Goal: Task Accomplishment & Management: Manage account settings

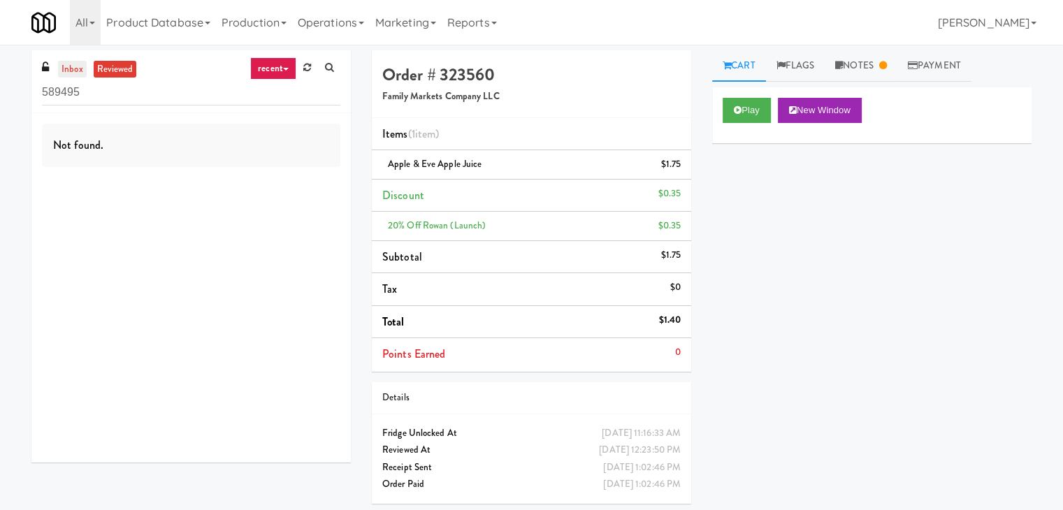
click at [73, 66] on link "inbox" at bounding box center [72, 69] width 29 height 17
click at [212, 91] on input "589495" at bounding box center [191, 93] width 298 height 26
paste input "Pinnacle - Cooler M"
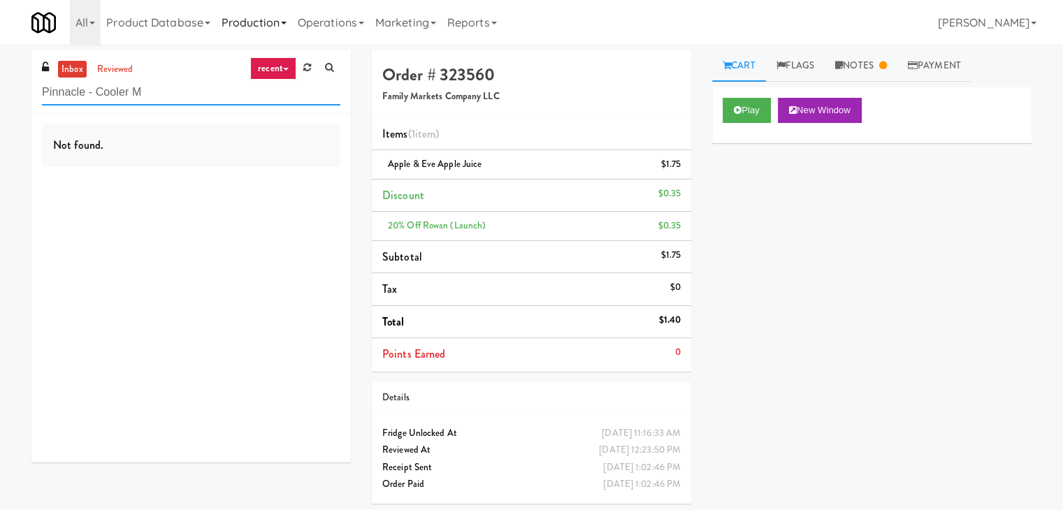
type input "Pinnacle - Cooler M"
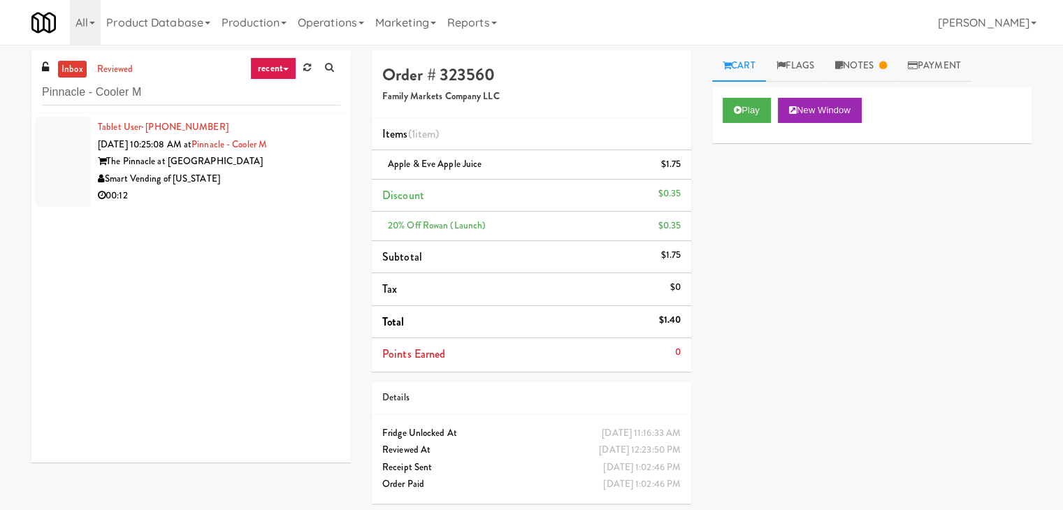
click at [296, 194] on div "00:12" at bounding box center [219, 195] width 243 height 17
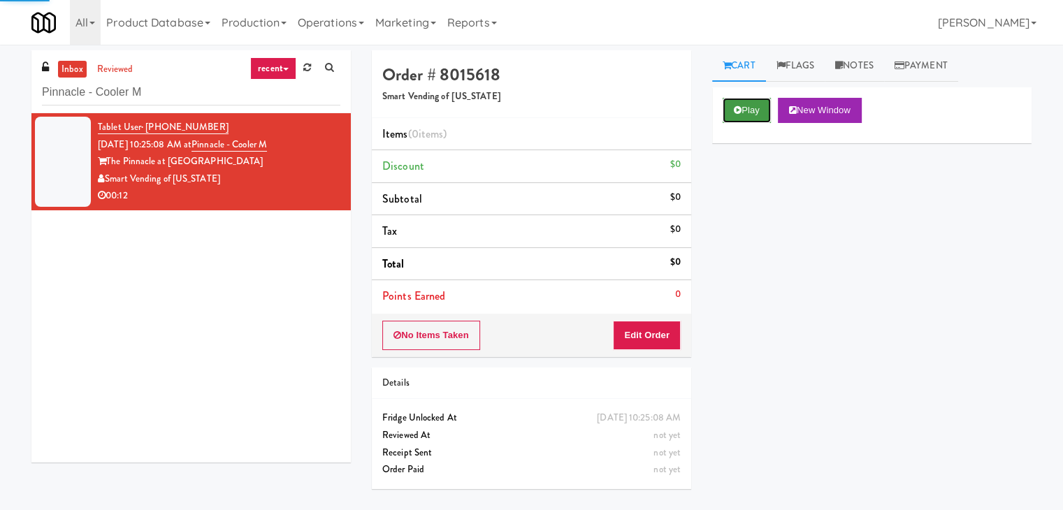
click at [752, 116] on button "Play" at bounding box center [747, 110] width 48 height 25
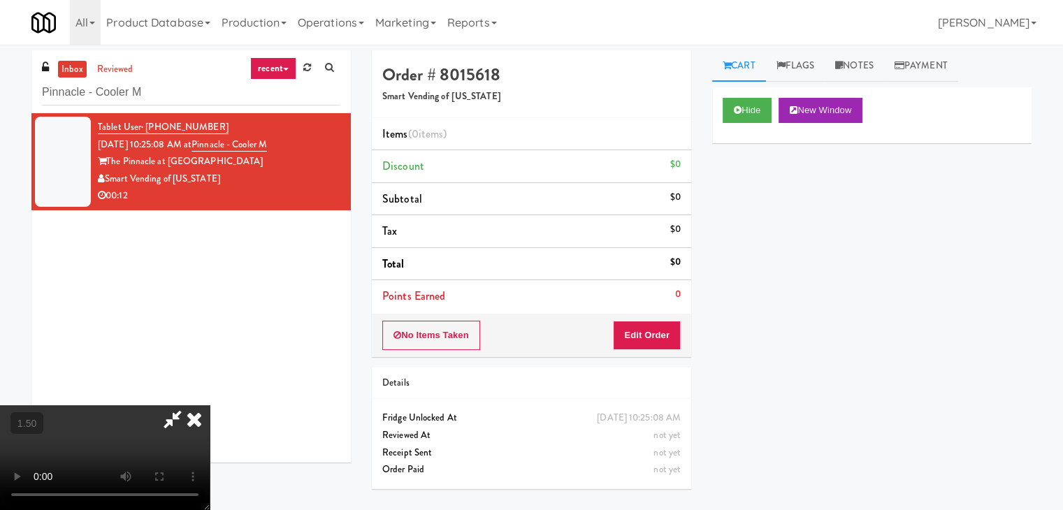
click at [210, 405] on video at bounding box center [105, 457] width 210 height 105
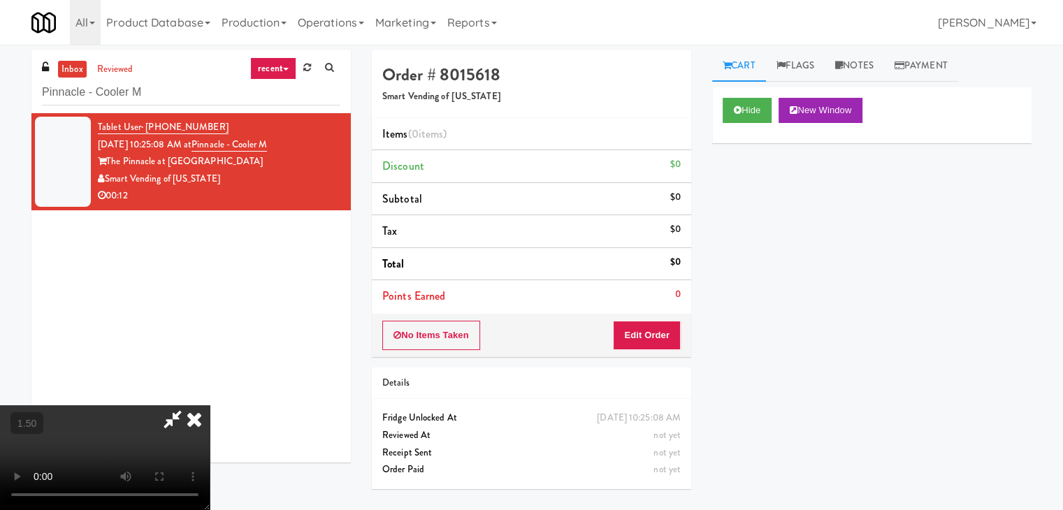
click at [210, 405] on video at bounding box center [105, 457] width 210 height 105
click at [210, 405] on icon at bounding box center [194, 419] width 31 height 28
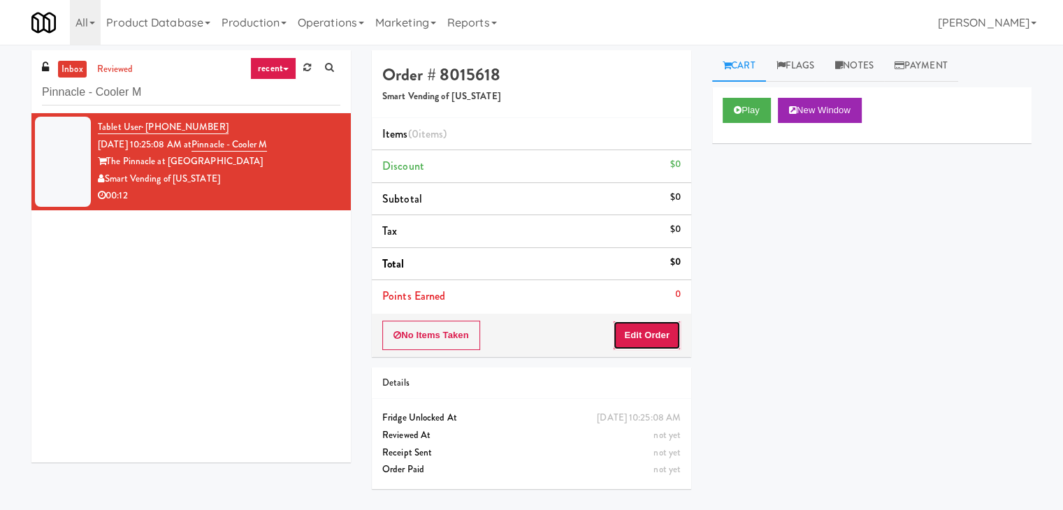
click at [655, 342] on button "Edit Order" at bounding box center [647, 335] width 68 height 29
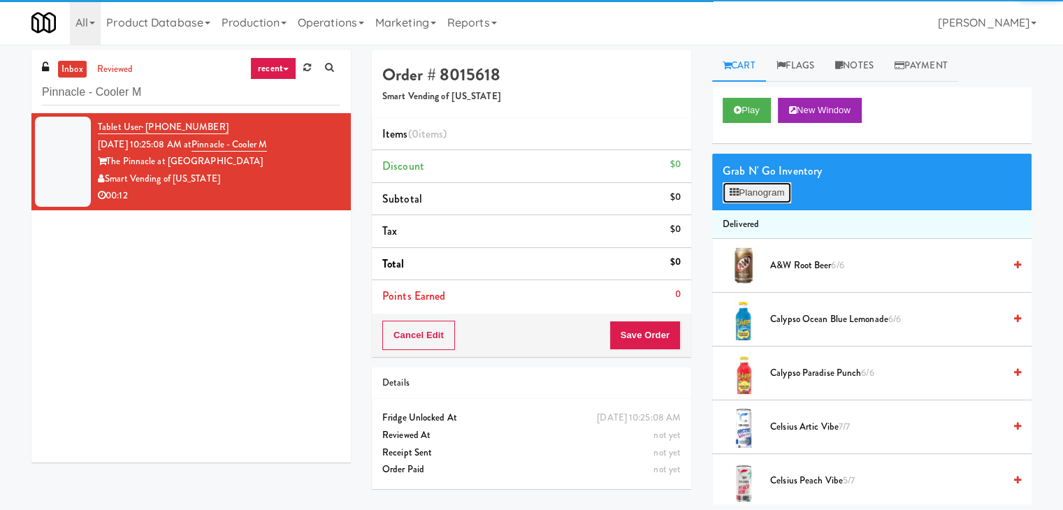
click at [772, 201] on button "Planogram" at bounding box center [757, 192] width 69 height 21
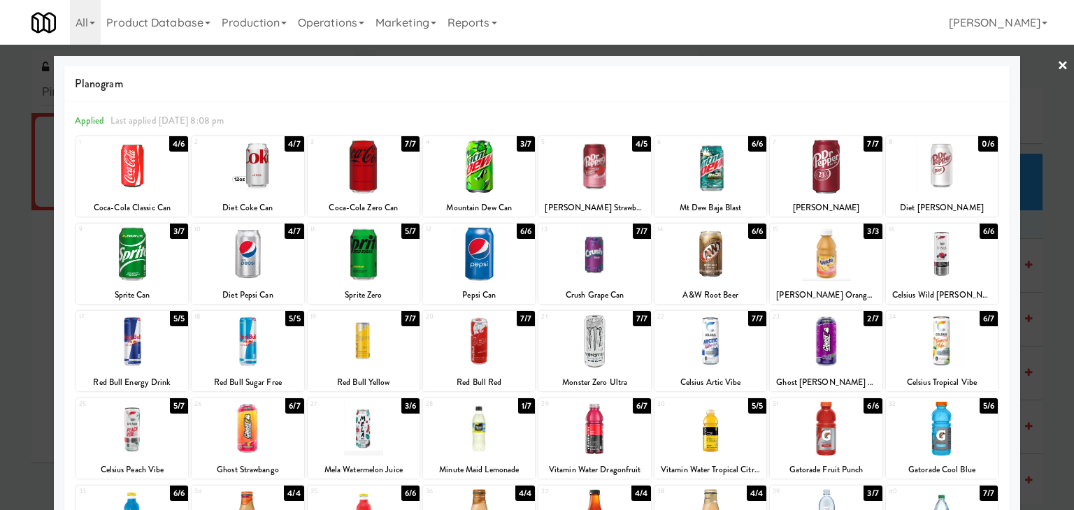
click at [826, 319] on div at bounding box center [826, 342] width 112 height 54
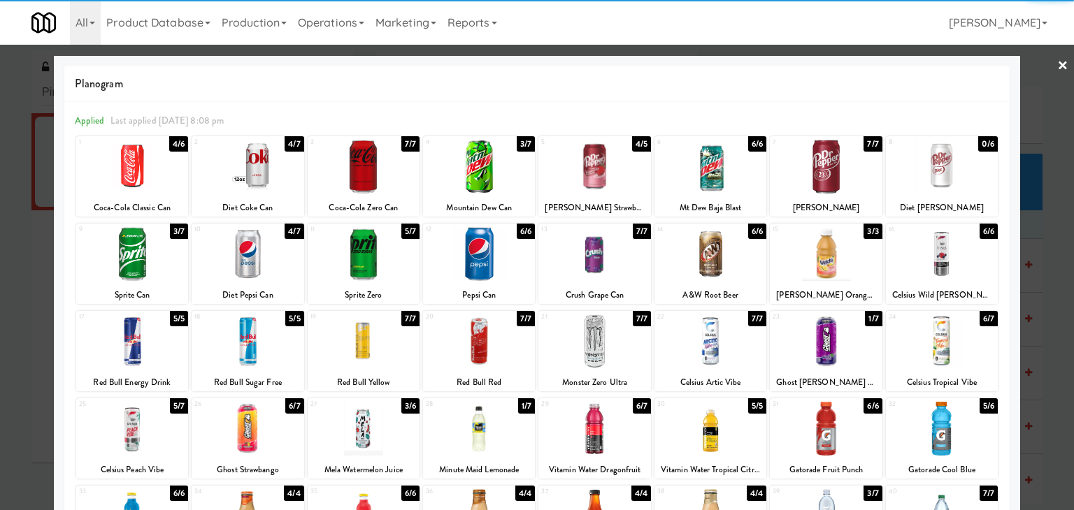
drag, startPoint x: 1053, startPoint y: 57, endPoint x: 987, endPoint y: 87, distance: 72.3
click at [1057, 59] on link "×" at bounding box center [1062, 66] width 11 height 43
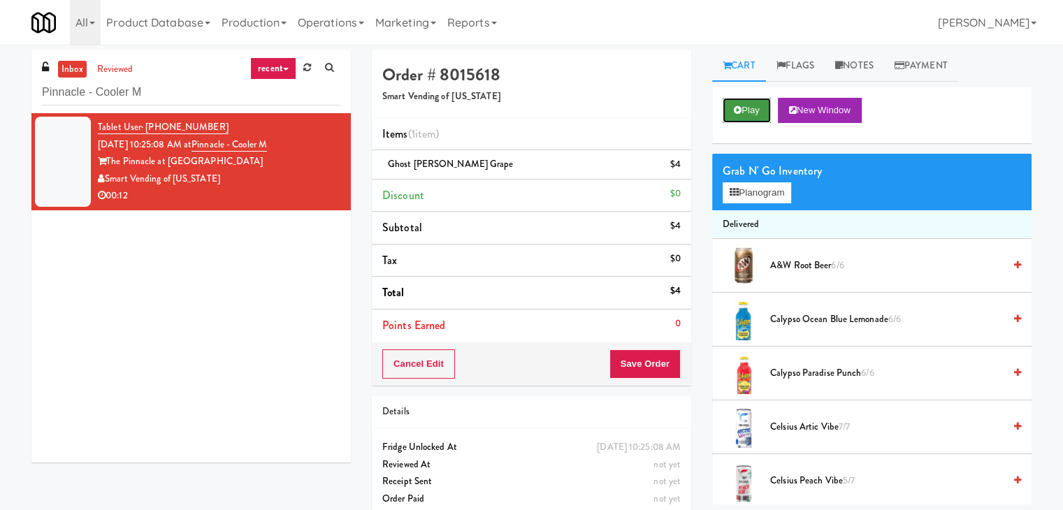
click at [771, 106] on button "Play" at bounding box center [747, 110] width 48 height 25
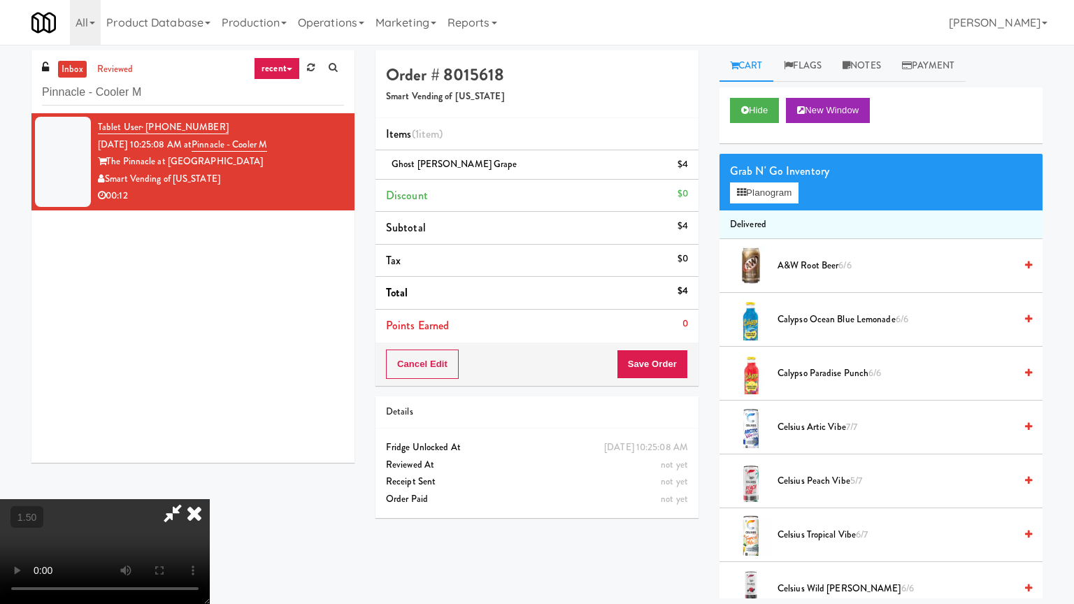
click at [210, 499] on video at bounding box center [105, 551] width 210 height 105
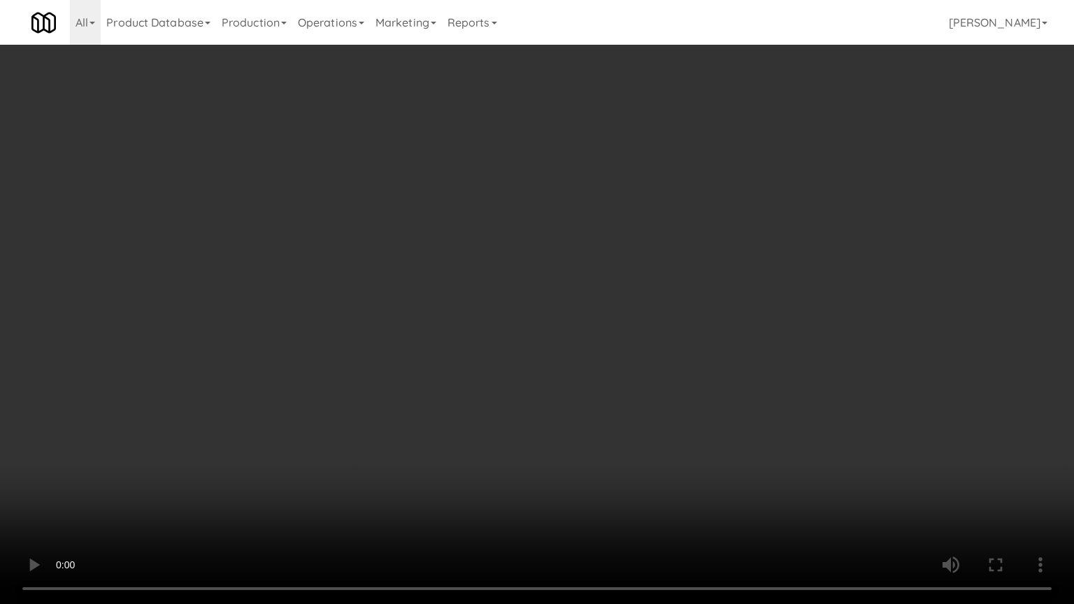
click at [478, 369] on video at bounding box center [537, 302] width 1074 height 604
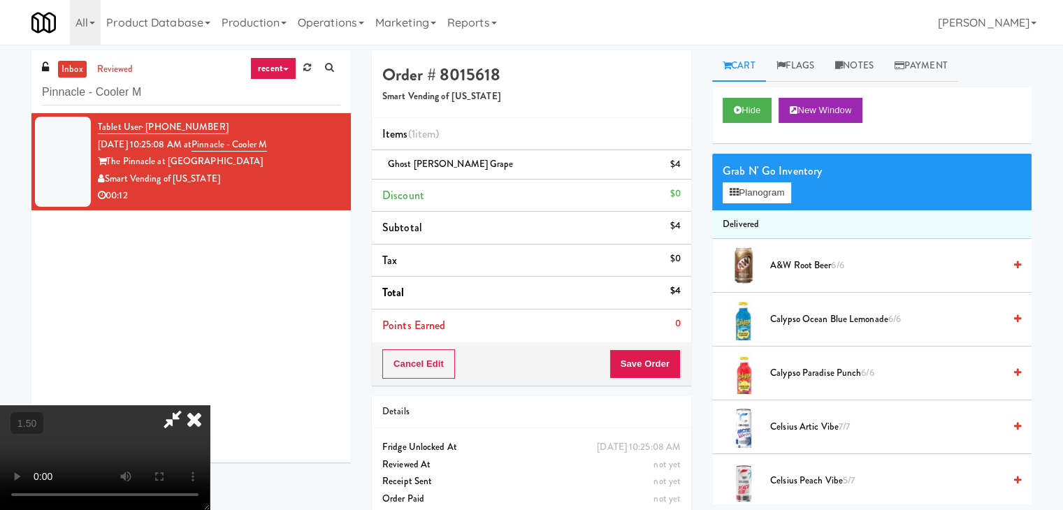
click at [210, 405] on icon at bounding box center [194, 419] width 31 height 28
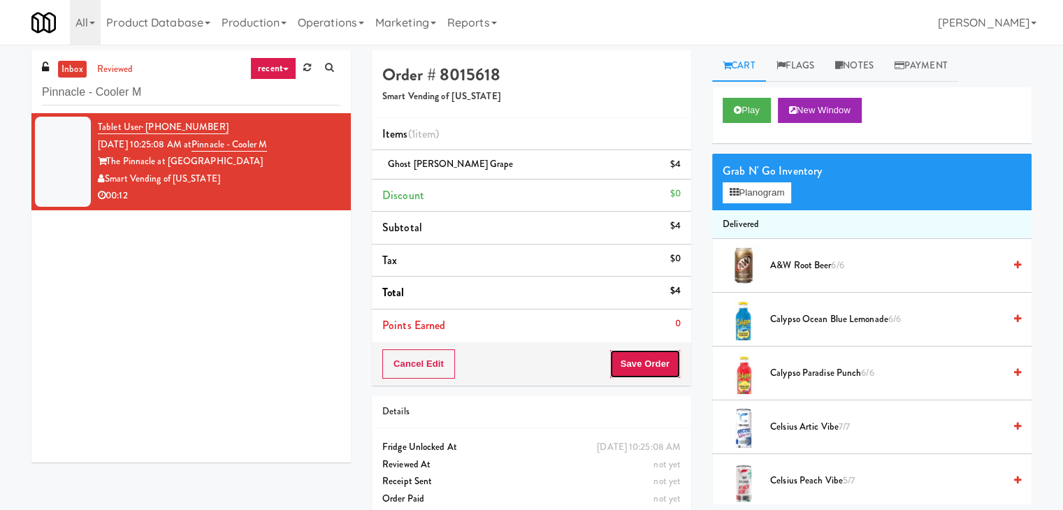
click at [668, 363] on button "Save Order" at bounding box center [645, 363] width 71 height 29
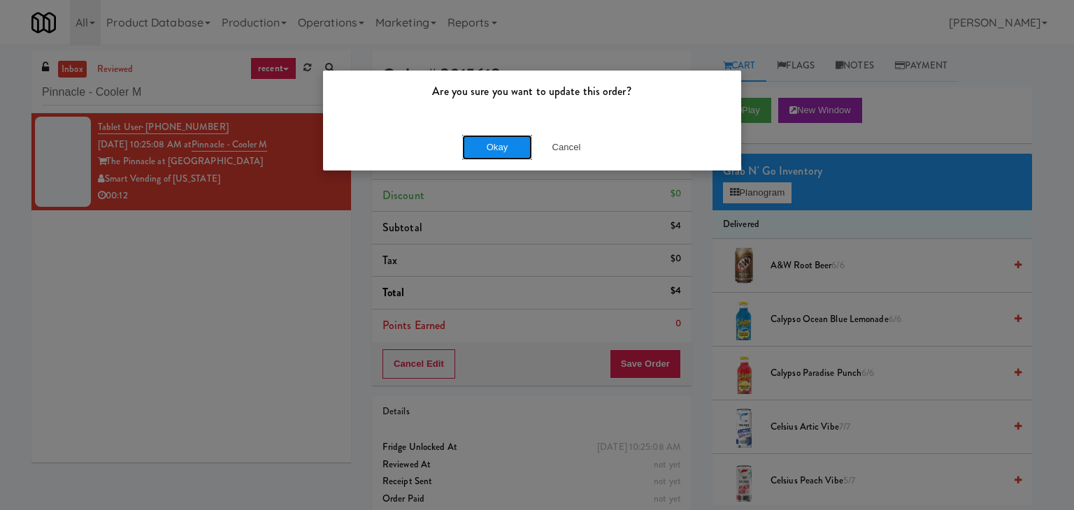
drag, startPoint x: 515, startPoint y: 158, endPoint x: 493, endPoint y: 124, distance: 40.5
click at [514, 158] on button "Okay" at bounding box center [497, 147] width 70 height 25
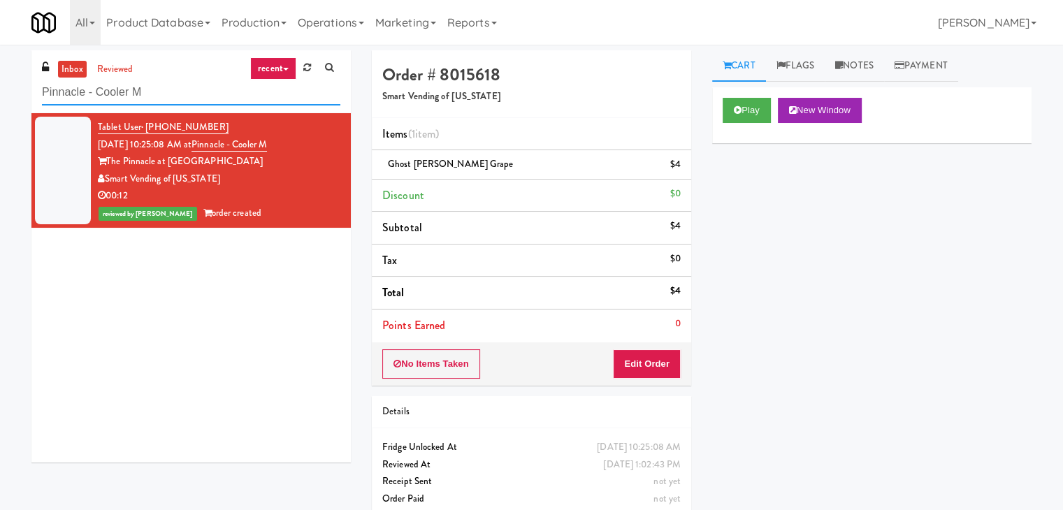
click at [218, 98] on input "Pinnacle - Cooler M" at bounding box center [191, 93] width 298 height 26
paste input "Uptown 550 Ambient"
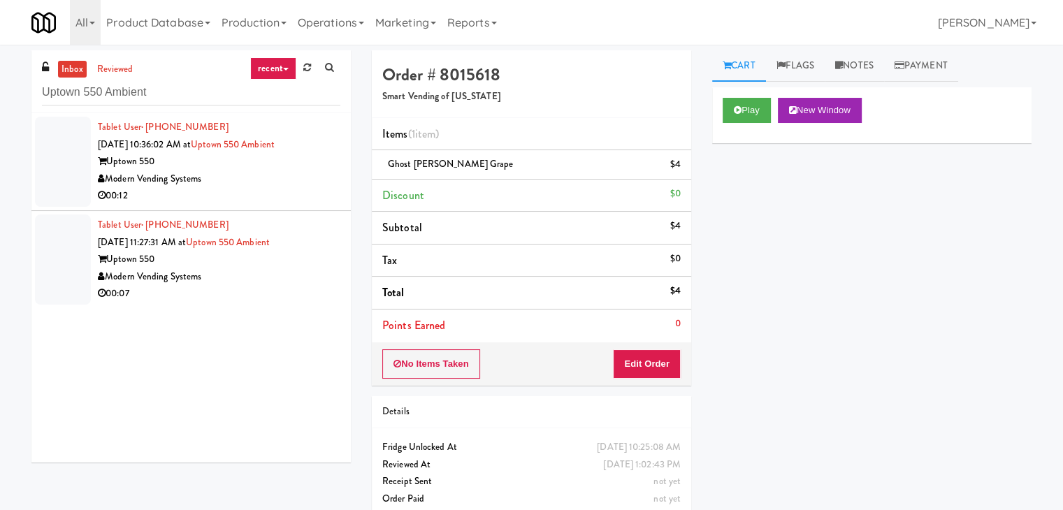
click at [311, 171] on div "Modern Vending Systems" at bounding box center [219, 179] width 243 height 17
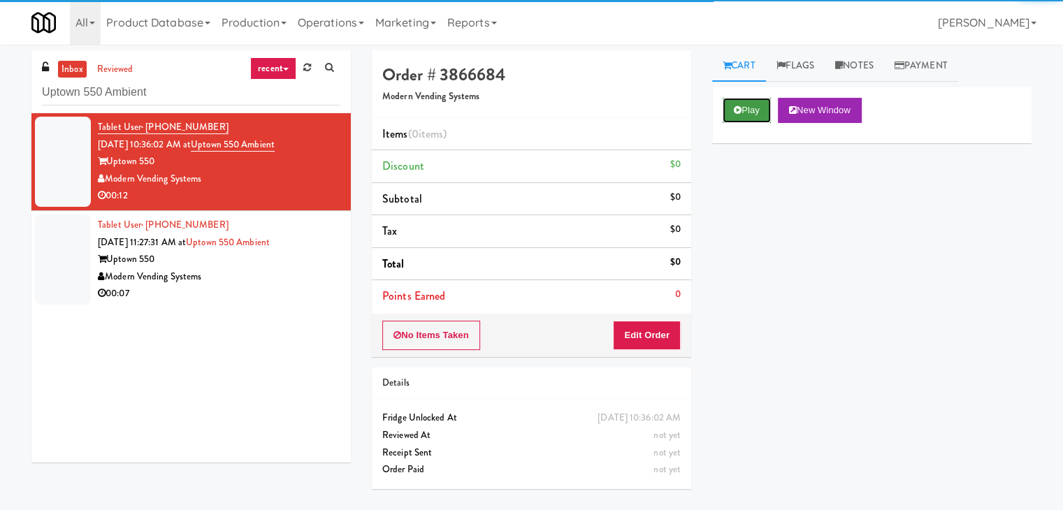
click at [735, 115] on button "Play" at bounding box center [747, 110] width 48 height 25
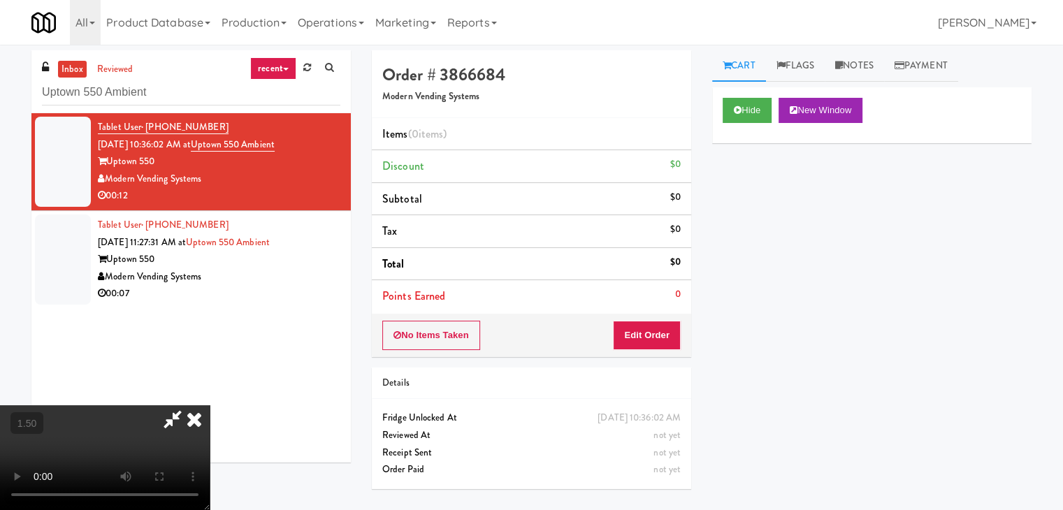
click at [210, 405] on video at bounding box center [105, 457] width 210 height 105
drag, startPoint x: 610, startPoint y: 59, endPoint x: 615, endPoint y: 96, distance: 37.5
click at [210, 405] on icon at bounding box center [194, 419] width 31 height 28
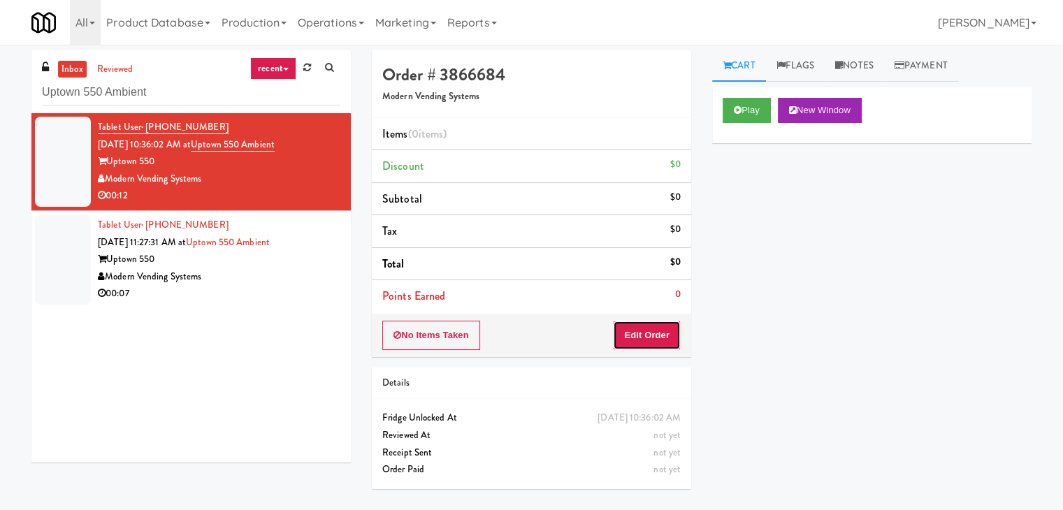
drag, startPoint x: 653, startPoint y: 333, endPoint x: 700, endPoint y: 282, distance: 70.2
click at [652, 333] on button "Edit Order" at bounding box center [647, 335] width 68 height 29
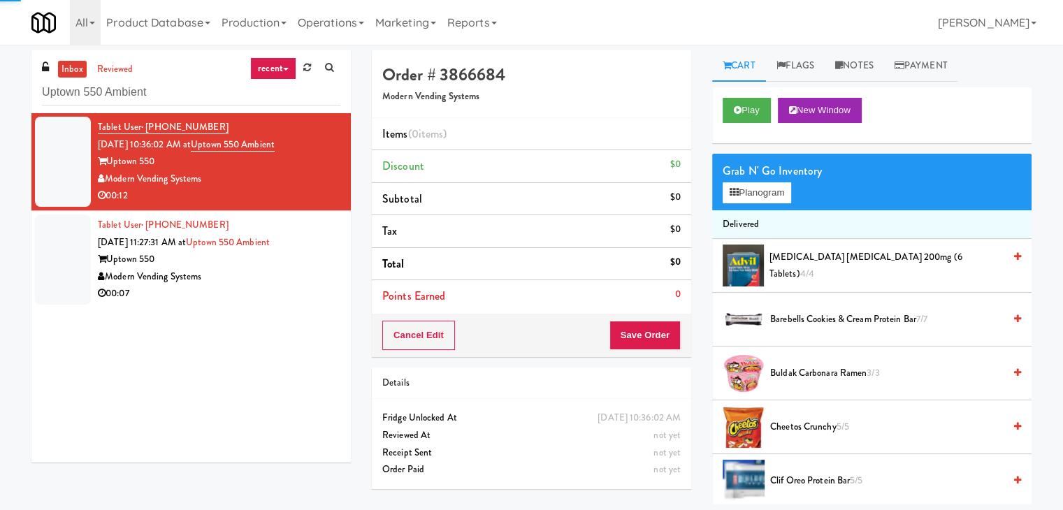
click at [763, 180] on div "Grab N' Go Inventory" at bounding box center [872, 171] width 298 height 21
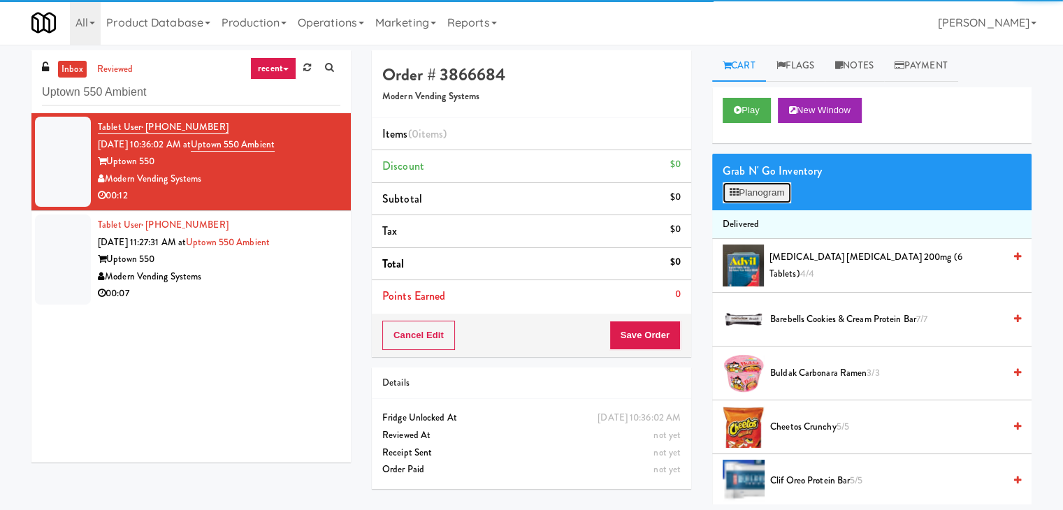
click at [763, 191] on button "Planogram" at bounding box center [757, 192] width 69 height 21
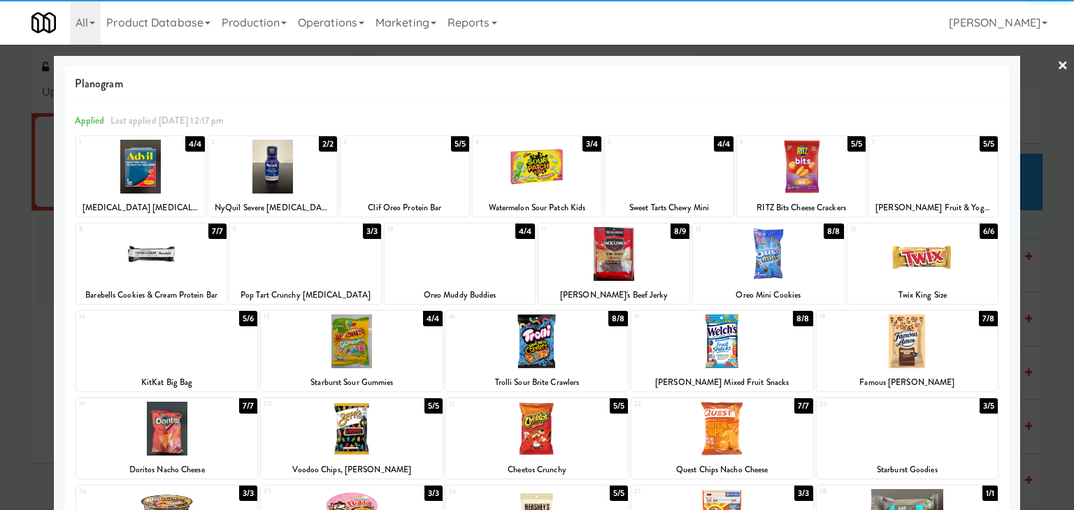
drag, startPoint x: 771, startPoint y: 247, endPoint x: 788, endPoint y: 240, distance: 17.9
click at [771, 247] on div at bounding box center [768, 254] width 151 height 54
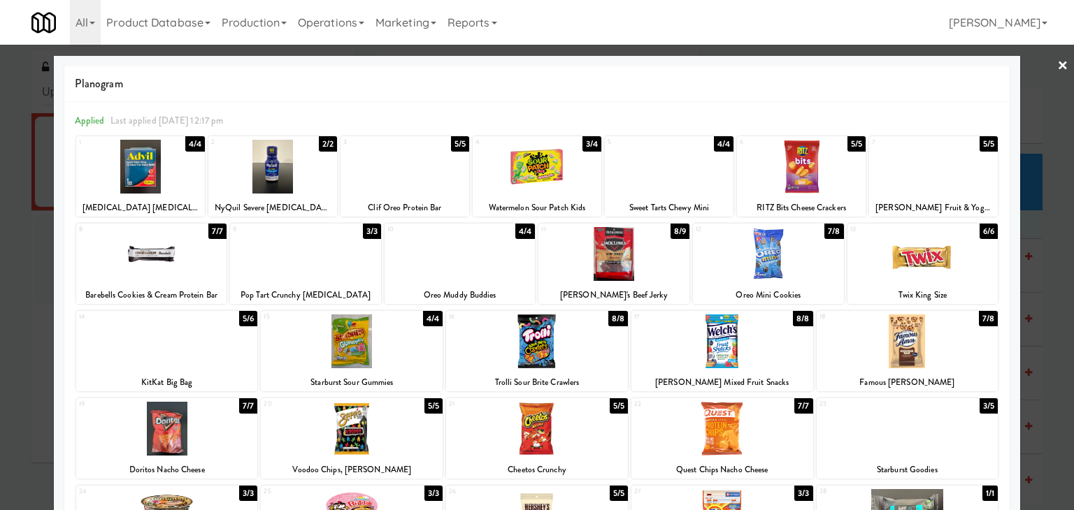
click at [1058, 69] on div at bounding box center [537, 255] width 1074 height 510
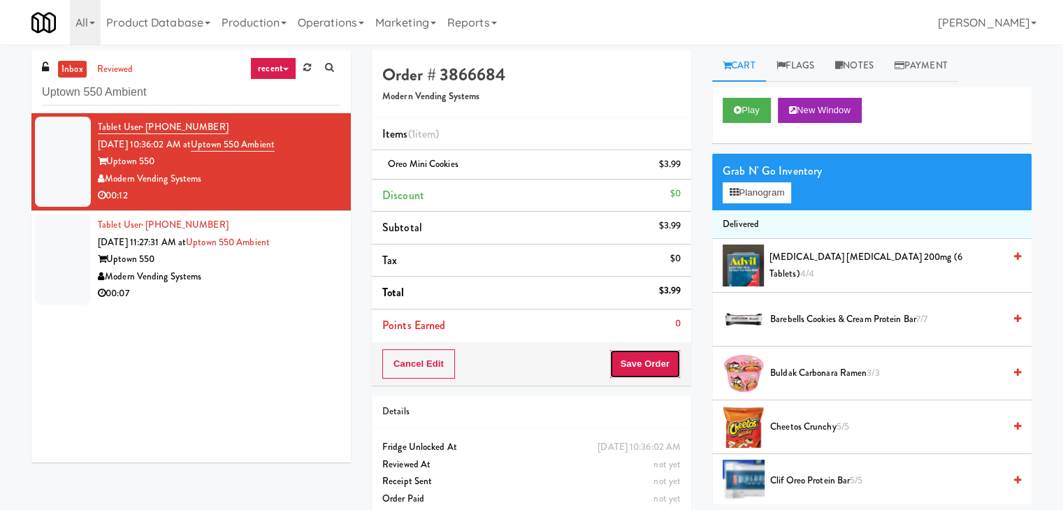
click at [654, 364] on button "Save Order" at bounding box center [645, 363] width 71 height 29
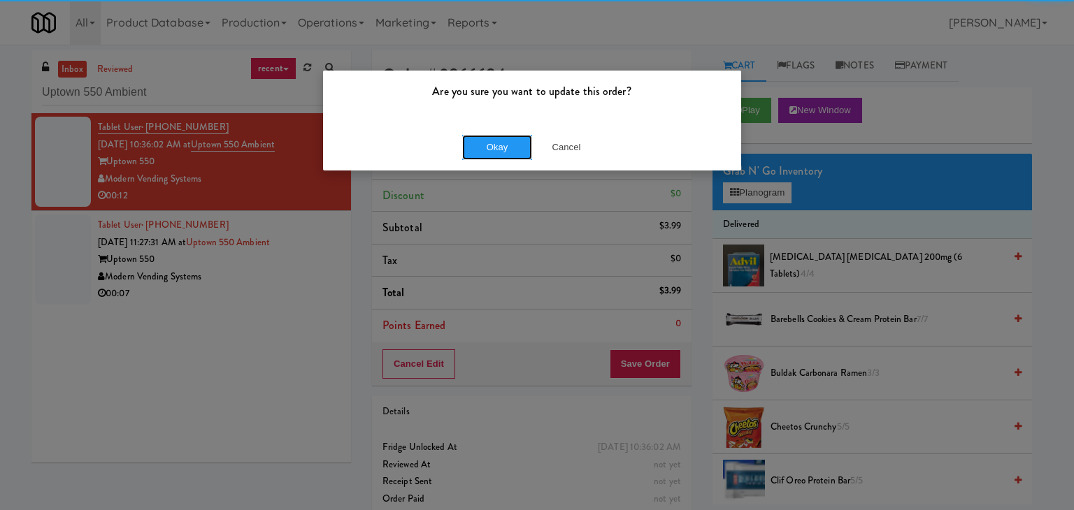
drag, startPoint x: 517, startPoint y: 143, endPoint x: 461, endPoint y: 203, distance: 82.1
click at [514, 143] on button "Okay" at bounding box center [497, 147] width 70 height 25
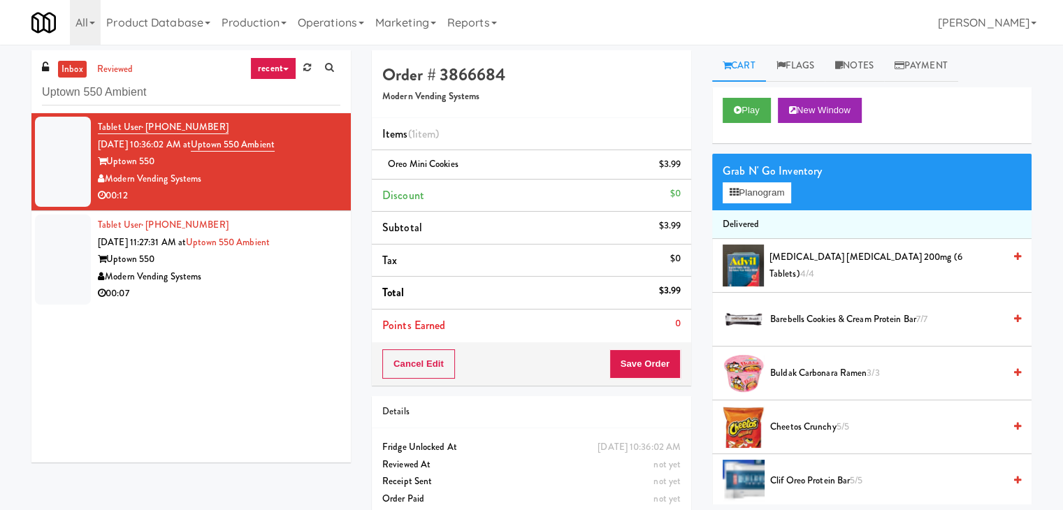
click at [283, 291] on div "00:07" at bounding box center [219, 293] width 243 height 17
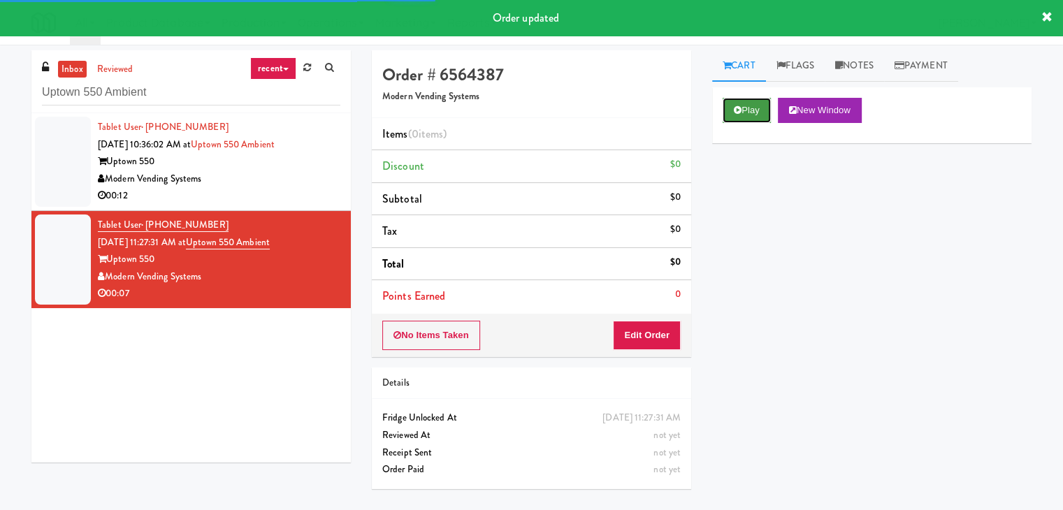
click at [754, 107] on button "Play" at bounding box center [747, 110] width 48 height 25
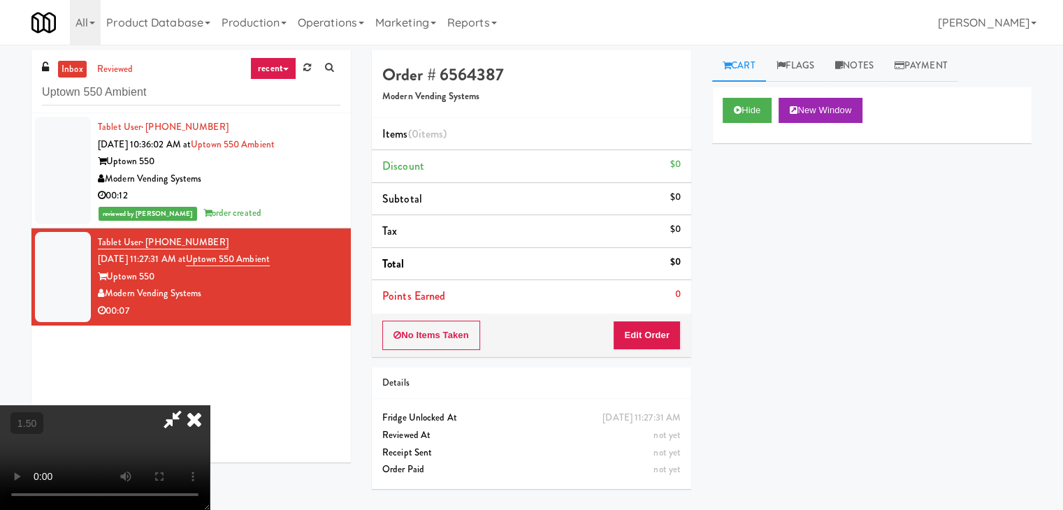
click at [210, 405] on video at bounding box center [105, 457] width 210 height 105
click at [210, 405] on icon at bounding box center [194, 419] width 31 height 28
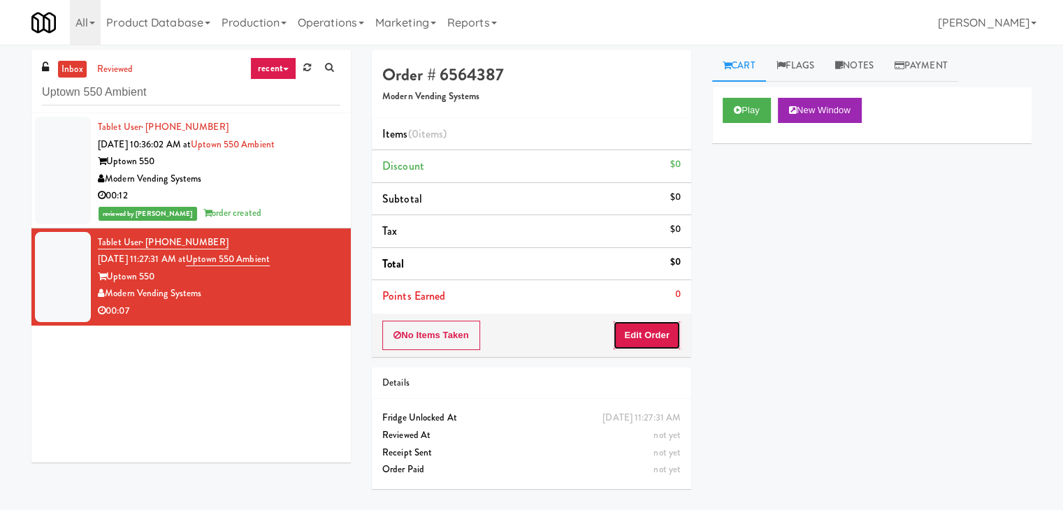
click at [631, 345] on button "Edit Order" at bounding box center [647, 335] width 68 height 29
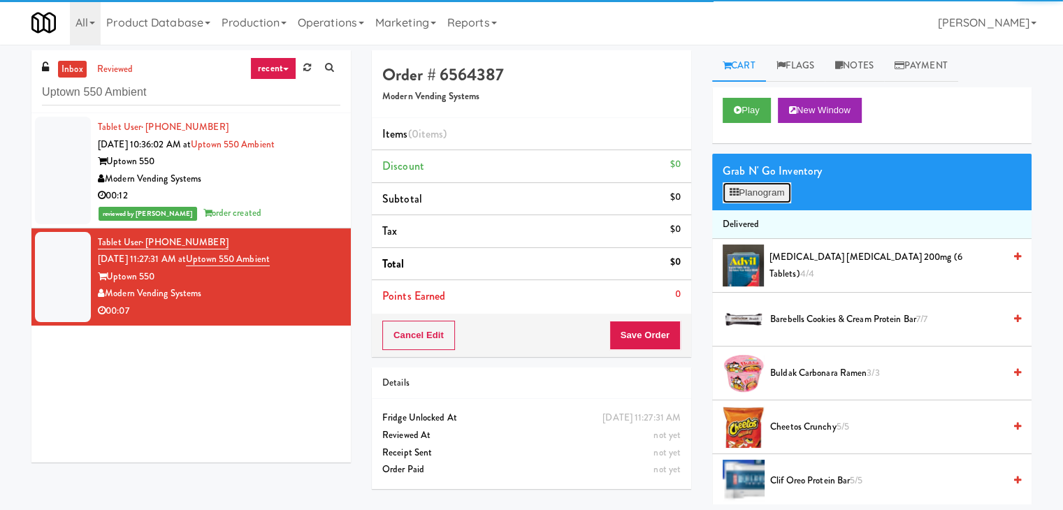
click at [753, 188] on button "Planogram" at bounding box center [757, 192] width 69 height 21
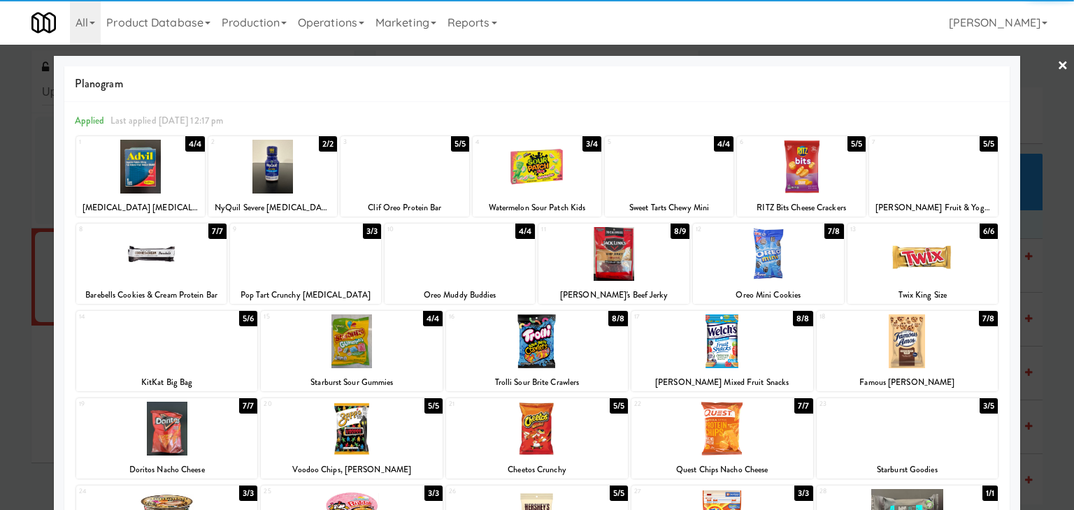
click at [542, 173] on div at bounding box center [537, 167] width 129 height 54
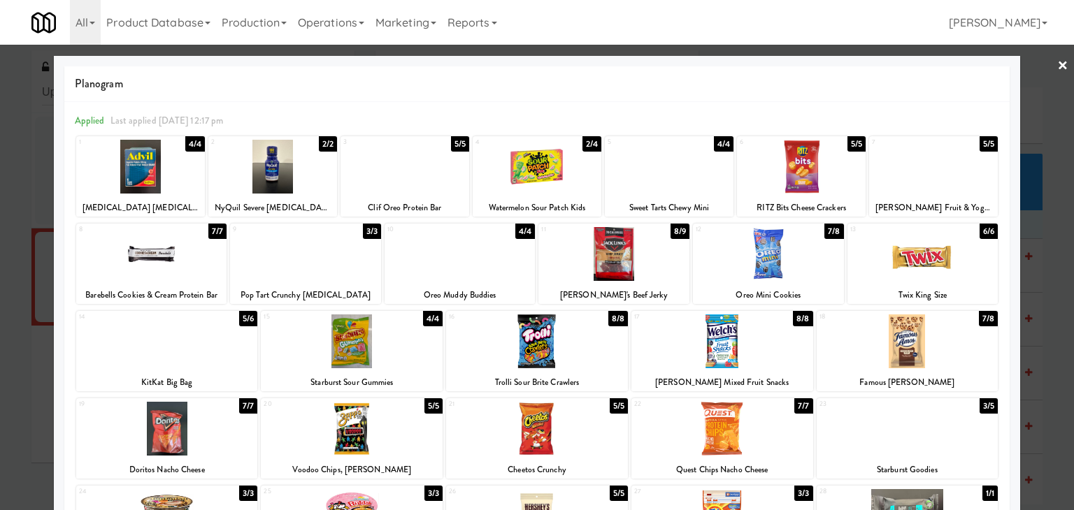
click at [1057, 70] on link "×" at bounding box center [1062, 66] width 11 height 43
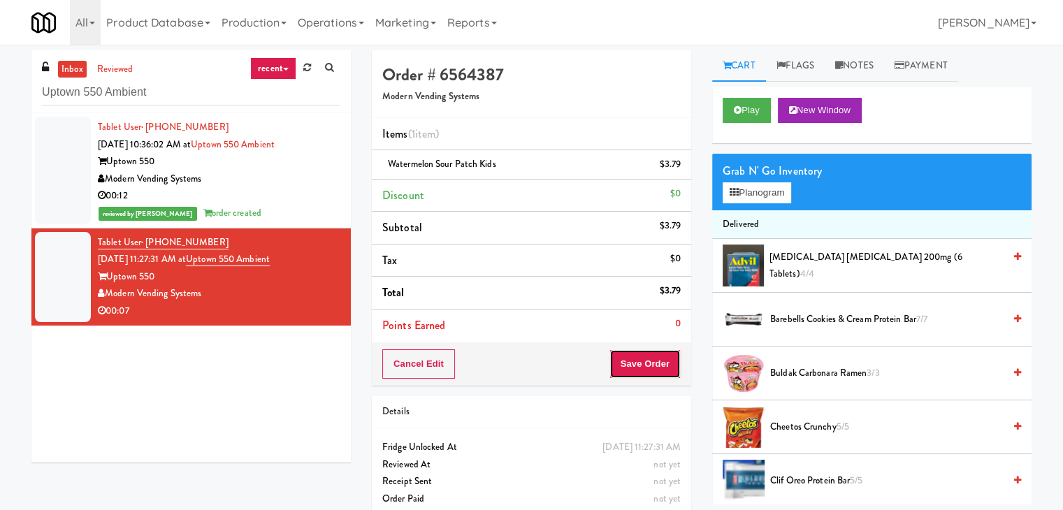
click at [640, 359] on button "Save Order" at bounding box center [645, 363] width 71 height 29
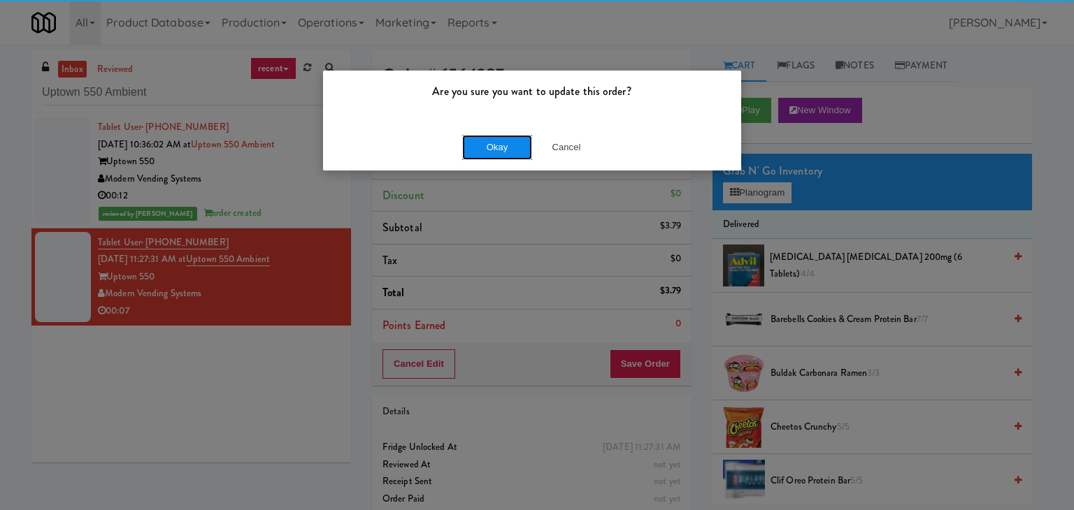
click at [512, 139] on button "Okay" at bounding box center [497, 147] width 70 height 25
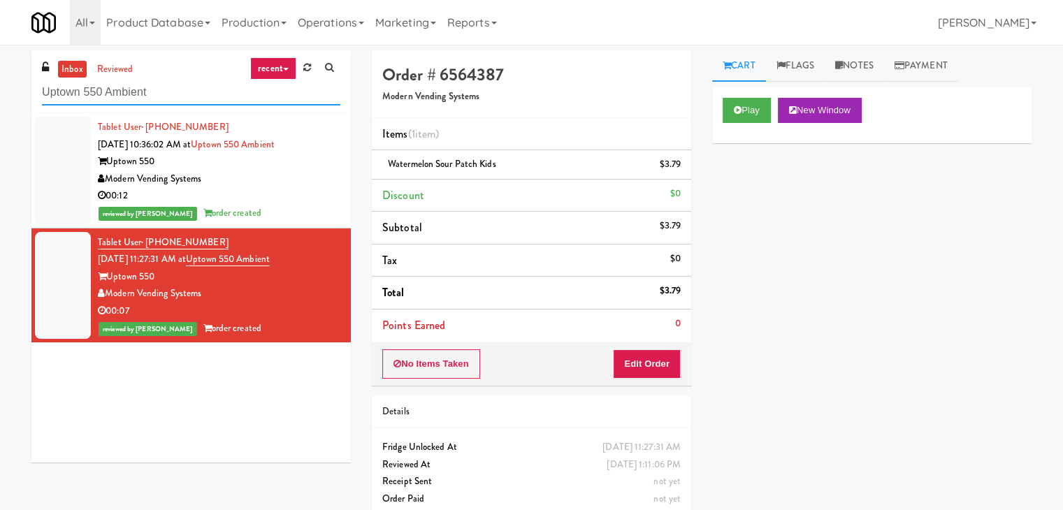
click at [205, 104] on input "Uptown 550 Ambient" at bounding box center [191, 93] width 298 height 26
paste input "[GEOGRAPHIC_DATA] - Pantry"
type input "[GEOGRAPHIC_DATA] - Pantry"
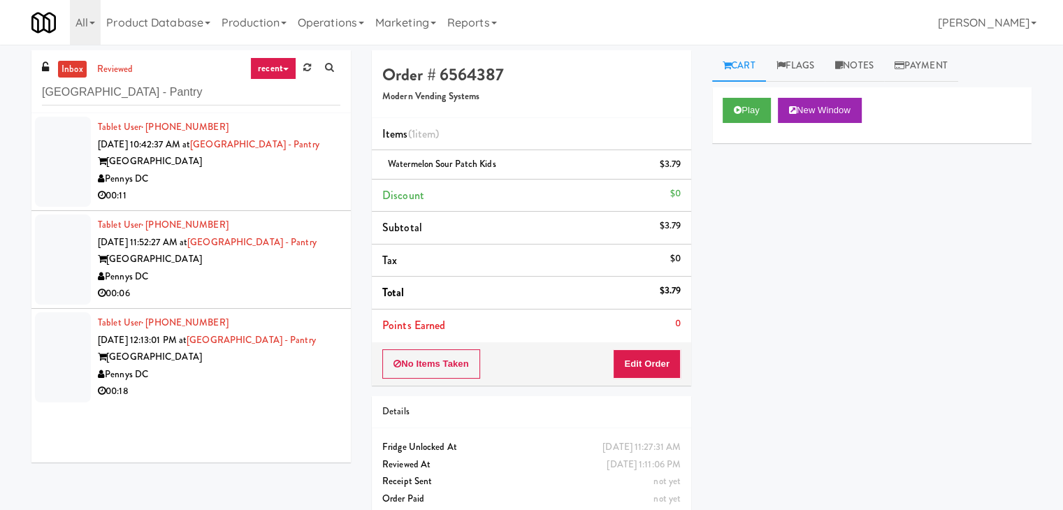
drag, startPoint x: 299, startPoint y: 199, endPoint x: 397, endPoint y: 180, distance: 99.8
click at [299, 199] on div "00:11" at bounding box center [219, 195] width 243 height 17
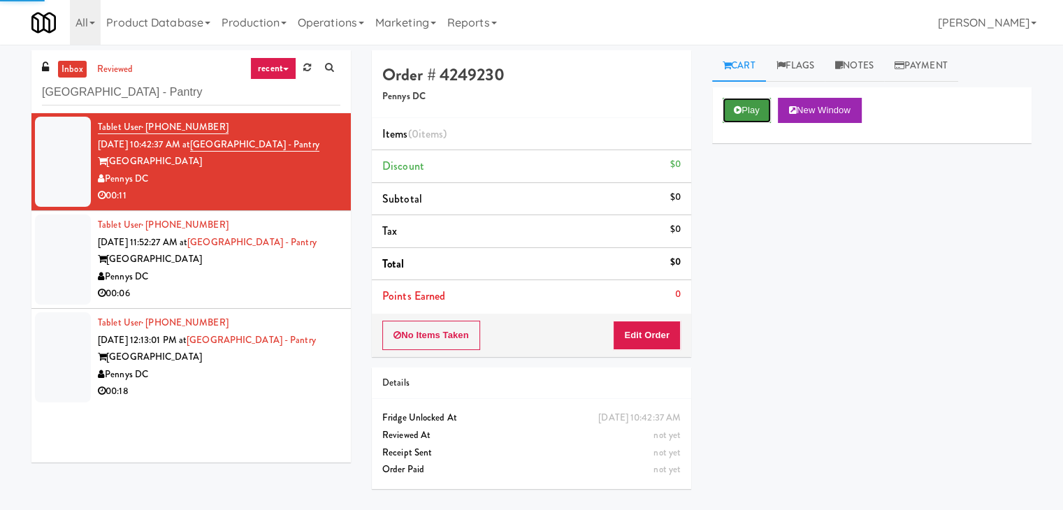
click at [744, 115] on button "Play" at bounding box center [747, 110] width 48 height 25
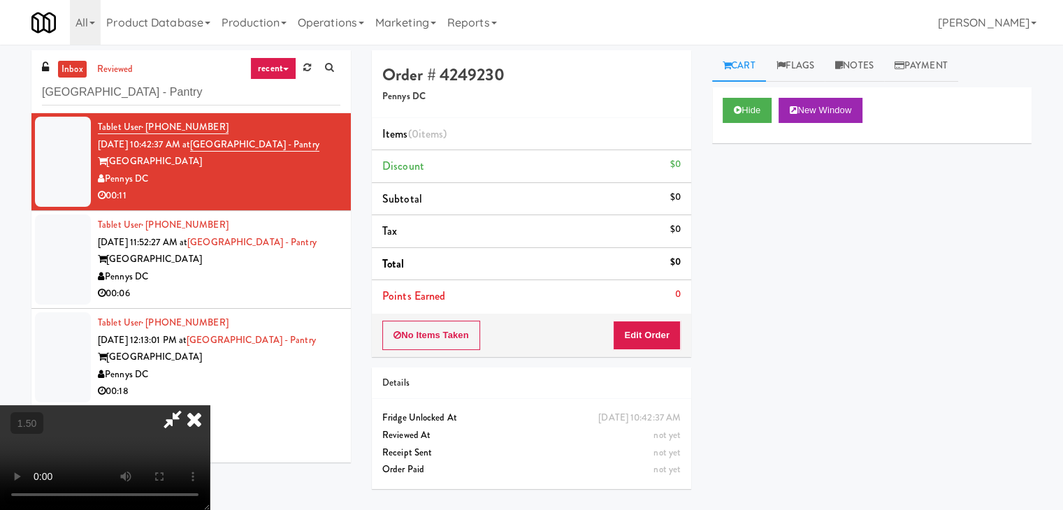
click at [210, 405] on video at bounding box center [105, 457] width 210 height 105
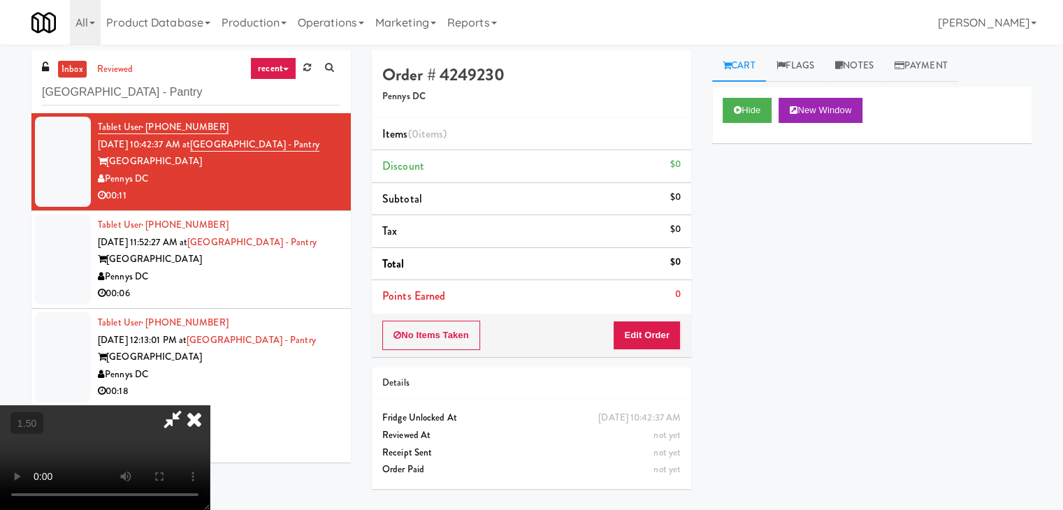
click at [210, 405] on video at bounding box center [105, 457] width 210 height 105
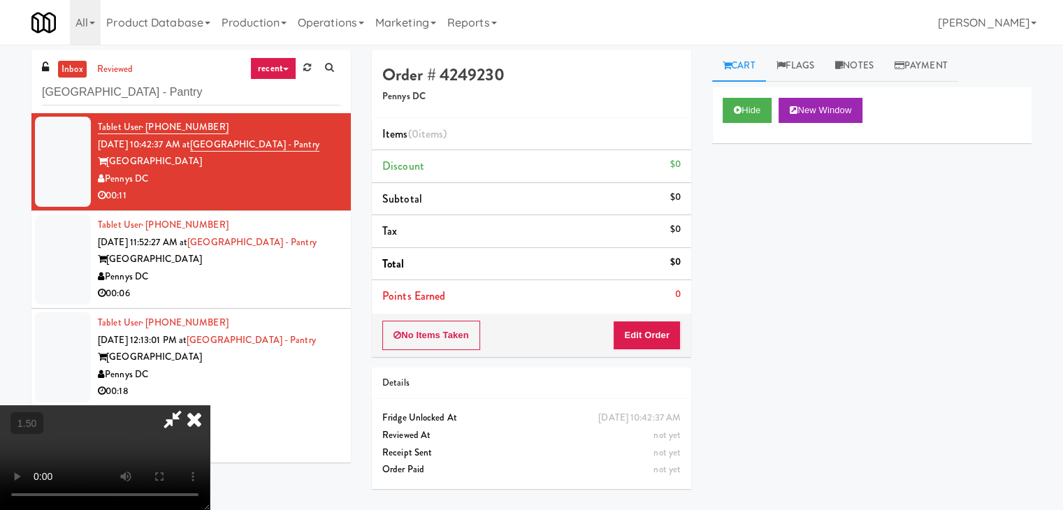
click at [210, 405] on icon at bounding box center [194, 419] width 31 height 28
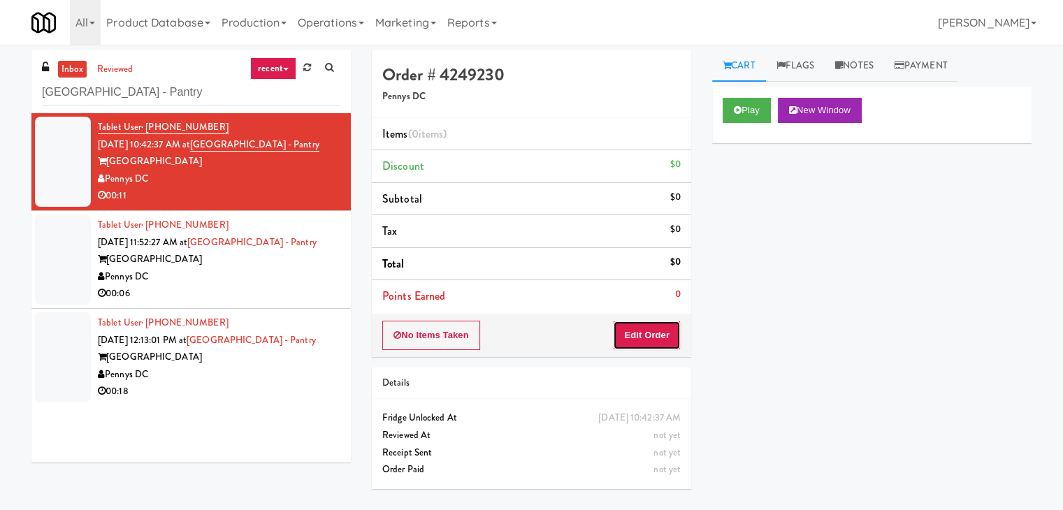
drag, startPoint x: 660, startPoint y: 328, endPoint x: 679, endPoint y: 284, distance: 48.2
click at [659, 326] on button "Edit Order" at bounding box center [647, 335] width 68 height 29
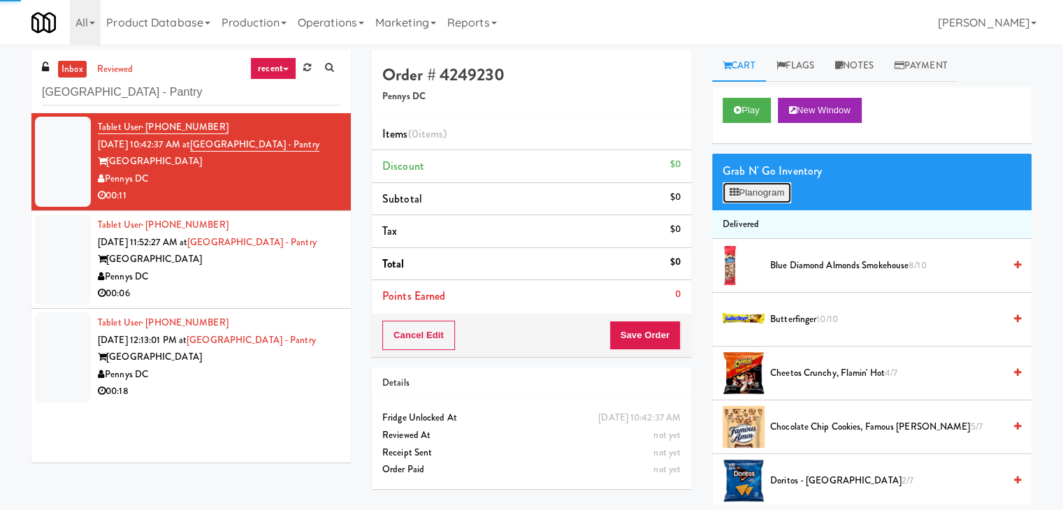
click at [743, 191] on button "Planogram" at bounding box center [757, 192] width 69 height 21
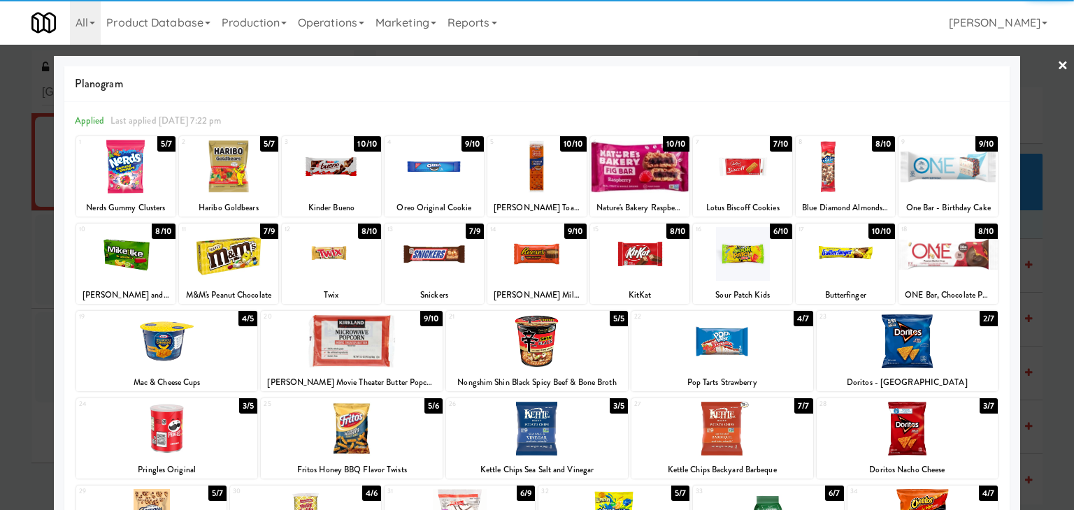
click at [729, 178] on div at bounding box center [742, 167] width 99 height 54
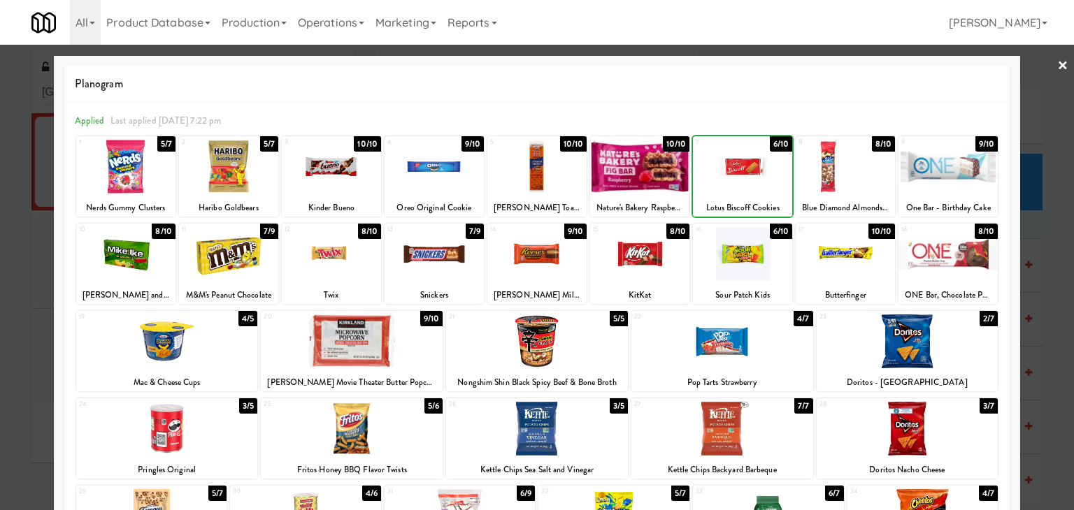
click at [728, 178] on div at bounding box center [742, 167] width 99 height 54
click at [1057, 63] on link "×" at bounding box center [1062, 66] width 11 height 43
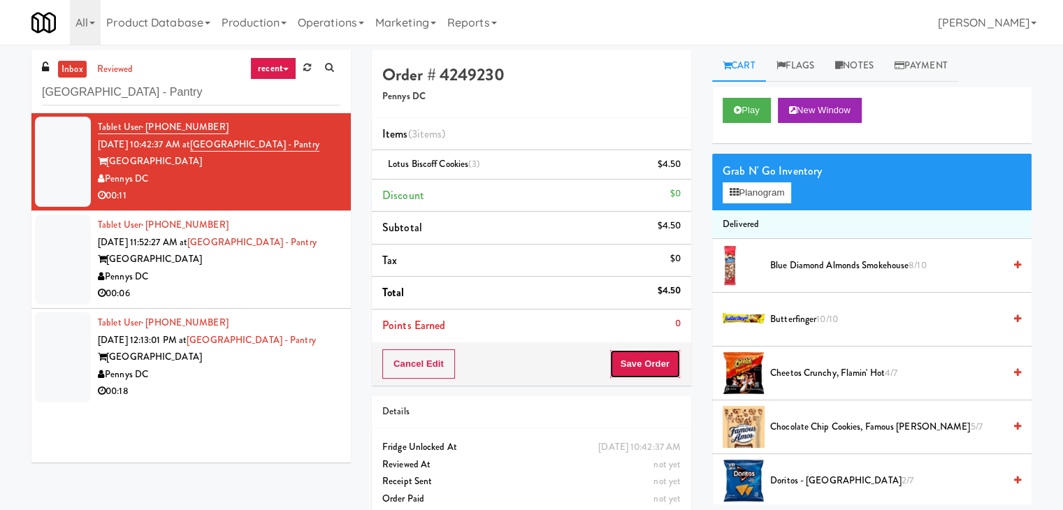
click at [629, 367] on button "Save Order" at bounding box center [645, 363] width 71 height 29
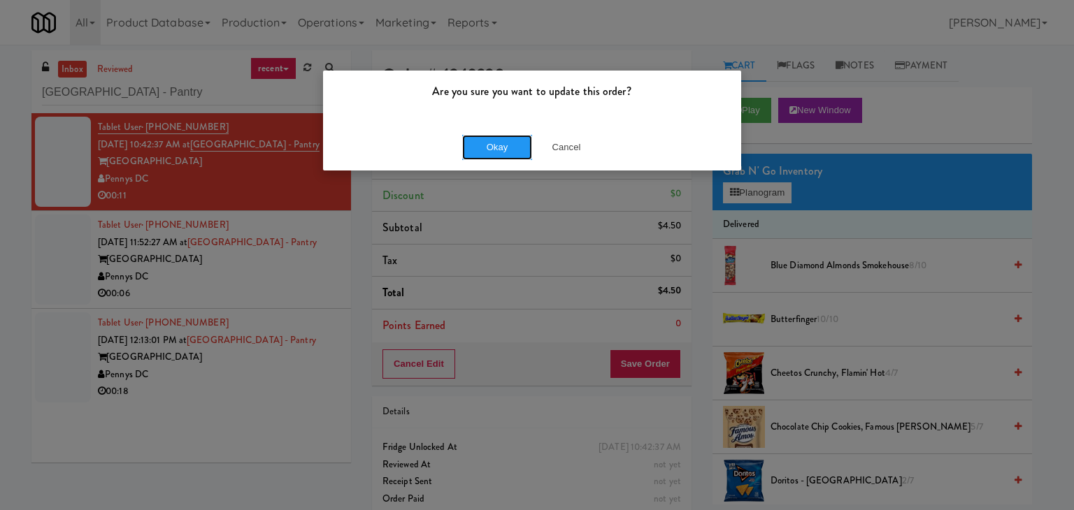
drag, startPoint x: 499, startPoint y: 145, endPoint x: 470, endPoint y: 168, distance: 36.8
click at [498, 145] on button "Okay" at bounding box center [497, 147] width 70 height 25
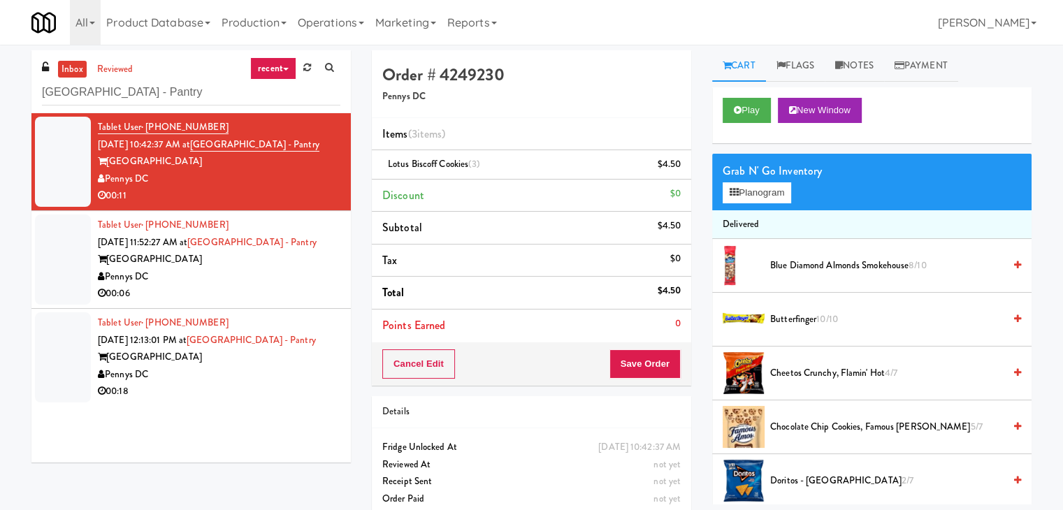
click at [287, 294] on div "00:06" at bounding box center [219, 293] width 243 height 17
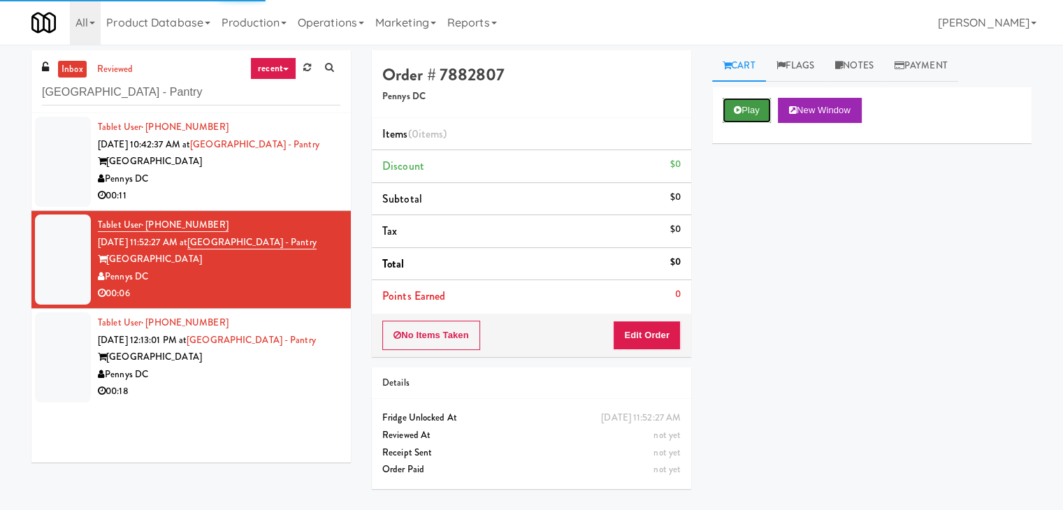
click at [737, 113] on icon at bounding box center [738, 110] width 8 height 9
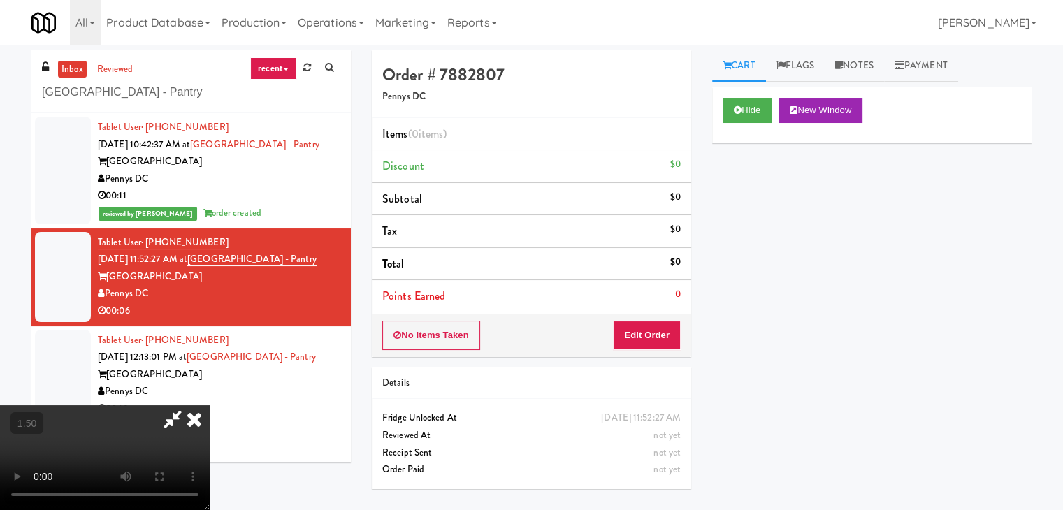
click at [210, 405] on video at bounding box center [105, 457] width 210 height 105
click at [210, 405] on icon at bounding box center [194, 419] width 31 height 28
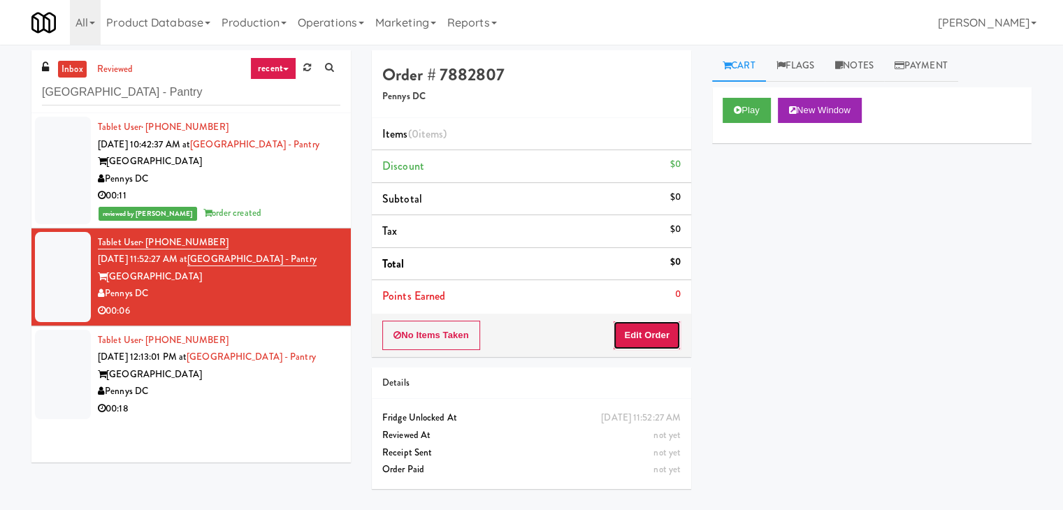
drag, startPoint x: 650, startPoint y: 332, endPoint x: 694, endPoint y: 285, distance: 64.3
click at [649, 332] on button "Edit Order" at bounding box center [647, 335] width 68 height 29
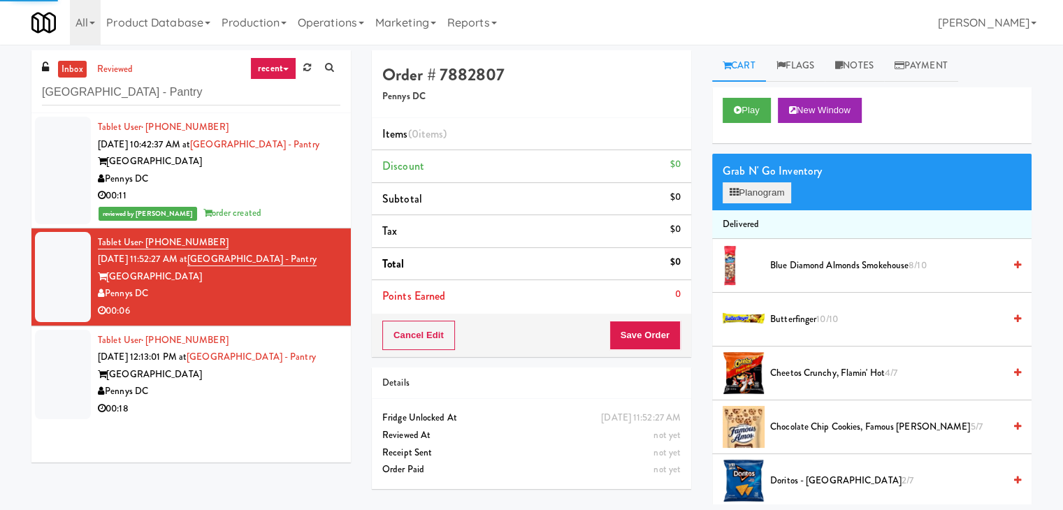
drag, startPoint x: 741, startPoint y: 211, endPoint x: 744, endPoint y: 196, distance: 15.1
click at [741, 210] on li "Delivered" at bounding box center [871, 224] width 319 height 29
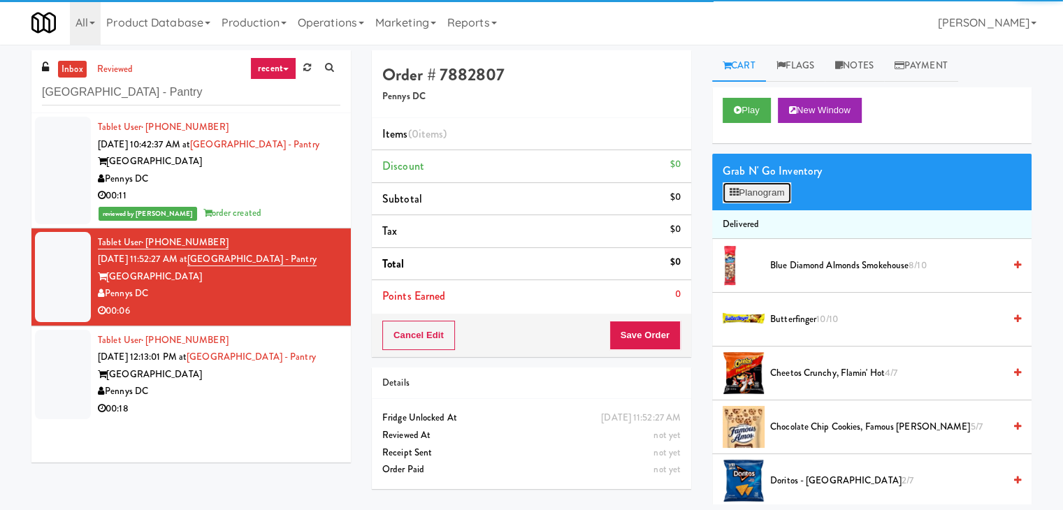
click at [744, 196] on button "Planogram" at bounding box center [757, 192] width 69 height 21
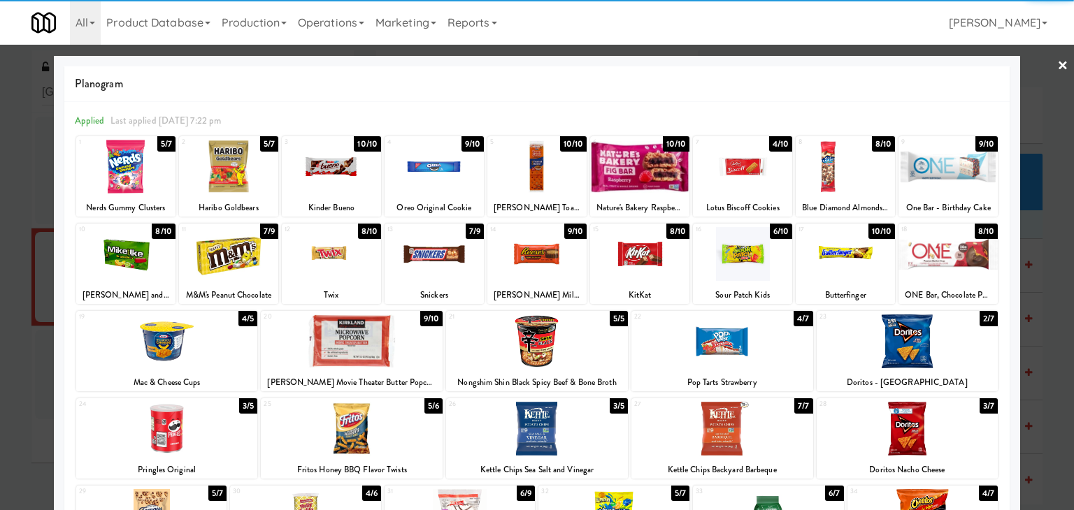
click at [149, 173] on div at bounding box center [125, 167] width 99 height 54
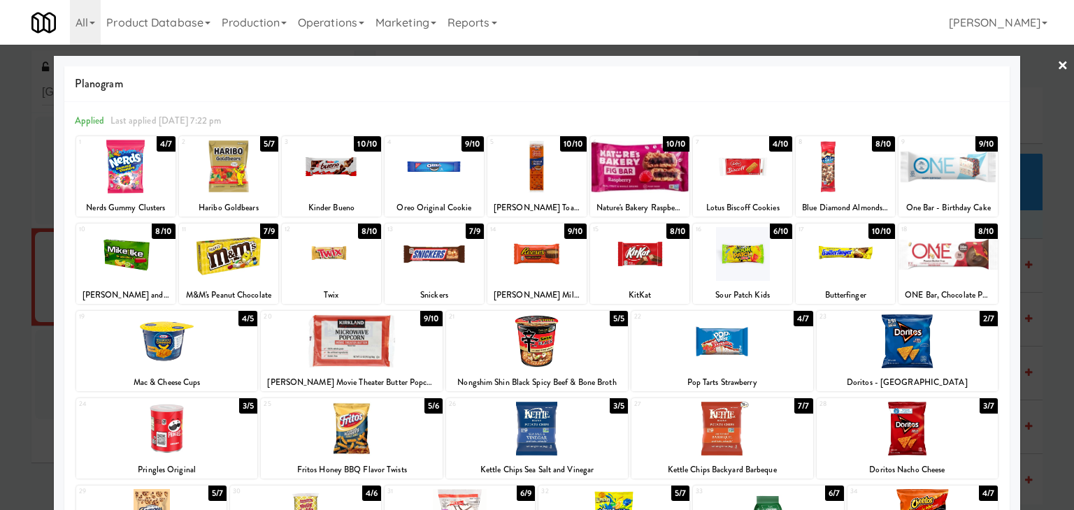
drag, startPoint x: 1048, startPoint y: 62, endPoint x: 1035, endPoint y: 78, distance: 19.9
click at [1057, 64] on link "×" at bounding box center [1062, 66] width 11 height 43
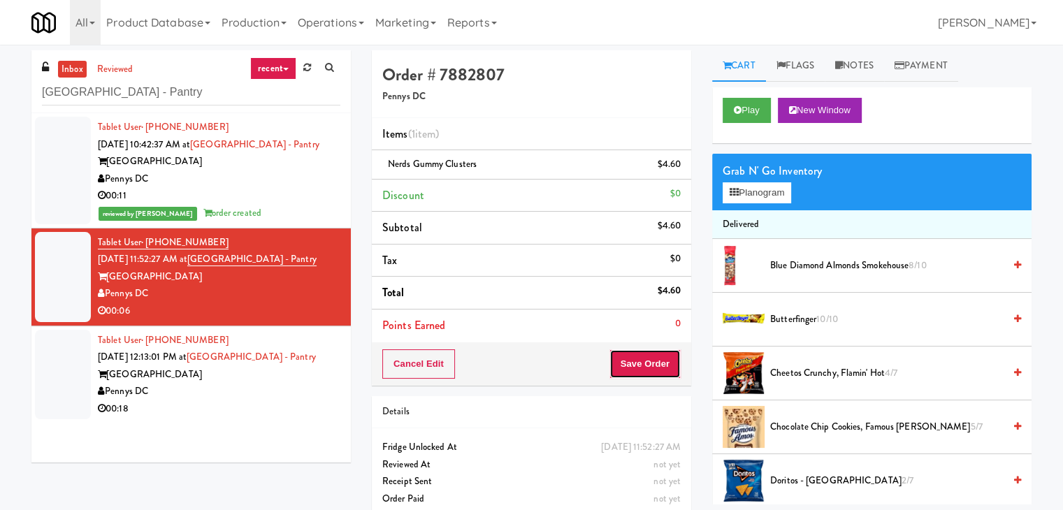
click at [642, 364] on button "Save Order" at bounding box center [645, 363] width 71 height 29
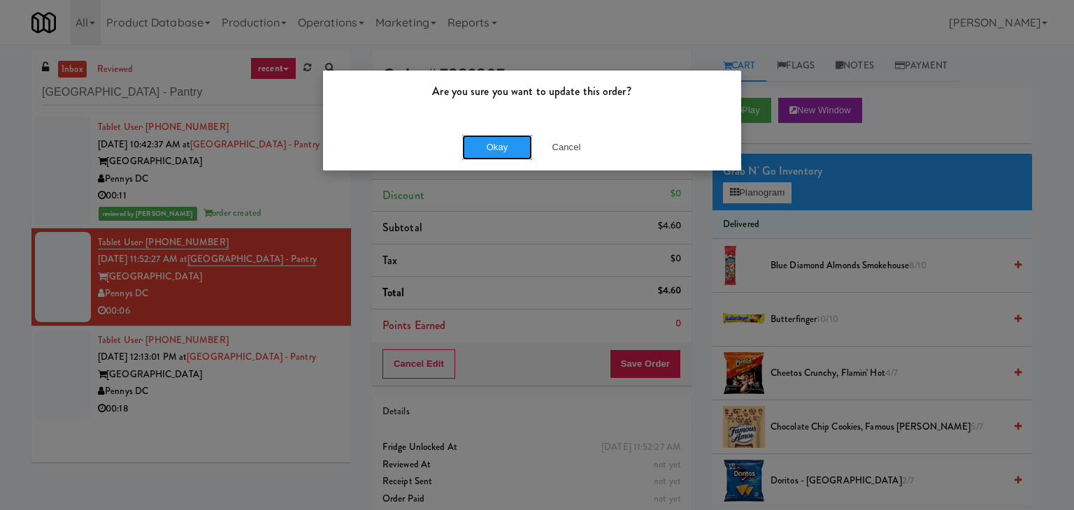
drag, startPoint x: 484, startPoint y: 140, endPoint x: 433, endPoint y: 235, distance: 107.6
click at [482, 140] on button "Okay" at bounding box center [497, 147] width 70 height 25
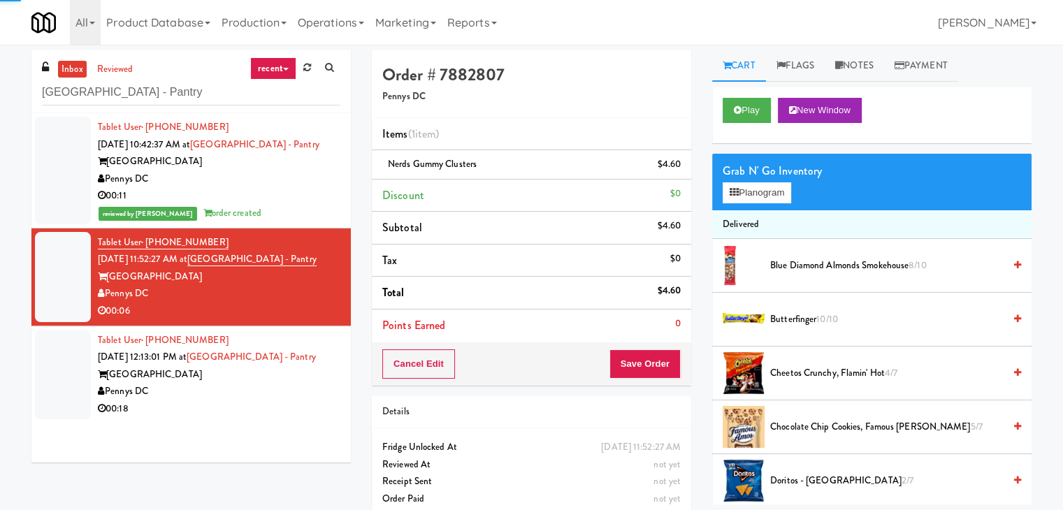
click at [259, 403] on div "00:18" at bounding box center [219, 409] width 243 height 17
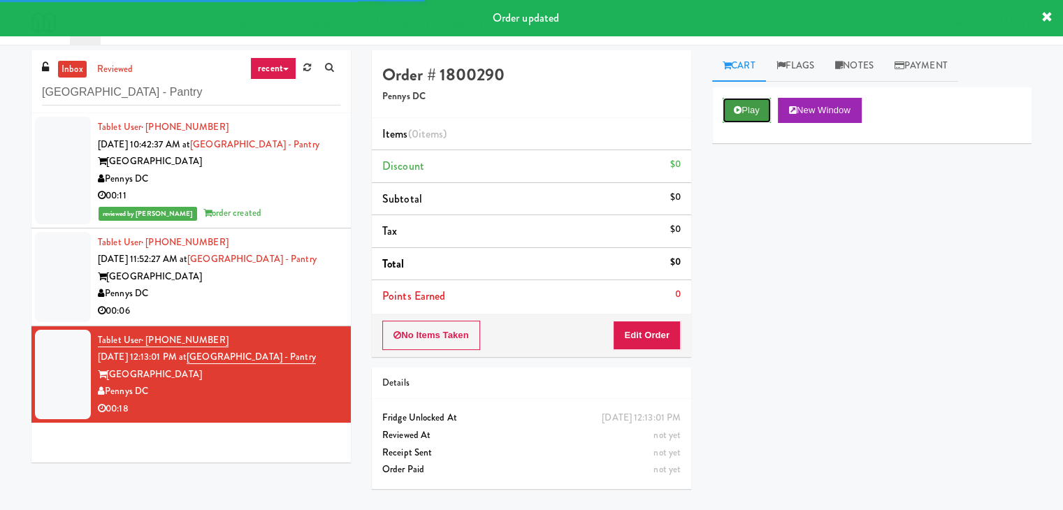
click at [751, 112] on button "Play" at bounding box center [747, 110] width 48 height 25
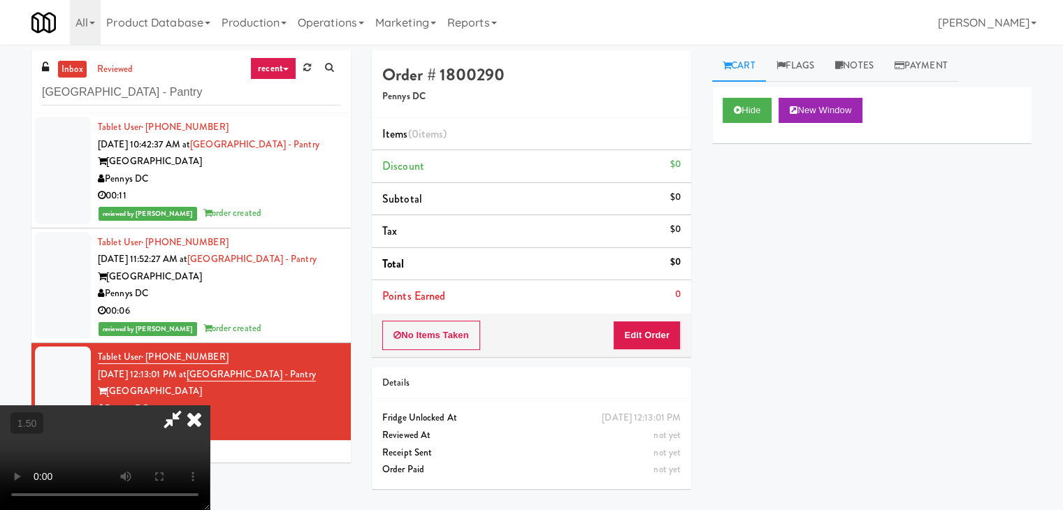
click at [210, 405] on video at bounding box center [105, 457] width 210 height 105
drag, startPoint x: 619, startPoint y: 62, endPoint x: 623, endPoint y: 79, distance: 17.3
click at [210, 405] on icon at bounding box center [194, 419] width 31 height 28
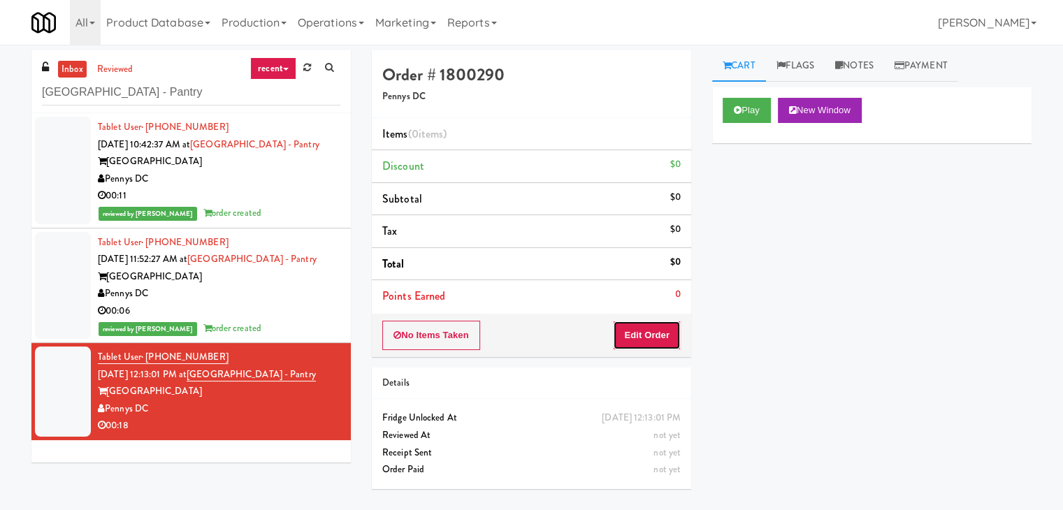
drag, startPoint x: 657, startPoint y: 331, endPoint x: 682, endPoint y: 310, distance: 33.2
click at [655, 328] on button "Edit Order" at bounding box center [647, 335] width 68 height 29
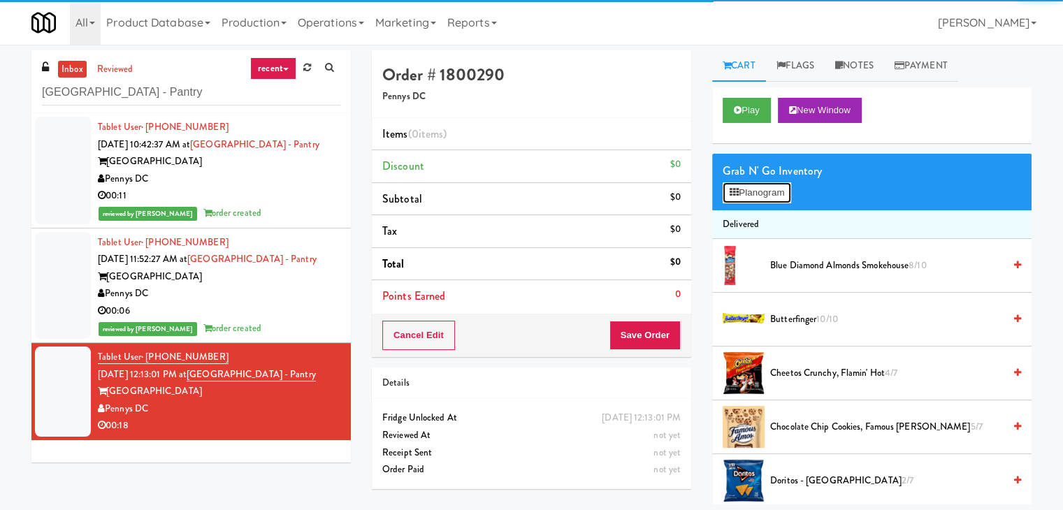
click at [774, 188] on button "Planogram" at bounding box center [757, 192] width 69 height 21
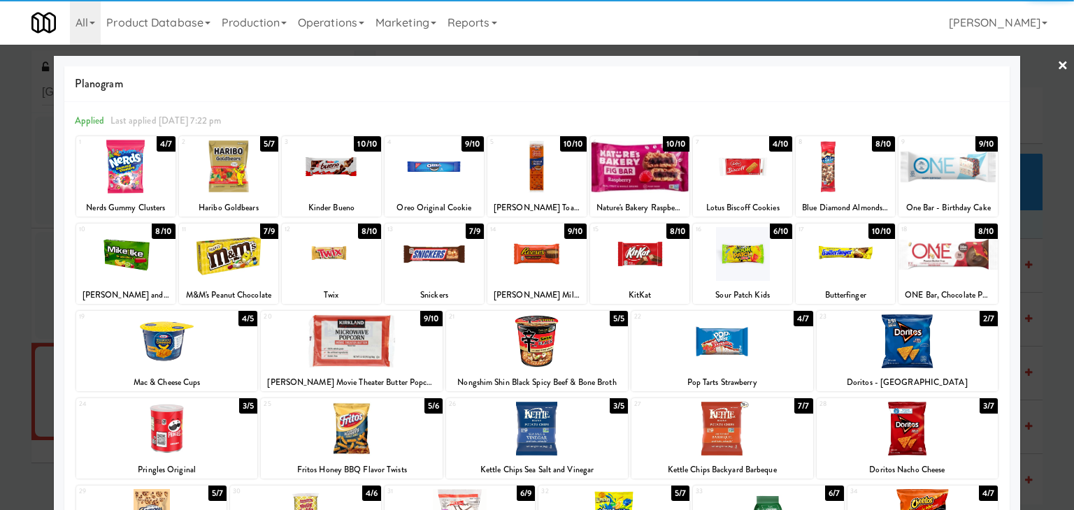
drag, startPoint x: 926, startPoint y: 174, endPoint x: 1014, endPoint y: 136, distance: 95.2
click at [926, 173] on div at bounding box center [947, 167] width 99 height 54
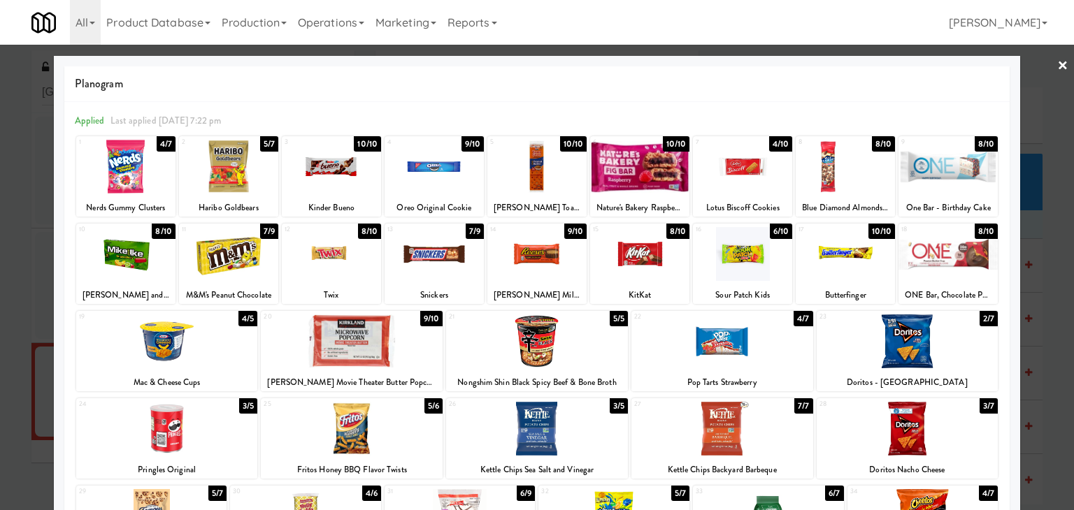
click at [1057, 68] on link "×" at bounding box center [1062, 66] width 11 height 43
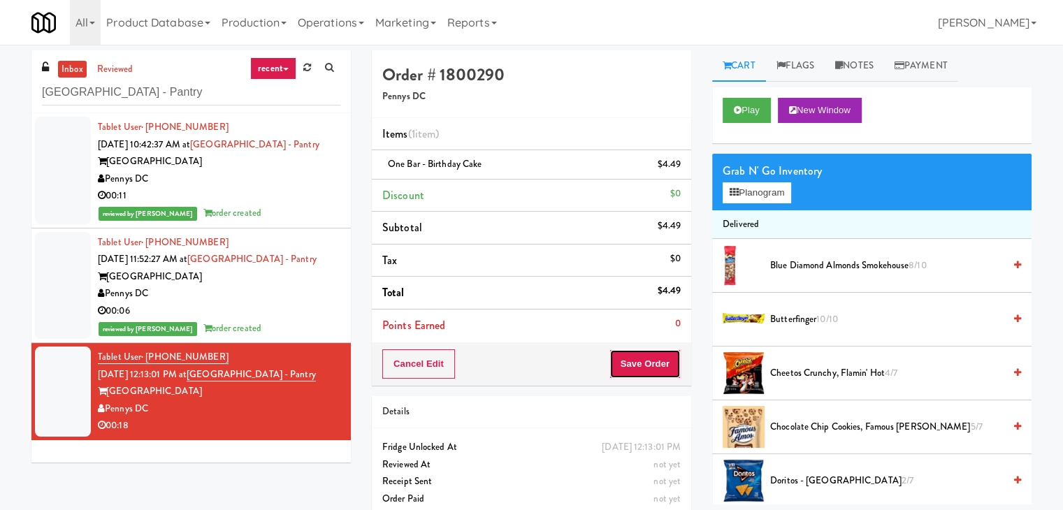
click at [663, 351] on button "Save Order" at bounding box center [645, 363] width 71 height 29
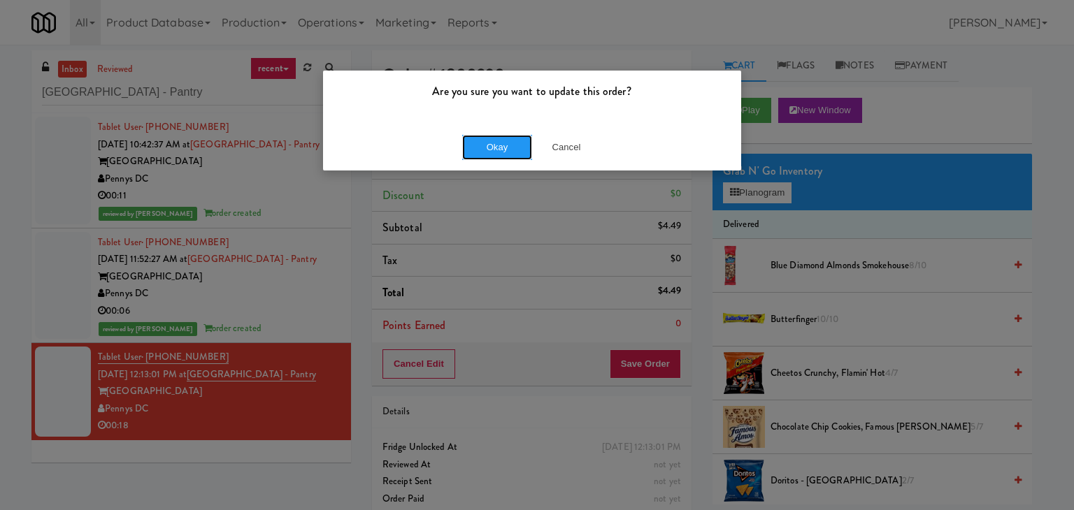
drag, startPoint x: 519, startPoint y: 152, endPoint x: 489, endPoint y: 115, distance: 47.8
click at [517, 151] on button "Okay" at bounding box center [497, 147] width 70 height 25
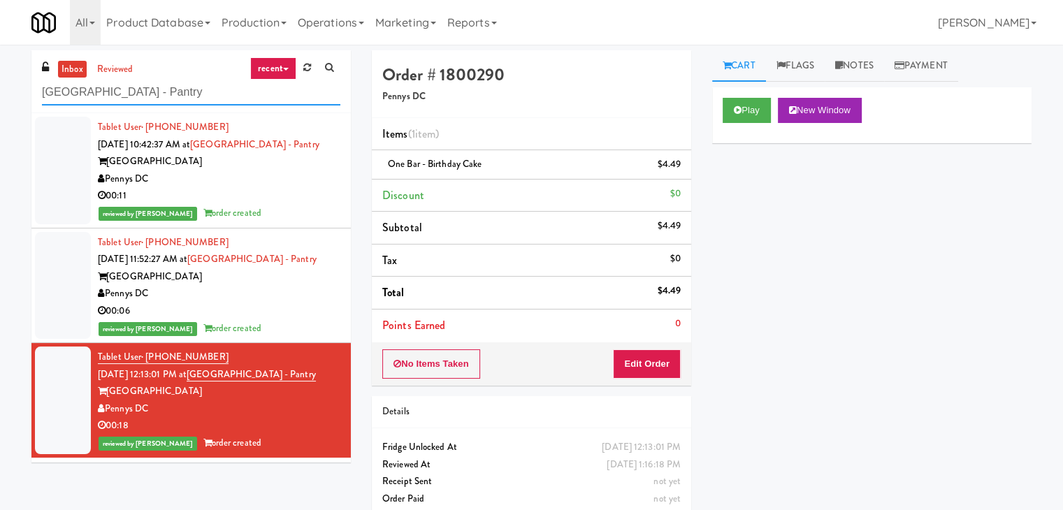
click at [212, 88] on input "[GEOGRAPHIC_DATA] - Pantry" at bounding box center [191, 93] width 298 height 26
paste input "(Food, Snack & Drink) MT OLIVE-ROBERTET Corporate"
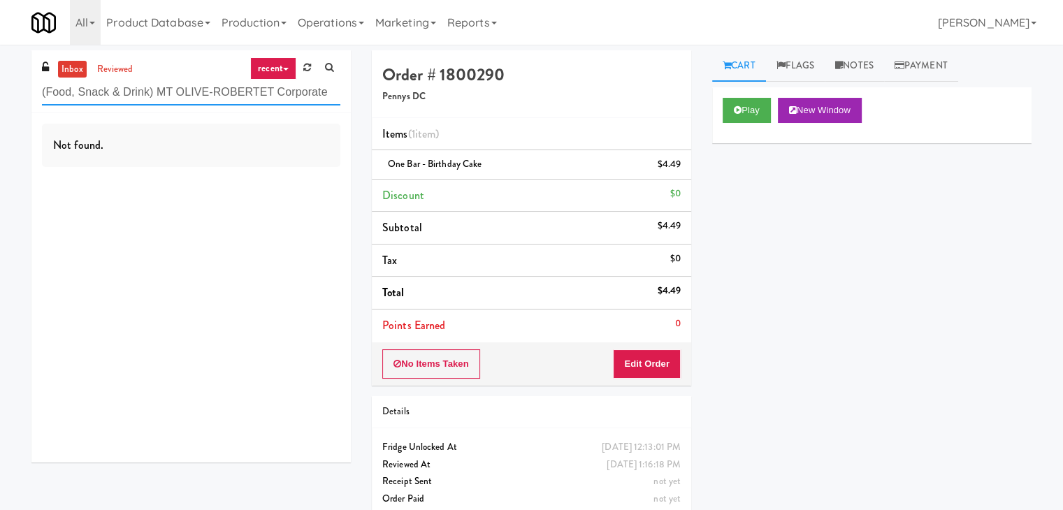
drag, startPoint x: 329, startPoint y: 93, endPoint x: 154, endPoint y: 96, distance: 174.8
click at [154, 96] on input "(Food, Snack & Drink) MT OLIVE-ROBERTET Corporate" at bounding box center [191, 93] width 298 height 26
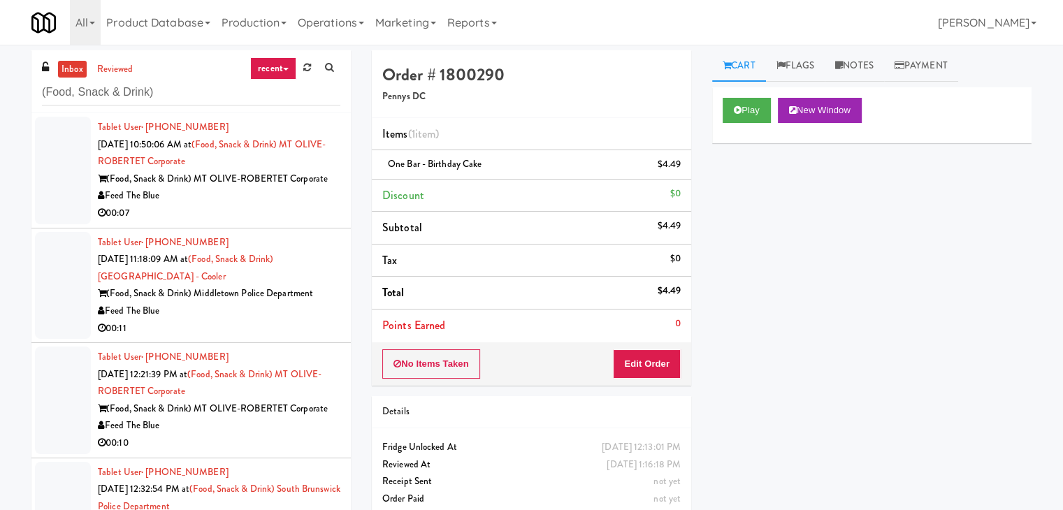
click at [303, 216] on div "00:07" at bounding box center [219, 213] width 243 height 17
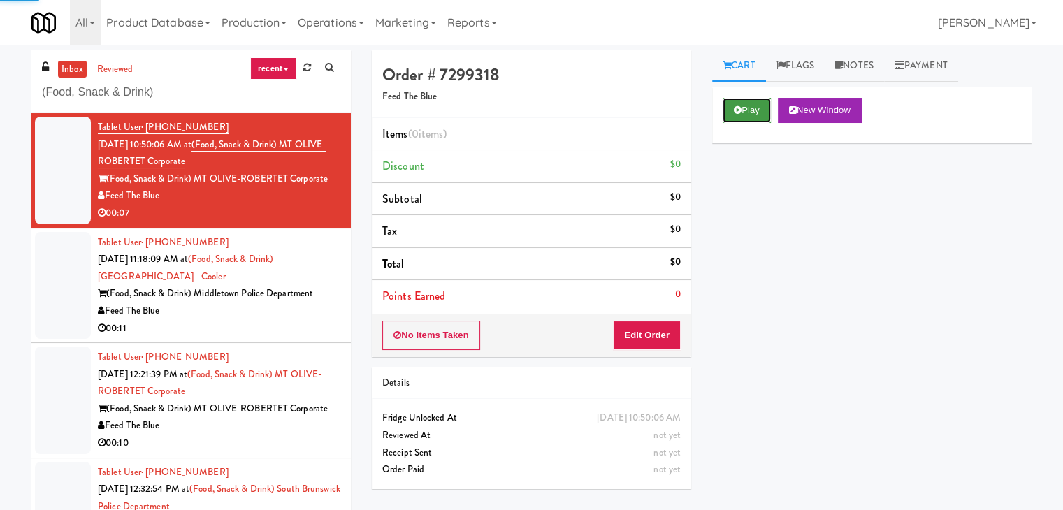
click at [758, 118] on button "Play" at bounding box center [747, 110] width 48 height 25
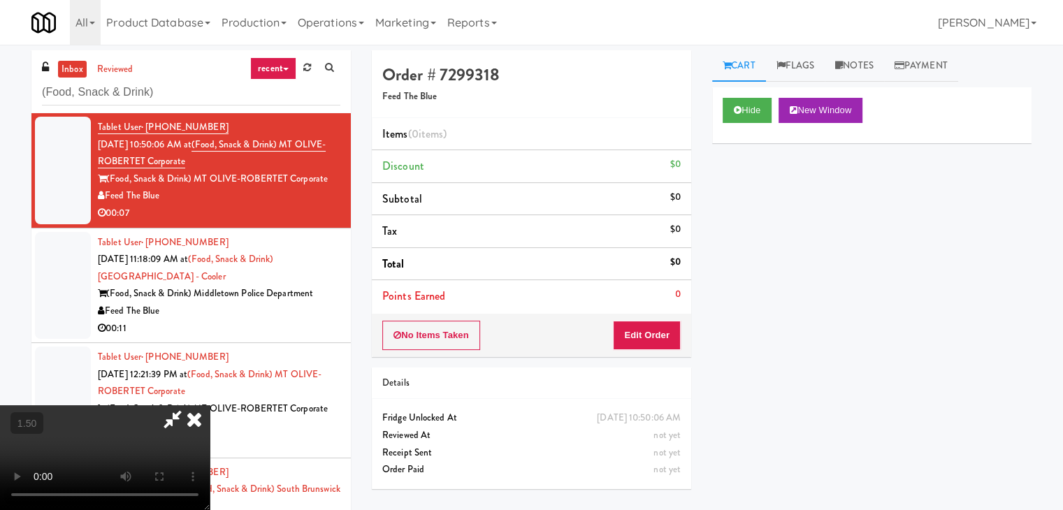
click at [210, 405] on video at bounding box center [105, 457] width 210 height 105
click at [870, 66] on link "Notes" at bounding box center [854, 65] width 59 height 31
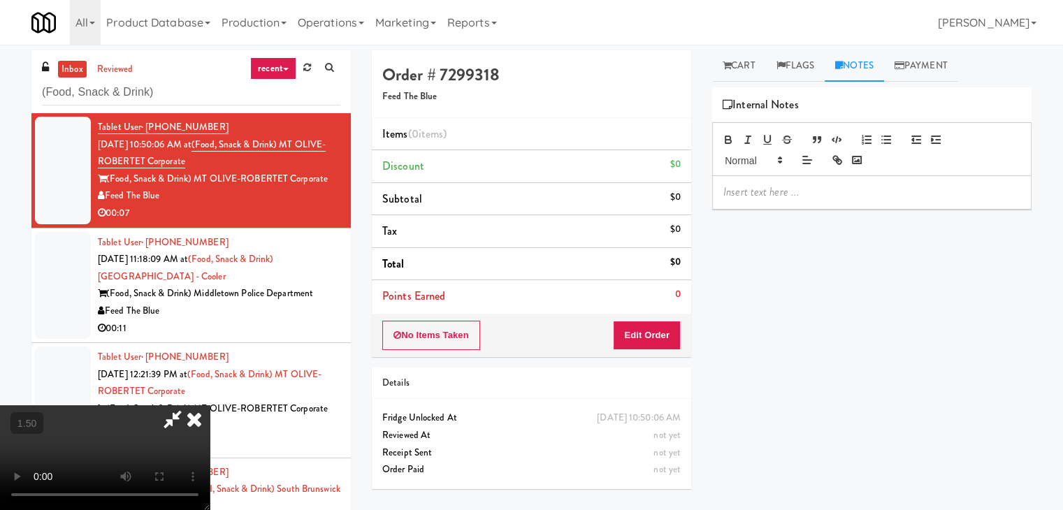
click at [756, 194] on p at bounding box center [871, 192] width 297 height 15
drag, startPoint x: 10, startPoint y: 59, endPoint x: 192, endPoint y: 118, distance: 190.3
click at [10, 59] on div "inbox reviewed recent all unclear take inventory issue suspicious failed recent…" at bounding box center [531, 296] width 1063 height 493
click at [721, 180] on div at bounding box center [872, 192] width 318 height 32
click at [210, 405] on video at bounding box center [105, 457] width 210 height 105
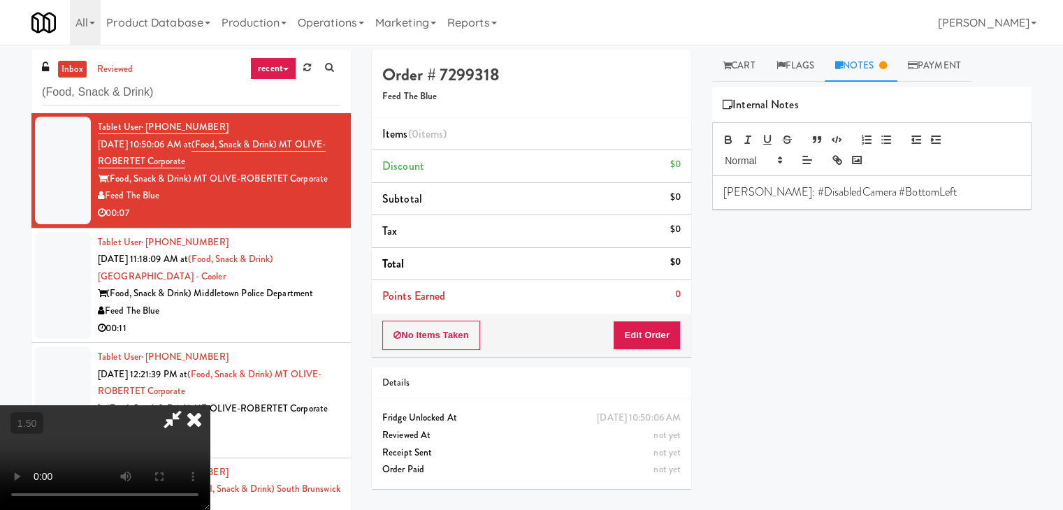
click at [210, 405] on video at bounding box center [105, 457] width 210 height 105
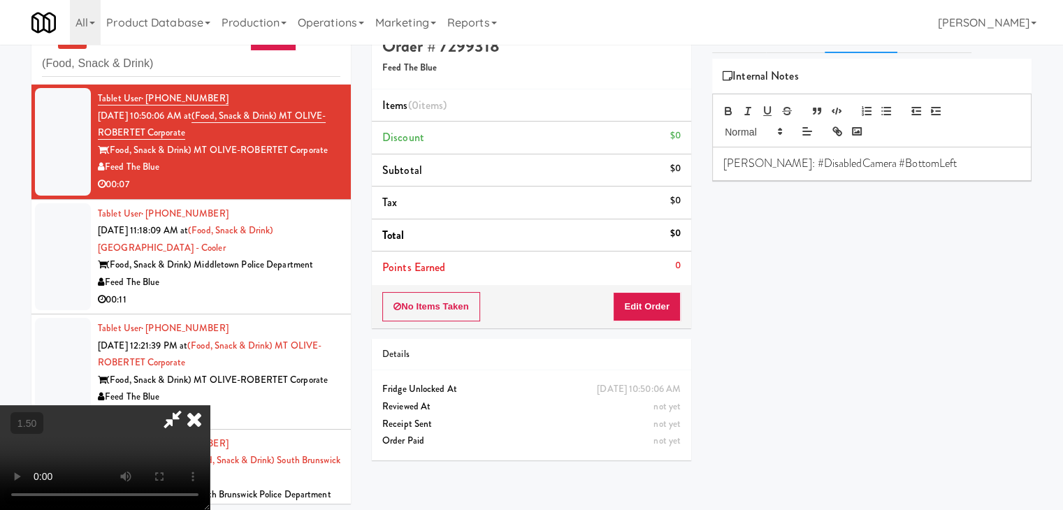
scroll to position [45, 0]
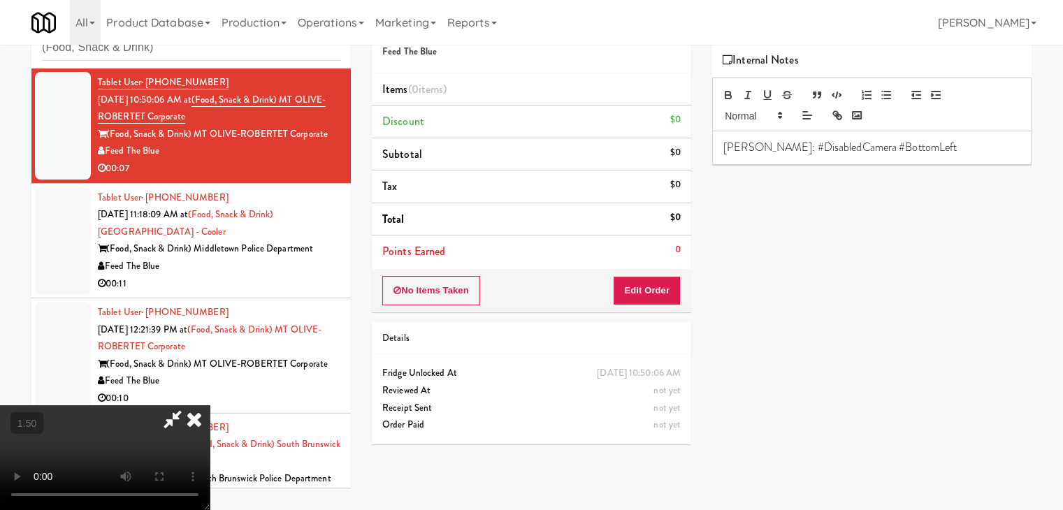
drag, startPoint x: 615, startPoint y: 163, endPoint x: 622, endPoint y: 194, distance: 31.5
click at [189, 405] on icon at bounding box center [173, 419] width 32 height 28
click at [654, 296] on button "Edit Order" at bounding box center [647, 290] width 68 height 29
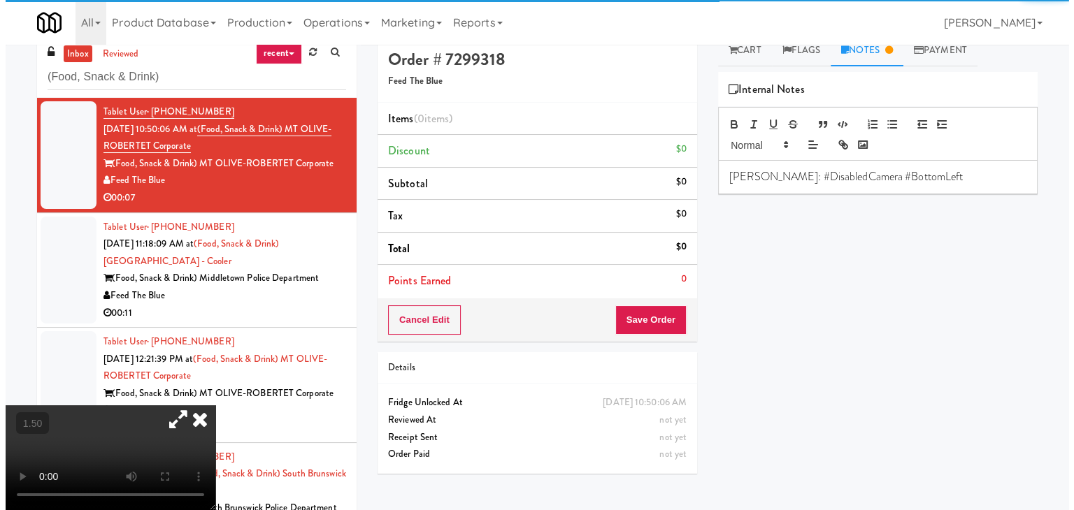
scroll to position [0, 0]
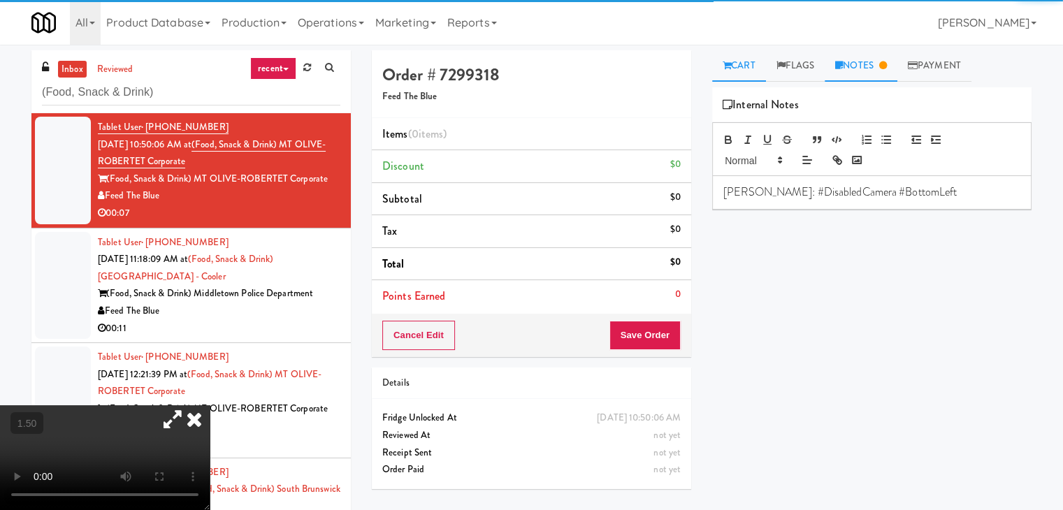
click at [744, 69] on link "Cart" at bounding box center [739, 65] width 54 height 31
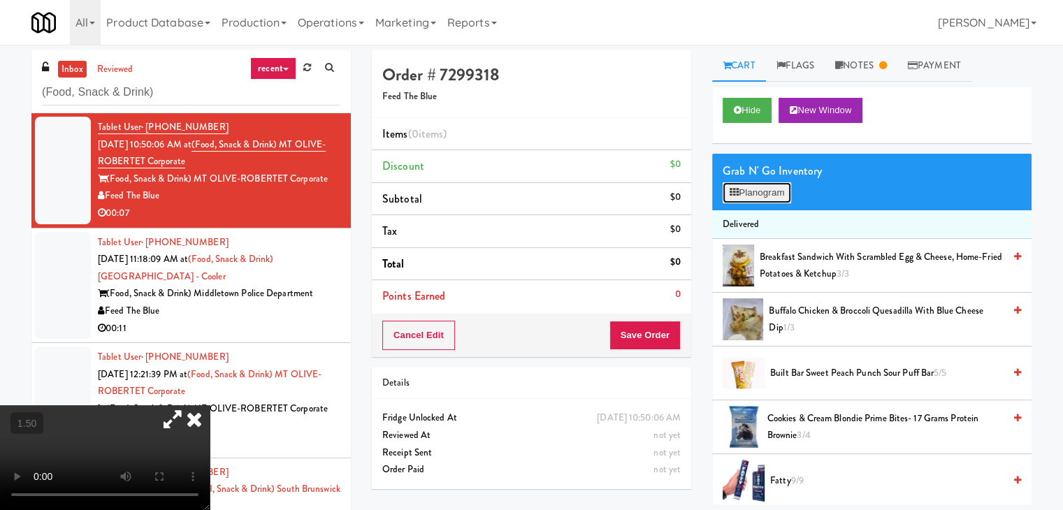
click at [755, 198] on button "Planogram" at bounding box center [757, 192] width 69 height 21
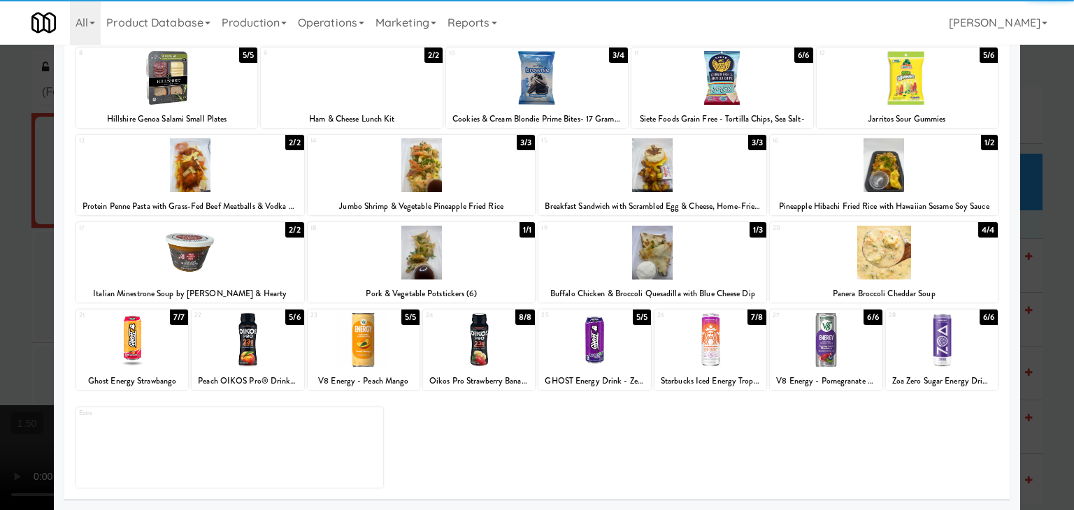
click at [714, 326] on div at bounding box center [710, 340] width 112 height 54
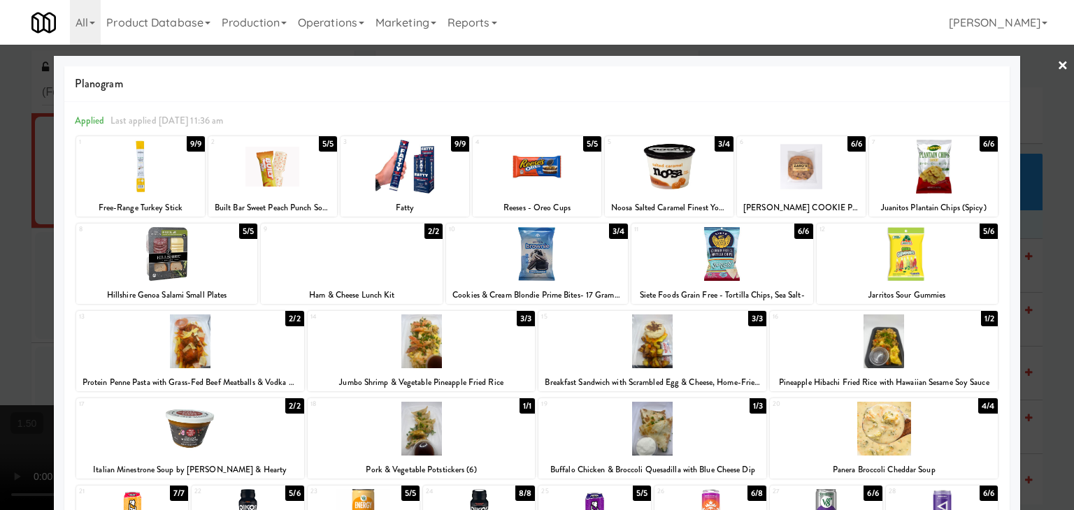
click at [1057, 69] on link "×" at bounding box center [1062, 66] width 11 height 43
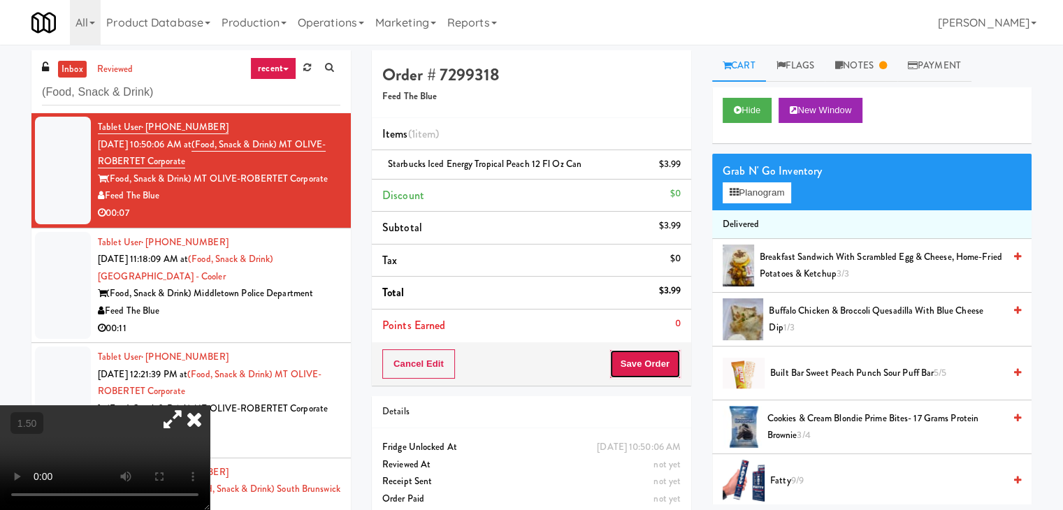
click at [637, 357] on button "Save Order" at bounding box center [645, 363] width 71 height 29
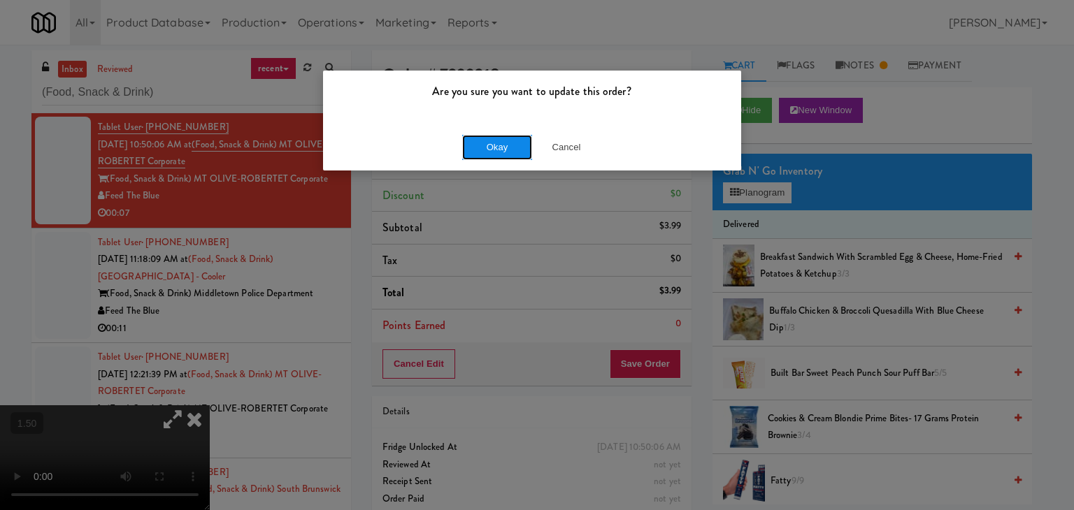
click at [519, 140] on button "Okay" at bounding box center [497, 147] width 70 height 25
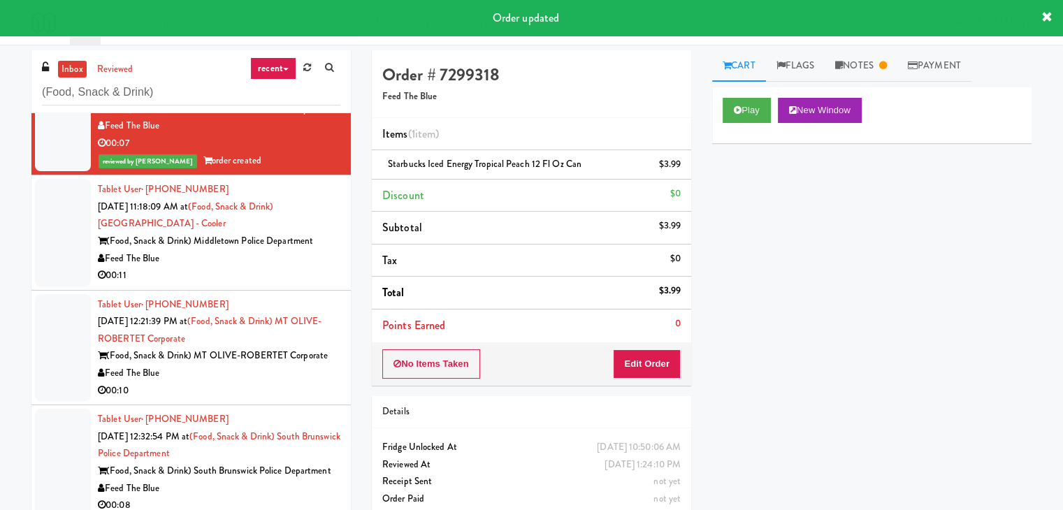
scroll to position [140, 0]
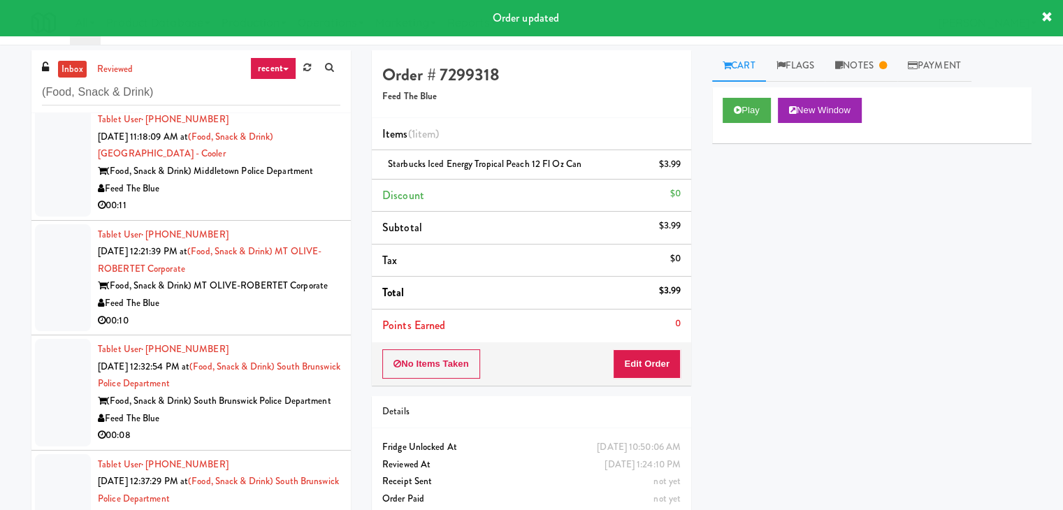
click at [280, 316] on div "00:10" at bounding box center [219, 320] width 243 height 17
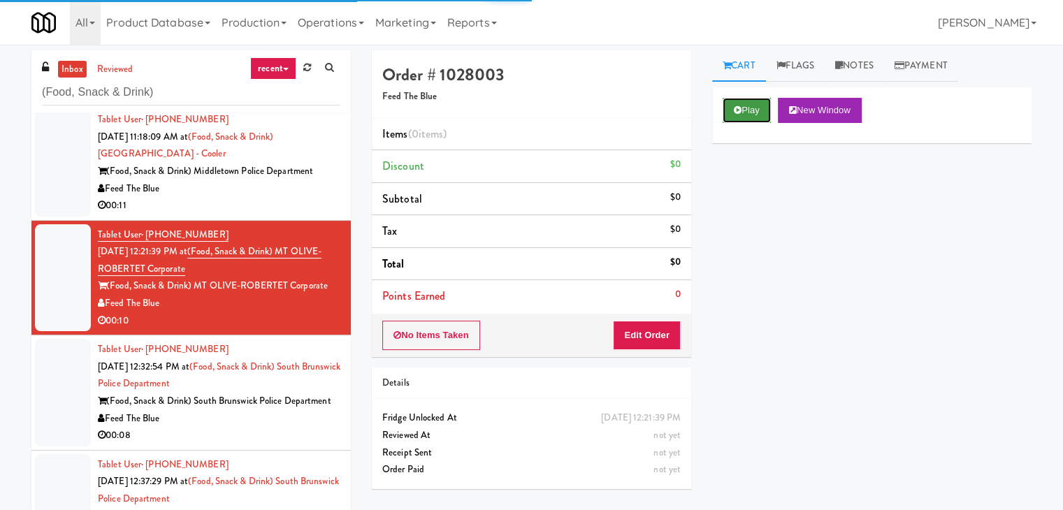
click at [732, 112] on button "Play" at bounding box center [747, 110] width 48 height 25
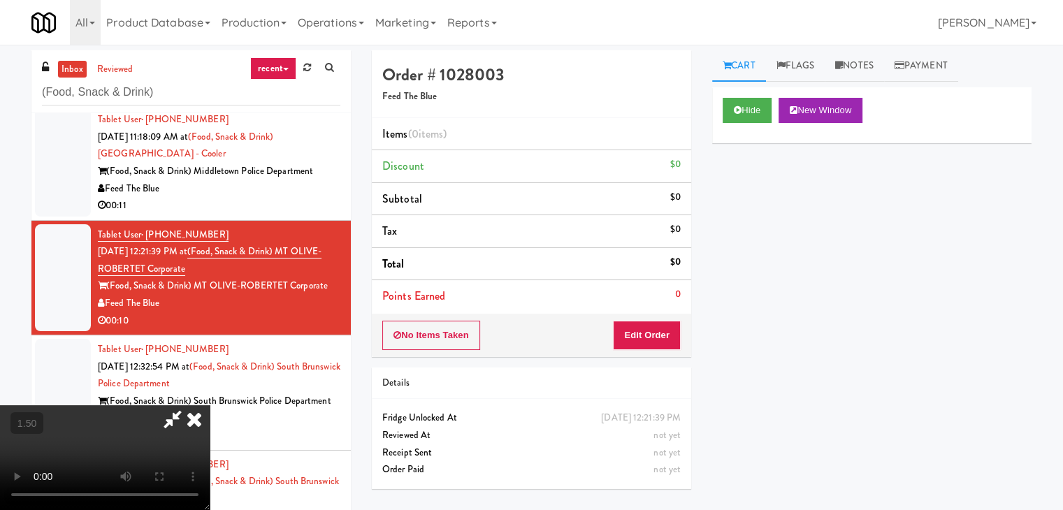
click at [210, 405] on video at bounding box center [105, 457] width 210 height 105
drag, startPoint x: 865, startPoint y: 63, endPoint x: 802, endPoint y: 178, distance: 130.8
click at [865, 65] on link "Notes" at bounding box center [854, 65] width 59 height 31
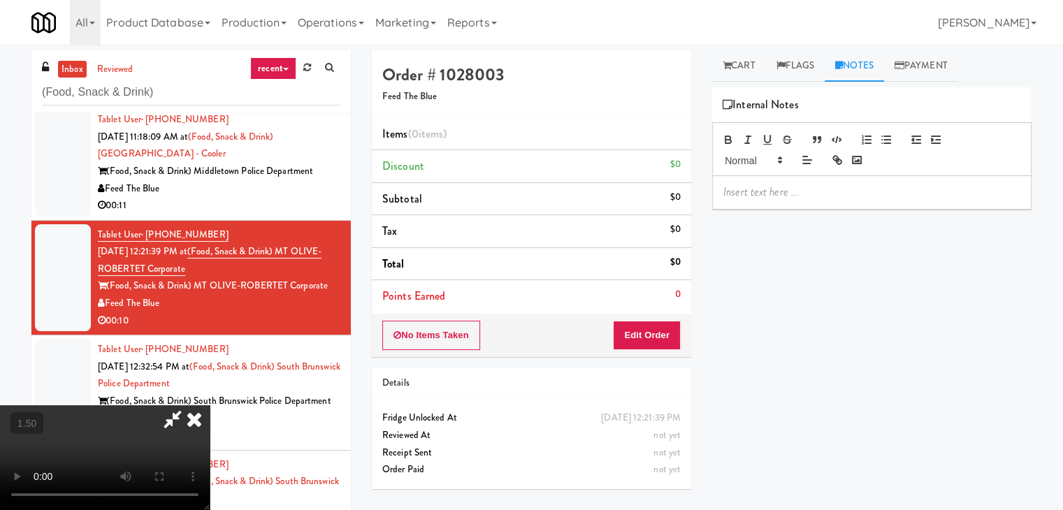
click at [765, 209] on div "Hide New Window Primary Flag Clear Flag if unable to determine what was taken o…" at bounding box center [871, 349] width 319 height 524
click at [760, 193] on p at bounding box center [871, 192] width 297 height 15
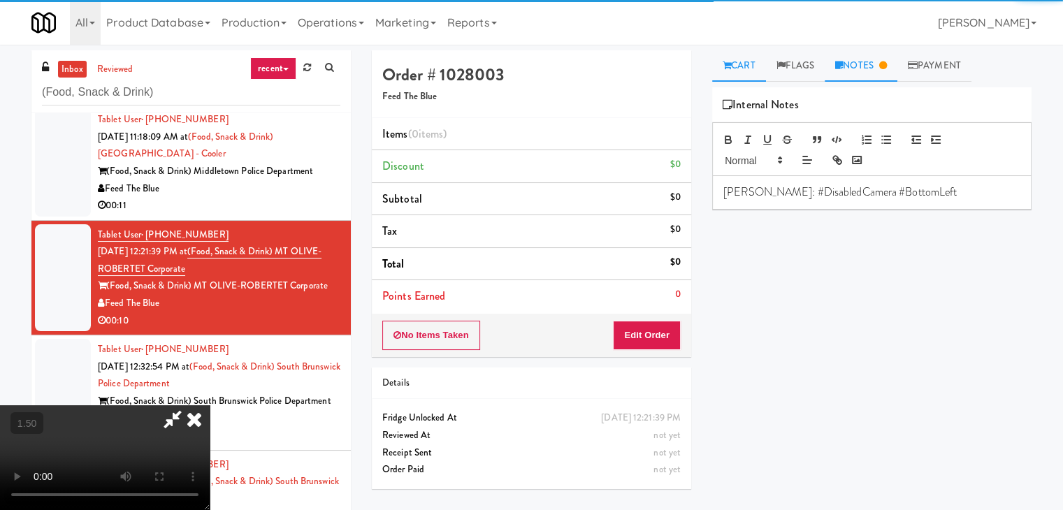
click at [738, 74] on link "Cart" at bounding box center [739, 65] width 54 height 31
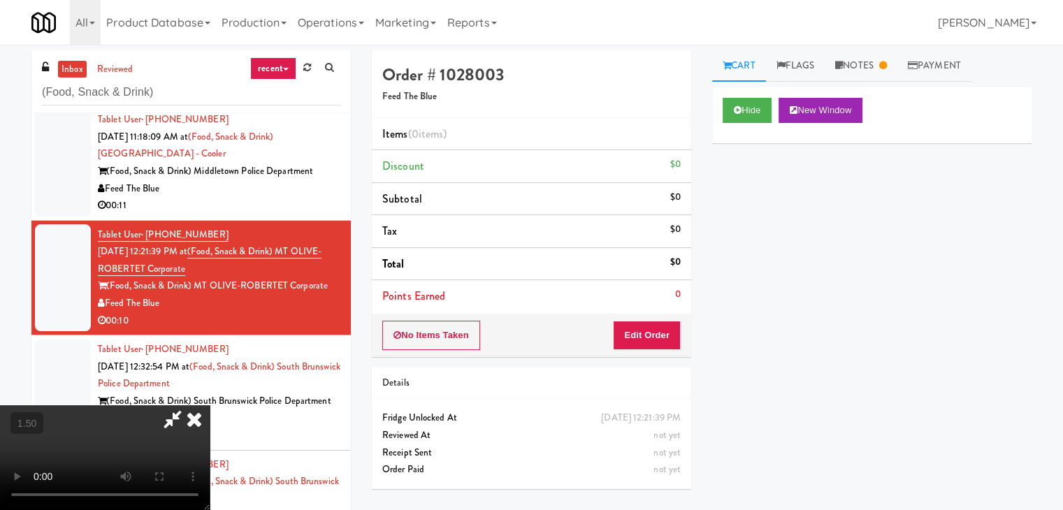
click at [210, 405] on video at bounding box center [105, 457] width 210 height 105
drag, startPoint x: 624, startPoint y: 166, endPoint x: 635, endPoint y: 251, distance: 86.0
click at [210, 405] on icon at bounding box center [194, 419] width 31 height 28
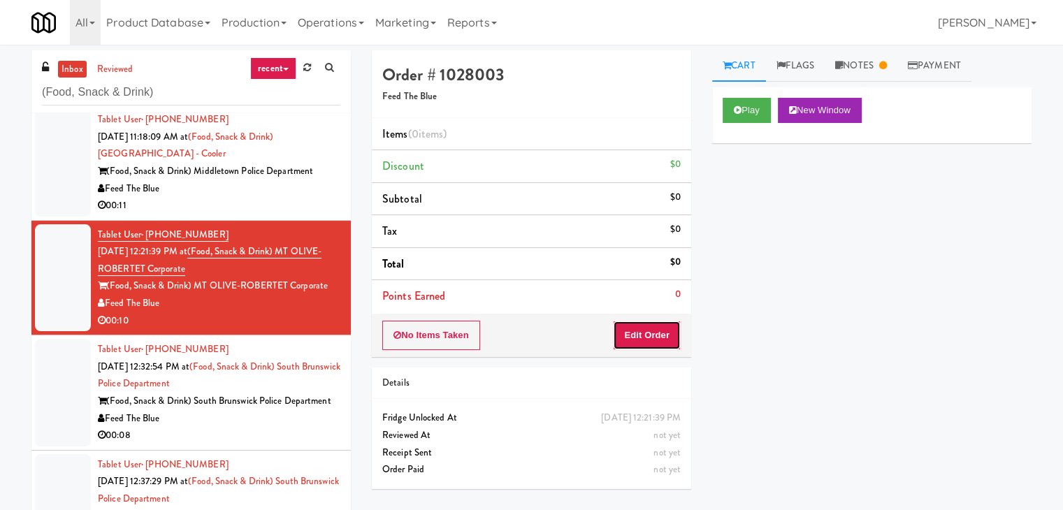
drag, startPoint x: 644, startPoint y: 336, endPoint x: 698, endPoint y: 291, distance: 69.5
click at [644, 335] on button "Edit Order" at bounding box center [647, 335] width 68 height 29
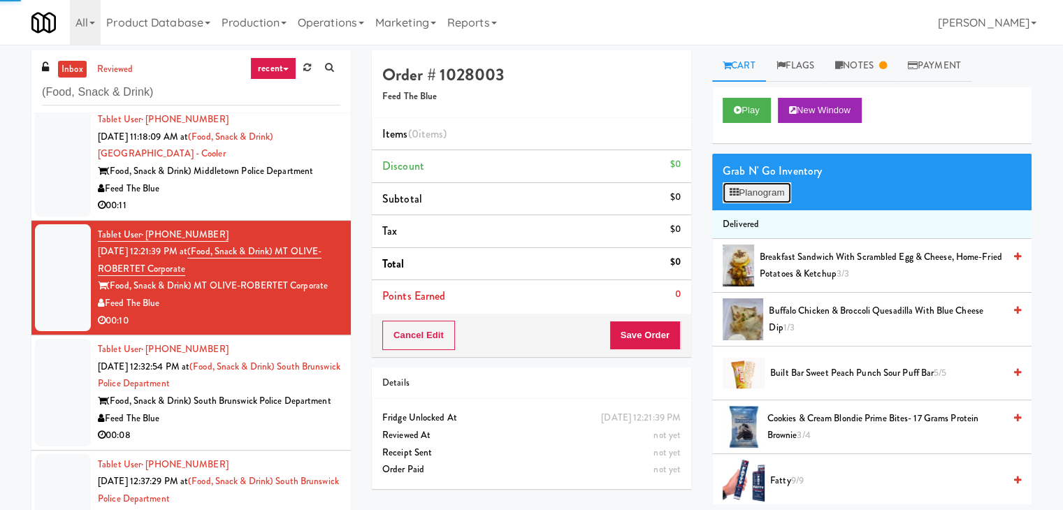
click at [763, 196] on button "Planogram" at bounding box center [757, 192] width 69 height 21
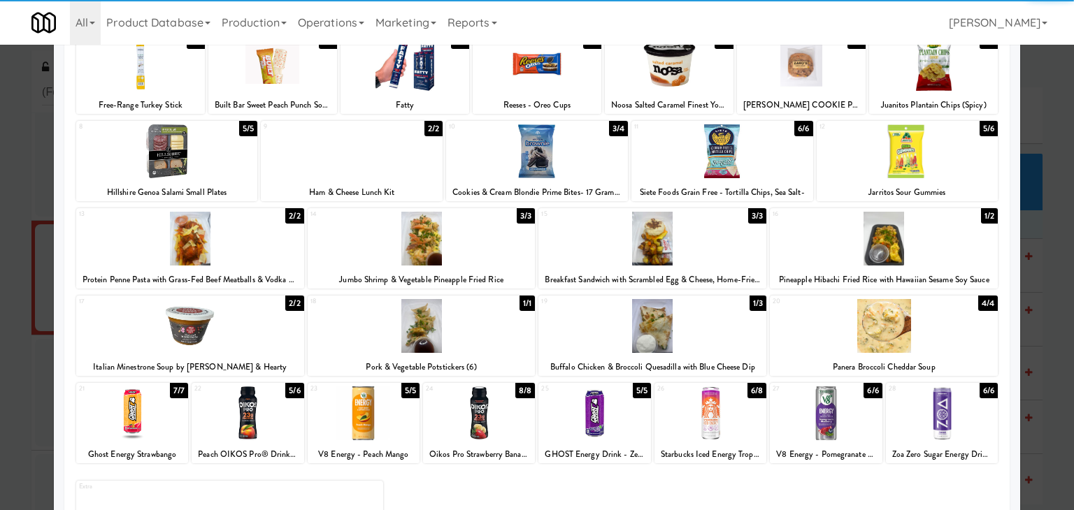
scroll to position [140, 0]
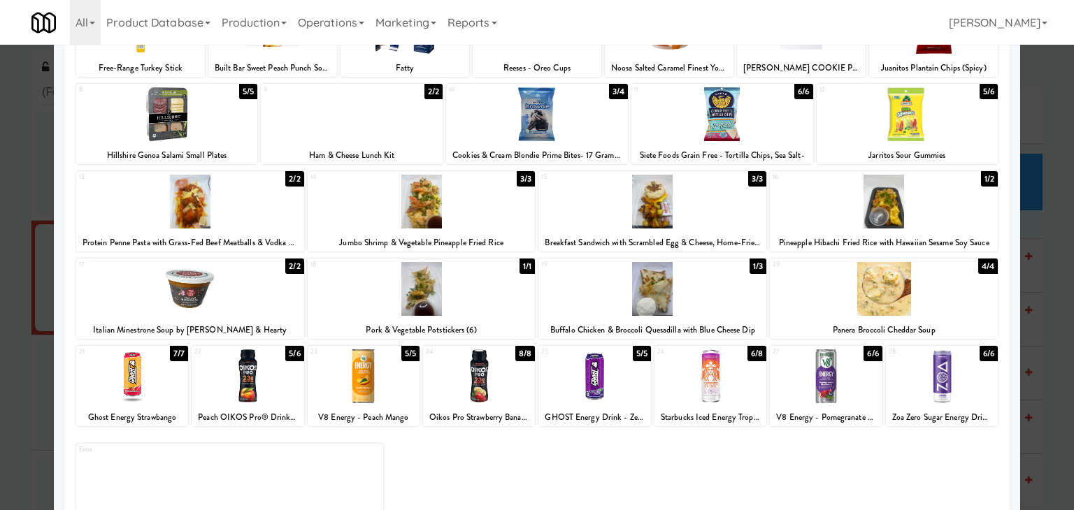
click at [687, 301] on div at bounding box center [652, 289] width 228 height 54
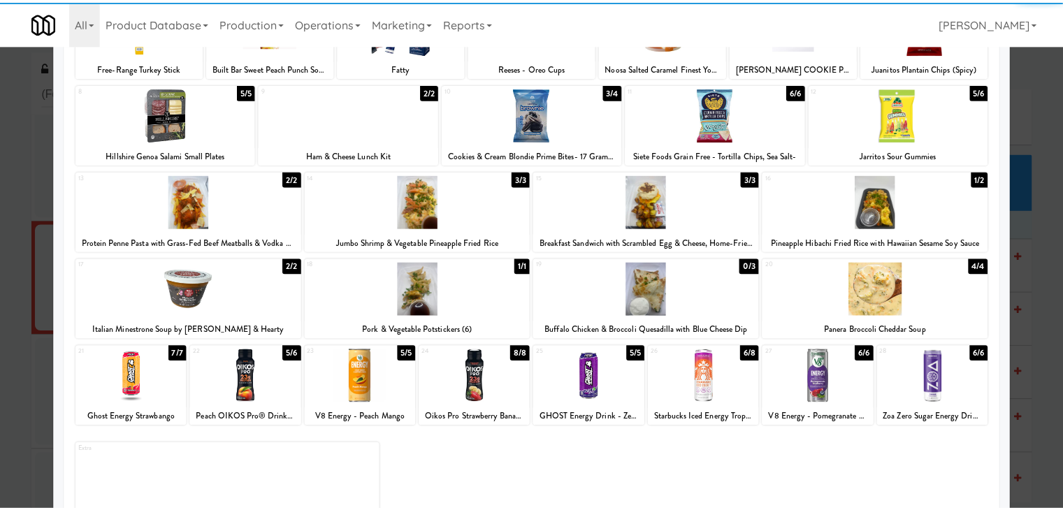
scroll to position [0, 0]
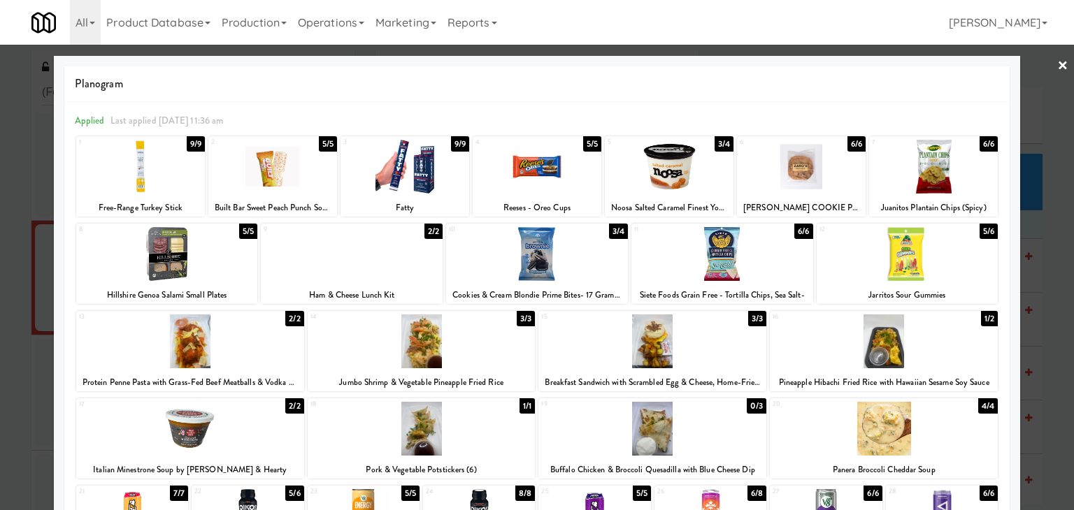
drag, startPoint x: 1049, startPoint y: 66, endPoint x: 1016, endPoint y: 108, distance: 53.7
click at [1057, 66] on link "×" at bounding box center [1062, 66] width 11 height 43
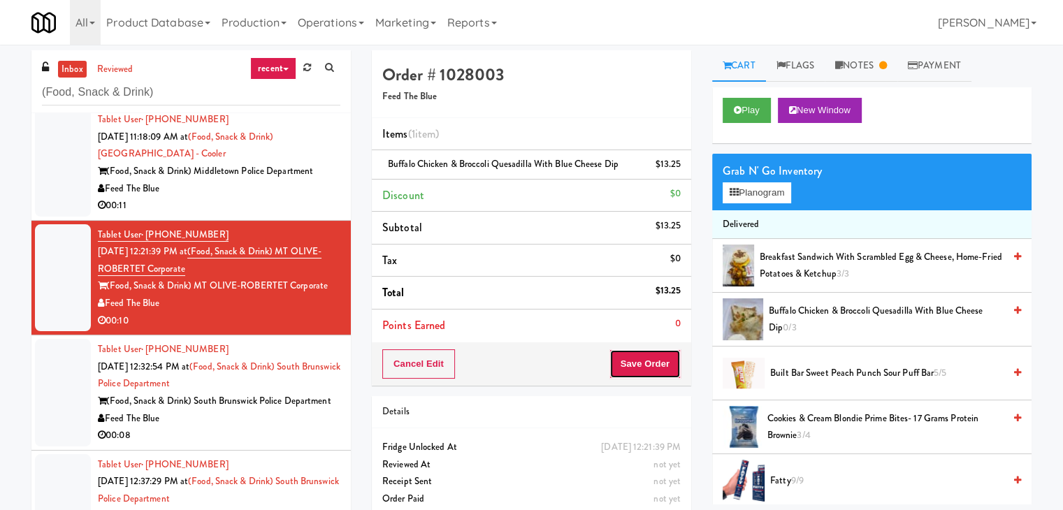
click at [651, 364] on button "Save Order" at bounding box center [645, 363] width 71 height 29
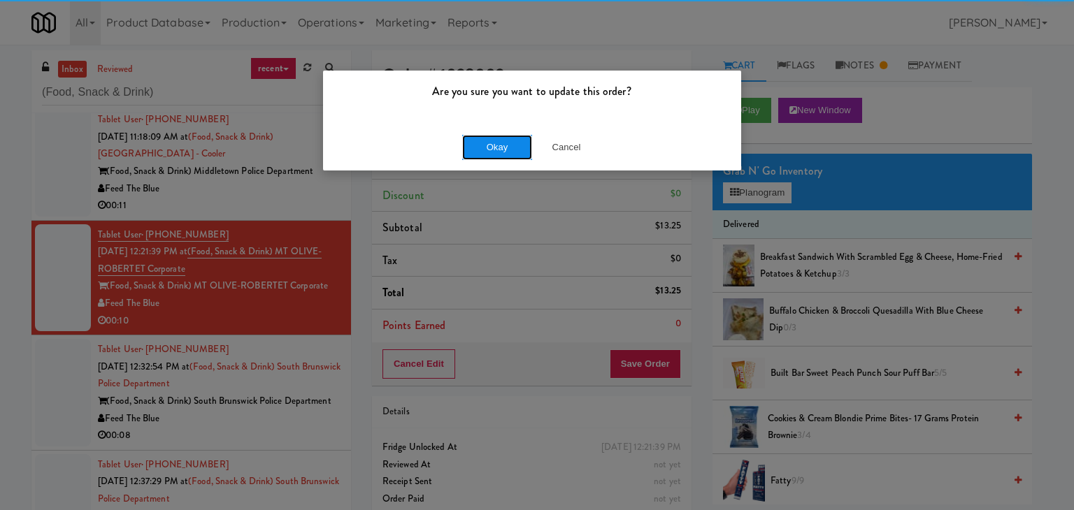
drag, startPoint x: 500, startPoint y: 135, endPoint x: 491, endPoint y: 143, distance: 11.9
click at [498, 135] on button "Okay" at bounding box center [497, 147] width 70 height 25
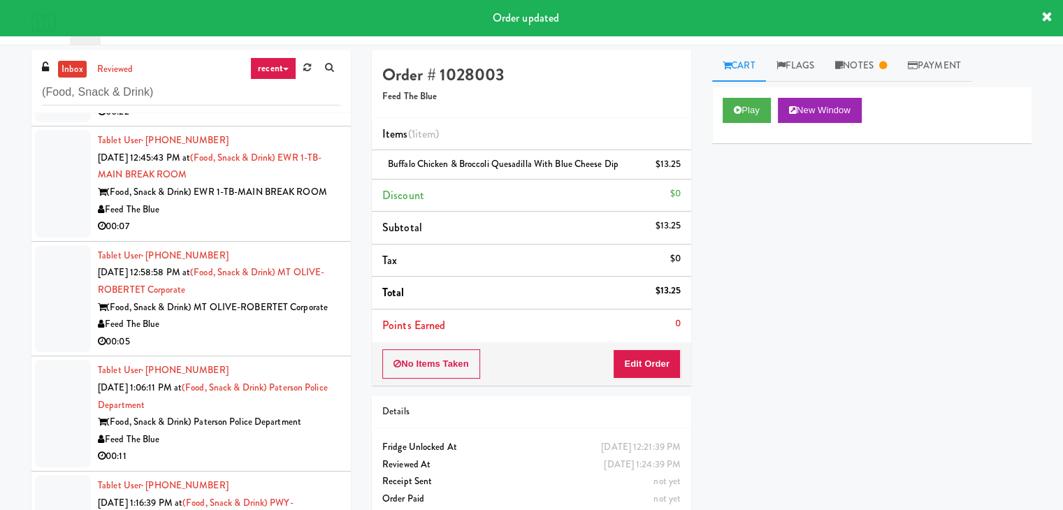
scroll to position [1135, 0]
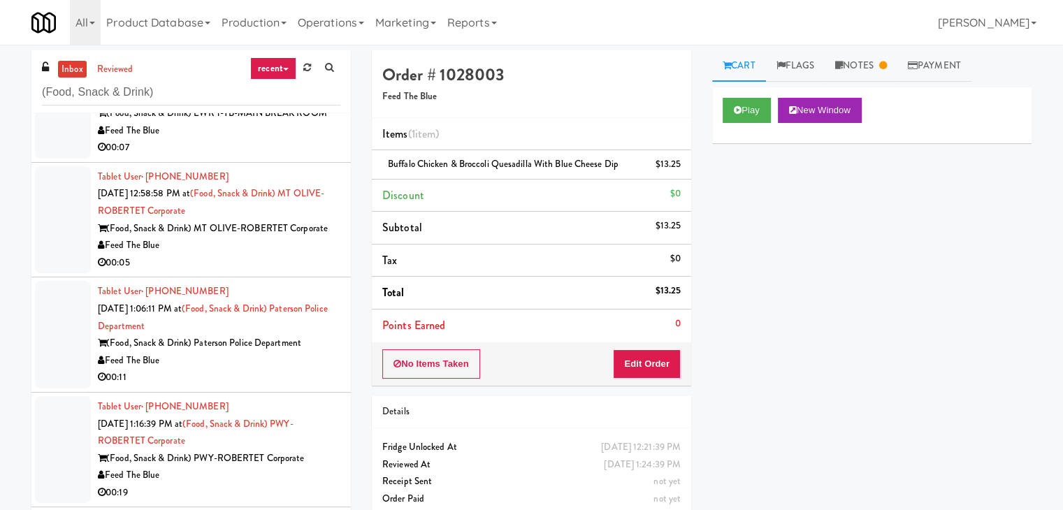
click at [274, 254] on div "Feed The Blue" at bounding box center [219, 245] width 243 height 17
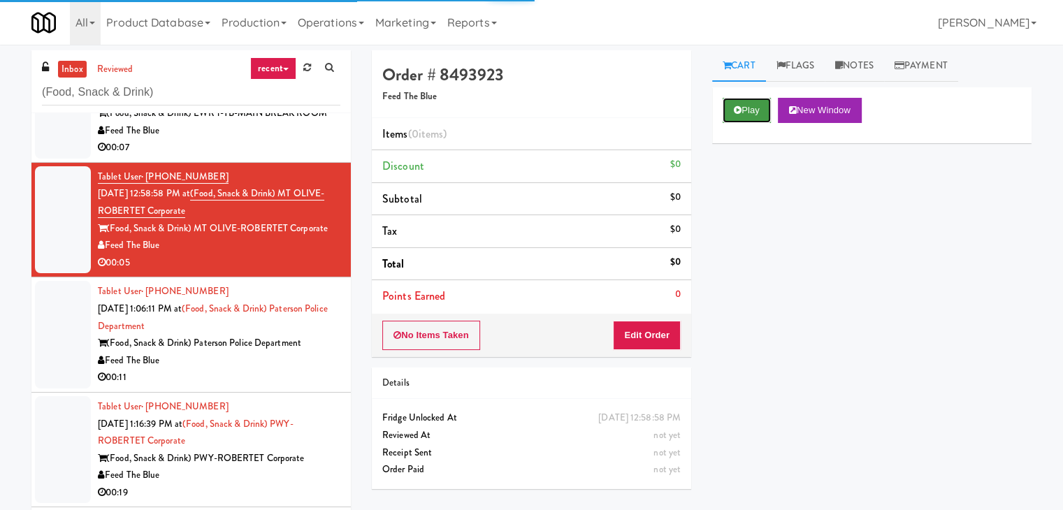
click at [752, 99] on button "Play" at bounding box center [747, 110] width 48 height 25
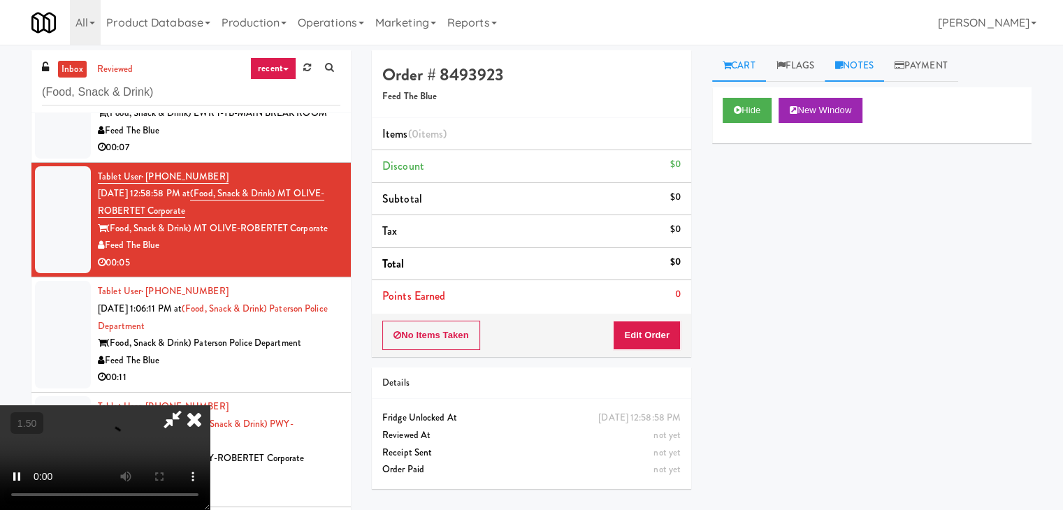
click at [865, 69] on link "Notes" at bounding box center [854, 65] width 59 height 31
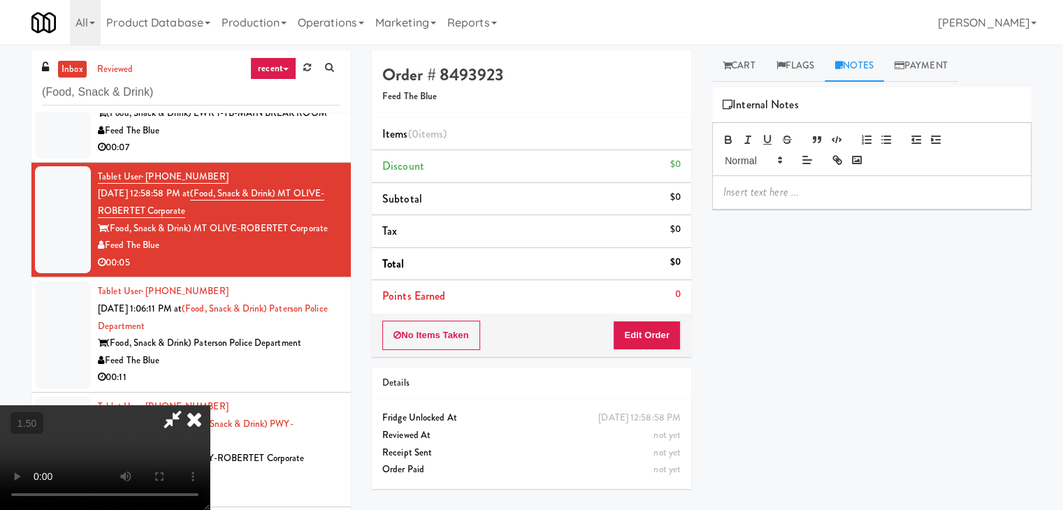
click at [766, 200] on div at bounding box center [872, 192] width 318 height 32
click at [210, 405] on video at bounding box center [105, 457] width 210 height 105
click at [210, 405] on icon at bounding box center [194, 419] width 31 height 28
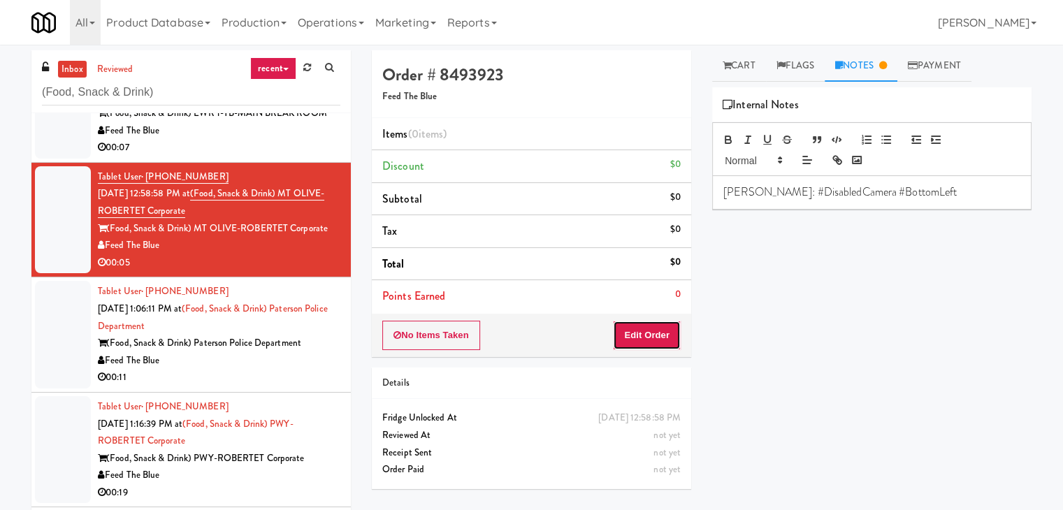
click at [637, 329] on button "Edit Order" at bounding box center [647, 335] width 68 height 29
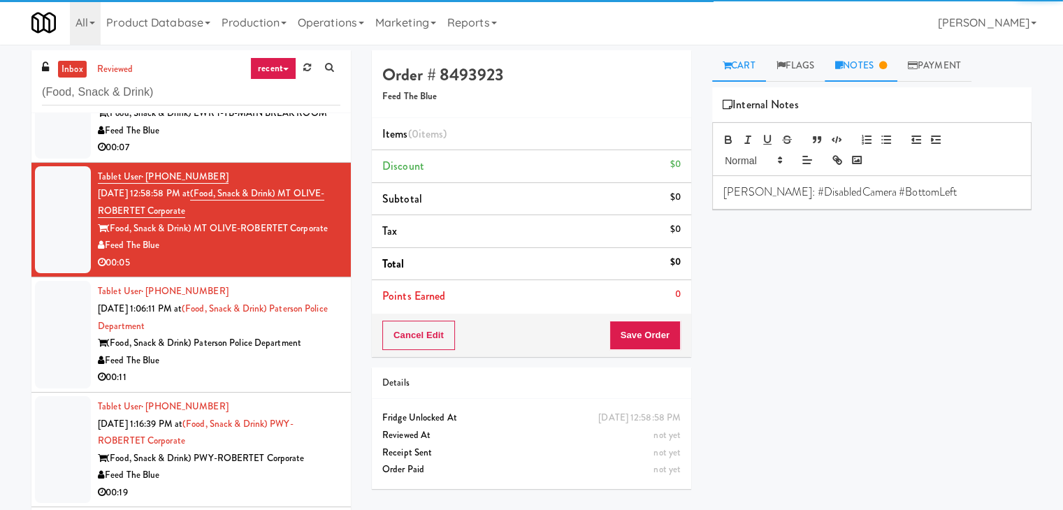
click at [737, 71] on link "Cart" at bounding box center [739, 65] width 54 height 31
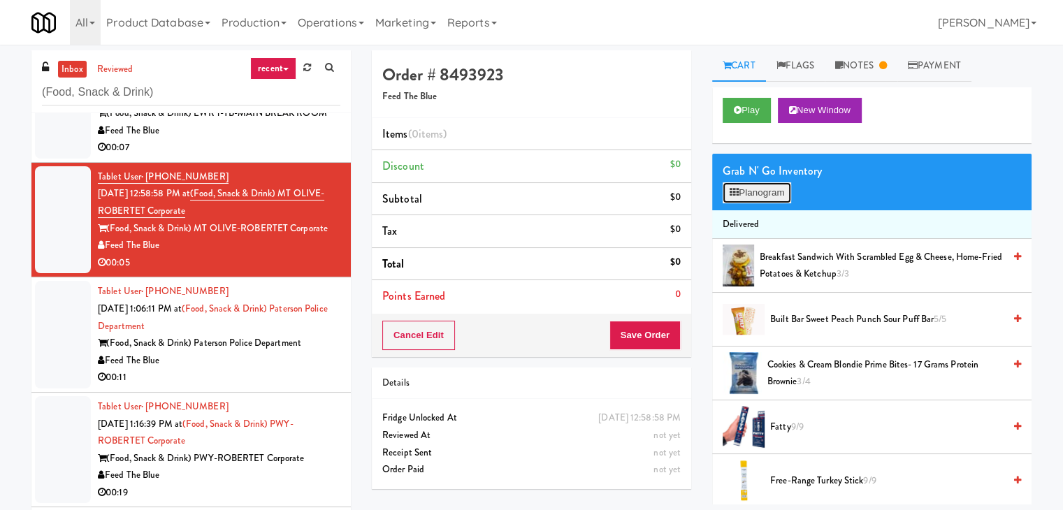
click at [740, 187] on button "Planogram" at bounding box center [757, 192] width 69 height 21
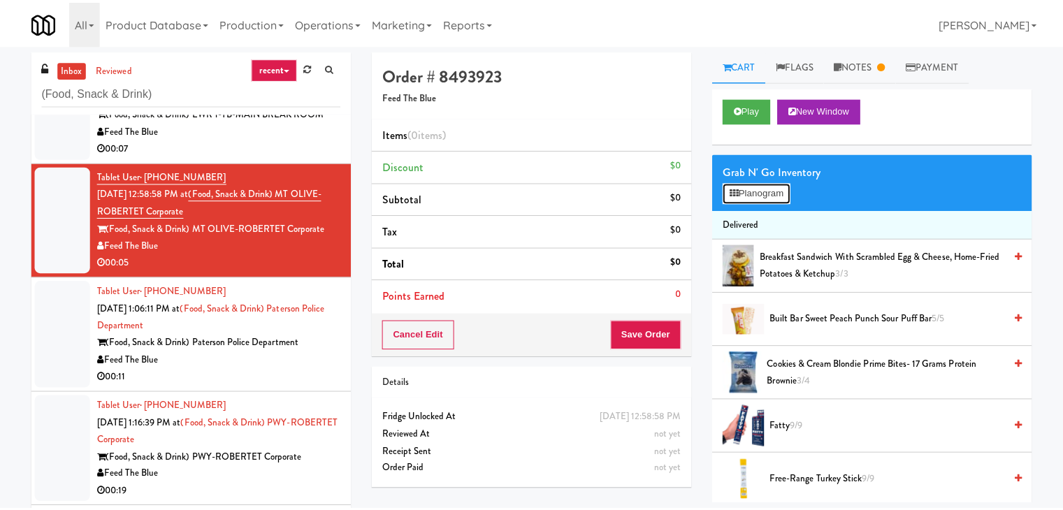
scroll to position [1032, 0]
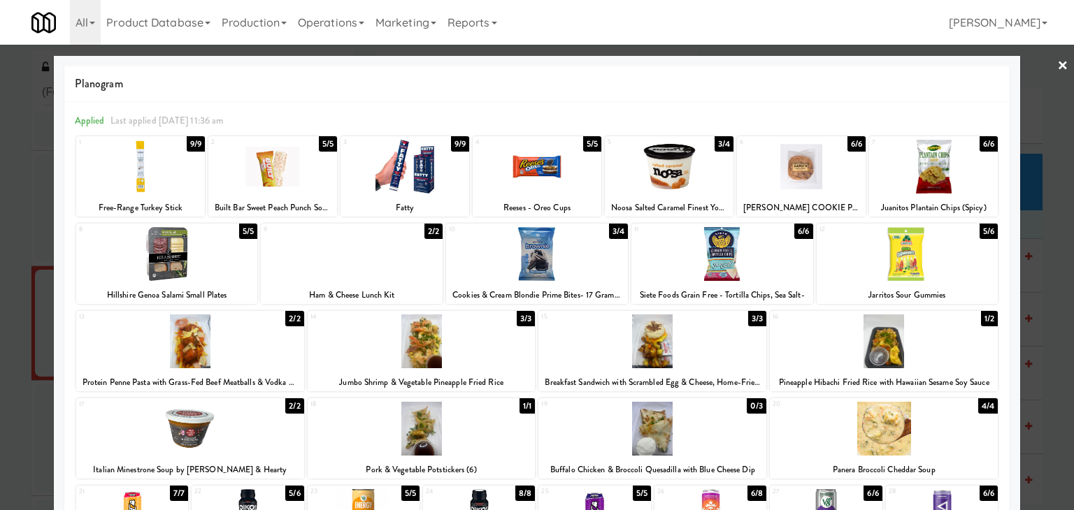
click at [446, 351] on div at bounding box center [422, 342] width 228 height 54
drag, startPoint x: 1054, startPoint y: 65, endPoint x: 993, endPoint y: 125, distance: 85.5
click at [1057, 65] on link "×" at bounding box center [1062, 66] width 11 height 43
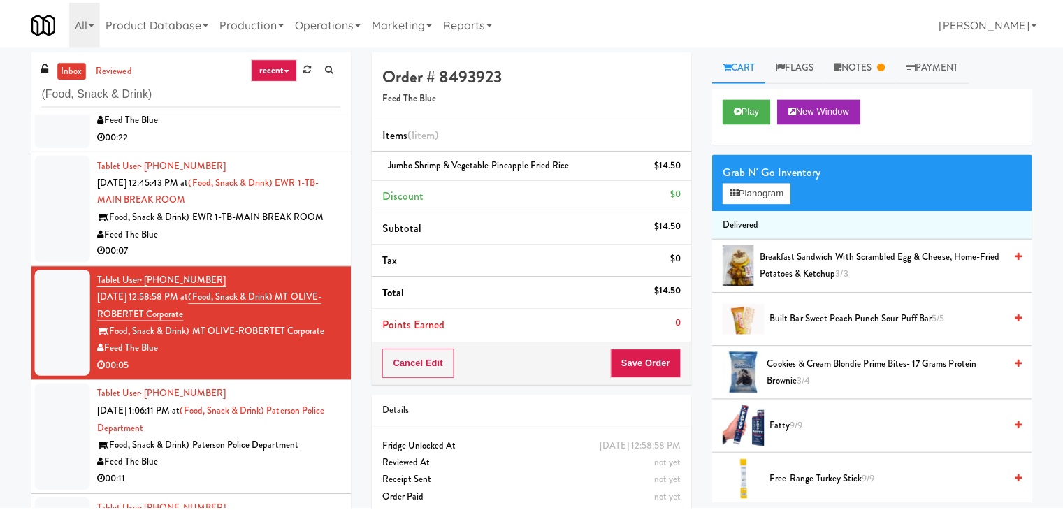
scroll to position [1135, 0]
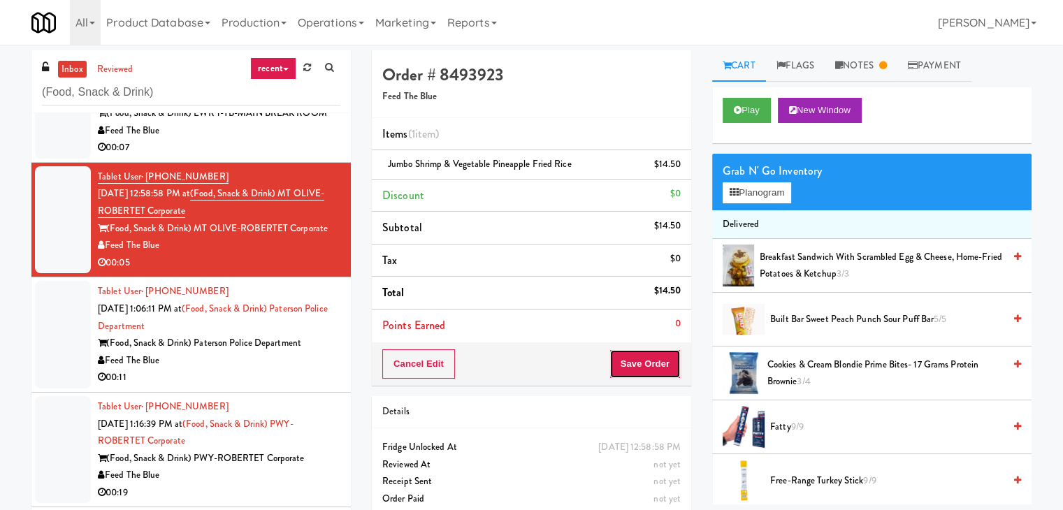
click at [638, 356] on button "Save Order" at bounding box center [645, 363] width 71 height 29
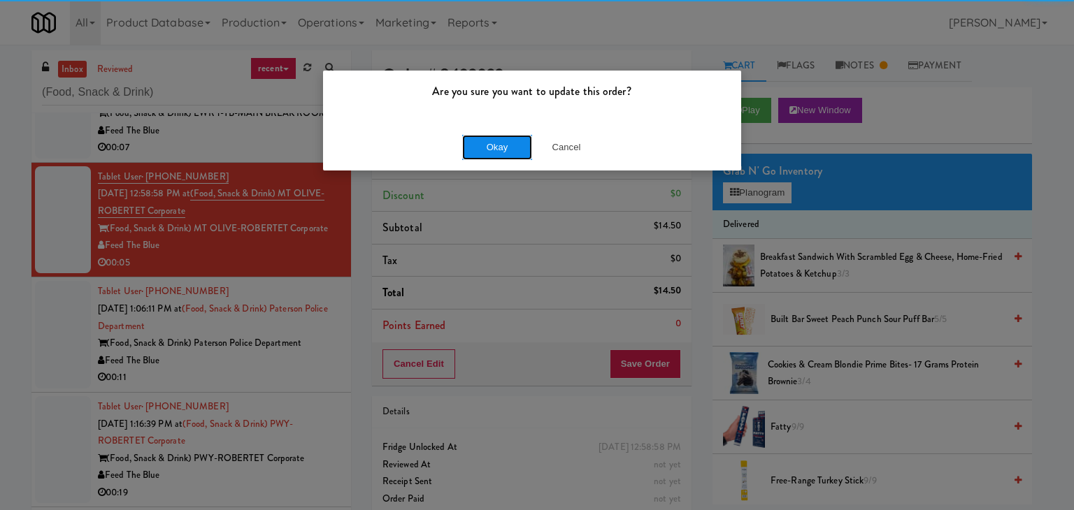
click at [480, 139] on button "Okay" at bounding box center [497, 147] width 70 height 25
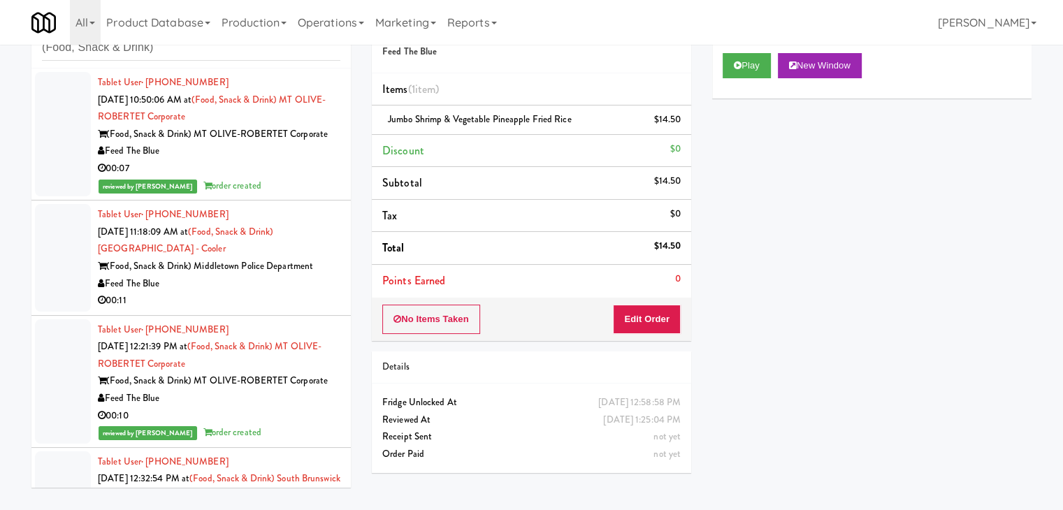
scroll to position [0, 0]
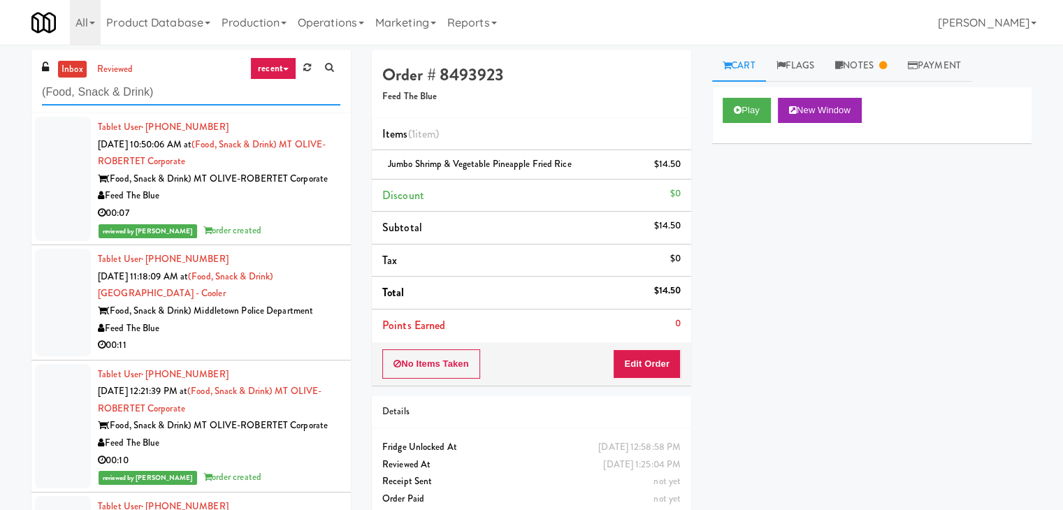
click at [185, 96] on input "(Food, Snack & Drink)" at bounding box center [191, 93] width 298 height 26
paste input "1331 - Cooler - Left"
type input "1331 - Cooler - Left"
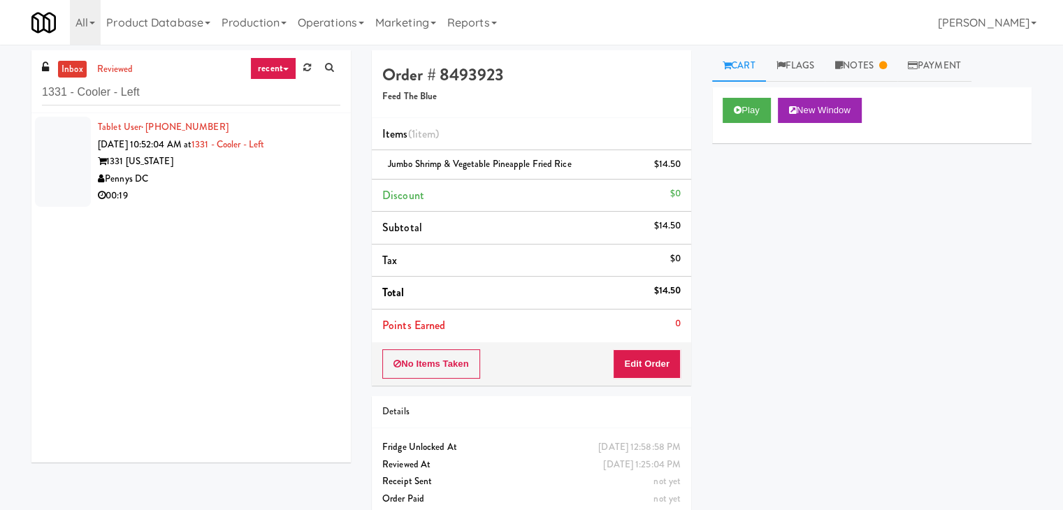
click at [270, 181] on div "Pennys DC" at bounding box center [219, 179] width 243 height 17
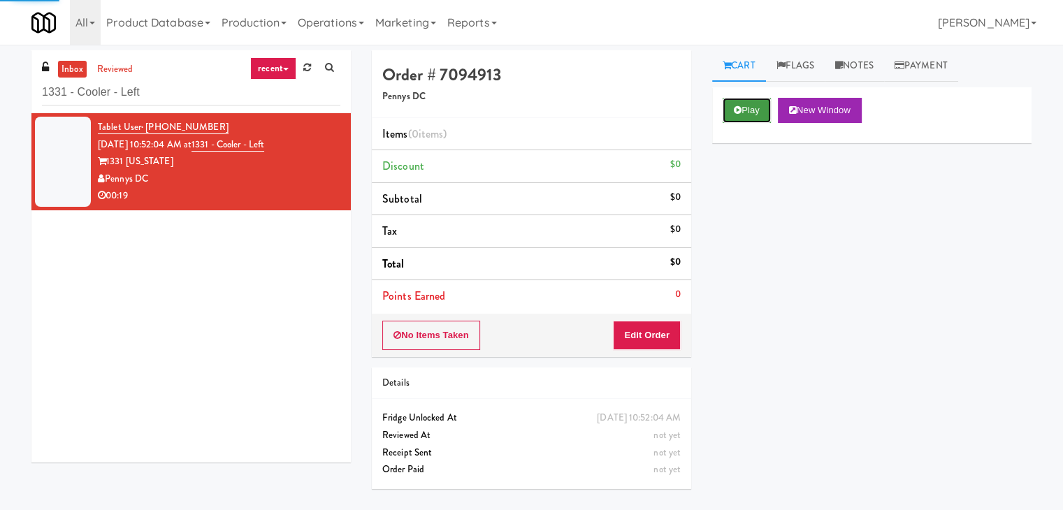
drag, startPoint x: 741, startPoint y: 110, endPoint x: 565, endPoint y: 68, distance: 180.4
click at [740, 110] on icon at bounding box center [738, 110] width 8 height 9
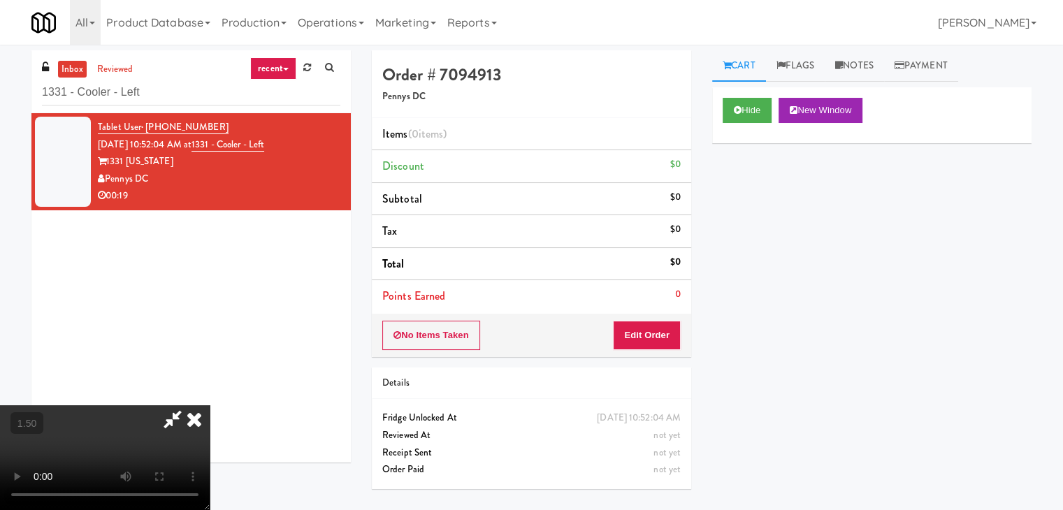
click at [210, 405] on video at bounding box center [105, 457] width 210 height 105
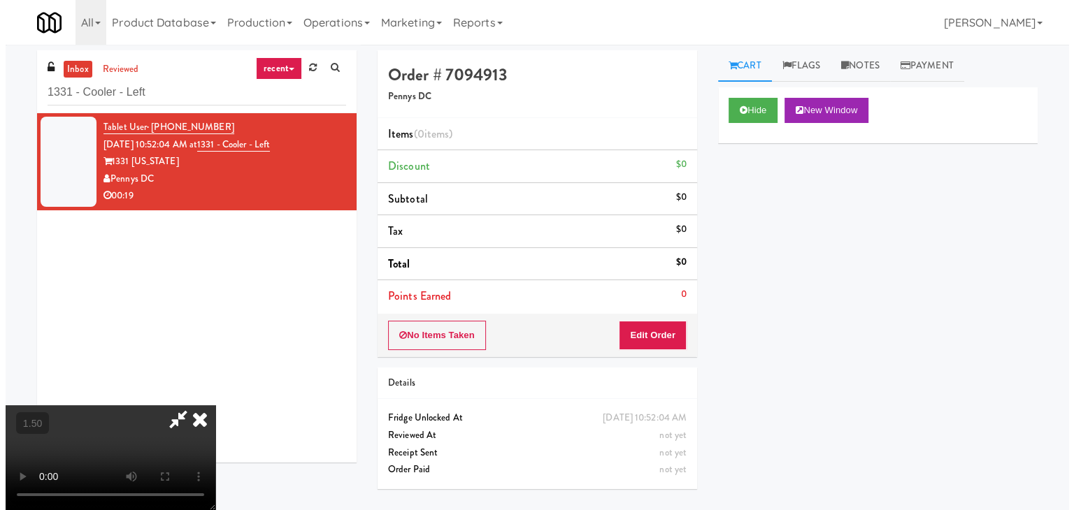
scroll to position [0, 0]
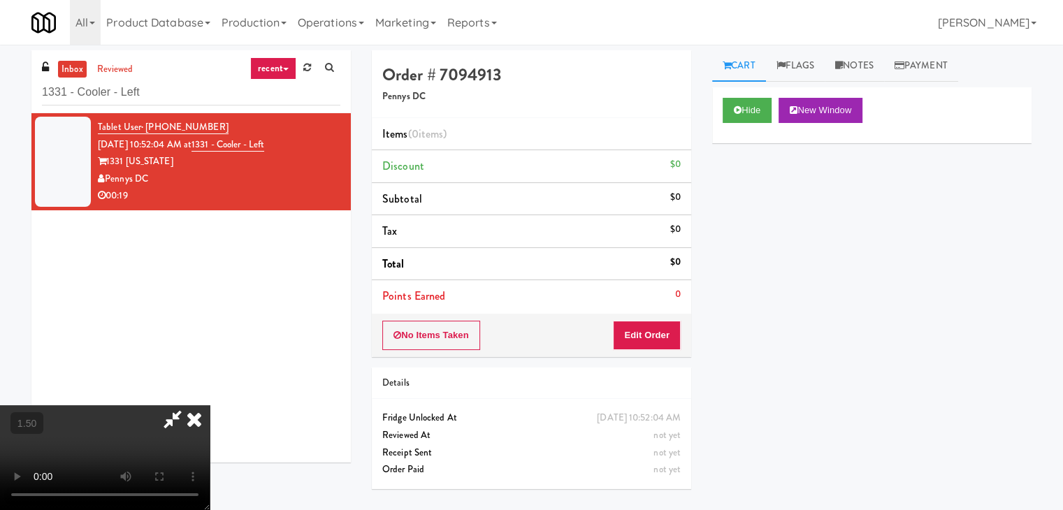
click at [210, 405] on icon at bounding box center [194, 419] width 31 height 28
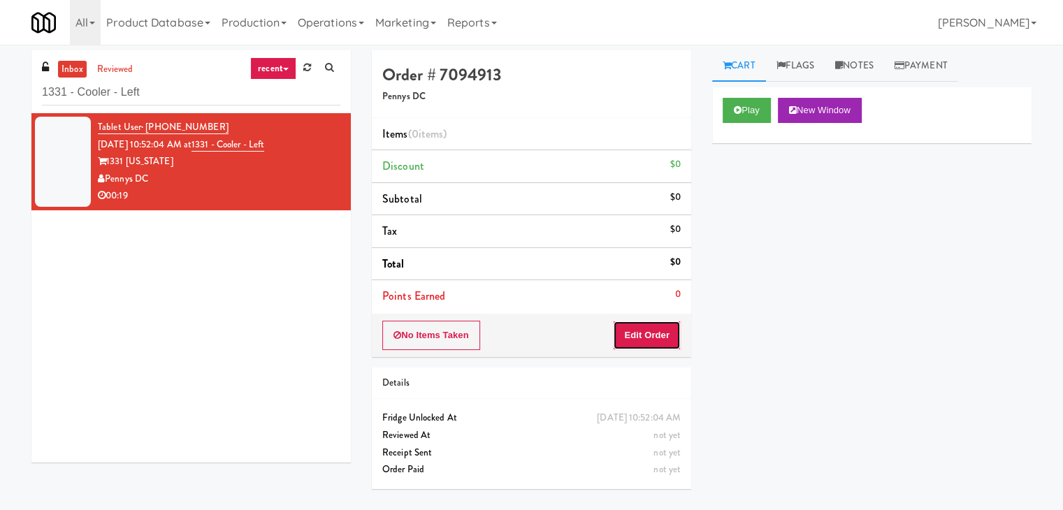
click at [660, 340] on button "Edit Order" at bounding box center [647, 335] width 68 height 29
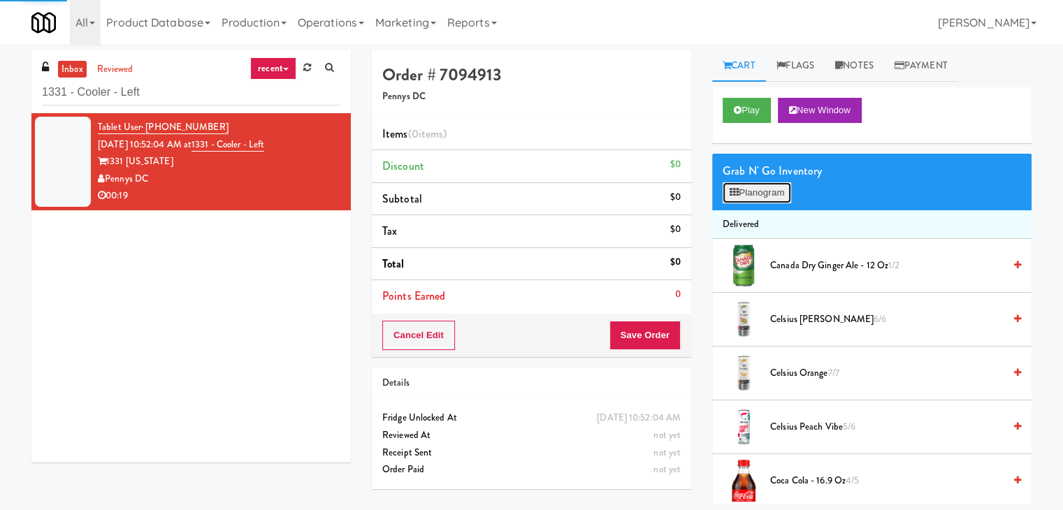
click at [750, 191] on button "Planogram" at bounding box center [757, 192] width 69 height 21
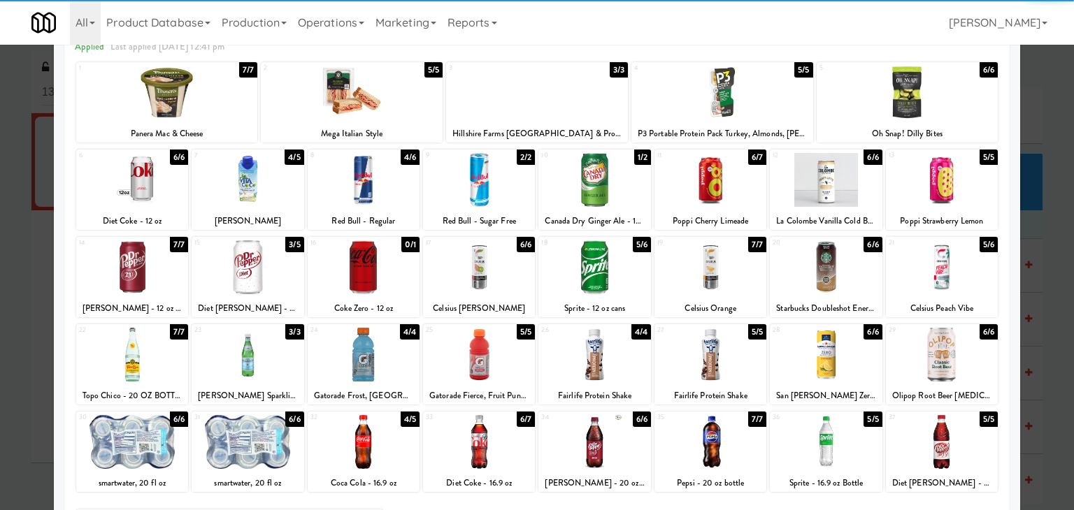
scroll to position [140, 0]
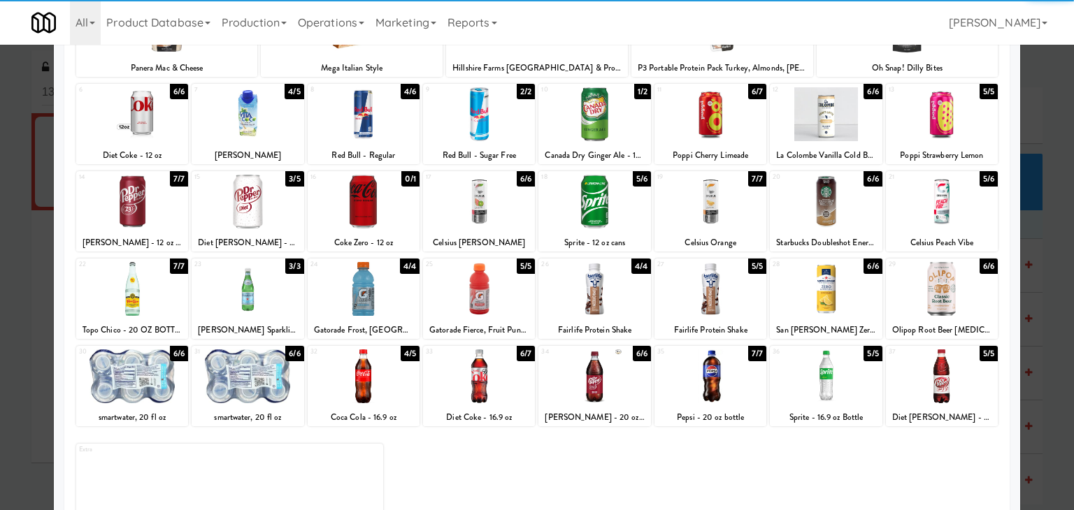
click at [486, 318] on div "25 5/5 Gatorade Fierce, Fruit Punch - 20 oz" at bounding box center [479, 299] width 112 height 80
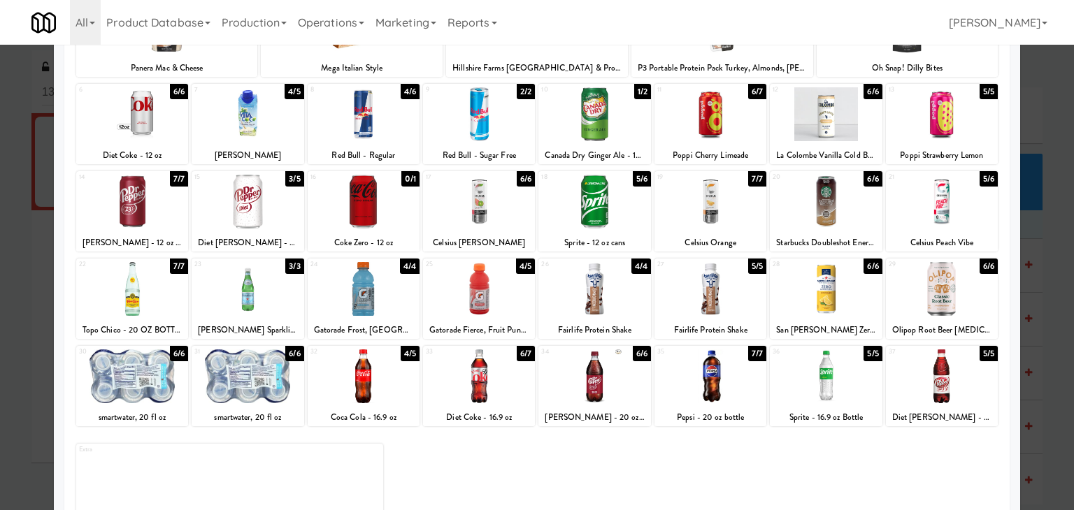
click at [596, 296] on div at bounding box center [594, 289] width 112 height 54
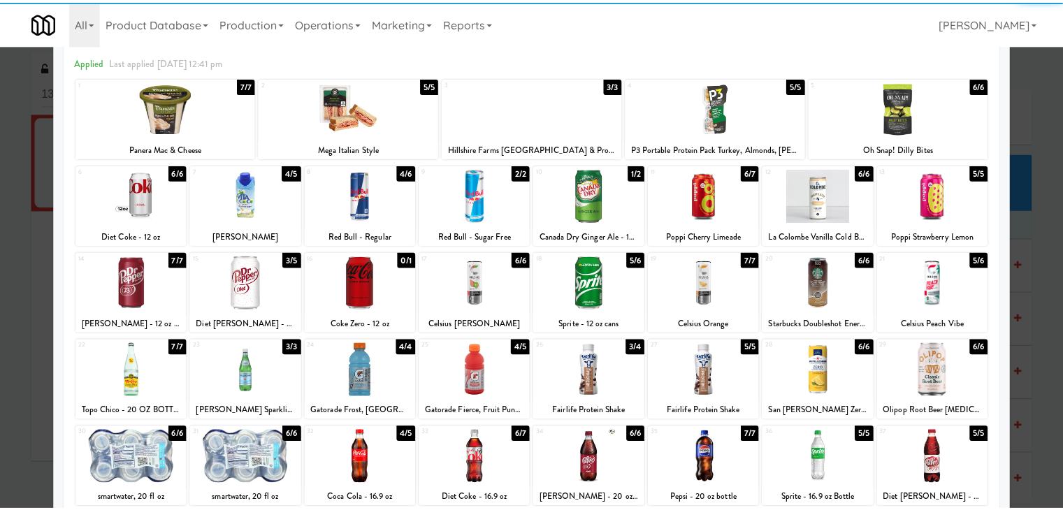
scroll to position [0, 0]
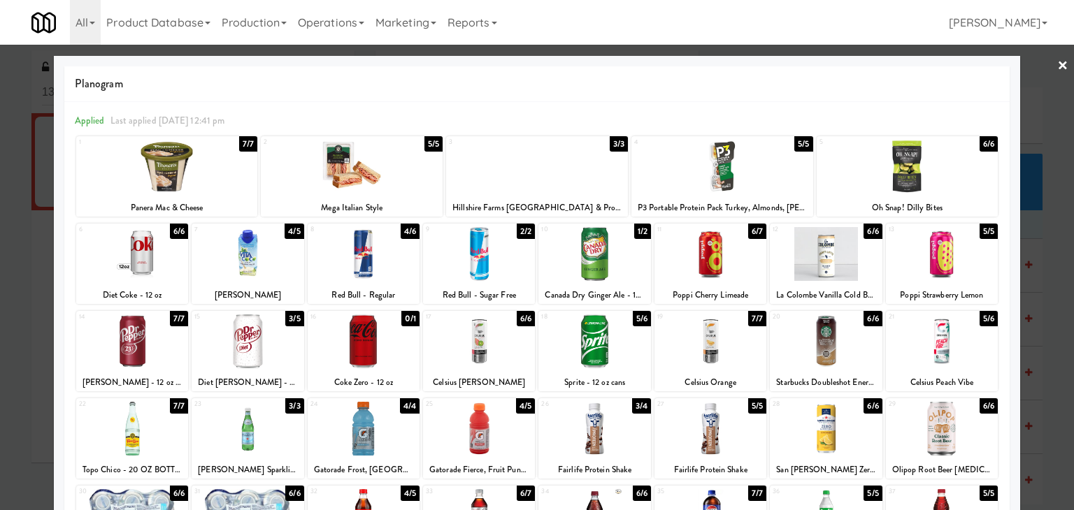
click at [1057, 66] on link "×" at bounding box center [1062, 66] width 11 height 43
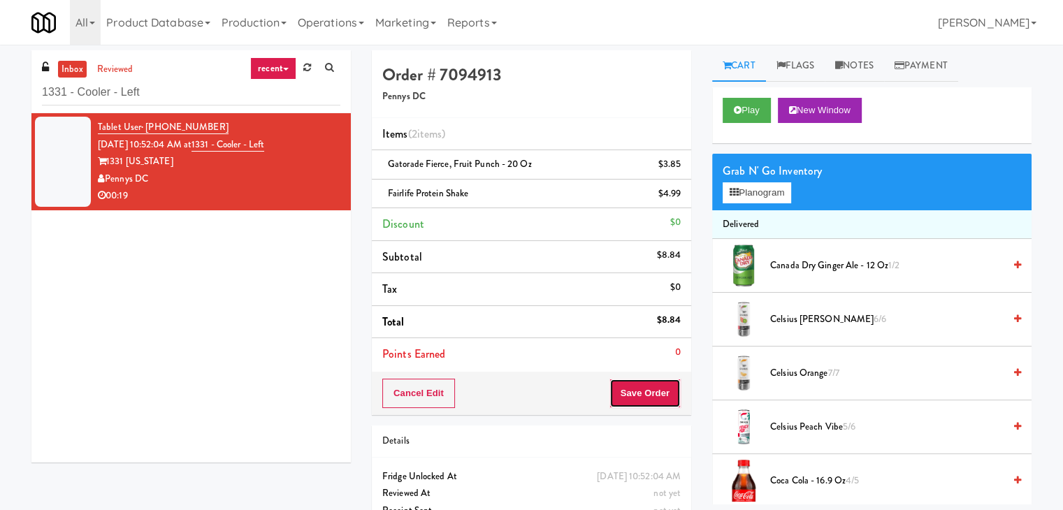
click at [619, 392] on button "Save Order" at bounding box center [645, 393] width 71 height 29
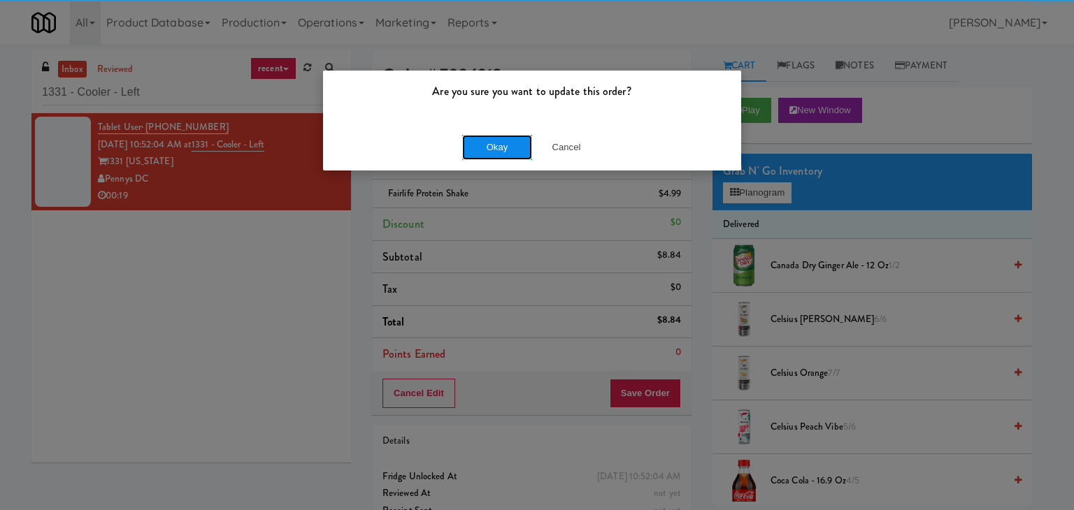
drag, startPoint x: 483, startPoint y: 150, endPoint x: 449, endPoint y: 127, distance: 40.7
click at [483, 149] on button "Okay" at bounding box center [497, 147] width 70 height 25
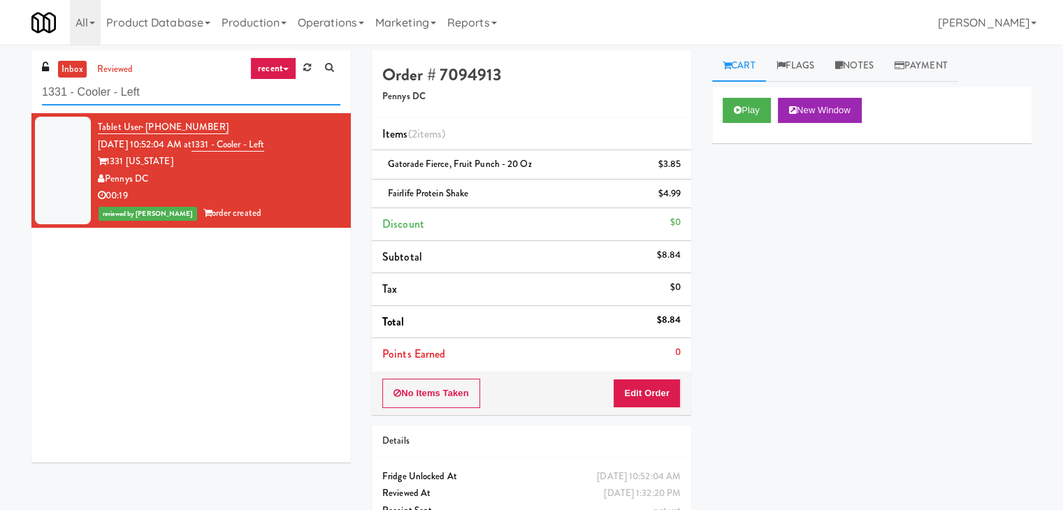
click at [173, 101] on input "1331 - Cooler - Left" at bounding box center [191, 93] width 298 height 26
paste input "JVT combo"
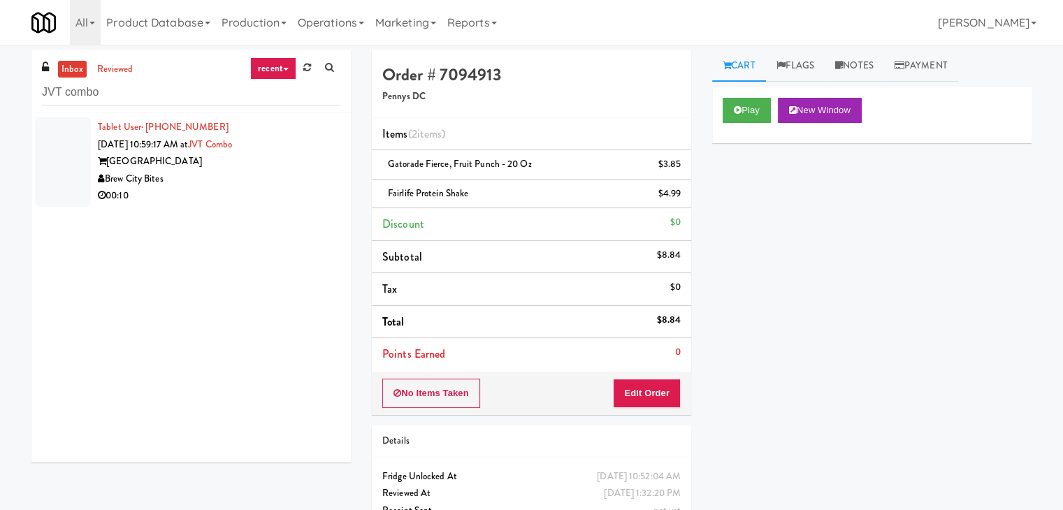
click at [243, 194] on div "00:10" at bounding box center [219, 195] width 243 height 17
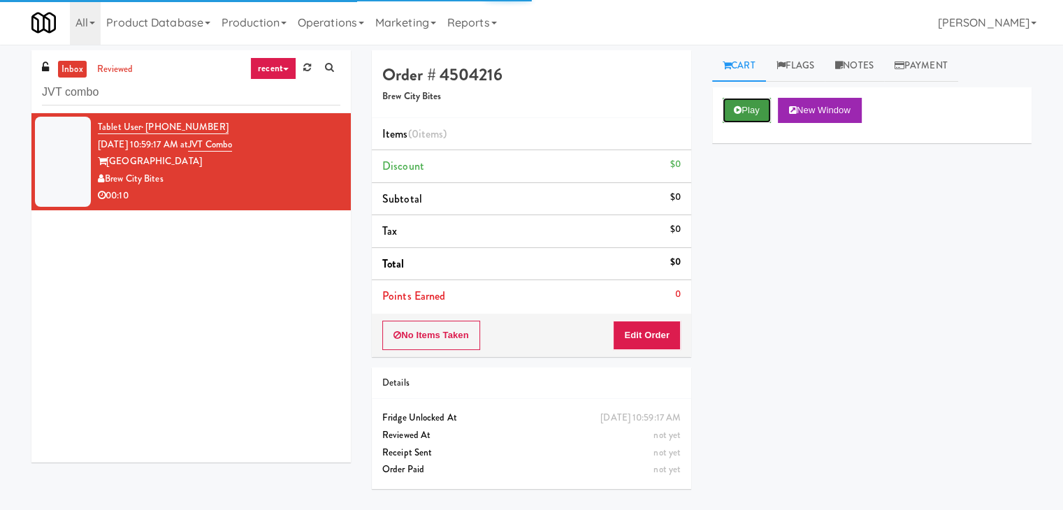
click at [749, 113] on button "Play" at bounding box center [747, 110] width 48 height 25
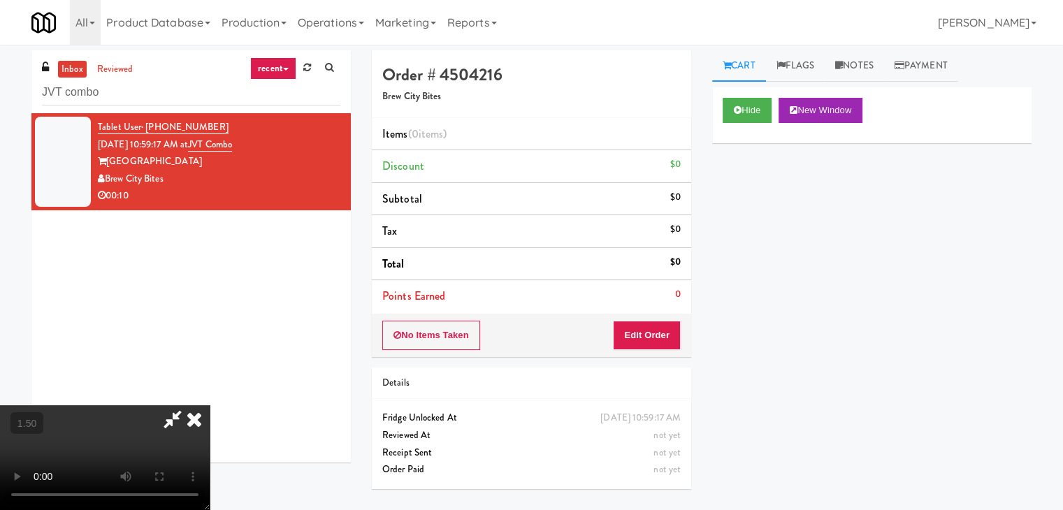
click at [210, 405] on video at bounding box center [105, 457] width 210 height 105
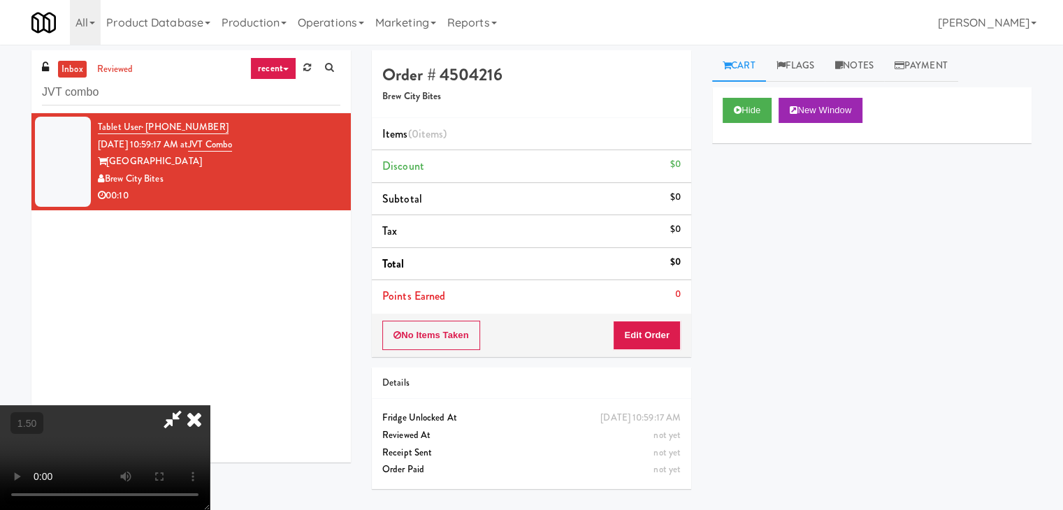
scroll to position [140, 0]
click at [210, 405] on video at bounding box center [105, 457] width 210 height 105
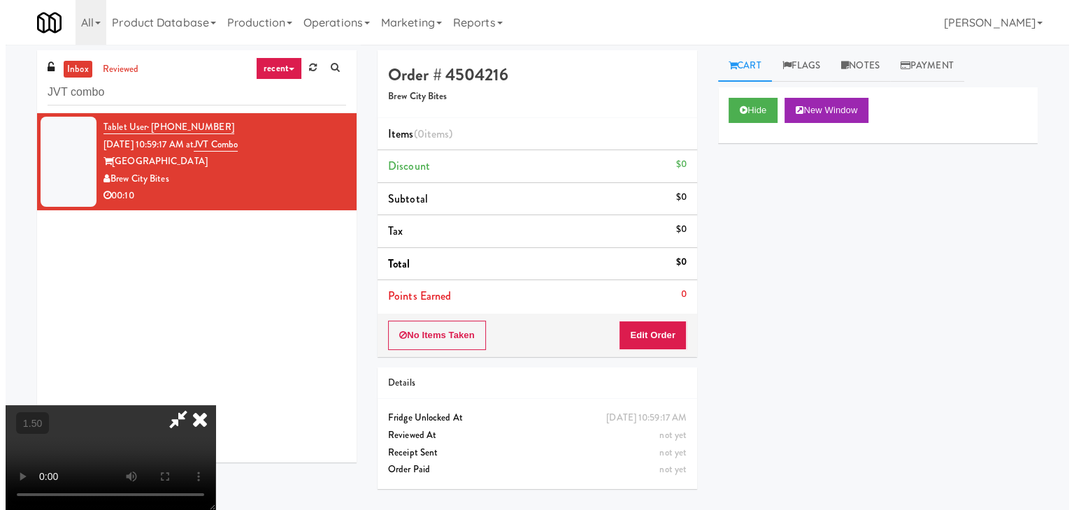
scroll to position [0, 0]
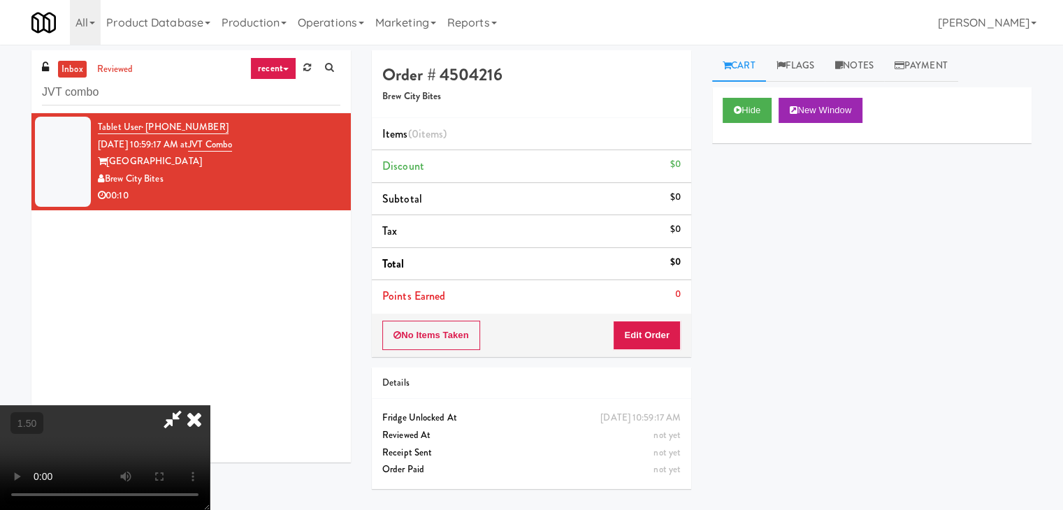
click at [210, 405] on icon at bounding box center [194, 419] width 31 height 28
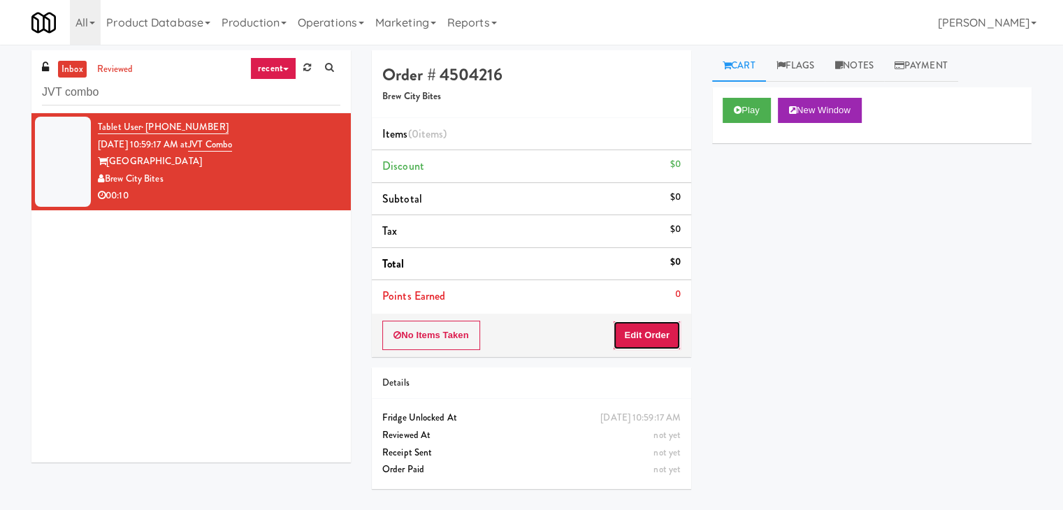
click at [655, 329] on button "Edit Order" at bounding box center [647, 335] width 68 height 29
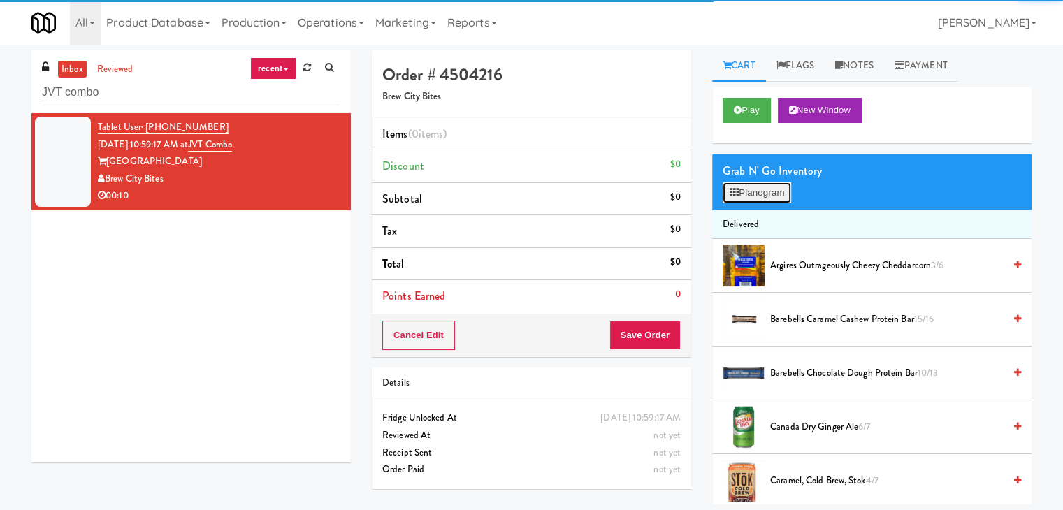
click at [744, 195] on button "Planogram" at bounding box center [757, 192] width 69 height 21
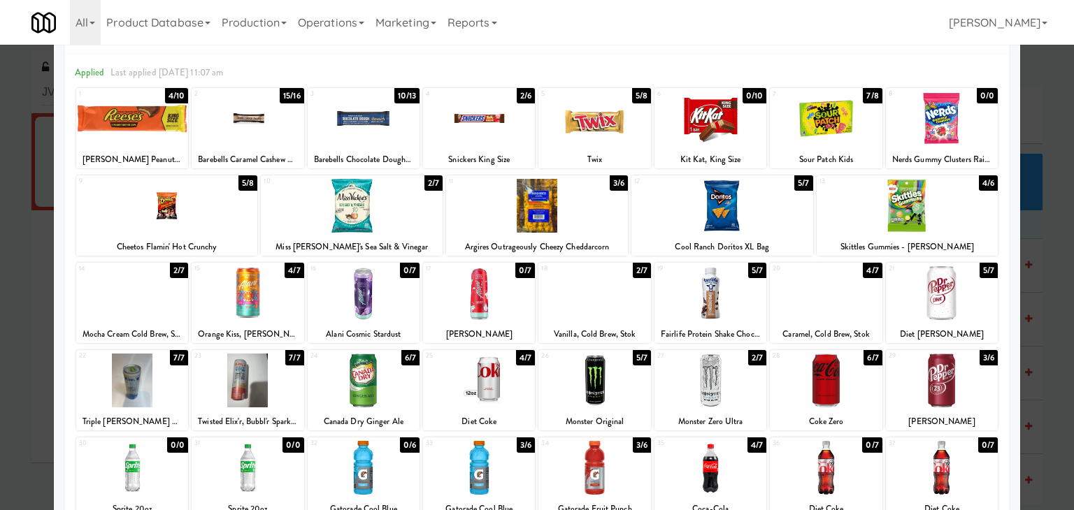
scroll to position [140, 0]
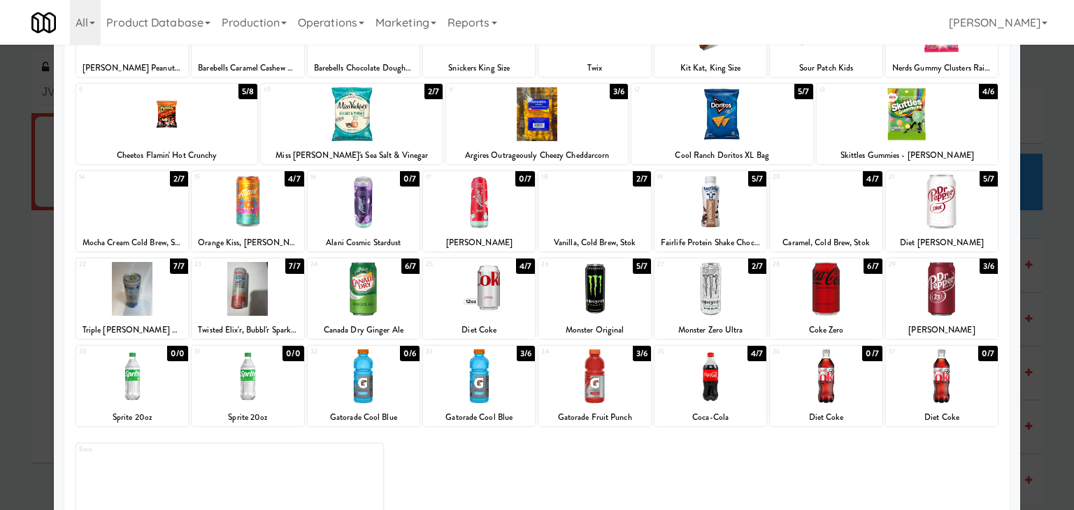
click at [597, 216] on div at bounding box center [594, 202] width 112 height 54
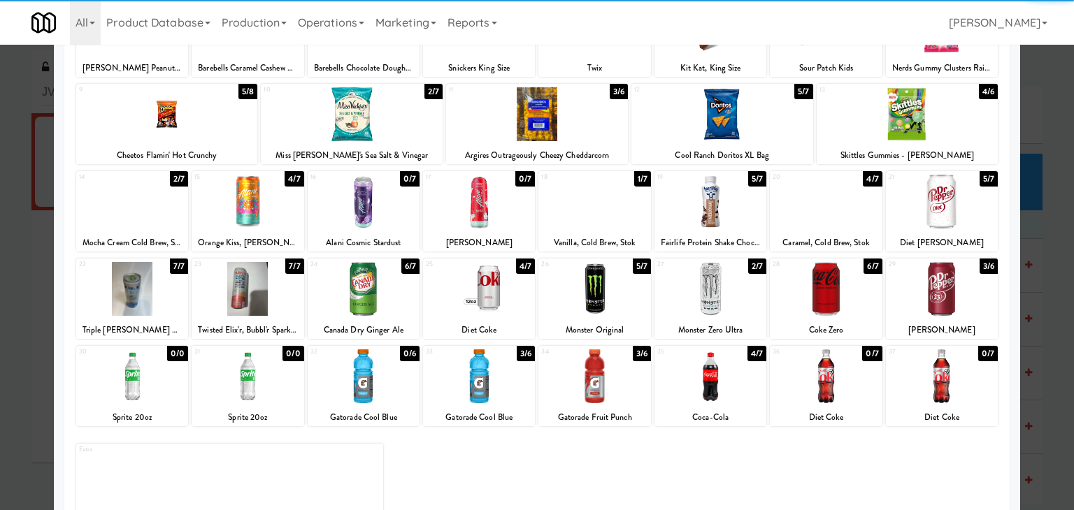
click at [366, 384] on div at bounding box center [364, 376] width 112 height 54
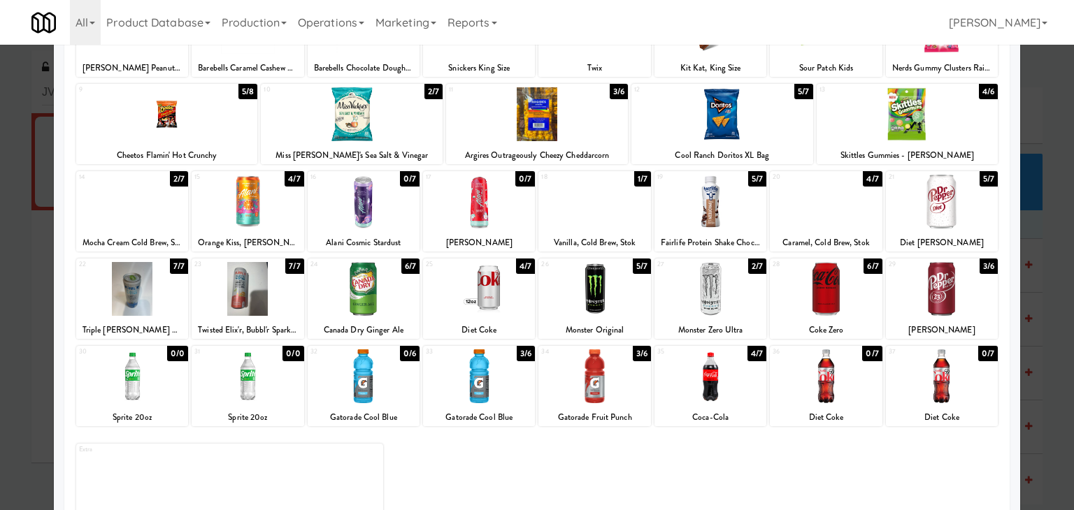
drag, startPoint x: 461, startPoint y: 392, endPoint x: 639, endPoint y: 358, distance: 181.5
click at [461, 391] on div at bounding box center [479, 376] width 112 height 54
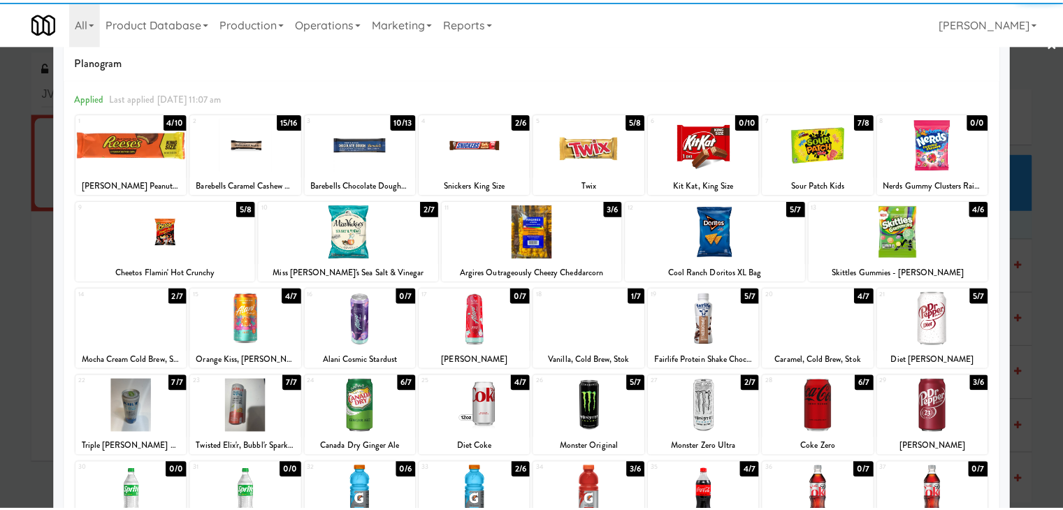
scroll to position [0, 0]
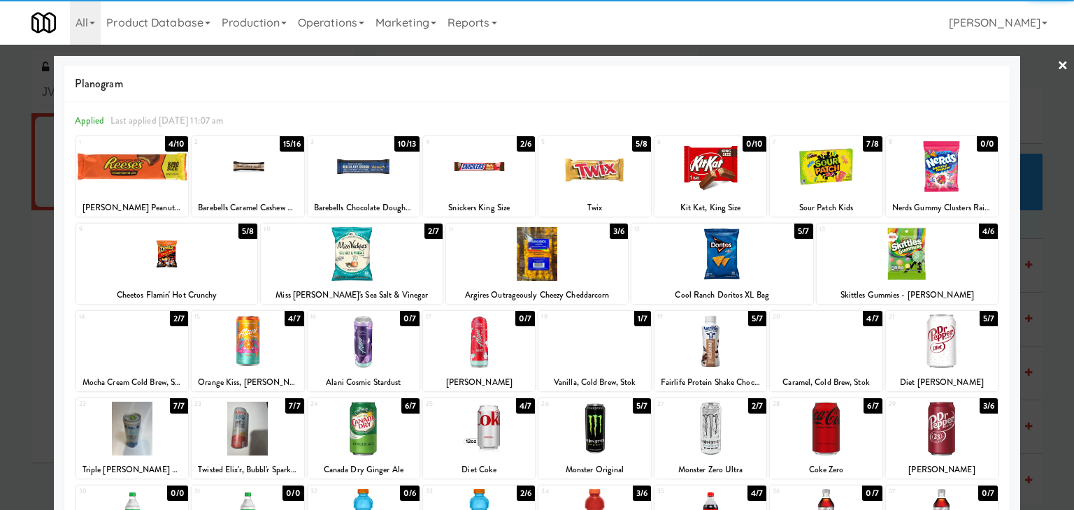
click at [1057, 66] on link "×" at bounding box center [1062, 66] width 11 height 43
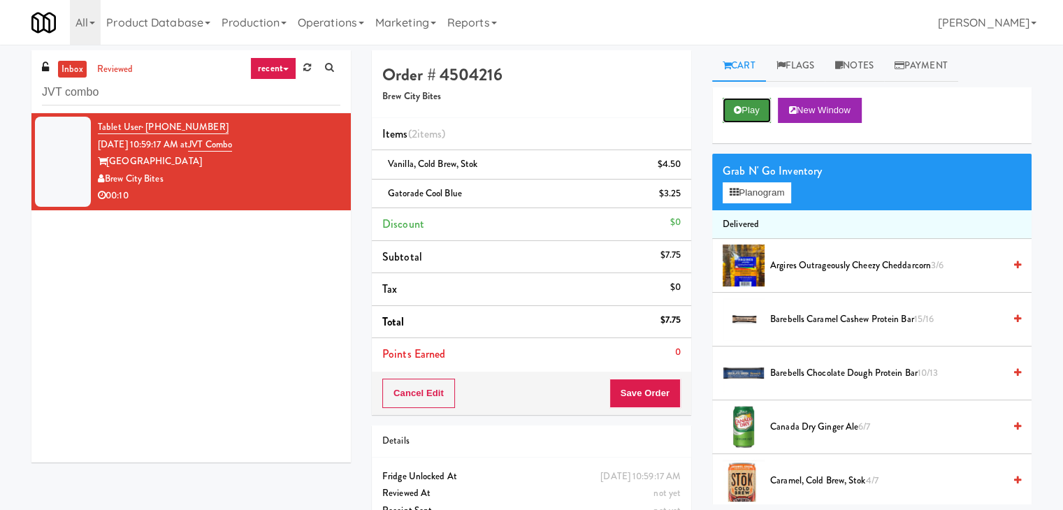
click at [750, 110] on button "Play" at bounding box center [747, 110] width 48 height 25
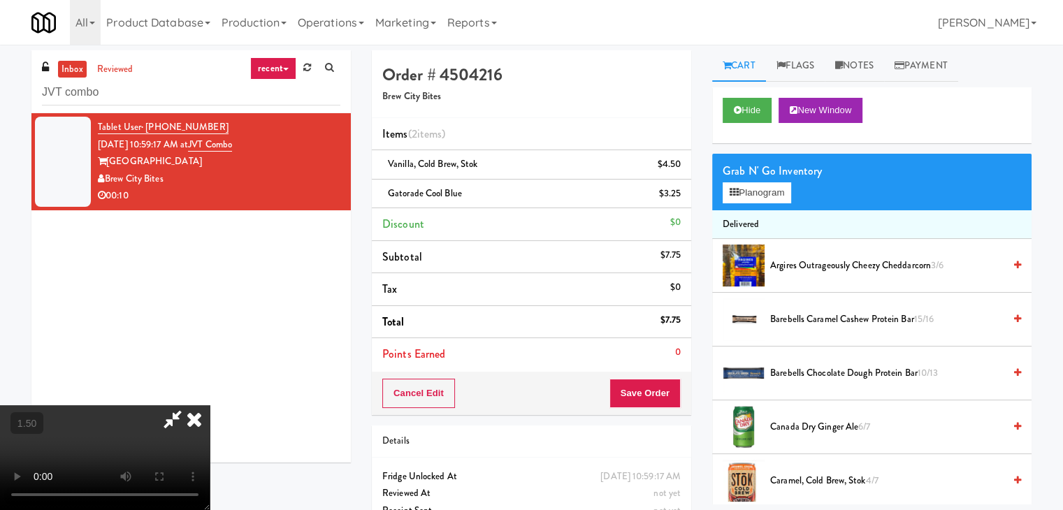
click at [210, 405] on video at bounding box center [105, 457] width 210 height 105
click at [210, 405] on icon at bounding box center [194, 419] width 31 height 28
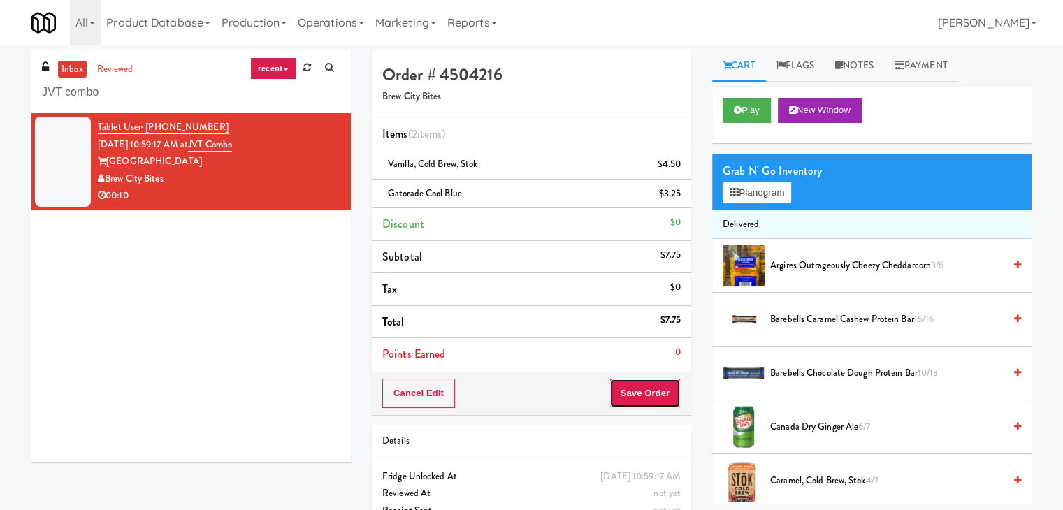
click at [637, 385] on button "Save Order" at bounding box center [645, 393] width 71 height 29
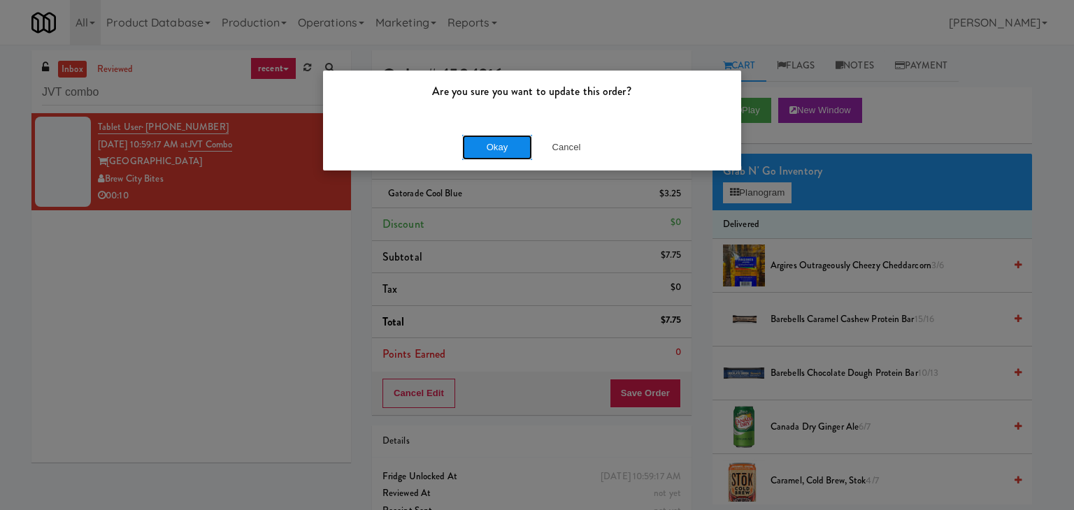
click at [493, 149] on button "Okay" at bounding box center [497, 147] width 70 height 25
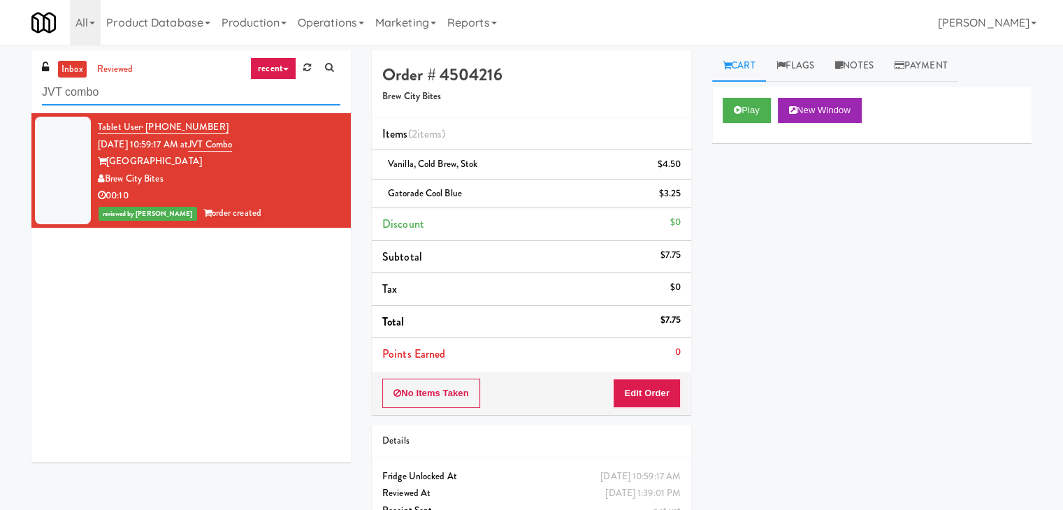
click at [152, 99] on input "JVT combo" at bounding box center [191, 93] width 298 height 26
paste input "Atwater - Cooler - Left"
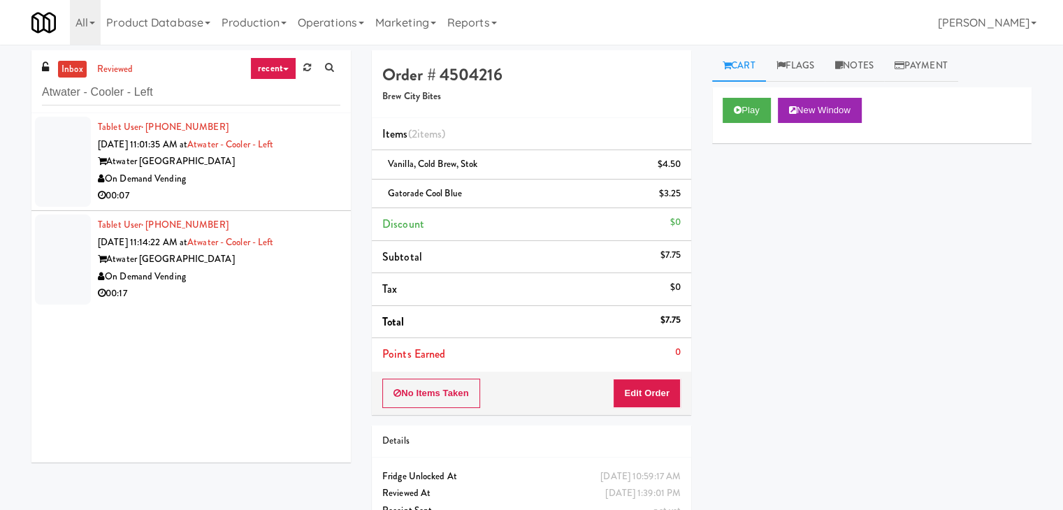
click at [243, 185] on div "On Demand Vending" at bounding box center [219, 179] width 243 height 17
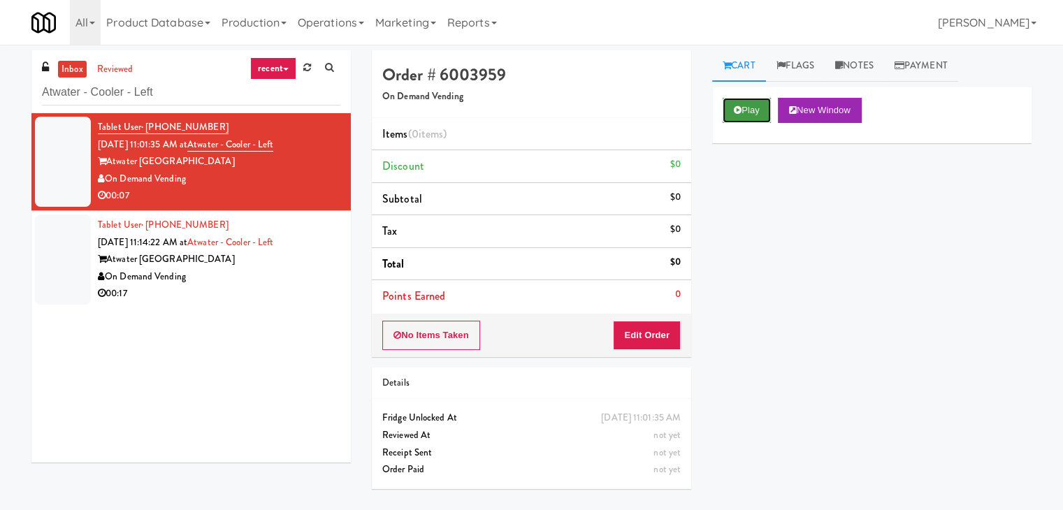
click at [748, 115] on button "Play" at bounding box center [747, 110] width 48 height 25
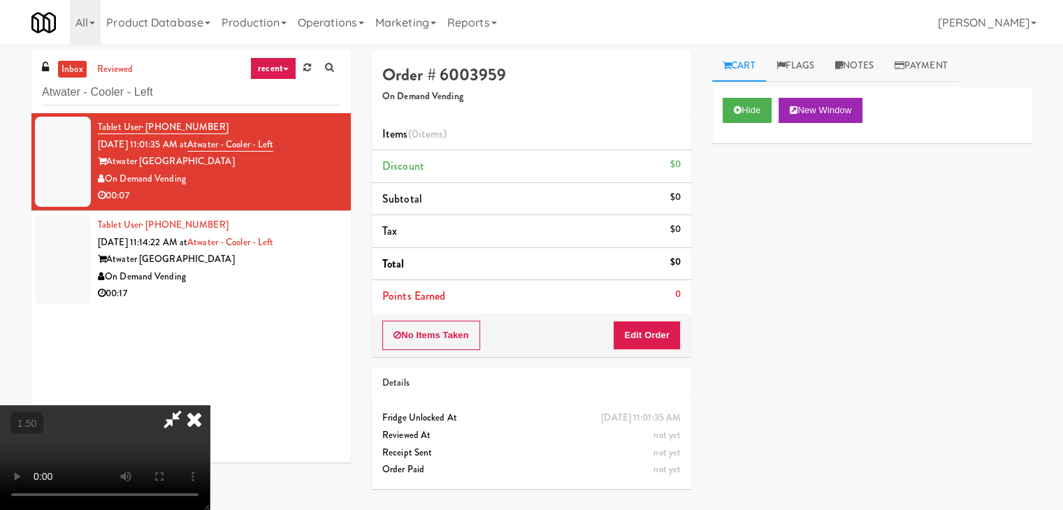
click at [210, 405] on video at bounding box center [105, 457] width 210 height 105
drag, startPoint x: 624, startPoint y: 173, endPoint x: 643, endPoint y: 289, distance: 116.9
click at [210, 405] on icon at bounding box center [194, 419] width 31 height 28
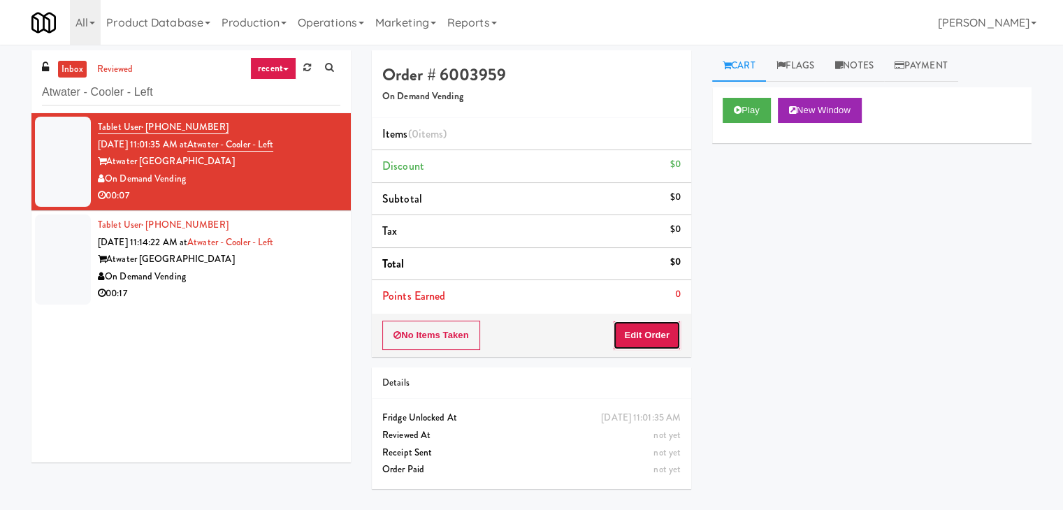
drag, startPoint x: 649, startPoint y: 322, endPoint x: 690, endPoint y: 284, distance: 56.4
click at [649, 322] on button "Edit Order" at bounding box center [647, 335] width 68 height 29
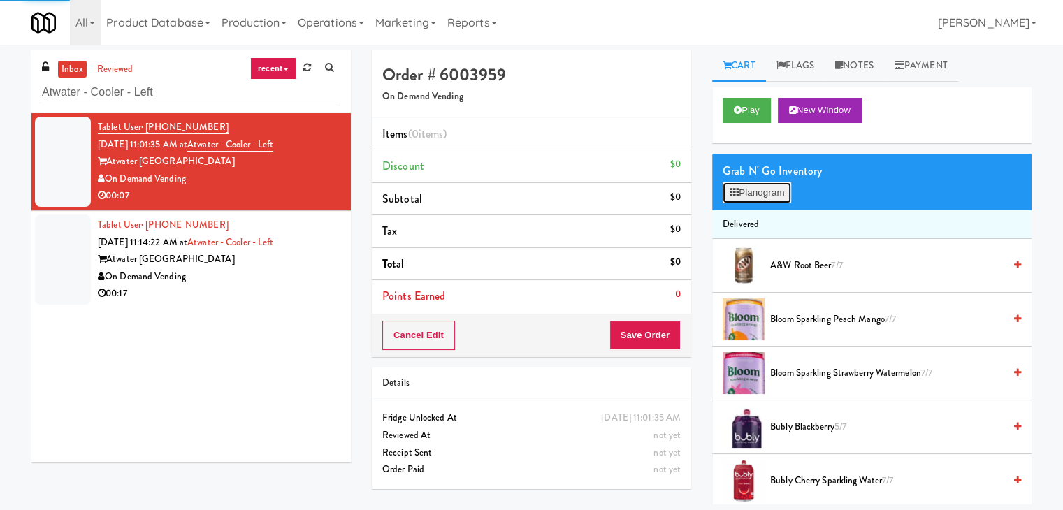
click at [743, 188] on button "Planogram" at bounding box center [757, 192] width 69 height 21
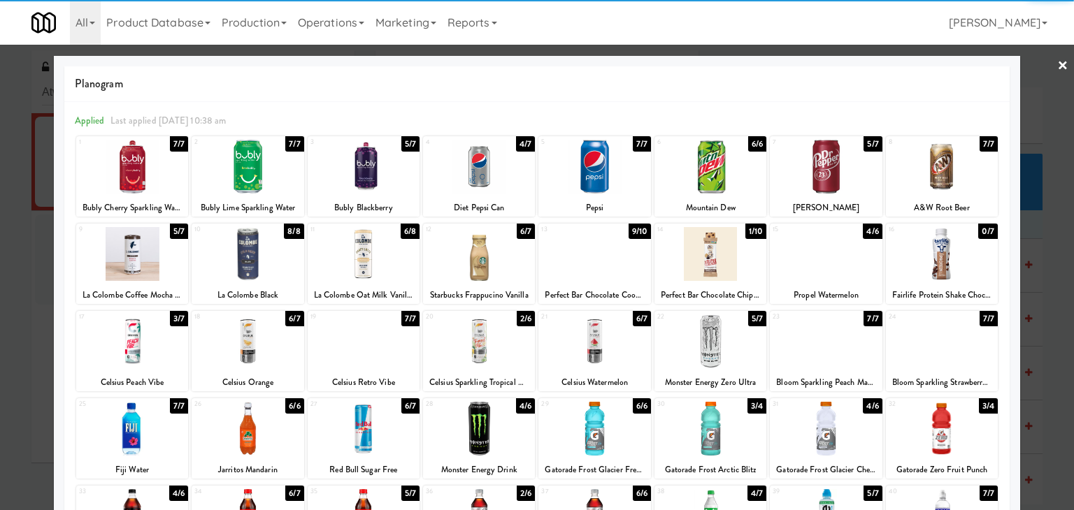
click at [166, 255] on div at bounding box center [132, 254] width 112 height 54
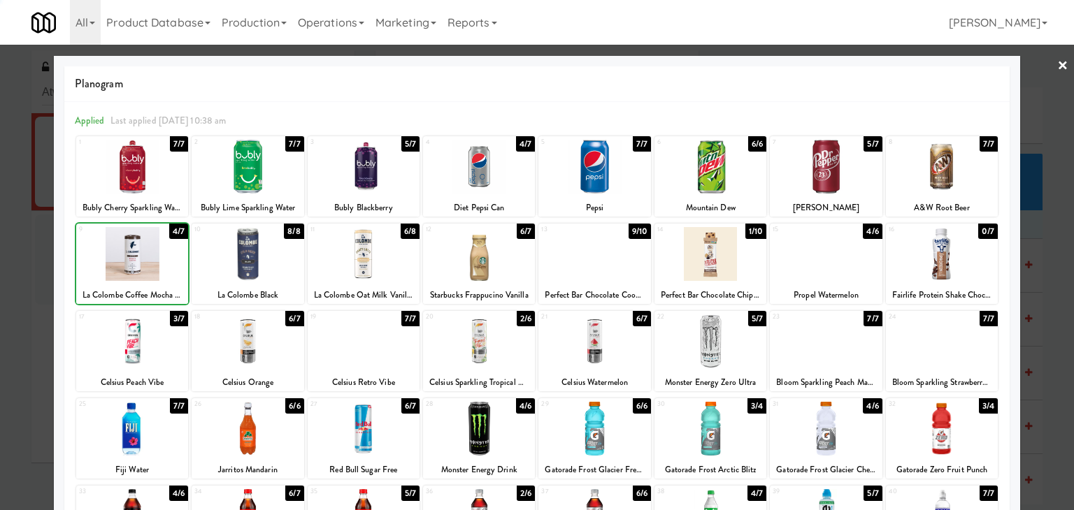
click at [166, 255] on div at bounding box center [132, 254] width 112 height 54
click at [1057, 68] on link "×" at bounding box center [1062, 66] width 11 height 43
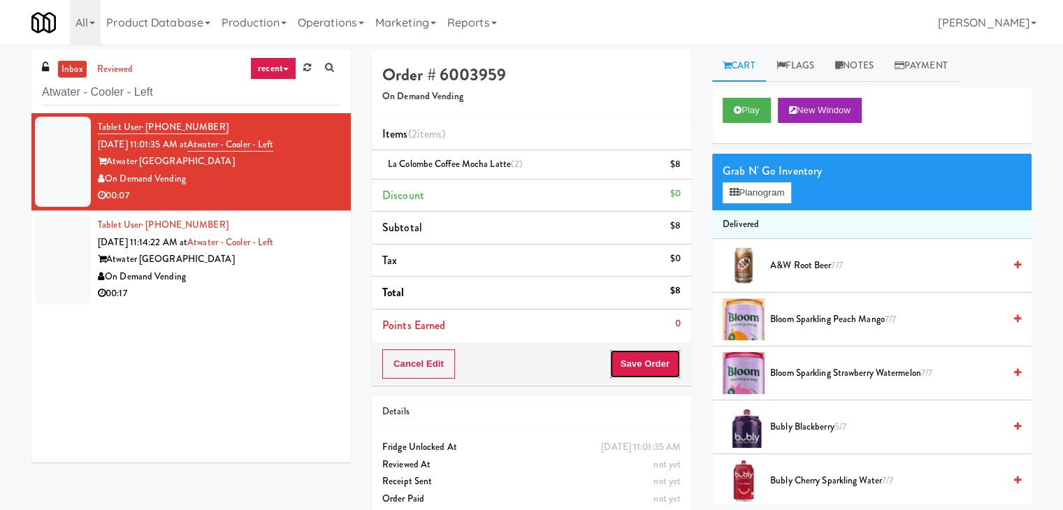
click at [643, 365] on button "Save Order" at bounding box center [645, 363] width 71 height 29
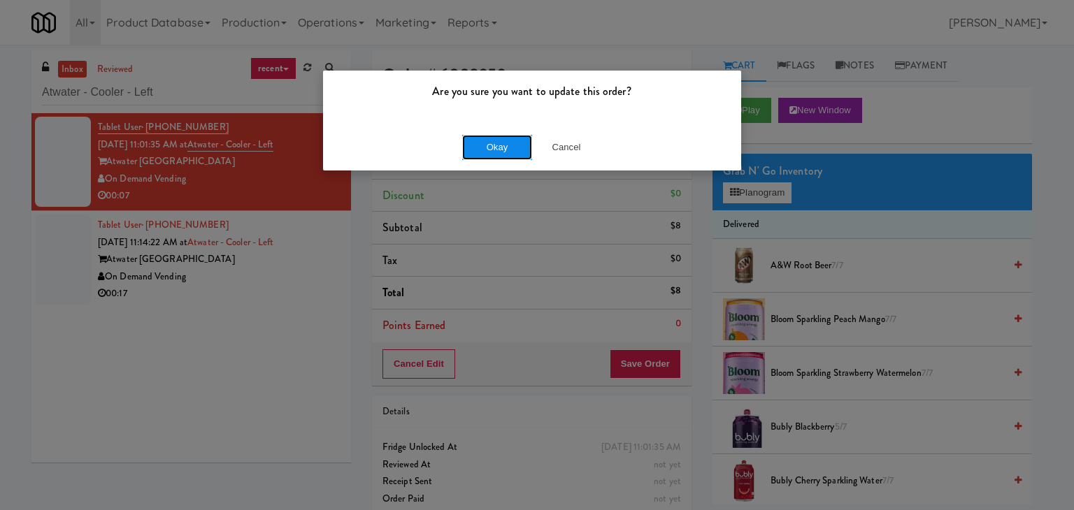
click at [493, 143] on button "Okay" at bounding box center [497, 147] width 70 height 25
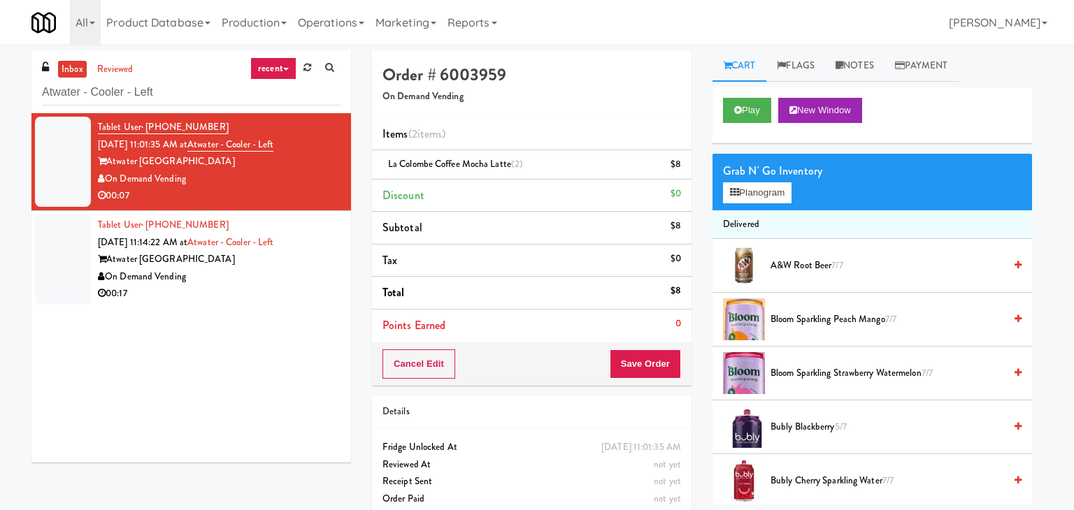
click at [280, 295] on div "00:17" at bounding box center [219, 293] width 243 height 17
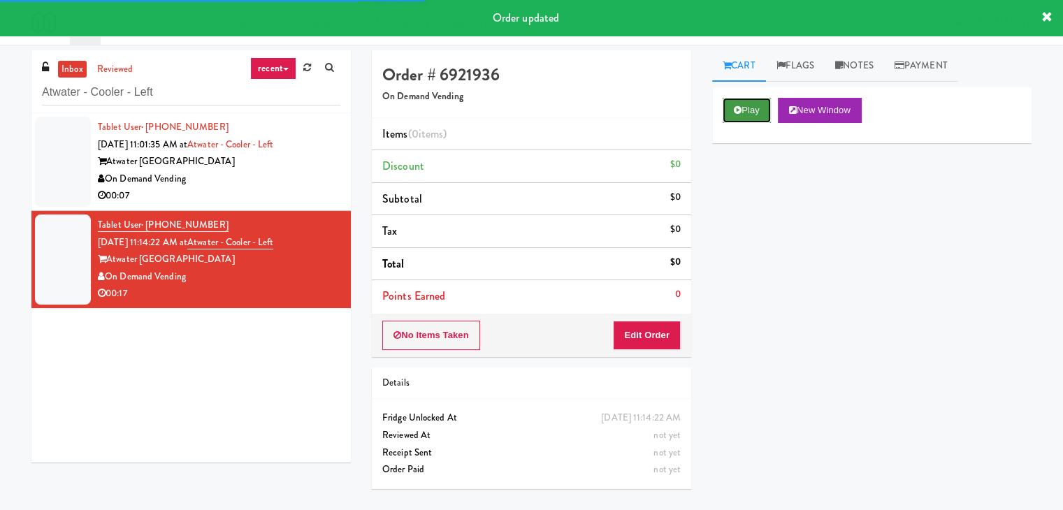
click at [734, 104] on button "Play" at bounding box center [747, 110] width 48 height 25
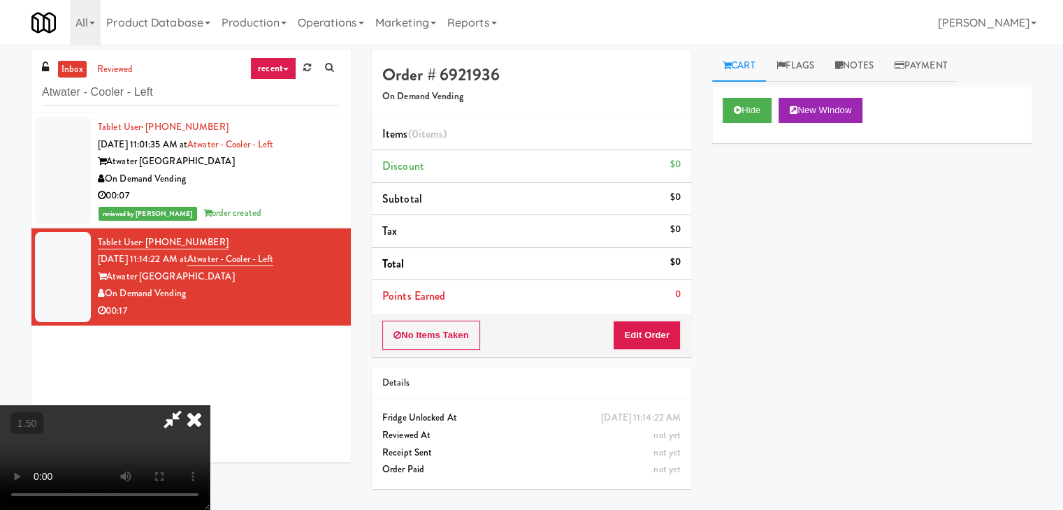
click at [210, 405] on video at bounding box center [105, 457] width 210 height 105
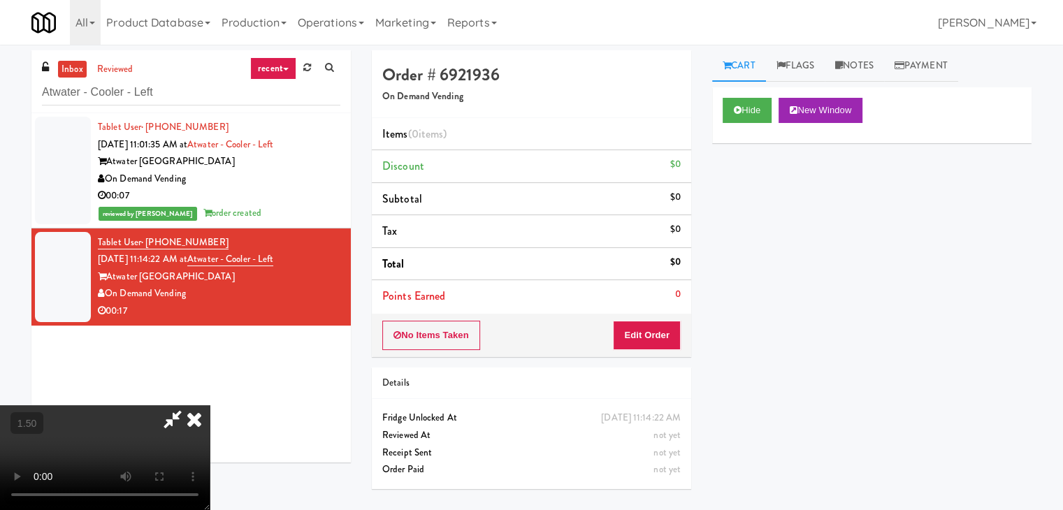
click at [210, 405] on video at bounding box center [105, 457] width 210 height 105
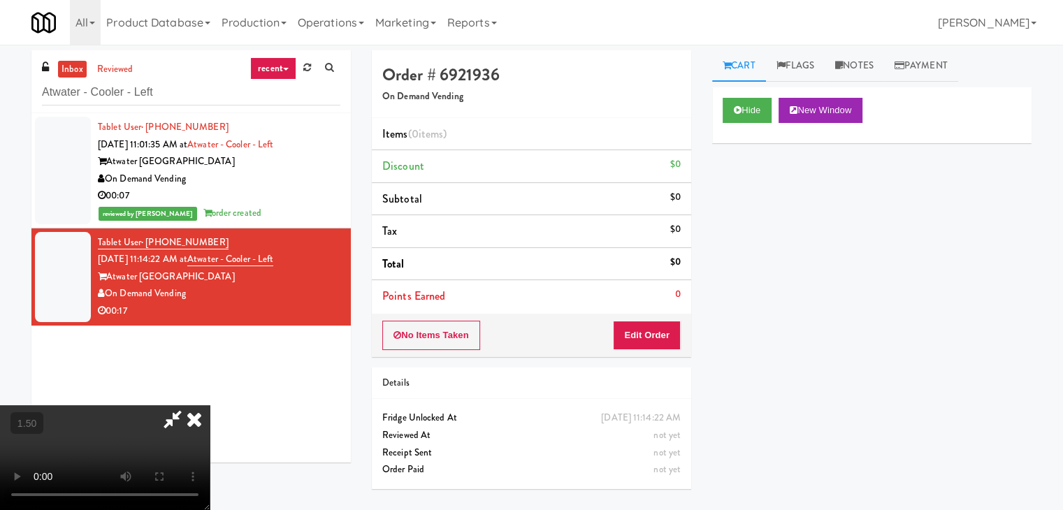
click at [210, 405] on video at bounding box center [105, 457] width 210 height 105
drag, startPoint x: 619, startPoint y: 163, endPoint x: 647, endPoint y: 249, distance: 90.4
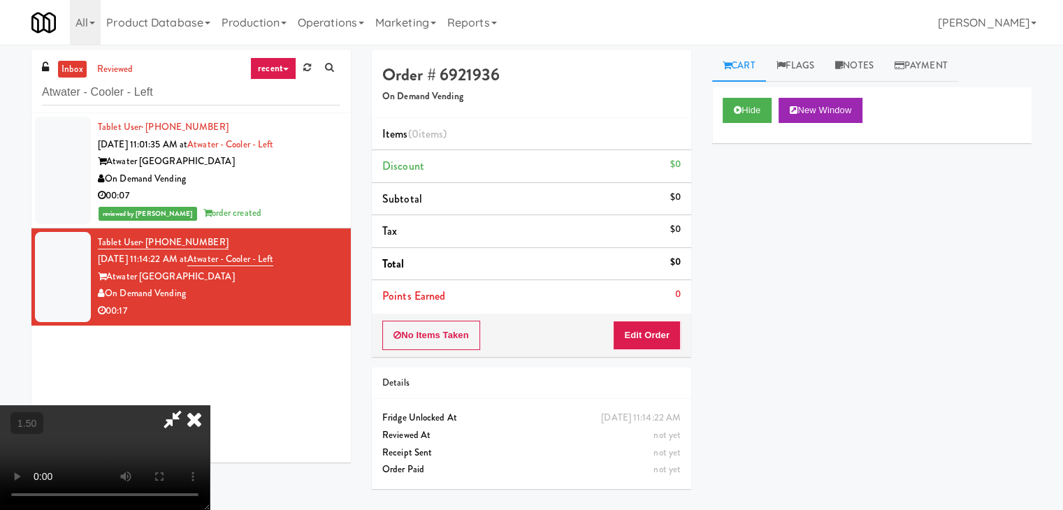
click at [210, 405] on icon at bounding box center [194, 419] width 31 height 28
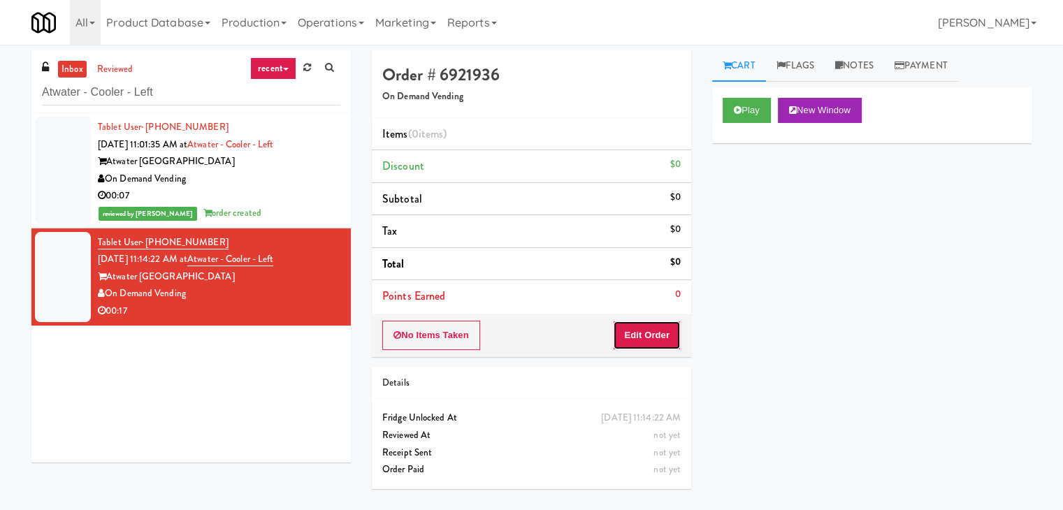
click at [655, 322] on button "Edit Order" at bounding box center [647, 335] width 68 height 29
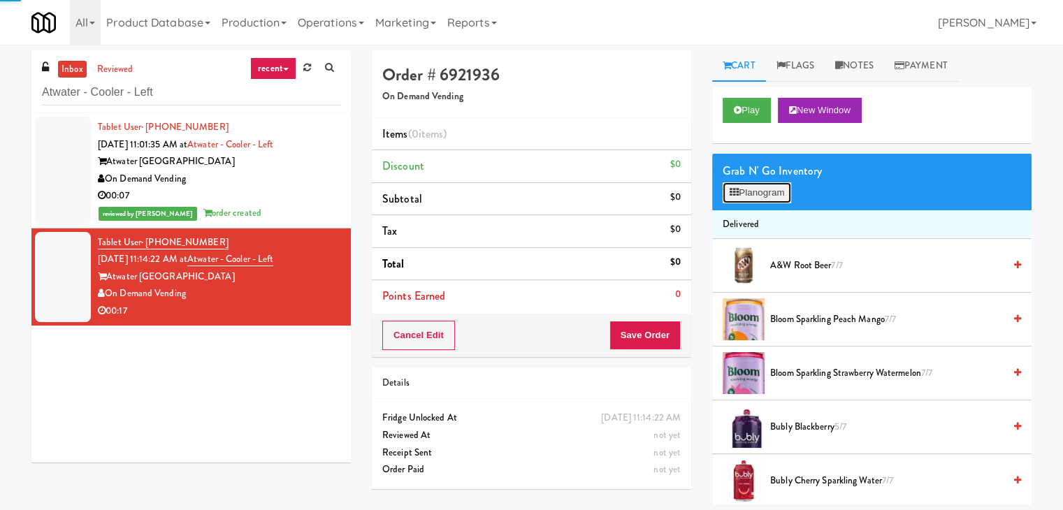
click at [758, 192] on button "Planogram" at bounding box center [757, 192] width 69 height 21
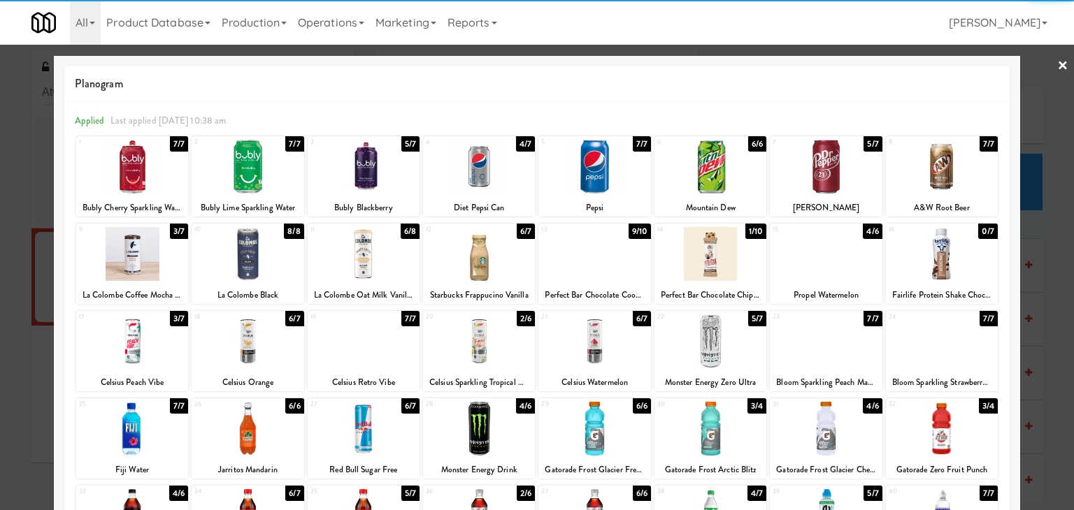
click at [142, 343] on div at bounding box center [132, 342] width 112 height 54
click at [1043, 65] on div at bounding box center [537, 255] width 1074 height 510
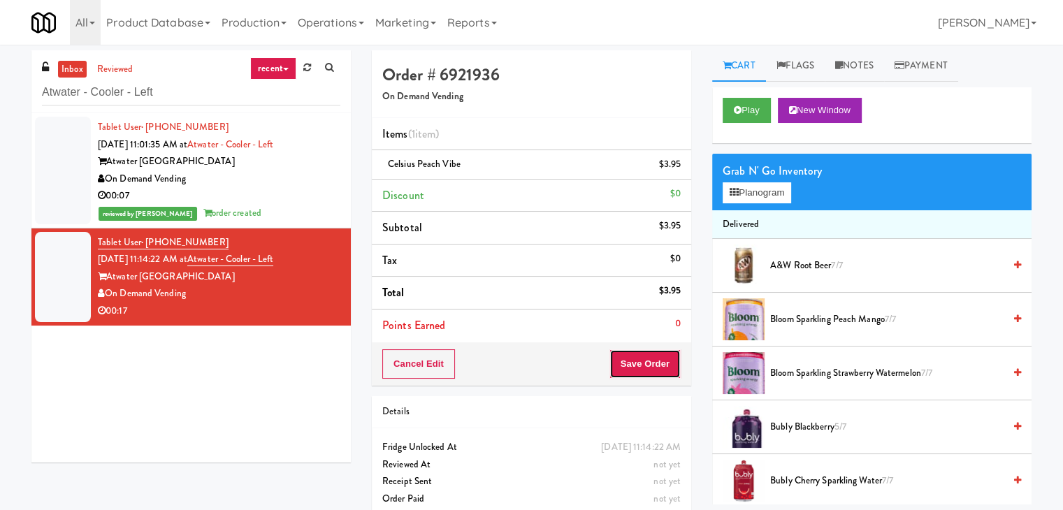
drag, startPoint x: 659, startPoint y: 367, endPoint x: 676, endPoint y: 363, distance: 17.3
click at [659, 366] on button "Save Order" at bounding box center [645, 363] width 71 height 29
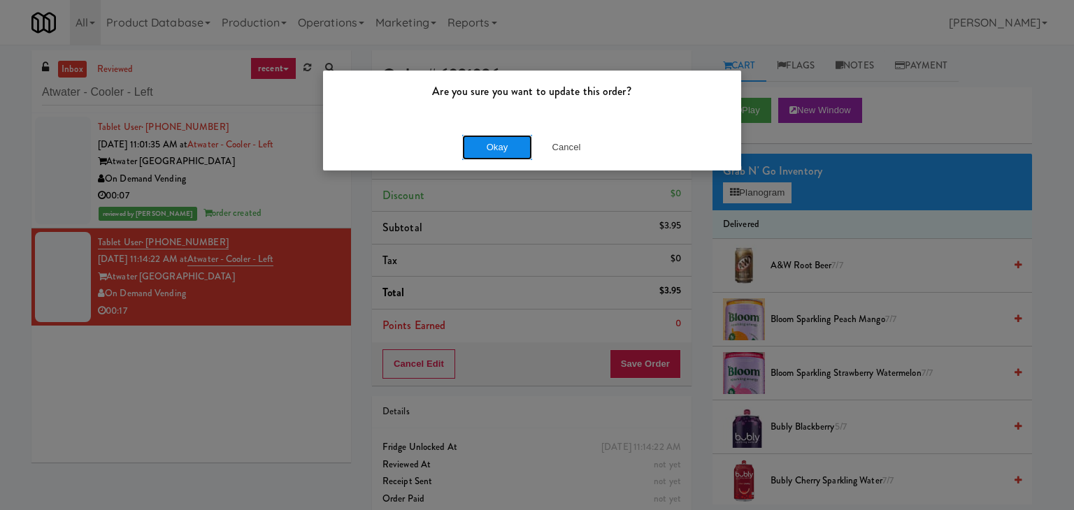
drag, startPoint x: 503, startPoint y: 157, endPoint x: 498, endPoint y: 149, distance: 9.4
click at [503, 157] on button "Okay" at bounding box center [497, 147] width 70 height 25
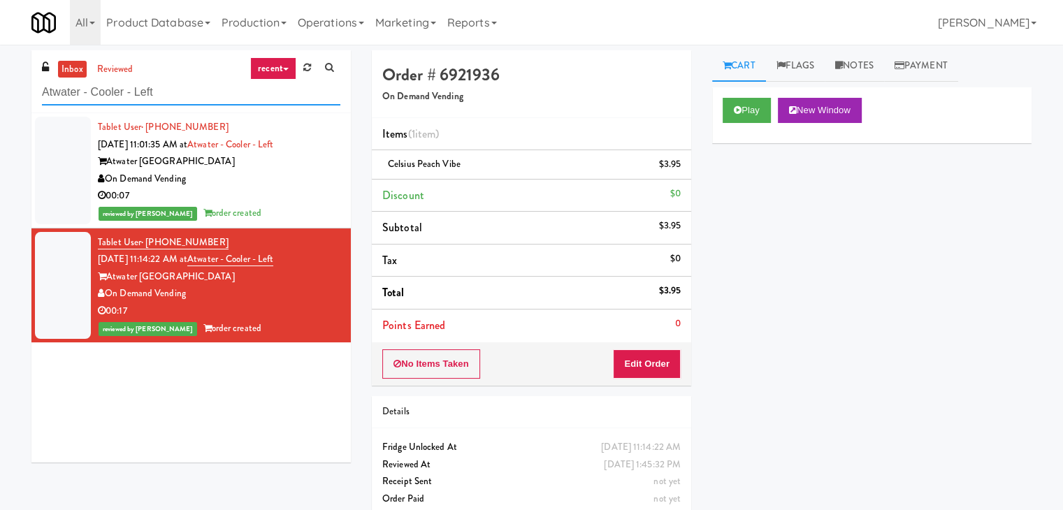
click at [187, 94] on input "Atwater - Cooler - Left" at bounding box center [191, 93] width 298 height 26
paste input "Home Depot - [PERSON_NAME]"
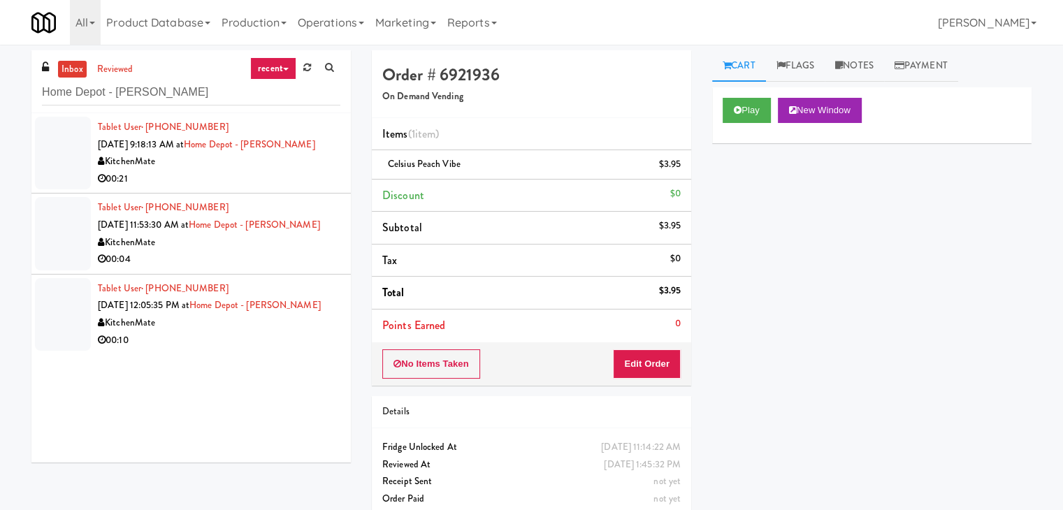
click at [271, 168] on div "KitchenMate" at bounding box center [219, 161] width 243 height 17
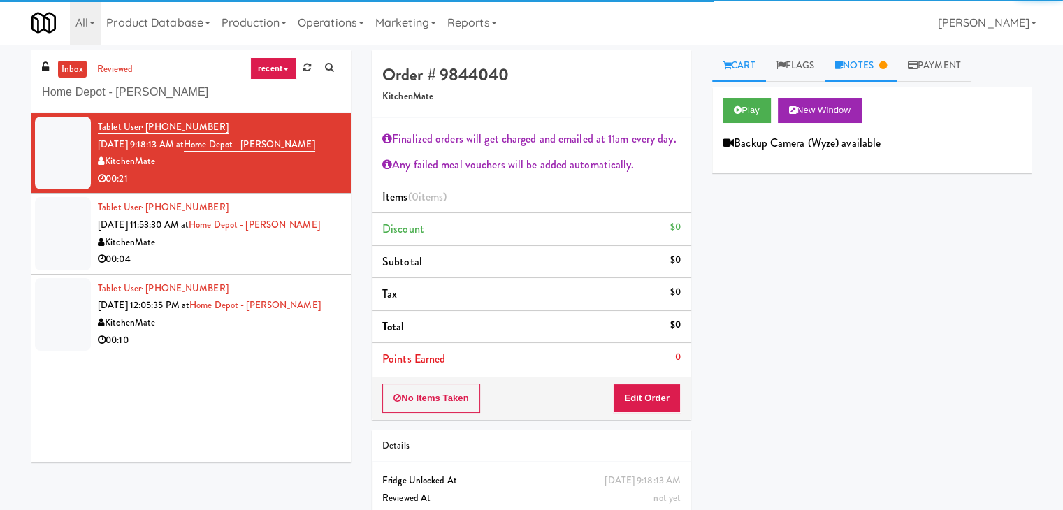
click at [887, 61] on icon at bounding box center [883, 65] width 8 height 9
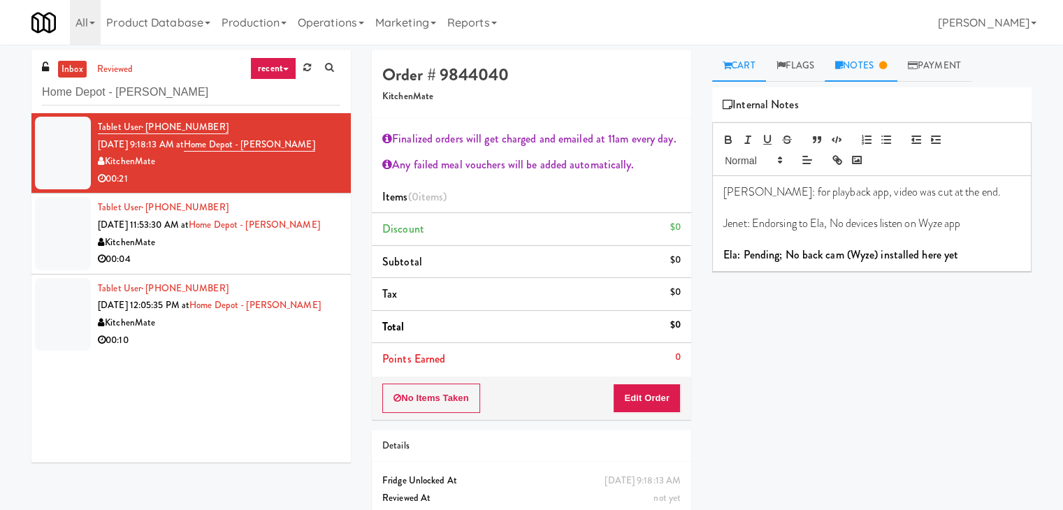
click at [745, 61] on link "Cart" at bounding box center [739, 65] width 54 height 31
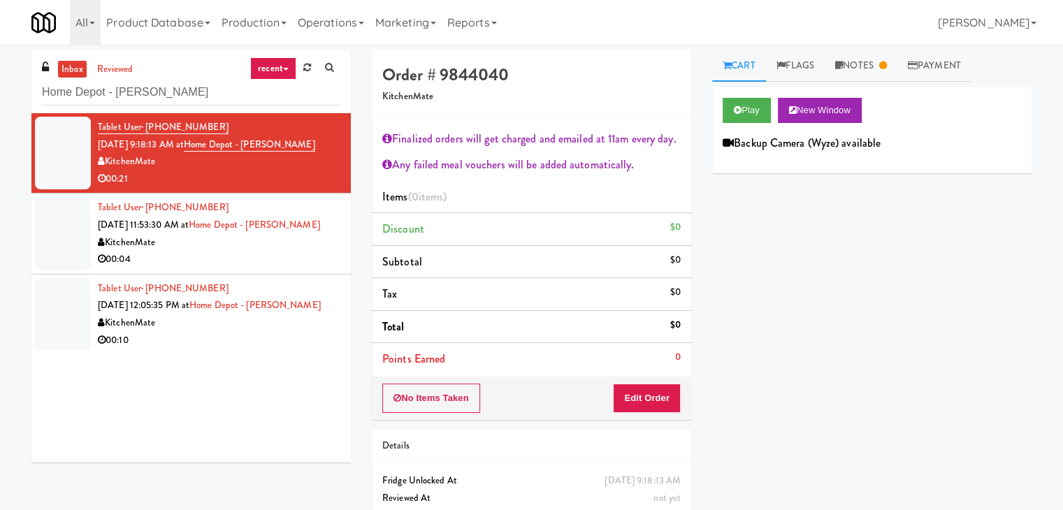
click at [257, 264] on div "00:04" at bounding box center [219, 259] width 243 height 17
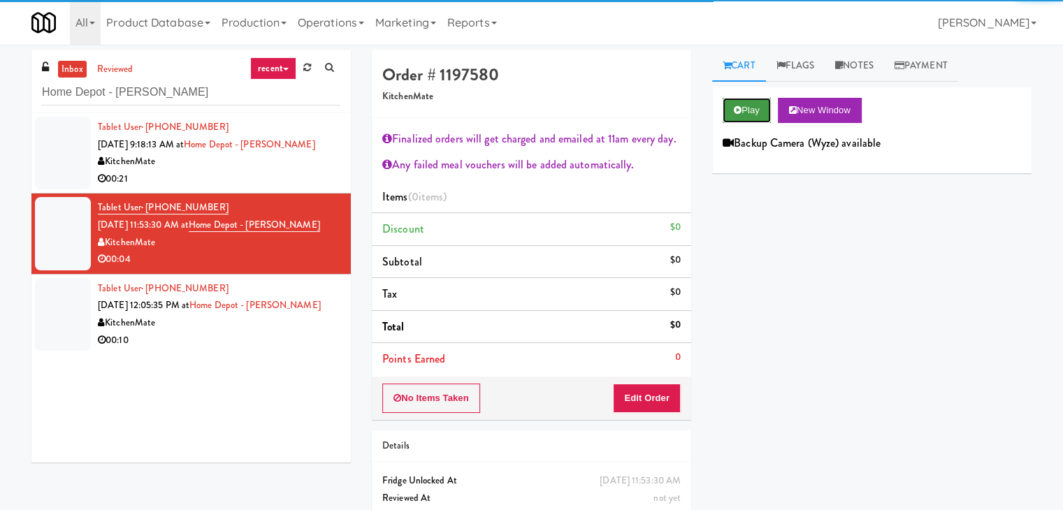
click at [747, 108] on button "Play" at bounding box center [747, 110] width 48 height 25
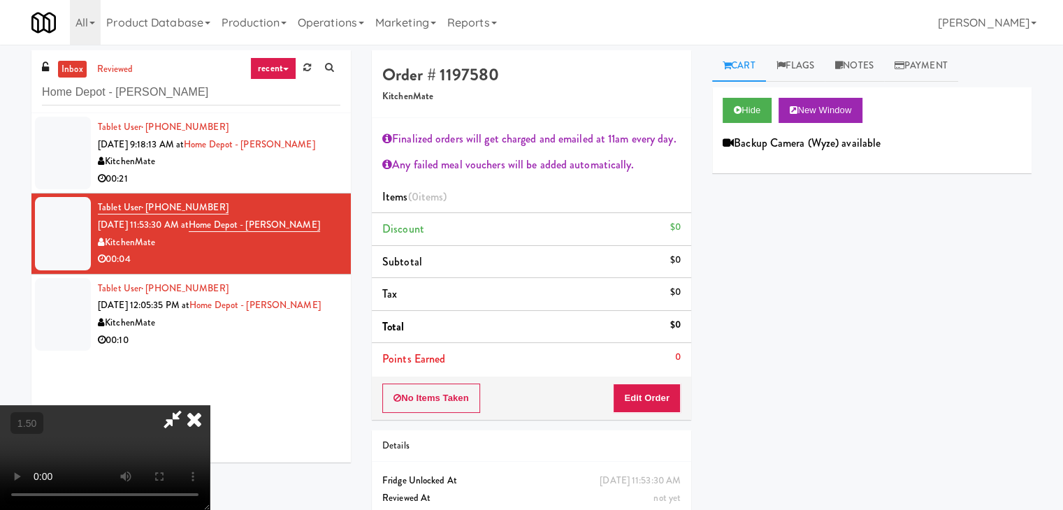
click at [210, 405] on video at bounding box center [105, 457] width 210 height 105
click at [210, 405] on icon at bounding box center [194, 419] width 31 height 28
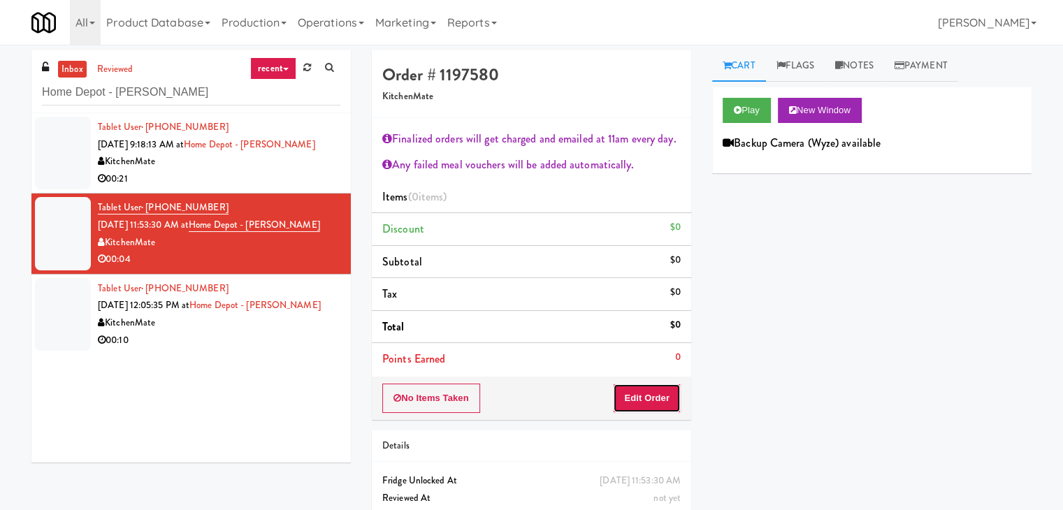
drag, startPoint x: 646, startPoint y: 389, endPoint x: 696, endPoint y: 359, distance: 58.6
click at [646, 389] on button "Edit Order" at bounding box center [647, 398] width 68 height 29
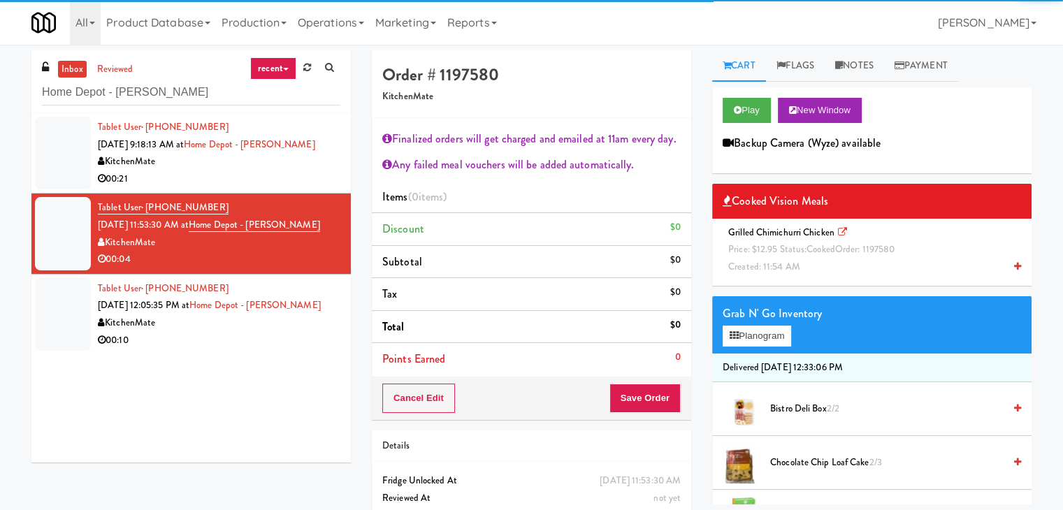
click at [783, 244] on span "Price: $12.95 Status: cooked Order: 1197580" at bounding box center [811, 249] width 166 height 13
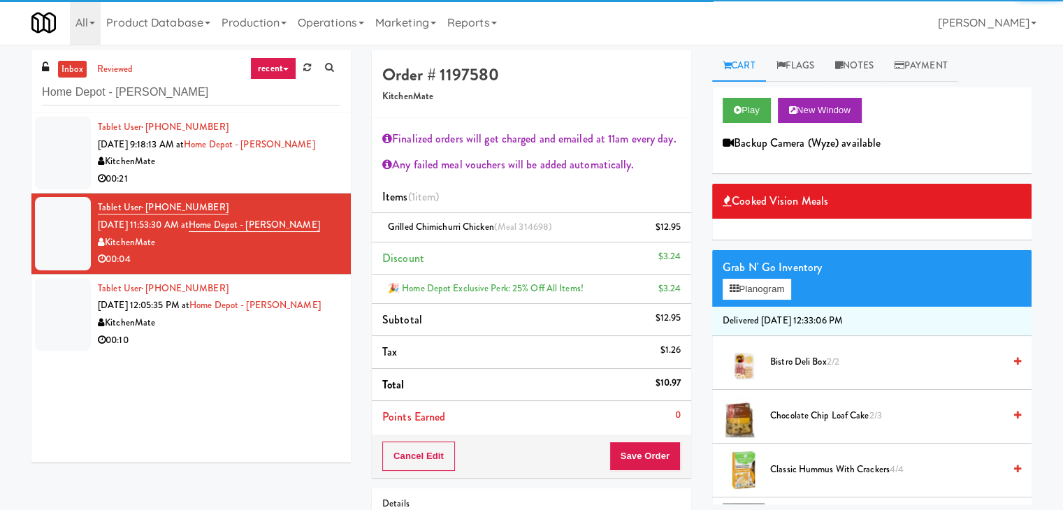
click at [648, 470] on div "Cancel Edit Save Order" at bounding box center [531, 456] width 319 height 43
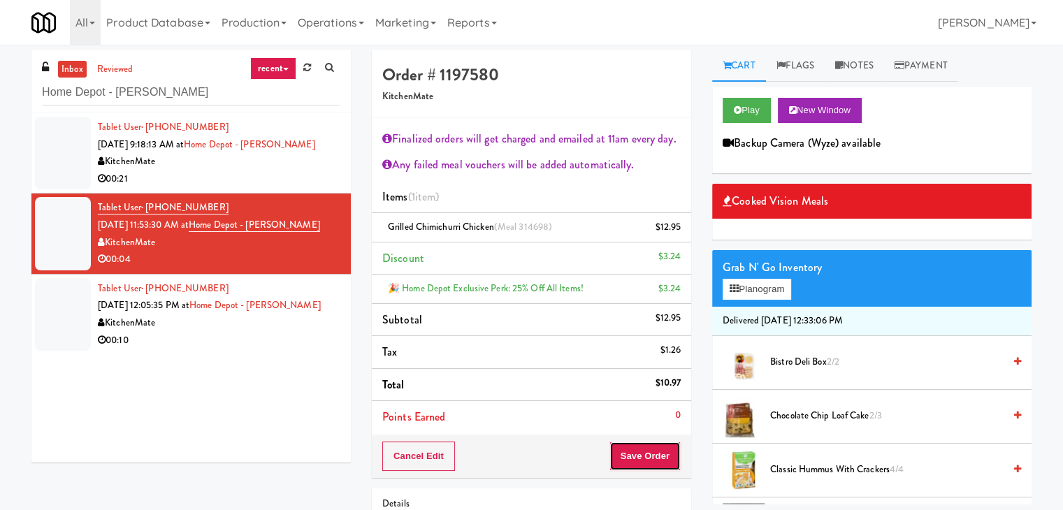
click at [649, 461] on button "Save Order" at bounding box center [645, 456] width 71 height 29
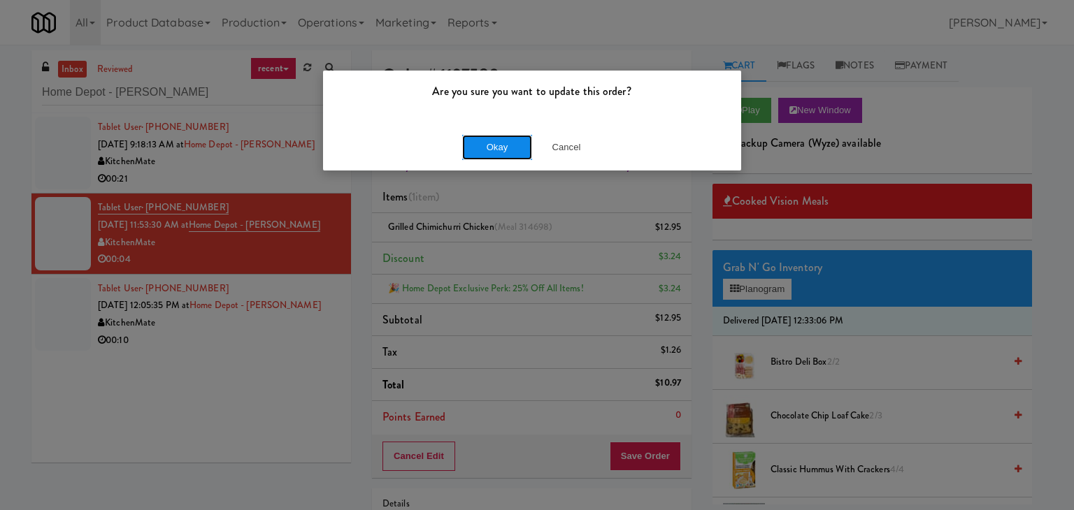
click at [488, 143] on button "Okay" at bounding box center [497, 147] width 70 height 25
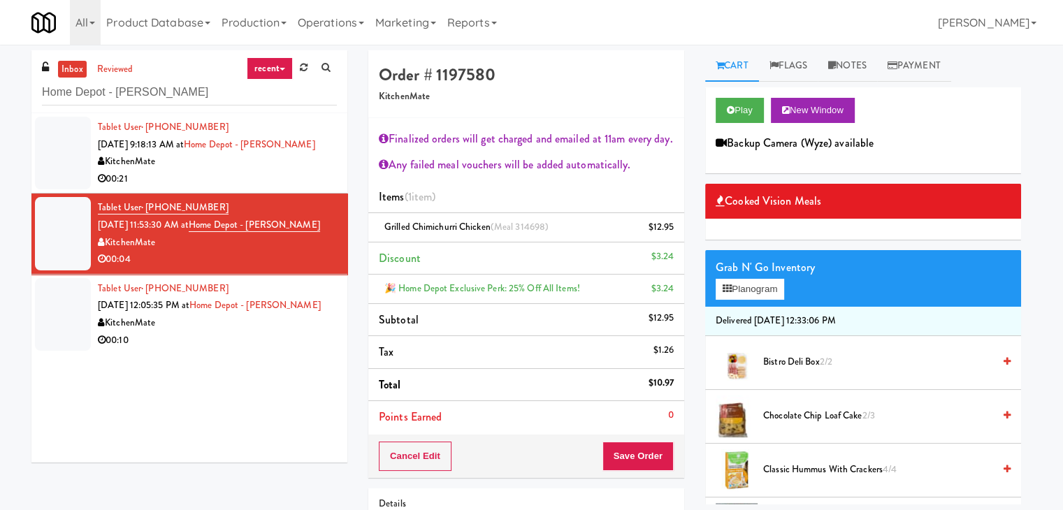
click at [301, 347] on div "00:10" at bounding box center [217, 340] width 239 height 17
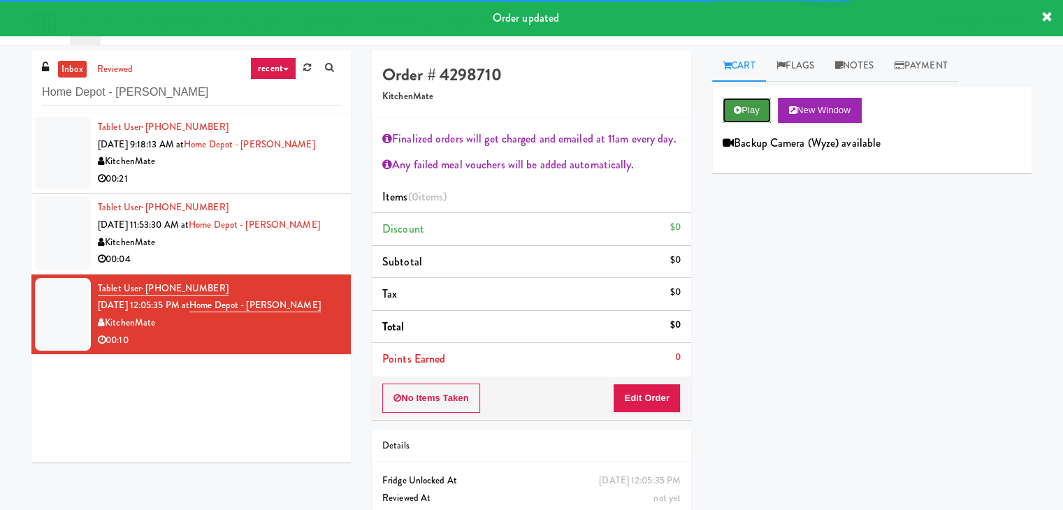
click at [735, 120] on button "Play" at bounding box center [747, 110] width 48 height 25
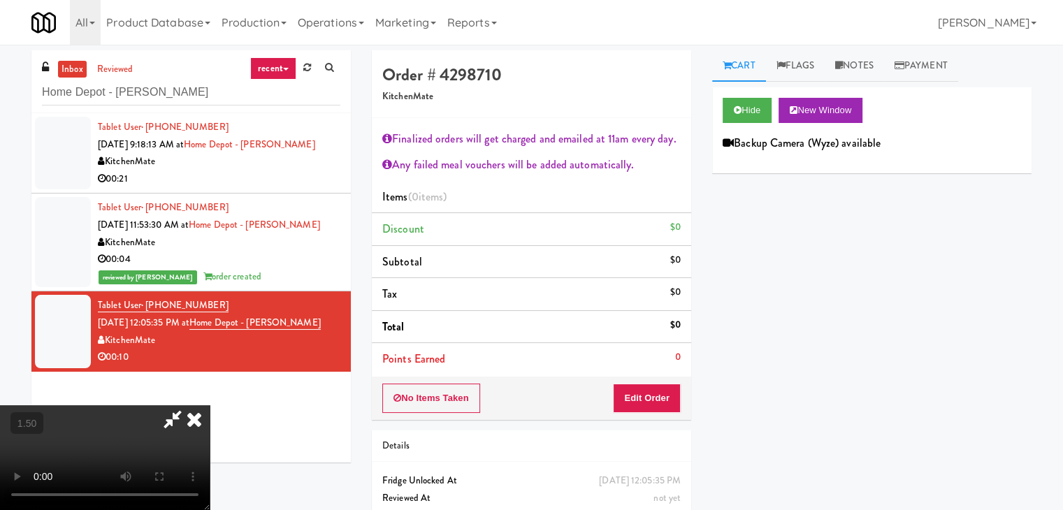
click at [210, 405] on video at bounding box center [105, 457] width 210 height 105
drag, startPoint x: 618, startPoint y: 51, endPoint x: 641, endPoint y: 236, distance: 186.7
click at [210, 405] on icon at bounding box center [194, 419] width 31 height 28
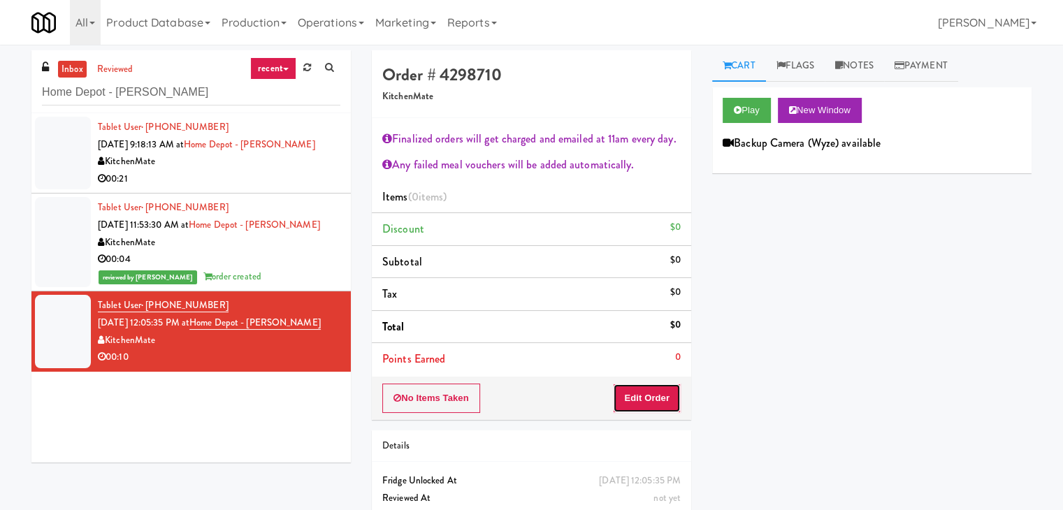
click at [638, 406] on button "Edit Order" at bounding box center [647, 398] width 68 height 29
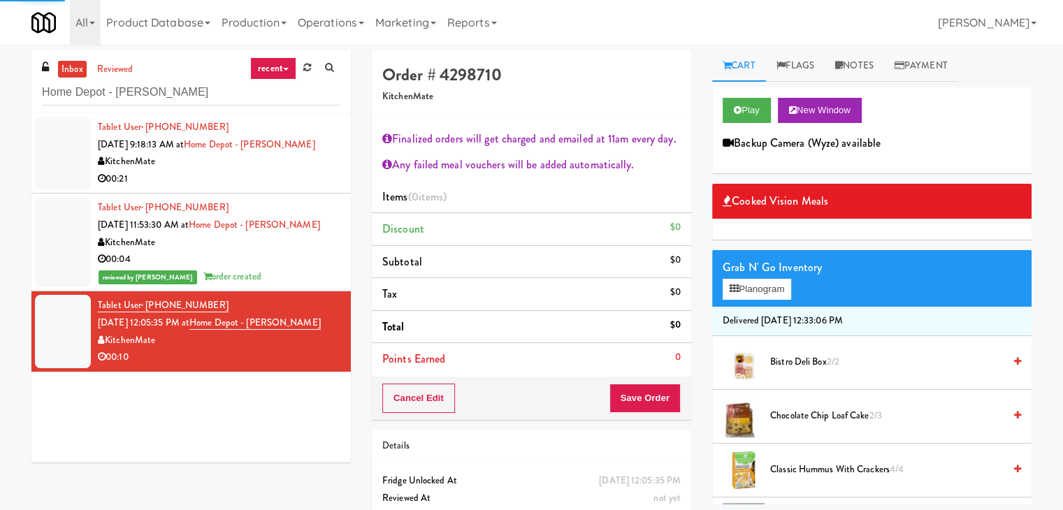
click at [749, 275] on div "Grab N' Go Inventory" at bounding box center [872, 267] width 298 height 21
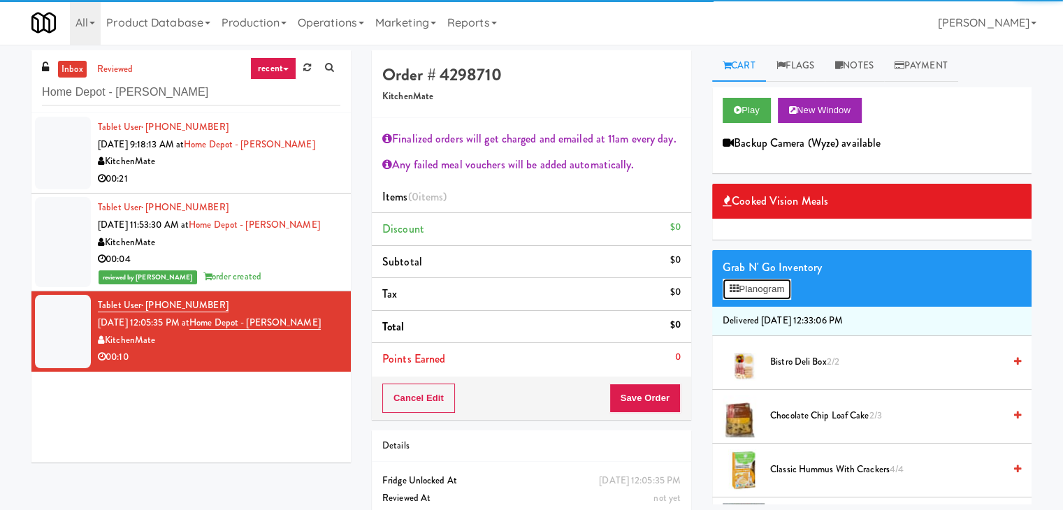
click at [754, 292] on button "Planogram" at bounding box center [757, 289] width 69 height 21
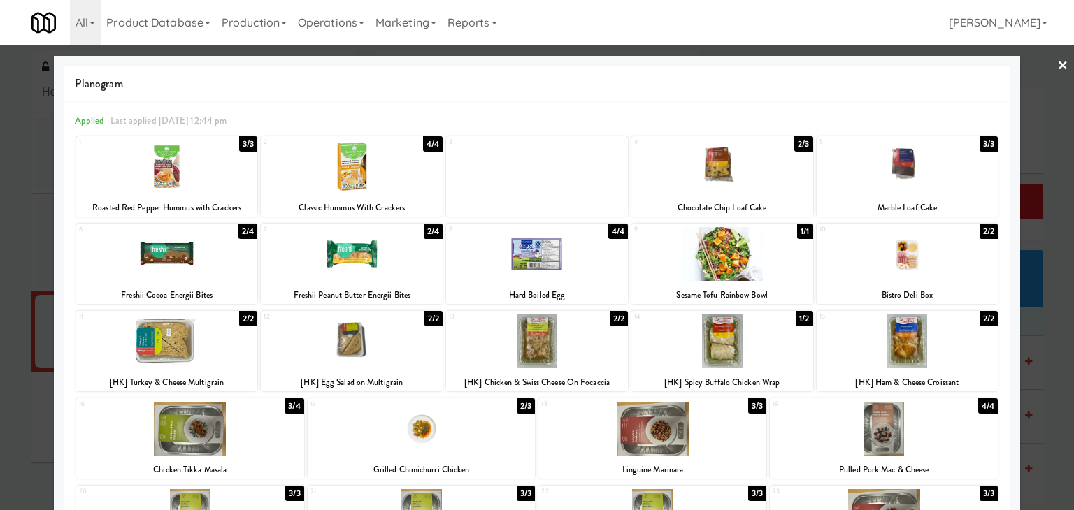
click at [189, 253] on div at bounding box center [167, 254] width 182 height 54
click at [714, 181] on div at bounding box center [722, 167] width 182 height 54
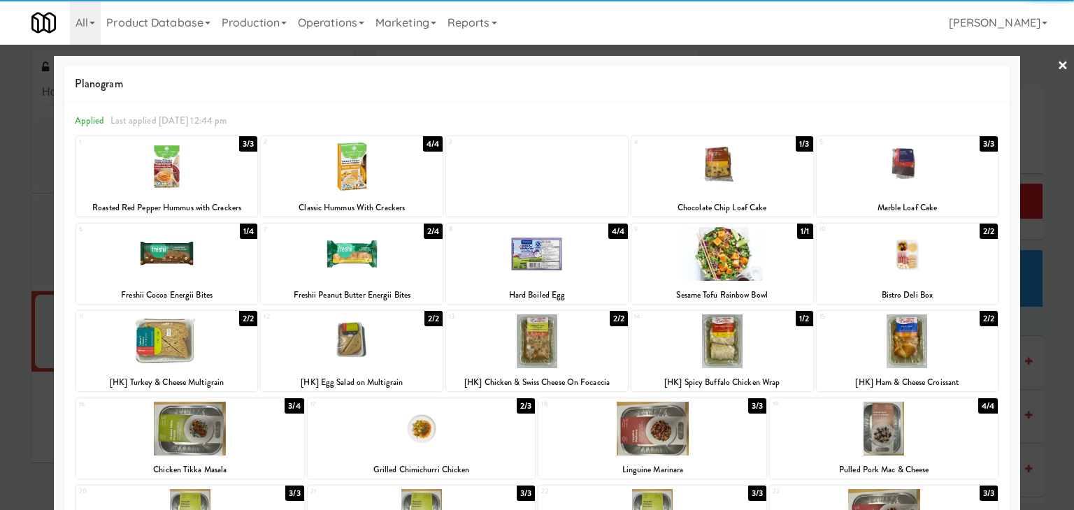
click at [1057, 66] on link "×" at bounding box center [1062, 66] width 11 height 43
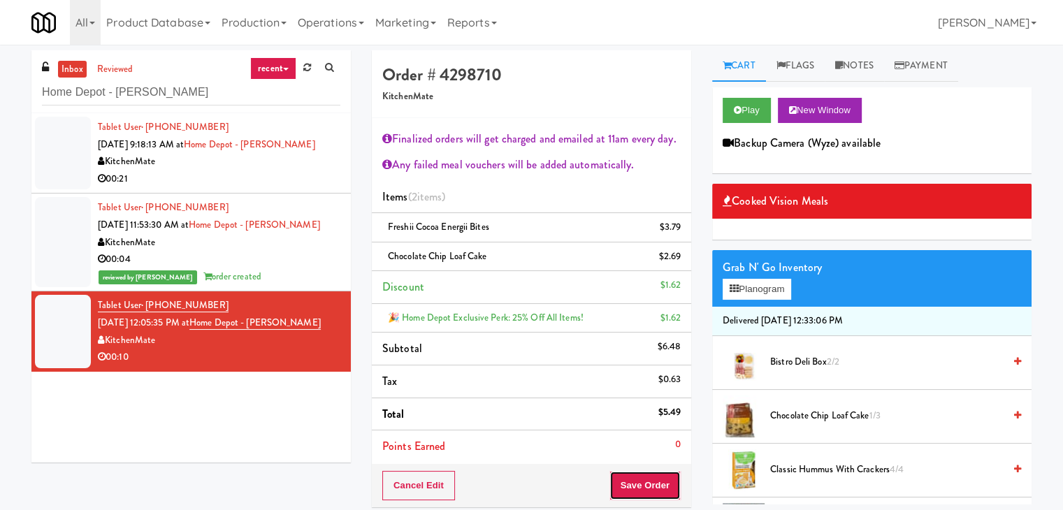
click at [641, 485] on button "Save Order" at bounding box center [645, 485] width 71 height 29
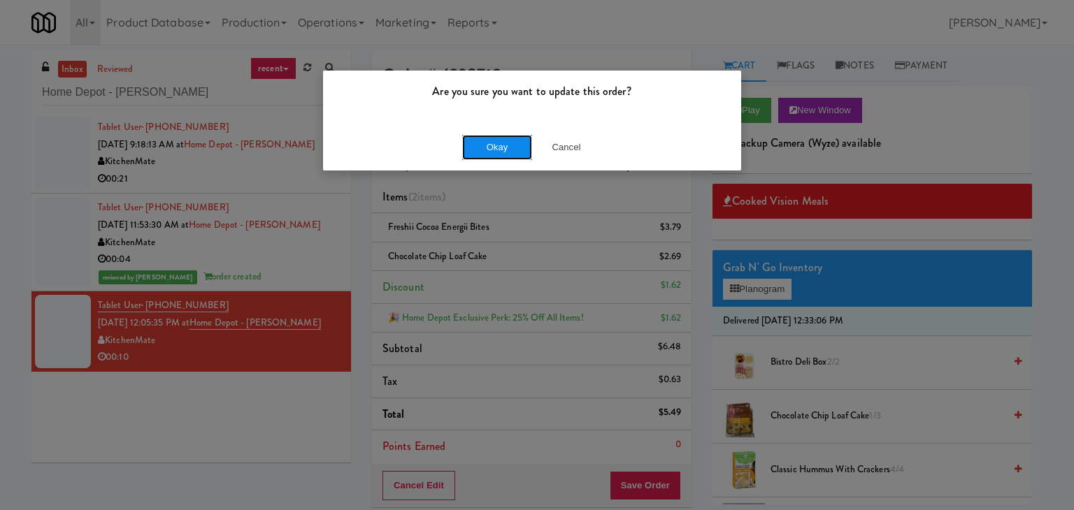
click at [509, 140] on button "Okay" at bounding box center [497, 147] width 70 height 25
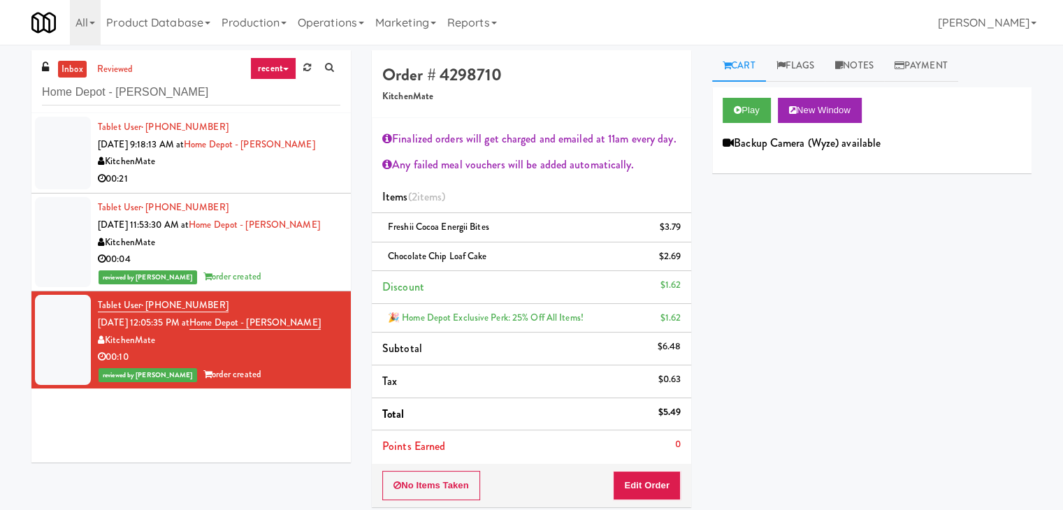
click at [282, 181] on div "00:21" at bounding box center [219, 179] width 243 height 17
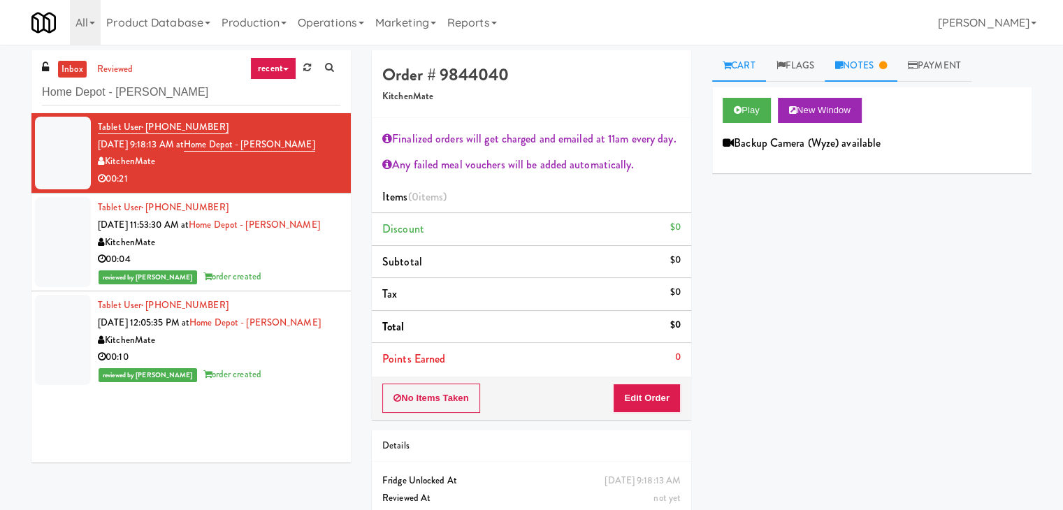
click at [860, 74] on link "Notes" at bounding box center [861, 65] width 73 height 31
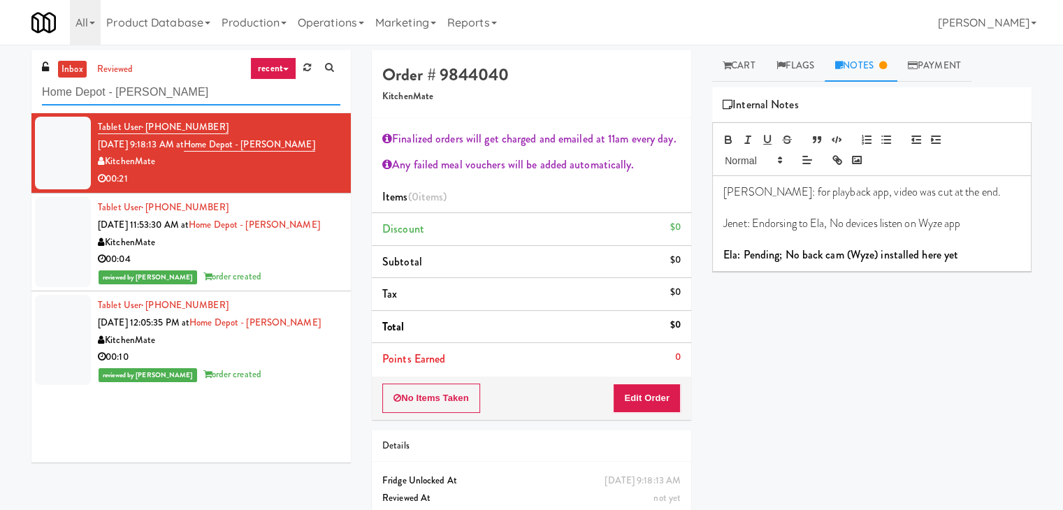
click at [197, 99] on input "Home Depot - [PERSON_NAME]" at bounding box center [191, 93] width 298 height 26
paste input "[GEOGRAPHIC_DATA]"
type input "[GEOGRAPHIC_DATA]"
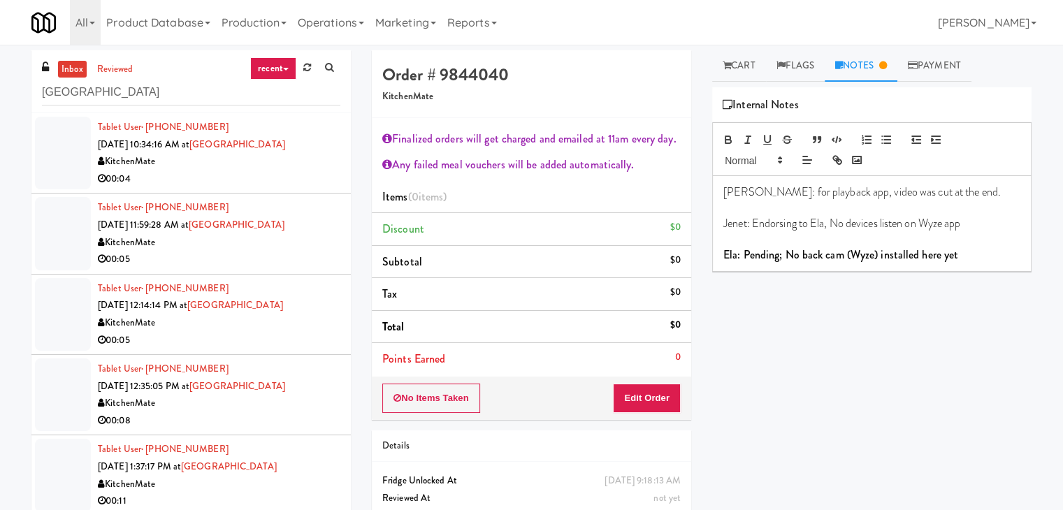
click at [292, 186] on div "00:04" at bounding box center [219, 179] width 243 height 17
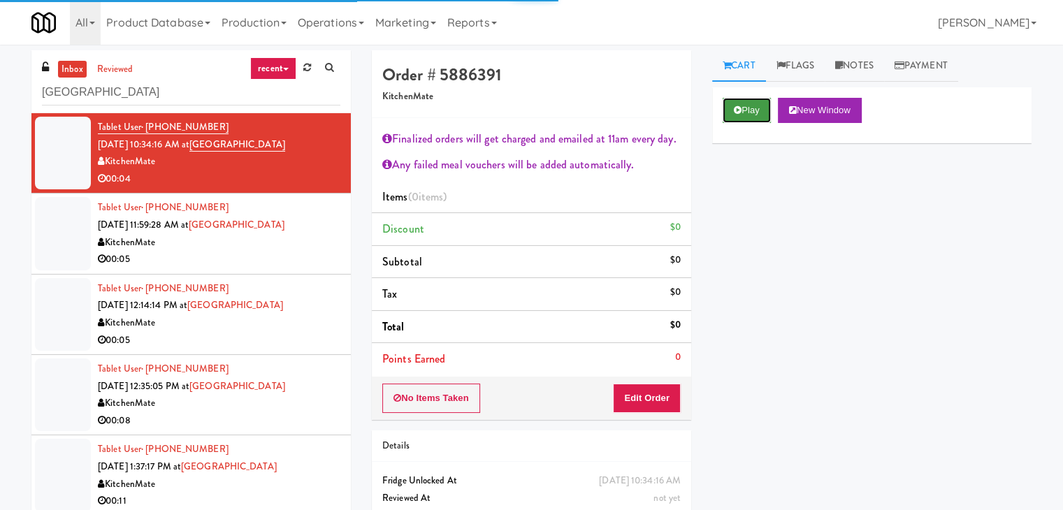
click at [744, 115] on button "Play" at bounding box center [747, 110] width 48 height 25
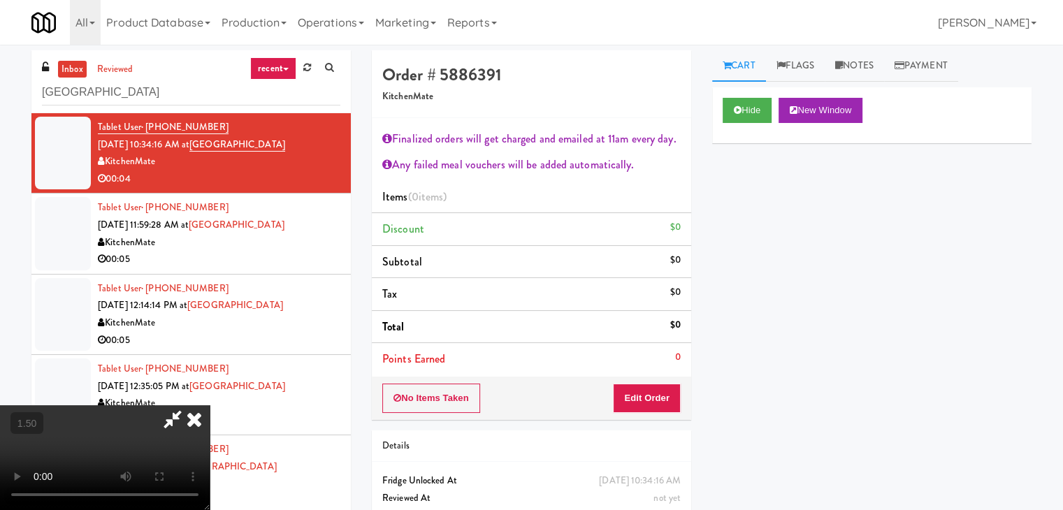
click at [210, 405] on icon at bounding box center [194, 419] width 31 height 28
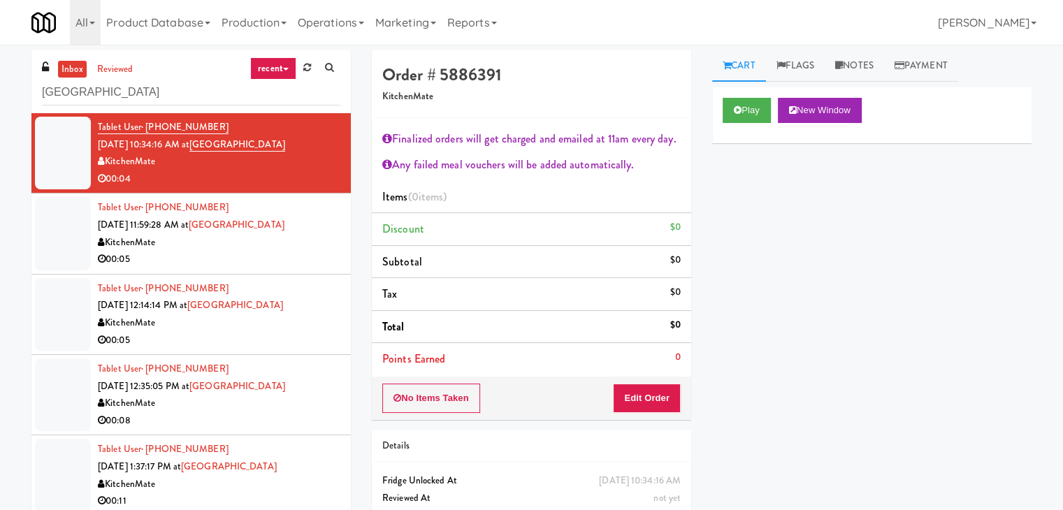
click at [646, 381] on div "No Items Taken Edit Order" at bounding box center [531, 398] width 319 height 43
click at [645, 392] on button "Edit Order" at bounding box center [647, 398] width 68 height 29
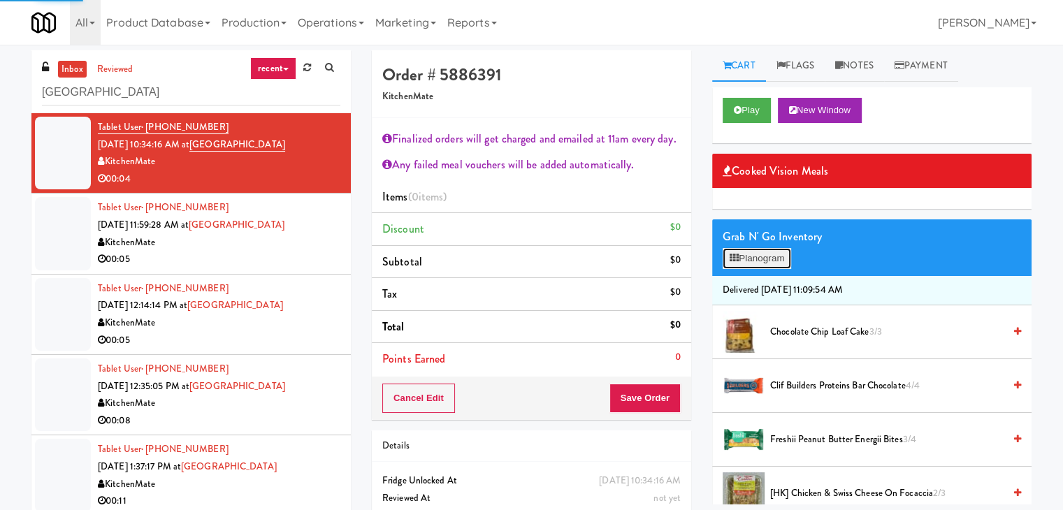
click at [755, 263] on button "Planogram" at bounding box center [757, 258] width 69 height 21
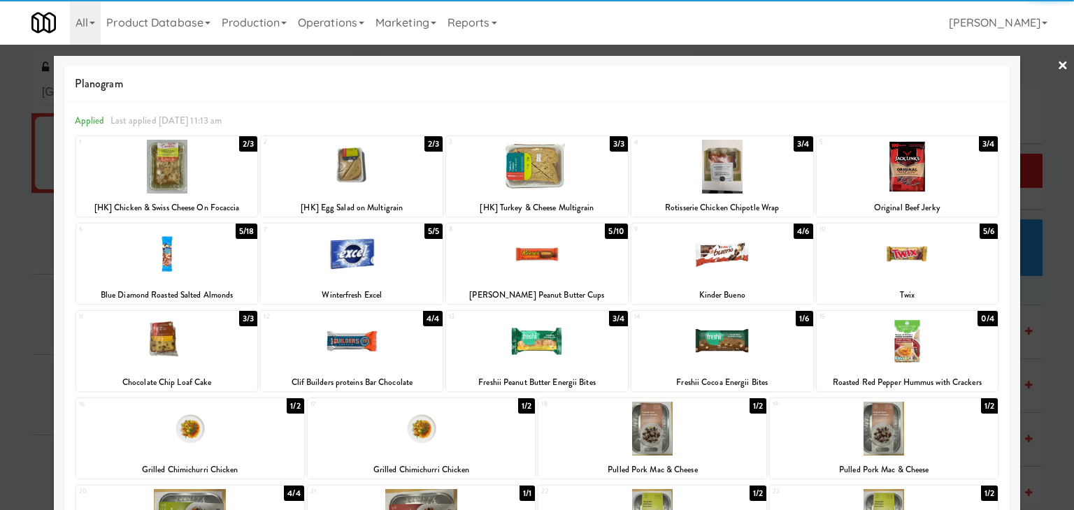
click at [527, 179] on div at bounding box center [537, 167] width 182 height 54
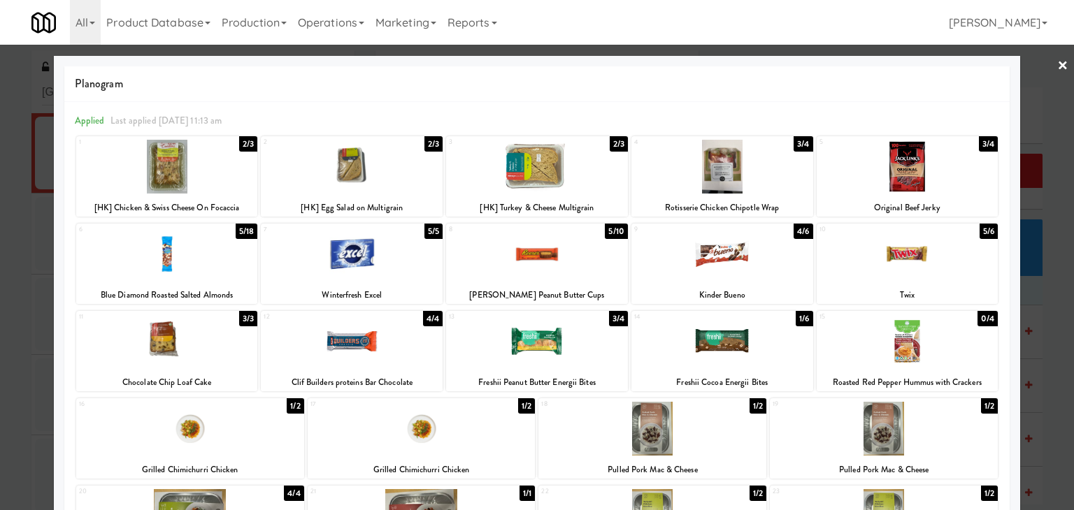
click at [1059, 58] on div at bounding box center [537, 255] width 1074 height 510
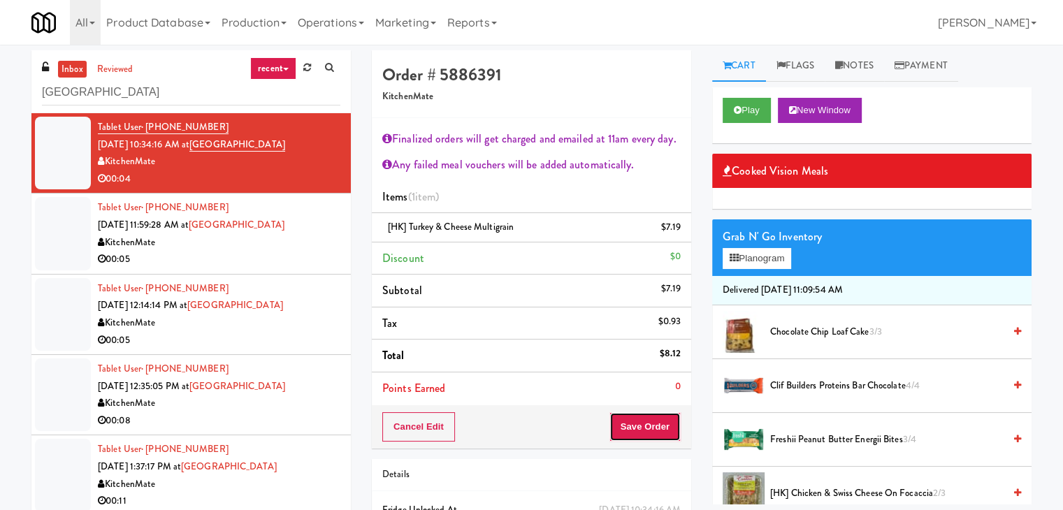
click at [637, 419] on button "Save Order" at bounding box center [645, 426] width 71 height 29
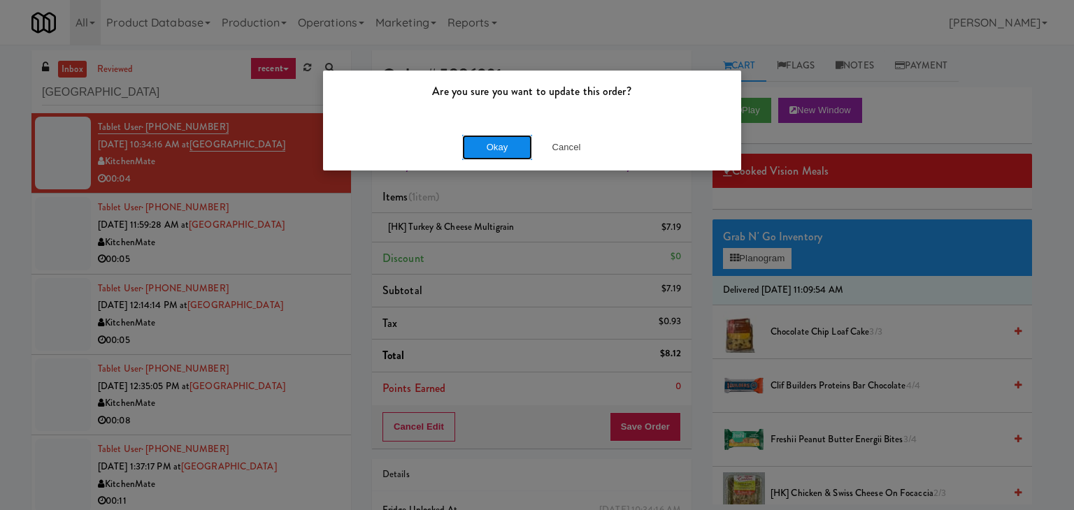
click at [503, 152] on button "Okay" at bounding box center [497, 147] width 70 height 25
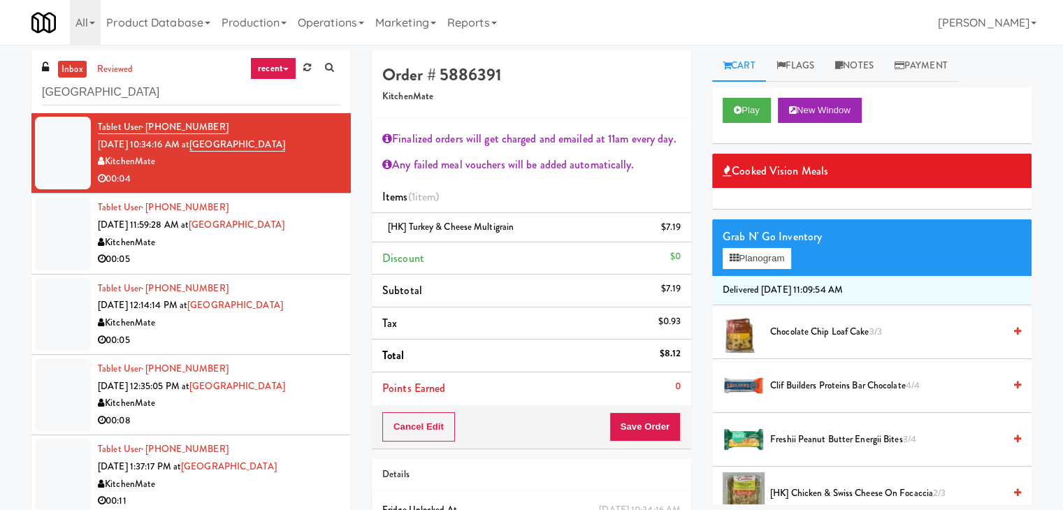
click at [260, 268] on li "Tablet User · (416) 428-5252 [DATE] 11:59:28 AM at [GEOGRAPHIC_DATA] 00:05" at bounding box center [190, 234] width 319 height 80
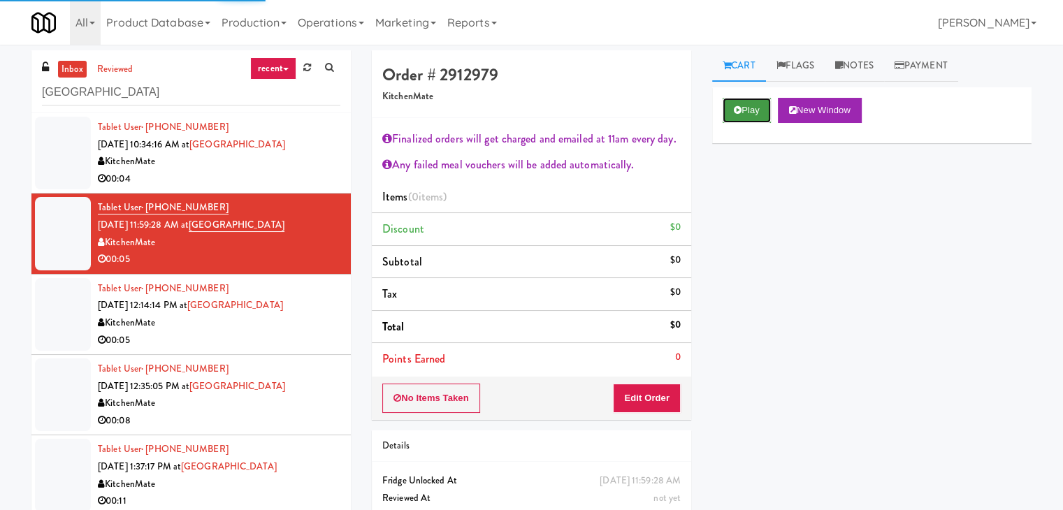
click at [733, 115] on button "Play" at bounding box center [747, 110] width 48 height 25
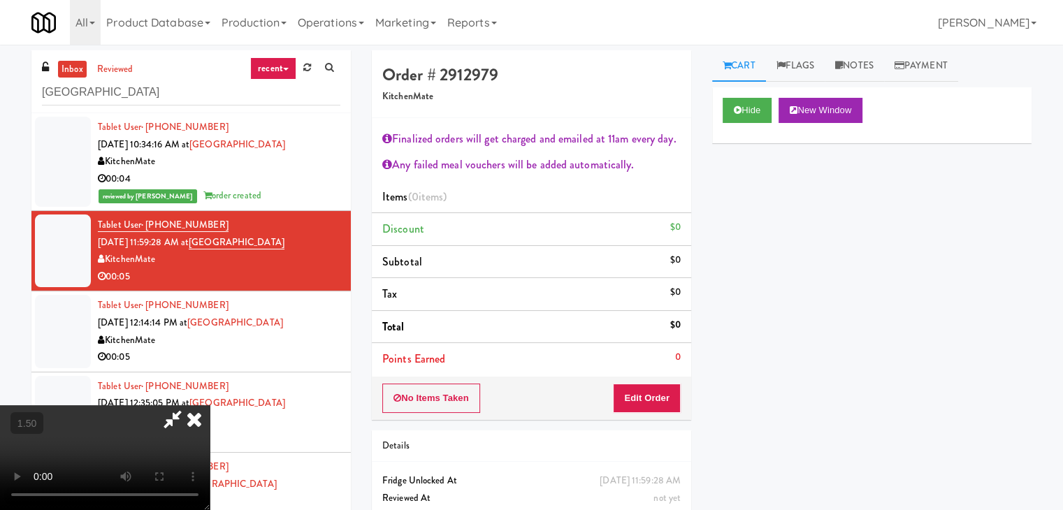
click at [210, 405] on video at bounding box center [105, 457] width 210 height 105
click at [210, 405] on icon at bounding box center [194, 419] width 31 height 28
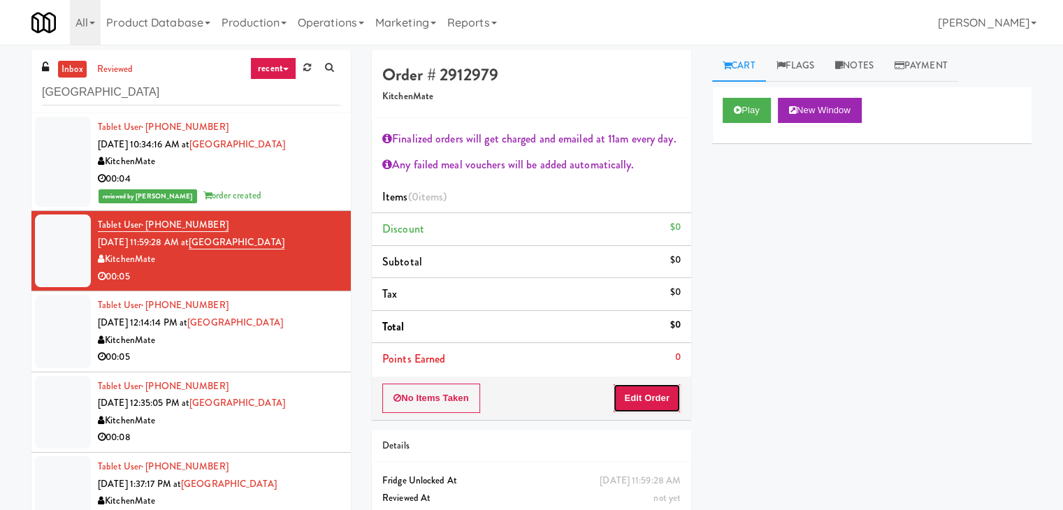
click at [647, 396] on button "Edit Order" at bounding box center [647, 398] width 68 height 29
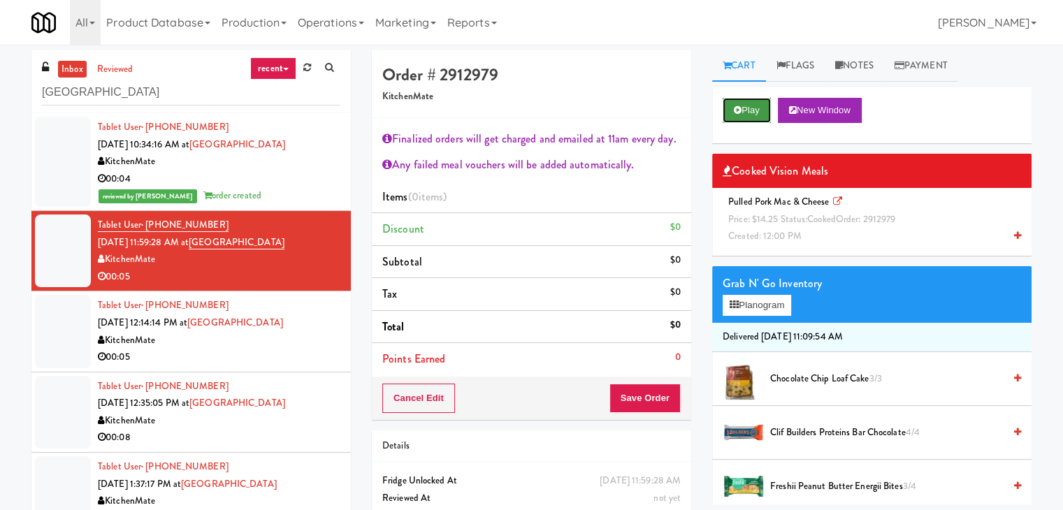
click at [752, 103] on button "Play" at bounding box center [747, 110] width 48 height 25
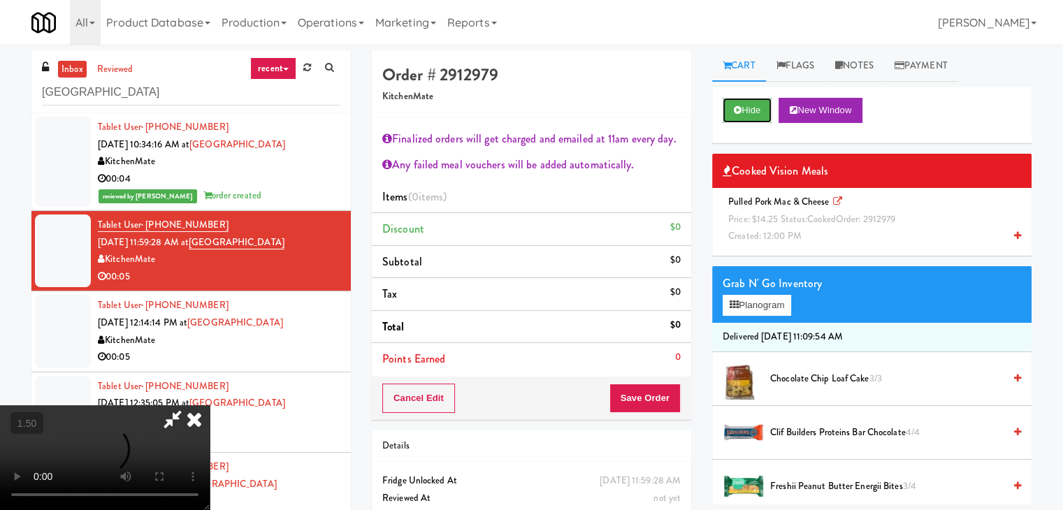
scroll to position [240, 0]
click at [210, 405] on video at bounding box center [105, 457] width 210 height 105
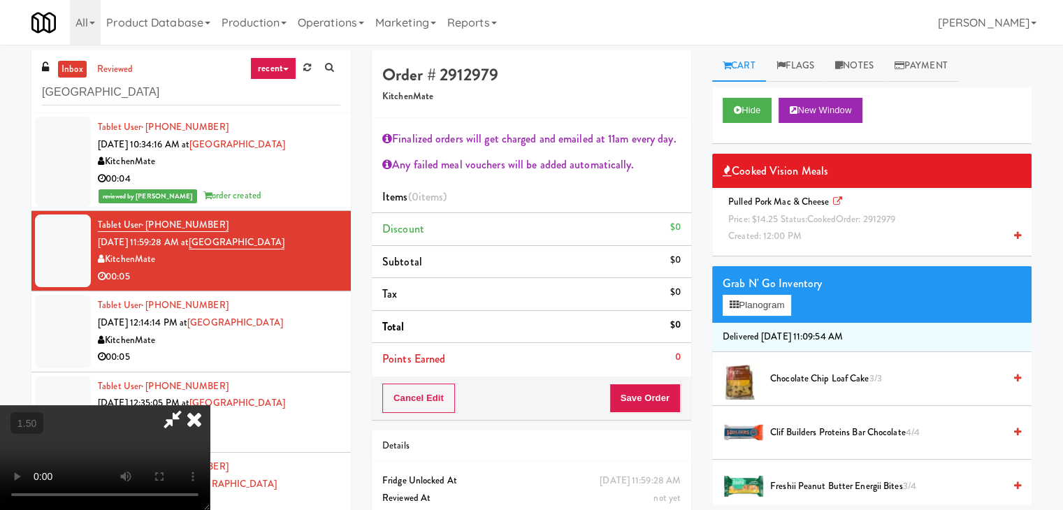
click at [210, 405] on video at bounding box center [105, 457] width 210 height 105
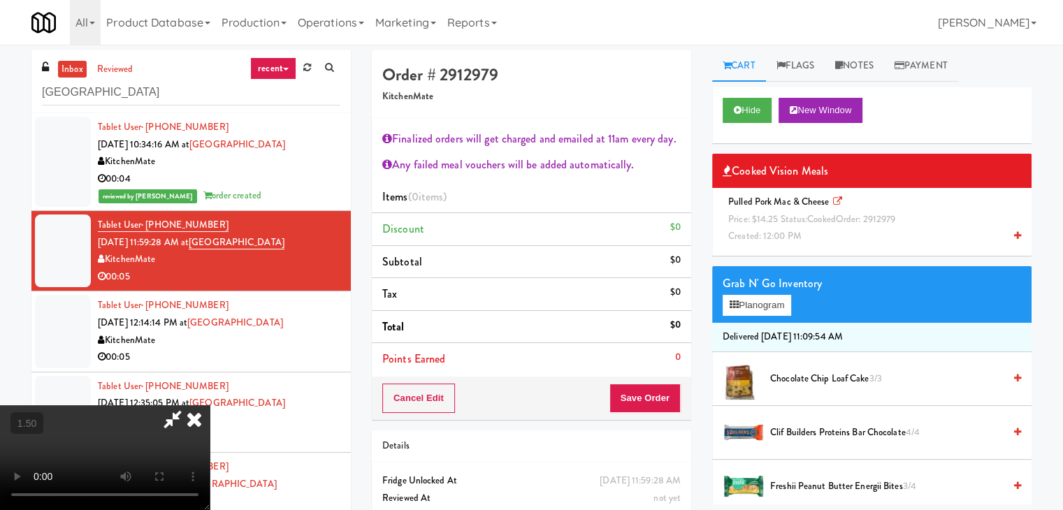
click at [210, 405] on video at bounding box center [105, 457] width 210 height 105
click at [210, 405] on icon at bounding box center [194, 419] width 31 height 28
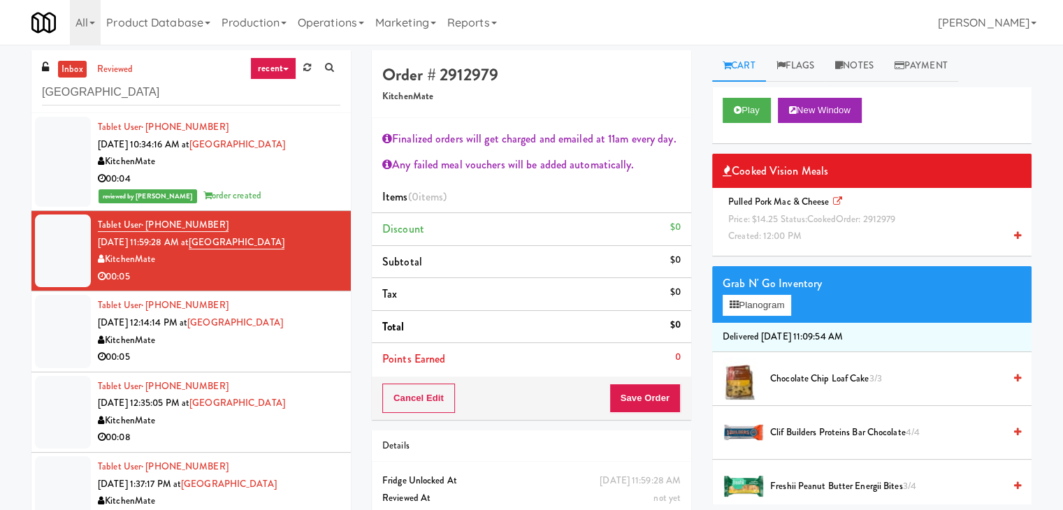
click at [781, 219] on span "Price: $14.25 Status: cooked Order: 2912979" at bounding box center [811, 218] width 167 height 13
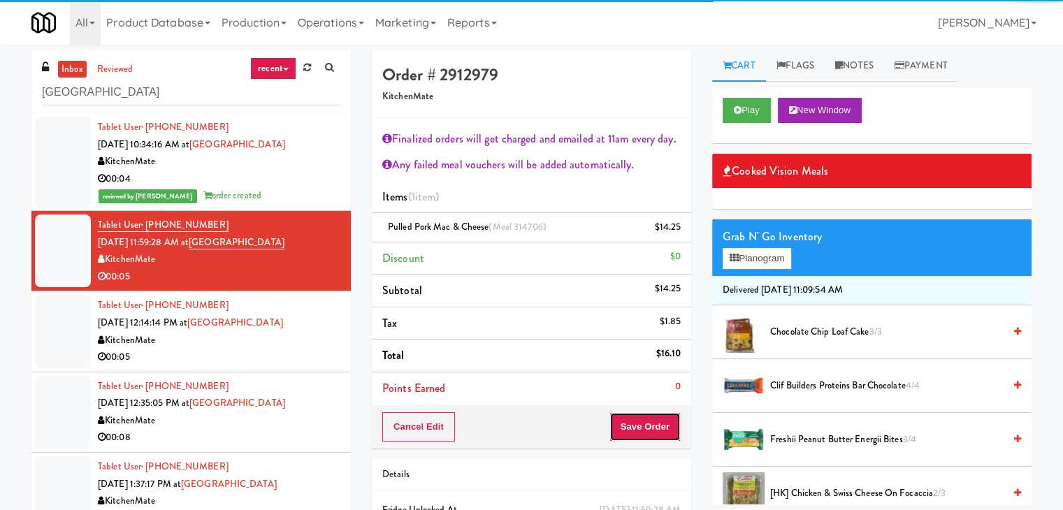
click at [642, 433] on button "Save Order" at bounding box center [645, 426] width 71 height 29
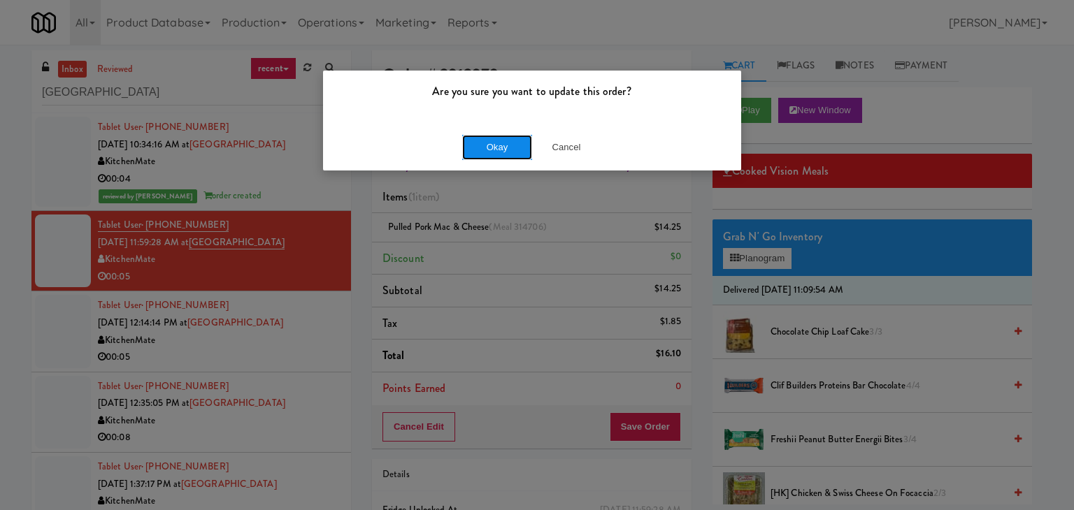
click at [494, 145] on button "Okay" at bounding box center [497, 147] width 70 height 25
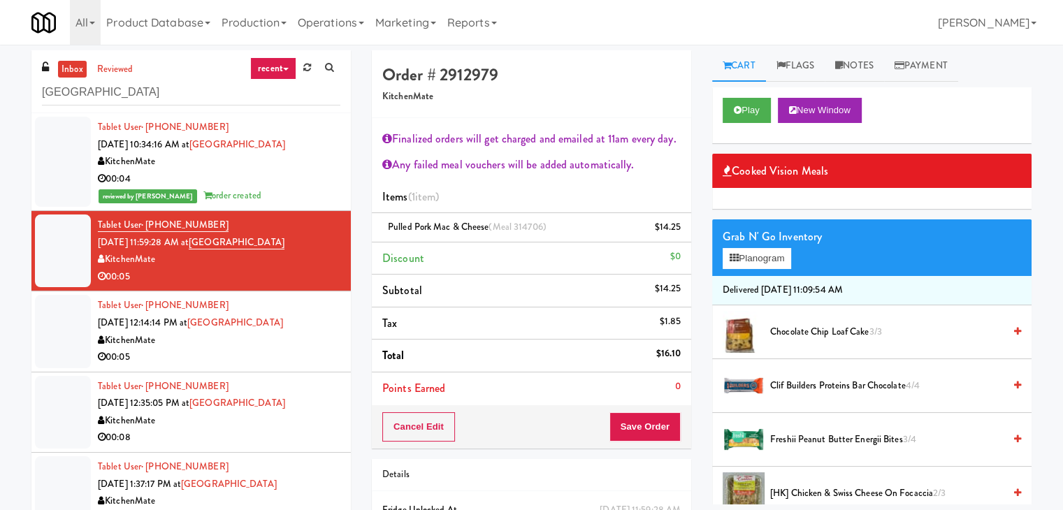
click at [306, 339] on div "KitchenMate" at bounding box center [219, 340] width 243 height 17
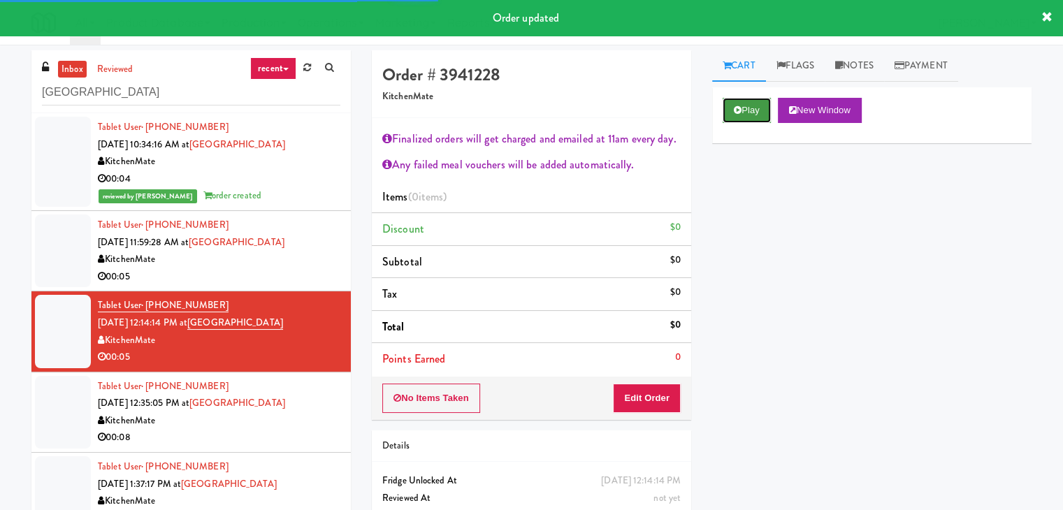
click at [751, 112] on button "Play" at bounding box center [747, 110] width 48 height 25
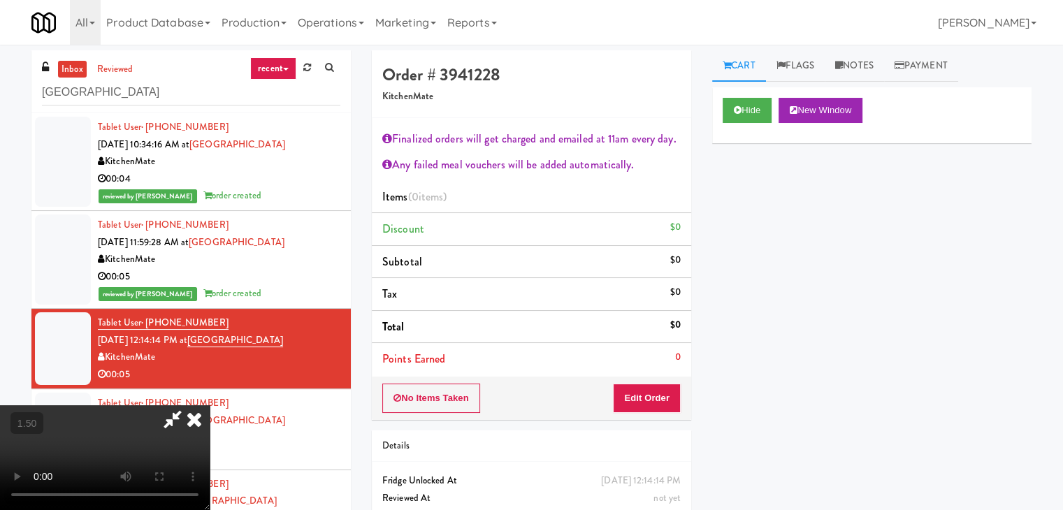
click at [210, 405] on icon at bounding box center [194, 419] width 31 height 28
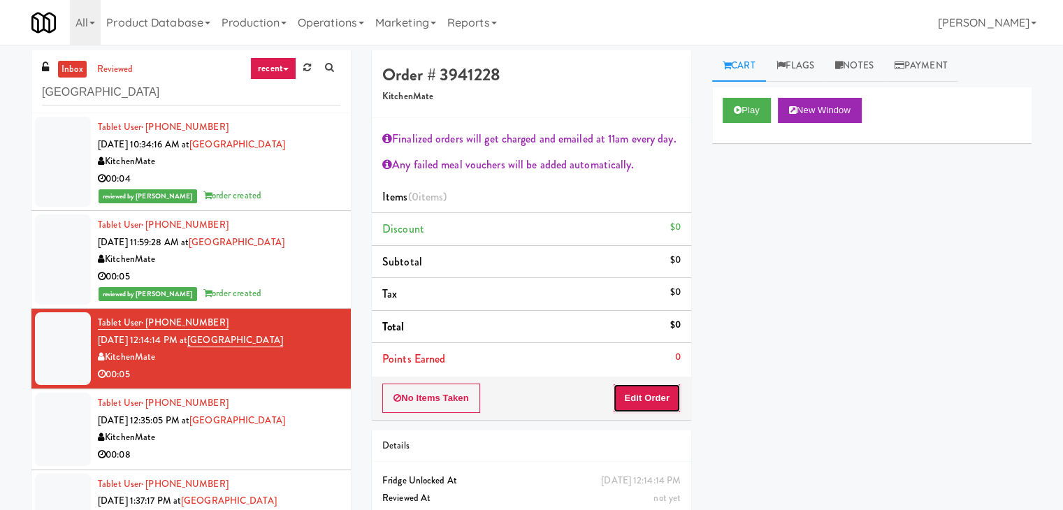
click at [659, 391] on button "Edit Order" at bounding box center [647, 398] width 68 height 29
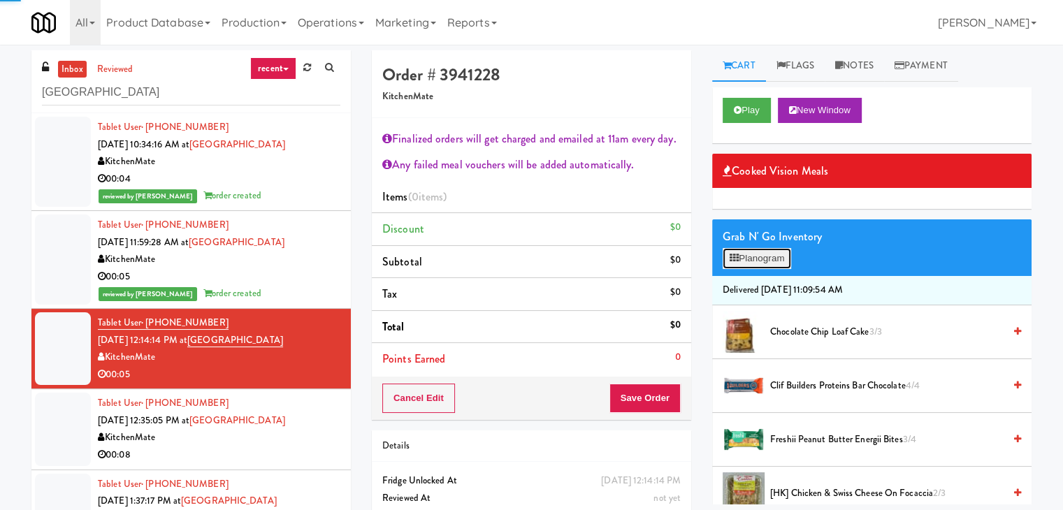
click at [760, 250] on button "Planogram" at bounding box center [757, 258] width 69 height 21
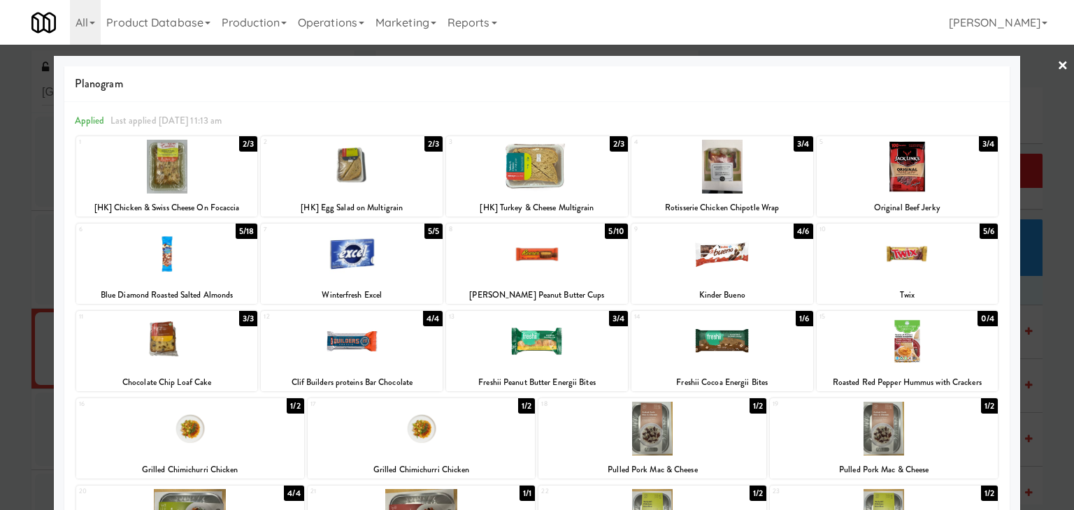
drag, startPoint x: 373, startPoint y: 174, endPoint x: 381, endPoint y: 174, distance: 8.4
click at [372, 174] on div at bounding box center [352, 167] width 182 height 54
click at [1057, 65] on link "×" at bounding box center [1062, 66] width 11 height 43
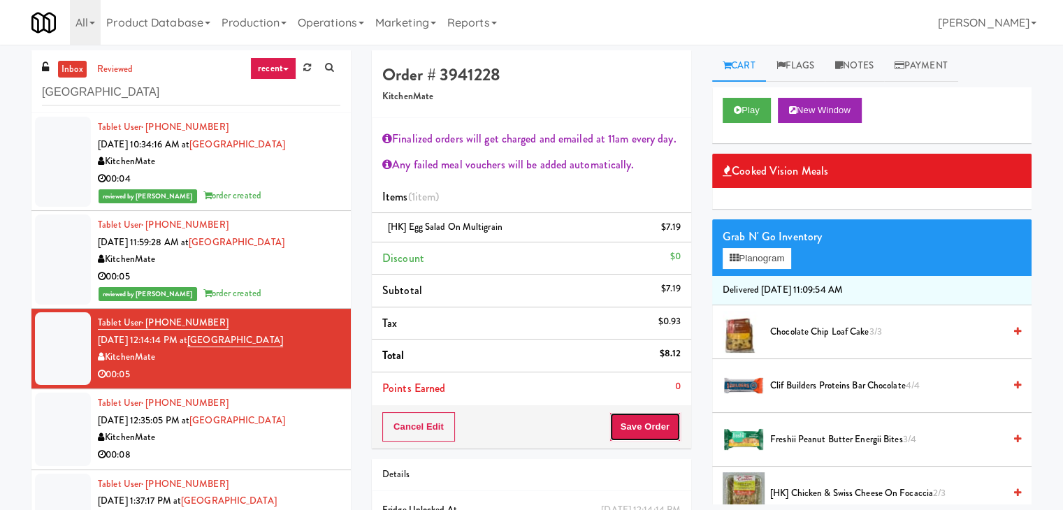
click at [663, 426] on button "Save Order" at bounding box center [645, 426] width 71 height 29
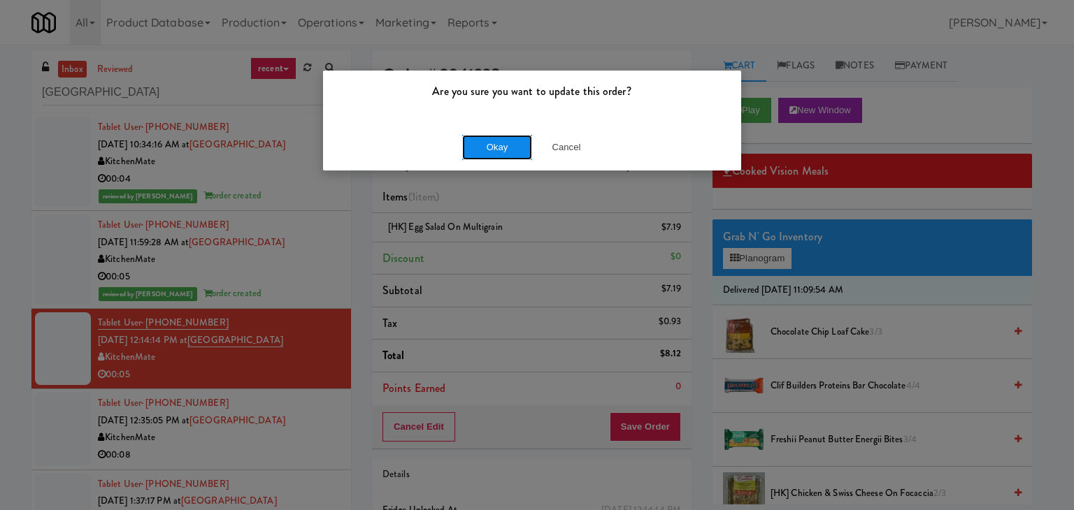
click at [504, 136] on button "Okay" at bounding box center [497, 147] width 70 height 25
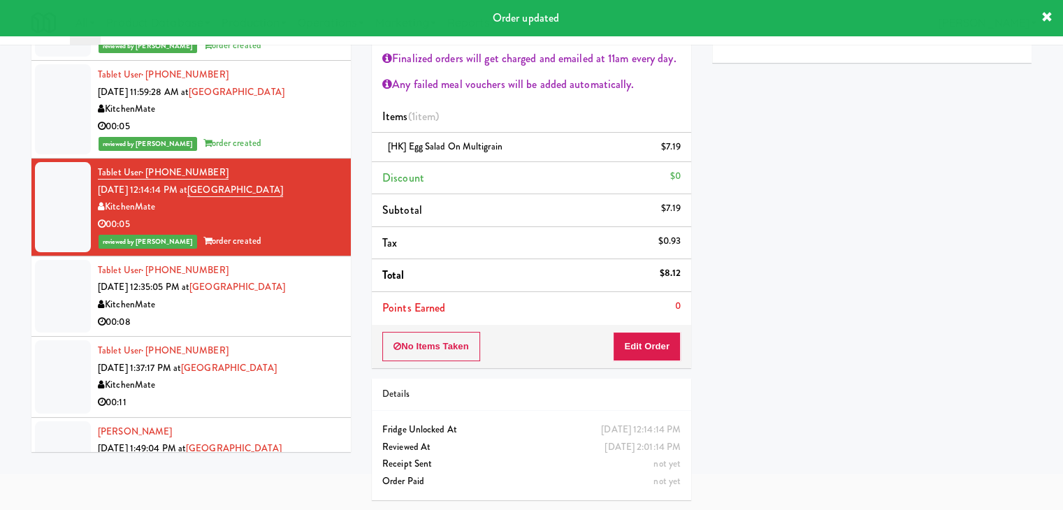
scroll to position [115, 0]
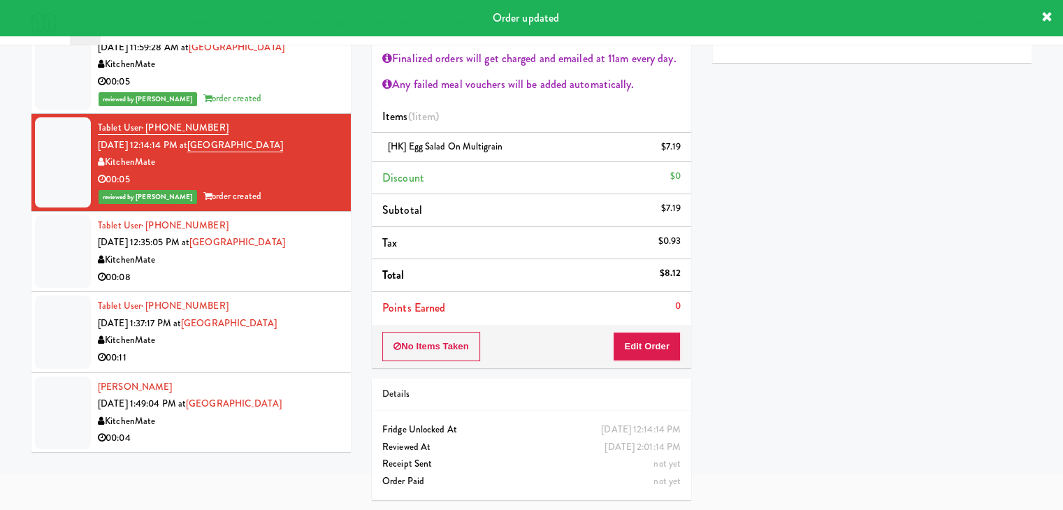
click at [270, 285] on div "00:08" at bounding box center [219, 277] width 243 height 17
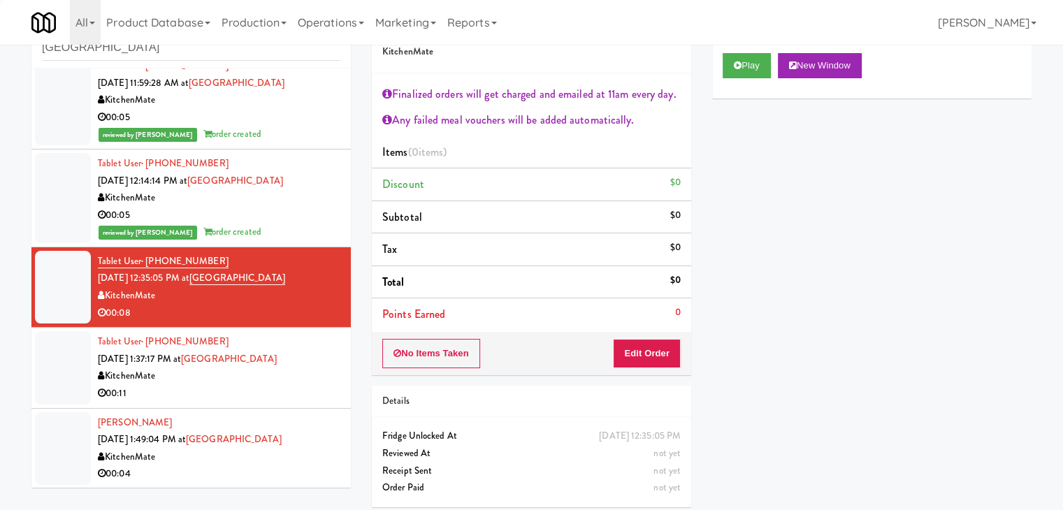
scroll to position [51, 0]
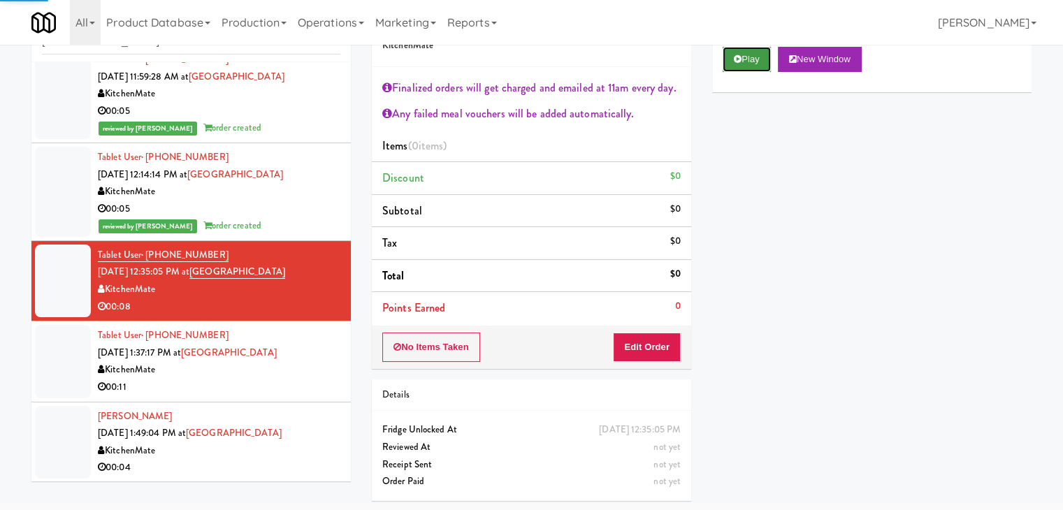
click at [747, 59] on button "Play" at bounding box center [747, 59] width 48 height 25
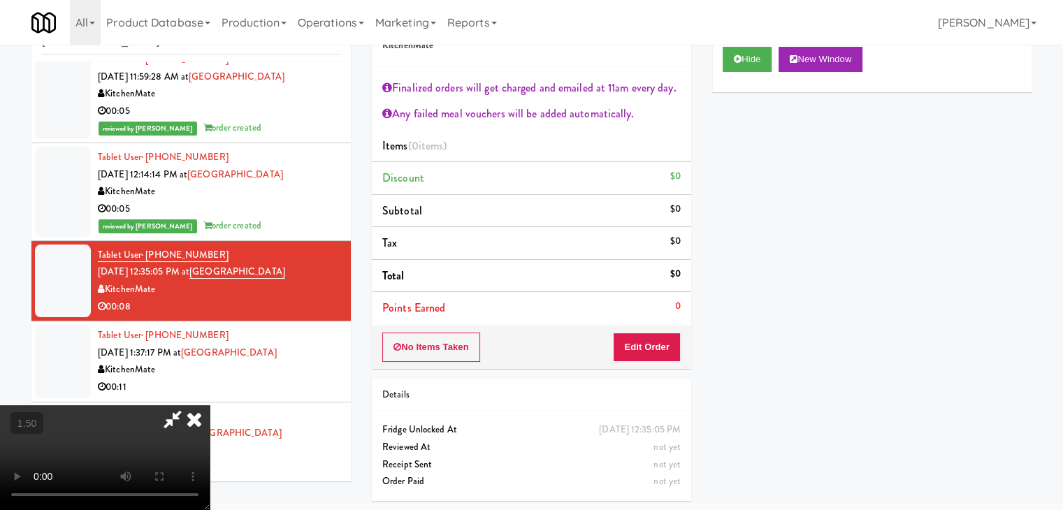
click at [210, 405] on video at bounding box center [105, 457] width 210 height 105
drag, startPoint x: 612, startPoint y: 63, endPoint x: 648, endPoint y: 255, distance: 195.5
click at [210, 405] on icon at bounding box center [194, 419] width 31 height 28
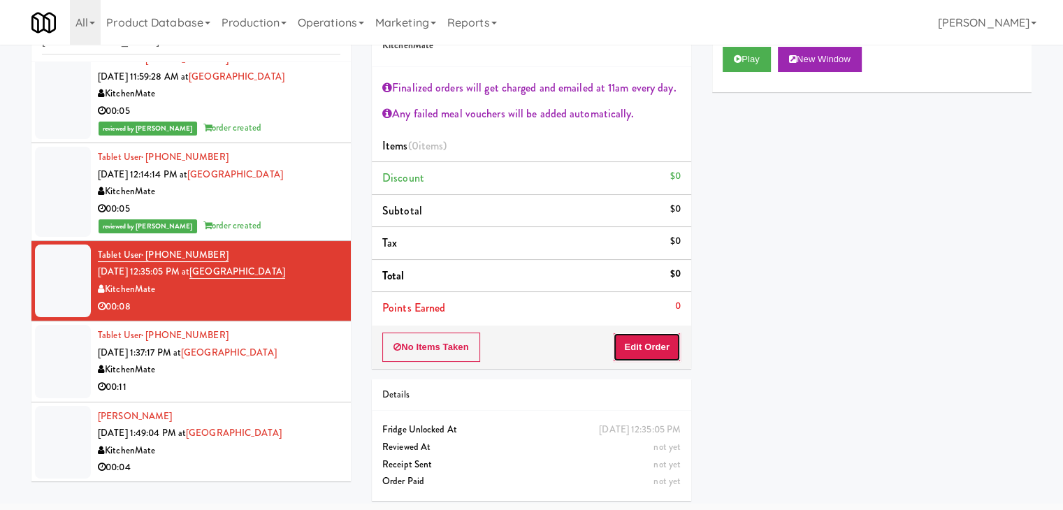
click at [648, 340] on button "Edit Order" at bounding box center [647, 347] width 68 height 29
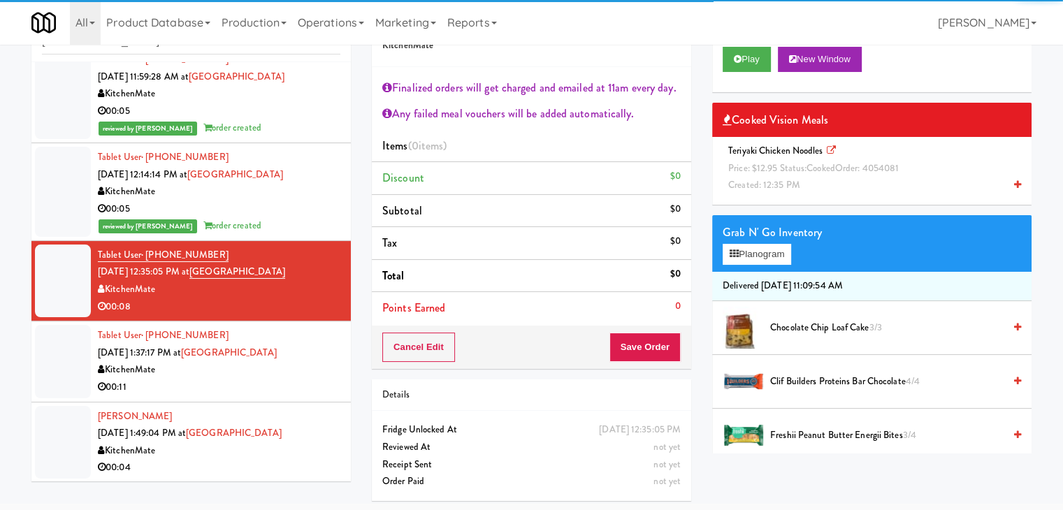
click at [815, 176] on div "Teriyaki Chicken Noodles Price: $12.95 Status: cooked Order: 4054081 Created: 1…" at bounding box center [872, 169] width 298 height 52
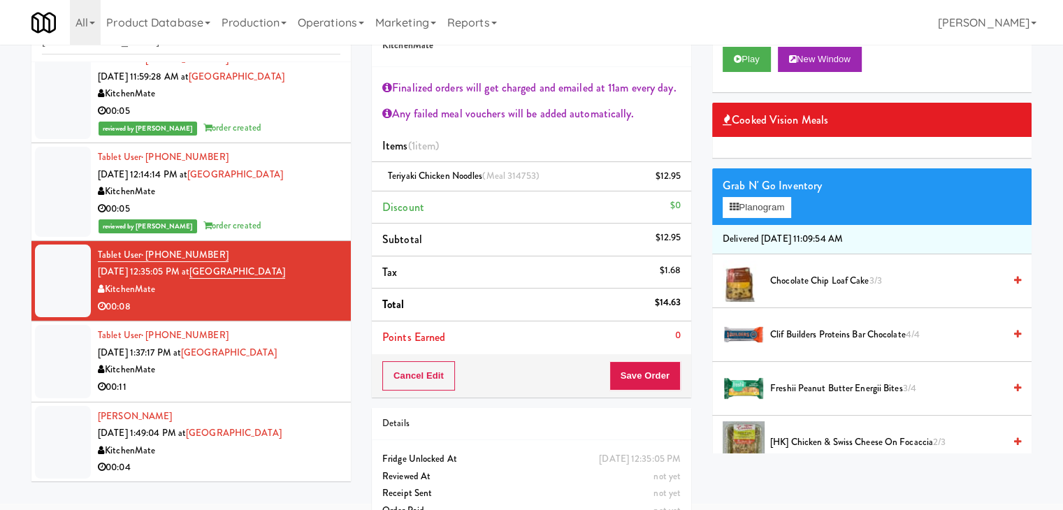
click at [645, 392] on div "Cancel Edit Save Order" at bounding box center [531, 375] width 319 height 43
click at [653, 373] on button "Save Order" at bounding box center [645, 375] width 71 height 29
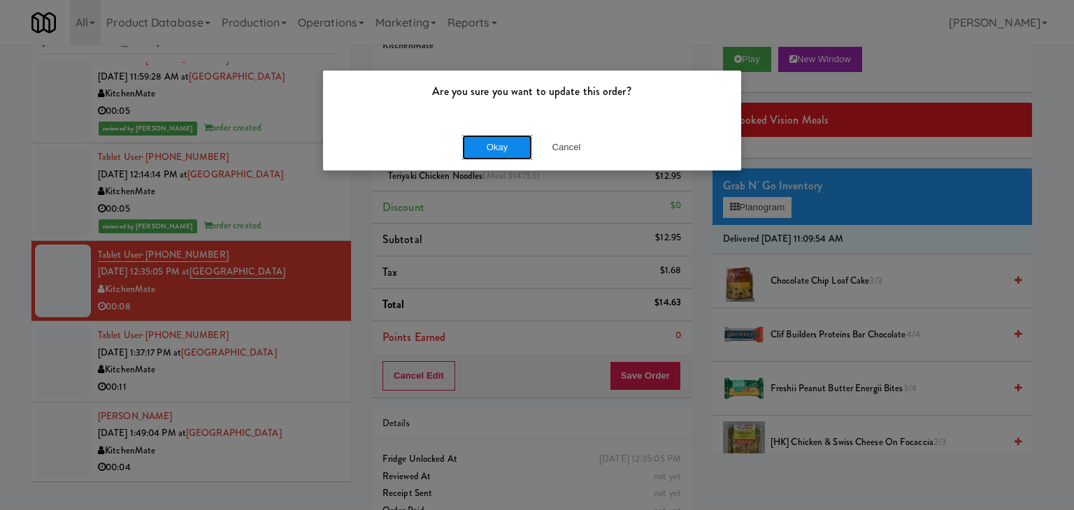
click at [490, 148] on button "Okay" at bounding box center [497, 147] width 70 height 25
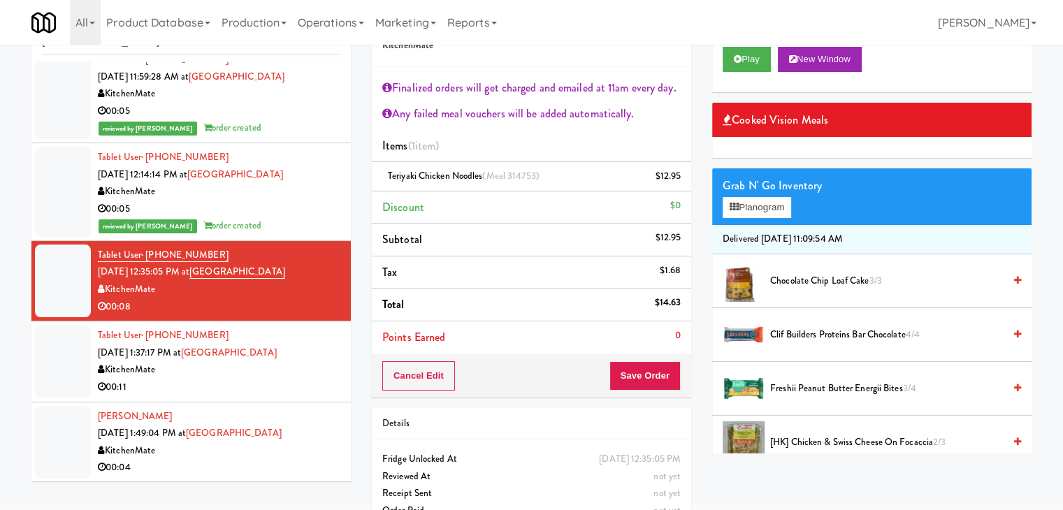
drag, startPoint x: 291, startPoint y: 389, endPoint x: 321, endPoint y: 382, distance: 30.9
click at [291, 389] on div "00:11" at bounding box center [219, 387] width 243 height 17
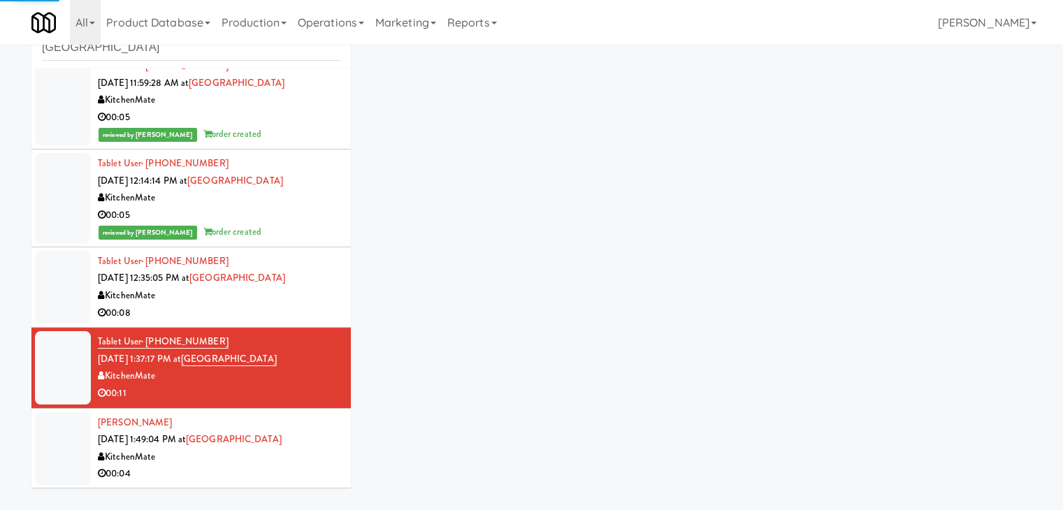
scroll to position [51, 0]
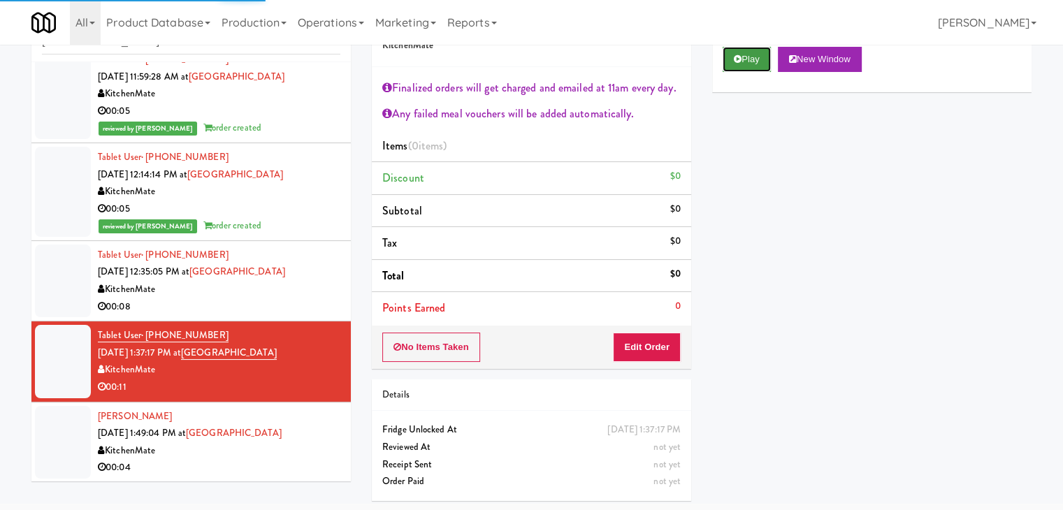
click at [728, 62] on button "Play" at bounding box center [747, 59] width 48 height 25
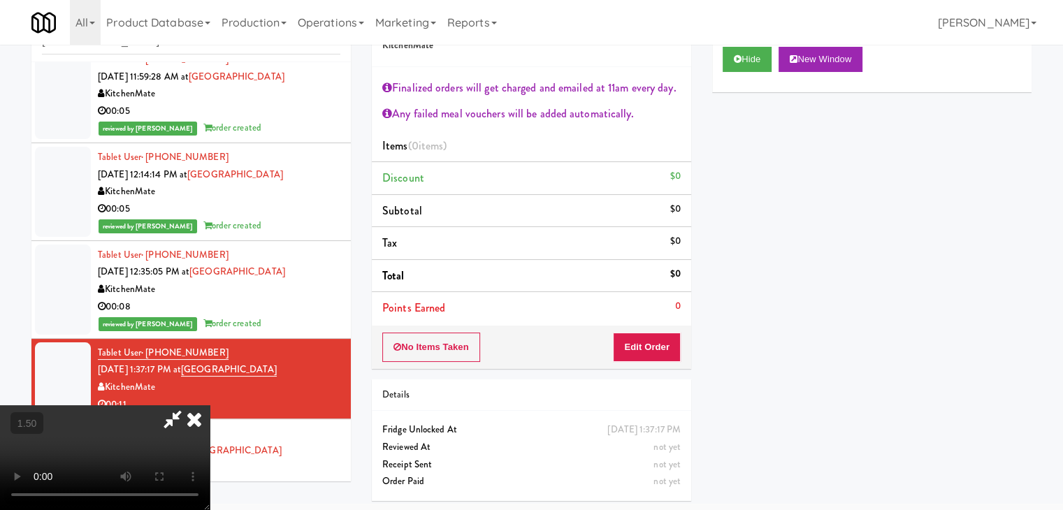
click at [210, 405] on video at bounding box center [105, 457] width 210 height 105
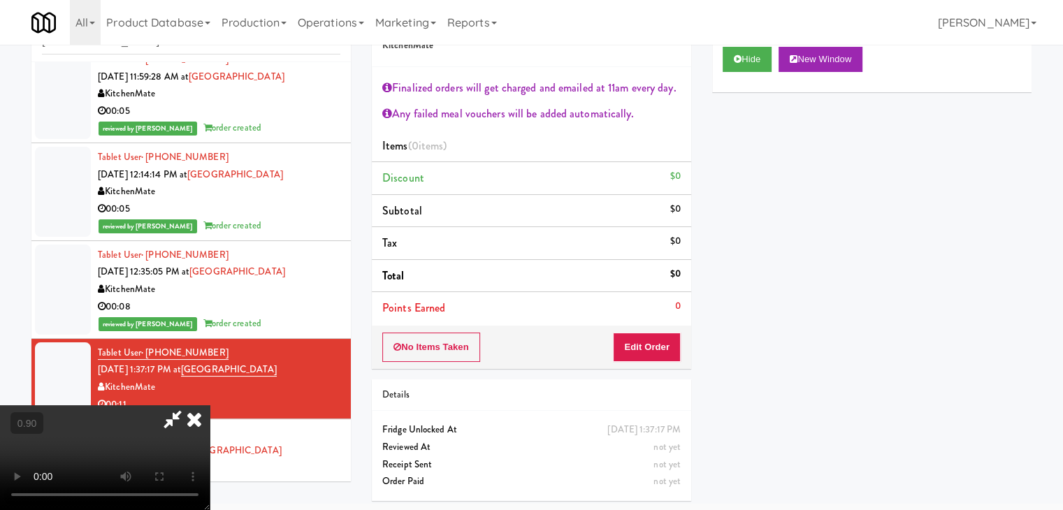
click at [210, 405] on video at bounding box center [105, 457] width 210 height 105
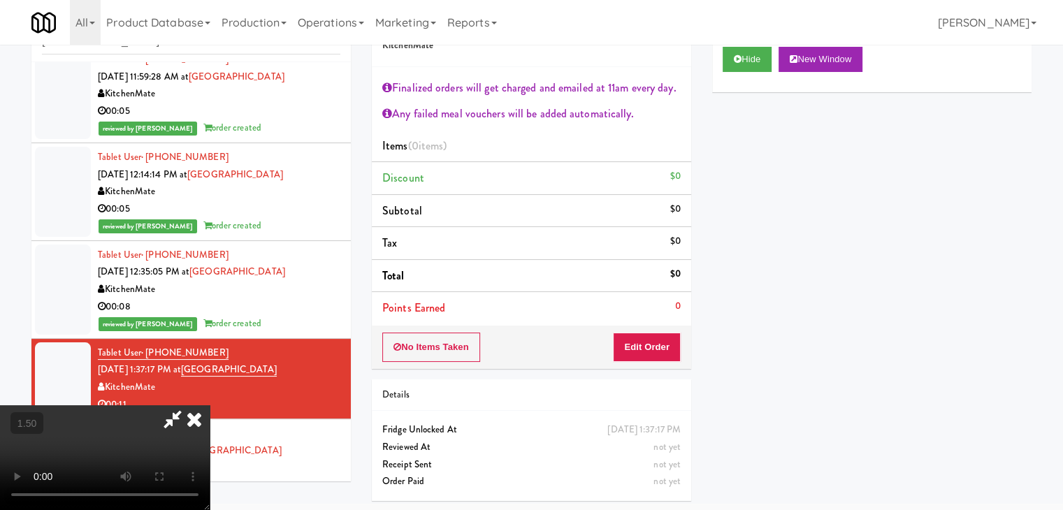
click at [210, 405] on icon at bounding box center [194, 419] width 31 height 28
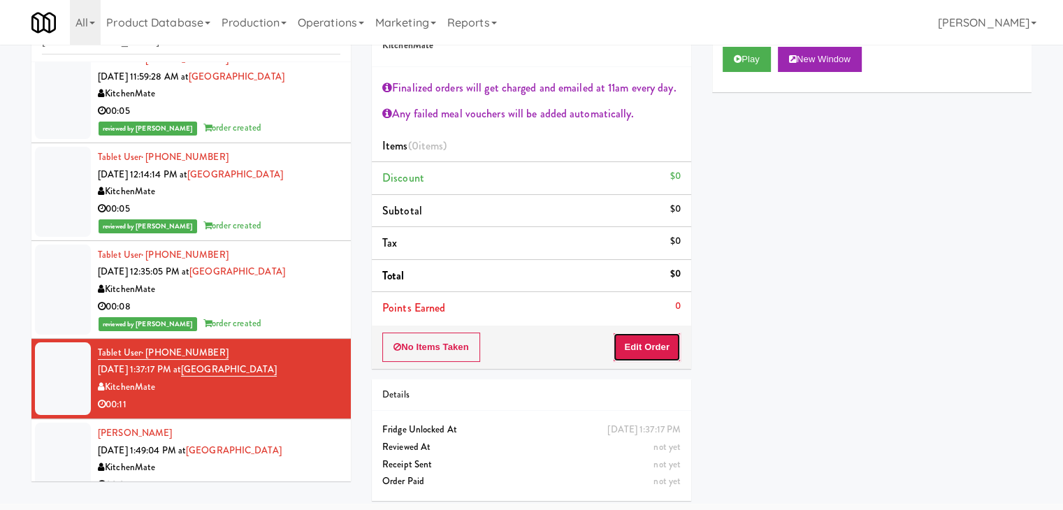
drag, startPoint x: 654, startPoint y: 345, endPoint x: 695, endPoint y: 292, distance: 66.7
click at [653, 343] on button "Edit Order" at bounding box center [647, 347] width 68 height 29
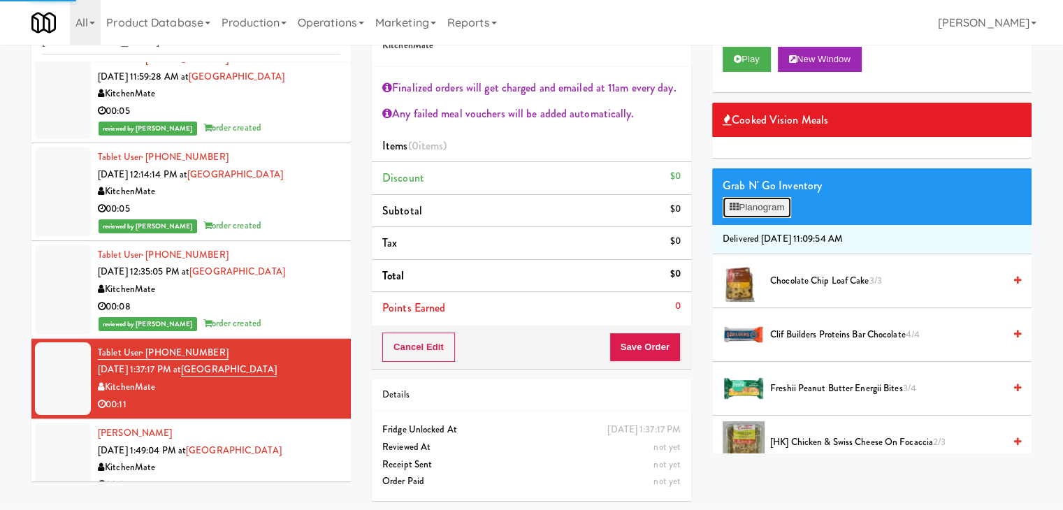
click at [751, 206] on button "Planogram" at bounding box center [757, 207] width 69 height 21
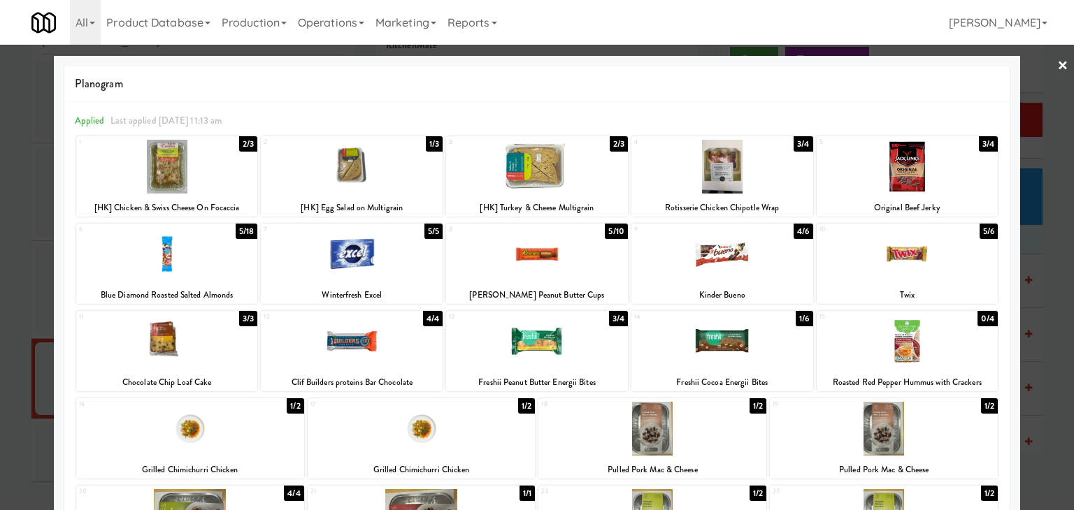
click at [187, 352] on div at bounding box center [167, 342] width 182 height 54
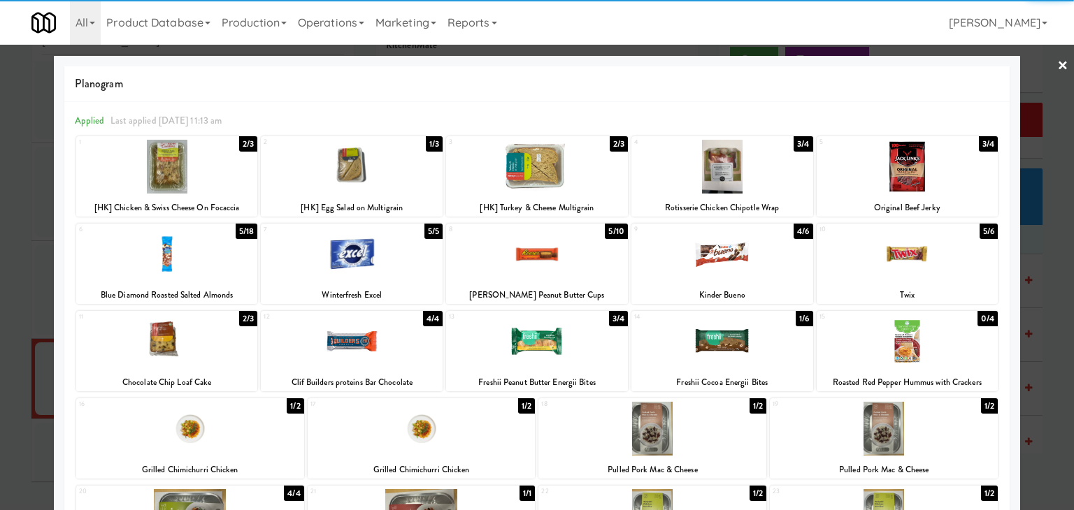
click at [556, 260] on div at bounding box center [537, 254] width 182 height 54
drag, startPoint x: 1055, startPoint y: 67, endPoint x: 1041, endPoint y: 78, distance: 16.9
click at [1057, 67] on link "×" at bounding box center [1062, 66] width 11 height 43
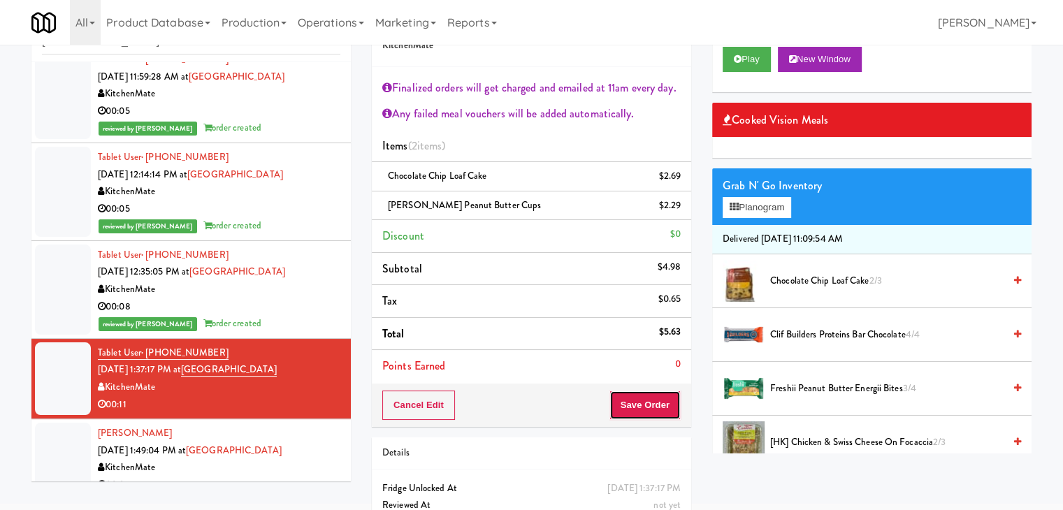
drag, startPoint x: 635, startPoint y: 402, endPoint x: 632, endPoint y: 395, distance: 7.8
click at [635, 402] on button "Save Order" at bounding box center [645, 405] width 71 height 29
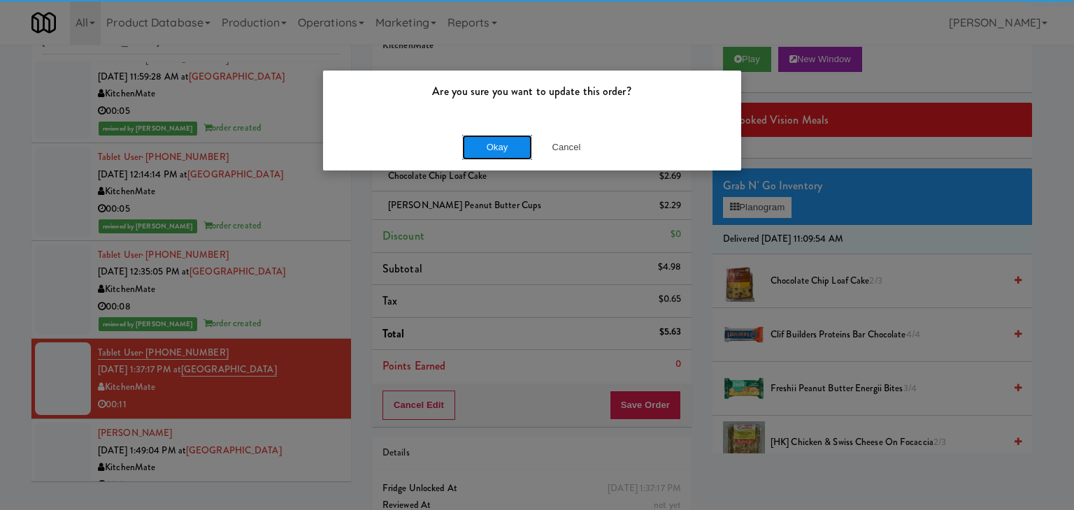
click at [489, 154] on button "Okay" at bounding box center [497, 147] width 70 height 25
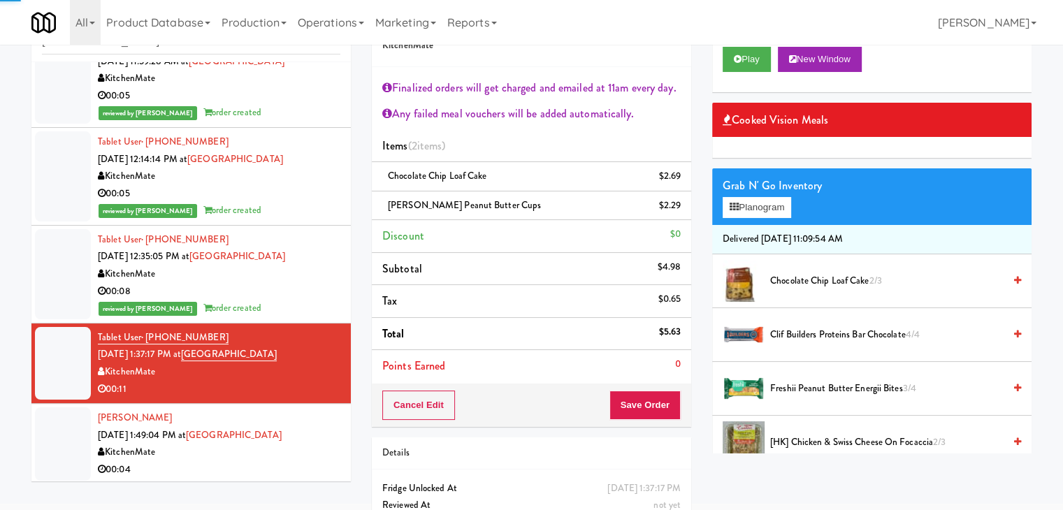
scroll to position [131, 0]
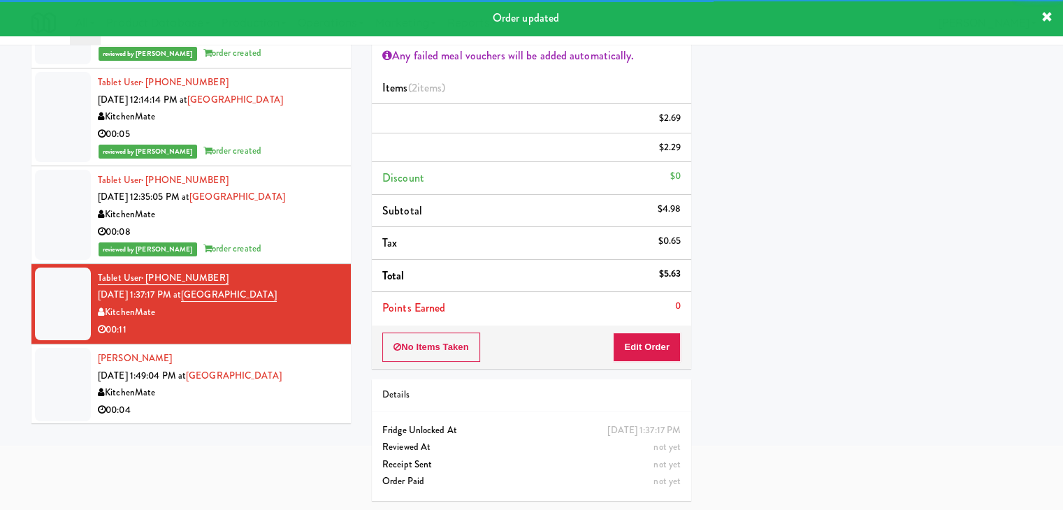
click at [296, 409] on div "00:04" at bounding box center [219, 410] width 243 height 17
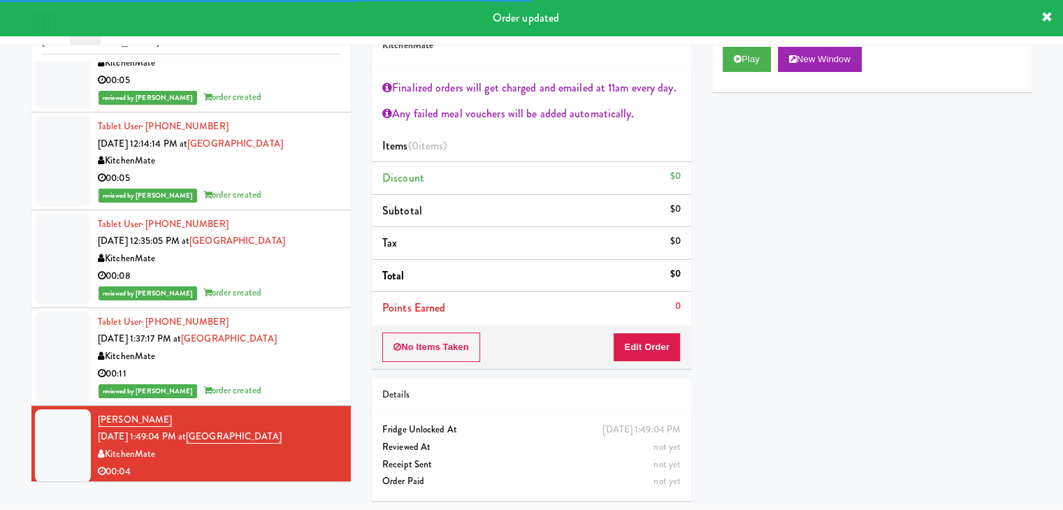
scroll to position [149, 0]
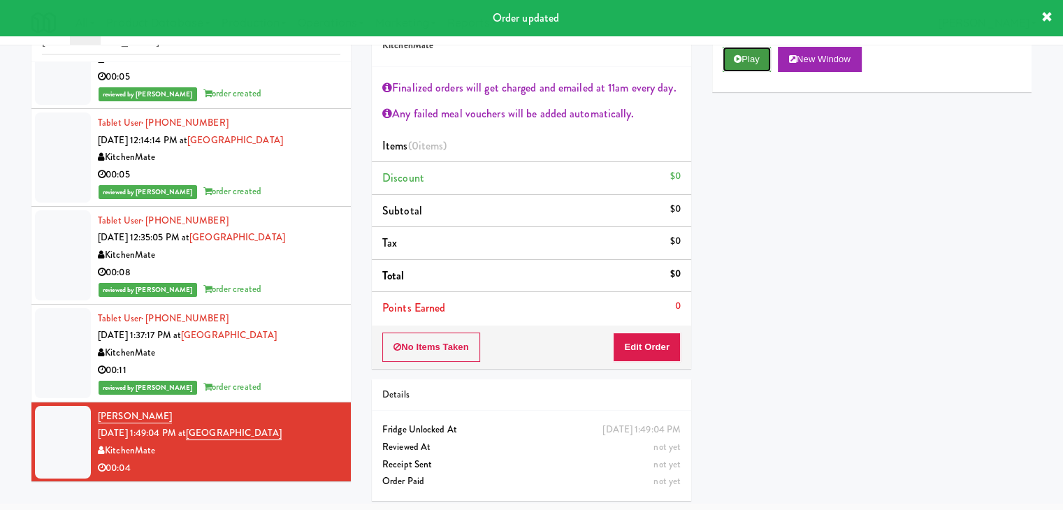
click at [758, 52] on button "Play" at bounding box center [747, 59] width 48 height 25
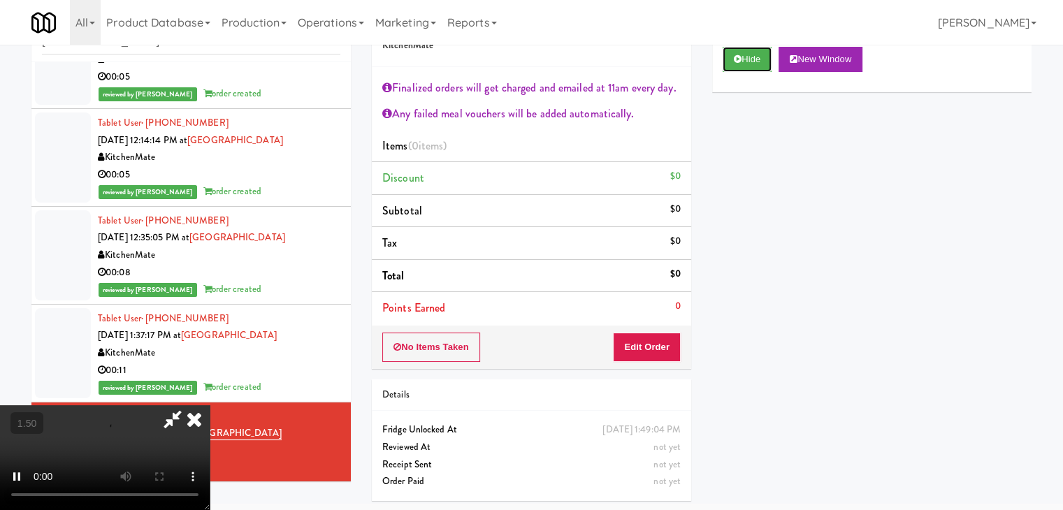
scroll to position [0, 0]
click at [210, 405] on icon at bounding box center [194, 419] width 31 height 28
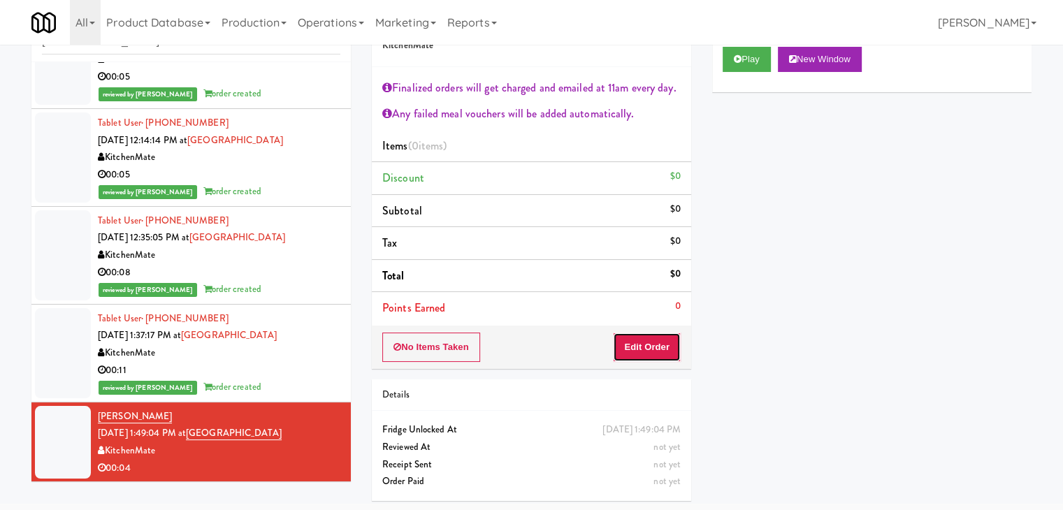
click at [633, 345] on button "Edit Order" at bounding box center [647, 347] width 68 height 29
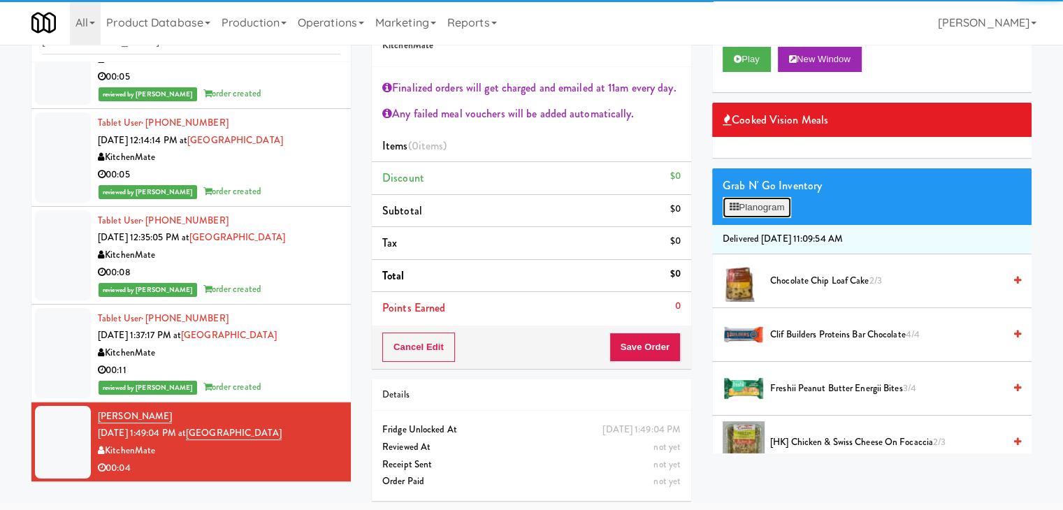
click at [790, 211] on button "Planogram" at bounding box center [757, 207] width 69 height 21
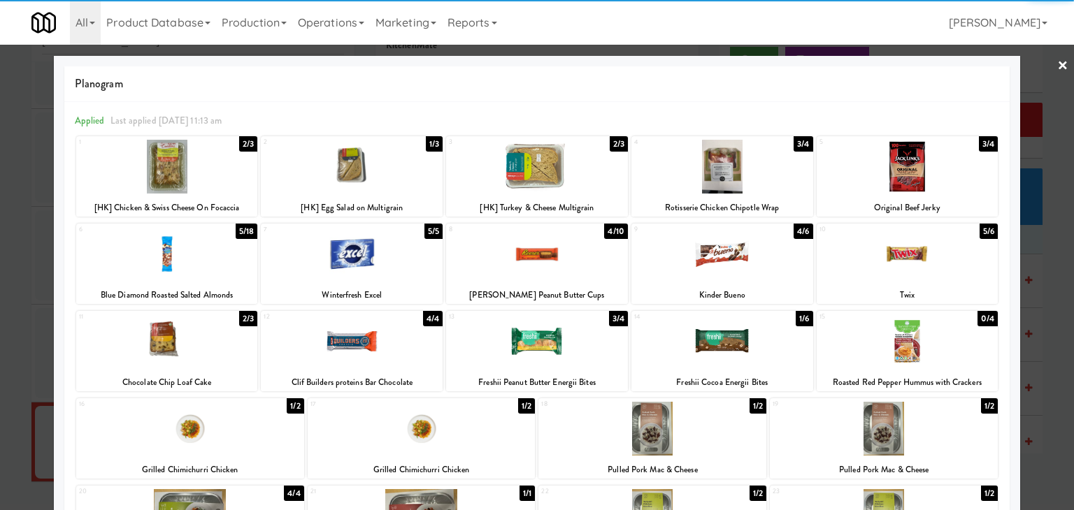
click at [368, 168] on div at bounding box center [352, 167] width 182 height 54
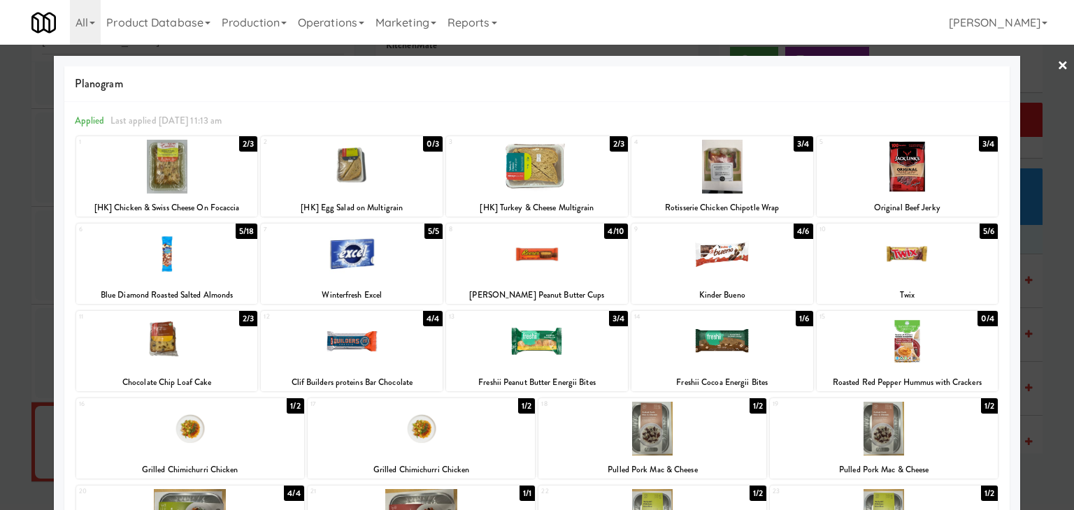
click at [1057, 61] on link "×" at bounding box center [1062, 66] width 11 height 43
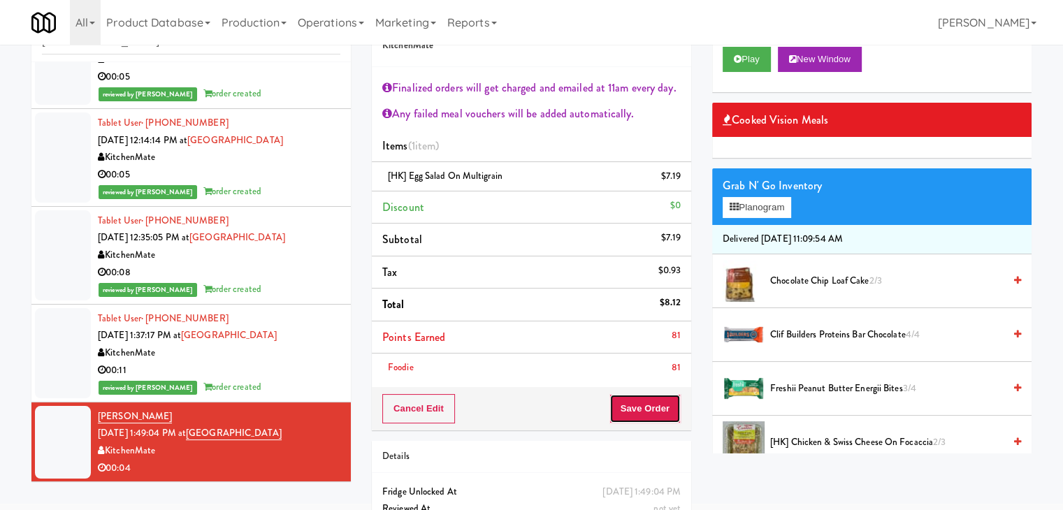
click at [654, 403] on button "Save Order" at bounding box center [645, 408] width 71 height 29
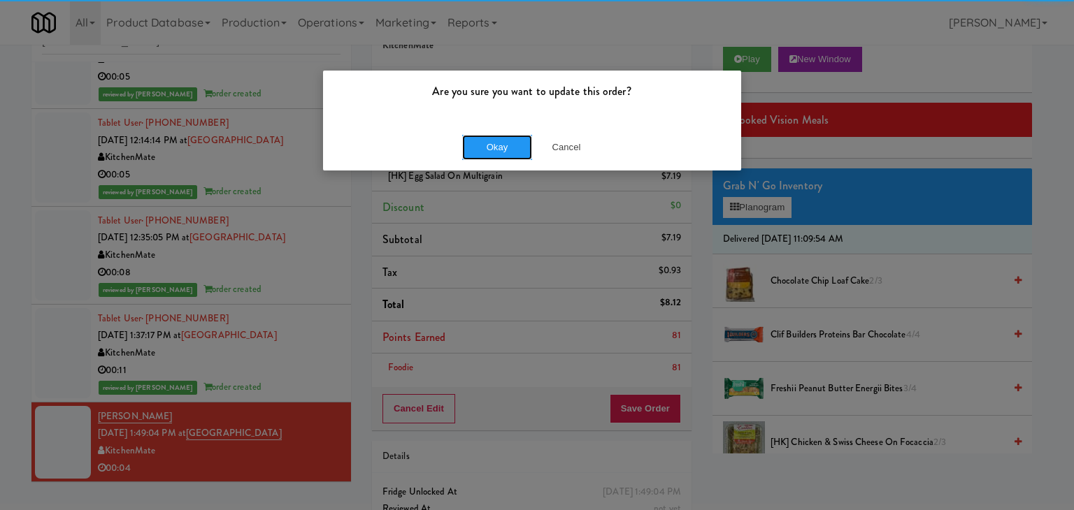
drag, startPoint x: 498, startPoint y: 149, endPoint x: 439, endPoint y: 219, distance: 91.3
click at [497, 149] on button "Okay" at bounding box center [497, 147] width 70 height 25
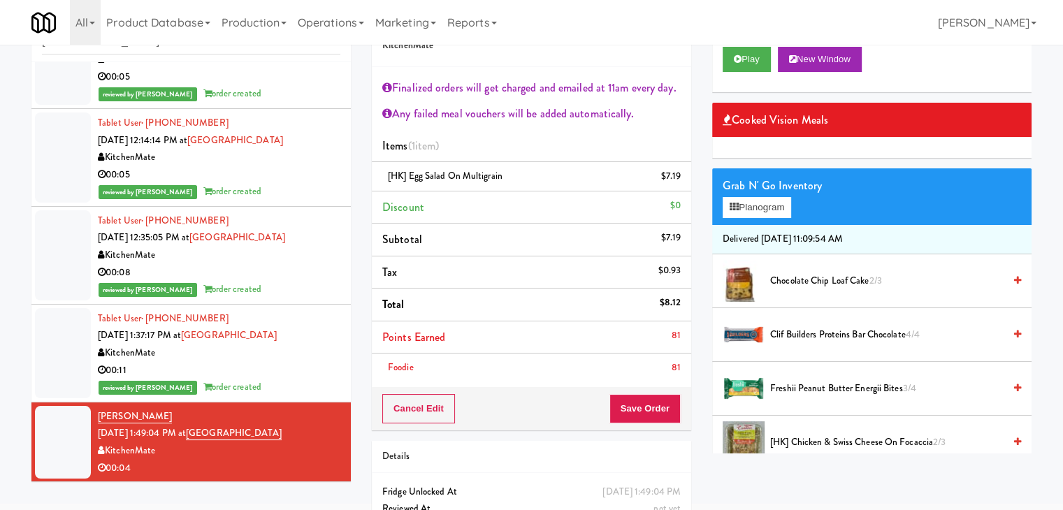
click at [288, 368] on div "00:11" at bounding box center [219, 370] width 243 height 17
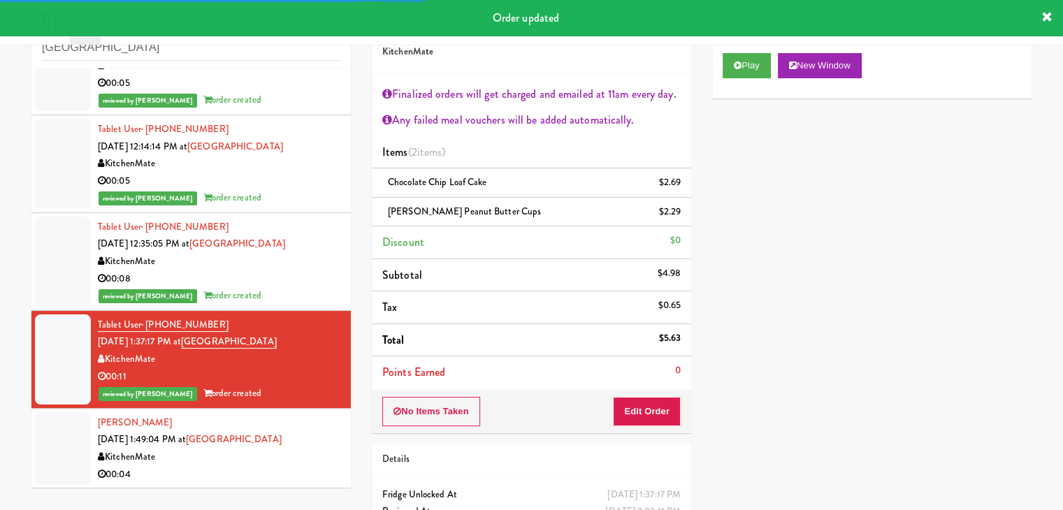
scroll to position [51, 0]
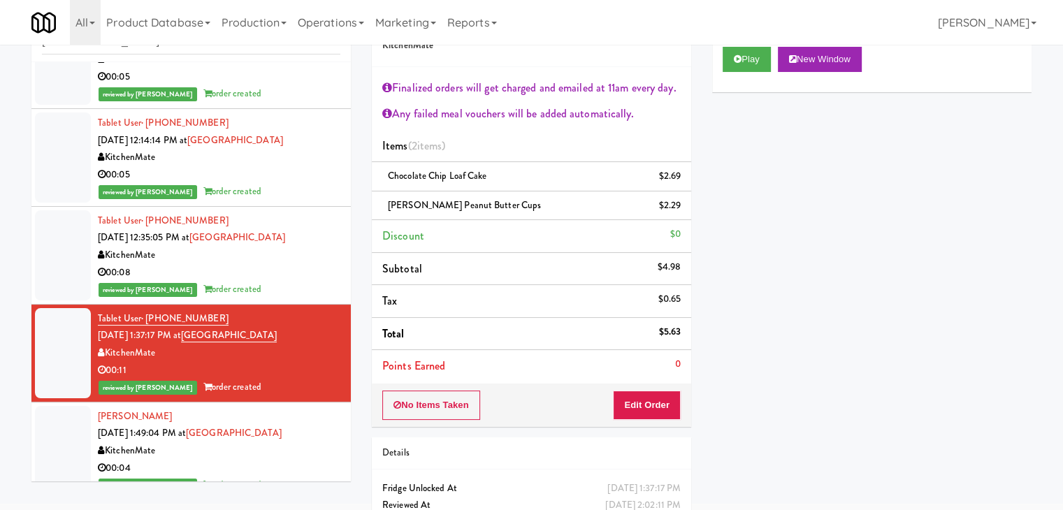
click at [306, 276] on div "00:08" at bounding box center [219, 272] width 243 height 17
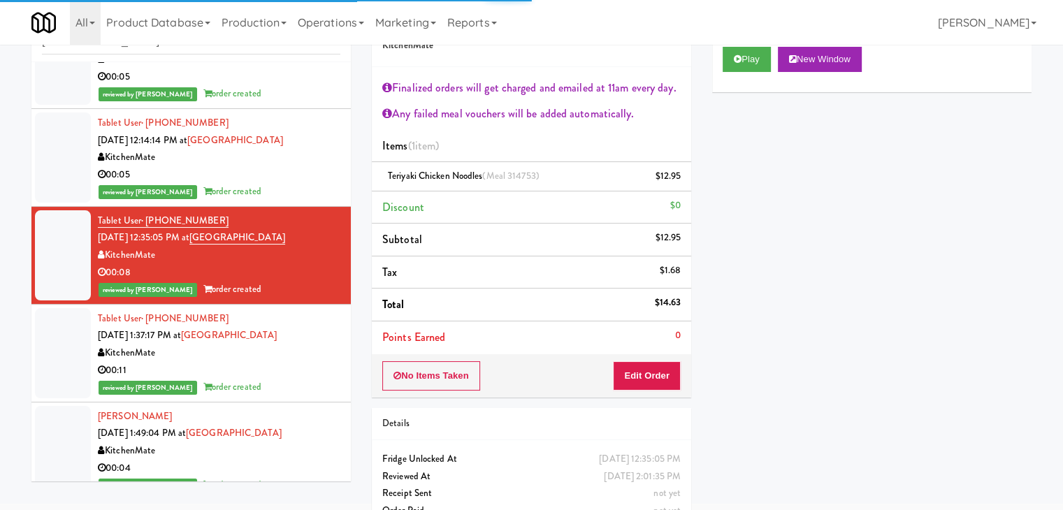
click at [312, 168] on div "00:05" at bounding box center [219, 174] width 243 height 17
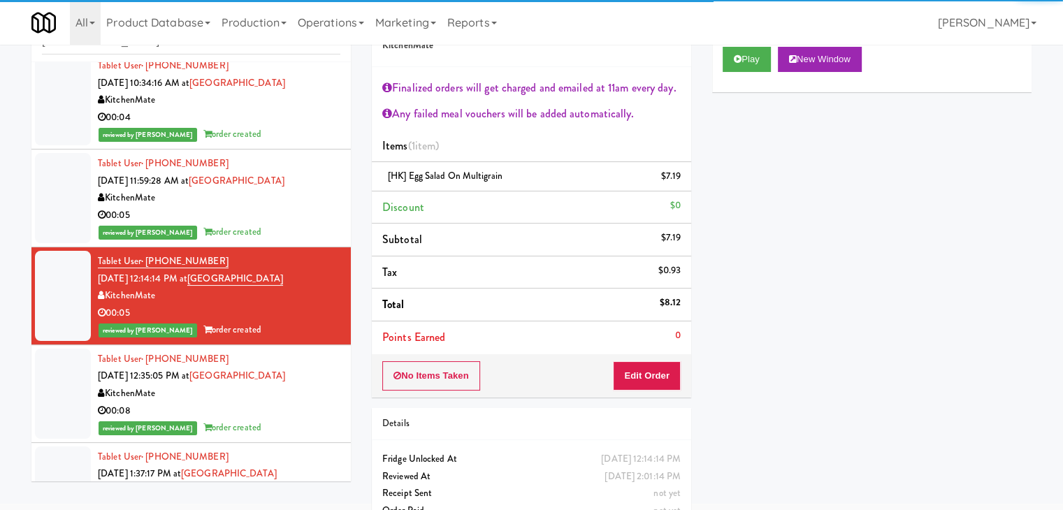
scroll to position [9, 0]
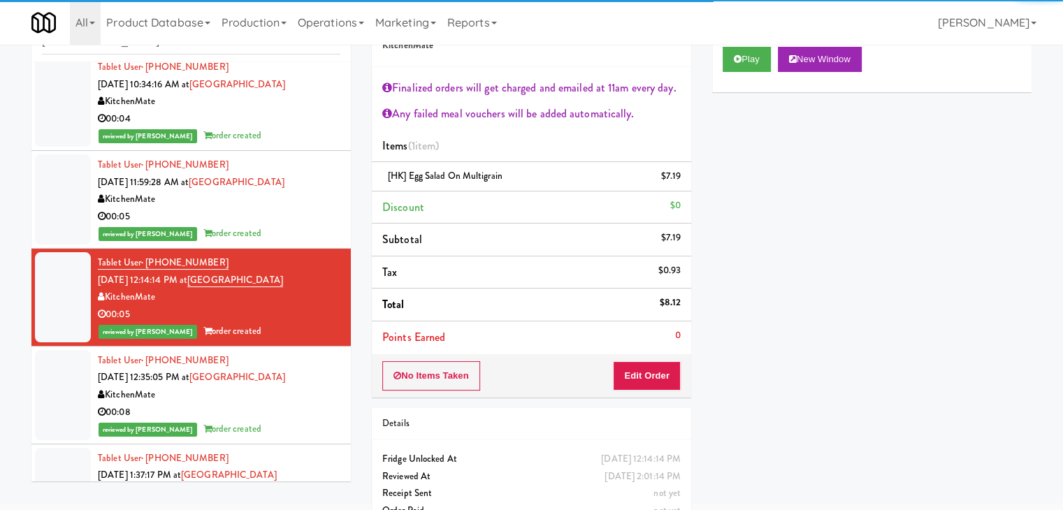
click at [296, 222] on div "00:05" at bounding box center [219, 216] width 243 height 17
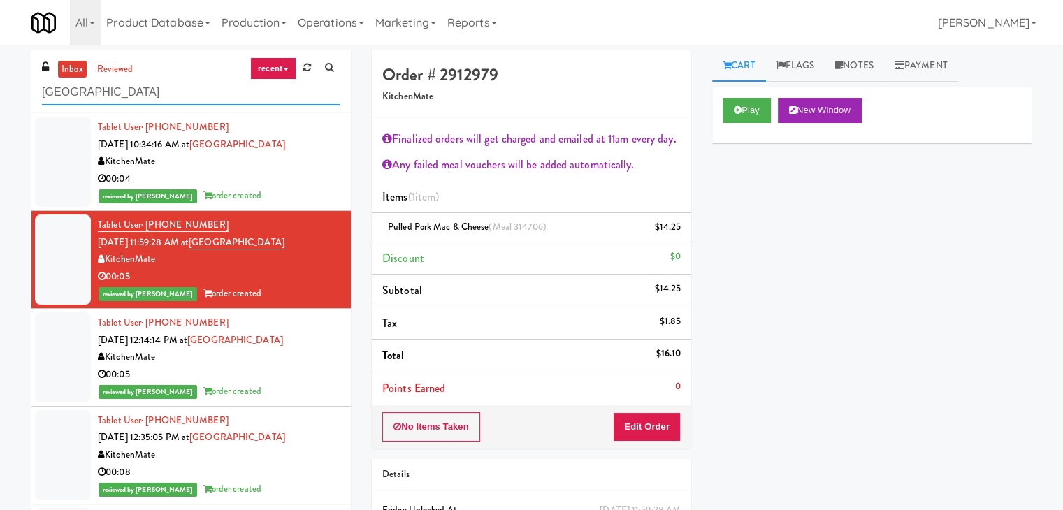
click at [173, 99] on input "[GEOGRAPHIC_DATA]" at bounding box center [191, 93] width 298 height 26
paste input "[PERSON_NAME] Aviation Fresh Combo"
type input "[PERSON_NAME] Aviation Fresh Combo"
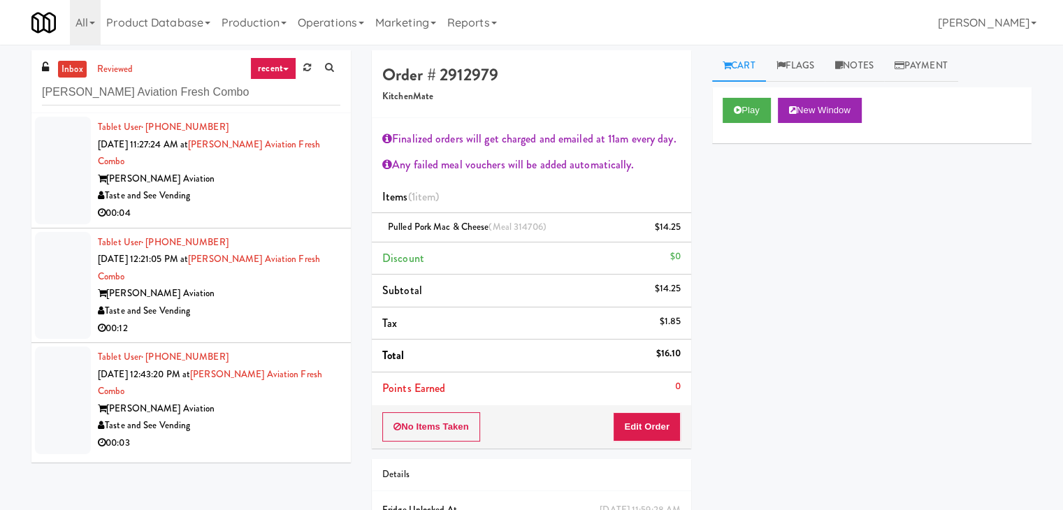
click at [298, 171] on div "[PERSON_NAME] Aviation" at bounding box center [219, 179] width 243 height 17
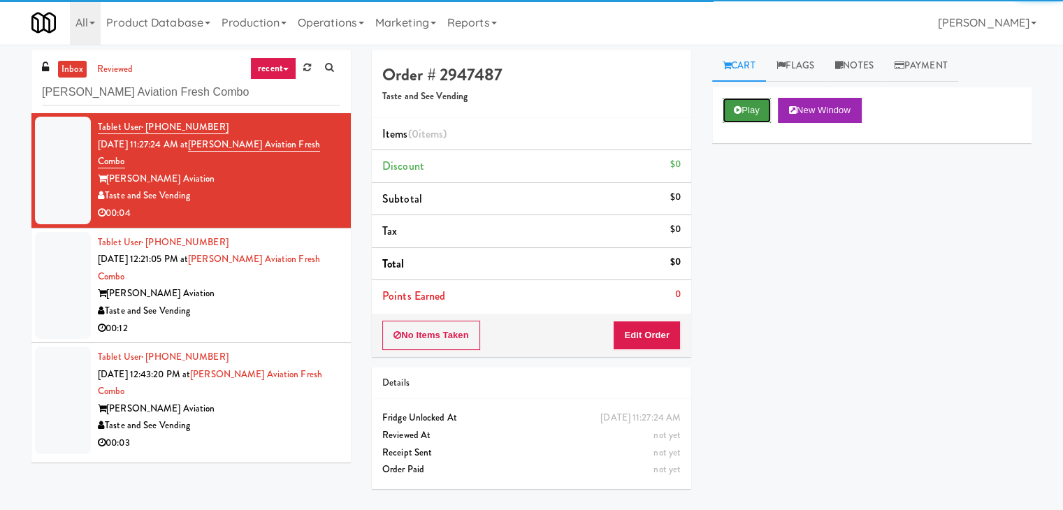
click at [744, 103] on button "Play" at bounding box center [747, 110] width 48 height 25
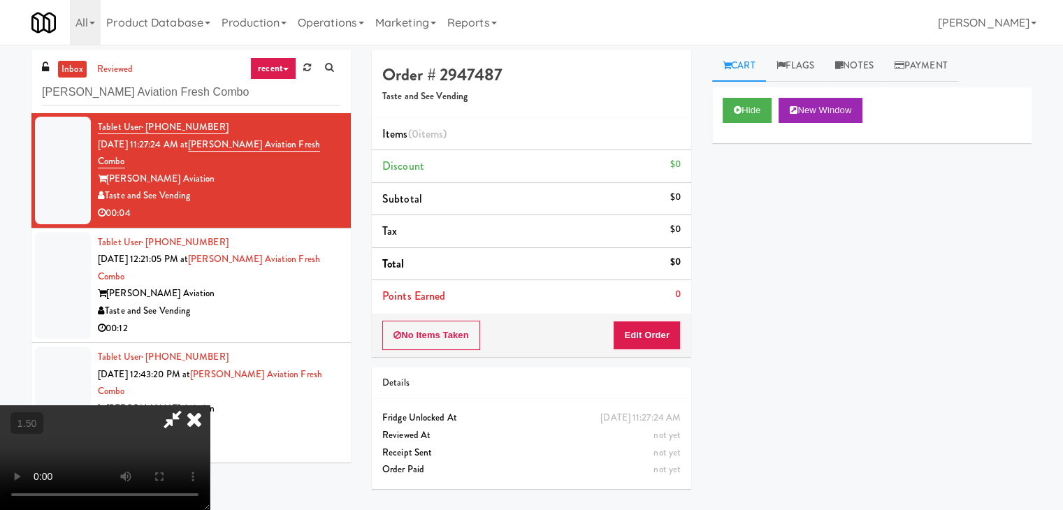
click at [210, 405] on video at bounding box center [105, 457] width 210 height 105
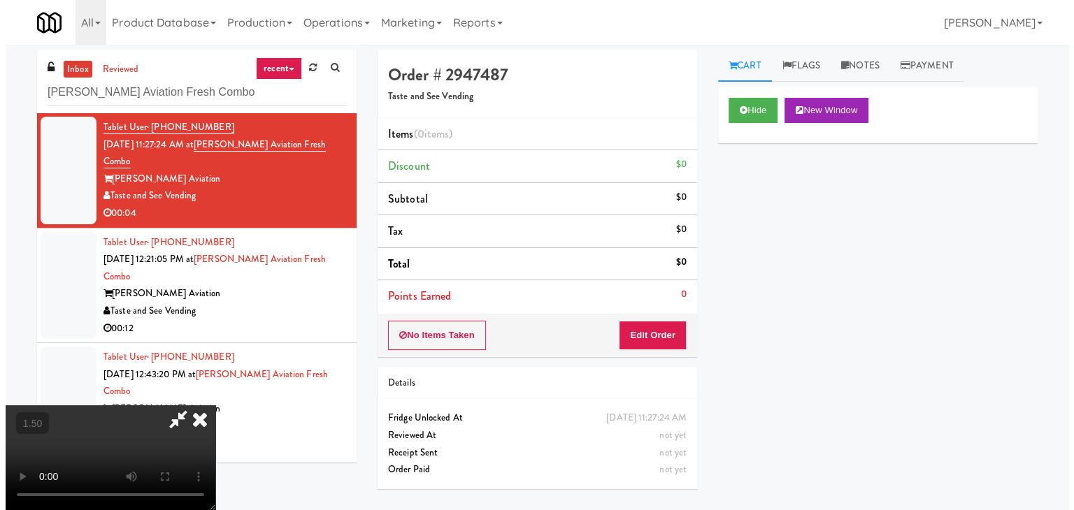
scroll to position [0, 0]
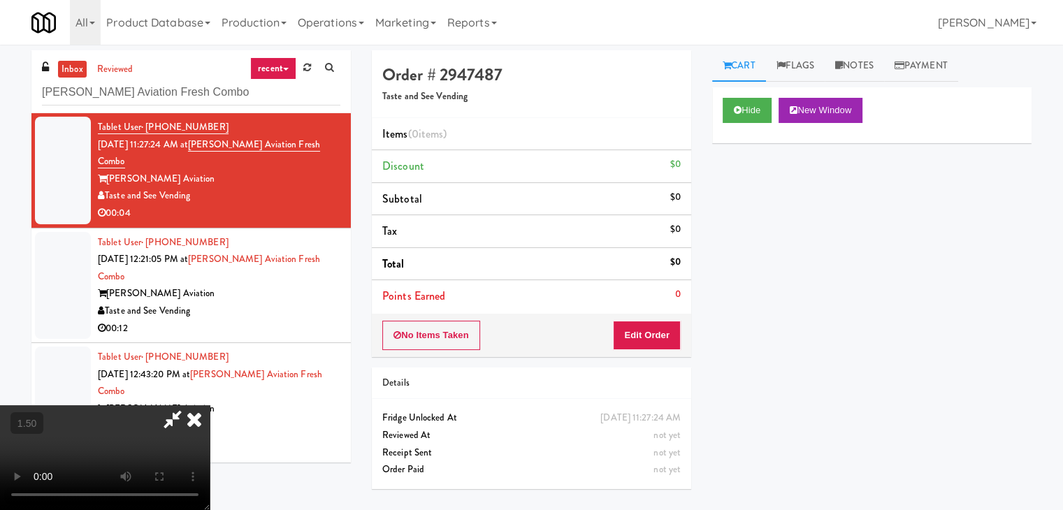
click at [210, 405] on icon at bounding box center [194, 419] width 31 height 28
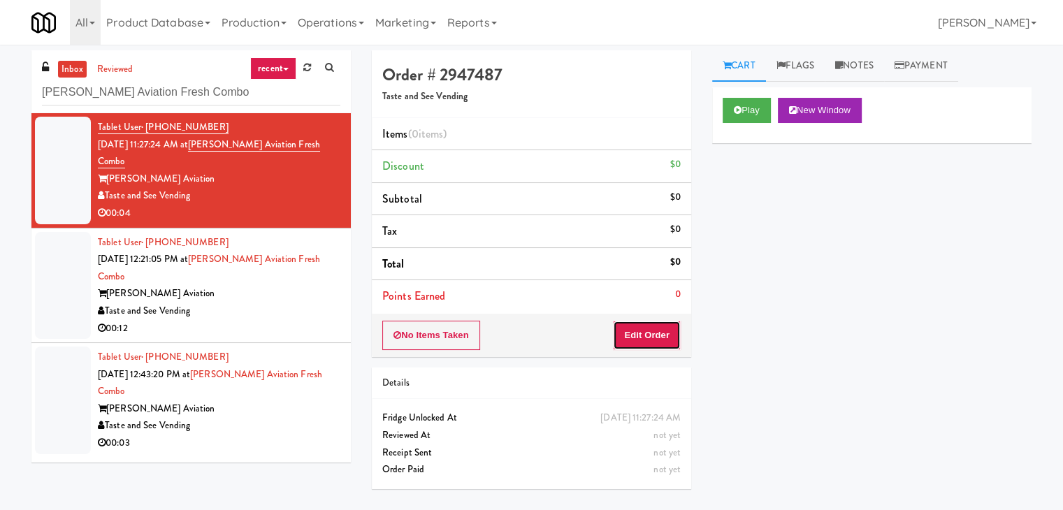
click at [630, 333] on button "Edit Order" at bounding box center [647, 335] width 68 height 29
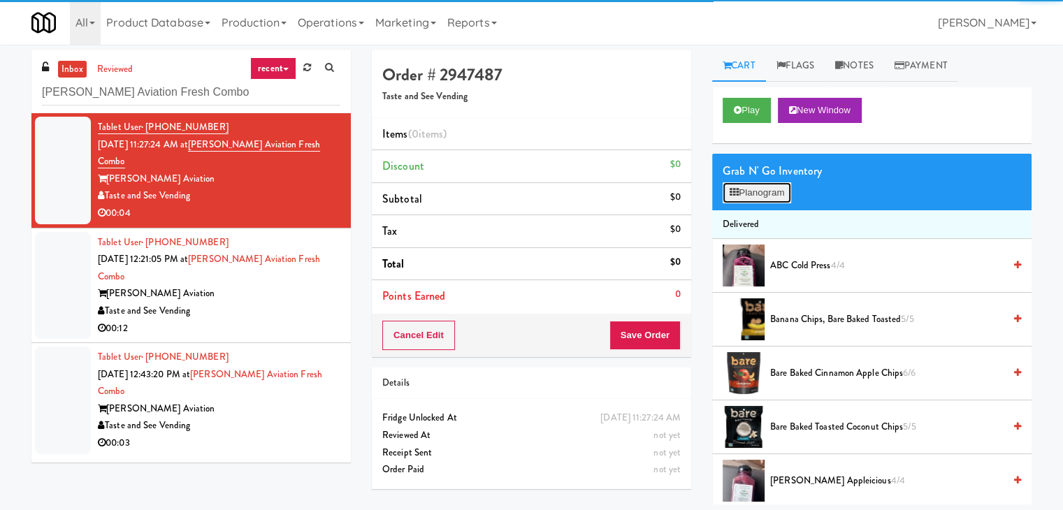
click at [758, 194] on button "Planogram" at bounding box center [757, 192] width 69 height 21
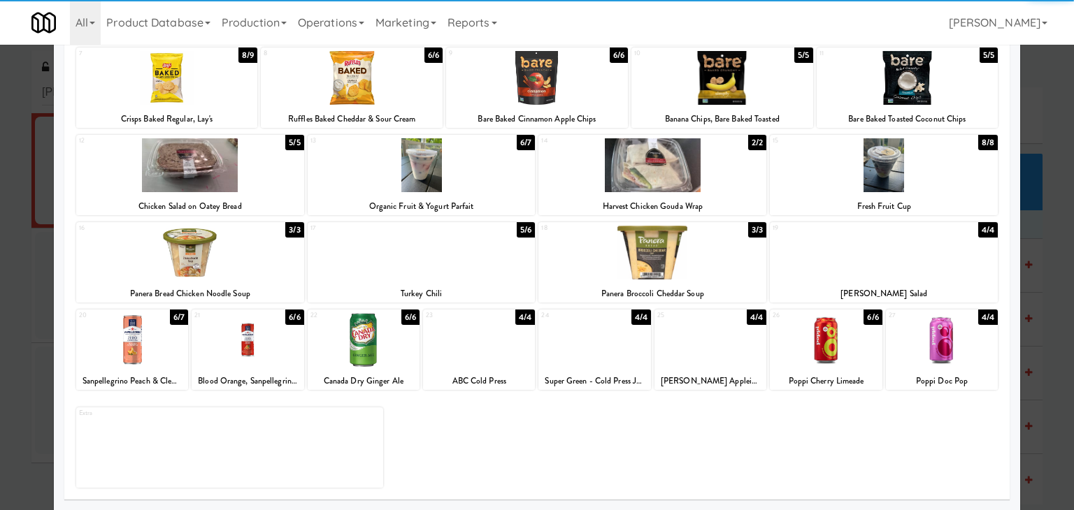
click at [355, 320] on div "22" at bounding box center [336, 316] width 53 height 12
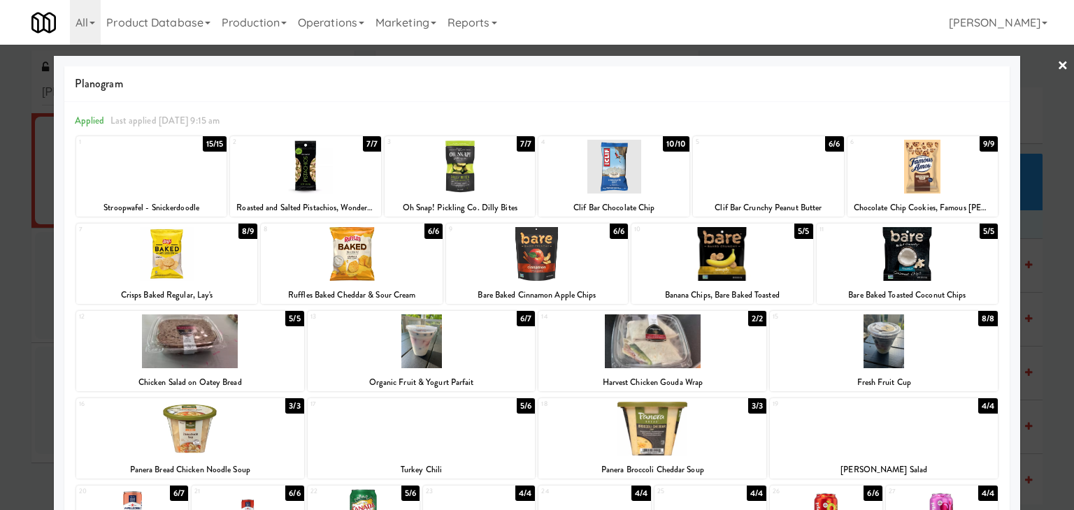
click at [1057, 62] on link "×" at bounding box center [1062, 66] width 11 height 43
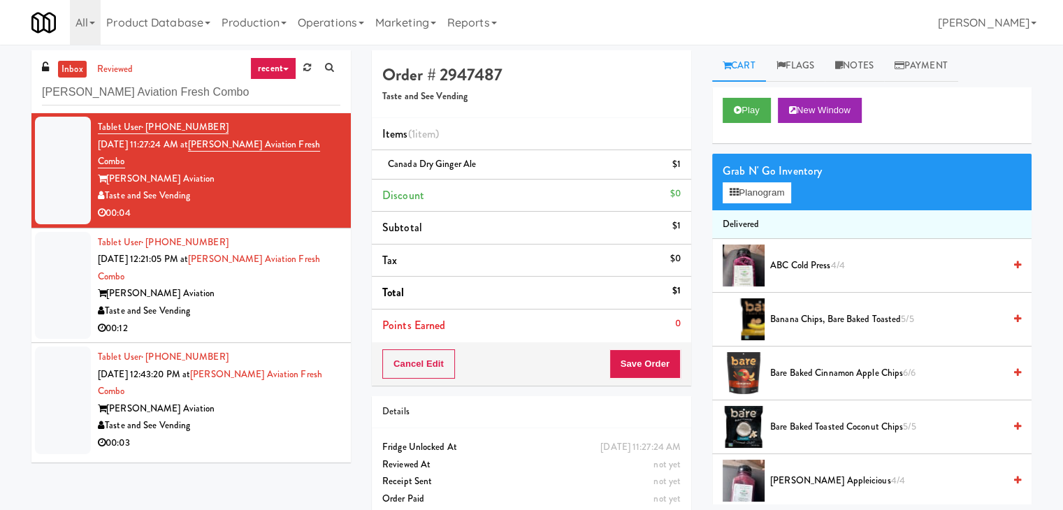
drag, startPoint x: 637, startPoint y: 378, endPoint x: 640, endPoint y: 369, distance: 9.5
click at [637, 377] on div "Cancel Edit Save Order" at bounding box center [531, 364] width 319 height 43
click at [639, 363] on button "Save Order" at bounding box center [645, 363] width 71 height 29
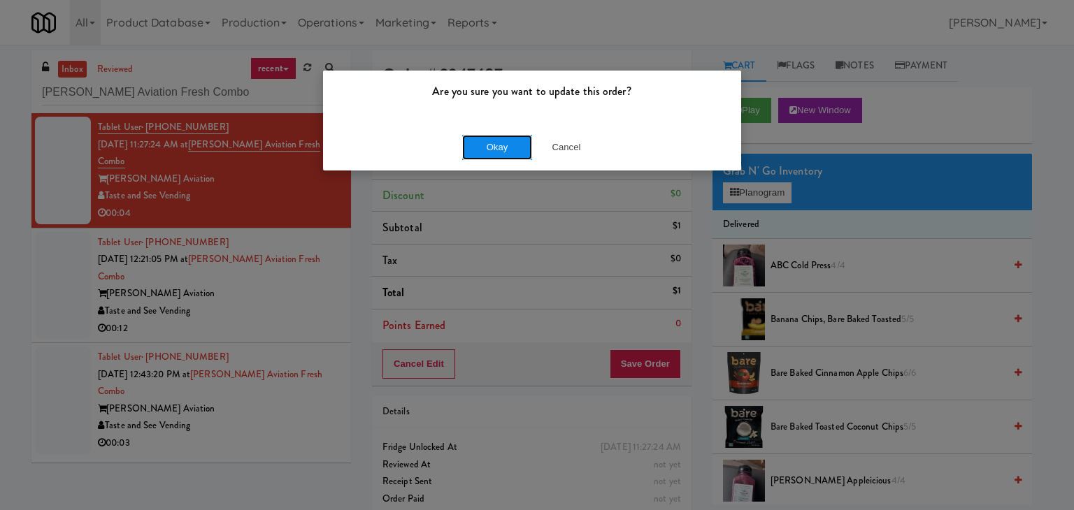
click at [495, 152] on button "Okay" at bounding box center [497, 147] width 70 height 25
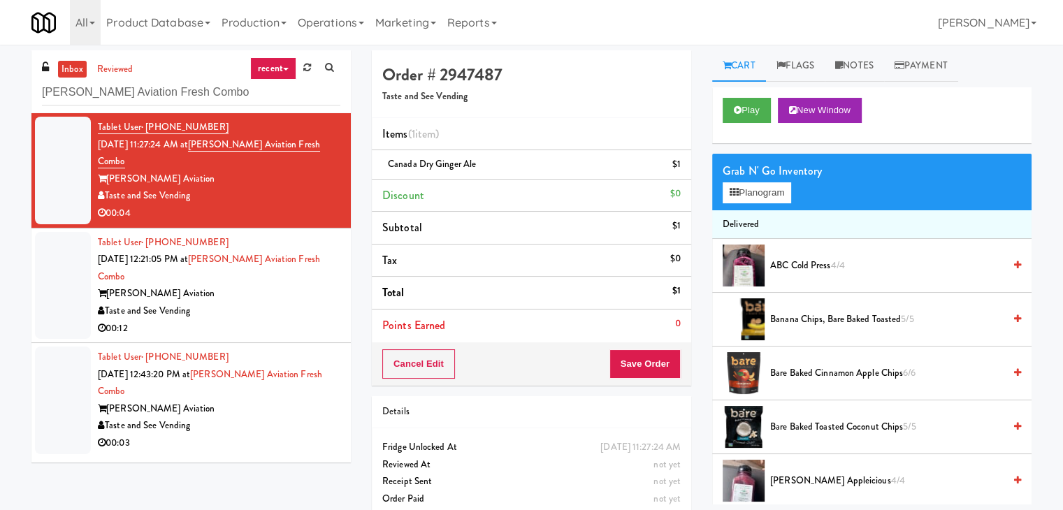
click at [305, 303] on div "Taste and See Vending" at bounding box center [219, 311] width 243 height 17
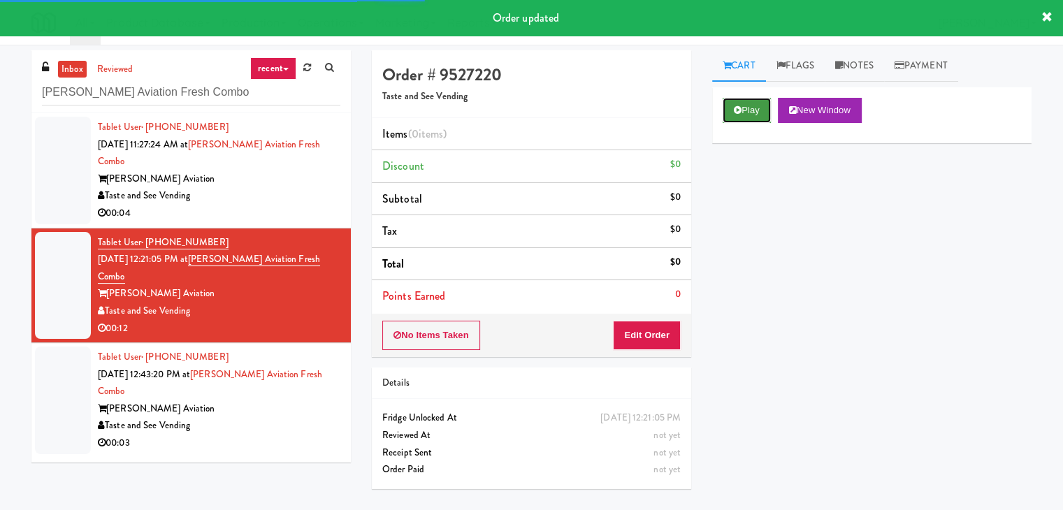
click at [745, 107] on button "Play" at bounding box center [747, 110] width 48 height 25
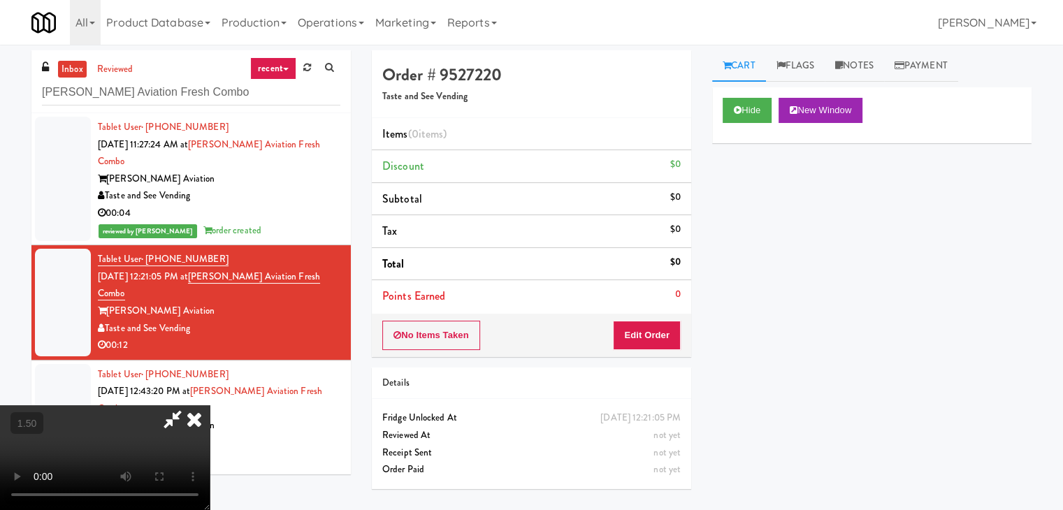
click at [210, 405] on video at bounding box center [105, 457] width 210 height 105
click at [189, 405] on icon at bounding box center [173, 419] width 32 height 28
click at [632, 338] on button "Edit Order" at bounding box center [647, 335] width 68 height 29
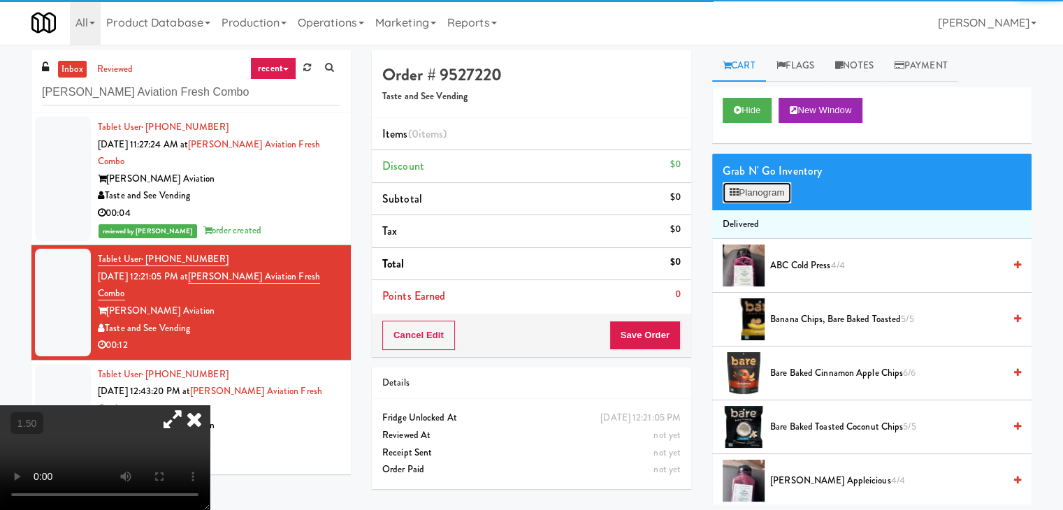
click at [751, 191] on button "Planogram" at bounding box center [757, 192] width 69 height 21
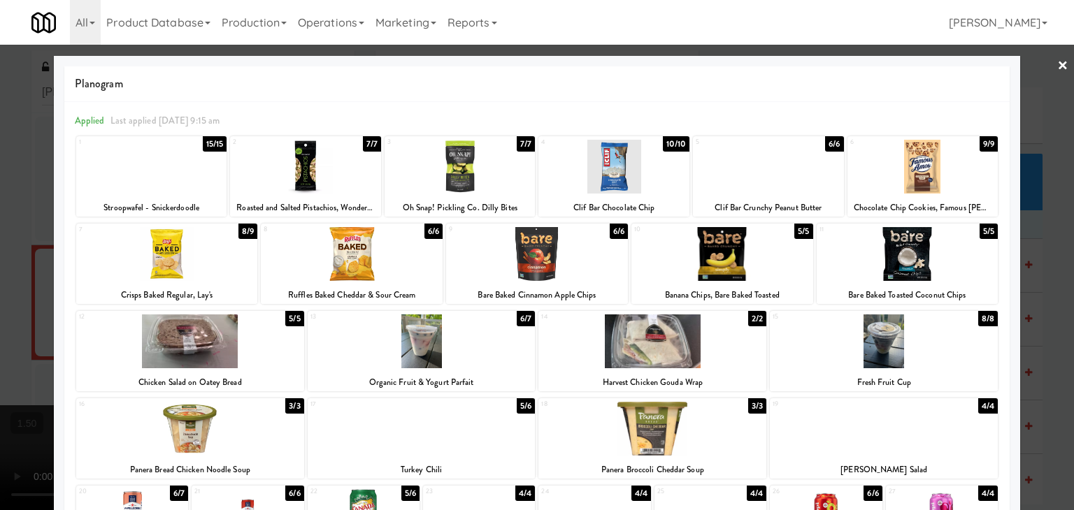
click at [205, 261] on div at bounding box center [167, 254] width 182 height 54
click at [1057, 61] on link "×" at bounding box center [1062, 66] width 11 height 43
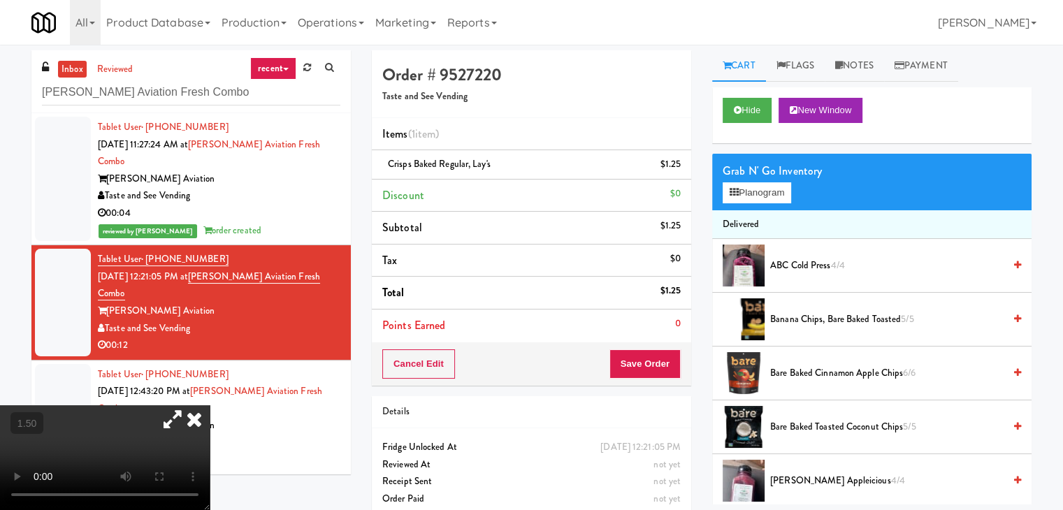
click at [179, 405] on video at bounding box center [105, 457] width 210 height 105
click at [189, 405] on icon at bounding box center [173, 419] width 32 height 28
click at [210, 405] on video at bounding box center [105, 457] width 210 height 105
click at [763, 188] on button "Planogram" at bounding box center [757, 192] width 69 height 21
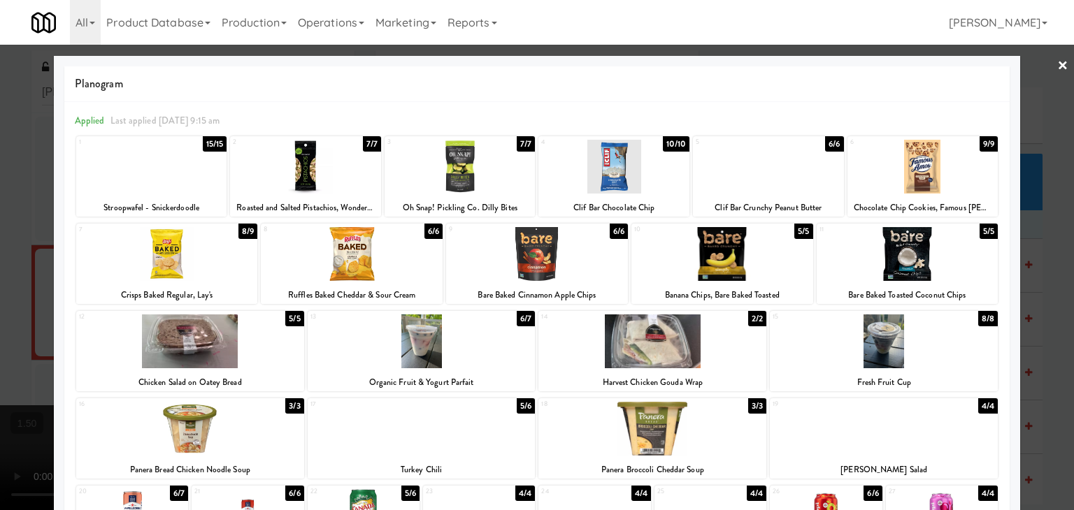
click at [1057, 58] on link "×" at bounding box center [1062, 66] width 11 height 43
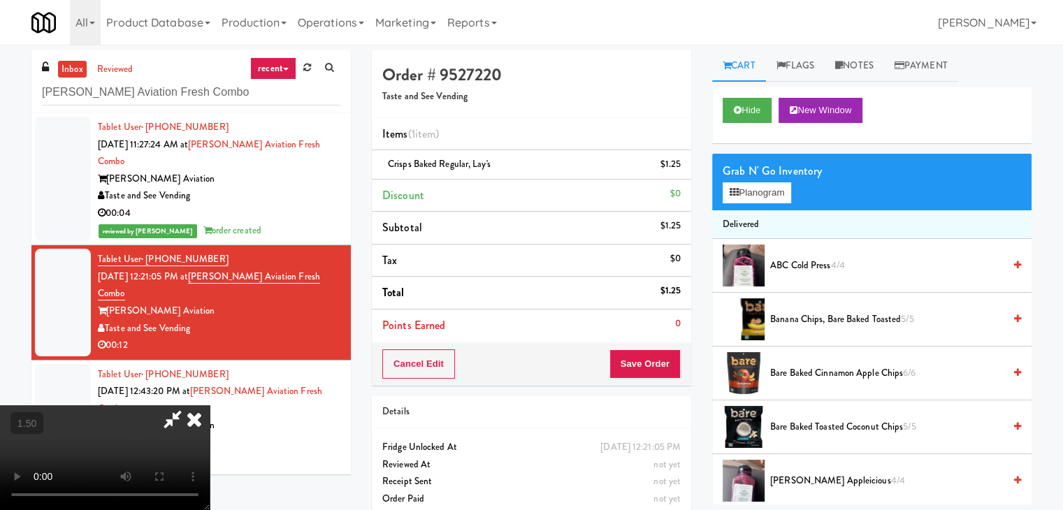
click at [210, 405] on icon at bounding box center [194, 419] width 31 height 28
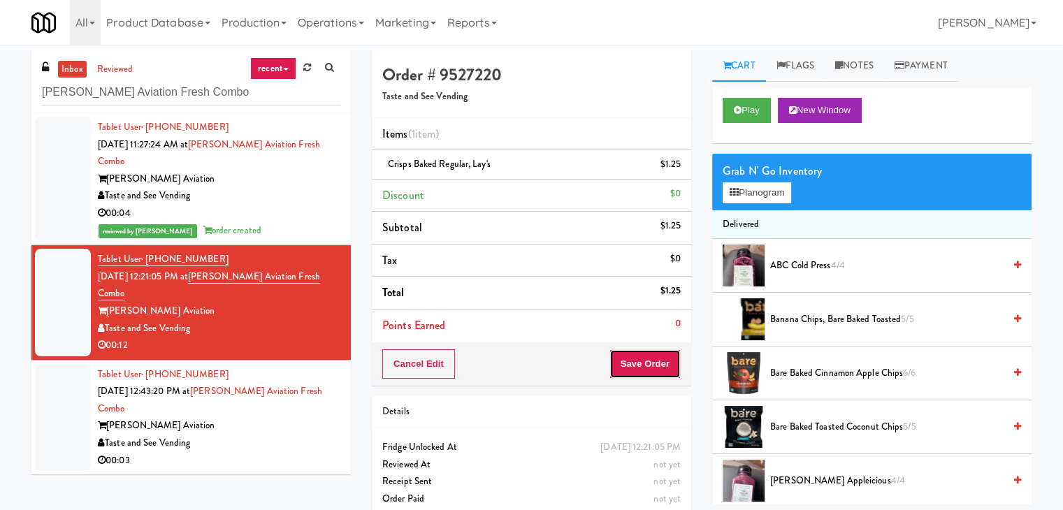
click at [635, 363] on button "Save Order" at bounding box center [645, 363] width 71 height 29
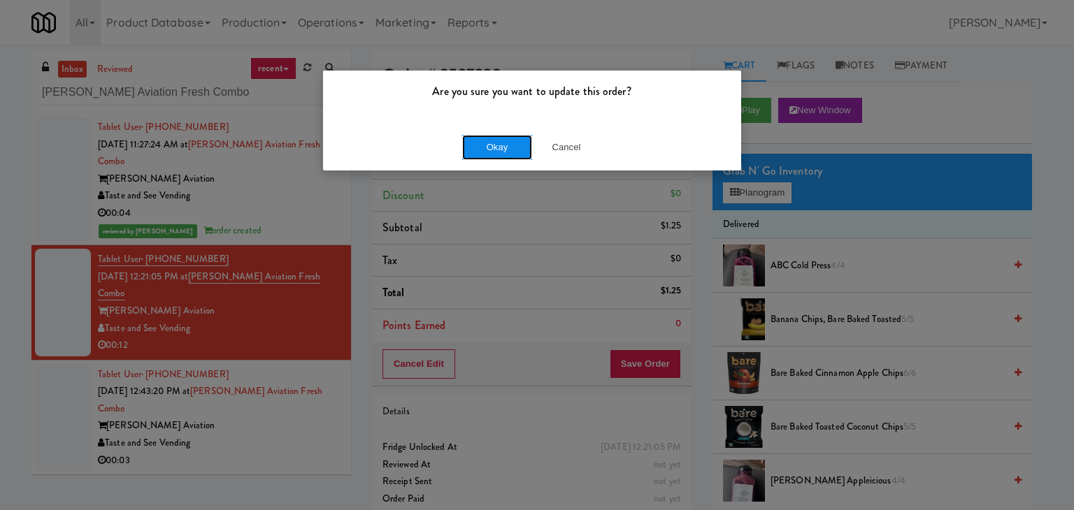
click at [489, 141] on button "Okay" at bounding box center [497, 147] width 70 height 25
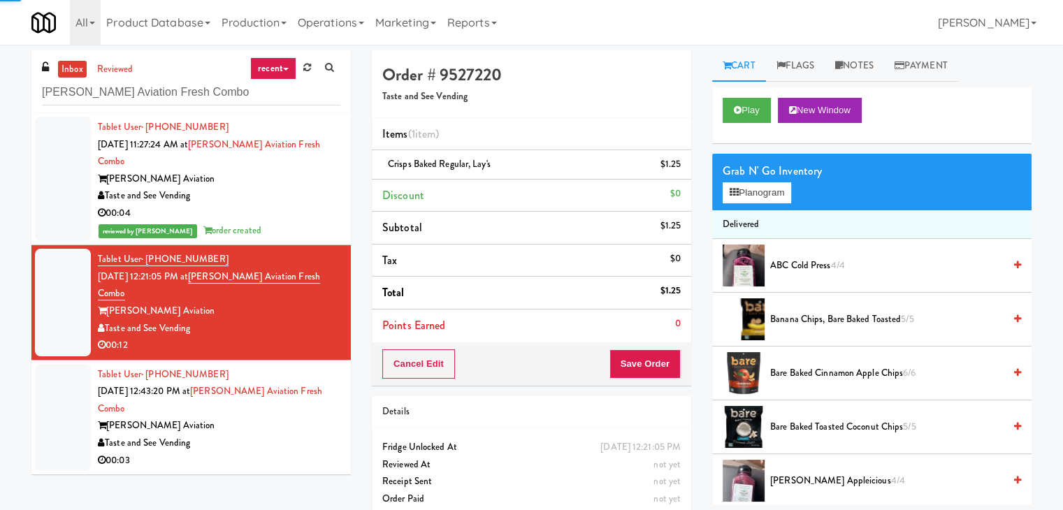
click at [278, 452] on div "00:03" at bounding box center [219, 460] width 243 height 17
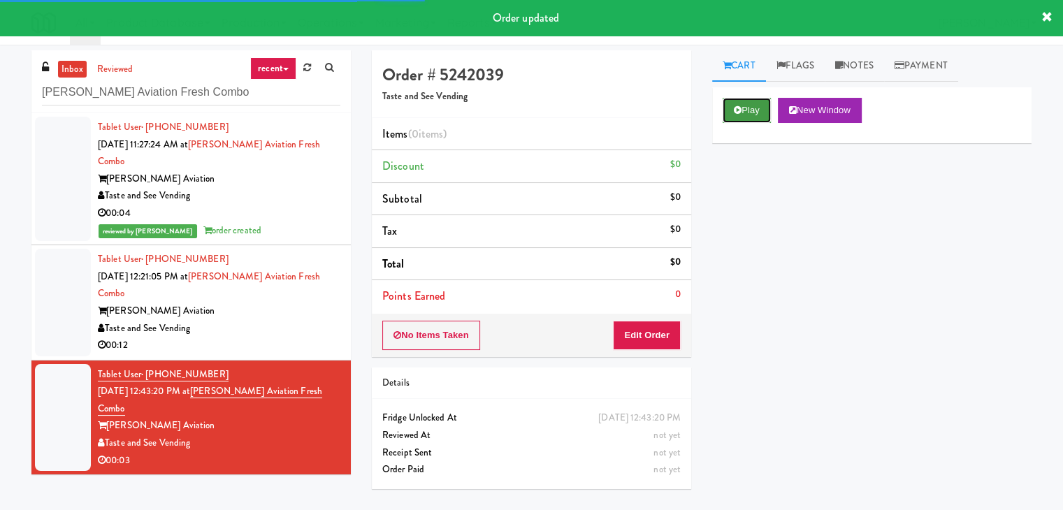
click at [755, 110] on button "Play" at bounding box center [747, 110] width 48 height 25
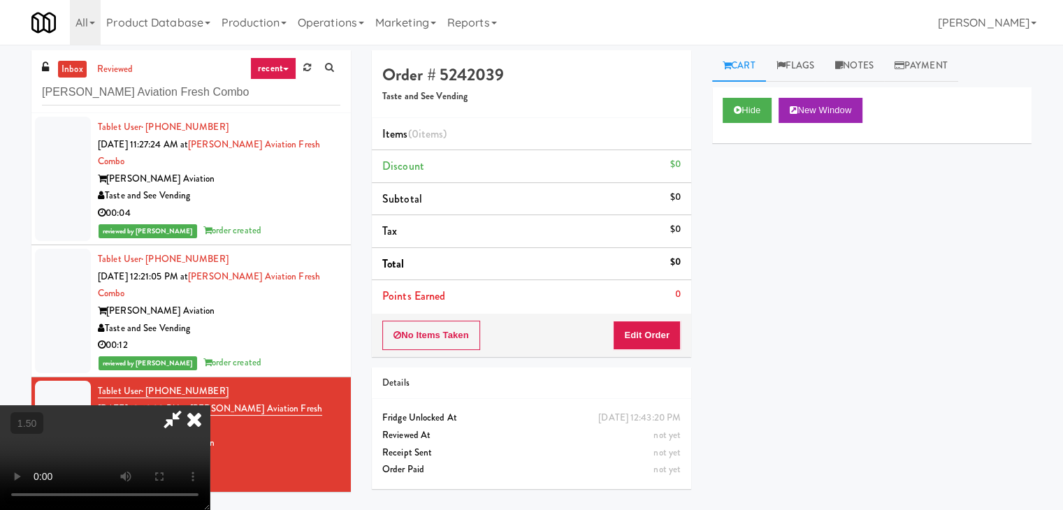
click at [210, 405] on video at bounding box center [105, 457] width 210 height 105
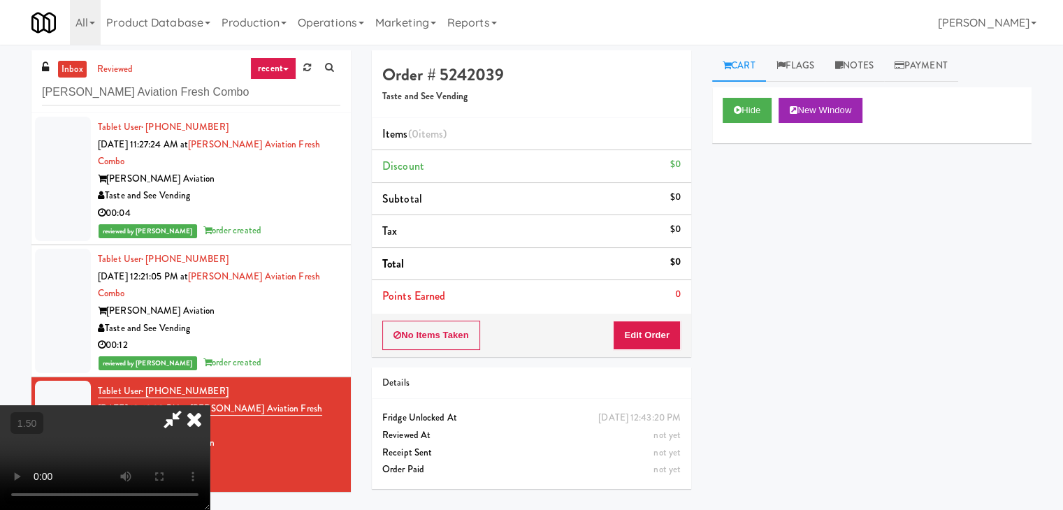
click at [210, 405] on video at bounding box center [105, 457] width 210 height 105
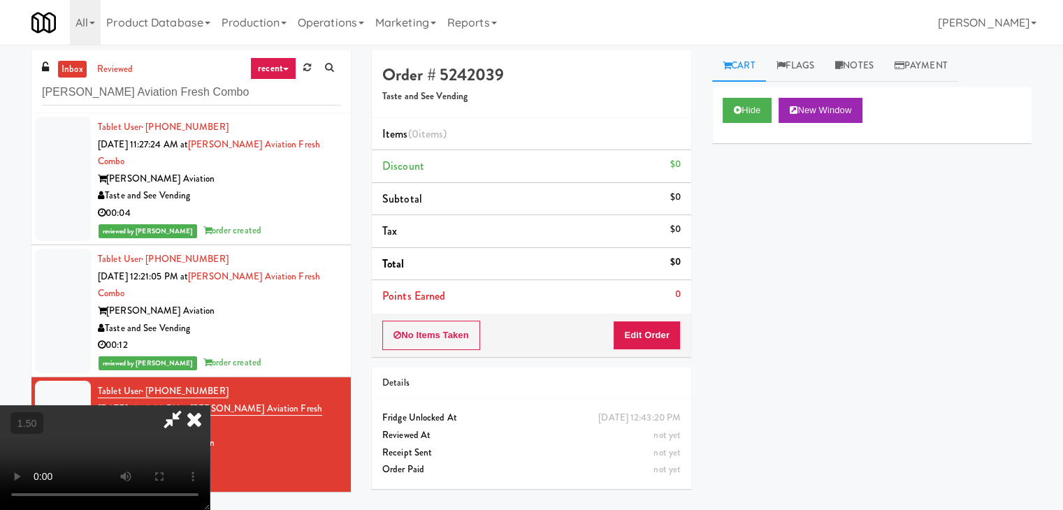
click at [210, 405] on icon at bounding box center [194, 419] width 31 height 28
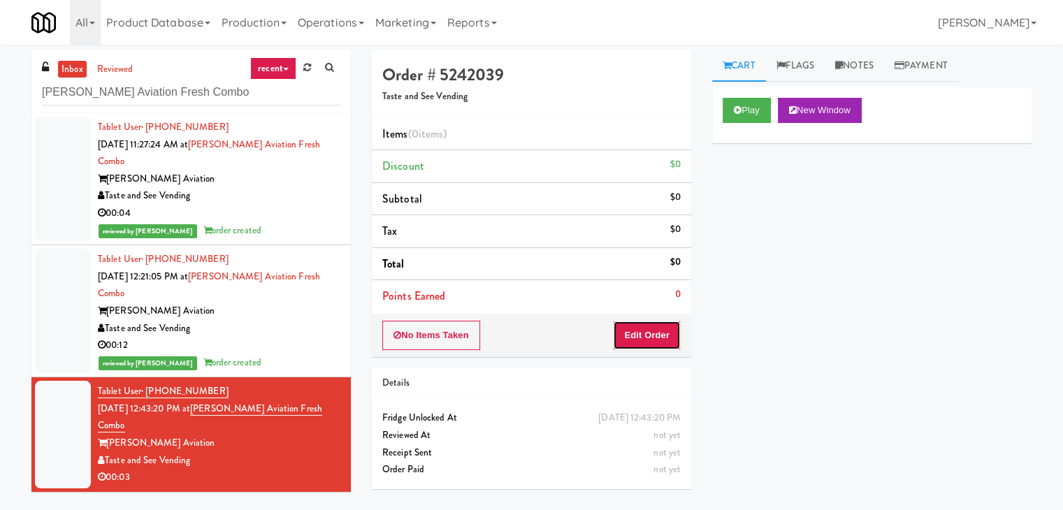
drag, startPoint x: 635, startPoint y: 333, endPoint x: 698, endPoint y: 268, distance: 90.0
click at [635, 331] on button "Edit Order" at bounding box center [647, 335] width 68 height 29
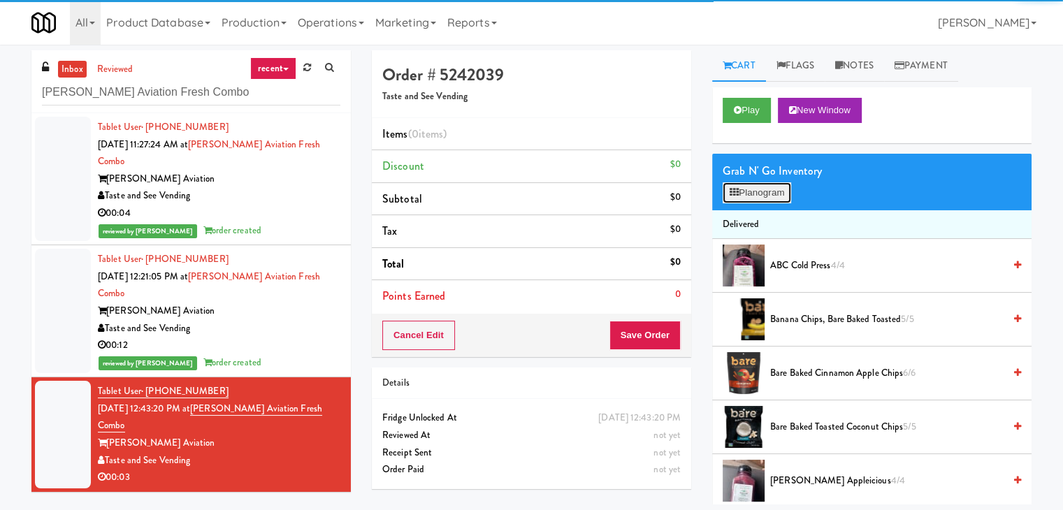
click at [760, 182] on button "Planogram" at bounding box center [757, 192] width 69 height 21
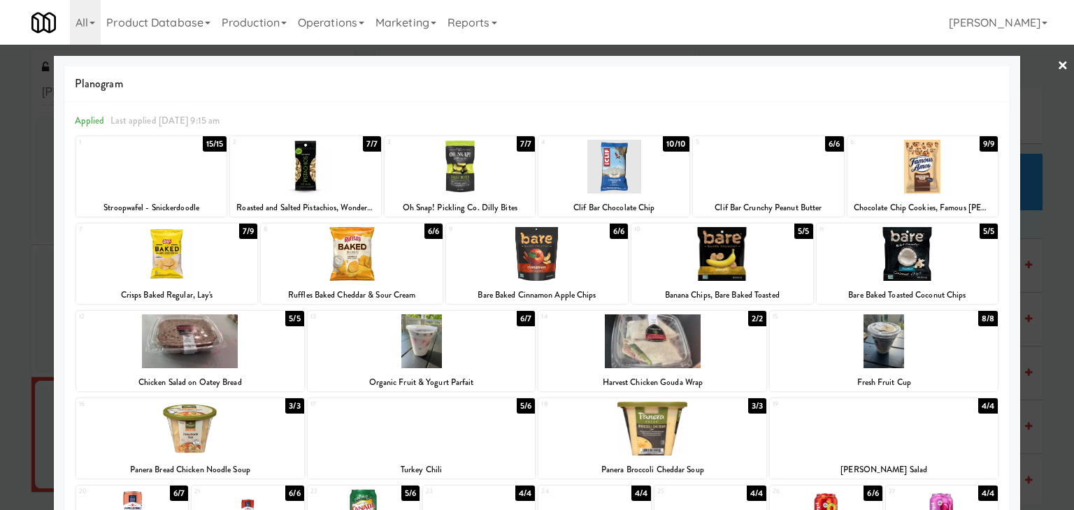
click at [633, 345] on div at bounding box center [652, 342] width 228 height 54
drag, startPoint x: 1051, startPoint y: 66, endPoint x: 902, endPoint y: 224, distance: 216.6
click at [1057, 68] on link "×" at bounding box center [1062, 66] width 11 height 43
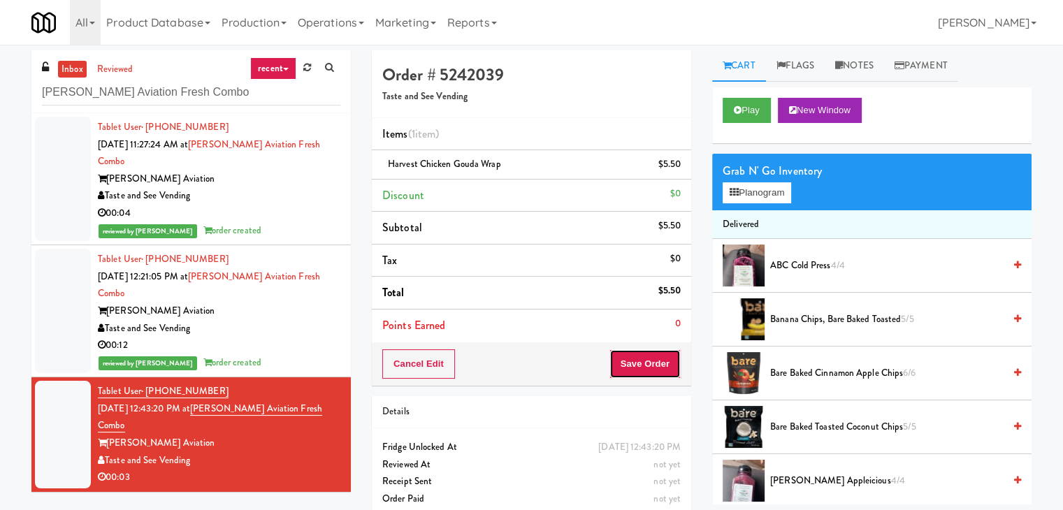
drag, startPoint x: 645, startPoint y: 359, endPoint x: 638, endPoint y: 355, distance: 7.8
click at [644, 359] on button "Save Order" at bounding box center [645, 363] width 71 height 29
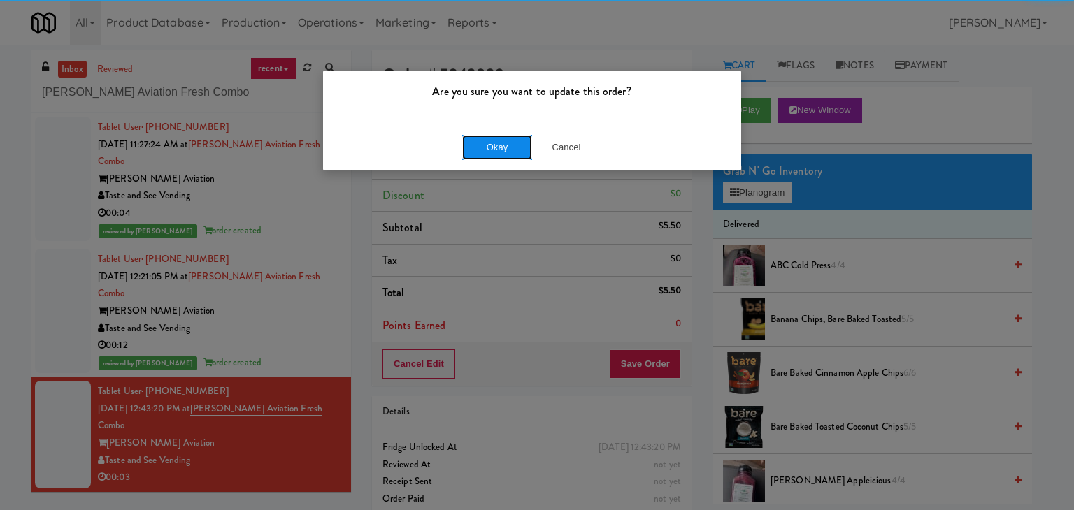
drag, startPoint x: 514, startPoint y: 145, endPoint x: 509, endPoint y: 138, distance: 8.0
click at [512, 143] on button "Okay" at bounding box center [497, 147] width 70 height 25
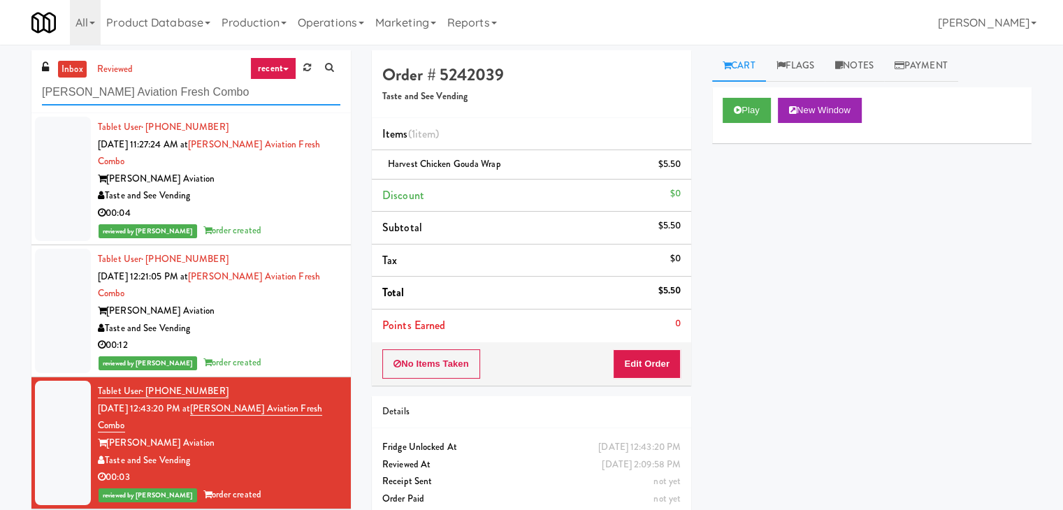
click at [166, 89] on input "[PERSON_NAME] Aviation Fresh Combo" at bounding box center [191, 93] width 298 height 26
paste input "The Horizons - Cooler #1"
type input "The Horizons - Cooler #1"
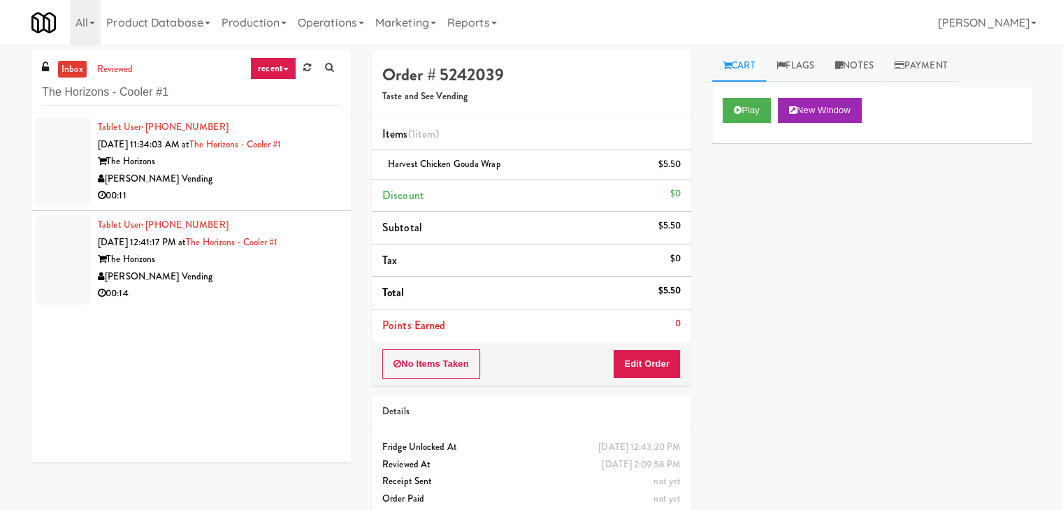
click at [288, 177] on div "[PERSON_NAME] Vending" at bounding box center [219, 179] width 243 height 17
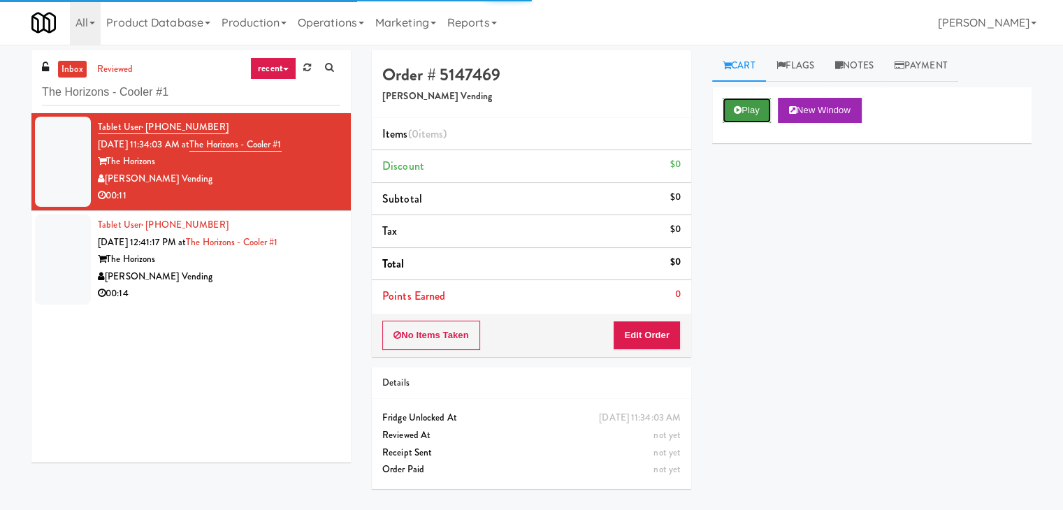
click at [734, 119] on button "Play" at bounding box center [747, 110] width 48 height 25
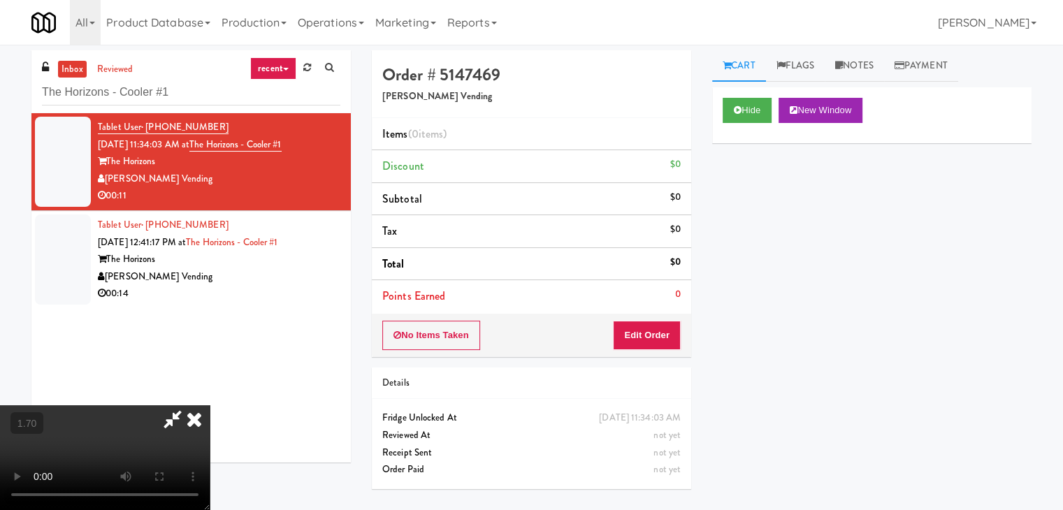
click at [210, 405] on video at bounding box center [105, 457] width 210 height 105
click at [210, 405] on icon at bounding box center [194, 419] width 31 height 28
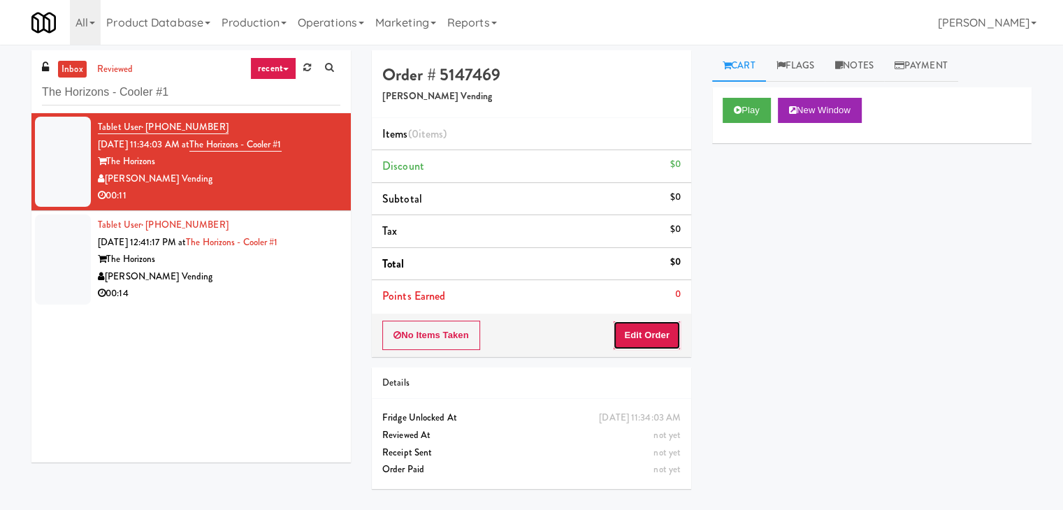
click at [661, 339] on button "Edit Order" at bounding box center [647, 335] width 68 height 29
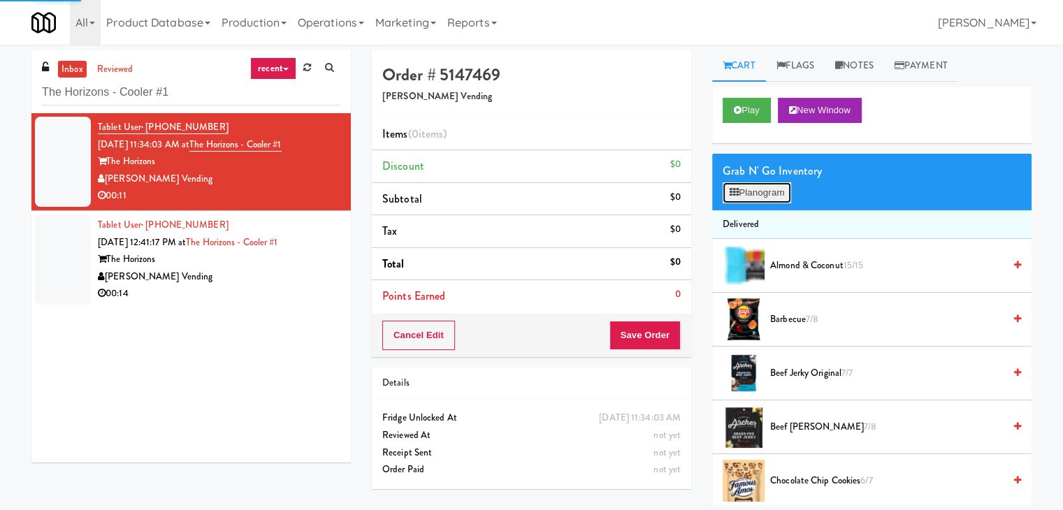
click at [756, 196] on button "Planogram" at bounding box center [757, 192] width 69 height 21
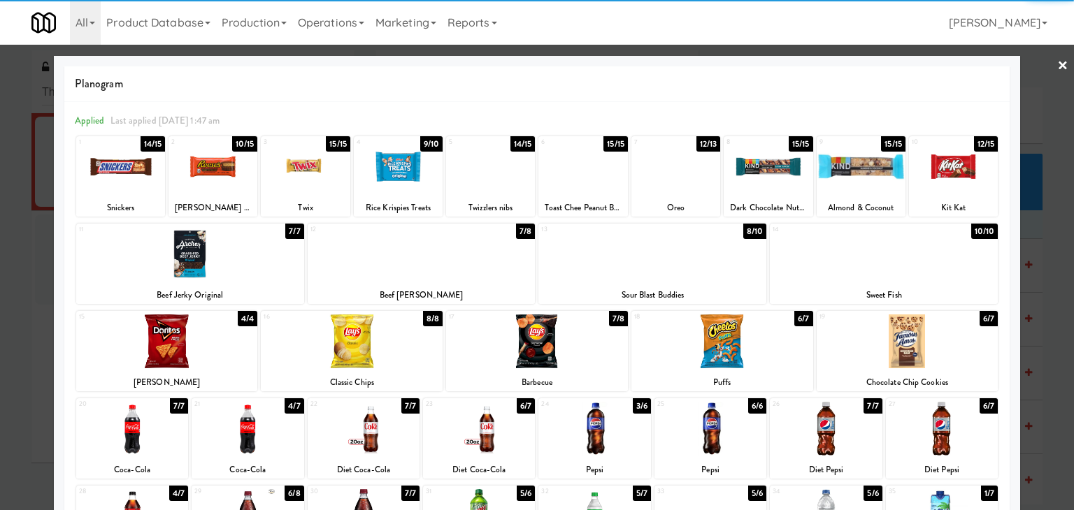
click at [888, 336] on div at bounding box center [907, 342] width 182 height 54
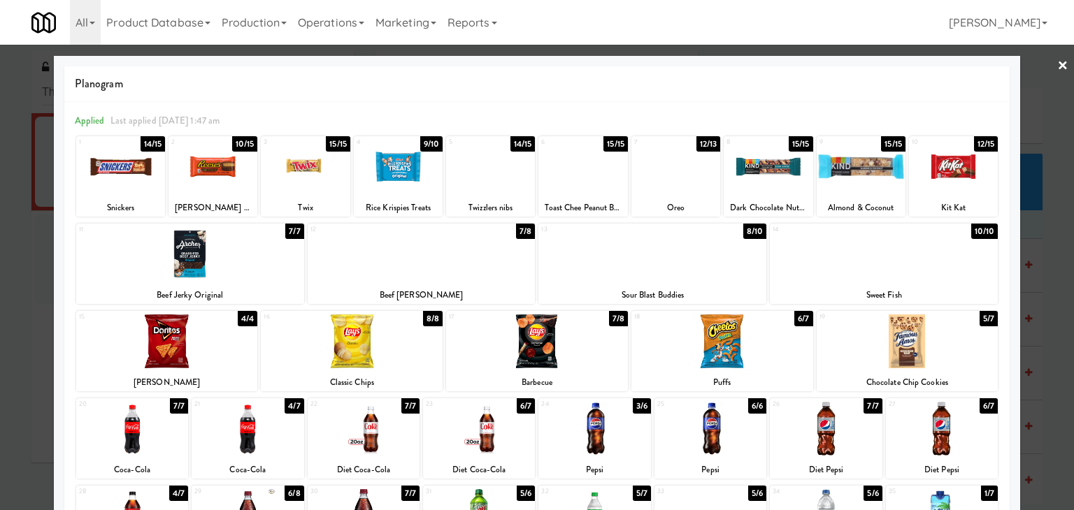
click at [1057, 69] on link "×" at bounding box center [1062, 66] width 11 height 43
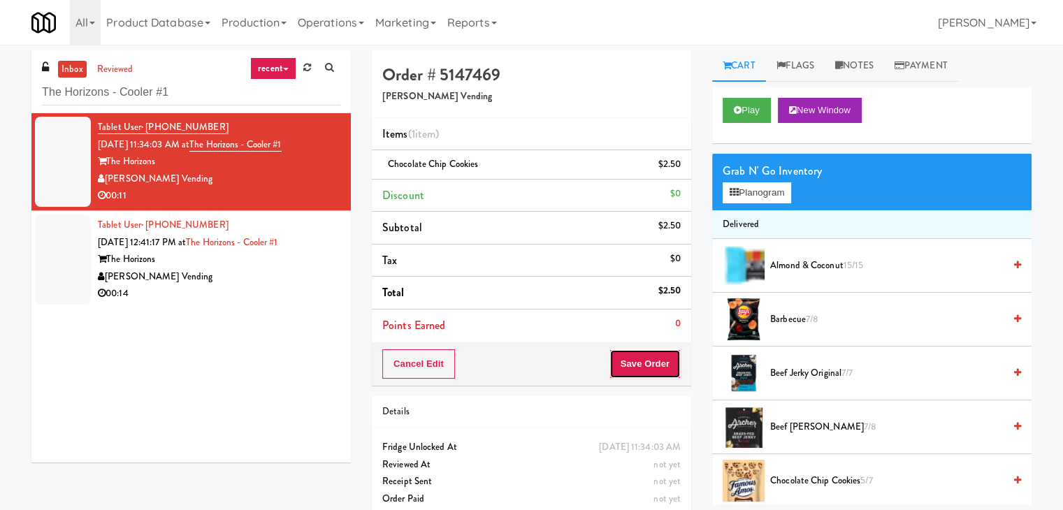
click at [640, 353] on button "Save Order" at bounding box center [645, 363] width 71 height 29
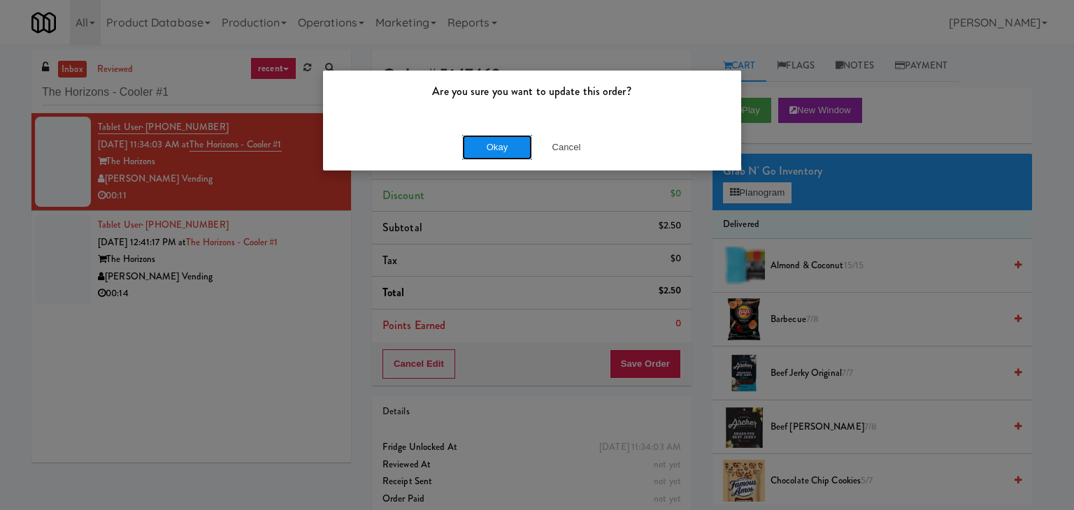
drag, startPoint x: 492, startPoint y: 148, endPoint x: 484, endPoint y: 154, distance: 10.1
click at [492, 148] on button "Okay" at bounding box center [497, 147] width 70 height 25
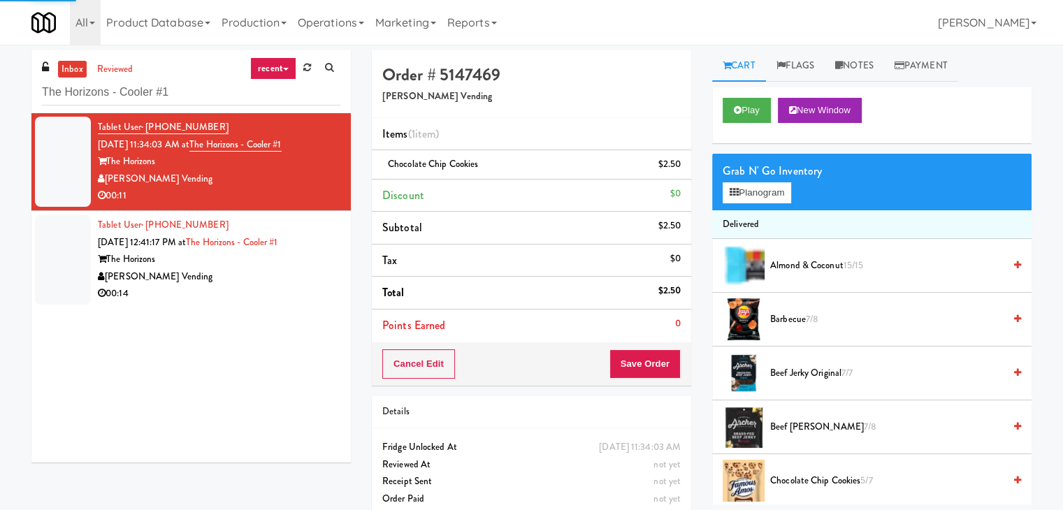
click at [279, 292] on div "00:14" at bounding box center [219, 293] width 243 height 17
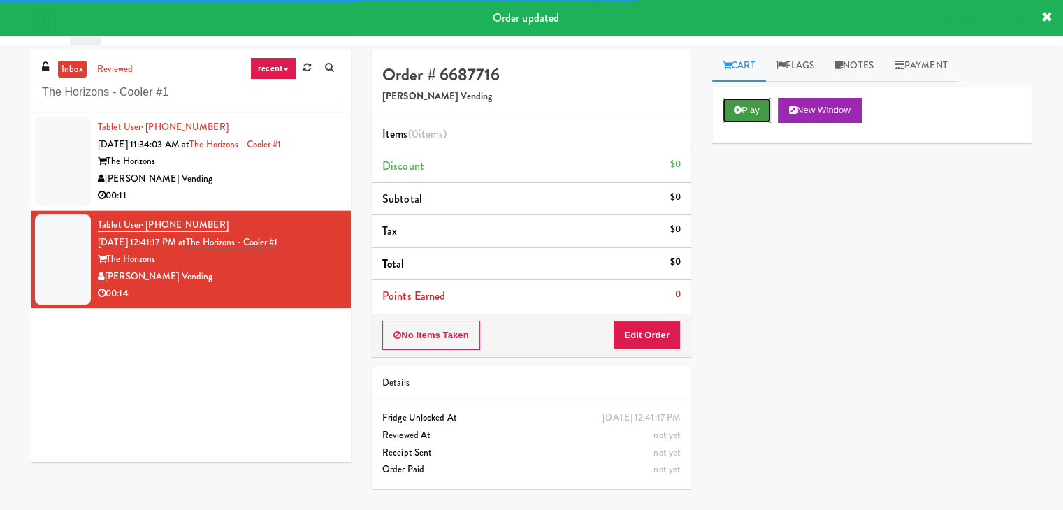
click at [740, 113] on icon at bounding box center [738, 110] width 8 height 9
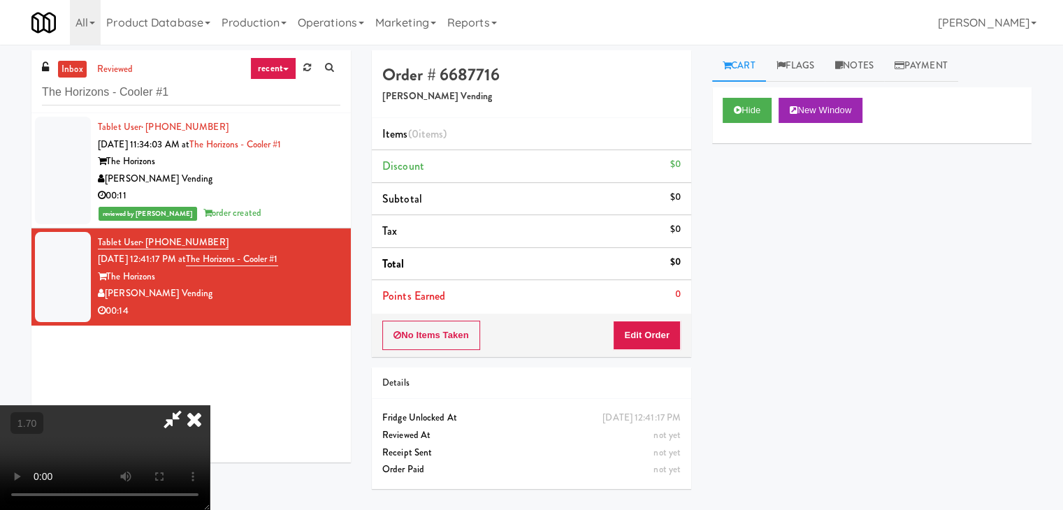
click at [210, 405] on video at bounding box center [105, 457] width 210 height 105
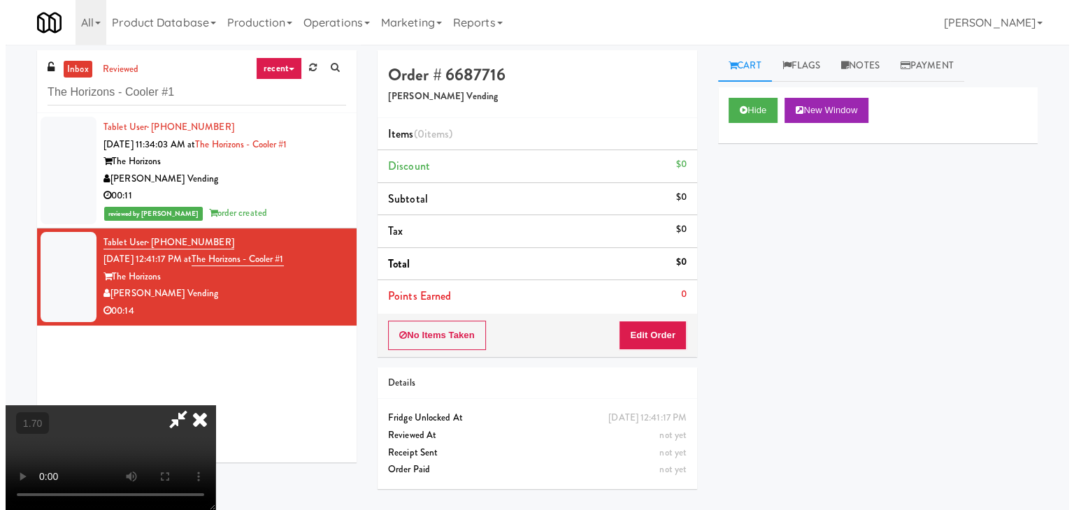
scroll to position [0, 0]
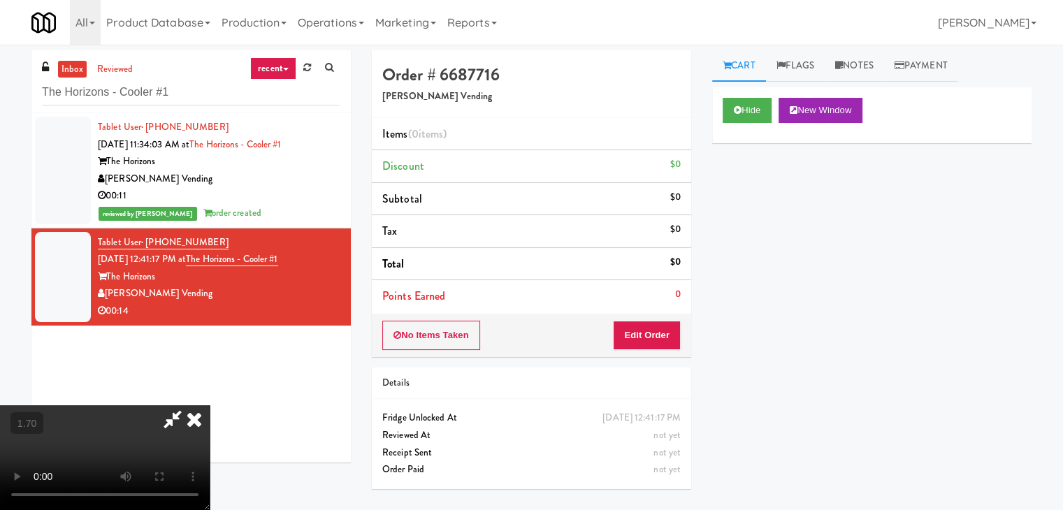
drag, startPoint x: 615, startPoint y: 59, endPoint x: 606, endPoint y: 216, distance: 156.8
click at [210, 405] on icon at bounding box center [194, 419] width 31 height 28
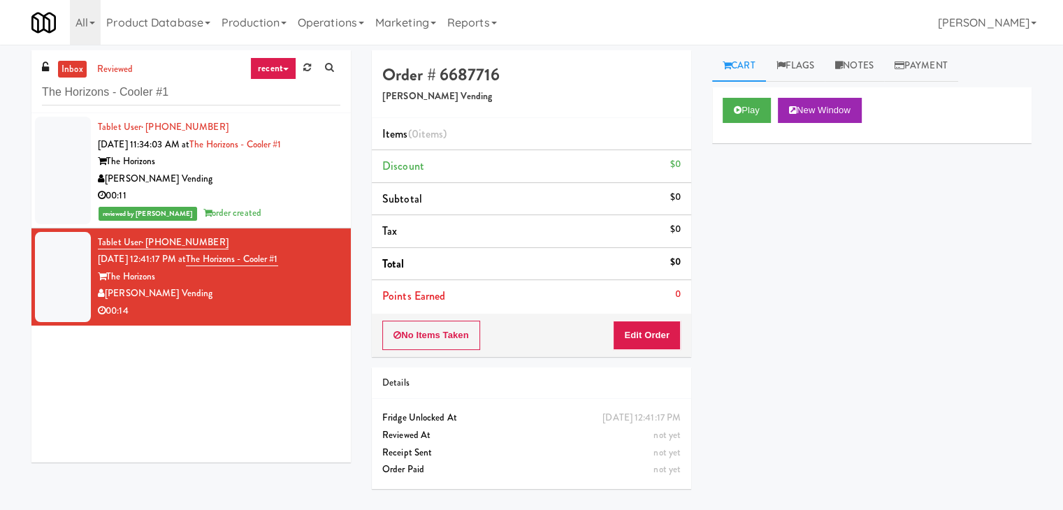
drag, startPoint x: 626, startPoint y: 317, endPoint x: 628, endPoint y: 328, distance: 11.3
click at [626, 317] on div "No Items Taken Edit Order" at bounding box center [531, 335] width 319 height 43
click at [628, 328] on button "Edit Order" at bounding box center [647, 335] width 68 height 29
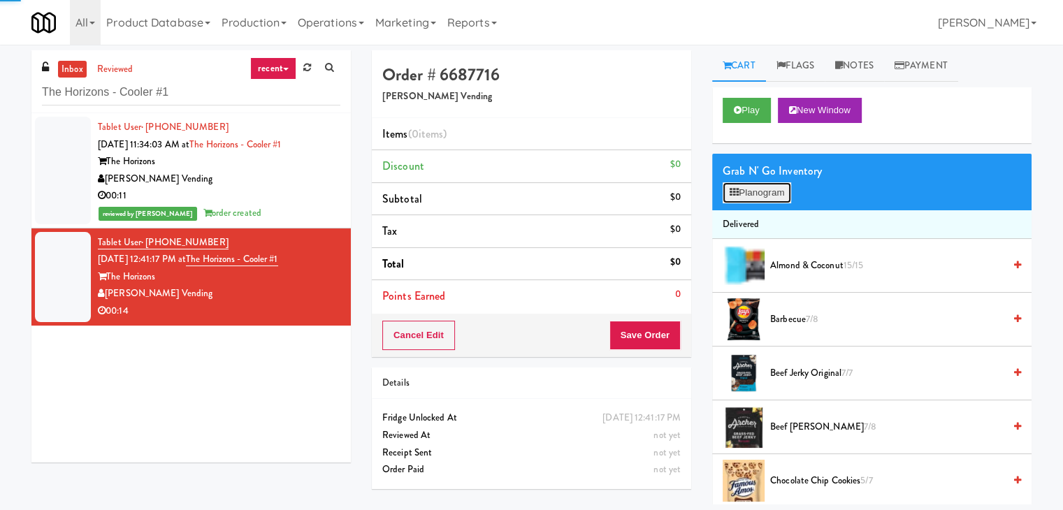
click at [744, 198] on button "Planogram" at bounding box center [757, 192] width 69 height 21
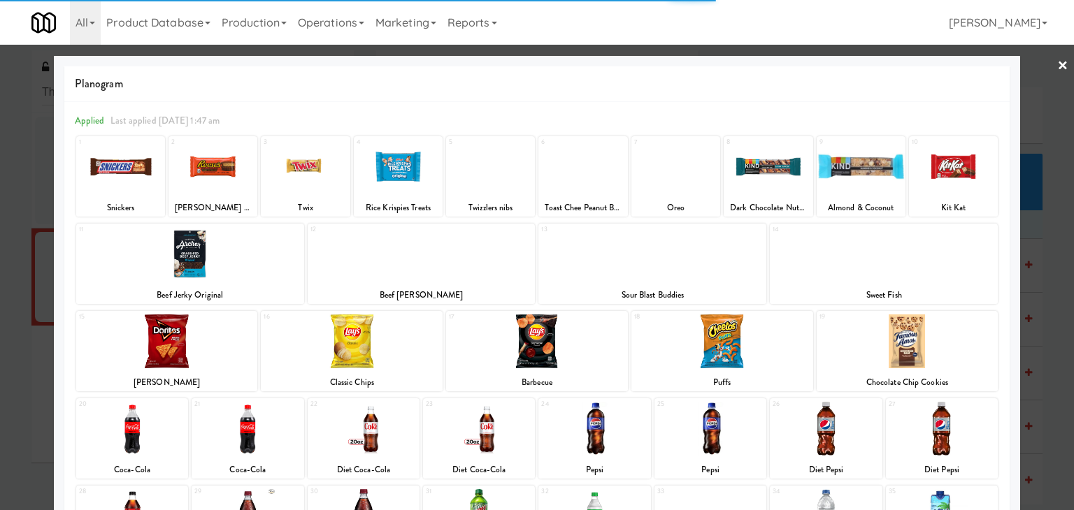
scroll to position [176, 0]
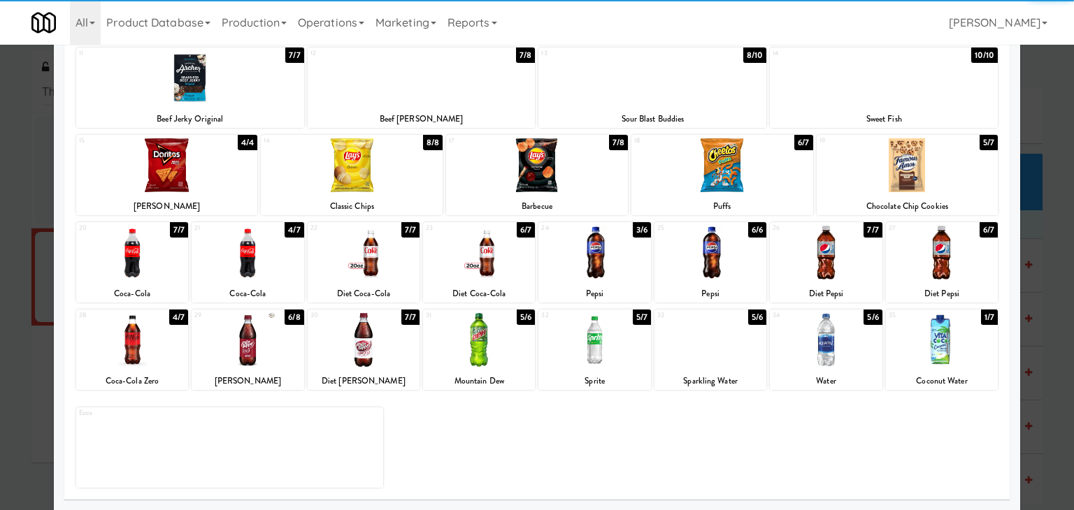
click at [498, 261] on div at bounding box center [479, 253] width 112 height 54
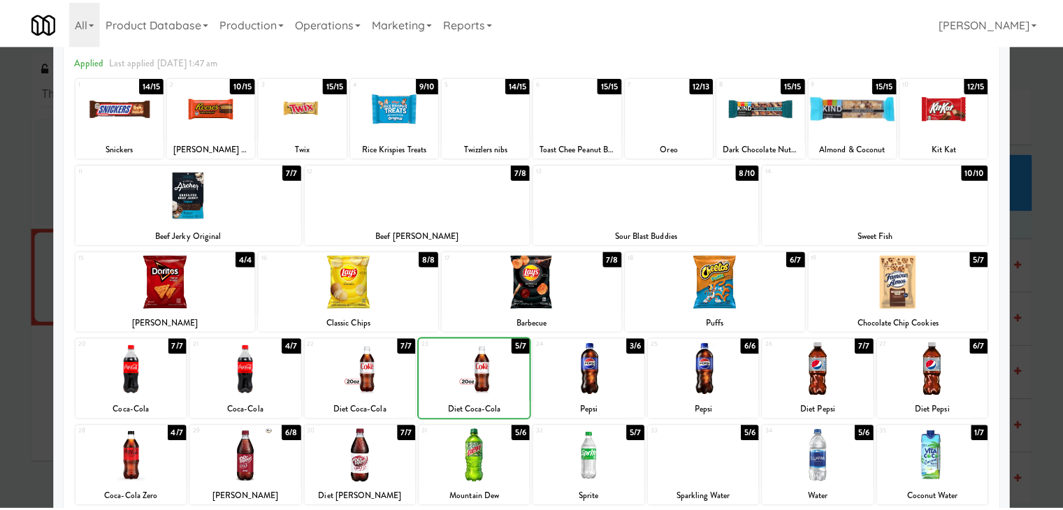
scroll to position [0, 0]
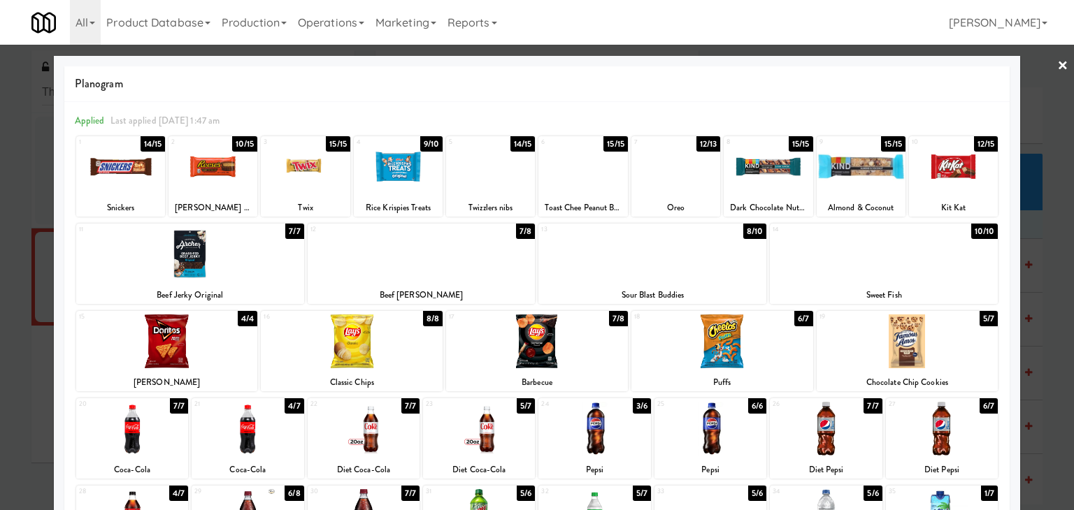
click at [1057, 62] on link "×" at bounding box center [1062, 66] width 11 height 43
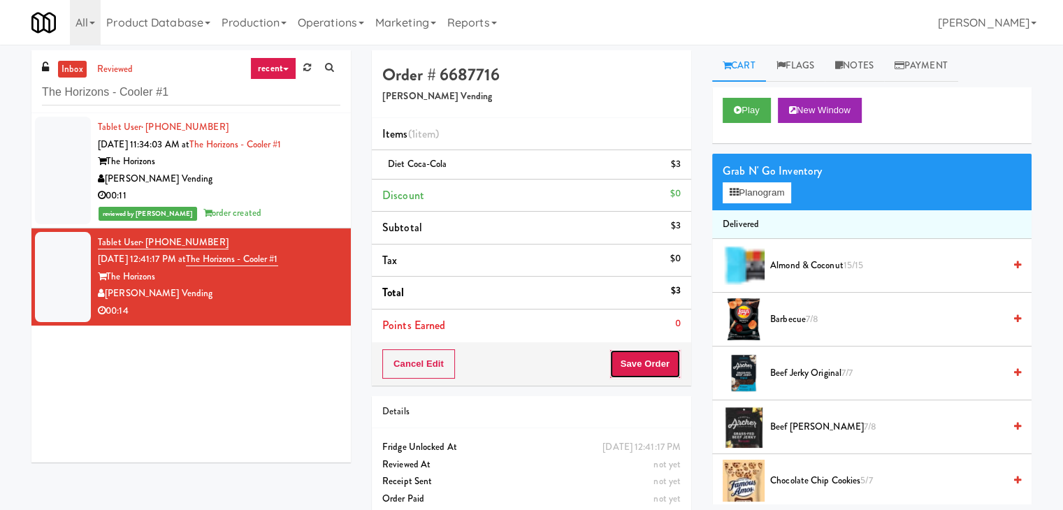
click at [635, 364] on button "Save Order" at bounding box center [645, 363] width 71 height 29
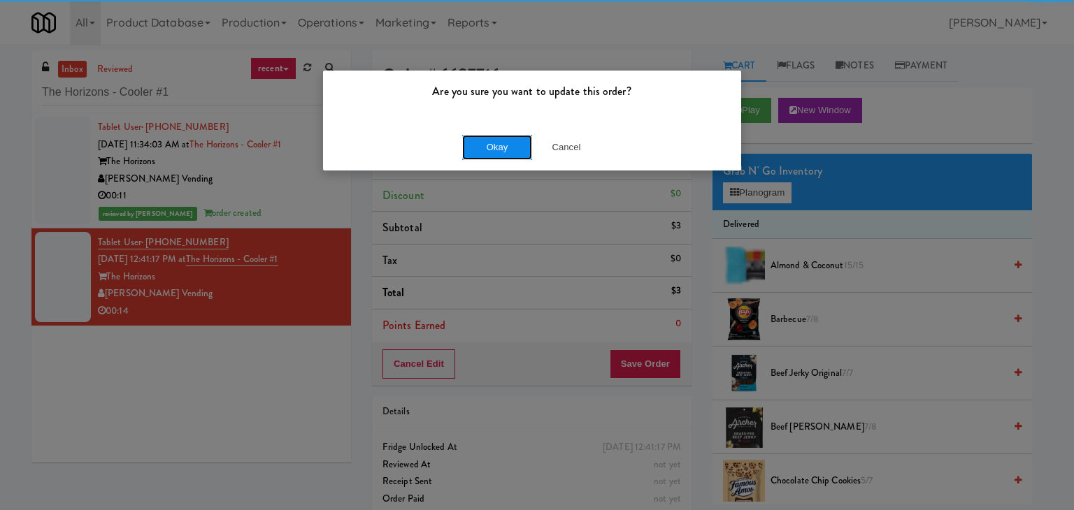
click at [506, 143] on button "Okay" at bounding box center [497, 147] width 70 height 25
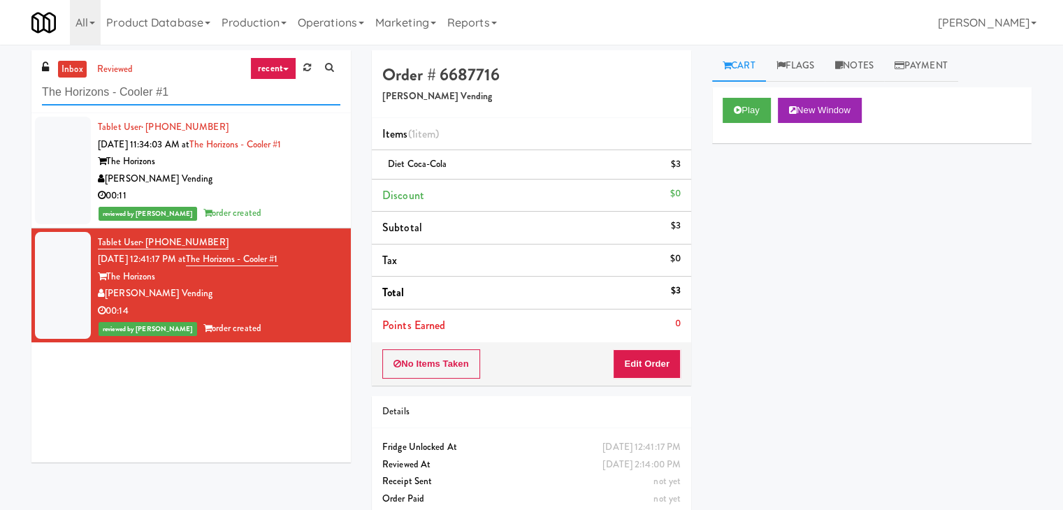
click at [187, 100] on input "The Horizons - Cooler #1" at bounding box center [191, 93] width 298 height 26
paste input "Metropolitan - Cooler - Right"
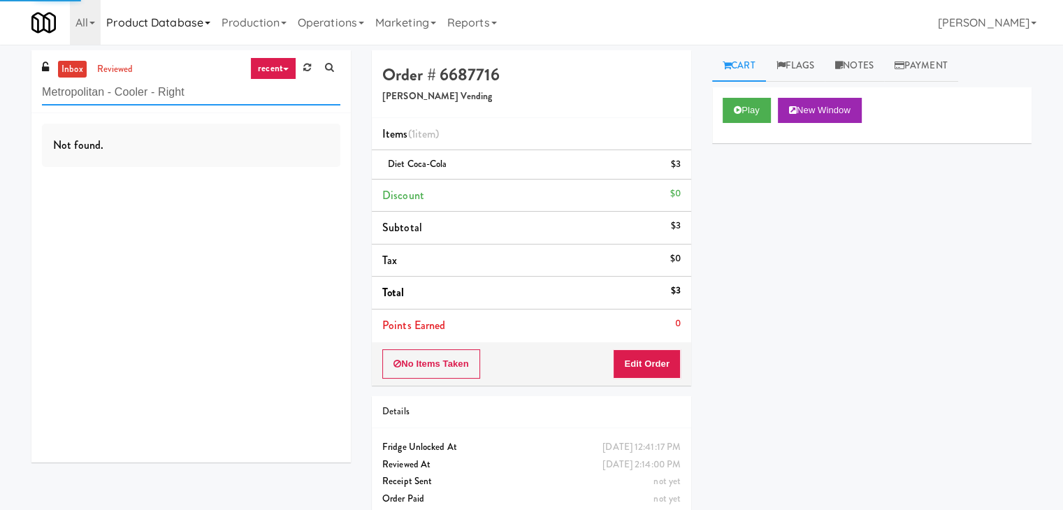
type input "Metropolitan - Cooler - Right"
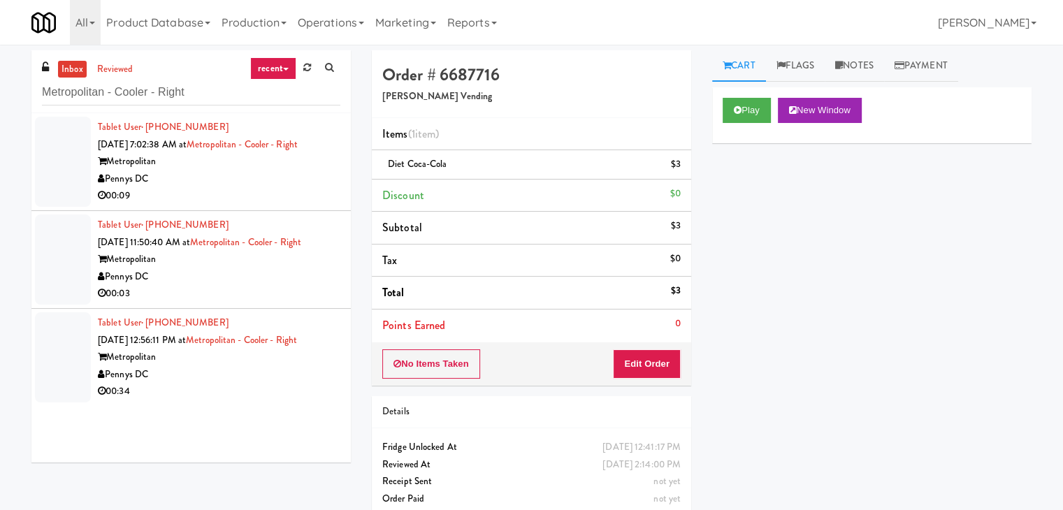
click at [246, 173] on div "Pennys DC" at bounding box center [219, 179] width 243 height 17
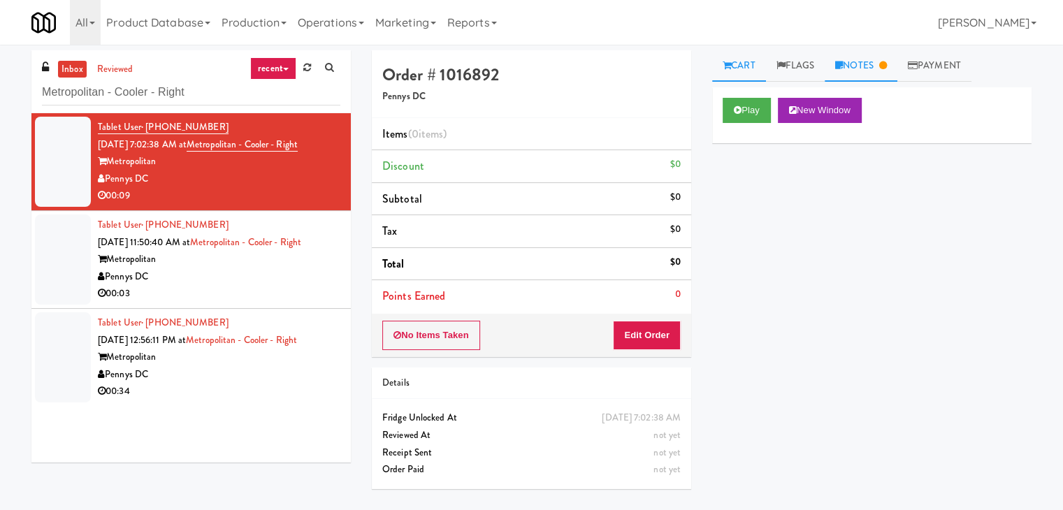
click at [879, 71] on link "Notes" at bounding box center [861, 65] width 73 height 31
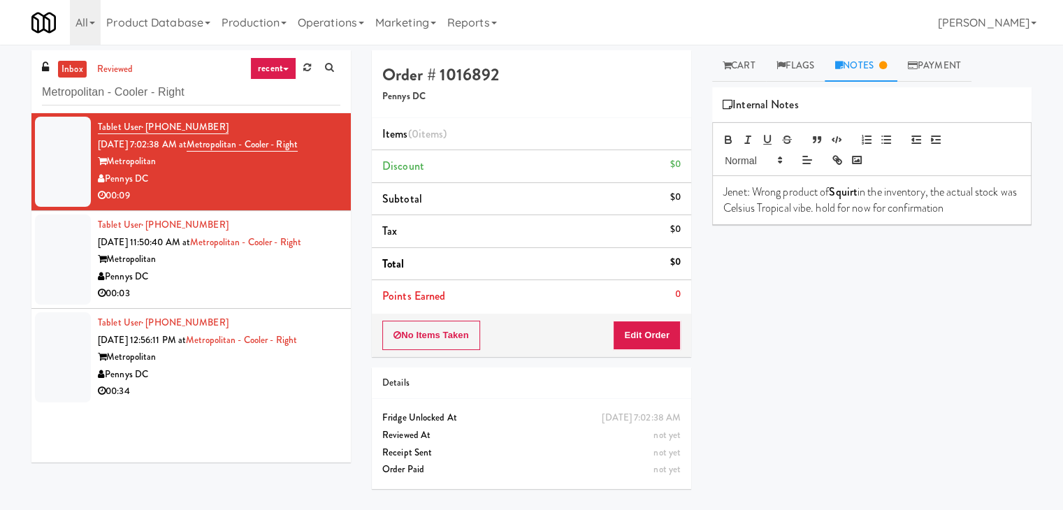
click at [274, 300] on div "00:03" at bounding box center [219, 293] width 243 height 17
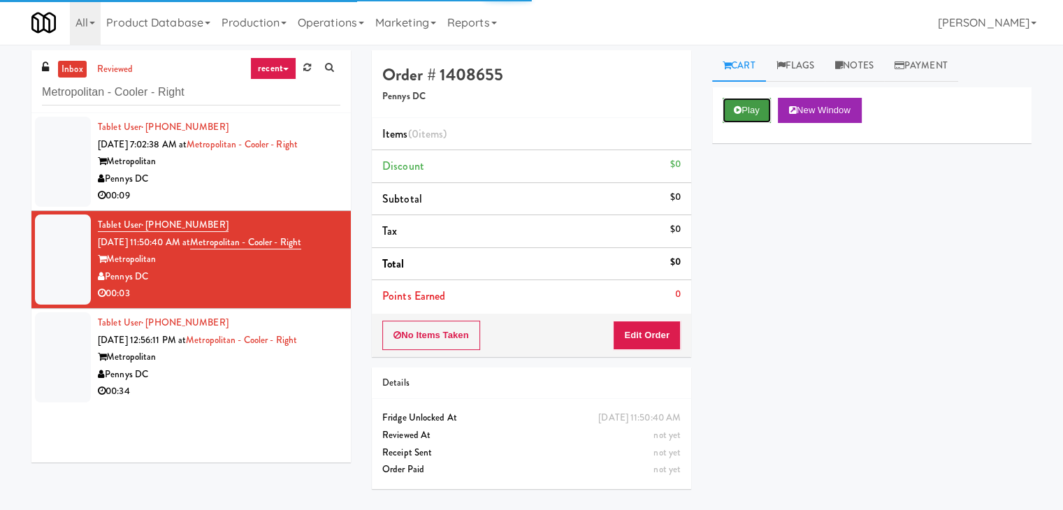
click at [746, 113] on button "Play" at bounding box center [747, 110] width 48 height 25
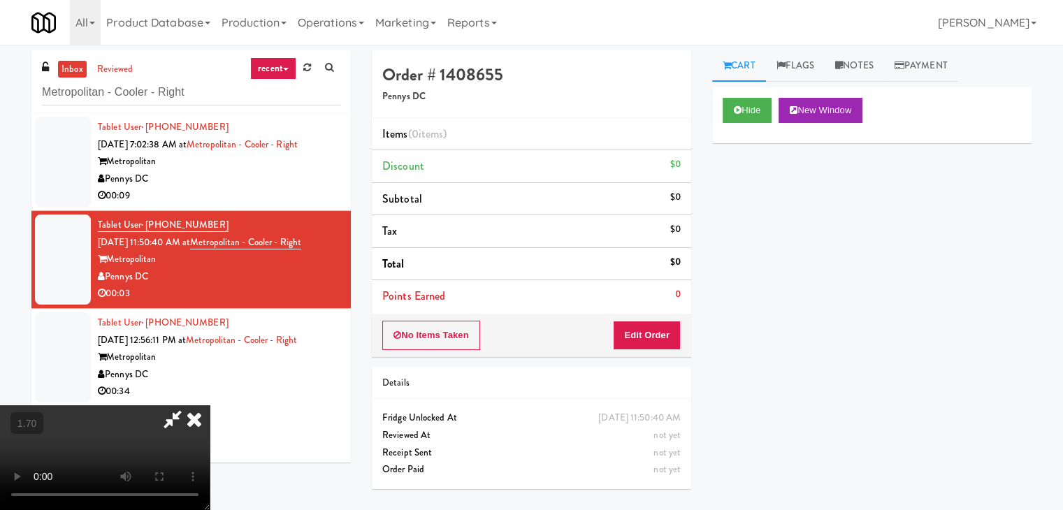
click at [210, 405] on video at bounding box center [105, 457] width 210 height 105
drag, startPoint x: 613, startPoint y: 51, endPoint x: 619, endPoint y: 136, distance: 85.5
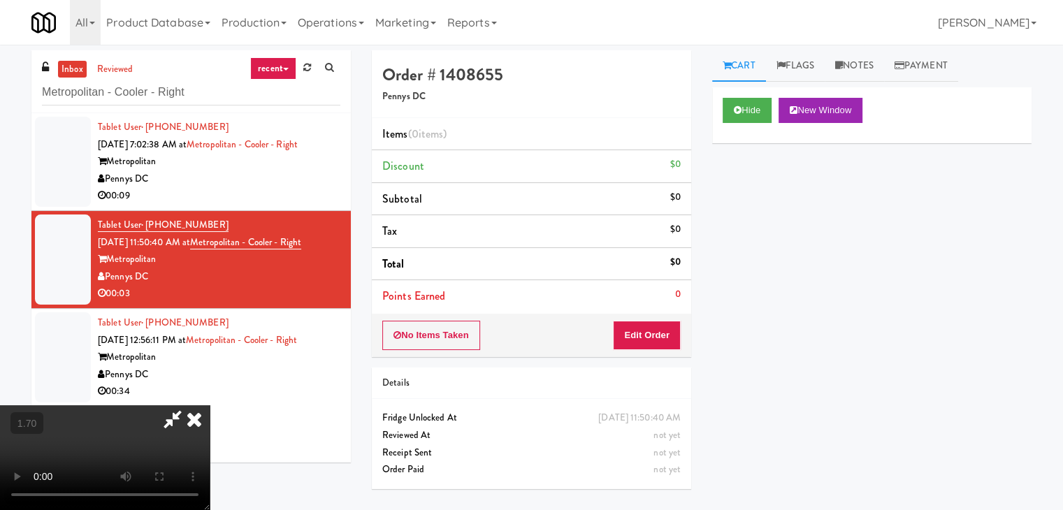
click at [210, 405] on icon at bounding box center [194, 419] width 31 height 28
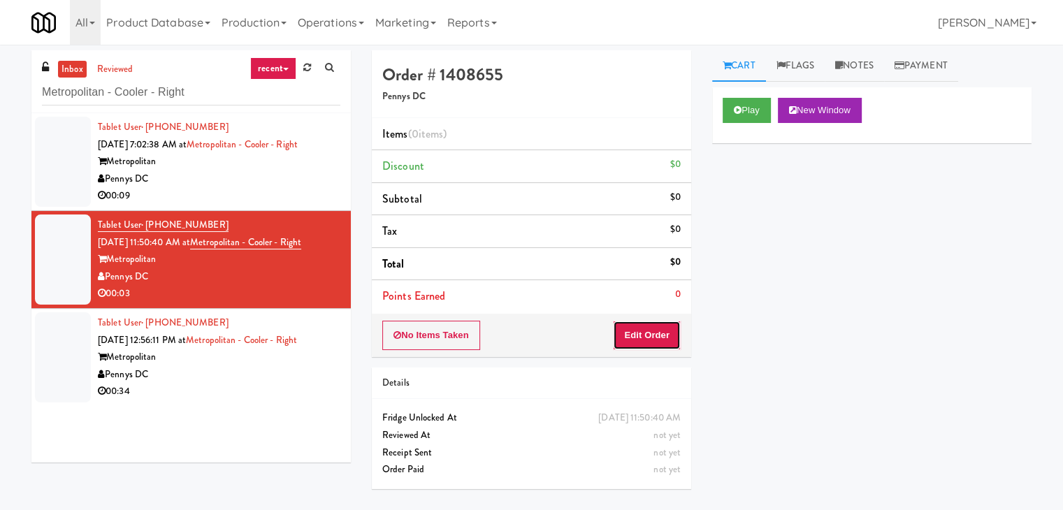
click at [649, 340] on button "Edit Order" at bounding box center [647, 335] width 68 height 29
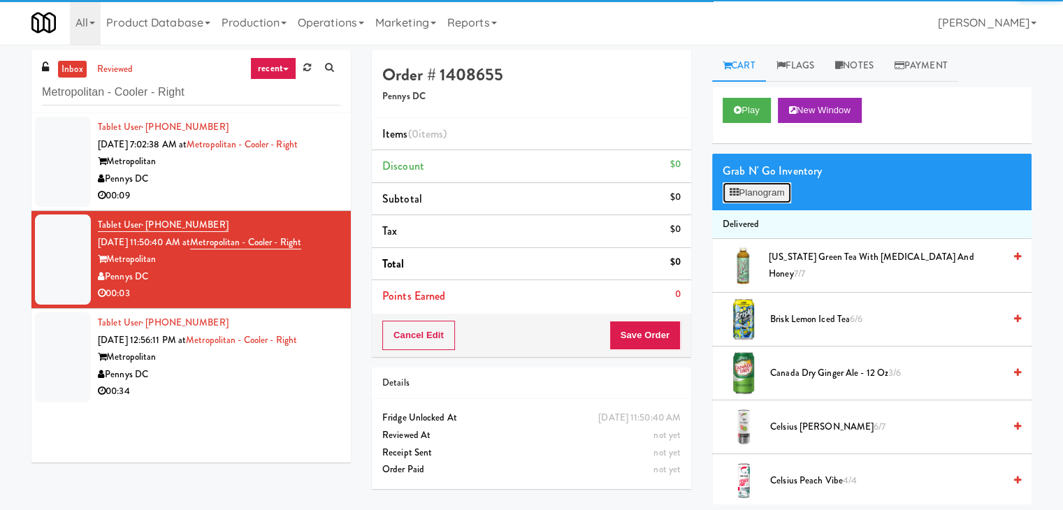
click at [758, 198] on button "Planogram" at bounding box center [757, 192] width 69 height 21
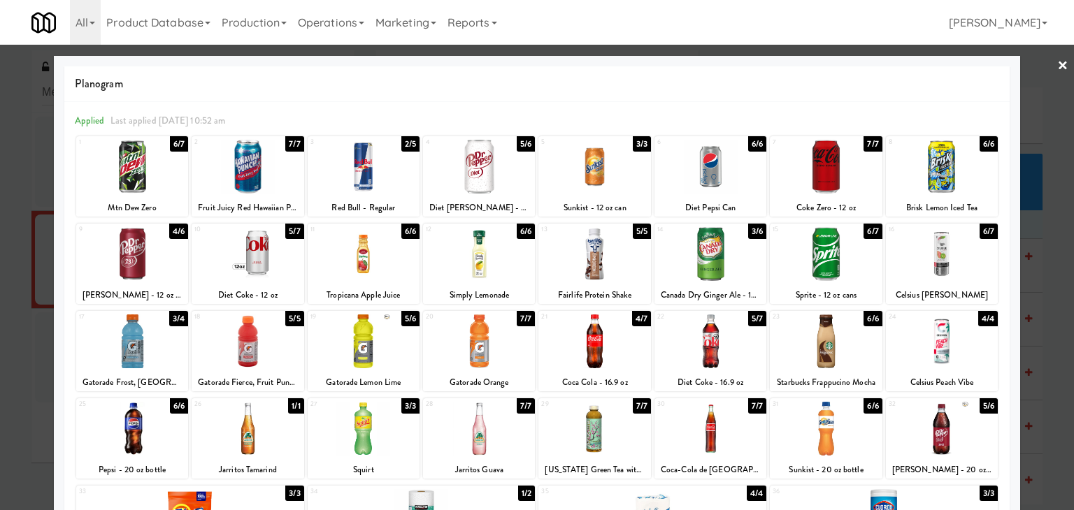
drag, startPoint x: 574, startPoint y: 354, endPoint x: 774, endPoint y: 302, distance: 206.5
click at [574, 353] on div at bounding box center [594, 342] width 112 height 54
drag, startPoint x: 1050, startPoint y: 68, endPoint x: 974, endPoint y: 131, distance: 98.7
click at [1057, 71] on link "×" at bounding box center [1062, 66] width 11 height 43
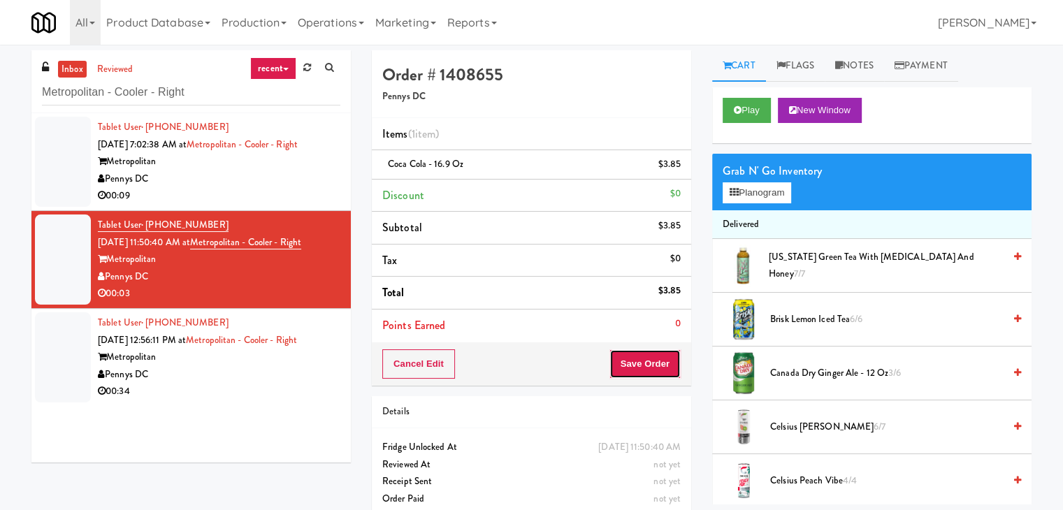
click at [661, 358] on button "Save Order" at bounding box center [645, 363] width 71 height 29
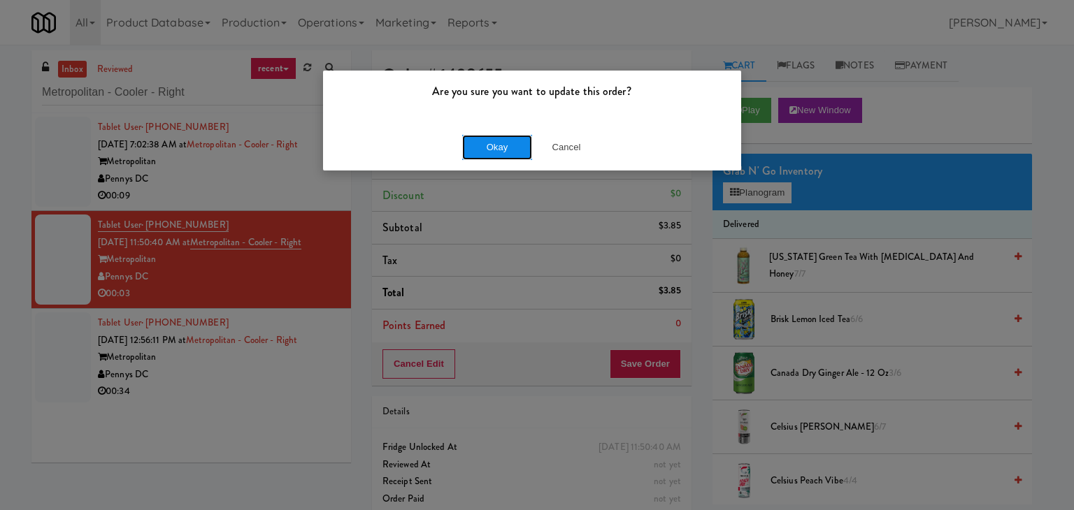
drag, startPoint x: 505, startPoint y: 152, endPoint x: 498, endPoint y: 150, distance: 7.1
click at [503, 149] on button "Okay" at bounding box center [497, 147] width 70 height 25
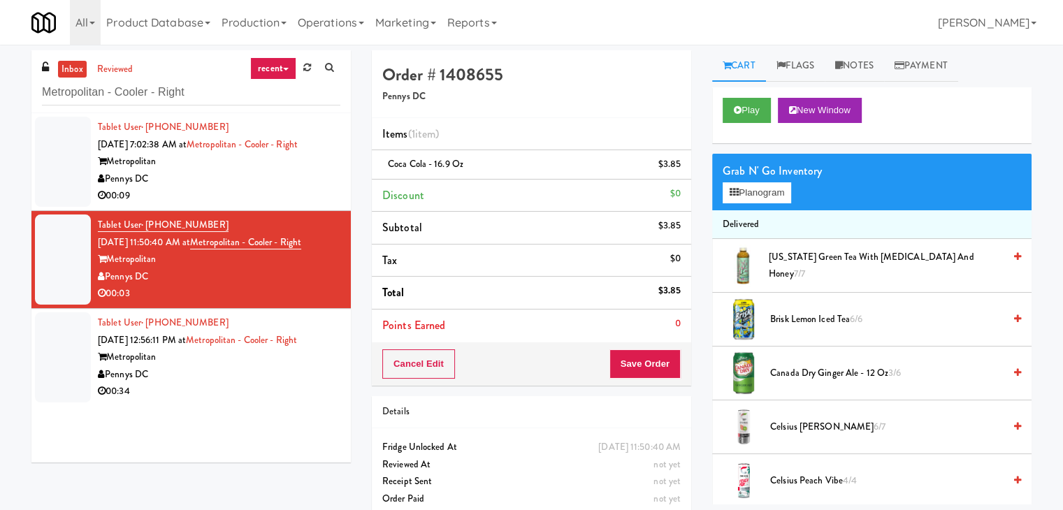
click at [264, 403] on li "Tablet User · (956) 740-7706 [DATE] 12:56:11 PM at [GEOGRAPHIC_DATA] - Right Me…" at bounding box center [190, 357] width 319 height 97
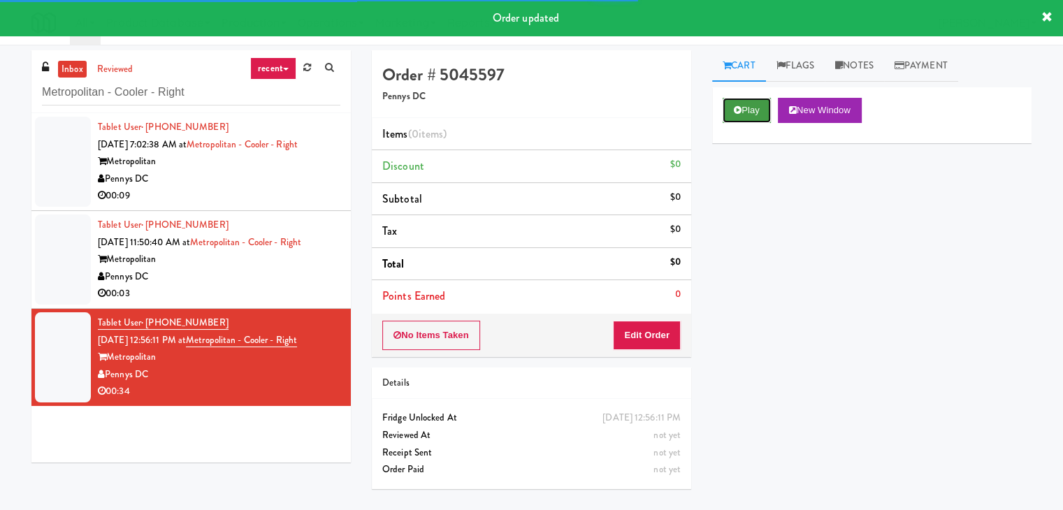
click at [751, 101] on button "Play" at bounding box center [747, 110] width 48 height 25
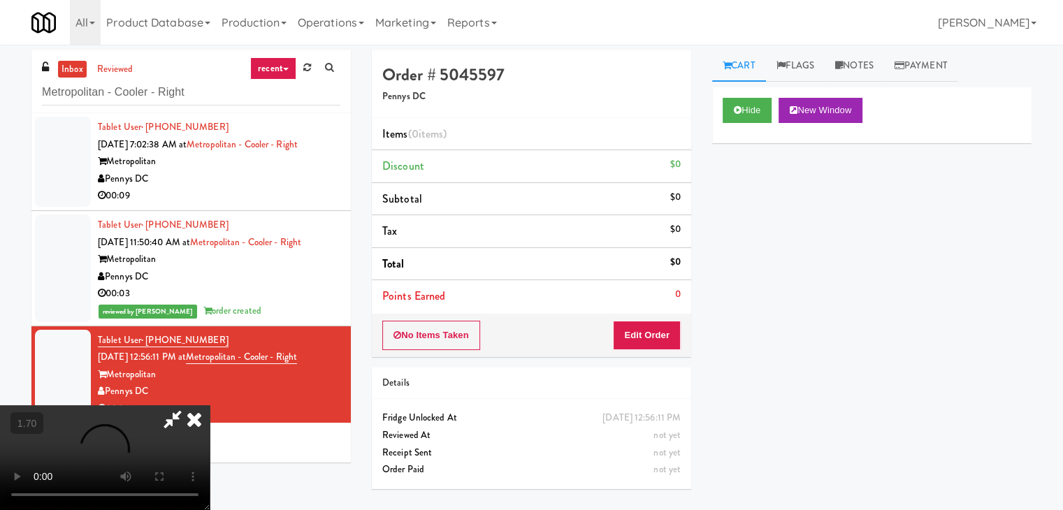
click at [740, 80] on link "Cart" at bounding box center [739, 65] width 54 height 31
click at [210, 405] on video at bounding box center [105, 457] width 210 height 105
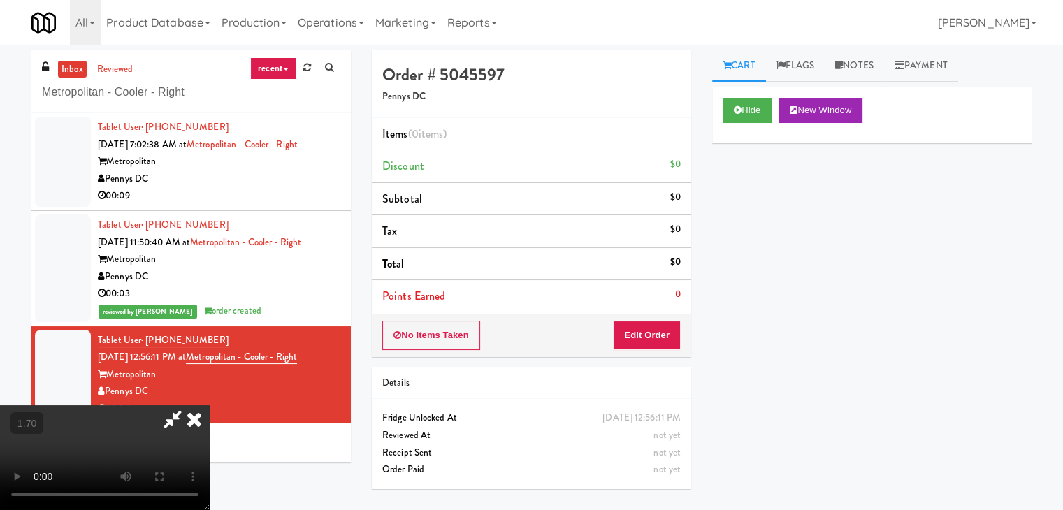
click at [210, 405] on video at bounding box center [105, 457] width 210 height 105
drag, startPoint x: 612, startPoint y: 64, endPoint x: 612, endPoint y: 177, distance: 112.5
click at [210, 405] on icon at bounding box center [194, 419] width 31 height 28
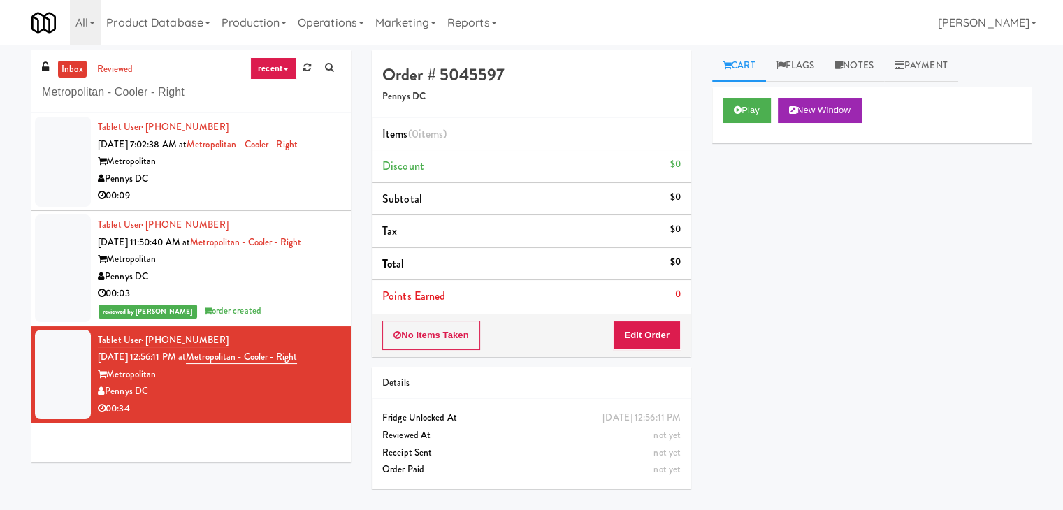
click at [637, 319] on div "No Items Taken Edit Order" at bounding box center [531, 335] width 319 height 43
click at [638, 325] on button "Edit Order" at bounding box center [647, 335] width 68 height 29
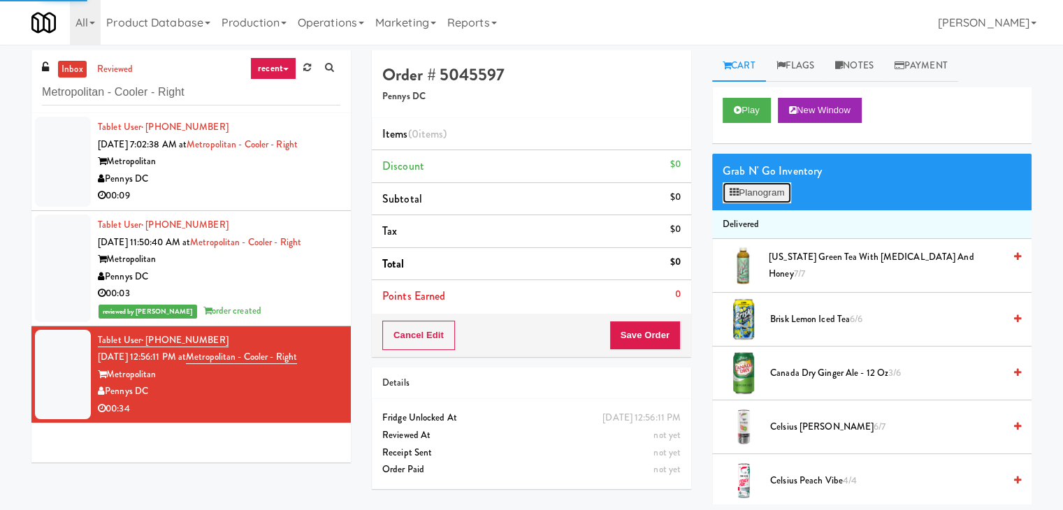
click at [763, 194] on button "Planogram" at bounding box center [757, 192] width 69 height 21
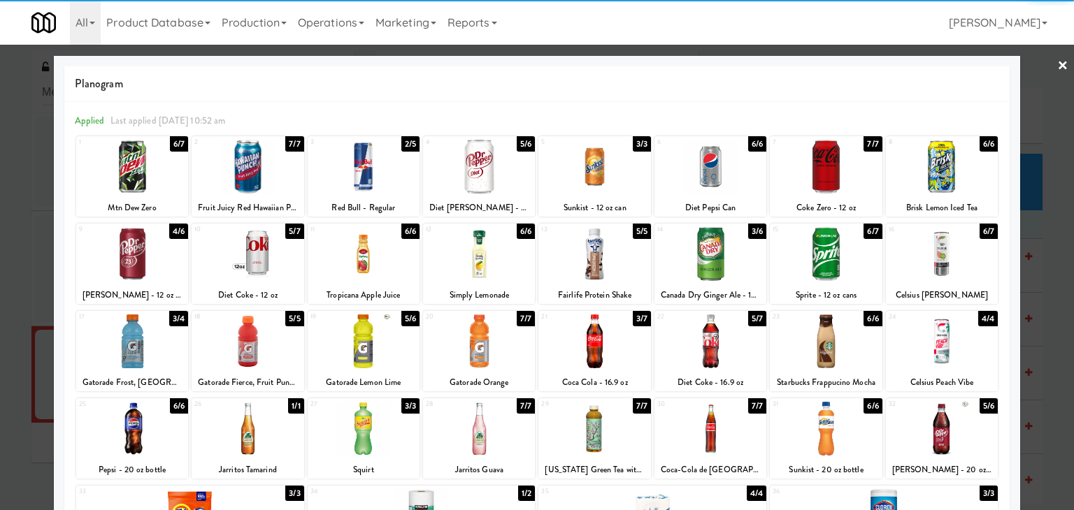
click at [120, 252] on div at bounding box center [132, 254] width 112 height 54
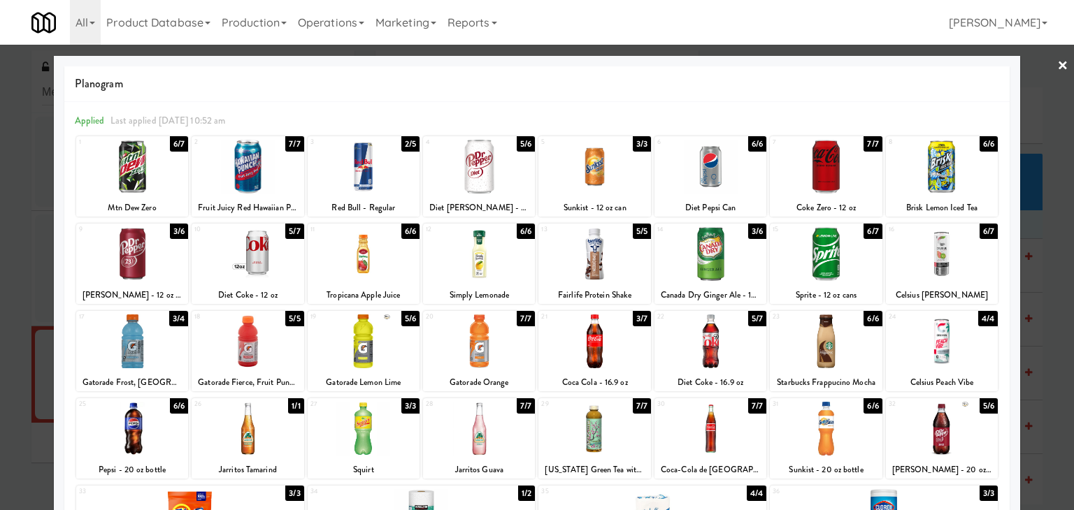
click at [586, 162] on div at bounding box center [594, 167] width 112 height 54
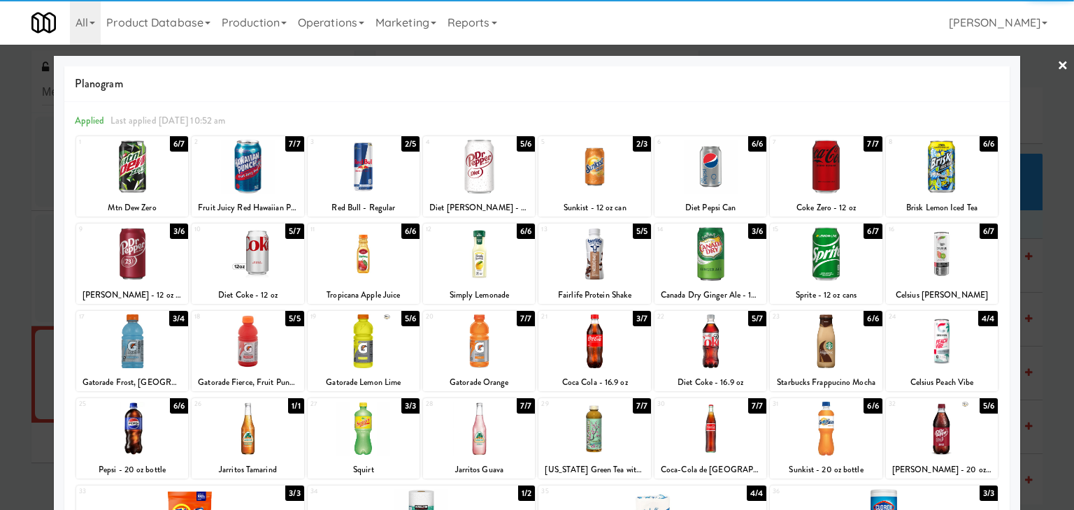
click at [1057, 65] on link "×" at bounding box center [1062, 66] width 11 height 43
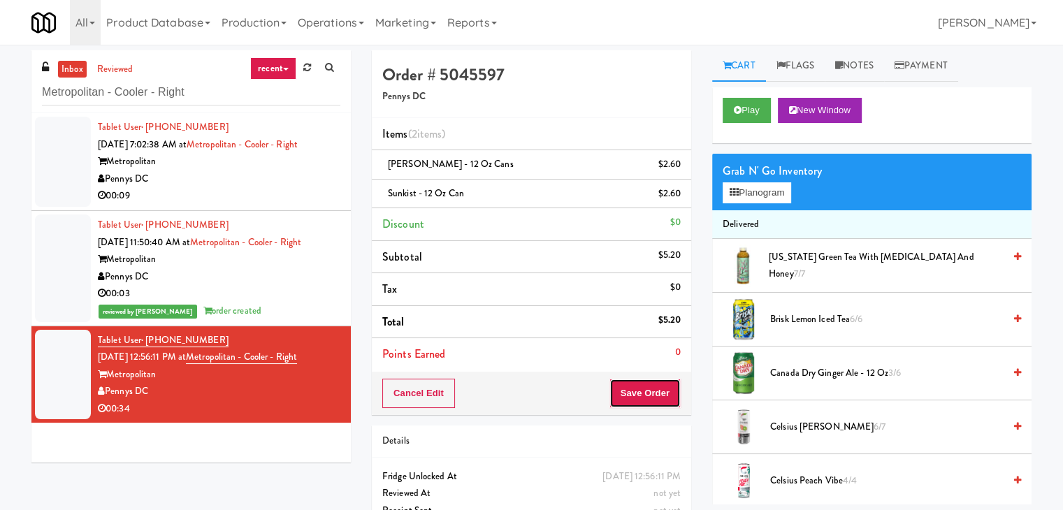
drag, startPoint x: 657, startPoint y: 395, endPoint x: 665, endPoint y: 382, distance: 14.7
click at [656, 395] on button "Save Order" at bounding box center [645, 393] width 71 height 29
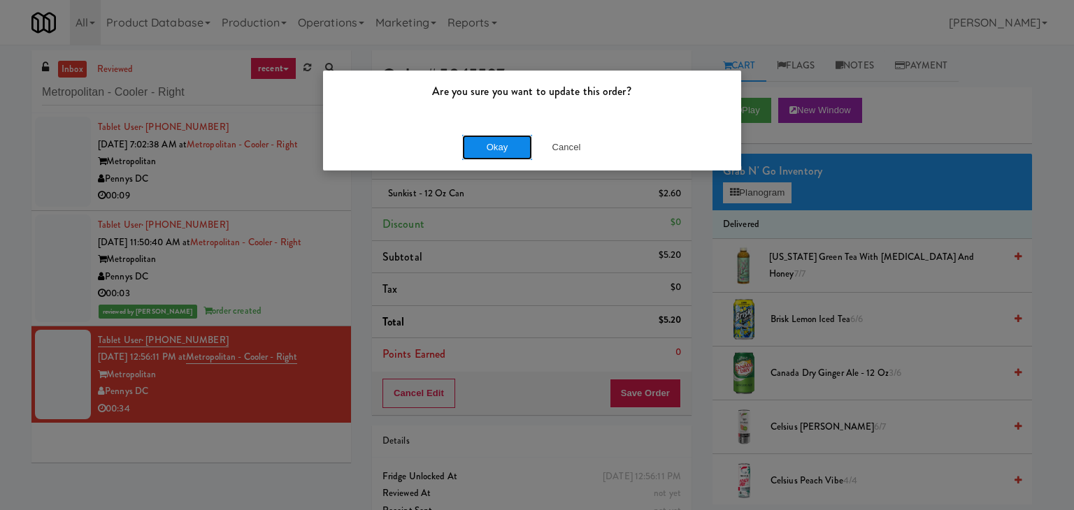
drag, startPoint x: 492, startPoint y: 143, endPoint x: 478, endPoint y: 129, distance: 19.8
click at [492, 143] on button "Okay" at bounding box center [497, 147] width 70 height 25
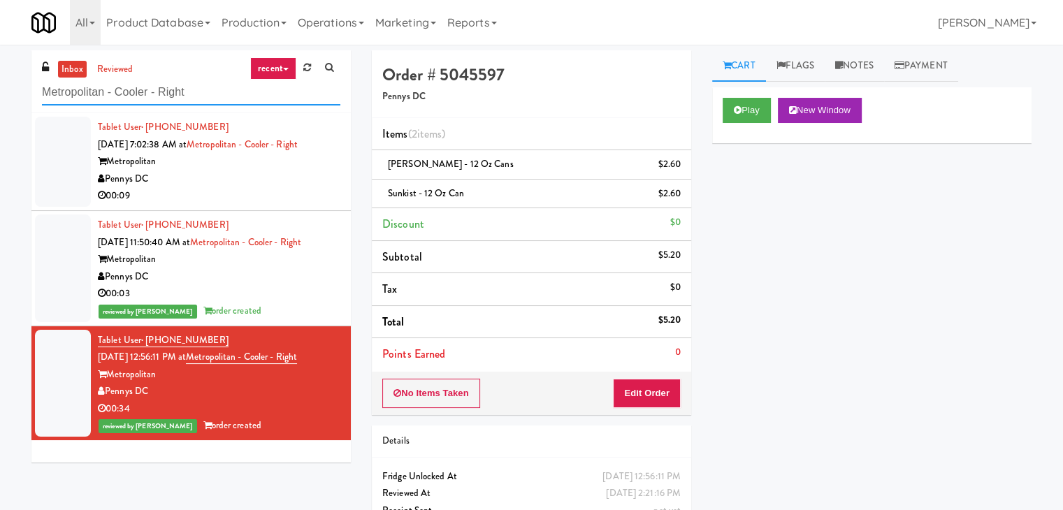
click at [177, 92] on input "Metropolitan - Cooler - Right" at bounding box center [191, 93] width 298 height 26
paste input "The Legacy at [GEOGRAPHIC_DATA][MEDICAL_DATA]"
type input "The Legacy at [GEOGRAPHIC_DATA] Ambient"
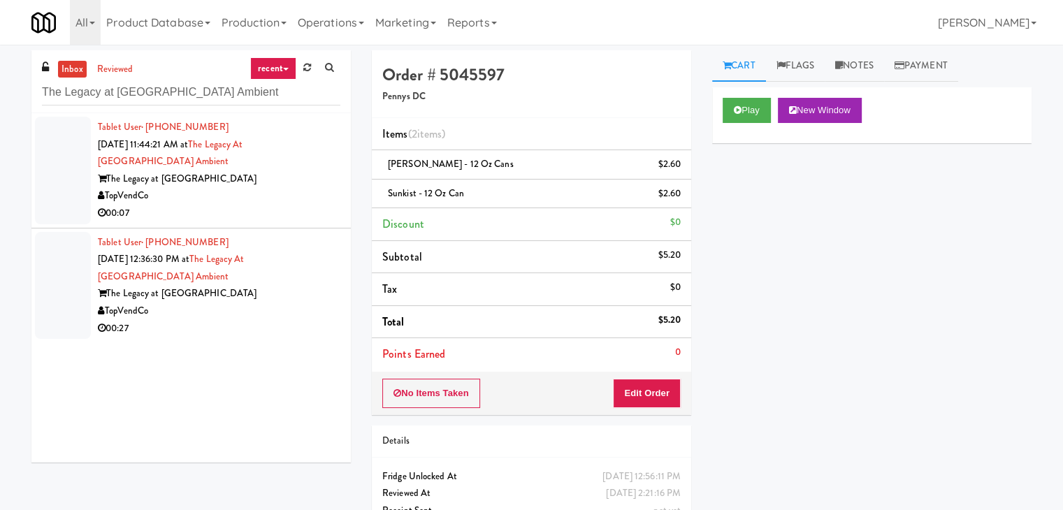
drag, startPoint x: 323, startPoint y: 193, endPoint x: 301, endPoint y: 191, distance: 21.8
click at [323, 192] on div "TopVendCo" at bounding box center [219, 195] width 243 height 17
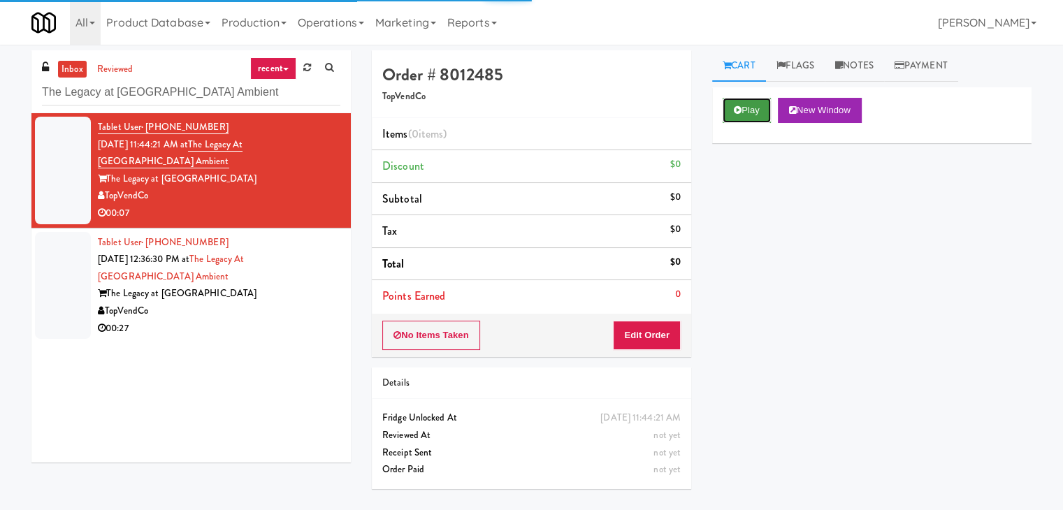
click at [746, 115] on button "Play" at bounding box center [747, 110] width 48 height 25
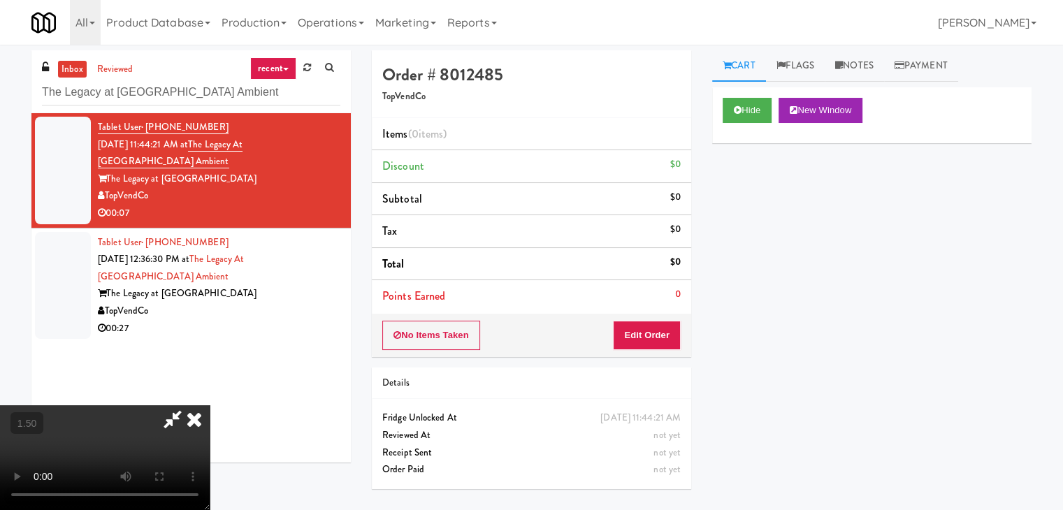
click at [210, 405] on video at bounding box center [105, 457] width 210 height 105
click at [210, 405] on icon at bounding box center [194, 419] width 31 height 28
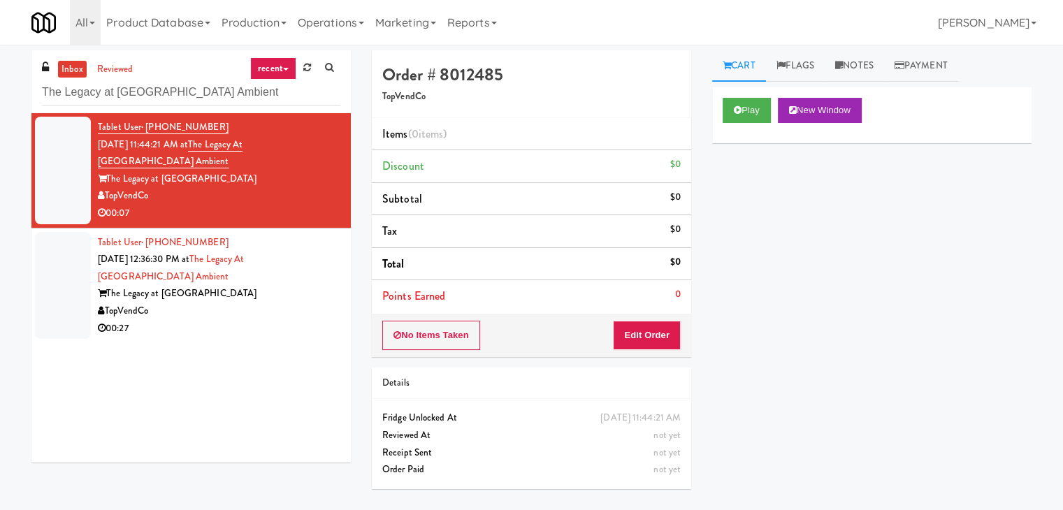
click at [656, 350] on div "No Items Taken Edit Order" at bounding box center [531, 335] width 319 height 43
click at [666, 322] on button "Edit Order" at bounding box center [647, 335] width 68 height 29
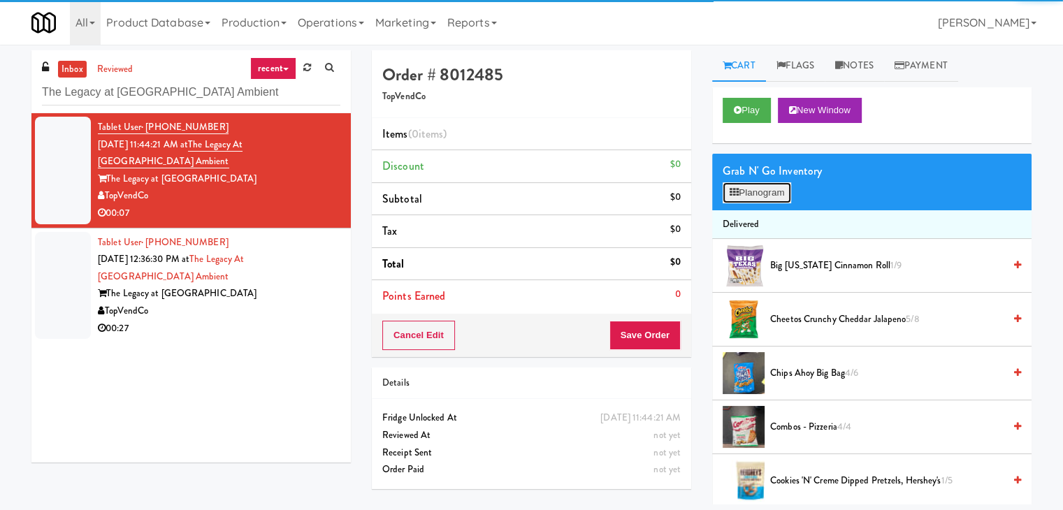
click at [758, 194] on button "Planogram" at bounding box center [757, 192] width 69 height 21
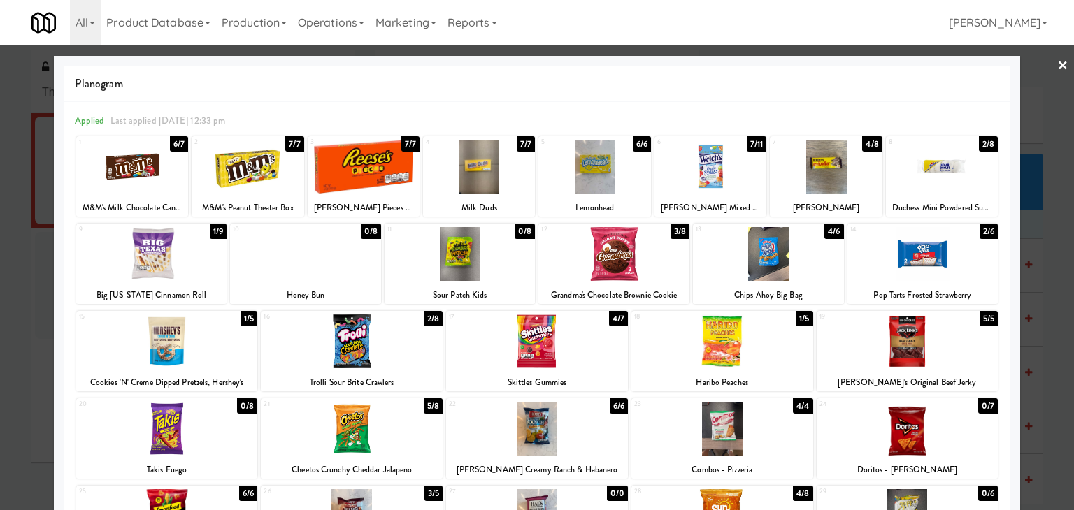
click at [730, 158] on div at bounding box center [710, 167] width 112 height 54
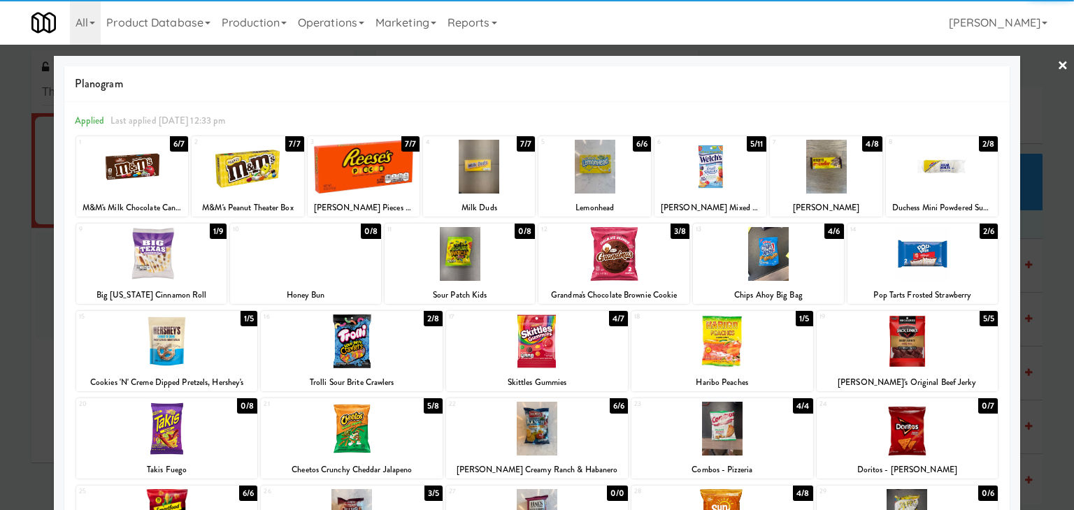
click at [1057, 64] on link "×" at bounding box center [1062, 66] width 11 height 43
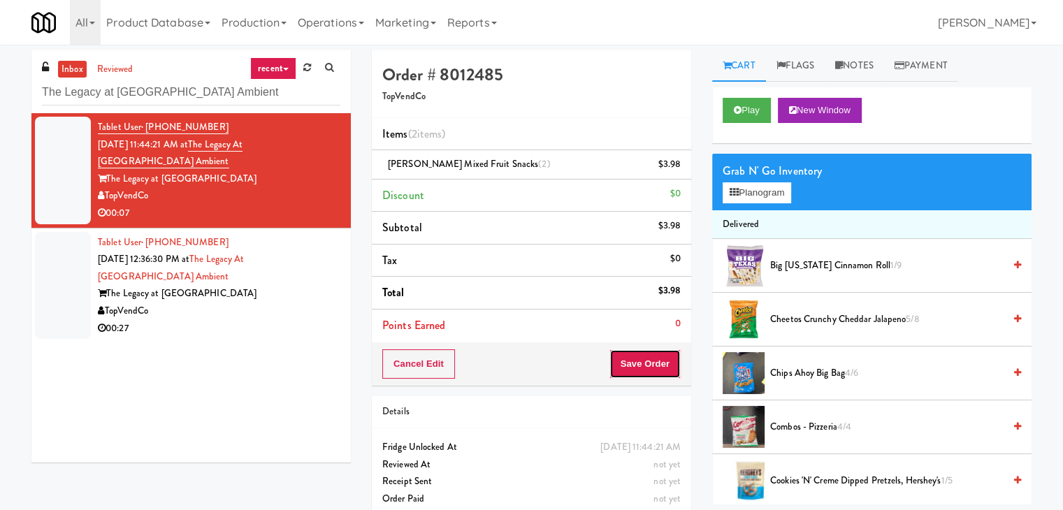
click at [654, 357] on button "Save Order" at bounding box center [645, 363] width 71 height 29
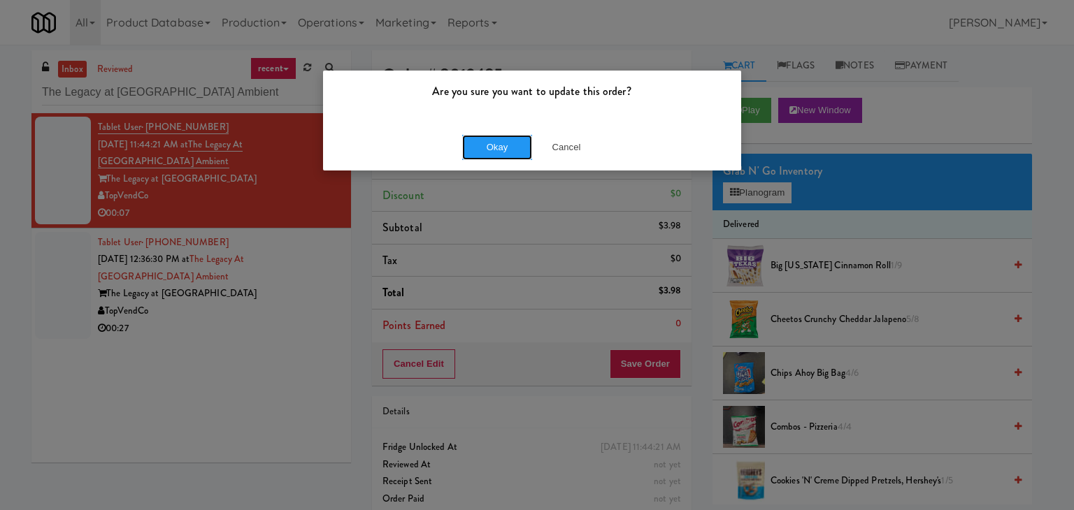
drag, startPoint x: 512, startPoint y: 146, endPoint x: 488, endPoint y: 162, distance: 28.7
click at [510, 145] on button "Okay" at bounding box center [497, 147] width 70 height 25
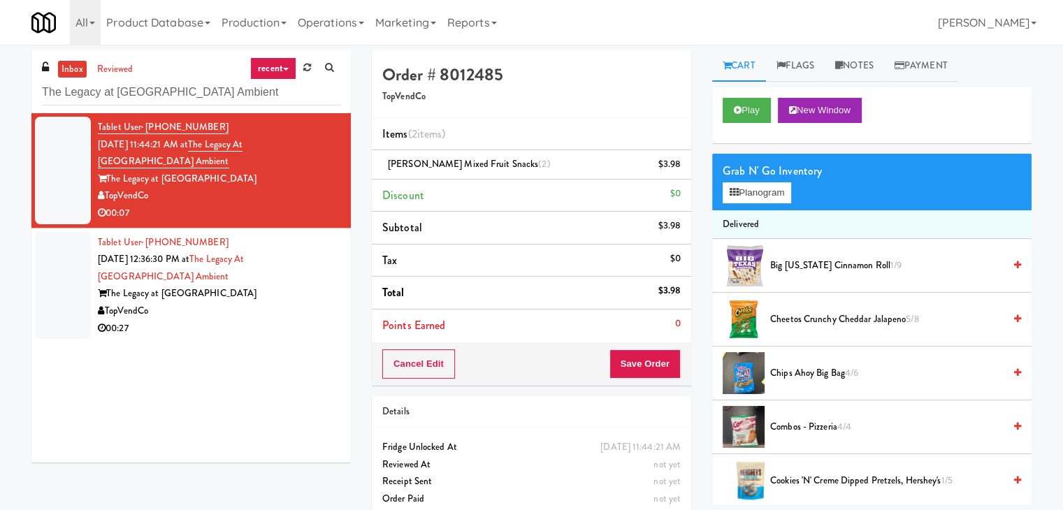
click at [315, 292] on div "The Legacy at [GEOGRAPHIC_DATA]" at bounding box center [219, 293] width 243 height 17
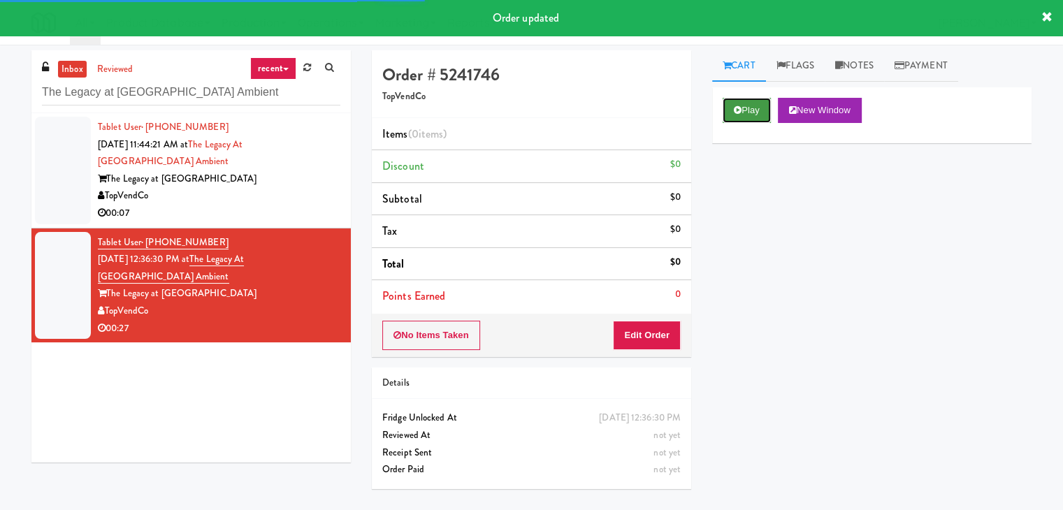
click at [753, 113] on button "Play" at bounding box center [747, 110] width 48 height 25
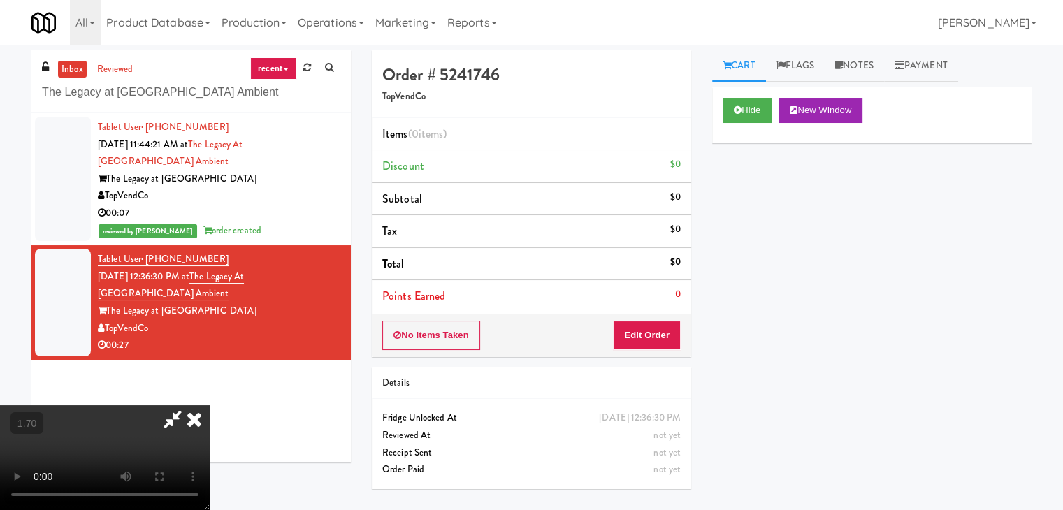
click at [210, 405] on video at bounding box center [105, 457] width 210 height 105
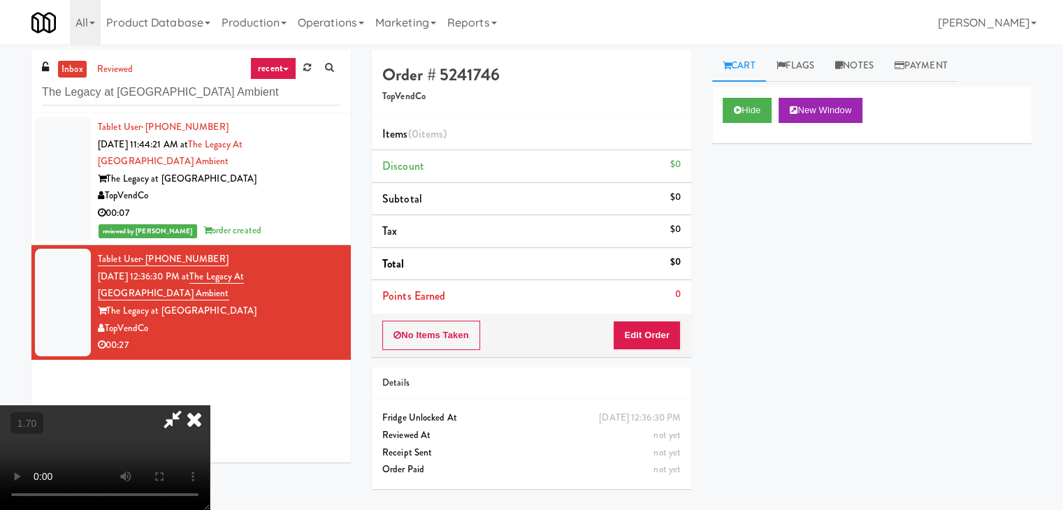
click at [210, 405] on video at bounding box center [105, 457] width 210 height 105
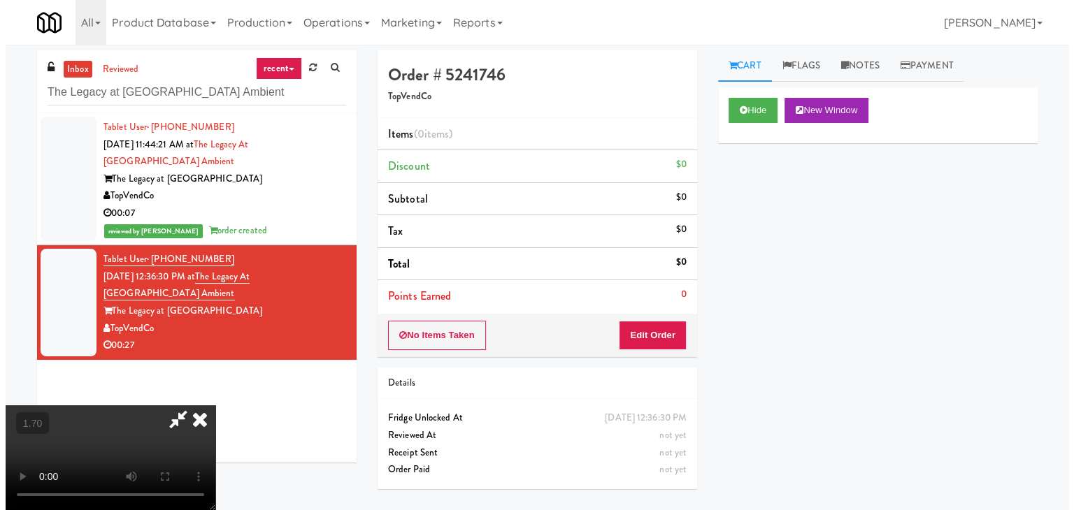
scroll to position [0, 0]
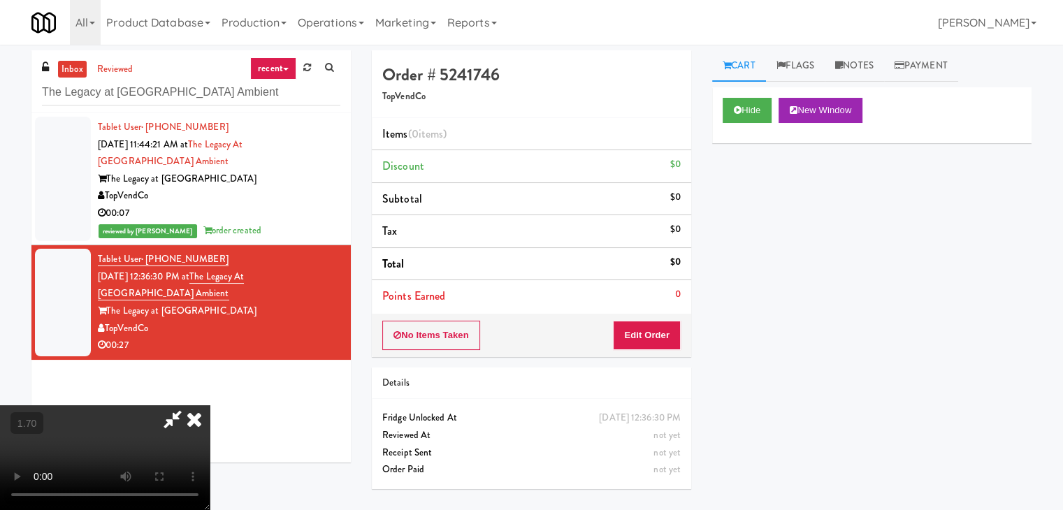
click at [210, 405] on icon at bounding box center [194, 419] width 31 height 28
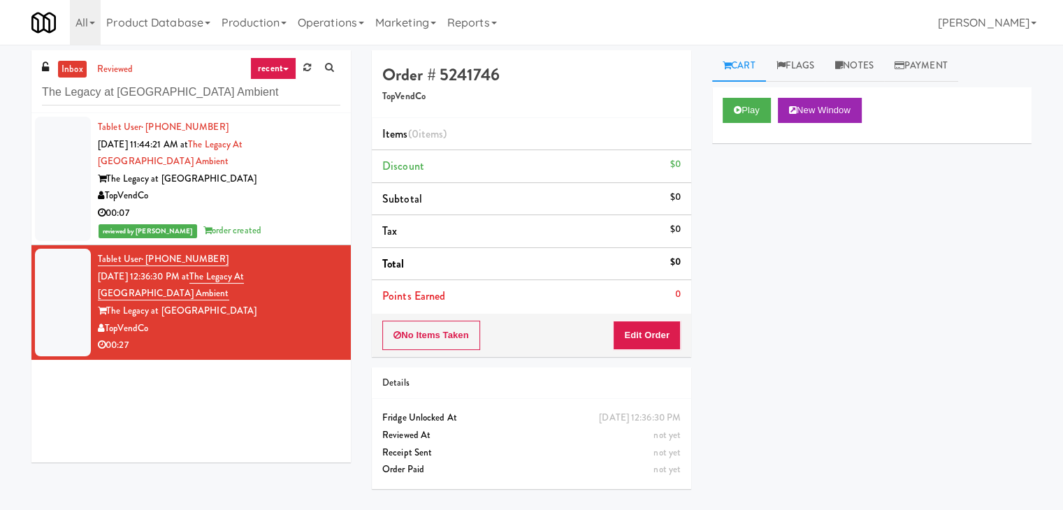
click at [649, 317] on div "No Items Taken Edit Order" at bounding box center [531, 335] width 319 height 43
click at [659, 328] on button "Edit Order" at bounding box center [647, 335] width 68 height 29
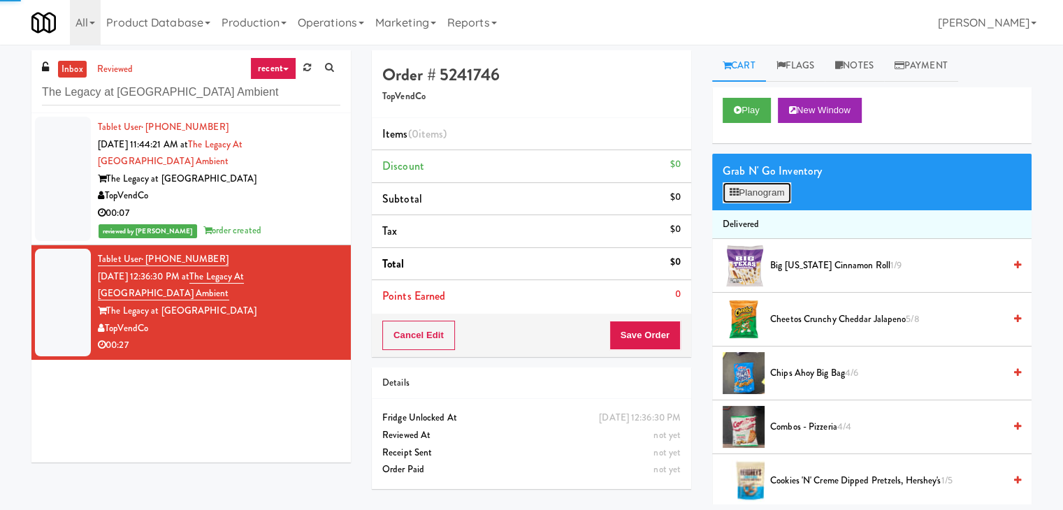
click at [760, 197] on button "Planogram" at bounding box center [757, 192] width 69 height 21
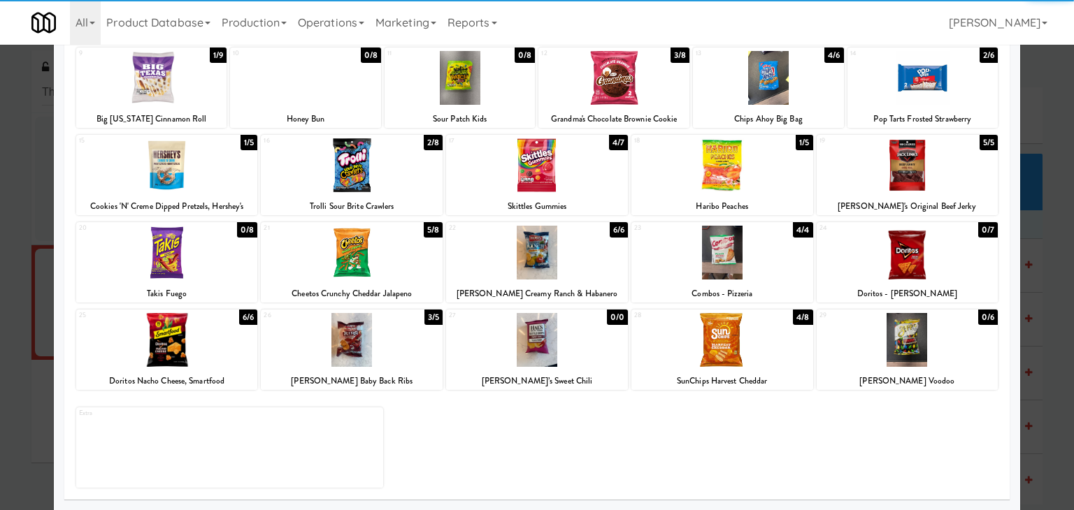
click at [728, 345] on div at bounding box center [722, 340] width 182 height 54
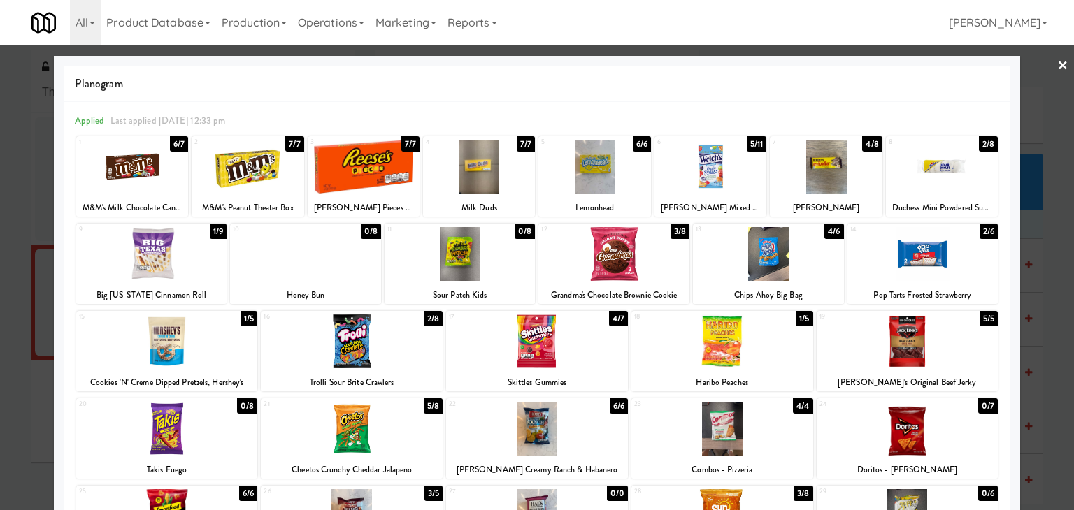
click at [1057, 70] on link "×" at bounding box center [1062, 66] width 11 height 43
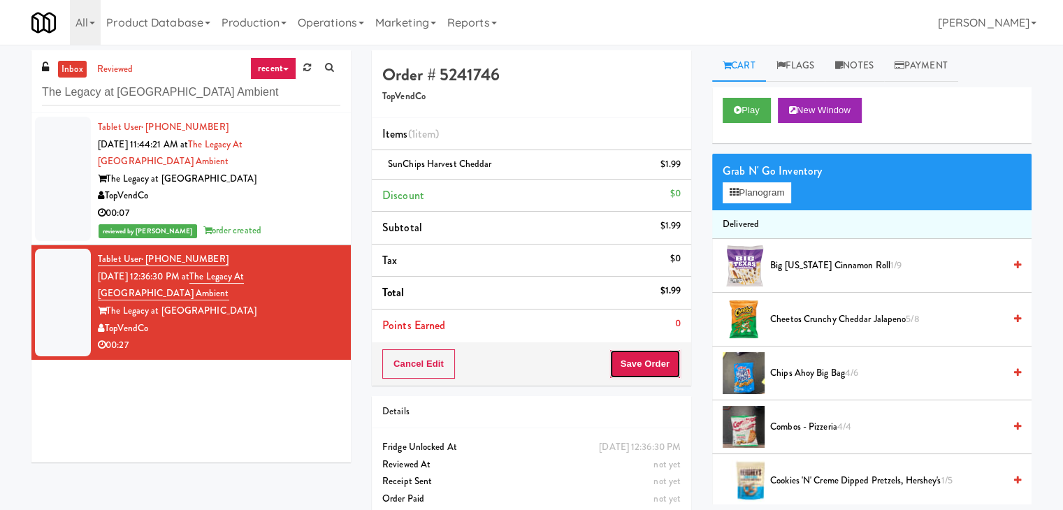
click at [626, 359] on button "Save Order" at bounding box center [645, 363] width 71 height 29
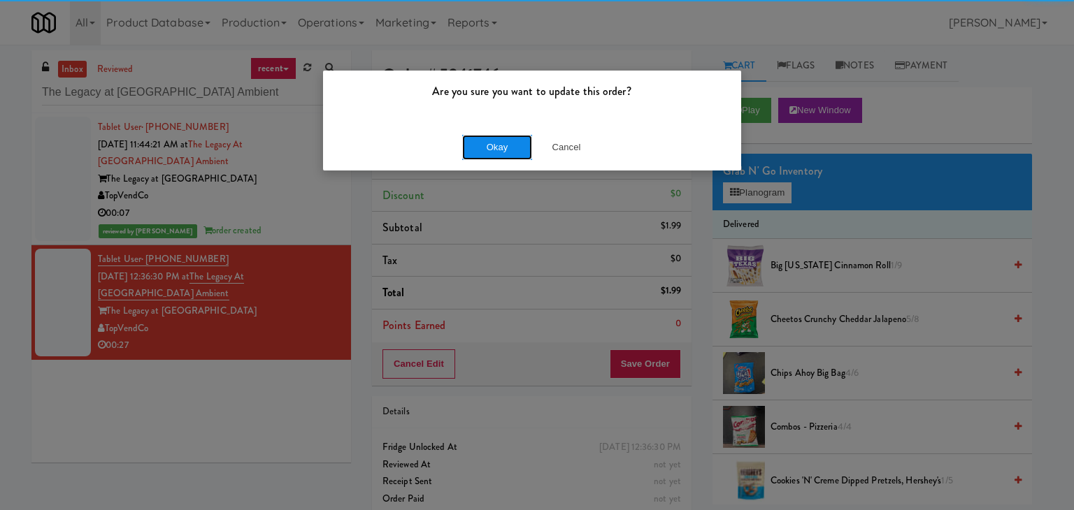
click at [483, 150] on button "Okay" at bounding box center [497, 147] width 70 height 25
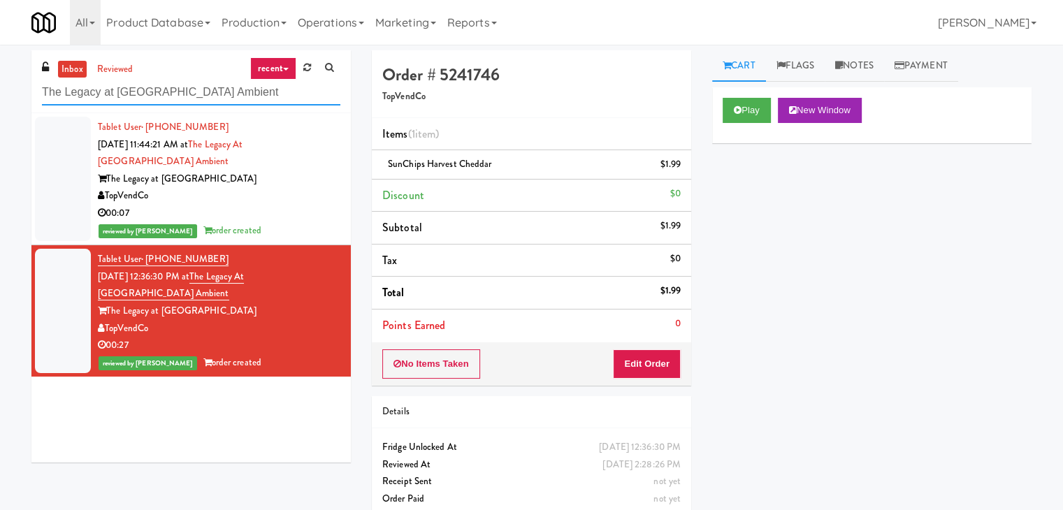
click at [178, 85] on input "The Legacy at [GEOGRAPHIC_DATA] Ambient" at bounding box center [191, 93] width 298 height 26
paste input "[PERSON_NAME]-Accurate 2"
type input "[PERSON_NAME]-Accurate 2"
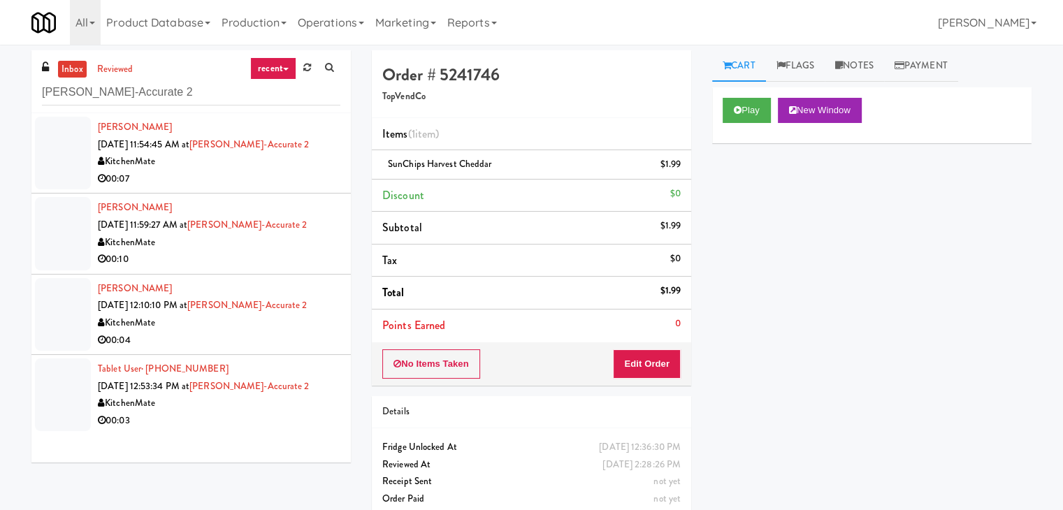
click at [271, 175] on div "00:07" at bounding box center [219, 179] width 243 height 17
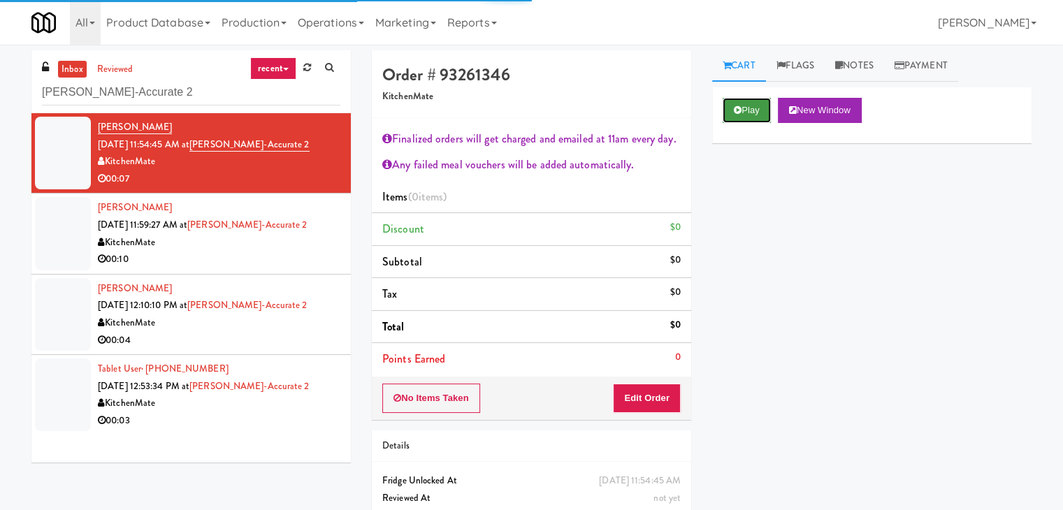
click at [746, 106] on button "Play" at bounding box center [747, 110] width 48 height 25
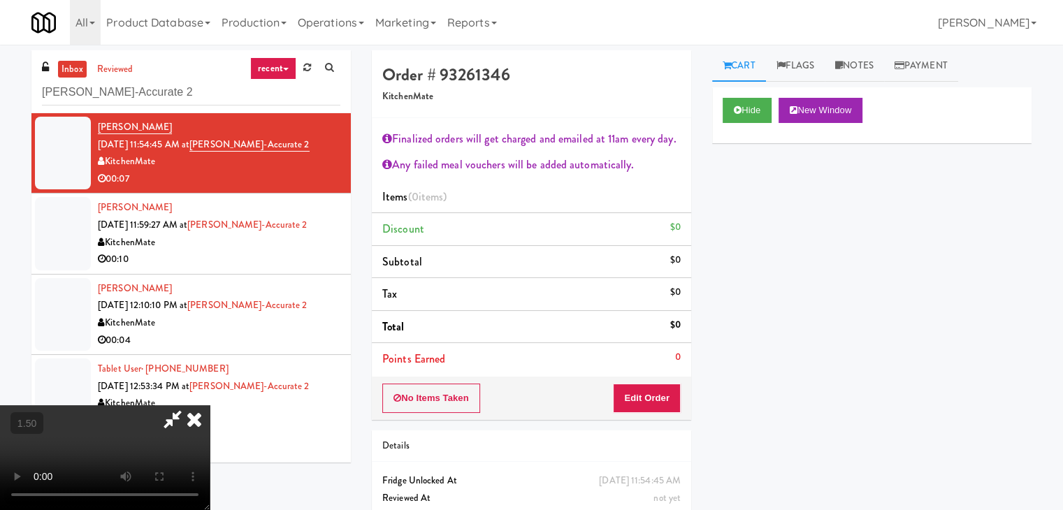
click at [210, 405] on video at bounding box center [105, 457] width 210 height 105
drag, startPoint x: 607, startPoint y: 59, endPoint x: 607, endPoint y: 73, distance: 13.3
click at [210, 405] on icon at bounding box center [194, 419] width 31 height 28
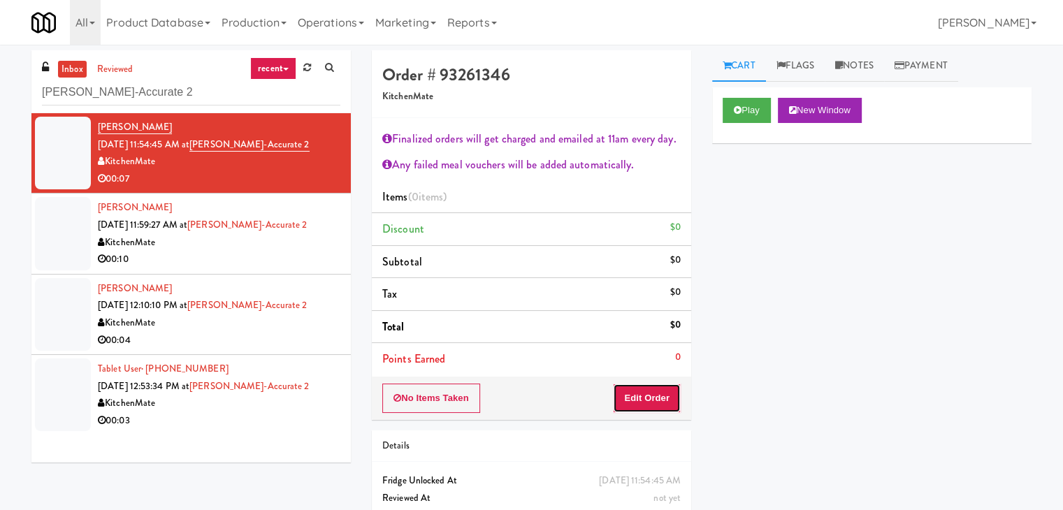
click at [664, 389] on button "Edit Order" at bounding box center [647, 398] width 68 height 29
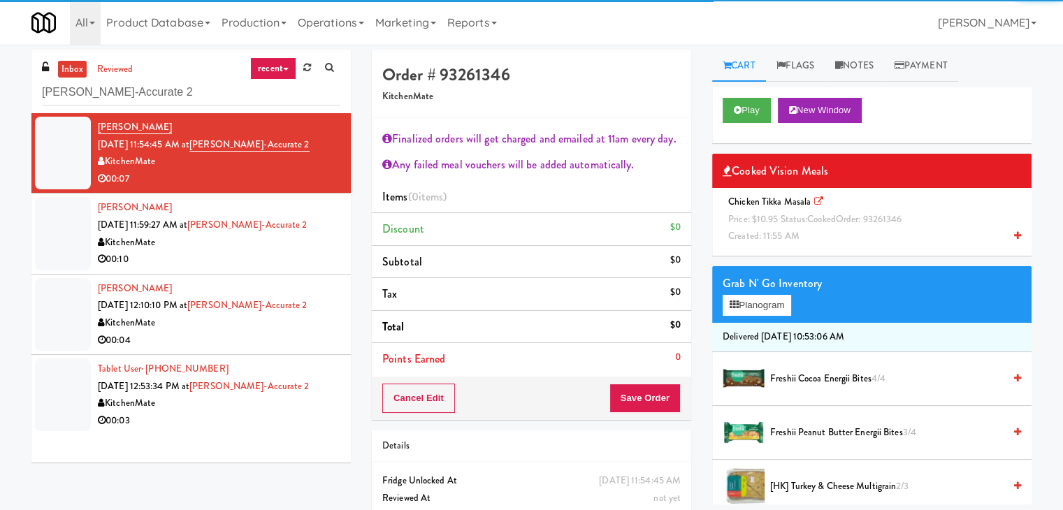
click at [789, 216] on span "Price: $10.95 Status: cooked Order: 93261346" at bounding box center [814, 218] width 173 height 13
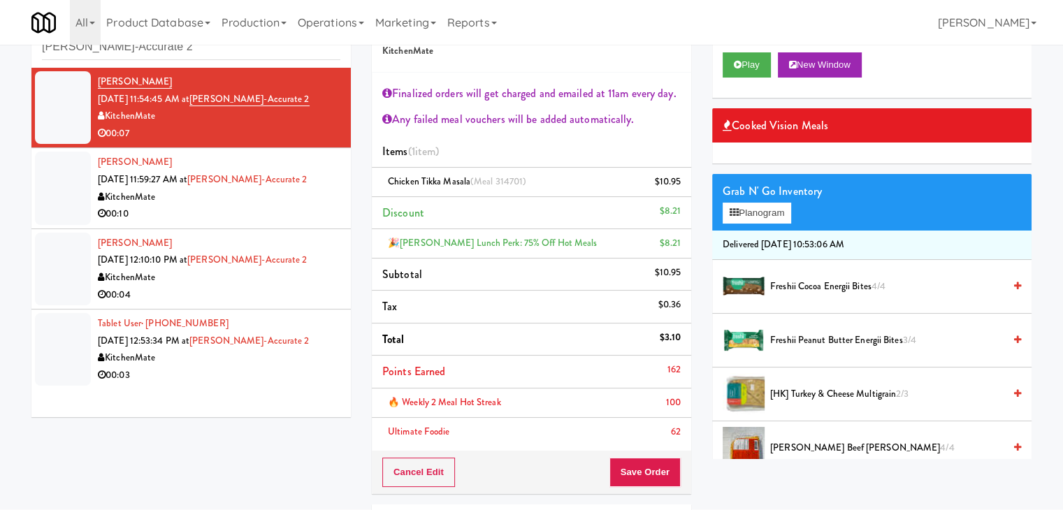
scroll to position [70, 0]
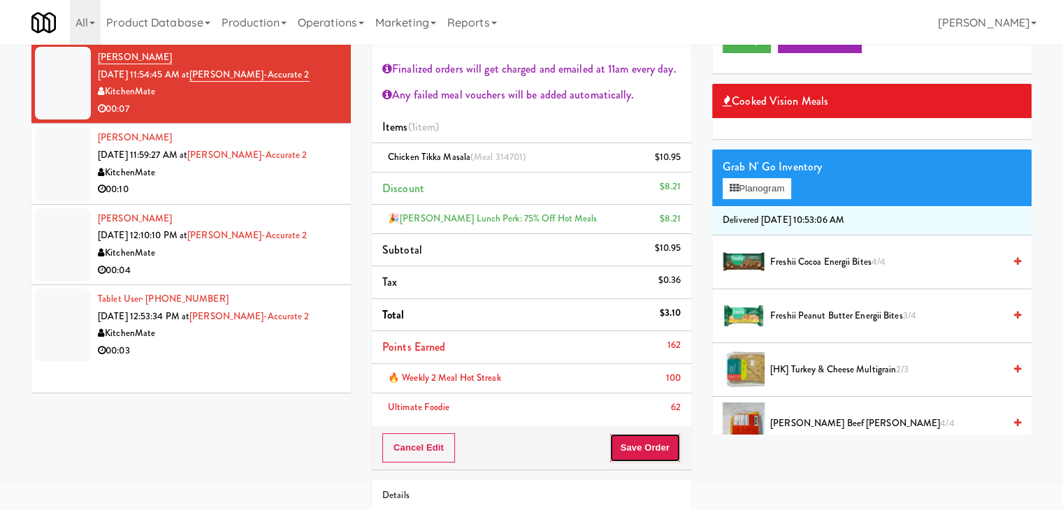
click at [644, 451] on button "Save Order" at bounding box center [645, 447] width 71 height 29
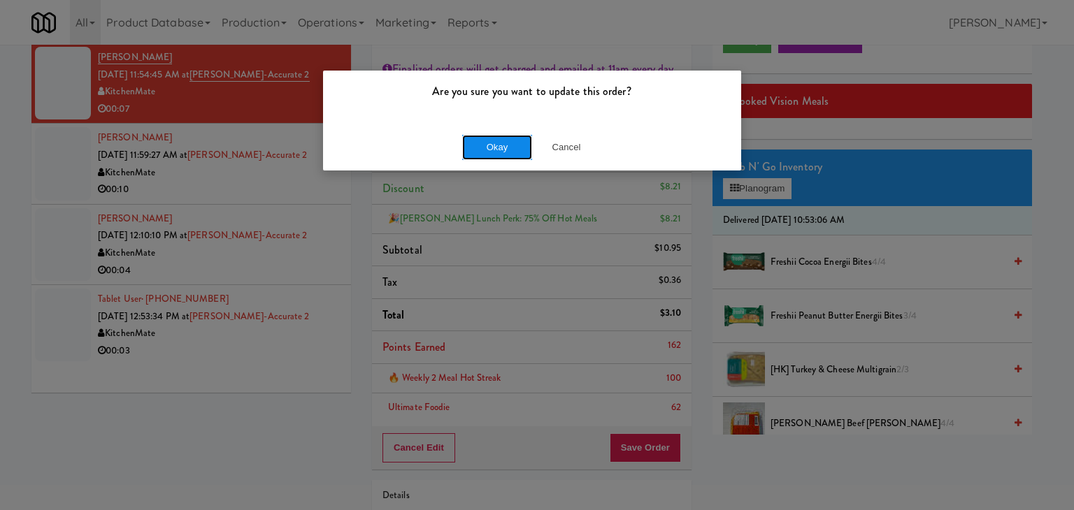
drag, startPoint x: 505, startPoint y: 155, endPoint x: 461, endPoint y: 168, distance: 46.0
click at [504, 155] on button "Okay" at bounding box center [497, 147] width 70 height 25
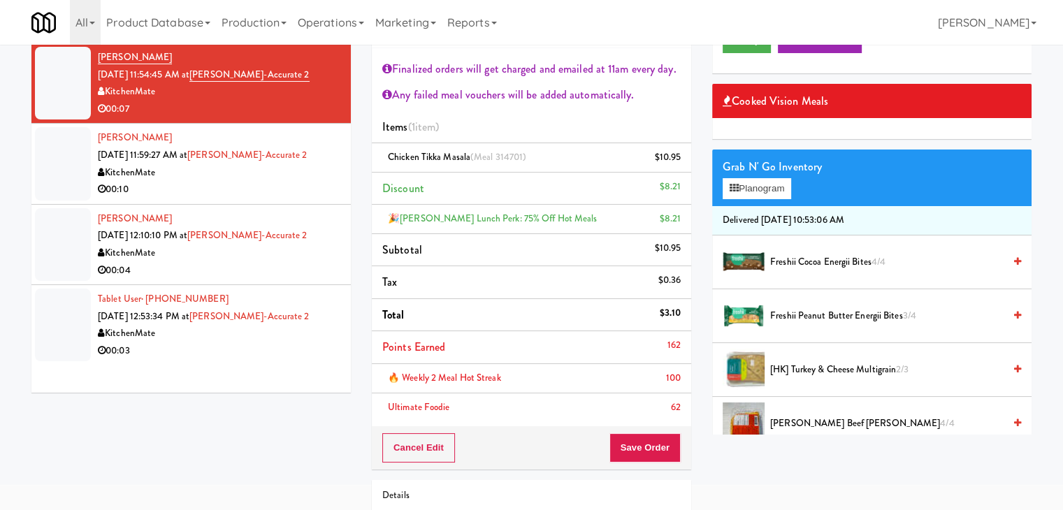
click at [322, 187] on div "00:10" at bounding box center [219, 189] width 243 height 17
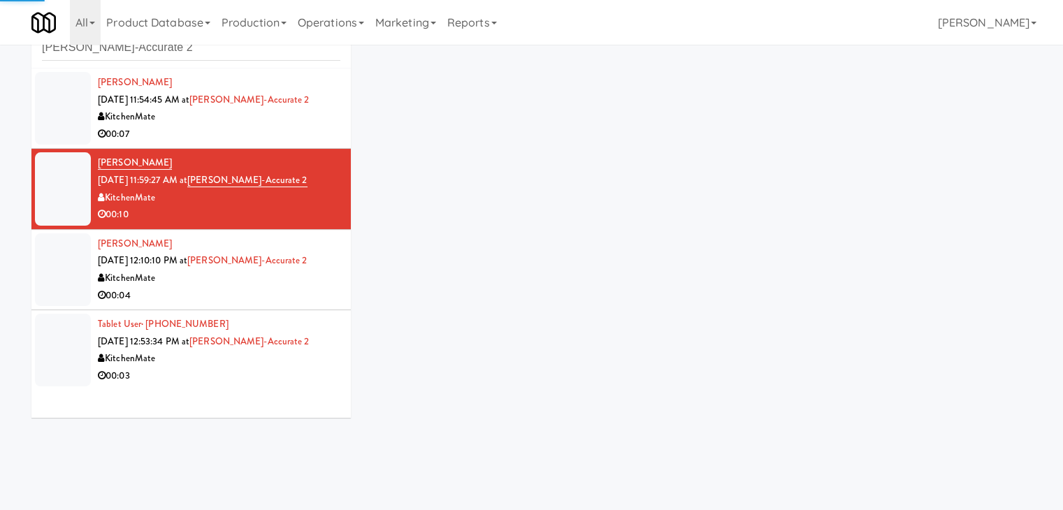
scroll to position [51, 0]
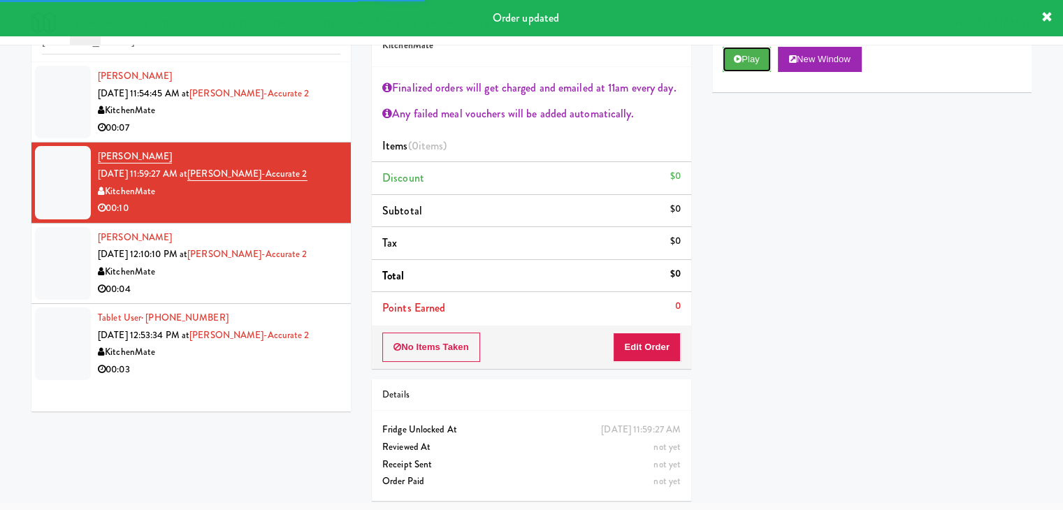
drag, startPoint x: 751, startPoint y: 59, endPoint x: 726, endPoint y: 76, distance: 30.2
click at [751, 59] on button "Play" at bounding box center [747, 59] width 48 height 25
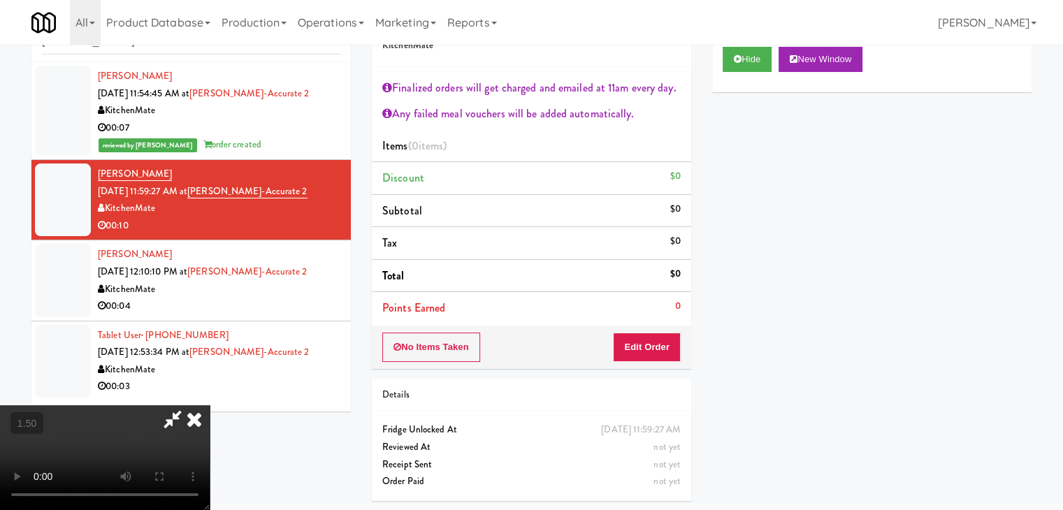
click at [210, 405] on video at bounding box center [105, 457] width 210 height 105
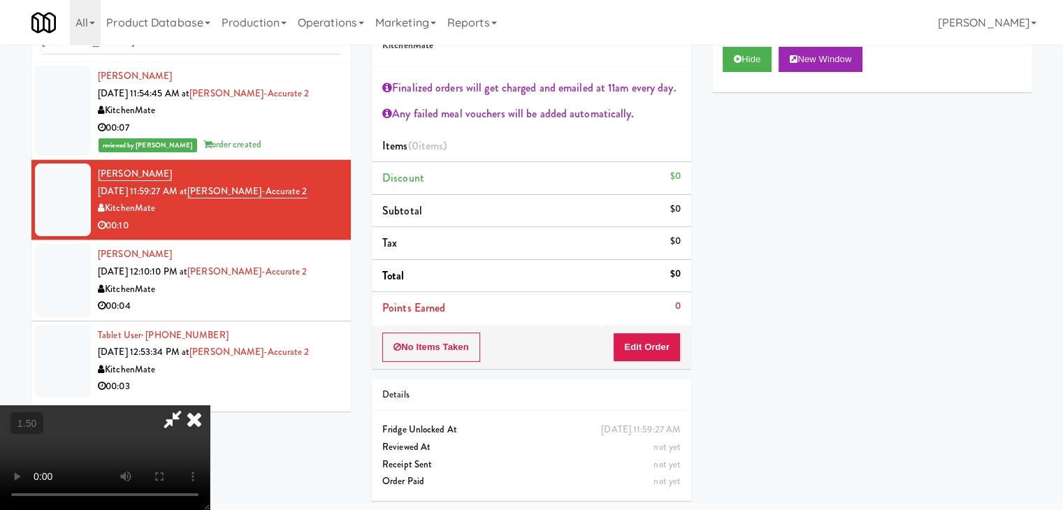
click at [210, 405] on video at bounding box center [105, 457] width 210 height 105
drag, startPoint x: 617, startPoint y: 58, endPoint x: 644, endPoint y: 240, distance: 184.6
click at [210, 405] on icon at bounding box center [194, 419] width 31 height 28
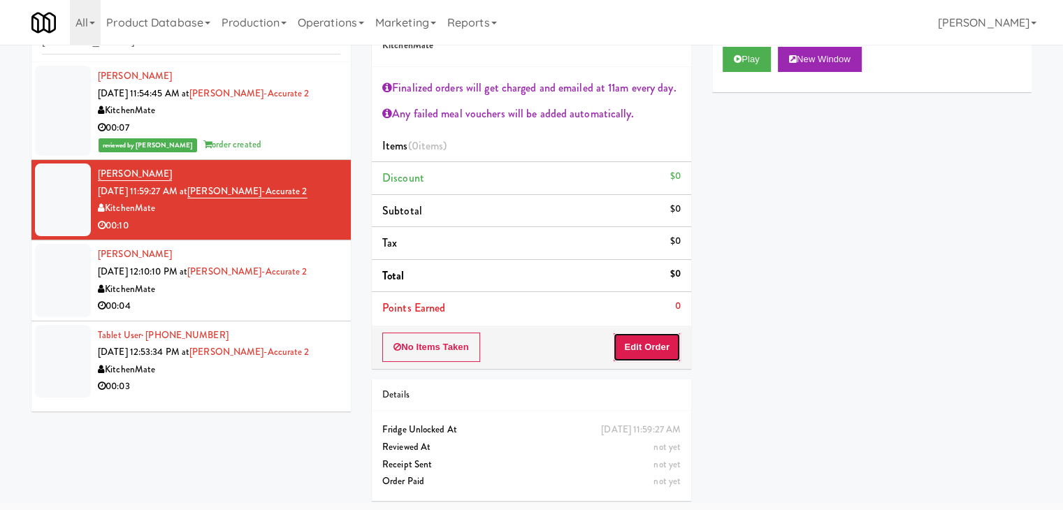
click at [646, 350] on button "Edit Order" at bounding box center [647, 347] width 68 height 29
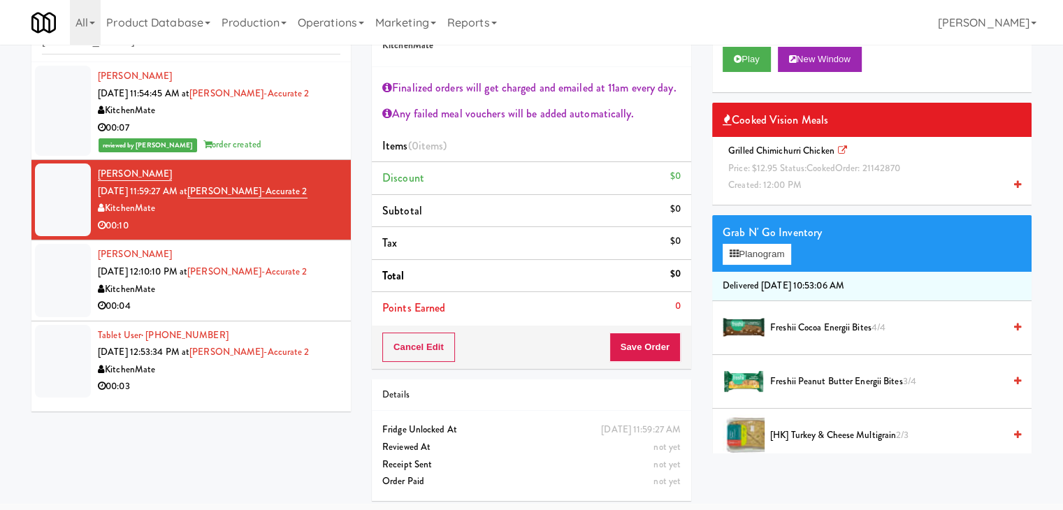
click at [785, 163] on span "Price: $12.95 Status: cooked Order: 21142870" at bounding box center [814, 167] width 172 height 13
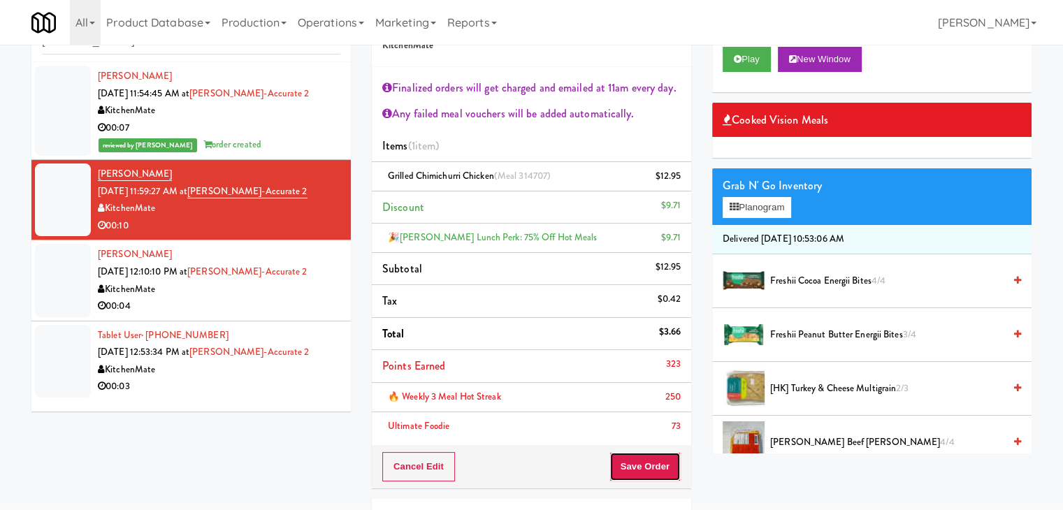
click at [640, 475] on button "Save Order" at bounding box center [645, 466] width 71 height 29
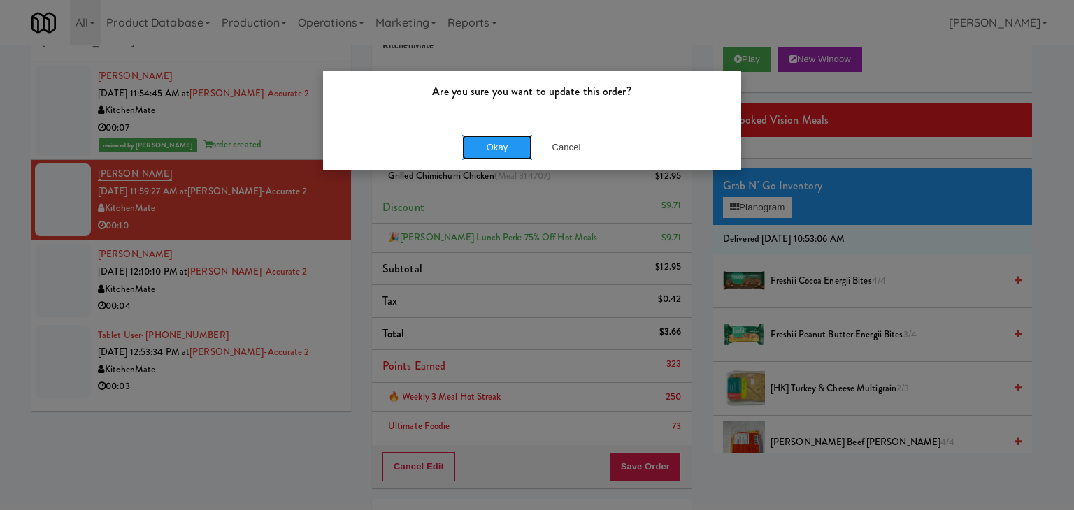
click at [495, 145] on button "Okay" at bounding box center [497, 147] width 70 height 25
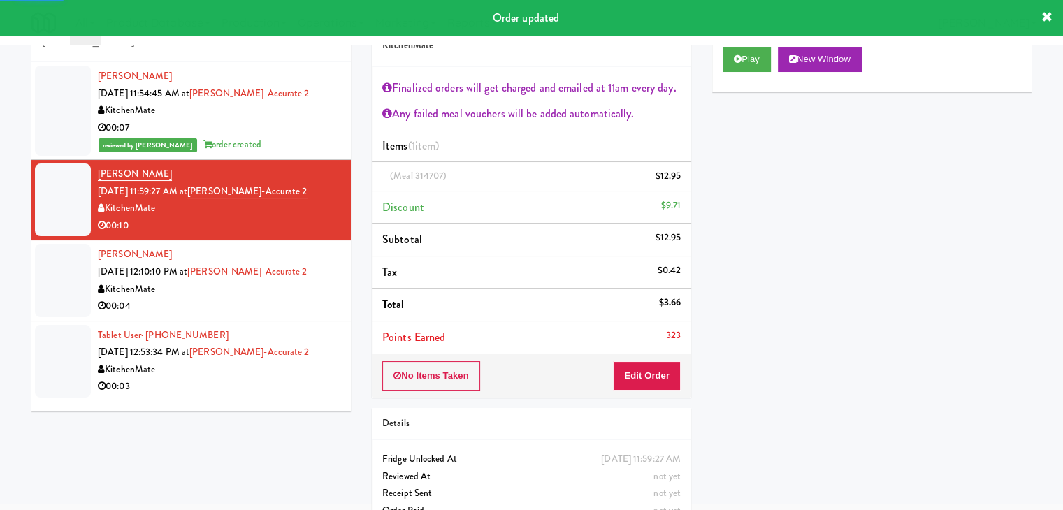
click at [294, 312] on div "00:04" at bounding box center [219, 306] width 243 height 17
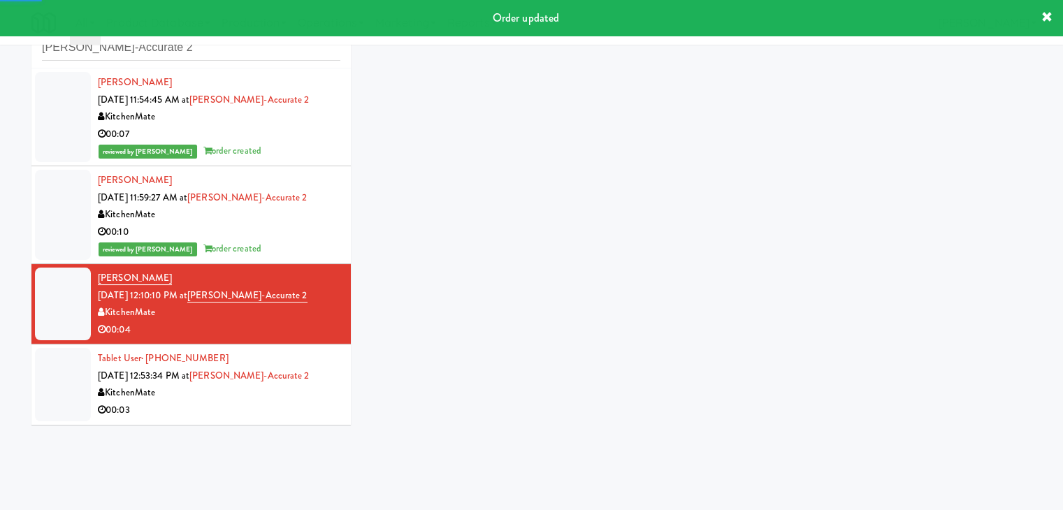
scroll to position [51, 0]
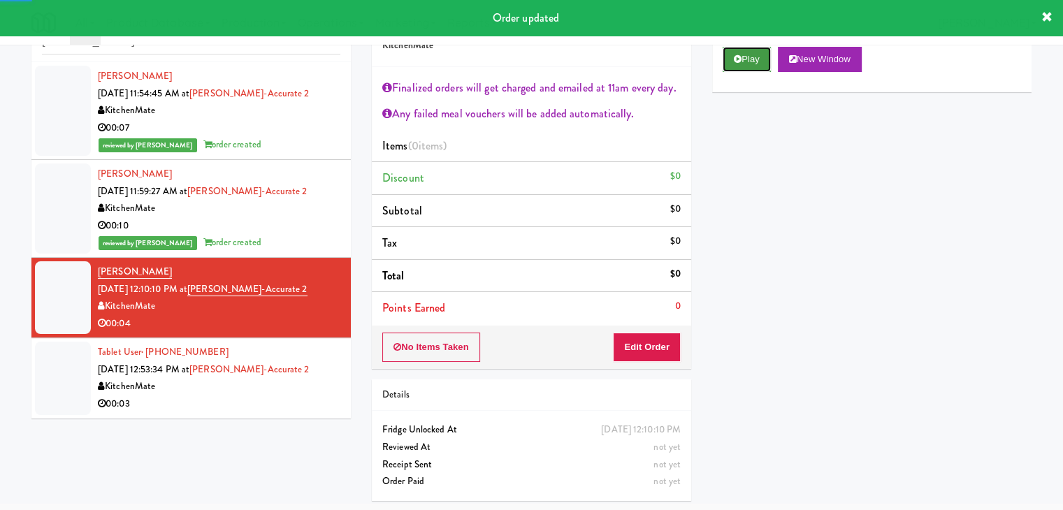
click at [758, 57] on button "Play" at bounding box center [747, 59] width 48 height 25
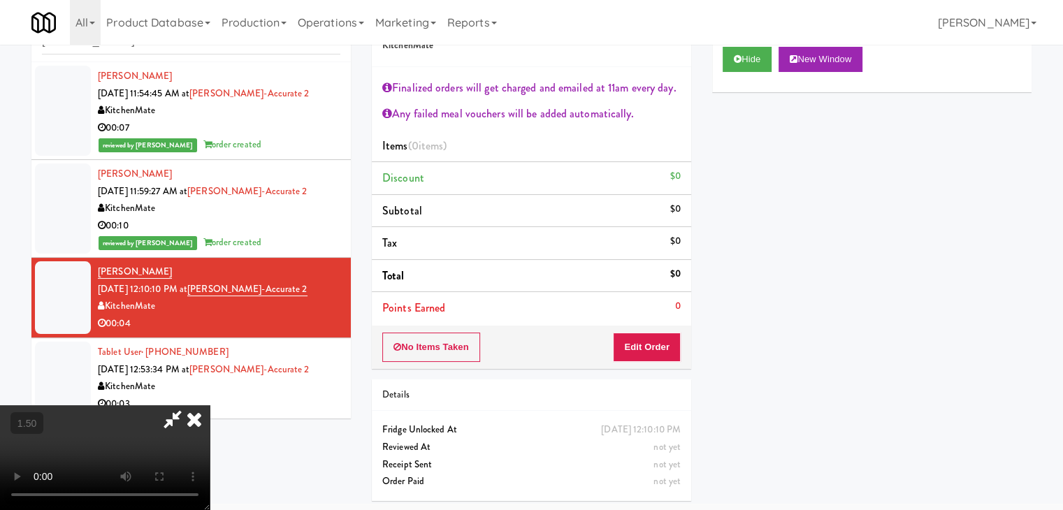
click at [210, 405] on video at bounding box center [105, 457] width 210 height 105
click at [210, 405] on icon at bounding box center [194, 419] width 31 height 28
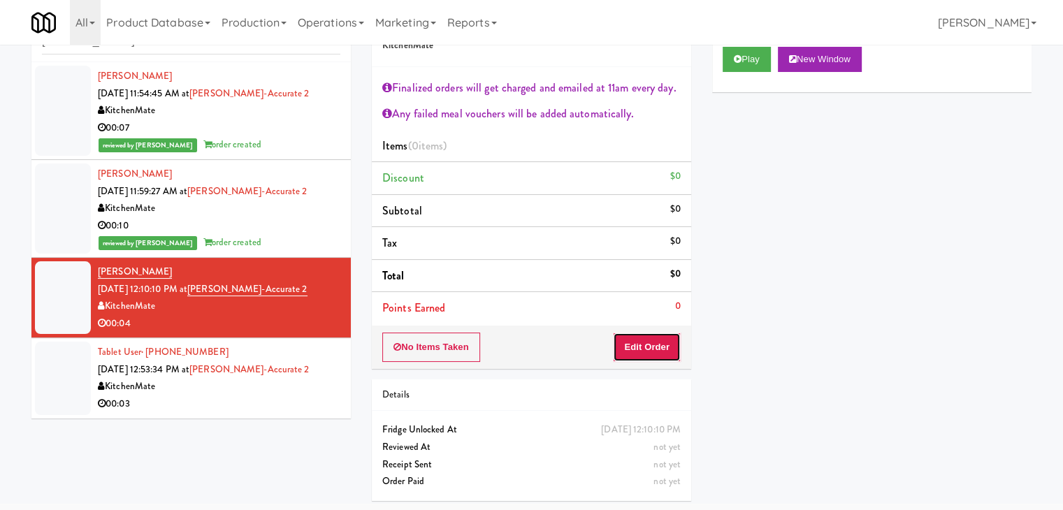
click at [627, 355] on button "Edit Order" at bounding box center [647, 347] width 68 height 29
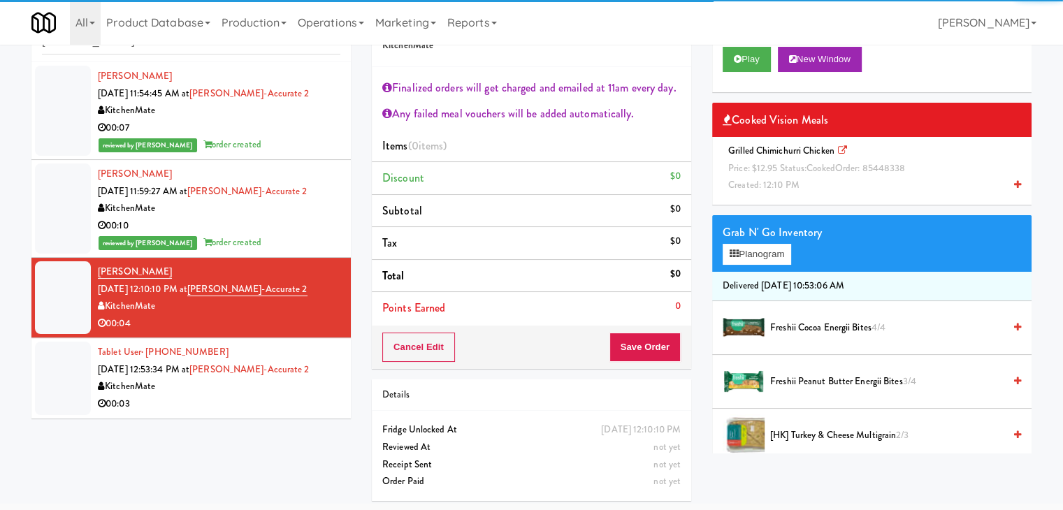
click at [784, 170] on span "Price: $12.95 Status: cooked Order: 85448338" at bounding box center [816, 167] width 177 height 13
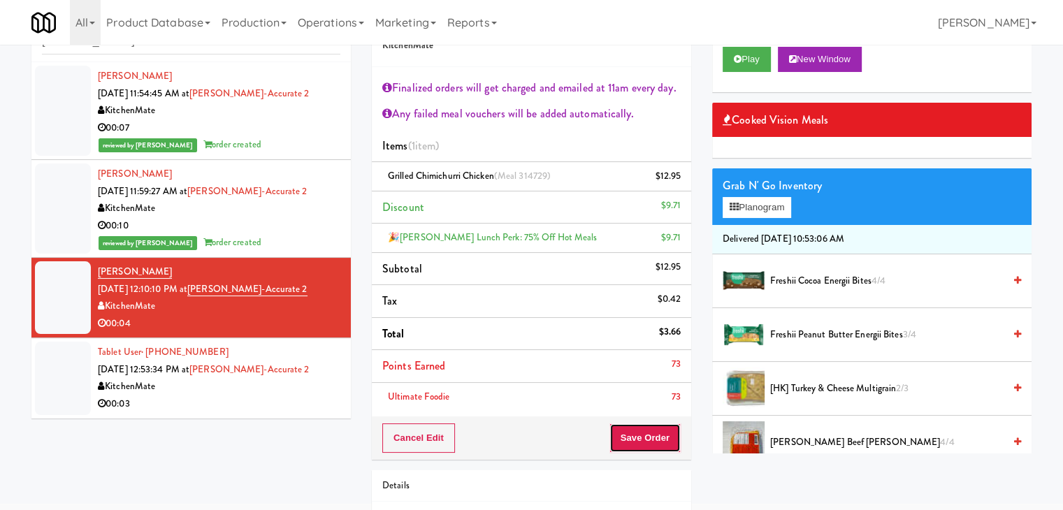
click at [637, 442] on button "Save Order" at bounding box center [645, 438] width 71 height 29
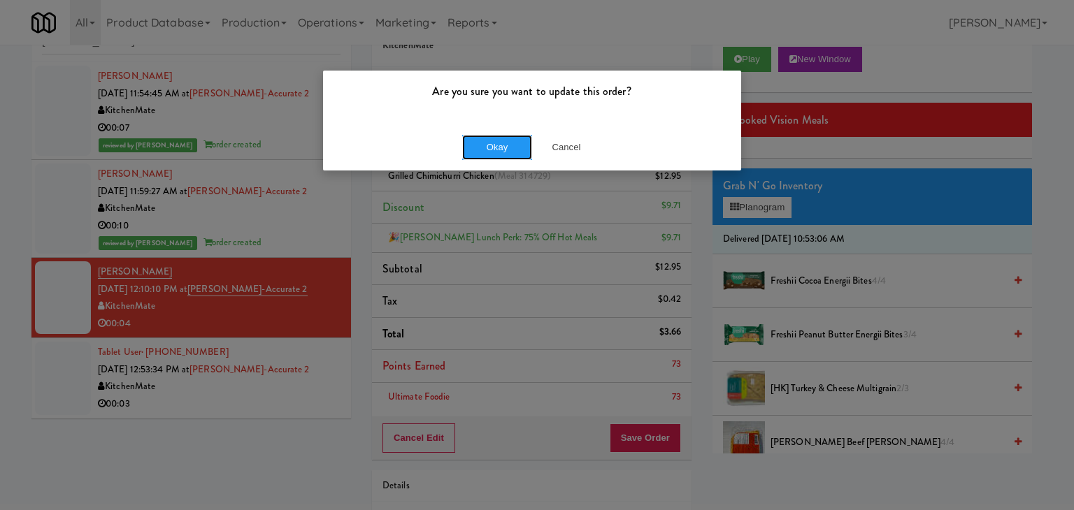
drag, startPoint x: 487, startPoint y: 154, endPoint x: 462, endPoint y: 182, distance: 38.1
click at [486, 154] on button "Okay" at bounding box center [497, 147] width 70 height 25
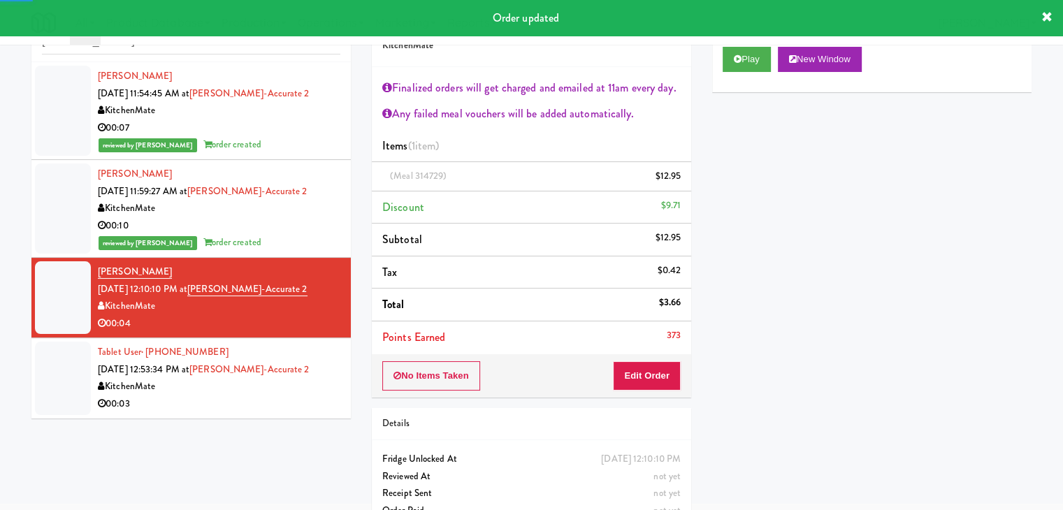
click at [271, 408] on div "00:03" at bounding box center [219, 404] width 243 height 17
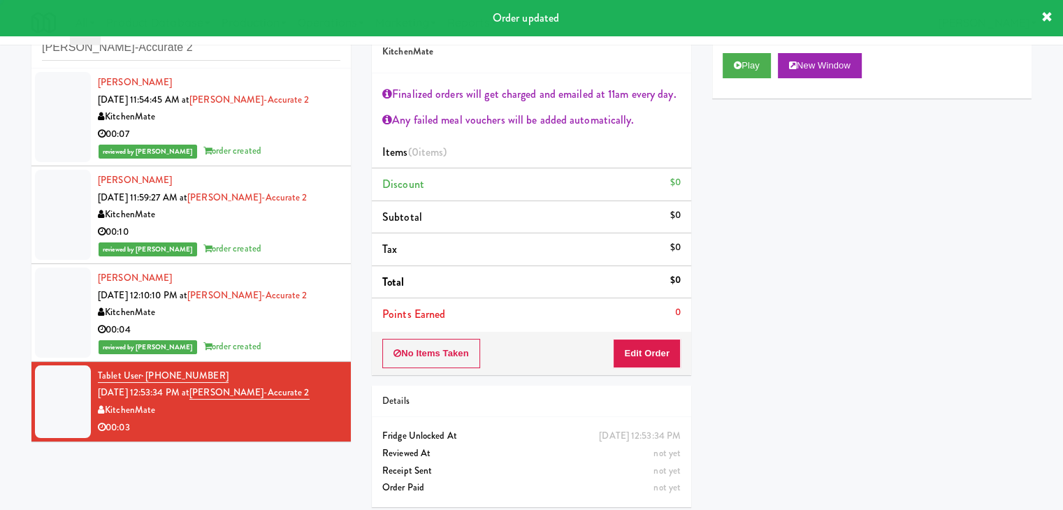
scroll to position [51, 0]
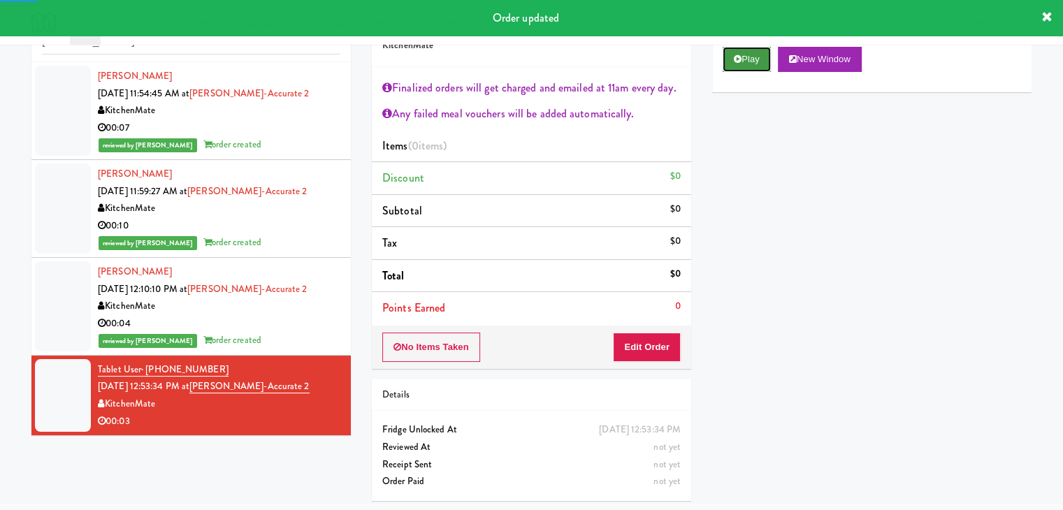
click at [744, 57] on button "Play" at bounding box center [747, 59] width 48 height 25
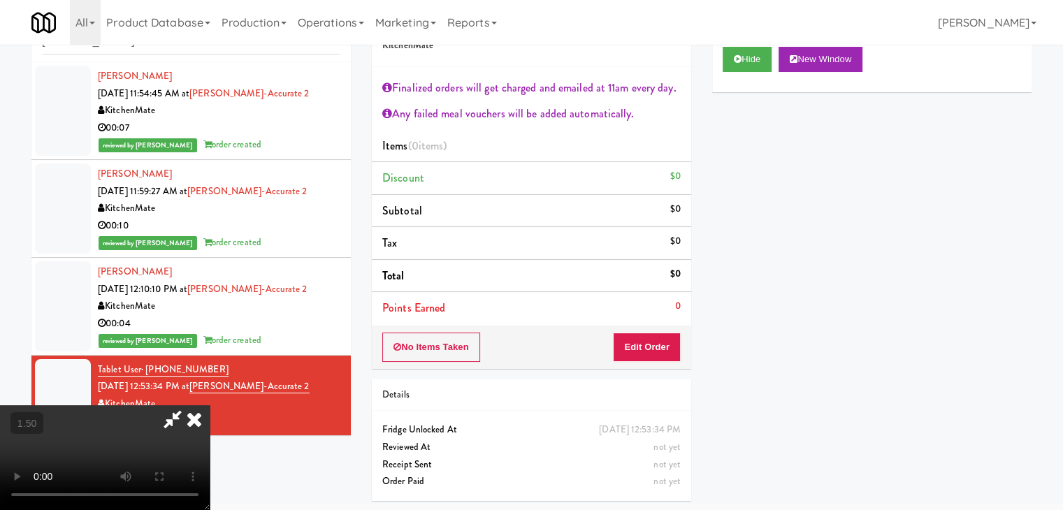
click at [210, 405] on video at bounding box center [105, 457] width 210 height 105
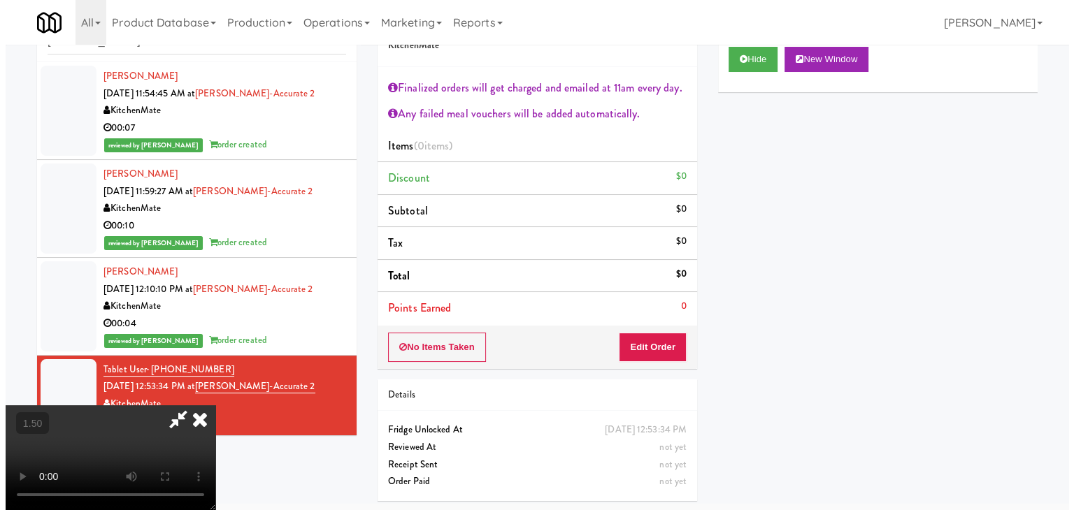
scroll to position [0, 0]
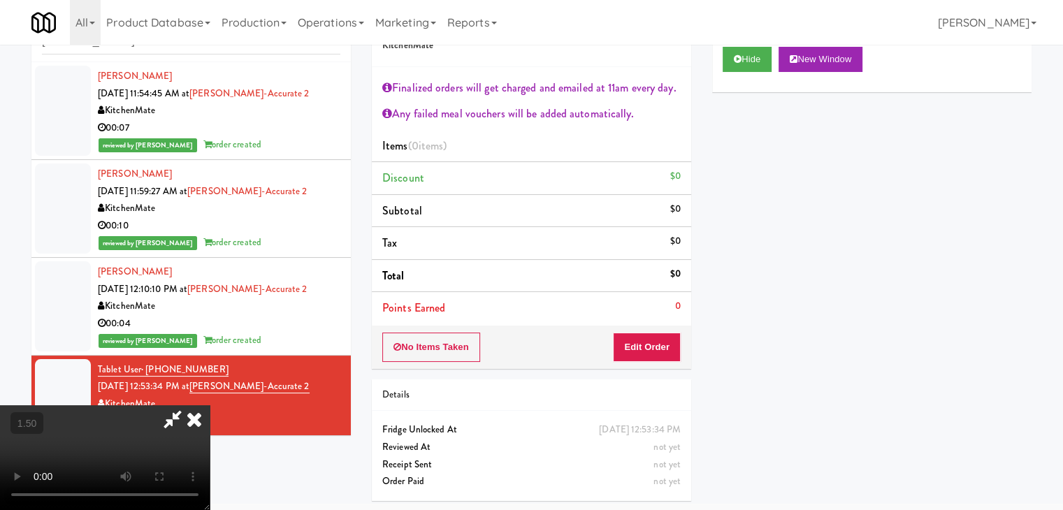
click at [210, 405] on icon at bounding box center [194, 419] width 31 height 28
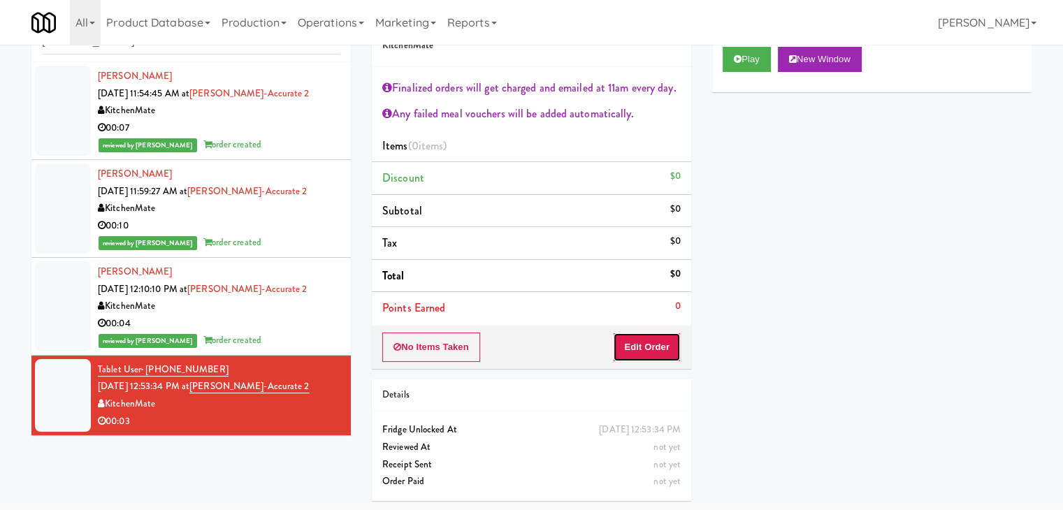
click at [649, 350] on button "Edit Order" at bounding box center [647, 347] width 68 height 29
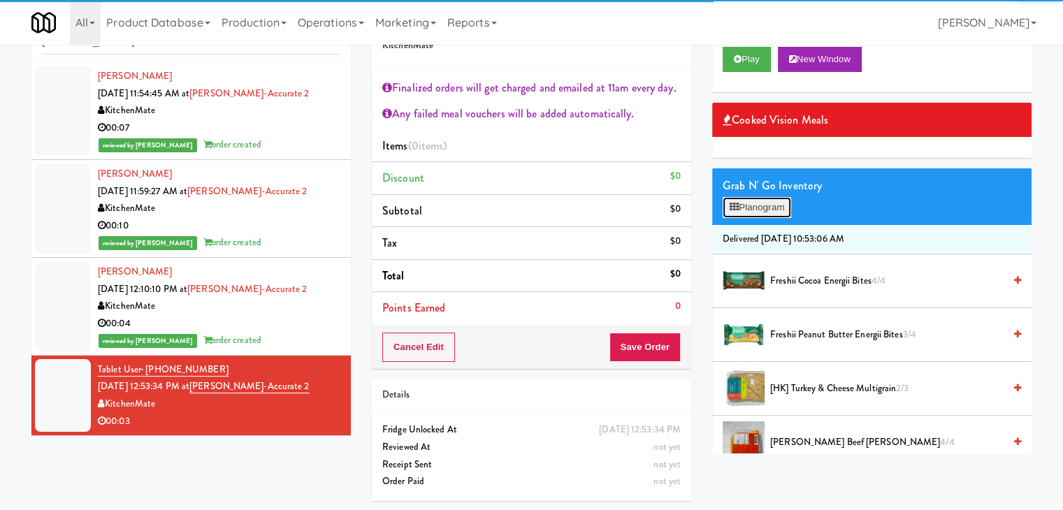
click at [778, 205] on button "Planogram" at bounding box center [757, 207] width 69 height 21
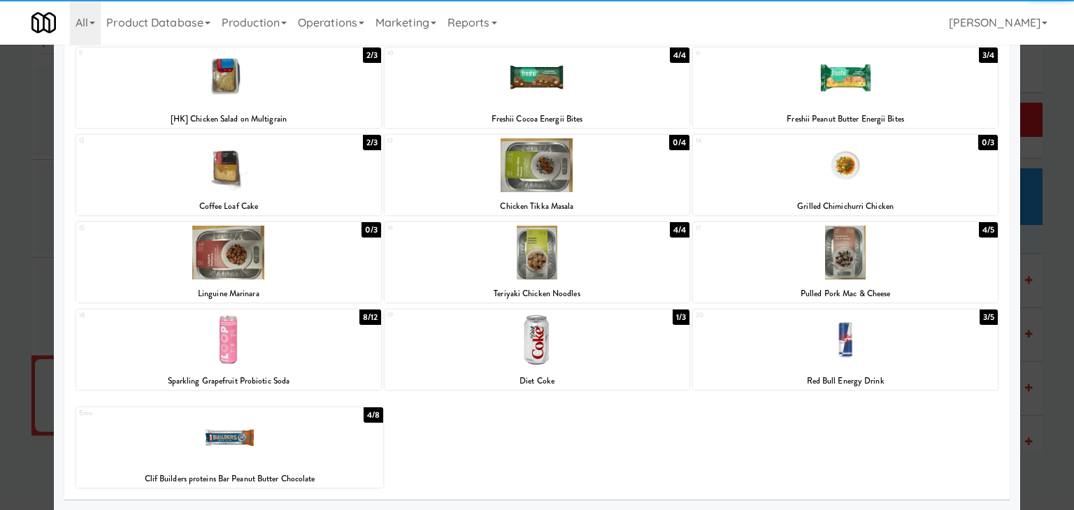
drag, startPoint x: 545, startPoint y: 336, endPoint x: 582, endPoint y: 336, distance: 37.0
click at [545, 336] on div at bounding box center [536, 340] width 305 height 54
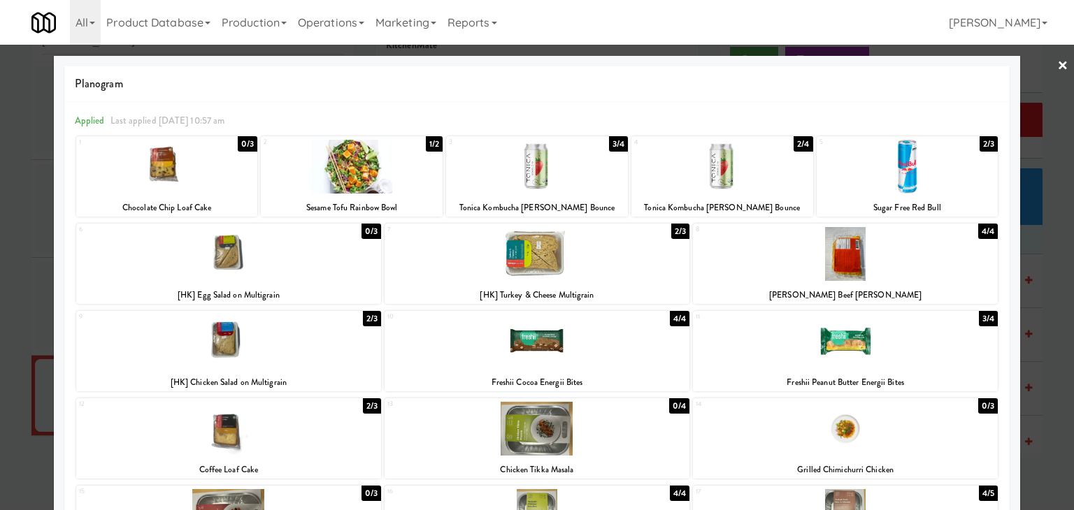
click at [1057, 62] on link "×" at bounding box center [1062, 66] width 11 height 43
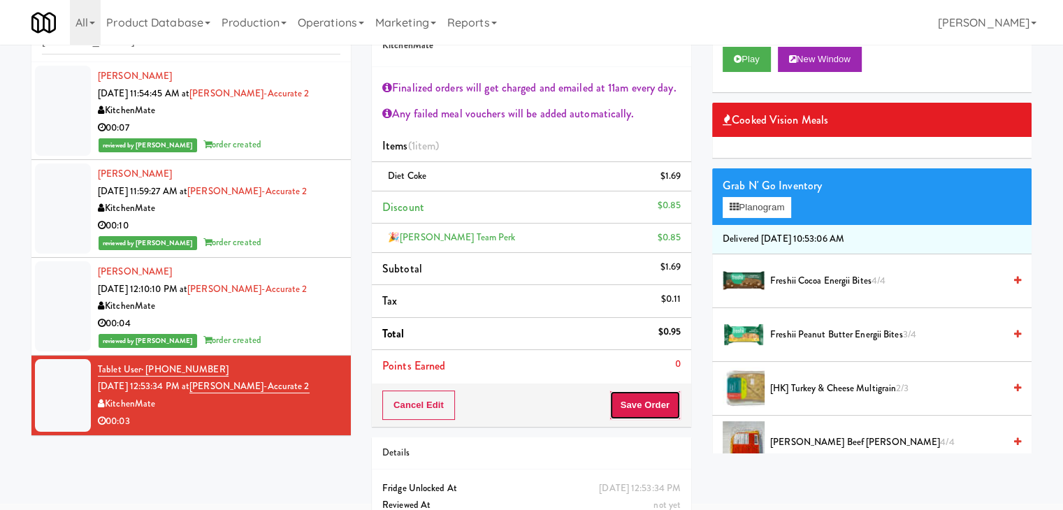
click at [628, 408] on button "Save Order" at bounding box center [645, 405] width 71 height 29
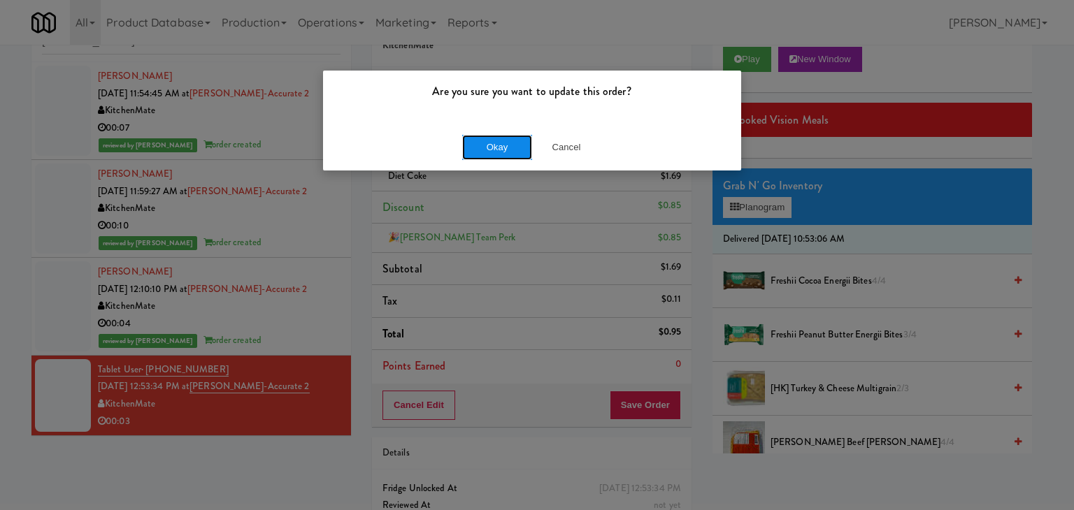
drag, startPoint x: 504, startPoint y: 156, endPoint x: 491, endPoint y: 135, distance: 24.8
click at [504, 155] on button "Okay" at bounding box center [497, 147] width 70 height 25
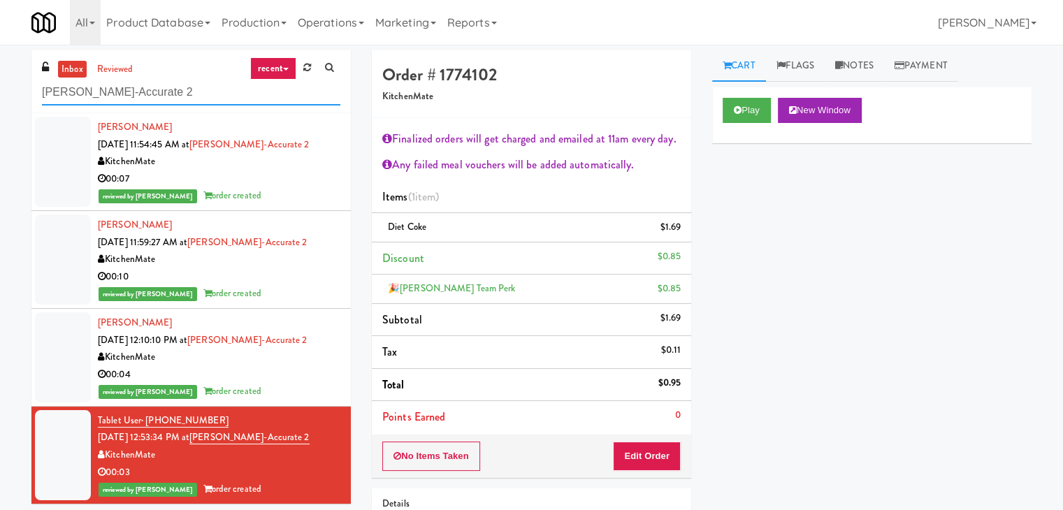
click at [157, 93] on input "[PERSON_NAME]-Accurate 2" at bounding box center [191, 93] width 298 height 26
paste input "[GEOGRAPHIC_DATA] - Food Court (RVH)"
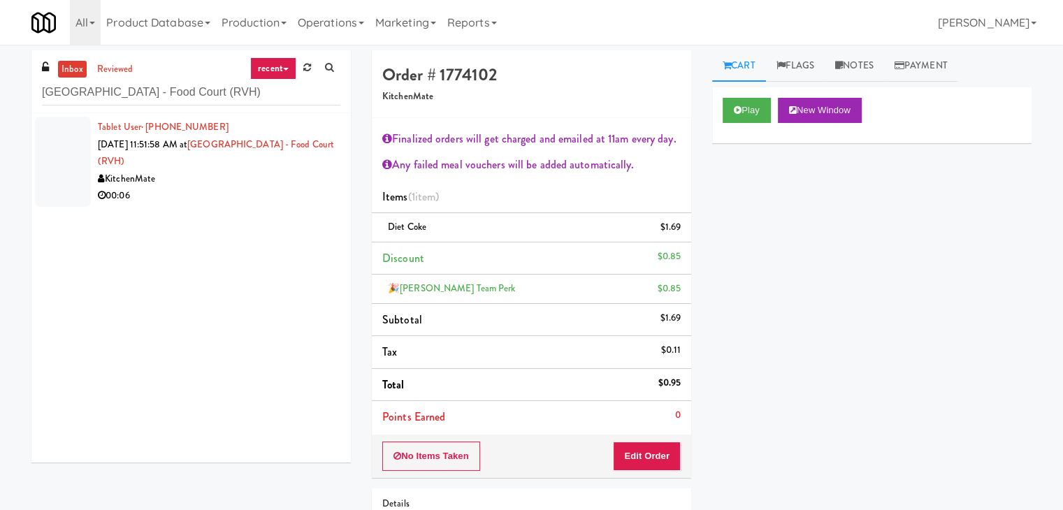
click at [247, 197] on div "00:06" at bounding box center [219, 195] width 243 height 17
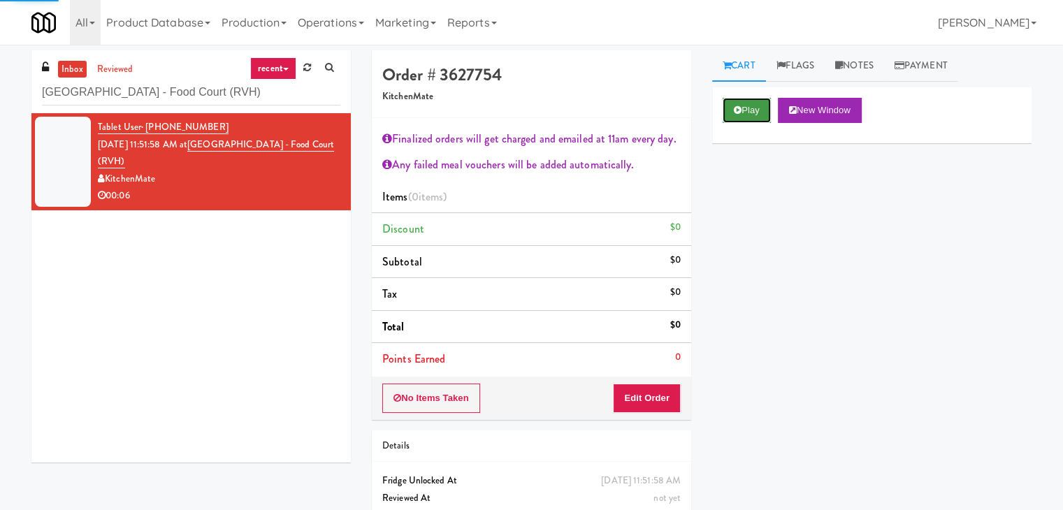
click at [754, 114] on button "Play" at bounding box center [747, 110] width 48 height 25
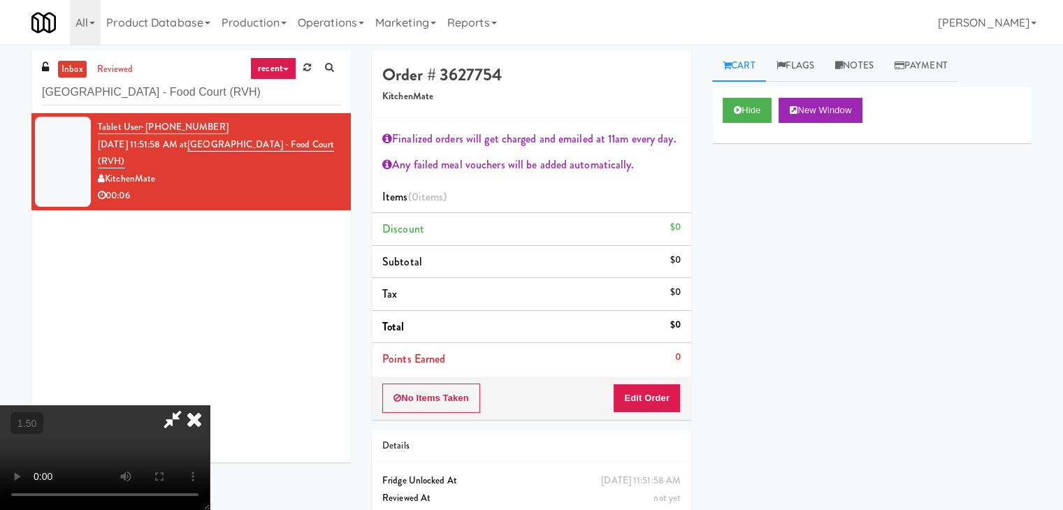
click at [210, 405] on video at bounding box center [105, 457] width 210 height 105
click at [210, 405] on icon at bounding box center [194, 419] width 31 height 28
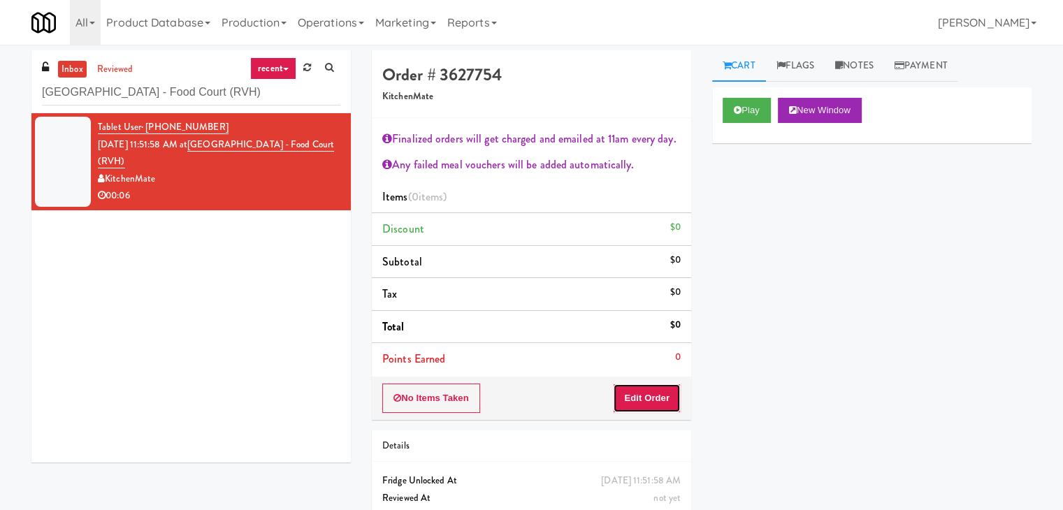
click at [649, 384] on button "Edit Order" at bounding box center [647, 398] width 68 height 29
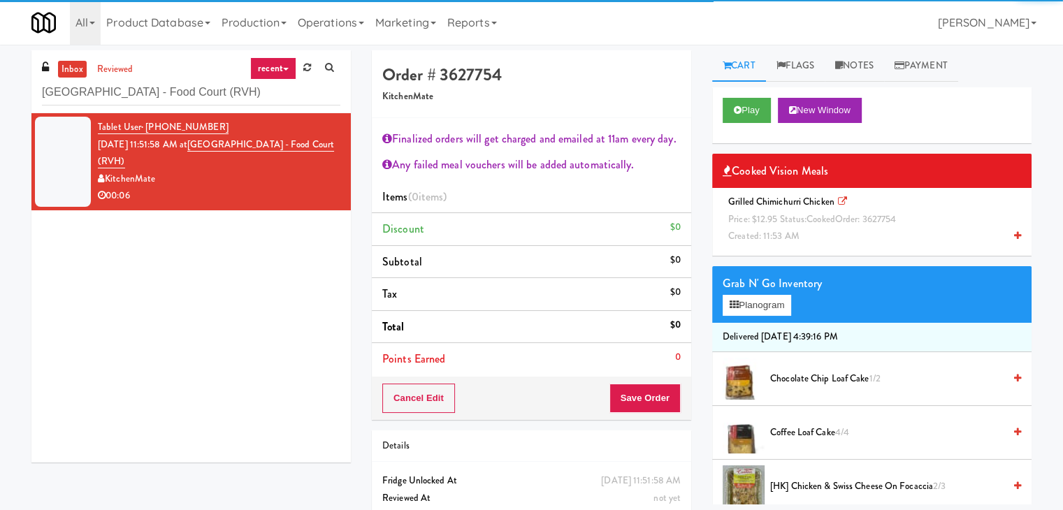
click at [793, 219] on span "Price: $12.95 Status: cooked Order: 3627754" at bounding box center [812, 218] width 168 height 13
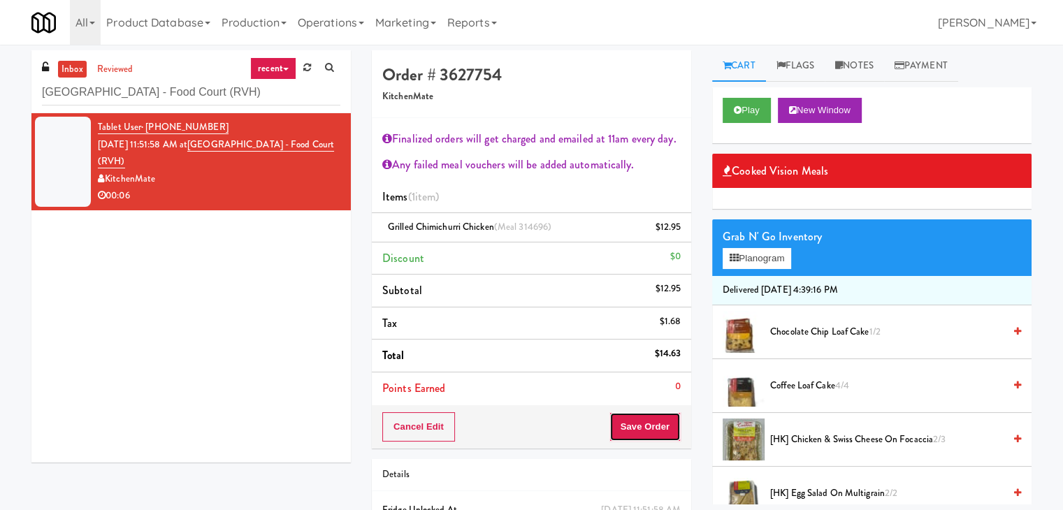
click at [647, 414] on button "Save Order" at bounding box center [645, 426] width 71 height 29
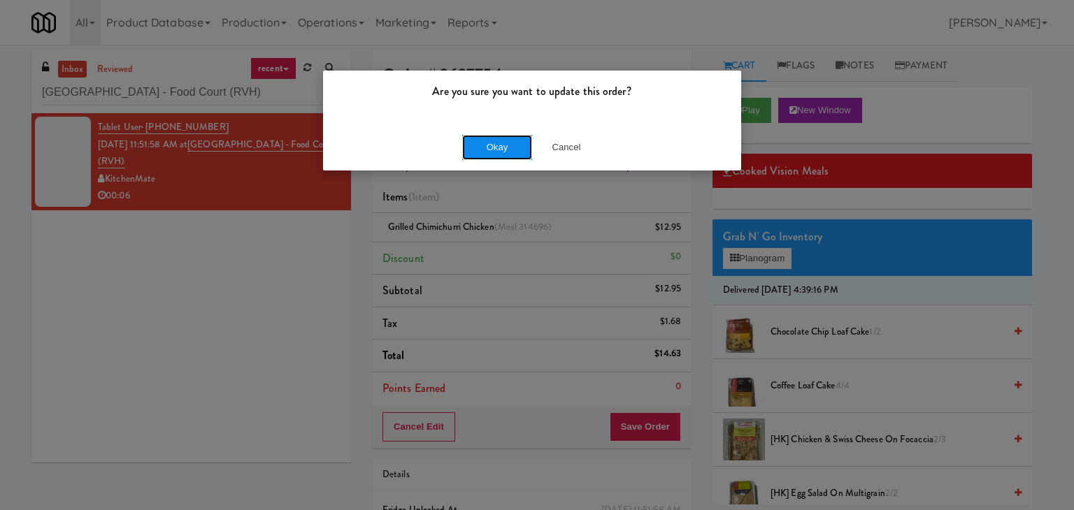
click at [485, 151] on button "Okay" at bounding box center [497, 147] width 70 height 25
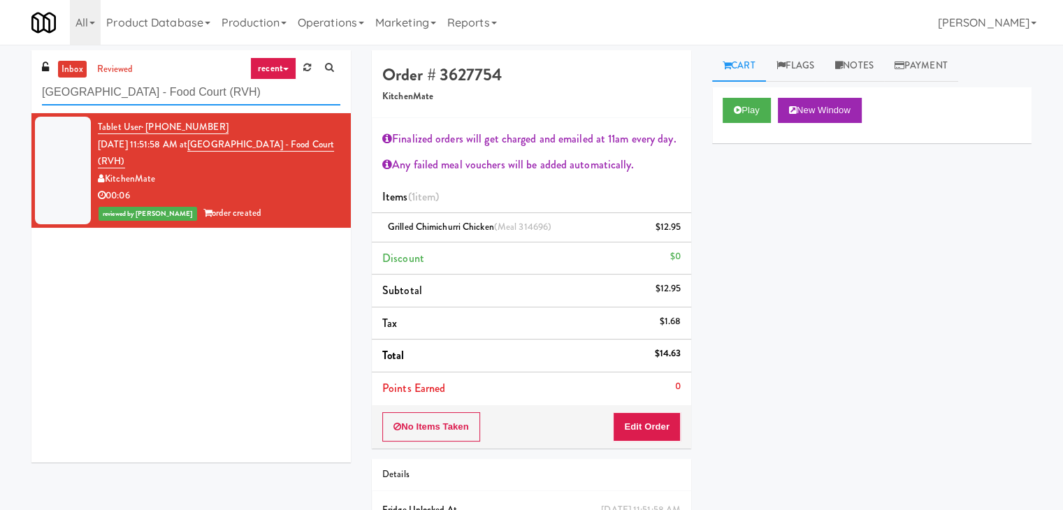
click at [137, 87] on input "[GEOGRAPHIC_DATA] - Food Court (RVH)" at bounding box center [191, 93] width 298 height 26
click at [136, 87] on input "[GEOGRAPHIC_DATA] - Food Court (RVH)" at bounding box center [191, 93] width 298 height 26
paste input "Home Depot-2 - 10th Flr Cafe Right"
type input "Home Depot-2 - 10th Flr Cafe Right"
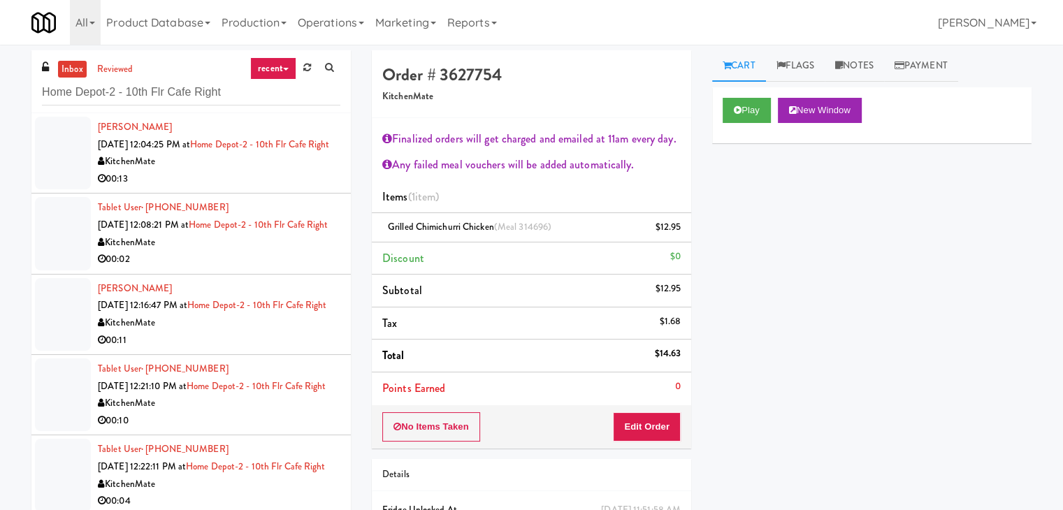
click at [268, 171] on div "KitchenMate" at bounding box center [219, 161] width 243 height 17
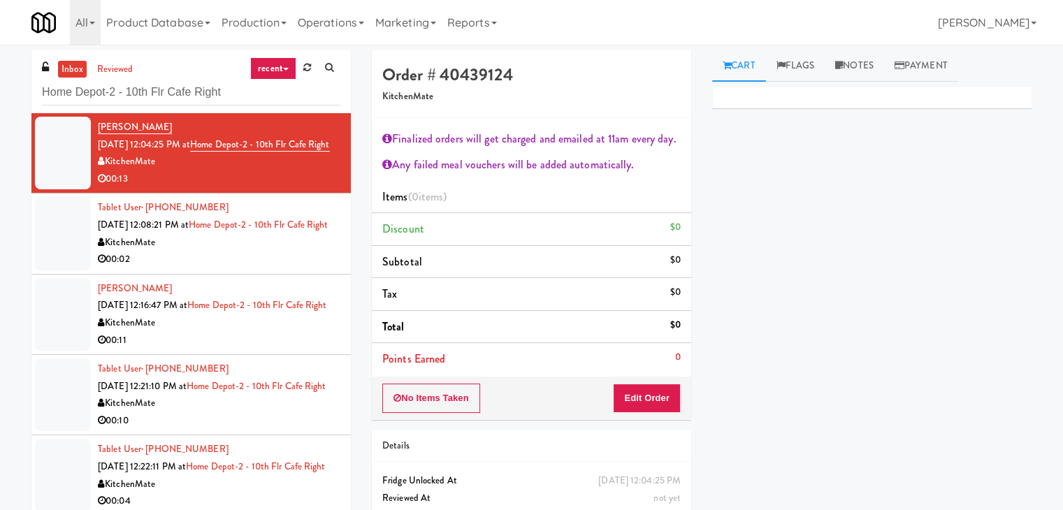
click at [645, 419] on div "Order # 40439124 KitchenMate Finalized orders will get charged and emailed at 1…" at bounding box center [531, 306] width 340 height 512
click at [645, 403] on button "Edit Order" at bounding box center [647, 398] width 68 height 29
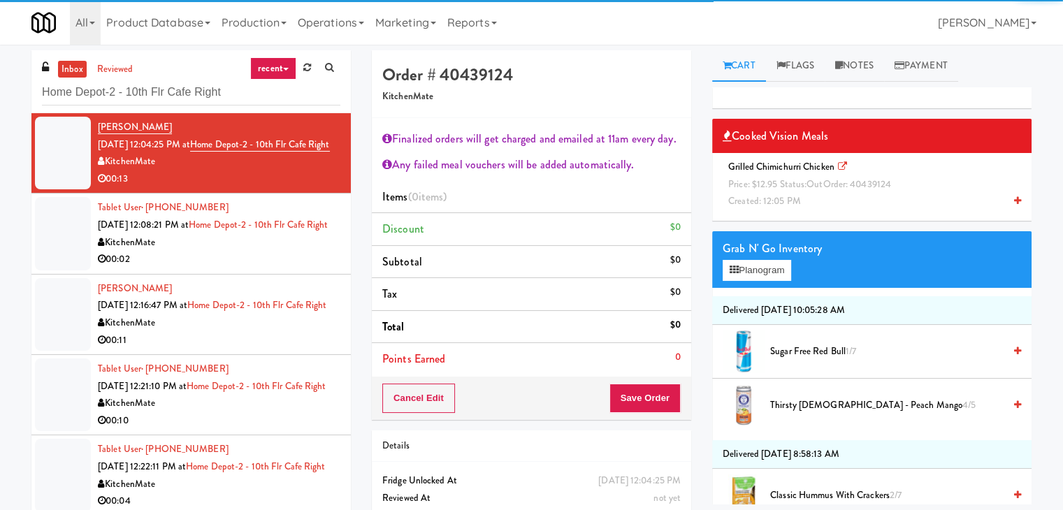
click at [809, 185] on span "out" at bounding box center [815, 184] width 16 height 13
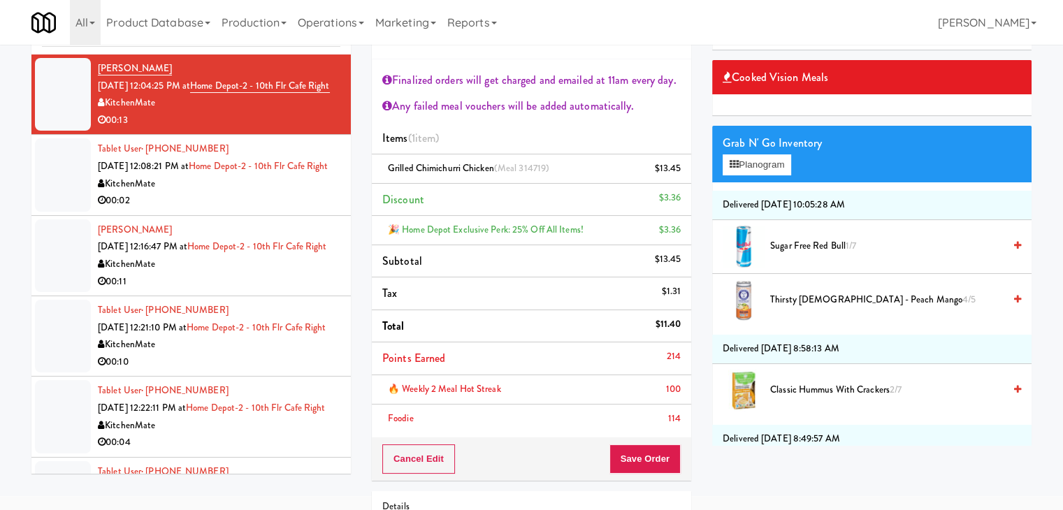
scroll to position [140, 0]
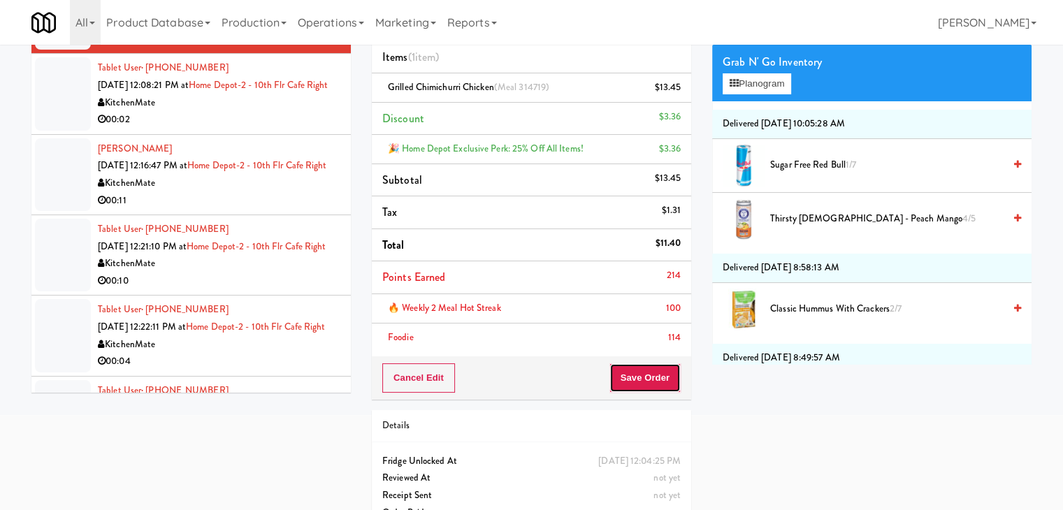
click at [642, 384] on button "Save Order" at bounding box center [645, 377] width 71 height 29
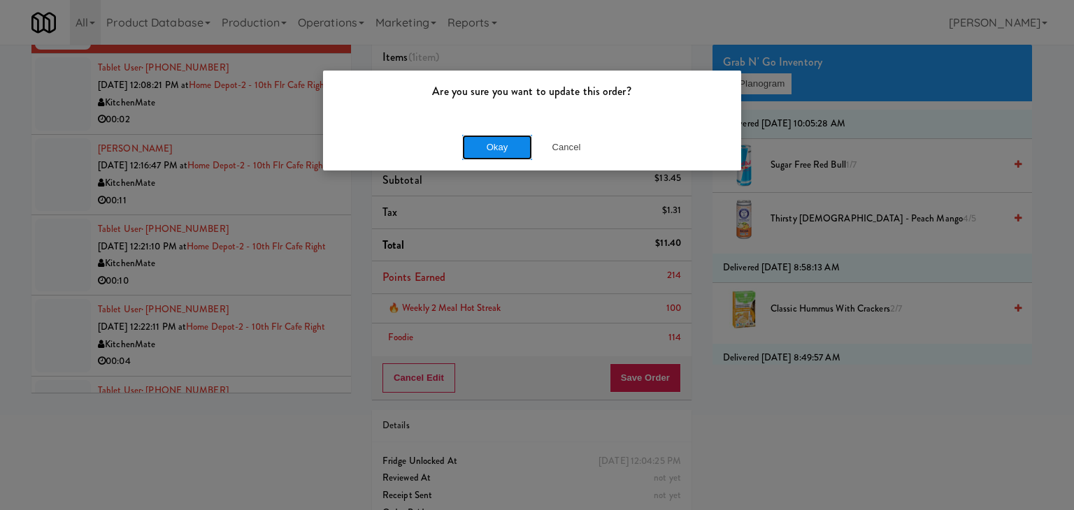
click at [494, 141] on button "Okay" at bounding box center [497, 147] width 70 height 25
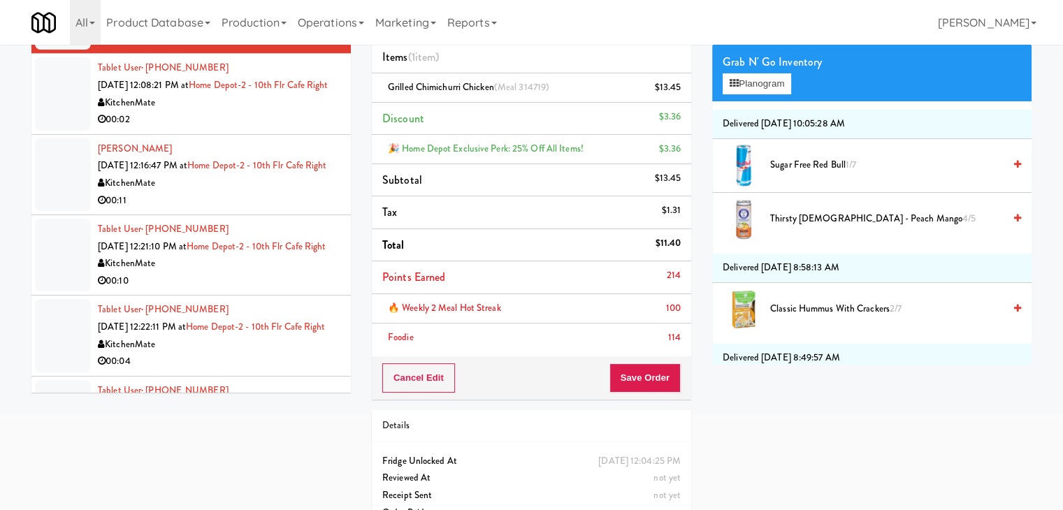
click at [233, 129] on div "00:02" at bounding box center [219, 119] width 243 height 17
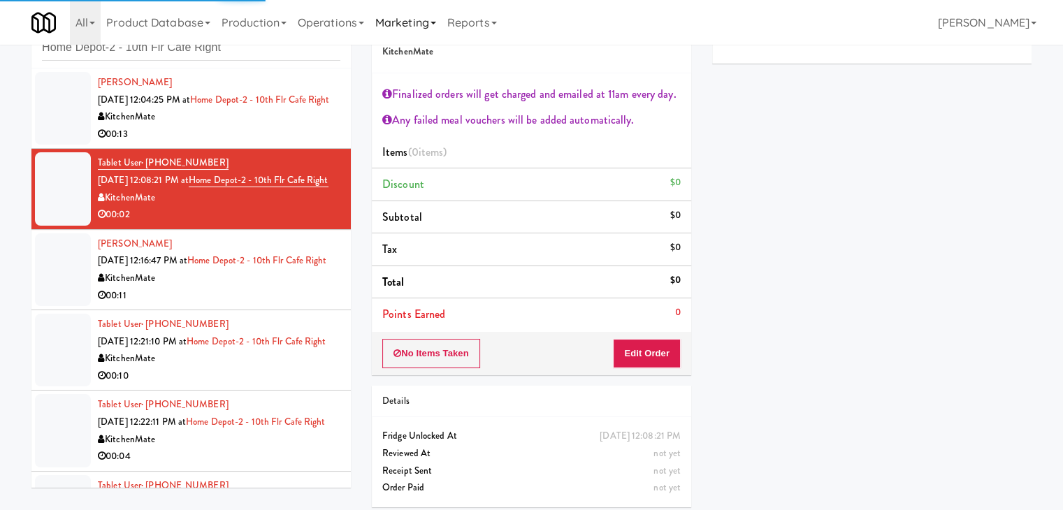
scroll to position [51, 0]
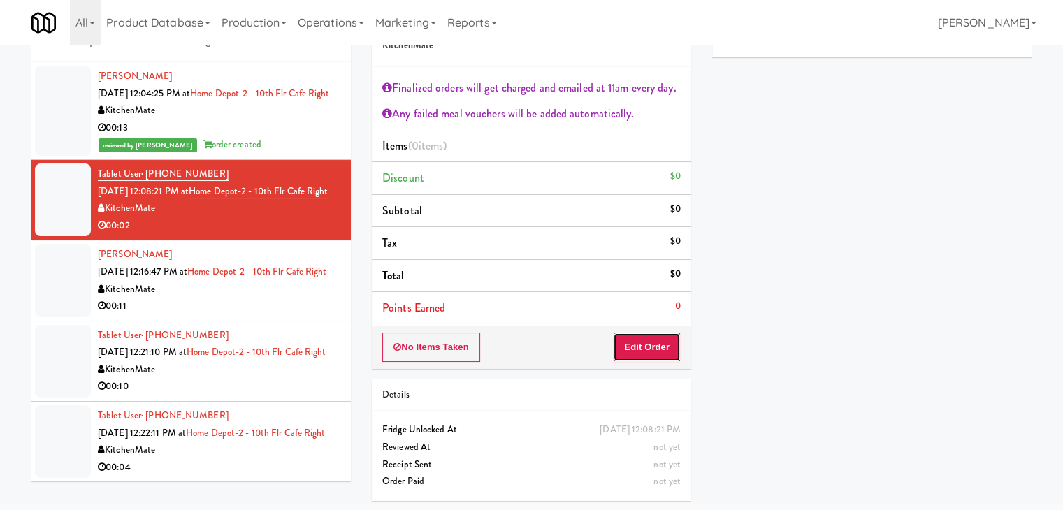
click at [647, 351] on button "Edit Order" at bounding box center [647, 347] width 68 height 29
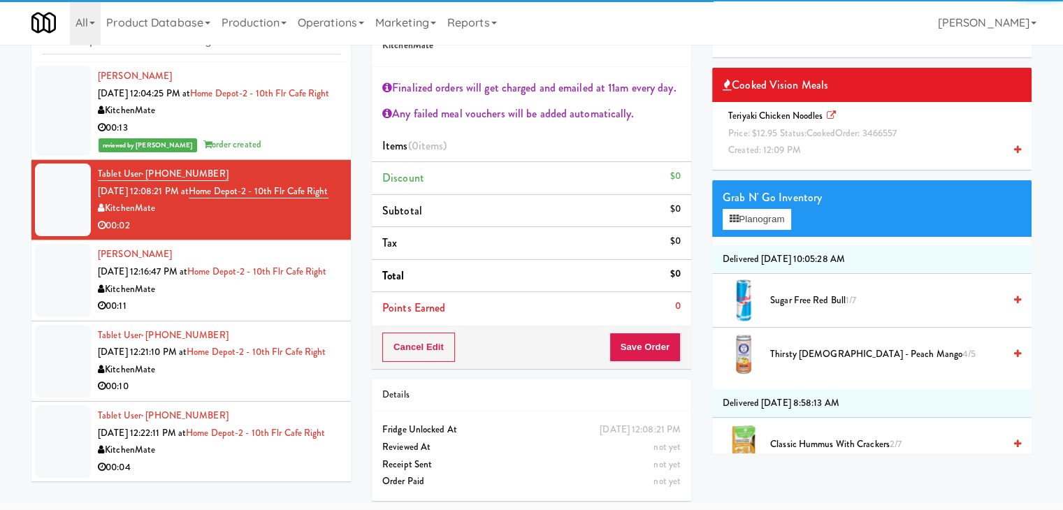
click at [756, 127] on span "Price: $12.95 Status: cooked Order: 3466557" at bounding box center [812, 133] width 168 height 13
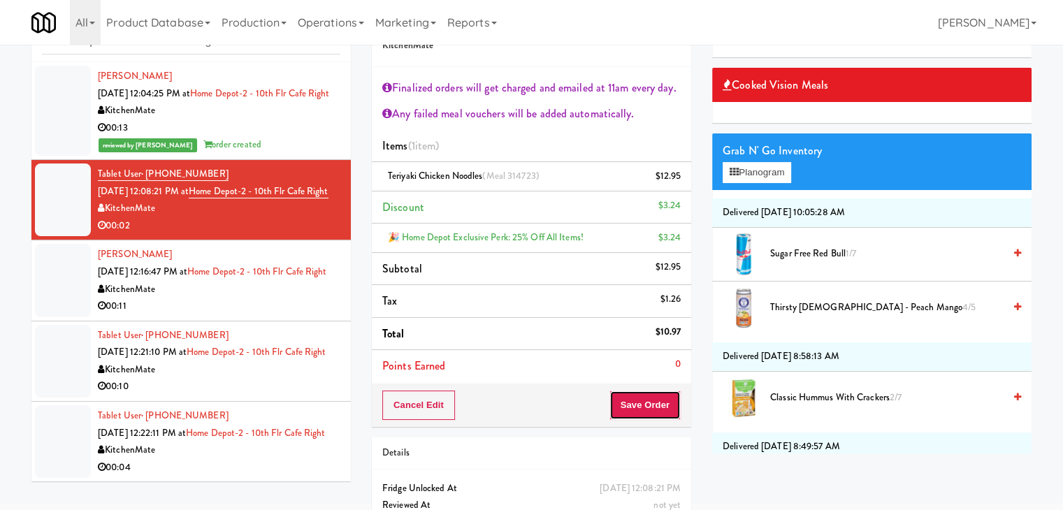
click at [631, 403] on button "Save Order" at bounding box center [645, 405] width 71 height 29
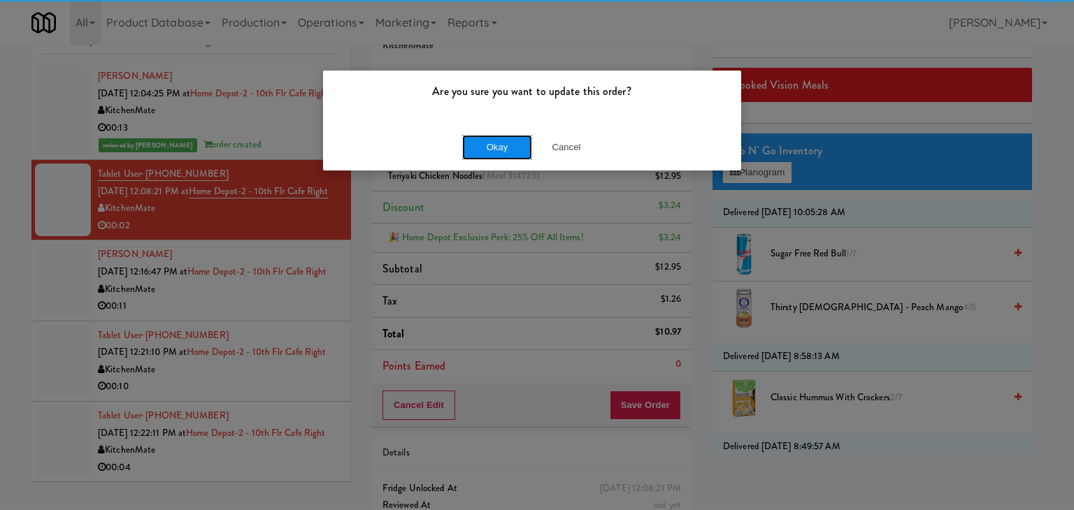
click at [492, 147] on button "Okay" at bounding box center [497, 147] width 70 height 25
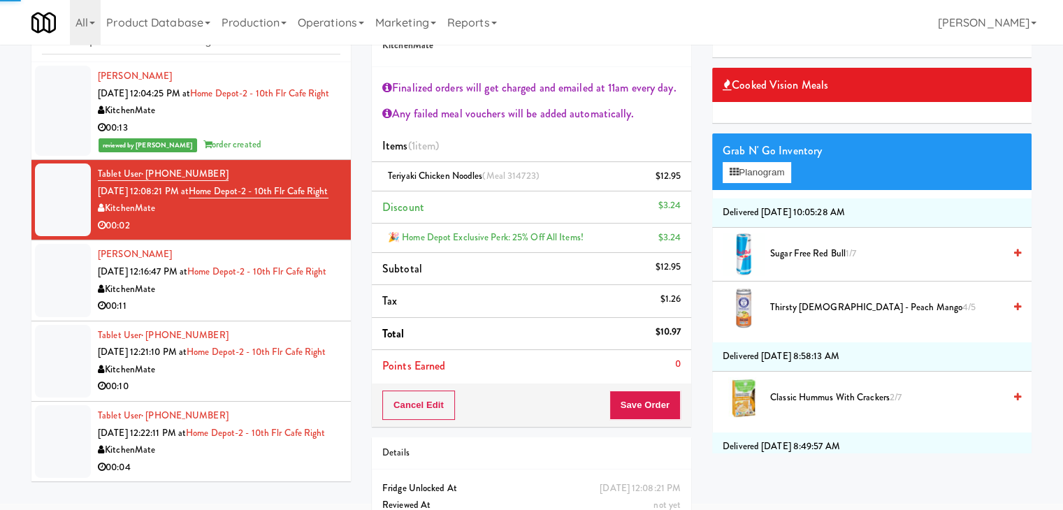
click at [250, 315] on div "00:11" at bounding box center [219, 306] width 243 height 17
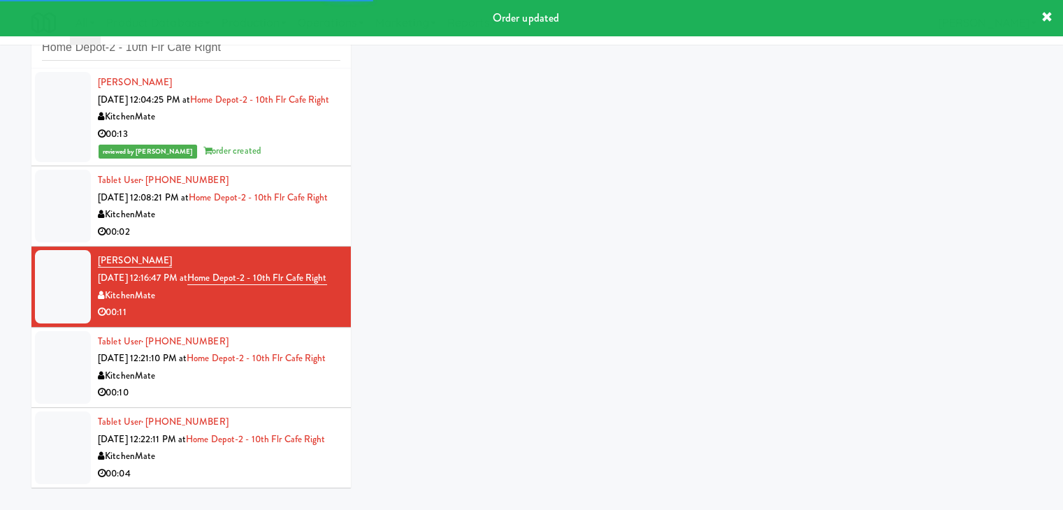
scroll to position [51, 0]
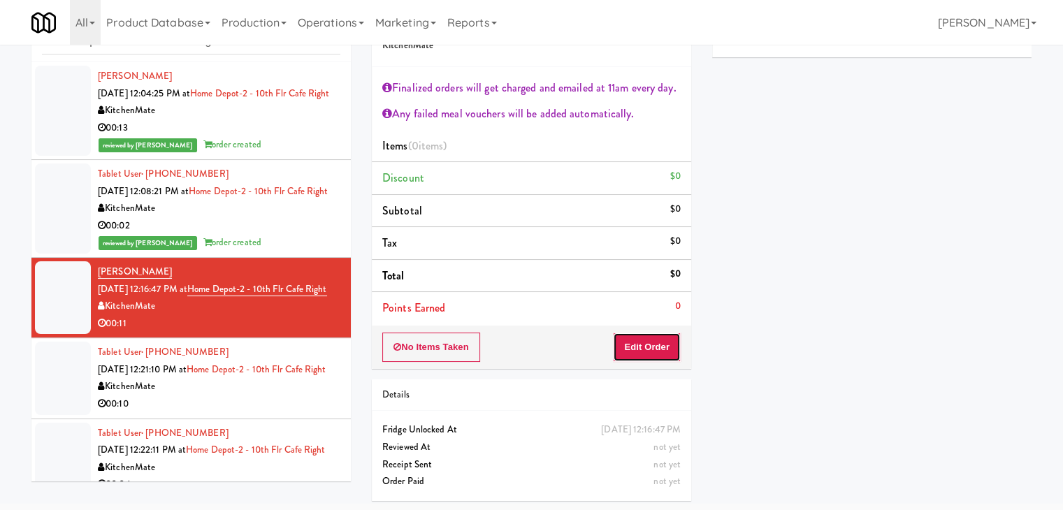
click at [669, 349] on button "Edit Order" at bounding box center [647, 347] width 68 height 29
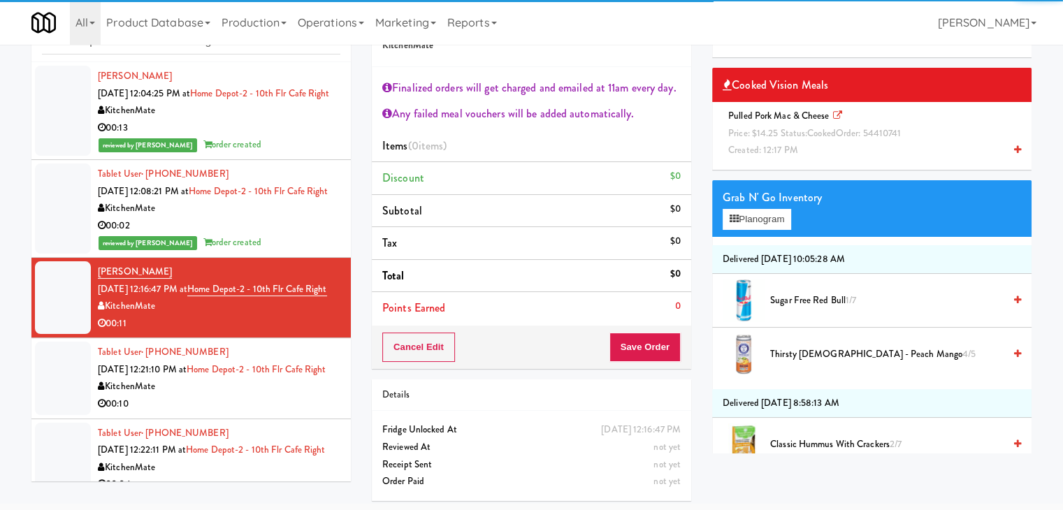
click at [801, 127] on span "Price: $14.25 Status: cooked Order: 54410741" at bounding box center [814, 133] width 173 height 13
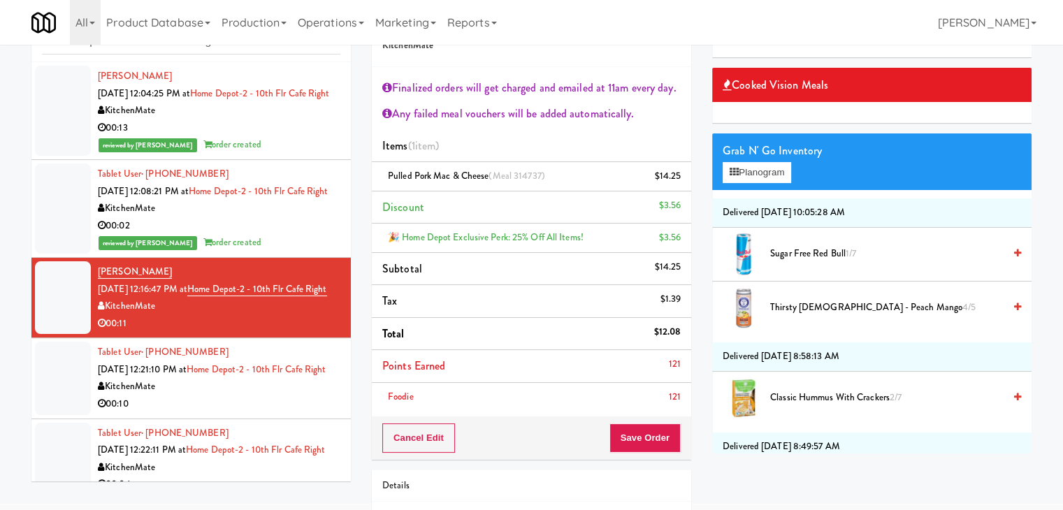
click at [642, 378] on li "Points Earned 121" at bounding box center [531, 366] width 319 height 33
drag, startPoint x: 631, startPoint y: 458, endPoint x: 630, endPoint y: 440, distance: 18.2
click at [630, 456] on div "Order # 54410741 KitchenMate Finalized orders will get charged and emailed at 1…" at bounding box center [531, 300] width 340 height 603
click at [630, 437] on button "Save Order" at bounding box center [645, 438] width 71 height 29
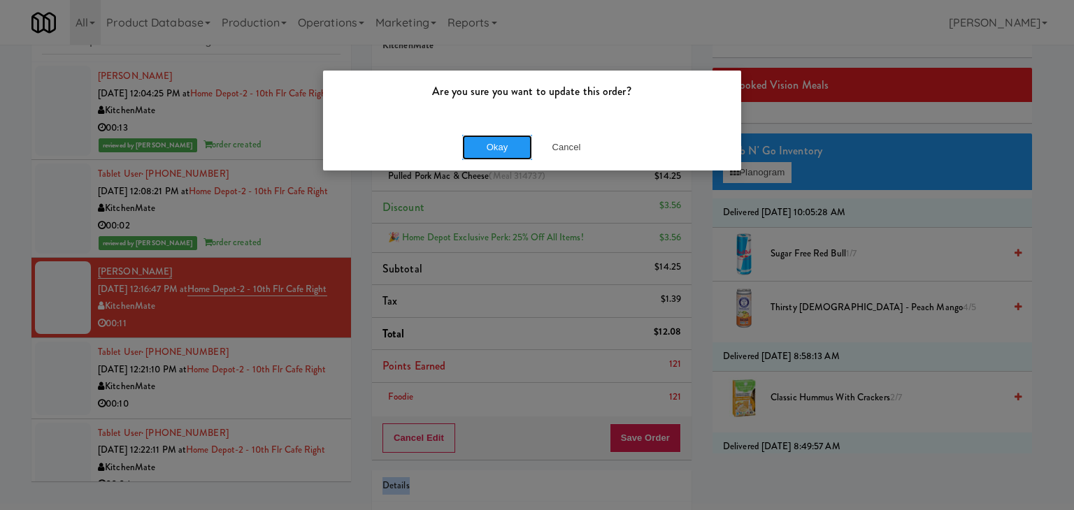
drag, startPoint x: 494, startPoint y: 140, endPoint x: 449, endPoint y: 167, distance: 52.0
click at [493, 140] on button "Okay" at bounding box center [497, 147] width 70 height 25
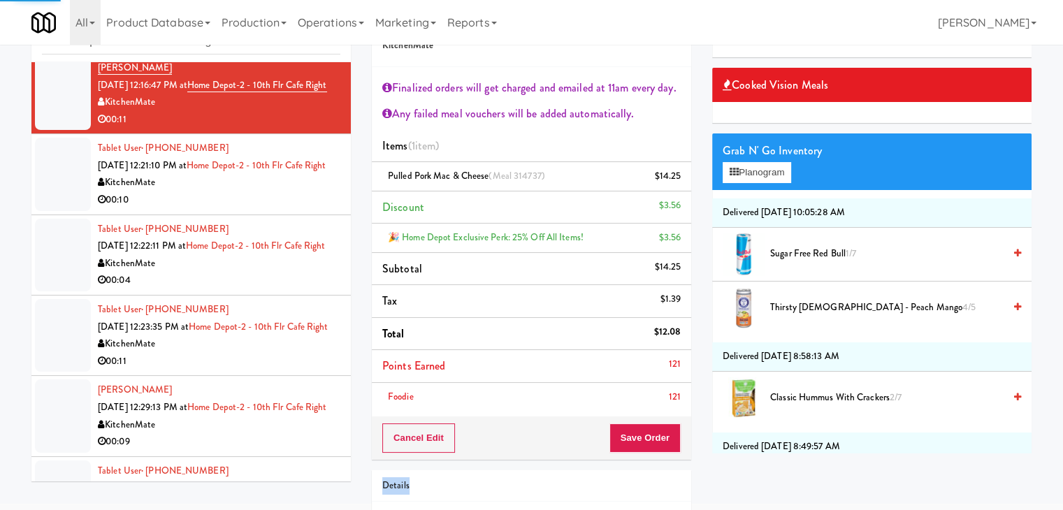
scroll to position [210, 0]
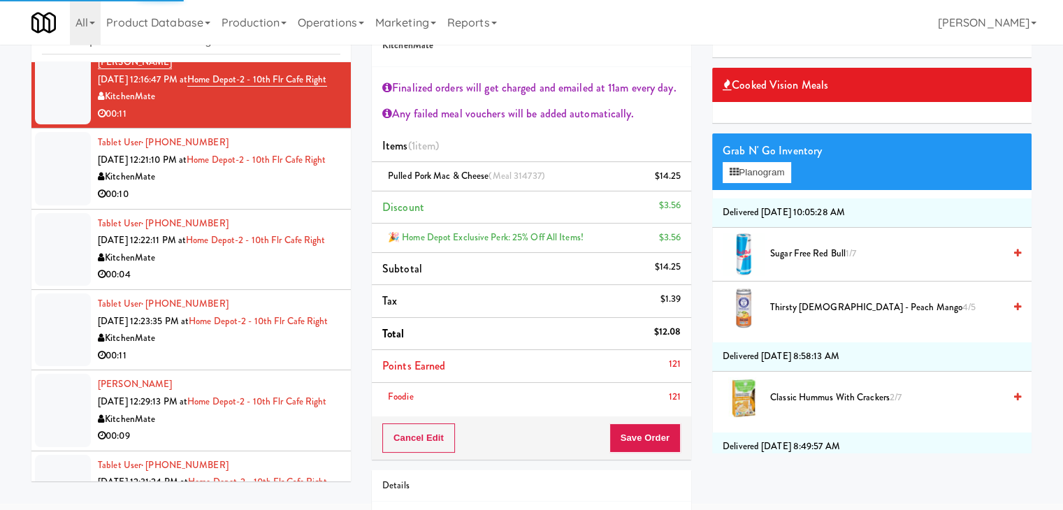
click at [268, 203] on div "00:10" at bounding box center [219, 194] width 243 height 17
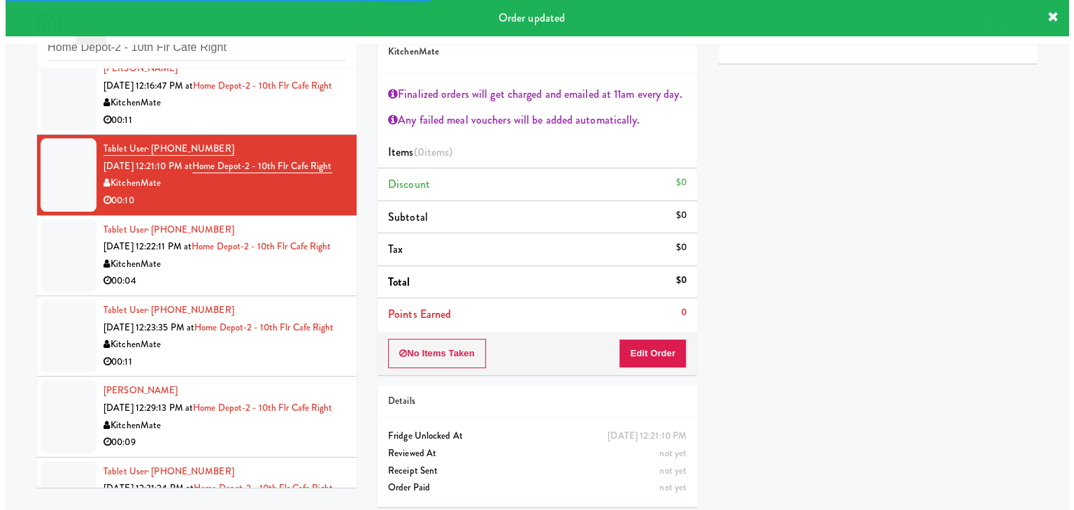
scroll to position [51, 0]
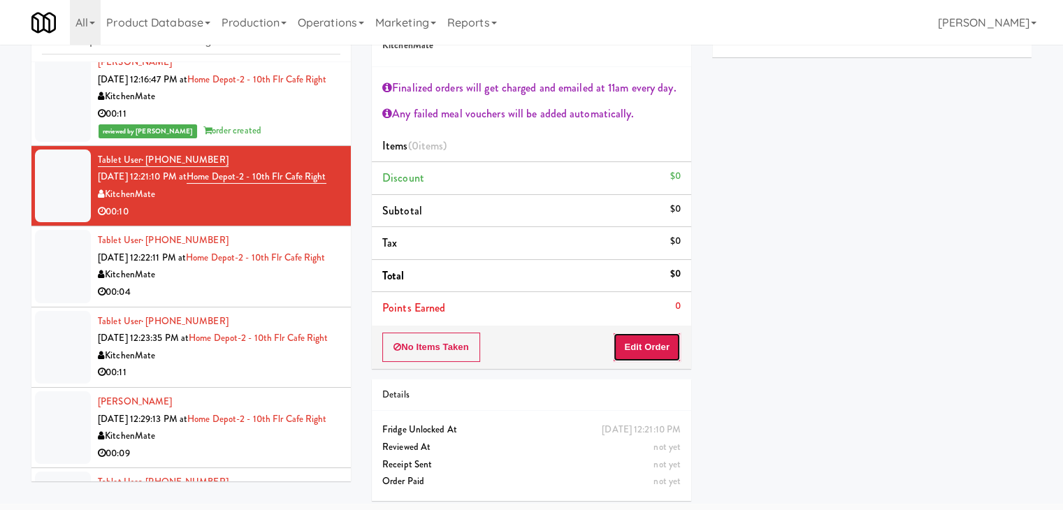
click at [634, 340] on button "Edit Order" at bounding box center [647, 347] width 68 height 29
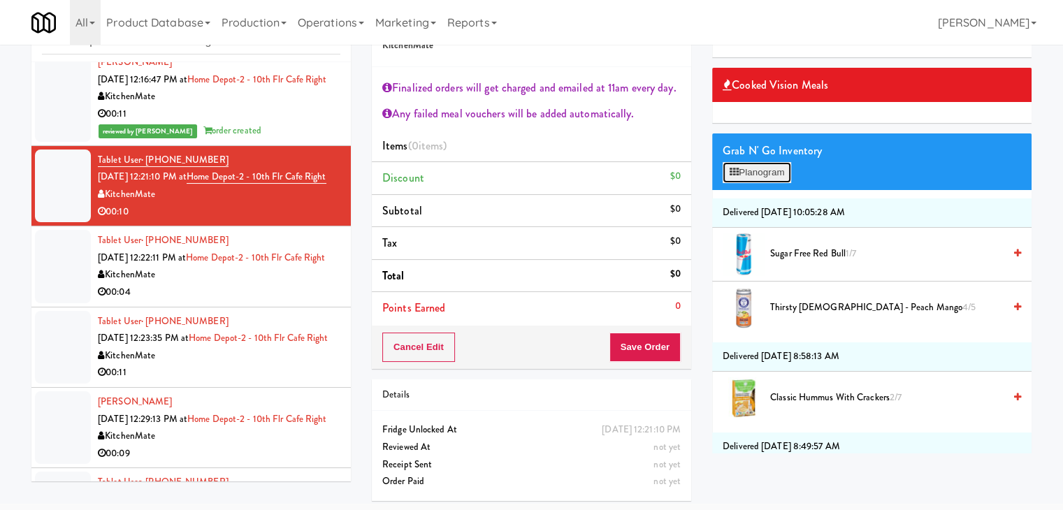
click at [780, 172] on button "Planogram" at bounding box center [757, 172] width 69 height 21
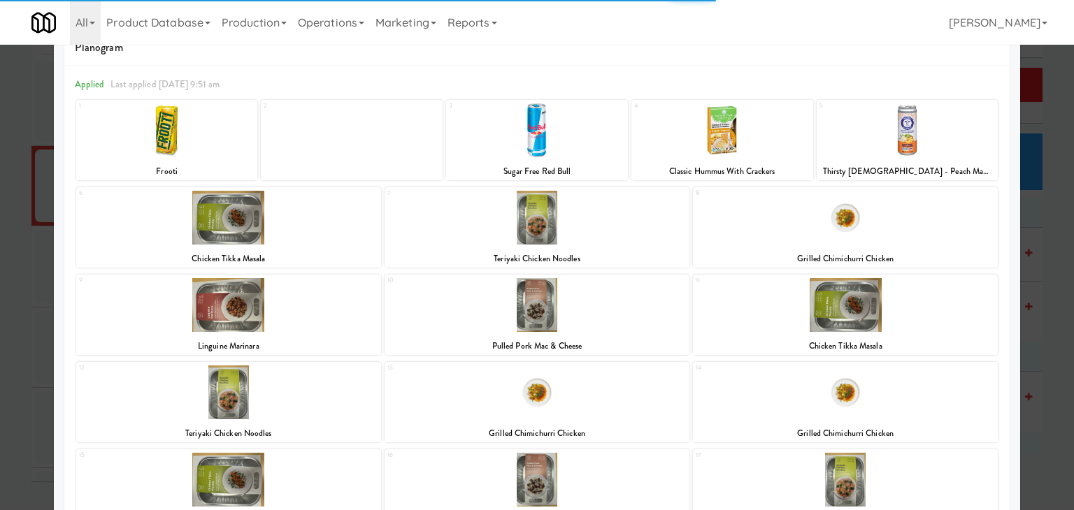
scroll to position [70, 0]
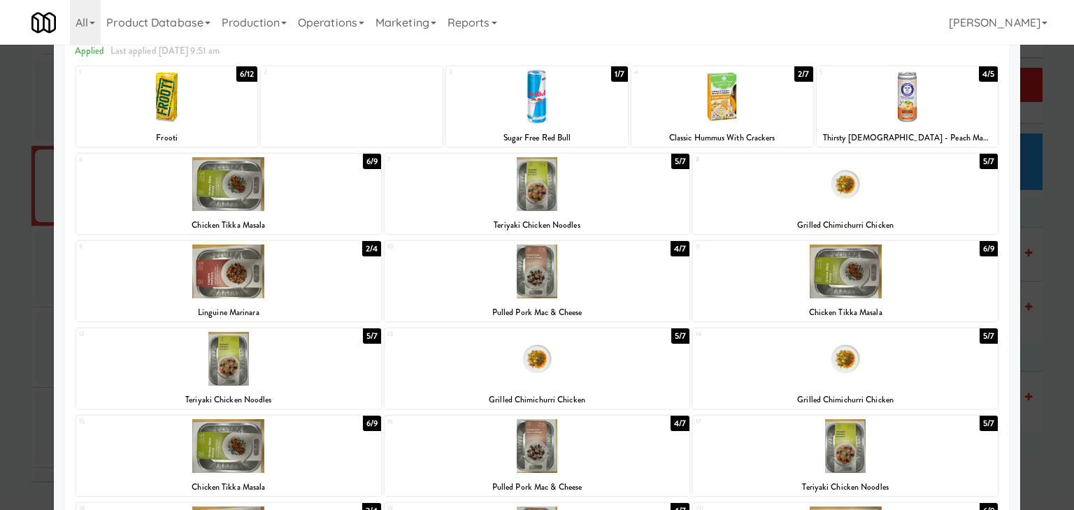
drag, startPoint x: 589, startPoint y: 292, endPoint x: 726, endPoint y: 286, distance: 136.4
click at [589, 291] on div at bounding box center [536, 272] width 305 height 54
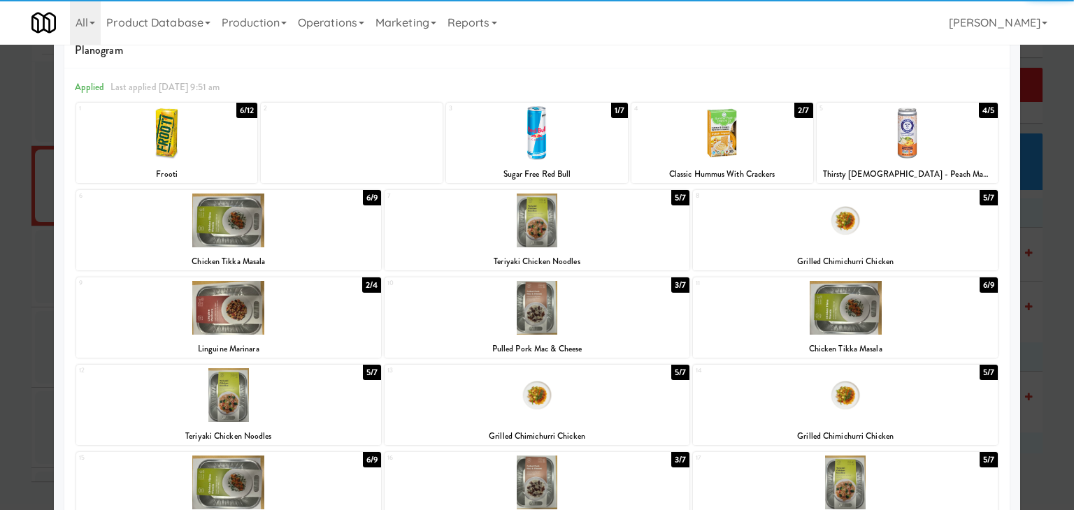
scroll to position [0, 0]
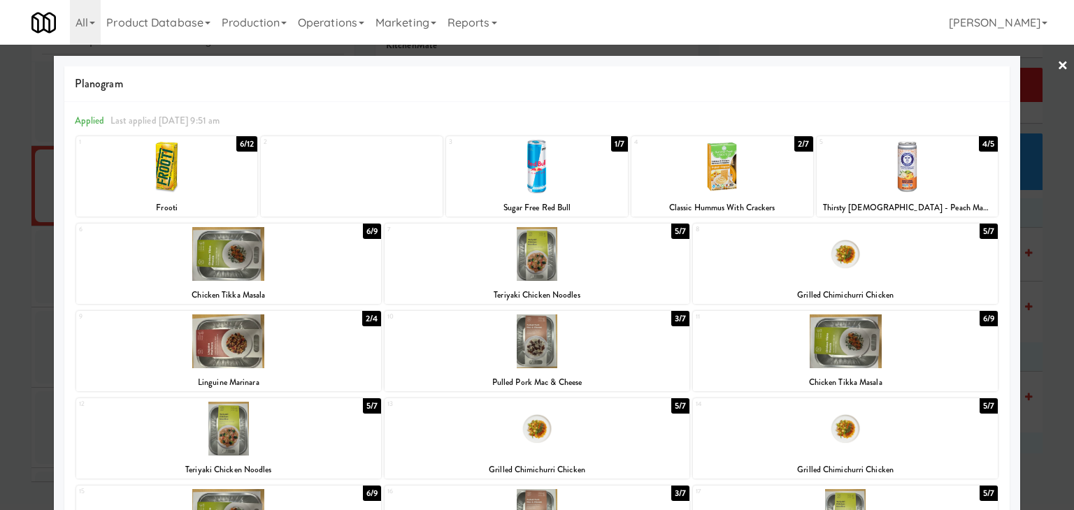
click at [1057, 65] on link "×" at bounding box center [1062, 66] width 11 height 43
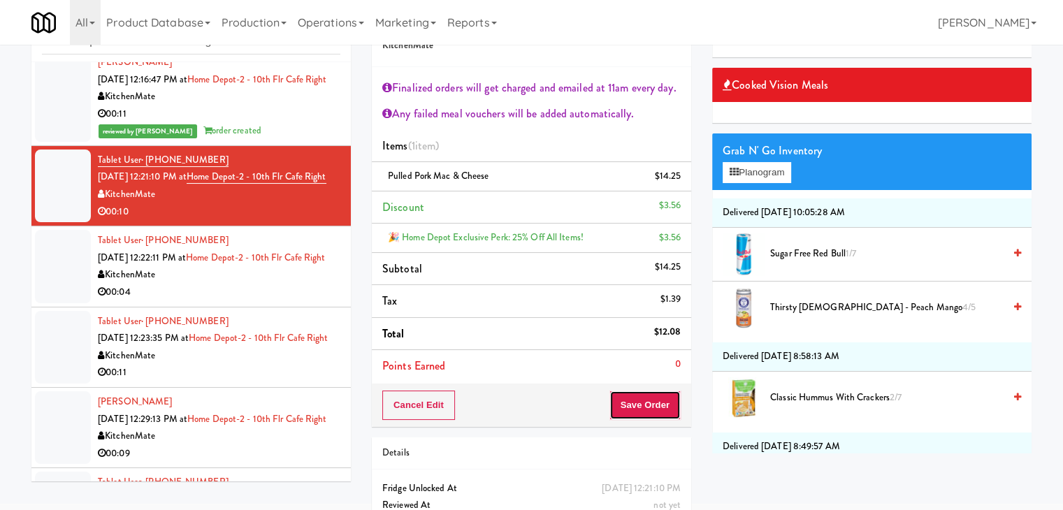
click at [637, 403] on button "Save Order" at bounding box center [645, 405] width 71 height 29
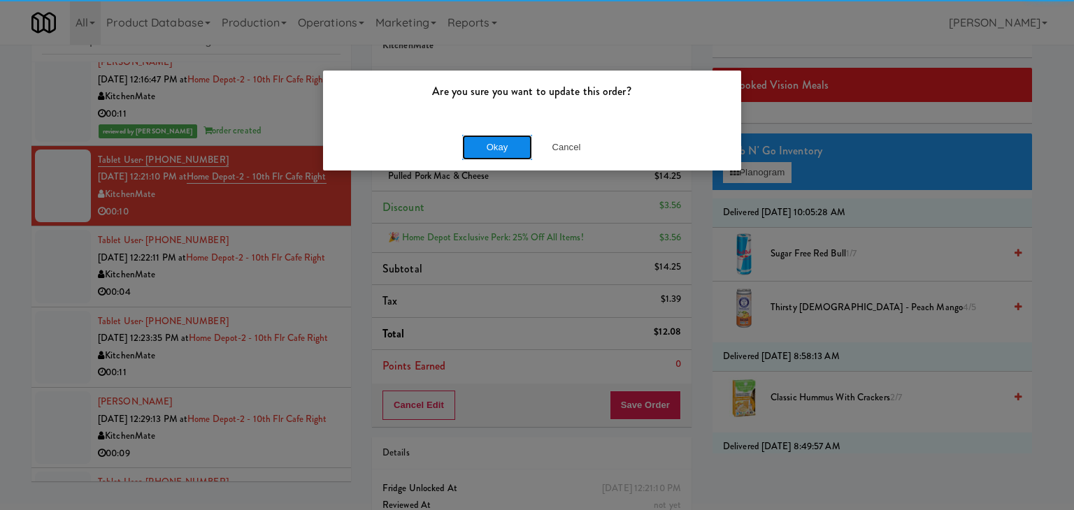
click at [512, 146] on button "Okay" at bounding box center [497, 147] width 70 height 25
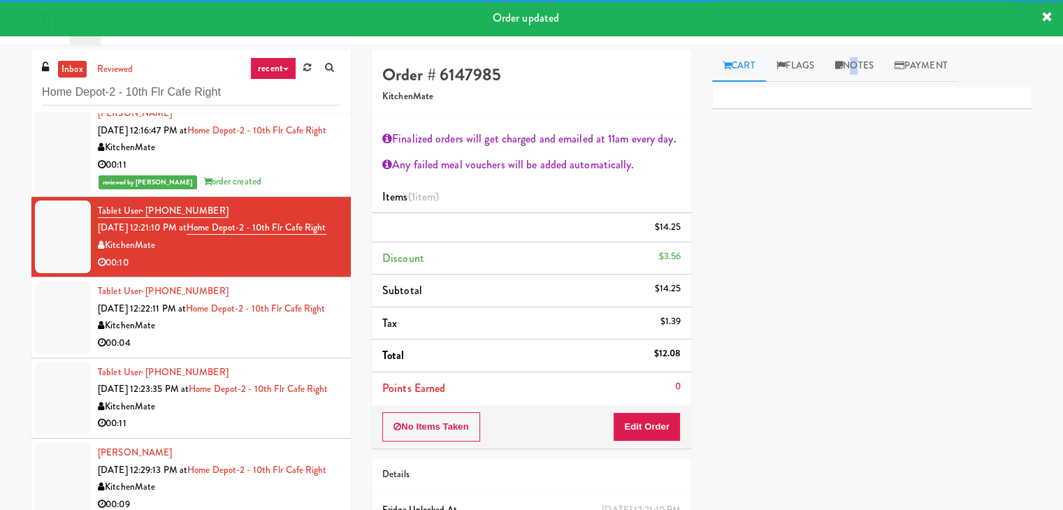
drag, startPoint x: 853, startPoint y: 71, endPoint x: 822, endPoint y: 192, distance: 124.1
click at [853, 73] on link "Notes" at bounding box center [854, 65] width 59 height 31
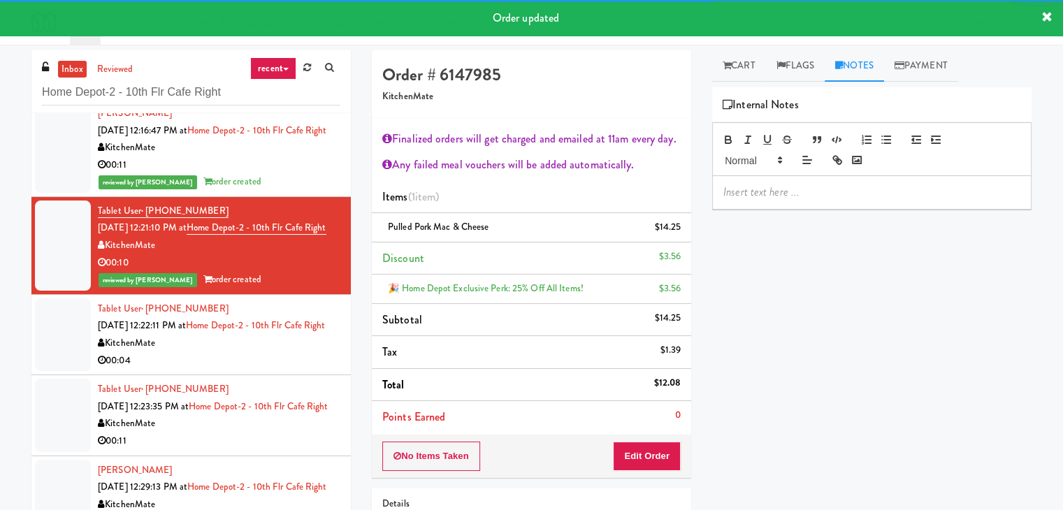
click at [799, 203] on div at bounding box center [872, 192] width 318 height 32
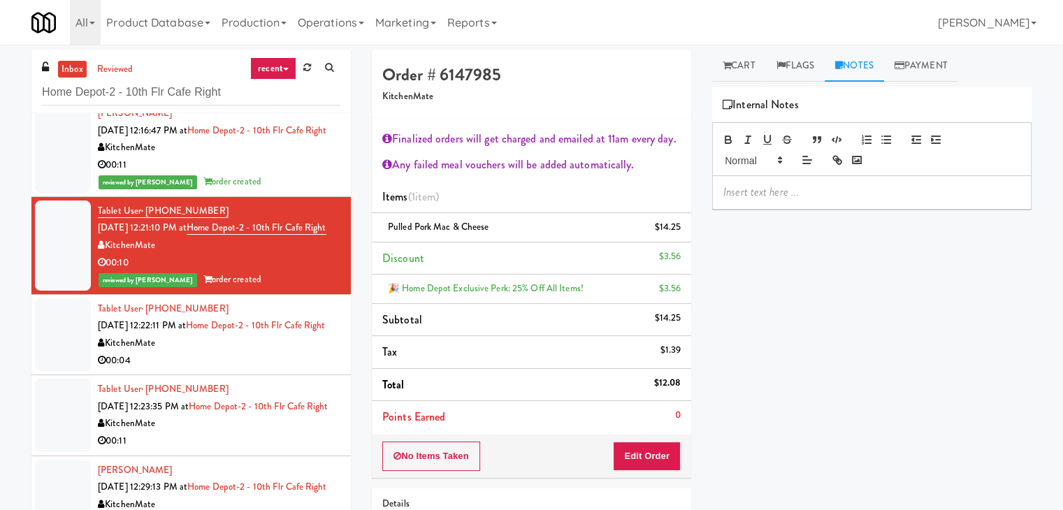
click at [23, 160] on div "inbox reviewed recent all unclear take inventory issue suspicious failed recent…" at bounding box center [191, 296] width 340 height 493
click at [792, 199] on p at bounding box center [871, 192] width 297 height 15
drag, startPoint x: 489, startPoint y: 226, endPoint x: 389, endPoint y: 225, distance: 100.7
click at [389, 225] on div "Pulled Pork Mac & Cheese $14.25" at bounding box center [531, 227] width 298 height 17
copy span "Pulled Pork Mac & Cheese"
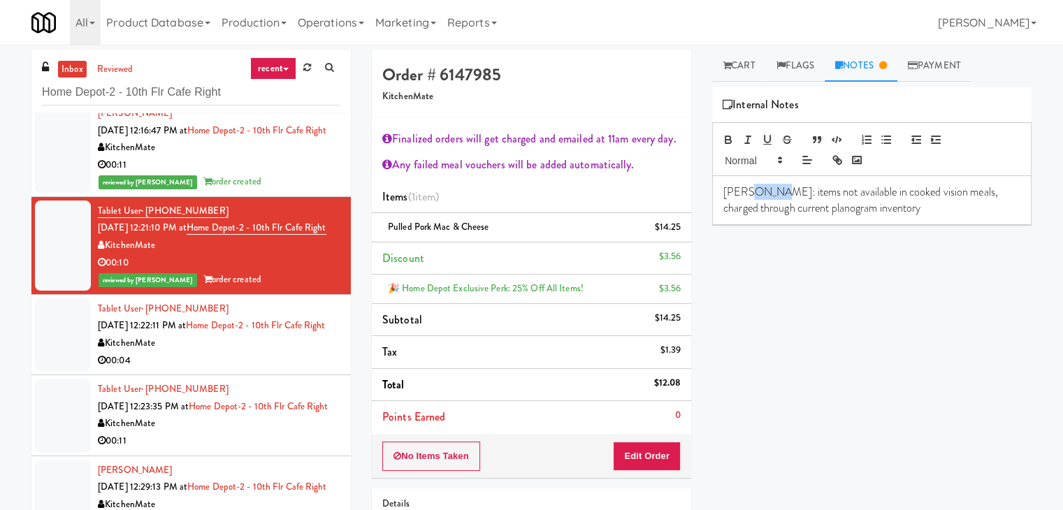
drag, startPoint x: 770, startPoint y: 192, endPoint x: 744, endPoint y: 194, distance: 25.9
click at [744, 194] on p "[PERSON_NAME]: items not available in cooked vision meals, charged through curr…" at bounding box center [871, 200] width 297 height 31
click at [627, 451] on button "Edit Order" at bounding box center [647, 456] width 68 height 29
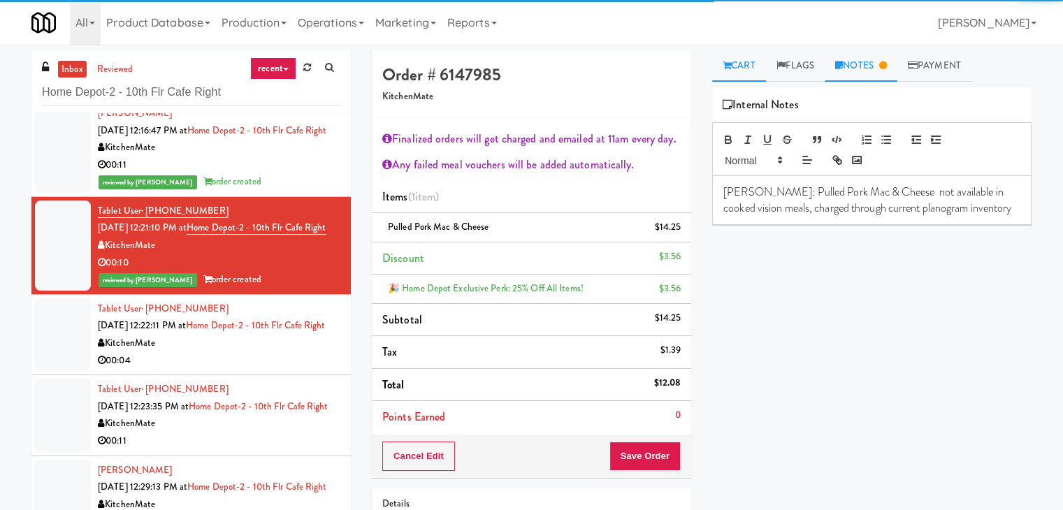
drag, startPoint x: 728, startPoint y: 50, endPoint x: 733, endPoint y: 60, distance: 11.3
click at [728, 51] on link "Cart" at bounding box center [739, 65] width 54 height 31
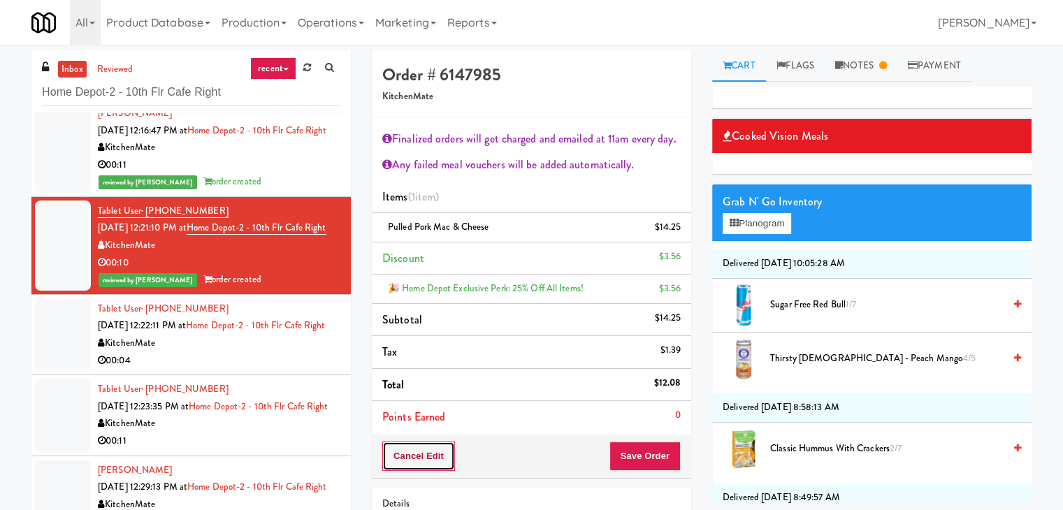
click at [436, 452] on button "Cancel Edit" at bounding box center [418, 456] width 73 height 29
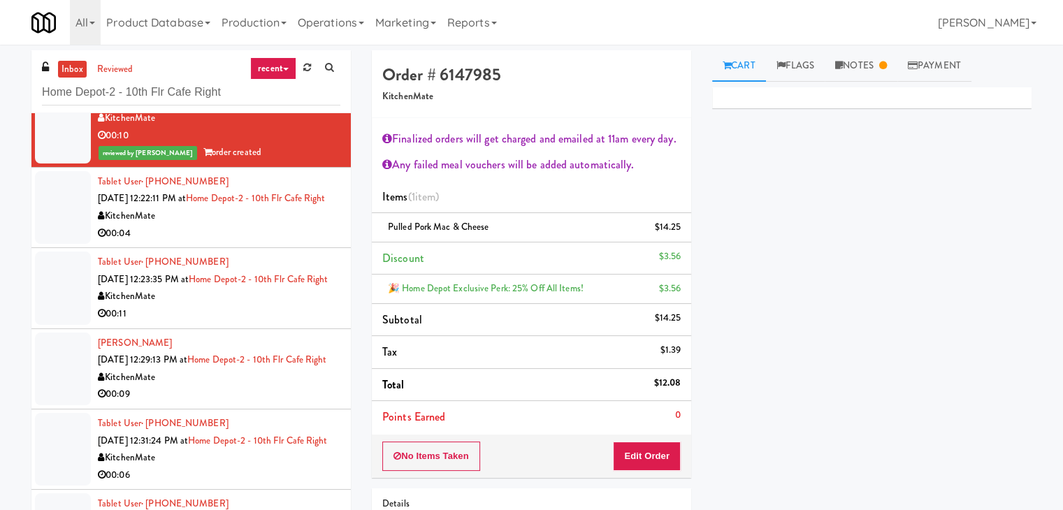
scroll to position [349, 0]
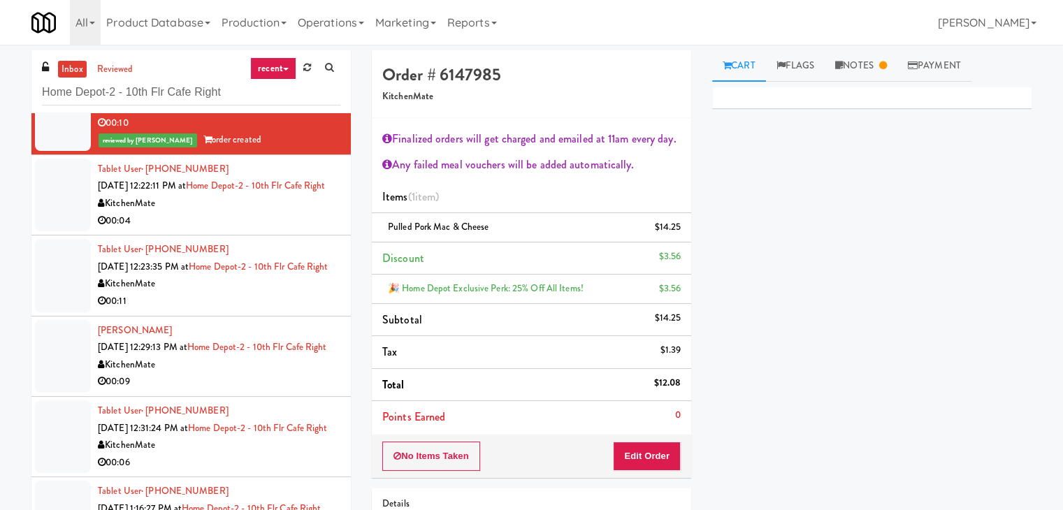
click at [271, 230] on div "00:04" at bounding box center [219, 220] width 243 height 17
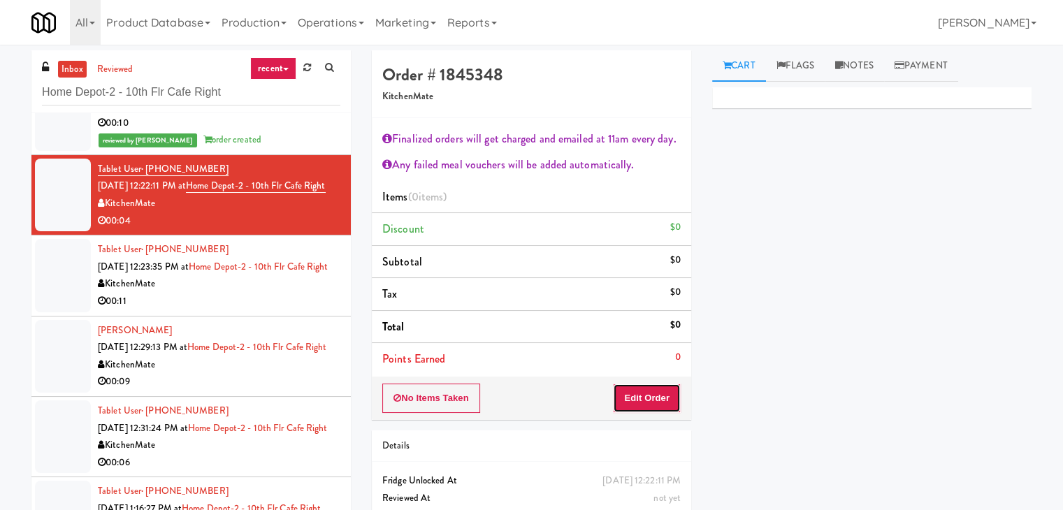
click at [644, 394] on button "Edit Order" at bounding box center [647, 398] width 68 height 29
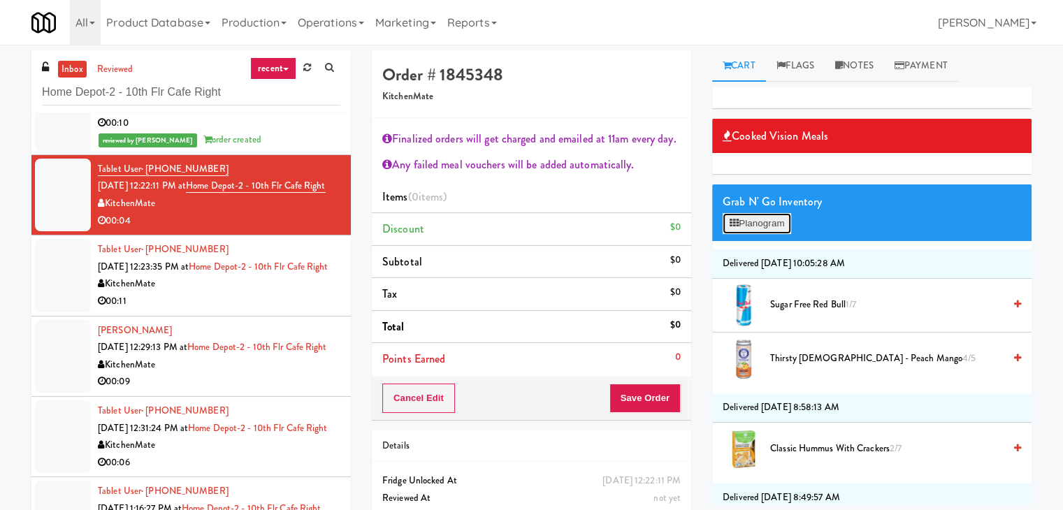
click at [777, 227] on button "Planogram" at bounding box center [757, 223] width 69 height 21
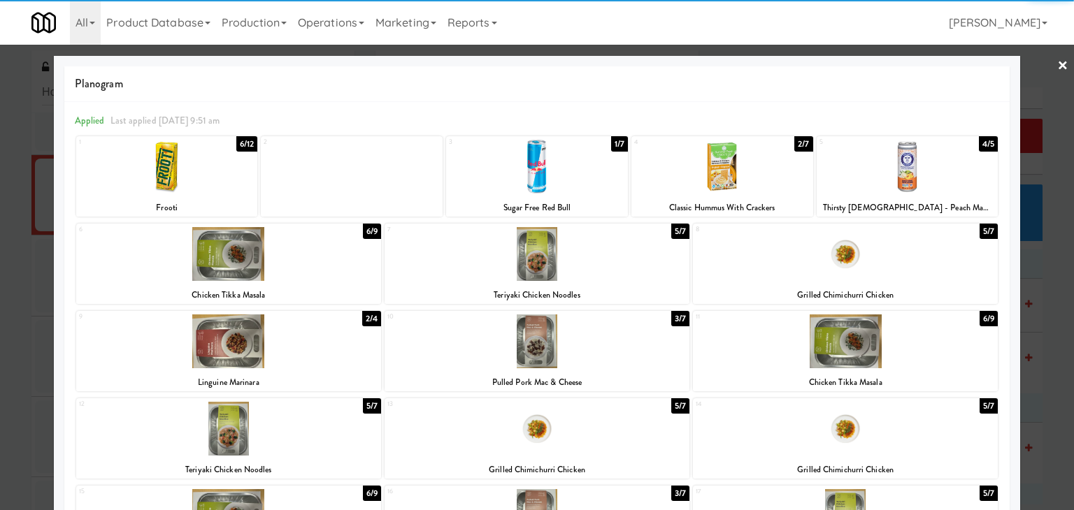
click at [510, 342] on div at bounding box center [536, 342] width 305 height 54
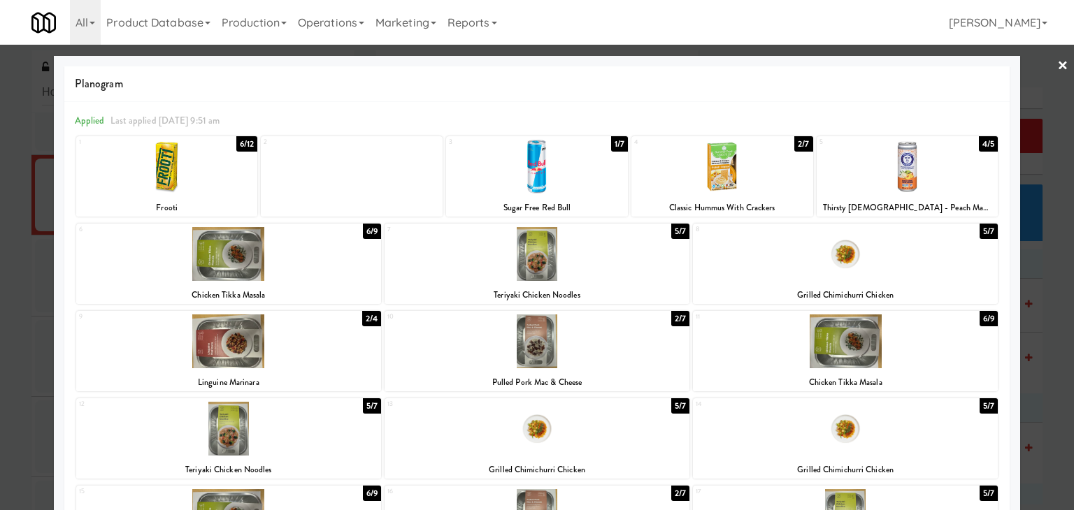
click at [1057, 59] on link "×" at bounding box center [1062, 66] width 11 height 43
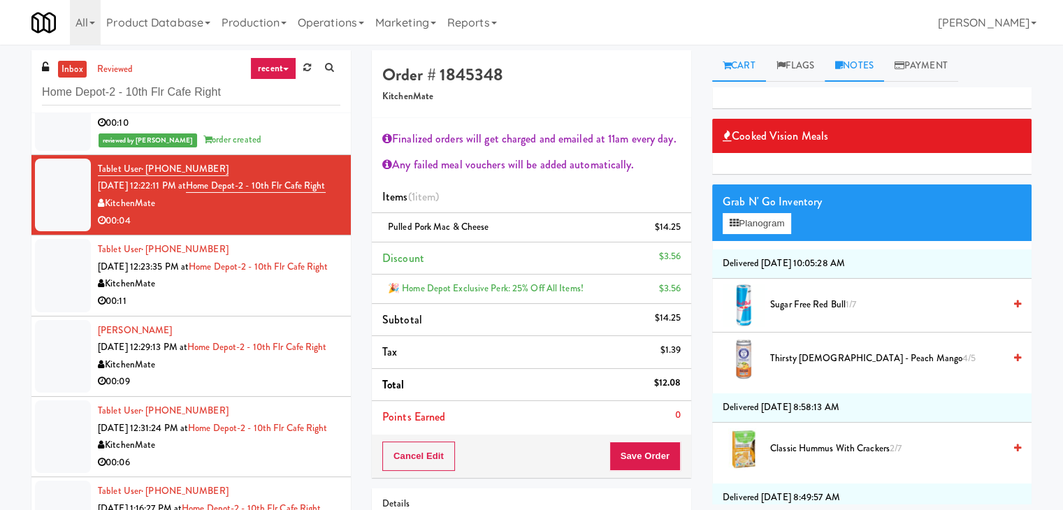
click at [858, 66] on link "Notes" at bounding box center [854, 65] width 59 height 31
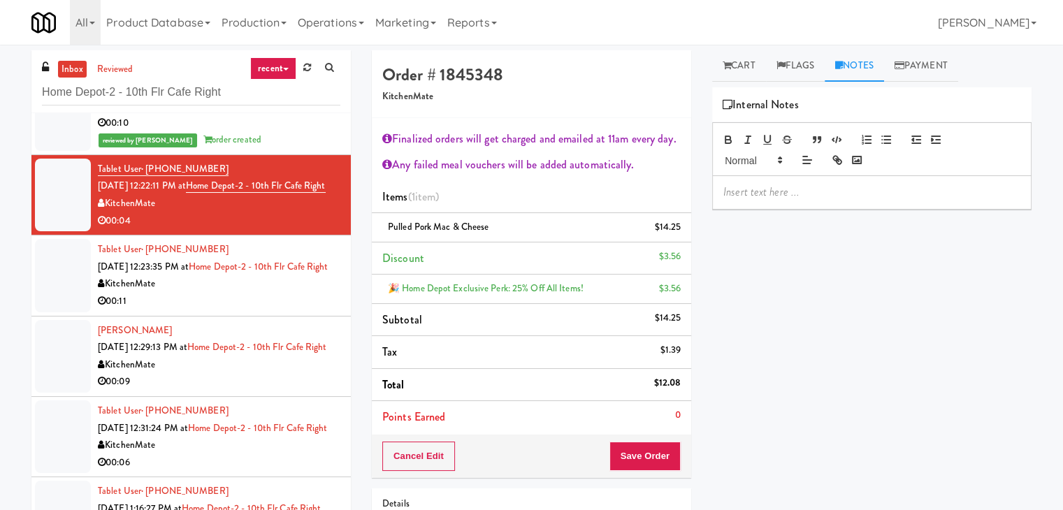
drag, startPoint x: 264, startPoint y: 192, endPoint x: 273, endPoint y: 194, distance: 9.3
click at [264, 132] on div "00:10" at bounding box center [219, 123] width 243 height 17
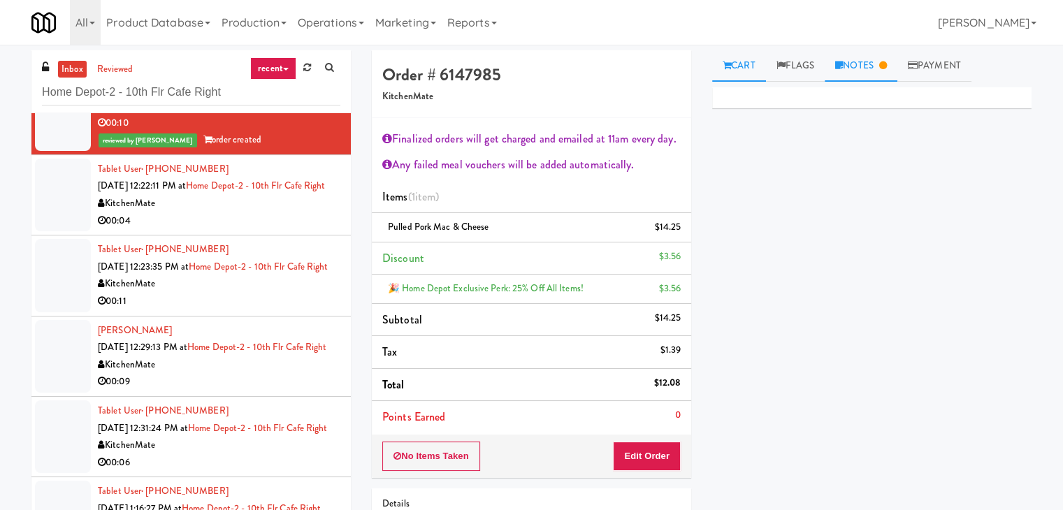
click at [870, 56] on link "Notes" at bounding box center [861, 65] width 73 height 31
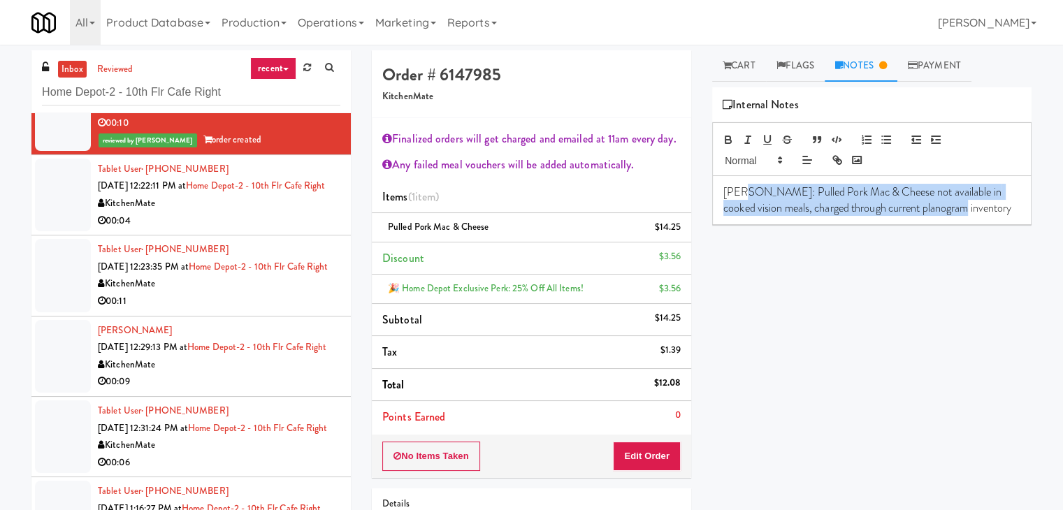
drag, startPoint x: 838, startPoint y: 195, endPoint x: 1037, endPoint y: 217, distance: 200.4
click at [1037, 217] on div "Cart Flags Notes Payment Primary Flag Clear Flag if unable to determine what wa…" at bounding box center [872, 277] width 340 height 454
copy p "Pulled Pork Mac & Cheese not available in cooked vision meals, charged through …"
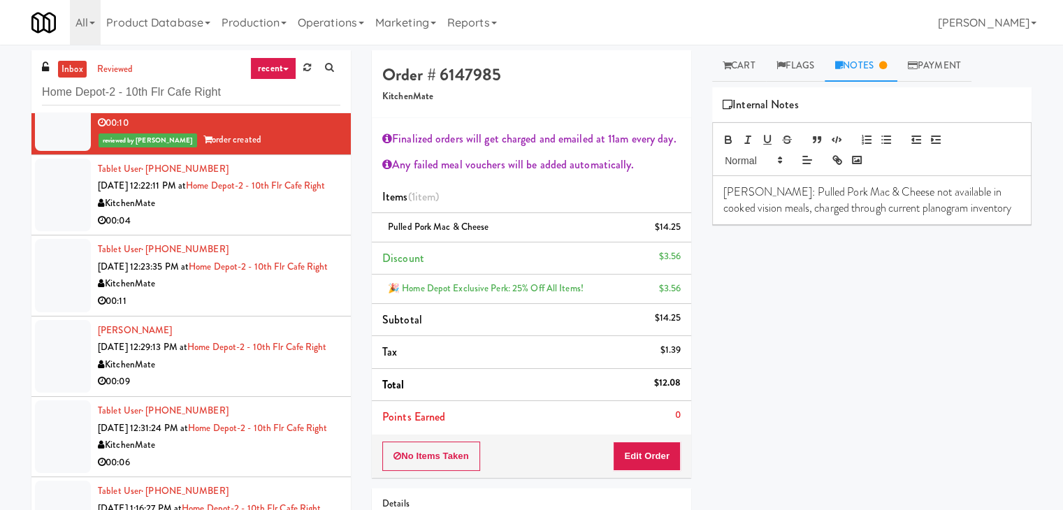
click at [287, 212] on div "KitchenMate" at bounding box center [219, 203] width 243 height 17
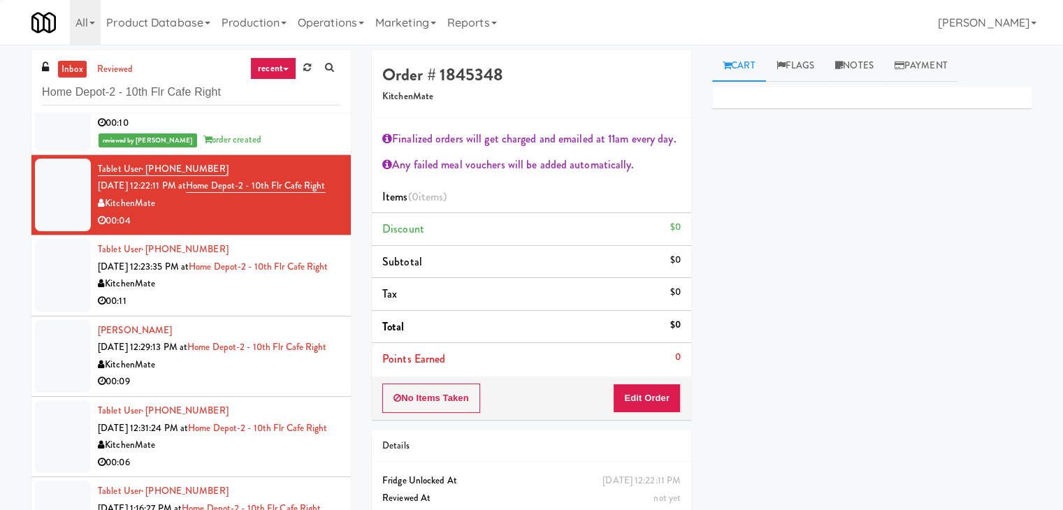
drag, startPoint x: 870, startPoint y: 71, endPoint x: 842, endPoint y: 114, distance: 50.6
click at [869, 71] on link "Notes" at bounding box center [854, 65] width 59 height 31
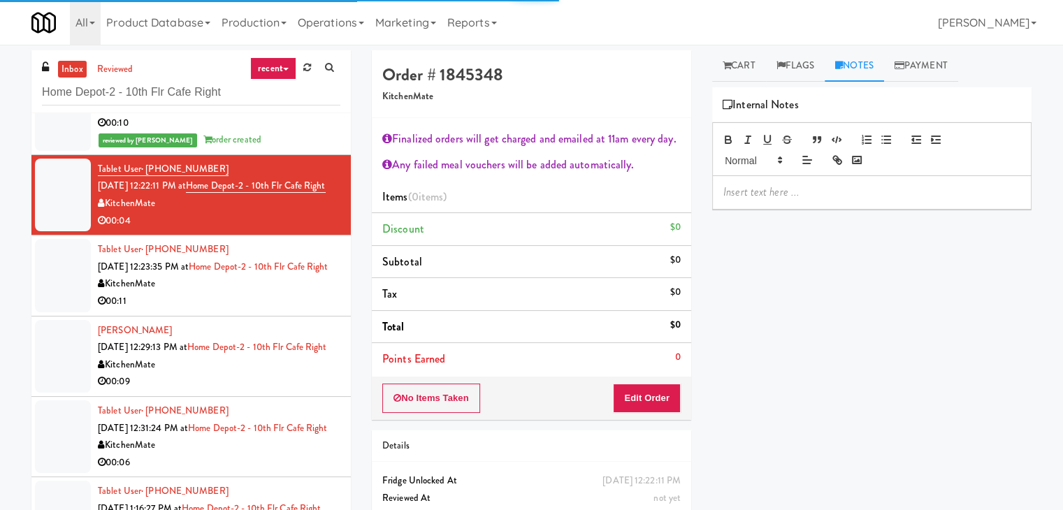
click at [776, 187] on p at bounding box center [871, 192] width 297 height 15
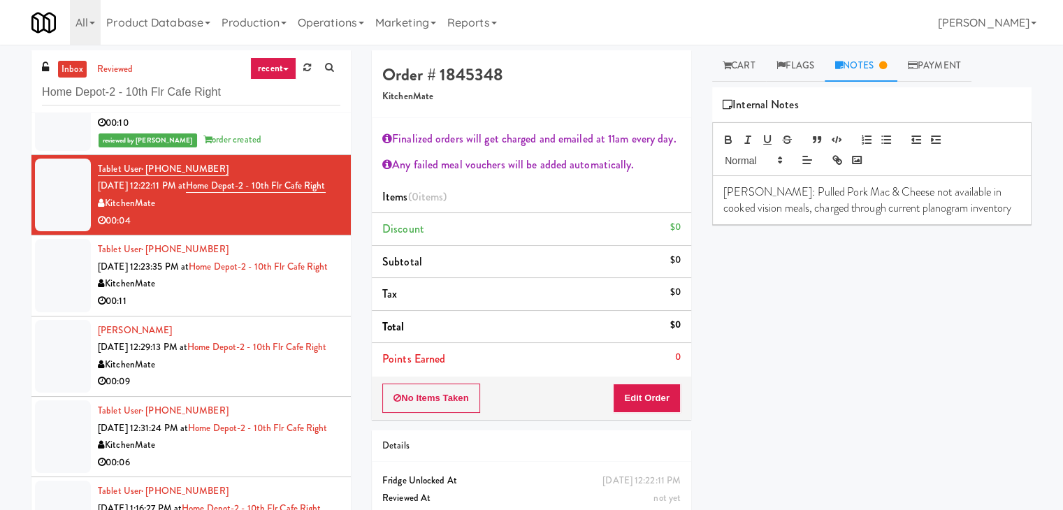
click at [263, 149] on div "reviewed by [PERSON_NAME] A order created" at bounding box center [219, 139] width 243 height 17
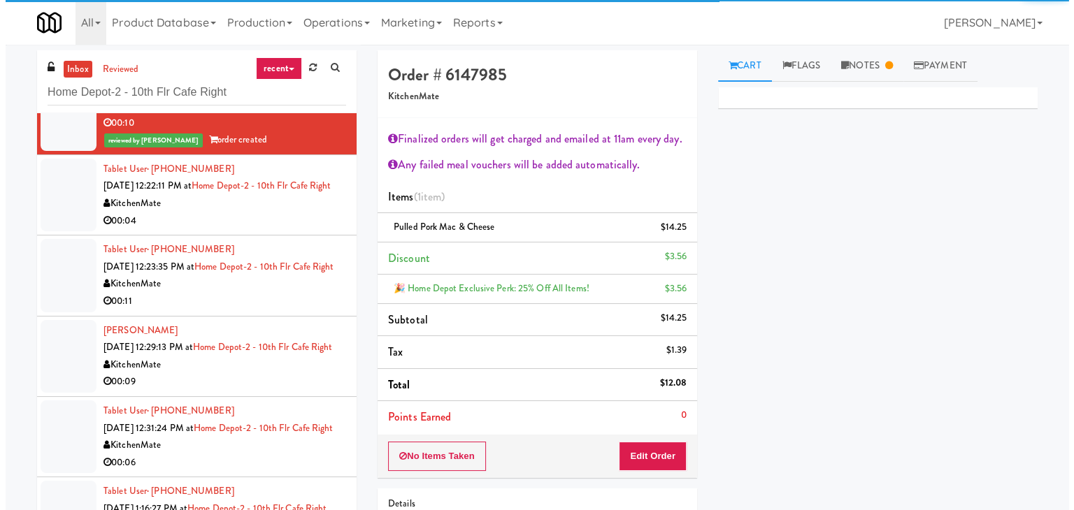
scroll to position [210, 0]
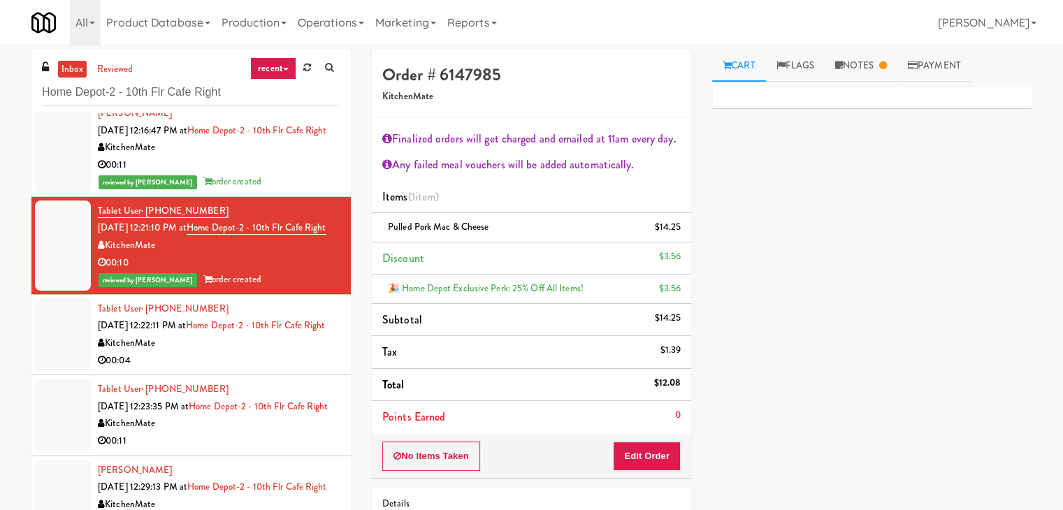
click at [282, 174] on div "00:11" at bounding box center [219, 165] width 243 height 17
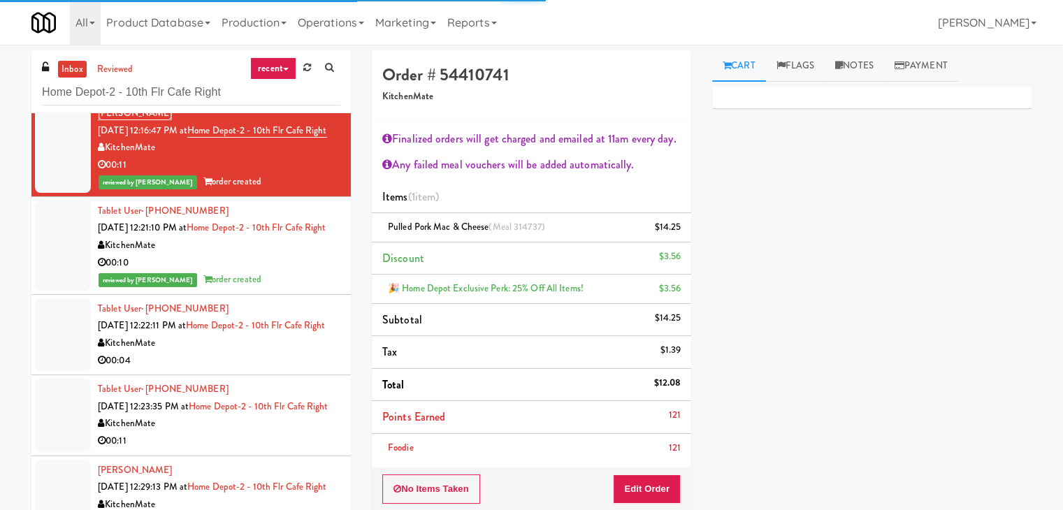
click at [282, 254] on div "KitchenMate" at bounding box center [219, 245] width 243 height 17
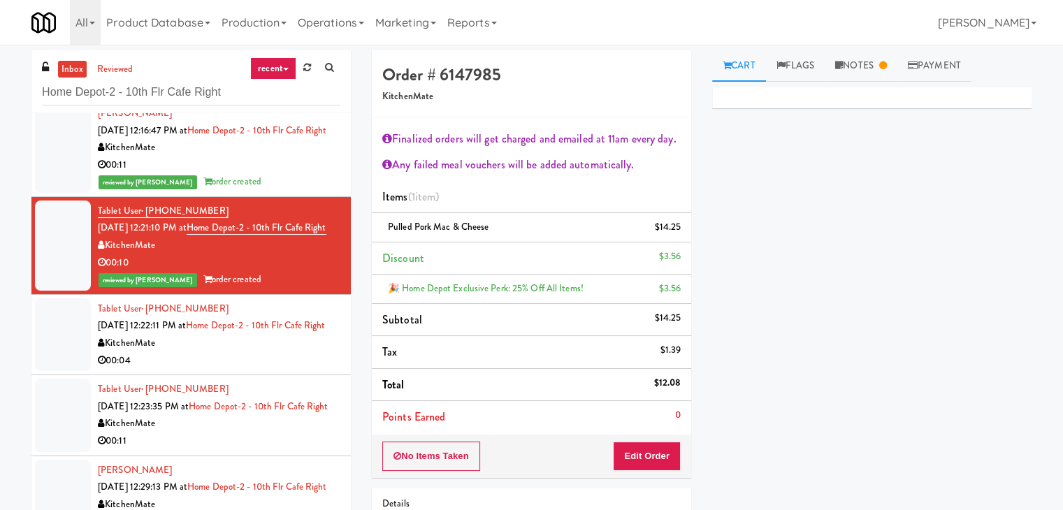
click at [289, 352] on div "KitchenMate" at bounding box center [219, 343] width 243 height 17
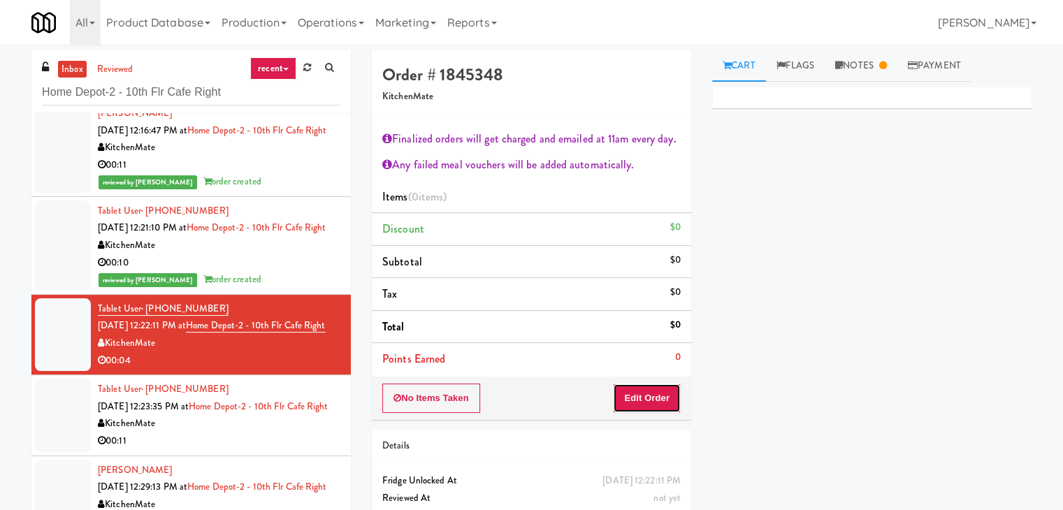
click at [649, 403] on button "Edit Order" at bounding box center [647, 398] width 68 height 29
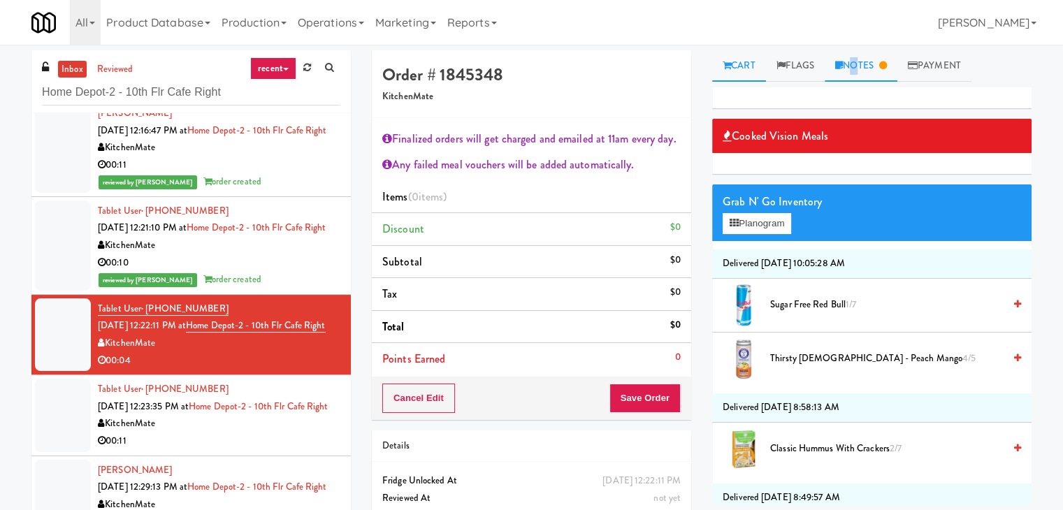
click at [853, 66] on link "Notes" at bounding box center [861, 65] width 73 height 31
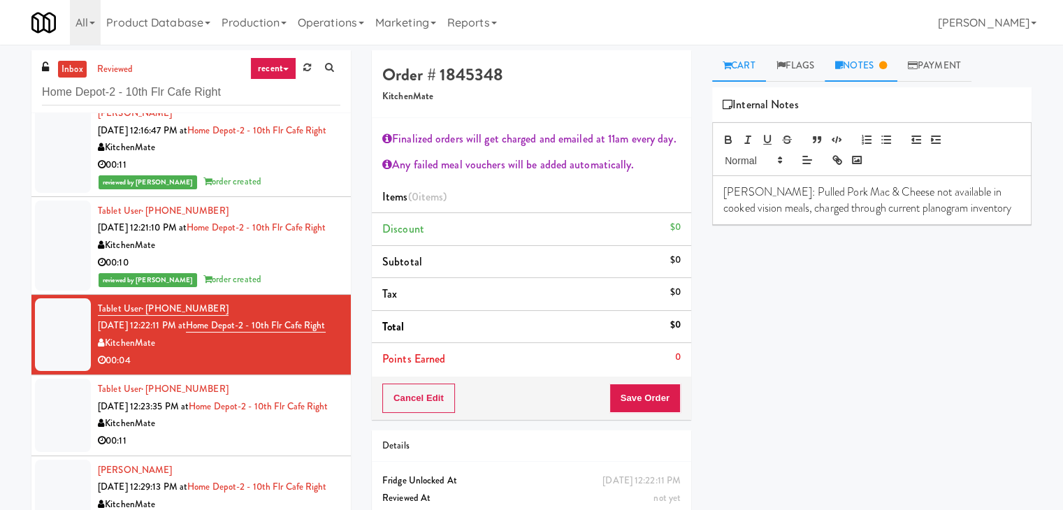
click at [737, 71] on link "Cart" at bounding box center [739, 65] width 54 height 31
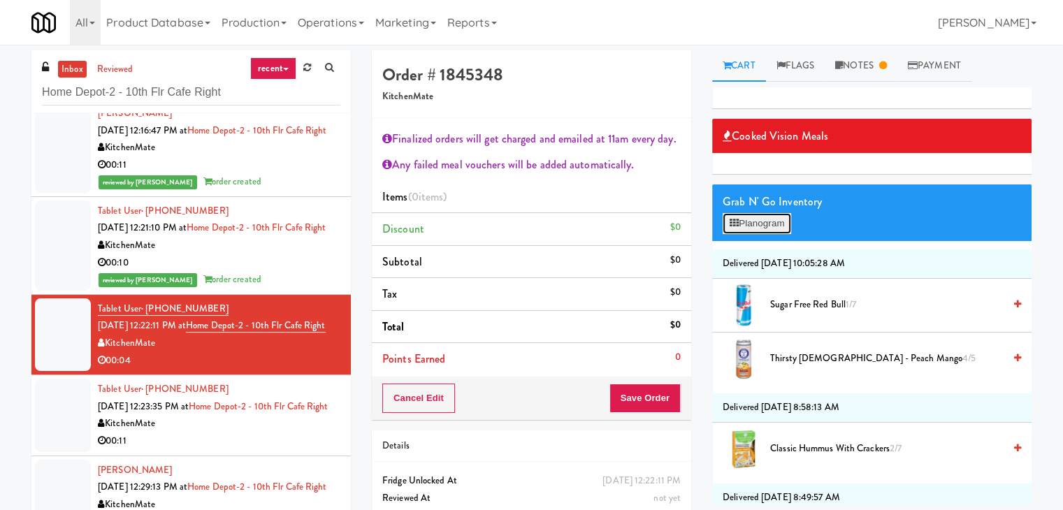
click at [761, 221] on button "Planogram" at bounding box center [757, 223] width 69 height 21
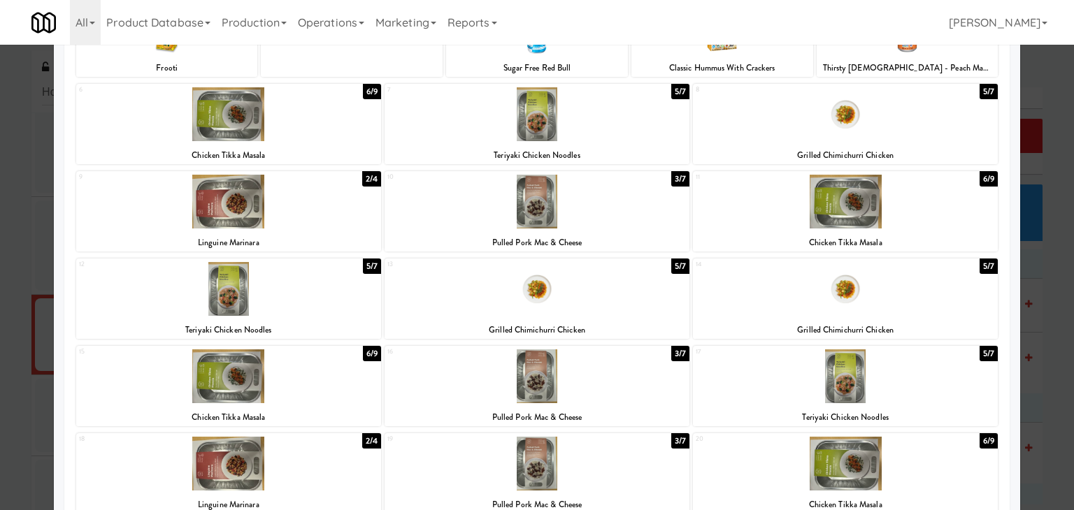
click at [567, 219] on div at bounding box center [536, 202] width 305 height 54
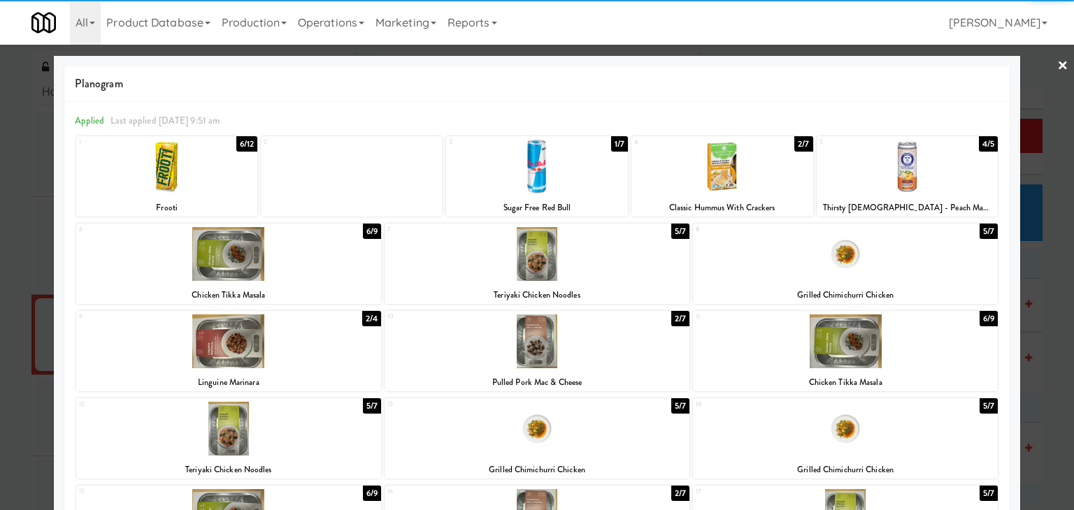
drag, startPoint x: 1054, startPoint y: 68, endPoint x: 1018, endPoint y: 97, distance: 46.2
click at [1057, 68] on link "×" at bounding box center [1062, 66] width 11 height 43
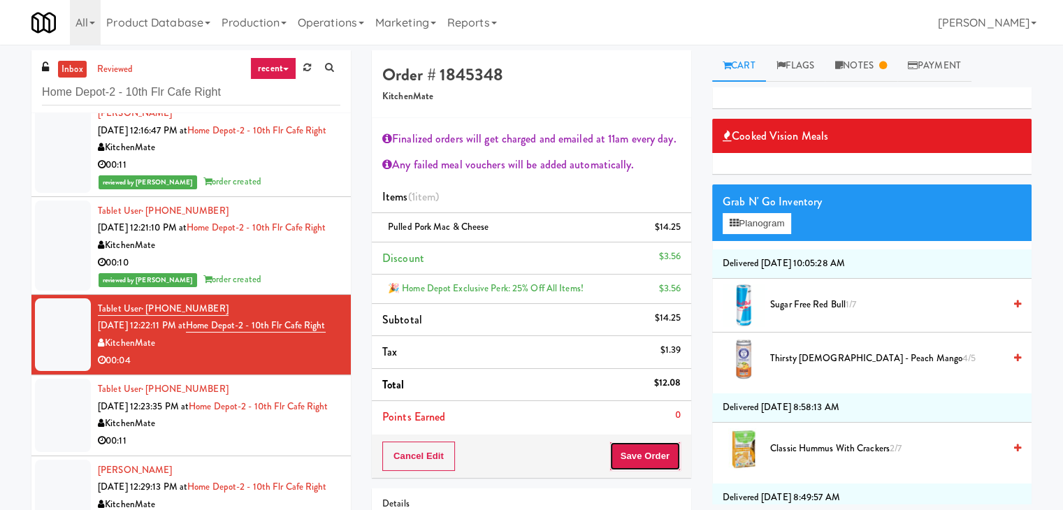
click at [637, 451] on button "Save Order" at bounding box center [645, 456] width 71 height 29
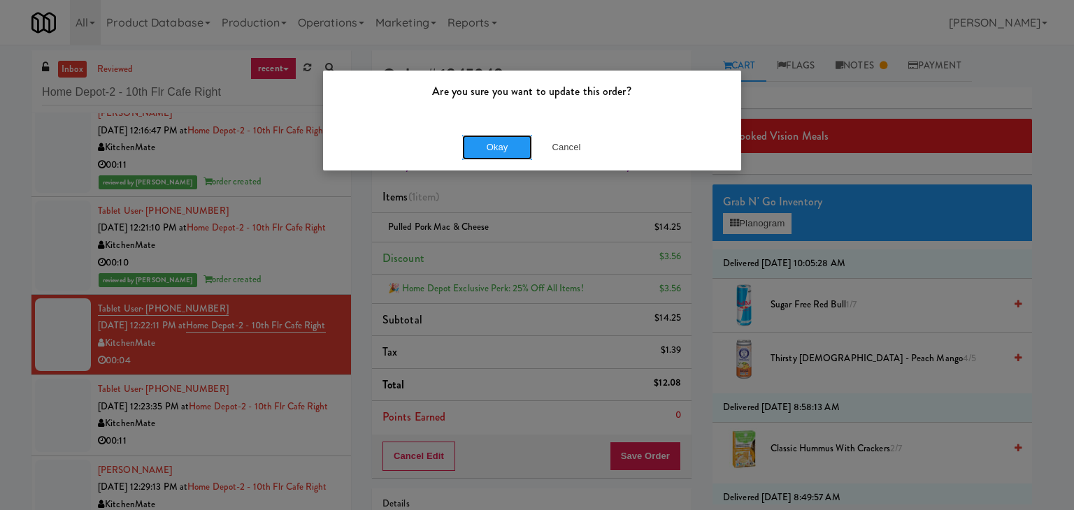
drag, startPoint x: 509, startPoint y: 142, endPoint x: 463, endPoint y: 159, distance: 49.3
click at [506, 146] on button "Okay" at bounding box center [497, 147] width 70 height 25
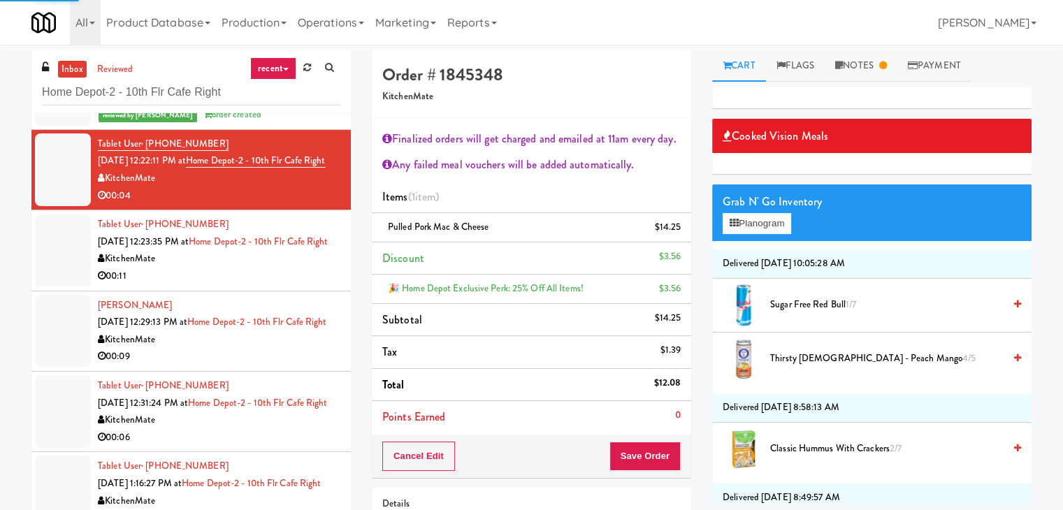
scroll to position [419, 0]
click at [278, 285] on div "00:11" at bounding box center [219, 276] width 243 height 17
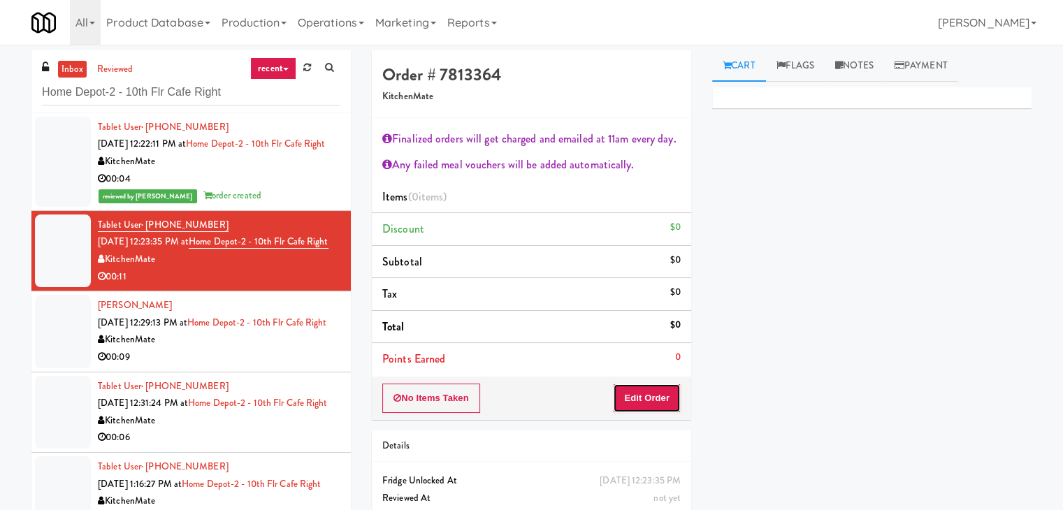
click at [645, 397] on button "Edit Order" at bounding box center [647, 398] width 68 height 29
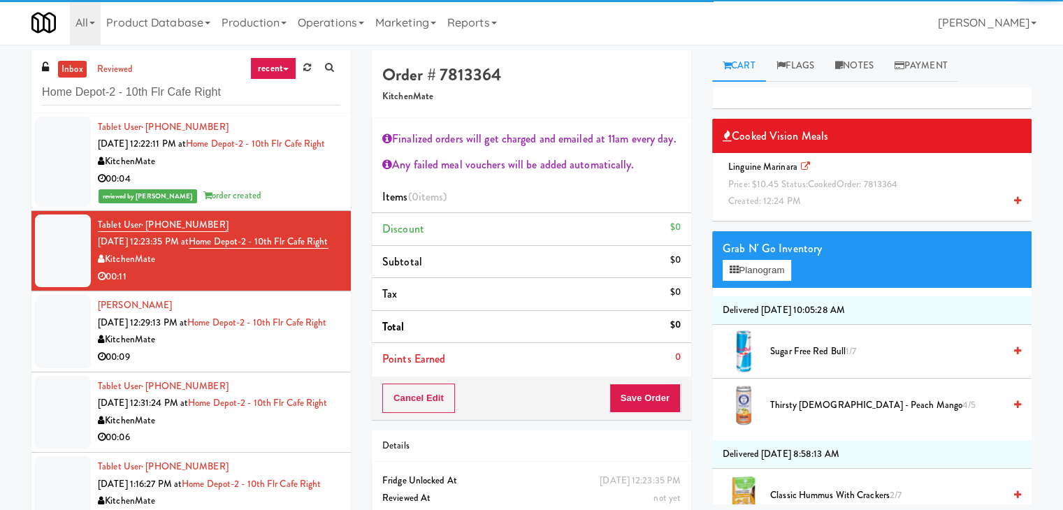
click at [811, 194] on div "Linguine Marinara Price: $10.45 Status: cooked Order: 7813364 Created: 12:24 PM" at bounding box center [872, 185] width 298 height 52
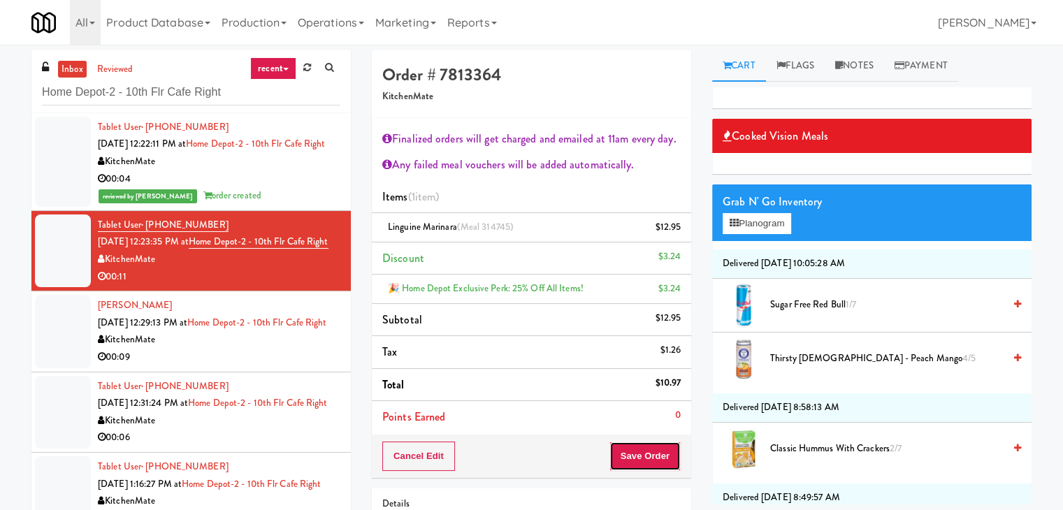
drag, startPoint x: 658, startPoint y: 454, endPoint x: 646, endPoint y: 448, distance: 13.1
click at [657, 454] on button "Save Order" at bounding box center [645, 456] width 71 height 29
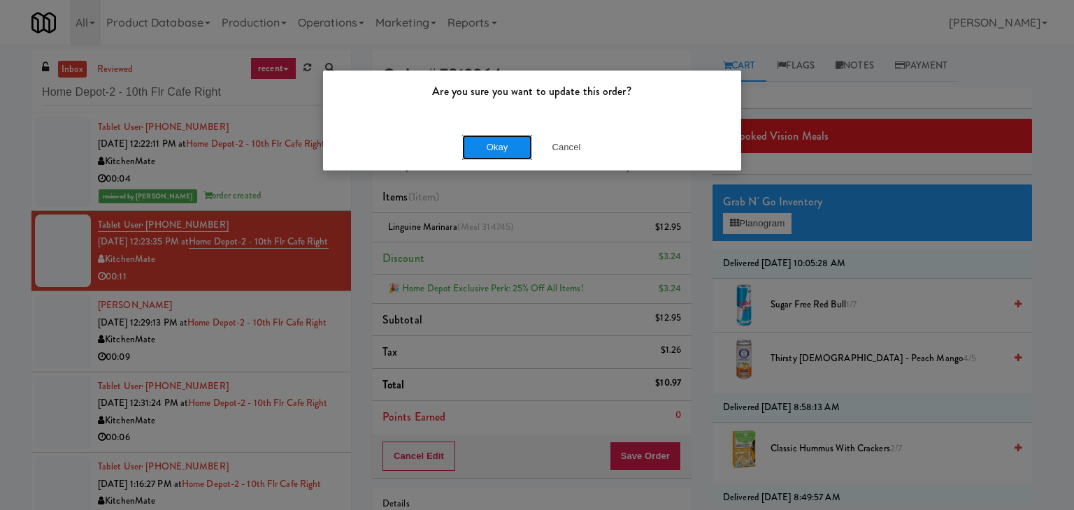
click at [496, 152] on button "Okay" at bounding box center [497, 147] width 70 height 25
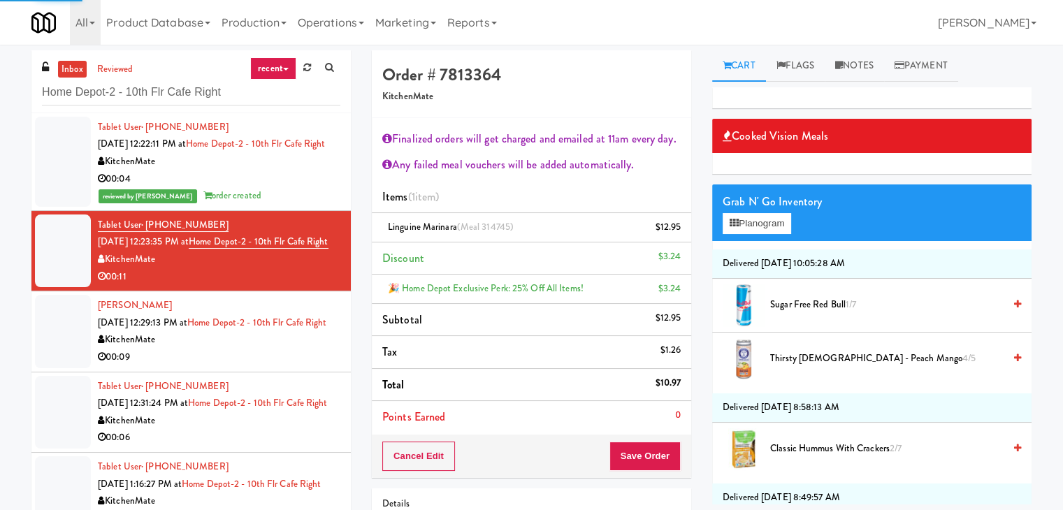
scroll to position [545, 0]
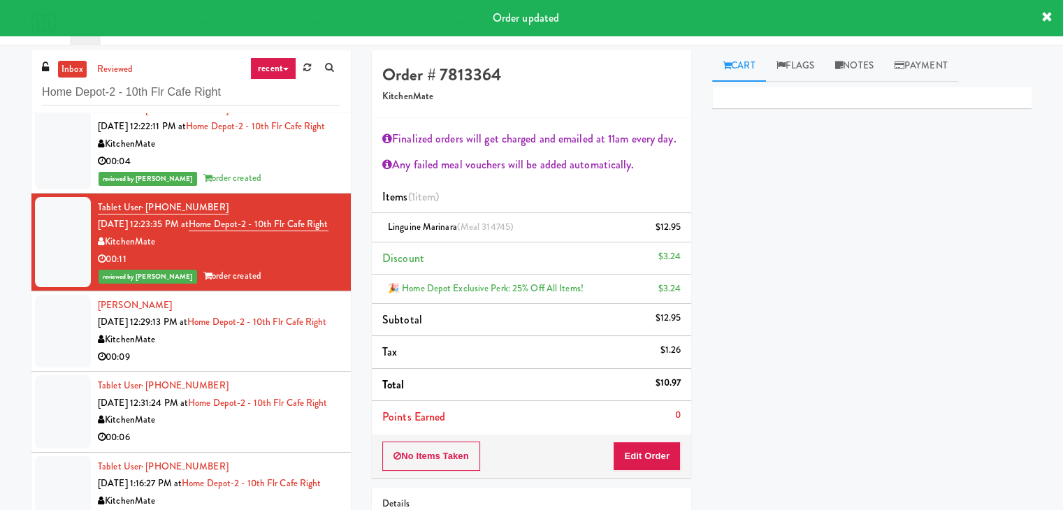
click at [288, 331] on div "KitchenMate" at bounding box center [219, 339] width 243 height 17
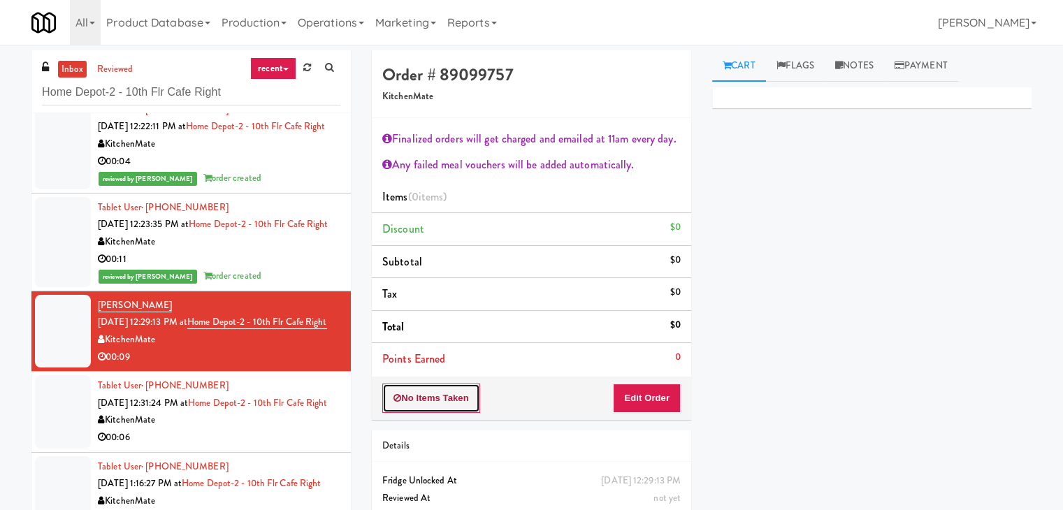
click at [447, 398] on button "No Items Taken" at bounding box center [431, 398] width 98 height 29
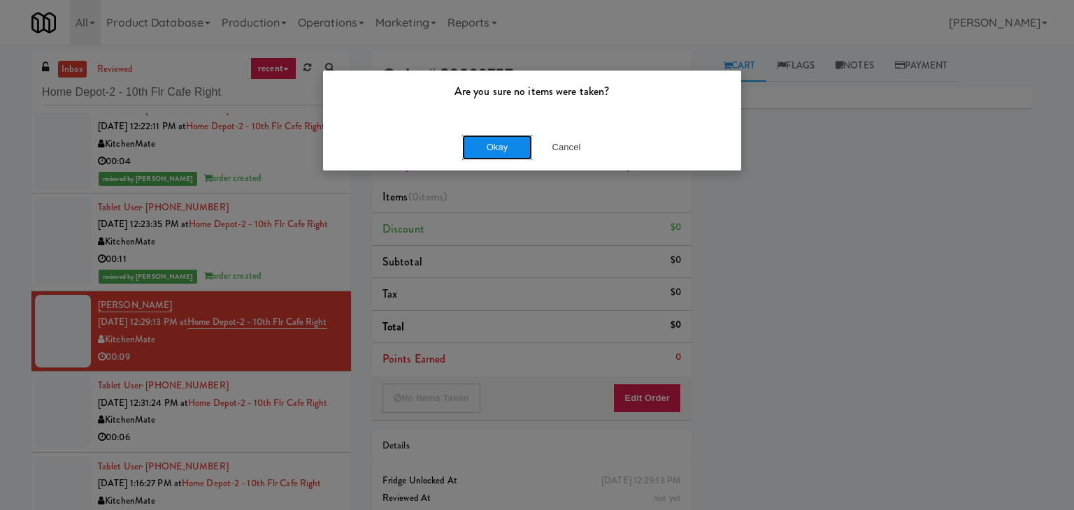
click at [500, 149] on button "Okay" at bounding box center [497, 147] width 70 height 25
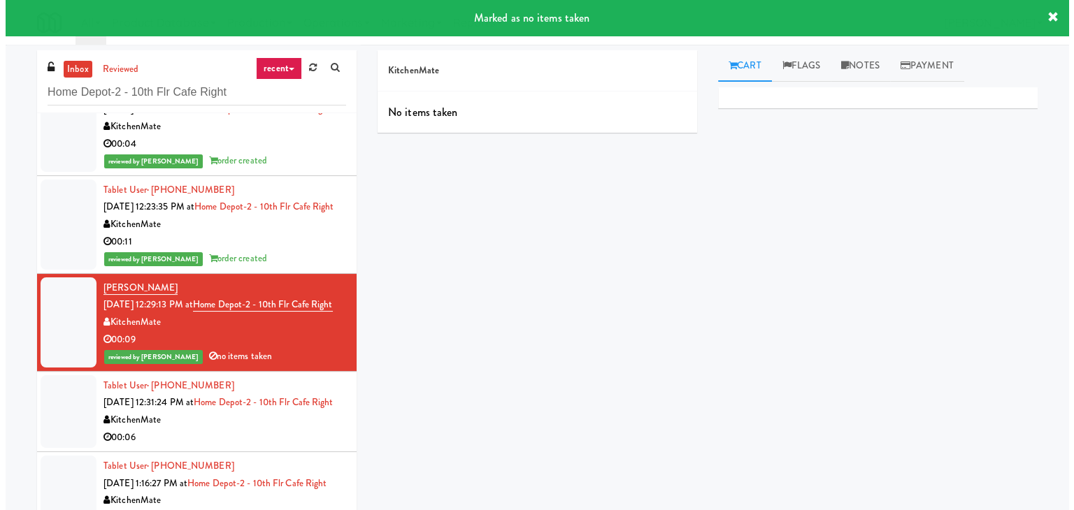
scroll to position [580, 0]
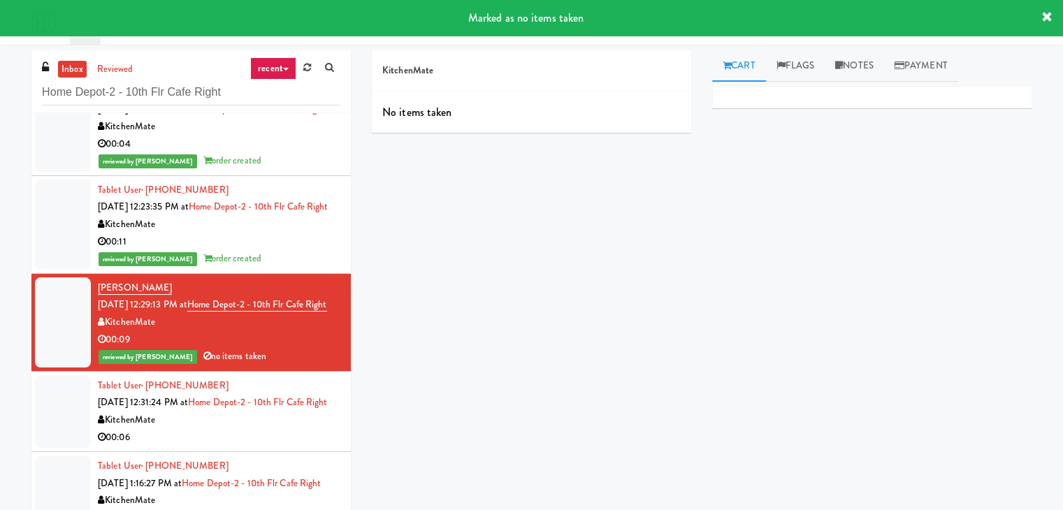
click at [277, 412] on div "KitchenMate" at bounding box center [219, 420] width 243 height 17
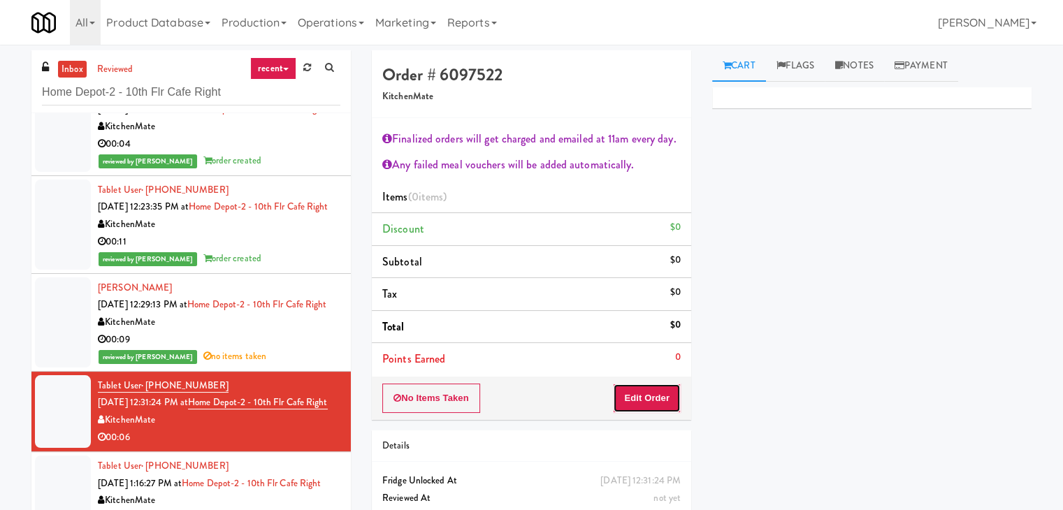
click at [642, 403] on button "Edit Order" at bounding box center [647, 398] width 68 height 29
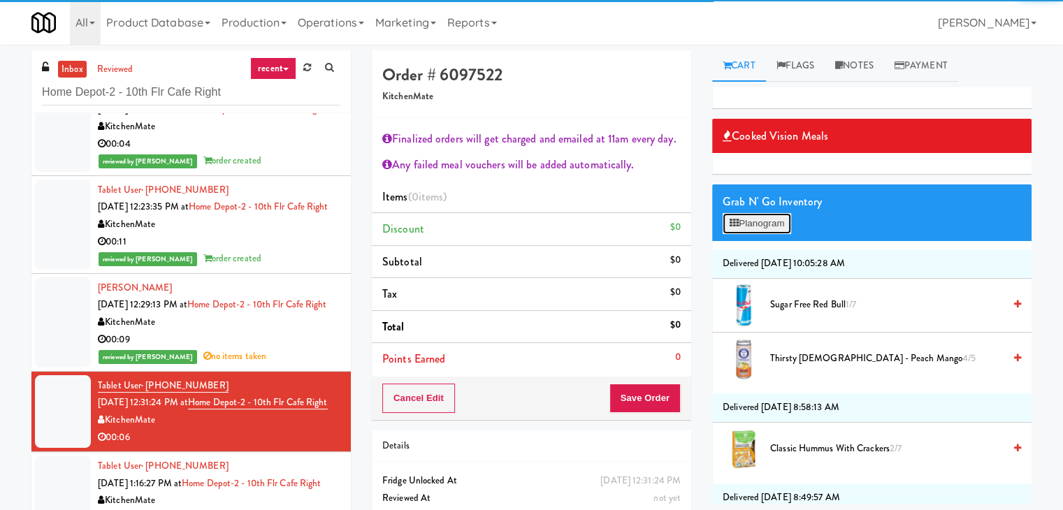
click at [778, 224] on button "Planogram" at bounding box center [757, 223] width 69 height 21
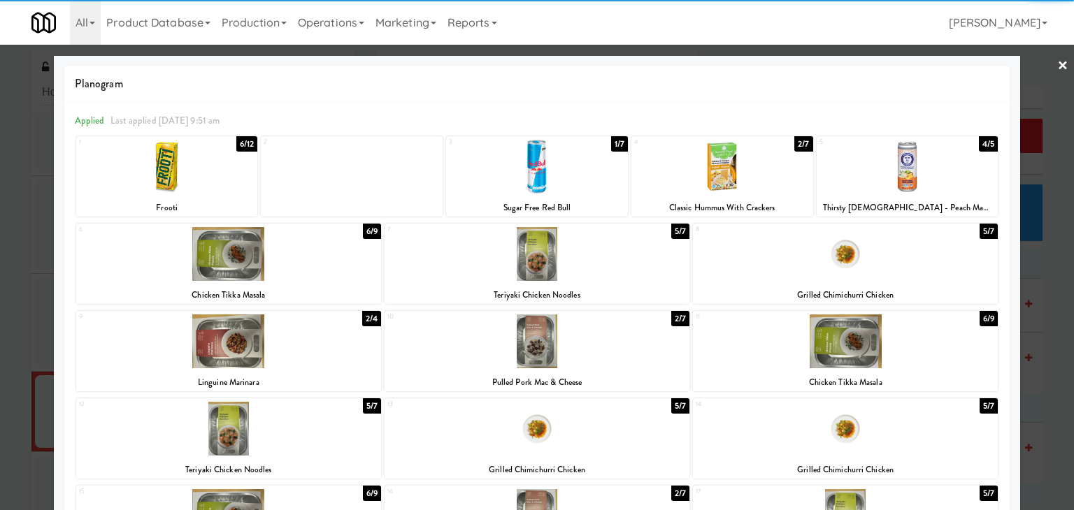
click at [732, 173] on div at bounding box center [722, 167] width 182 height 54
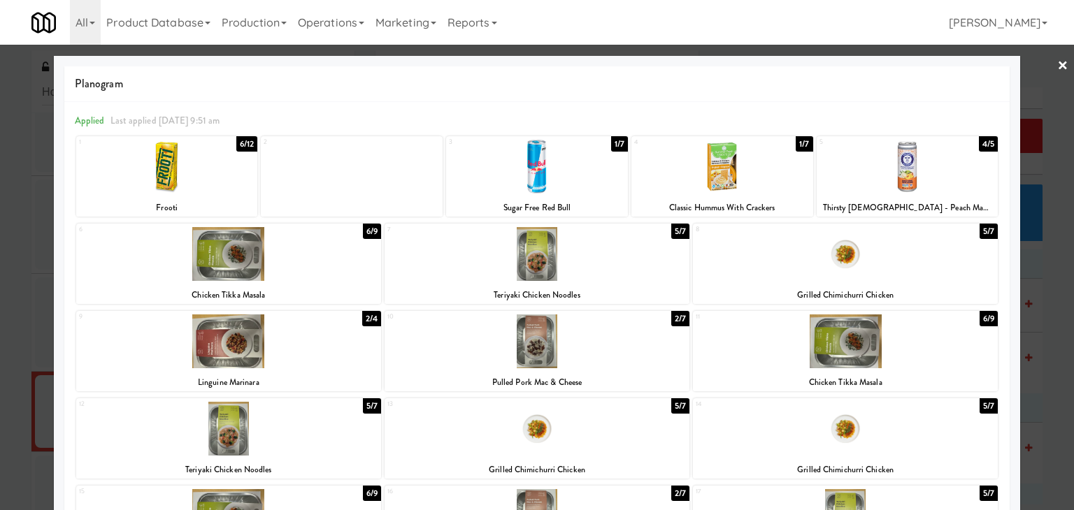
drag, startPoint x: 1056, startPoint y: 64, endPoint x: 946, endPoint y: 201, distance: 175.5
click at [1057, 65] on link "×" at bounding box center [1062, 66] width 11 height 43
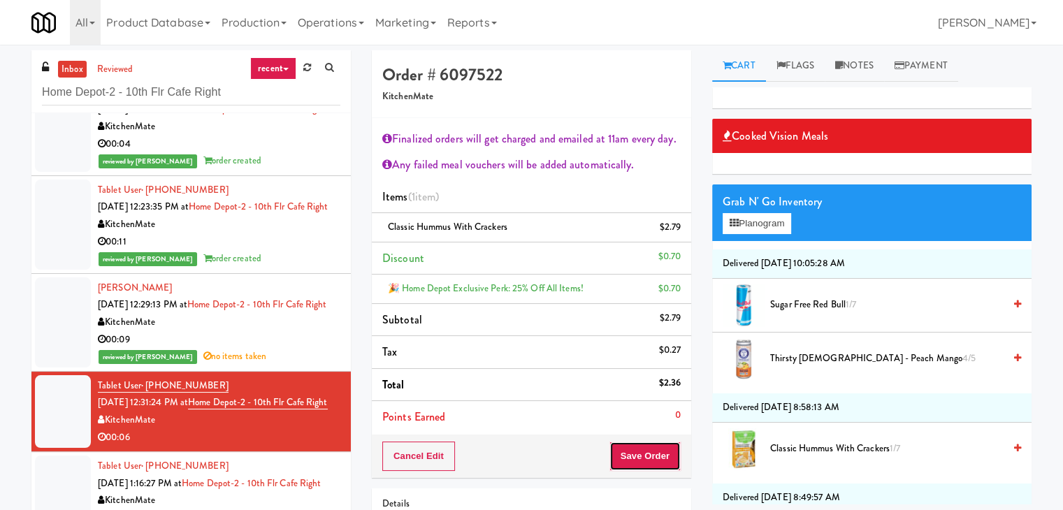
click at [642, 461] on button "Save Order" at bounding box center [645, 456] width 71 height 29
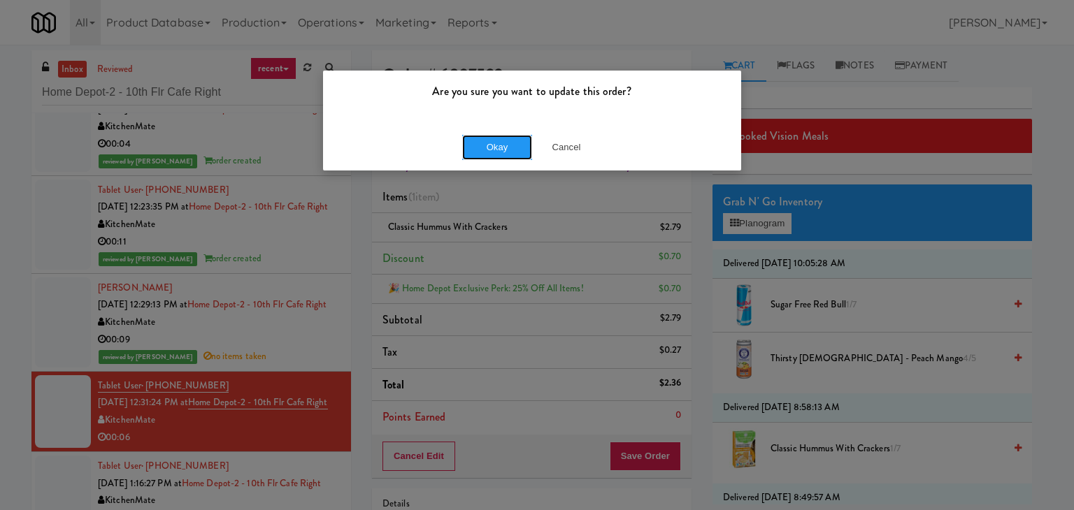
drag, startPoint x: 505, startPoint y: 146, endPoint x: 319, endPoint y: 255, distance: 214.9
click at [503, 146] on button "Okay" at bounding box center [497, 147] width 70 height 25
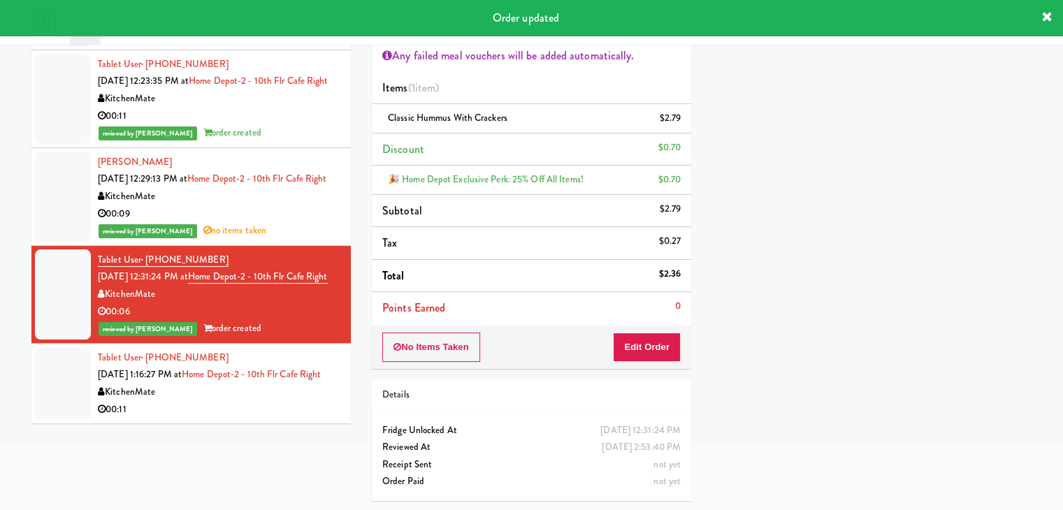
click at [282, 417] on div "00:11" at bounding box center [219, 409] width 243 height 17
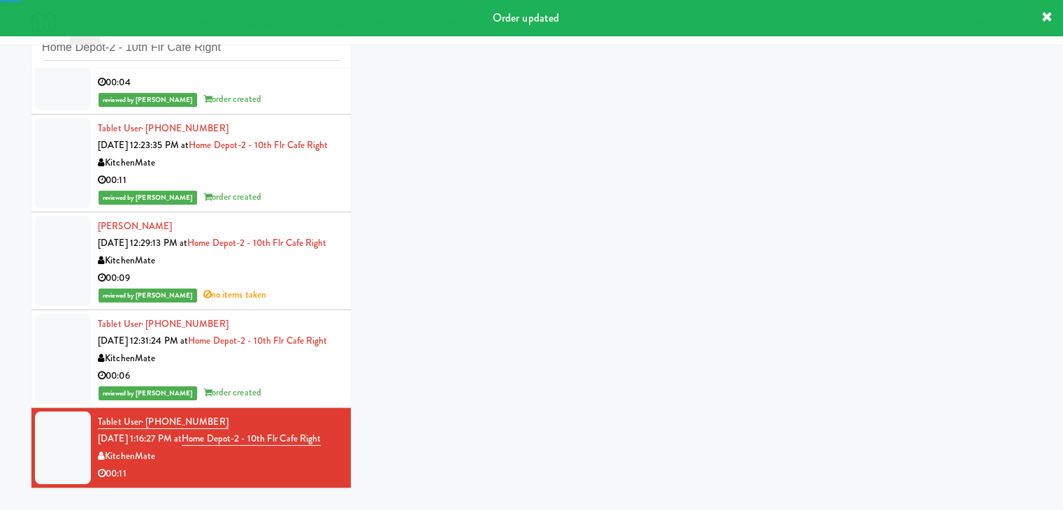
scroll to position [51, 0]
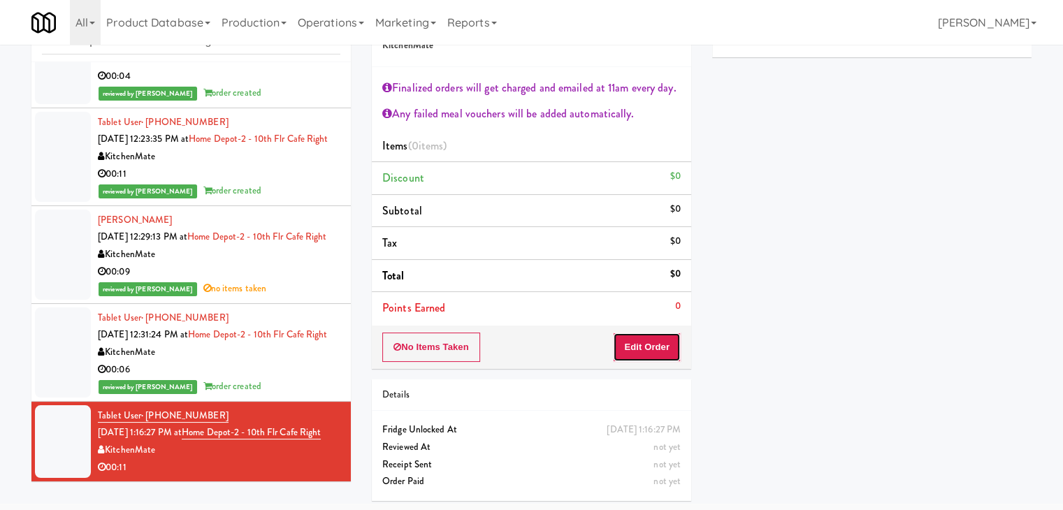
click at [635, 336] on button "Edit Order" at bounding box center [647, 347] width 68 height 29
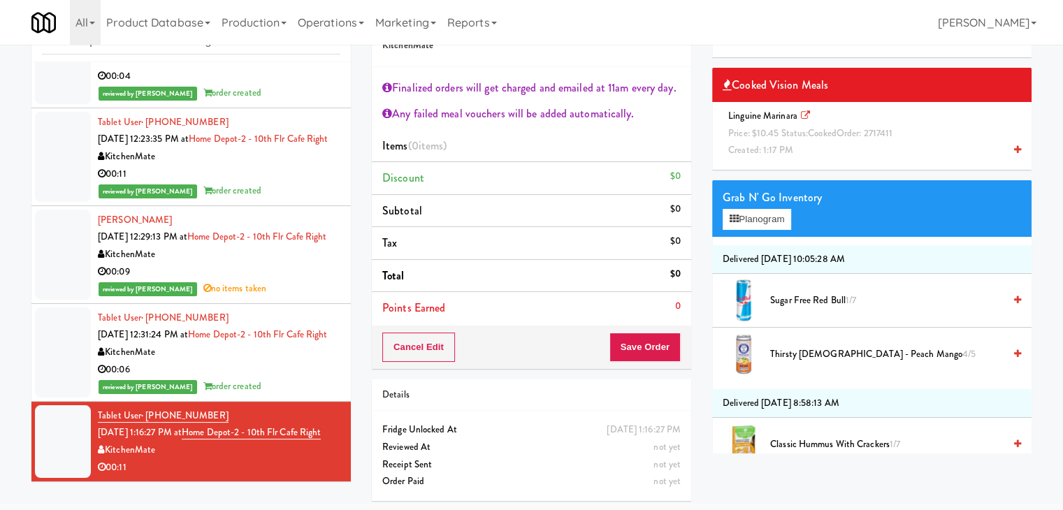
click at [781, 138] on div "Linguine Marinara Price: $10.45 Status: cooked Order: 2717411 Created: 1:17 PM" at bounding box center [872, 134] width 298 height 52
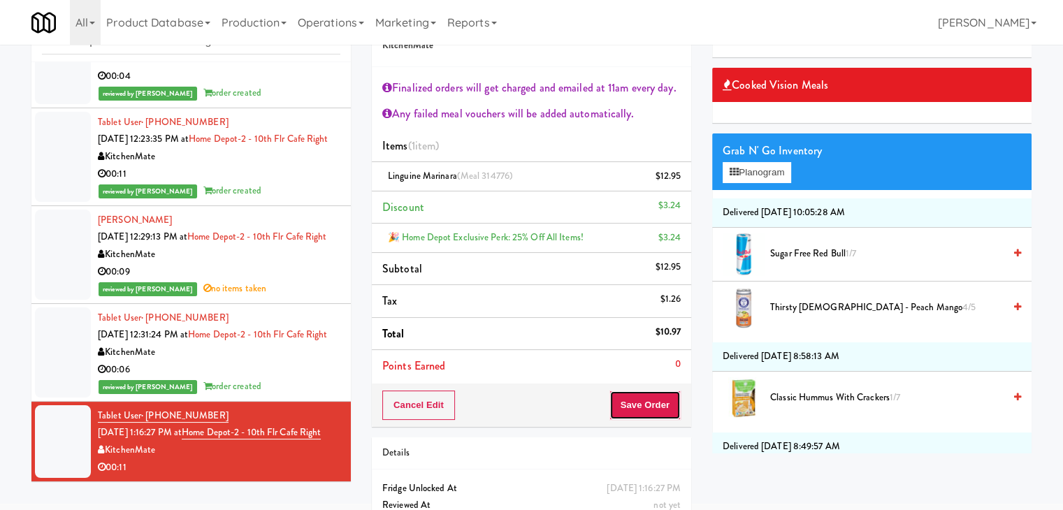
click at [641, 397] on button "Save Order" at bounding box center [645, 405] width 71 height 29
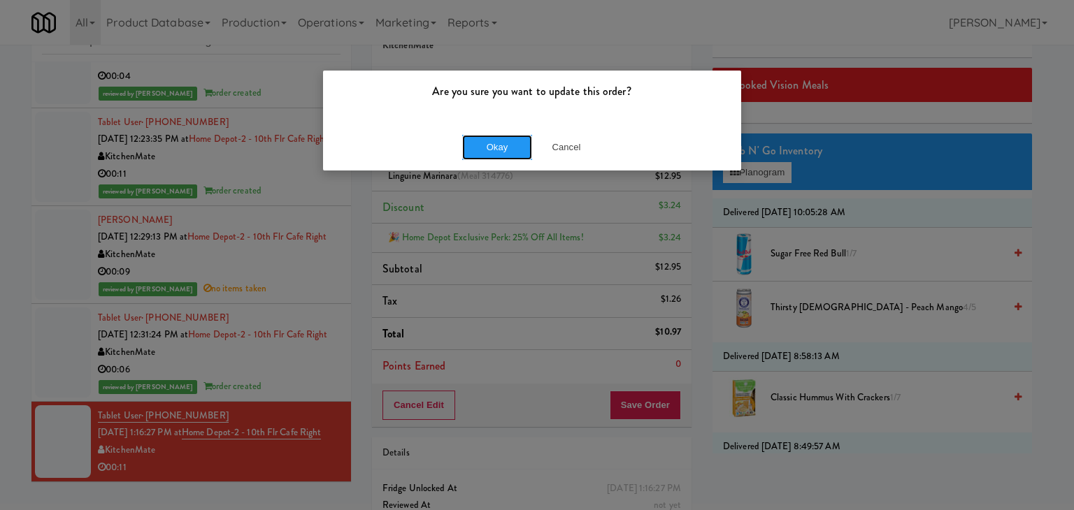
drag, startPoint x: 508, startPoint y: 144, endPoint x: 443, endPoint y: 199, distance: 85.3
click at [506, 143] on button "Okay" at bounding box center [497, 147] width 70 height 25
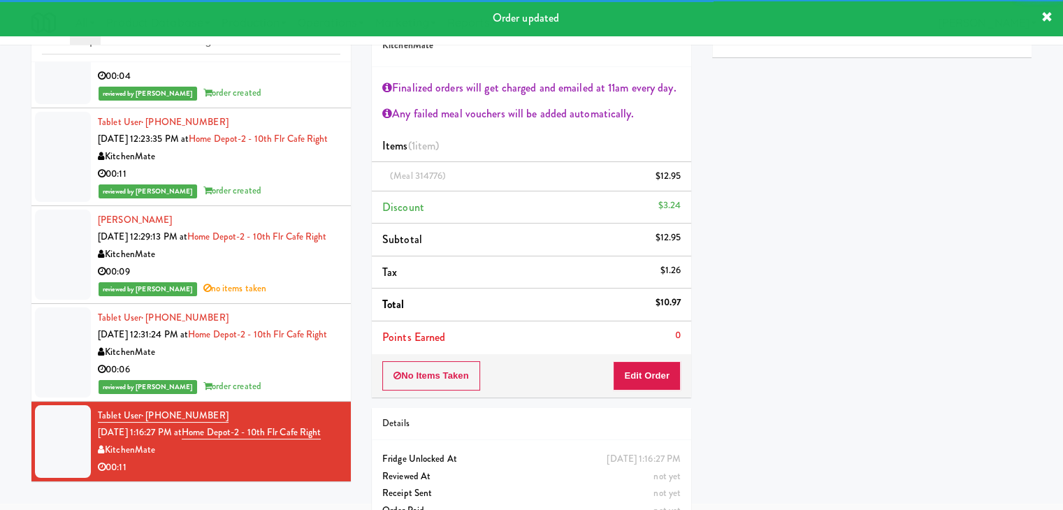
scroll to position [370, 0]
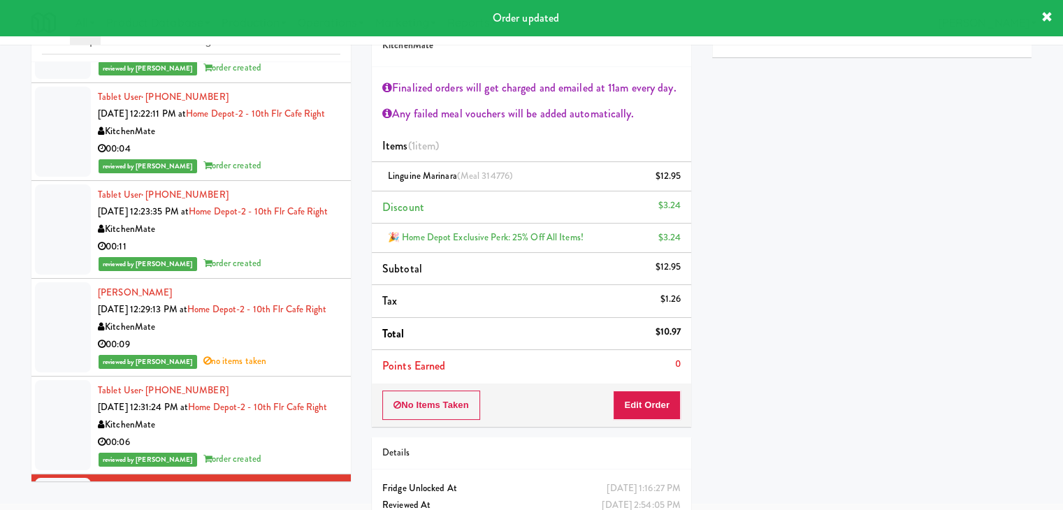
drag, startPoint x: 287, startPoint y: 347, endPoint x: 288, endPoint y: 333, distance: 14.7
click at [287, 256] on div "00:11" at bounding box center [219, 246] width 243 height 17
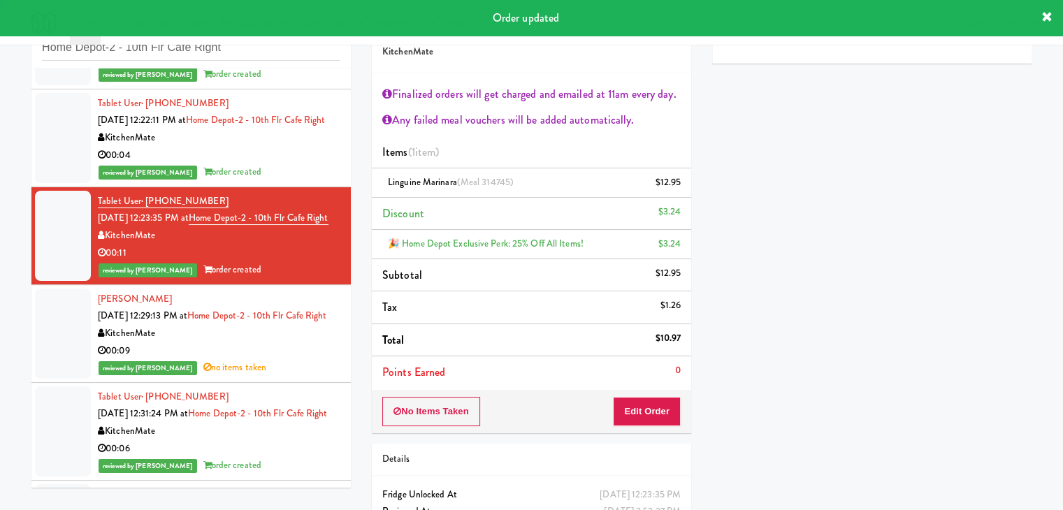
scroll to position [51, 0]
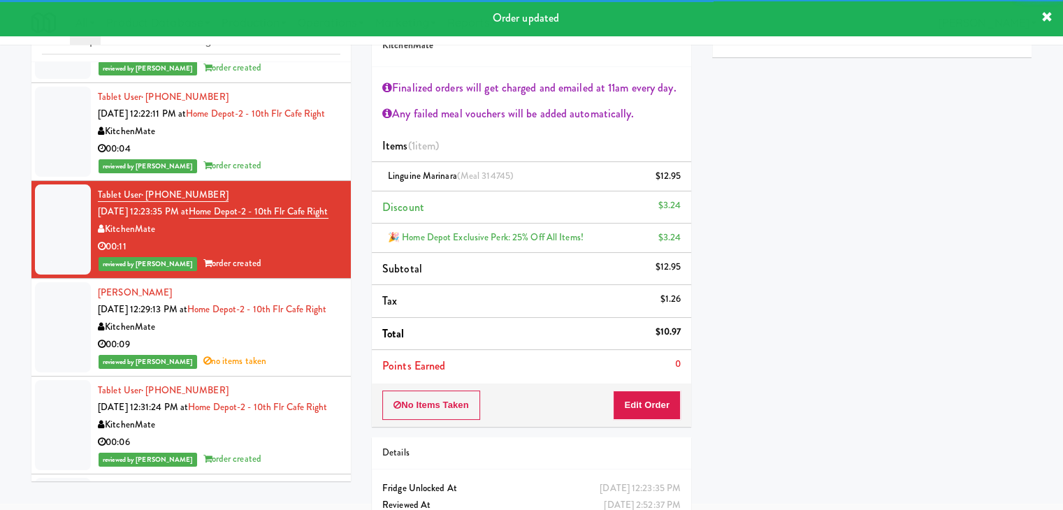
click at [292, 158] on div "00:04" at bounding box center [219, 148] width 243 height 17
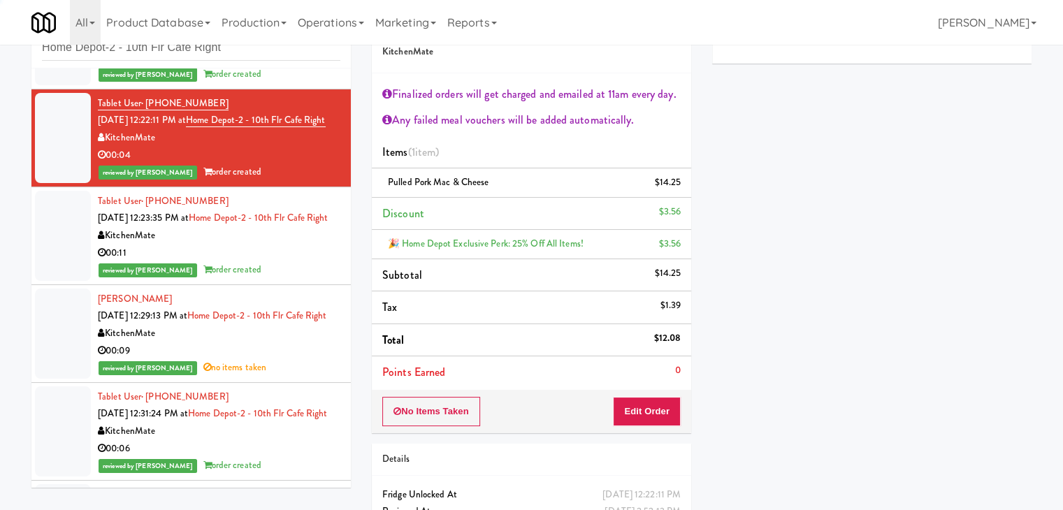
scroll to position [51, 0]
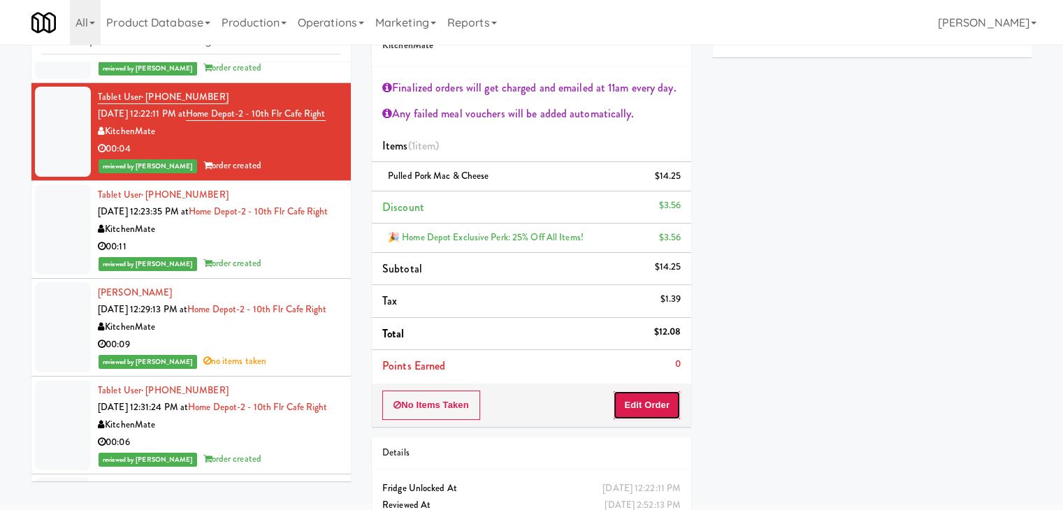
click at [645, 406] on button "Edit Order" at bounding box center [647, 405] width 68 height 29
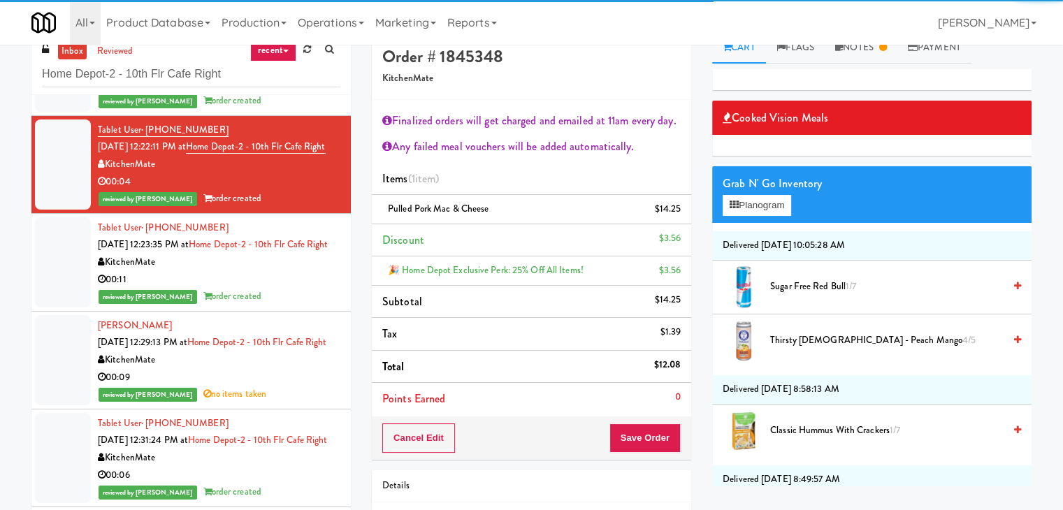
scroll to position [0, 0]
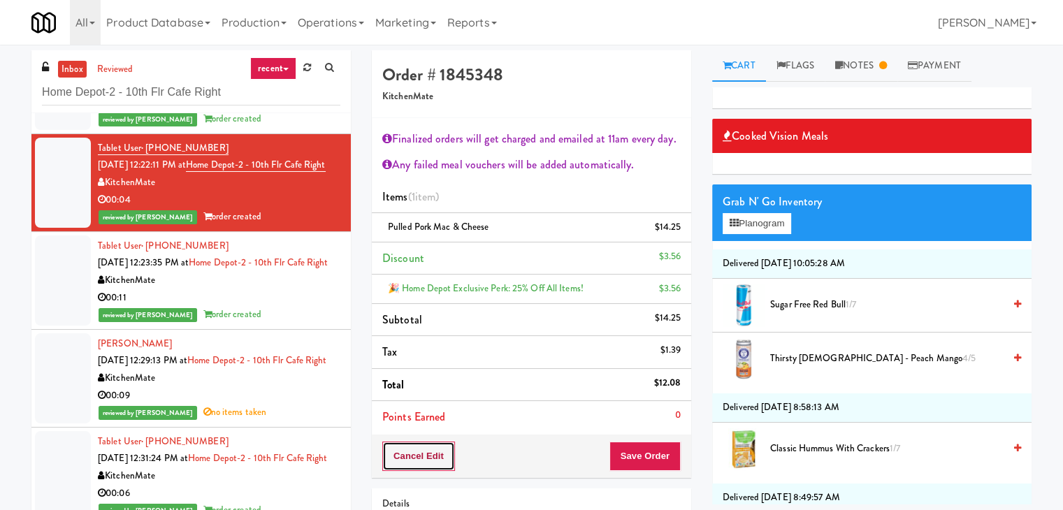
click at [433, 459] on button "Cancel Edit" at bounding box center [418, 456] width 73 height 29
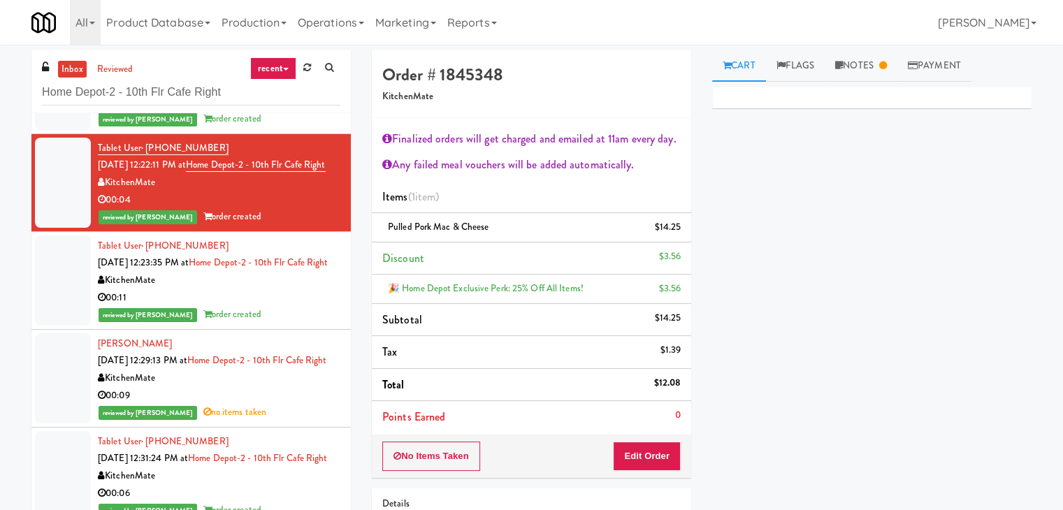
drag, startPoint x: 280, startPoint y: 176, endPoint x: 287, endPoint y: 191, distance: 16.6
click at [280, 111] on div "00:10" at bounding box center [219, 102] width 243 height 17
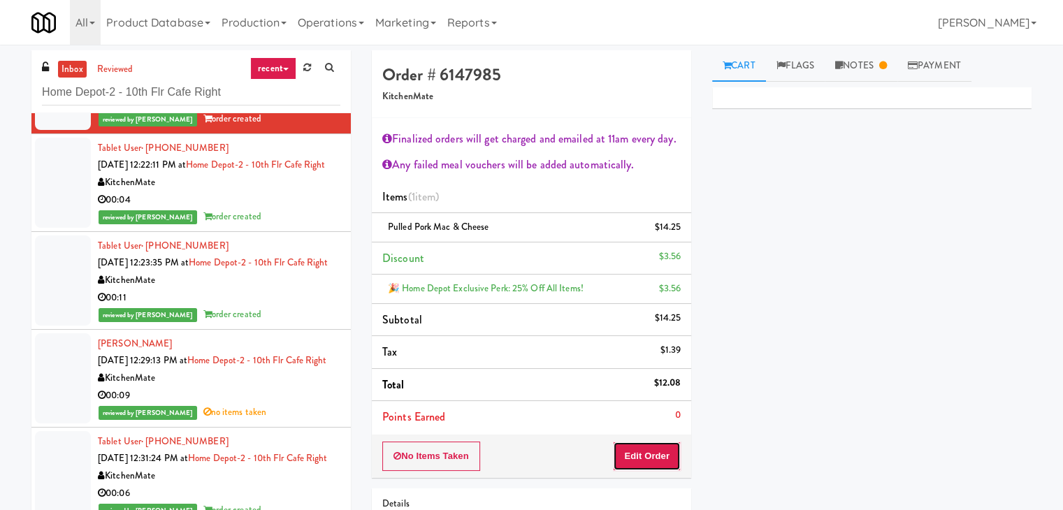
click at [651, 454] on button "Edit Order" at bounding box center [647, 456] width 68 height 29
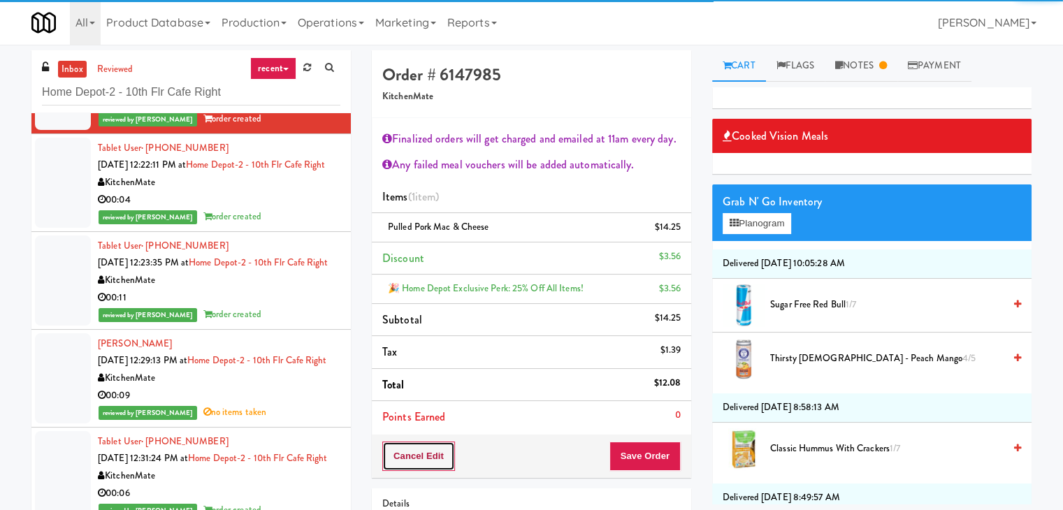
click at [438, 458] on button "Cancel Edit" at bounding box center [418, 456] width 73 height 29
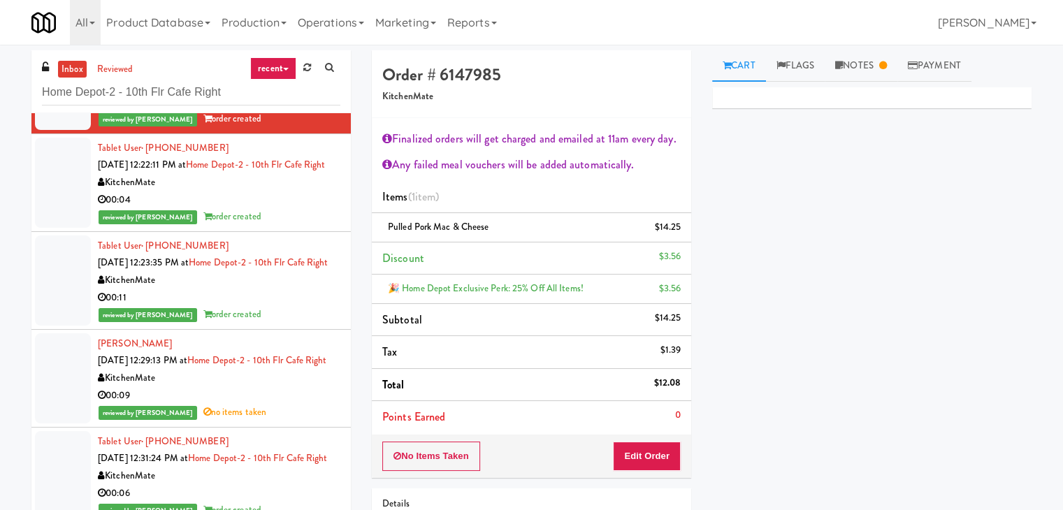
scroll to position [231, 0]
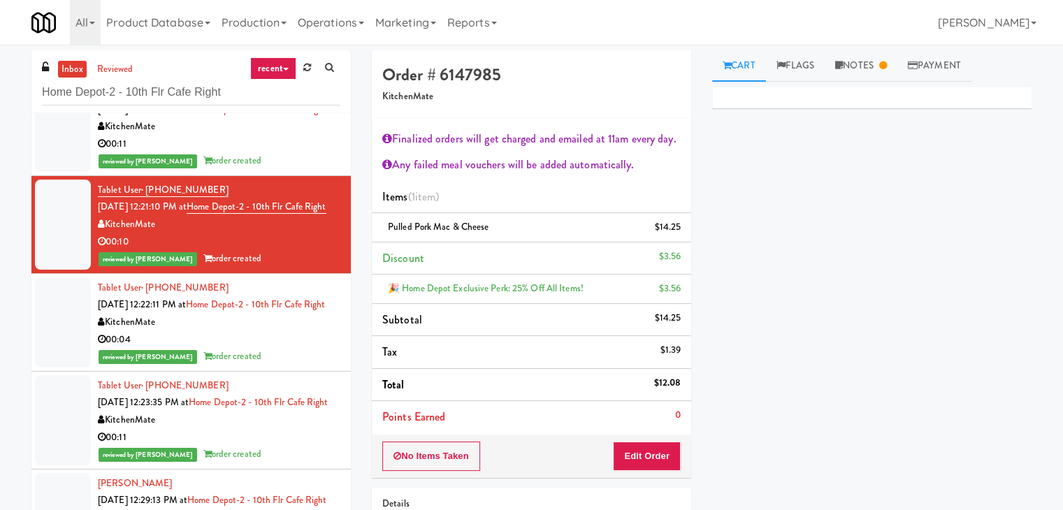
click at [286, 153] on div "00:11" at bounding box center [219, 144] width 243 height 17
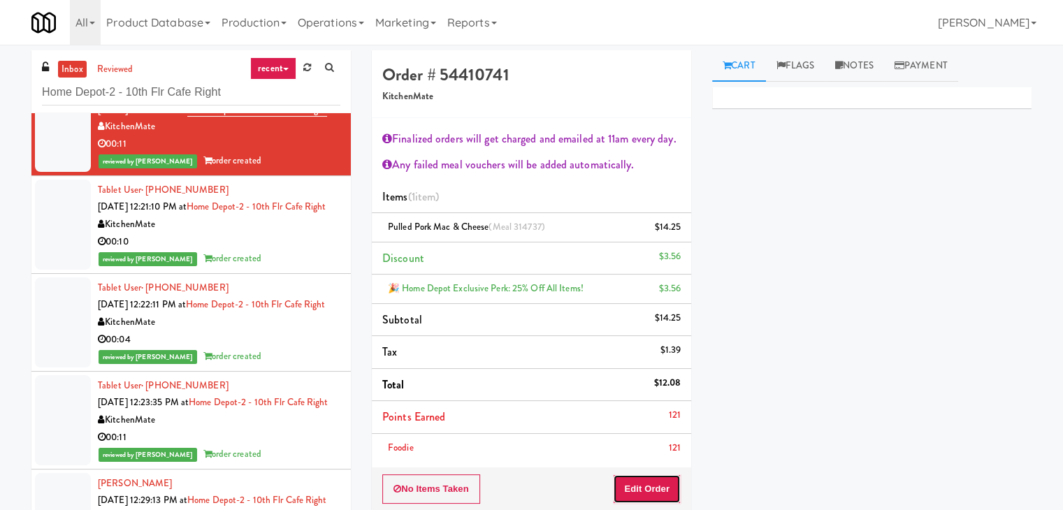
click at [639, 484] on button "Edit Order" at bounding box center [647, 489] width 68 height 29
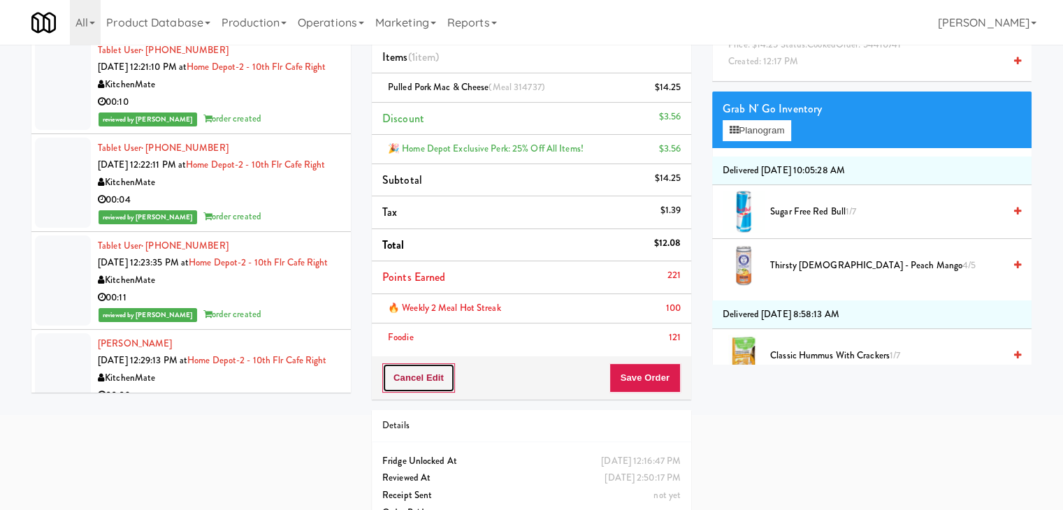
click at [423, 382] on button "Cancel Edit" at bounding box center [418, 377] width 73 height 29
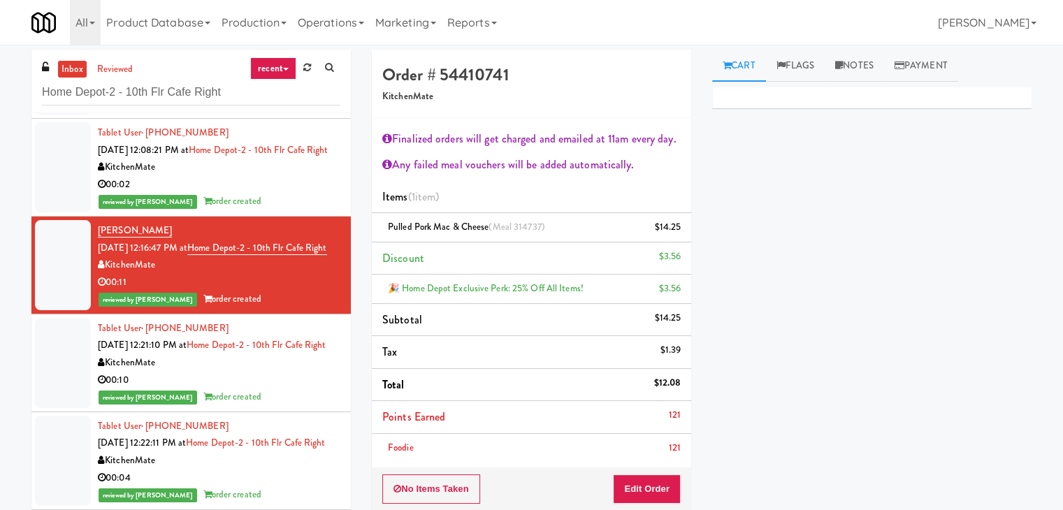
scroll to position [91, 0]
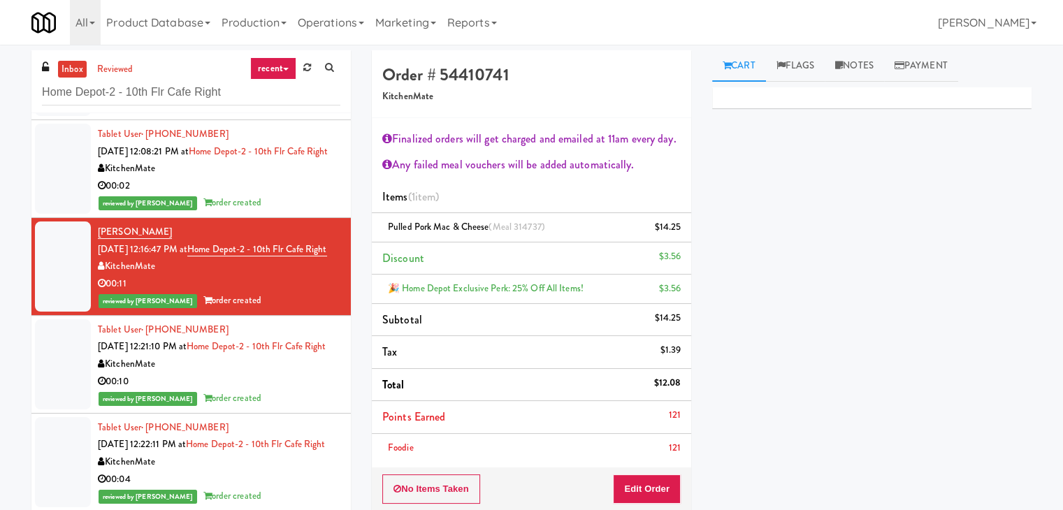
click at [274, 195] on div "00:02" at bounding box center [219, 186] width 243 height 17
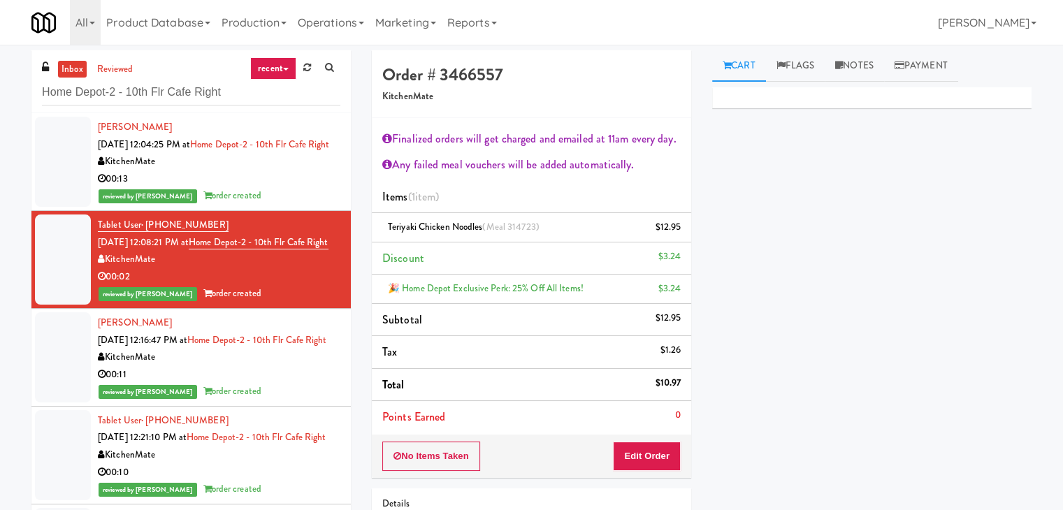
click at [284, 205] on div "reviewed by [PERSON_NAME] A order created" at bounding box center [219, 195] width 243 height 17
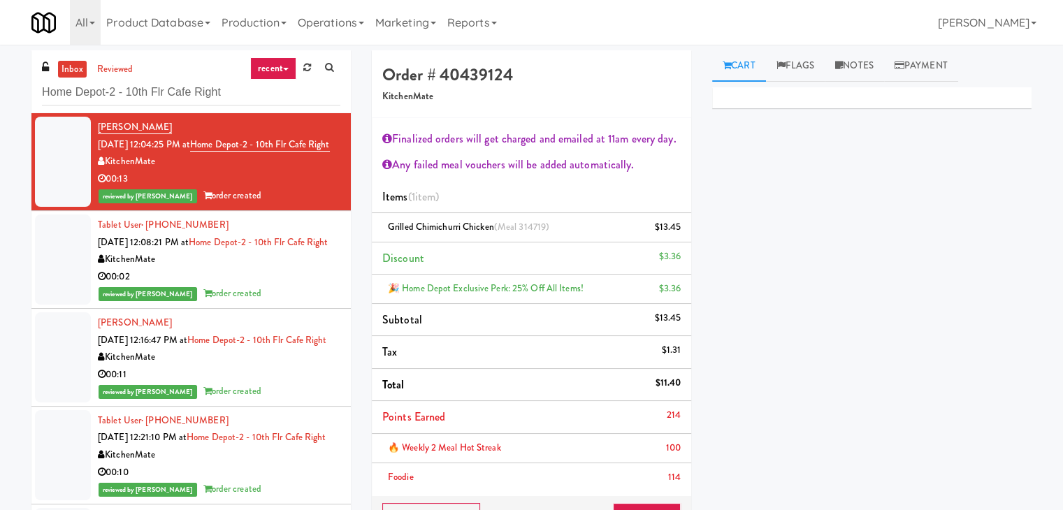
click at [199, 78] on div "Home Depot-2 - 10th Flr Cafe Right" at bounding box center [191, 91] width 298 height 27
click at [196, 96] on input "Home Depot-2 - 10th Flr Cafe Right" at bounding box center [191, 93] width 298 height 26
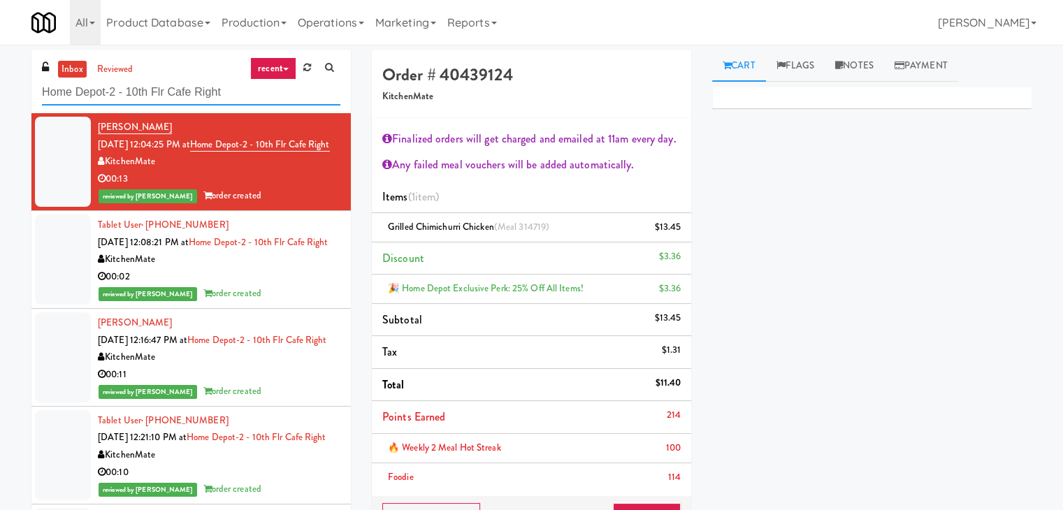
paste input "First Financial Break Room Cooler B"
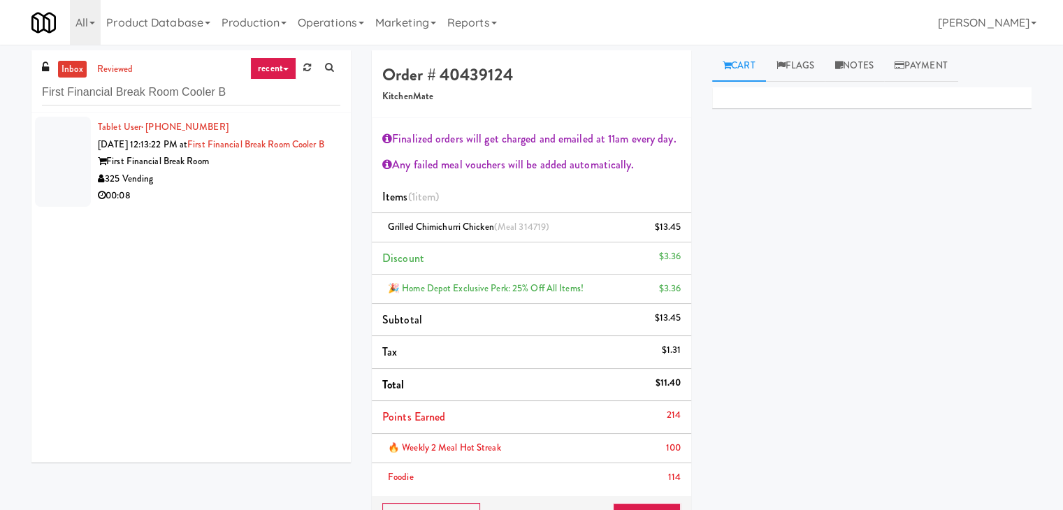
click at [323, 171] on div "First Financial Break Room" at bounding box center [219, 161] width 243 height 17
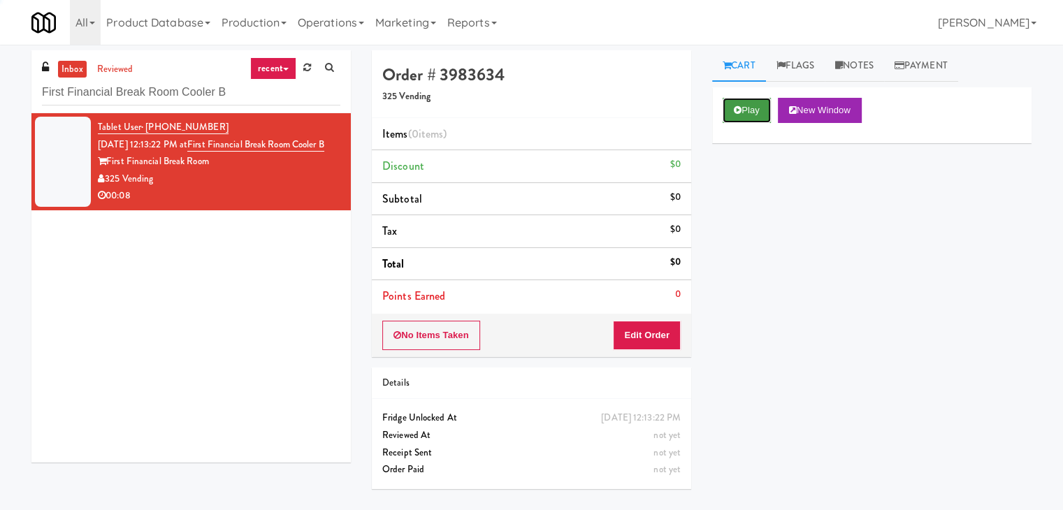
click at [765, 108] on button "Play" at bounding box center [747, 110] width 48 height 25
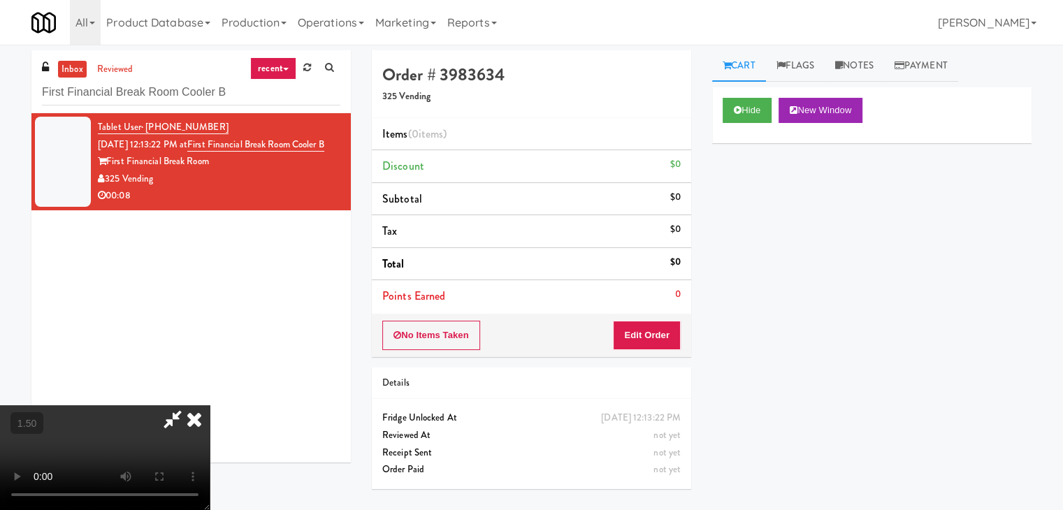
click at [210, 405] on video at bounding box center [105, 457] width 210 height 105
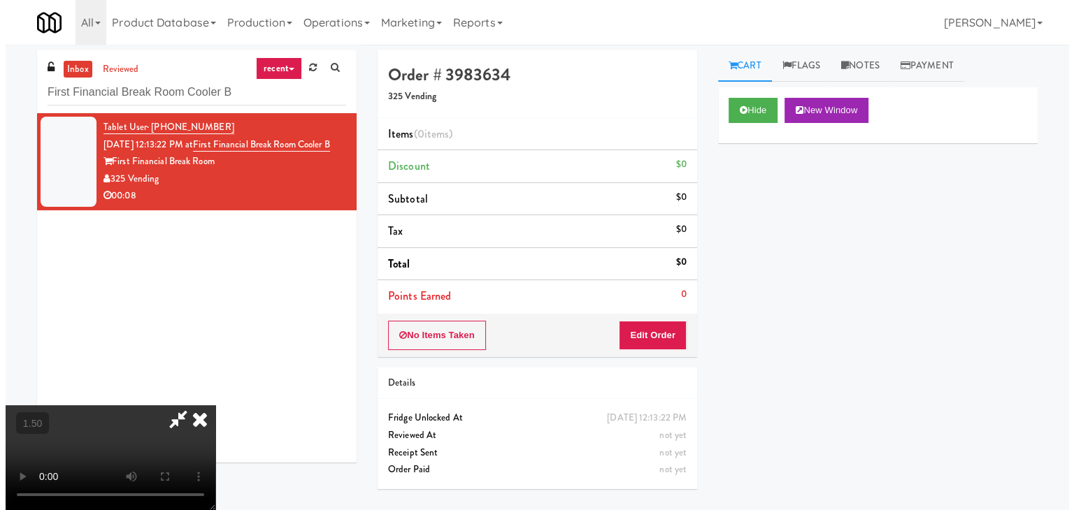
scroll to position [0, 0]
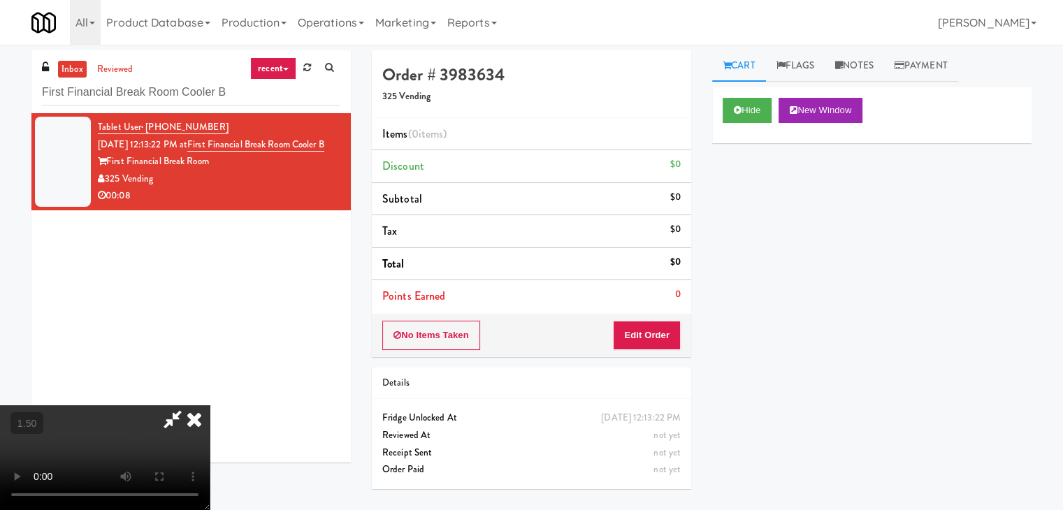
click at [210, 405] on icon at bounding box center [194, 419] width 31 height 28
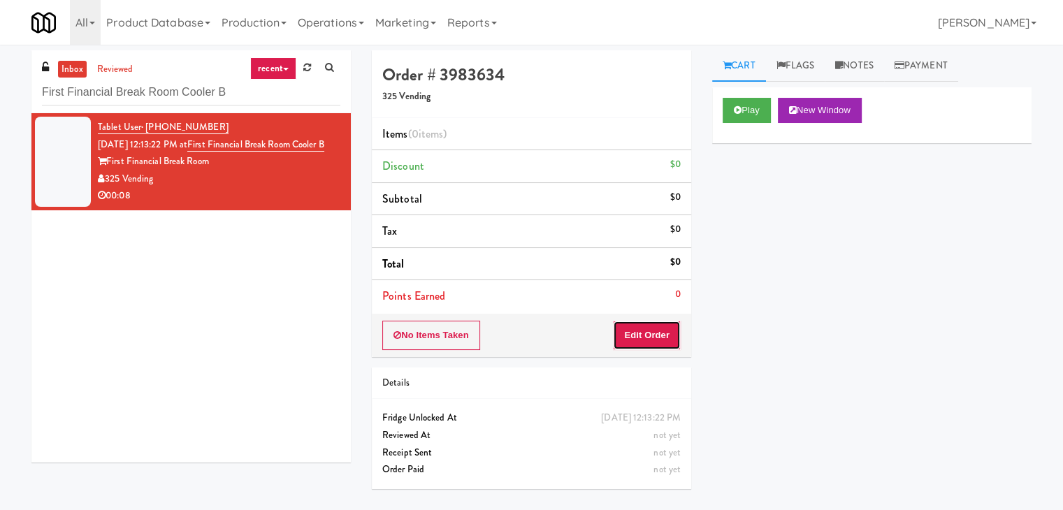
click at [644, 333] on button "Edit Order" at bounding box center [647, 335] width 68 height 29
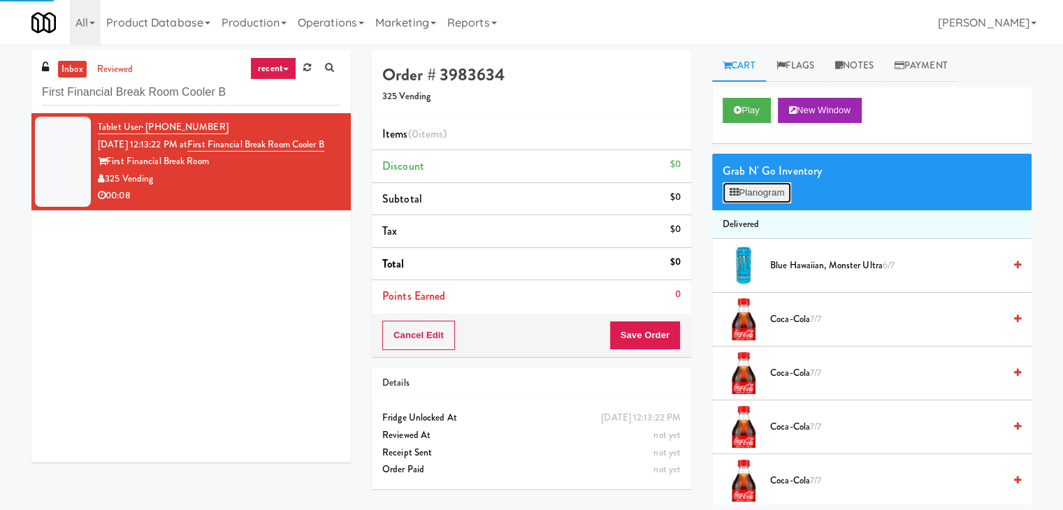
click at [735, 192] on icon at bounding box center [734, 192] width 9 height 9
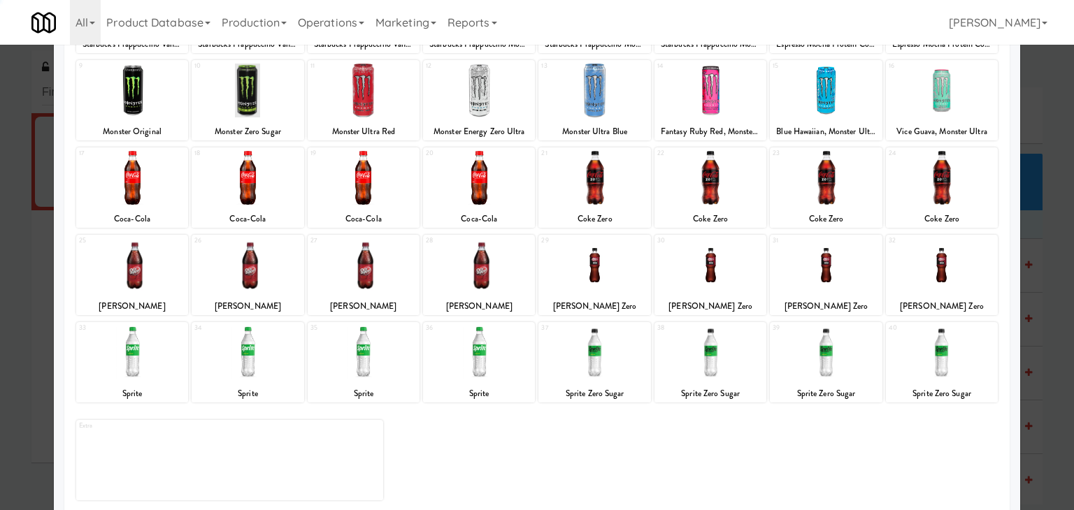
scroll to position [176, 0]
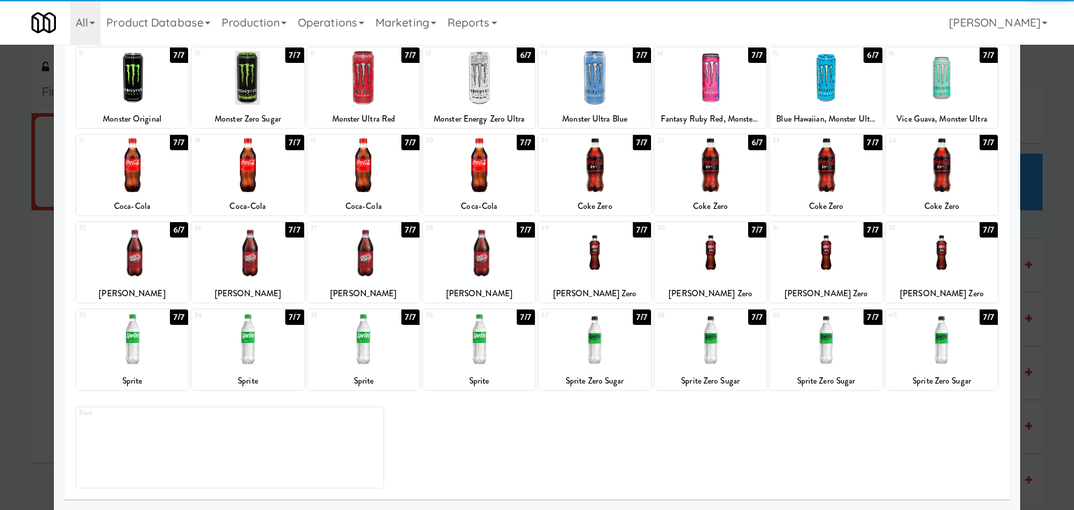
click at [484, 339] on div at bounding box center [479, 340] width 112 height 54
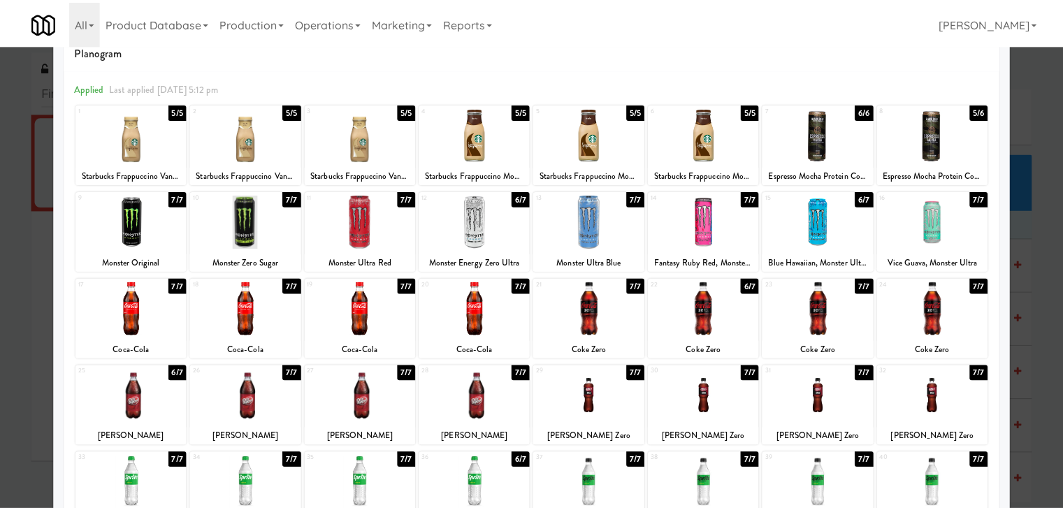
scroll to position [0, 0]
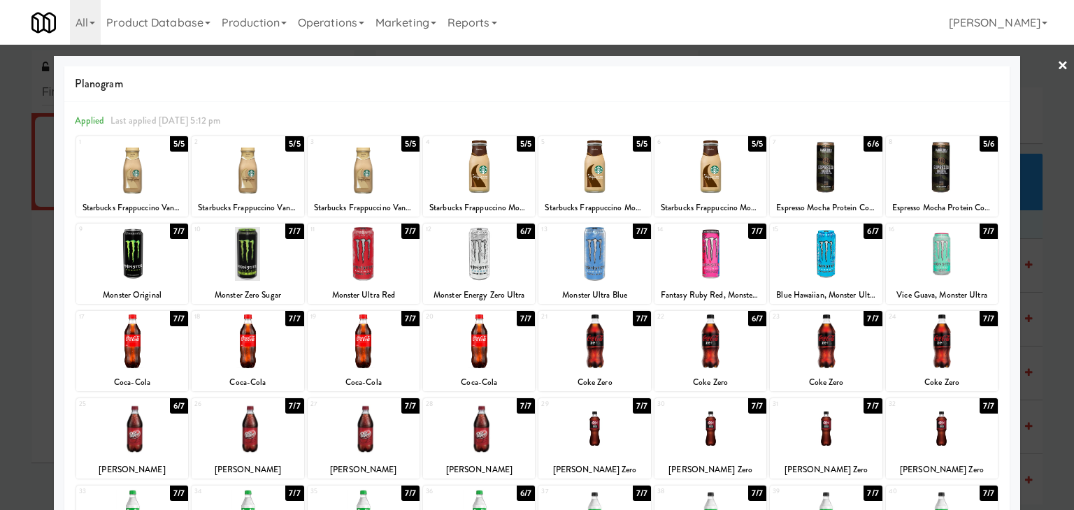
click at [1057, 64] on link "×" at bounding box center [1062, 66] width 11 height 43
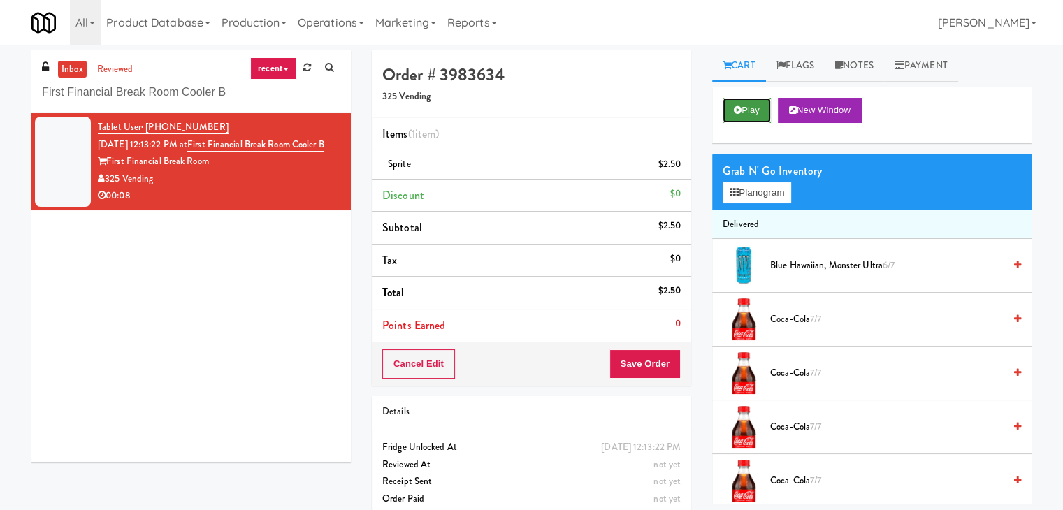
click at [758, 110] on button "Play" at bounding box center [747, 110] width 48 height 25
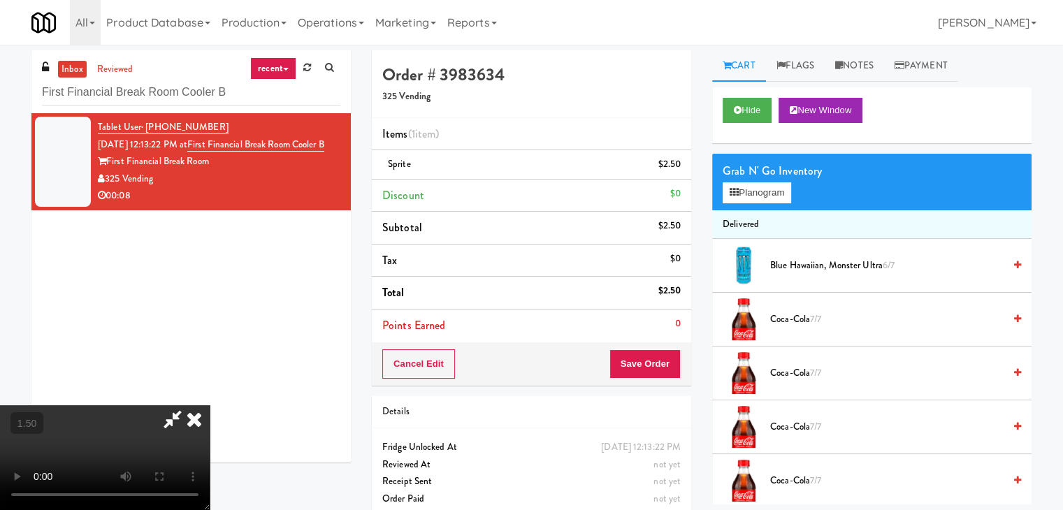
drag, startPoint x: 613, startPoint y: 62, endPoint x: 612, endPoint y: 94, distance: 32.2
click at [210, 405] on icon at bounding box center [194, 419] width 31 height 28
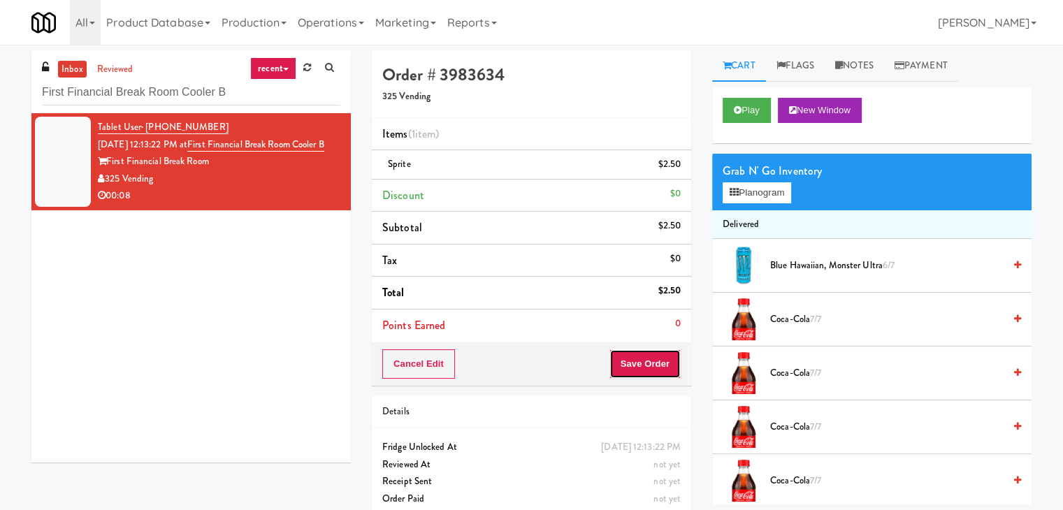
click at [636, 368] on button "Save Order" at bounding box center [645, 363] width 71 height 29
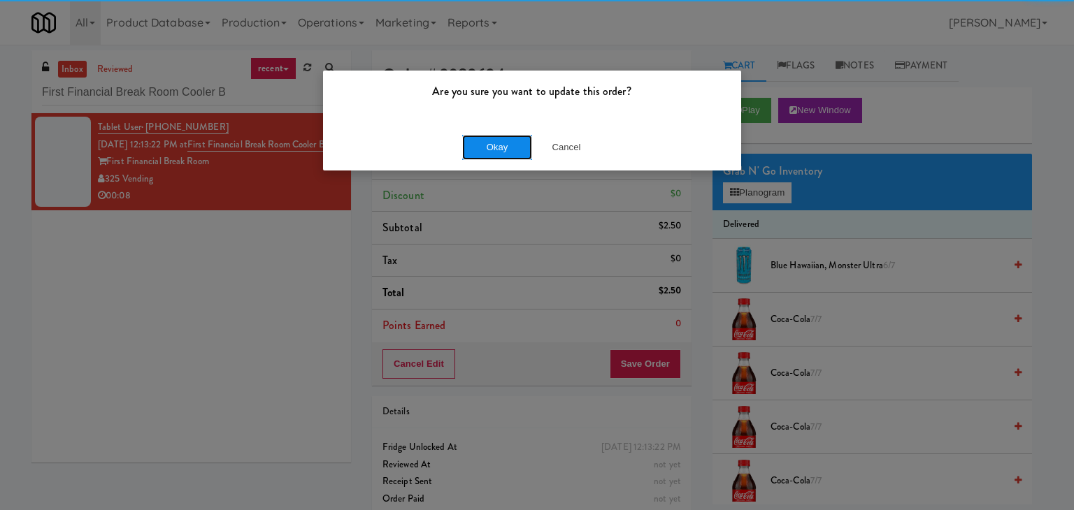
click at [477, 139] on button "Okay" at bounding box center [497, 147] width 70 height 25
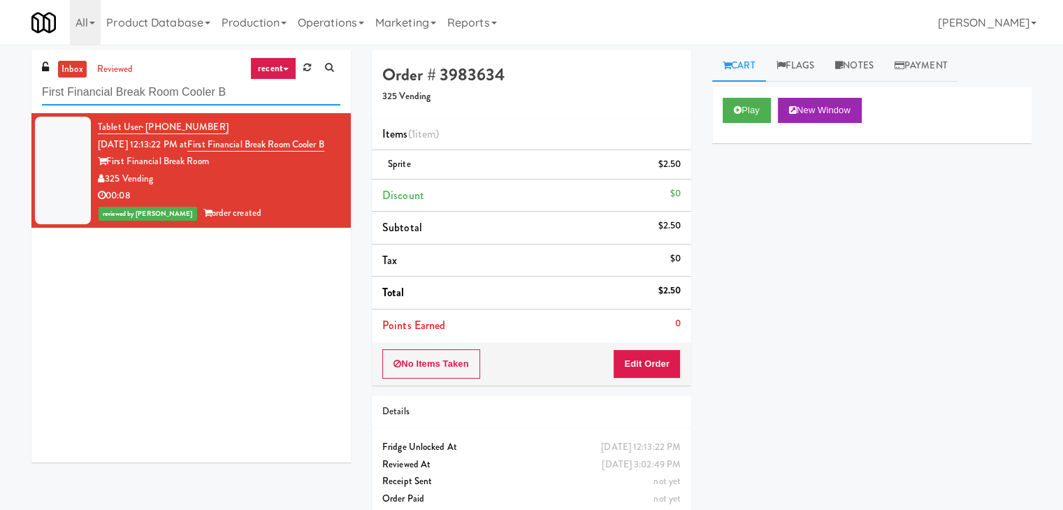
click at [199, 90] on input "First Financial Break Room Cooler B" at bounding box center [191, 93] width 298 height 26
paste input "OLG"
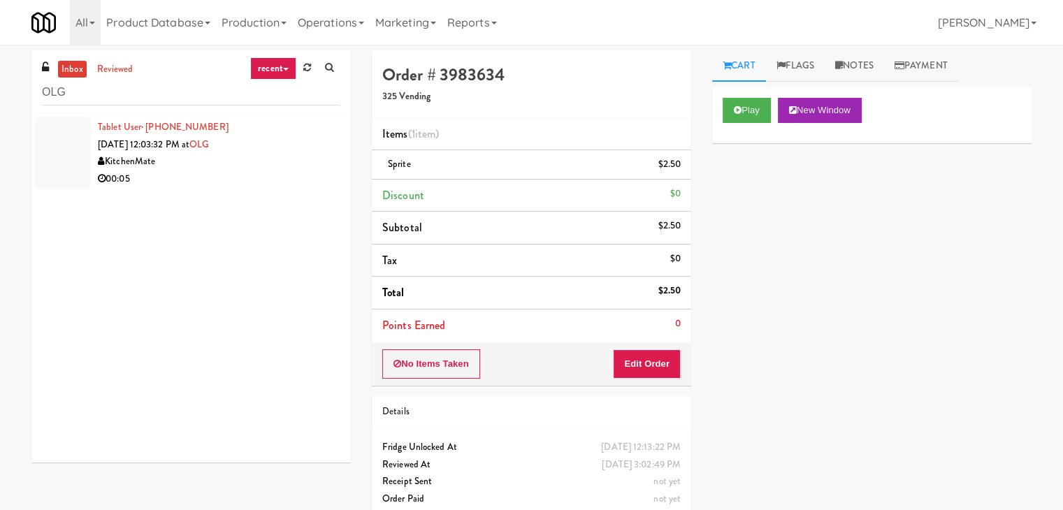
click at [273, 166] on div "KitchenMate" at bounding box center [219, 161] width 243 height 17
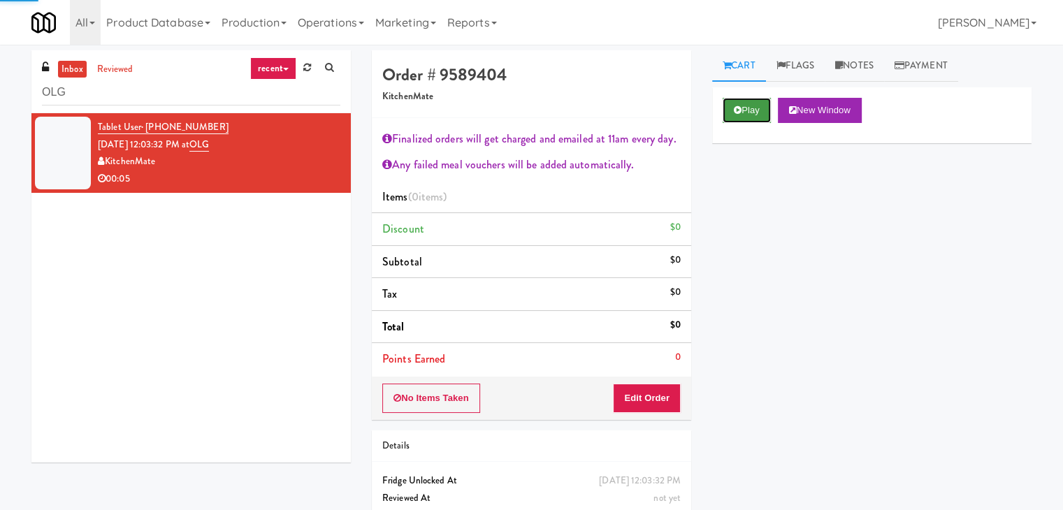
click at [749, 106] on button "Play" at bounding box center [747, 110] width 48 height 25
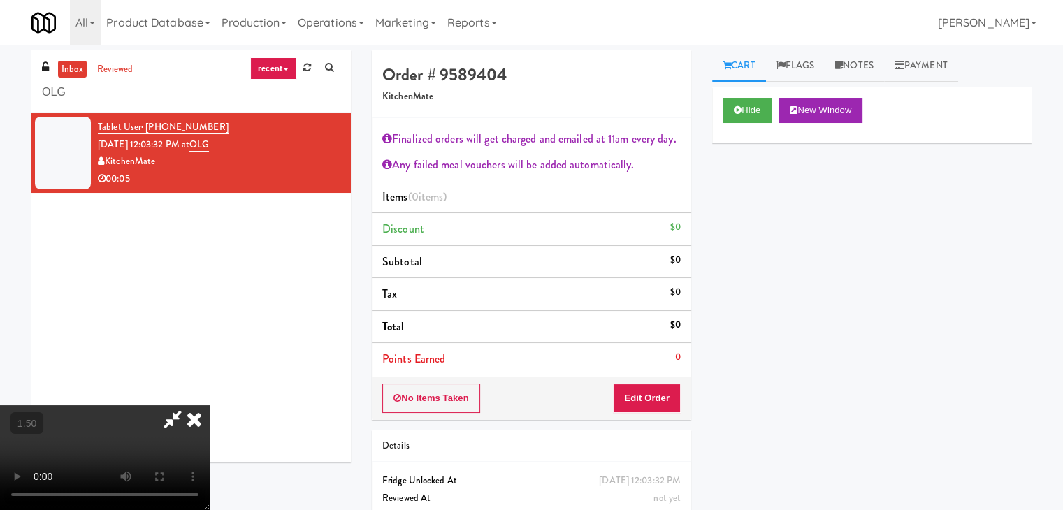
click at [210, 405] on video at bounding box center [105, 457] width 210 height 105
click at [210, 405] on icon at bounding box center [194, 419] width 31 height 28
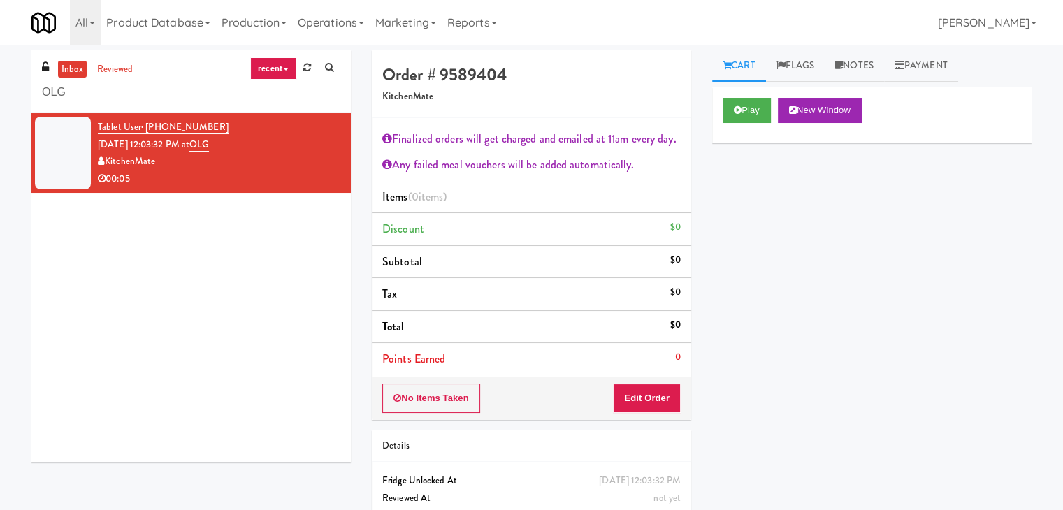
click at [656, 381] on div "No Items Taken Edit Order" at bounding box center [531, 398] width 319 height 43
click at [654, 395] on button "Edit Order" at bounding box center [647, 398] width 68 height 29
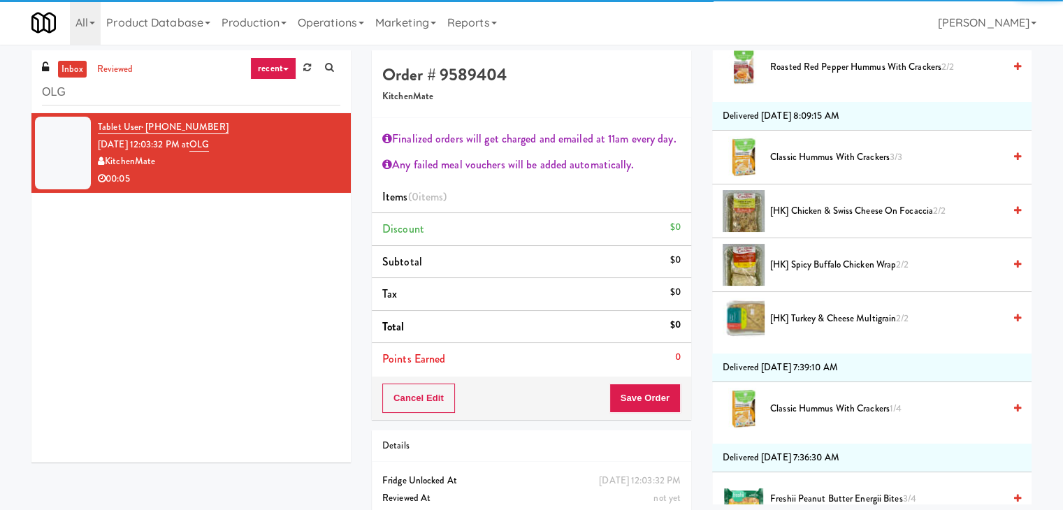
scroll to position [349, 0]
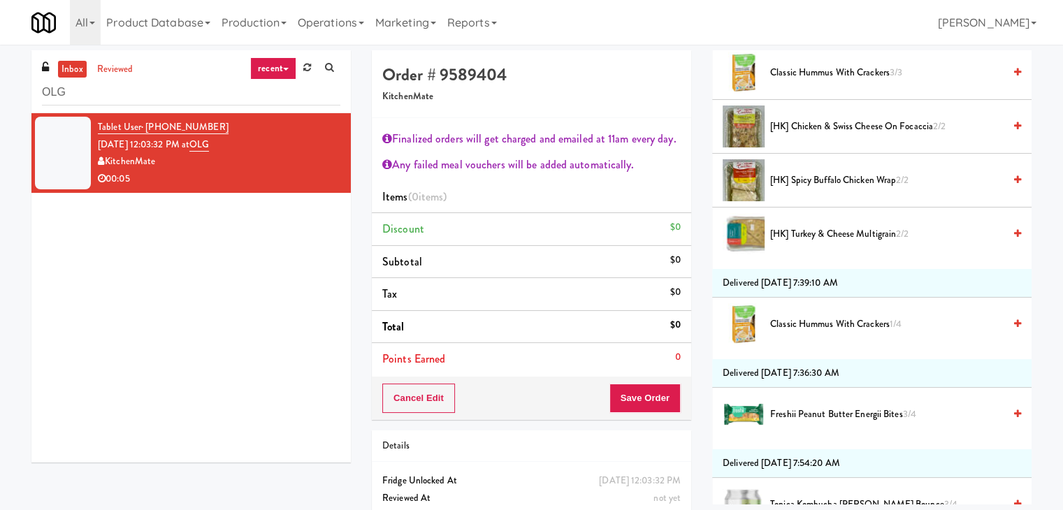
click at [805, 234] on span "[HK] Turkey & Cheese Multigrain 2/2" at bounding box center [886, 234] width 233 height 17
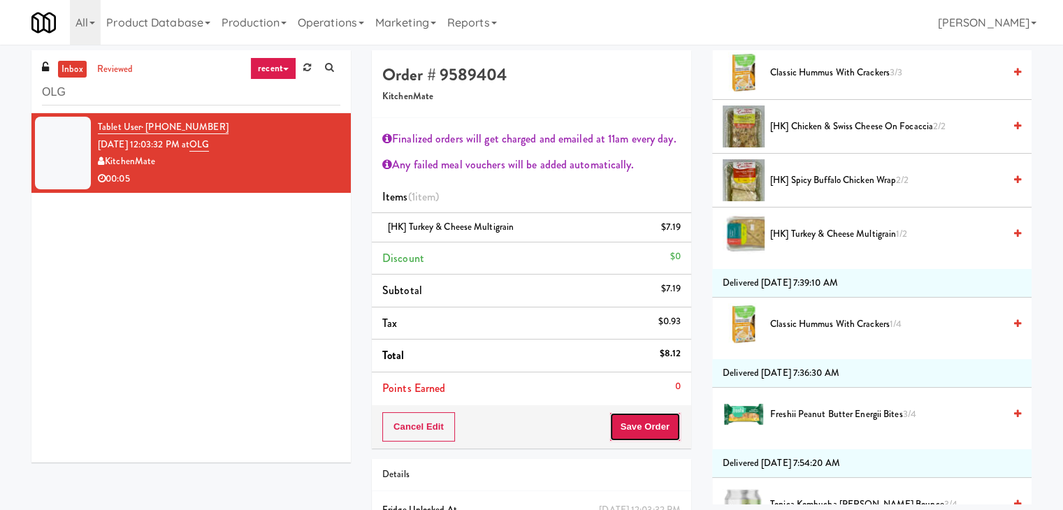
click at [641, 423] on button "Save Order" at bounding box center [645, 426] width 71 height 29
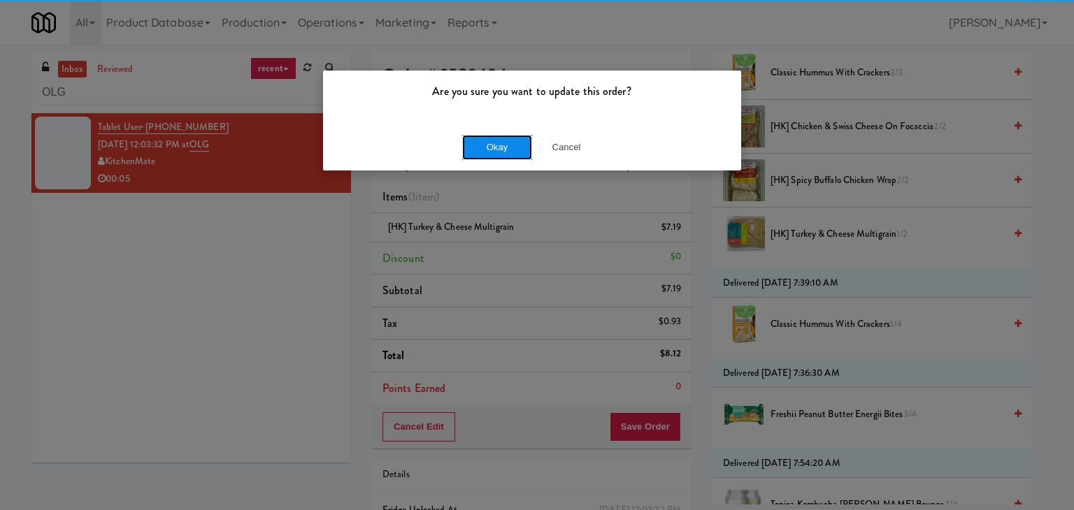
click at [481, 138] on button "Okay" at bounding box center [497, 147] width 70 height 25
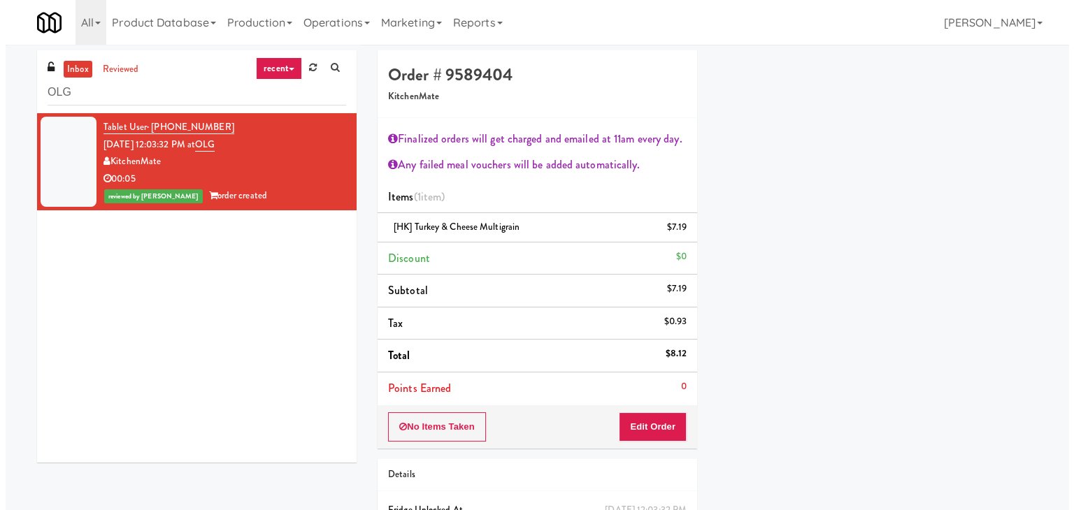
scroll to position [106, 0]
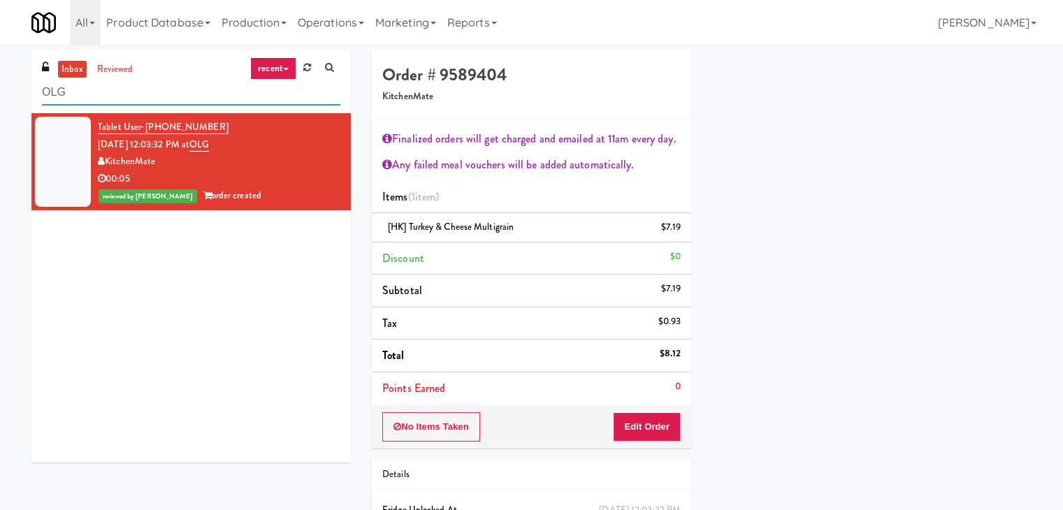
click at [208, 99] on input "OLG" at bounding box center [191, 93] width 298 height 26
paste input "2200 Progress - Left - Fridge"
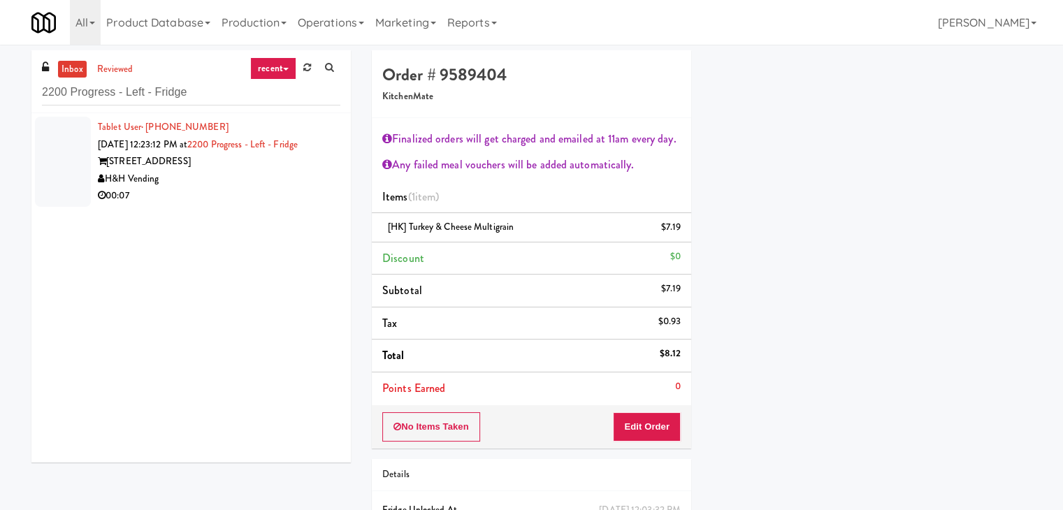
click at [281, 181] on div "H&H Vending" at bounding box center [219, 179] width 243 height 17
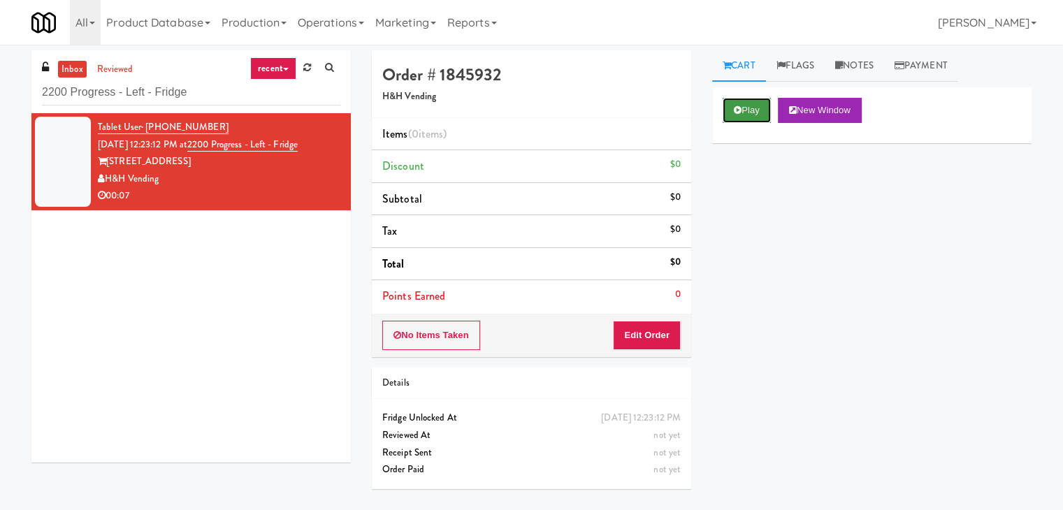
click at [754, 104] on button "Play" at bounding box center [747, 110] width 48 height 25
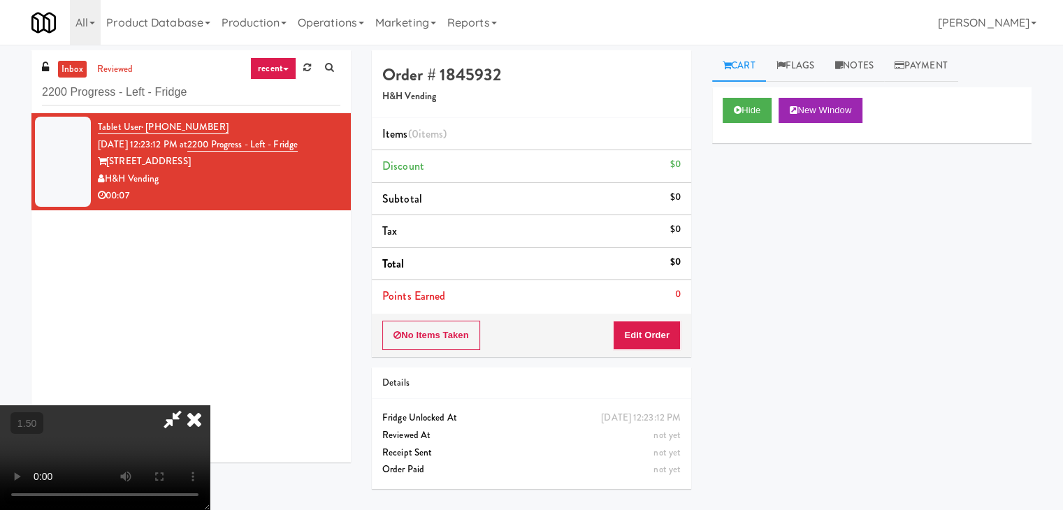
click at [210, 405] on video at bounding box center [105, 457] width 210 height 105
click at [210, 405] on icon at bounding box center [194, 419] width 31 height 28
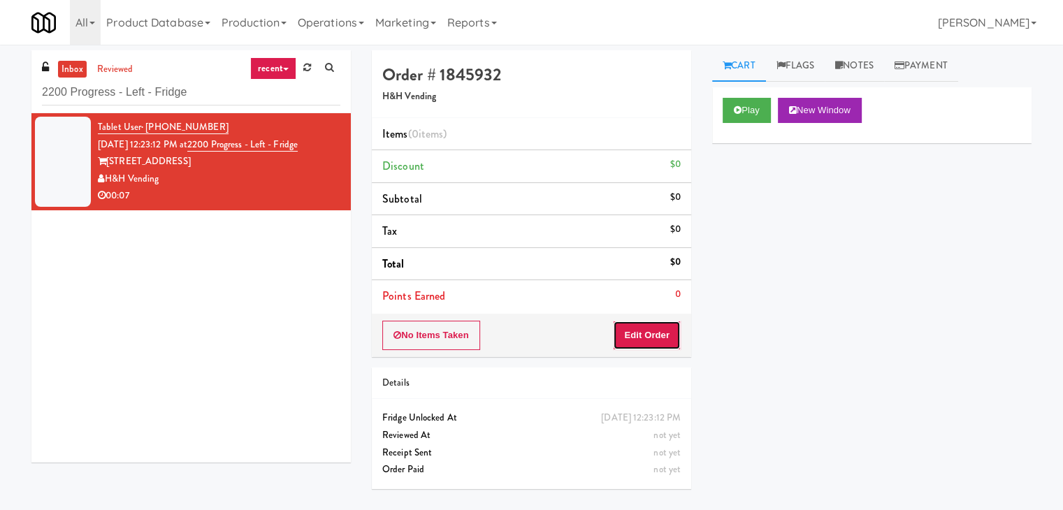
click at [643, 322] on button "Edit Order" at bounding box center [647, 335] width 68 height 29
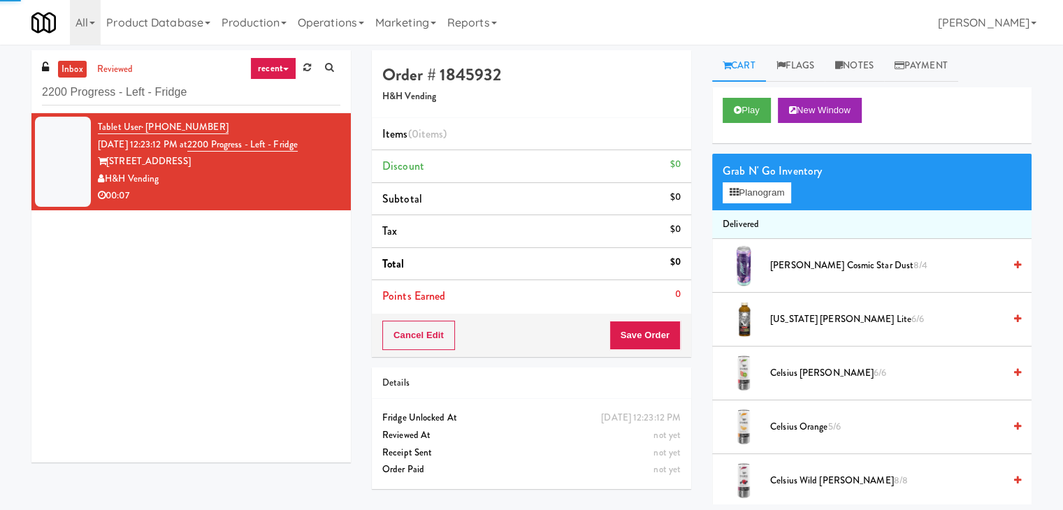
click at [772, 178] on div "Grab N' Go Inventory" at bounding box center [872, 171] width 298 height 21
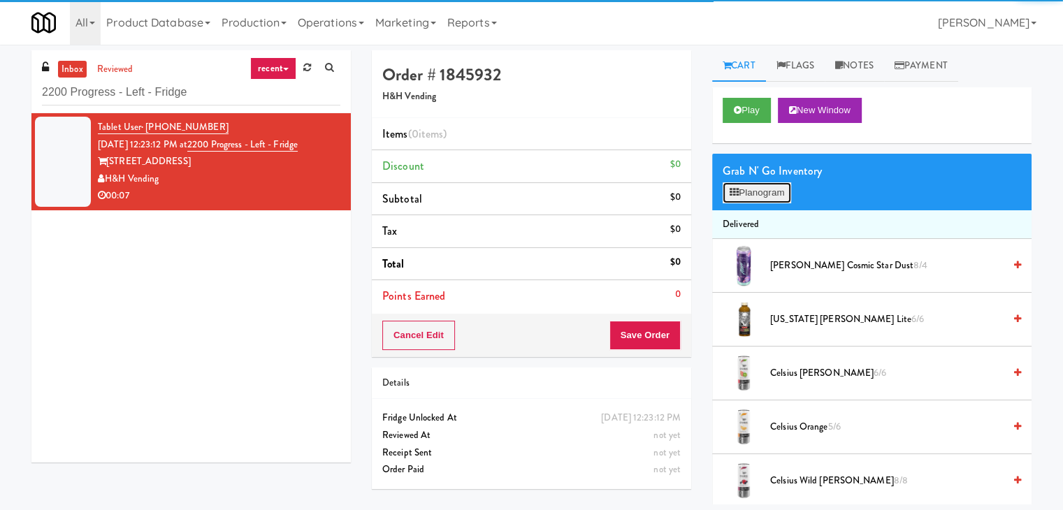
click at [777, 196] on button "Planogram" at bounding box center [757, 192] width 69 height 21
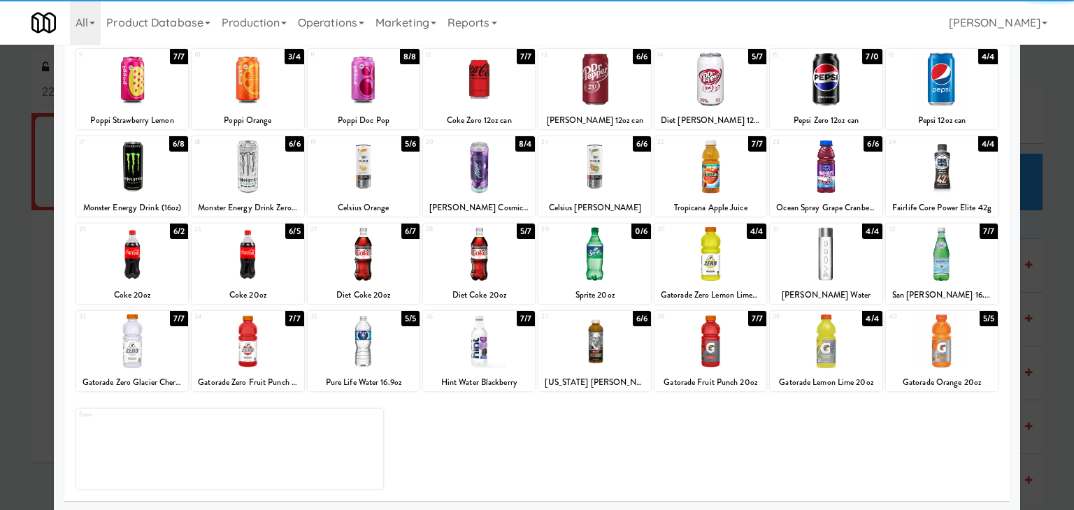
scroll to position [176, 0]
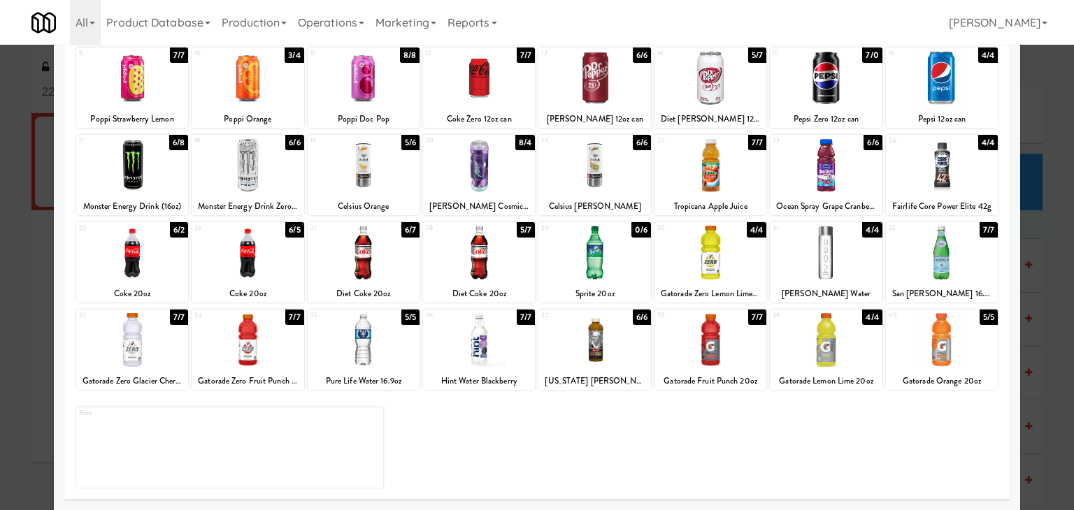
click at [587, 347] on div at bounding box center [594, 340] width 112 height 54
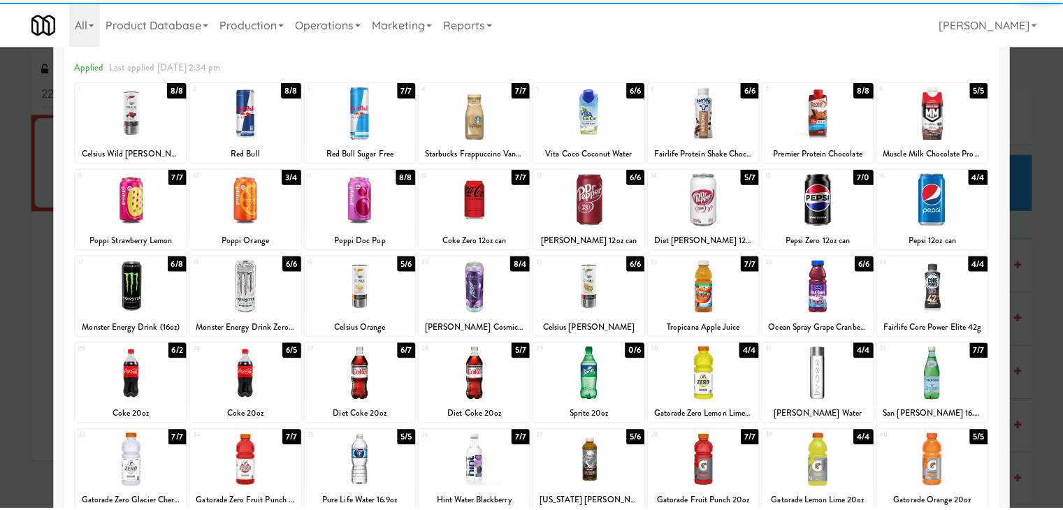
scroll to position [0, 0]
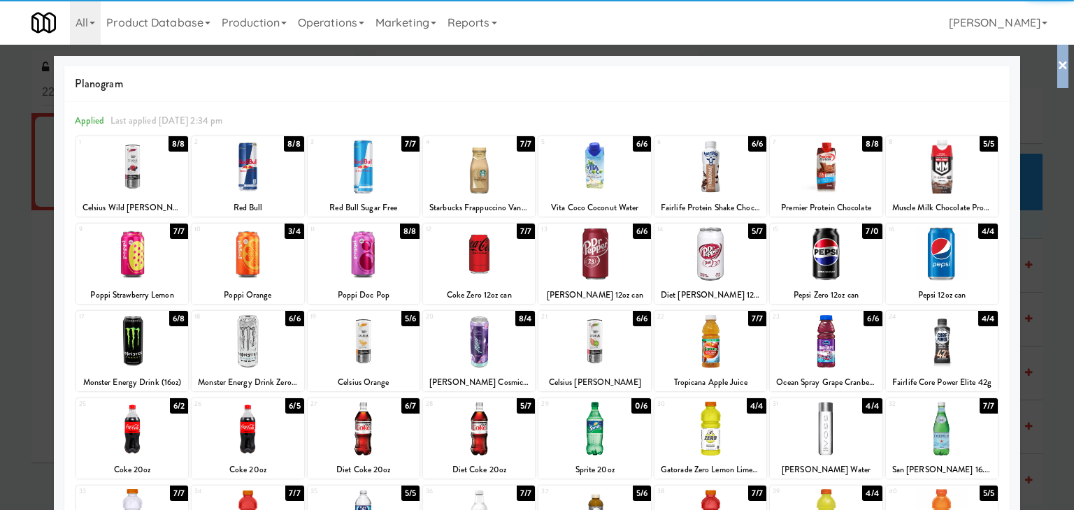
click at [1057, 63] on link "×" at bounding box center [1062, 66] width 11 height 43
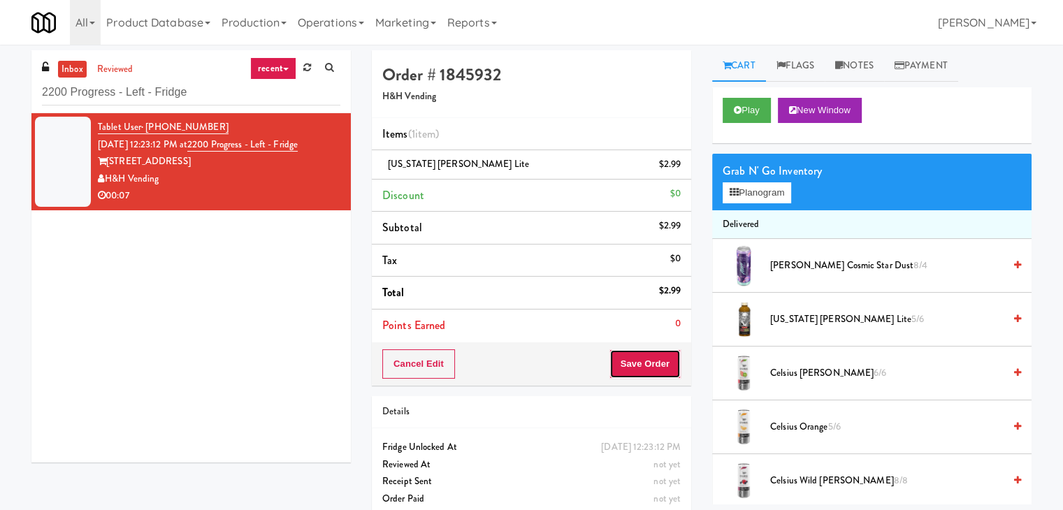
click at [653, 357] on button "Save Order" at bounding box center [645, 363] width 71 height 29
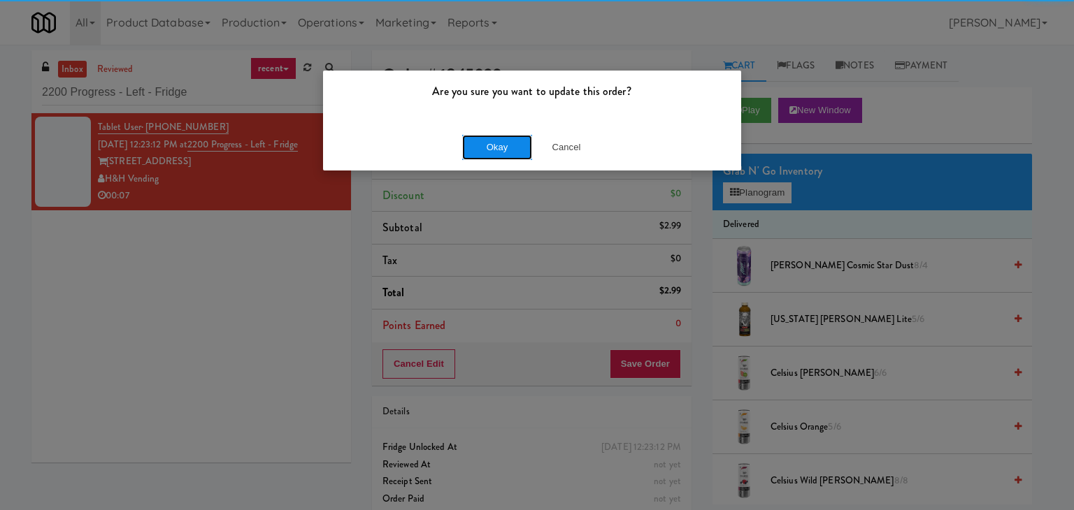
click at [498, 145] on button "Okay" at bounding box center [497, 147] width 70 height 25
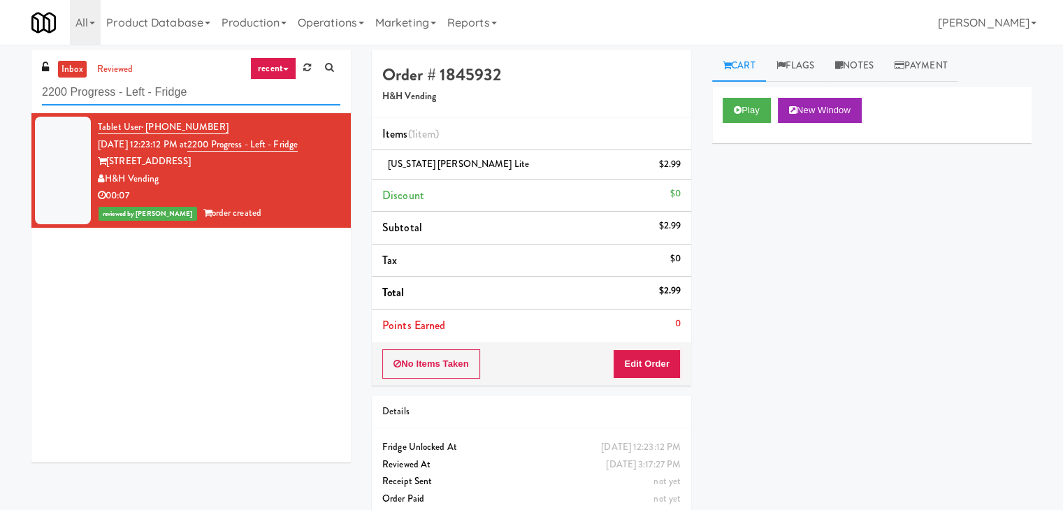
click at [210, 80] on input "2200 Progress - Left - Fridge" at bounding box center [191, 93] width 298 height 26
paste input "Cool - MW - Pre Launch"
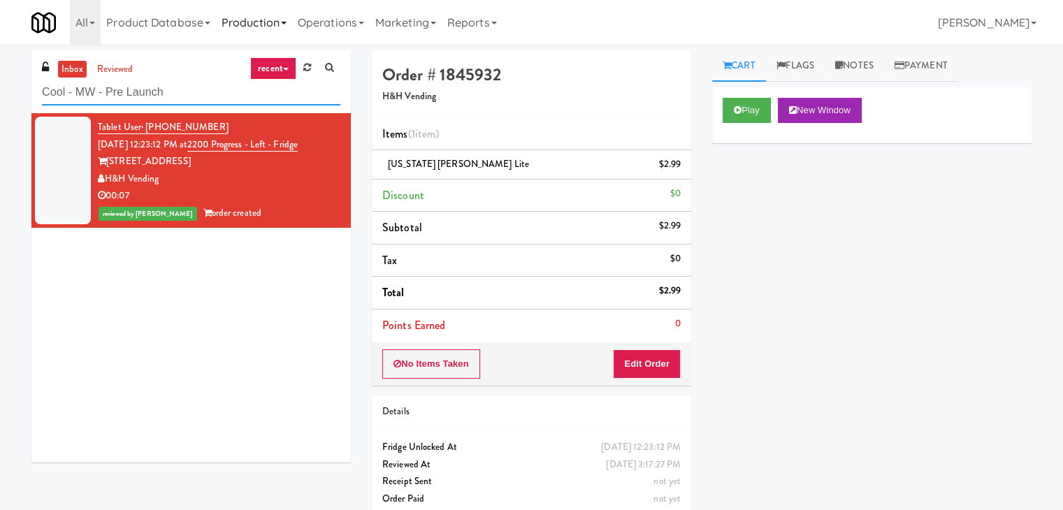
type input "Cool - MW - Pre Launch"
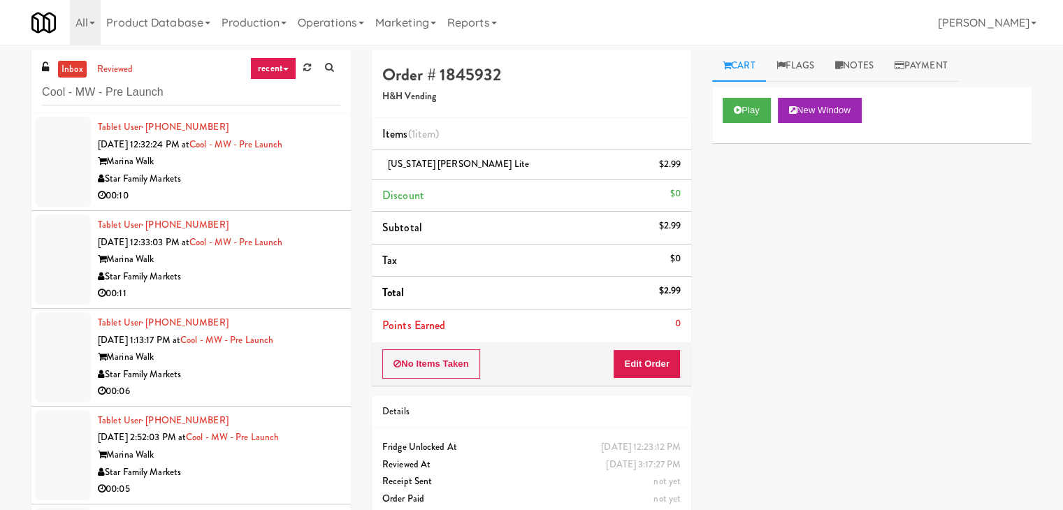
click at [291, 180] on div "Star Family Markets" at bounding box center [219, 179] width 243 height 17
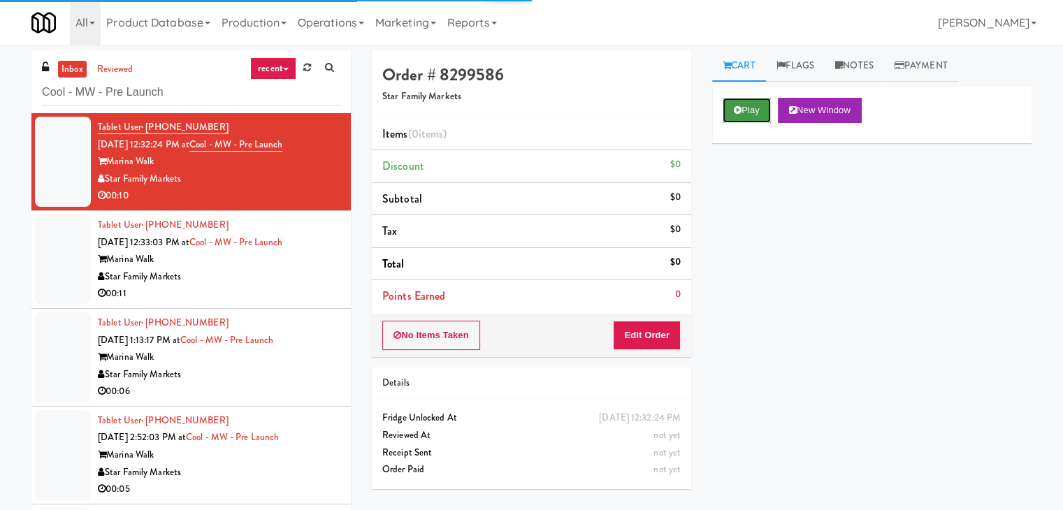
click at [757, 108] on button "Play" at bounding box center [747, 110] width 48 height 25
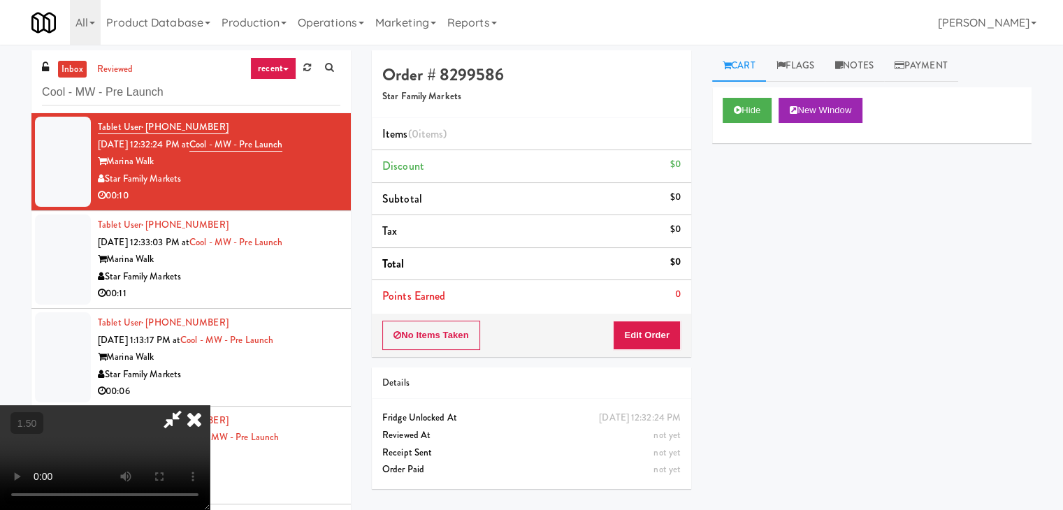
click at [210, 405] on video at bounding box center [105, 457] width 210 height 105
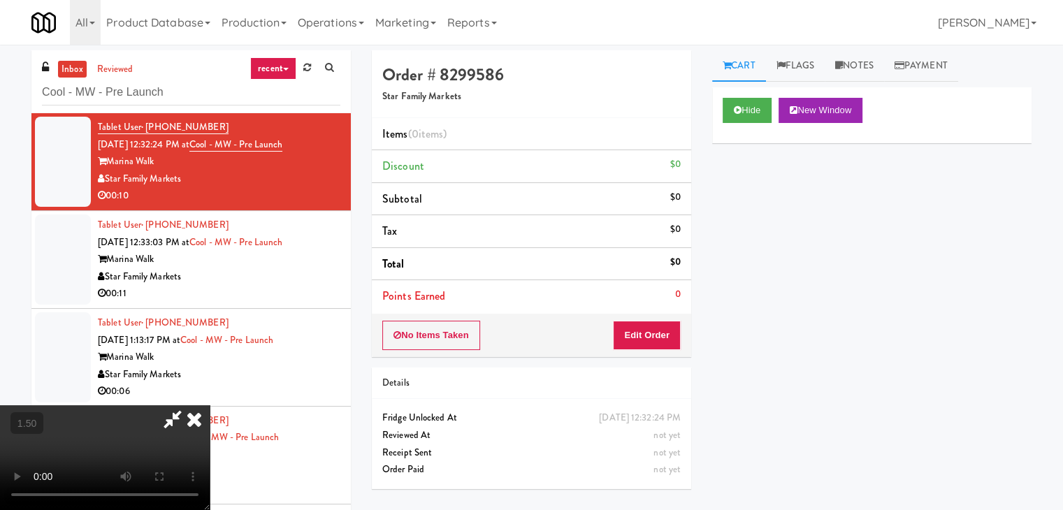
click at [210, 405] on video at bounding box center [105, 457] width 210 height 105
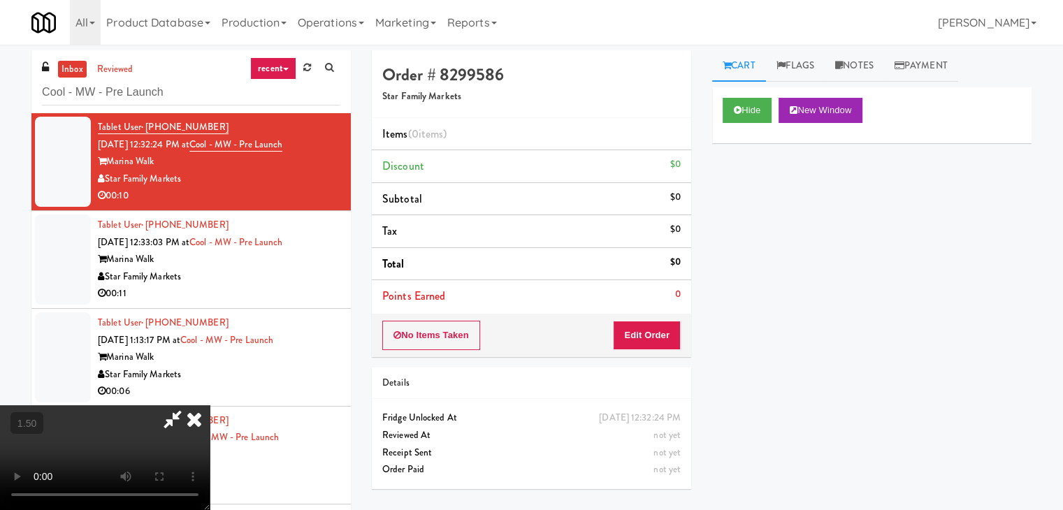
click at [210, 405] on video at bounding box center [105, 457] width 210 height 105
click at [62, 405] on video at bounding box center [105, 457] width 210 height 105
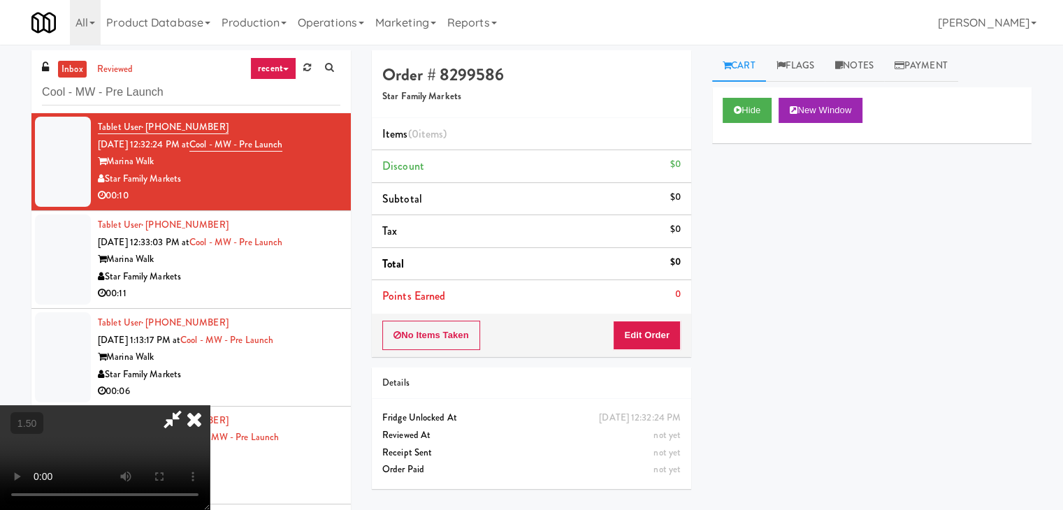
click at [210, 405] on icon at bounding box center [194, 419] width 31 height 28
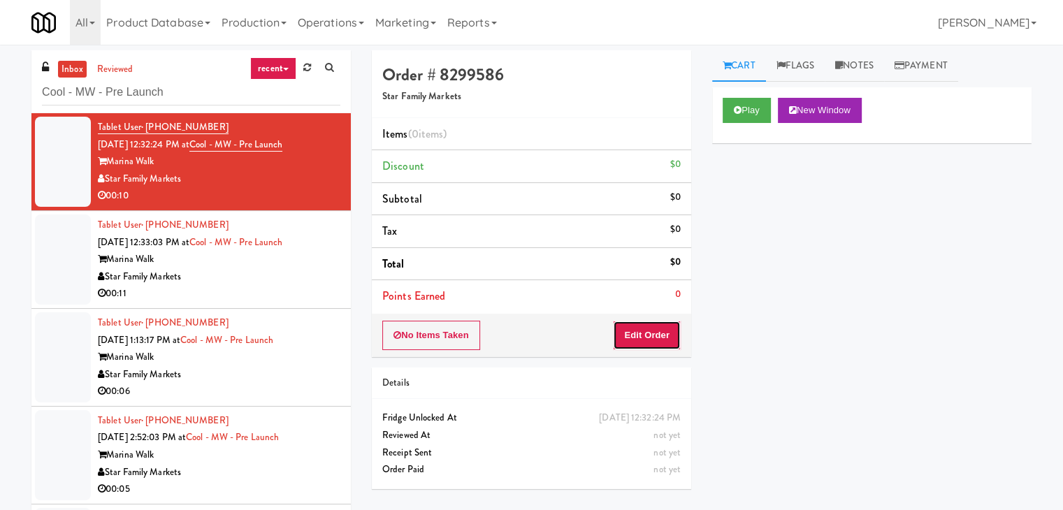
click at [633, 335] on button "Edit Order" at bounding box center [647, 335] width 68 height 29
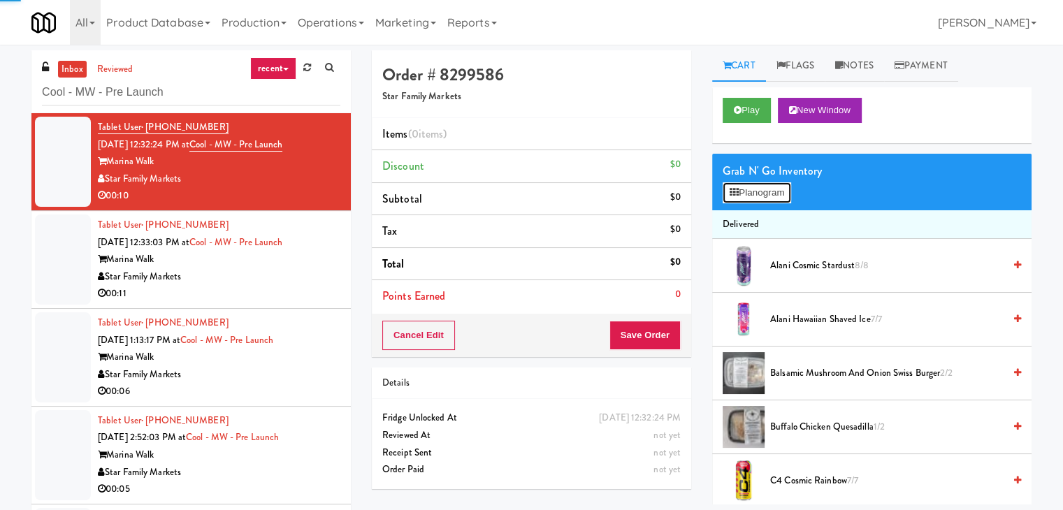
click at [774, 199] on button "Planogram" at bounding box center [757, 192] width 69 height 21
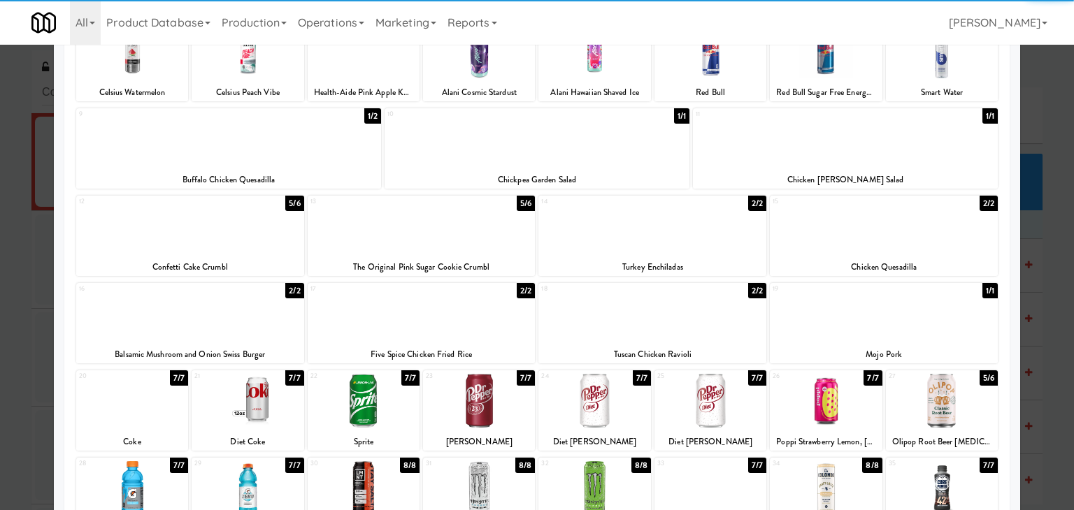
scroll to position [210, 0]
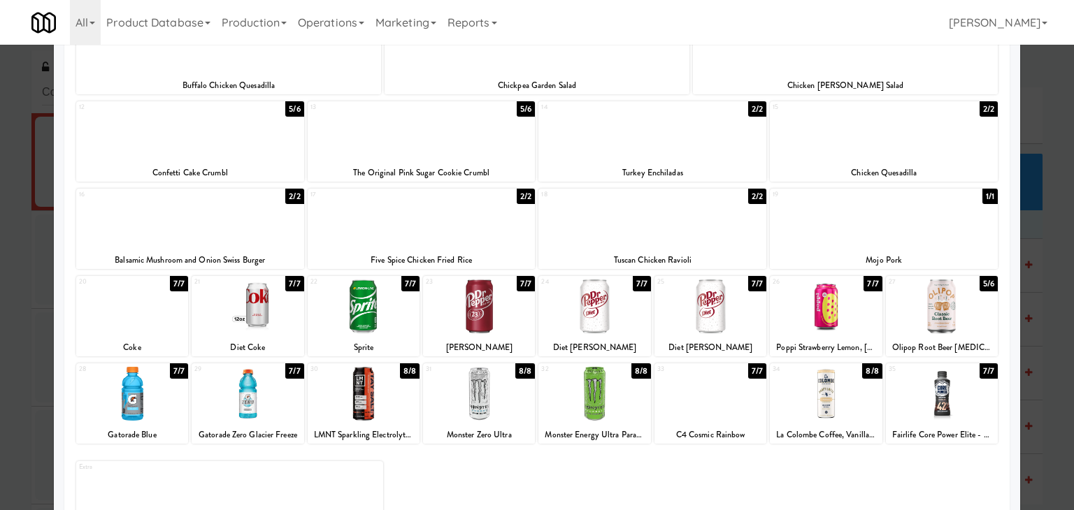
click at [593, 319] on div at bounding box center [594, 307] width 112 height 54
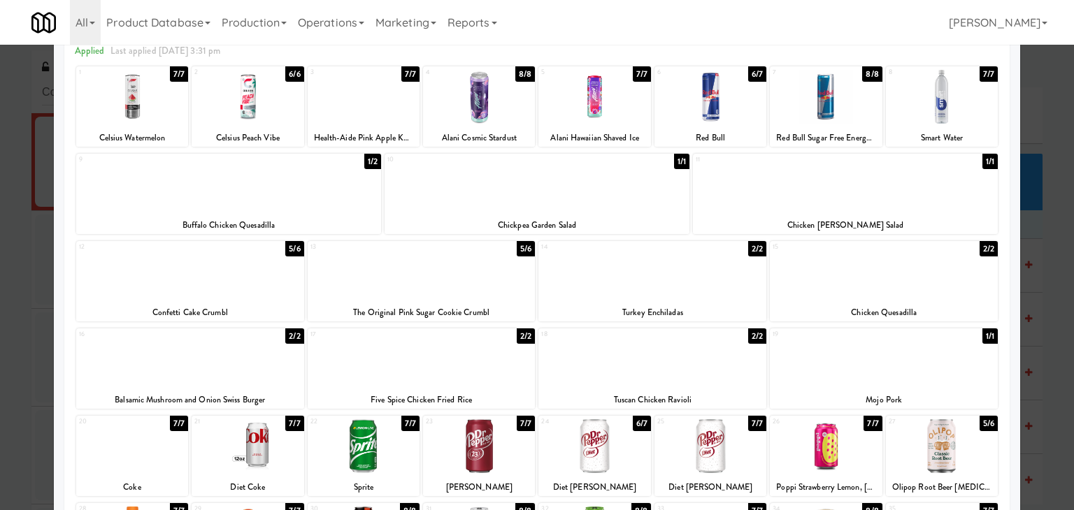
click at [204, 283] on div at bounding box center [190, 272] width 228 height 54
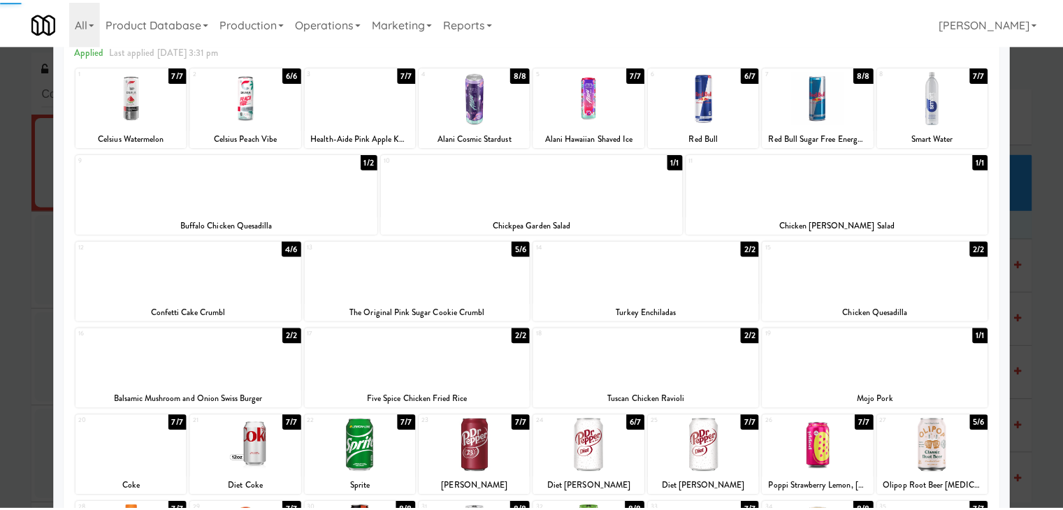
scroll to position [0, 0]
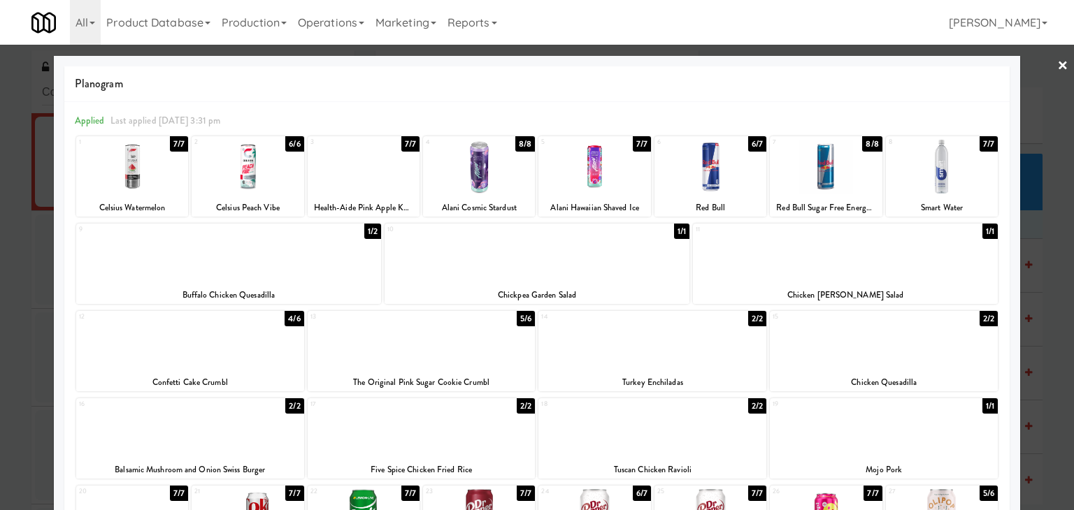
drag, startPoint x: 1048, startPoint y: 59, endPoint x: 1004, endPoint y: 115, distance: 72.2
click at [1044, 59] on div "× Planogram Applied Last applied [DATE] 3:31 pm 1 7/7 Celsius Watermelon 2 6/6 …" at bounding box center [537, 255] width 1074 height 510
click at [1057, 64] on link "×" at bounding box center [1062, 66] width 11 height 43
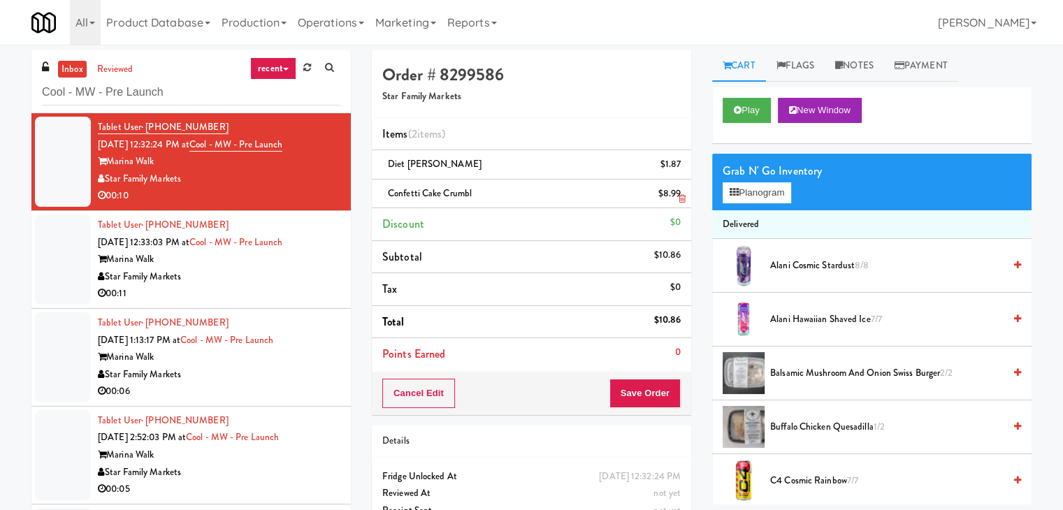
drag, startPoint x: 473, startPoint y: 192, endPoint x: 382, endPoint y: 194, distance: 90.2
click at [382, 194] on div "Confetti Cake Crumbl $8.99" at bounding box center [531, 193] width 298 height 17
copy span "Confetti Cake Crumbl"
click at [637, 396] on button "Save Order" at bounding box center [645, 393] width 71 height 29
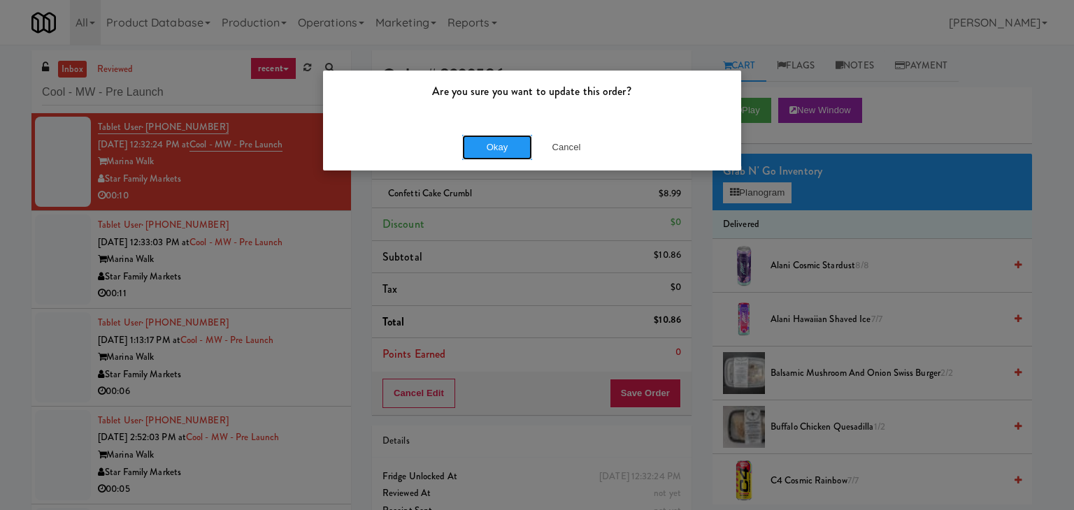
drag, startPoint x: 514, startPoint y: 152, endPoint x: 475, endPoint y: 174, distance: 45.4
click at [514, 152] on button "Okay" at bounding box center [497, 147] width 70 height 25
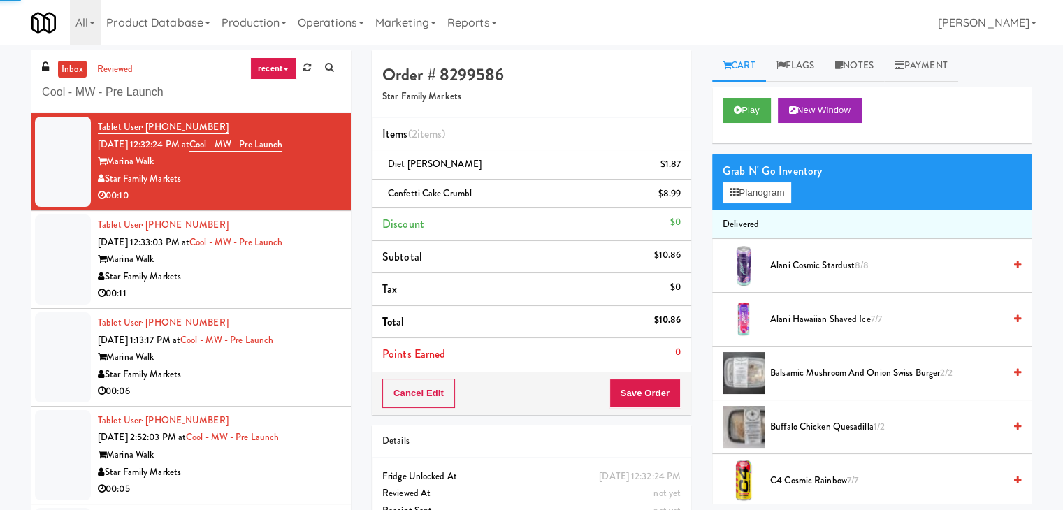
click at [282, 300] on div "00:11" at bounding box center [219, 293] width 243 height 17
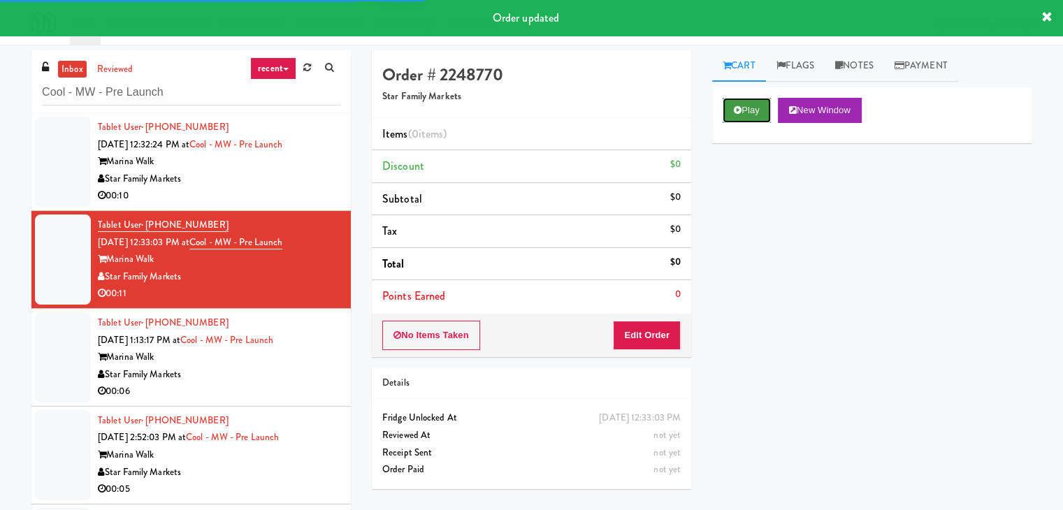
click at [740, 109] on icon at bounding box center [738, 110] width 8 height 9
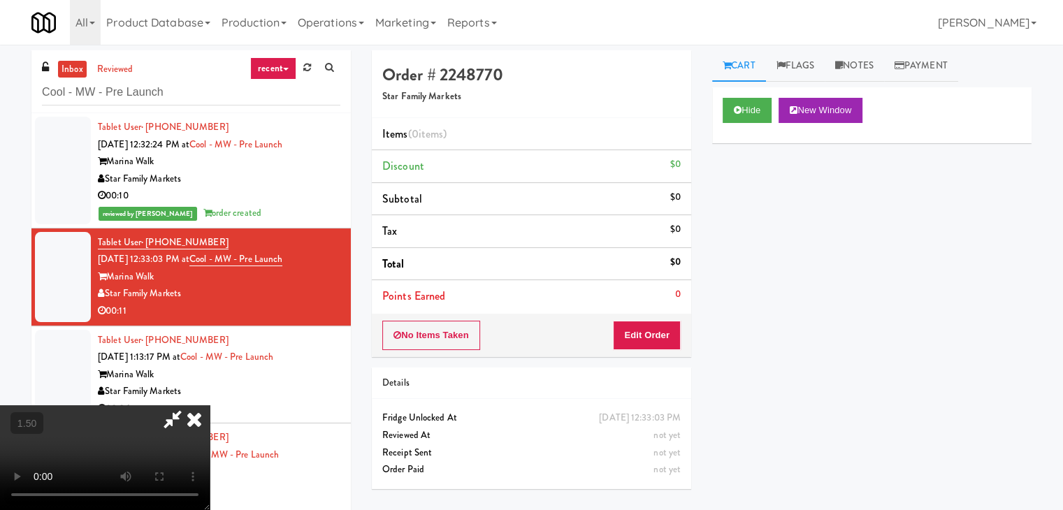
click at [210, 405] on video at bounding box center [105, 457] width 210 height 105
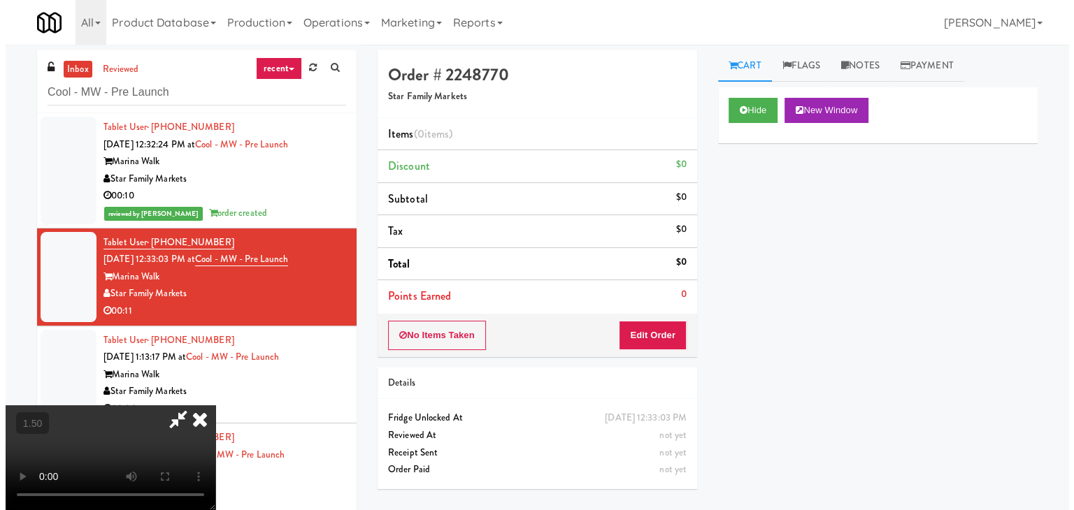
scroll to position [0, 0]
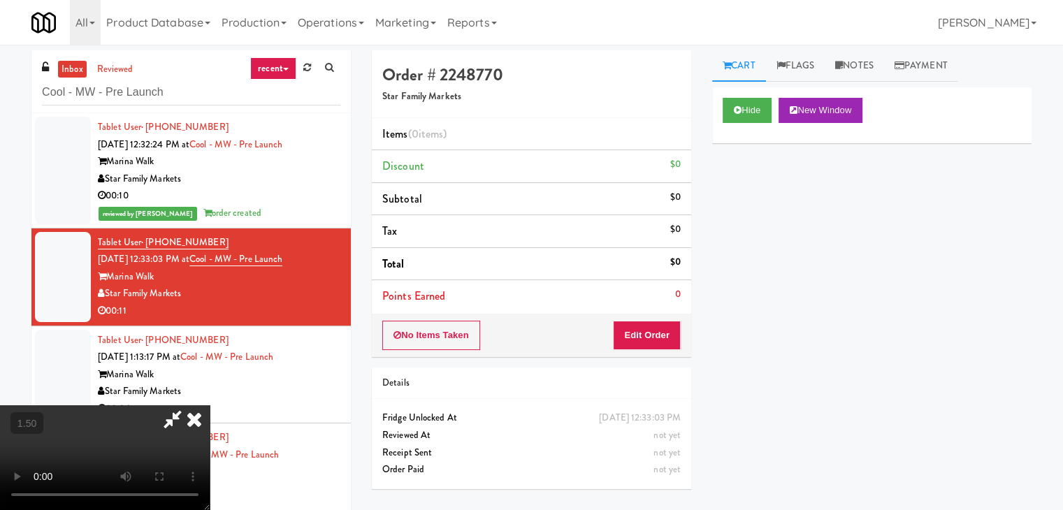
drag, startPoint x: 617, startPoint y: 65, endPoint x: 615, endPoint y: 90, distance: 25.3
click at [210, 405] on icon at bounding box center [194, 419] width 31 height 28
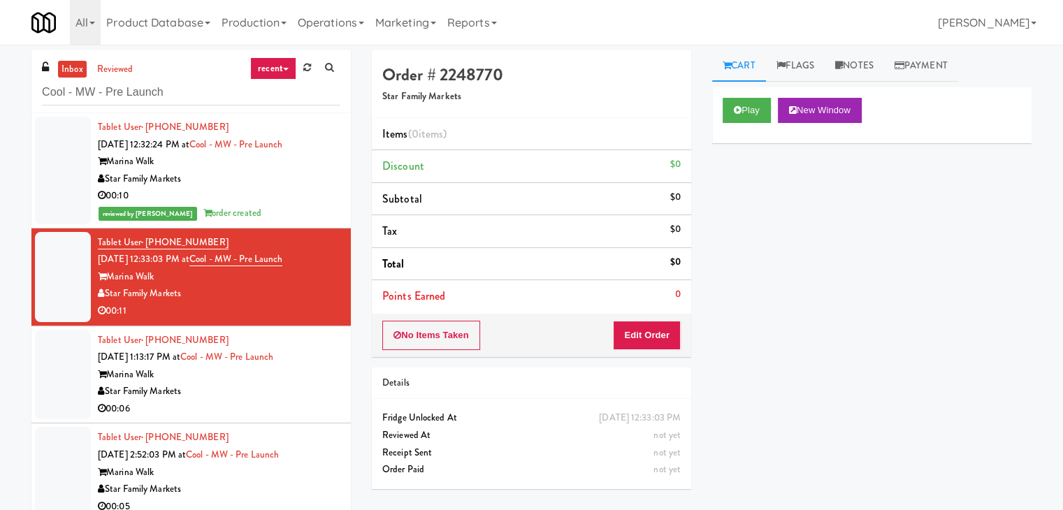
drag, startPoint x: 637, startPoint y: 366, endPoint x: 637, endPoint y: 339, distance: 27.3
click at [637, 363] on div "Order # 2248770 Star Family Markets Items (0 items ) Discount $0 Subtotal $0 Ta…" at bounding box center [531, 274] width 340 height 449
drag, startPoint x: 637, startPoint y: 339, endPoint x: 691, endPoint y: 287, distance: 75.1
click at [637, 339] on button "Edit Order" at bounding box center [647, 335] width 68 height 29
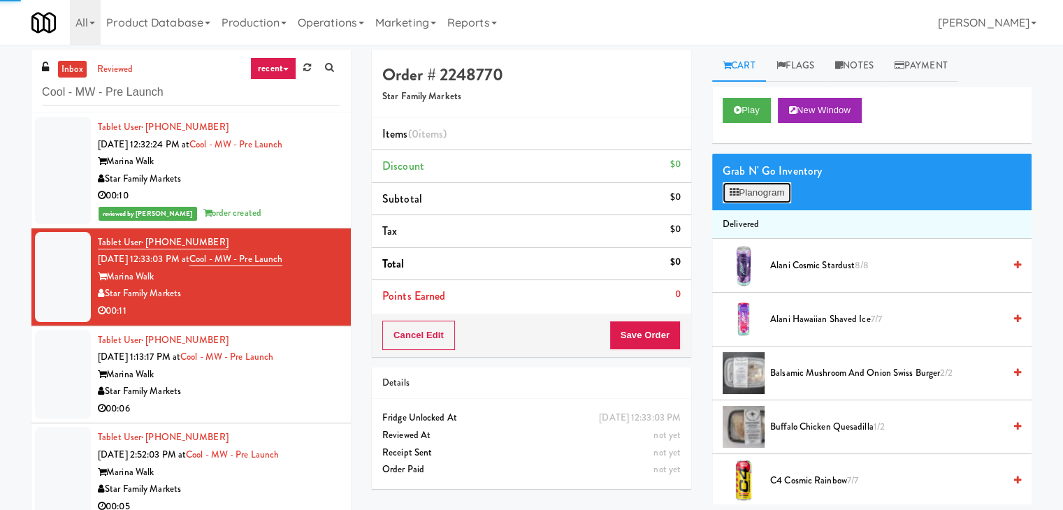
click at [752, 202] on button "Planogram" at bounding box center [757, 192] width 69 height 21
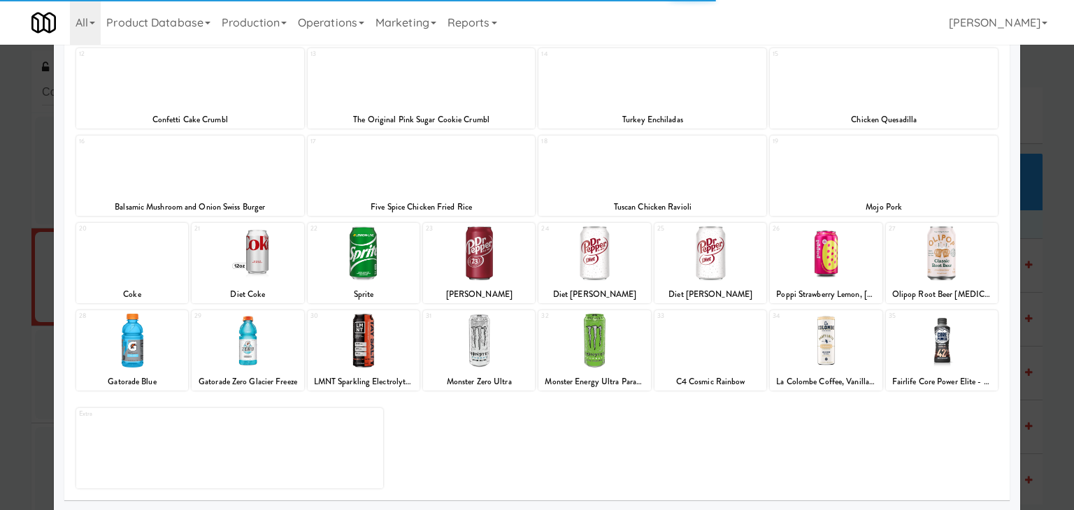
scroll to position [264, 0]
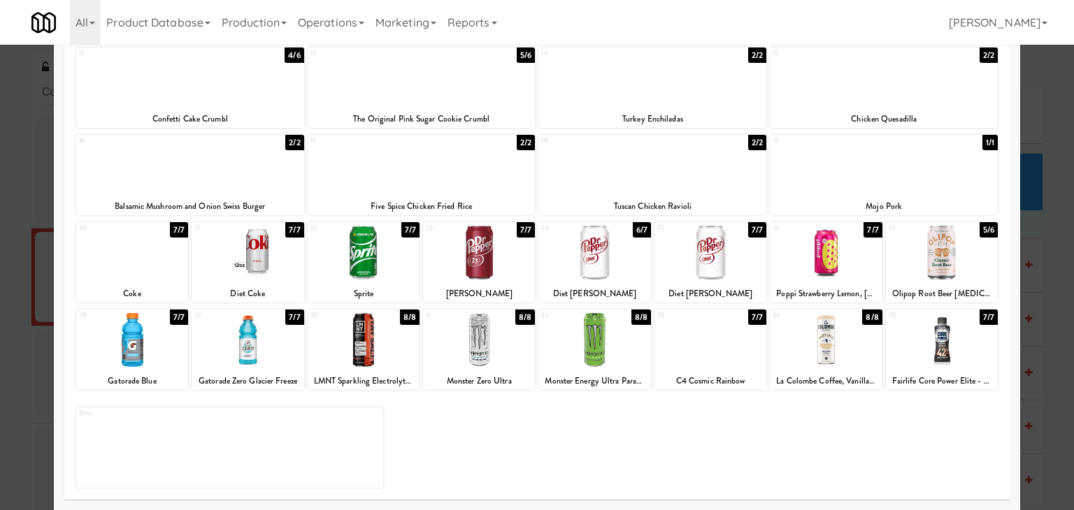
click at [603, 266] on div at bounding box center [594, 253] width 112 height 54
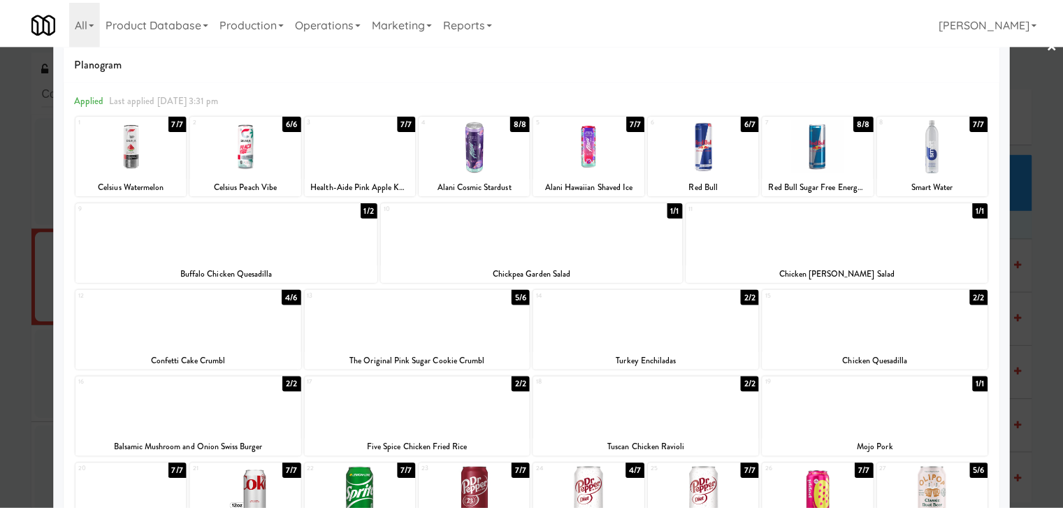
scroll to position [0, 0]
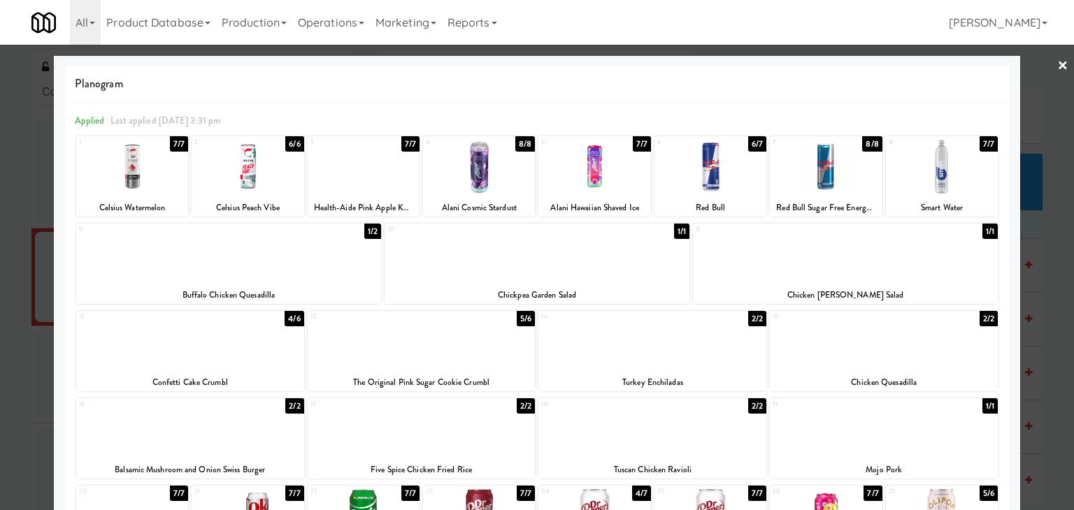
click at [1057, 68] on link "×" at bounding box center [1062, 66] width 11 height 43
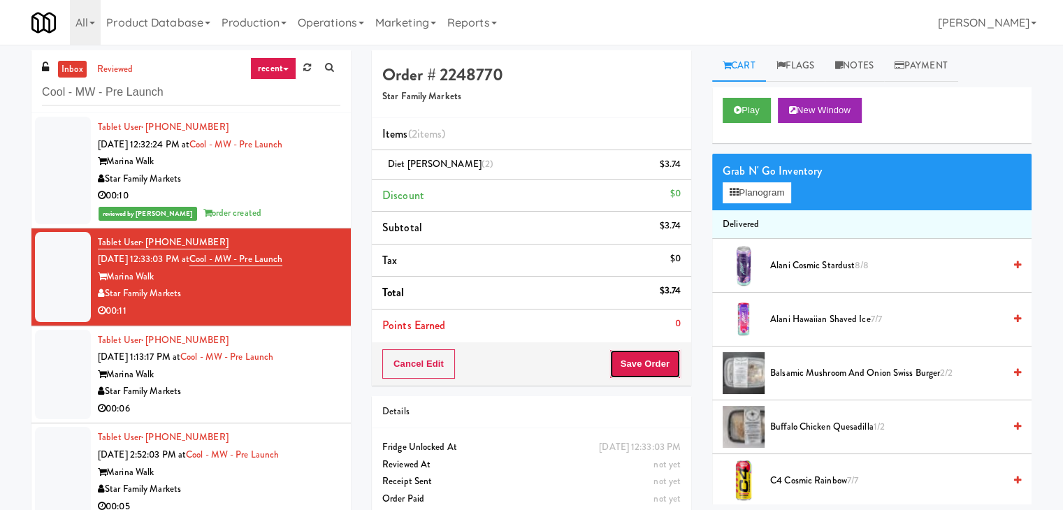
click at [649, 355] on button "Save Order" at bounding box center [645, 363] width 71 height 29
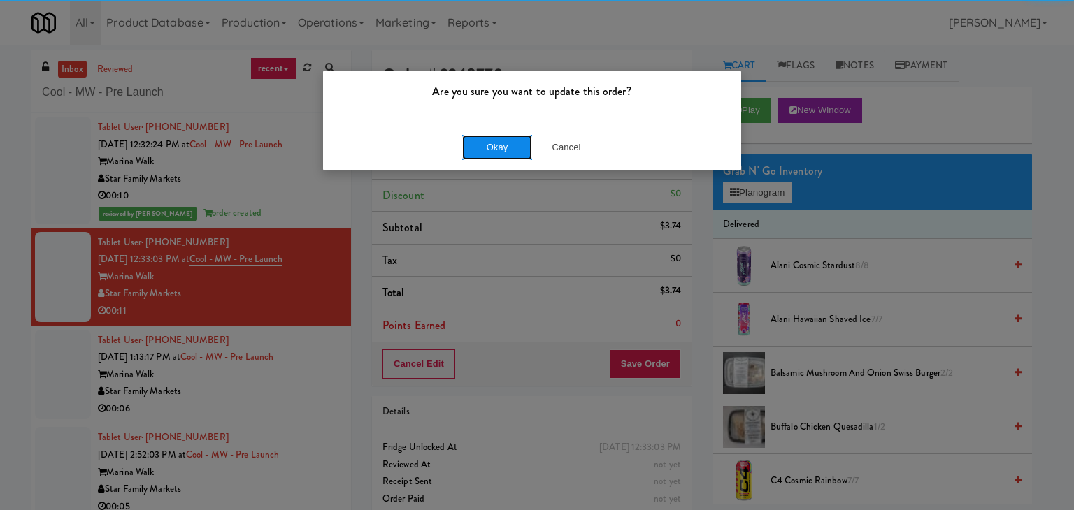
click at [501, 151] on button "Okay" at bounding box center [497, 147] width 70 height 25
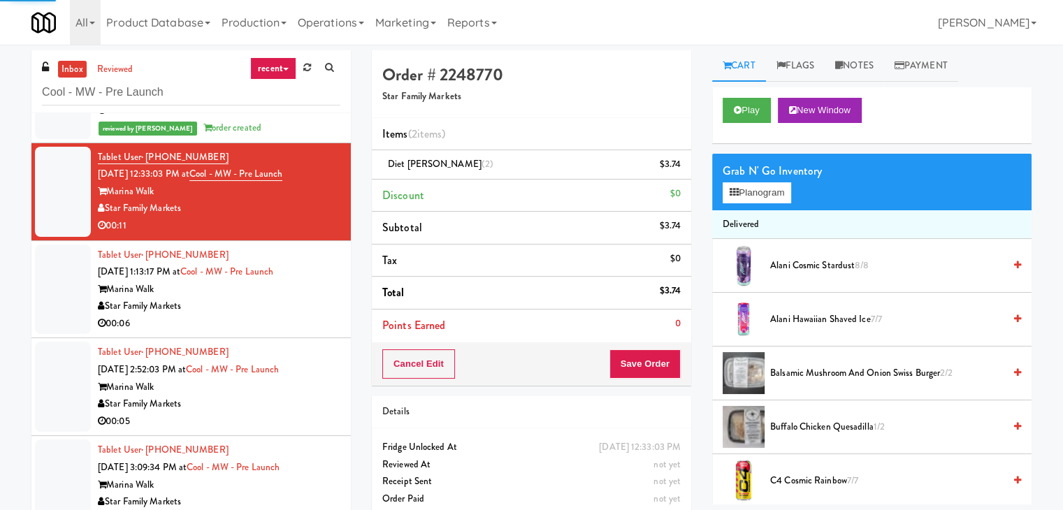
scroll to position [86, 0]
click at [312, 315] on div "00:06" at bounding box center [219, 323] width 243 height 17
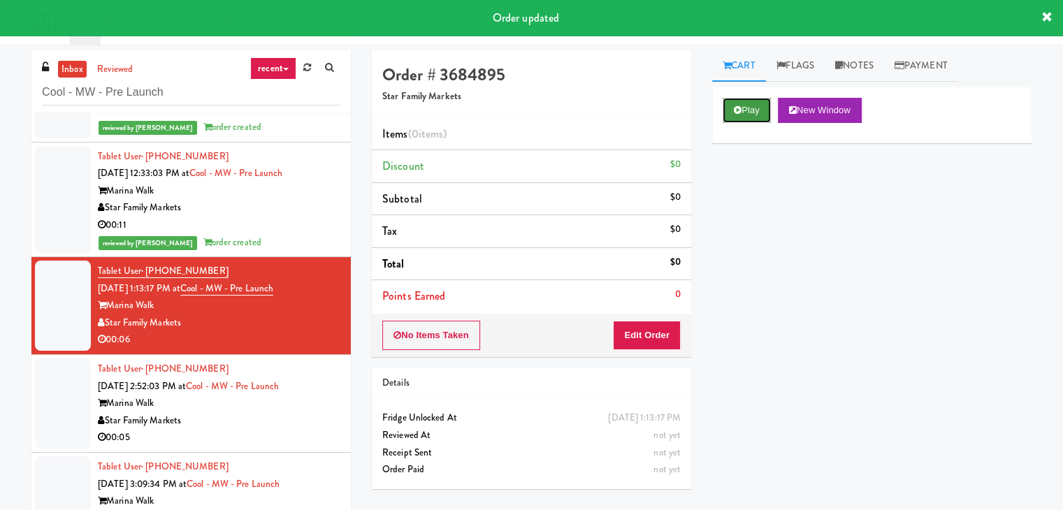
click at [751, 99] on button "Play" at bounding box center [747, 110] width 48 height 25
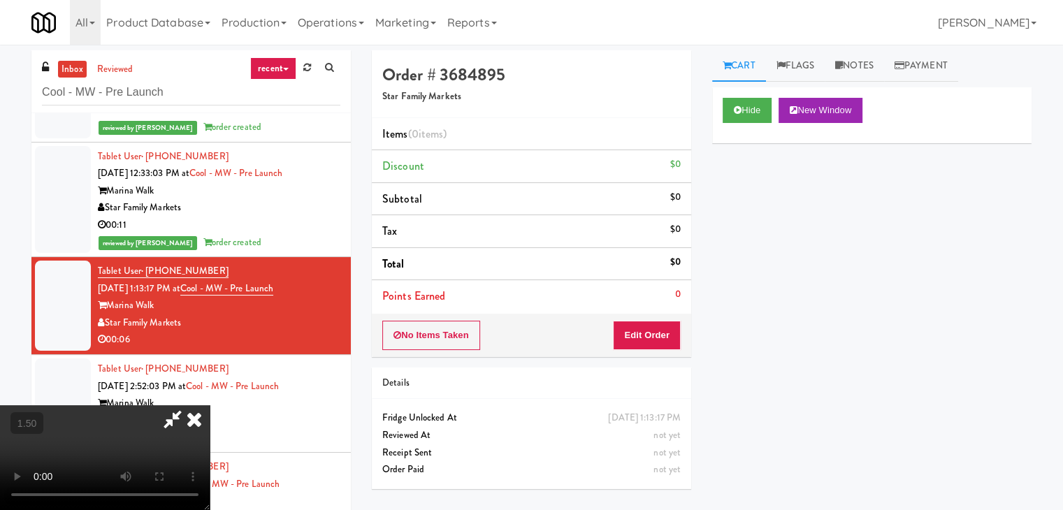
click at [210, 405] on video at bounding box center [105, 457] width 210 height 105
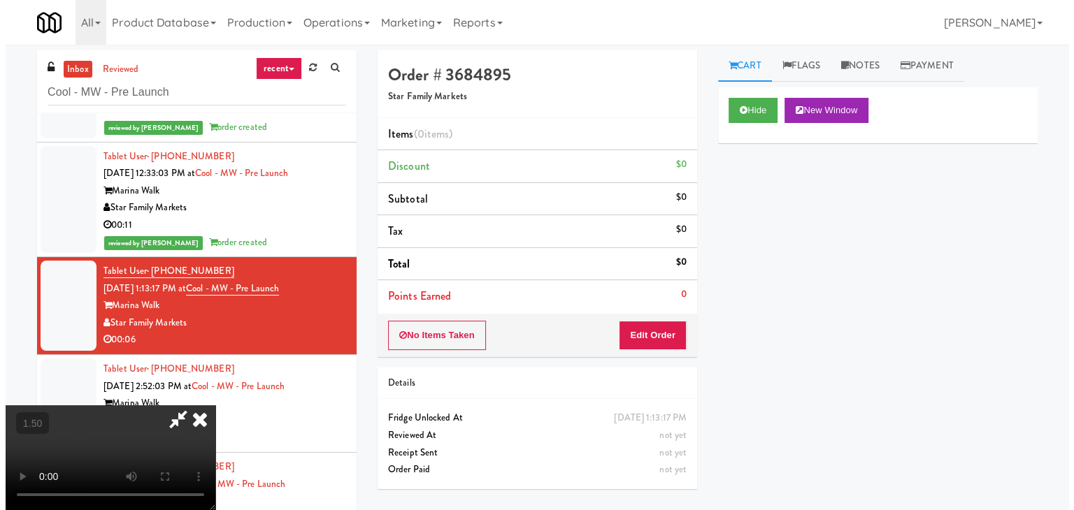
scroll to position [0, 0]
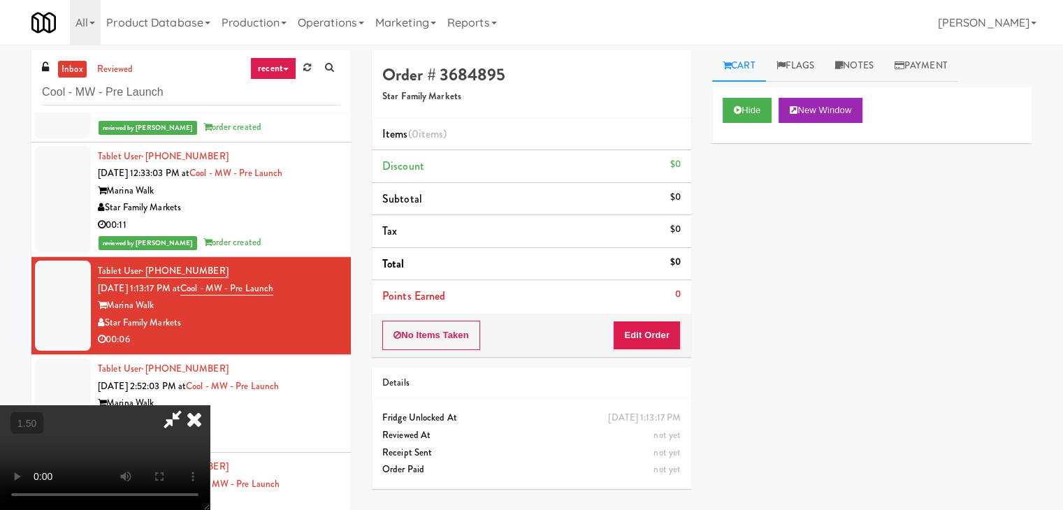
click at [210, 405] on icon at bounding box center [194, 419] width 31 height 28
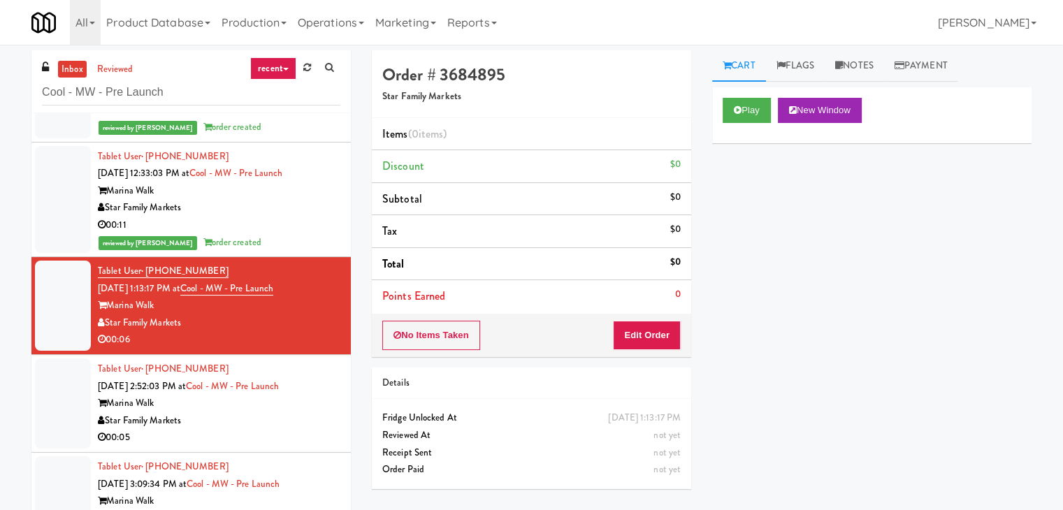
drag, startPoint x: 647, startPoint y: 350, endPoint x: 646, endPoint y: 338, distance: 12.6
click at [646, 347] on div "No Items Taken Edit Order" at bounding box center [531, 335] width 319 height 43
click at [646, 336] on button "Edit Order" at bounding box center [647, 335] width 68 height 29
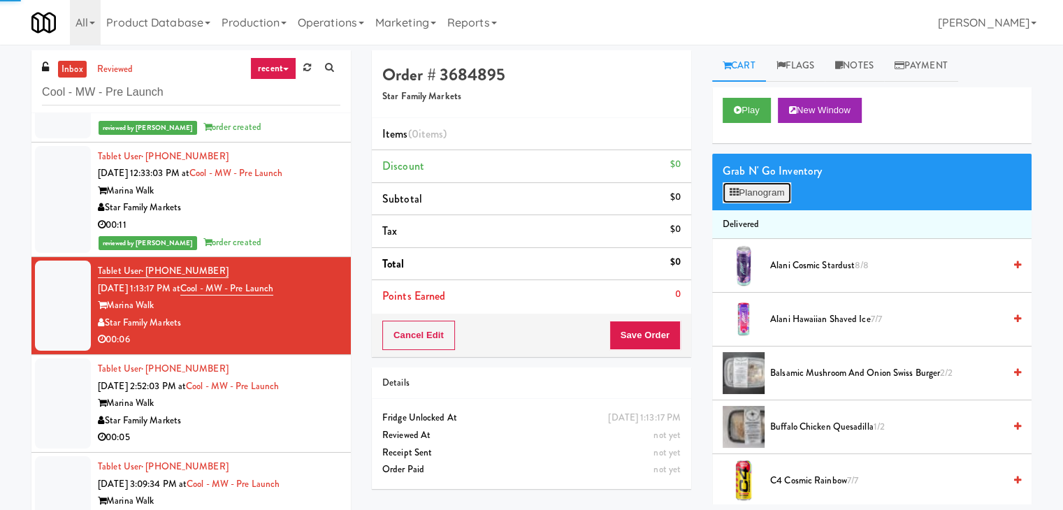
click at [760, 182] on button "Planogram" at bounding box center [757, 192] width 69 height 21
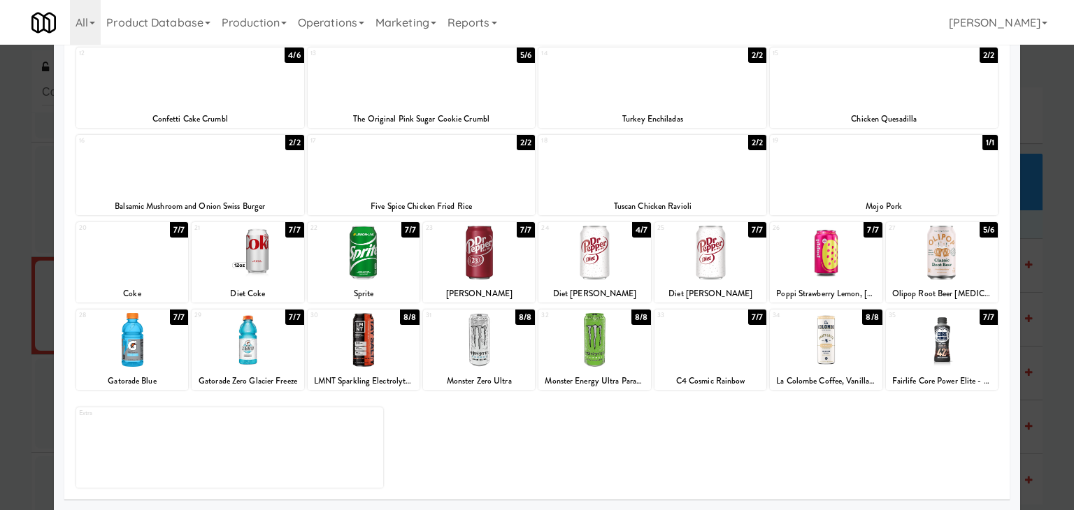
click at [144, 264] on div at bounding box center [132, 253] width 112 height 54
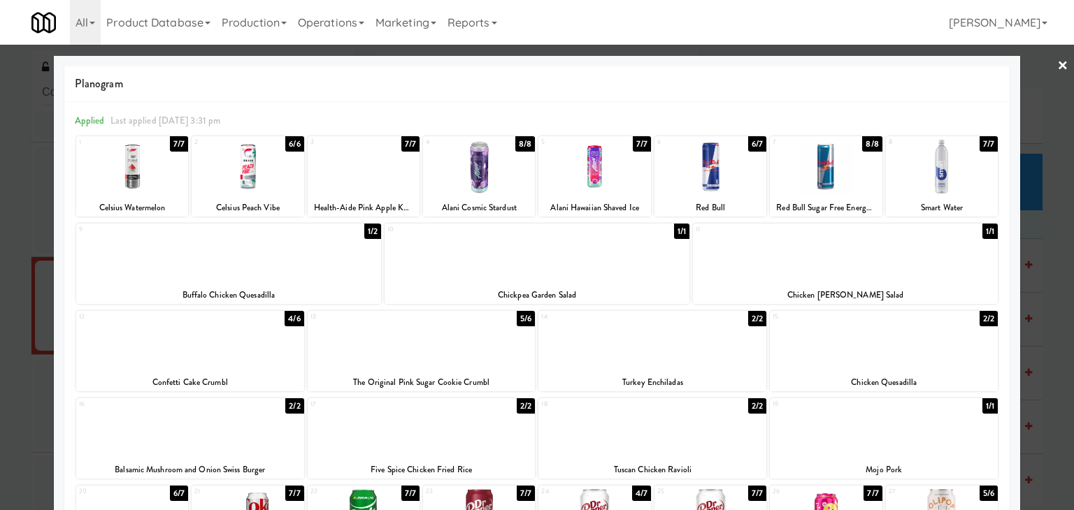
click at [1057, 64] on link "×" at bounding box center [1062, 66] width 11 height 43
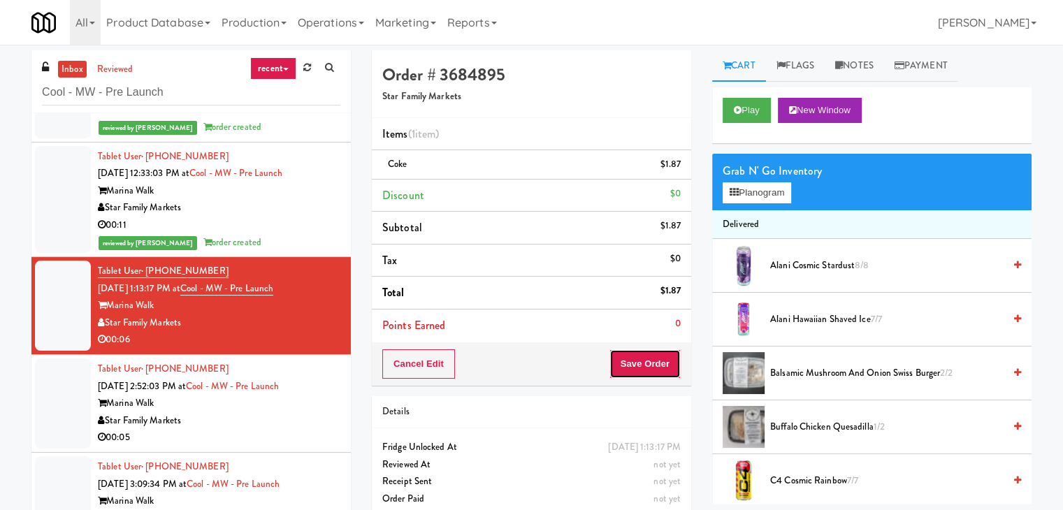
click at [641, 359] on button "Save Order" at bounding box center [645, 363] width 71 height 29
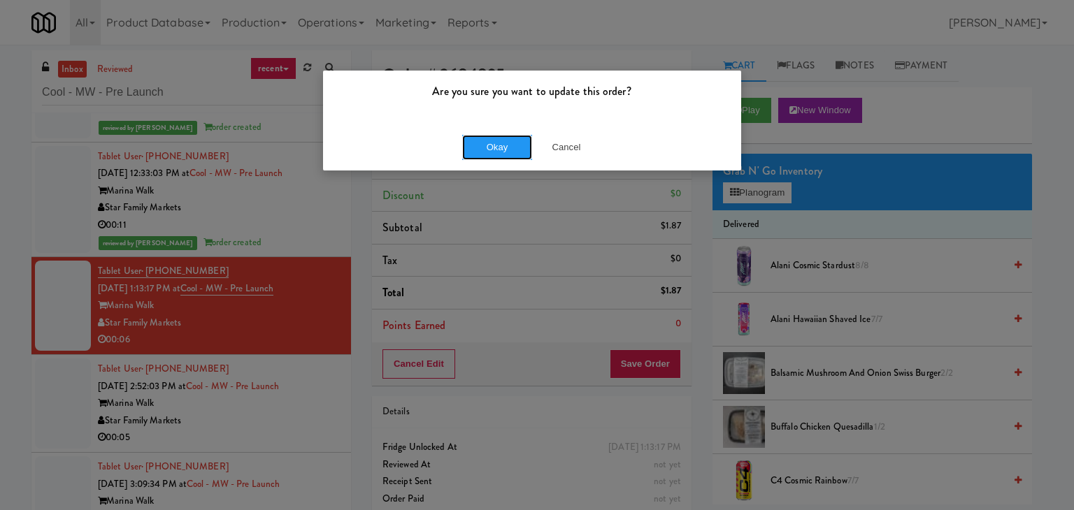
drag, startPoint x: 498, startPoint y: 153, endPoint x: 489, endPoint y: 164, distance: 13.9
click at [498, 153] on button "Okay" at bounding box center [497, 147] width 70 height 25
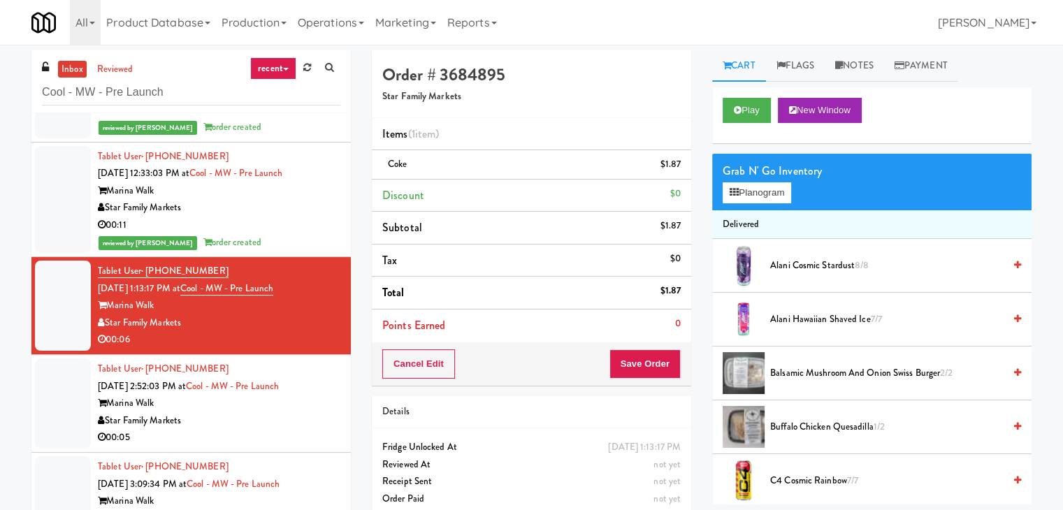
click at [301, 428] on div "Star Family Markets" at bounding box center [219, 420] width 243 height 17
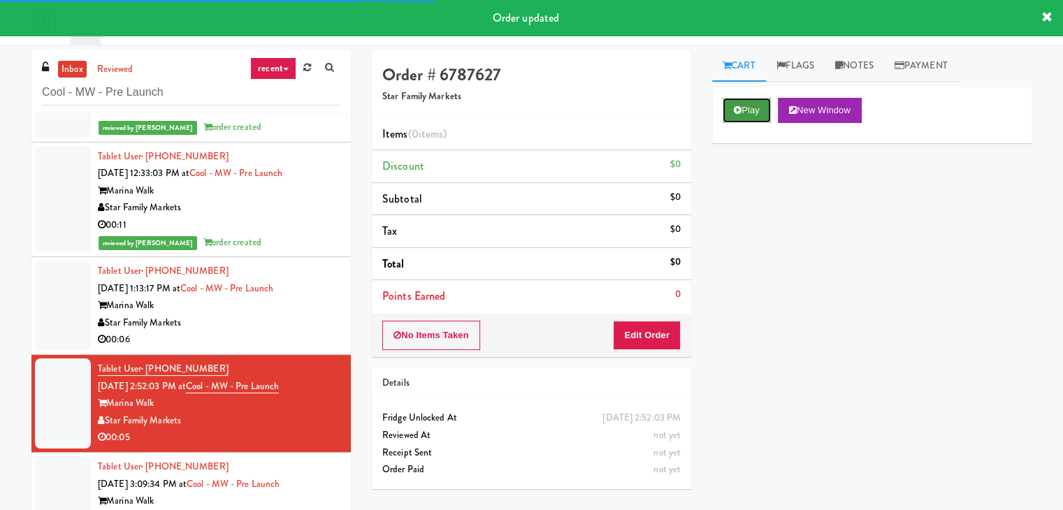
click at [758, 113] on button "Play" at bounding box center [747, 110] width 48 height 25
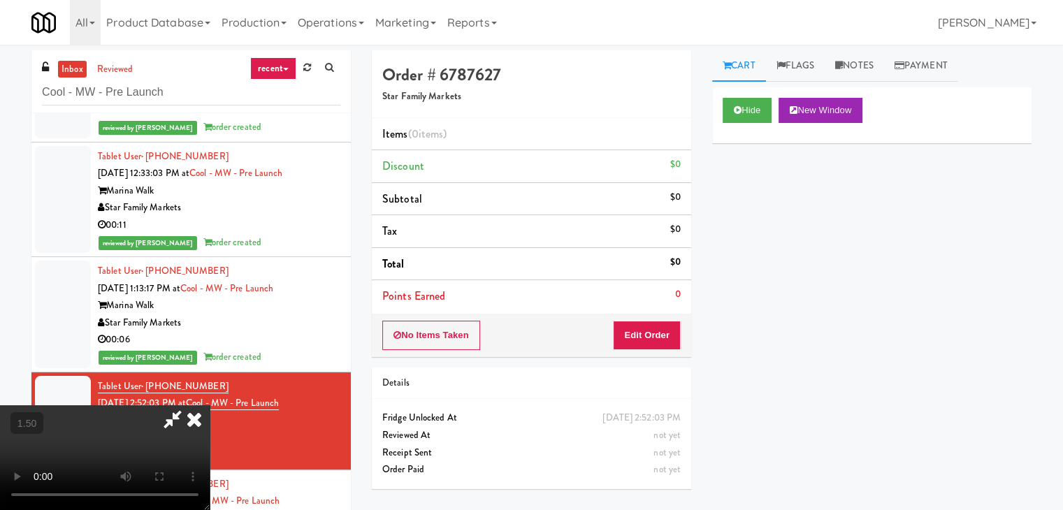
click at [210, 405] on video at bounding box center [105, 457] width 210 height 105
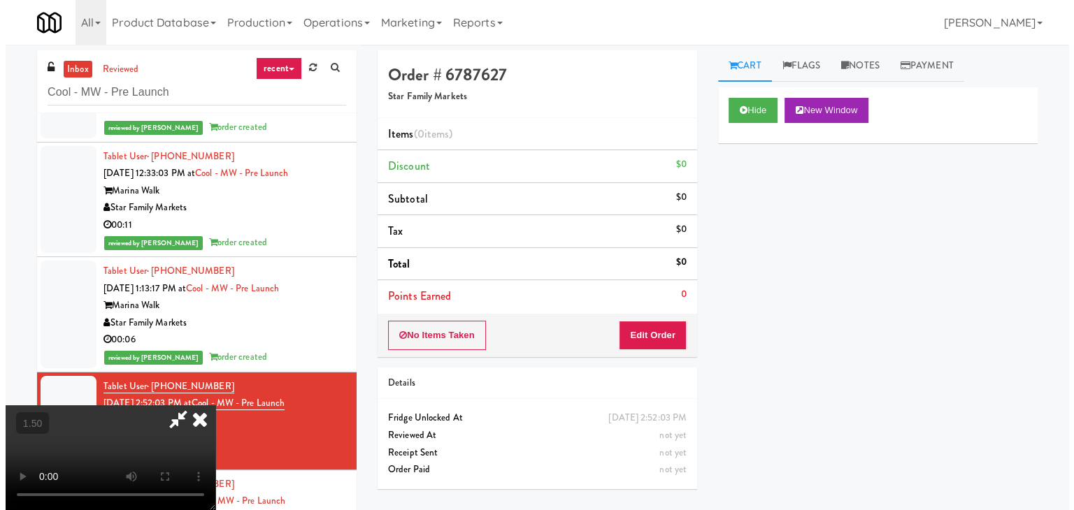
scroll to position [0, 0]
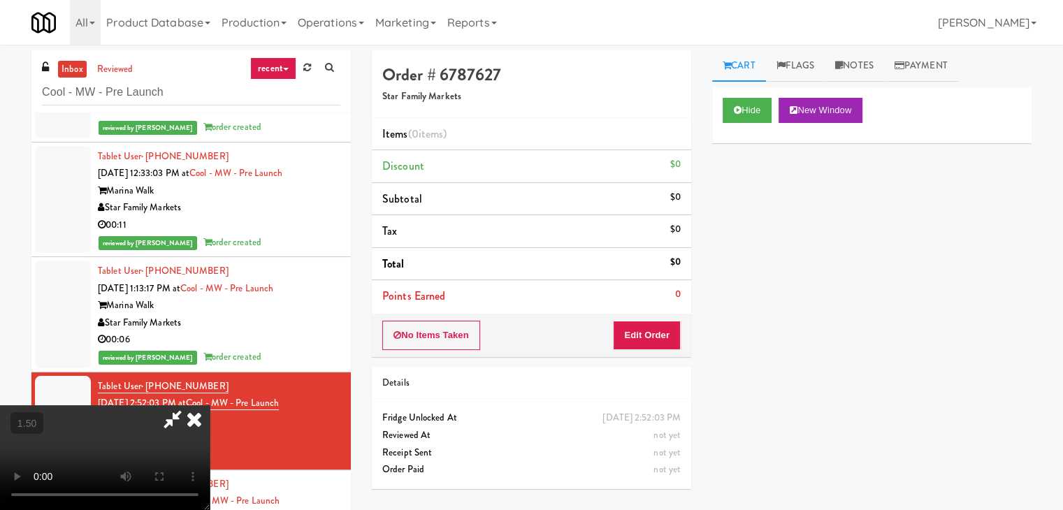
click at [210, 405] on icon at bounding box center [194, 419] width 31 height 28
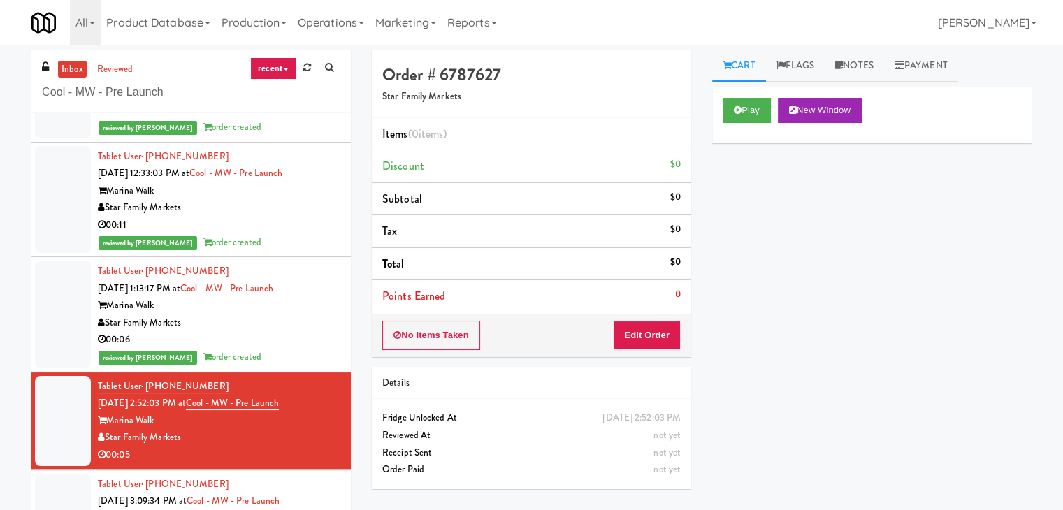
click at [679, 352] on div "No Items Taken Edit Order" at bounding box center [531, 335] width 319 height 43
click at [675, 337] on button "Edit Order" at bounding box center [647, 335] width 68 height 29
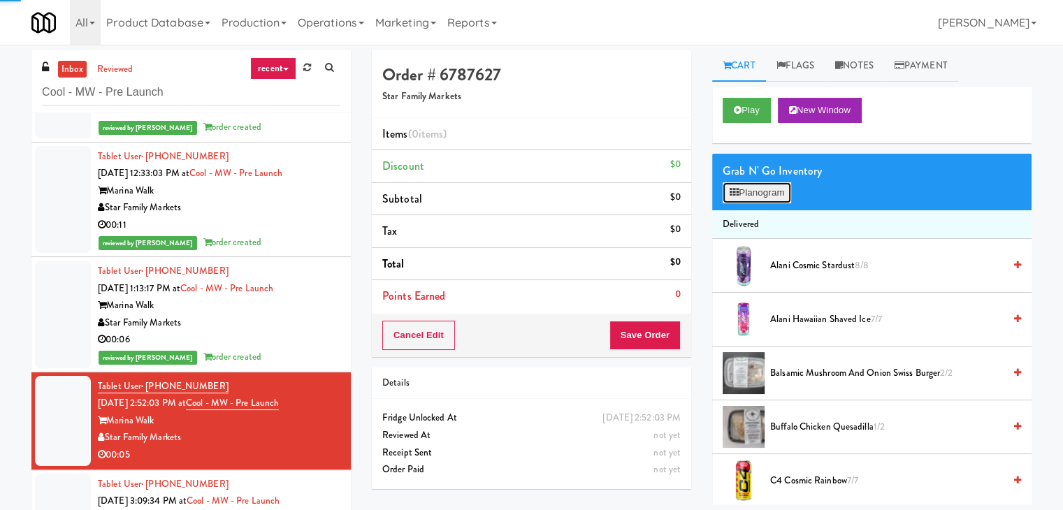
click at [763, 198] on button "Planogram" at bounding box center [757, 192] width 69 height 21
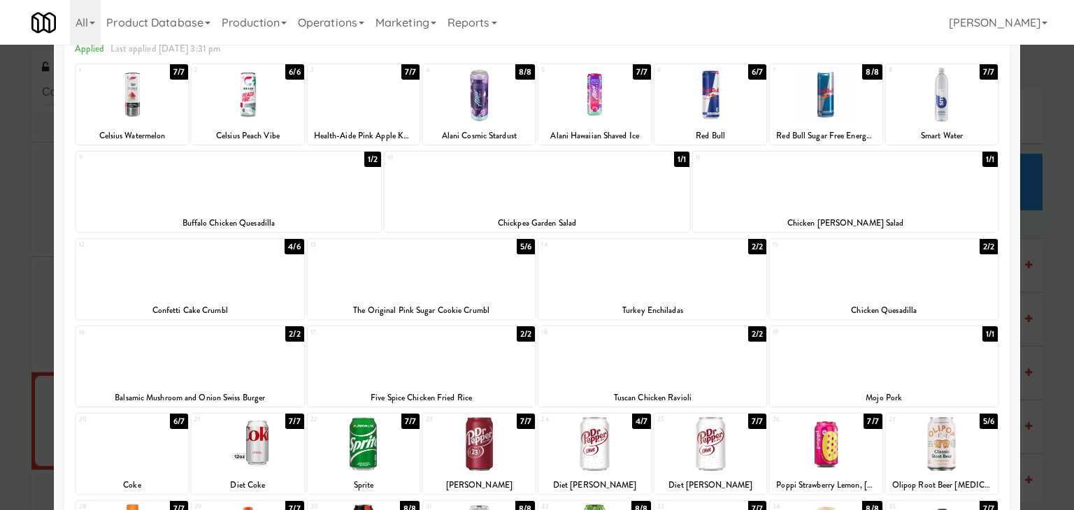
scroll to position [264, 0]
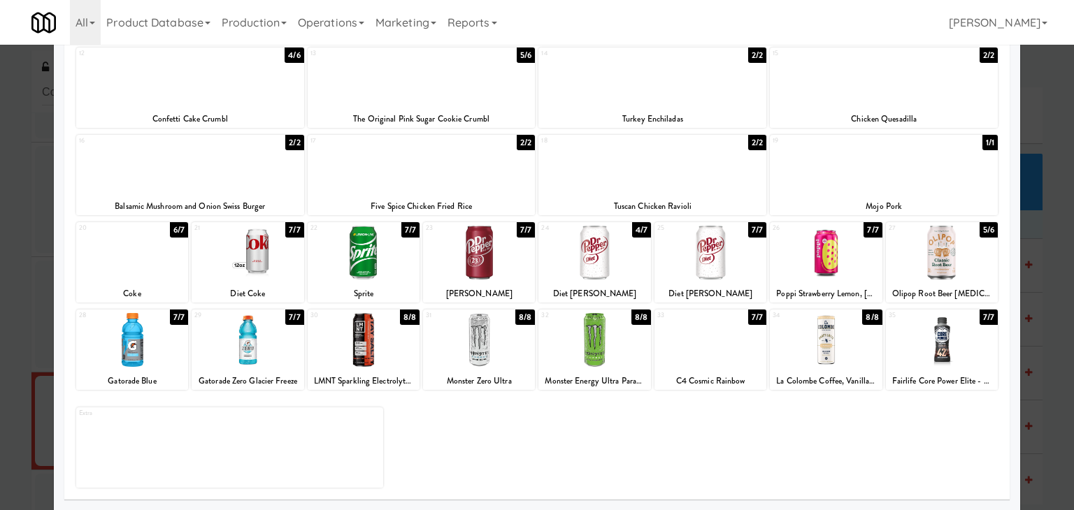
click at [493, 358] on div at bounding box center [479, 340] width 112 height 54
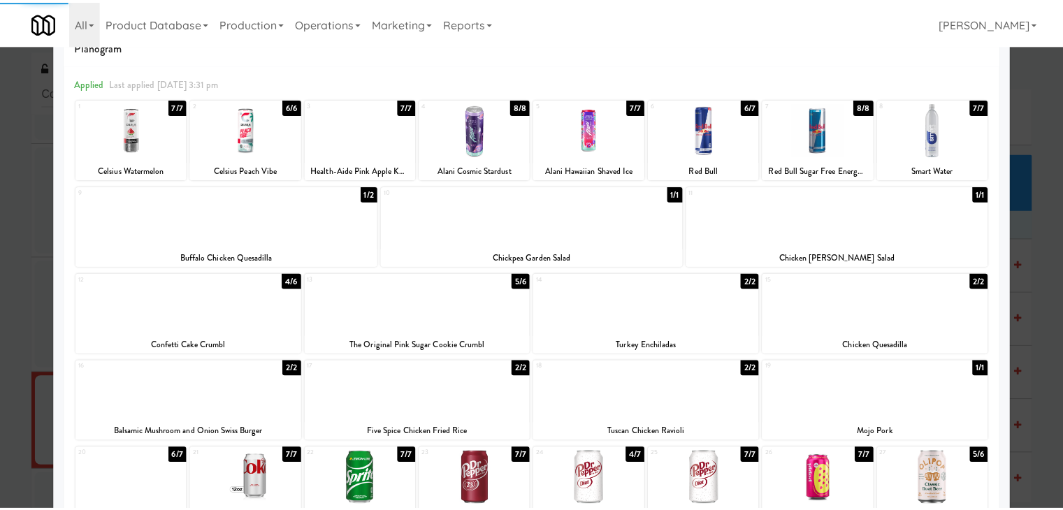
scroll to position [0, 0]
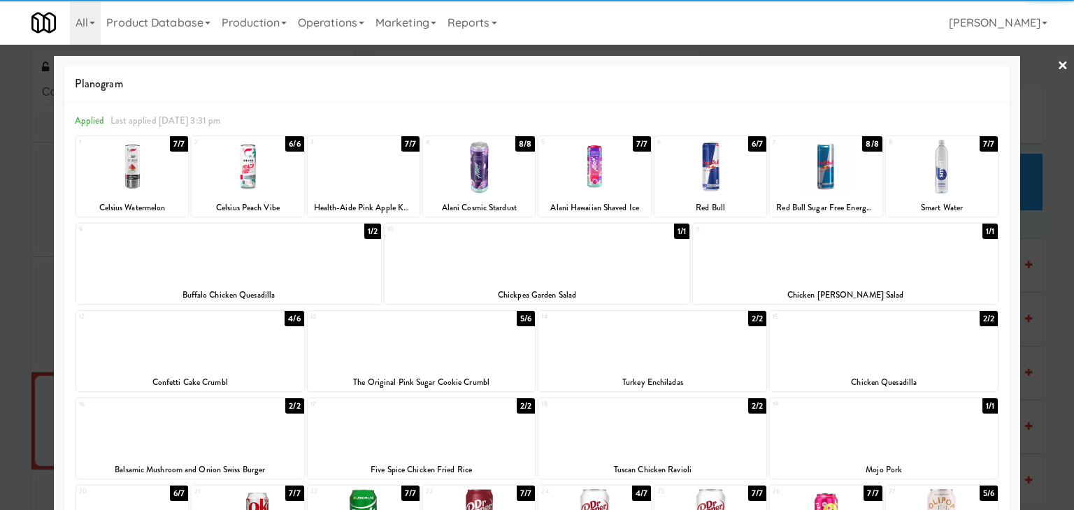
drag, startPoint x: 1053, startPoint y: 62, endPoint x: 914, endPoint y: 176, distance: 179.7
click at [1057, 62] on link "×" at bounding box center [1062, 66] width 11 height 43
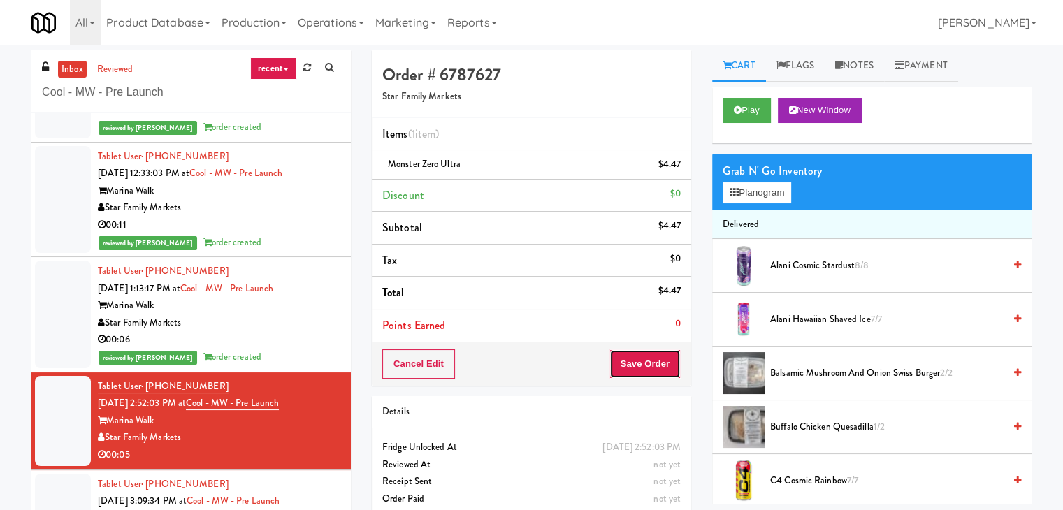
click at [635, 365] on button "Save Order" at bounding box center [645, 363] width 71 height 29
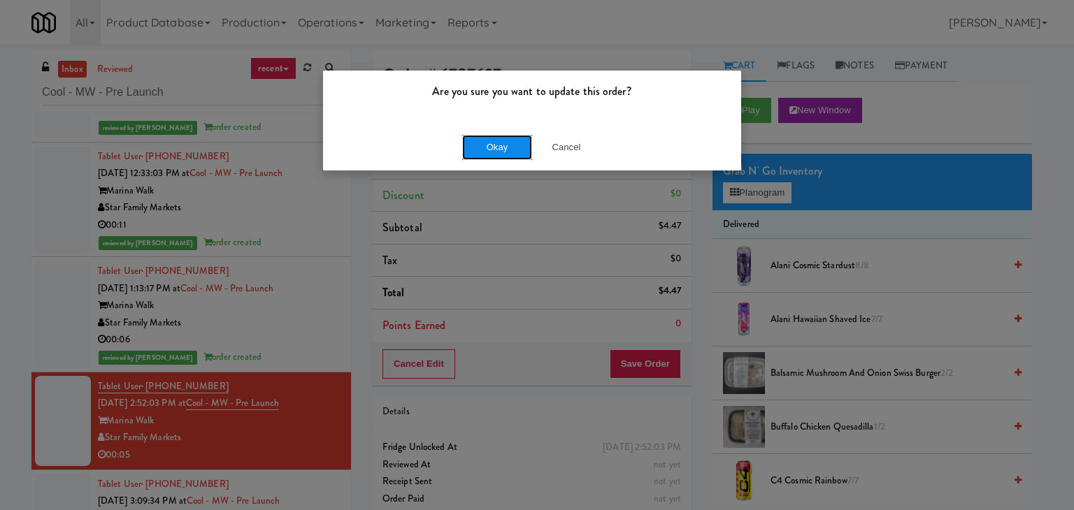
click at [503, 148] on button "Okay" at bounding box center [497, 147] width 70 height 25
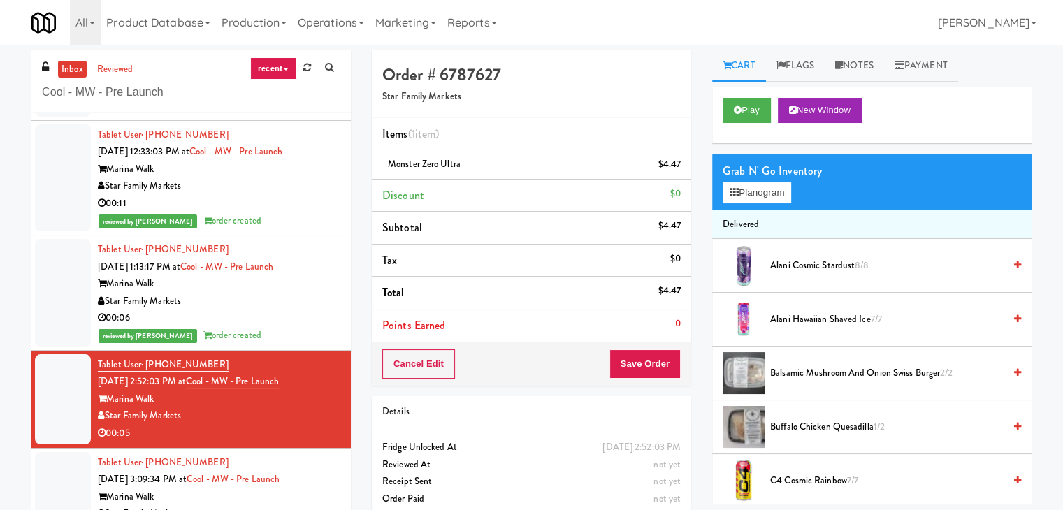
scroll to position [120, 0]
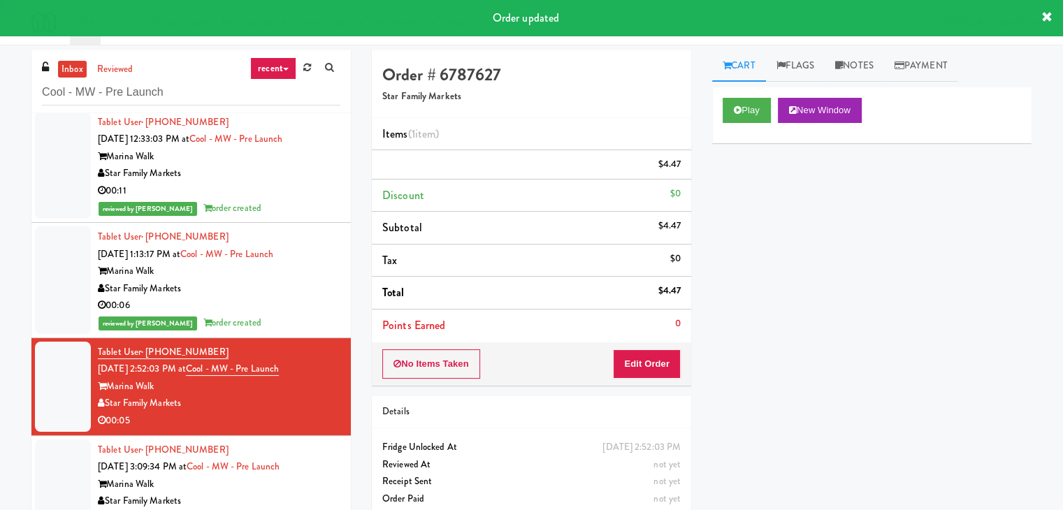
click at [278, 494] on div "Star Family Markets" at bounding box center [219, 501] width 243 height 17
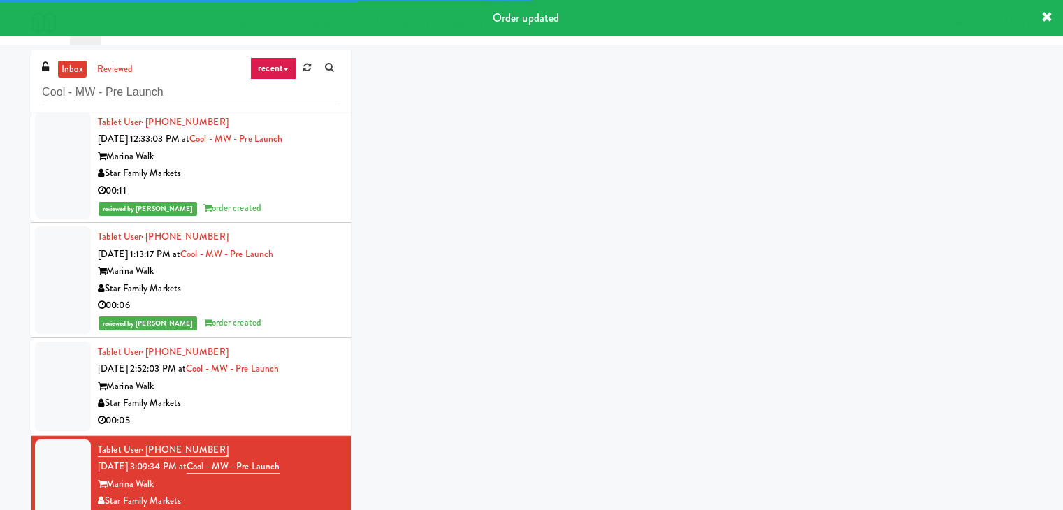
scroll to position [137, 0]
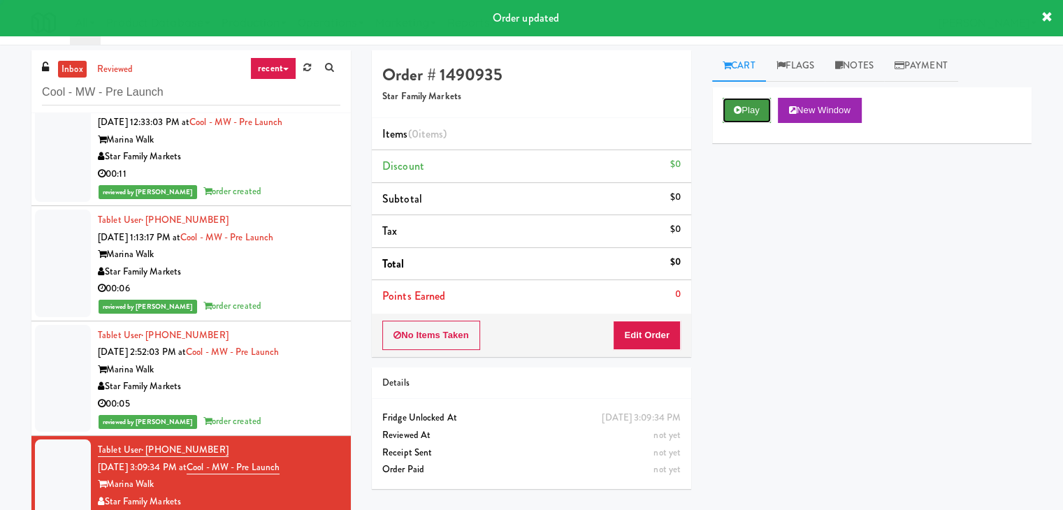
click at [740, 110] on icon at bounding box center [738, 110] width 8 height 9
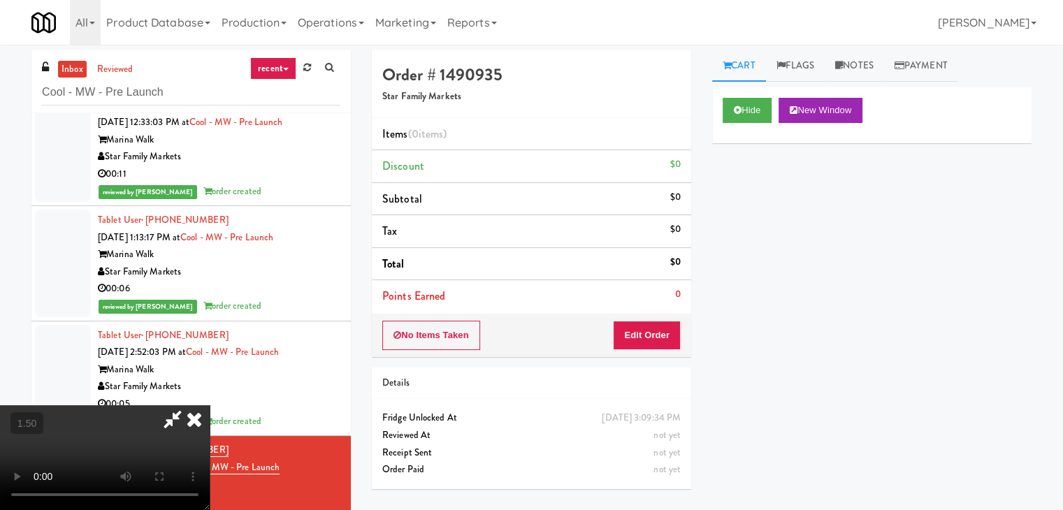
click at [210, 405] on video at bounding box center [105, 457] width 210 height 105
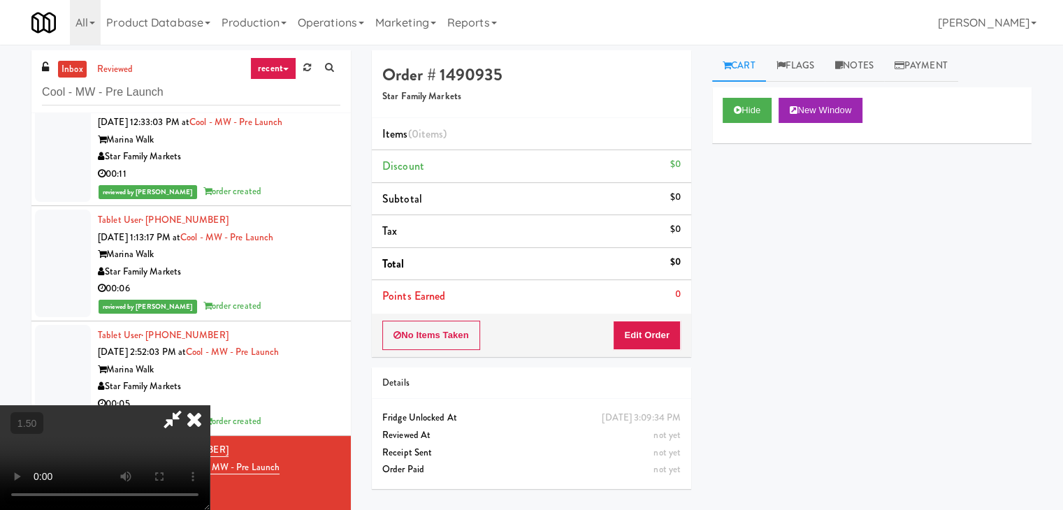
scroll to position [196, 0]
click at [210, 405] on video at bounding box center [105, 457] width 210 height 105
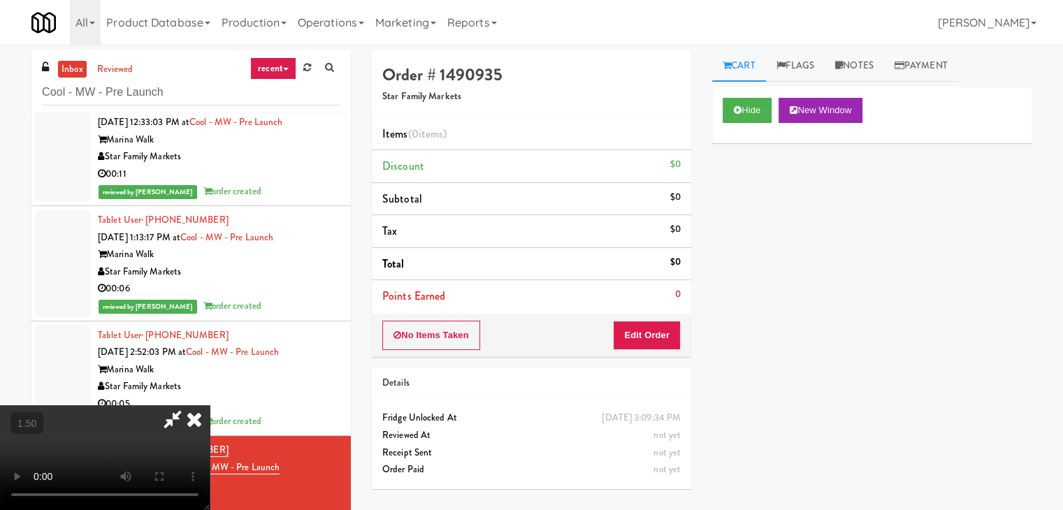
click at [210, 405] on video at bounding box center [105, 457] width 210 height 105
click at [646, 327] on button "Edit Order" at bounding box center [647, 335] width 68 height 29
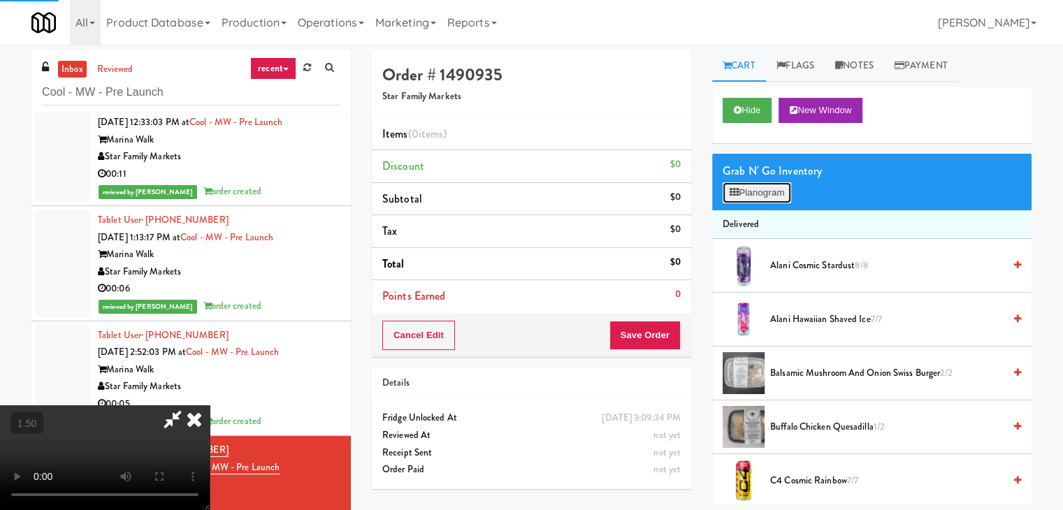
click at [779, 189] on button "Planogram" at bounding box center [757, 192] width 69 height 21
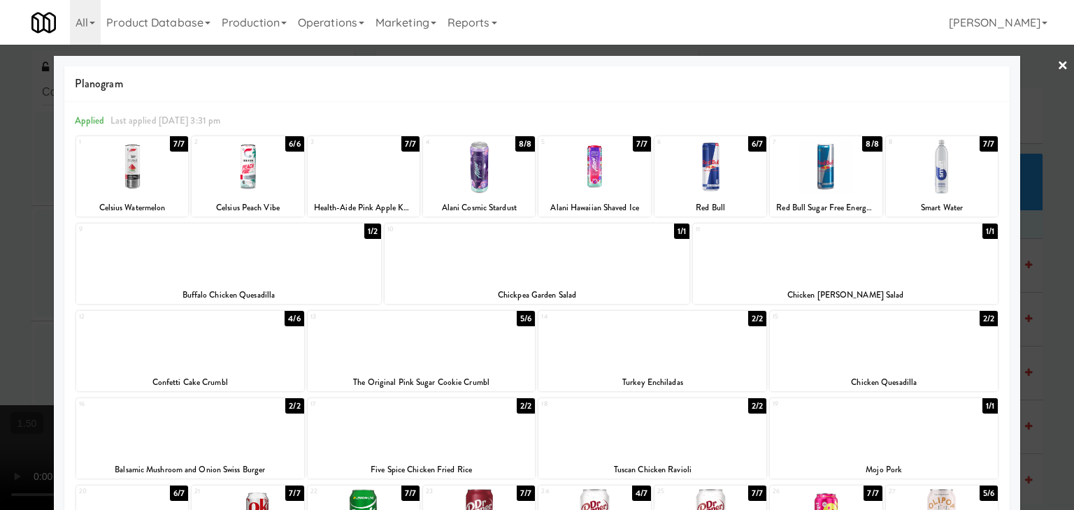
click at [886, 347] on div at bounding box center [884, 342] width 228 height 54
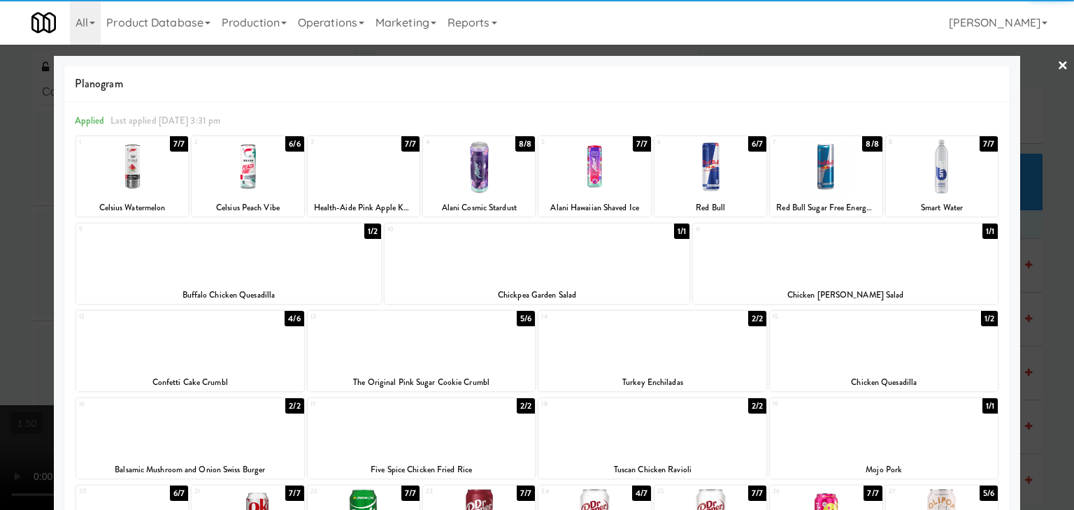
click at [675, 350] on div at bounding box center [652, 342] width 228 height 54
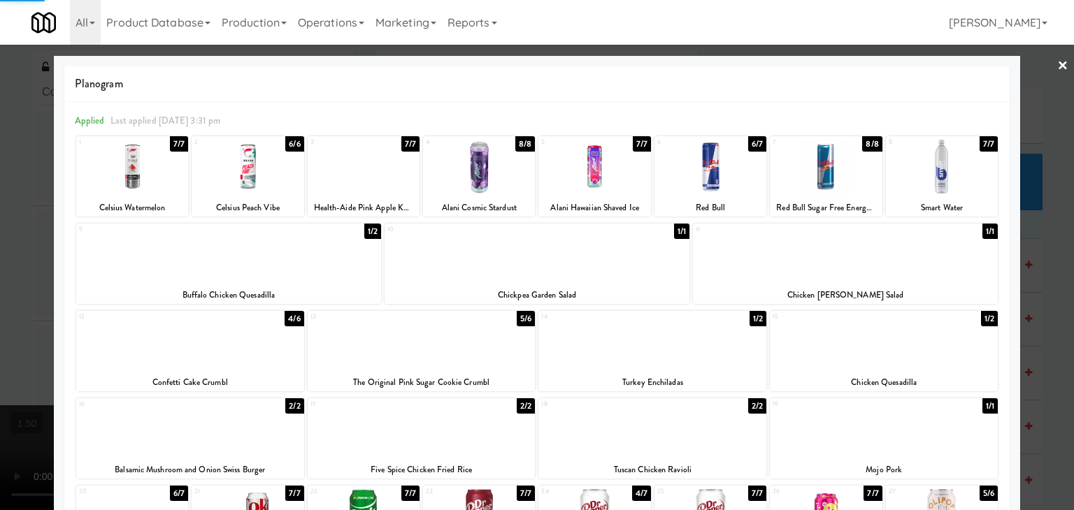
drag, startPoint x: 658, startPoint y: 438, endPoint x: 707, endPoint y: 423, distance: 51.1
click at [658, 438] on div at bounding box center [652, 429] width 228 height 54
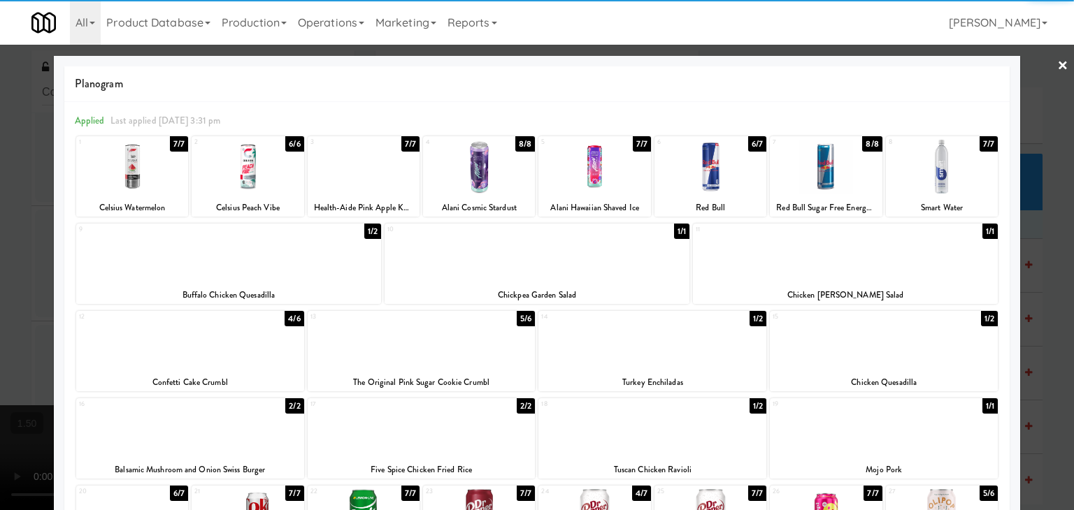
click at [1057, 64] on link "×" at bounding box center [1062, 66] width 11 height 43
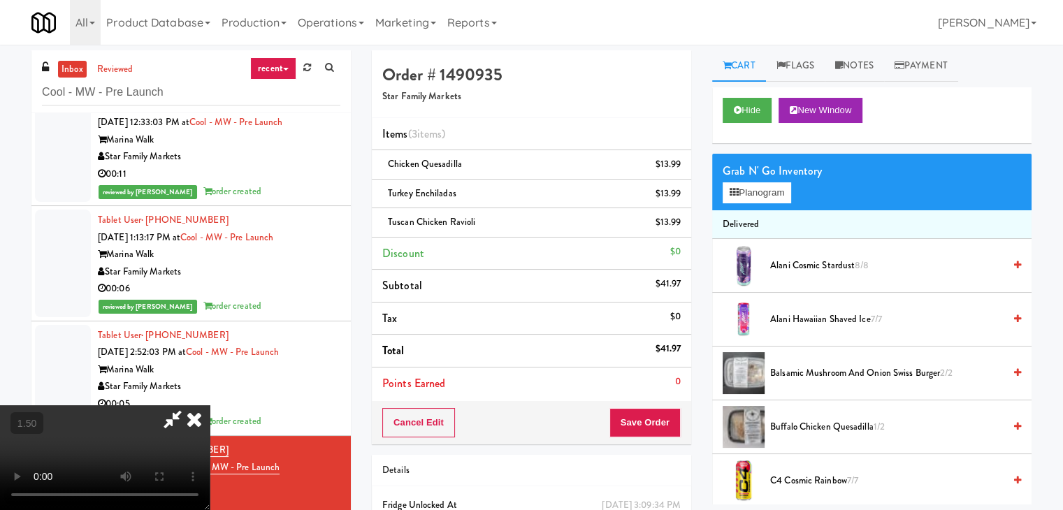
drag, startPoint x: 412, startPoint y: 283, endPoint x: 408, endPoint y: 275, distance: 9.1
click at [210, 405] on video at bounding box center [105, 457] width 210 height 105
click at [210, 405] on icon at bounding box center [194, 419] width 31 height 28
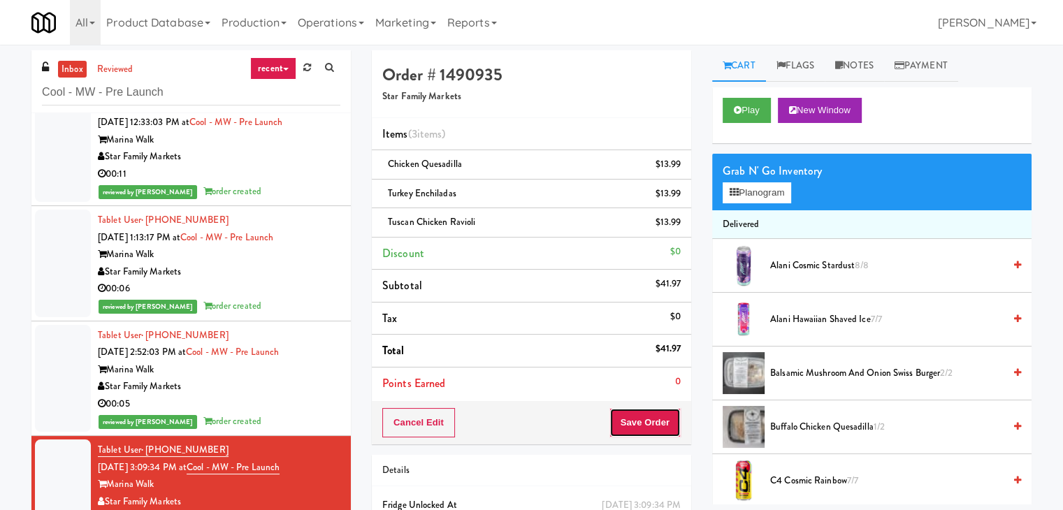
click at [653, 423] on button "Save Order" at bounding box center [645, 422] width 71 height 29
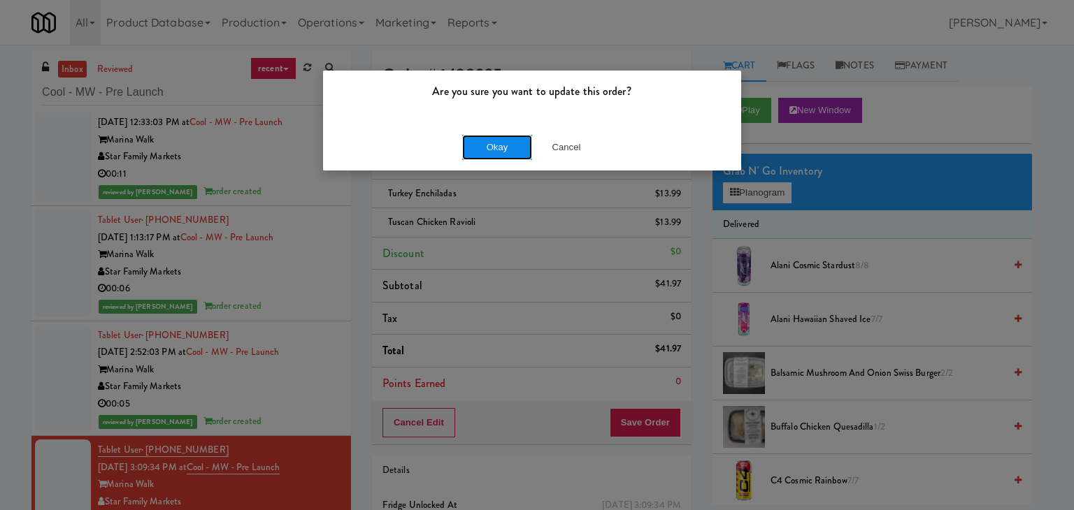
click at [510, 146] on button "Okay" at bounding box center [497, 147] width 70 height 25
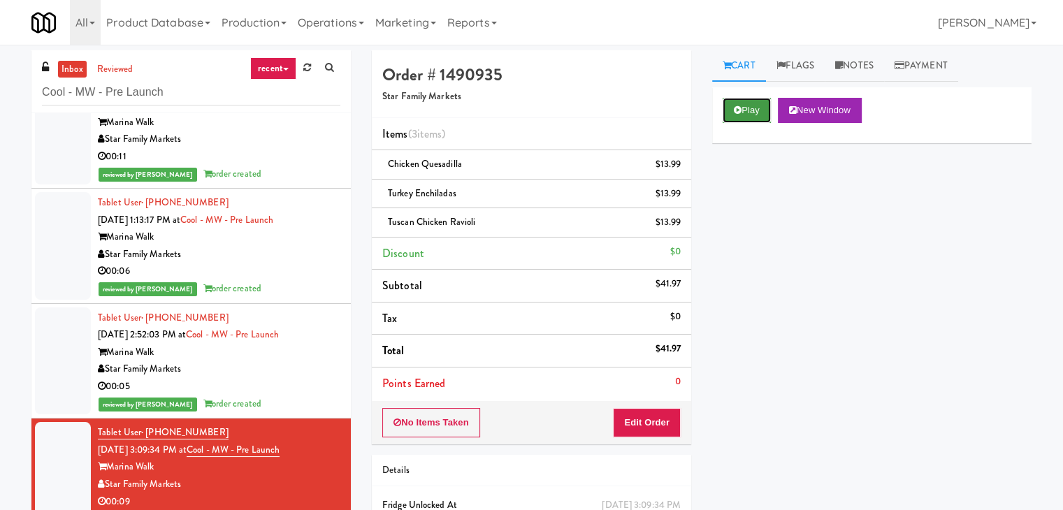
click at [751, 108] on button "Play" at bounding box center [747, 110] width 48 height 25
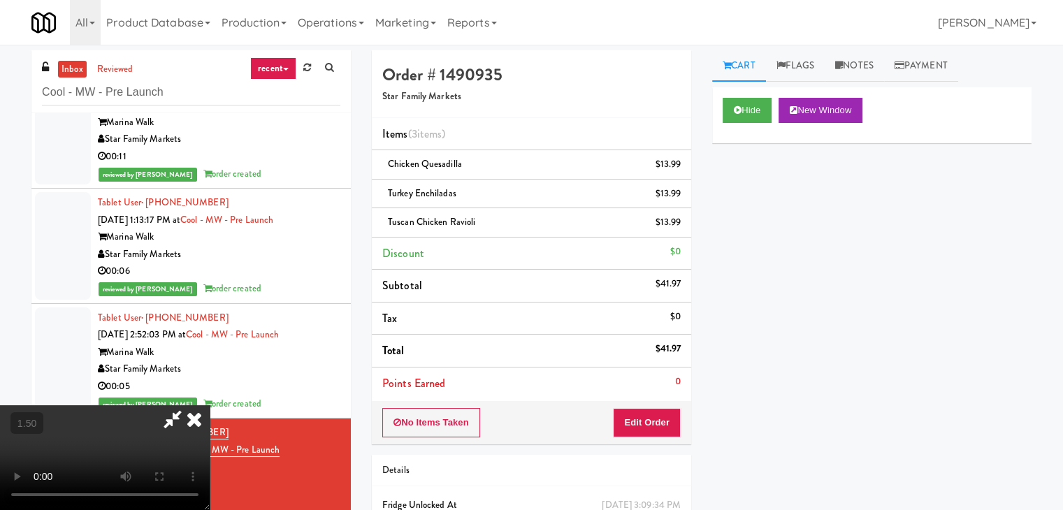
click at [210, 405] on video at bounding box center [105, 457] width 210 height 105
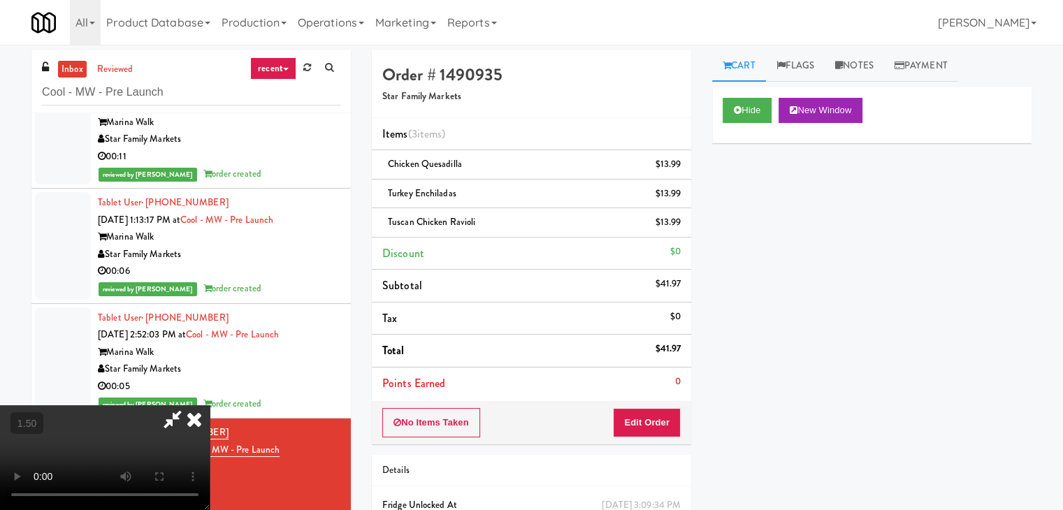
click at [210, 405] on video at bounding box center [105, 457] width 210 height 105
click at [661, 415] on button "Edit Order" at bounding box center [647, 422] width 68 height 29
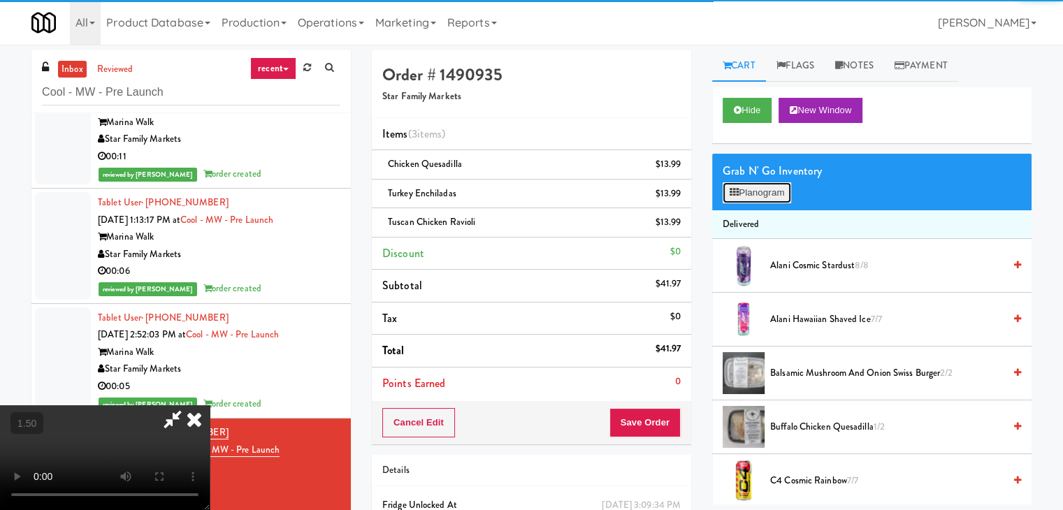
click at [755, 201] on button "Planogram" at bounding box center [757, 192] width 69 height 21
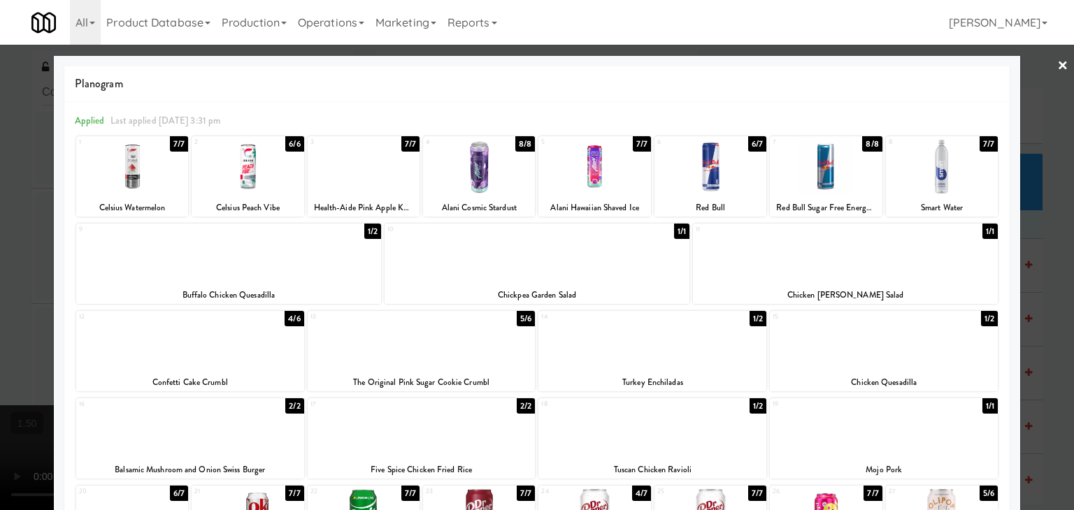
click at [1058, 61] on div at bounding box center [537, 255] width 1074 height 510
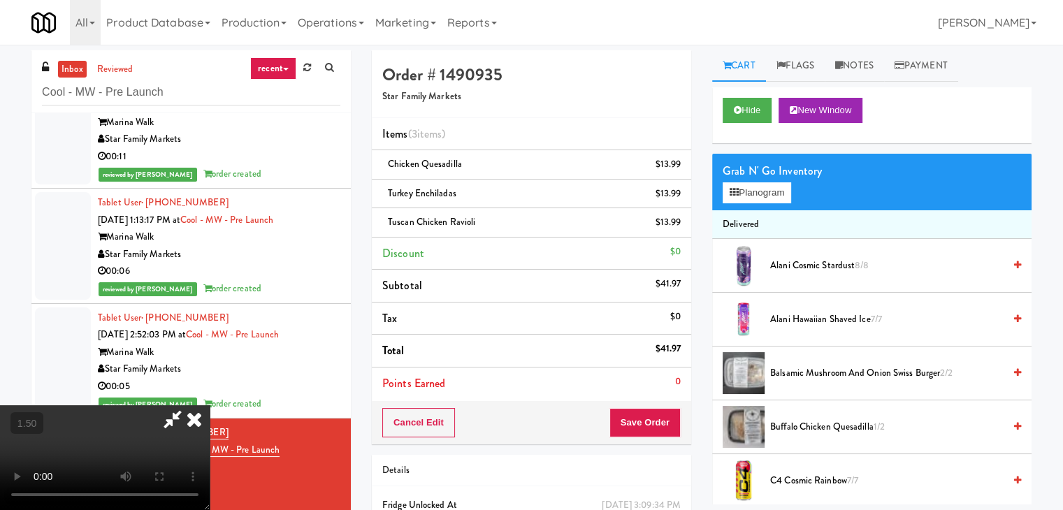
click at [210, 405] on icon at bounding box center [194, 419] width 31 height 28
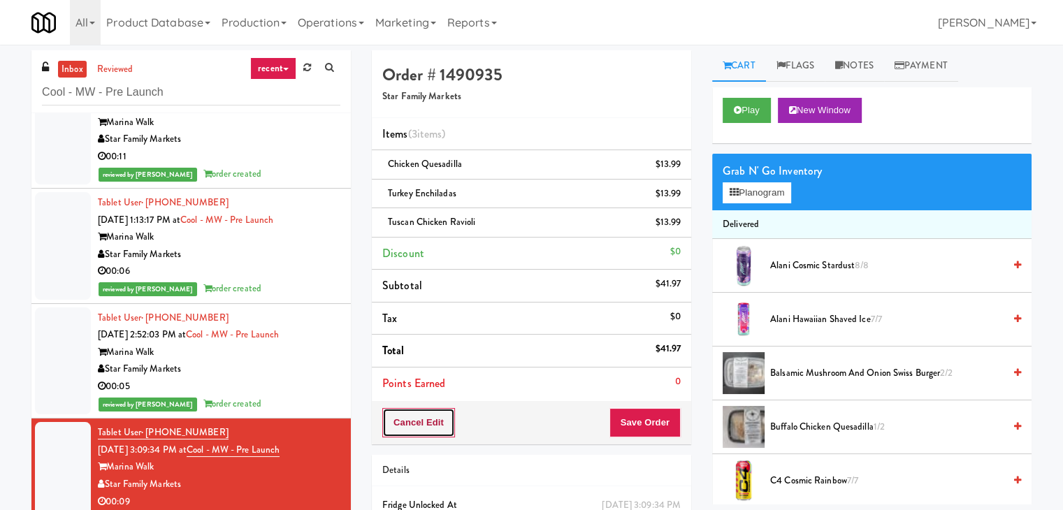
click at [428, 422] on button "Cancel Edit" at bounding box center [418, 422] width 73 height 29
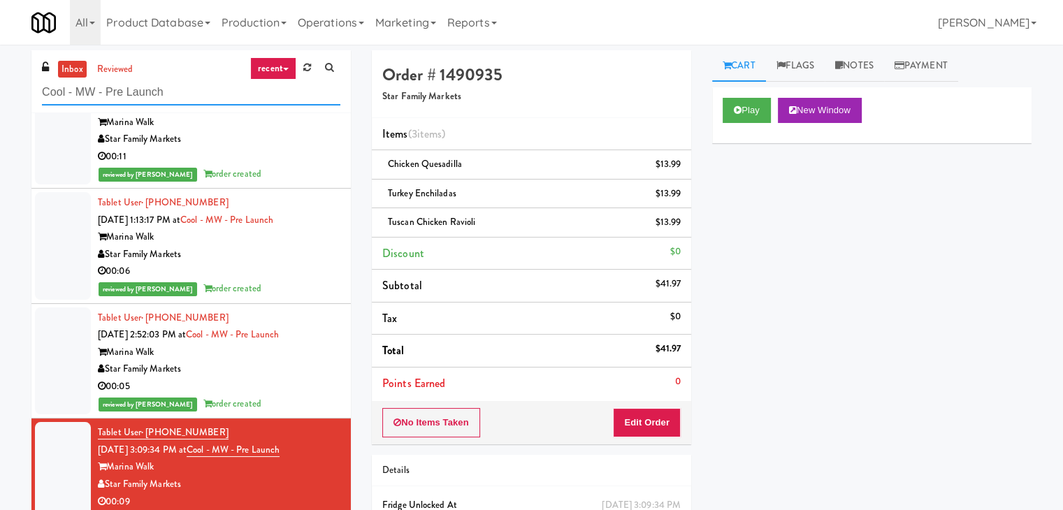
click at [182, 104] on input "Cool - MW - Pre Launch" at bounding box center [191, 93] width 298 height 26
paste input "2775 - Pantry Left"
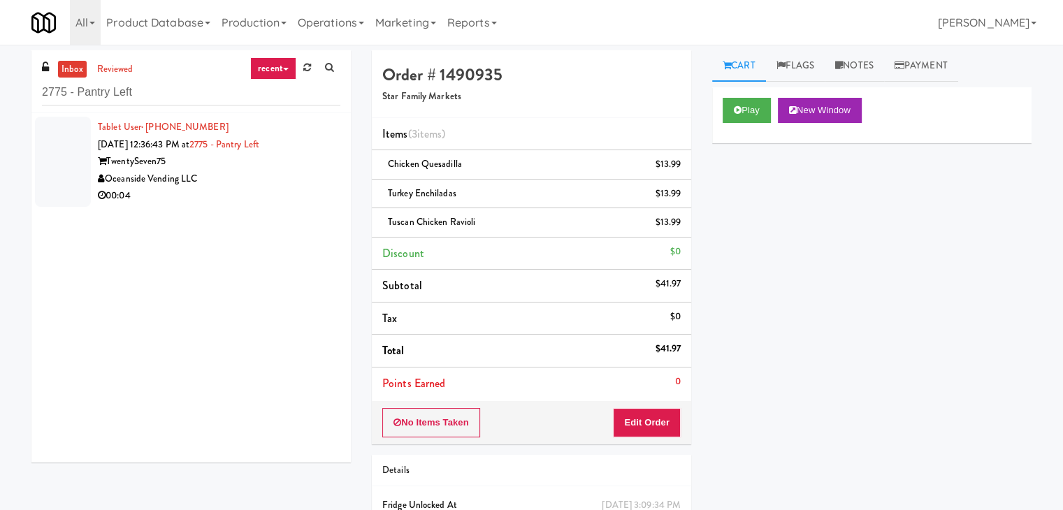
click at [291, 205] on li "Tablet User · (951) 349-7053 [DATE] 12:36:43 PM at 2775 - Pantry Left TwentySev…" at bounding box center [190, 161] width 319 height 97
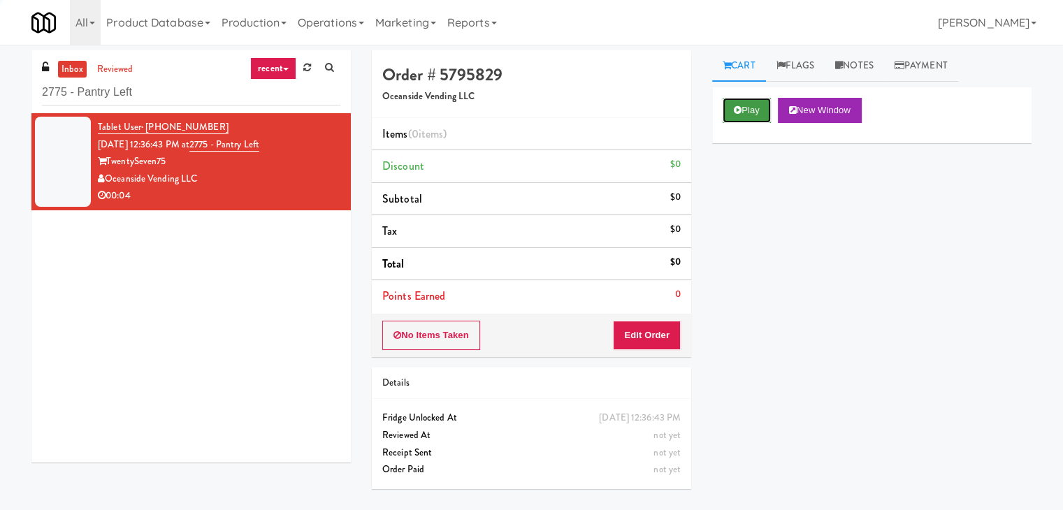
click at [743, 112] on button "Play" at bounding box center [747, 110] width 48 height 25
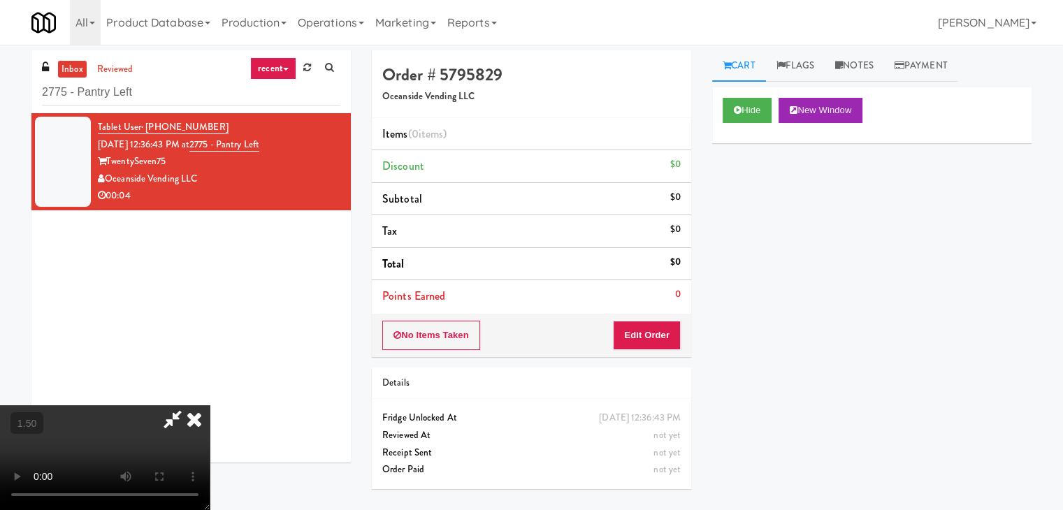
click at [210, 405] on video at bounding box center [105, 457] width 210 height 105
click at [210, 405] on icon at bounding box center [194, 419] width 31 height 28
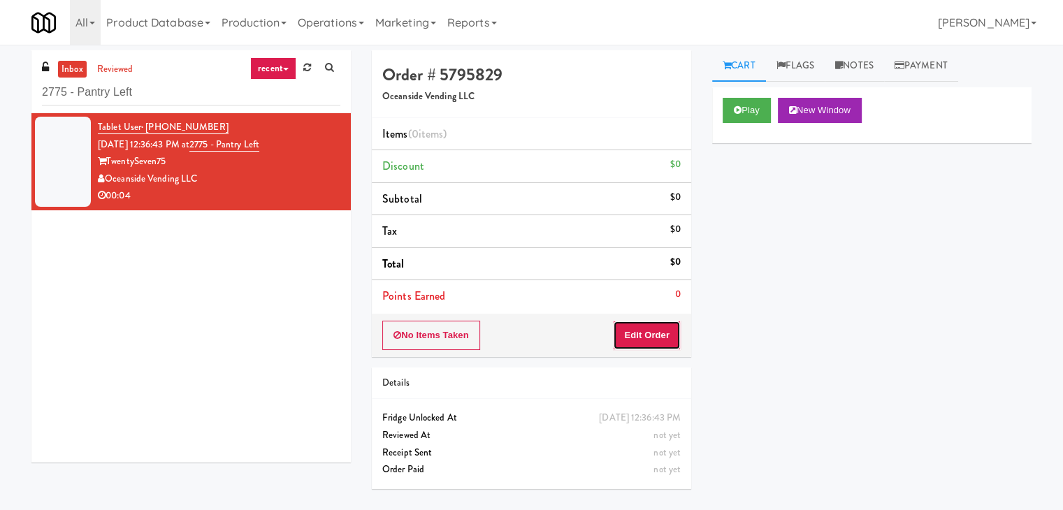
drag, startPoint x: 668, startPoint y: 346, endPoint x: 693, endPoint y: 303, distance: 50.1
click at [667, 344] on button "Edit Order" at bounding box center [647, 335] width 68 height 29
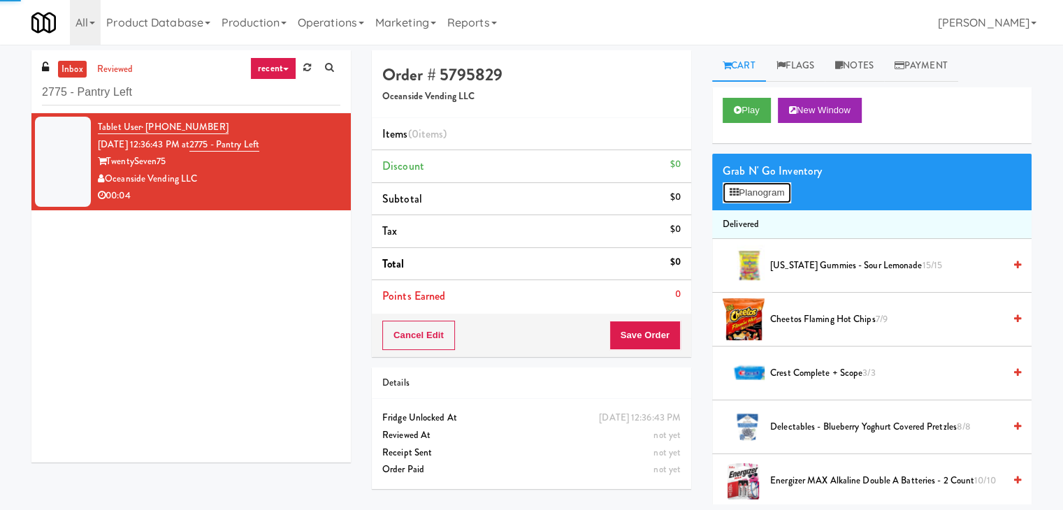
click at [760, 198] on button "Planogram" at bounding box center [757, 192] width 69 height 21
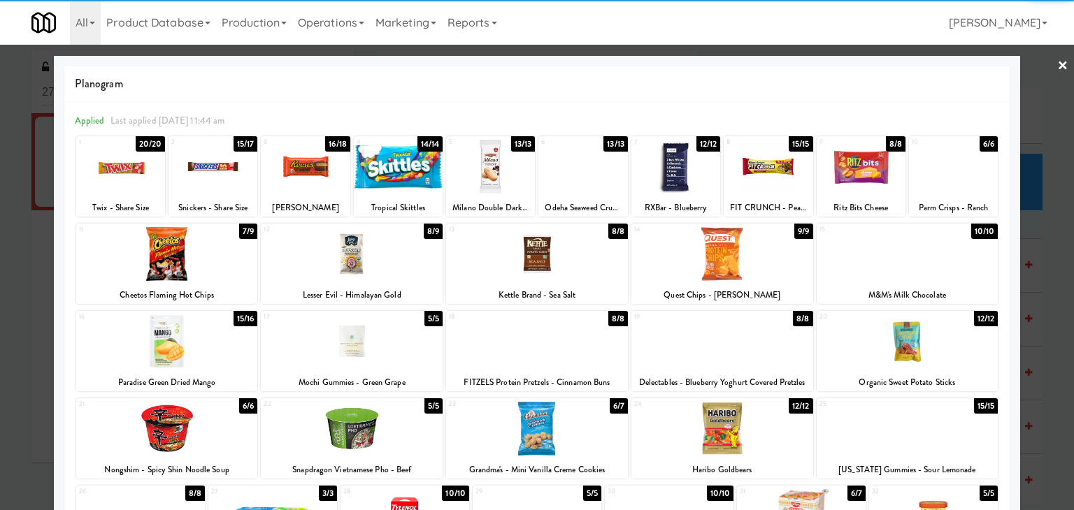
click at [304, 176] on div at bounding box center [305, 167] width 89 height 54
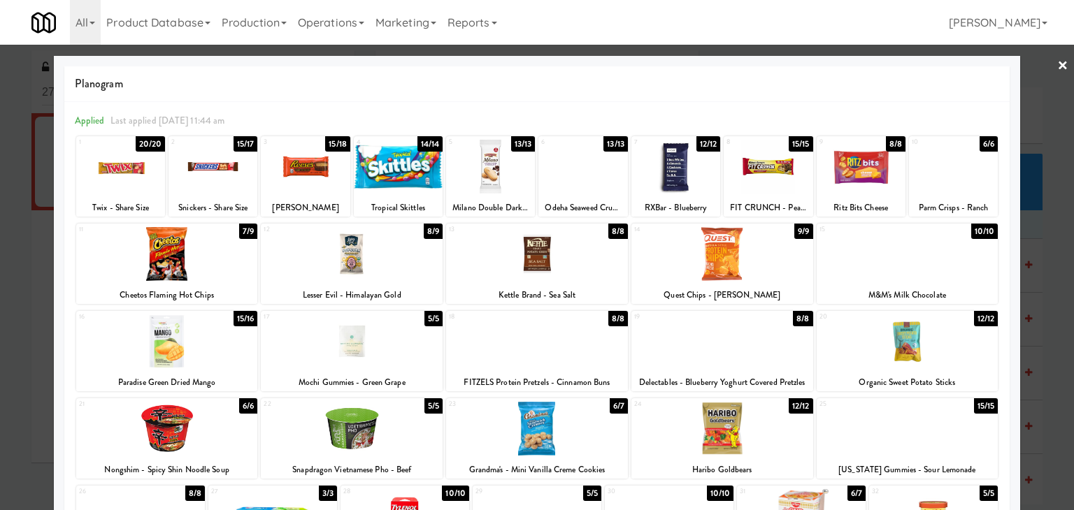
click at [1043, 63] on div at bounding box center [537, 255] width 1074 height 510
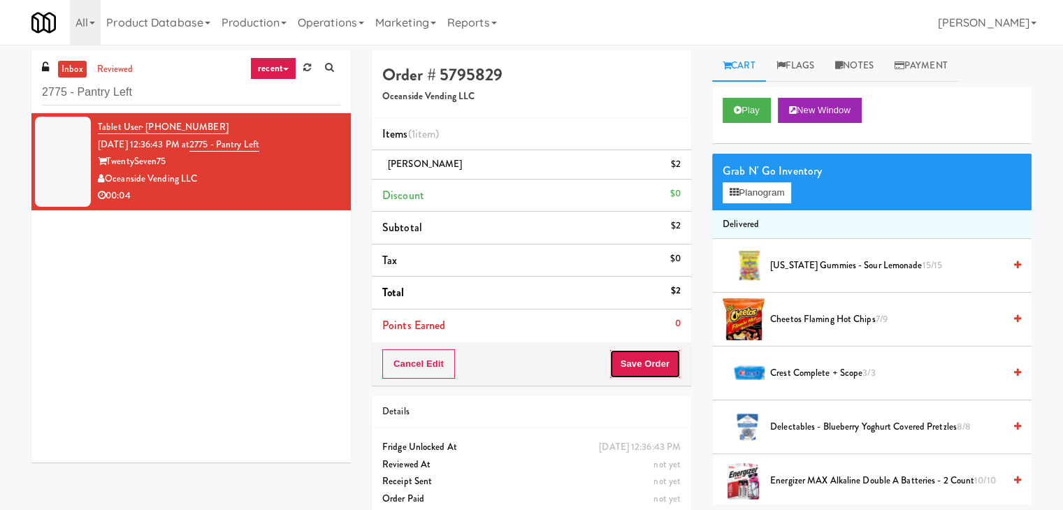
click at [623, 362] on button "Save Order" at bounding box center [645, 363] width 71 height 29
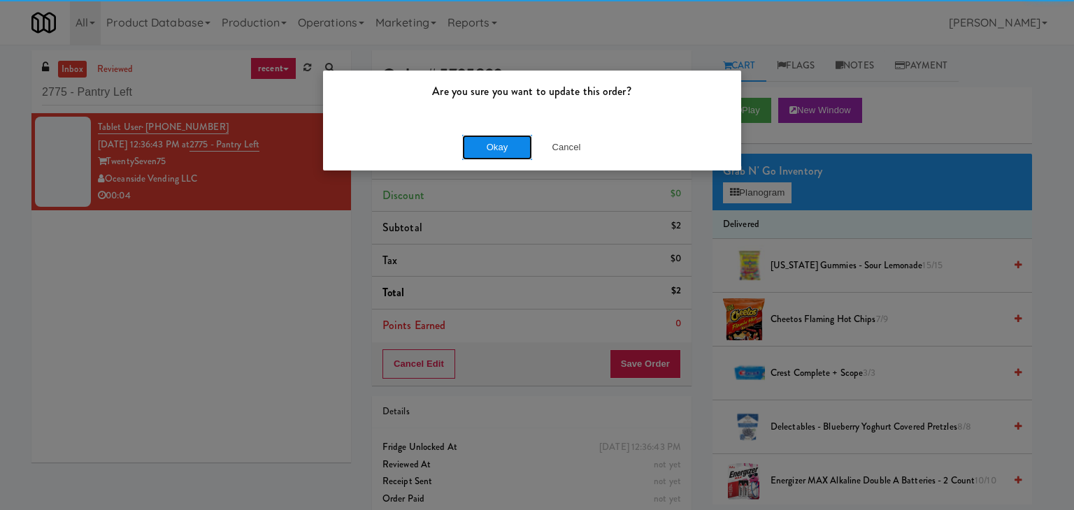
drag, startPoint x: 495, startPoint y: 157, endPoint x: 491, endPoint y: 150, distance: 8.8
click at [495, 157] on button "Okay" at bounding box center [497, 147] width 70 height 25
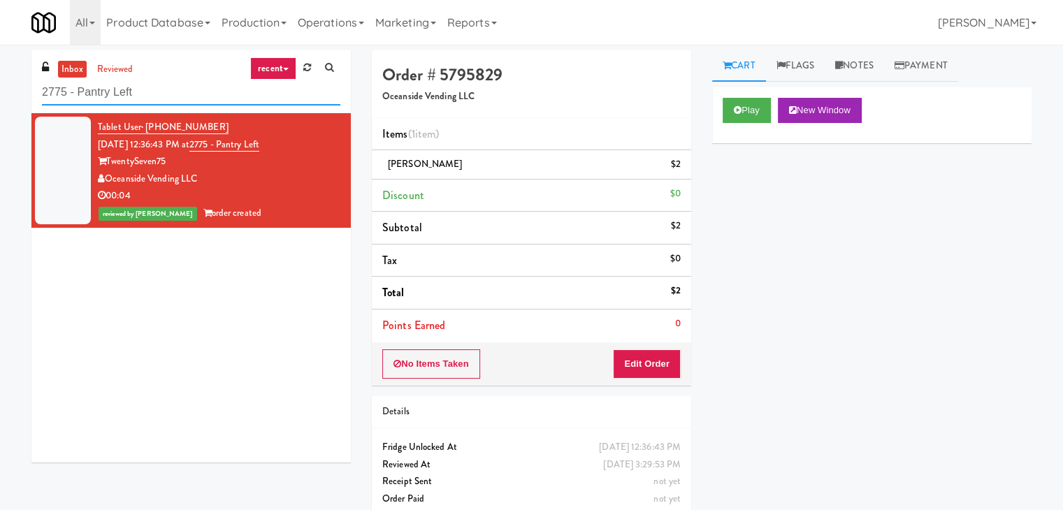
click at [201, 96] on input "2775 - Pantry Left" at bounding box center [191, 93] width 298 height 26
paste input "Aperture UCF - Cooler -"
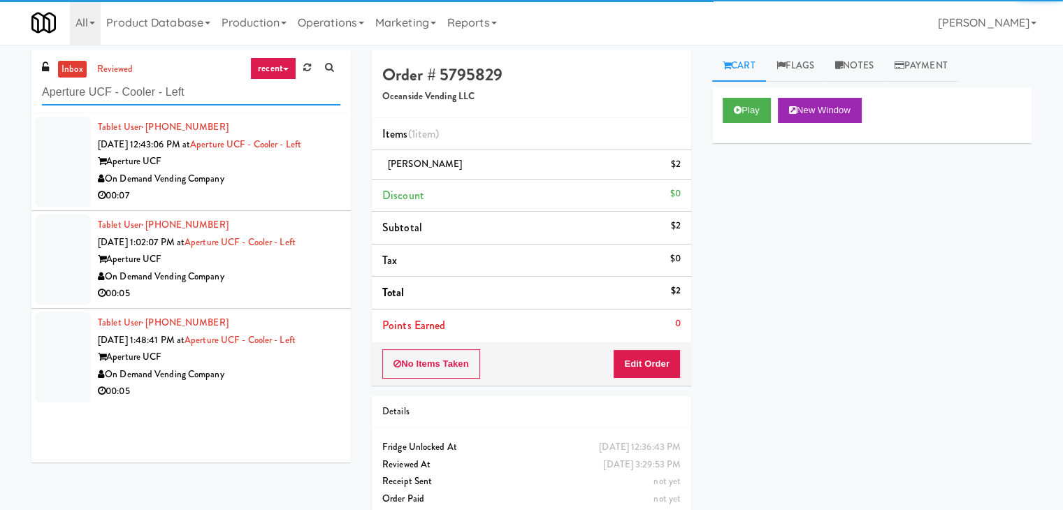
type input "Aperture UCF - Cooler - Left"
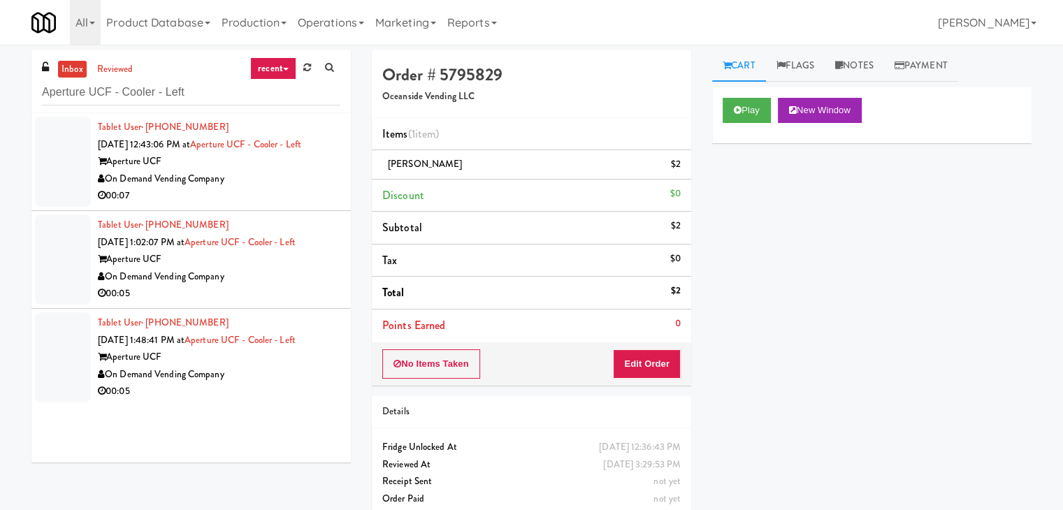
click at [302, 171] on div "Tablet User · (678) 863-5408 [DATE] 12:43:06 PM at Aperture UCF - Cooler - Left…" at bounding box center [219, 162] width 243 height 86
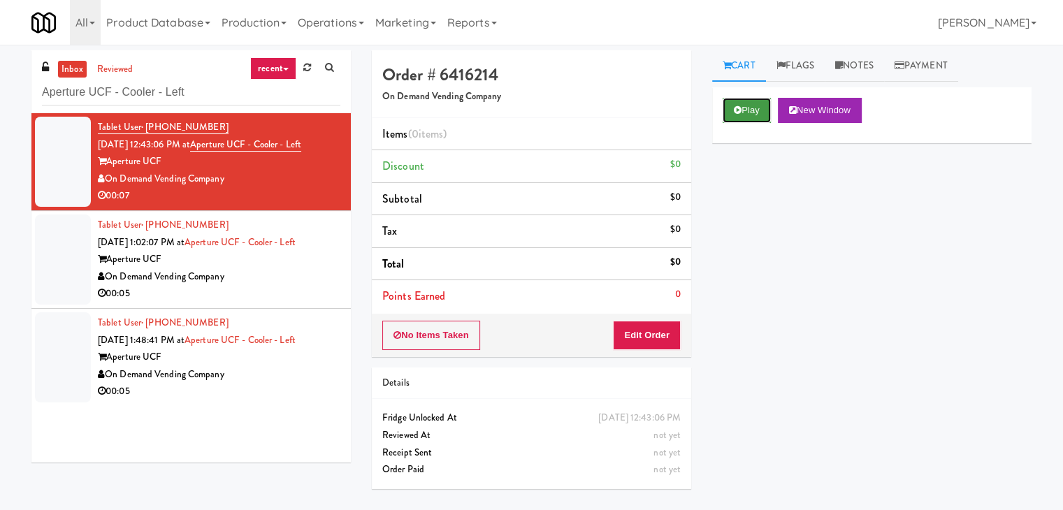
click at [739, 111] on icon at bounding box center [738, 110] width 8 height 9
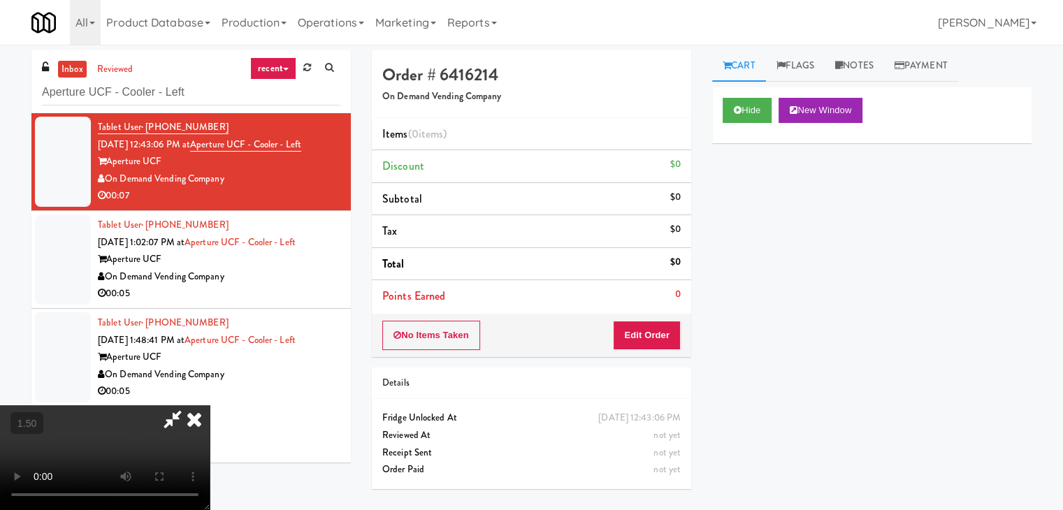
click at [210, 405] on video at bounding box center [105, 457] width 210 height 105
drag, startPoint x: 613, startPoint y: 60, endPoint x: 651, endPoint y: 201, distance: 146.3
click at [210, 405] on icon at bounding box center [194, 419] width 31 height 28
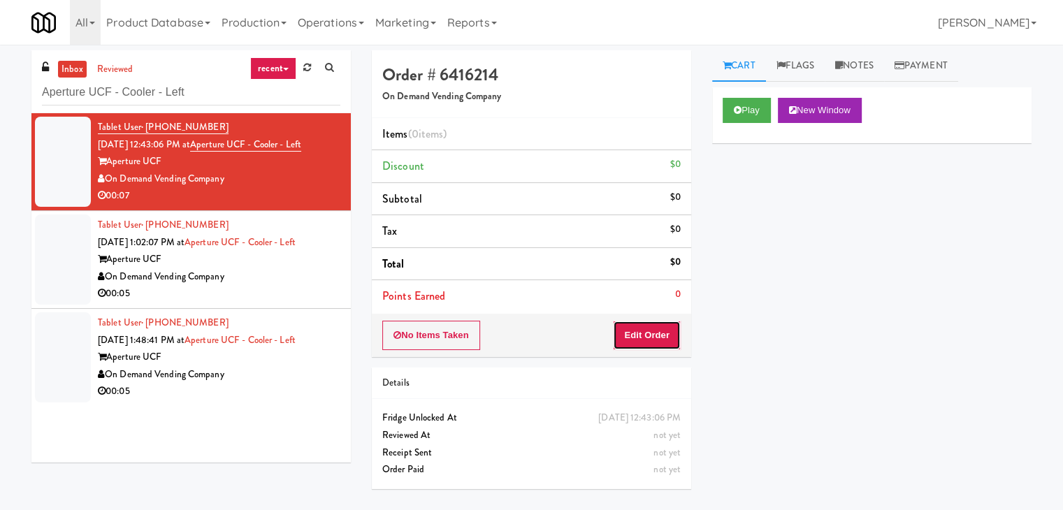
click at [651, 341] on button "Edit Order" at bounding box center [647, 335] width 68 height 29
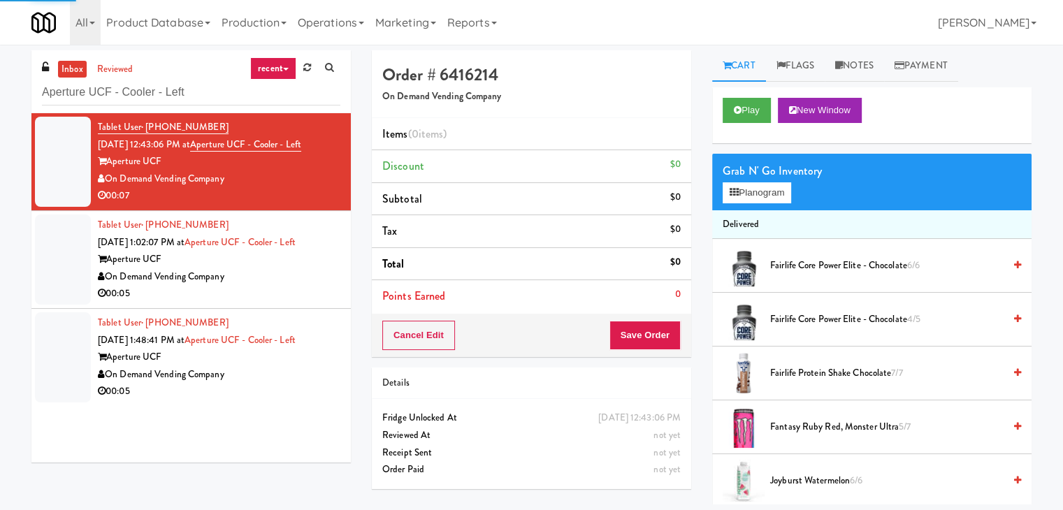
click at [756, 204] on div "Grab N' Go Inventory Planogram" at bounding box center [871, 182] width 319 height 57
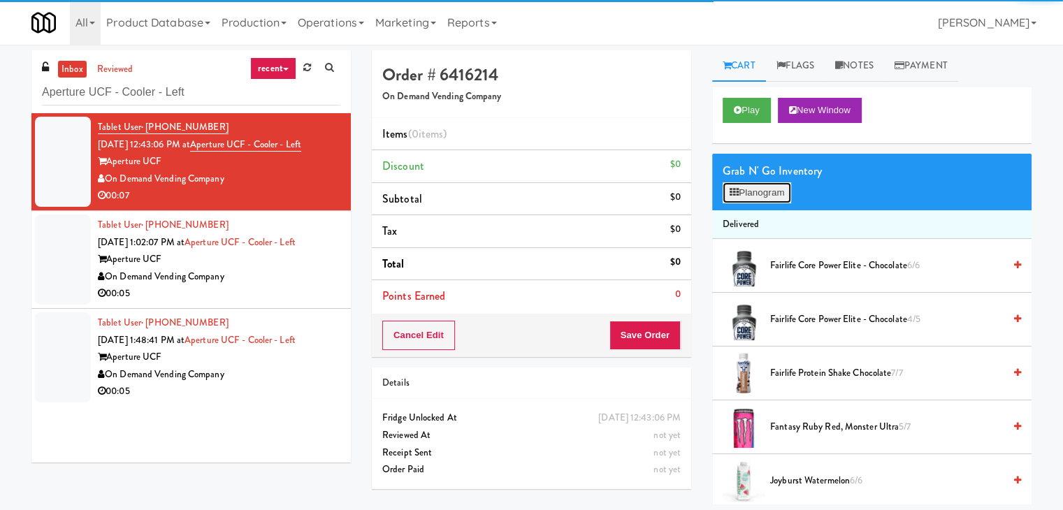
click at [757, 194] on button "Planogram" at bounding box center [757, 192] width 69 height 21
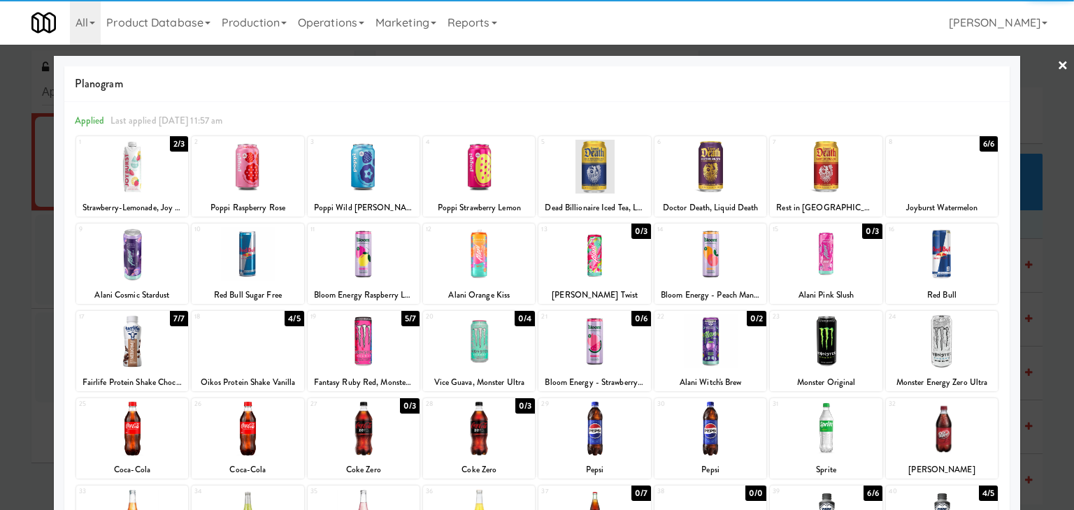
scroll to position [140, 0]
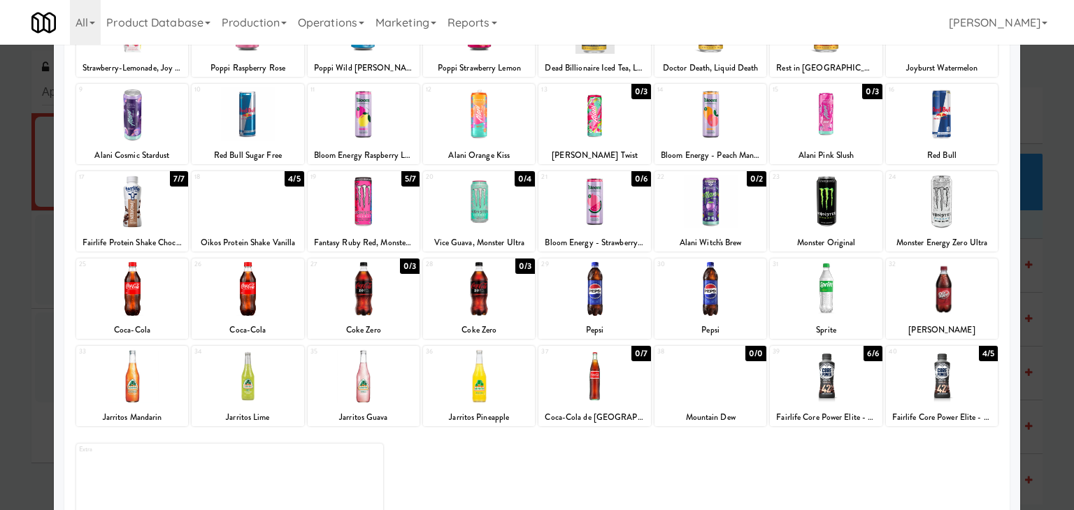
click at [951, 208] on div at bounding box center [942, 202] width 112 height 54
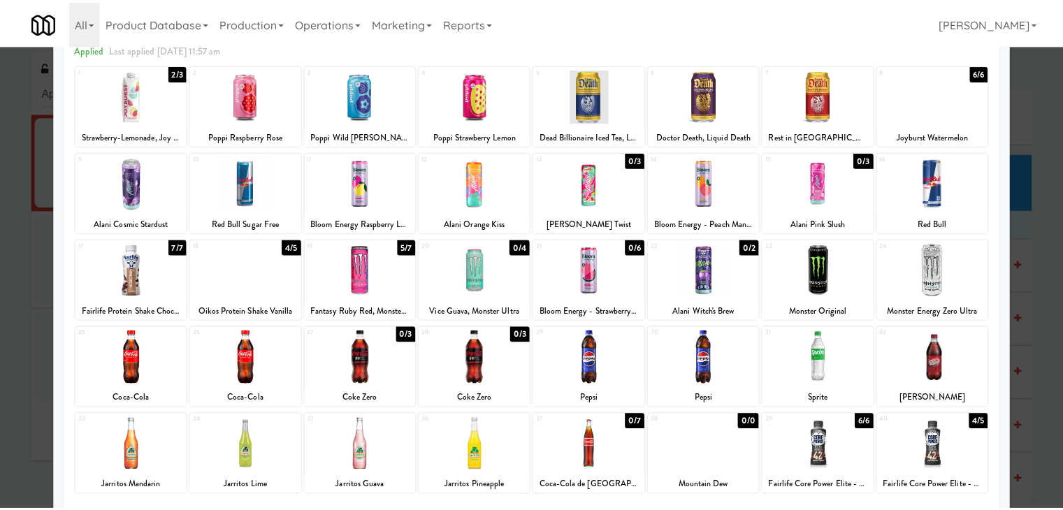
scroll to position [0, 0]
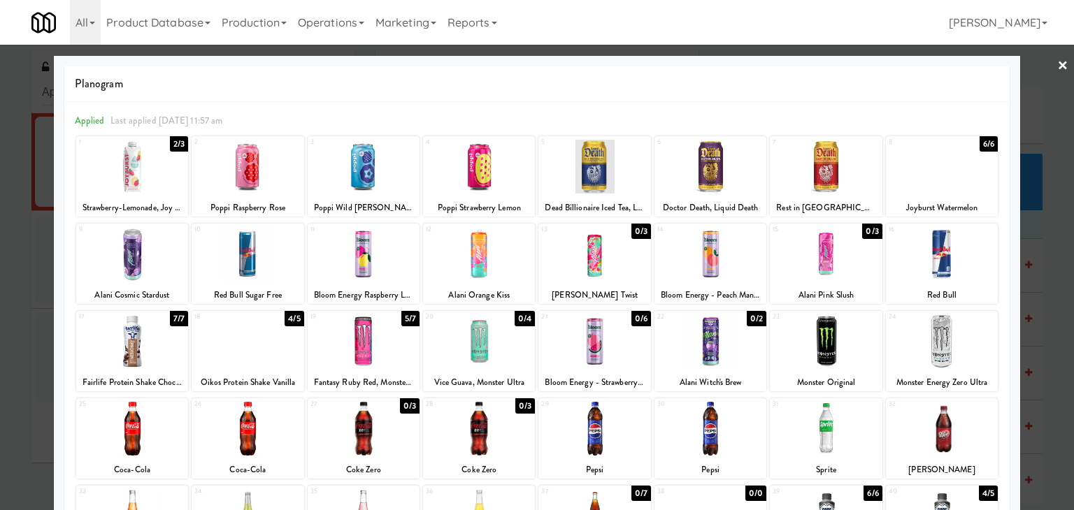
click at [1057, 64] on link "×" at bounding box center [1062, 66] width 11 height 43
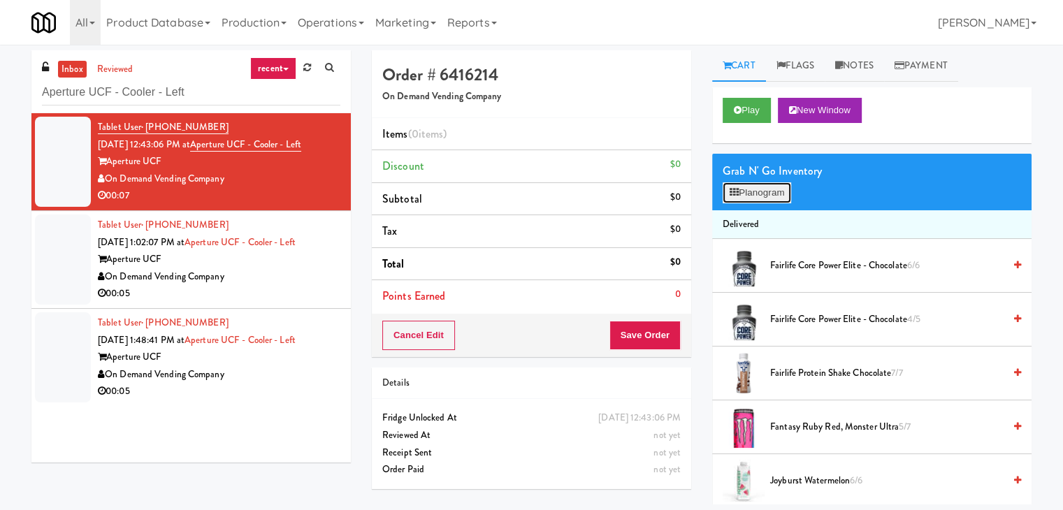
click at [783, 196] on button "Planogram" at bounding box center [757, 192] width 69 height 21
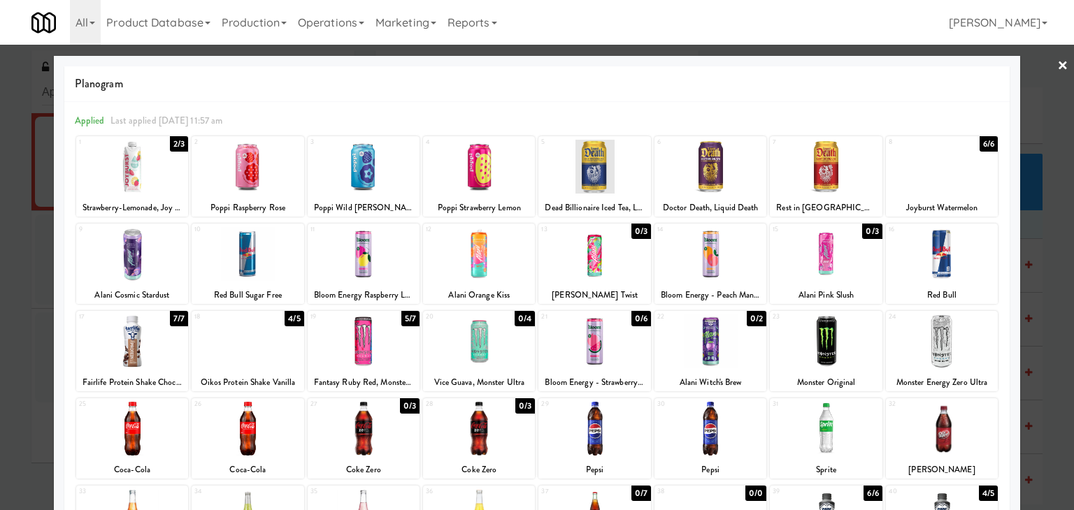
click at [1057, 63] on link "×" at bounding box center [1062, 66] width 11 height 43
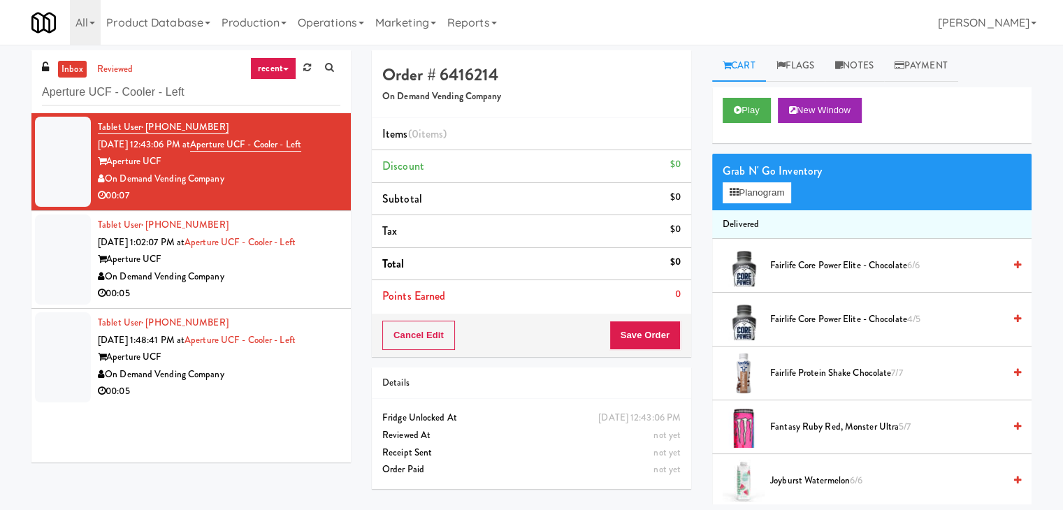
scroll to position [271, 0]
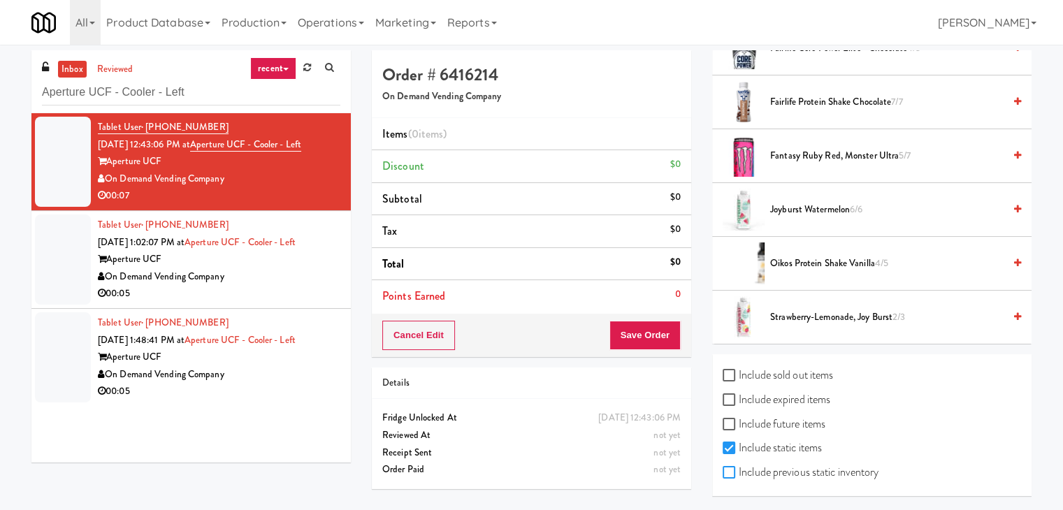
click at [737, 468] on input "Include previous static inventory" at bounding box center [731, 473] width 16 height 11
checkbox input "true"
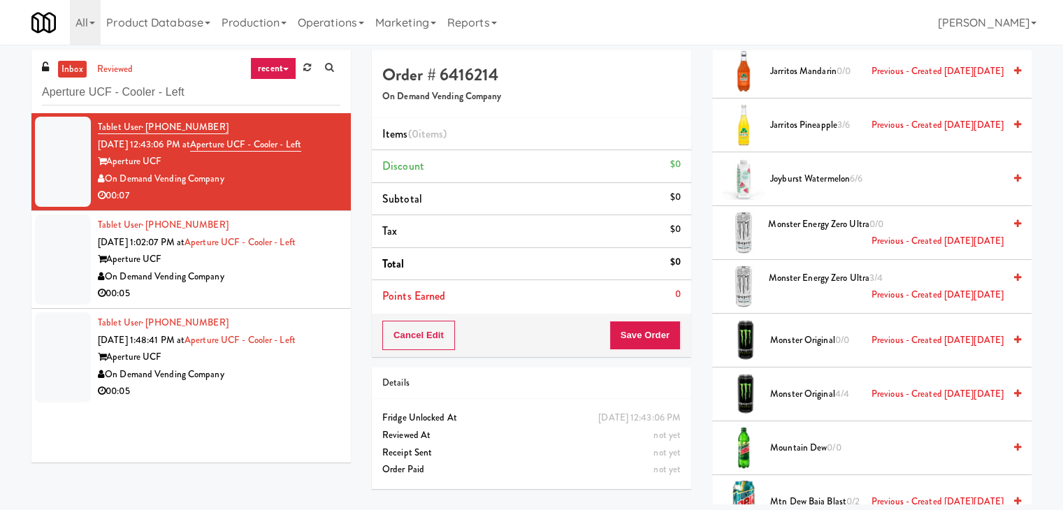
scroll to position [2368, 0]
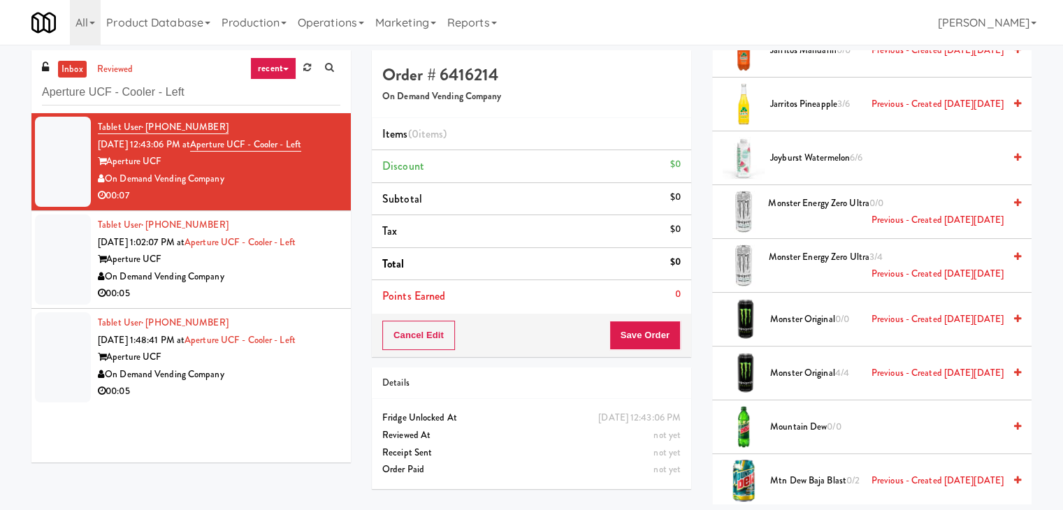
click at [805, 249] on span "Monster Energy Zero Ultra 3/4 Previous - Created [DATE][DATE]" at bounding box center [885, 266] width 235 height 34
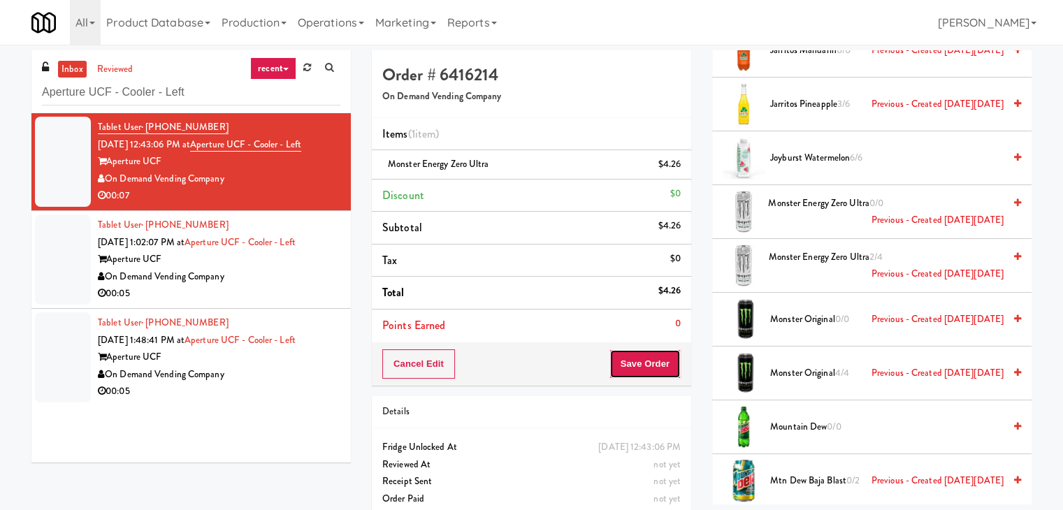
click at [649, 356] on button "Save Order" at bounding box center [645, 363] width 71 height 29
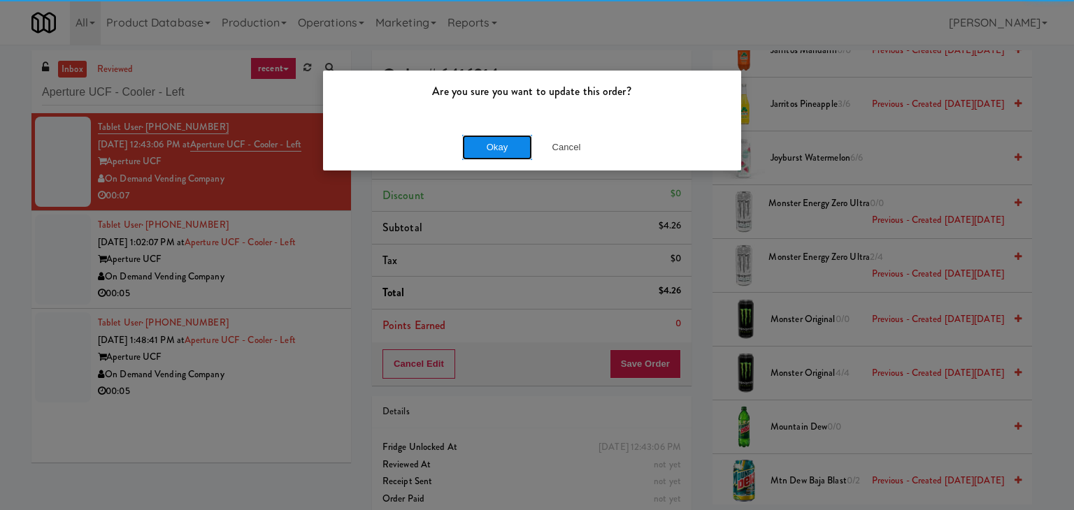
click at [509, 153] on button "Okay" at bounding box center [497, 147] width 70 height 25
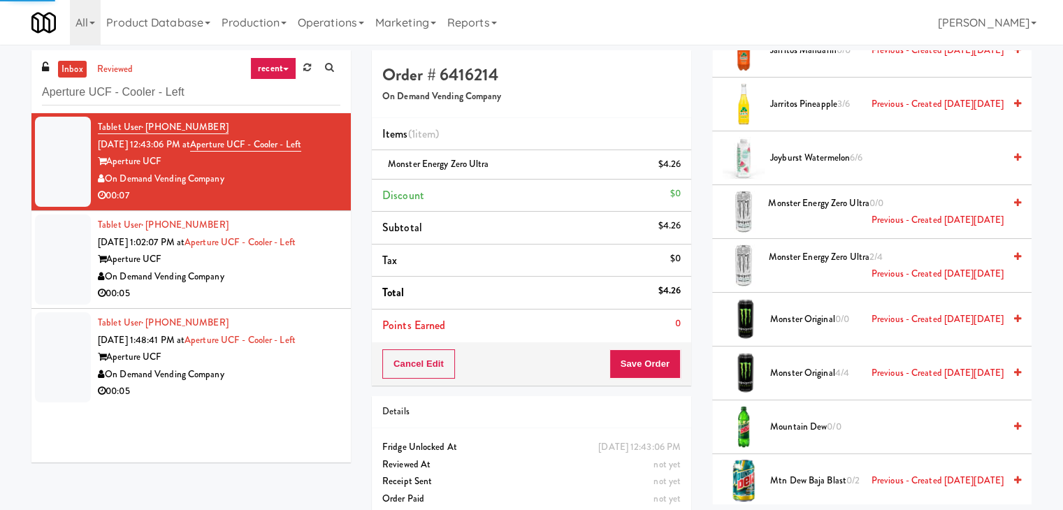
click at [277, 294] on div "00:05" at bounding box center [219, 293] width 243 height 17
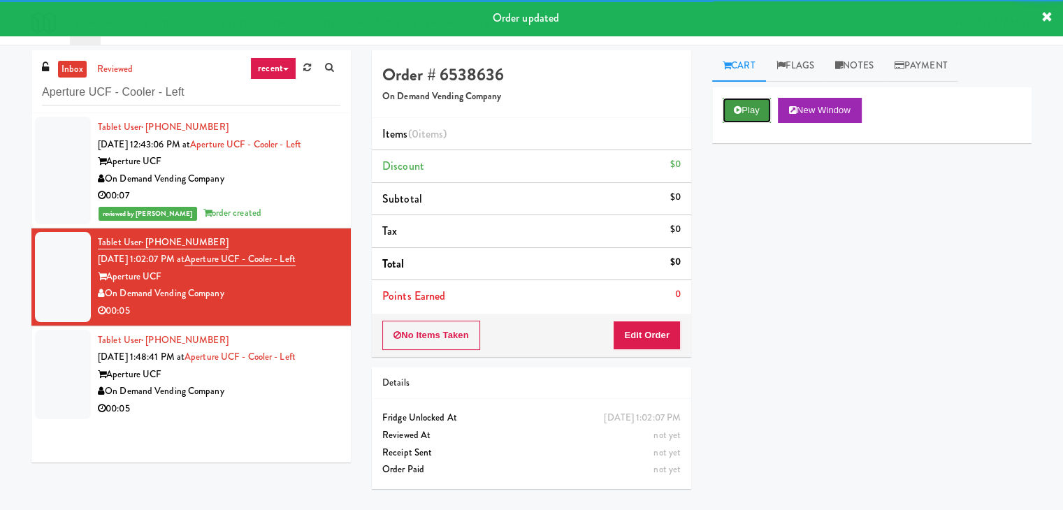
click at [743, 106] on button "Play" at bounding box center [747, 110] width 48 height 25
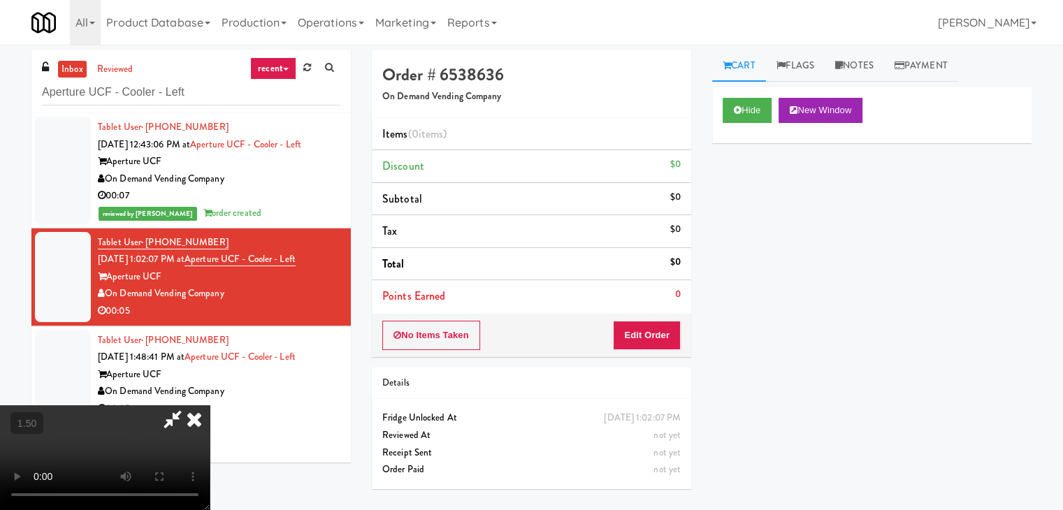
click at [210, 405] on video at bounding box center [105, 457] width 210 height 105
click at [210, 405] on icon at bounding box center [194, 419] width 31 height 28
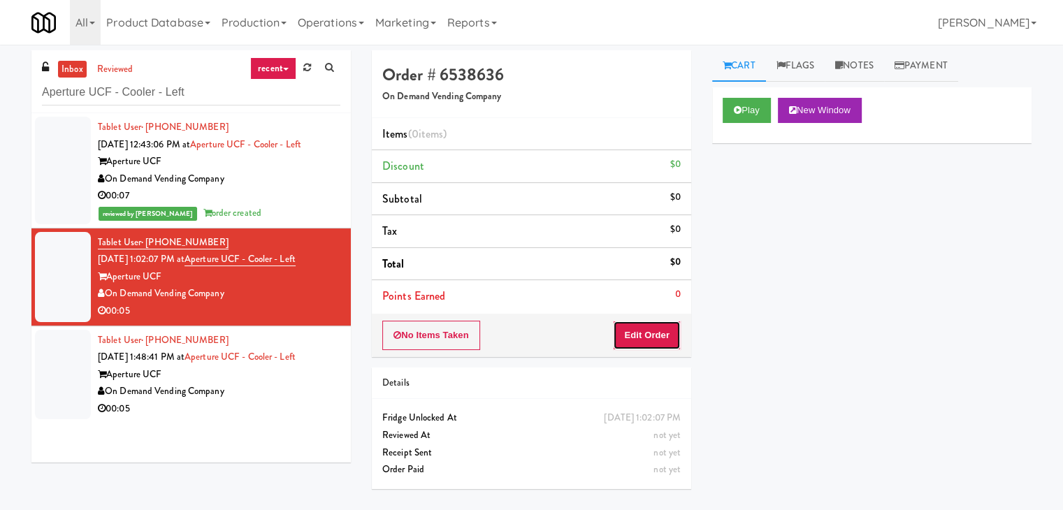
click at [670, 327] on button "Edit Order" at bounding box center [647, 335] width 68 height 29
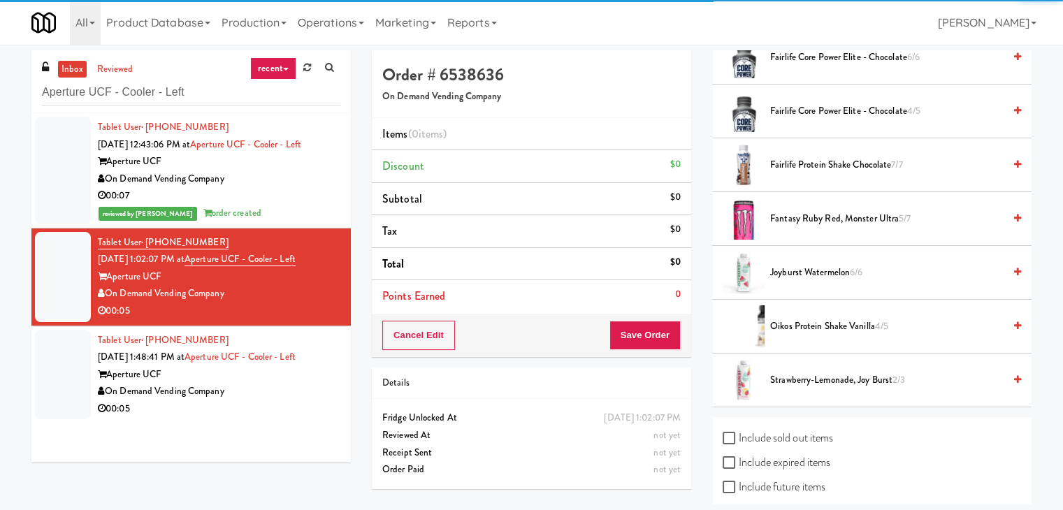
scroll to position [271, 0]
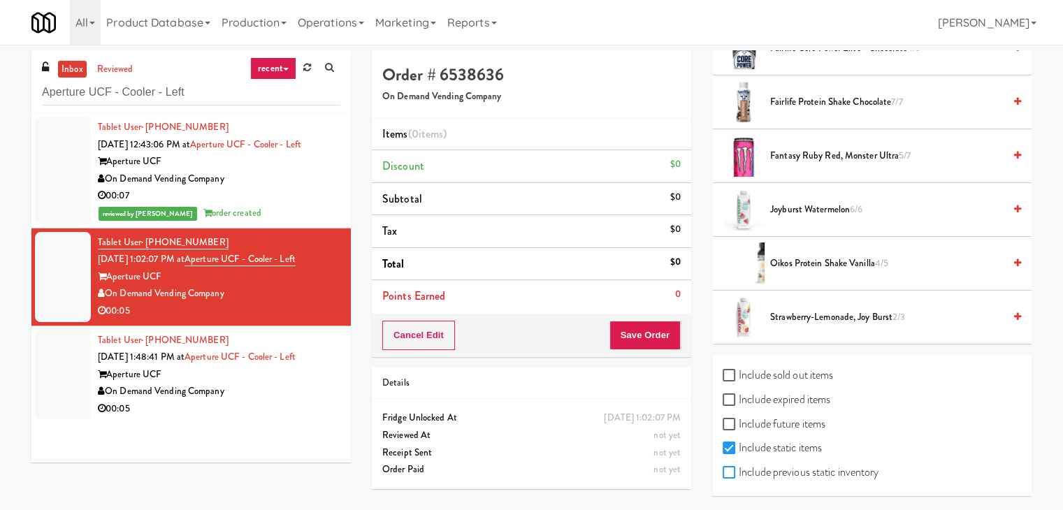
click at [731, 470] on input "Include previous static inventory" at bounding box center [731, 473] width 16 height 11
checkbox input "true"
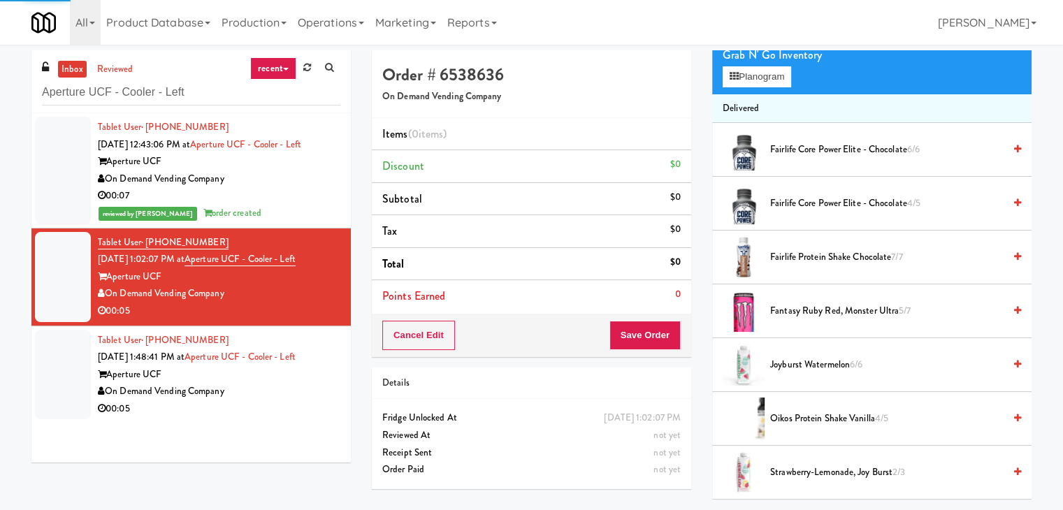
scroll to position [0, 0]
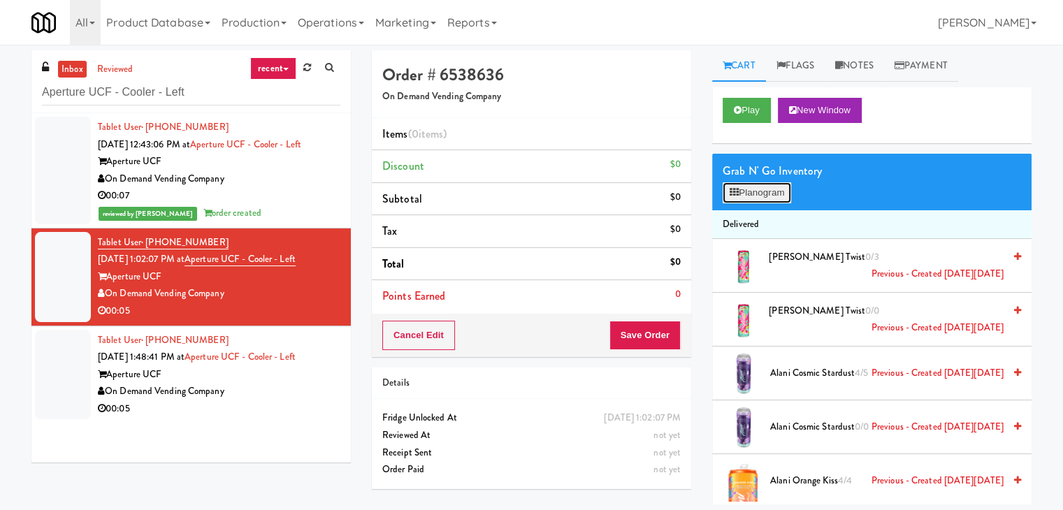
click at [765, 196] on button "Planogram" at bounding box center [757, 192] width 69 height 21
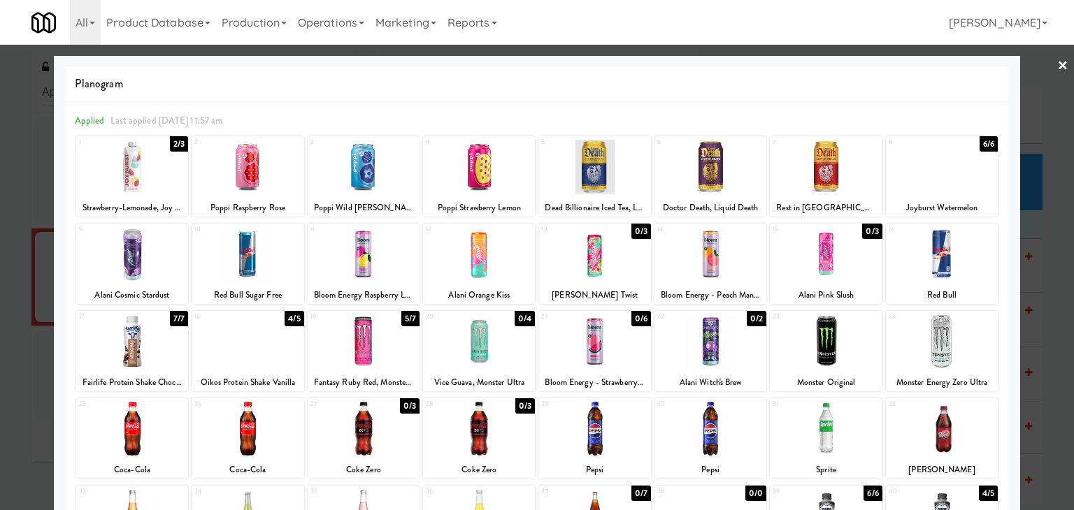
click at [1057, 65] on link "×" at bounding box center [1062, 66] width 11 height 43
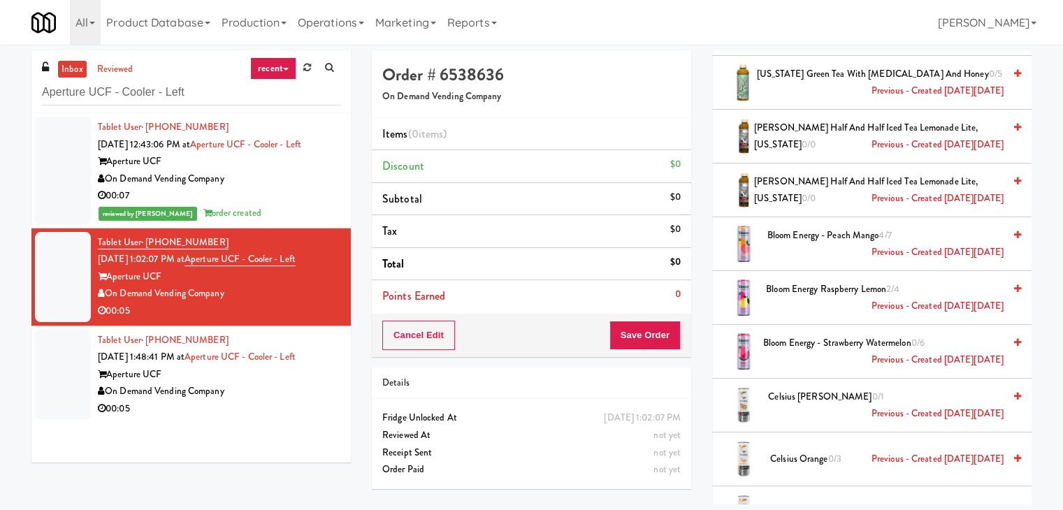
scroll to position [559, 0]
click at [810, 244] on span "Bloom Energy - Peach Mango 4/7 Previous - Created [DATE][DATE]" at bounding box center [885, 245] width 236 height 34
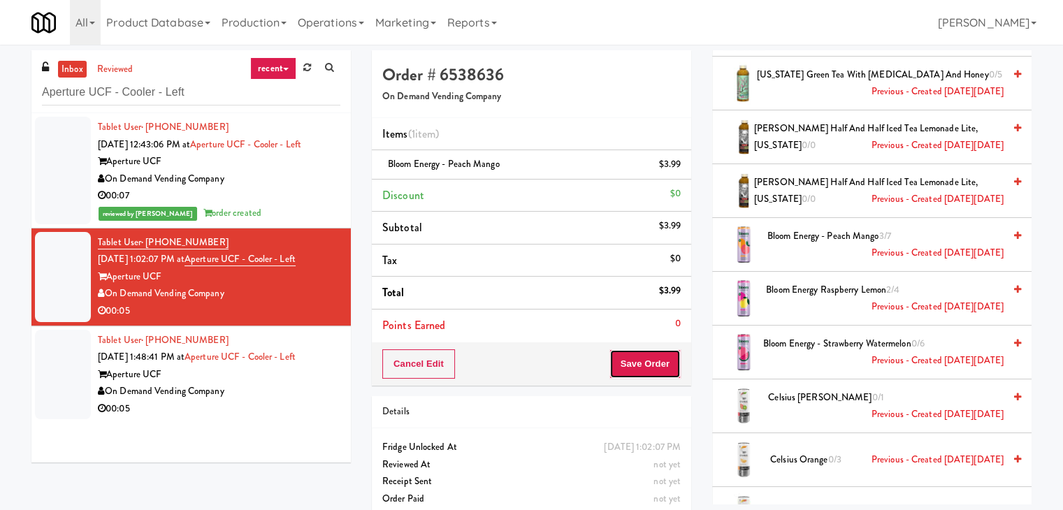
click at [632, 366] on button "Save Order" at bounding box center [645, 363] width 71 height 29
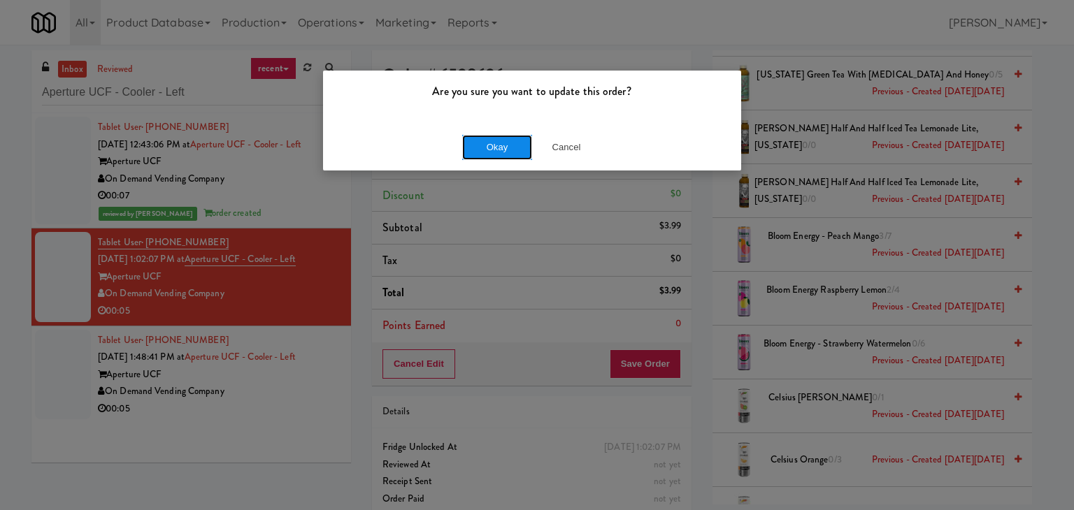
drag, startPoint x: 503, startPoint y: 146, endPoint x: 480, endPoint y: 173, distance: 35.2
click at [503, 146] on button "Okay" at bounding box center [497, 147] width 70 height 25
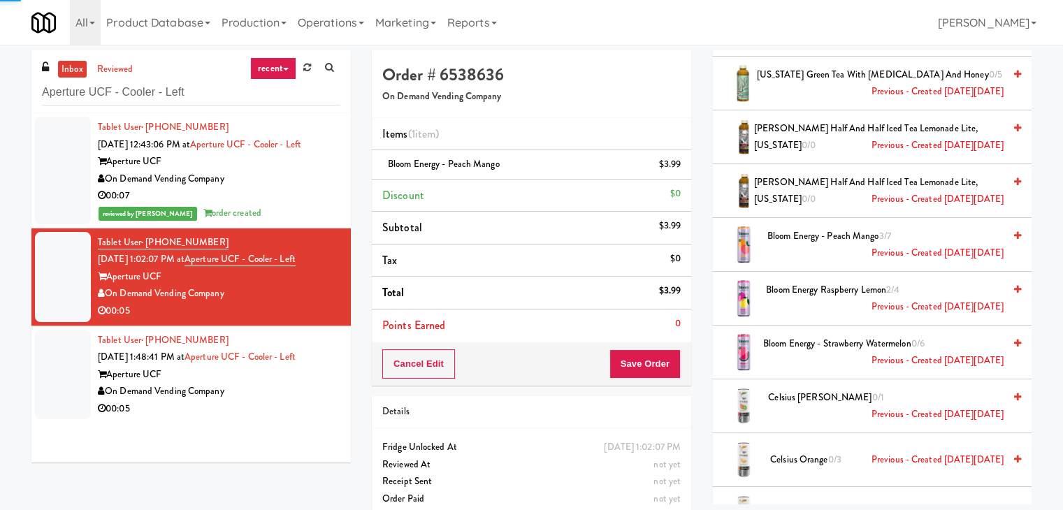
click at [294, 392] on div "On Demand Vending Company" at bounding box center [219, 391] width 243 height 17
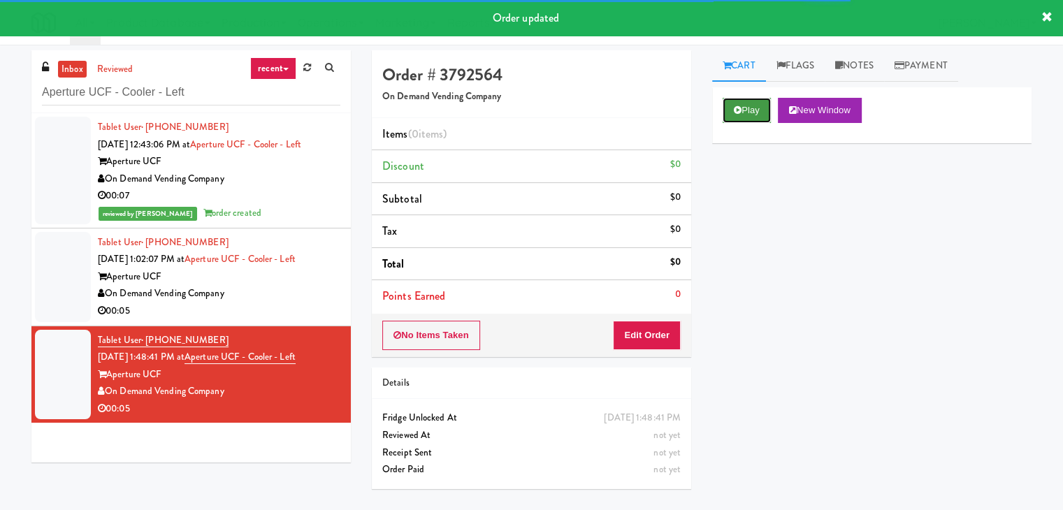
click at [742, 104] on button "Play" at bounding box center [747, 110] width 48 height 25
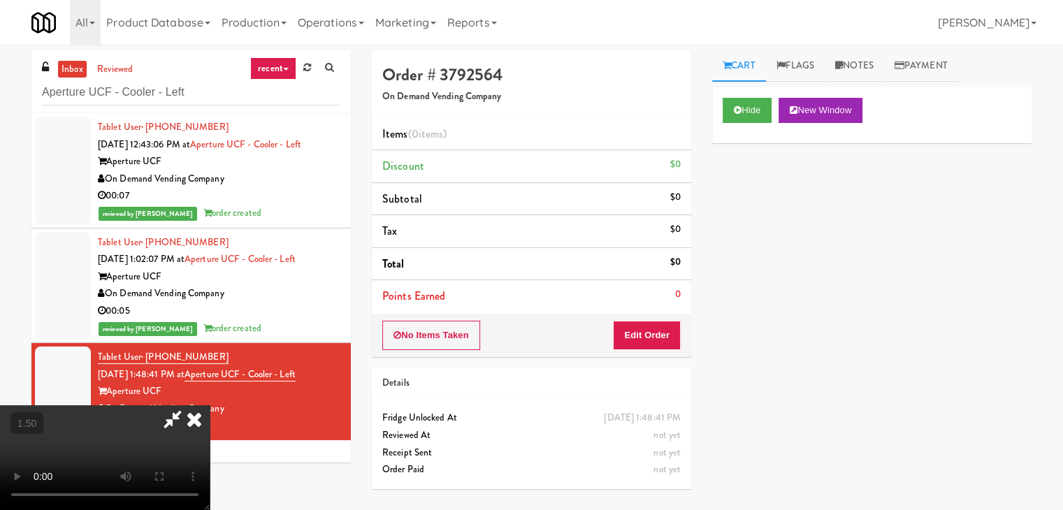
click at [210, 405] on icon at bounding box center [194, 419] width 31 height 28
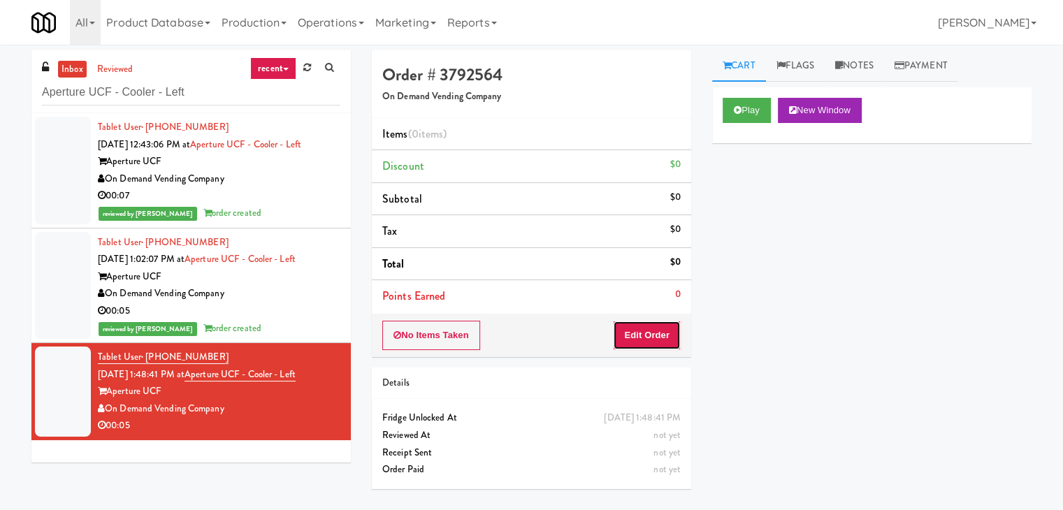
drag, startPoint x: 651, startPoint y: 336, endPoint x: 697, endPoint y: 303, distance: 57.0
click at [651, 334] on button "Edit Order" at bounding box center [647, 335] width 68 height 29
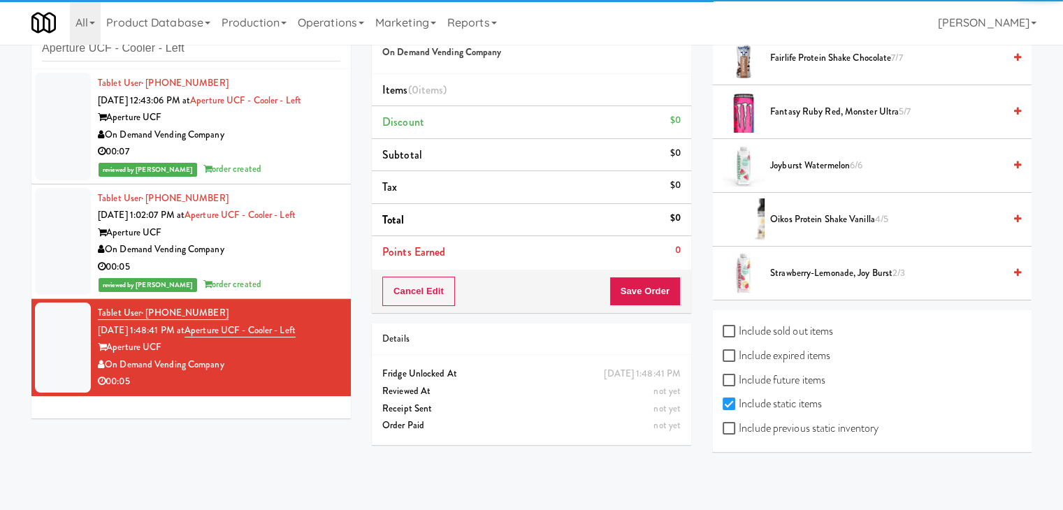
scroll to position [45, 0]
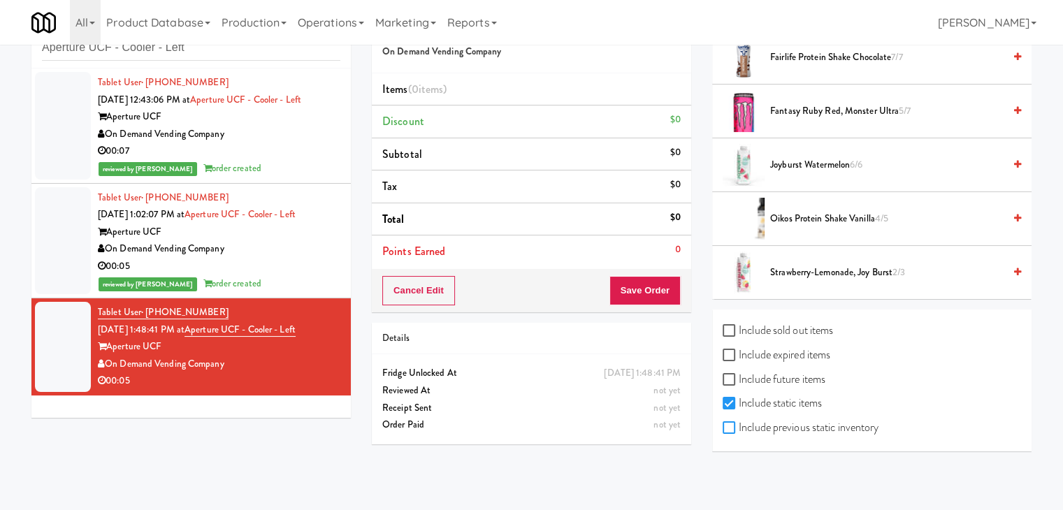
drag, startPoint x: 732, startPoint y: 426, endPoint x: 807, endPoint y: 400, distance: 80.0
click at [733, 426] on input "Include previous static inventory" at bounding box center [731, 428] width 16 height 11
checkbox input "true"
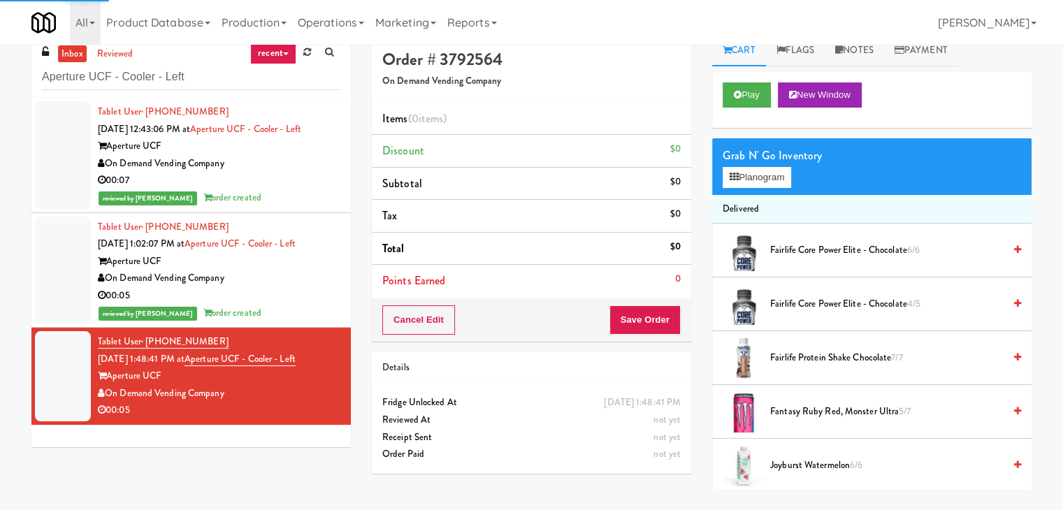
scroll to position [0, 0]
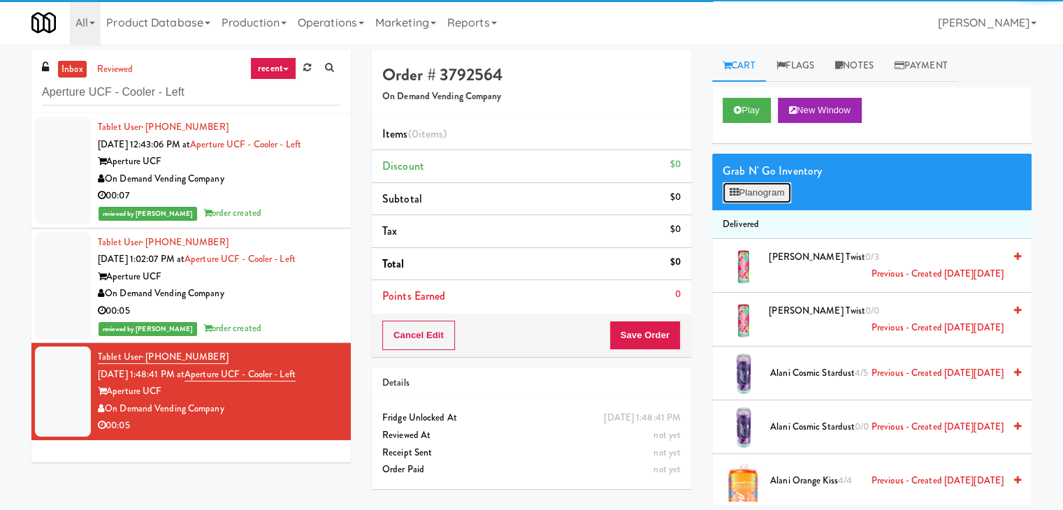
click at [774, 190] on button "Planogram" at bounding box center [757, 192] width 69 height 21
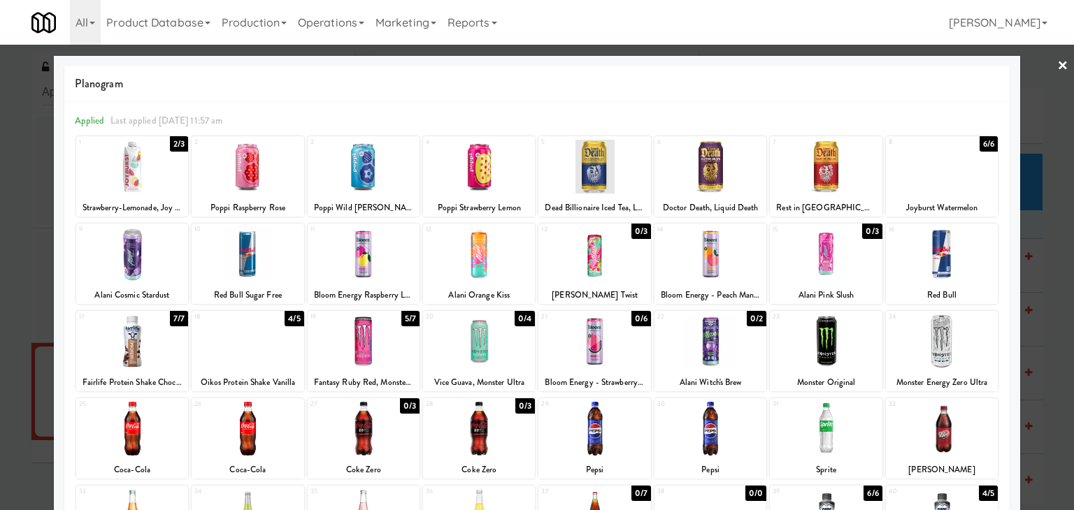
click at [1057, 62] on link "×" at bounding box center [1062, 66] width 11 height 43
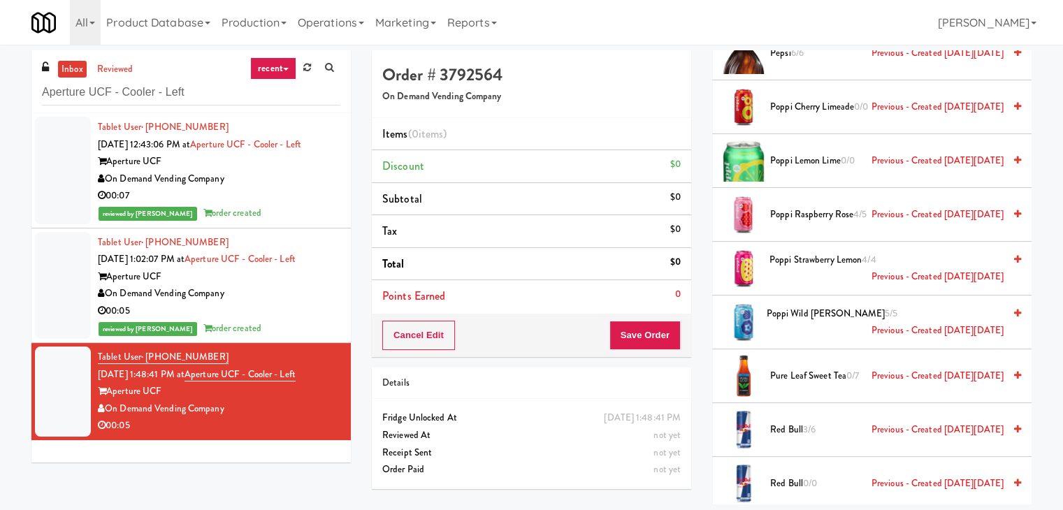
scroll to position [3076, 0]
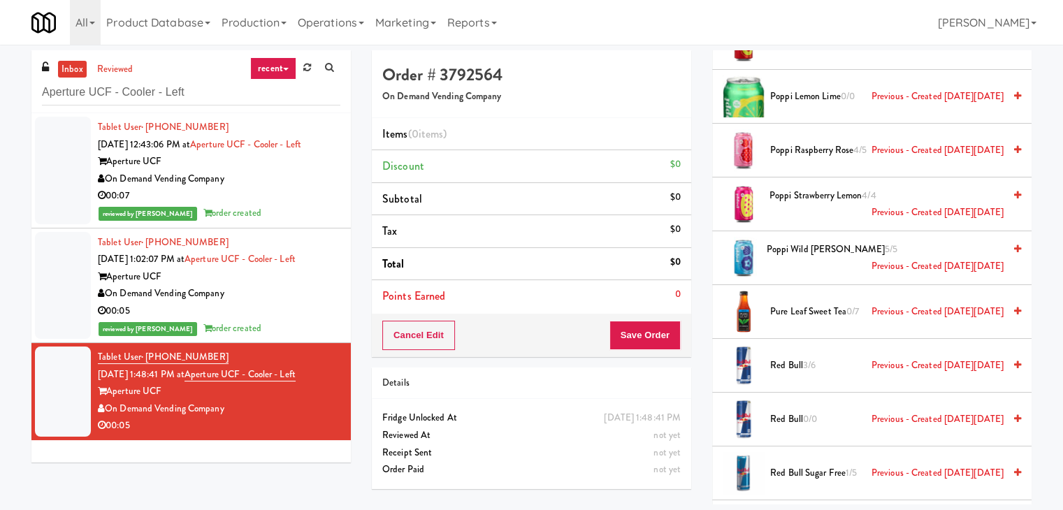
click at [788, 359] on span "Red Bull 3/6 Previous - Created [DATE][DATE]" at bounding box center [886, 365] width 233 height 17
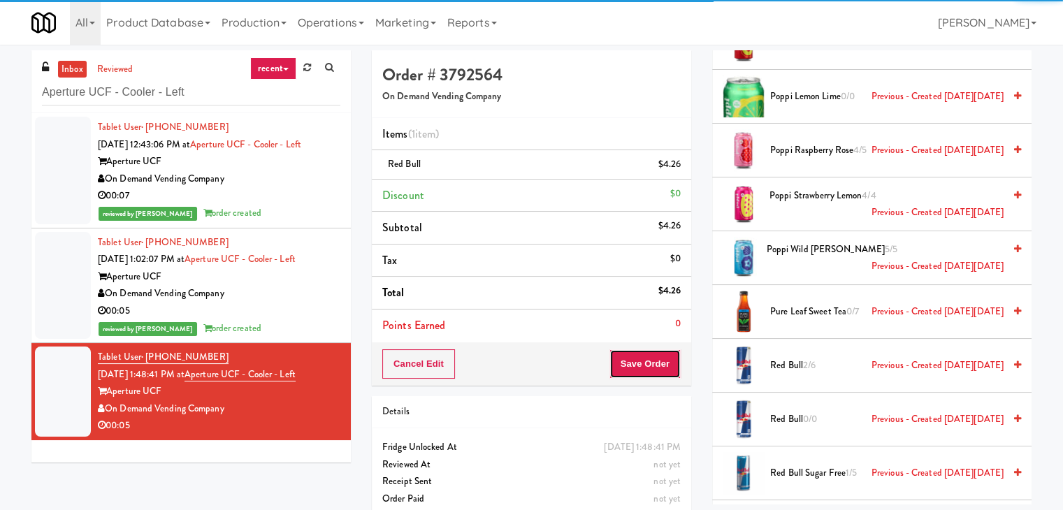
click at [637, 363] on button "Save Order" at bounding box center [645, 363] width 71 height 29
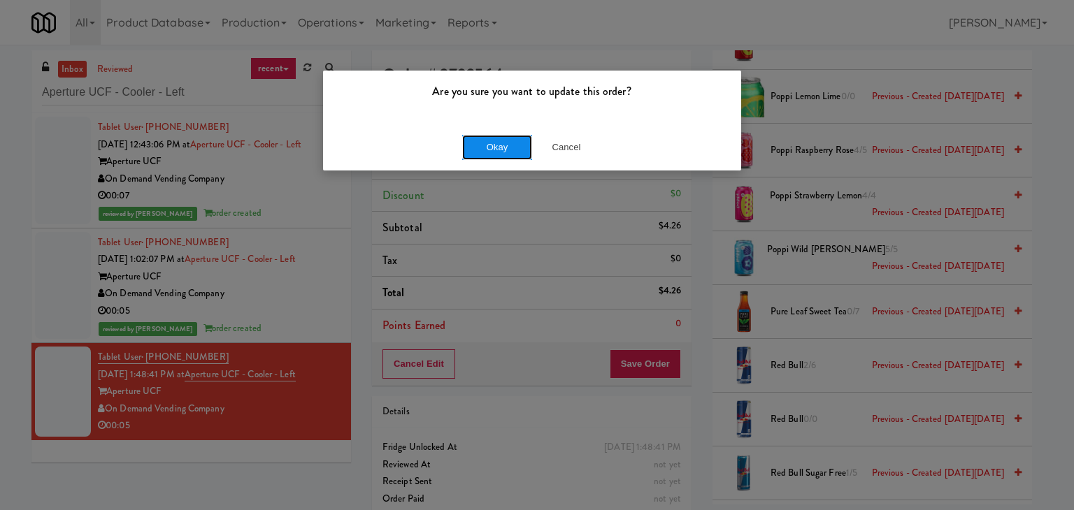
click at [473, 152] on button "Okay" at bounding box center [497, 147] width 70 height 25
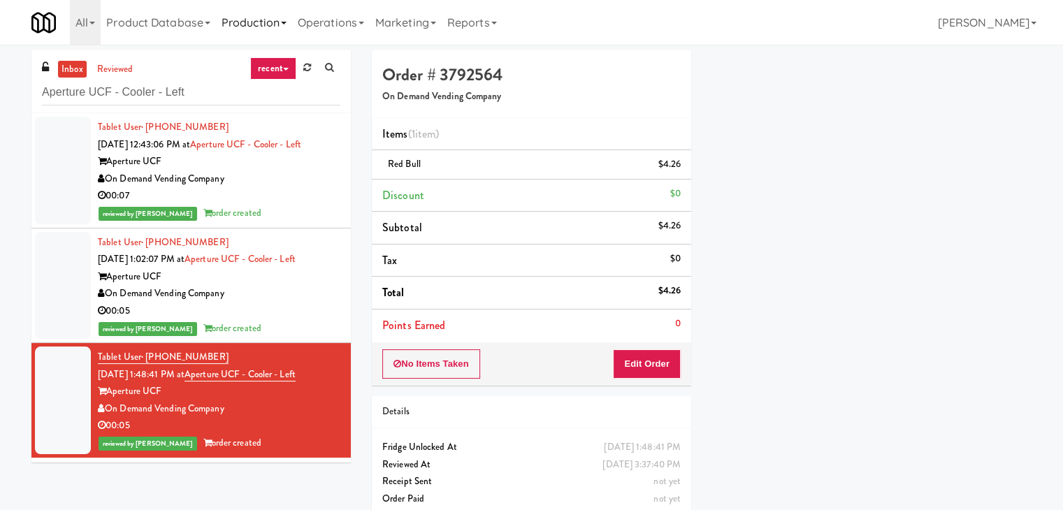
scroll to position [106, 0]
click at [313, 308] on div "00:05" at bounding box center [219, 311] width 243 height 17
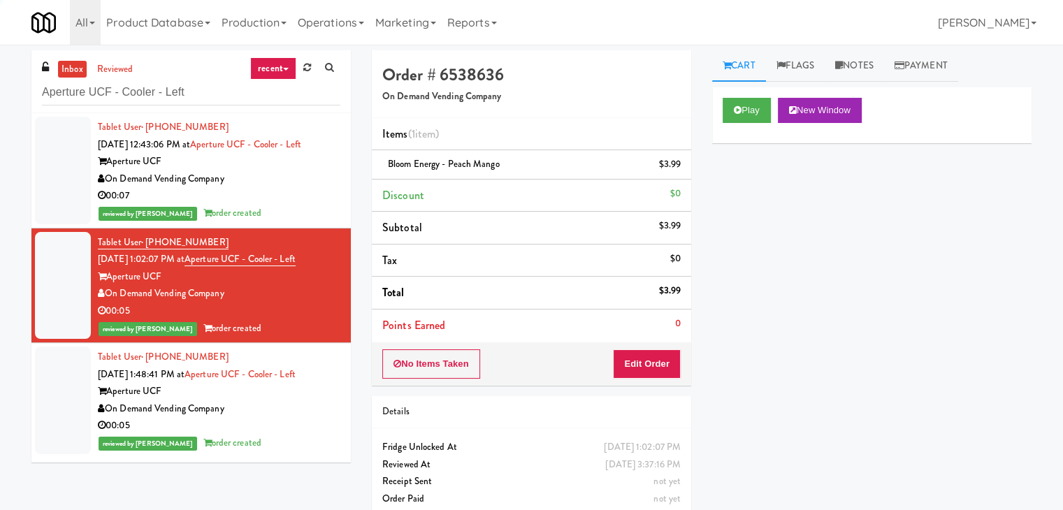
click at [305, 197] on div "00:07" at bounding box center [219, 195] width 243 height 17
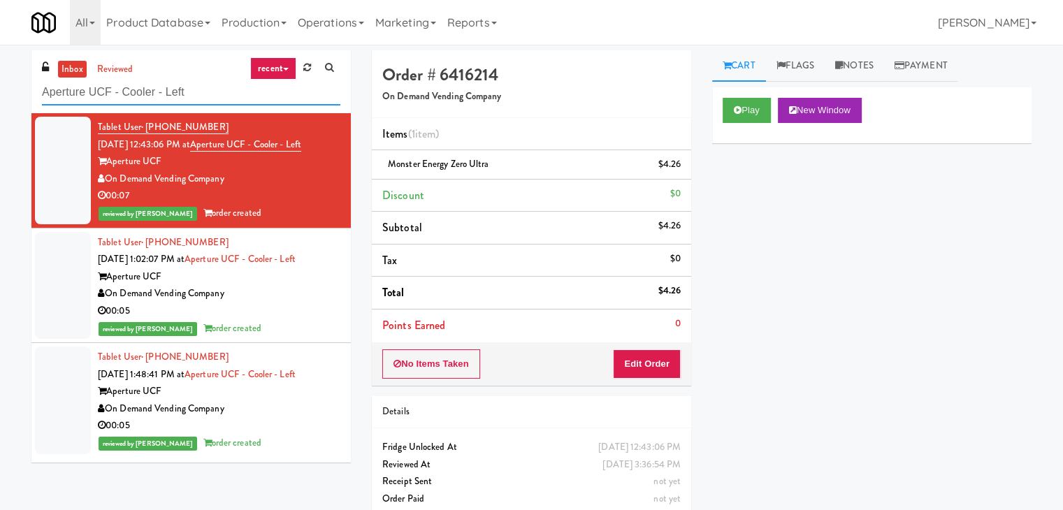
click at [201, 96] on input "Aperture UCF - Cooler - Left" at bounding box center [191, 93] width 298 height 26
paste input "bbVie - Lunchroom"
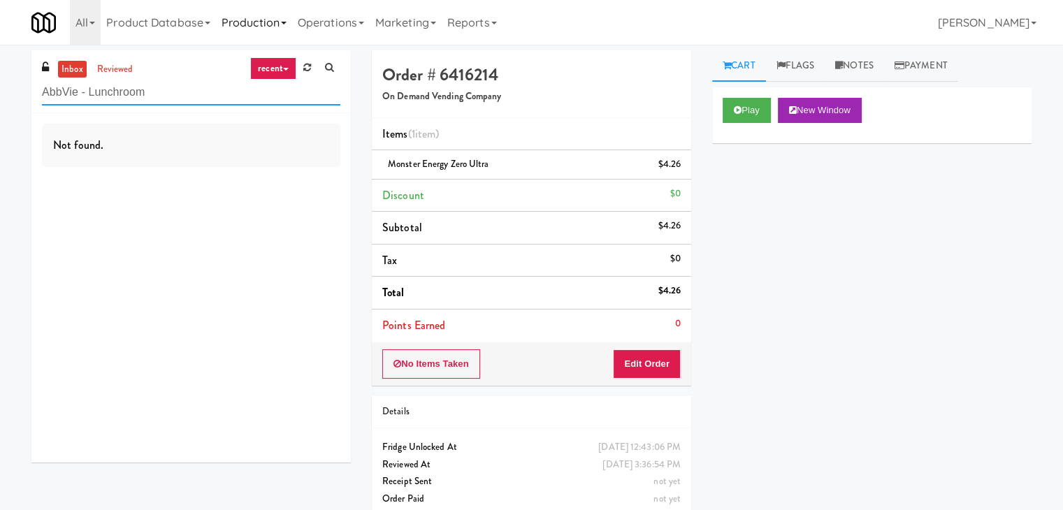
type input "AbbVie - Lunchroom"
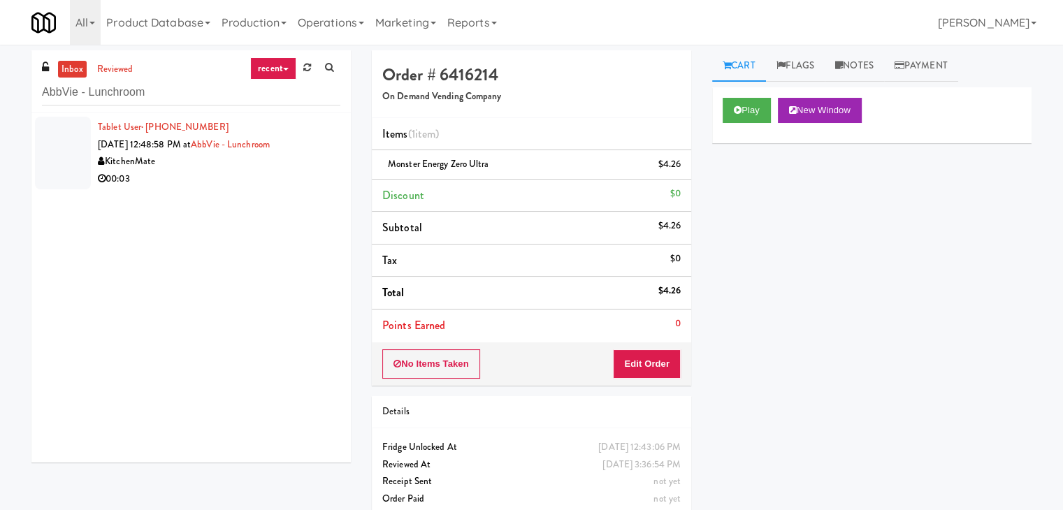
click at [310, 163] on div "KitchenMate" at bounding box center [219, 161] width 243 height 17
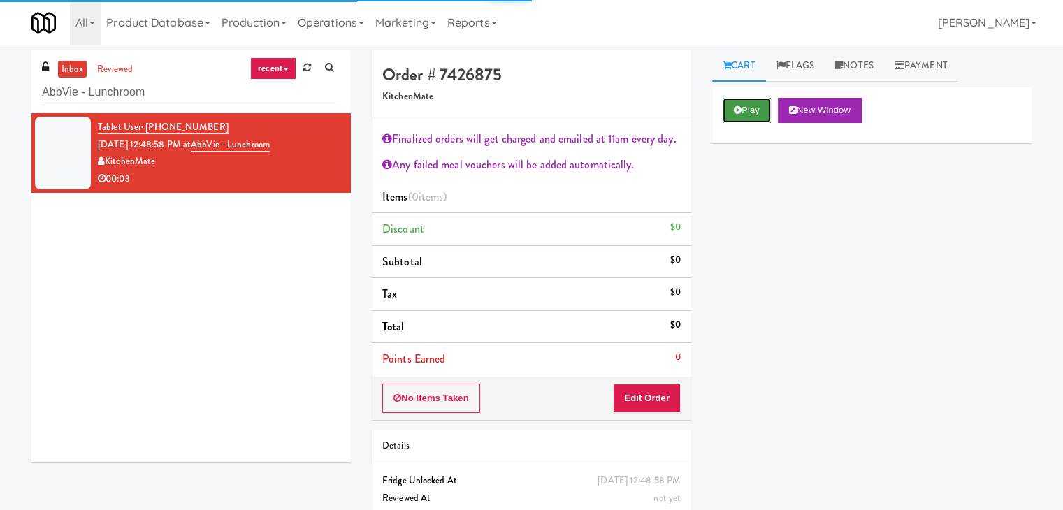
click at [758, 106] on button "Play" at bounding box center [747, 110] width 48 height 25
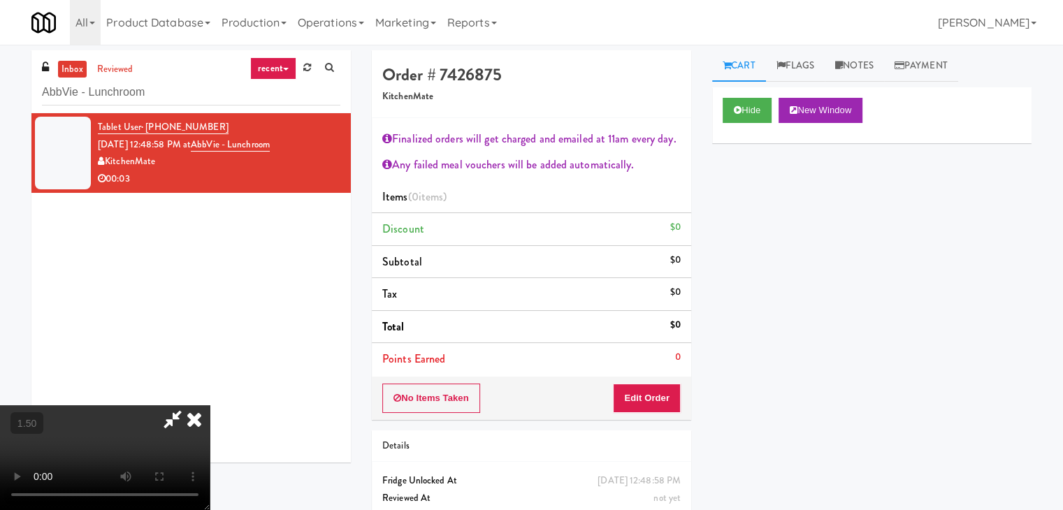
click at [210, 405] on video at bounding box center [105, 457] width 210 height 105
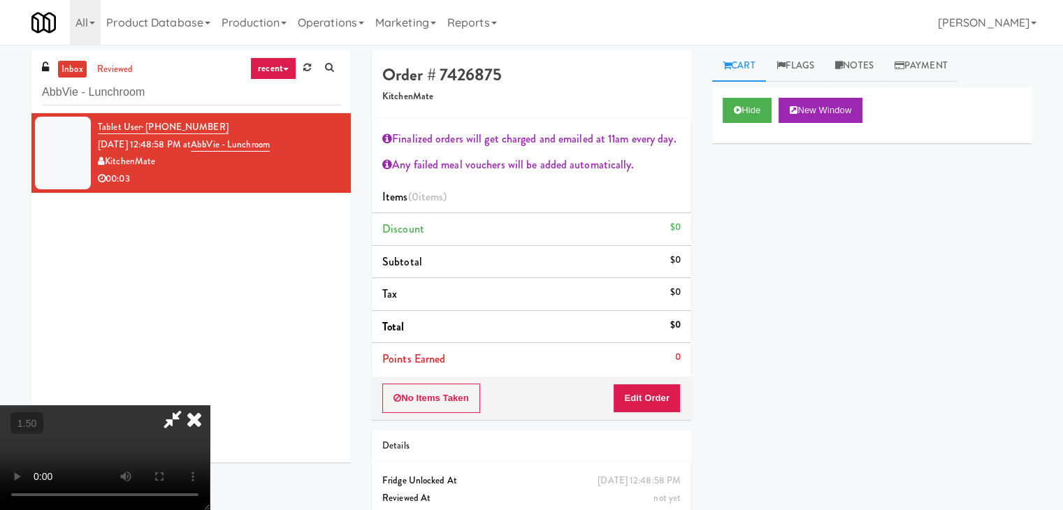
click at [210, 405] on video at bounding box center [105, 457] width 210 height 105
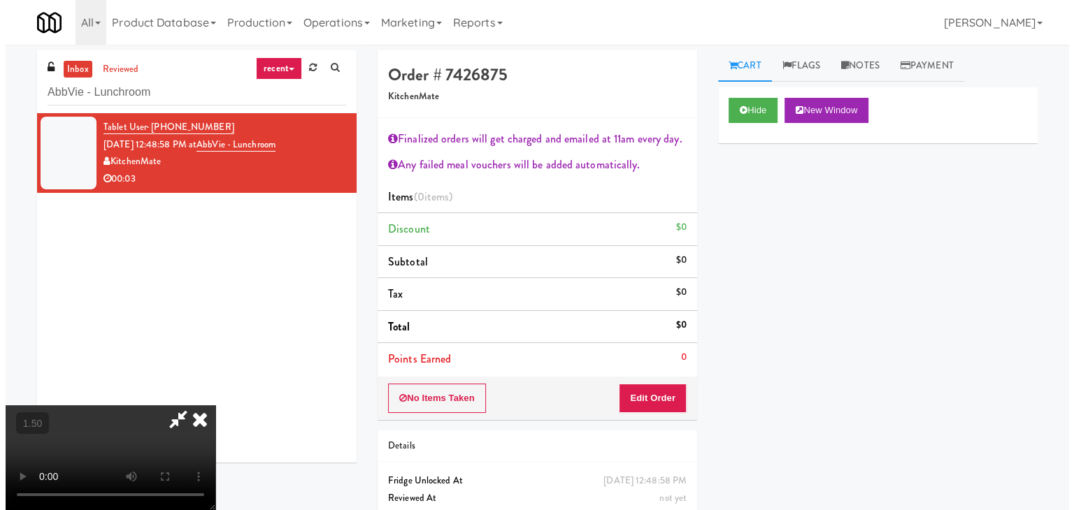
scroll to position [0, 0]
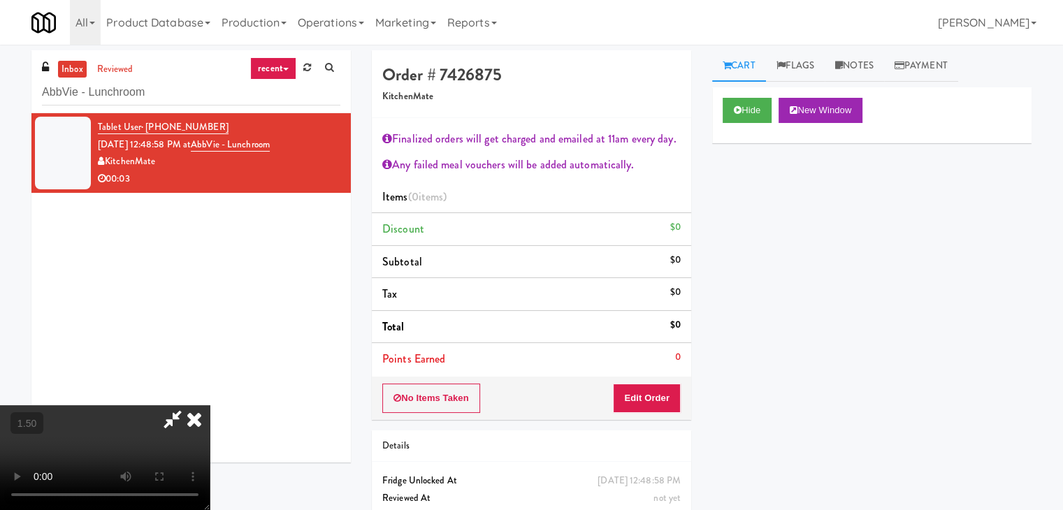
click at [210, 405] on icon at bounding box center [194, 419] width 31 height 28
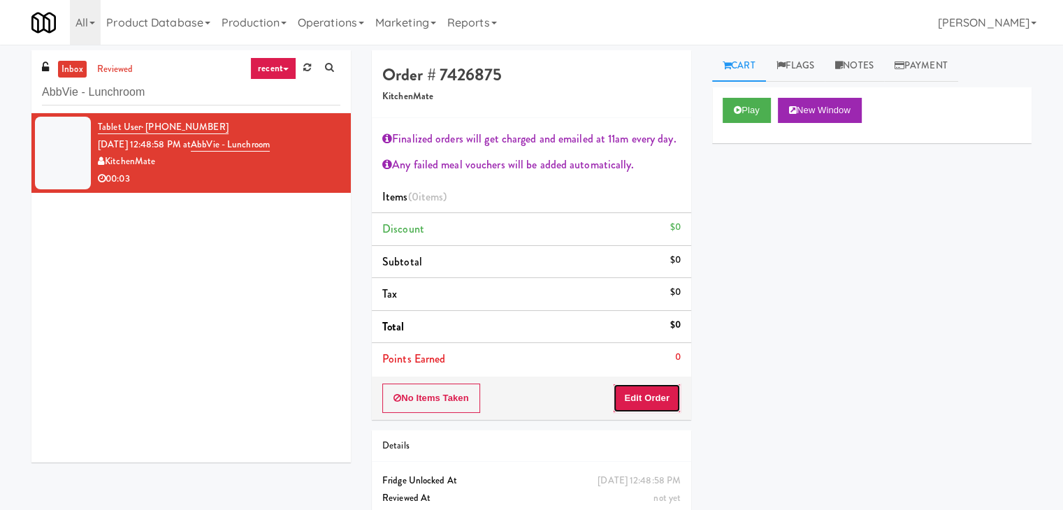
click at [652, 398] on button "Edit Order" at bounding box center [647, 398] width 68 height 29
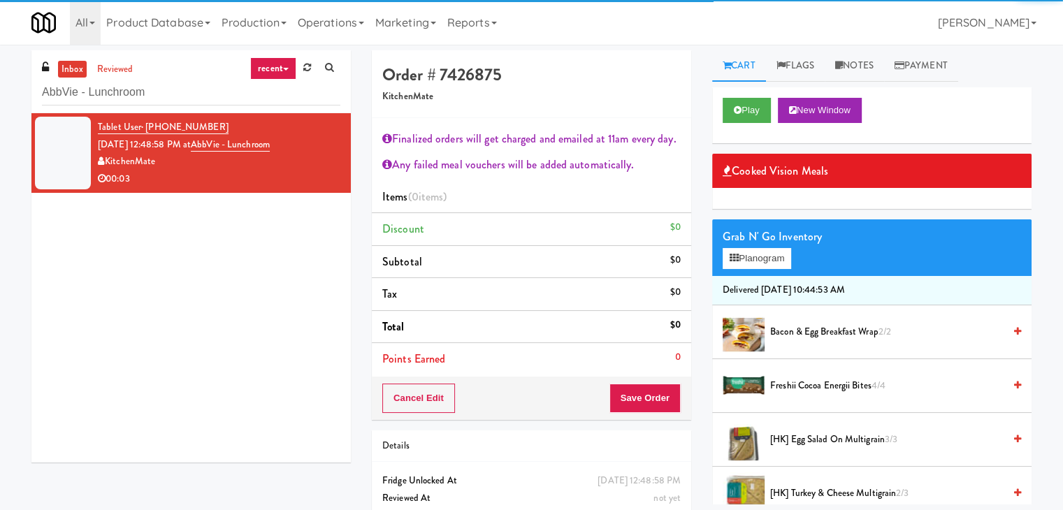
click at [767, 246] on div "Grab N' Go Inventory" at bounding box center [872, 236] width 298 height 21
click at [767, 261] on button "Planogram" at bounding box center [757, 258] width 69 height 21
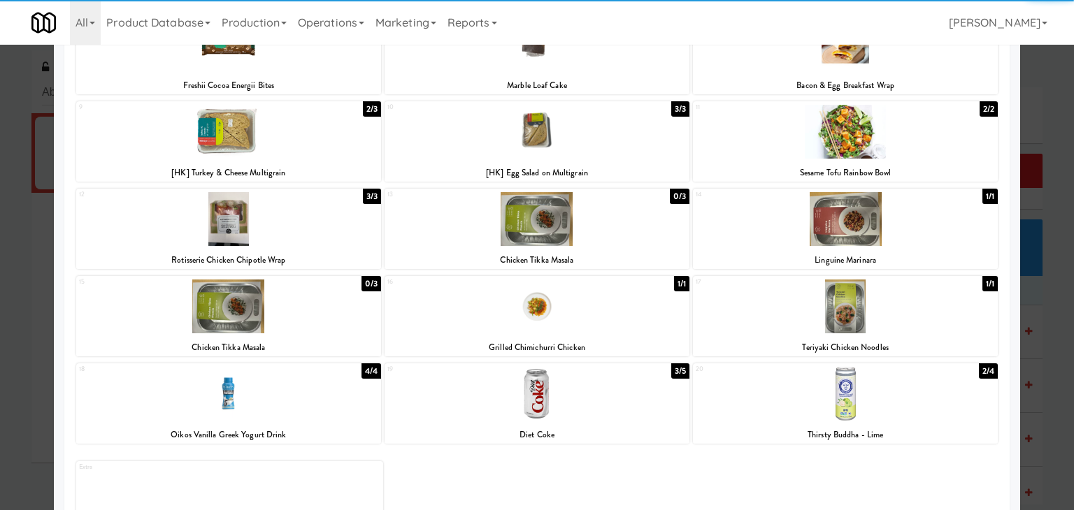
click at [851, 396] on div at bounding box center [845, 394] width 305 height 54
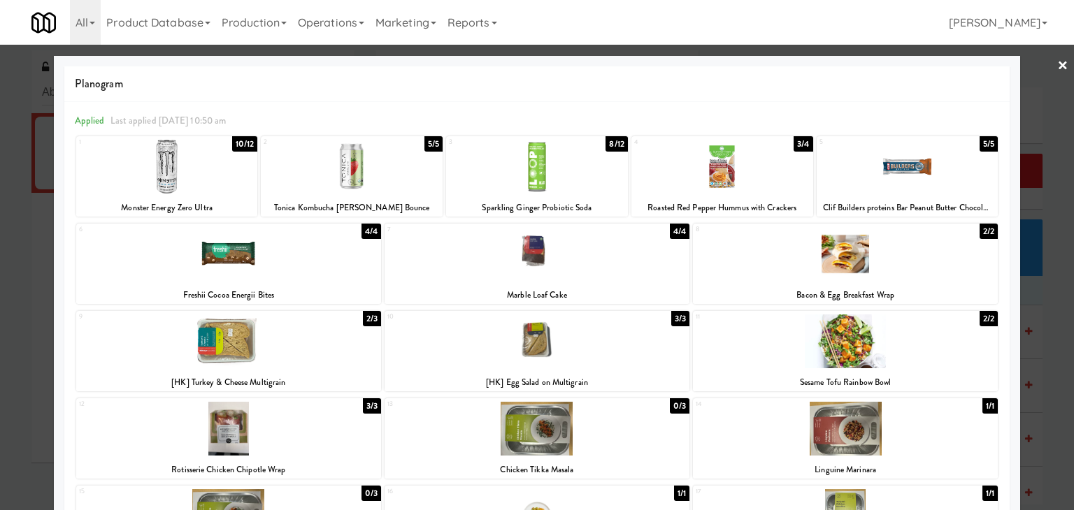
drag, startPoint x: 1049, startPoint y: 66, endPoint x: 1037, endPoint y: 81, distance: 19.3
click at [1057, 66] on link "×" at bounding box center [1062, 66] width 11 height 43
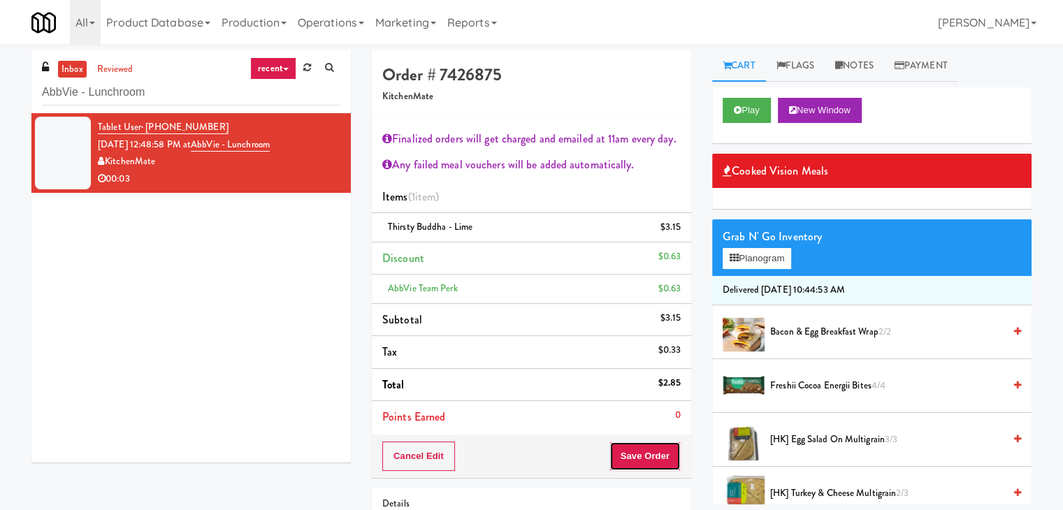
click at [640, 454] on button "Save Order" at bounding box center [645, 456] width 71 height 29
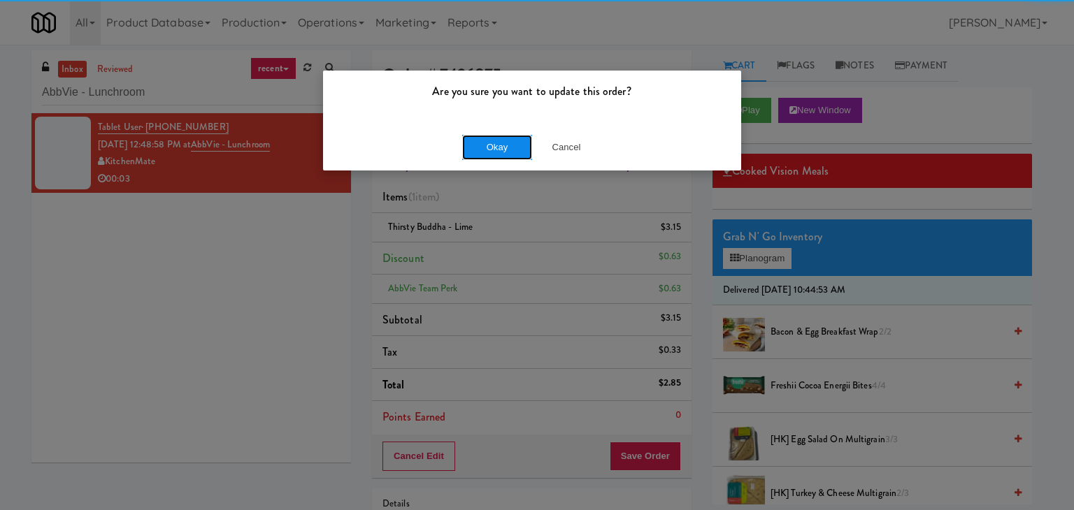
click at [498, 144] on button "Okay" at bounding box center [497, 147] width 70 height 25
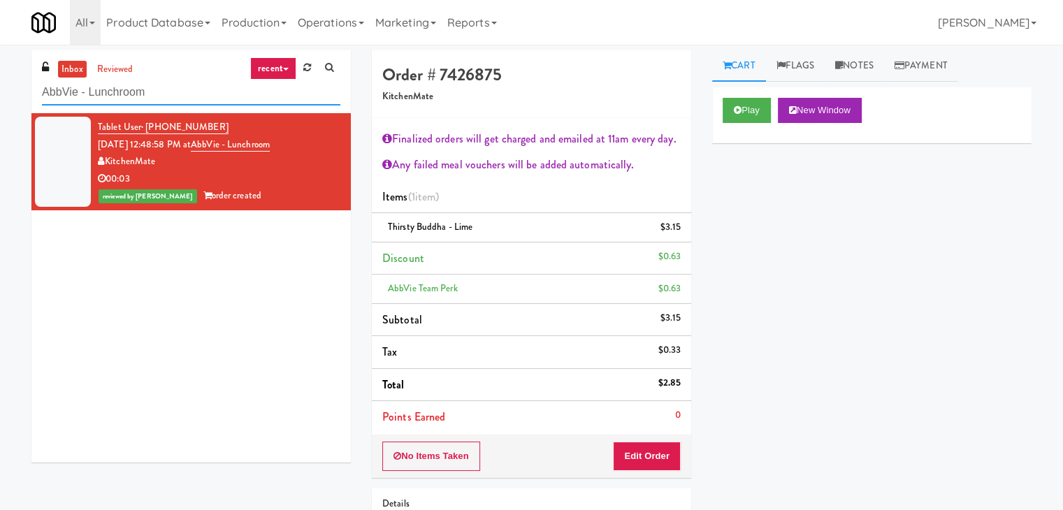
click at [203, 93] on input "AbbVie - Lunchroom" at bounding box center [191, 93] width 298 height 26
paste input "[PERSON_NAME] [PERSON_NAME] Ridge - [GEOGRAPHIC_DATA]"
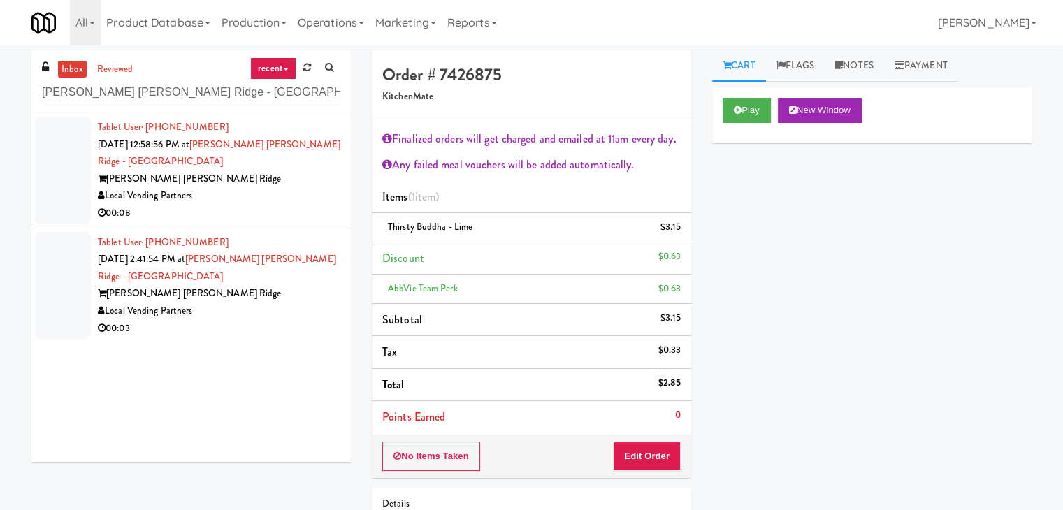
drag, startPoint x: 294, startPoint y: 201, endPoint x: 294, endPoint y: 190, distance: 11.2
click at [294, 205] on div "00:08" at bounding box center [219, 213] width 243 height 17
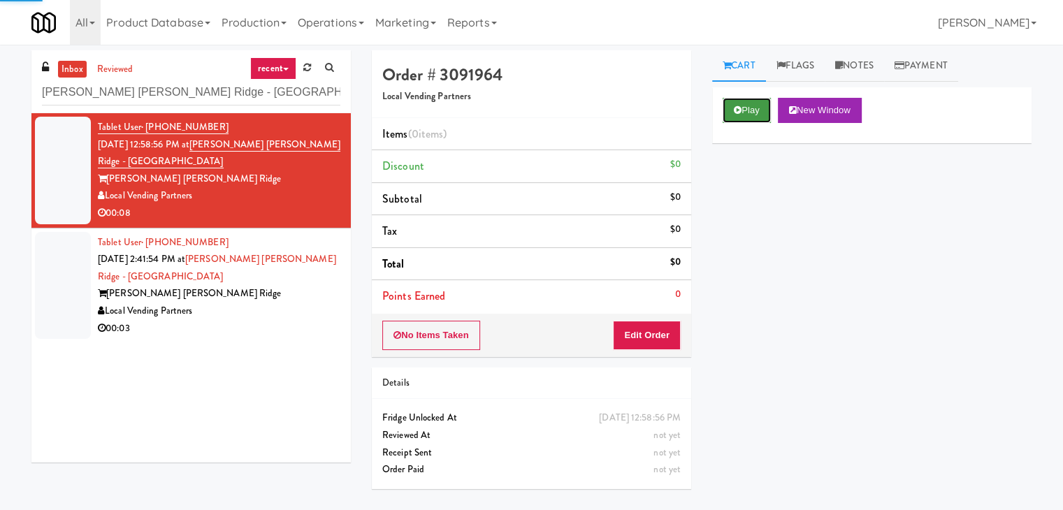
click at [750, 106] on button "Play" at bounding box center [747, 110] width 48 height 25
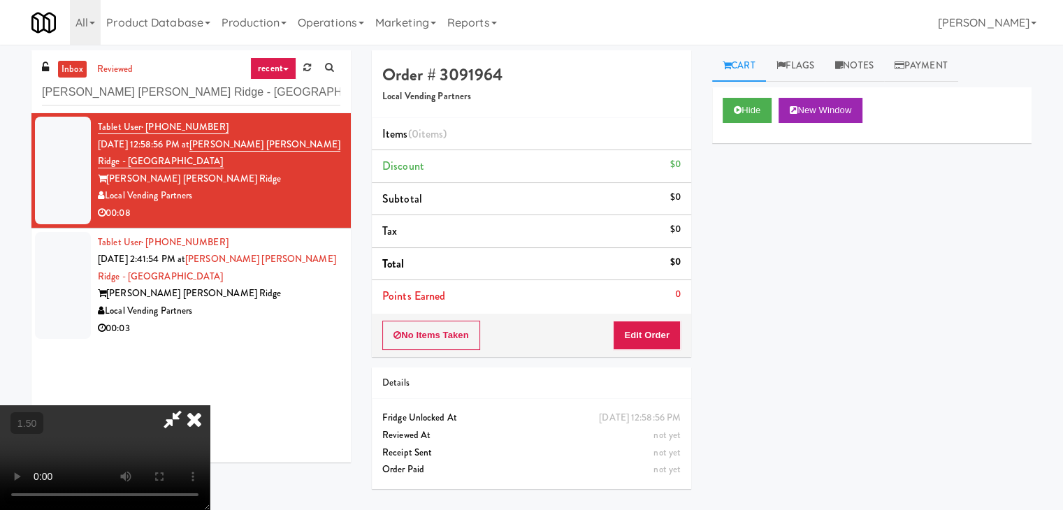
click at [210, 405] on video at bounding box center [105, 457] width 210 height 105
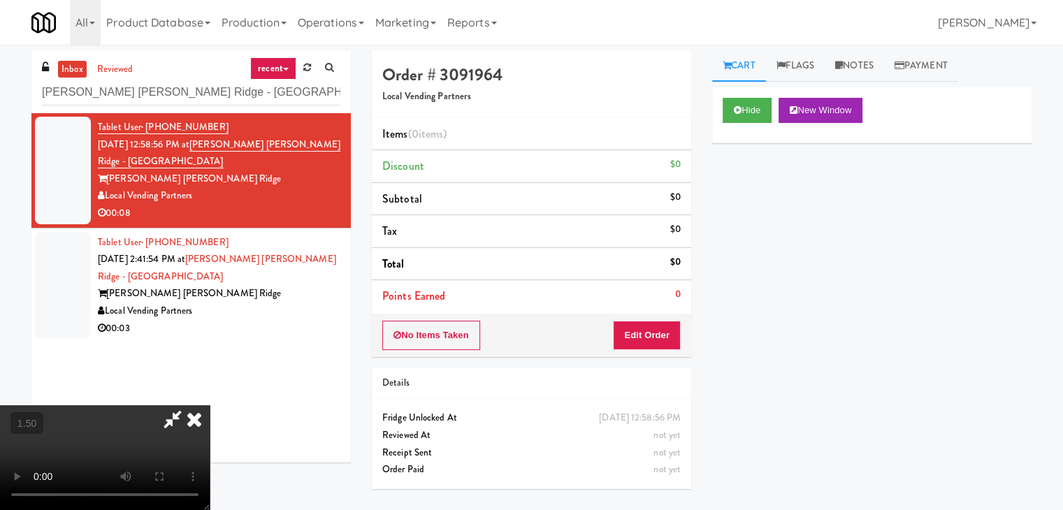
click at [210, 405] on video at bounding box center [105, 457] width 210 height 105
click at [210, 405] on icon at bounding box center [194, 419] width 31 height 28
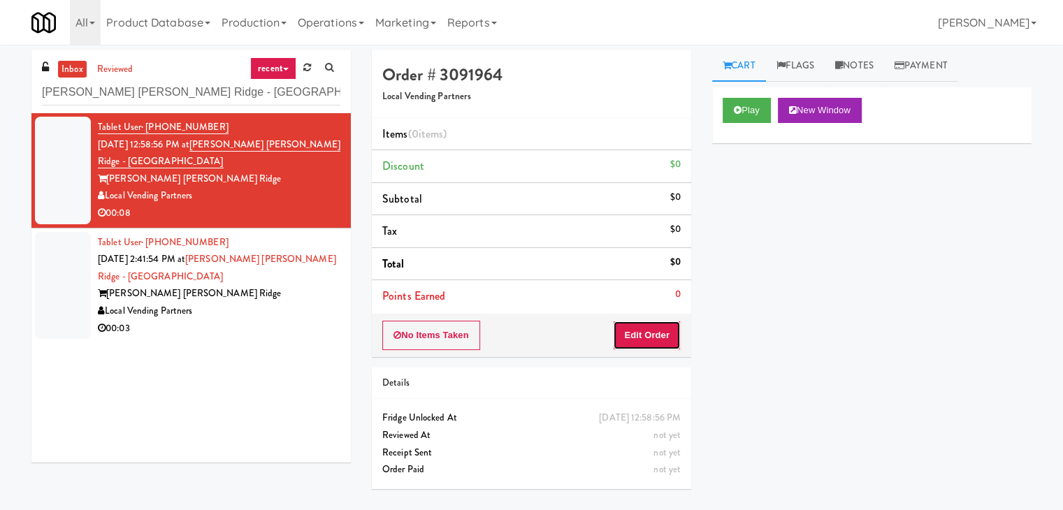
click at [661, 331] on button "Edit Order" at bounding box center [647, 335] width 68 height 29
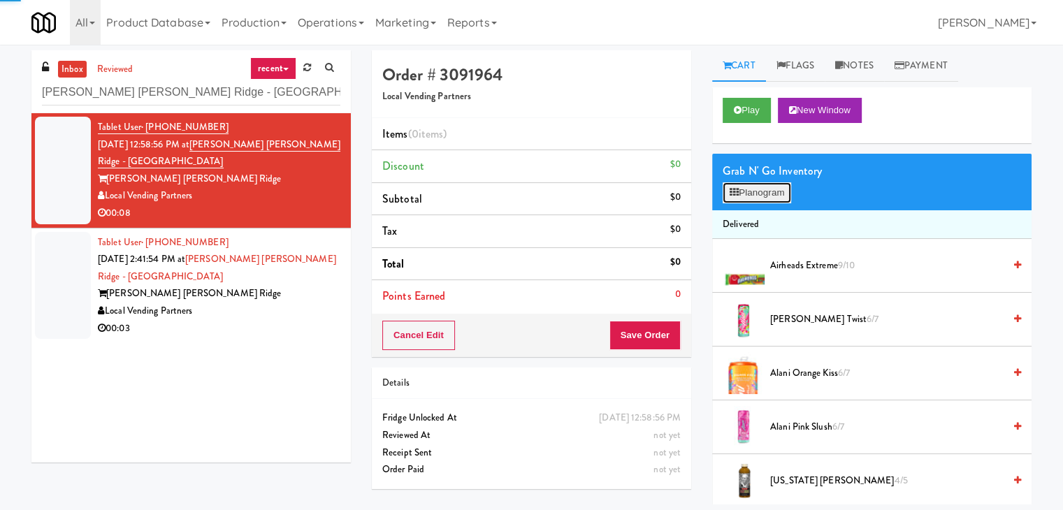
click at [756, 184] on button "Planogram" at bounding box center [757, 192] width 69 height 21
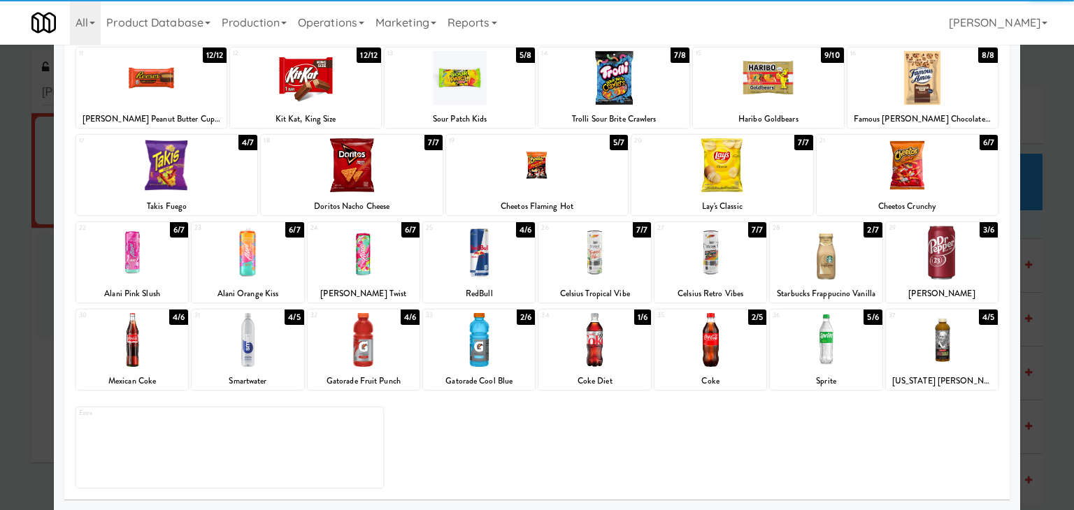
click at [718, 335] on div at bounding box center [710, 340] width 112 height 54
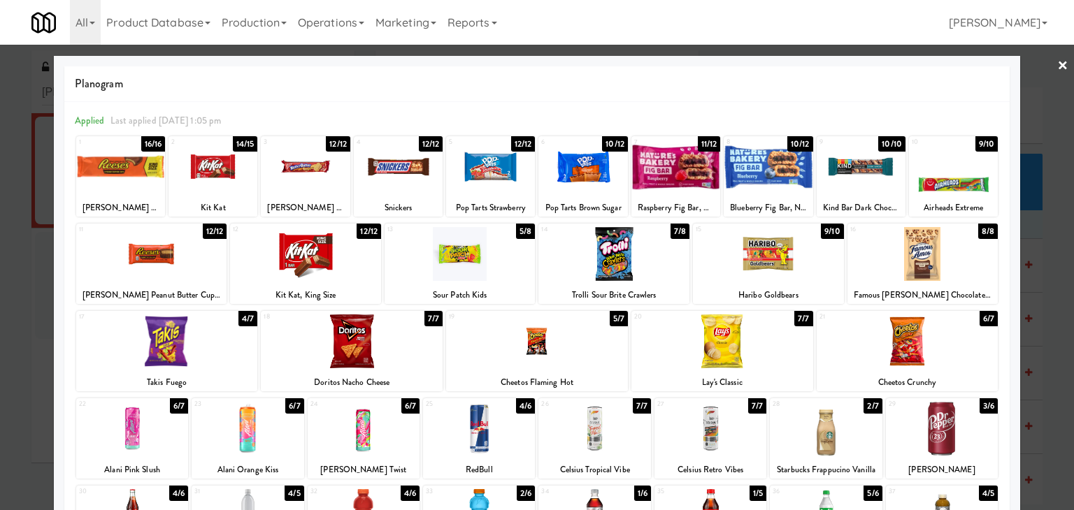
click at [1057, 64] on link "×" at bounding box center [1062, 66] width 11 height 43
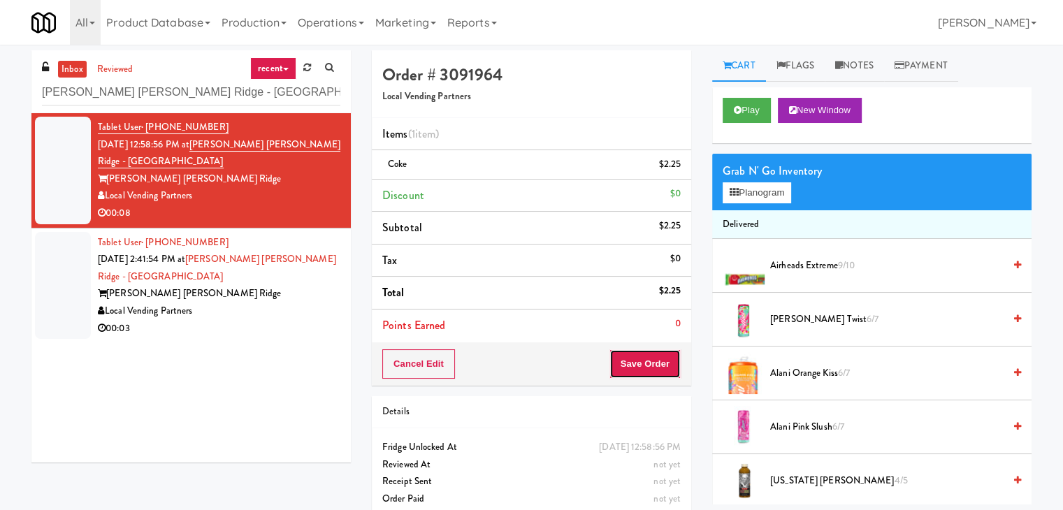
click at [627, 356] on button "Save Order" at bounding box center [645, 363] width 71 height 29
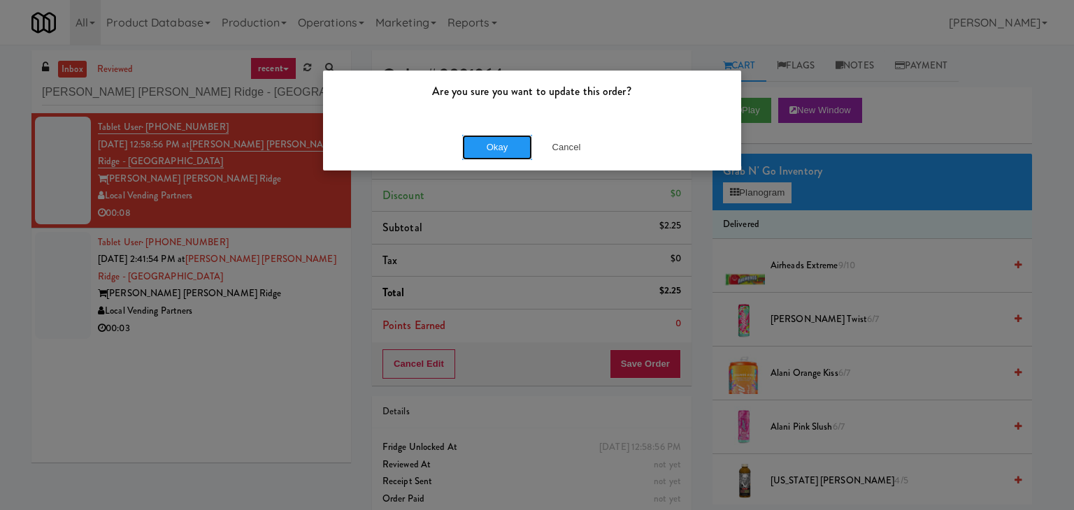
drag, startPoint x: 509, startPoint y: 149, endPoint x: 430, endPoint y: 212, distance: 101.4
click at [508, 149] on button "Okay" at bounding box center [497, 147] width 70 height 25
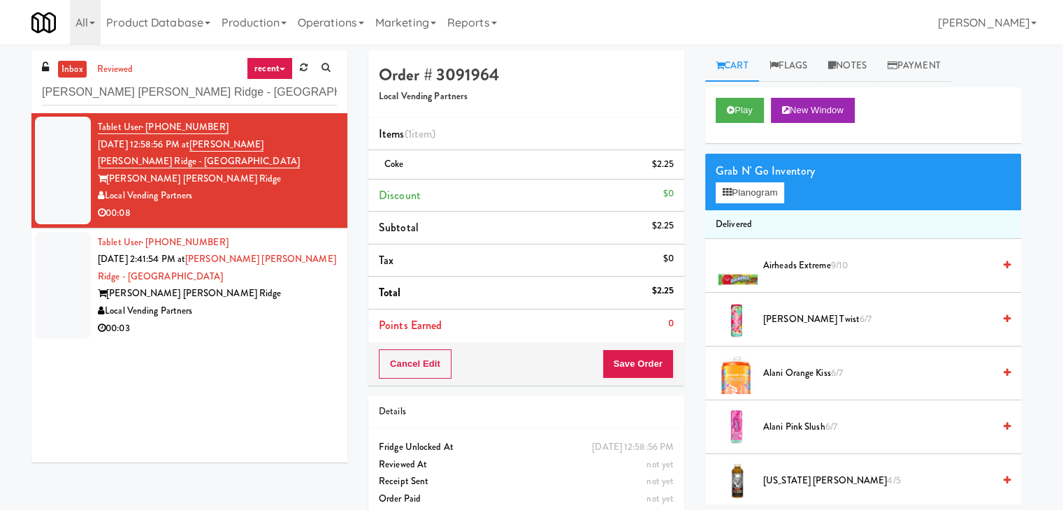
click at [275, 320] on div "00:03" at bounding box center [217, 328] width 239 height 17
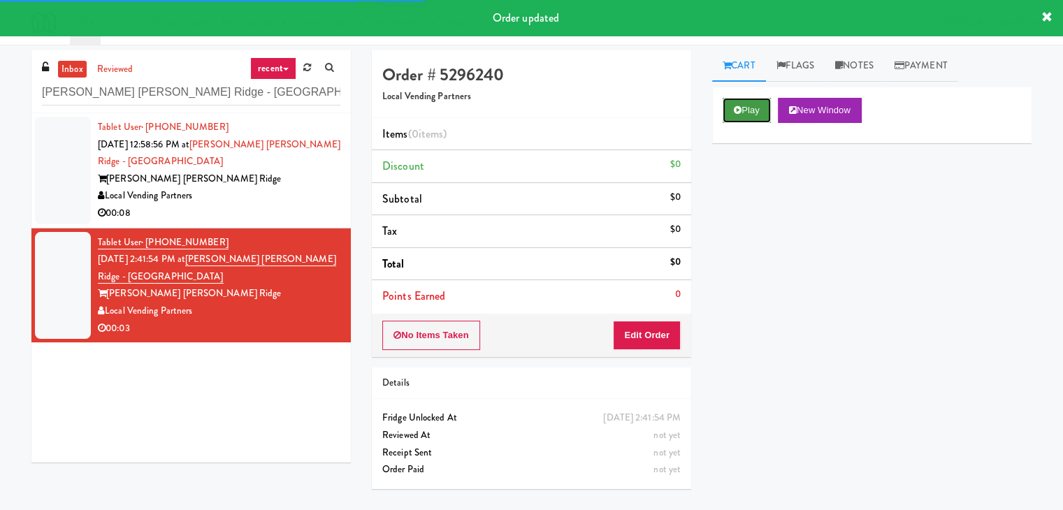
click at [747, 111] on button "Play" at bounding box center [747, 110] width 48 height 25
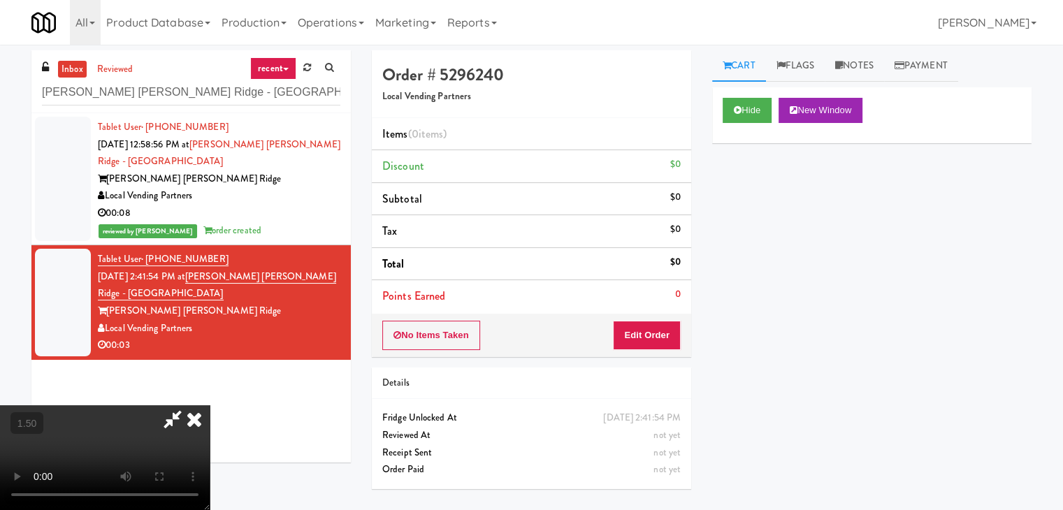
click at [210, 405] on video at bounding box center [105, 457] width 210 height 105
drag, startPoint x: 630, startPoint y: 164, endPoint x: 637, endPoint y: 213, distance: 50.2
click at [210, 405] on icon at bounding box center [194, 419] width 31 height 28
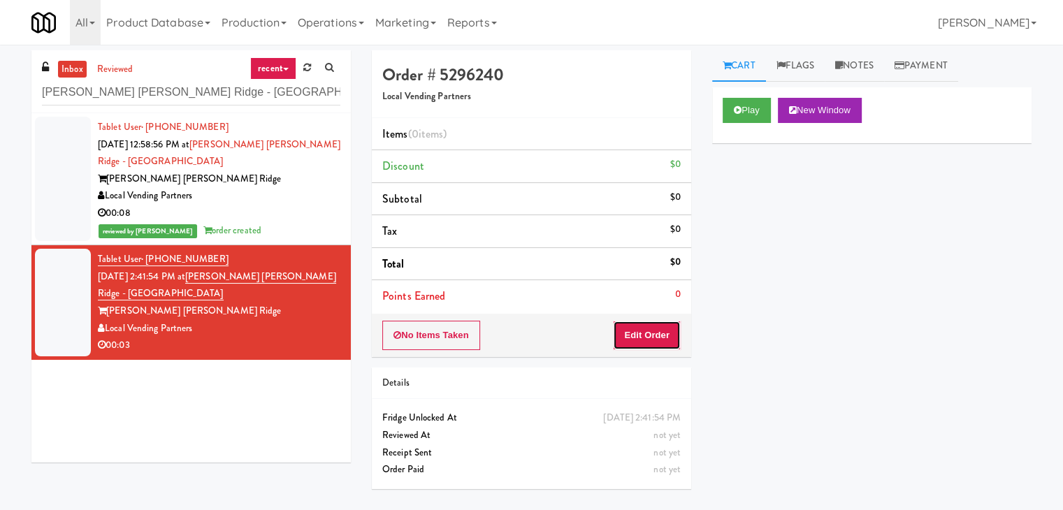
click at [647, 338] on button "Edit Order" at bounding box center [647, 335] width 68 height 29
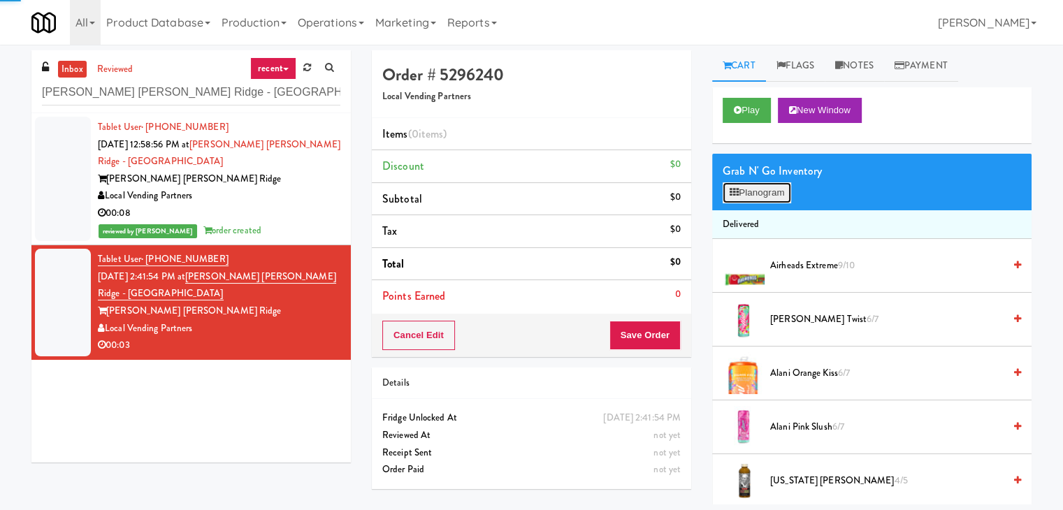
click at [757, 196] on button "Planogram" at bounding box center [757, 192] width 69 height 21
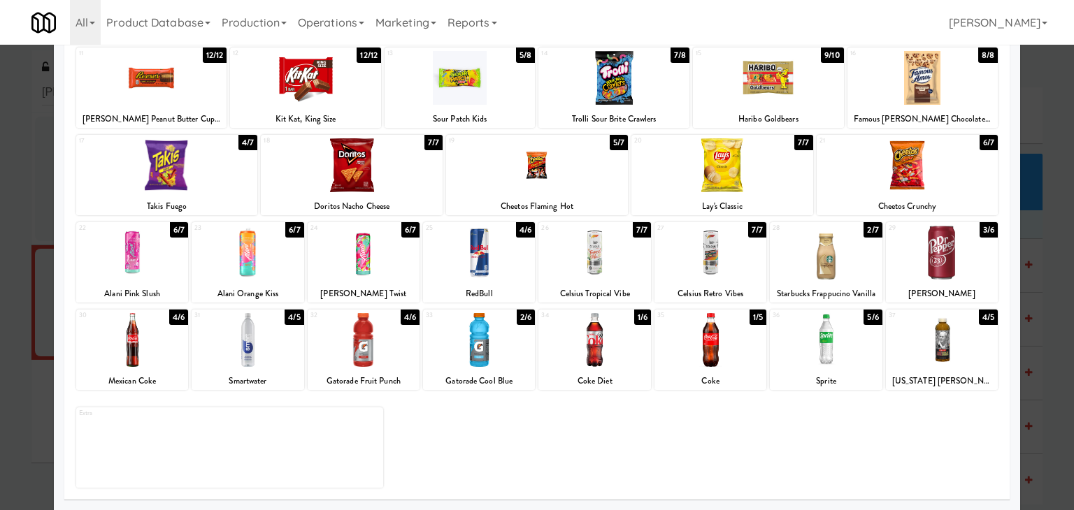
click at [596, 330] on div at bounding box center [594, 340] width 112 height 54
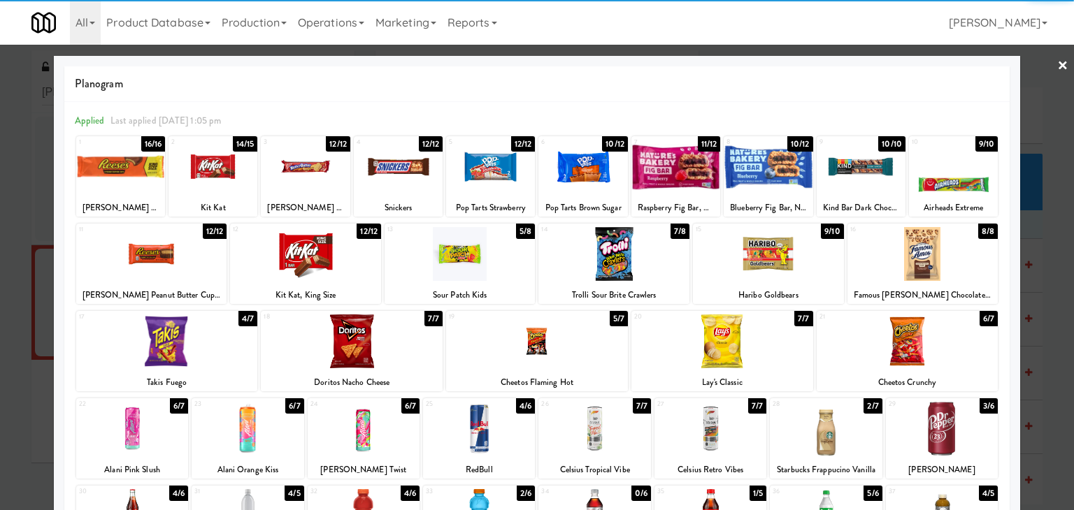
click at [1057, 64] on link "×" at bounding box center [1062, 66] width 11 height 43
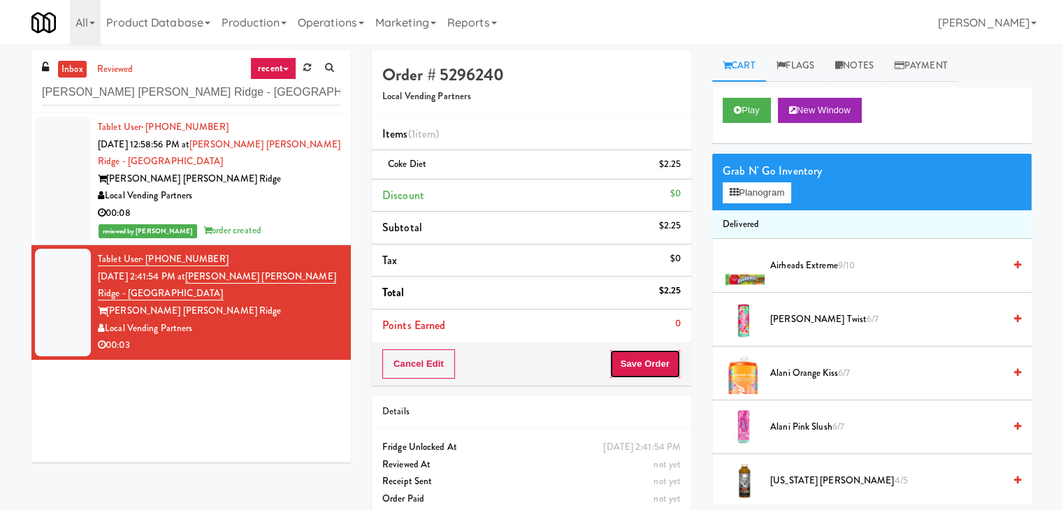
click at [645, 363] on button "Save Order" at bounding box center [645, 363] width 71 height 29
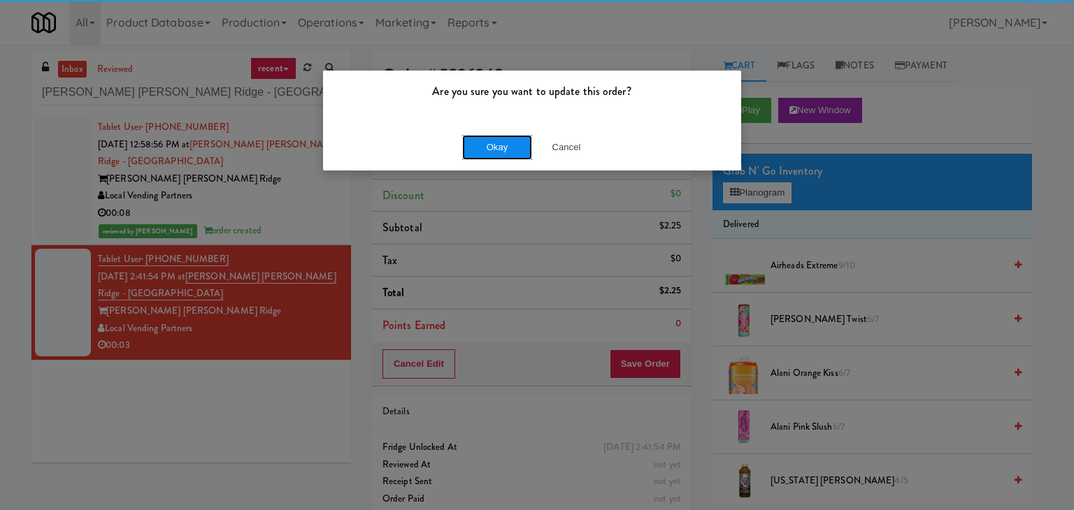
click at [477, 137] on button "Okay" at bounding box center [497, 147] width 70 height 25
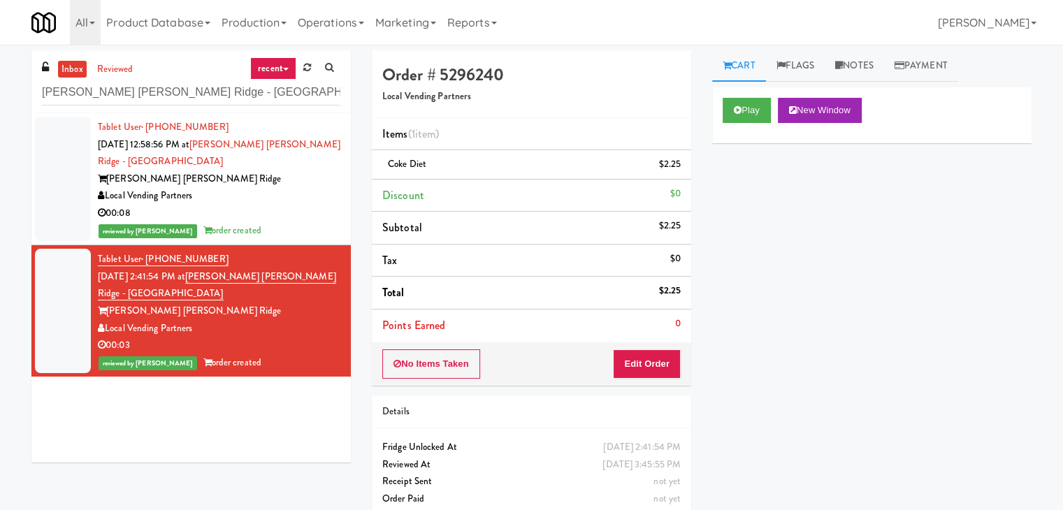
click at [187, 78] on div "[PERSON_NAME] [PERSON_NAME] Ridge - [GEOGRAPHIC_DATA]" at bounding box center [191, 91] width 298 height 27
click at [179, 93] on input "[PERSON_NAME] [PERSON_NAME] Ridge - [GEOGRAPHIC_DATA]" at bounding box center [191, 93] width 298 height 26
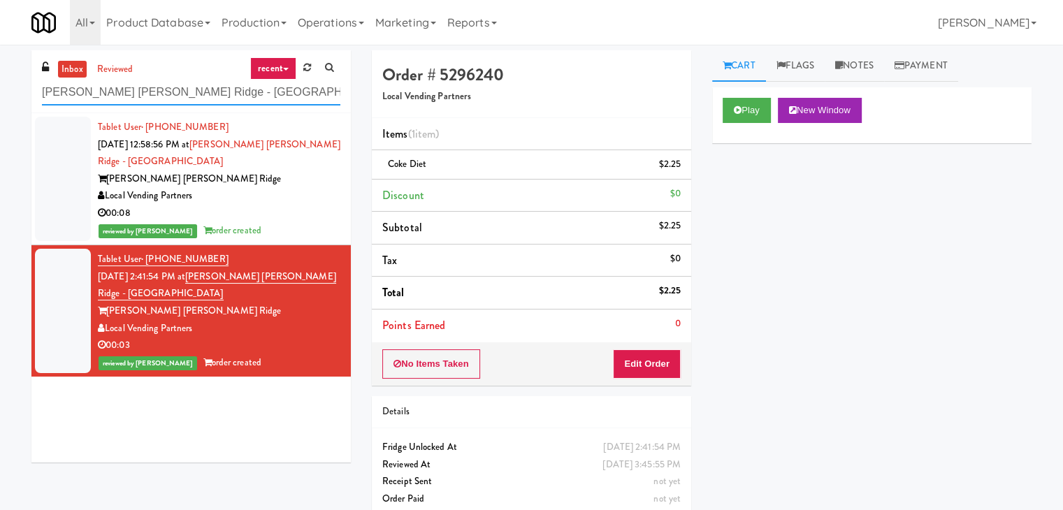
click at [179, 93] on input "[PERSON_NAME] [PERSON_NAME] Ridge - [GEOGRAPHIC_DATA]" at bounding box center [191, 93] width 298 height 26
paste input "Savers"
type input "Savers"
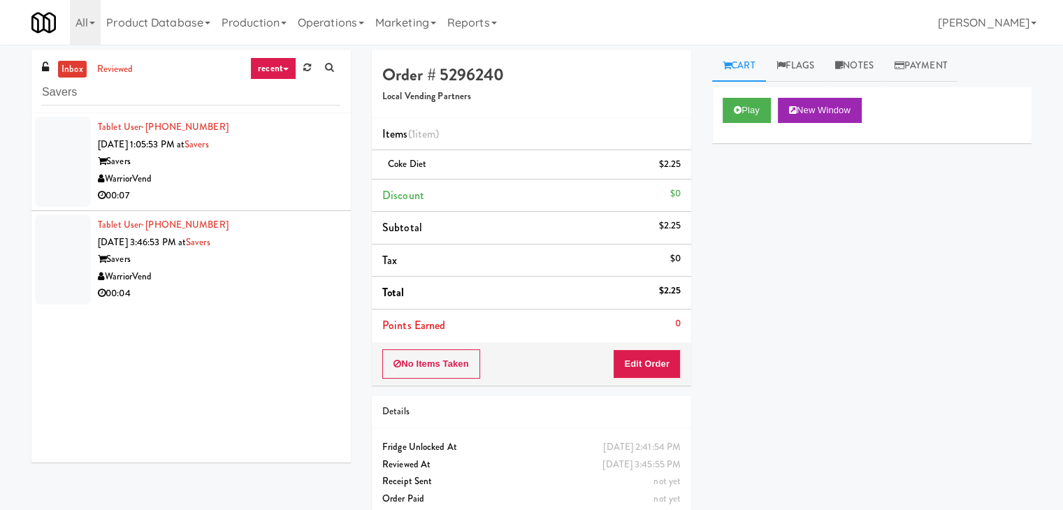
drag, startPoint x: 280, startPoint y: 179, endPoint x: 264, endPoint y: 173, distance: 17.3
click at [277, 180] on div "WarriorVend" at bounding box center [219, 179] width 243 height 17
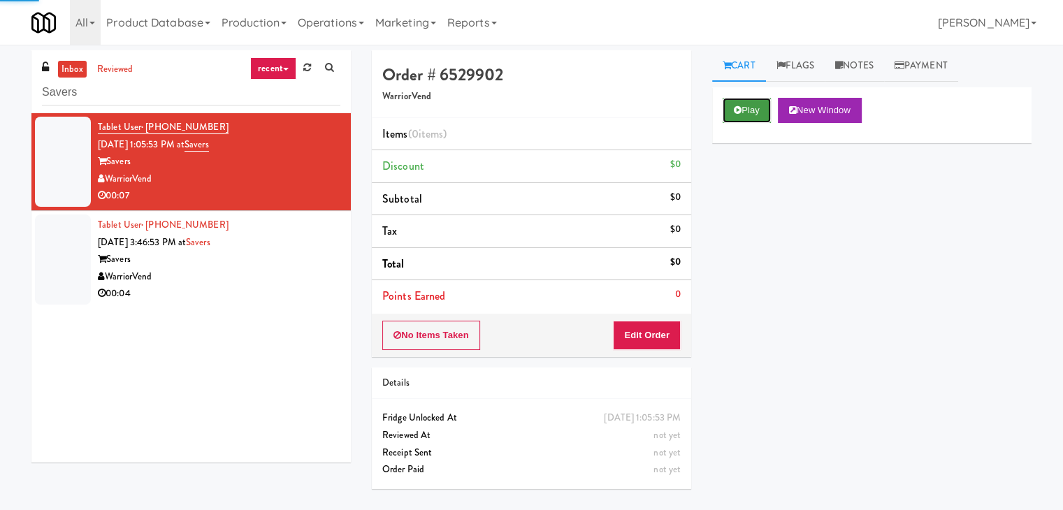
click at [740, 103] on button "Play" at bounding box center [747, 110] width 48 height 25
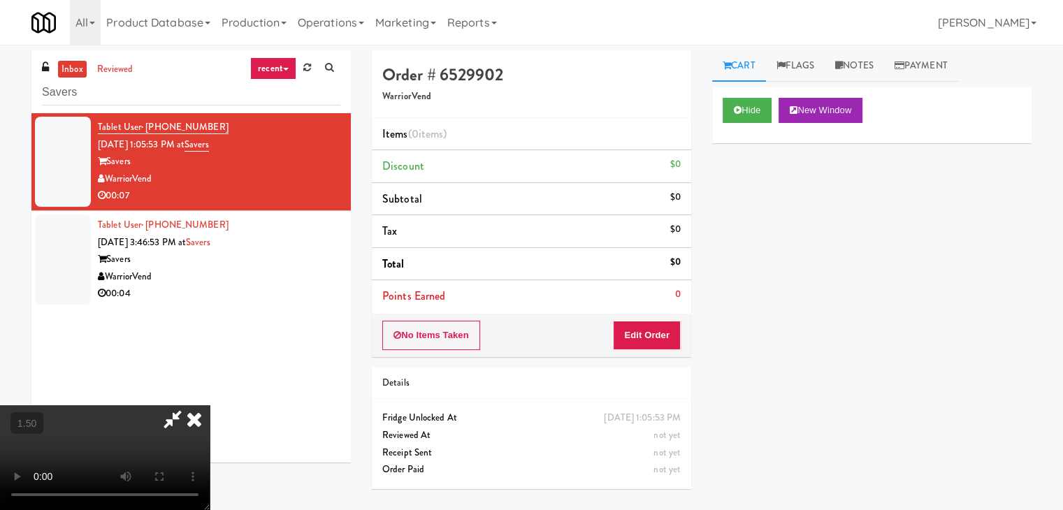
click at [210, 405] on icon at bounding box center [194, 419] width 31 height 28
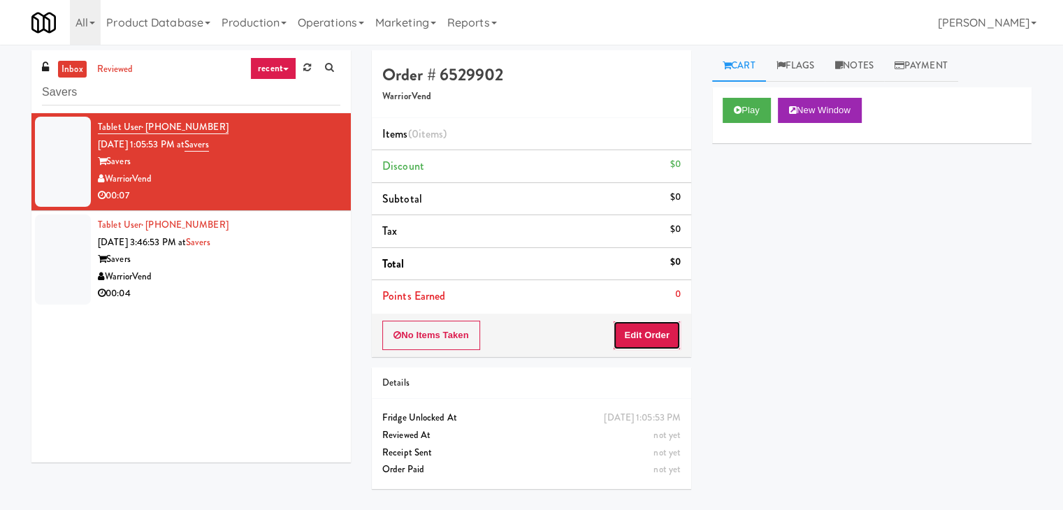
click at [651, 340] on button "Edit Order" at bounding box center [647, 335] width 68 height 29
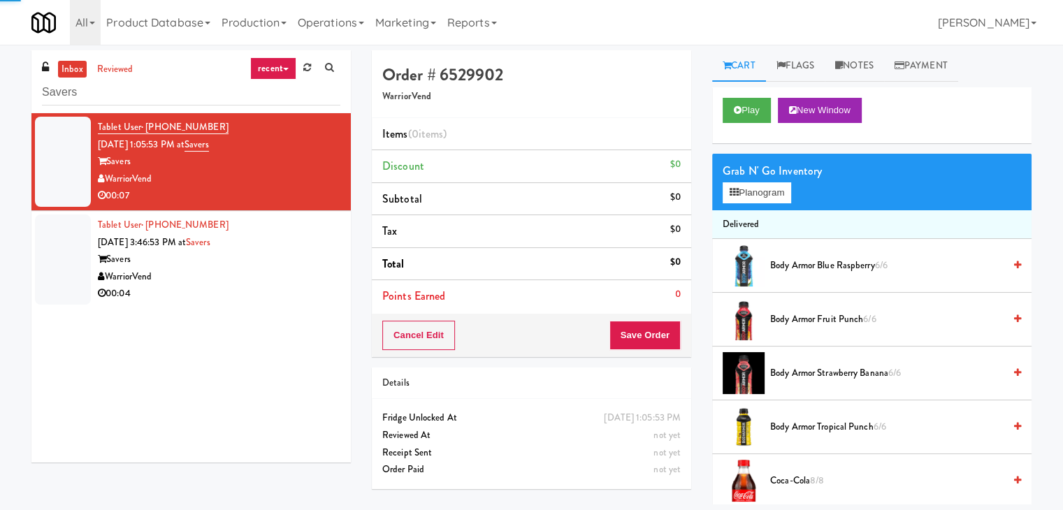
click at [780, 177] on div "Grab N' Go Inventory" at bounding box center [872, 171] width 298 height 21
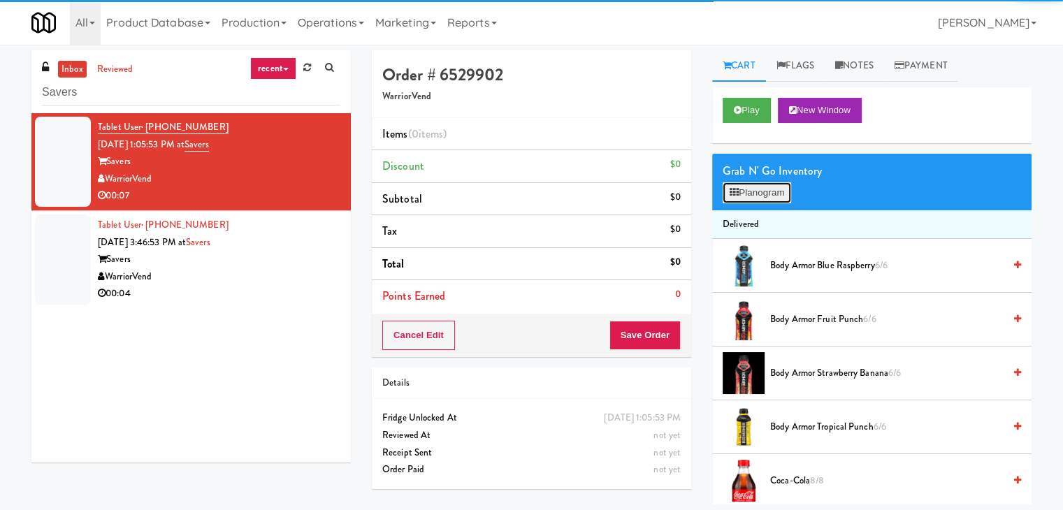
click at [777, 189] on button "Planogram" at bounding box center [757, 192] width 69 height 21
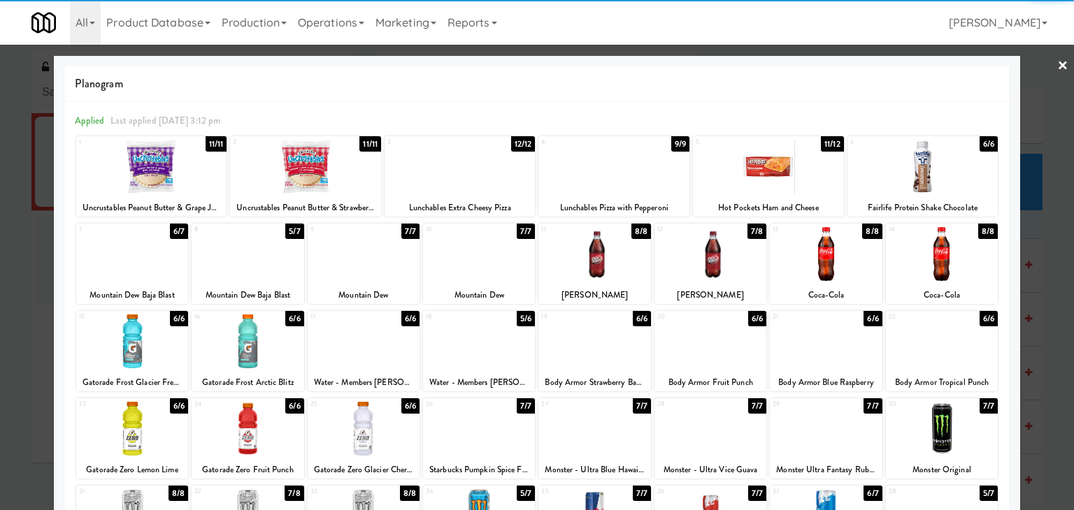
drag, startPoint x: 822, startPoint y: 261, endPoint x: 949, endPoint y: 206, distance: 138.0
click at [822, 261] on div at bounding box center [826, 254] width 112 height 54
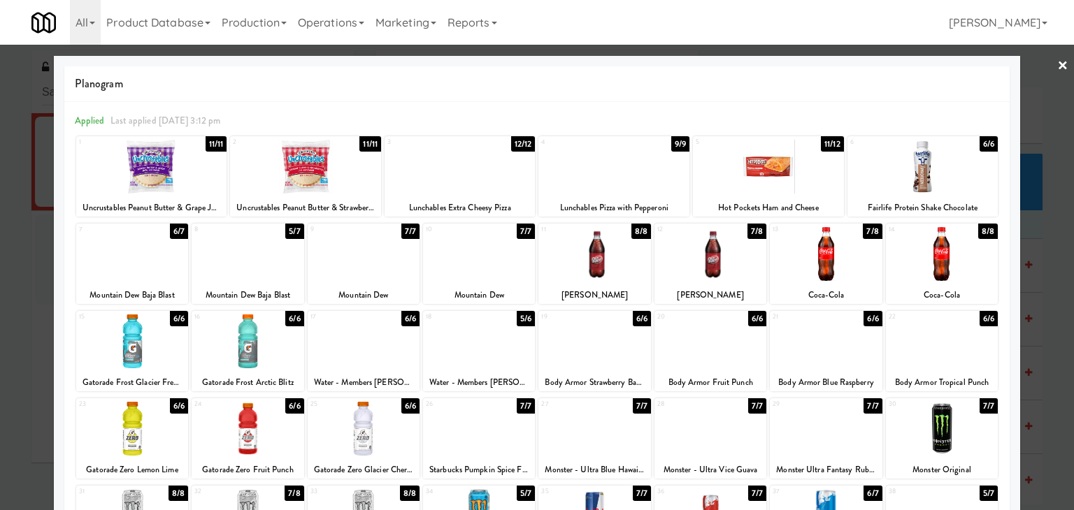
click at [1043, 60] on div at bounding box center [537, 255] width 1074 height 510
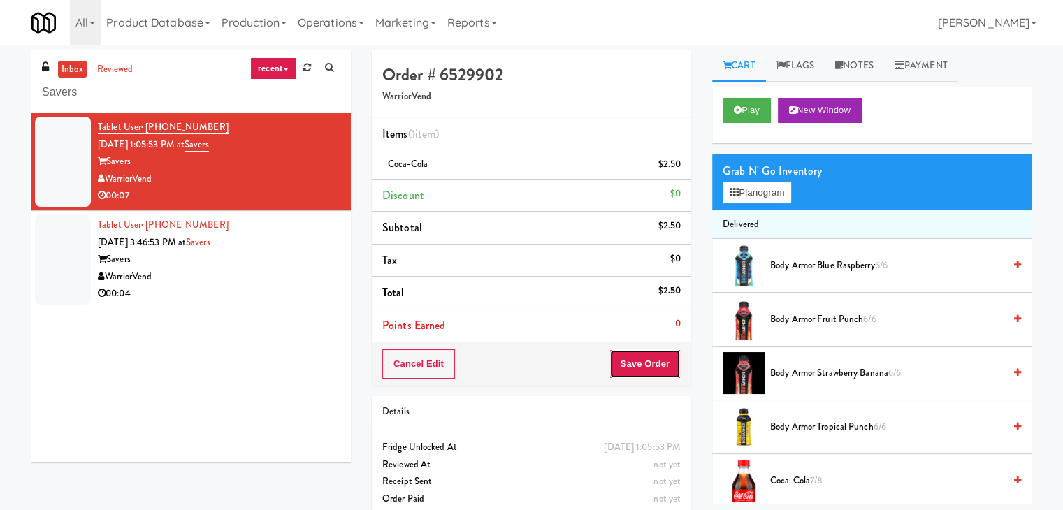
drag, startPoint x: 646, startPoint y: 373, endPoint x: 654, endPoint y: 367, distance: 10.5
click at [646, 373] on button "Save Order" at bounding box center [645, 363] width 71 height 29
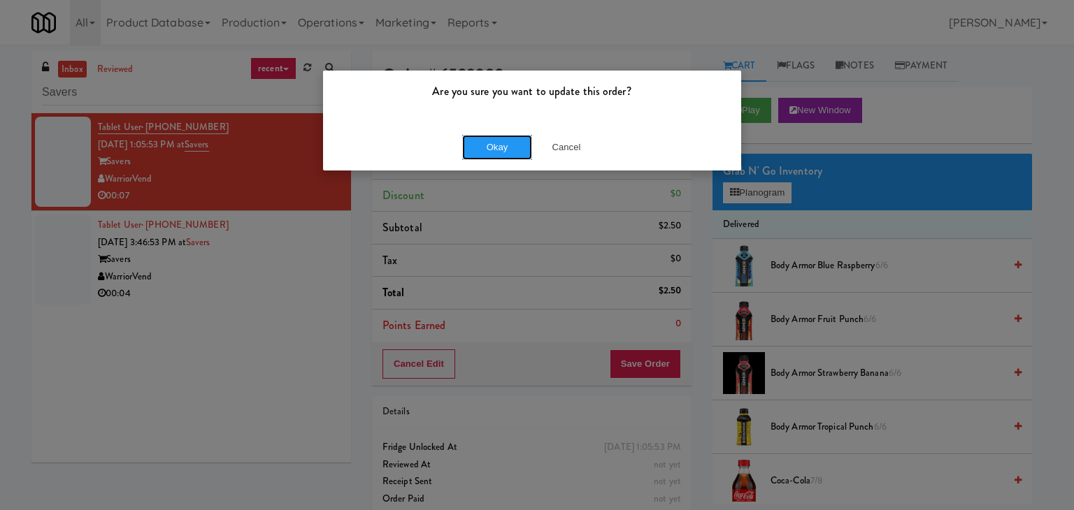
drag, startPoint x: 493, startPoint y: 158, endPoint x: 438, endPoint y: 192, distance: 65.0
click at [491, 156] on button "Okay" at bounding box center [497, 147] width 70 height 25
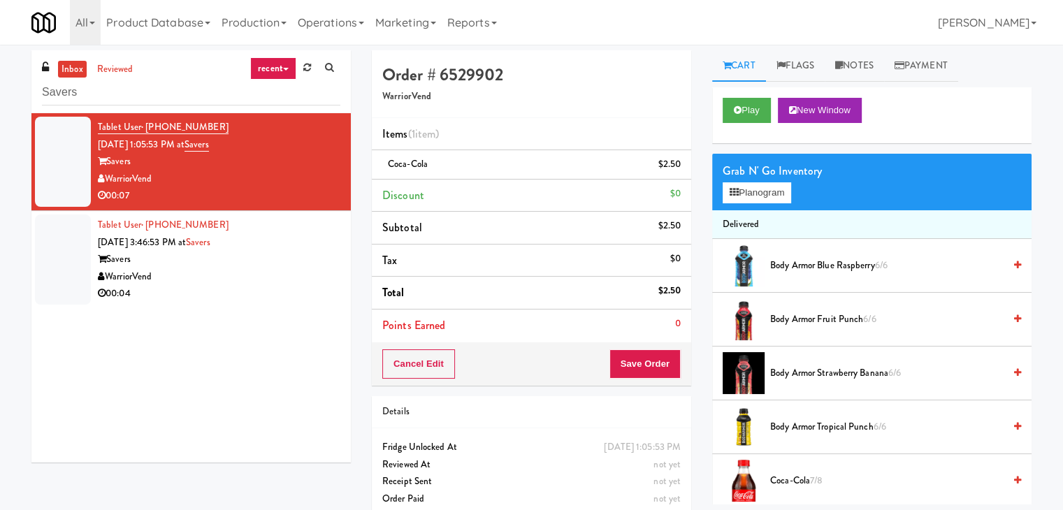
click at [291, 285] on div "00:04" at bounding box center [219, 293] width 243 height 17
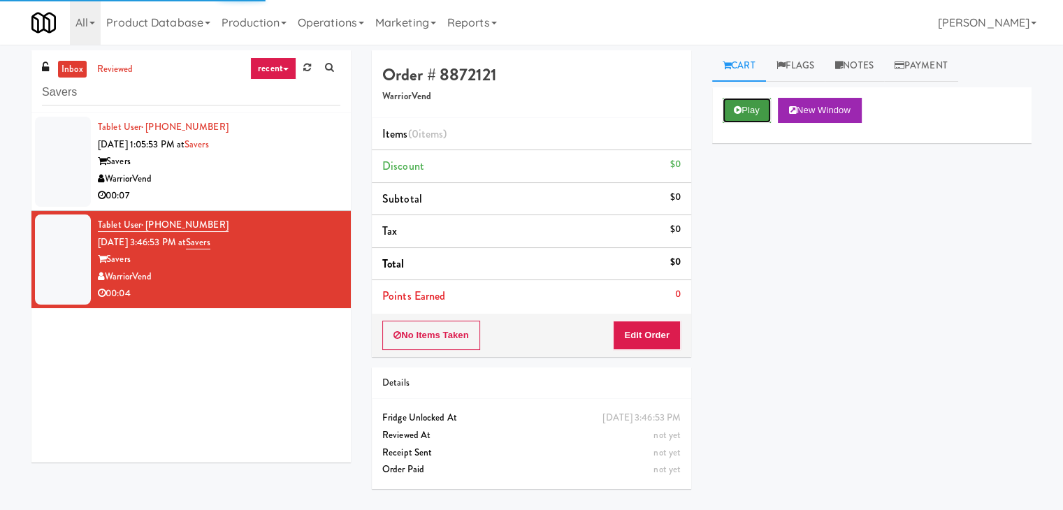
click at [744, 108] on button "Play" at bounding box center [747, 110] width 48 height 25
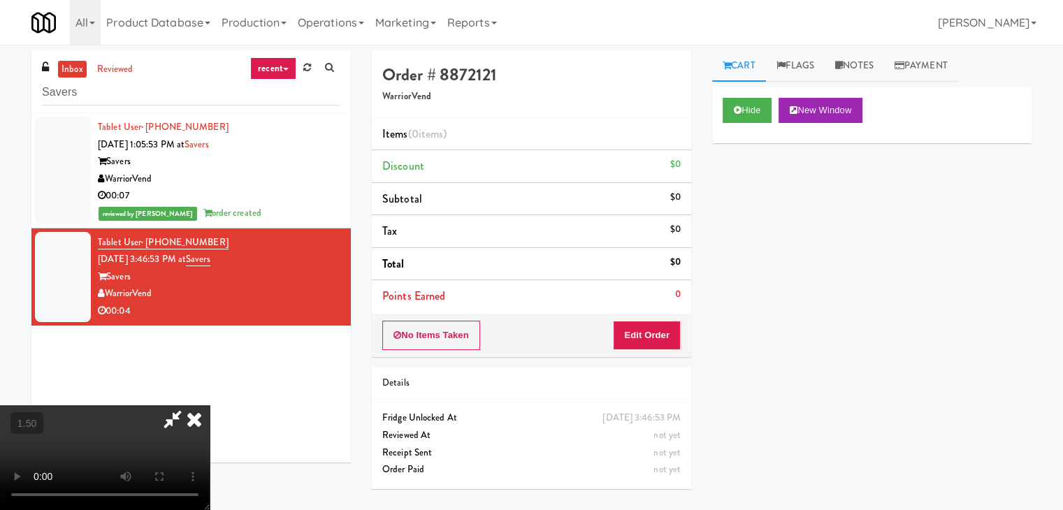
click at [210, 405] on video at bounding box center [105, 457] width 210 height 105
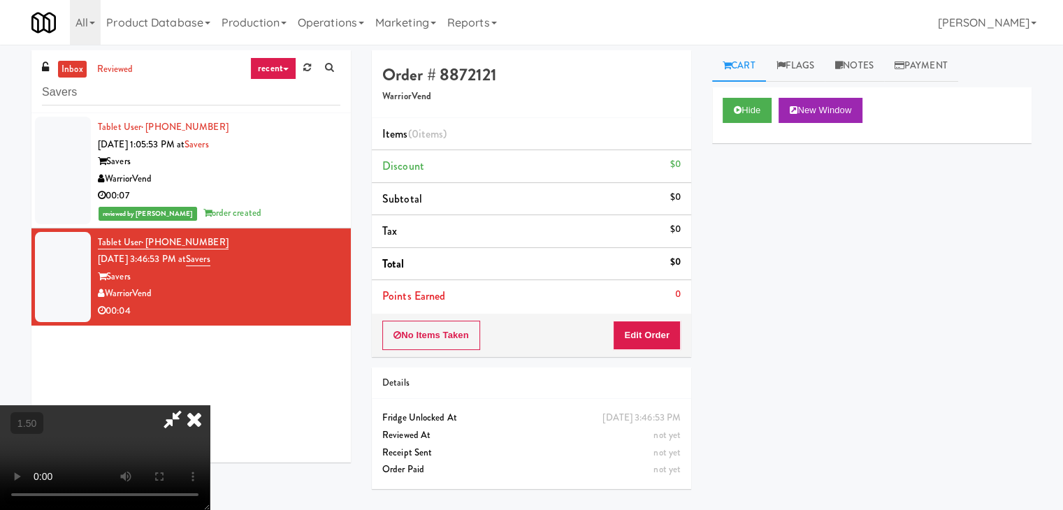
click at [210, 405] on video at bounding box center [105, 457] width 210 height 105
drag, startPoint x: 610, startPoint y: 62, endPoint x: 621, endPoint y: 205, distance: 143.7
click at [210, 405] on icon at bounding box center [194, 419] width 31 height 28
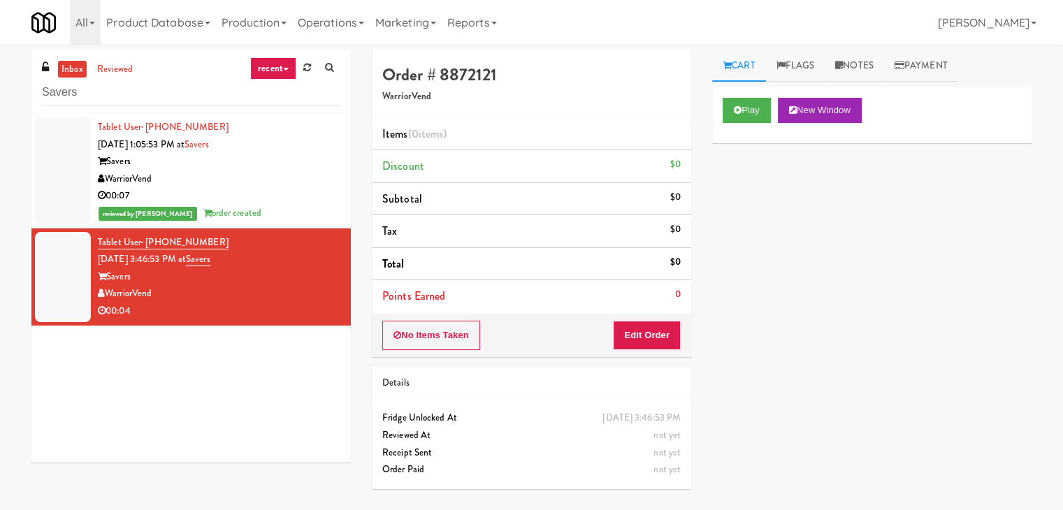
click at [658, 319] on div "No Items Taken Edit Order" at bounding box center [531, 335] width 319 height 43
click at [660, 336] on button "Edit Order" at bounding box center [647, 335] width 68 height 29
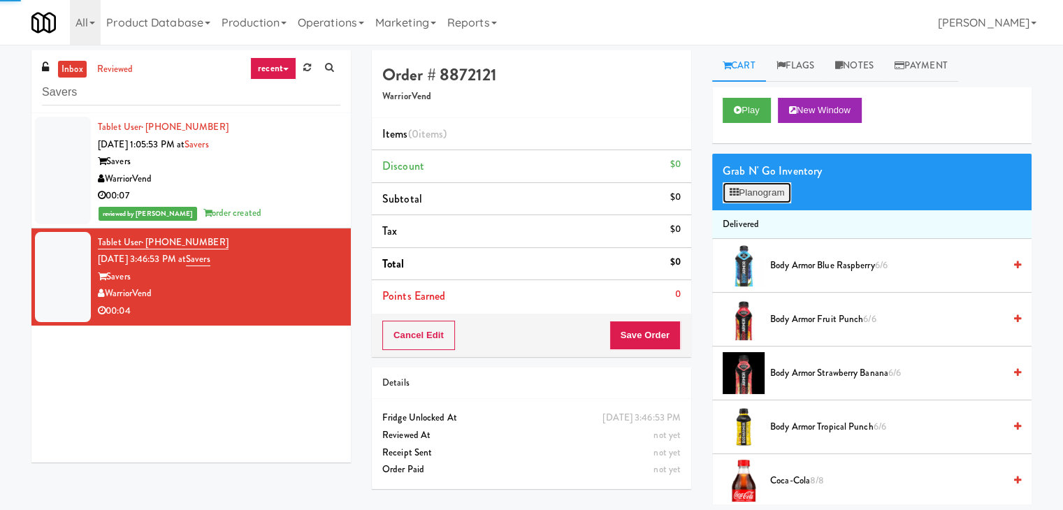
click at [774, 197] on button "Planogram" at bounding box center [757, 192] width 69 height 21
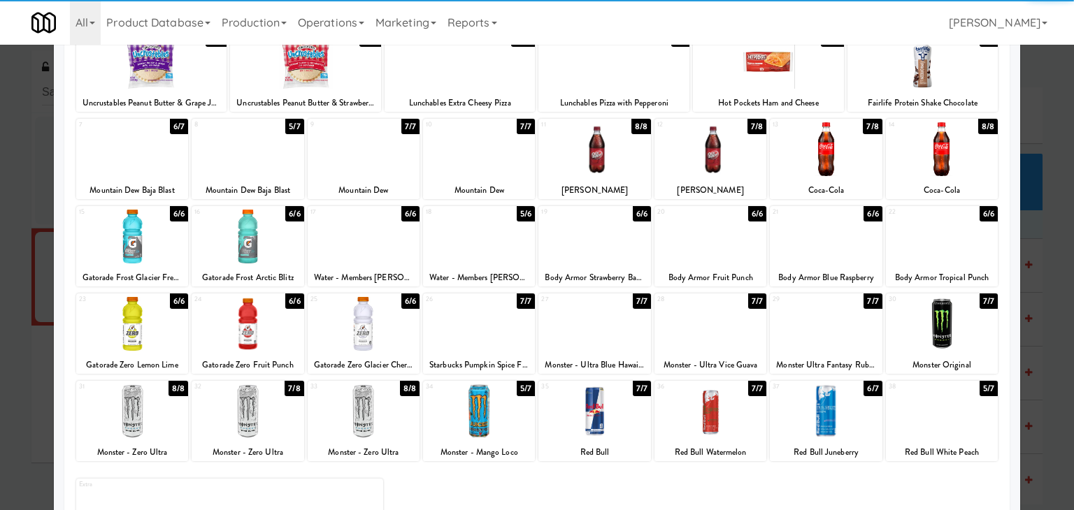
scroll to position [176, 0]
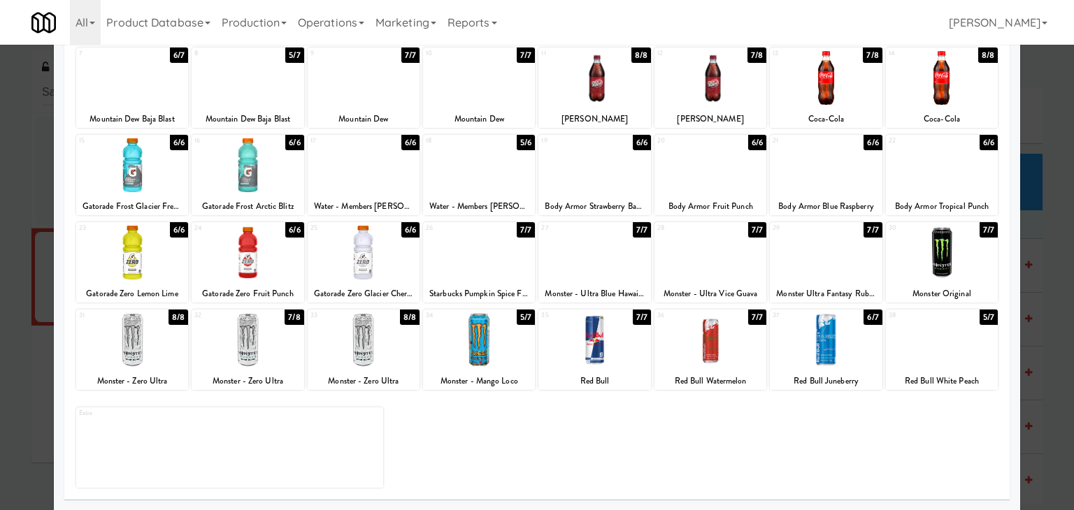
click at [725, 336] on div at bounding box center [710, 340] width 112 height 54
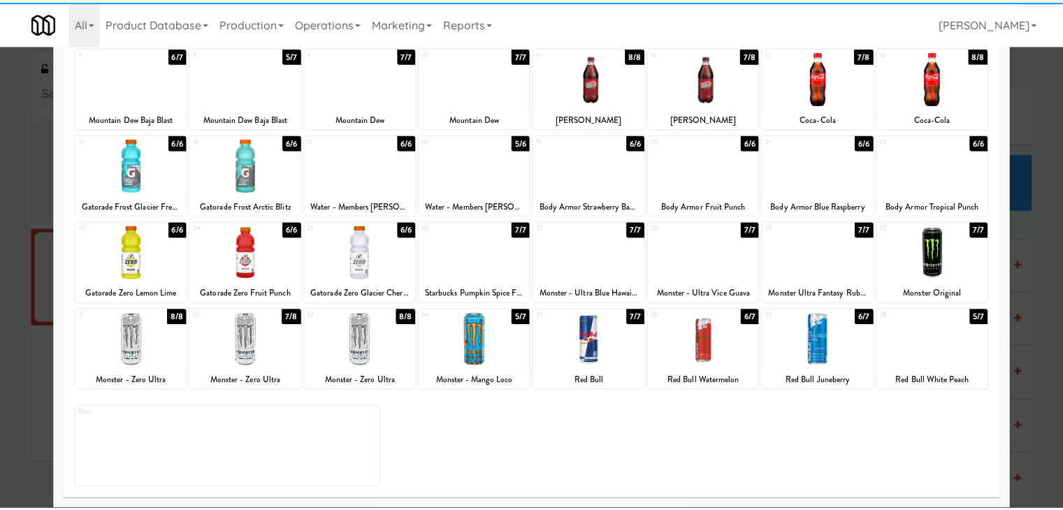
scroll to position [0, 0]
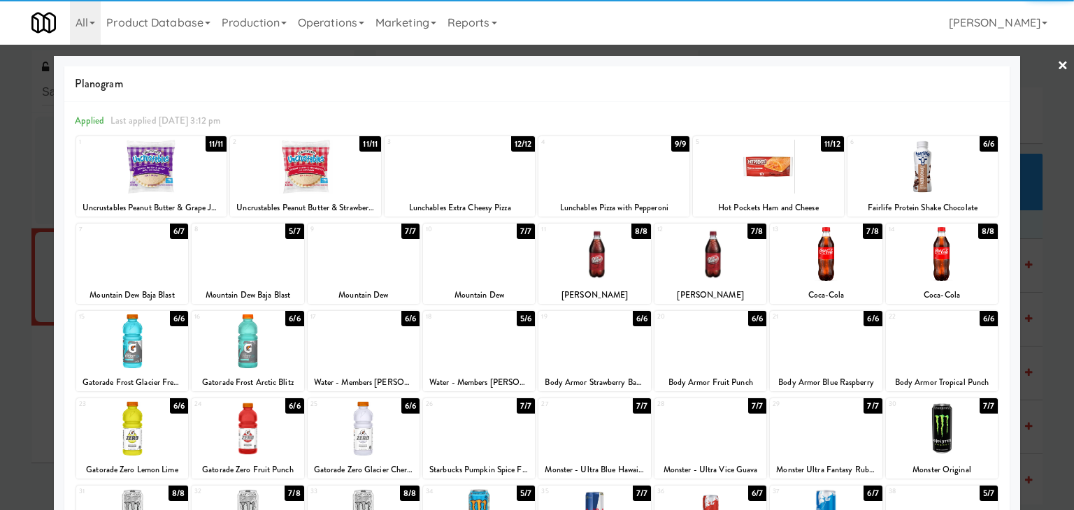
drag, startPoint x: 1056, startPoint y: 62, endPoint x: 1040, endPoint y: 72, distance: 18.8
click at [1057, 62] on link "×" at bounding box center [1062, 66] width 11 height 43
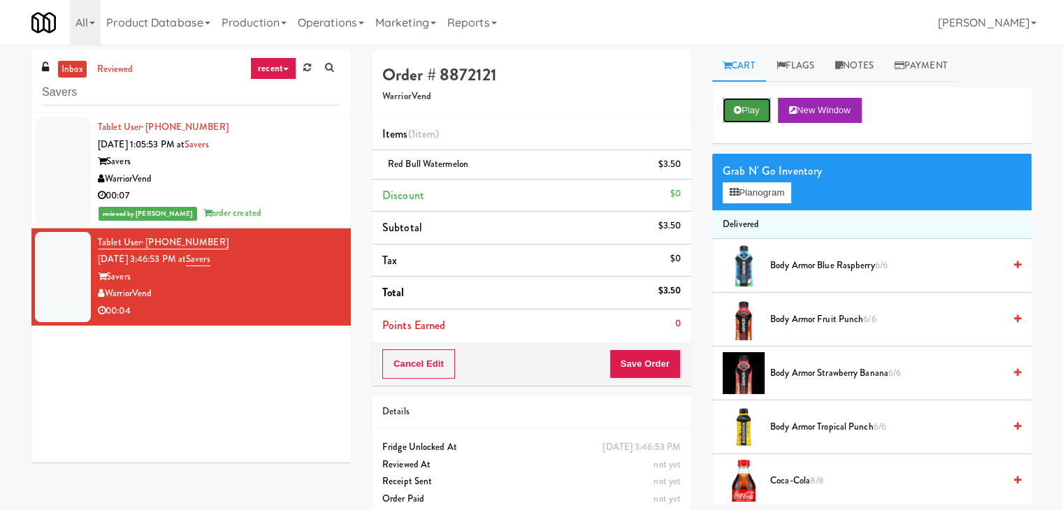
drag, startPoint x: 750, startPoint y: 113, endPoint x: 605, endPoint y: 180, distance: 159.8
click at [747, 113] on button "Play" at bounding box center [747, 110] width 48 height 25
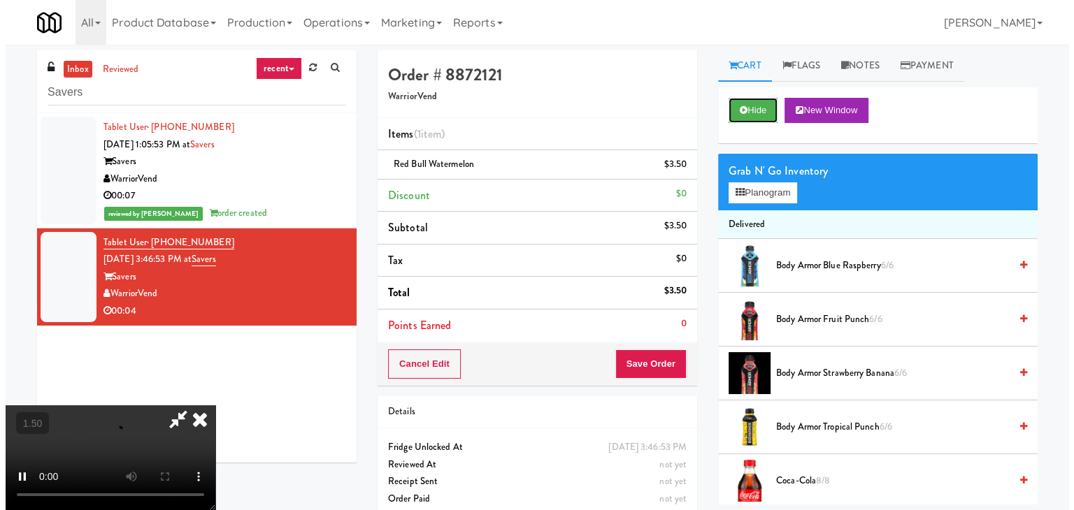
scroll to position [196, 0]
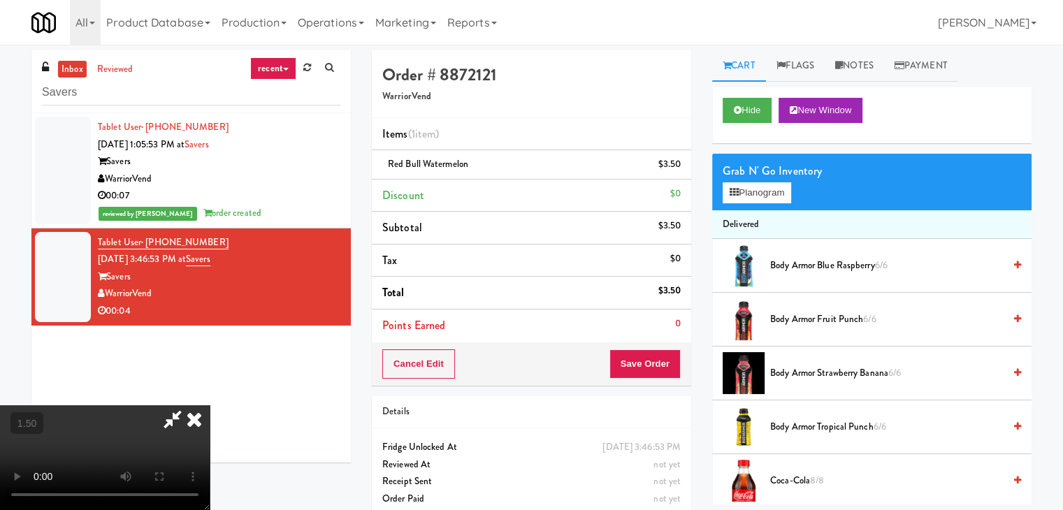
click at [210, 405] on video at bounding box center [105, 457] width 210 height 105
click at [773, 193] on button "Planogram" at bounding box center [757, 192] width 69 height 21
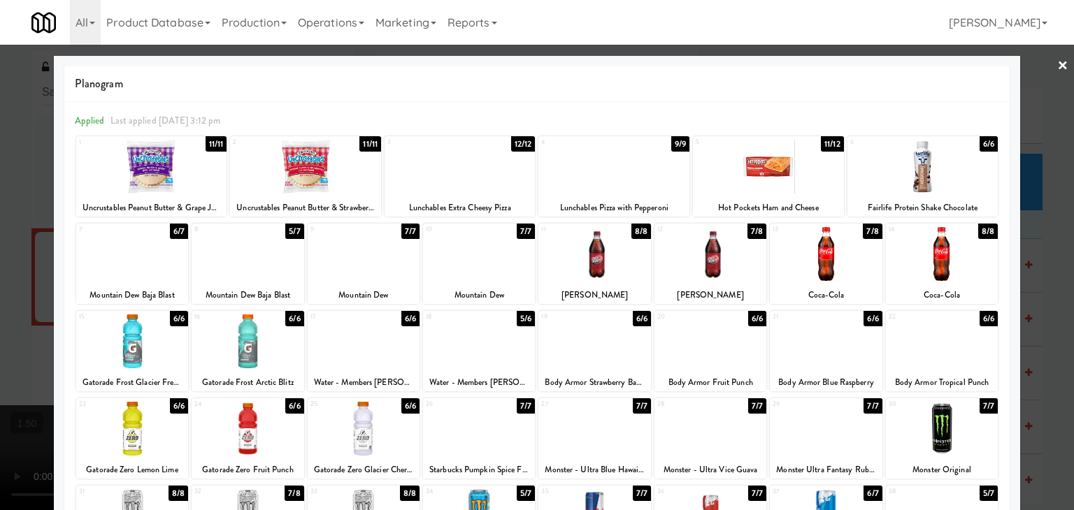
click at [1057, 62] on link "×" at bounding box center [1062, 66] width 11 height 43
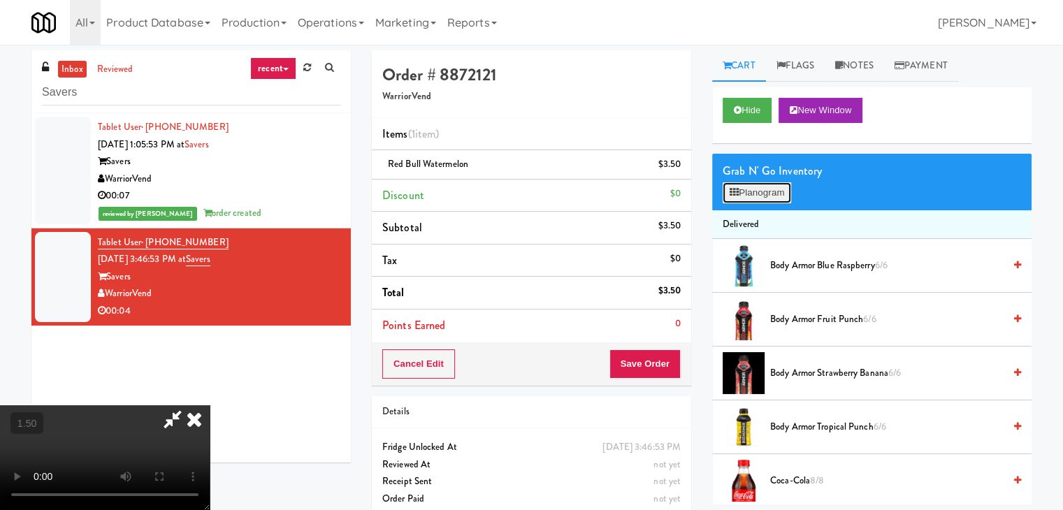
click at [768, 194] on button "Planogram" at bounding box center [757, 192] width 69 height 21
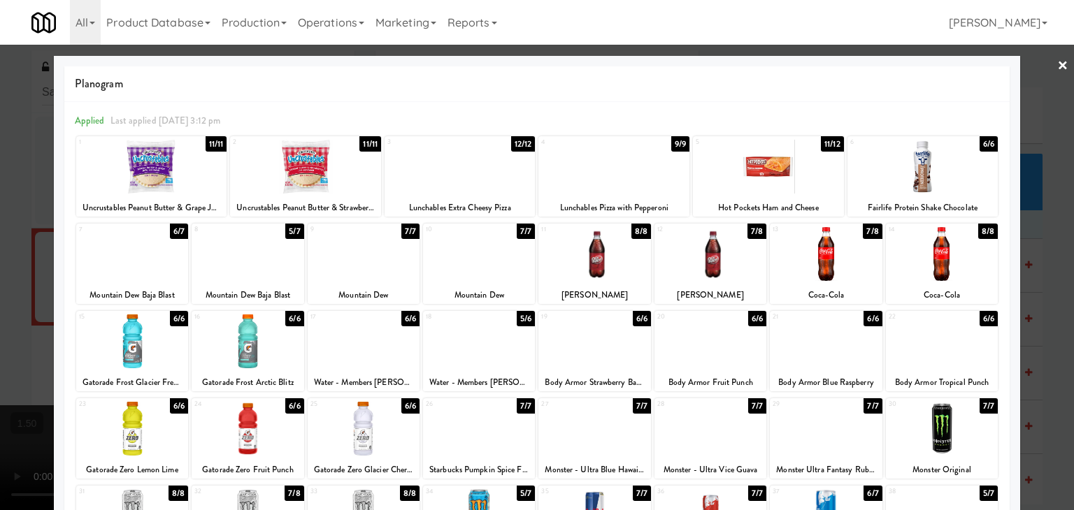
drag, startPoint x: 1053, startPoint y: 62, endPoint x: 1031, endPoint y: 71, distance: 24.4
click at [1057, 66] on link "×" at bounding box center [1062, 66] width 11 height 43
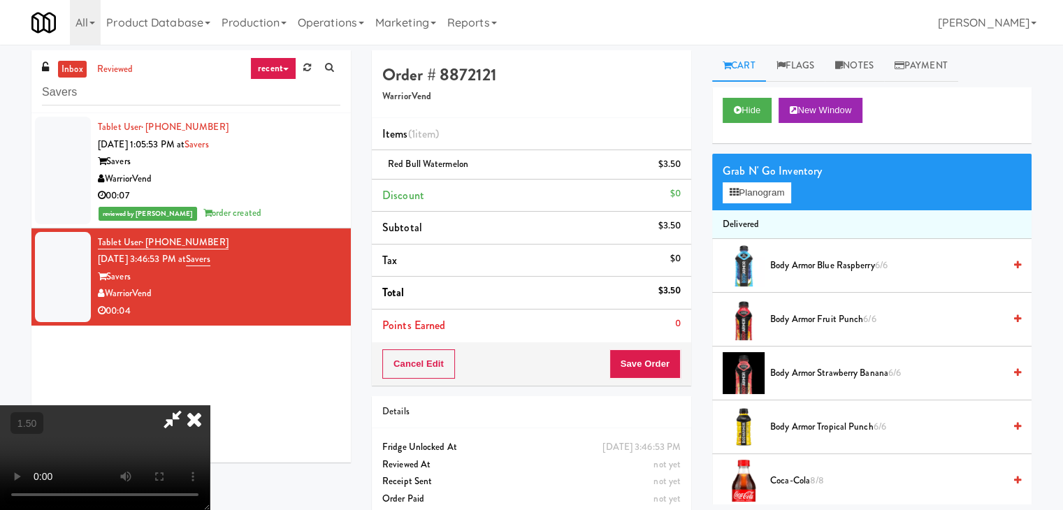
click at [210, 405] on icon at bounding box center [194, 419] width 31 height 28
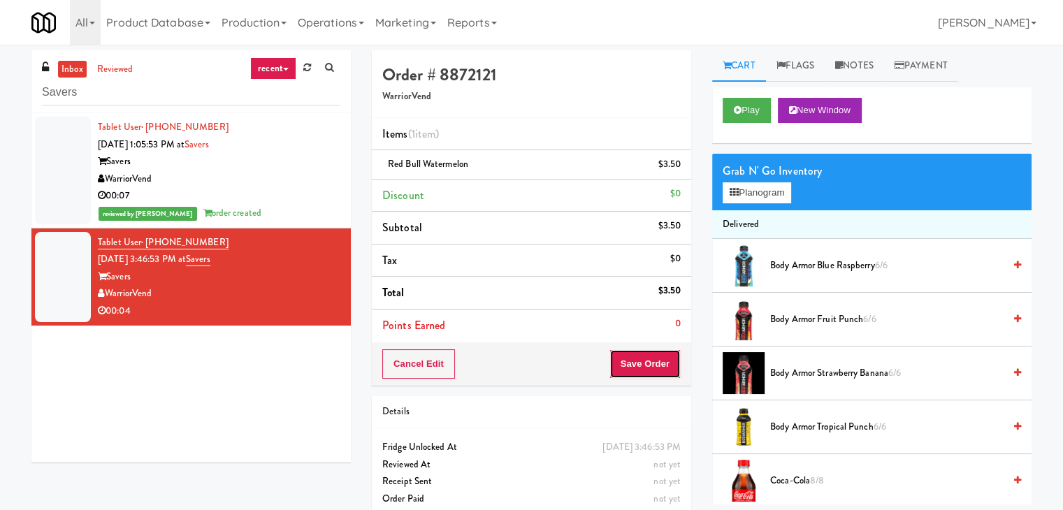
click at [643, 356] on button "Save Order" at bounding box center [645, 363] width 71 height 29
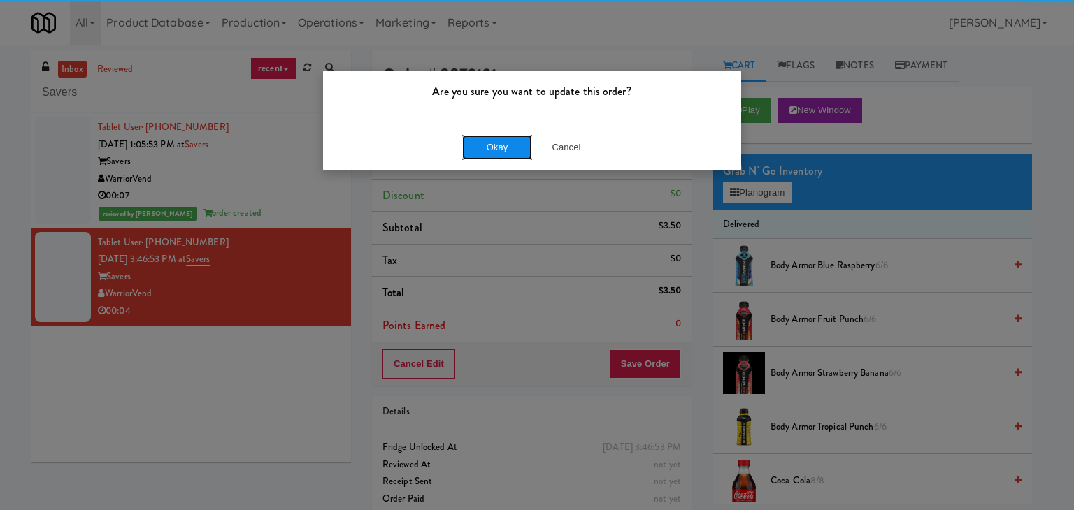
click at [500, 139] on button "Okay" at bounding box center [497, 147] width 70 height 25
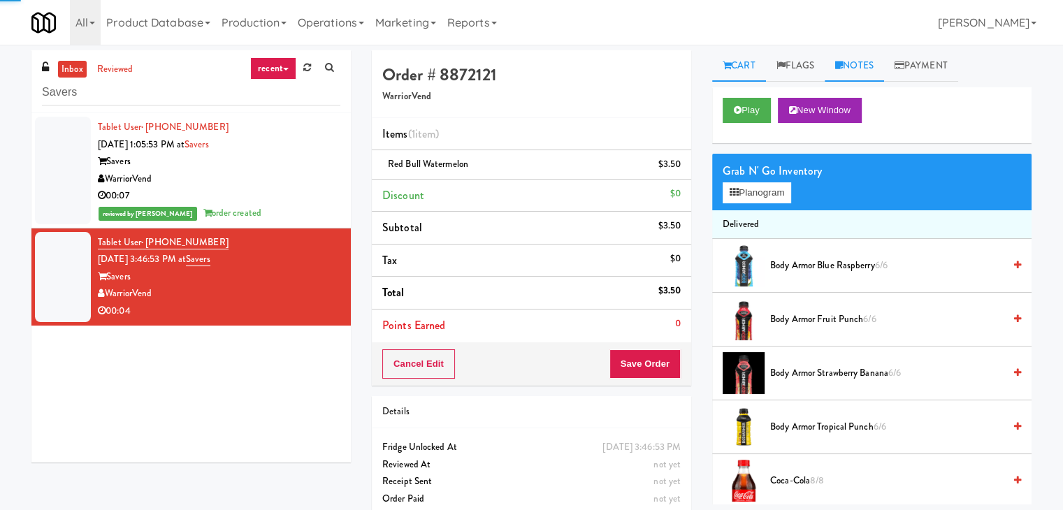
click at [875, 64] on link "Notes" at bounding box center [854, 65] width 59 height 31
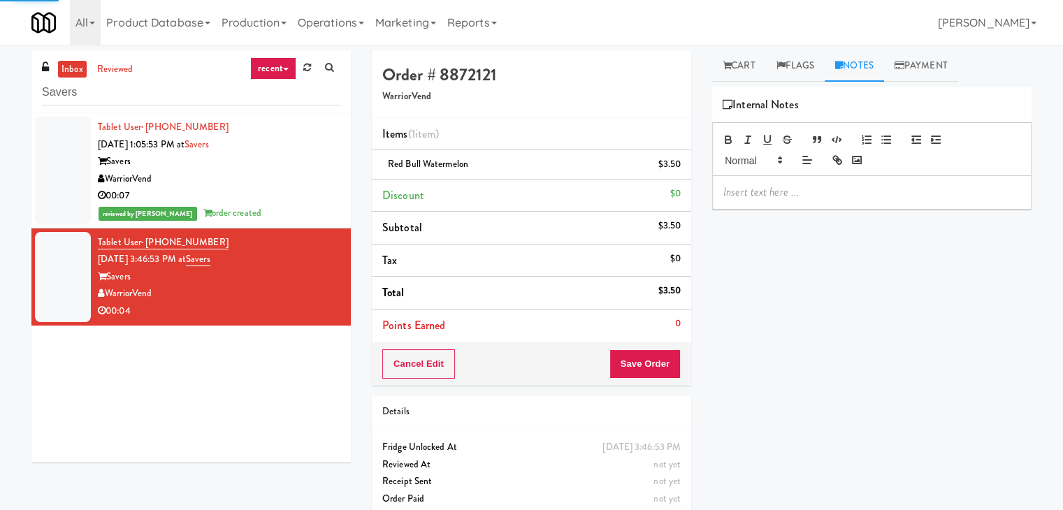
click at [800, 189] on p at bounding box center [871, 192] width 297 height 15
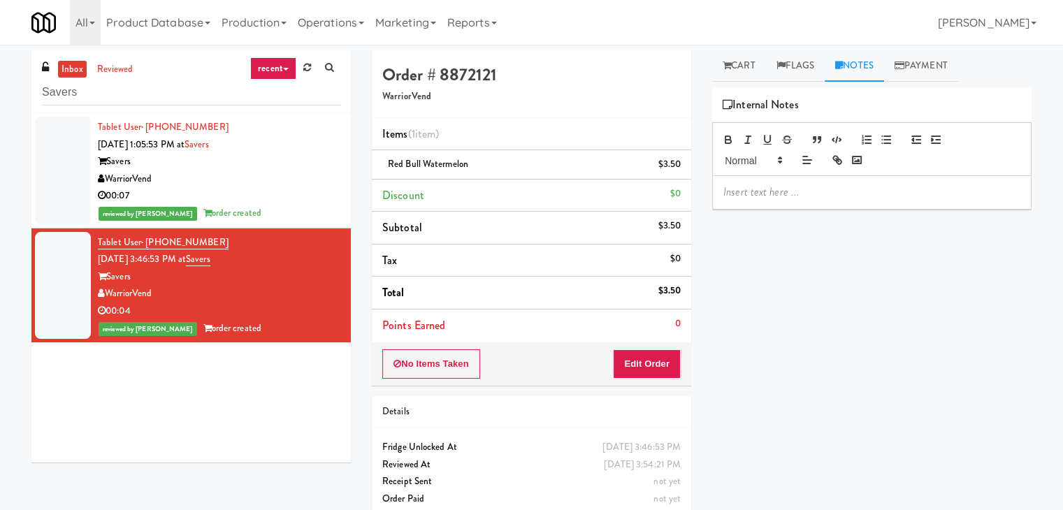
drag, startPoint x: 0, startPoint y: 129, endPoint x: 8, endPoint y: 135, distance: 10.1
click at [3, 131] on div "inbox reviewed recent all unclear take inventory issue suspicious failed recent…" at bounding box center [531, 289] width 1063 height 478
click at [774, 205] on div at bounding box center [872, 192] width 318 height 32
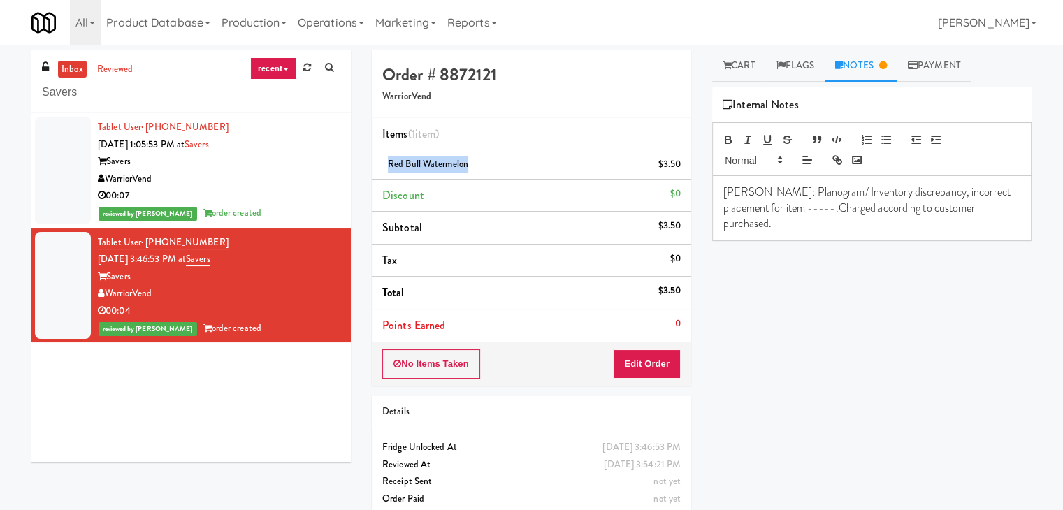
drag, startPoint x: 466, startPoint y: 162, endPoint x: 388, endPoint y: 167, distance: 78.4
click at [388, 167] on span "Red Bull Watermelon" at bounding box center [428, 163] width 80 height 13
copy span "Red Bull Watermelon"
drag, startPoint x: 770, startPoint y: 210, endPoint x: 747, endPoint y: 210, distance: 23.1
click at [747, 210] on p "[PERSON_NAME]: Planogram/ Inventory discrepancy, incorrect placement for item -…" at bounding box center [871, 208] width 297 height 47
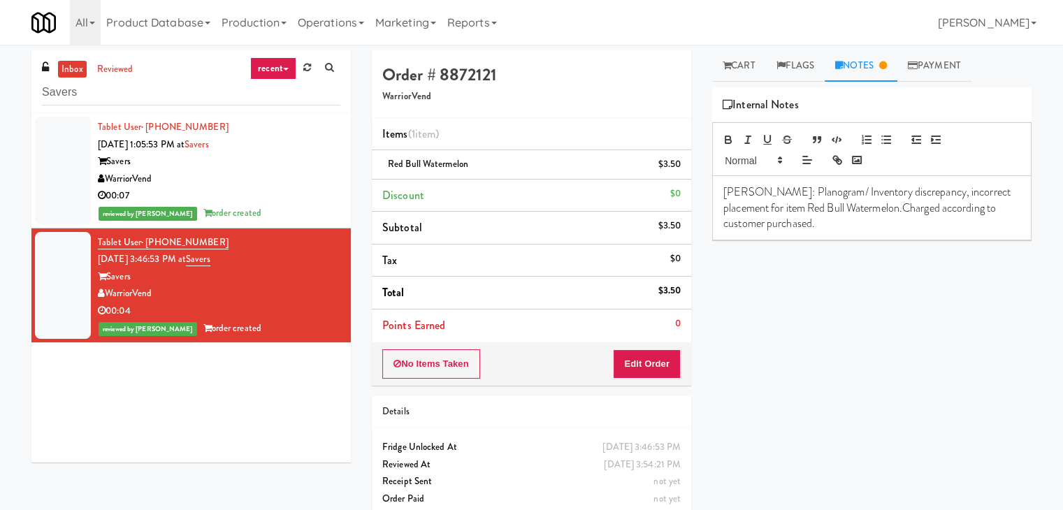
click at [847, 208] on p "[PERSON_NAME]: Planogram/ Inventory discrepancy, incorrect placement for item R…" at bounding box center [871, 208] width 297 height 47
click at [844, 207] on p "[PERSON_NAME]: Planogram/ Inventory discrepancy, incorrect placement for item R…" at bounding box center [871, 208] width 297 height 47
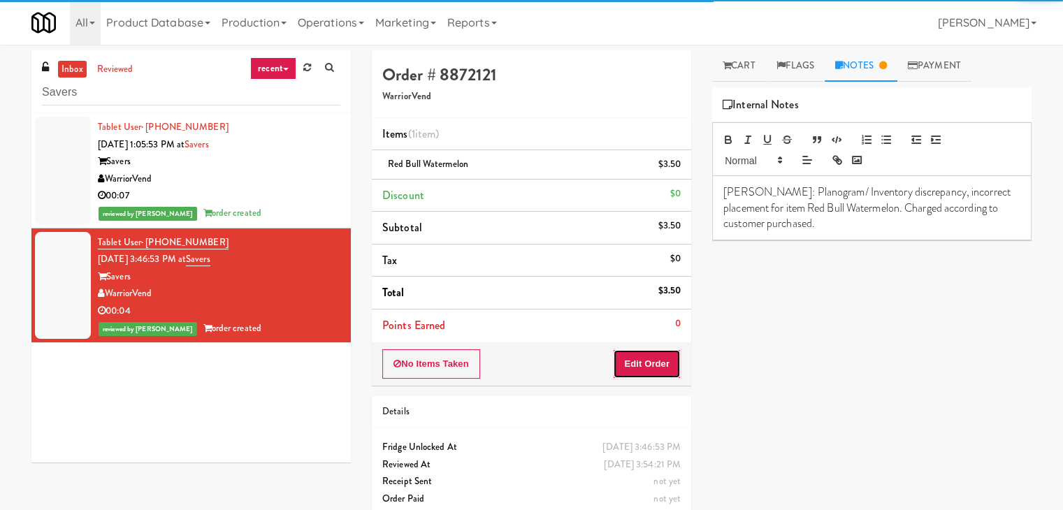
click at [630, 357] on button "Edit Order" at bounding box center [647, 363] width 68 height 29
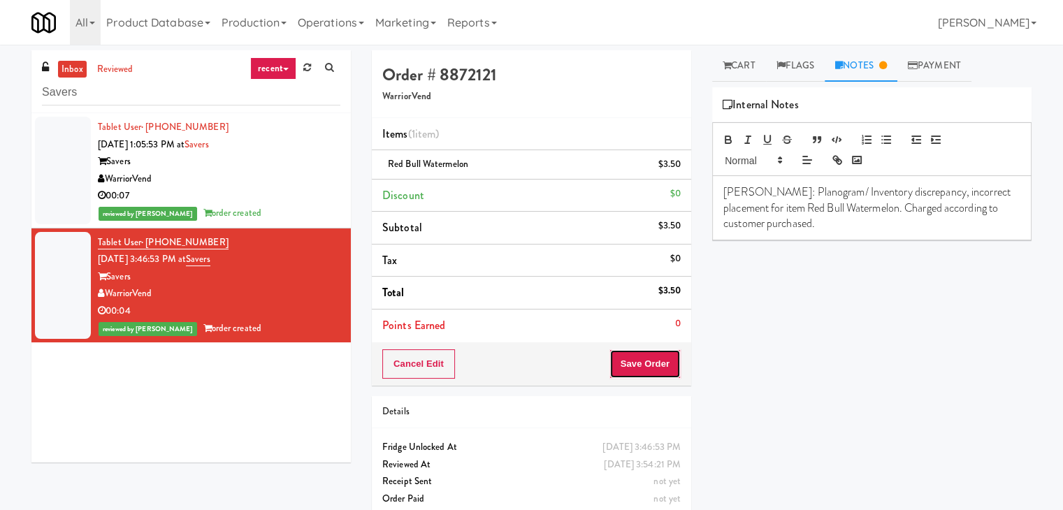
click at [629, 359] on button "Save Order" at bounding box center [645, 363] width 71 height 29
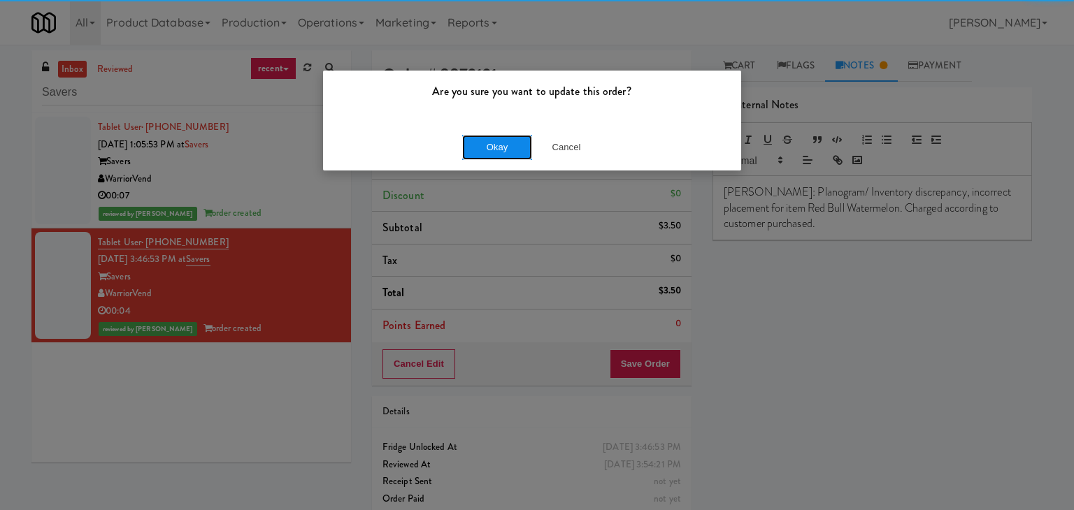
click at [501, 142] on button "Okay" at bounding box center [497, 147] width 70 height 25
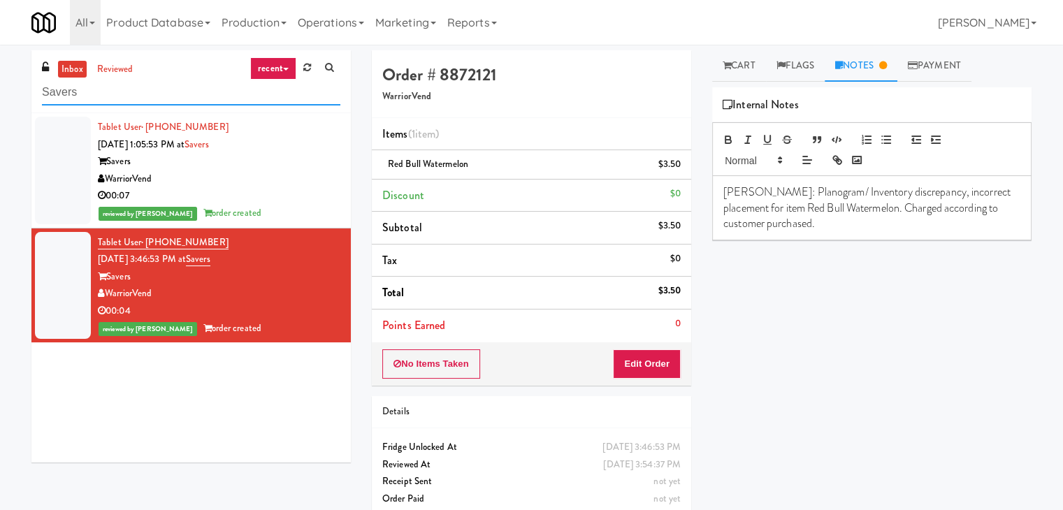
click at [183, 99] on input "Savers" at bounding box center [191, 93] width 298 height 26
paste input "Arden of Oakbrook - Cooler"
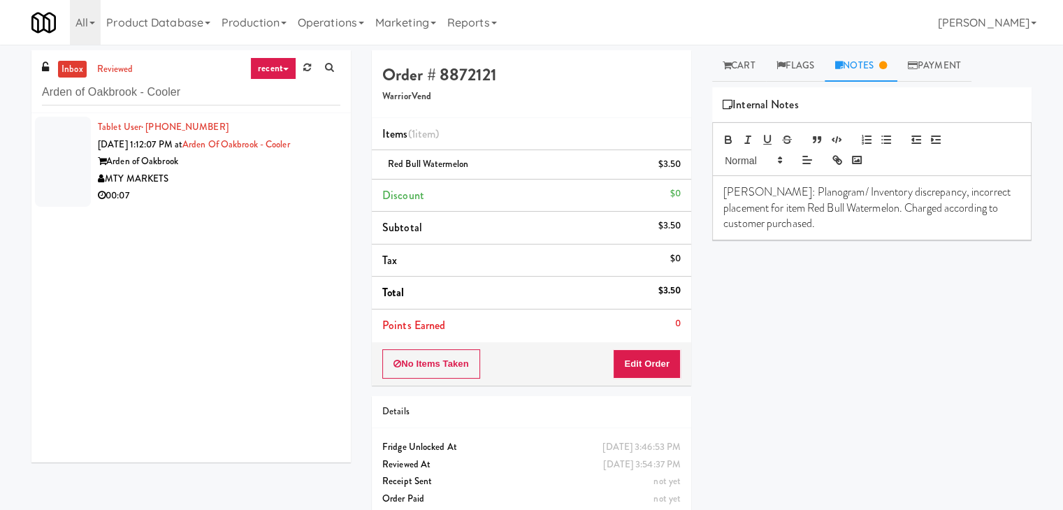
drag, startPoint x: 287, startPoint y: 198, endPoint x: 275, endPoint y: 189, distance: 15.1
click at [287, 197] on div "00:07" at bounding box center [219, 195] width 243 height 17
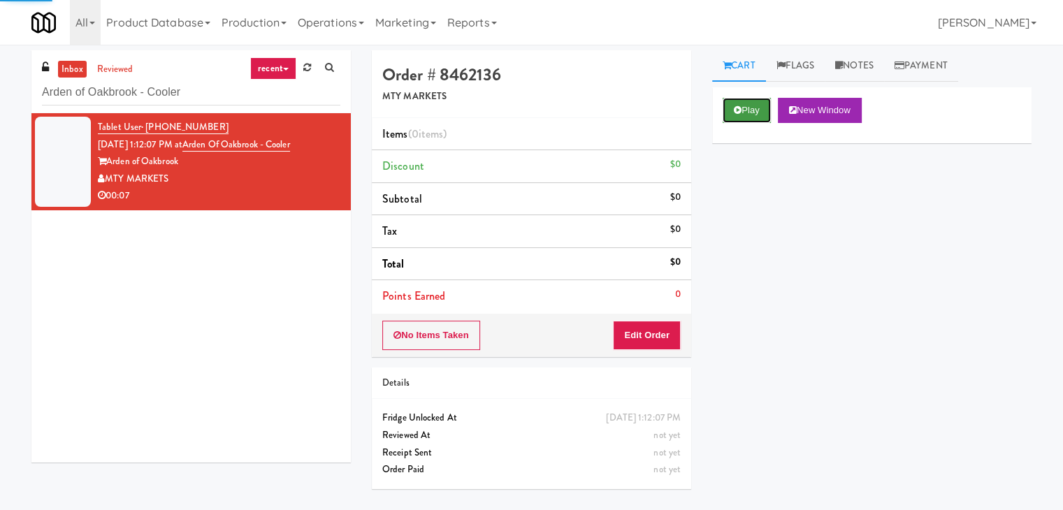
click at [751, 110] on button "Play" at bounding box center [747, 110] width 48 height 25
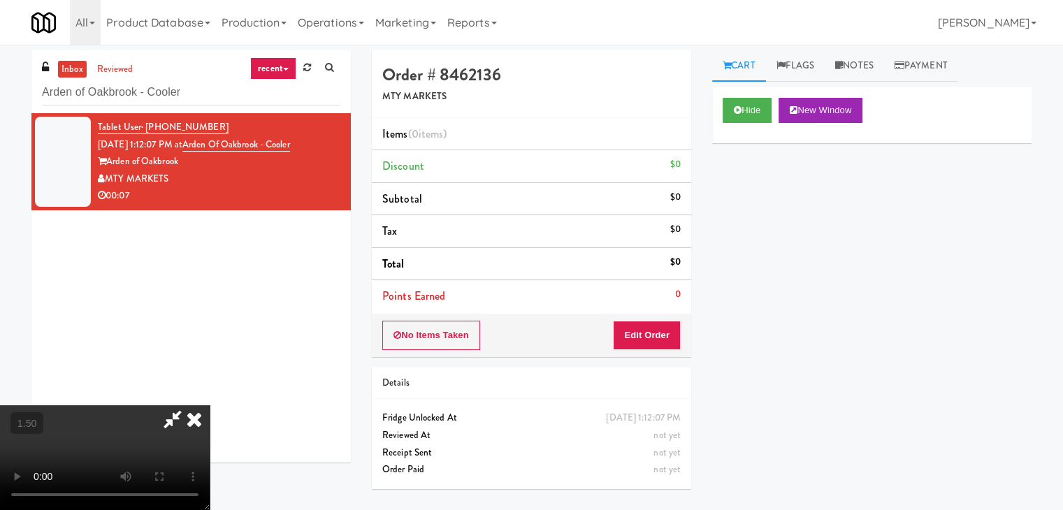
click at [210, 405] on video at bounding box center [105, 457] width 210 height 105
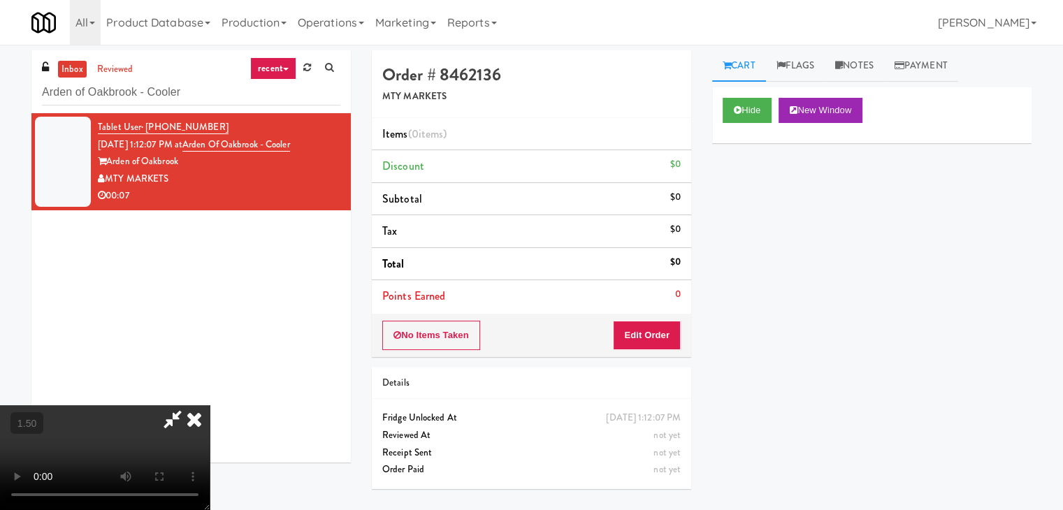
click at [210, 405] on video at bounding box center [105, 457] width 210 height 105
click at [210, 405] on icon at bounding box center [194, 419] width 31 height 28
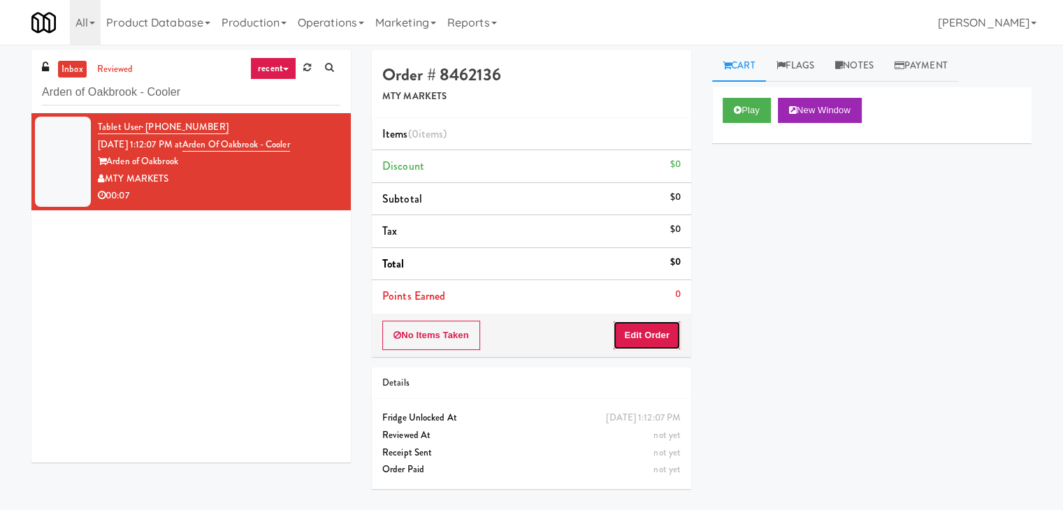
click at [654, 345] on button "Edit Order" at bounding box center [647, 335] width 68 height 29
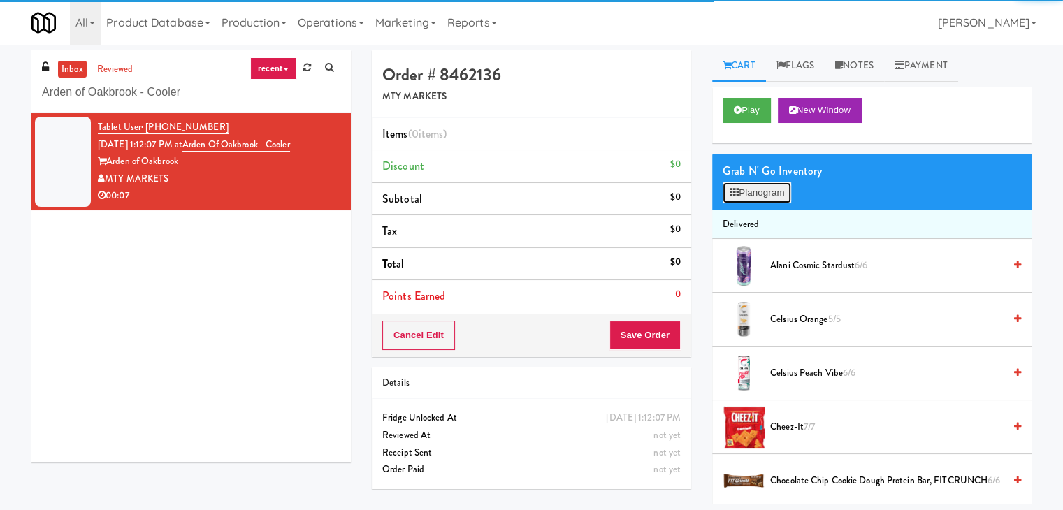
click at [760, 188] on button "Planogram" at bounding box center [757, 192] width 69 height 21
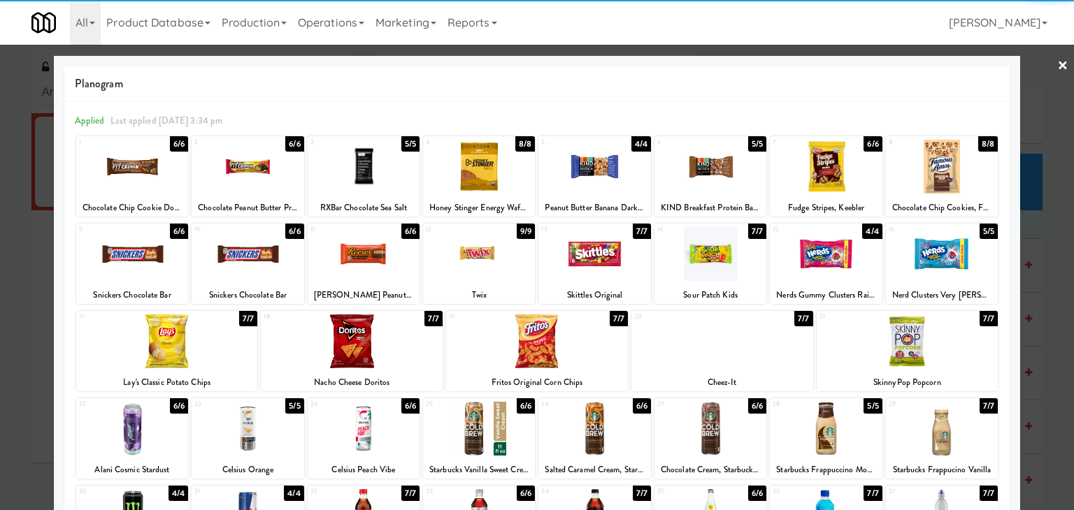
click at [165, 336] on div at bounding box center [167, 342] width 182 height 54
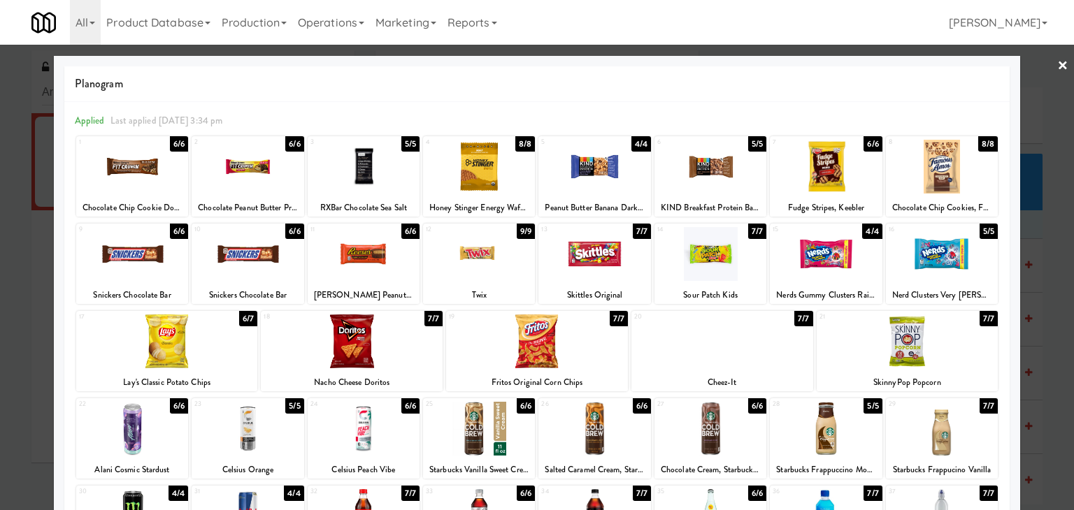
drag, startPoint x: 372, startPoint y: 342, endPoint x: 545, endPoint y: 293, distance: 180.1
click at [373, 342] on div at bounding box center [352, 342] width 182 height 54
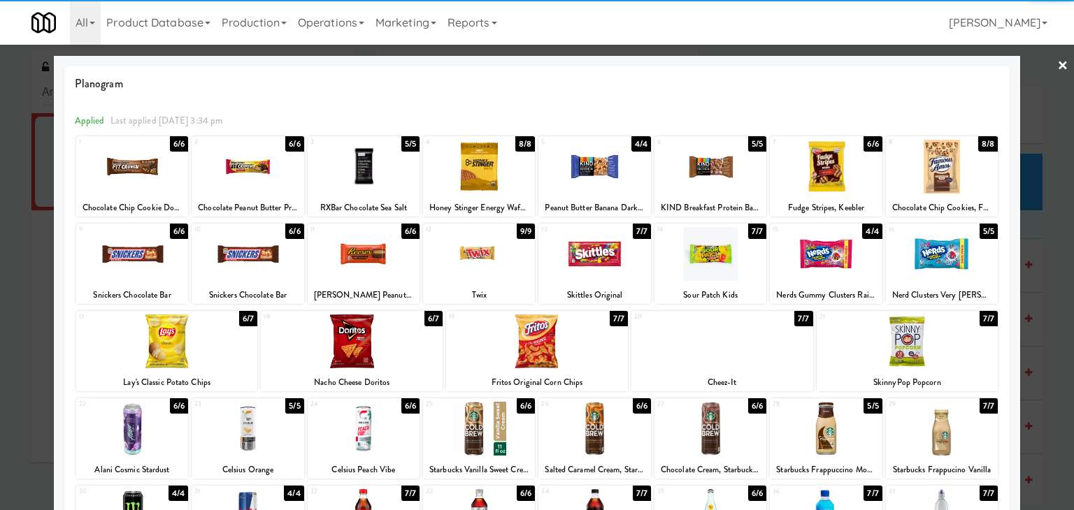
click at [1057, 65] on link "×" at bounding box center [1062, 66] width 11 height 43
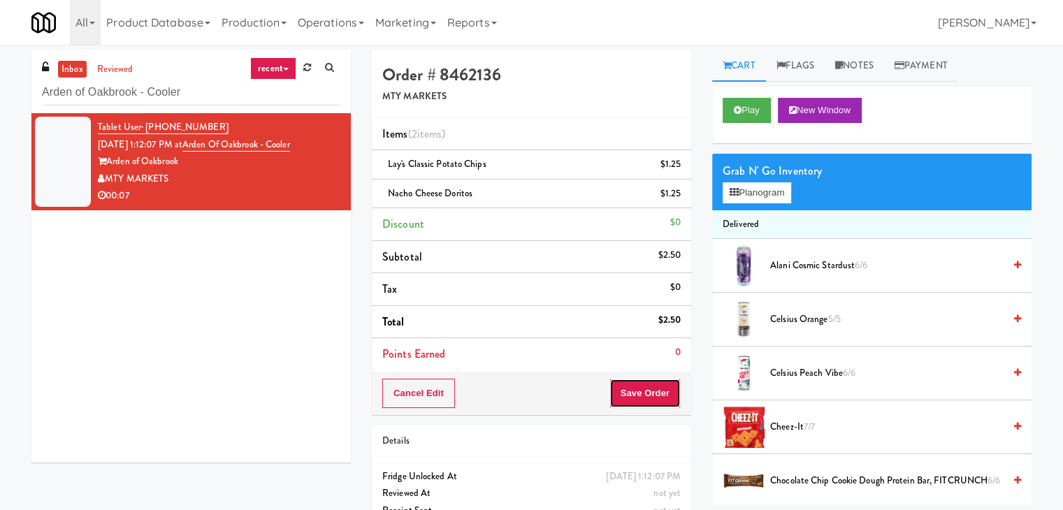
click at [646, 395] on button "Save Order" at bounding box center [645, 393] width 71 height 29
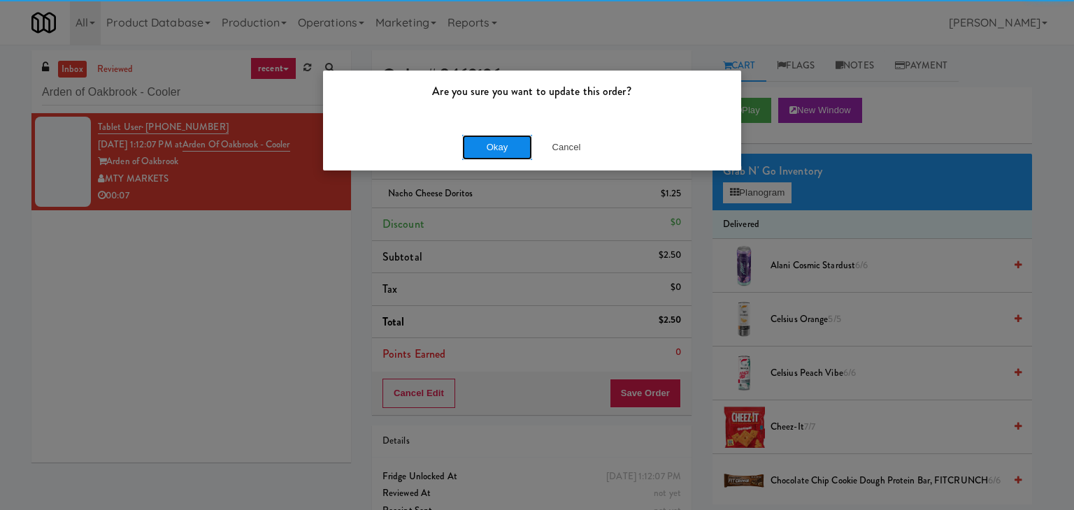
click at [495, 150] on button "Okay" at bounding box center [497, 147] width 70 height 25
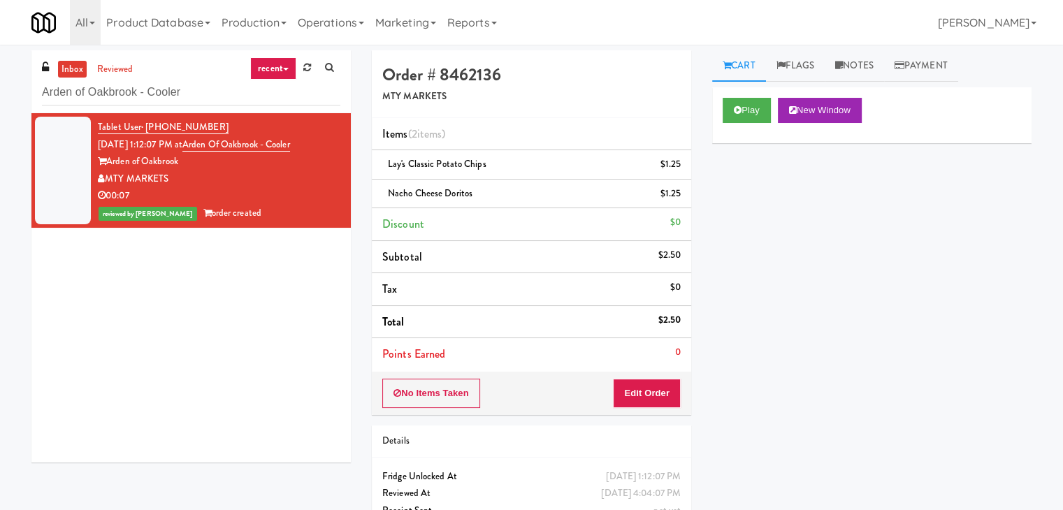
click at [217, 106] on div "inbox reviewed recent all unclear take inventory issue suspicious failed recent…" at bounding box center [190, 81] width 319 height 63
click at [217, 105] on div "inbox reviewed recent all unclear take inventory issue suspicious failed recent…" at bounding box center [190, 81] width 319 height 63
click at [217, 99] on input "Arden of Oakbrook - Cooler" at bounding box center [191, 93] width 298 height 26
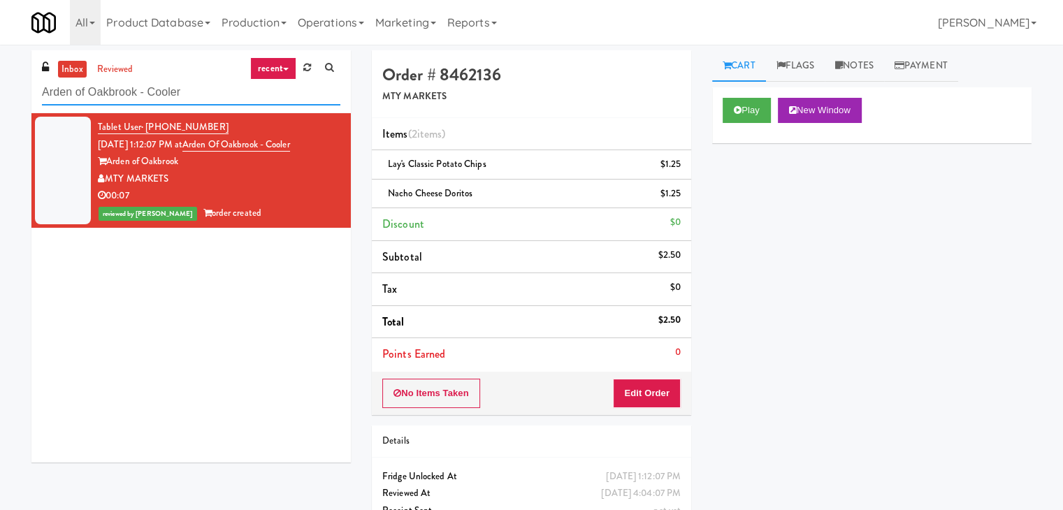
click at [217, 99] on input "Arden of Oakbrook - Cooler" at bounding box center [191, 93] width 298 height 26
paste input "[PERSON_NAME] River - Cooler - Right"
type input "[PERSON_NAME] River - Cooler - Right"
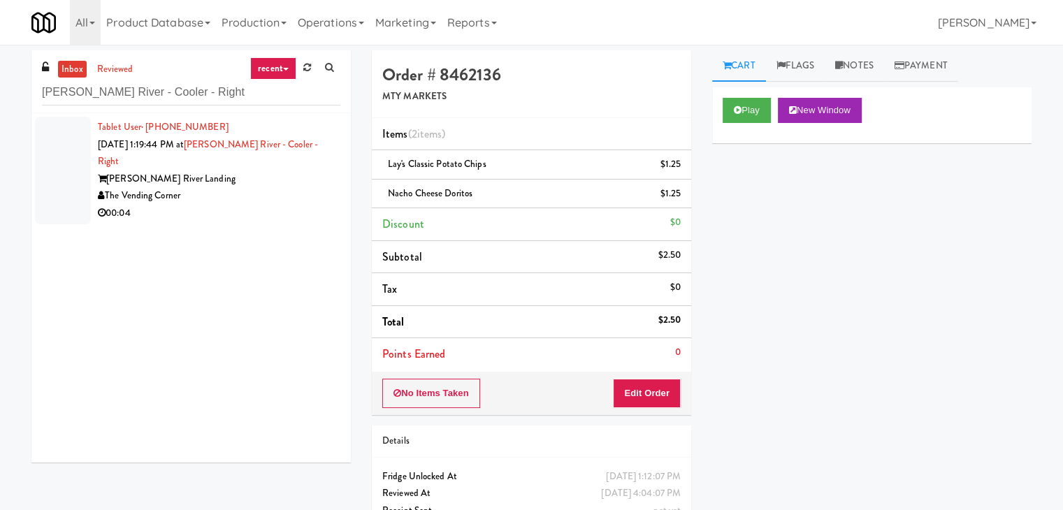
click at [282, 205] on div "00:04" at bounding box center [219, 213] width 243 height 17
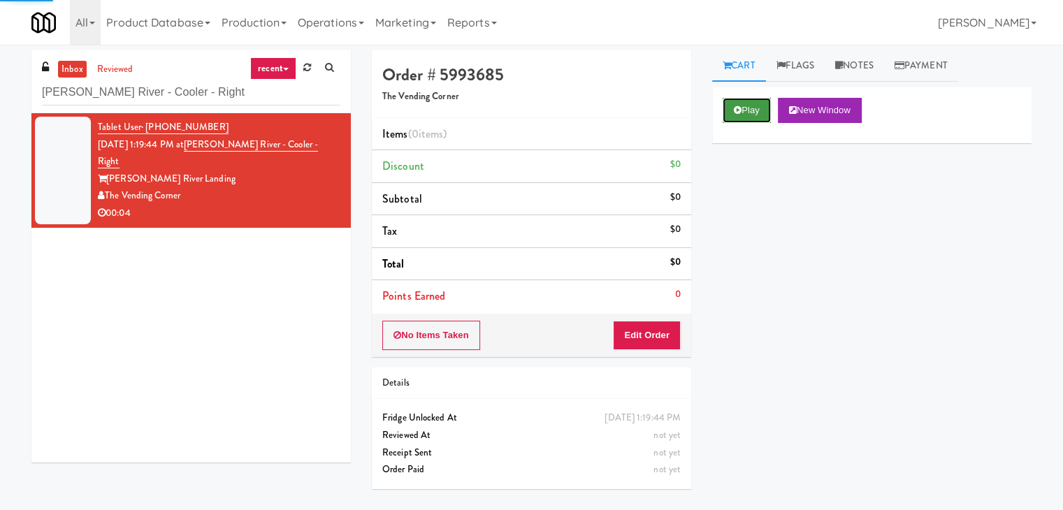
click at [742, 110] on button "Play" at bounding box center [747, 110] width 48 height 25
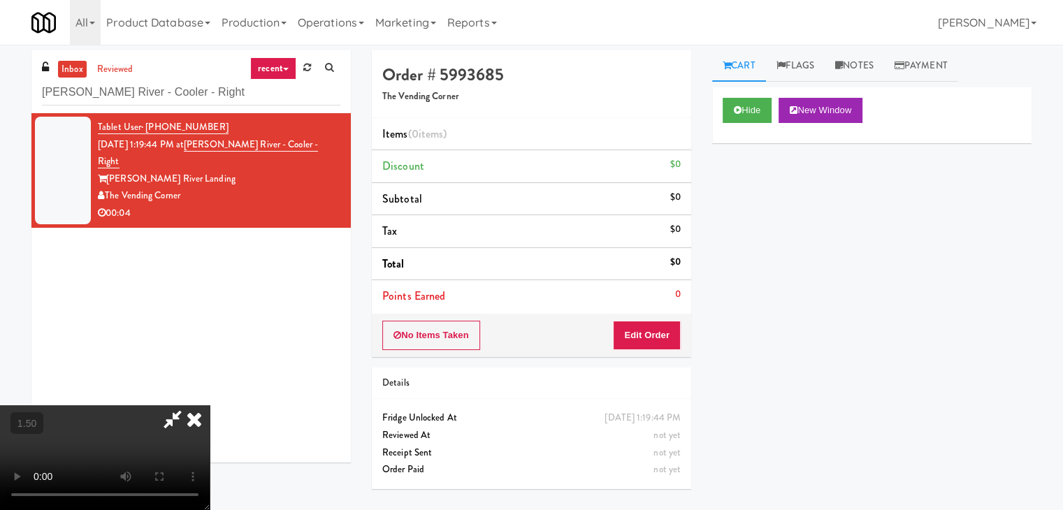
click at [210, 405] on video at bounding box center [105, 457] width 210 height 105
click at [210, 405] on icon at bounding box center [194, 419] width 31 height 28
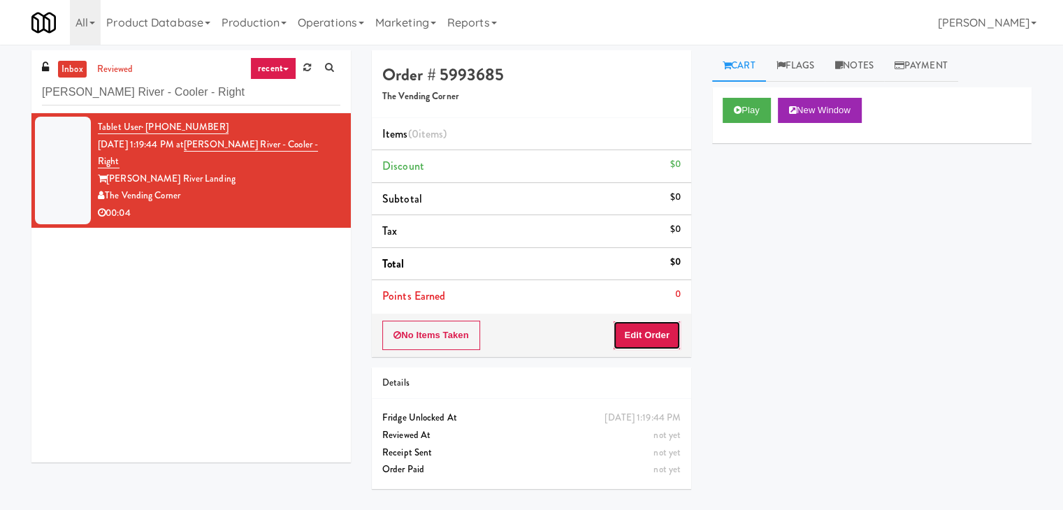
drag, startPoint x: 647, startPoint y: 329, endPoint x: 687, endPoint y: 289, distance: 56.8
click at [648, 325] on button "Edit Order" at bounding box center [647, 335] width 68 height 29
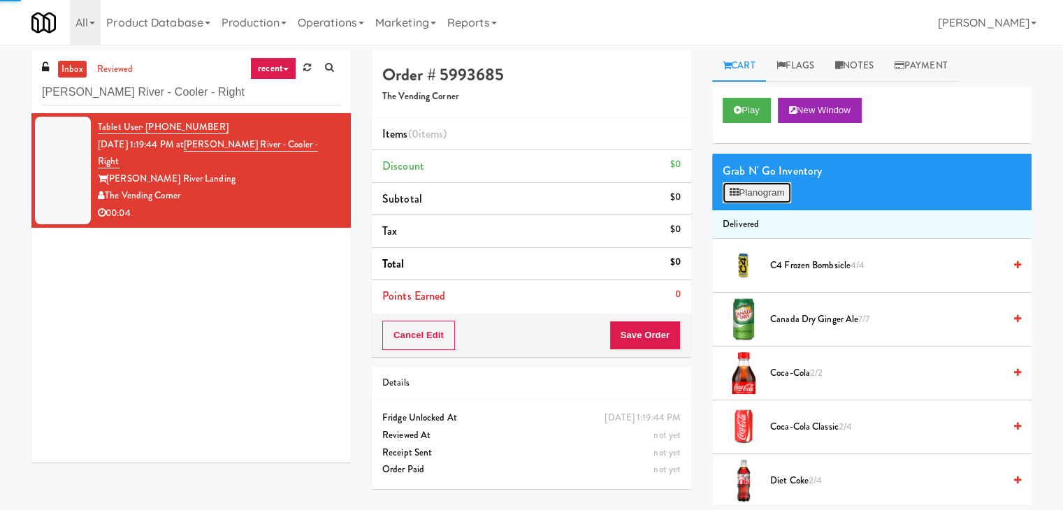
click at [753, 201] on button "Planogram" at bounding box center [757, 192] width 69 height 21
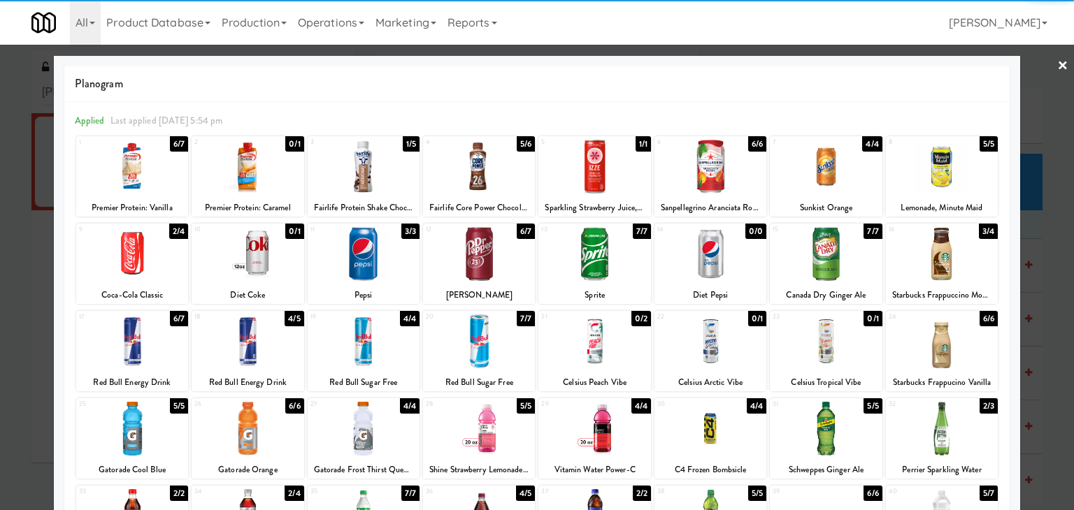
click at [383, 336] on div at bounding box center [364, 342] width 112 height 54
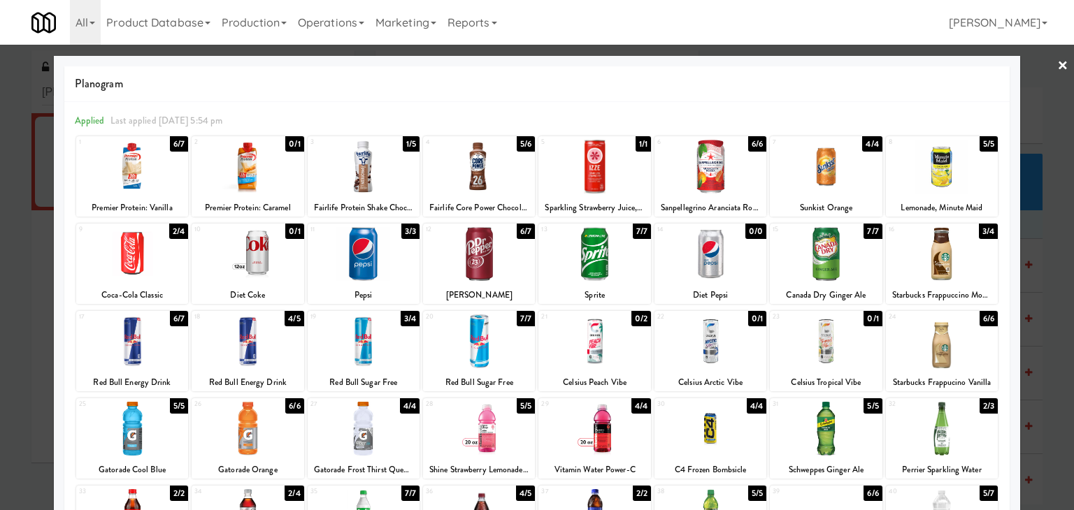
drag, startPoint x: 1058, startPoint y: 60, endPoint x: 1050, endPoint y: 64, distance: 8.8
click at [1054, 62] on div "× Planogram Applied Last applied [DATE] 5:54 pm 1 6/7 Premier Protein: Vanilla …" at bounding box center [537, 255] width 1074 height 510
click at [1057, 65] on link "×" at bounding box center [1062, 66] width 11 height 43
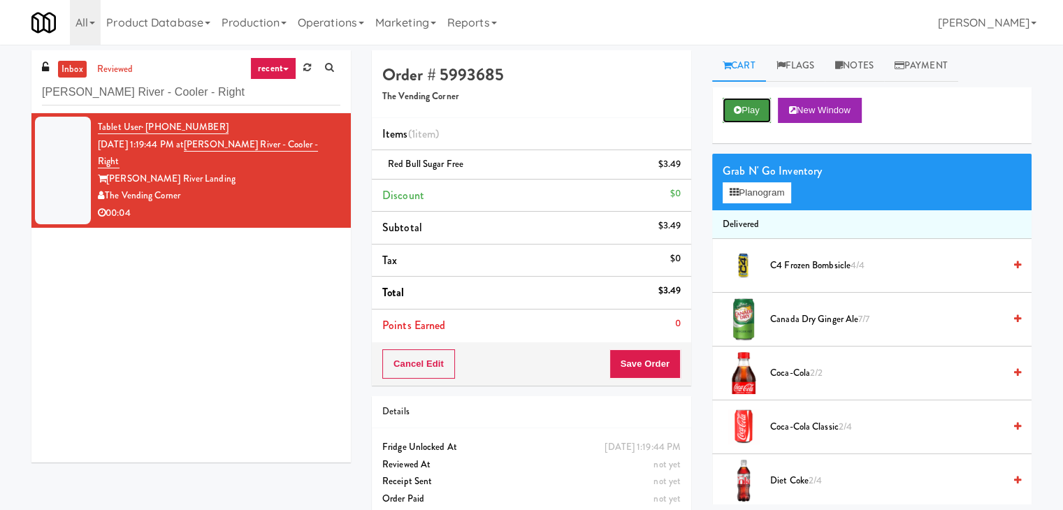
drag, startPoint x: 756, startPoint y: 104, endPoint x: 744, endPoint y: 115, distance: 16.3
click at [753, 102] on button "Play" at bounding box center [747, 110] width 48 height 25
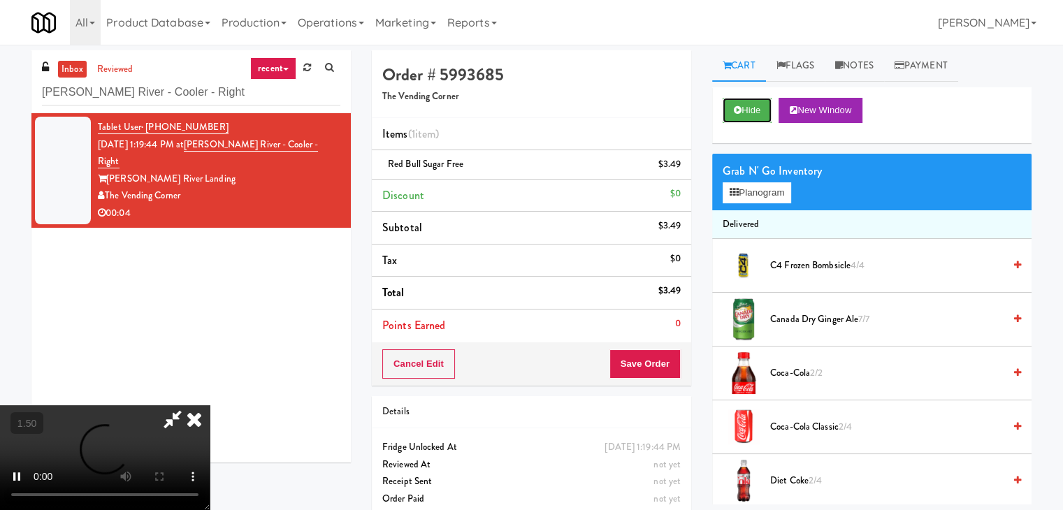
scroll to position [45, 0]
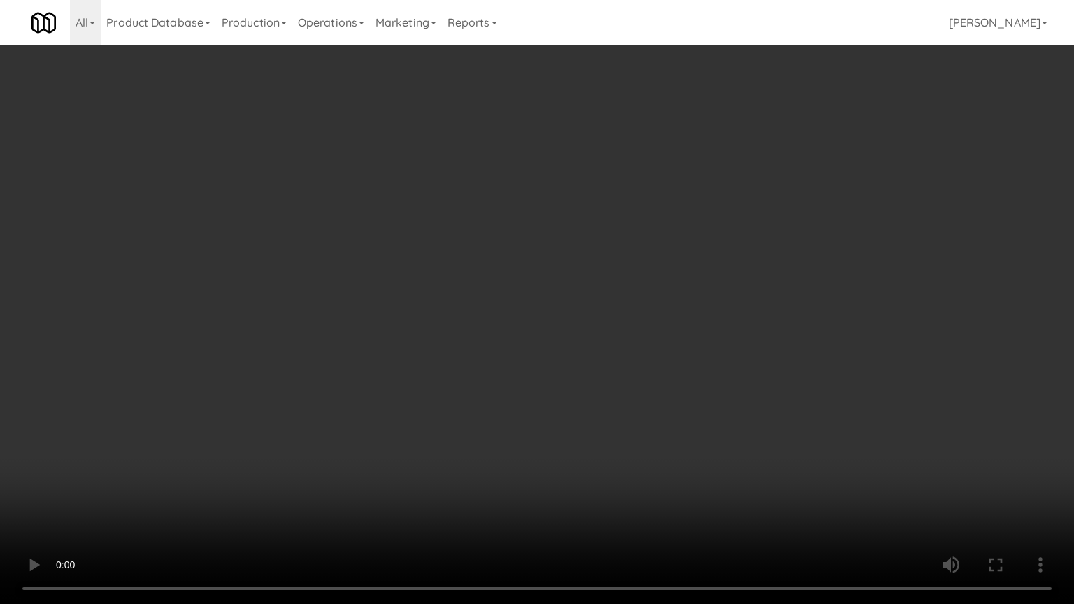
click at [438, 373] on video at bounding box center [537, 302] width 1074 height 604
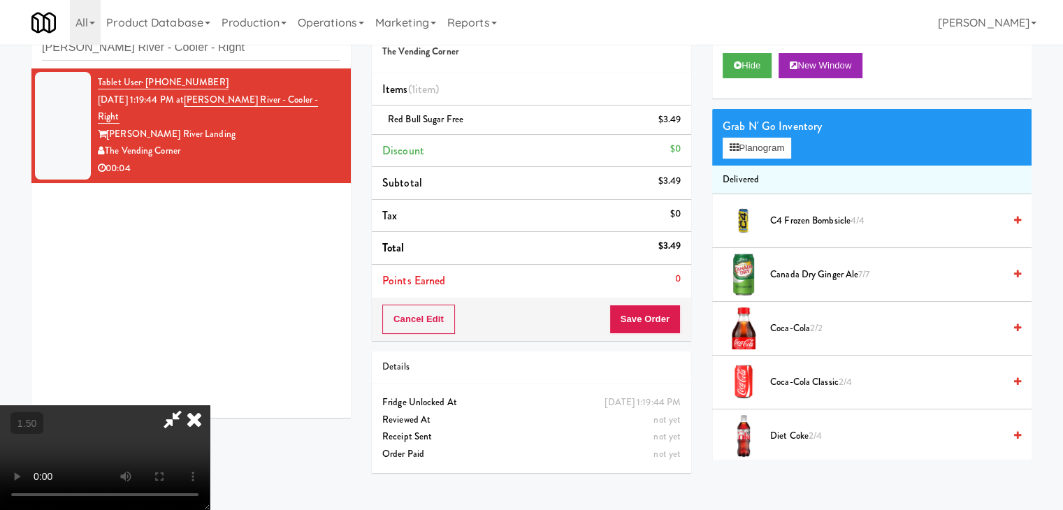
click at [210, 405] on icon at bounding box center [194, 419] width 31 height 28
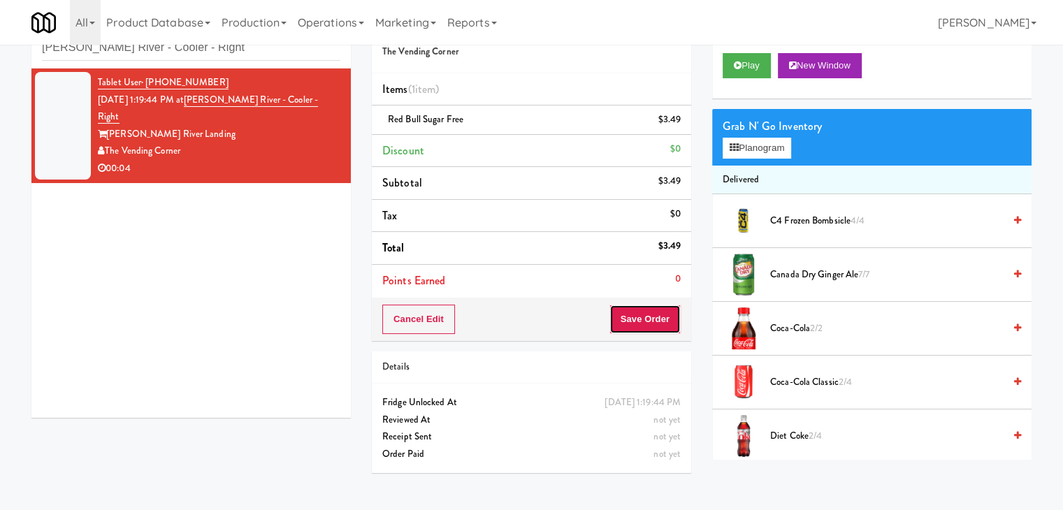
click at [645, 320] on button "Save Order" at bounding box center [645, 319] width 71 height 29
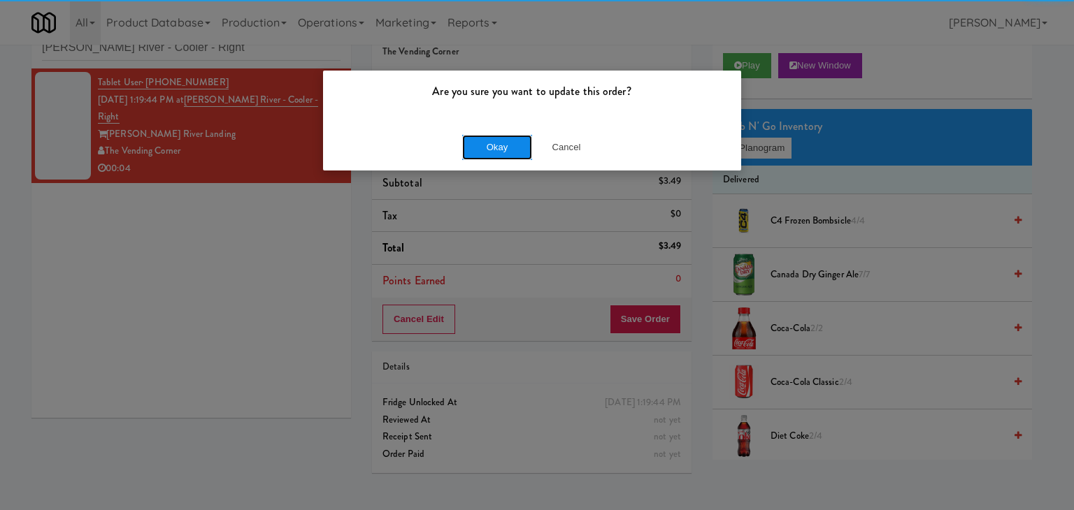
click at [498, 141] on button "Okay" at bounding box center [497, 147] width 70 height 25
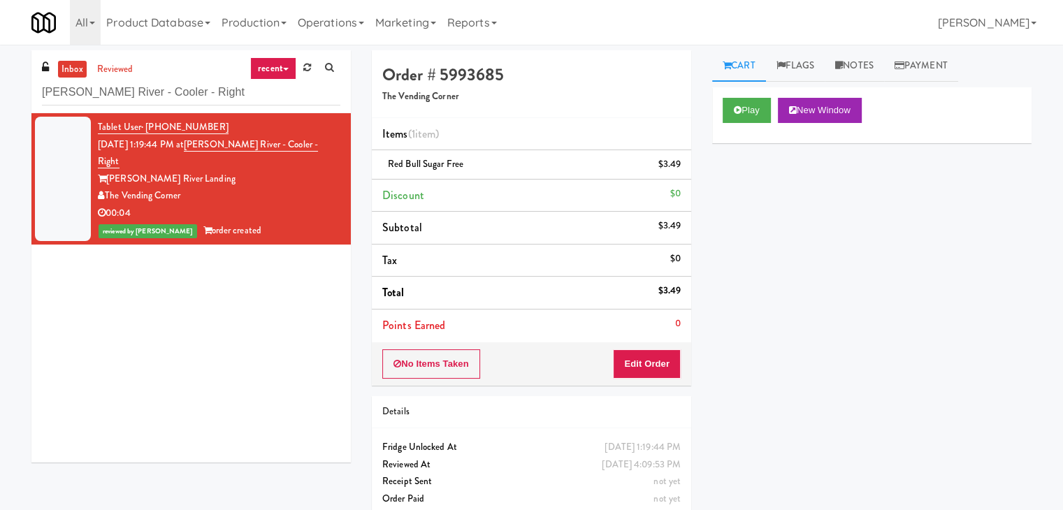
scroll to position [0, 0]
click at [185, 85] on input "[PERSON_NAME] River - Cooler - Right" at bounding box center [191, 93] width 298 height 26
paste input "The Retreat - Cooler"
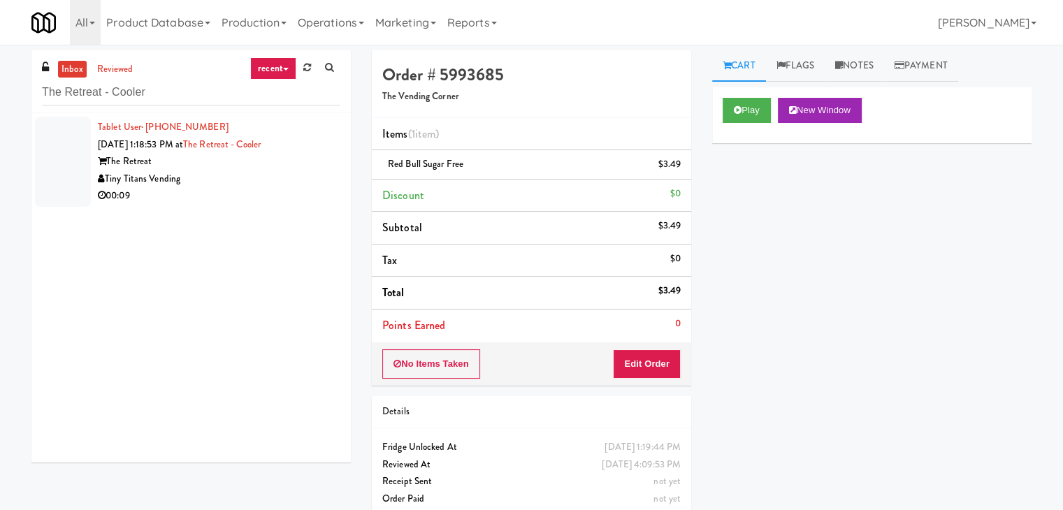
click at [287, 188] on div "00:09" at bounding box center [219, 195] width 243 height 17
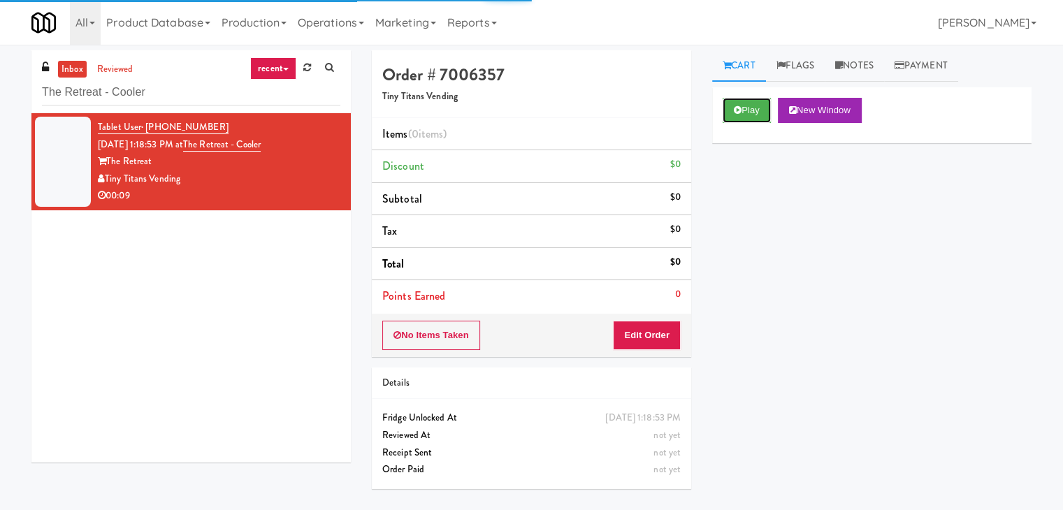
drag, startPoint x: 744, startPoint y: 107, endPoint x: 721, endPoint y: 106, distance: 23.1
click at [744, 107] on button "Play" at bounding box center [747, 110] width 48 height 25
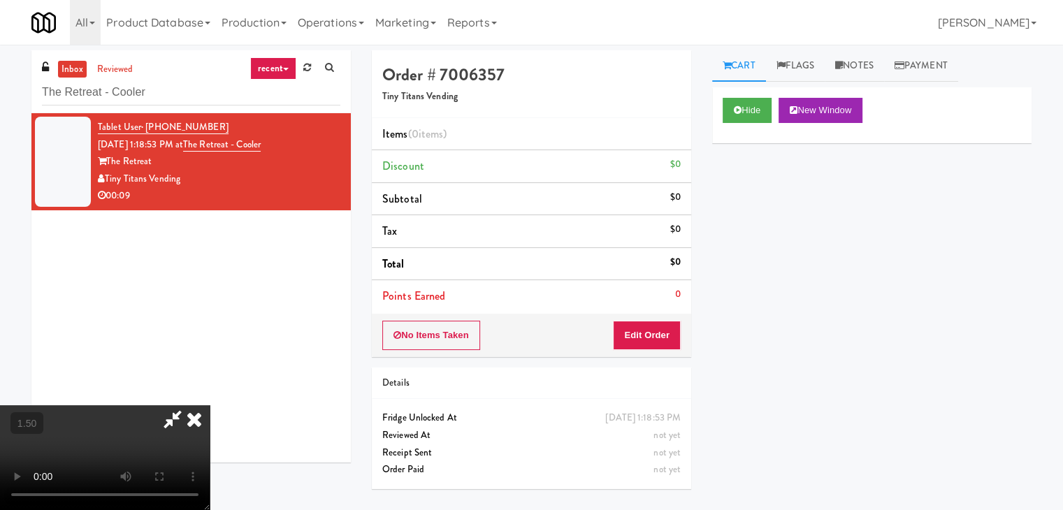
click at [210, 405] on video at bounding box center [105, 457] width 210 height 105
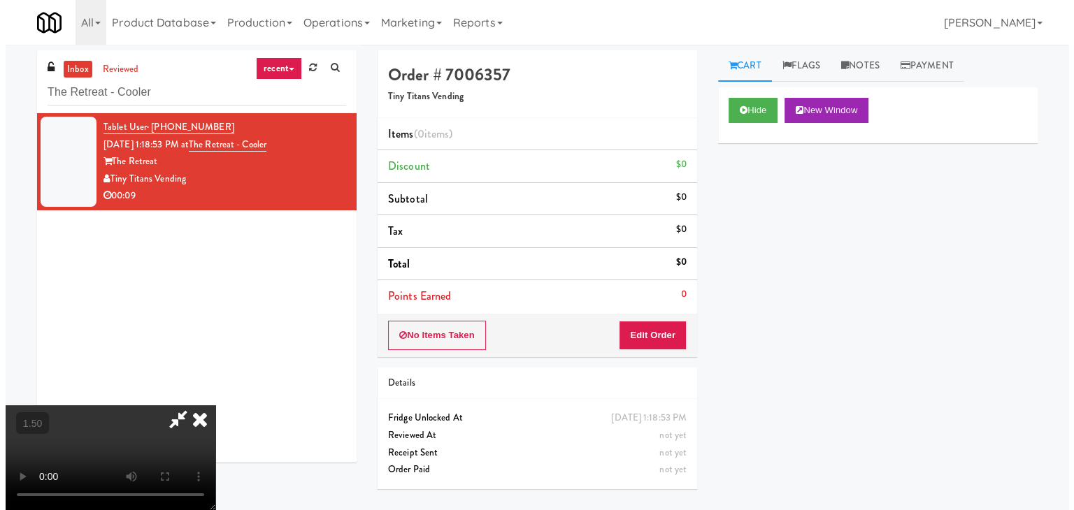
scroll to position [0, 0]
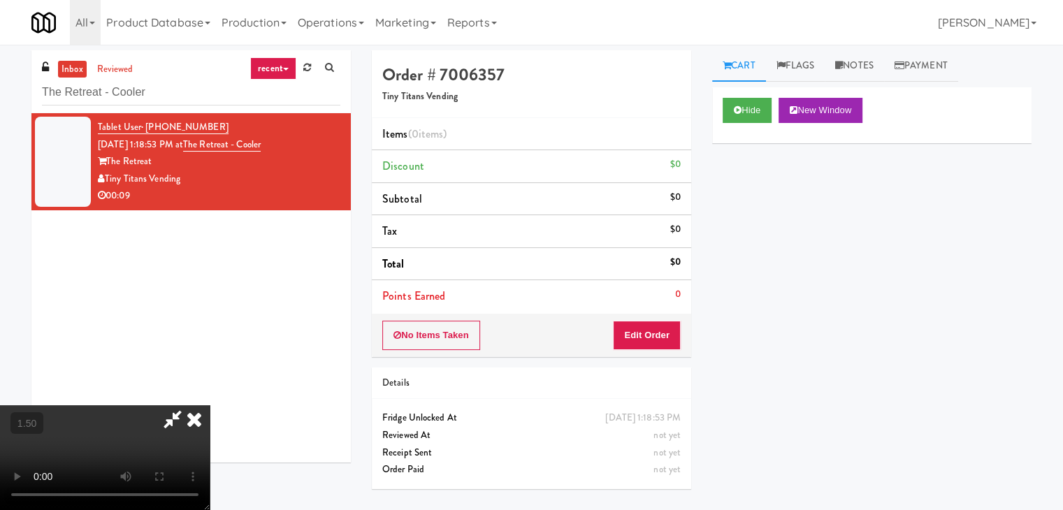
click at [210, 405] on icon at bounding box center [194, 419] width 31 height 28
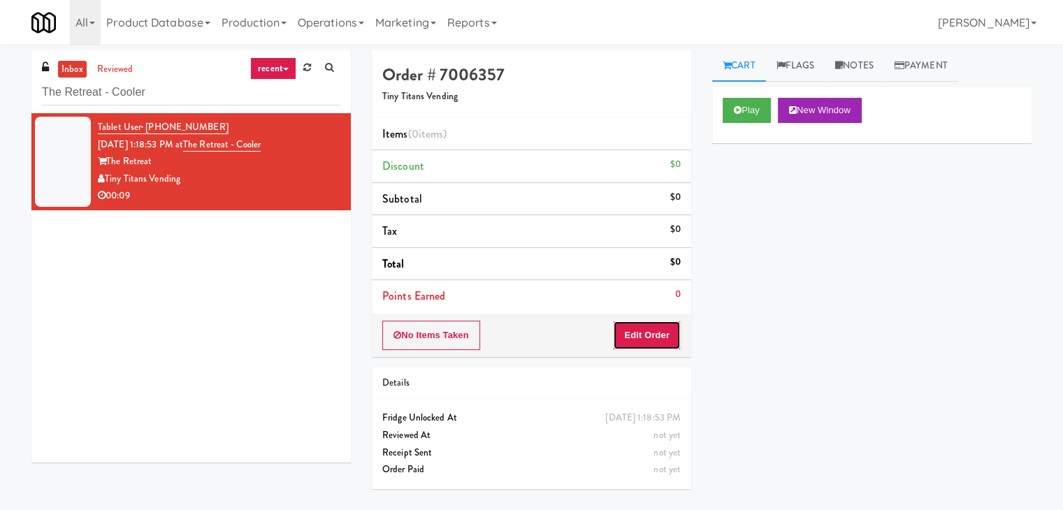
click at [661, 328] on button "Edit Order" at bounding box center [647, 335] width 68 height 29
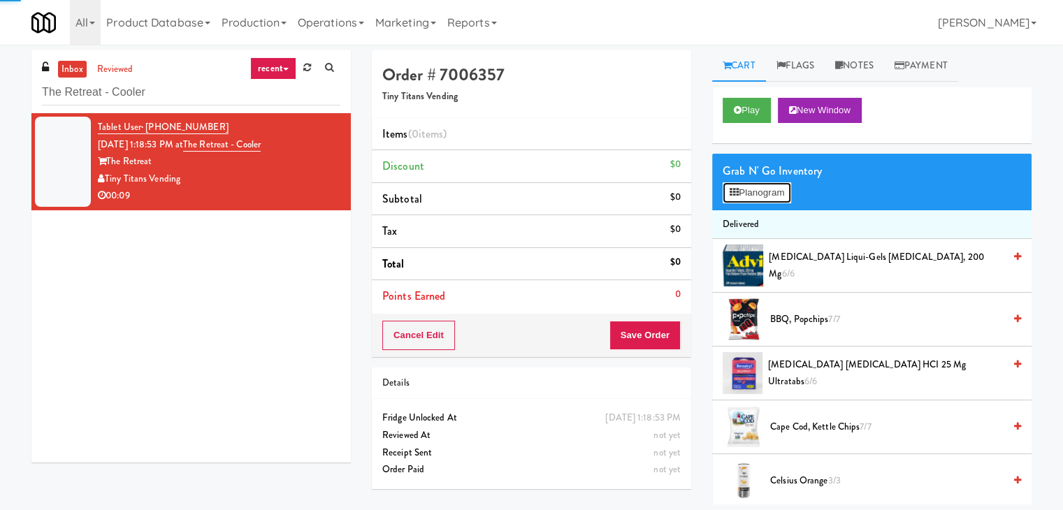
click at [752, 196] on button "Planogram" at bounding box center [757, 192] width 69 height 21
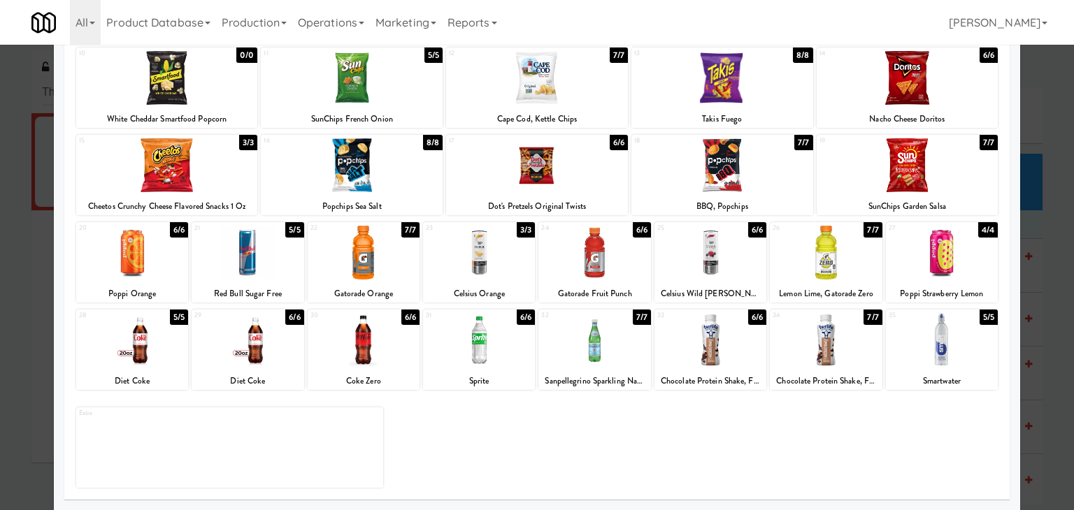
click at [477, 347] on div at bounding box center [479, 340] width 112 height 54
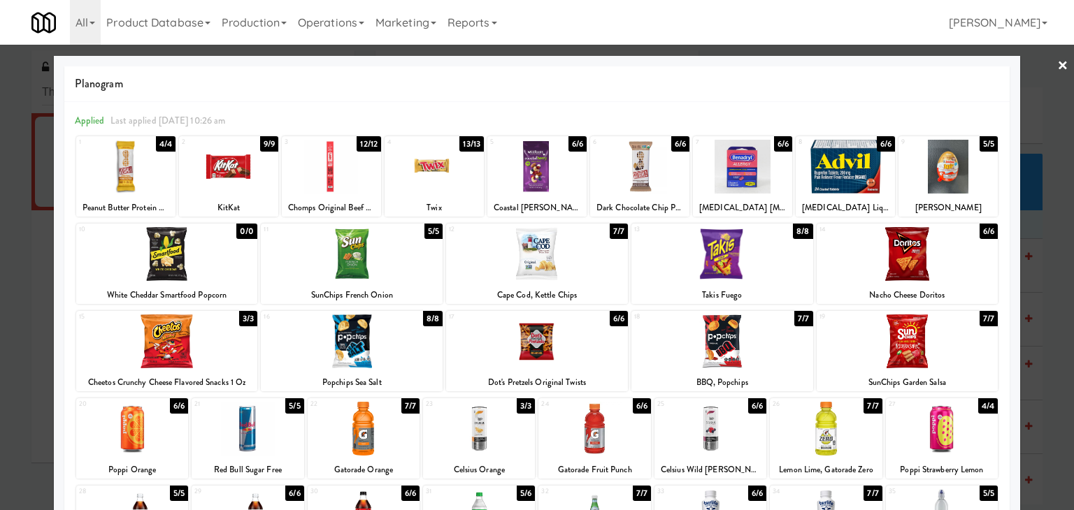
click at [1057, 67] on link "×" at bounding box center [1062, 66] width 11 height 43
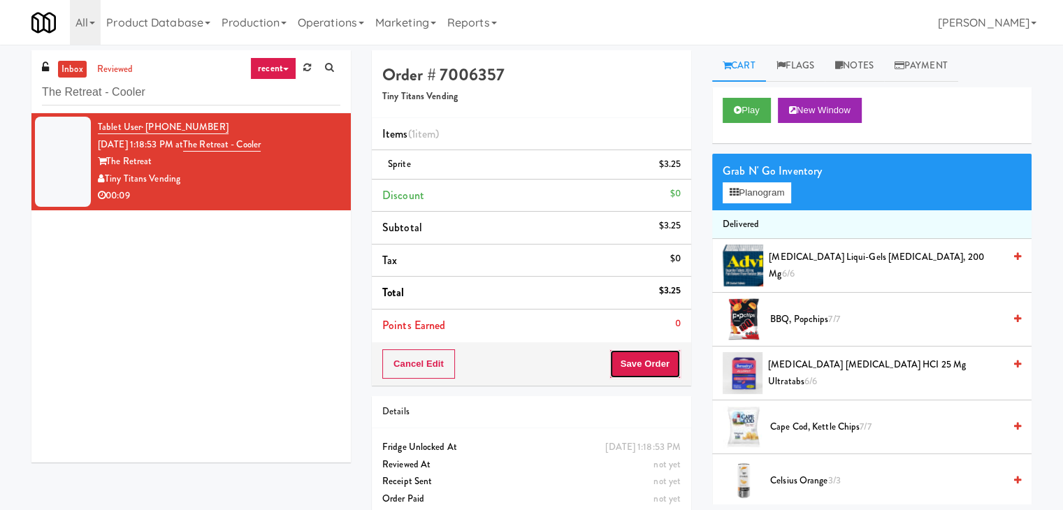
click at [639, 363] on button "Save Order" at bounding box center [645, 363] width 71 height 29
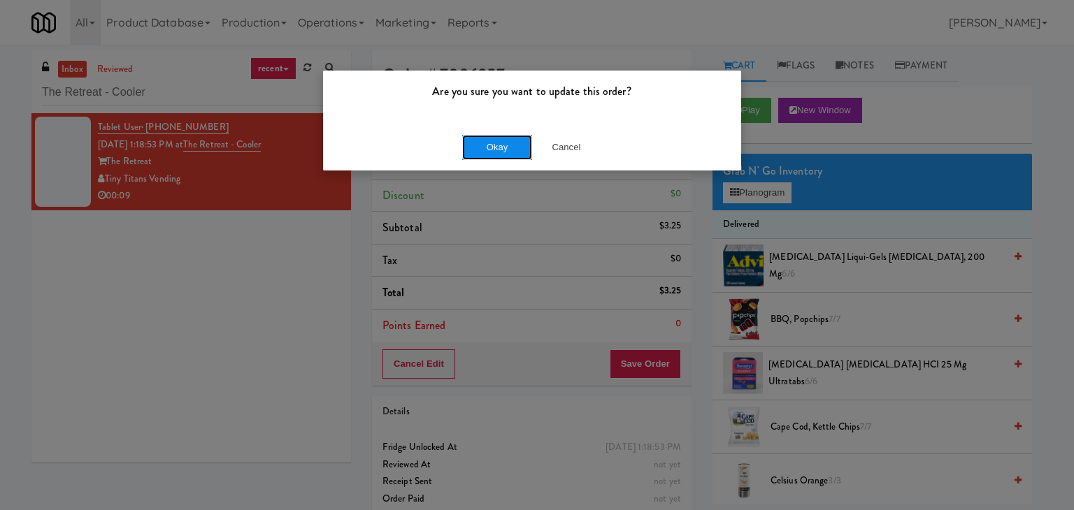
click at [491, 150] on button "Okay" at bounding box center [497, 147] width 70 height 25
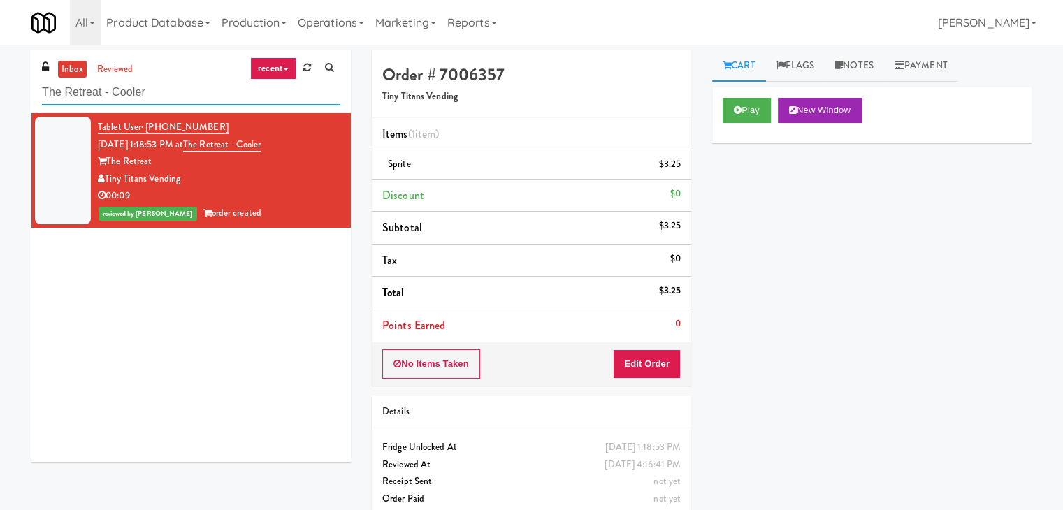
click at [206, 100] on input "The Retreat - Cooler" at bounding box center [191, 93] width 298 height 26
click at [204, 98] on input "The Retreat - Cooler" at bounding box center [191, 93] width 298 height 26
paste input "[PERSON_NAME] - Pantry - Right"
type input "[PERSON_NAME] - Pantry - Right"
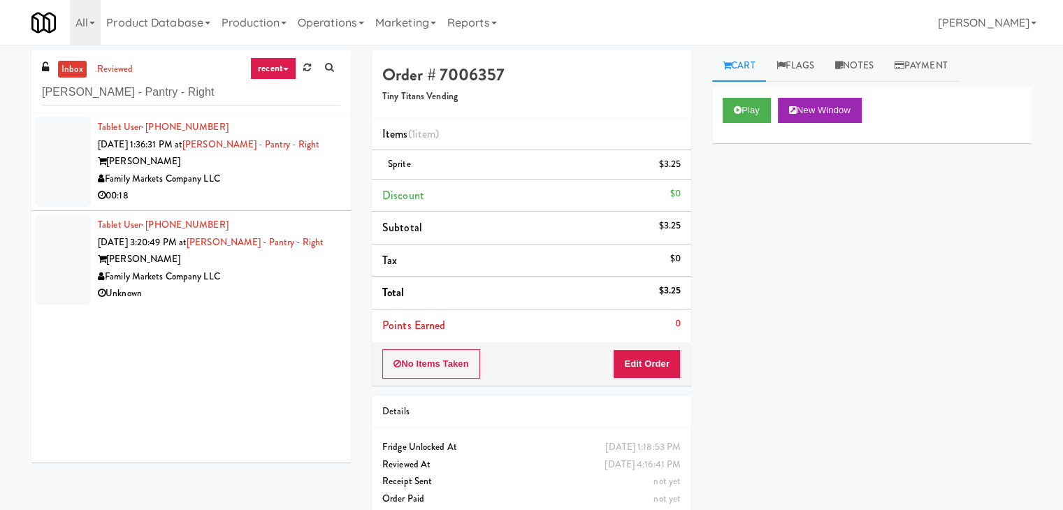
drag, startPoint x: 287, startPoint y: 205, endPoint x: 288, endPoint y: 198, distance: 7.0
click at [288, 205] on li "Tablet User · (571) 499-0451 [DATE] 1:36:31 PM at [PERSON_NAME][GEOGRAPHIC_DATA…" at bounding box center [190, 162] width 319 height 98
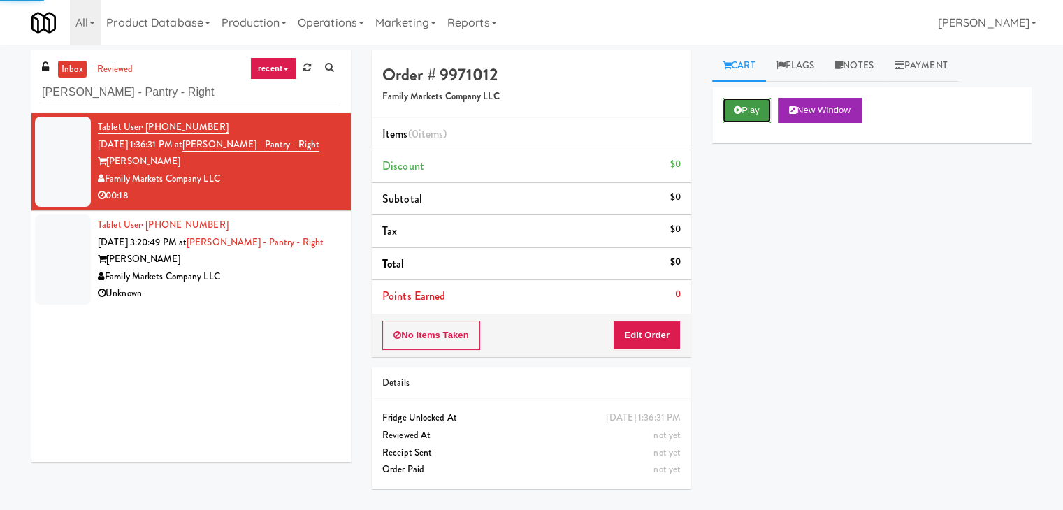
click at [744, 113] on button "Play" at bounding box center [747, 110] width 48 height 25
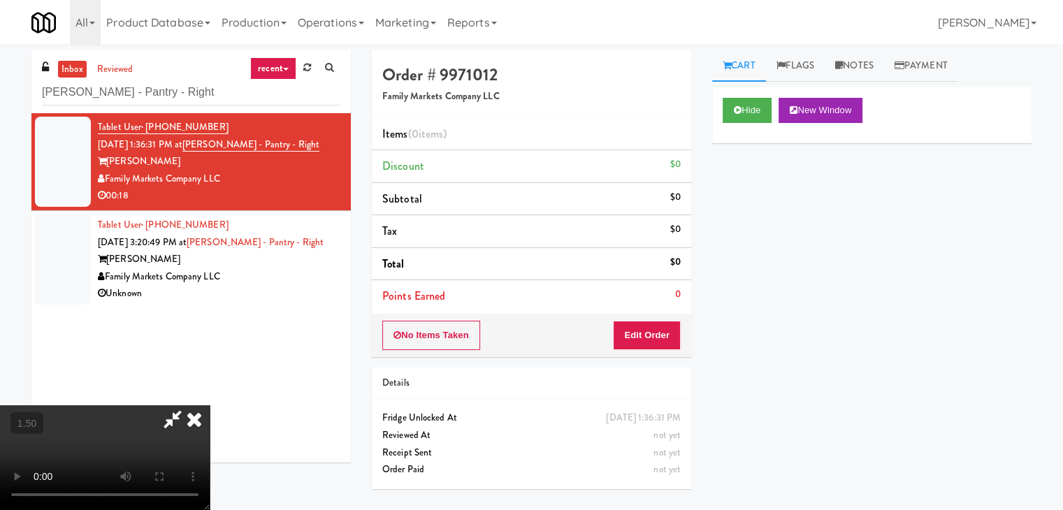
click at [210, 405] on video at bounding box center [105, 457] width 210 height 105
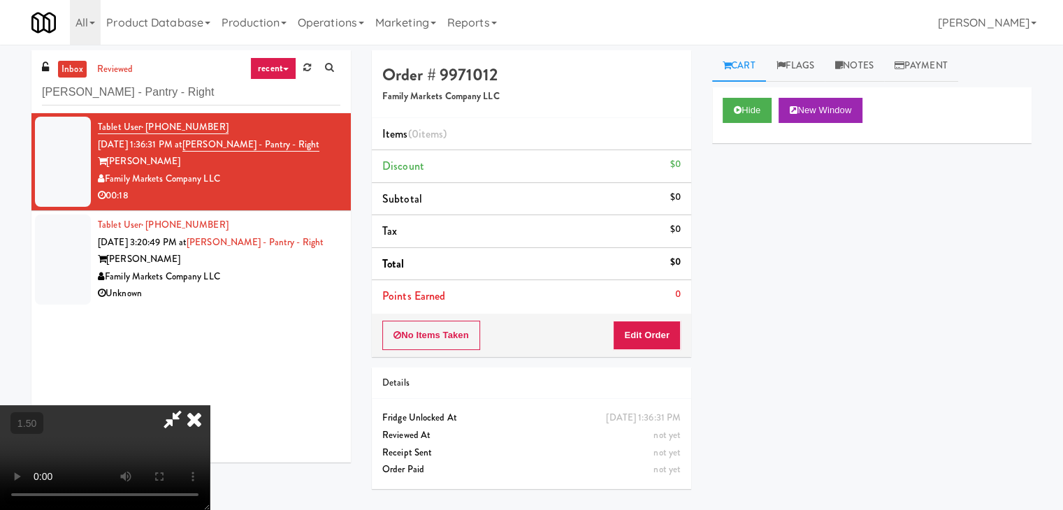
click at [210, 405] on video at bounding box center [105, 457] width 210 height 105
drag, startPoint x: 661, startPoint y: 333, endPoint x: 711, endPoint y: 286, distance: 68.7
click at [661, 333] on button "Edit Order" at bounding box center [647, 335] width 68 height 29
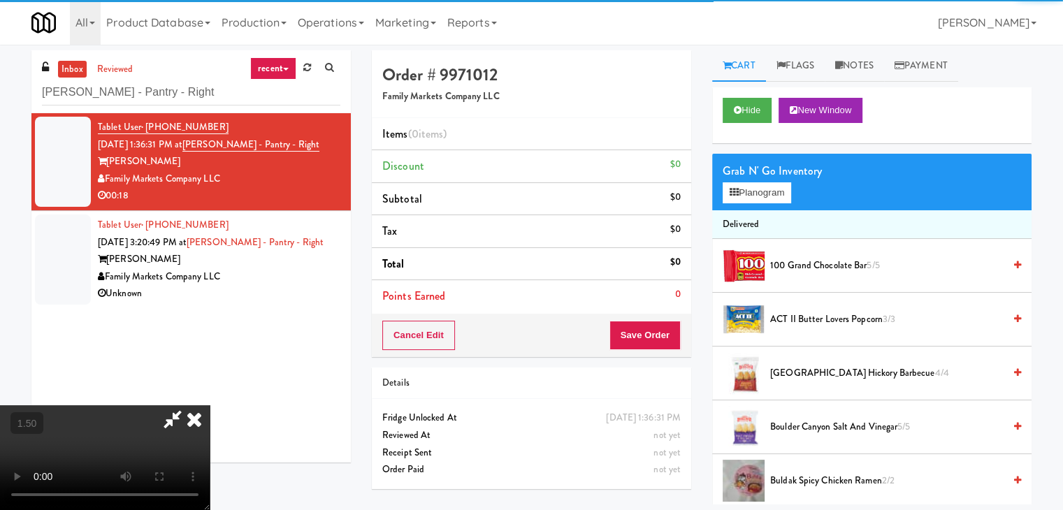
click at [777, 178] on div "Grab N' Go Inventory" at bounding box center [872, 171] width 298 height 21
drag, startPoint x: 777, startPoint y: 189, endPoint x: 679, endPoint y: 184, distance: 98.0
click at [777, 190] on button "Planogram" at bounding box center [757, 192] width 69 height 21
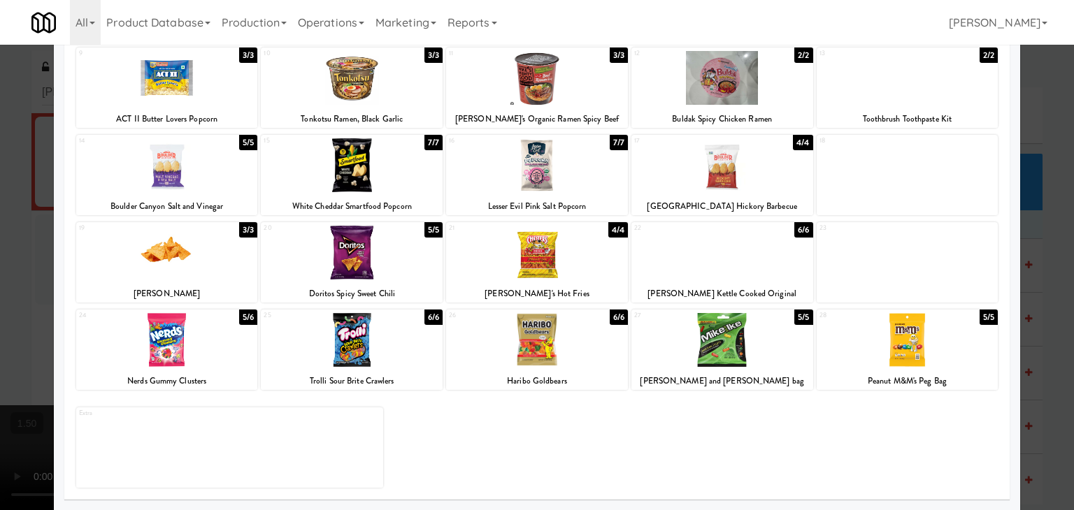
drag, startPoint x: 589, startPoint y: 246, endPoint x: 597, endPoint y: 258, distance: 14.2
click at [589, 245] on div at bounding box center [537, 253] width 182 height 54
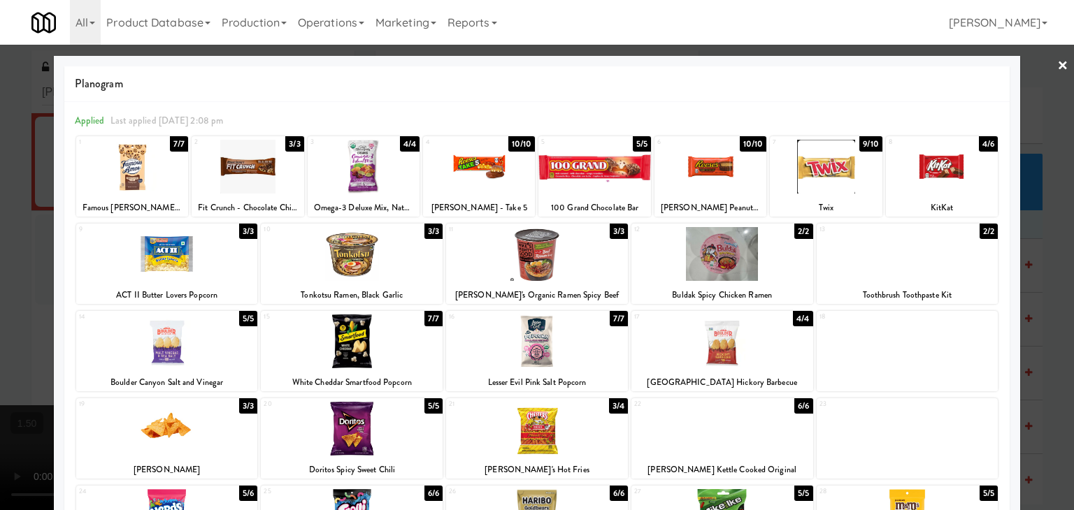
click at [122, 183] on div at bounding box center [132, 167] width 112 height 54
click at [122, 182] on div at bounding box center [132, 167] width 112 height 54
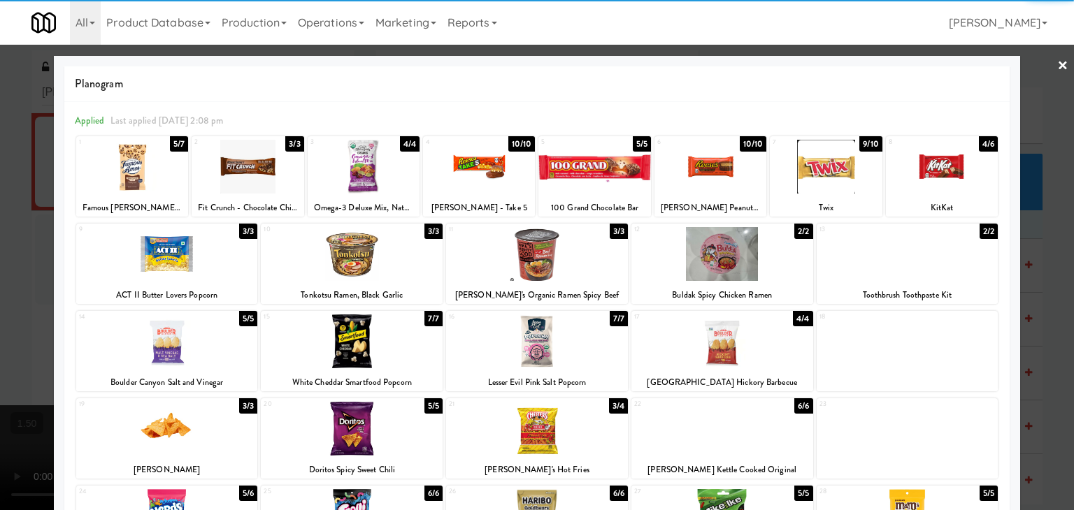
click at [486, 176] on div at bounding box center [479, 167] width 112 height 54
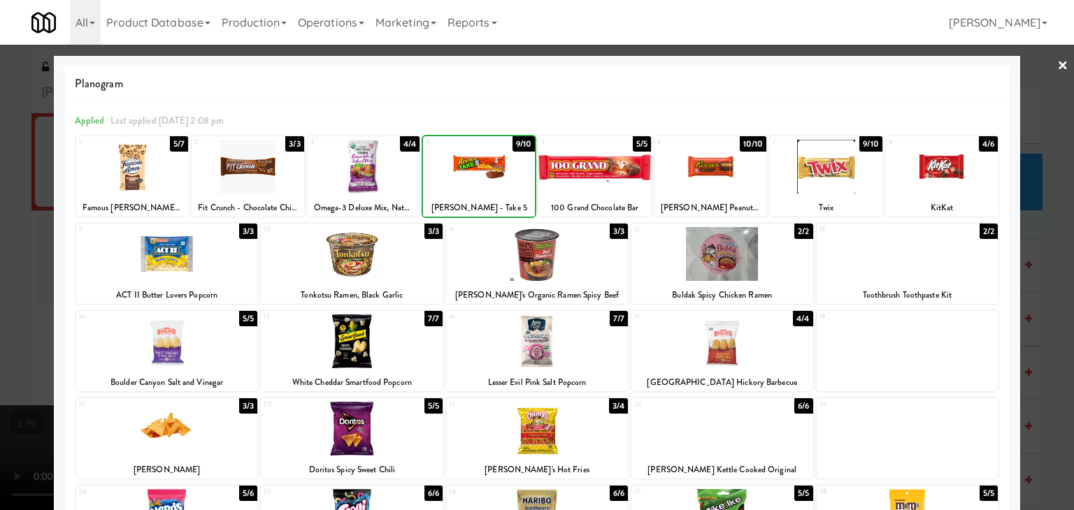
click at [486, 176] on div at bounding box center [479, 167] width 112 height 54
click at [1057, 66] on link "×" at bounding box center [1062, 66] width 11 height 43
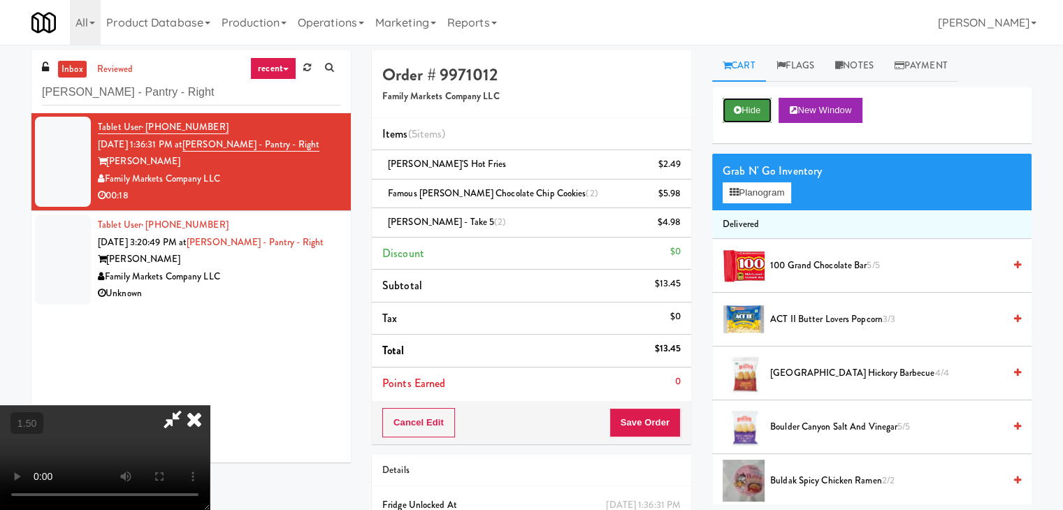
click at [754, 110] on button "Hide" at bounding box center [747, 110] width 49 height 25
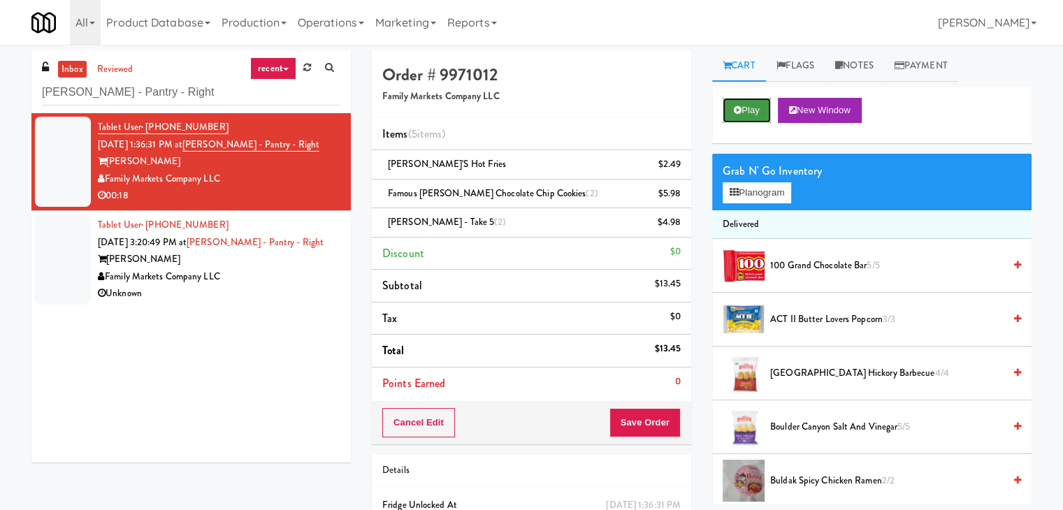
click at [754, 110] on button "Play" at bounding box center [747, 110] width 48 height 25
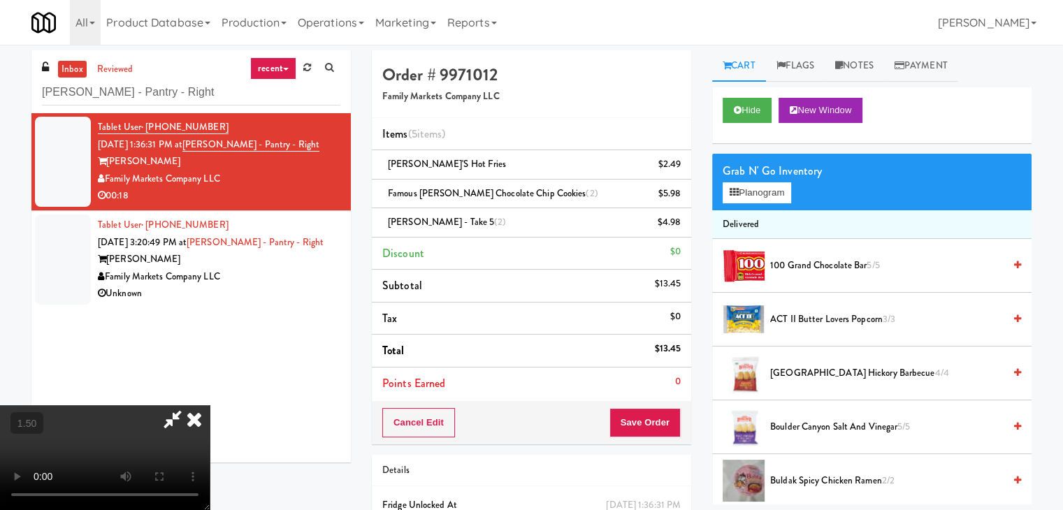
click at [210, 405] on icon at bounding box center [194, 419] width 31 height 28
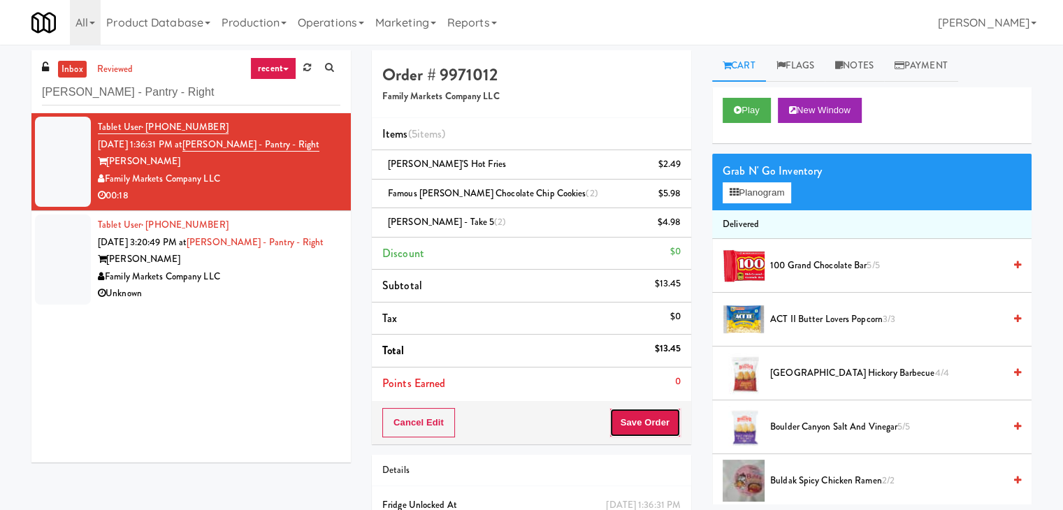
click at [632, 419] on button "Save Order" at bounding box center [645, 422] width 71 height 29
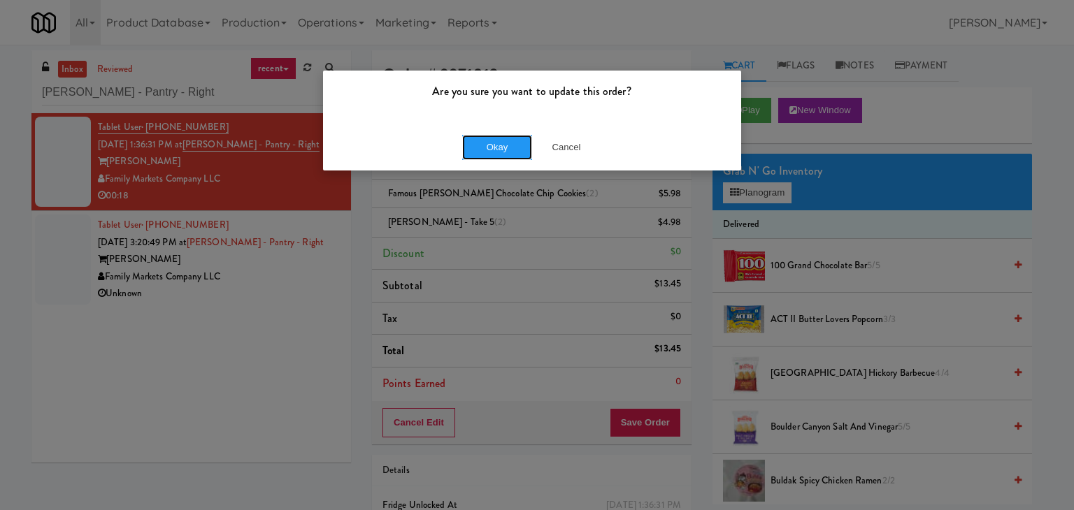
drag, startPoint x: 509, startPoint y: 148, endPoint x: 426, endPoint y: 209, distance: 103.0
click at [507, 147] on button "Okay" at bounding box center [497, 147] width 70 height 25
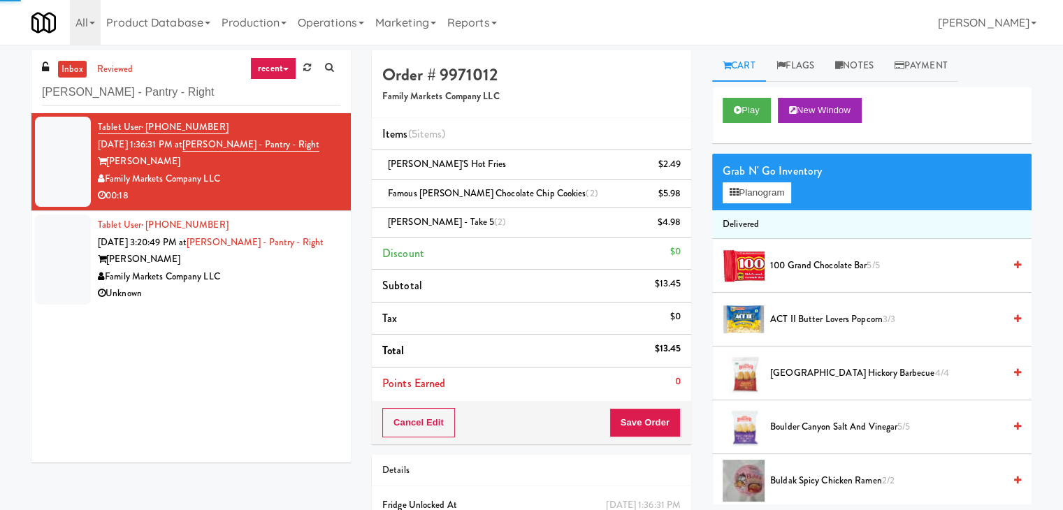
click at [260, 311] on div "Tablet User · (571) 499-0451 [DATE] 1:36:31 PM at [PERSON_NAME][GEOGRAPHIC_DATA…" at bounding box center [190, 287] width 319 height 349
click at [304, 284] on div "Family Markets Company LLC" at bounding box center [219, 276] width 243 height 17
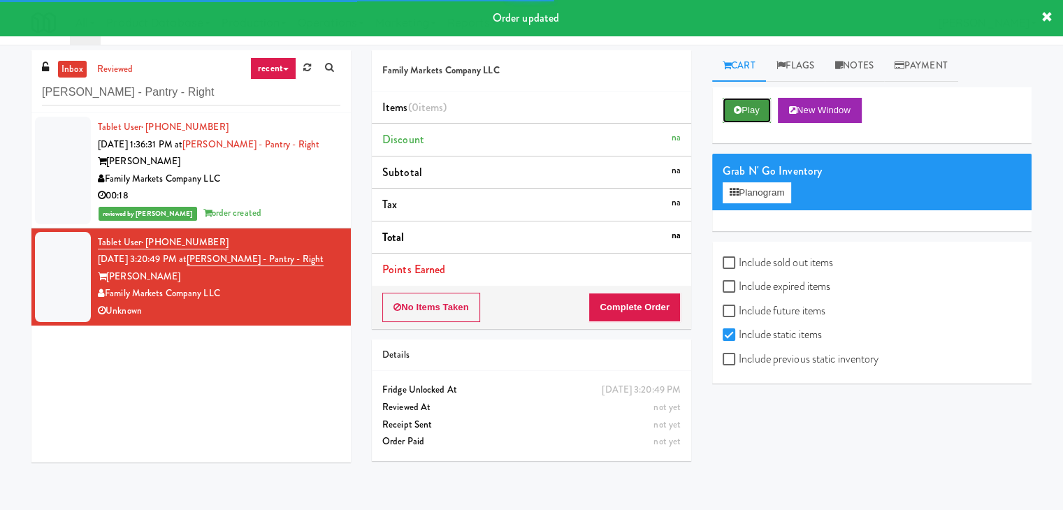
click at [733, 113] on button "Play" at bounding box center [747, 110] width 48 height 25
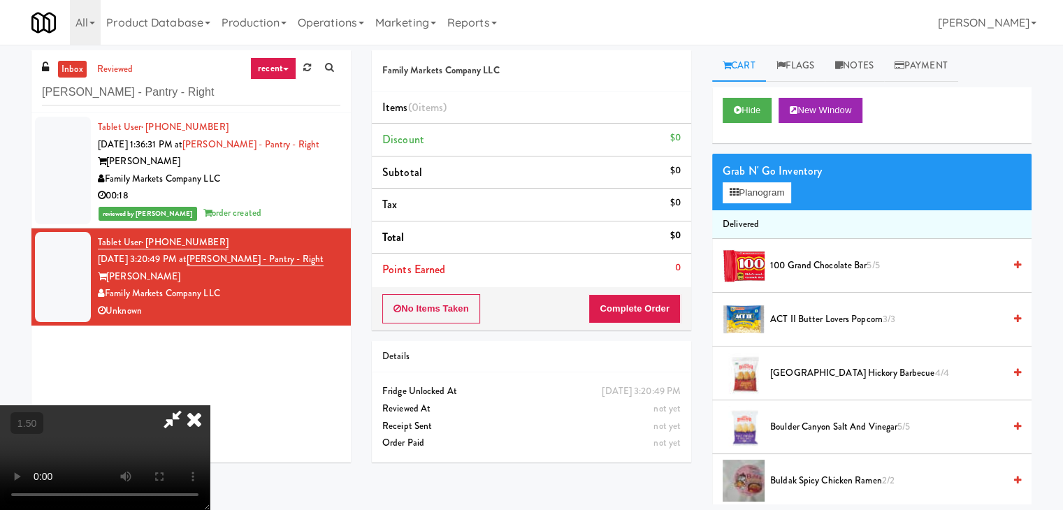
drag, startPoint x: 624, startPoint y: 165, endPoint x: 657, endPoint y: 154, distance: 34.5
click at [210, 405] on icon at bounding box center [194, 419] width 31 height 28
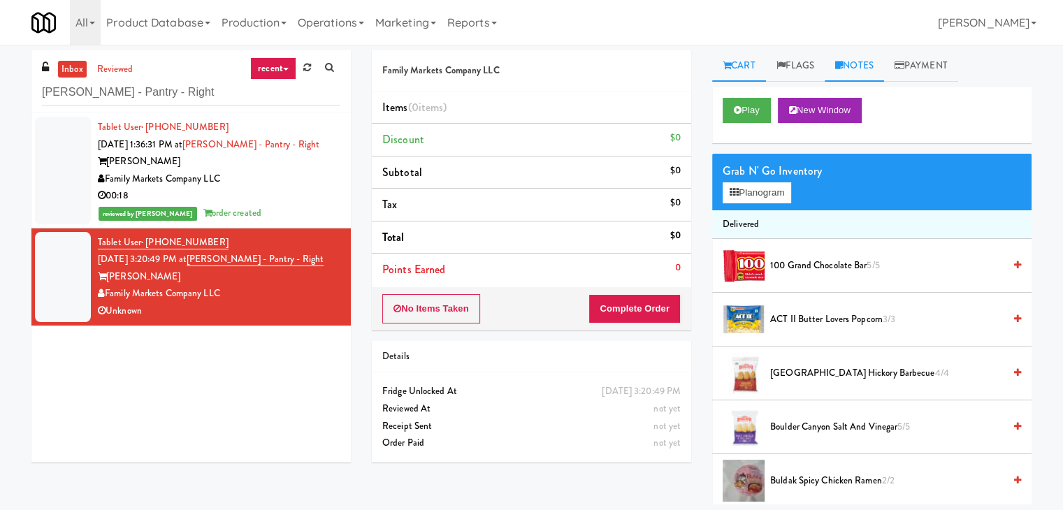
click at [843, 66] on icon at bounding box center [839, 65] width 8 height 9
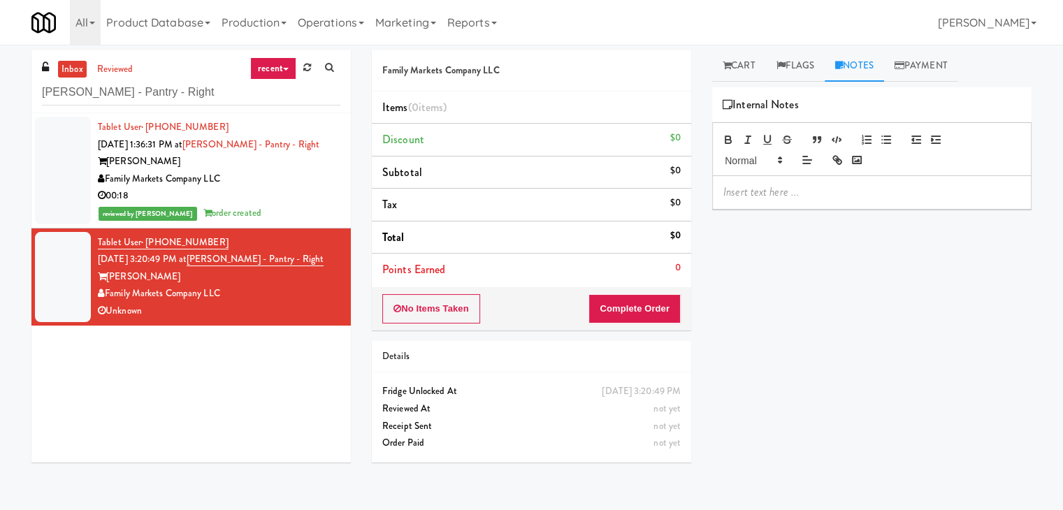
click at [809, 199] on p at bounding box center [871, 192] width 297 height 15
drag, startPoint x: 0, startPoint y: 168, endPoint x: 31, endPoint y: 180, distance: 32.7
click at [3, 170] on div "inbox reviewed recent all unclear take inventory issue suspicious failed recent…" at bounding box center [531, 277] width 1063 height 454
click at [741, 188] on p at bounding box center [871, 192] width 297 height 15
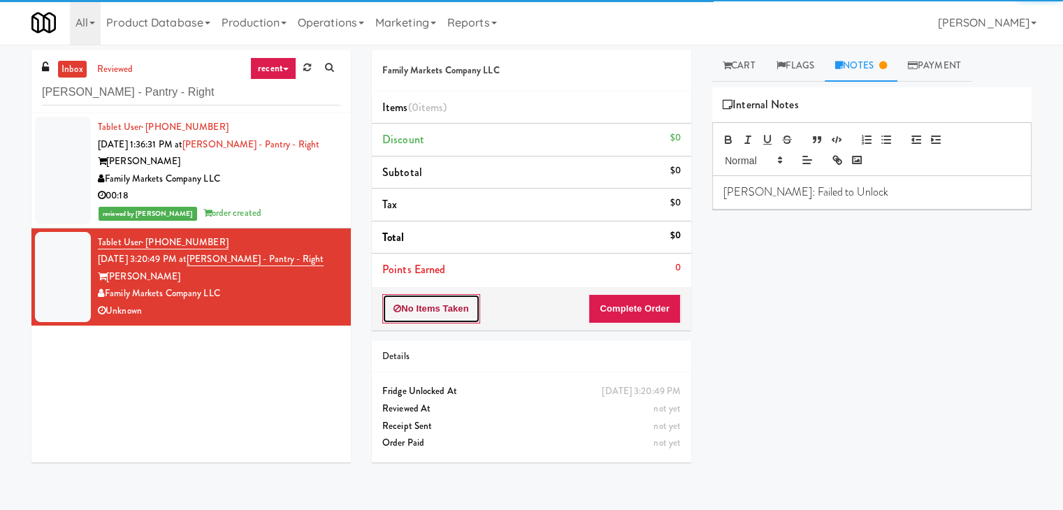
click at [450, 310] on button "No Items Taken" at bounding box center [431, 308] width 98 height 29
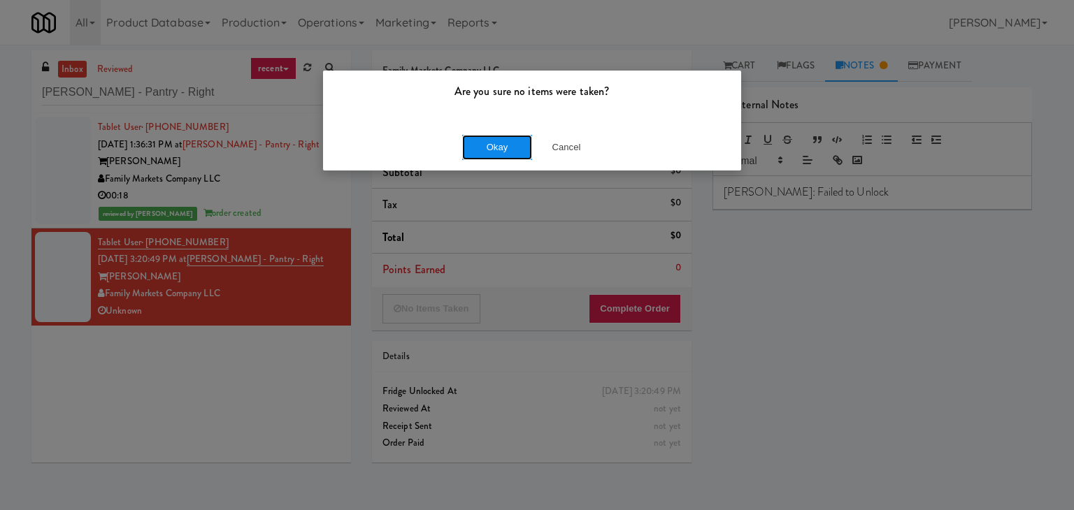
click at [478, 149] on button "Okay" at bounding box center [497, 147] width 70 height 25
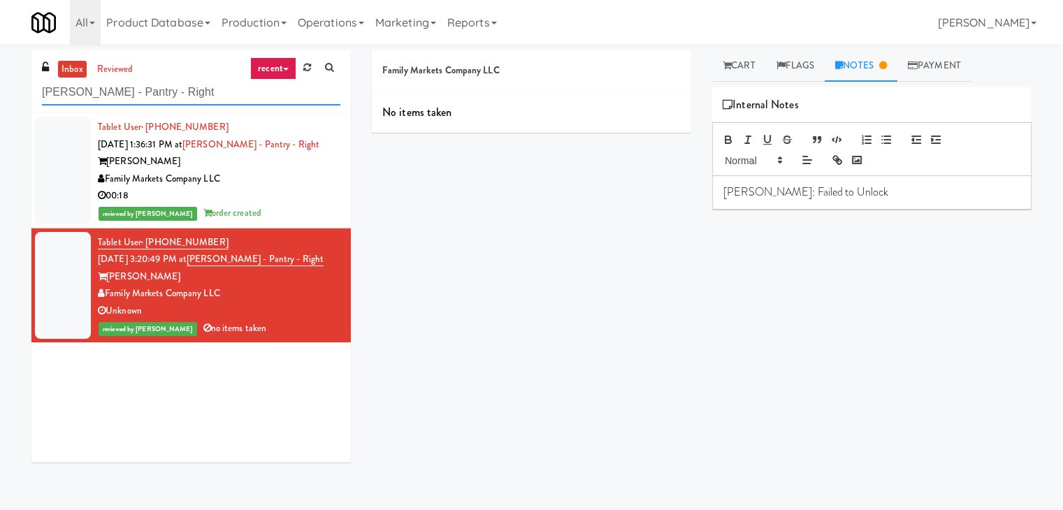
click at [219, 97] on input "[PERSON_NAME] - Pantry - Right" at bounding box center [191, 93] width 298 height 26
click at [219, 96] on input "[PERSON_NAME] - Pantry - Right" at bounding box center [191, 93] width 298 height 26
paste input "680 LSD Pantry"
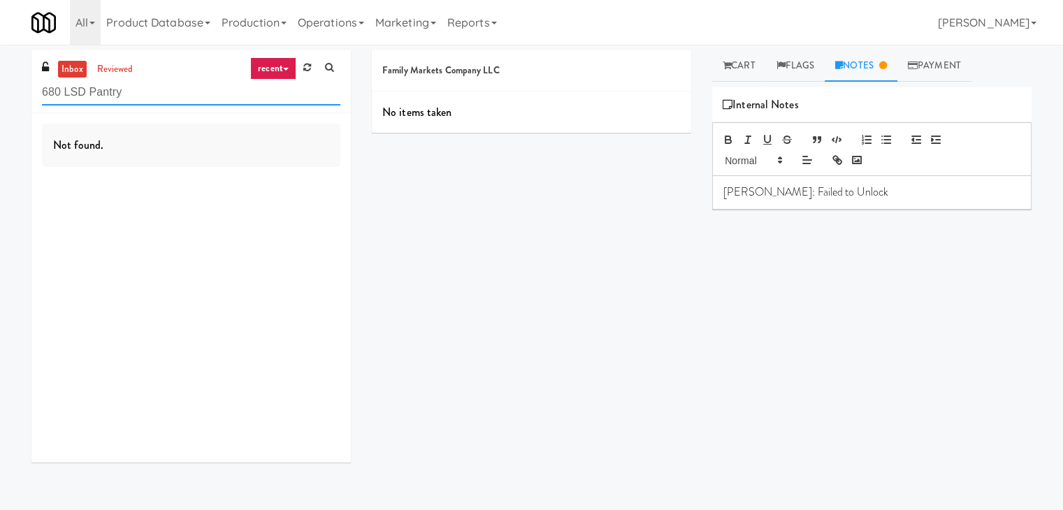
drag, startPoint x: 149, startPoint y: 94, endPoint x: 20, endPoint y: 96, distance: 128.6
click at [21, 96] on div "inbox reviewed recent all unclear take inventory issue suspicious failed recent…" at bounding box center [191, 261] width 340 height 423
paste input "(empty)"
drag, startPoint x: 173, startPoint y: 93, endPoint x: 121, endPoint y: 95, distance: 51.8
click at [121, 95] on input "680 LSD Pantry (empty)" at bounding box center [191, 93] width 298 height 26
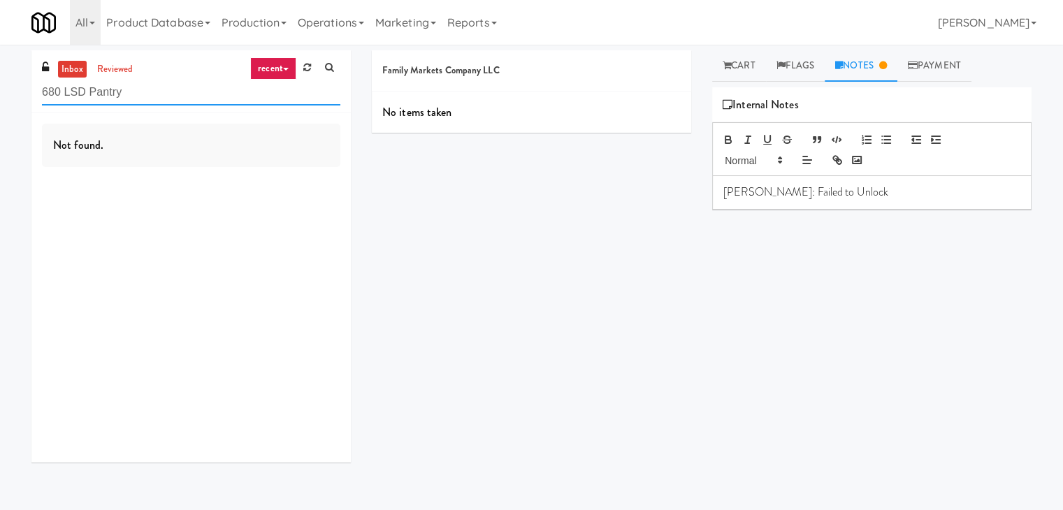
drag, startPoint x: 134, startPoint y: 92, endPoint x: 31, endPoint y: 89, distance: 102.8
click at [31, 89] on div "inbox reviewed recent all unclear take inventory issue suspicious failed recent…" at bounding box center [190, 81] width 319 height 63
click at [172, 99] on input "680 LSD Pantry" at bounding box center [191, 93] width 298 height 26
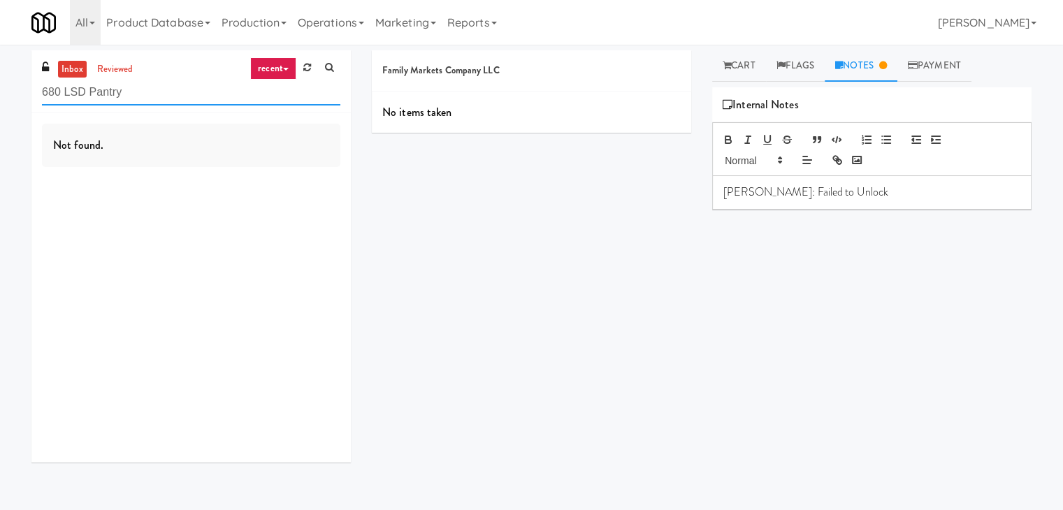
paste input "Market @ 3500 Steeles(Right)"
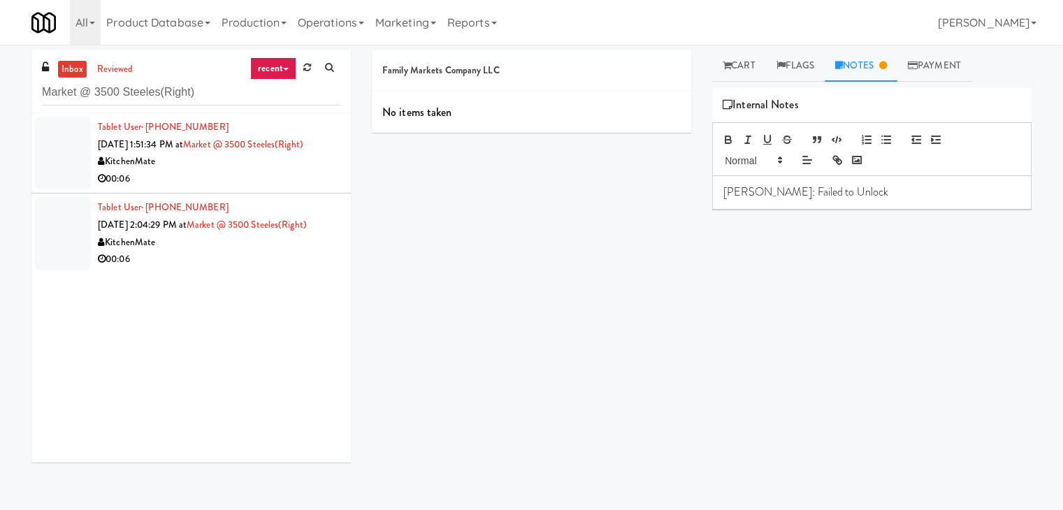
click at [275, 180] on div "00:06" at bounding box center [219, 179] width 243 height 17
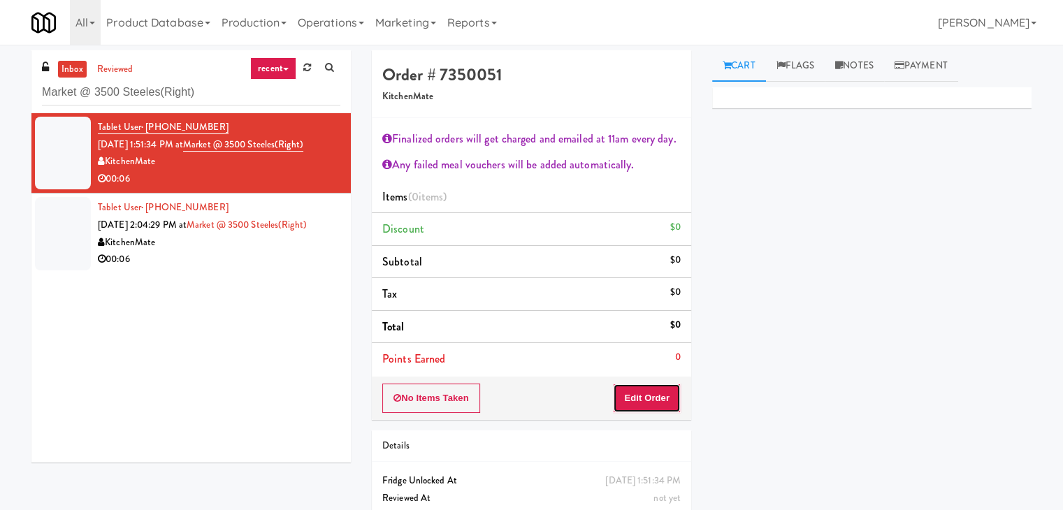
click at [661, 410] on button "Edit Order" at bounding box center [647, 398] width 68 height 29
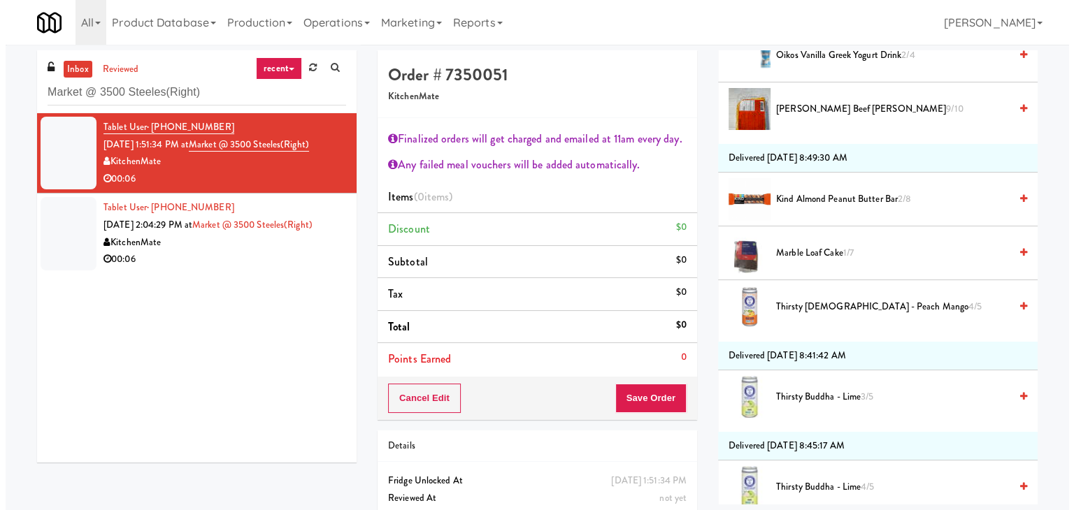
scroll to position [210, 0]
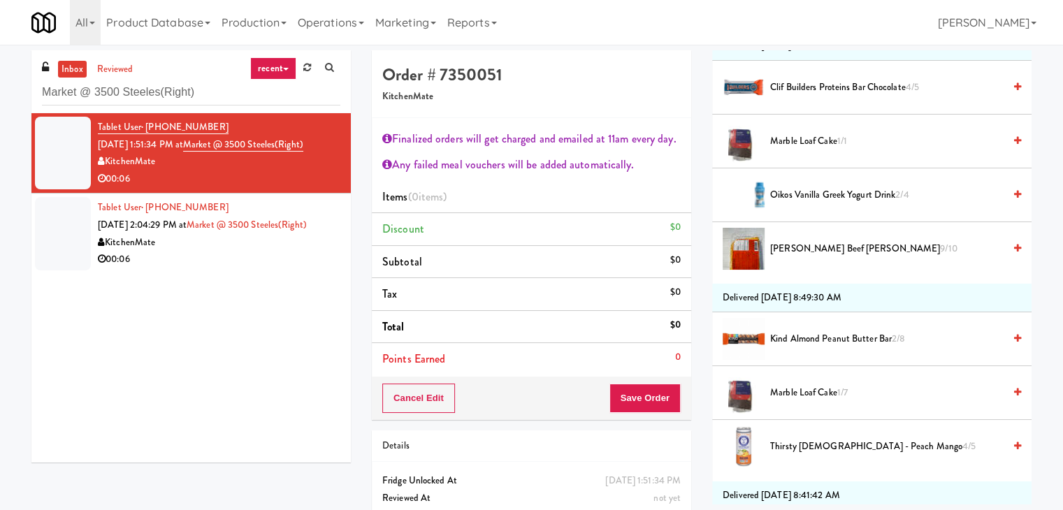
click at [792, 246] on span "[PERSON_NAME] Beef [PERSON_NAME] 9/10" at bounding box center [886, 248] width 233 height 17
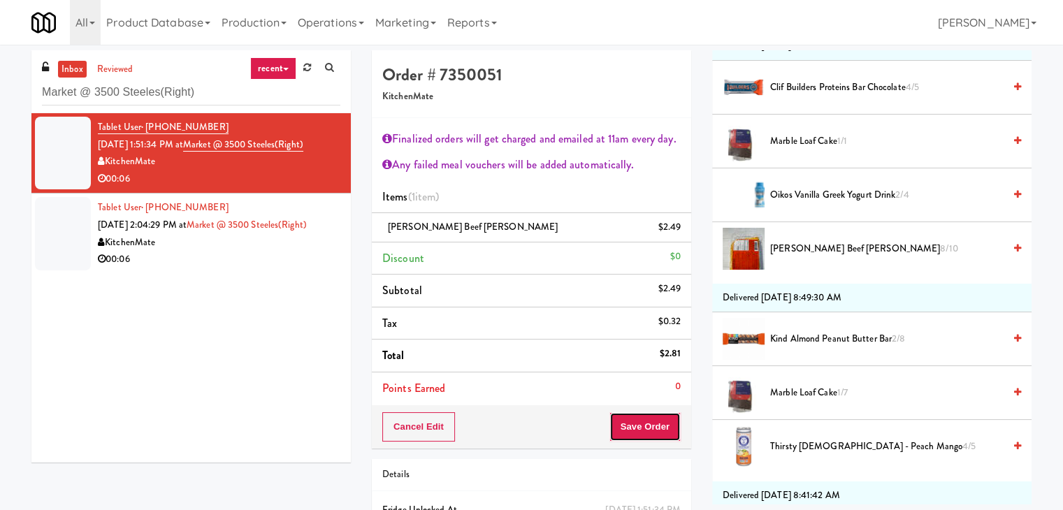
click at [637, 438] on button "Save Order" at bounding box center [645, 426] width 71 height 29
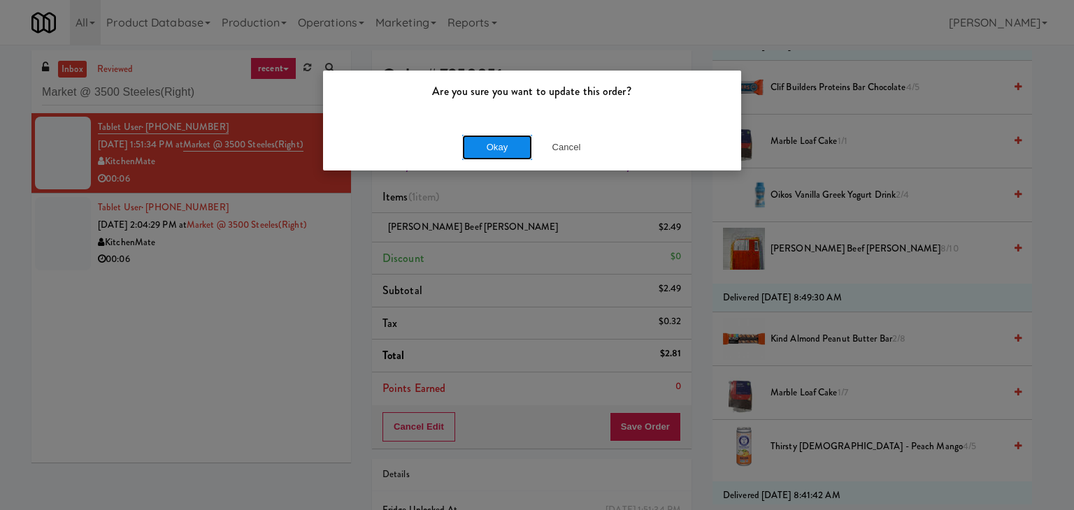
click at [489, 146] on button "Okay" at bounding box center [497, 147] width 70 height 25
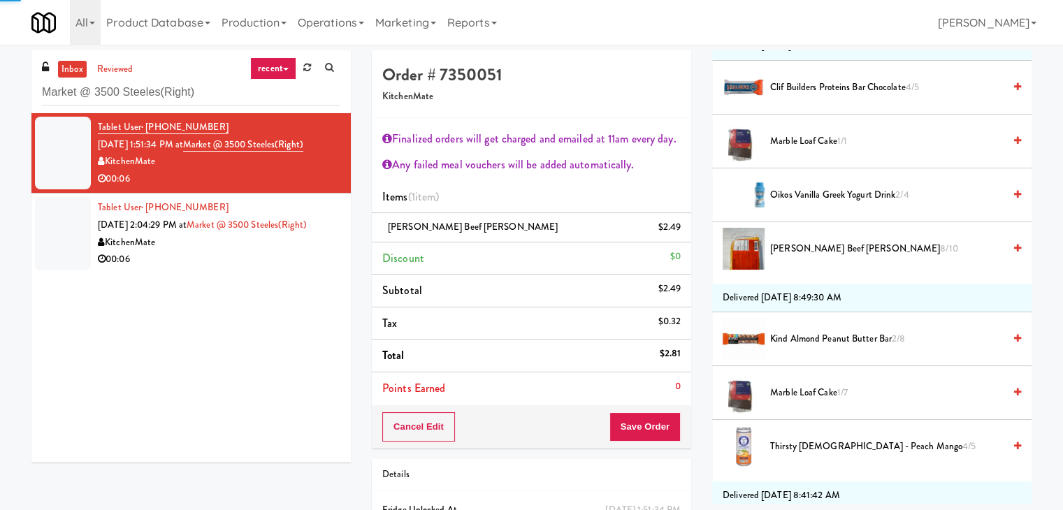
click at [291, 257] on div "00:06" at bounding box center [219, 259] width 243 height 17
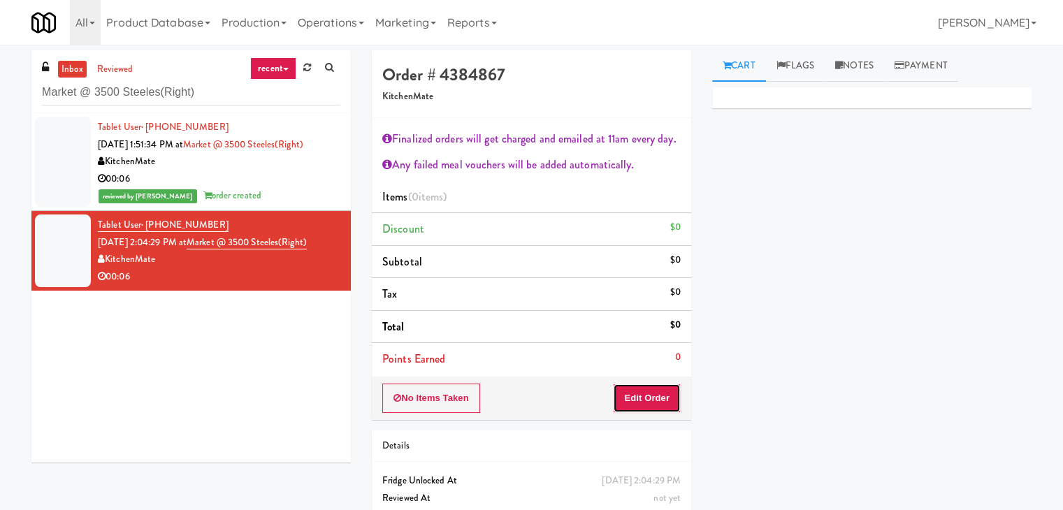
click at [625, 392] on button "Edit Order" at bounding box center [647, 398] width 68 height 29
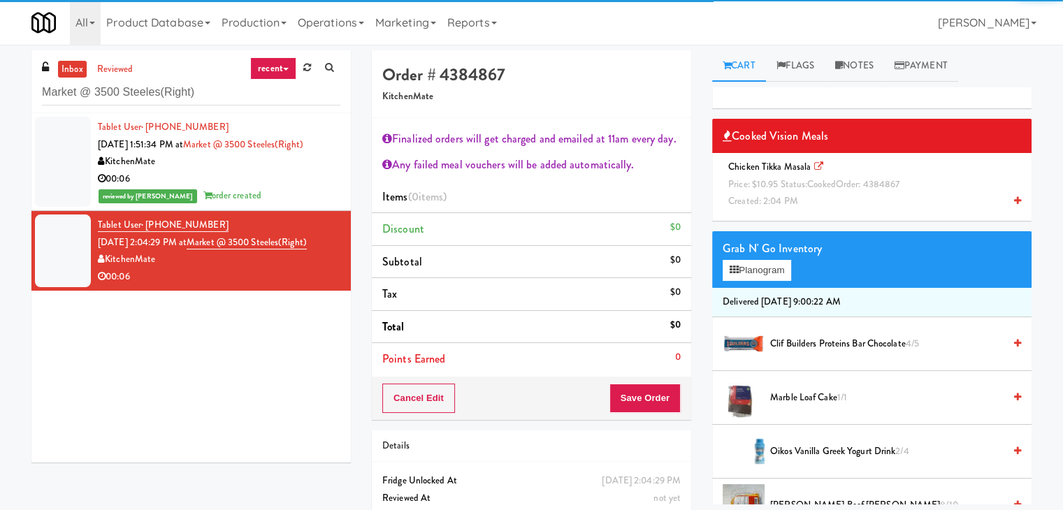
click at [774, 178] on span "Price: $10.95 Status: cooked Order: 4384867" at bounding box center [813, 184] width 171 height 13
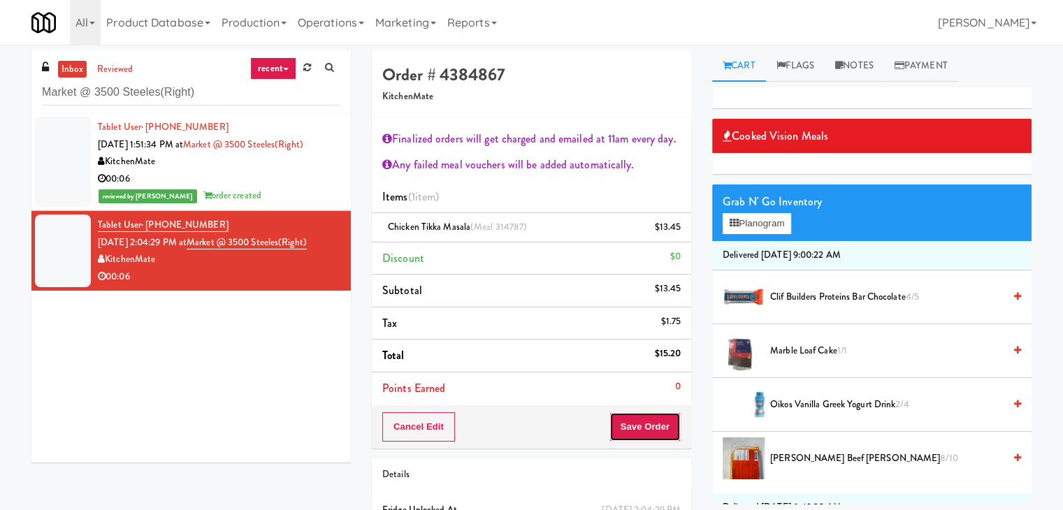
click at [643, 419] on button "Save Order" at bounding box center [645, 426] width 71 height 29
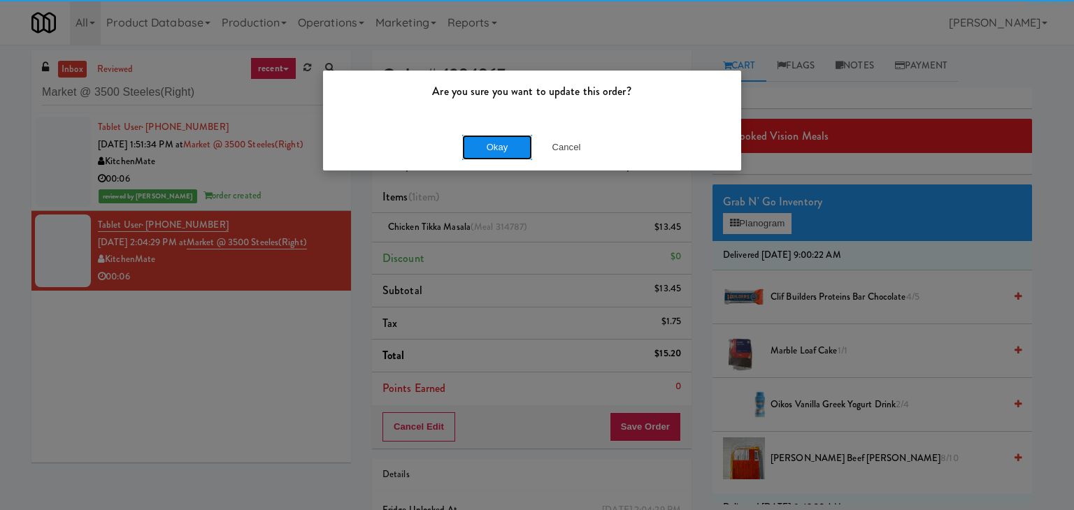
click at [480, 143] on button "Okay" at bounding box center [497, 147] width 70 height 25
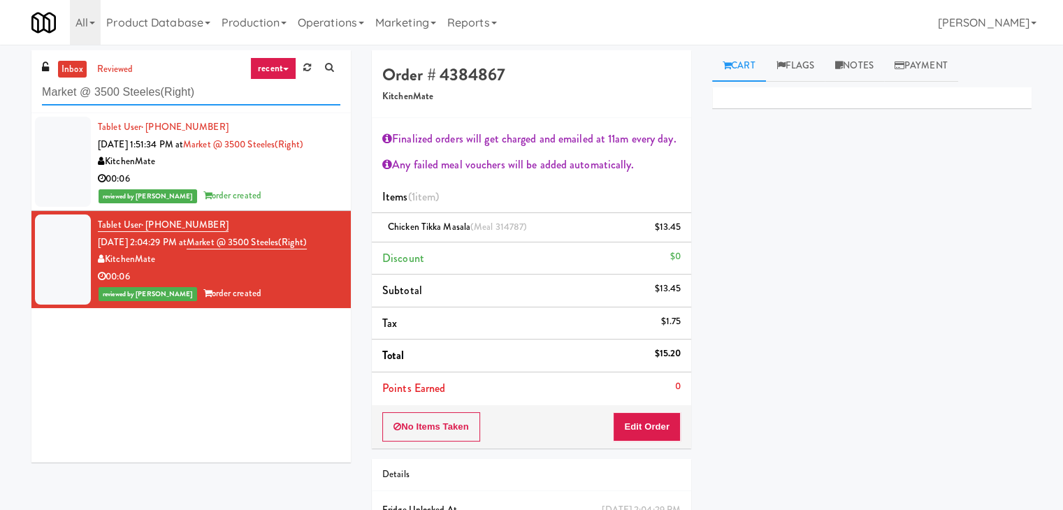
click at [226, 90] on input "Market @ 3500 Steeles(Right)" at bounding box center [191, 93] width 298 height 26
paste input "[STREET_ADDRESS]"
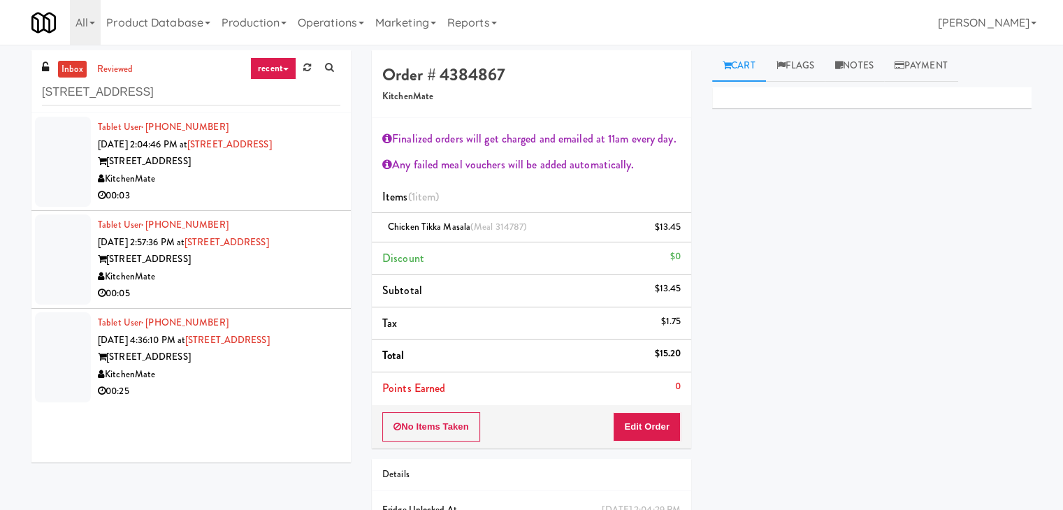
click at [305, 184] on div "KitchenMate" at bounding box center [219, 179] width 243 height 17
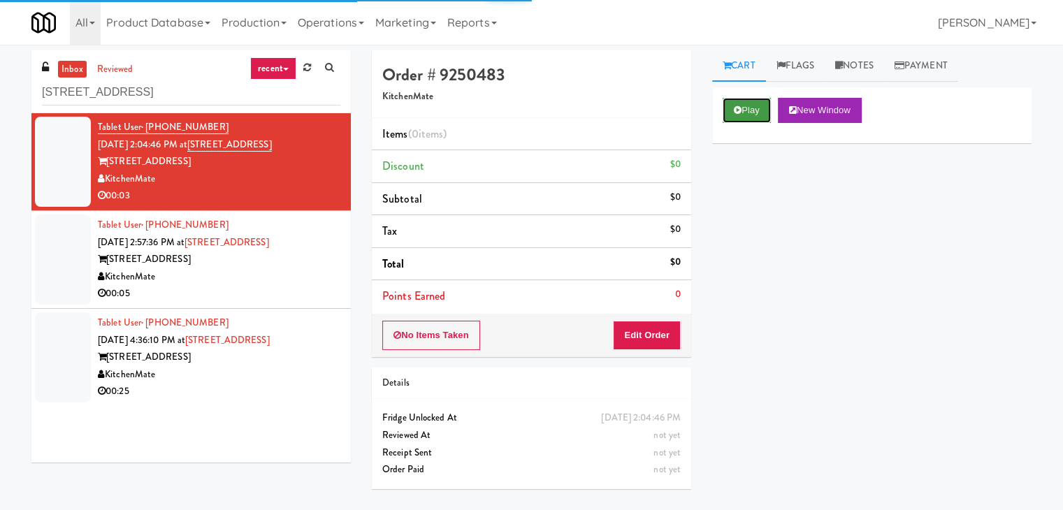
click at [756, 107] on button "Play" at bounding box center [747, 110] width 48 height 25
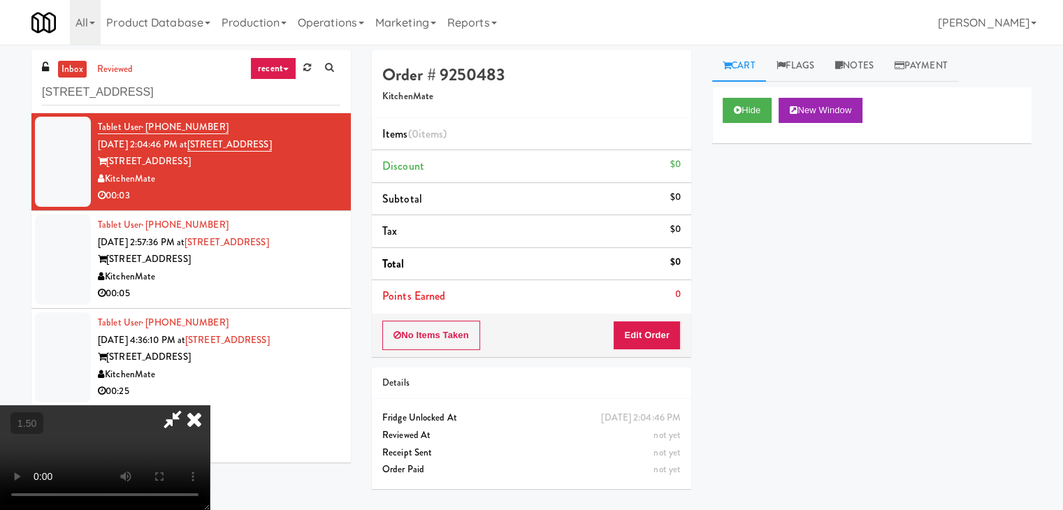
click at [210, 405] on video at bounding box center [105, 457] width 210 height 105
drag, startPoint x: 621, startPoint y: 163, endPoint x: 621, endPoint y: 173, distance: 9.8
click at [210, 405] on icon at bounding box center [194, 419] width 31 height 28
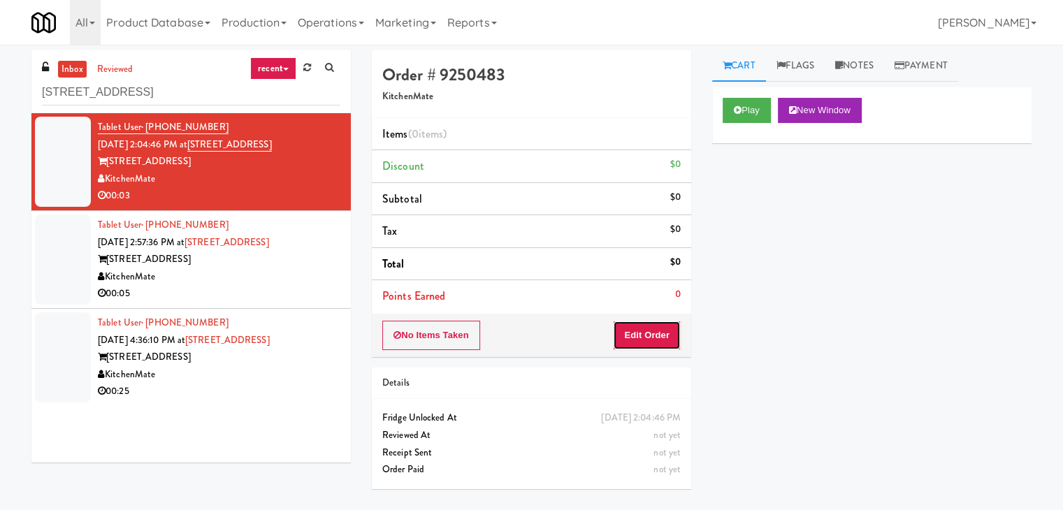
drag, startPoint x: 656, startPoint y: 338, endPoint x: 705, endPoint y: 269, distance: 84.3
click at [656, 338] on button "Edit Order" at bounding box center [647, 335] width 68 height 29
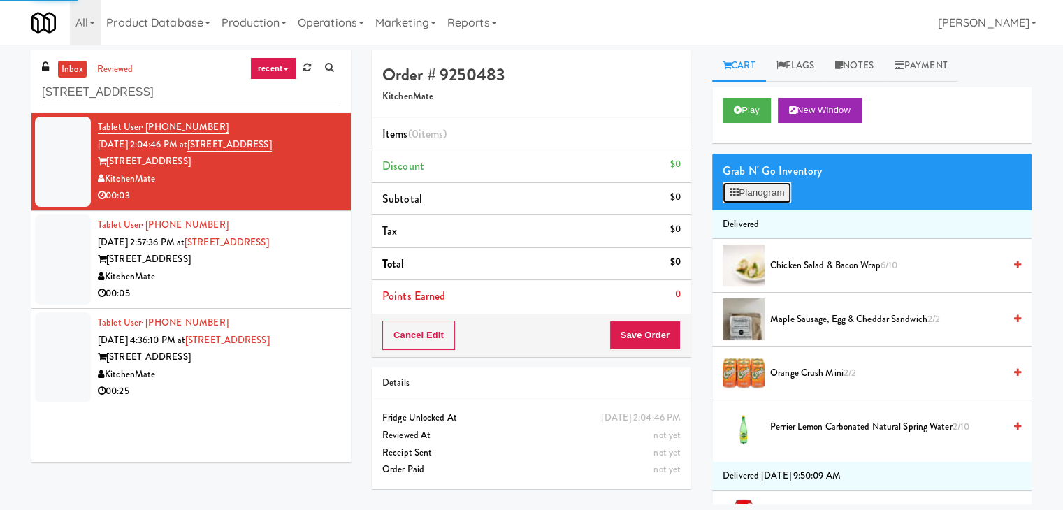
click at [749, 183] on button "Planogram" at bounding box center [757, 192] width 69 height 21
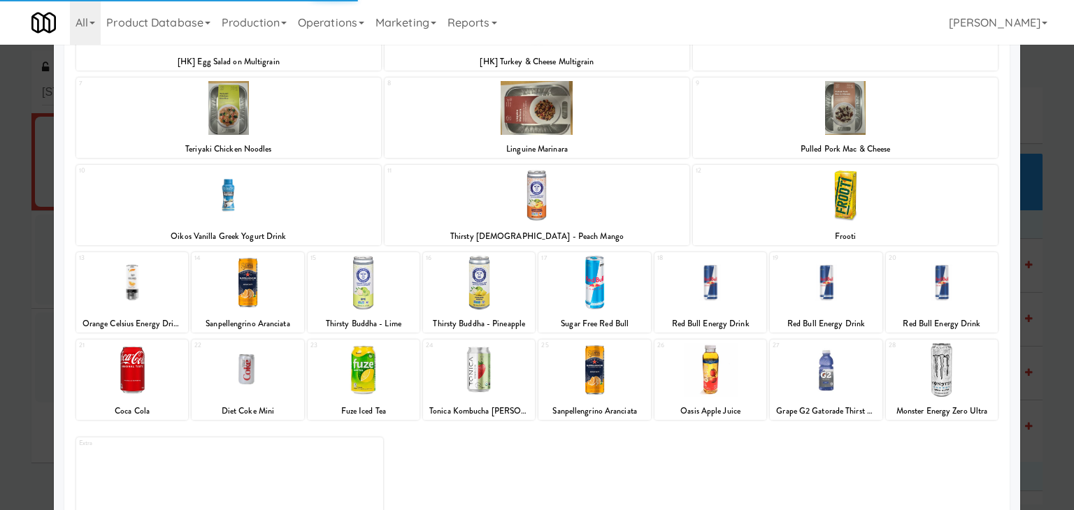
scroll to position [264, 0]
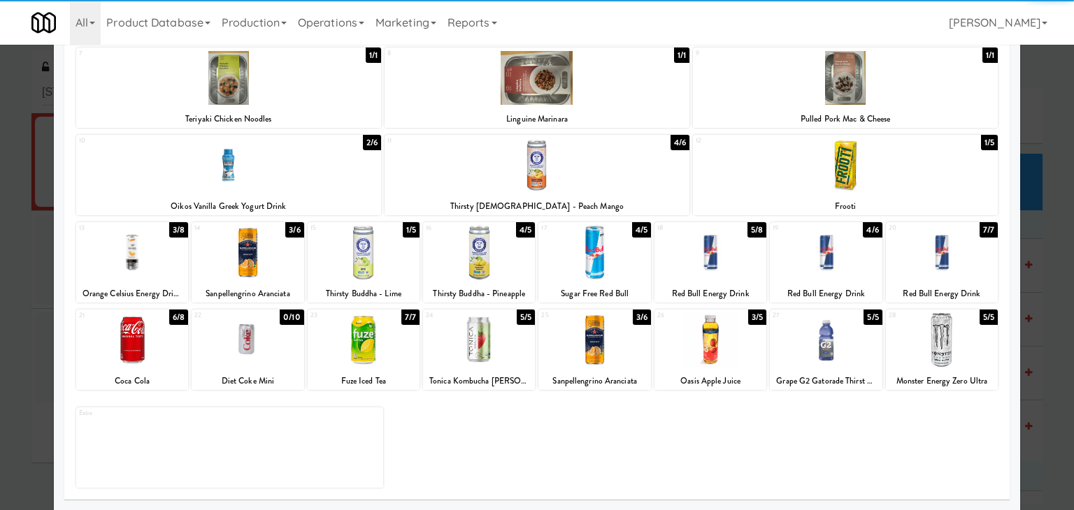
click at [370, 354] on div at bounding box center [364, 340] width 112 height 54
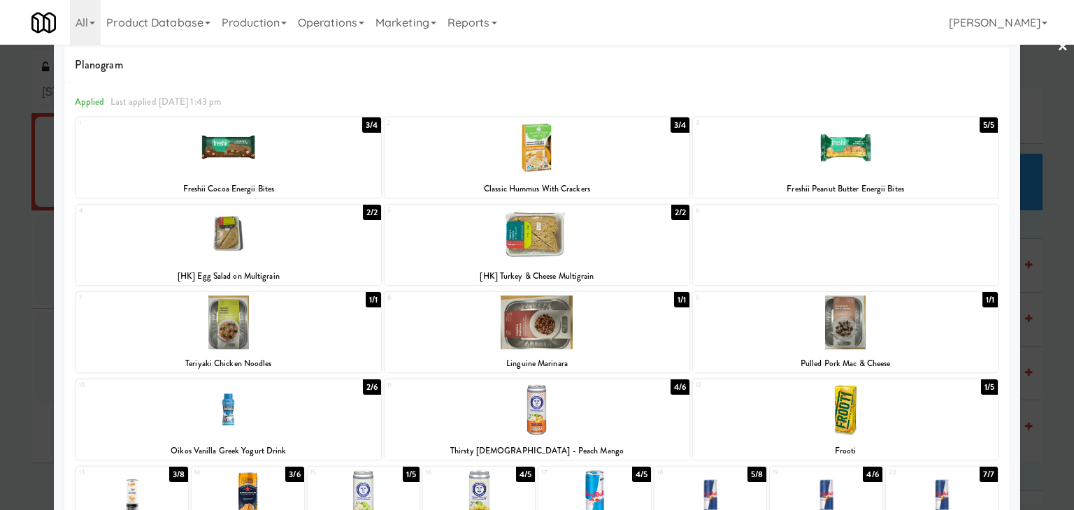
scroll to position [0, 0]
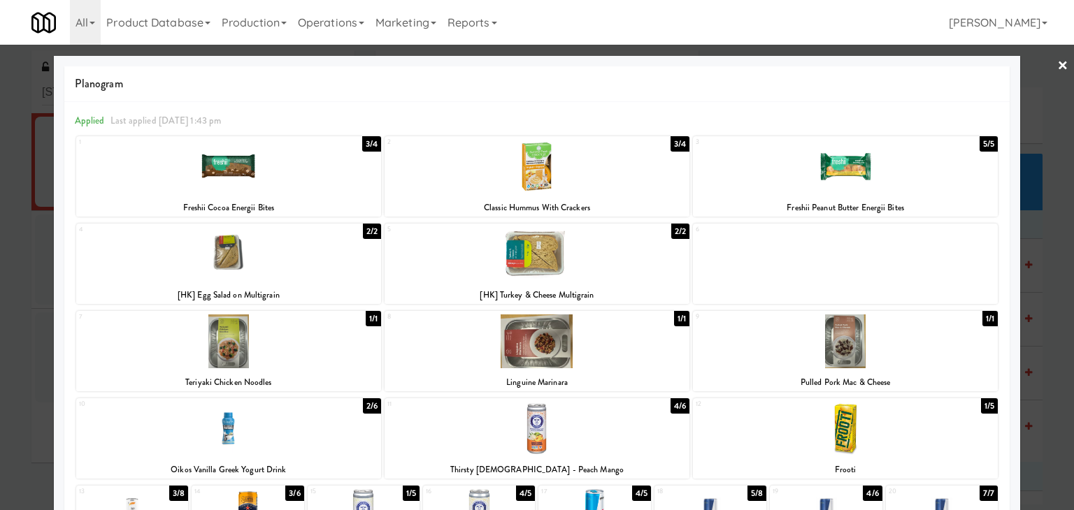
click at [1057, 62] on link "×" at bounding box center [1062, 66] width 11 height 43
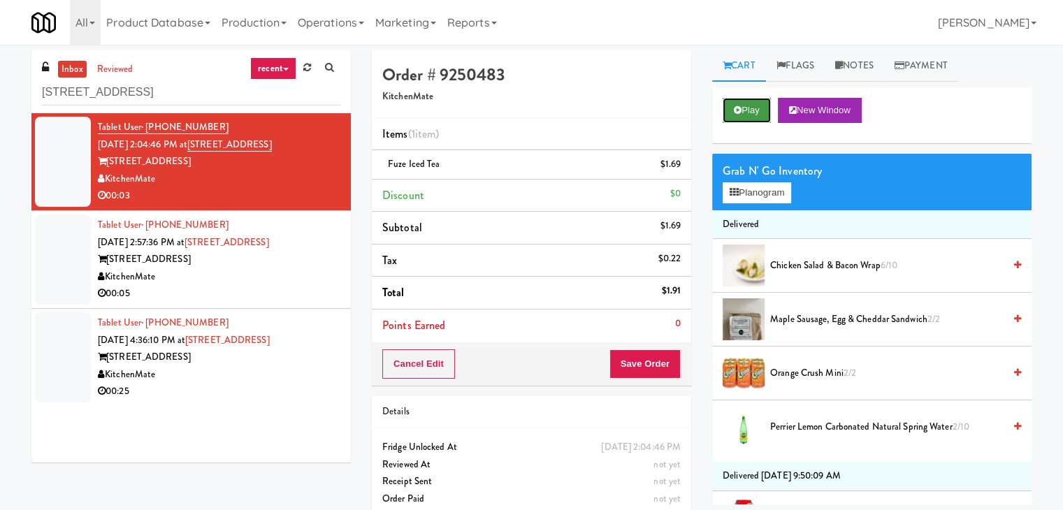
click at [756, 113] on button "Play" at bounding box center [747, 110] width 48 height 25
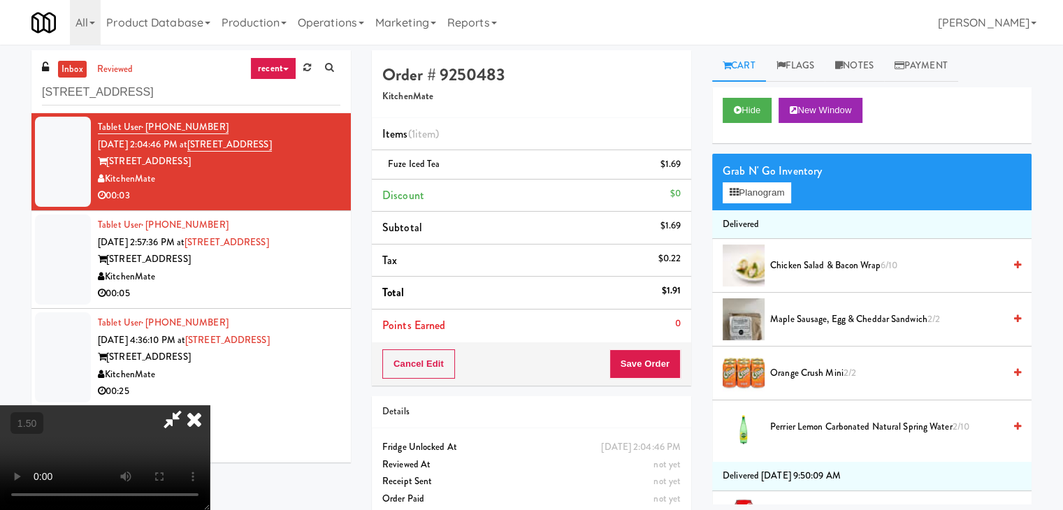
click at [210, 405] on video at bounding box center [105, 457] width 210 height 105
drag, startPoint x: 621, startPoint y: 159, endPoint x: 660, endPoint y: 312, distance: 158.5
click at [210, 405] on icon at bounding box center [194, 419] width 31 height 28
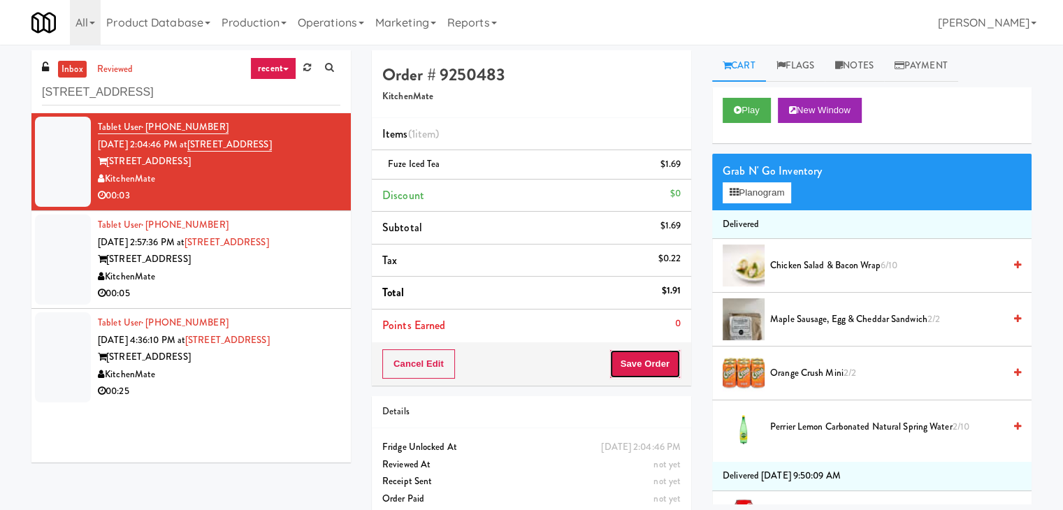
drag, startPoint x: 648, startPoint y: 361, endPoint x: 641, endPoint y: 358, distance: 7.8
click at [647, 360] on button "Save Order" at bounding box center [645, 363] width 71 height 29
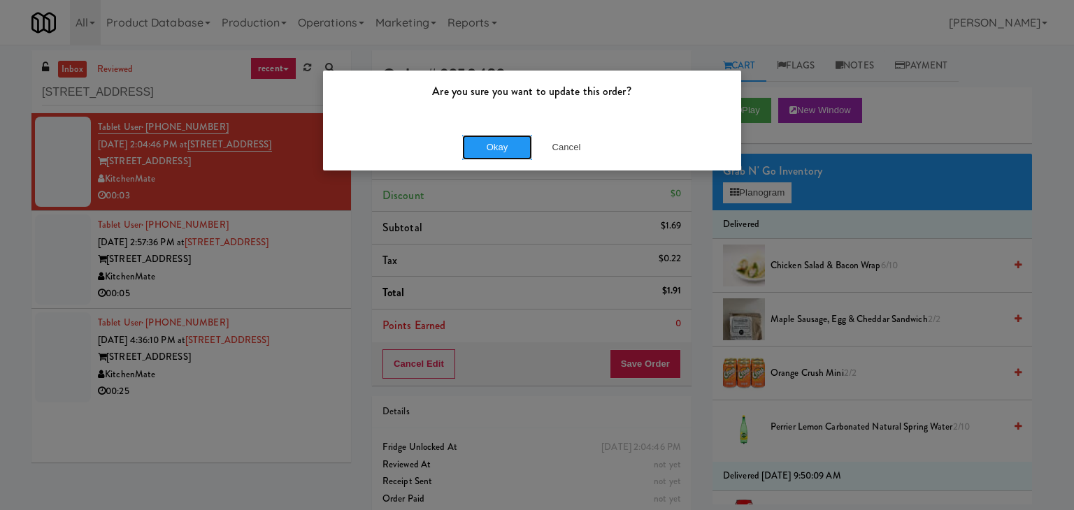
drag, startPoint x: 489, startPoint y: 143, endPoint x: 391, endPoint y: 215, distance: 121.5
click at [488, 143] on button "Okay" at bounding box center [497, 147] width 70 height 25
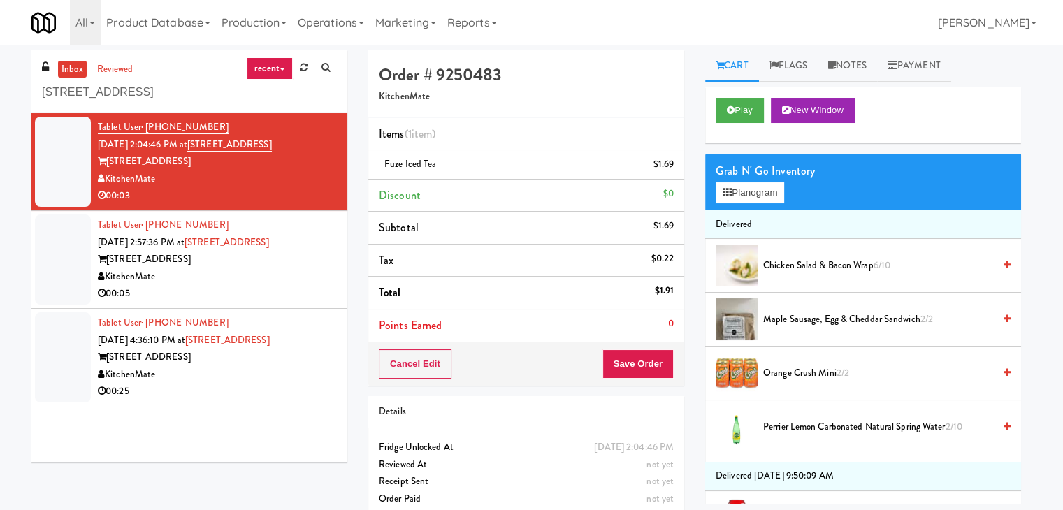
click at [302, 275] on div "KitchenMate" at bounding box center [217, 276] width 239 height 17
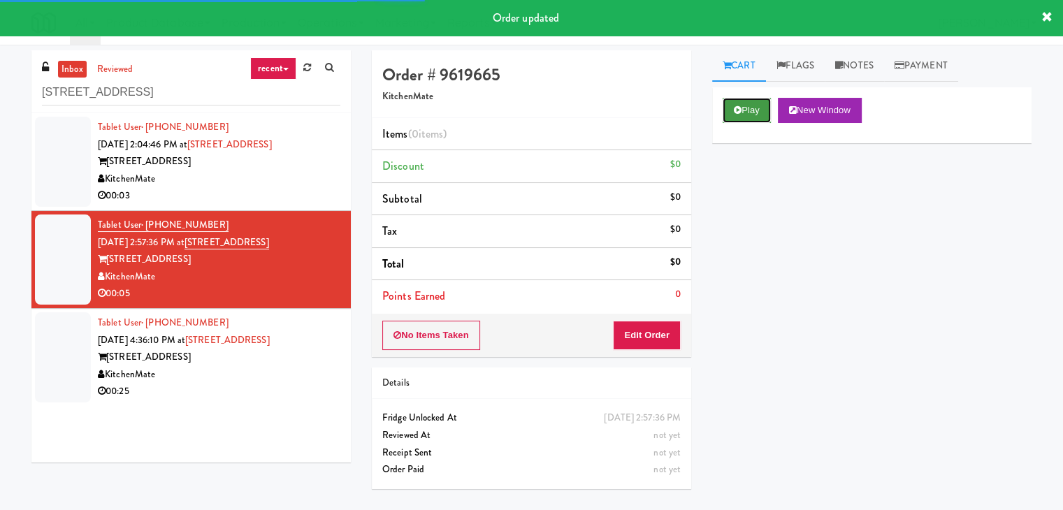
click at [744, 110] on button "Play" at bounding box center [747, 110] width 48 height 25
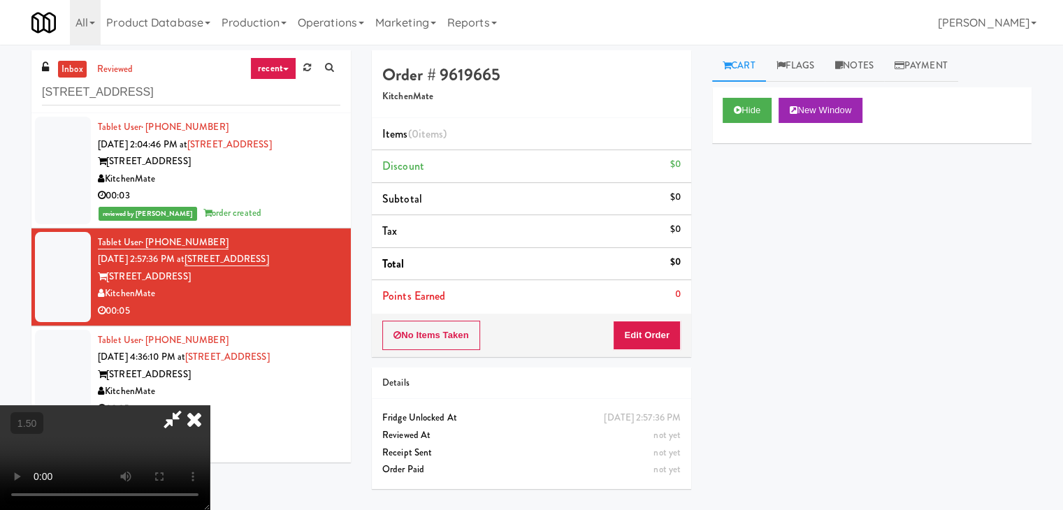
click at [210, 405] on video at bounding box center [105, 457] width 210 height 105
click at [210, 405] on icon at bounding box center [194, 419] width 31 height 28
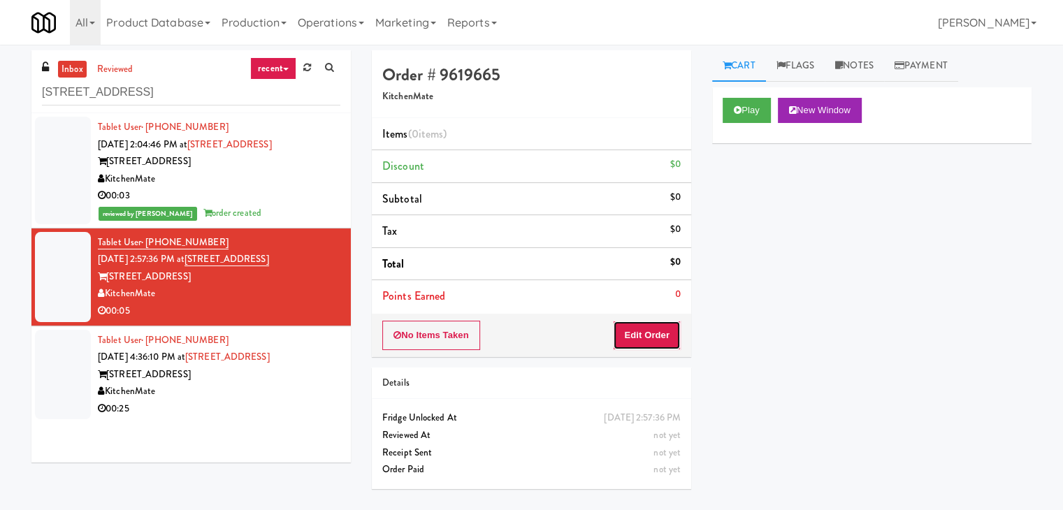
drag, startPoint x: 622, startPoint y: 338, endPoint x: 671, endPoint y: 298, distance: 63.5
click at [621, 333] on button "Edit Order" at bounding box center [647, 335] width 68 height 29
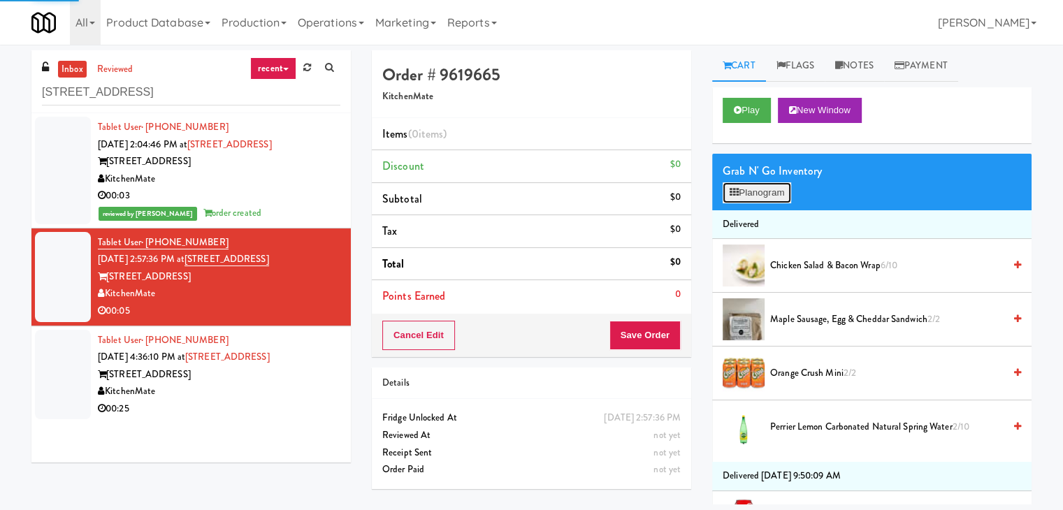
click at [748, 187] on button "Planogram" at bounding box center [757, 192] width 69 height 21
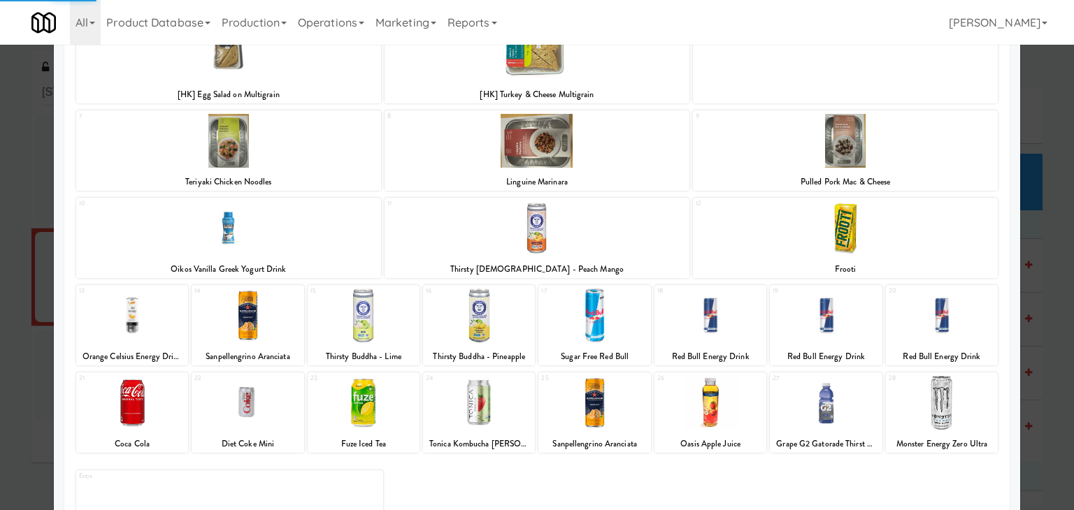
scroll to position [210, 0]
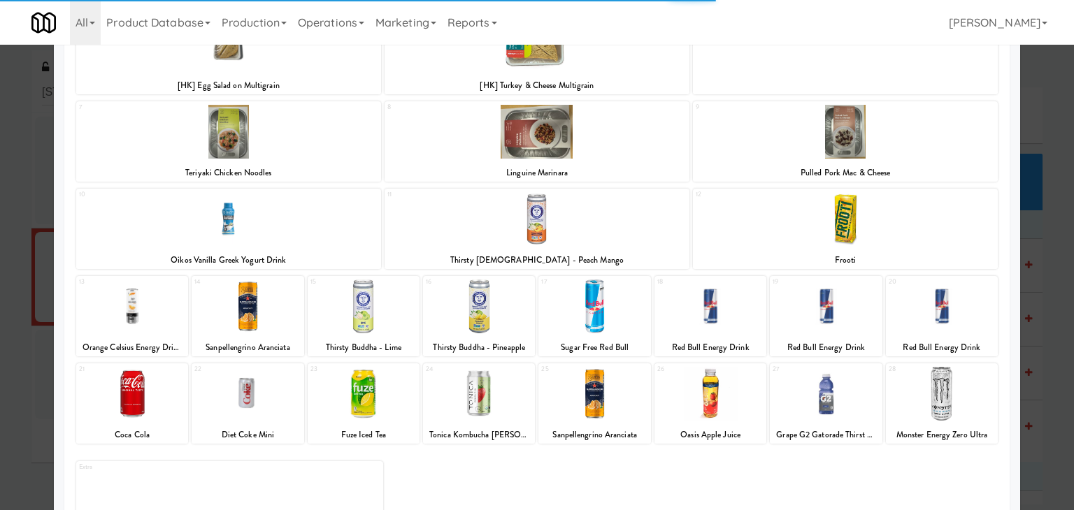
drag, startPoint x: 366, startPoint y: 385, endPoint x: 377, endPoint y: 384, distance: 11.9
click at [365, 385] on div at bounding box center [364, 394] width 112 height 54
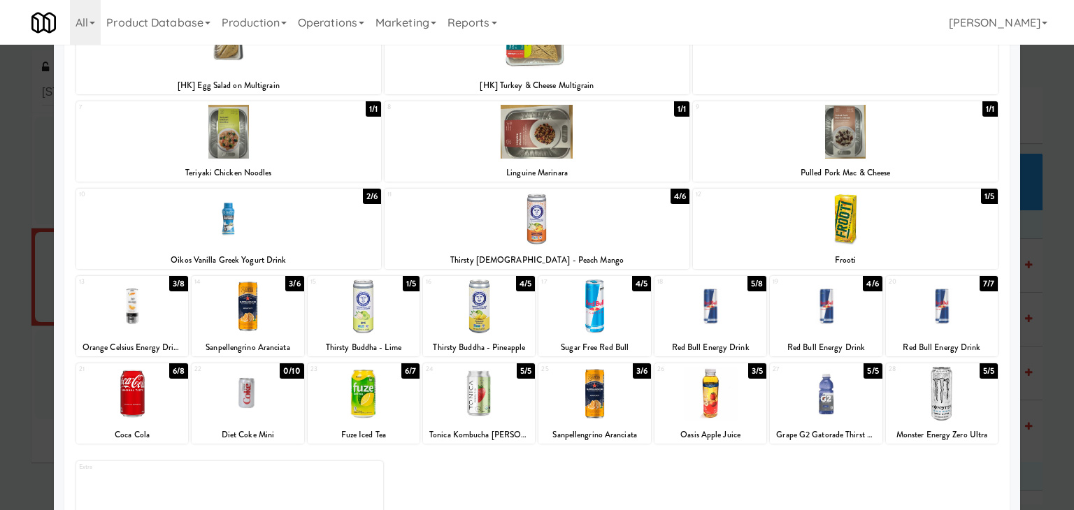
click at [346, 398] on div at bounding box center [364, 394] width 112 height 54
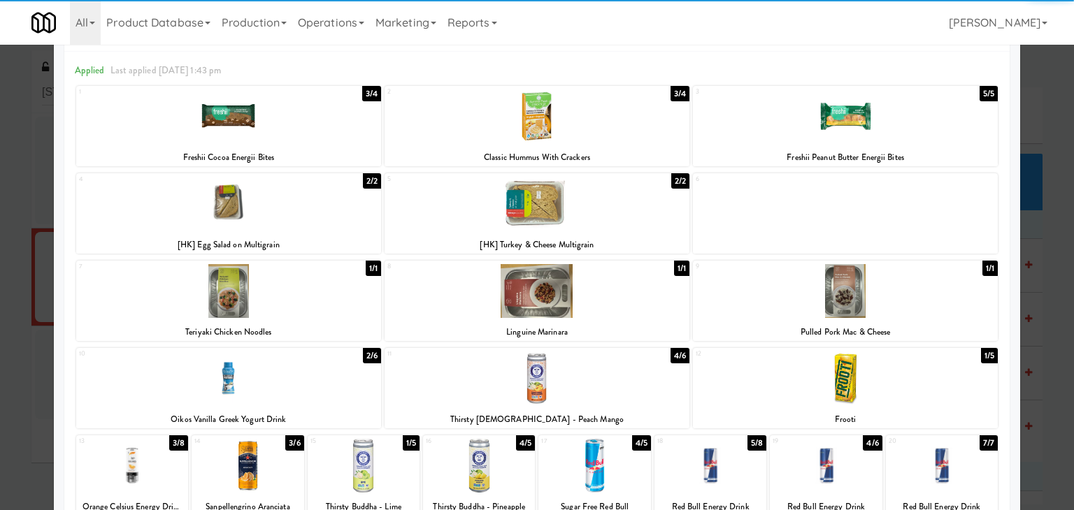
scroll to position [0, 0]
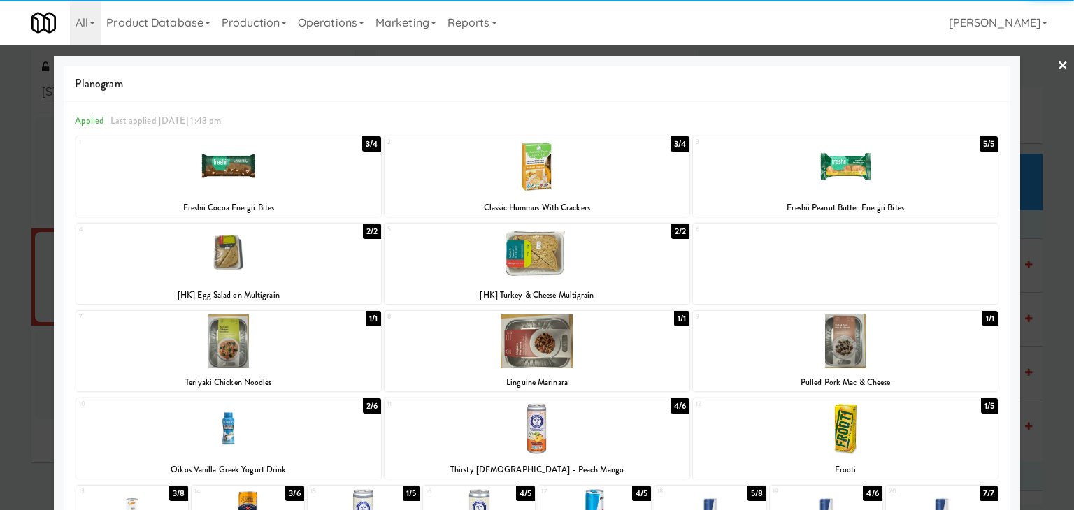
drag, startPoint x: 1058, startPoint y: 66, endPoint x: 924, endPoint y: 96, distance: 136.7
click at [1057, 66] on div at bounding box center [537, 255] width 1074 height 510
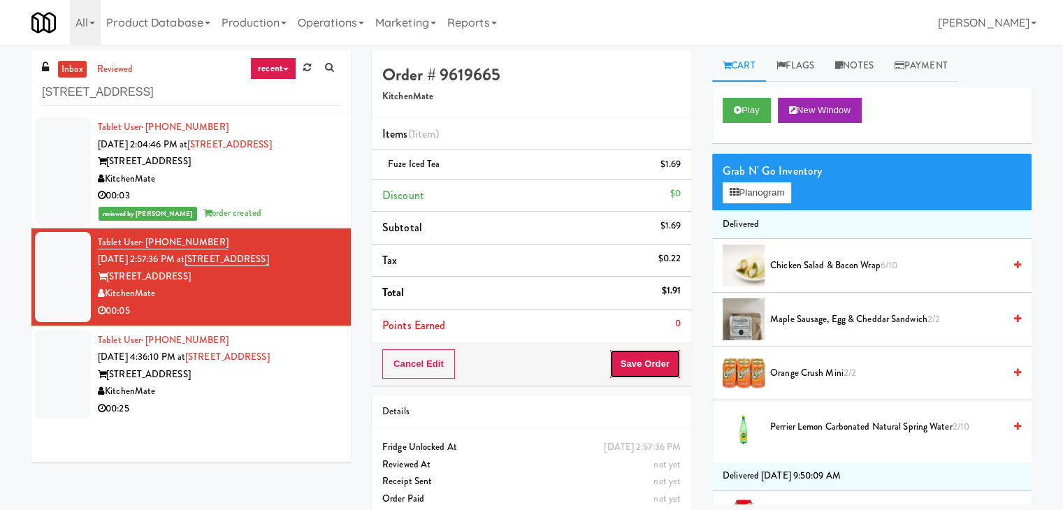
click at [635, 362] on button "Save Order" at bounding box center [645, 363] width 71 height 29
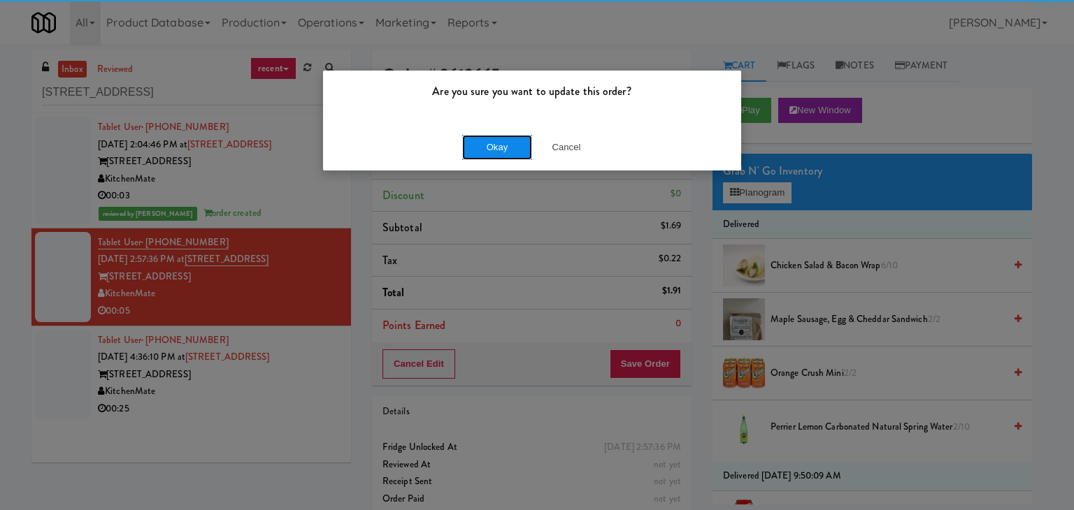
click at [498, 152] on button "Okay" at bounding box center [497, 147] width 70 height 25
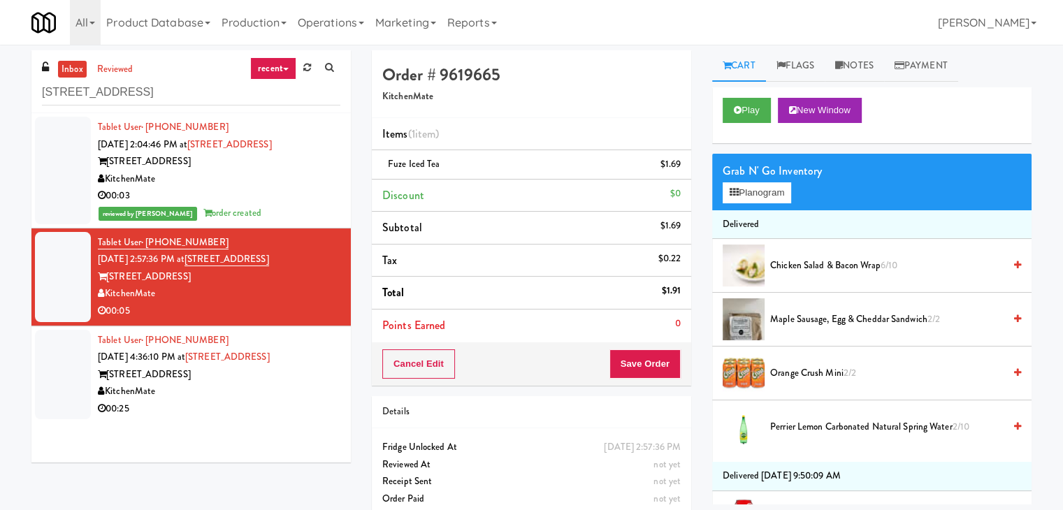
click at [299, 391] on div "KitchenMate" at bounding box center [219, 391] width 243 height 17
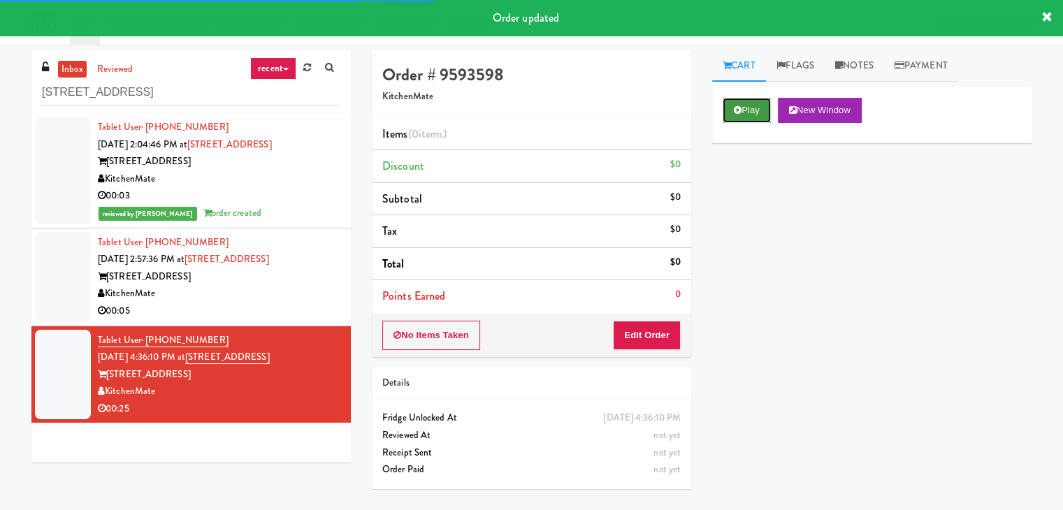
click at [754, 115] on button "Play" at bounding box center [747, 110] width 48 height 25
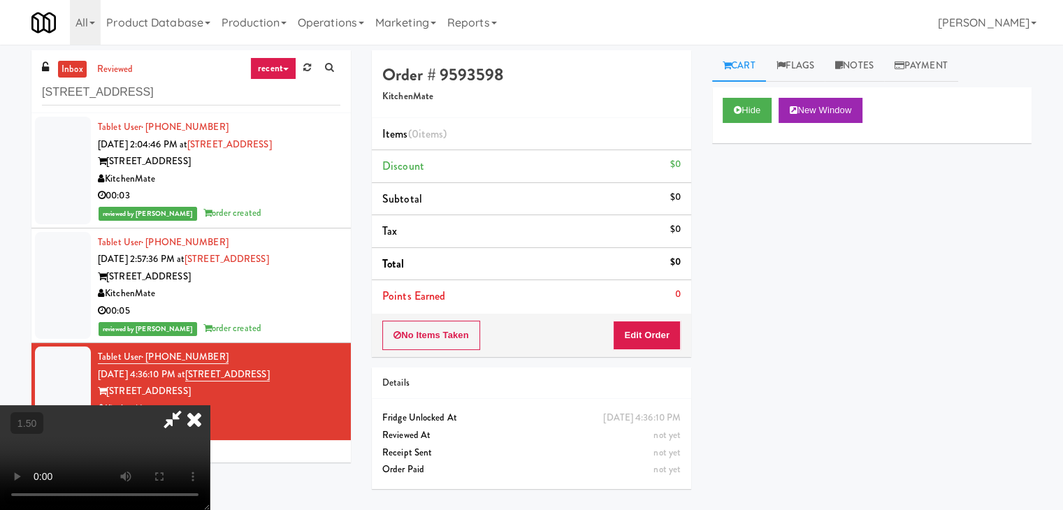
click at [210, 405] on video at bounding box center [105, 457] width 210 height 105
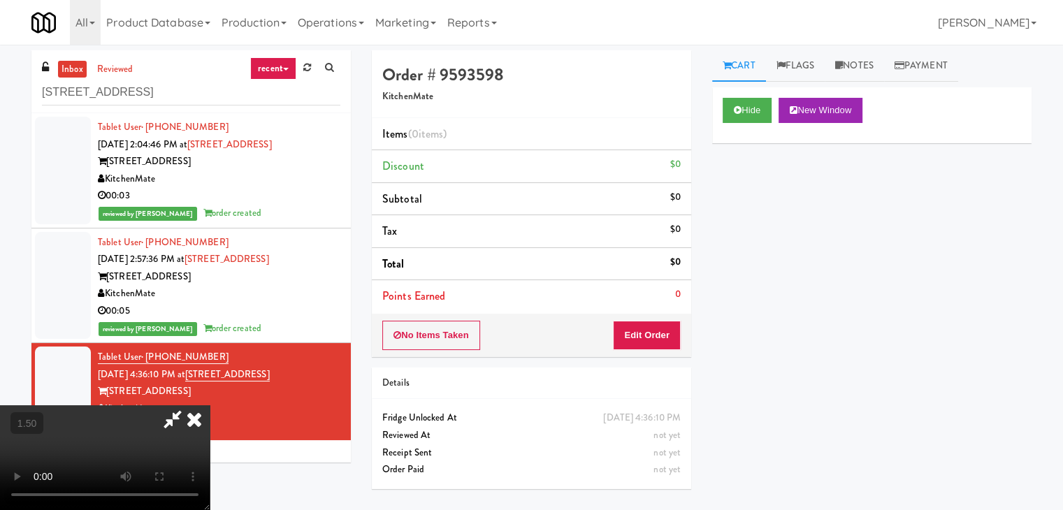
click at [210, 405] on video at bounding box center [105, 457] width 210 height 105
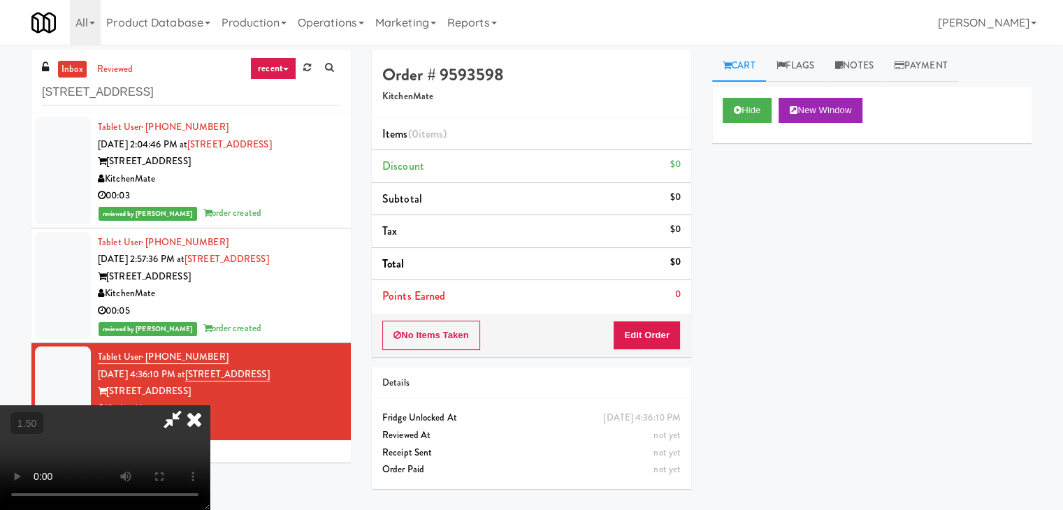
click at [210, 405] on video at bounding box center [105, 457] width 210 height 105
click at [210, 405] on icon at bounding box center [194, 419] width 31 height 28
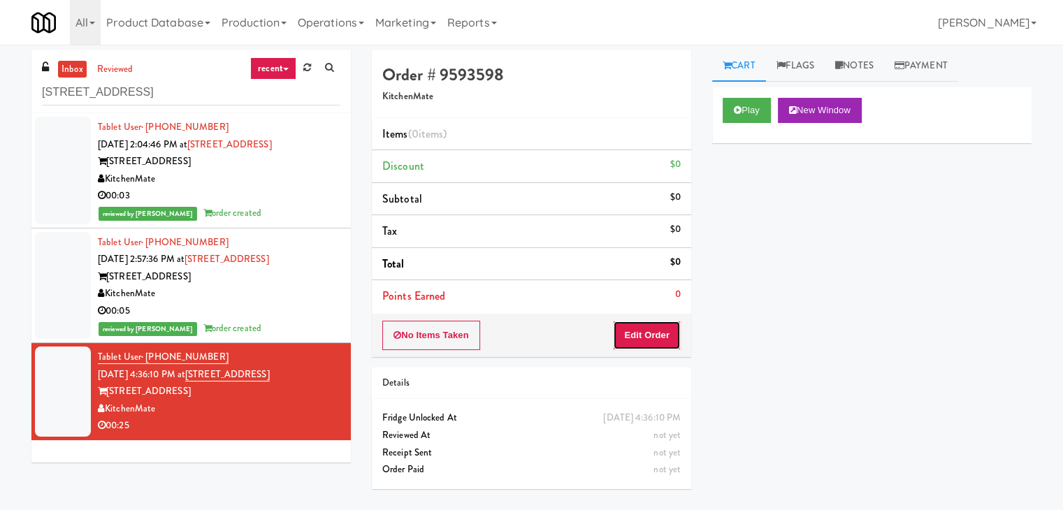
click at [654, 340] on button "Edit Order" at bounding box center [647, 335] width 68 height 29
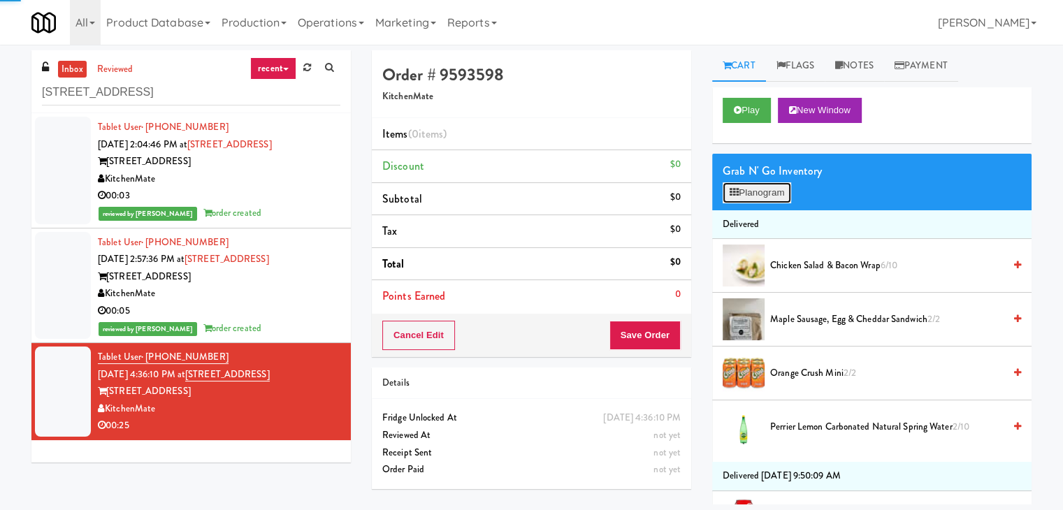
click at [759, 182] on button "Planogram" at bounding box center [757, 192] width 69 height 21
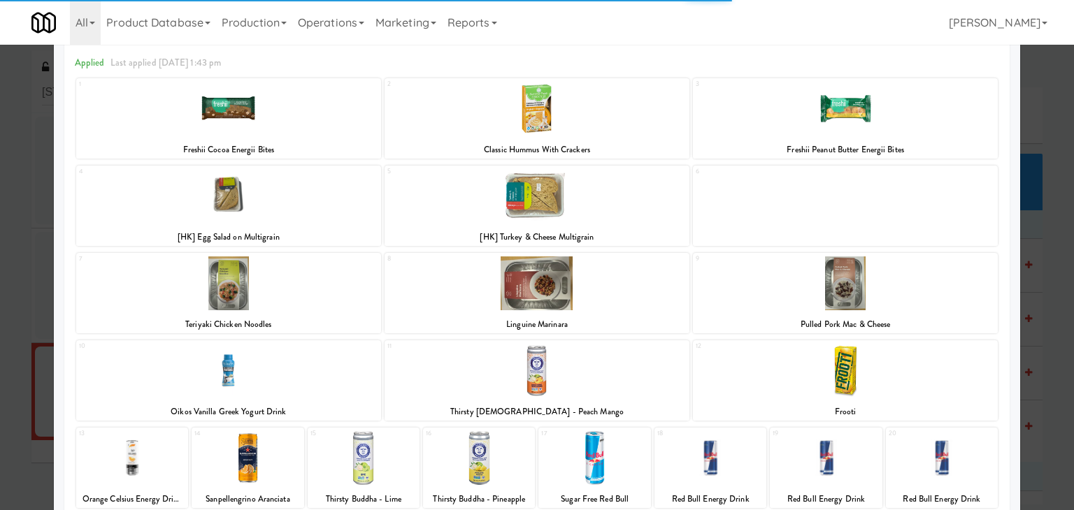
scroll to position [140, 0]
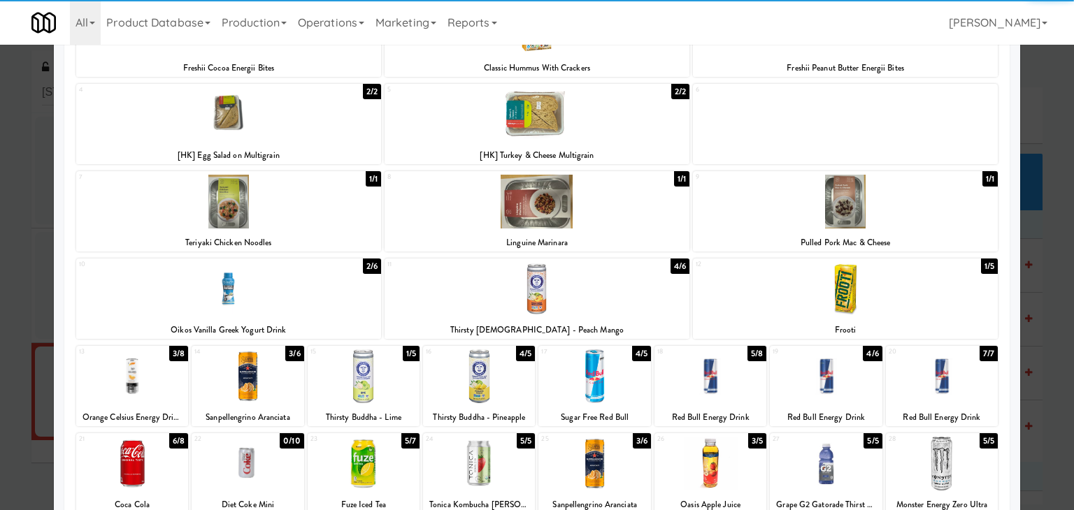
click at [259, 299] on div at bounding box center [228, 289] width 305 height 54
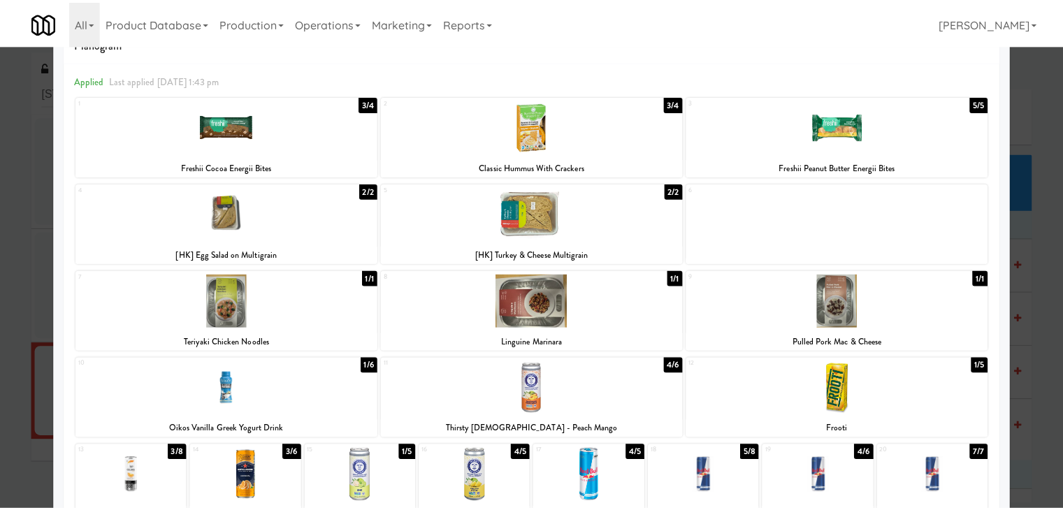
scroll to position [0, 0]
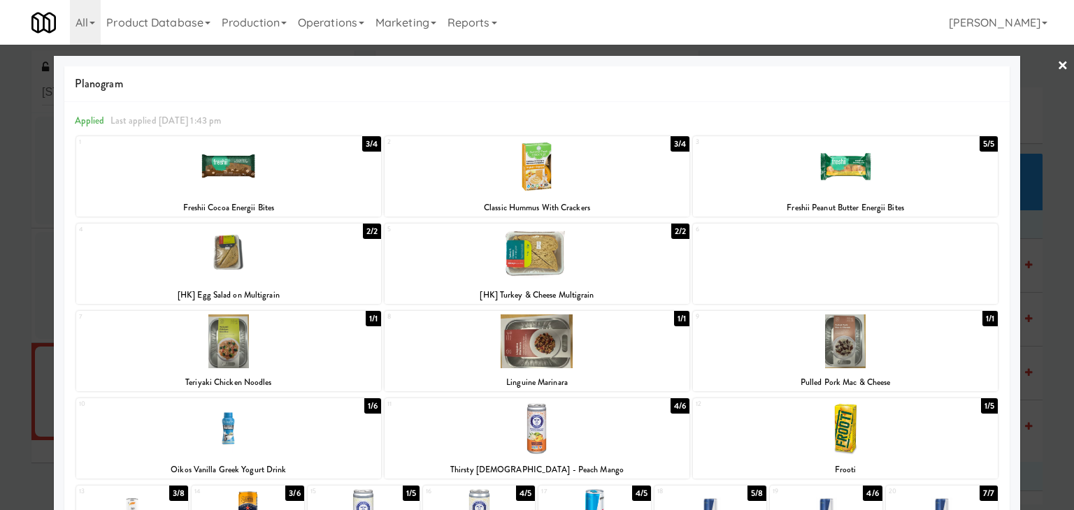
click at [1057, 65] on link "×" at bounding box center [1062, 66] width 11 height 43
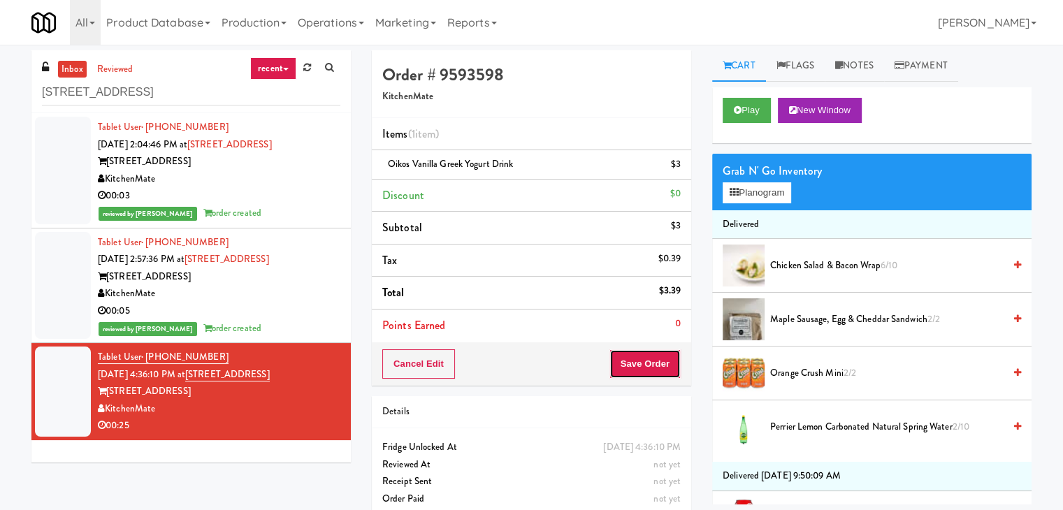
click at [649, 361] on button "Save Order" at bounding box center [645, 363] width 71 height 29
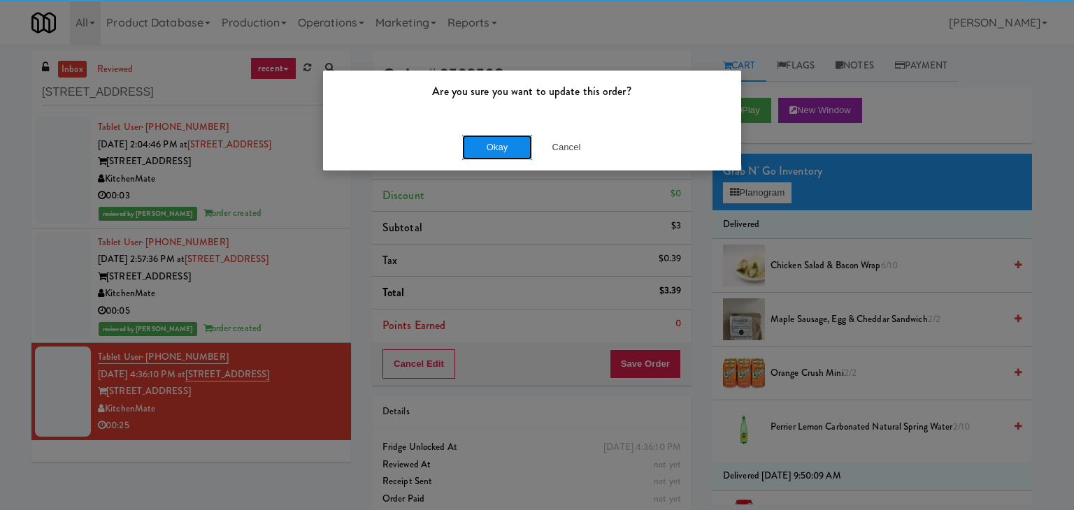
click at [477, 149] on button "Okay" at bounding box center [497, 147] width 70 height 25
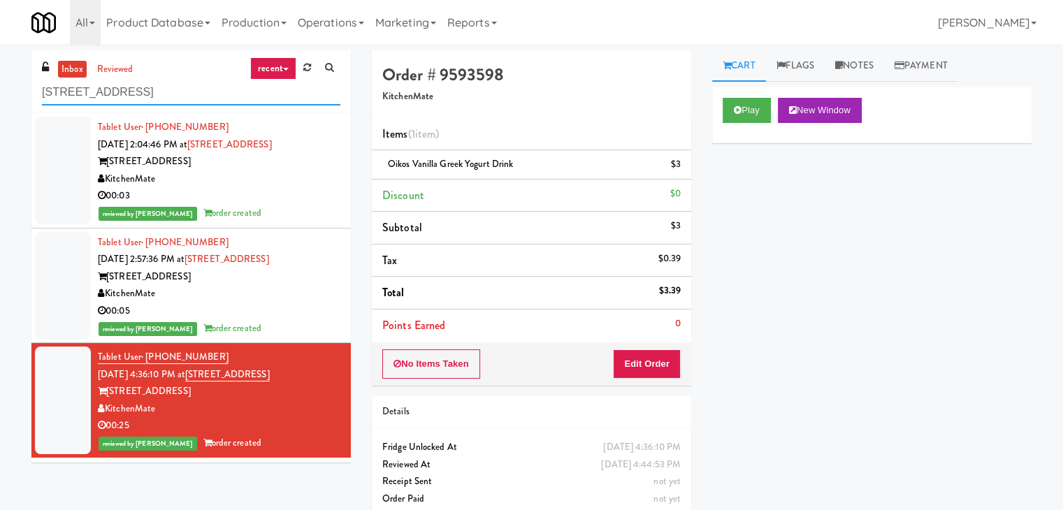
click at [187, 99] on input "[STREET_ADDRESS]" at bounding box center [191, 93] width 298 height 26
paste input "Sentral Pantry"
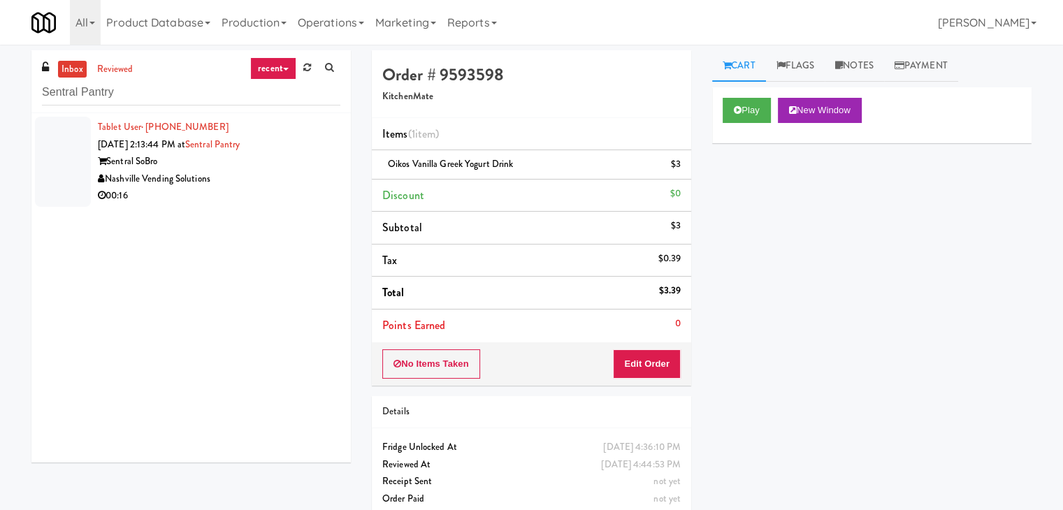
click at [298, 194] on div "00:16" at bounding box center [219, 195] width 243 height 17
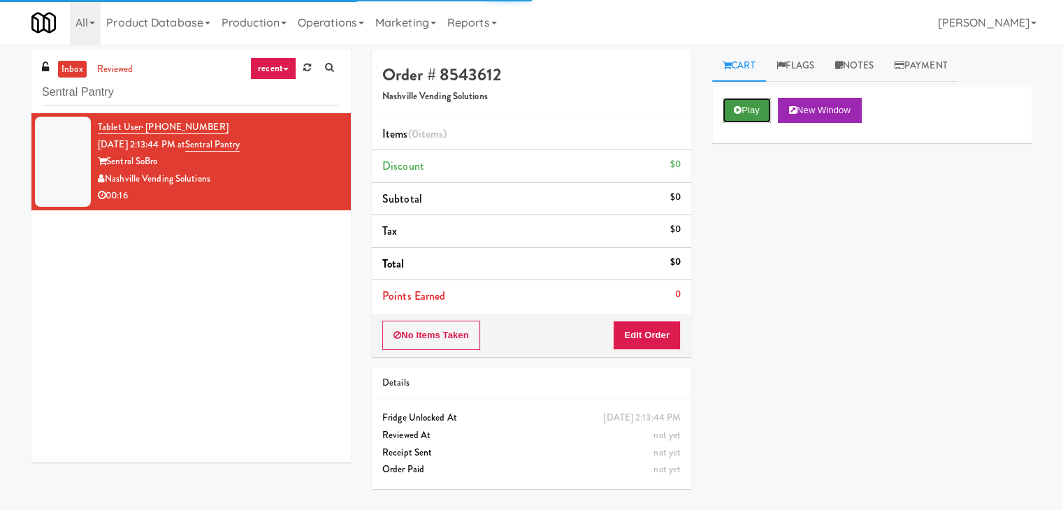
drag, startPoint x: 746, startPoint y: 111, endPoint x: 735, endPoint y: 107, distance: 11.9
click at [746, 110] on button "Play" at bounding box center [747, 110] width 48 height 25
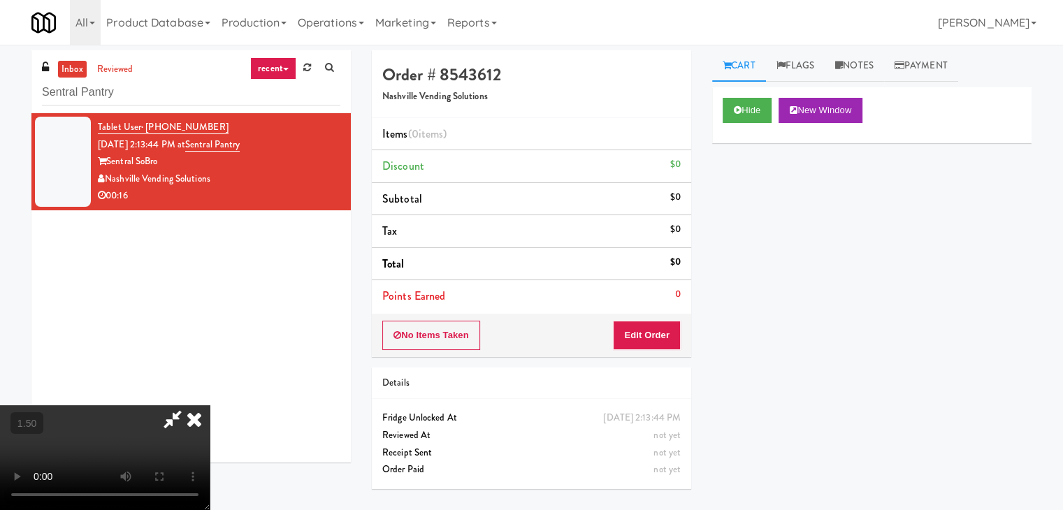
click at [210, 405] on video at bounding box center [105, 457] width 210 height 105
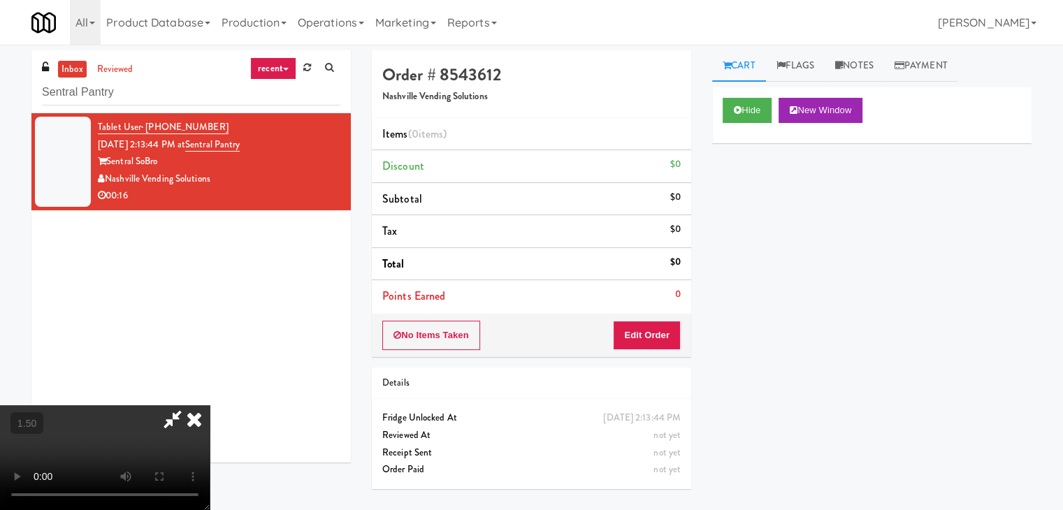
click at [210, 405] on video at bounding box center [105, 457] width 210 height 105
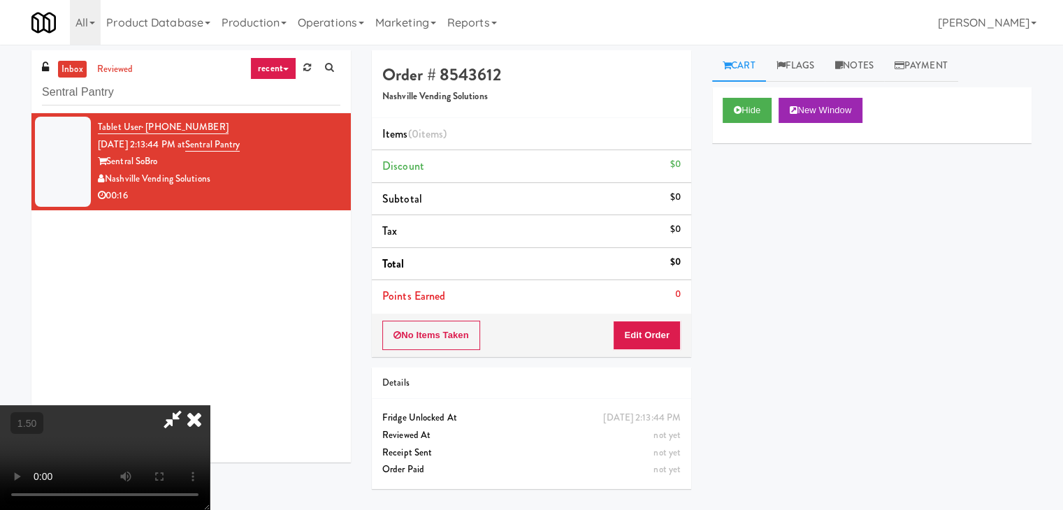
click at [210, 405] on video at bounding box center [105, 457] width 210 height 105
click at [210, 405] on icon at bounding box center [194, 419] width 31 height 28
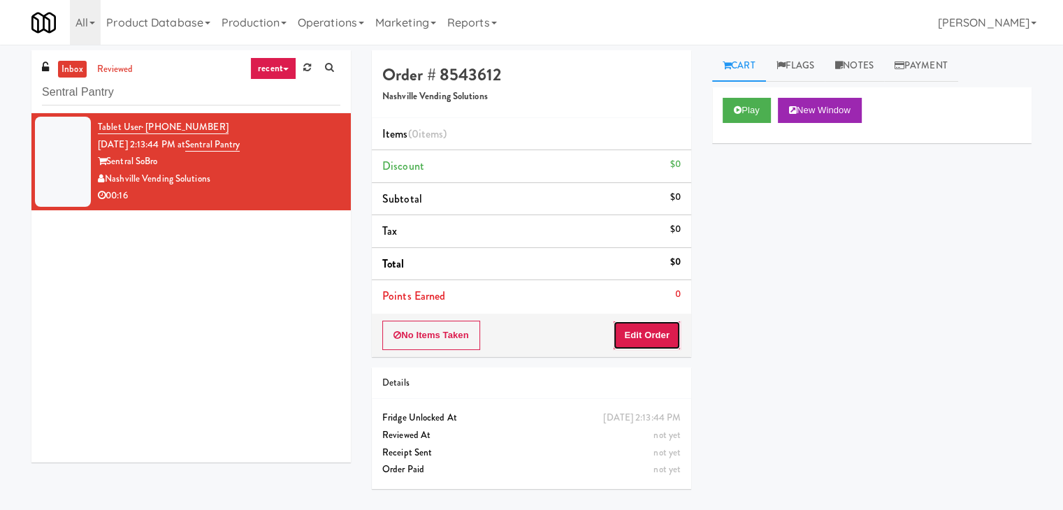
click at [644, 331] on button "Edit Order" at bounding box center [647, 335] width 68 height 29
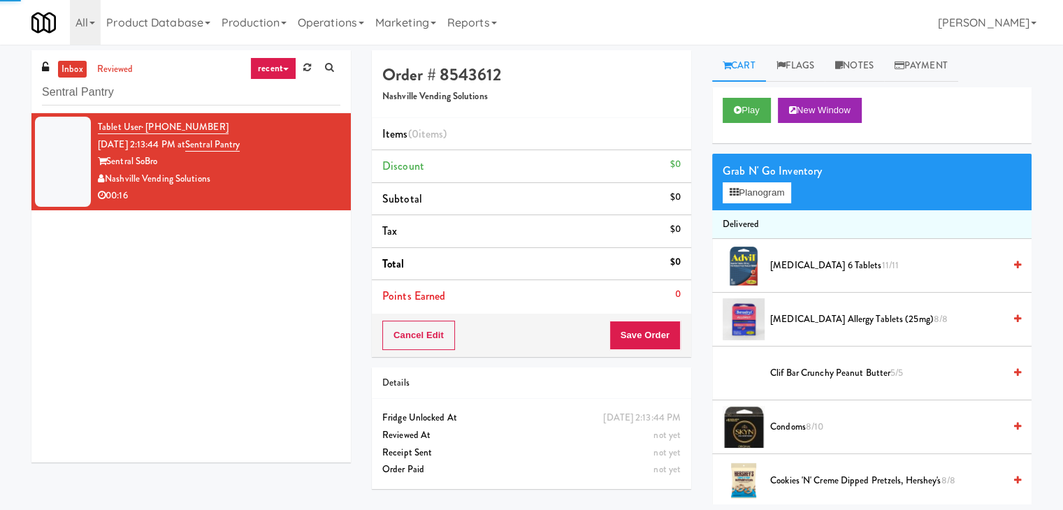
click at [733, 205] on div "Grab N' Go Inventory Planogram" at bounding box center [871, 182] width 319 height 57
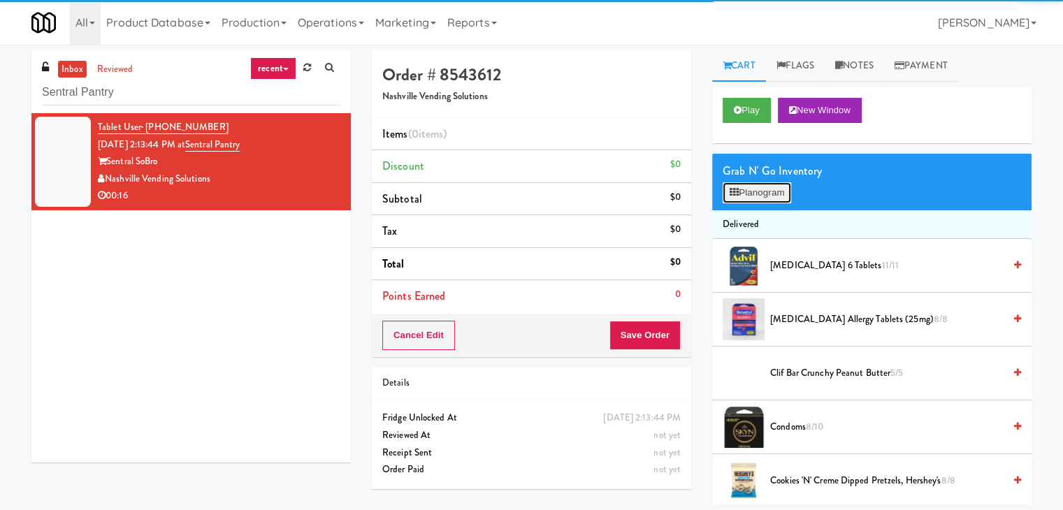
click at [739, 192] on button "Planogram" at bounding box center [757, 192] width 69 height 21
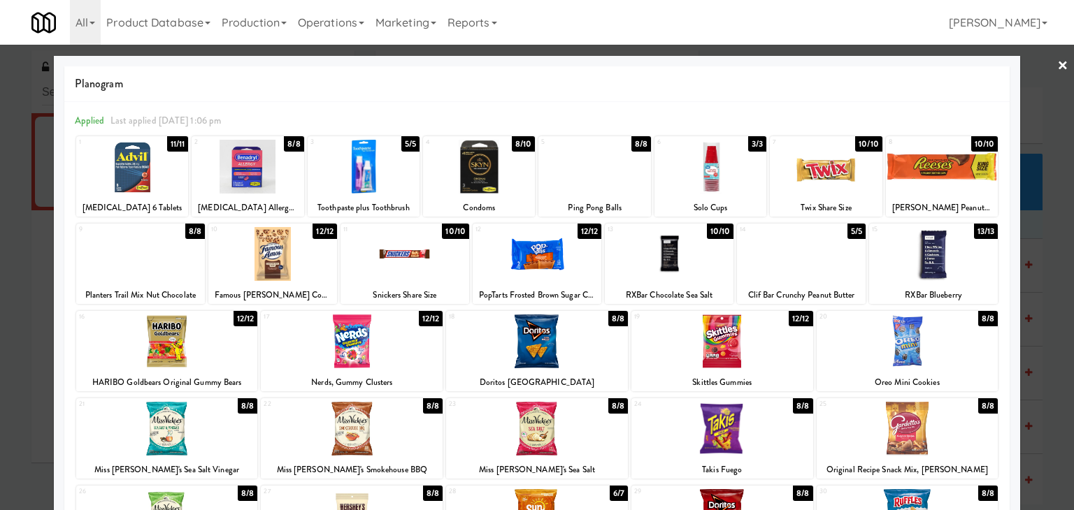
click at [723, 333] on div at bounding box center [722, 342] width 182 height 54
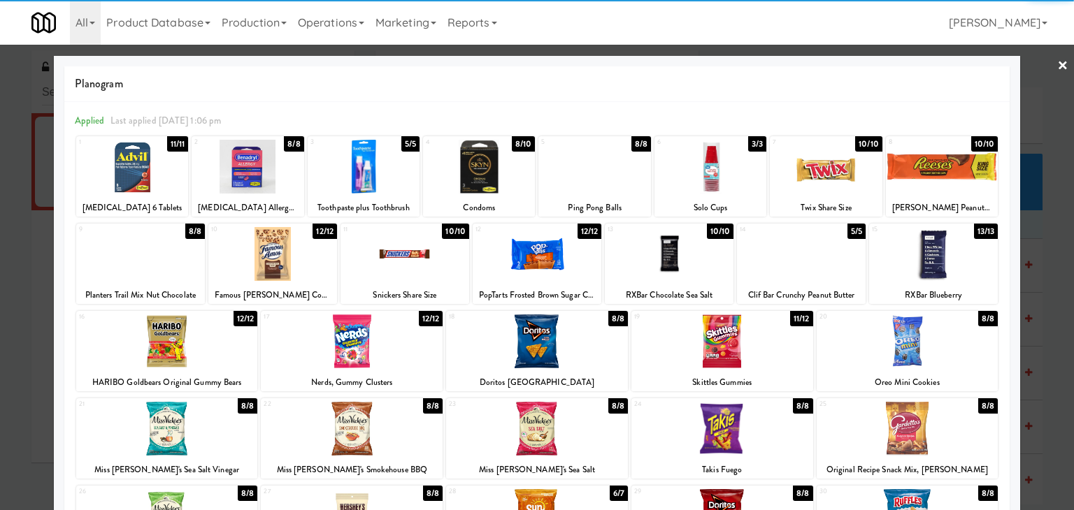
click at [402, 261] on div at bounding box center [404, 254] width 129 height 54
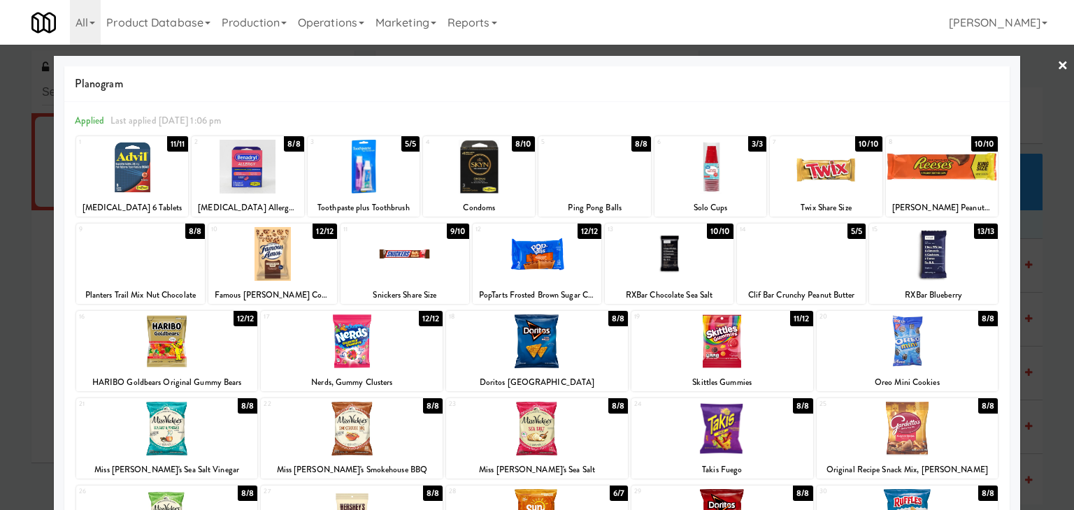
drag, startPoint x: 1054, startPoint y: 65, endPoint x: 784, endPoint y: 113, distance: 274.7
click at [1057, 65] on link "×" at bounding box center [1062, 66] width 11 height 43
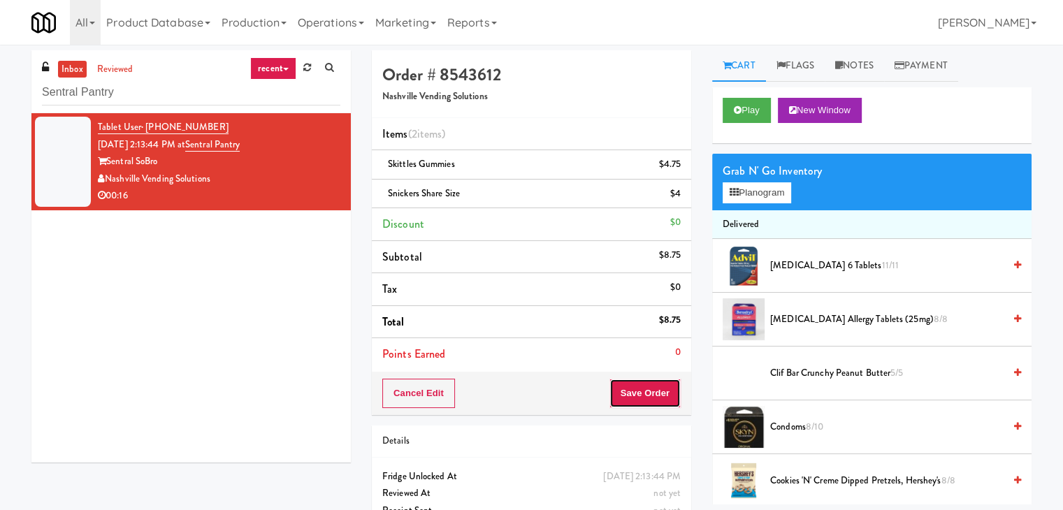
click at [643, 380] on button "Save Order" at bounding box center [645, 393] width 71 height 29
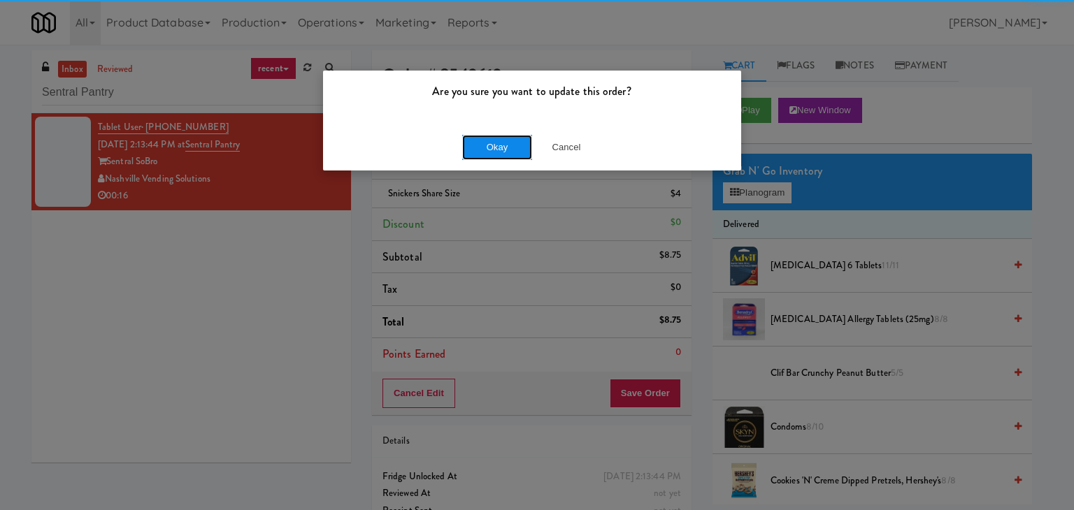
drag, startPoint x: 499, startPoint y: 155, endPoint x: 495, endPoint y: 141, distance: 14.6
click at [499, 154] on button "Okay" at bounding box center [497, 147] width 70 height 25
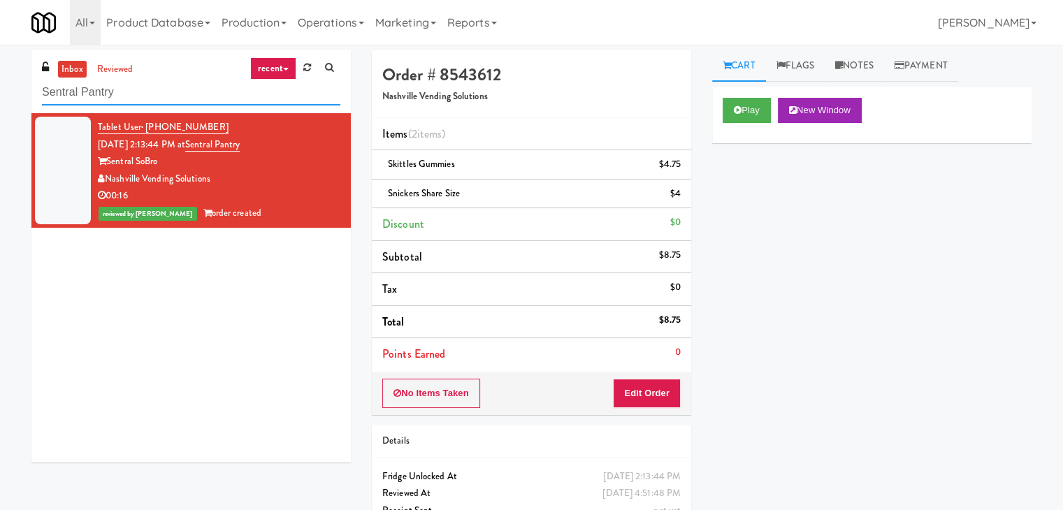
click at [182, 103] on input "Sentral Pantry" at bounding box center [191, 93] width 298 height 26
paste input "OHS - Fridge - B"
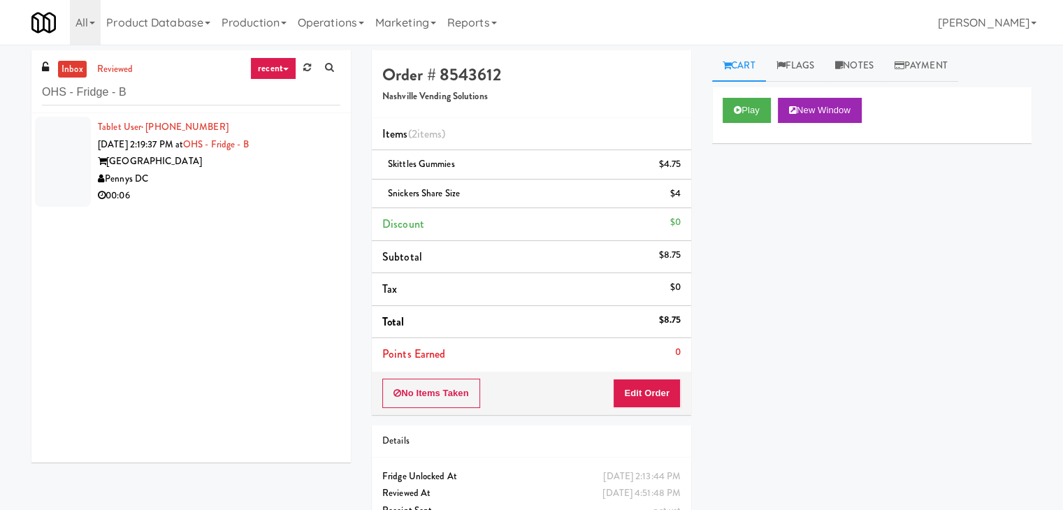
click at [304, 185] on div "Pennys DC" at bounding box center [219, 179] width 243 height 17
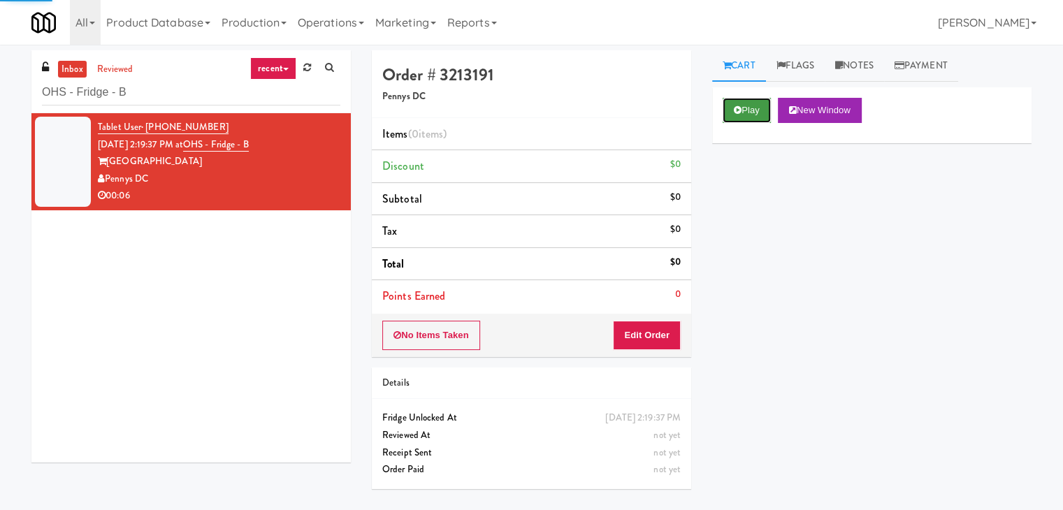
click at [738, 110] on icon at bounding box center [738, 110] width 8 height 9
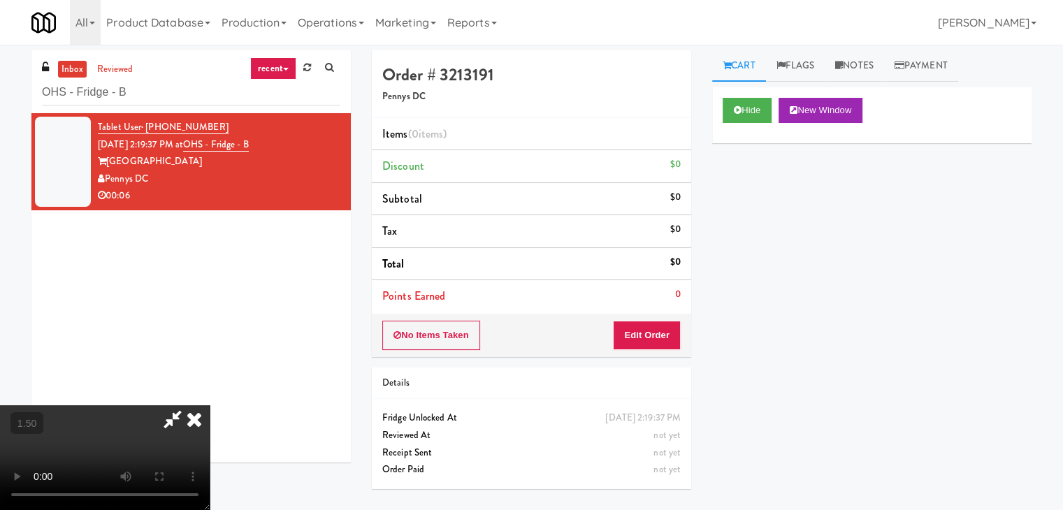
click at [210, 405] on video at bounding box center [105, 457] width 210 height 105
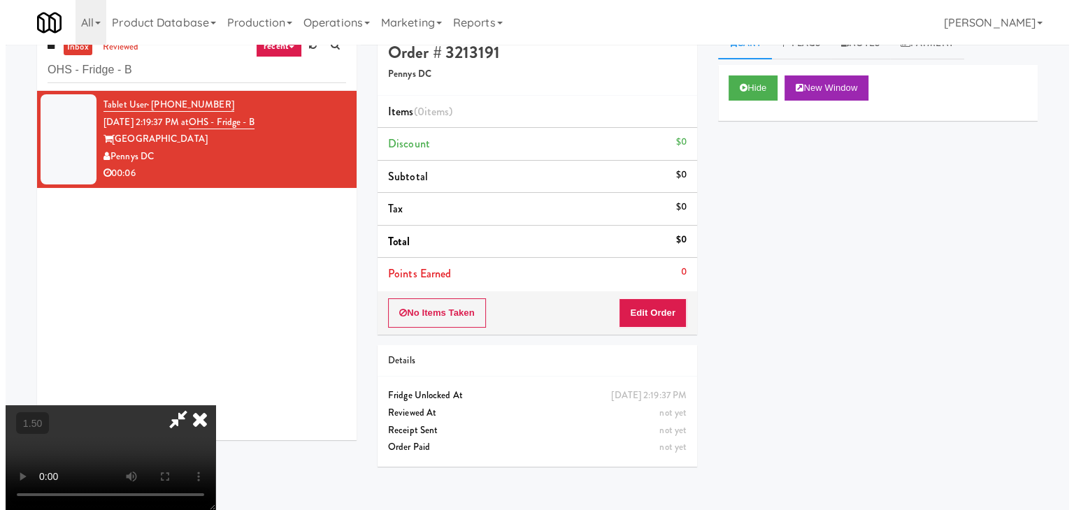
scroll to position [0, 0]
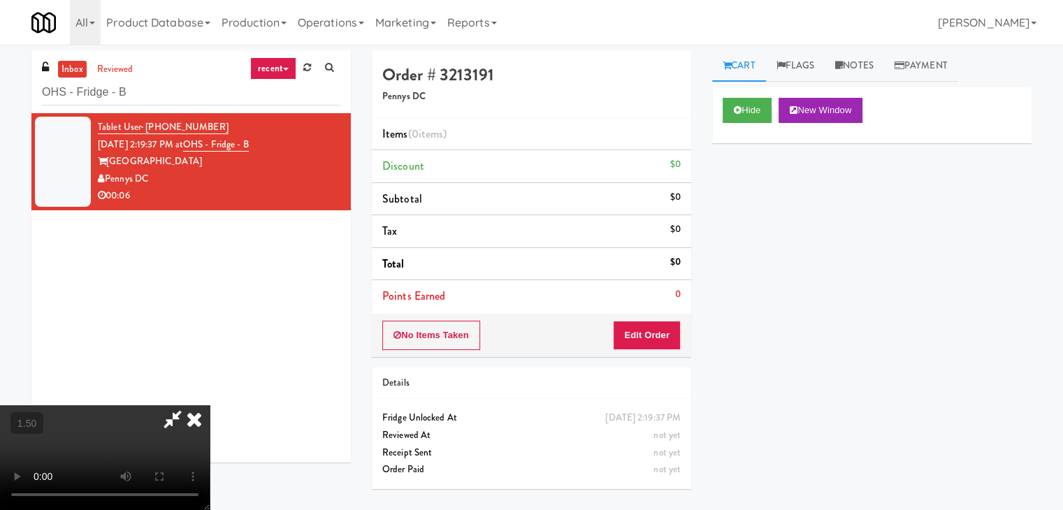
click at [210, 405] on icon at bounding box center [194, 419] width 31 height 28
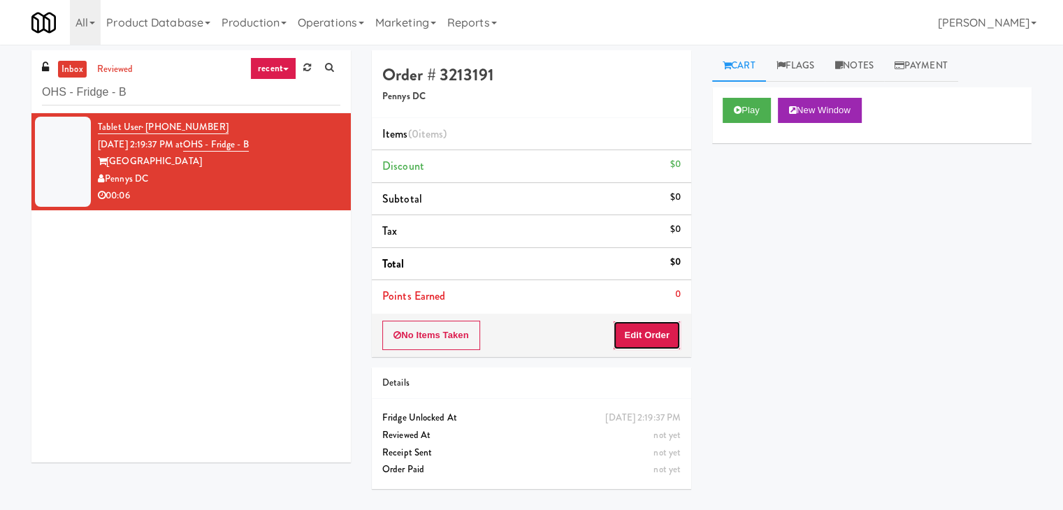
click at [661, 329] on button "Edit Order" at bounding box center [647, 335] width 68 height 29
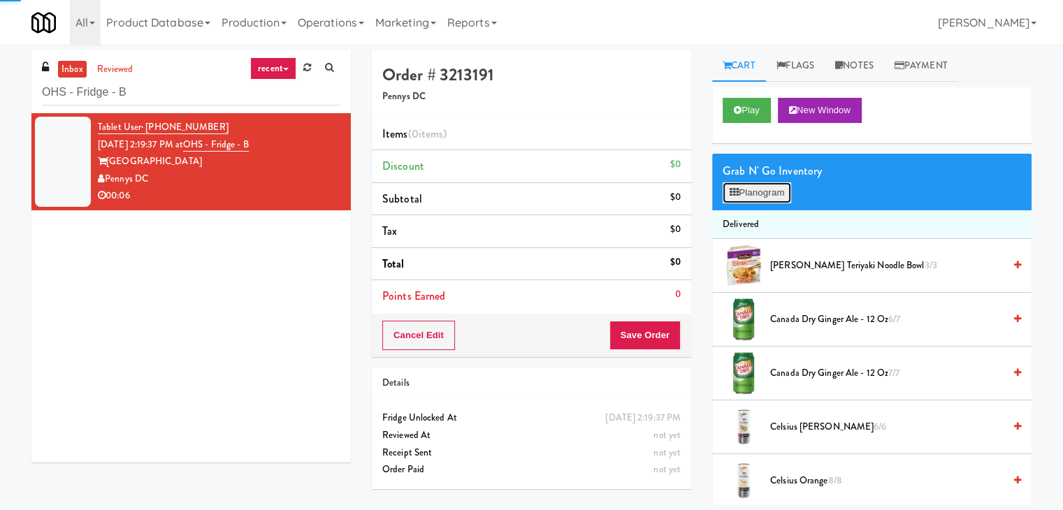
click at [738, 197] on button "Planogram" at bounding box center [757, 192] width 69 height 21
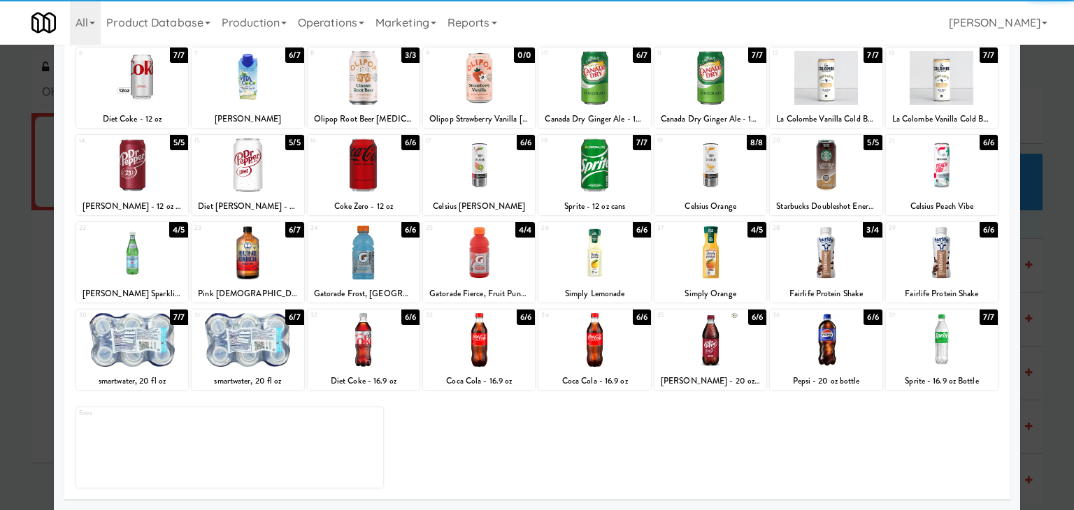
drag, startPoint x: 257, startPoint y: 335, endPoint x: 373, endPoint y: 336, distance: 116.0
click at [257, 334] on div at bounding box center [248, 340] width 112 height 54
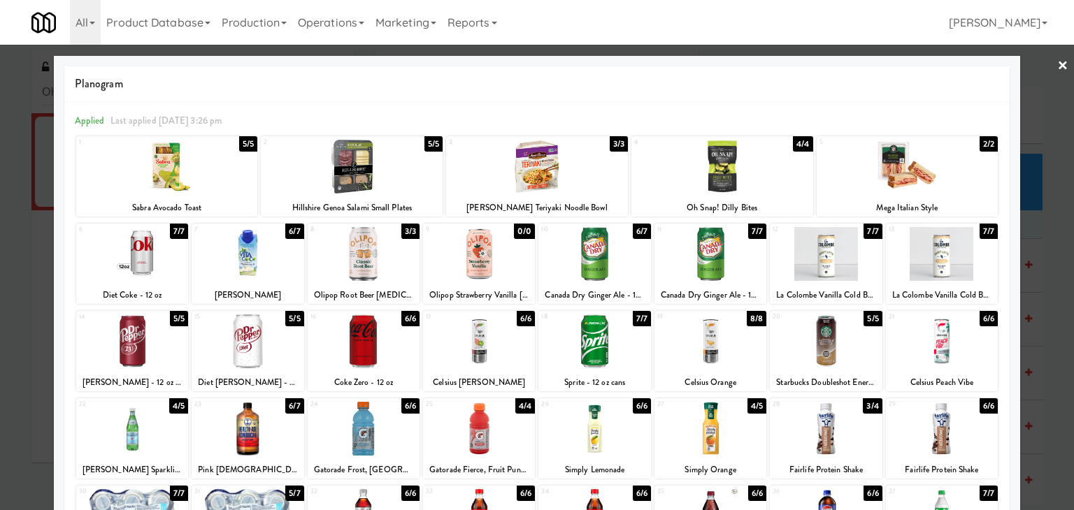
click at [1041, 70] on div at bounding box center [537, 255] width 1074 height 510
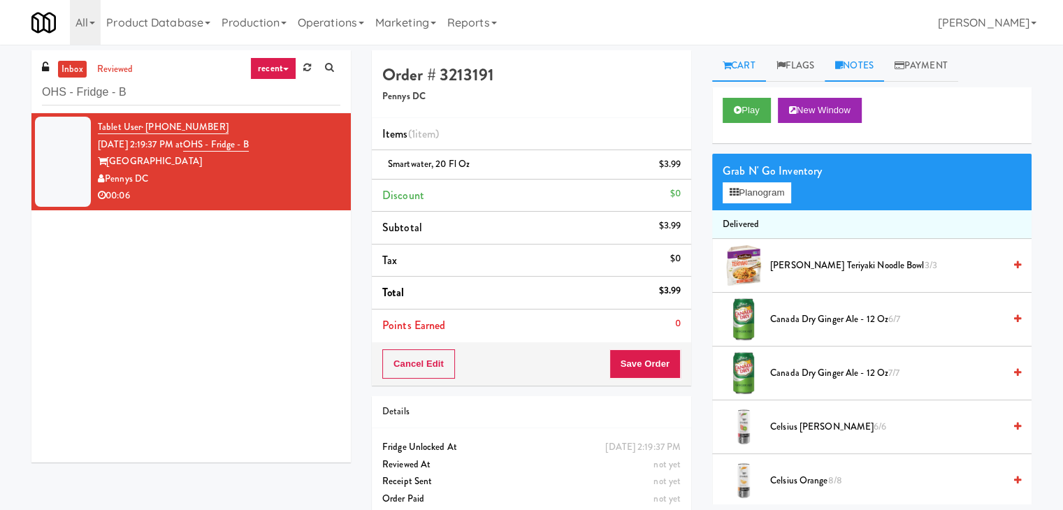
drag, startPoint x: 863, startPoint y: 62, endPoint x: 858, endPoint y: 80, distance: 18.0
click at [863, 62] on link "Notes" at bounding box center [854, 65] width 59 height 31
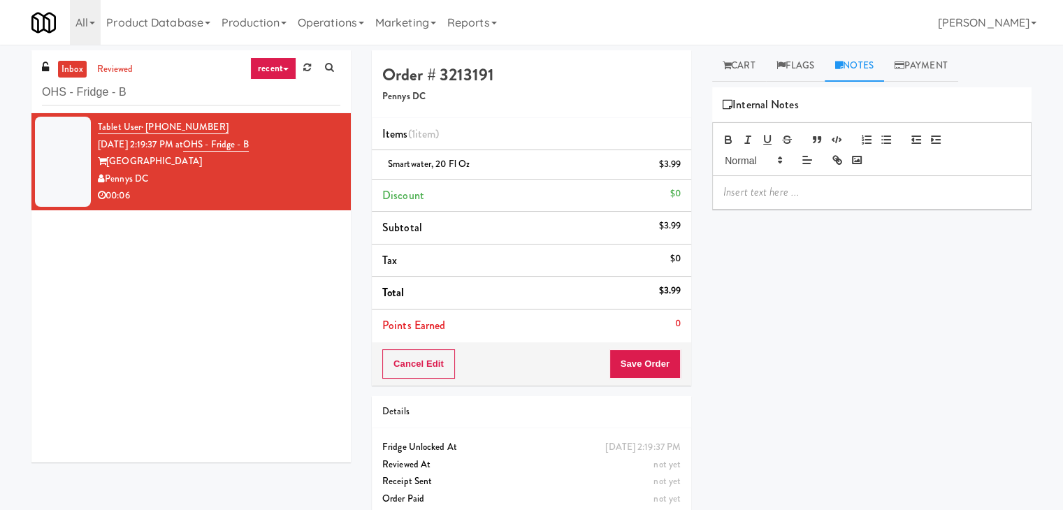
click at [799, 193] on p at bounding box center [871, 192] width 297 height 15
drag, startPoint x: 115, startPoint y: 269, endPoint x: 163, endPoint y: 275, distance: 48.6
click at [117, 269] on div "Tablet User · (202) 818-9344 [DATE] 2:19:37 PM at [GEOGRAPHIC_DATA] DC 00:06" at bounding box center [190, 287] width 319 height 349
click at [770, 185] on p at bounding box center [871, 192] width 297 height 15
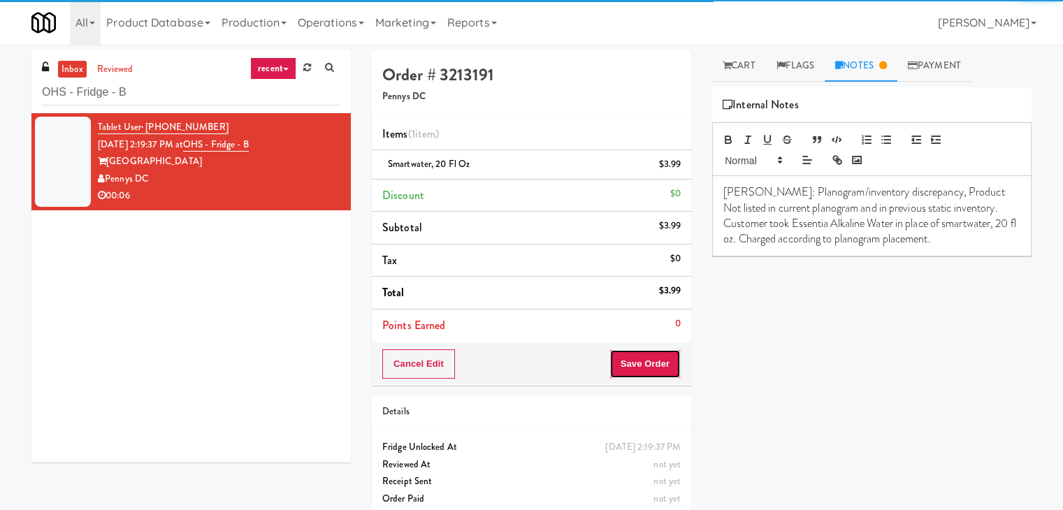
click at [628, 370] on button "Save Order" at bounding box center [645, 363] width 71 height 29
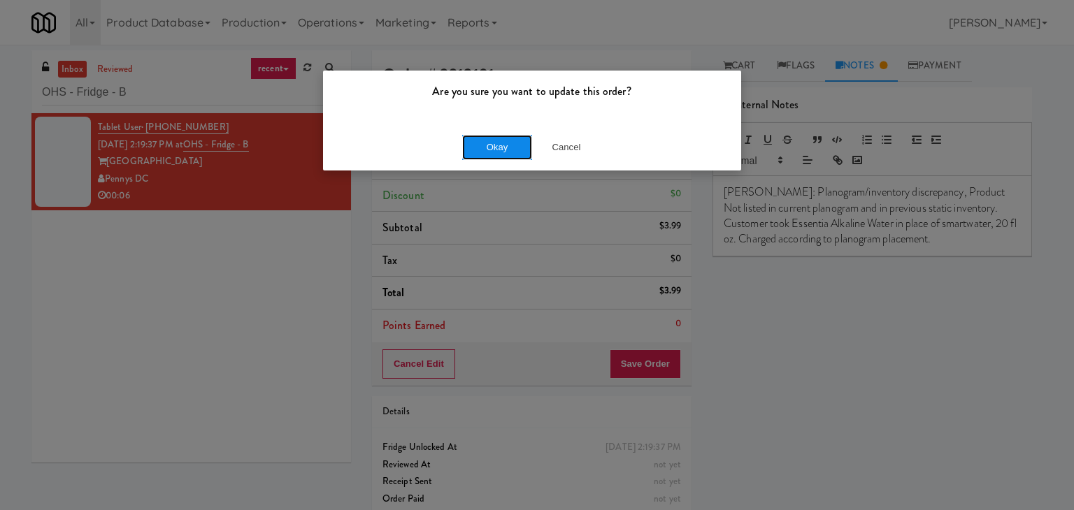
click at [513, 152] on button "Okay" at bounding box center [497, 147] width 70 height 25
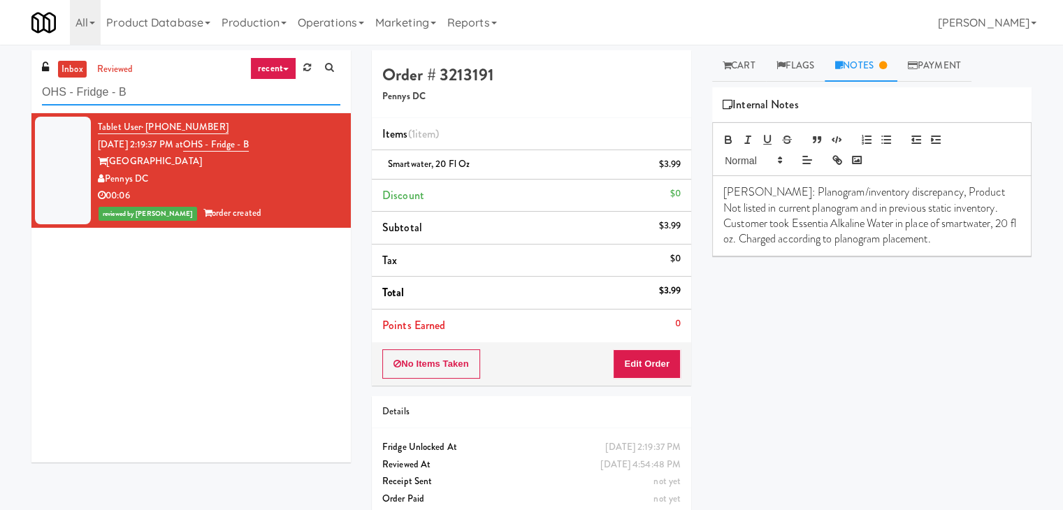
click at [196, 87] on input "OHS - Fridge - B" at bounding box center [191, 93] width 298 height 26
paste input "1000 S [PERSON_NAME] - Left - Fridge"
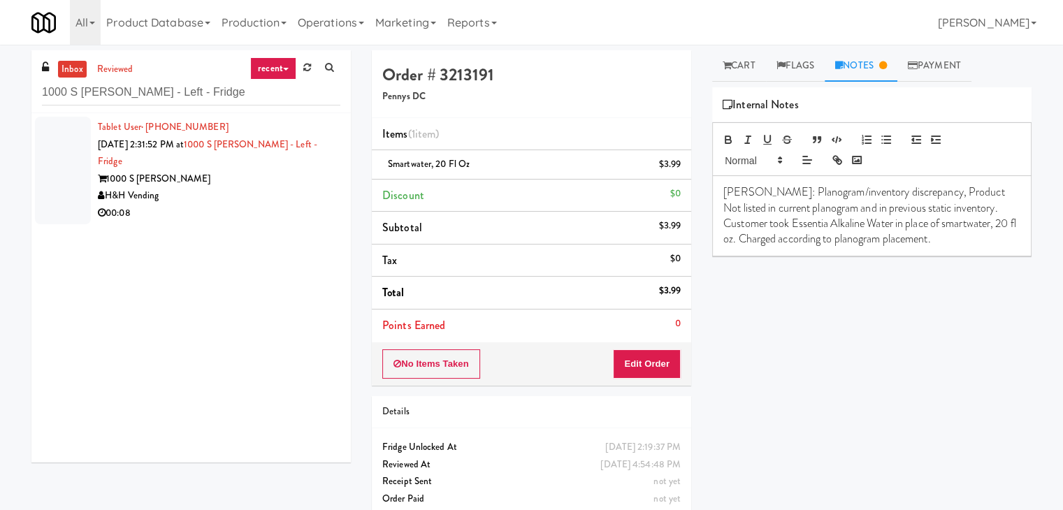
click at [275, 206] on li "Tablet User · (630) 854-6585 [DATE] 2:31:52 PM at 1000 S [PERSON_NAME] - Left -…" at bounding box center [190, 170] width 319 height 115
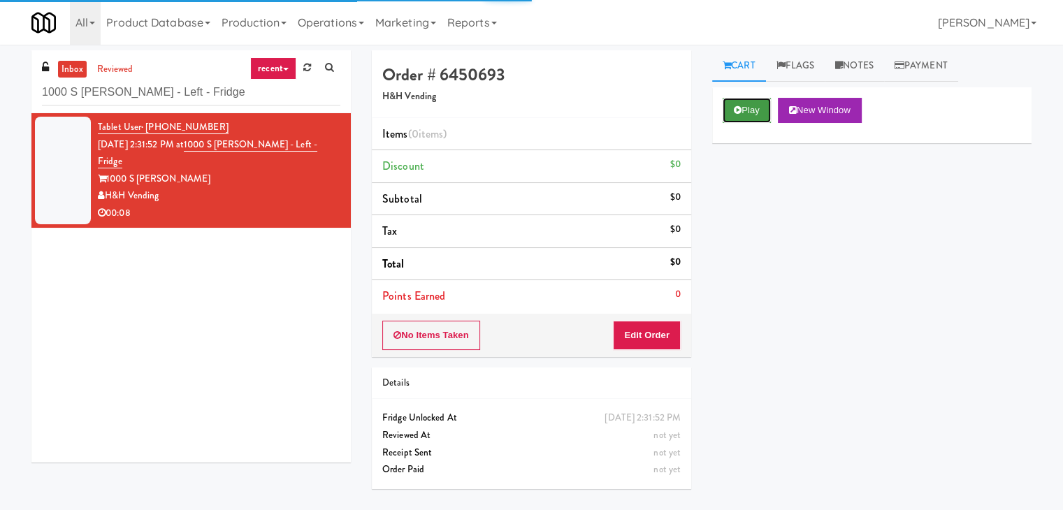
click at [751, 107] on button "Play" at bounding box center [747, 110] width 48 height 25
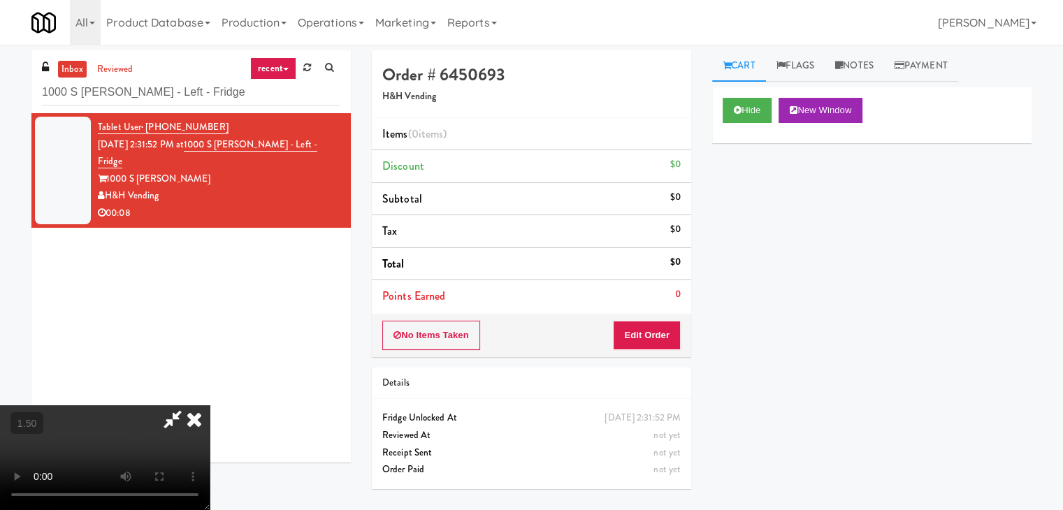
click at [210, 405] on video at bounding box center [105, 457] width 210 height 105
click at [210, 405] on icon at bounding box center [194, 419] width 31 height 28
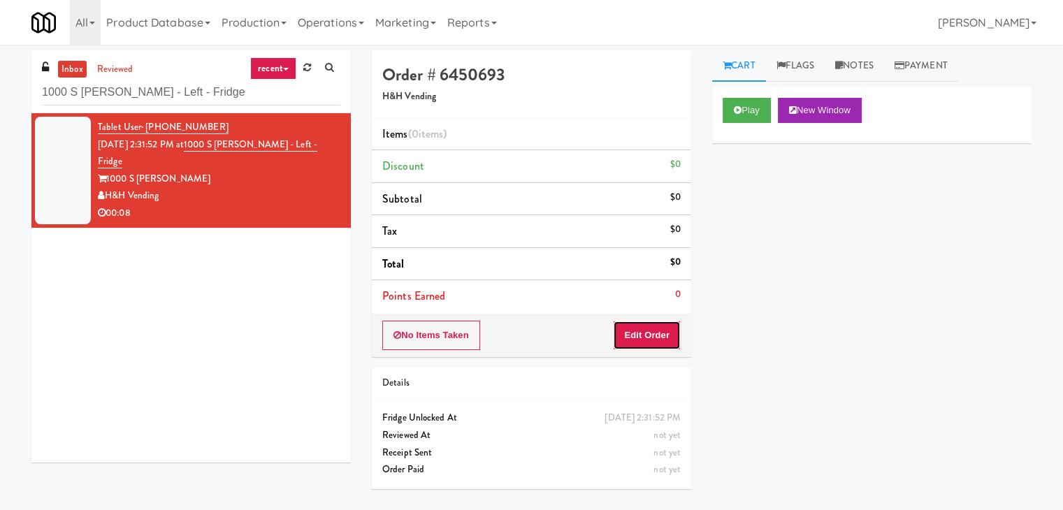
click at [630, 345] on button "Edit Order" at bounding box center [647, 335] width 68 height 29
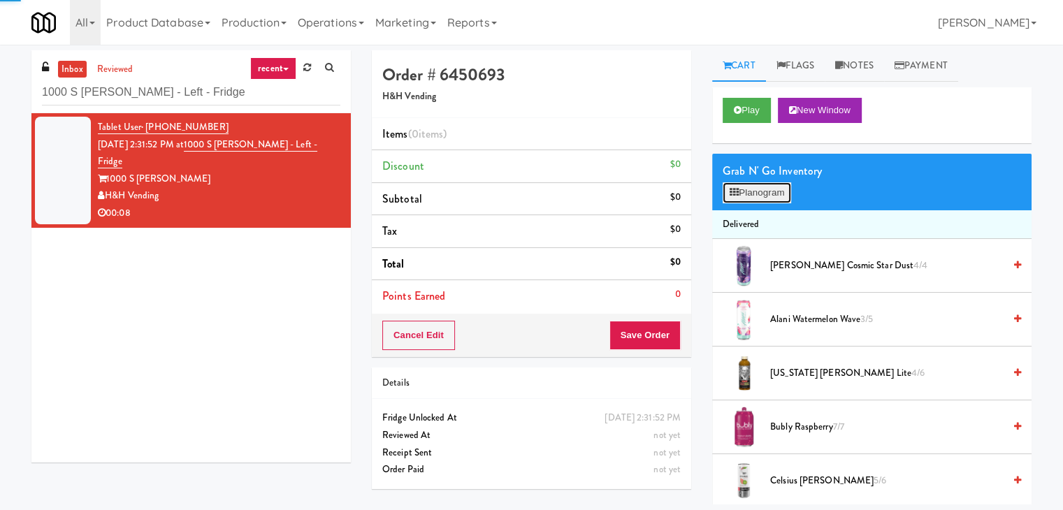
click at [772, 194] on button "Planogram" at bounding box center [757, 192] width 69 height 21
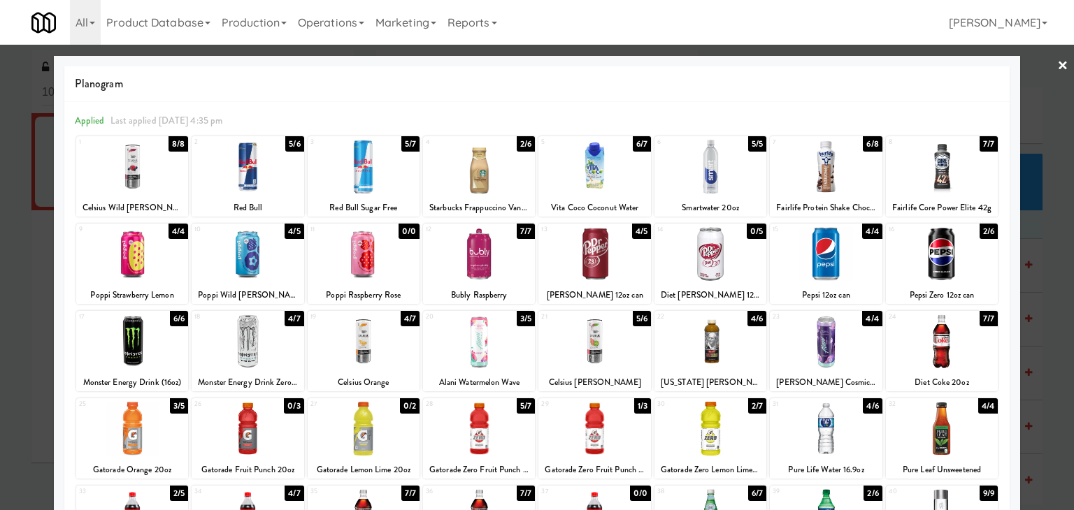
click at [368, 160] on div at bounding box center [364, 167] width 112 height 54
click at [1057, 59] on link "×" at bounding box center [1062, 66] width 11 height 43
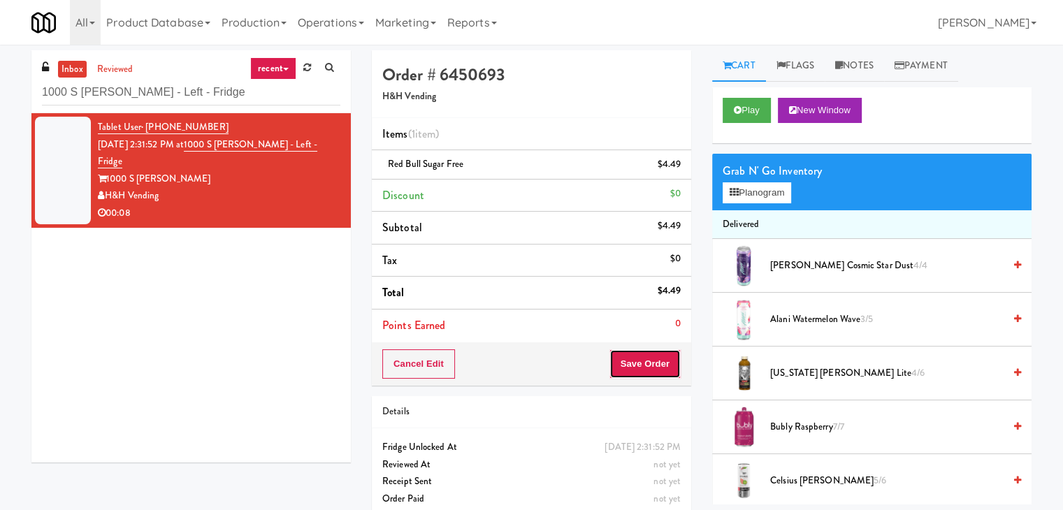
click at [633, 359] on button "Save Order" at bounding box center [645, 363] width 71 height 29
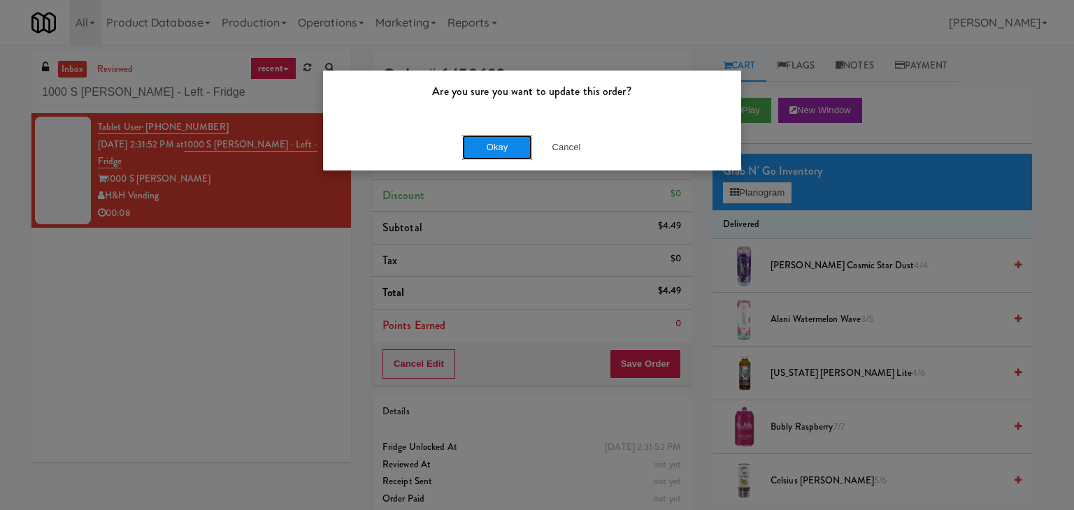
drag, startPoint x: 482, startPoint y: 140, endPoint x: 336, endPoint y: 71, distance: 162.6
click at [482, 140] on button "Okay" at bounding box center [497, 147] width 70 height 25
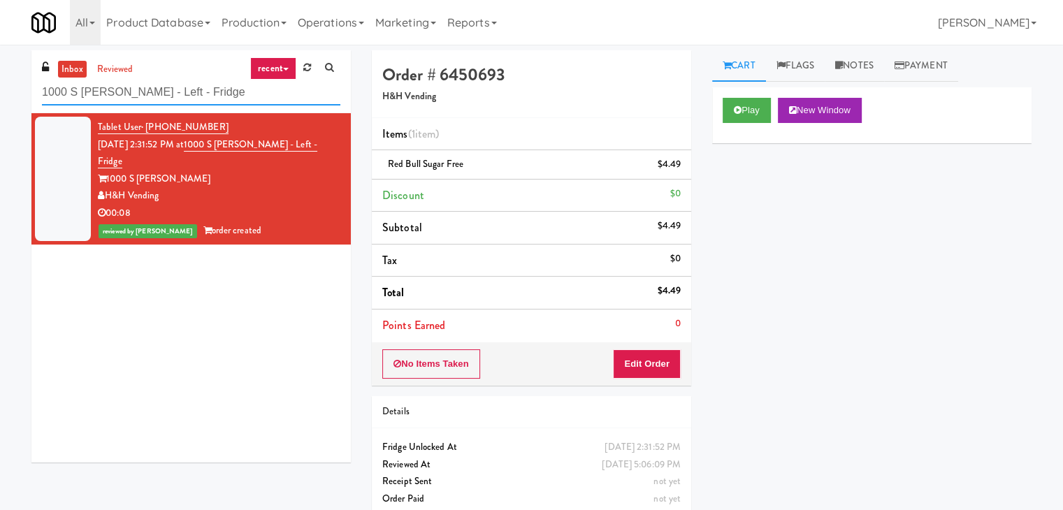
click at [140, 94] on input "1000 S [PERSON_NAME] - Left - Fridge" at bounding box center [191, 93] width 298 height 26
paste input "Cooler"
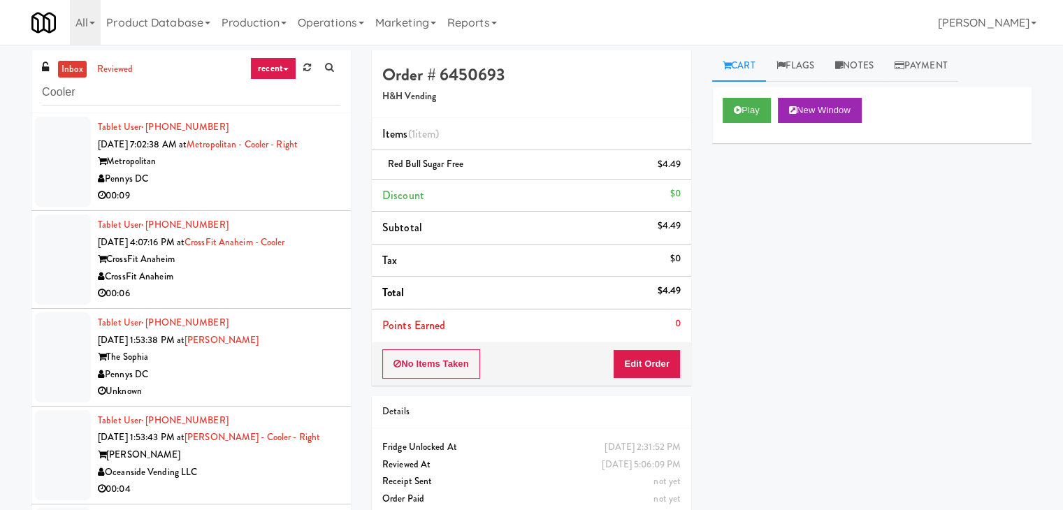
click at [322, 166] on div "Metropolitan" at bounding box center [219, 161] width 243 height 17
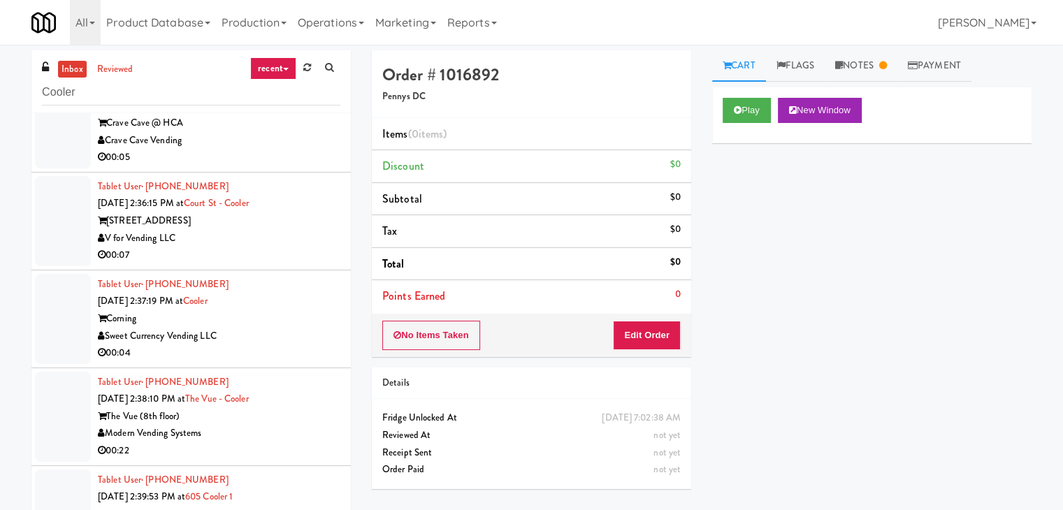
scroll to position [629, 0]
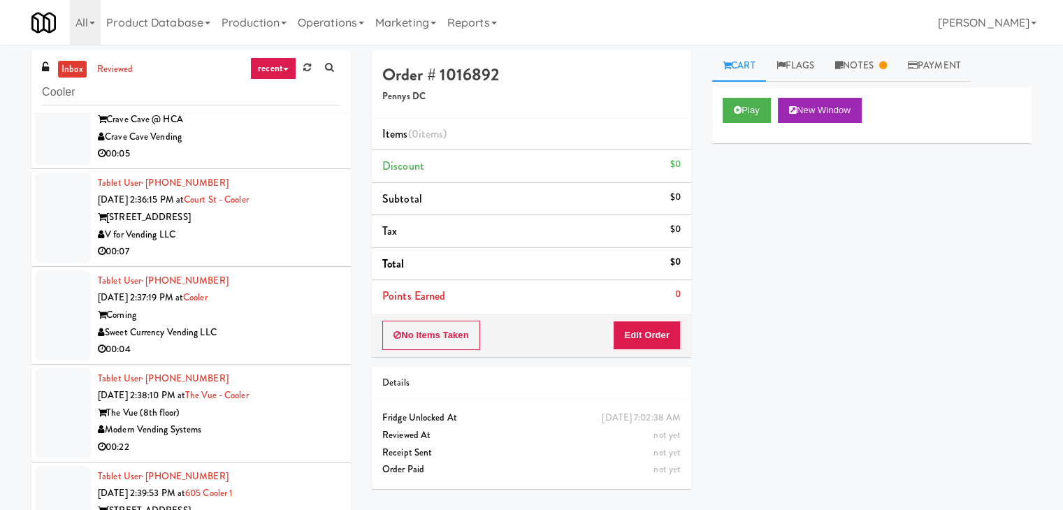
click at [268, 324] on div "Corning" at bounding box center [219, 315] width 243 height 17
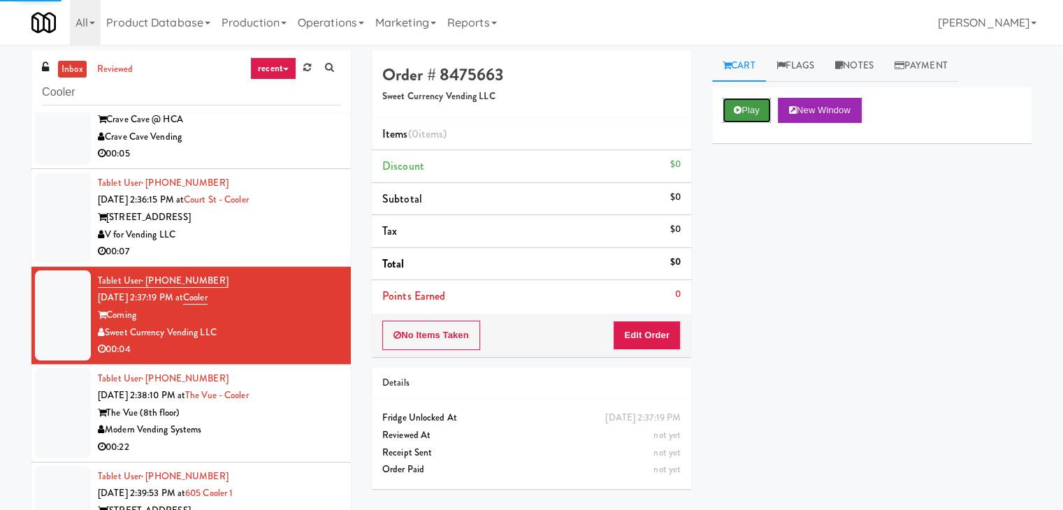
click at [740, 113] on icon at bounding box center [738, 110] width 8 height 9
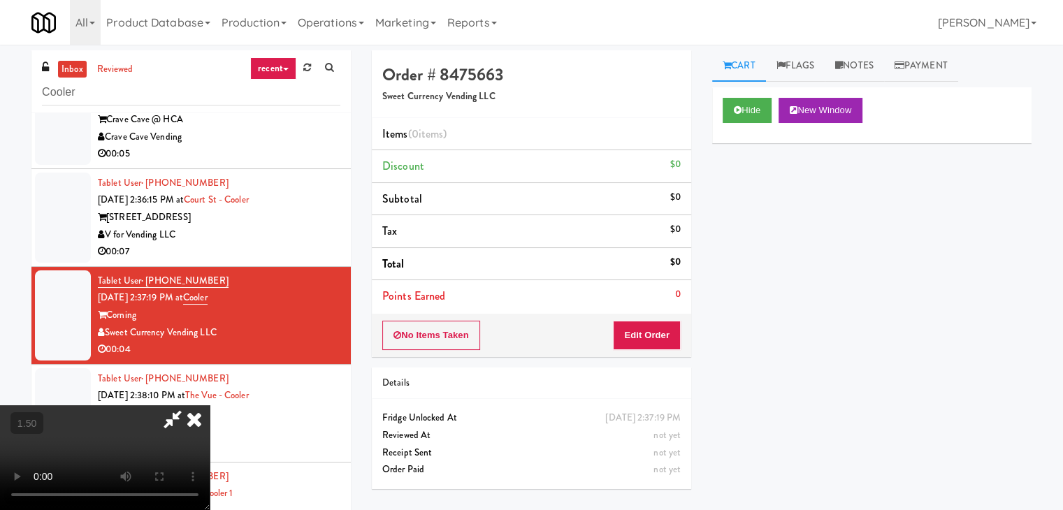
click at [210, 405] on video at bounding box center [105, 457] width 210 height 105
click at [210, 405] on icon at bounding box center [194, 419] width 31 height 28
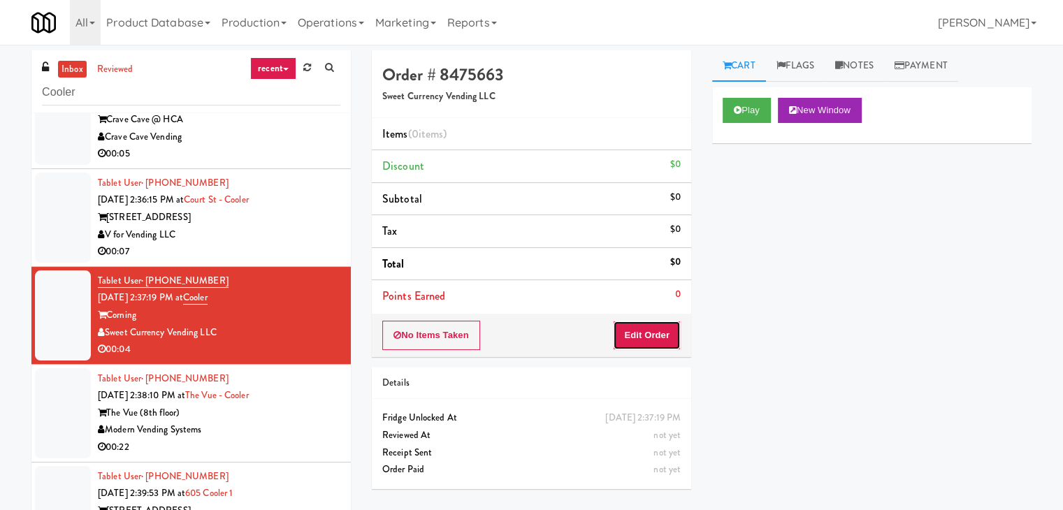
click at [658, 343] on button "Edit Order" at bounding box center [647, 335] width 68 height 29
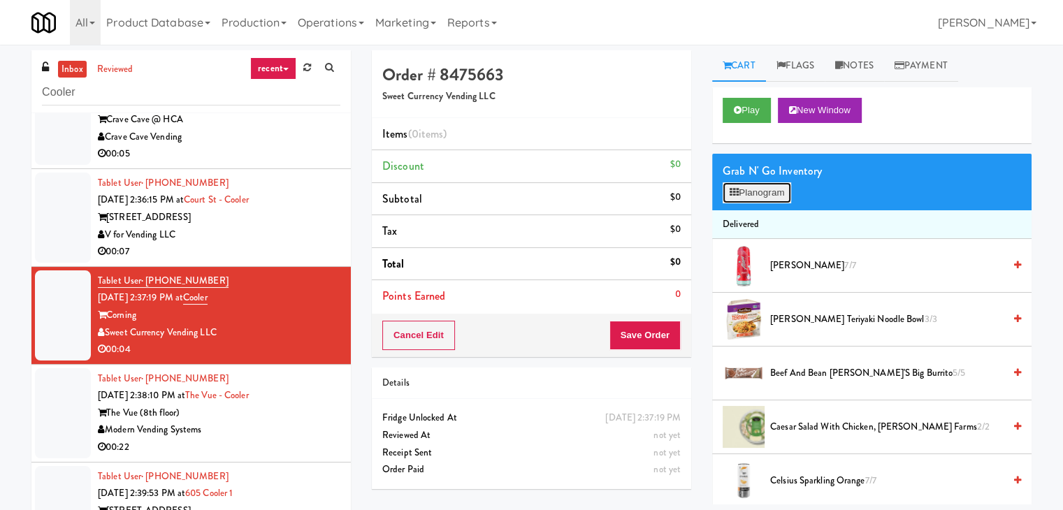
click at [757, 191] on button "Planogram" at bounding box center [757, 192] width 69 height 21
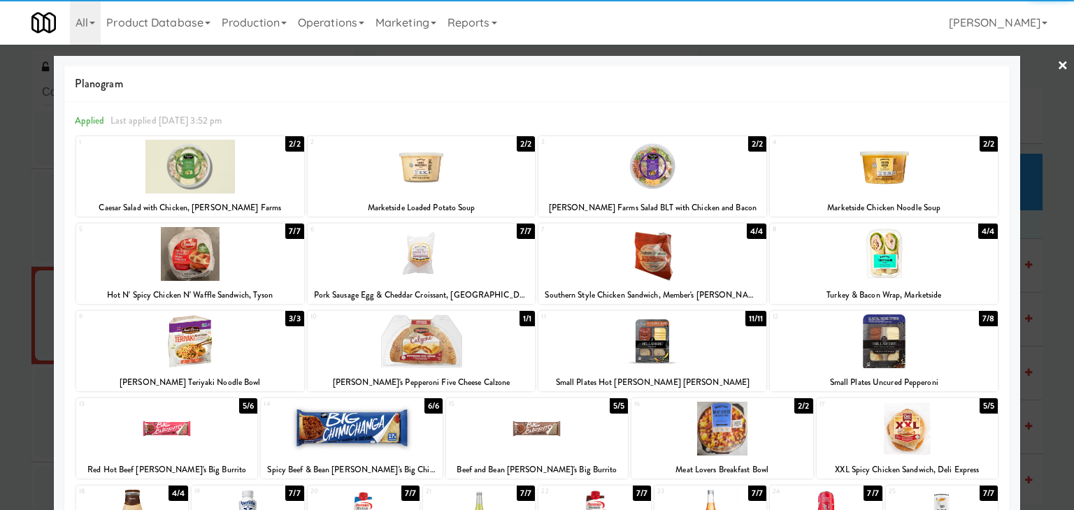
click at [872, 359] on div at bounding box center [884, 342] width 228 height 54
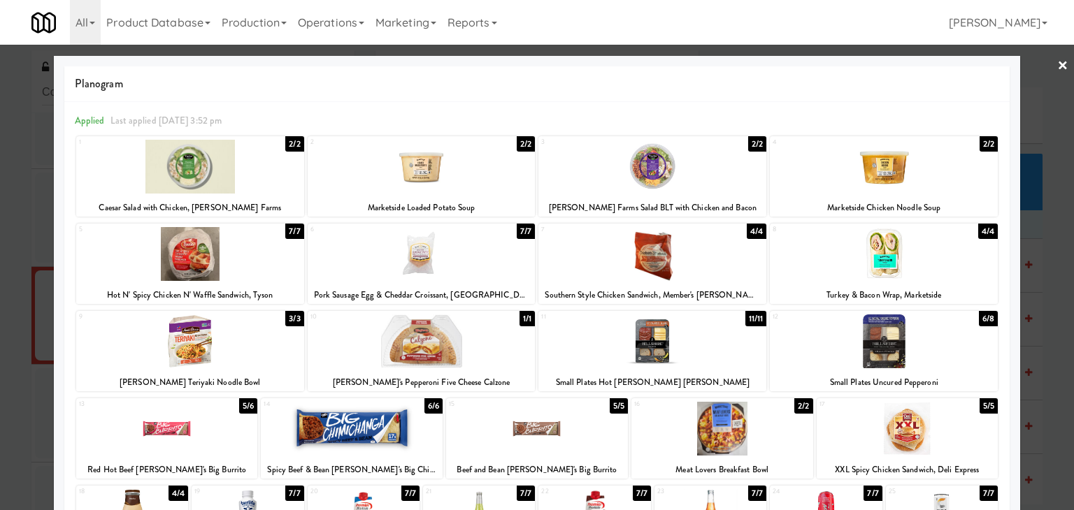
click at [1057, 62] on link "×" at bounding box center [1062, 66] width 11 height 43
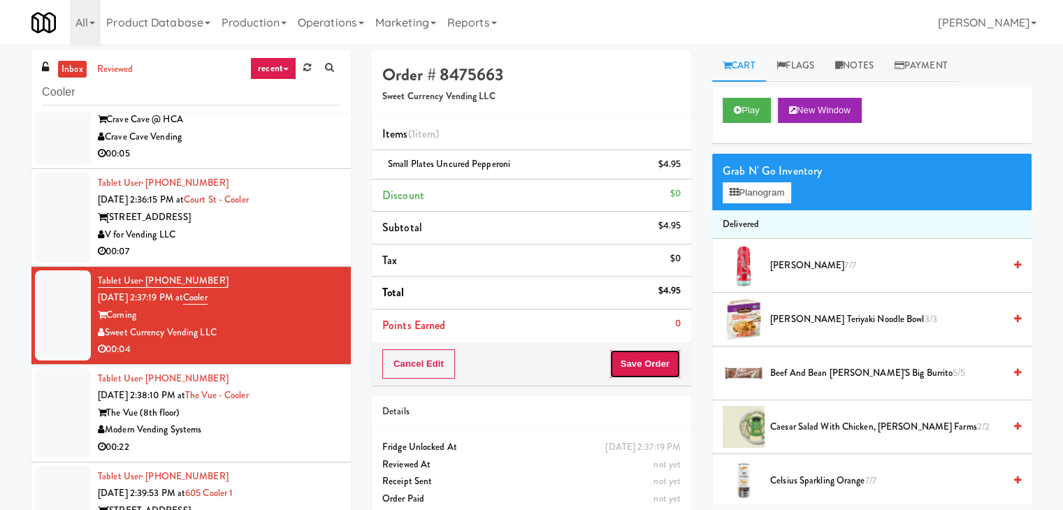
click at [639, 363] on button "Save Order" at bounding box center [645, 363] width 71 height 29
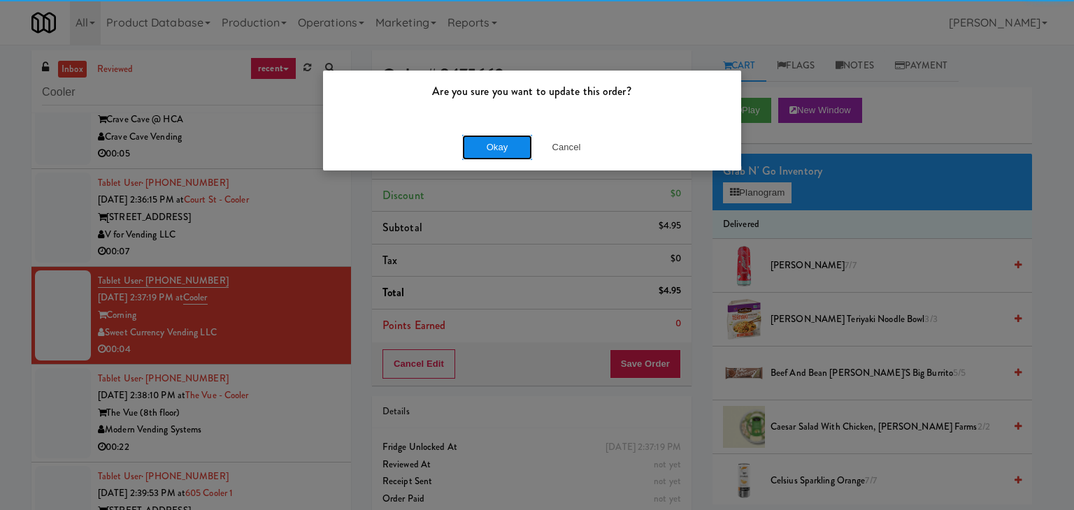
drag, startPoint x: 481, startPoint y: 143, endPoint x: 474, endPoint y: 146, distance: 7.8
click at [479, 143] on button "Okay" at bounding box center [497, 147] width 70 height 25
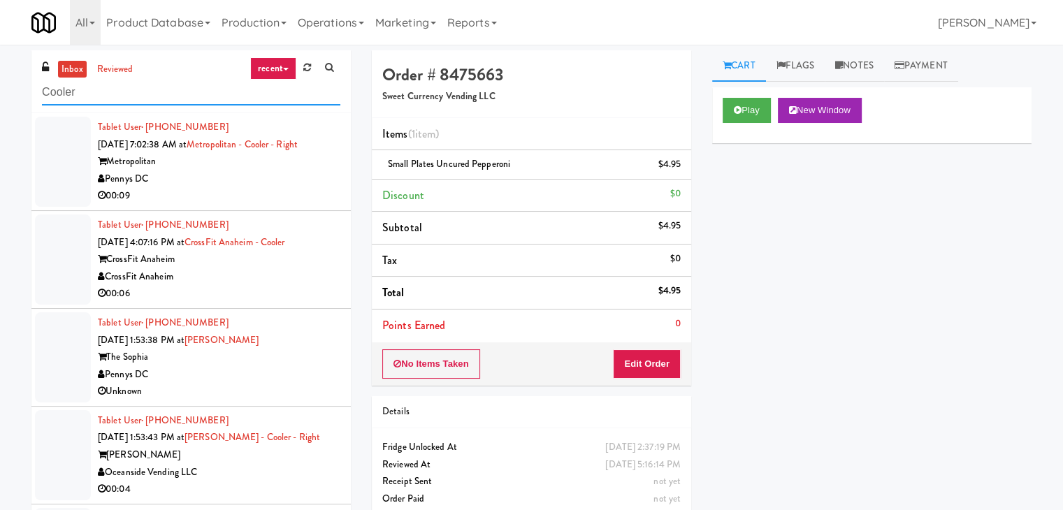
click at [175, 99] on input "Cooler" at bounding box center [191, 93] width 298 height 26
paste input "[STREET_ADDRESS]"
type input "[STREET_ADDRESS]"
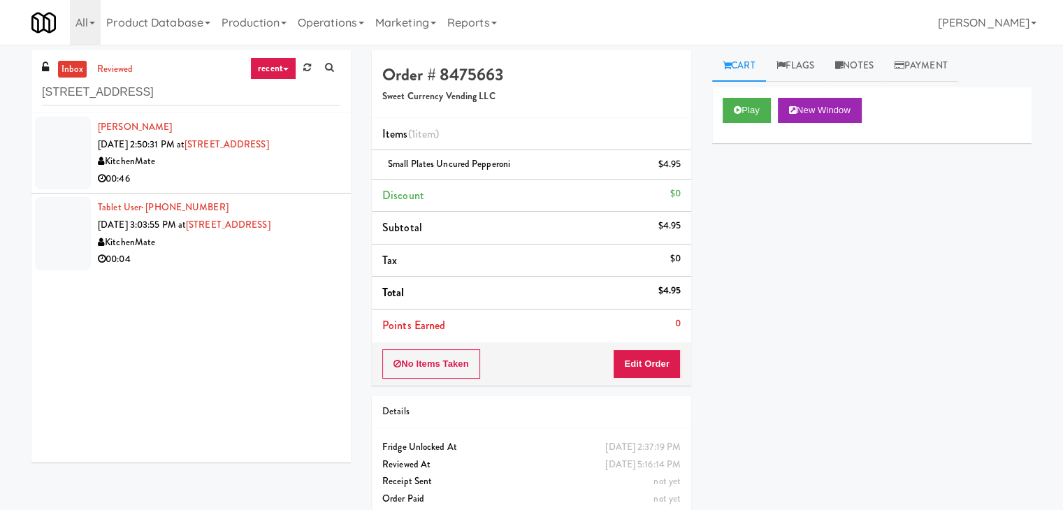
click at [277, 172] on div "00:46" at bounding box center [219, 179] width 243 height 17
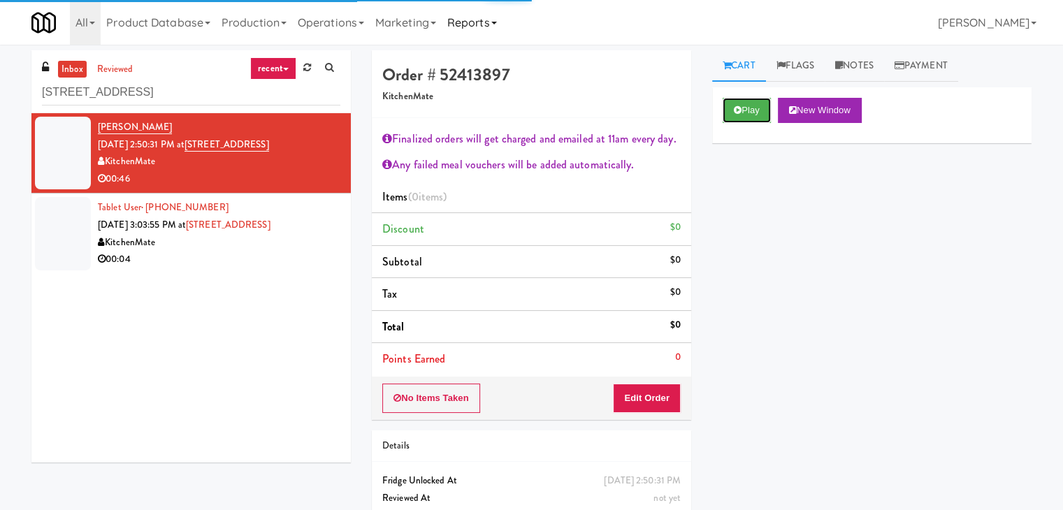
drag, startPoint x: 748, startPoint y: 112, endPoint x: 492, endPoint y: 42, distance: 265.2
click at [747, 112] on button "Play" at bounding box center [747, 110] width 48 height 25
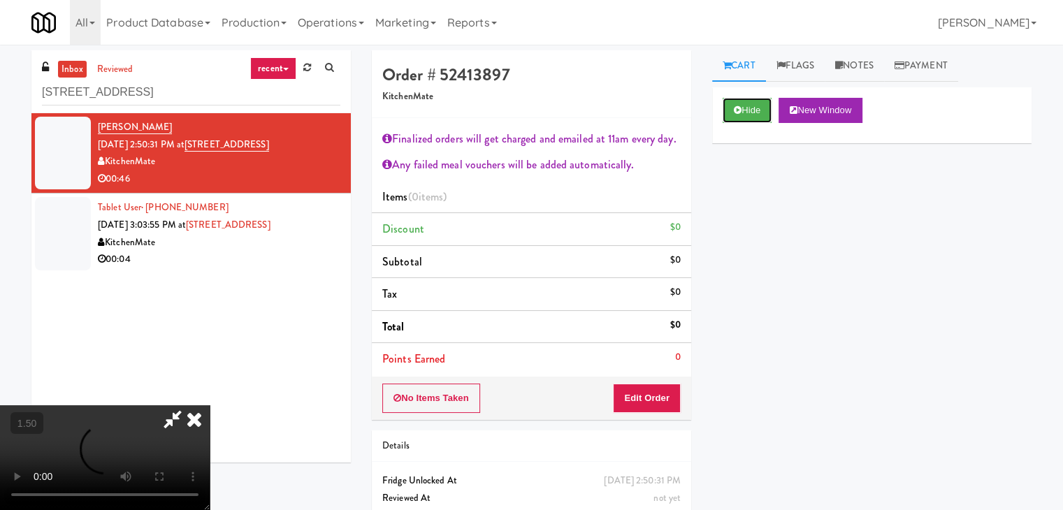
scroll to position [240, 0]
click at [210, 405] on video at bounding box center [105, 457] width 210 height 105
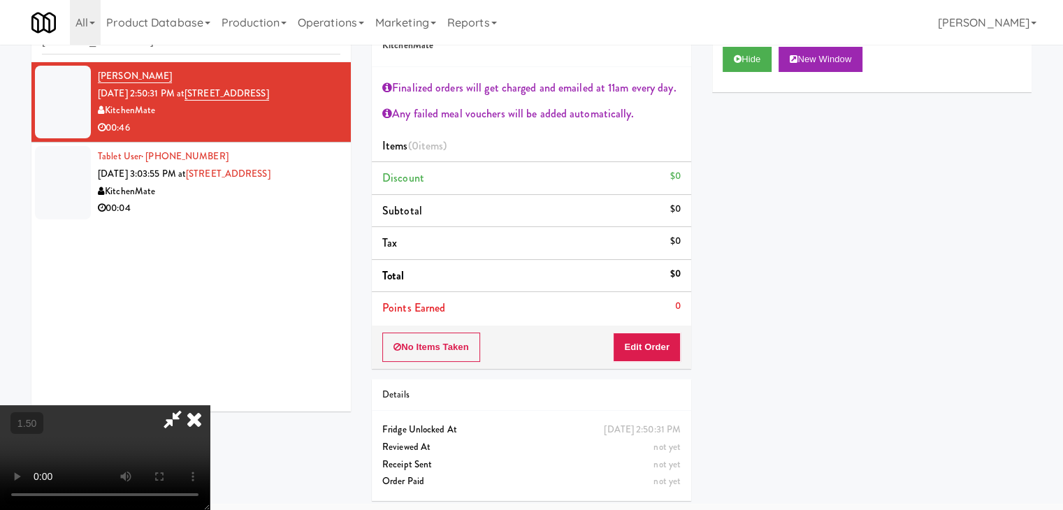
scroll to position [0, 0]
click at [210, 405] on video at bounding box center [105, 457] width 210 height 105
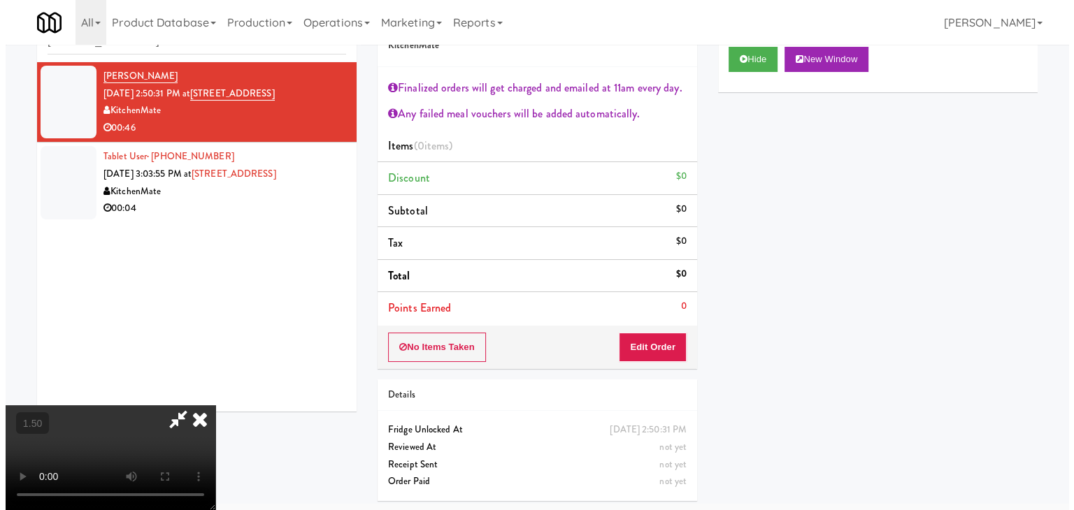
scroll to position [0, 0]
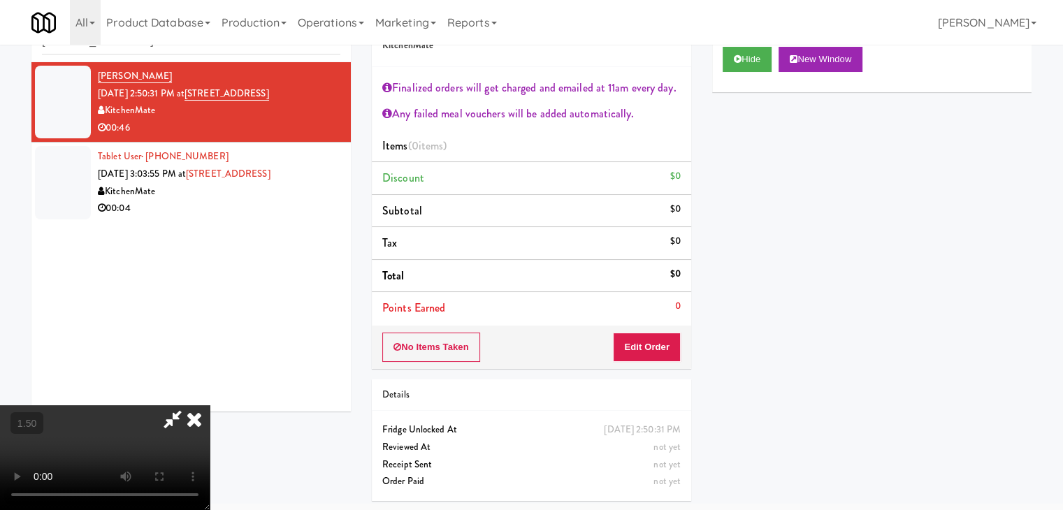
click at [210, 405] on icon at bounding box center [194, 419] width 31 height 28
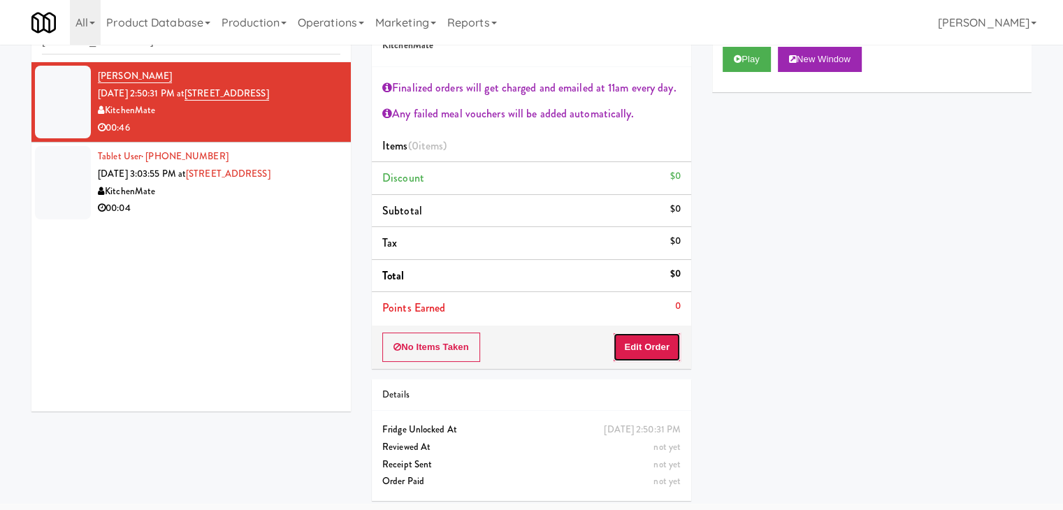
click at [652, 345] on button "Edit Order" at bounding box center [647, 347] width 68 height 29
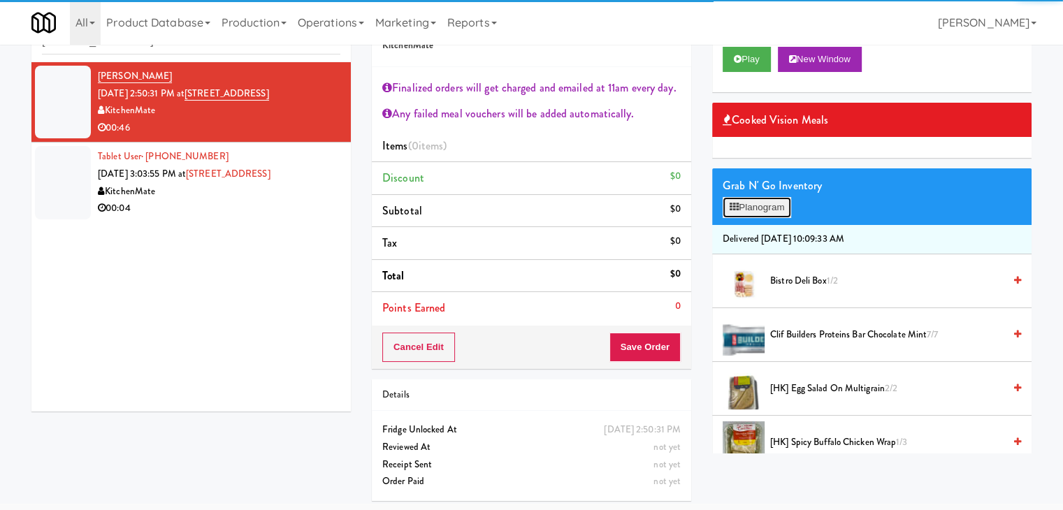
click at [751, 202] on button "Planogram" at bounding box center [757, 207] width 69 height 21
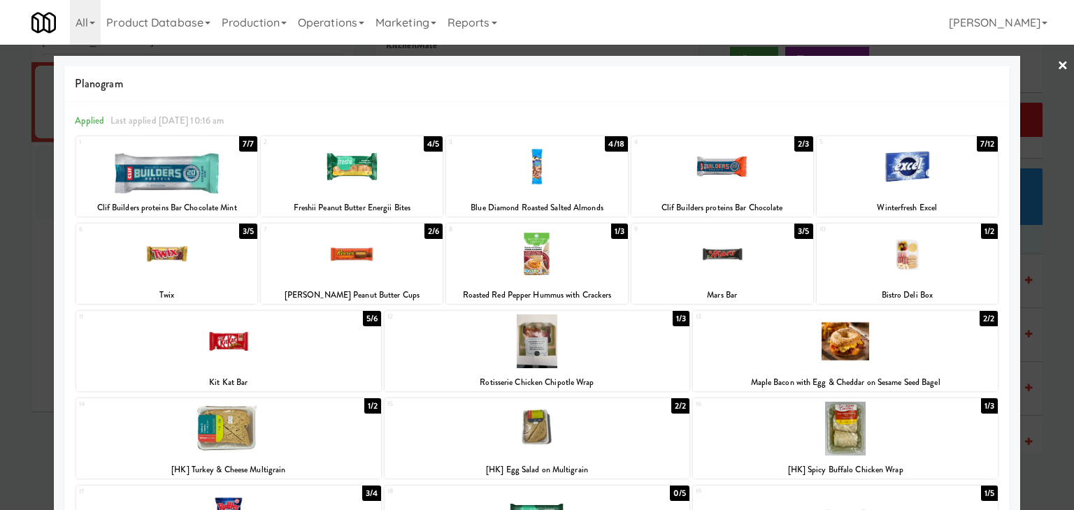
click at [271, 340] on div at bounding box center [228, 342] width 305 height 54
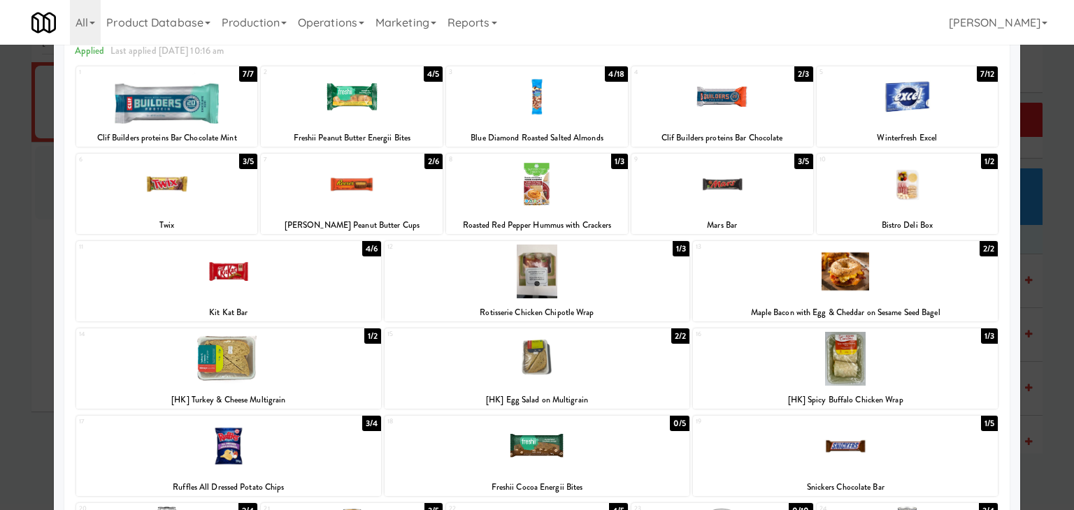
scroll to position [264, 0]
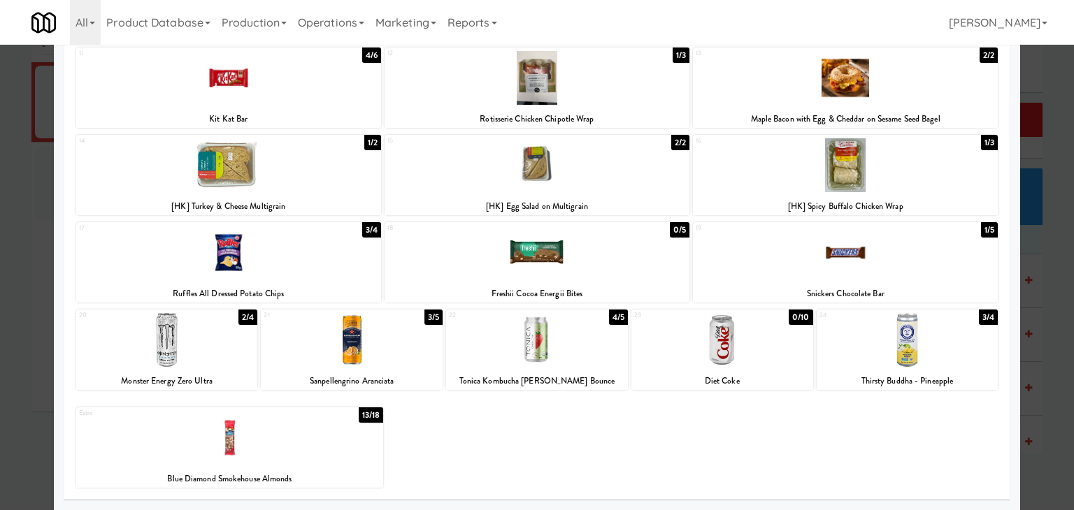
drag, startPoint x: 265, startPoint y: 264, endPoint x: 285, endPoint y: 261, distance: 20.4
click at [266, 263] on div at bounding box center [228, 253] width 305 height 54
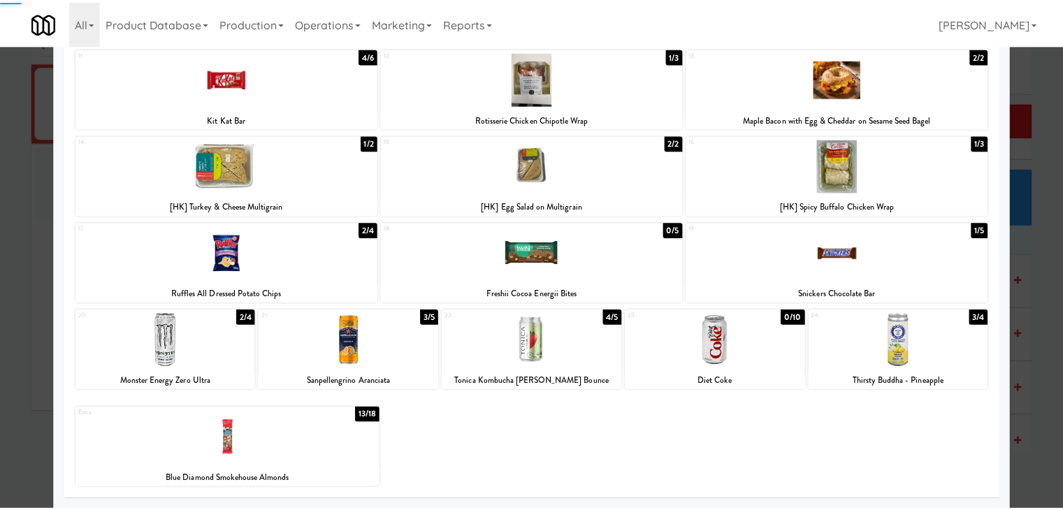
scroll to position [0, 0]
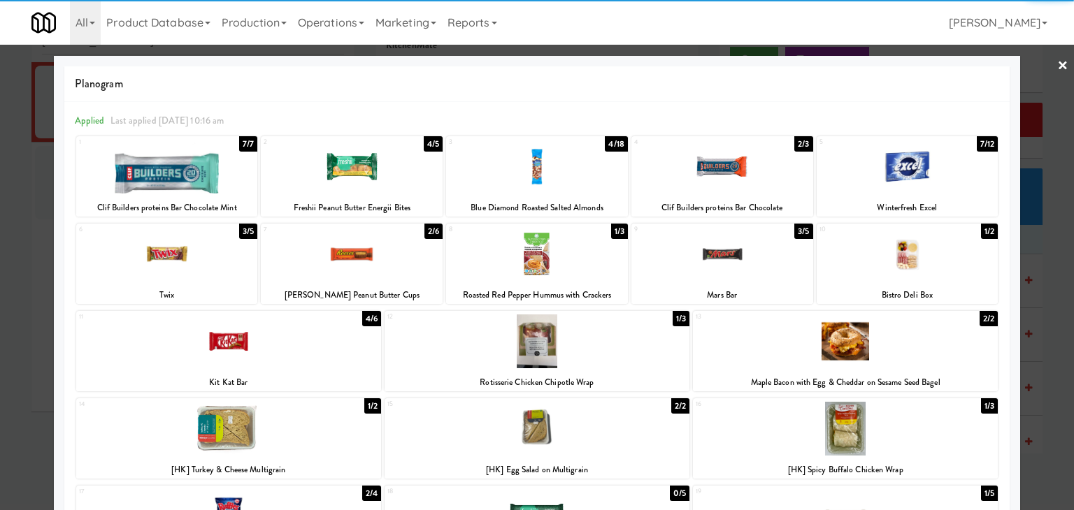
click at [1057, 65] on link "×" at bounding box center [1062, 66] width 11 height 43
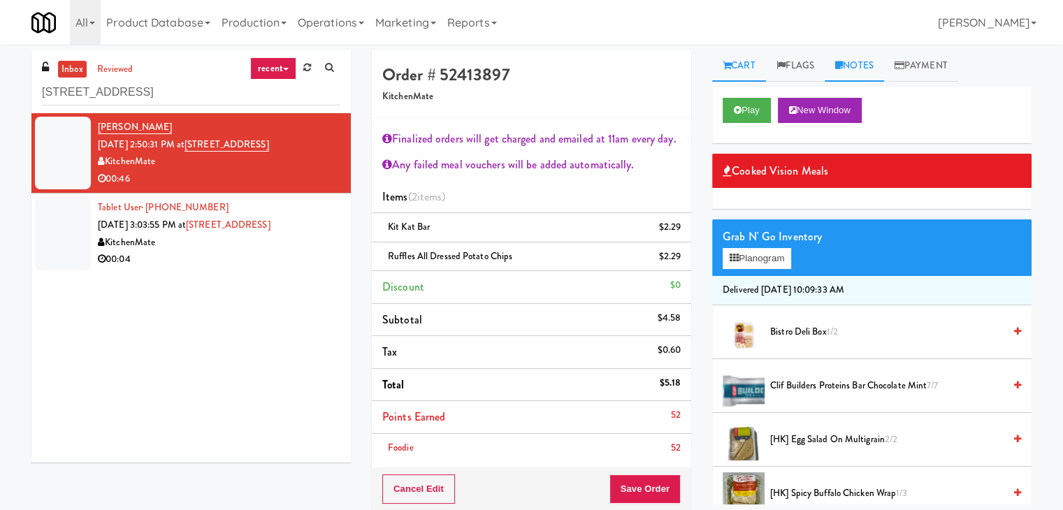
click at [858, 66] on link "Notes" at bounding box center [854, 65] width 59 height 31
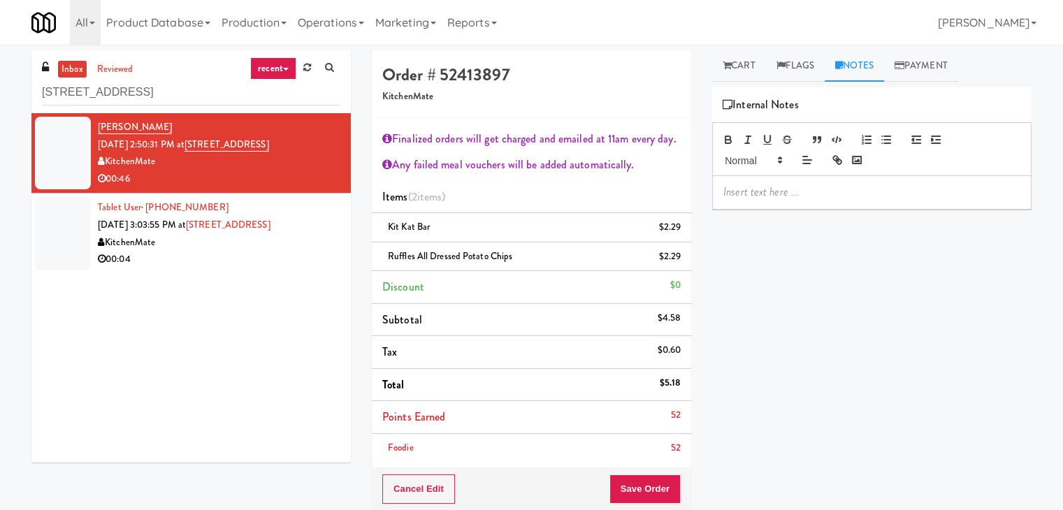
click at [768, 189] on p at bounding box center [871, 192] width 297 height 15
drag, startPoint x: 424, startPoint y: 227, endPoint x: 388, endPoint y: 226, distance: 35.7
click at [388, 226] on div "Kit Kat Bar $2.29" at bounding box center [531, 227] width 298 height 17
click at [769, 258] on p "1x" at bounding box center [871, 254] width 297 height 15
drag, startPoint x: 512, startPoint y: 257, endPoint x: 389, endPoint y: 257, distance: 122.3
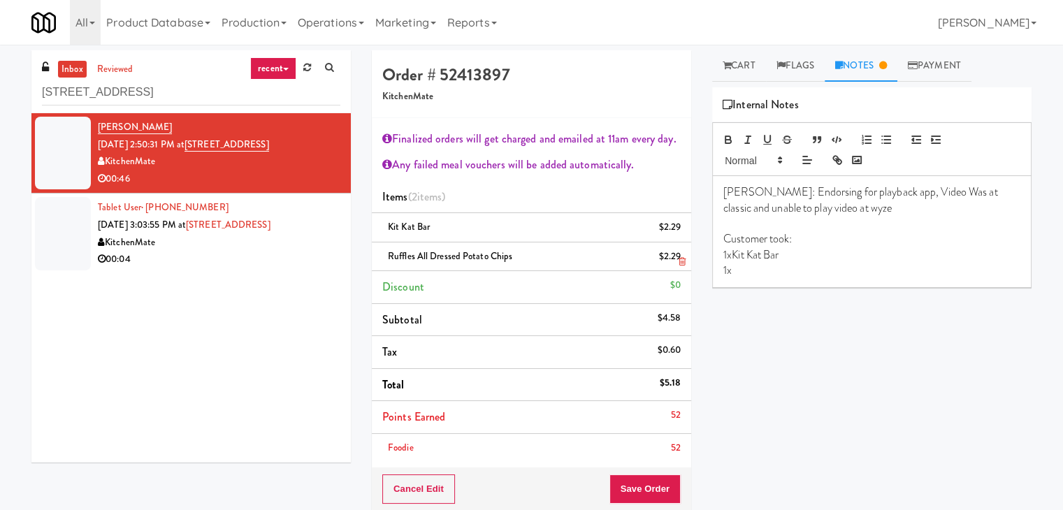
click at [389, 257] on div "Ruffles All Dressed Potato Chips $2.29" at bounding box center [531, 256] width 298 height 17
copy span "Ruffles All Dressed Potato Chips"
click at [758, 272] on p "1x" at bounding box center [871, 270] width 297 height 15
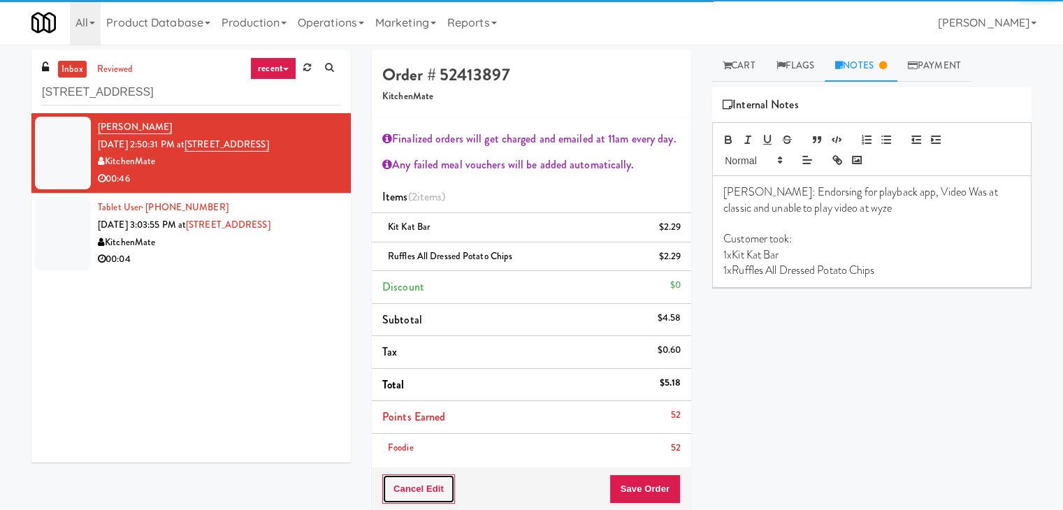
drag, startPoint x: 414, startPoint y: 490, endPoint x: 417, endPoint y: 482, distance: 8.4
click at [414, 489] on button "Cancel Edit" at bounding box center [418, 489] width 73 height 29
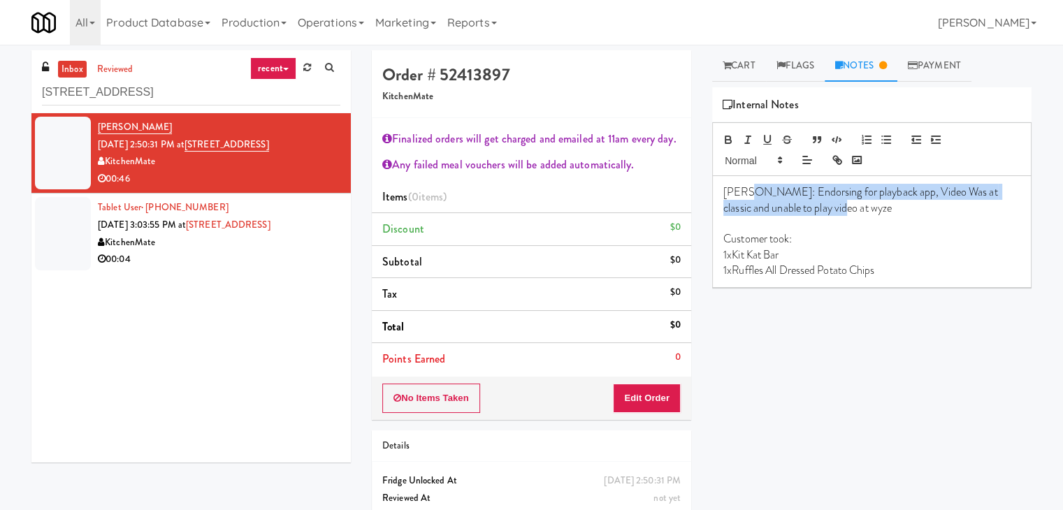
drag, startPoint x: 822, startPoint y: 214, endPoint x: 745, endPoint y: 192, distance: 79.9
click at [745, 192] on p "[PERSON_NAME]: Endorsing for playback app, Video Was at classic and unable to p…" at bounding box center [871, 200] width 297 height 31
copy p "Endorsing for playback app, Video Was at classic and unable to play video at wy…"
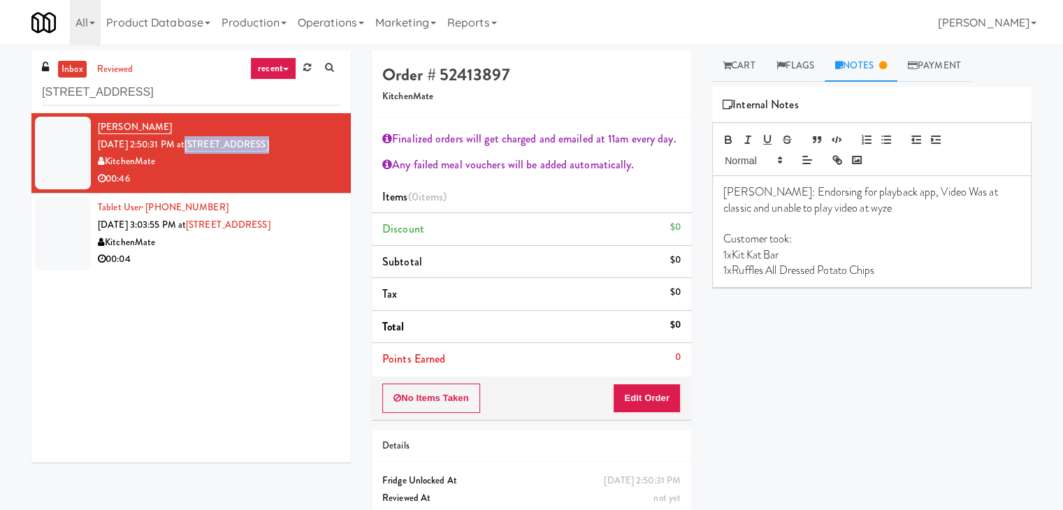
drag, startPoint x: 269, startPoint y: 145, endPoint x: 208, endPoint y: 146, distance: 60.8
click at [208, 146] on div "[PERSON_NAME] [DATE] 2:50:31 PM at 2 [GEOGRAPHIC_DATA] KitchenMate 00:46" at bounding box center [219, 153] width 243 height 69
copy link "[STREET_ADDRESS]"
click at [918, 191] on p "[PERSON_NAME]: Endorsing for playback app, Video Was at classic and unable to p…" at bounding box center [871, 200] width 297 height 31
click at [905, 189] on p "[PERSON_NAME]: Endorsing for playback app, Video Was cut at classic and unable …" at bounding box center [871, 200] width 297 height 31
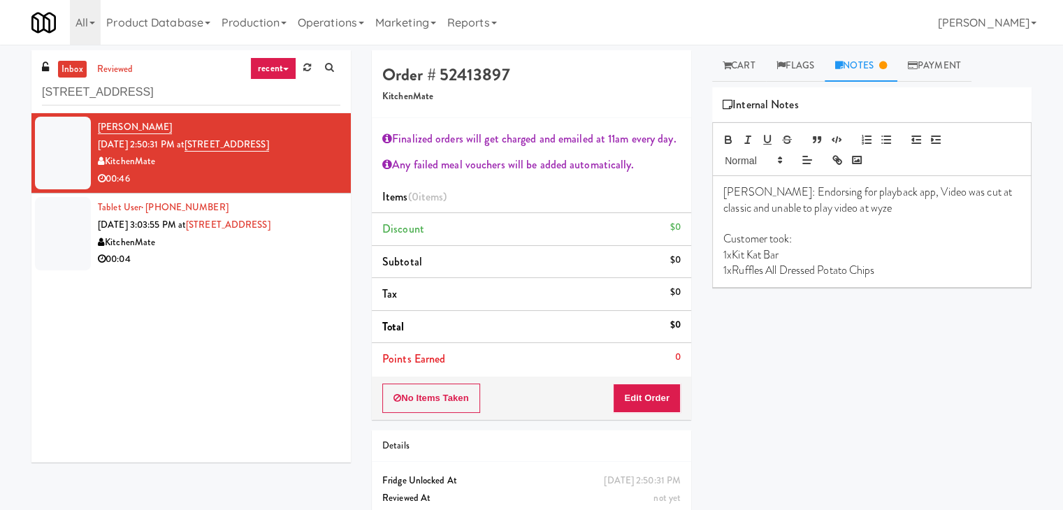
drag, startPoint x: 234, startPoint y: 275, endPoint x: 243, endPoint y: 272, distance: 9.5
click at [235, 274] on div "[PERSON_NAME] [DATE] 2:50:31 PM at 2 [GEOGRAPHIC_DATA] KitchenMate 00:46 Tablet…" at bounding box center [190, 287] width 319 height 349
click at [260, 256] on div "00:04" at bounding box center [219, 259] width 243 height 17
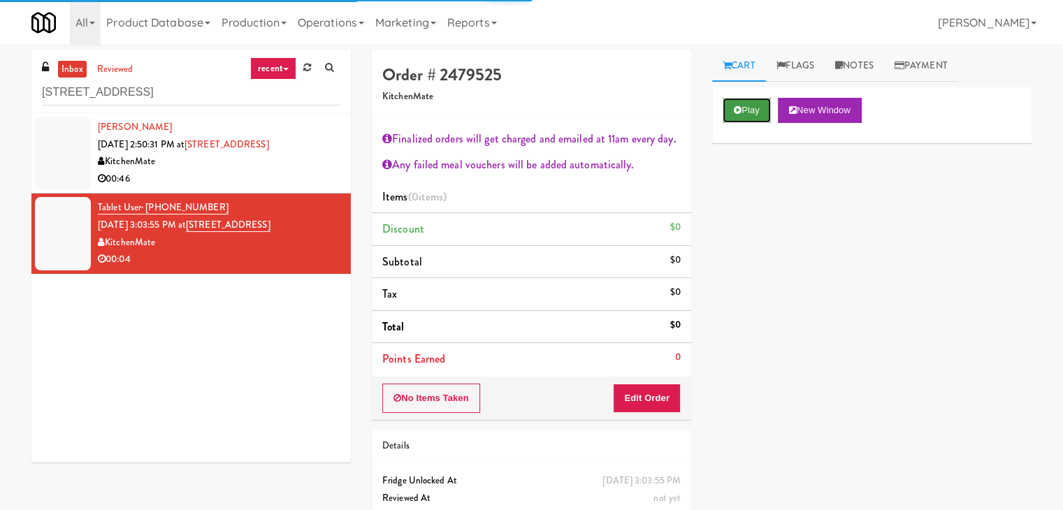
click at [738, 112] on icon at bounding box center [738, 110] width 8 height 9
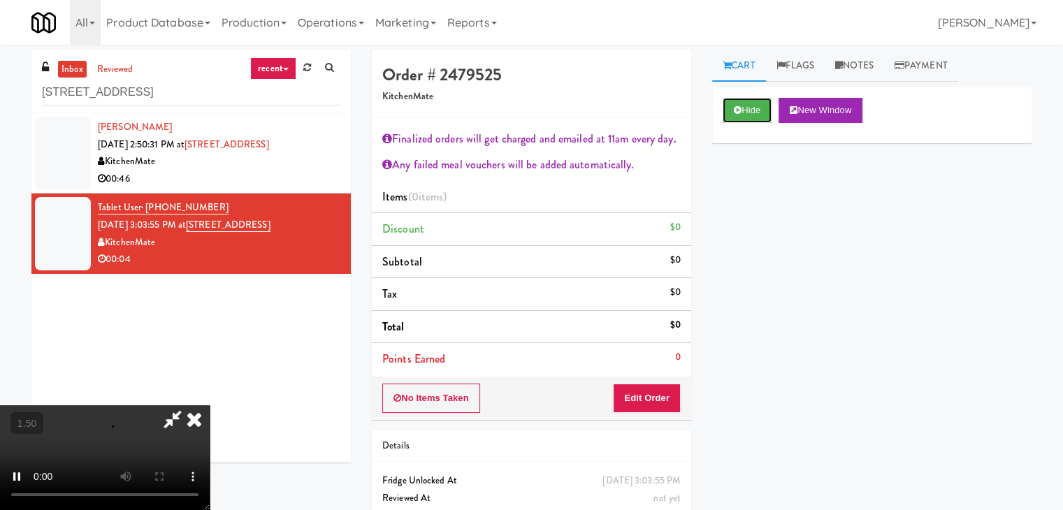
scroll to position [240, 0]
click at [210, 405] on video at bounding box center [105, 457] width 210 height 105
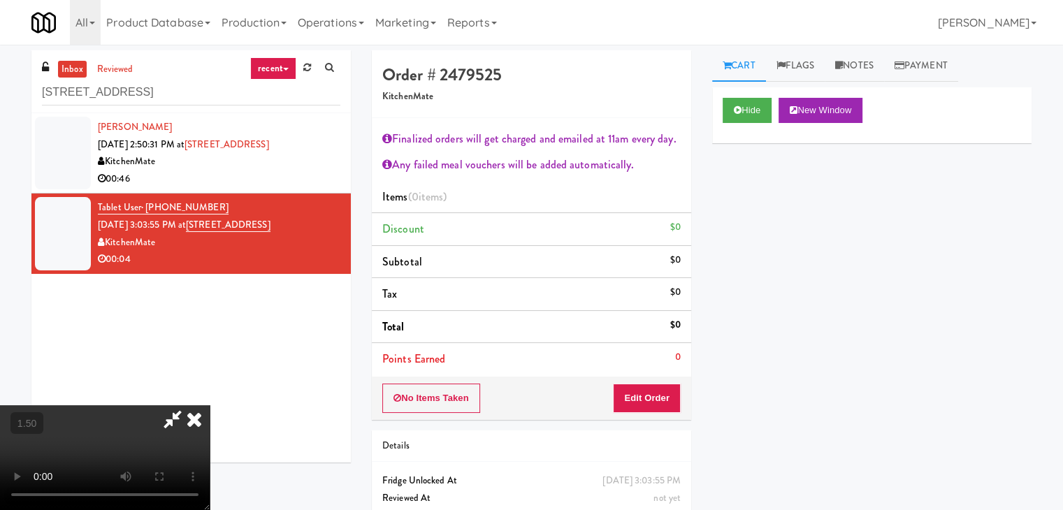
click at [210, 405] on video at bounding box center [105, 457] width 210 height 105
click at [210, 405] on icon at bounding box center [194, 419] width 31 height 28
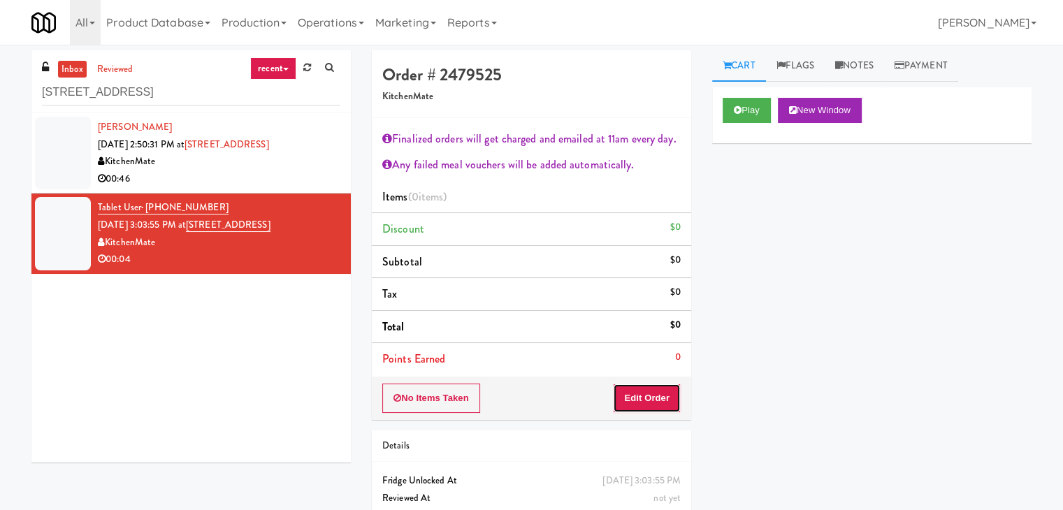
drag, startPoint x: 639, startPoint y: 406, endPoint x: 709, endPoint y: 350, distance: 89.5
click at [640, 405] on button "Edit Order" at bounding box center [647, 398] width 68 height 29
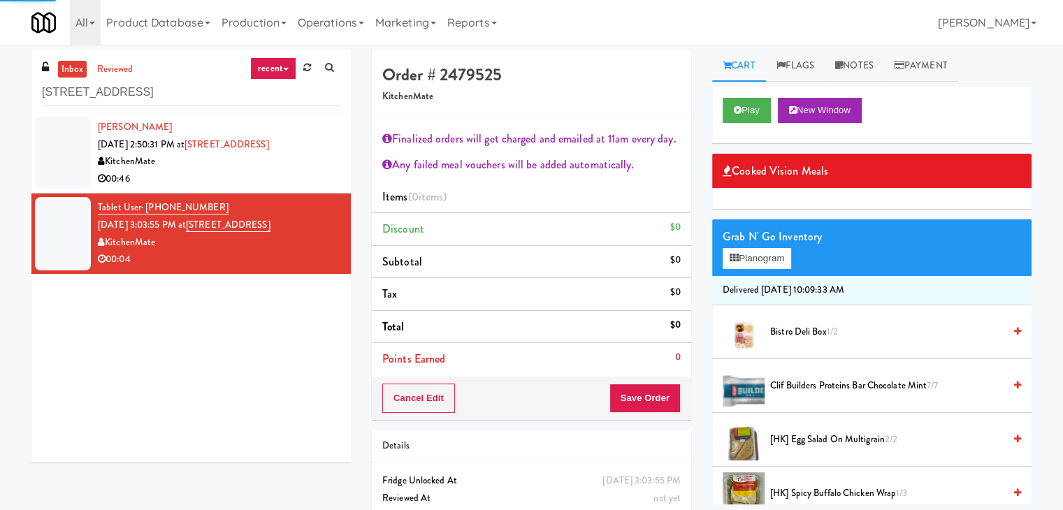
click at [761, 241] on div "Grab N' Go Inventory" at bounding box center [872, 236] width 298 height 21
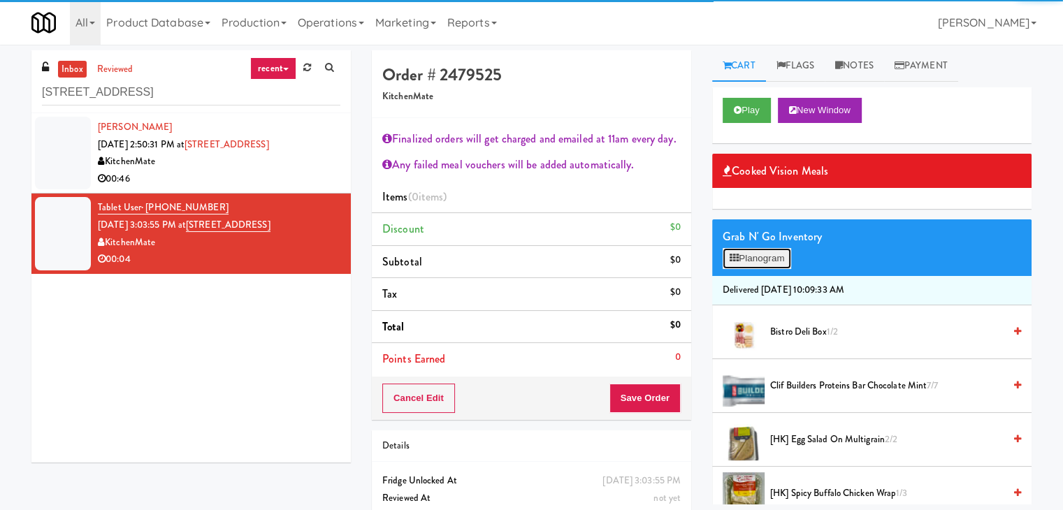
click at [765, 259] on button "Planogram" at bounding box center [757, 258] width 69 height 21
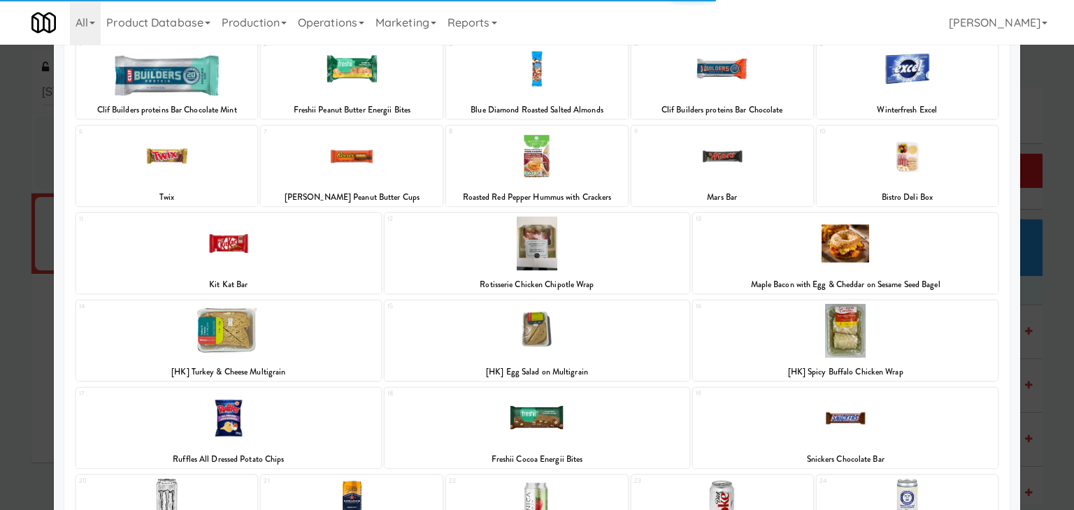
scroll to position [264, 0]
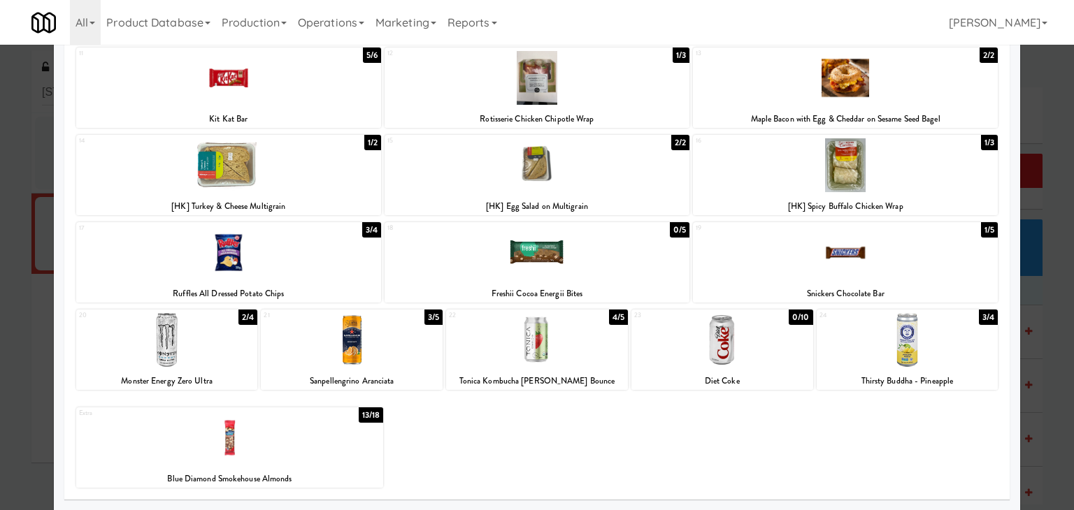
click at [732, 349] on div at bounding box center [722, 340] width 182 height 54
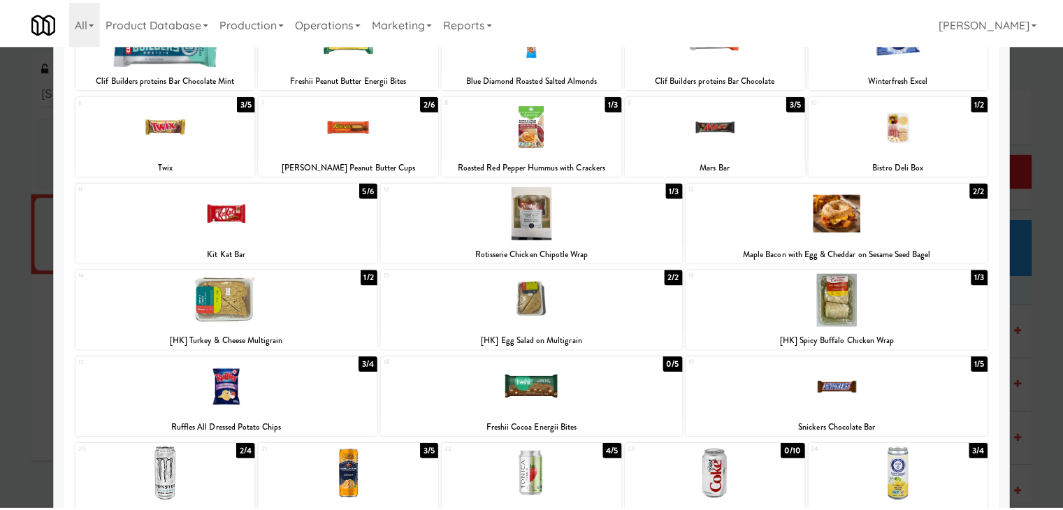
scroll to position [0, 0]
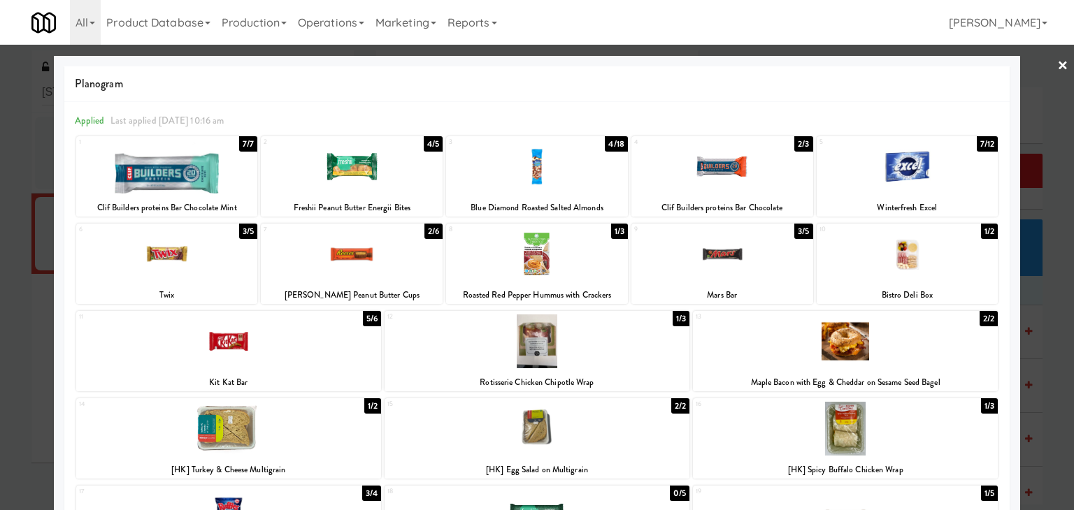
drag, startPoint x: 1054, startPoint y: 68, endPoint x: 1042, endPoint y: 78, distance: 15.4
click at [1057, 68] on link "×" at bounding box center [1062, 66] width 11 height 43
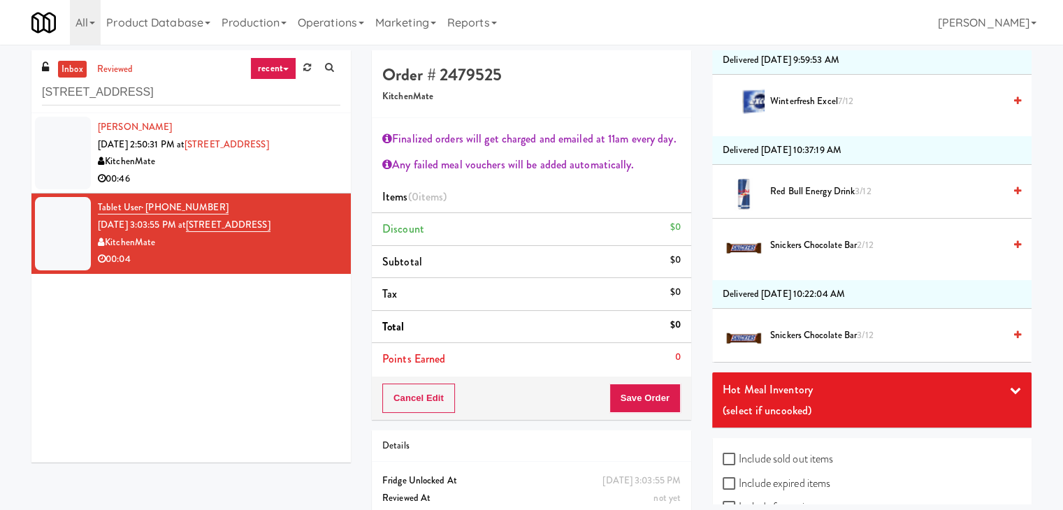
scroll to position [2953, 0]
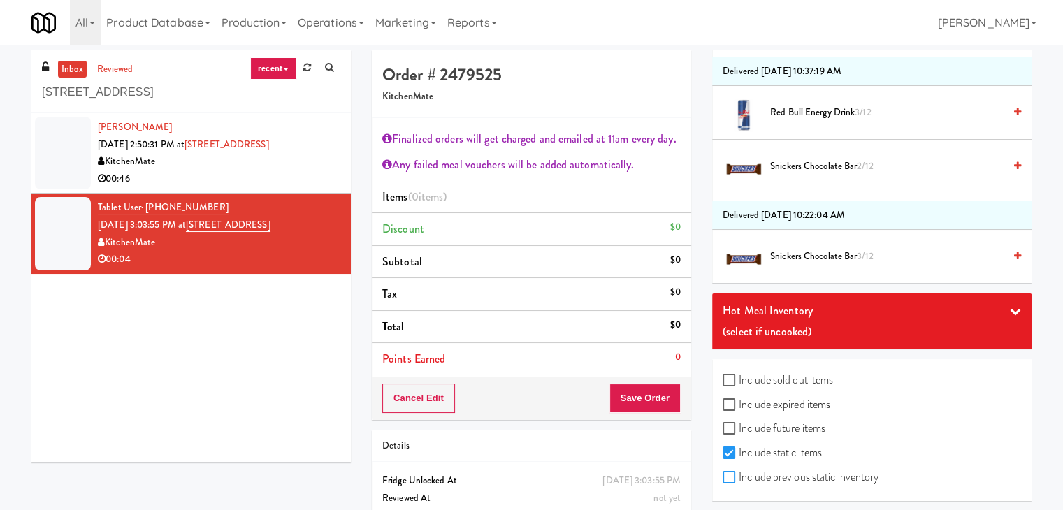
click at [731, 473] on input "Include previous static inventory" at bounding box center [731, 478] width 16 height 11
checkbox input "true"
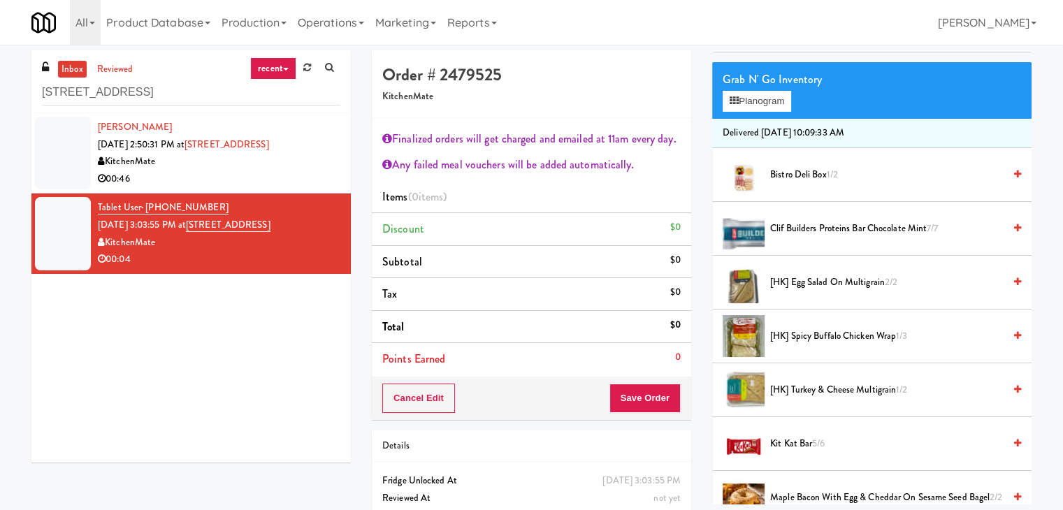
scroll to position [0, 0]
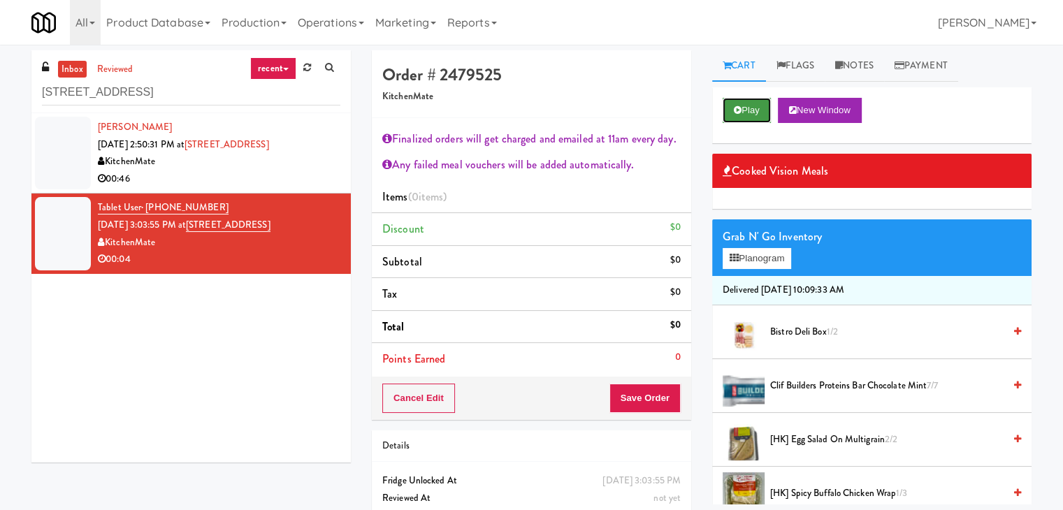
click at [751, 108] on button "Play" at bounding box center [747, 110] width 48 height 25
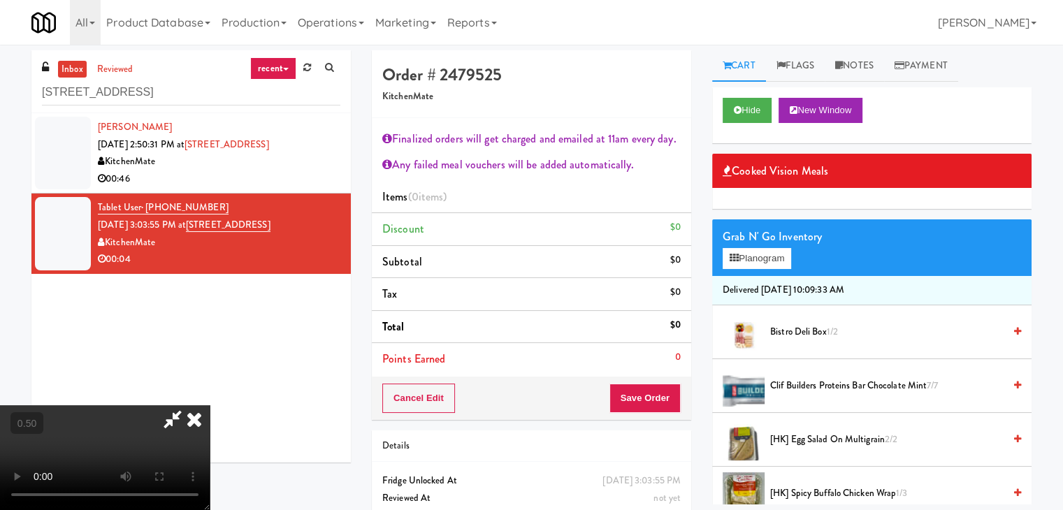
click at [210, 405] on video at bounding box center [105, 457] width 210 height 105
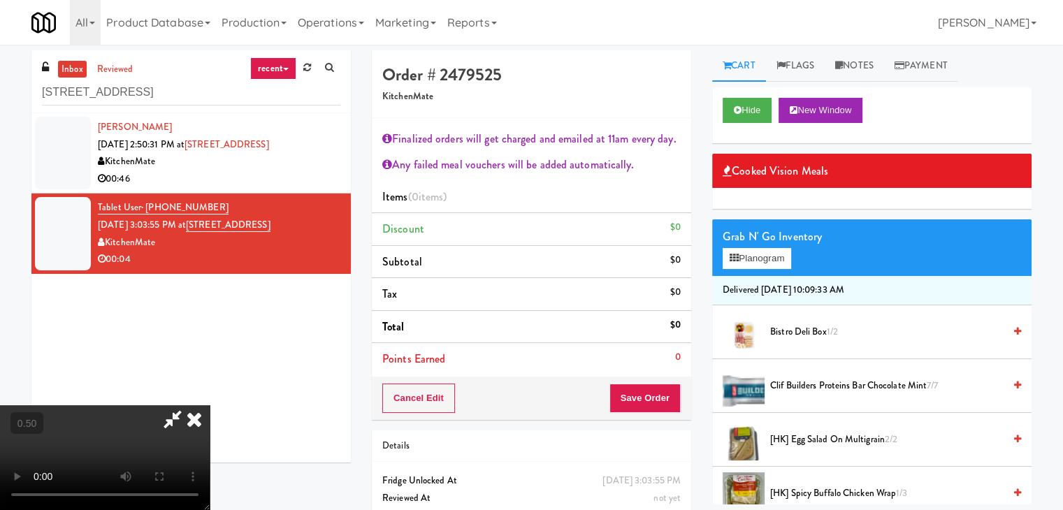
click at [210, 405] on video at bounding box center [105, 457] width 210 height 105
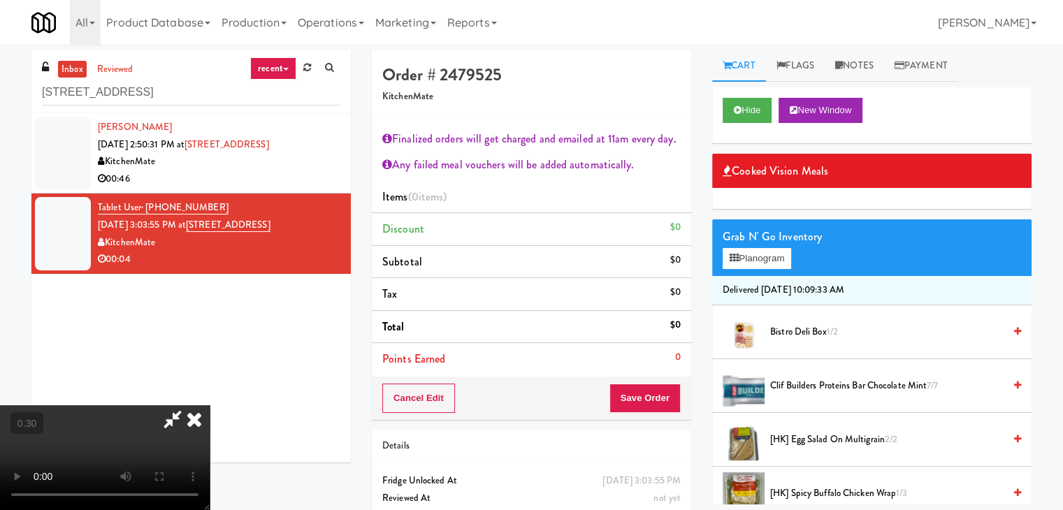
click at [210, 405] on video at bounding box center [105, 457] width 210 height 105
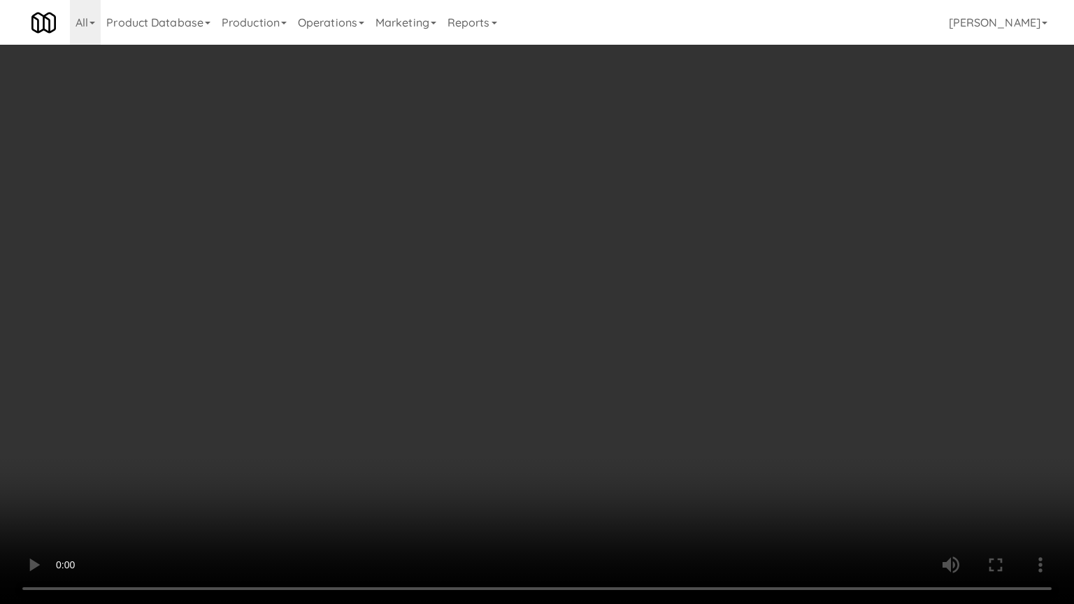
click at [586, 382] on video at bounding box center [537, 302] width 1074 height 604
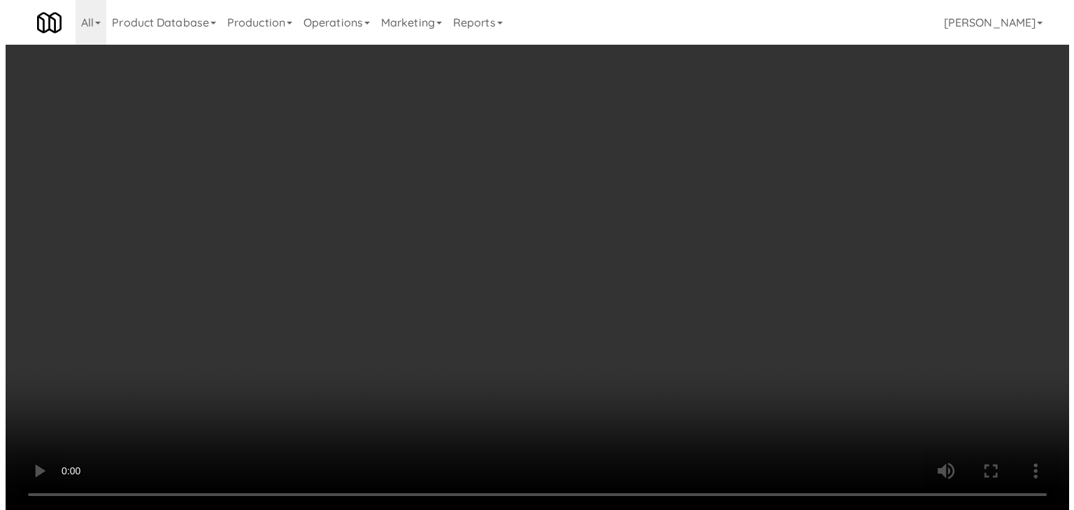
scroll to position [0, 0]
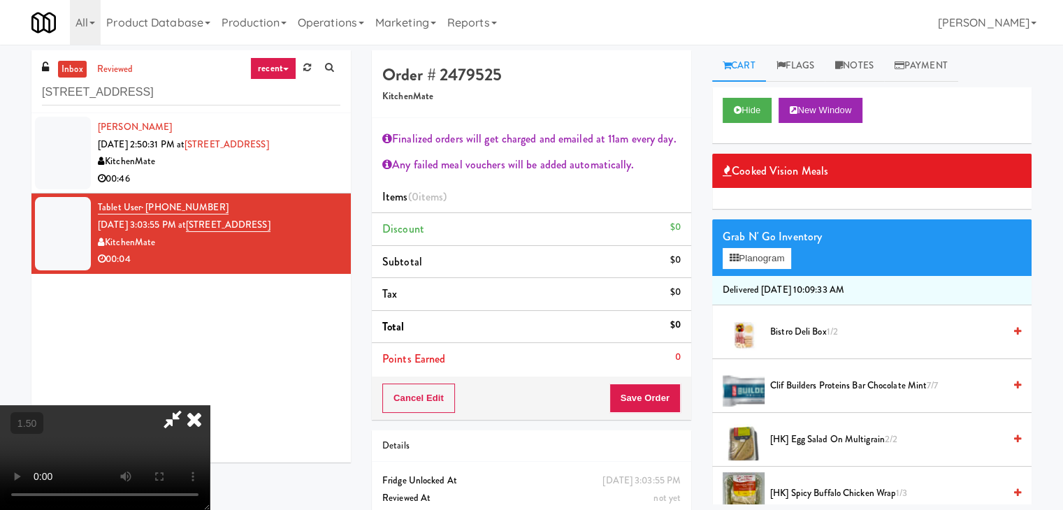
click at [210, 405] on icon at bounding box center [194, 419] width 31 height 28
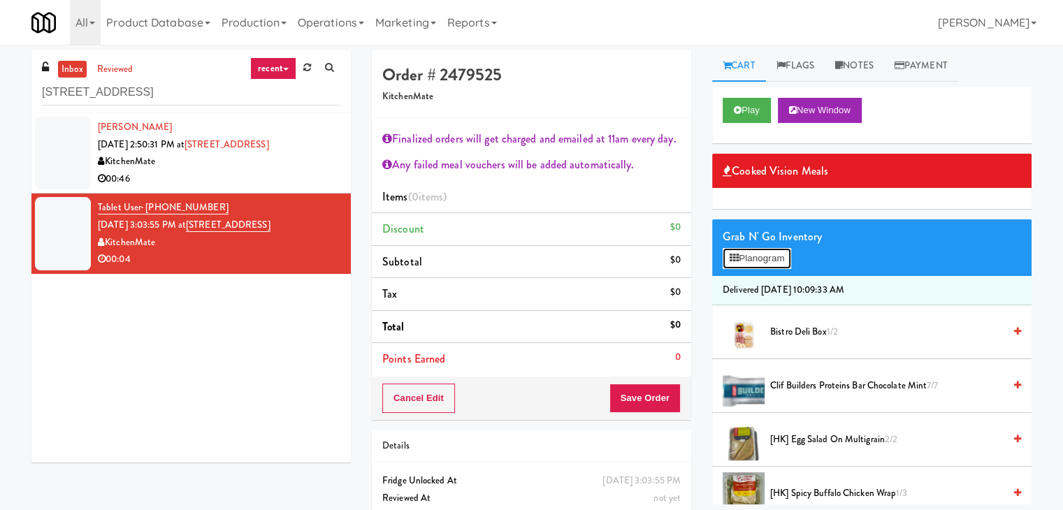
click at [758, 261] on button "Planogram" at bounding box center [757, 258] width 69 height 21
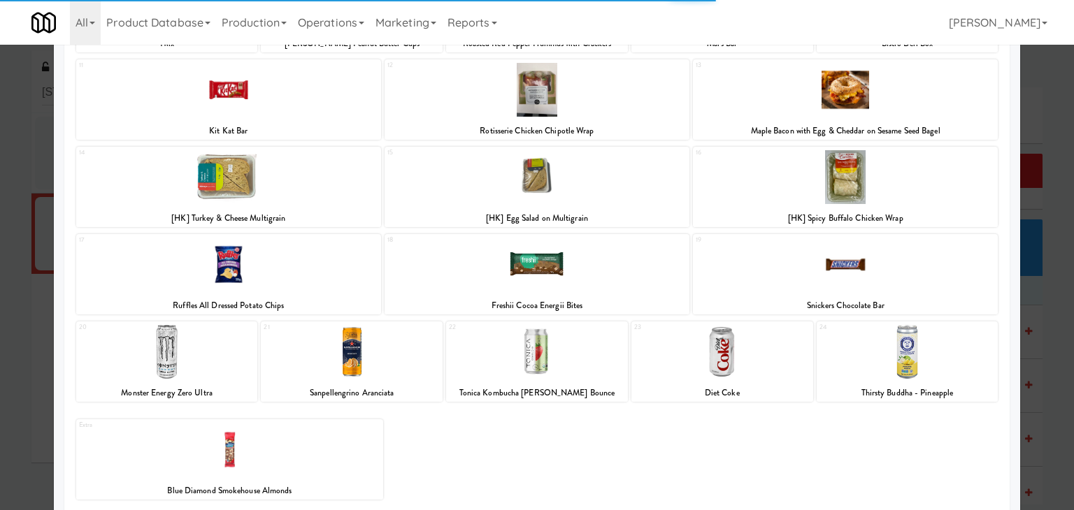
scroll to position [264, 0]
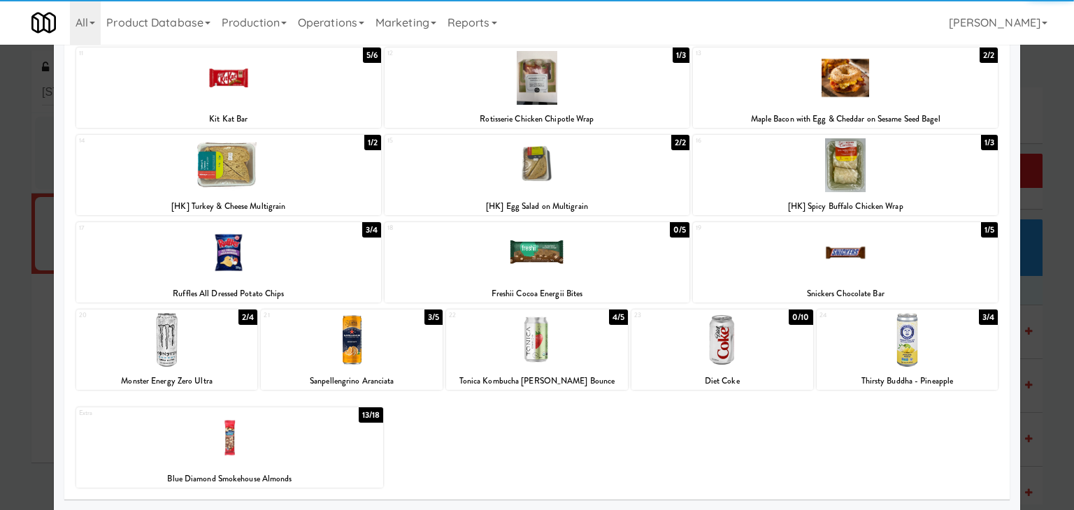
click at [706, 343] on div at bounding box center [722, 340] width 182 height 54
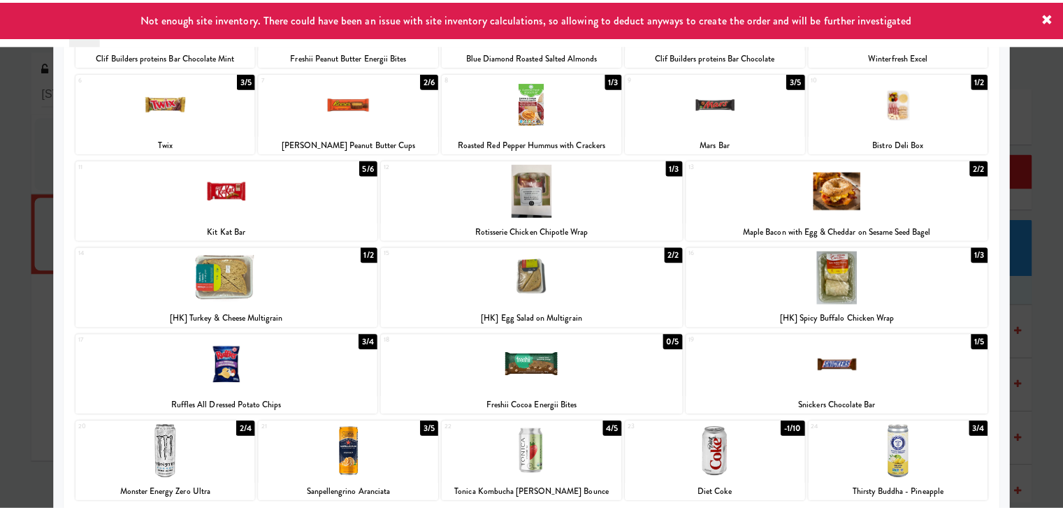
scroll to position [0, 0]
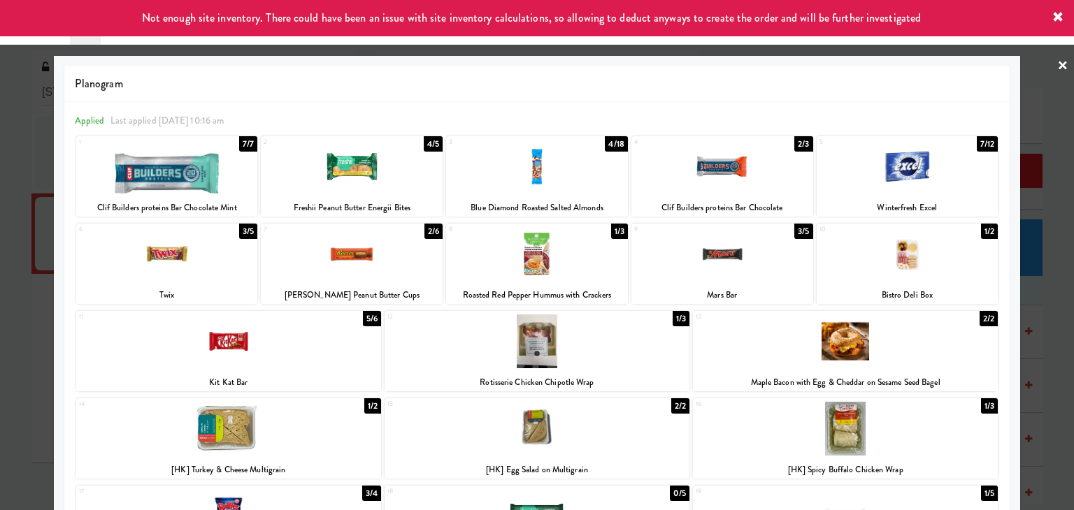
click at [1057, 63] on link "×" at bounding box center [1062, 66] width 11 height 43
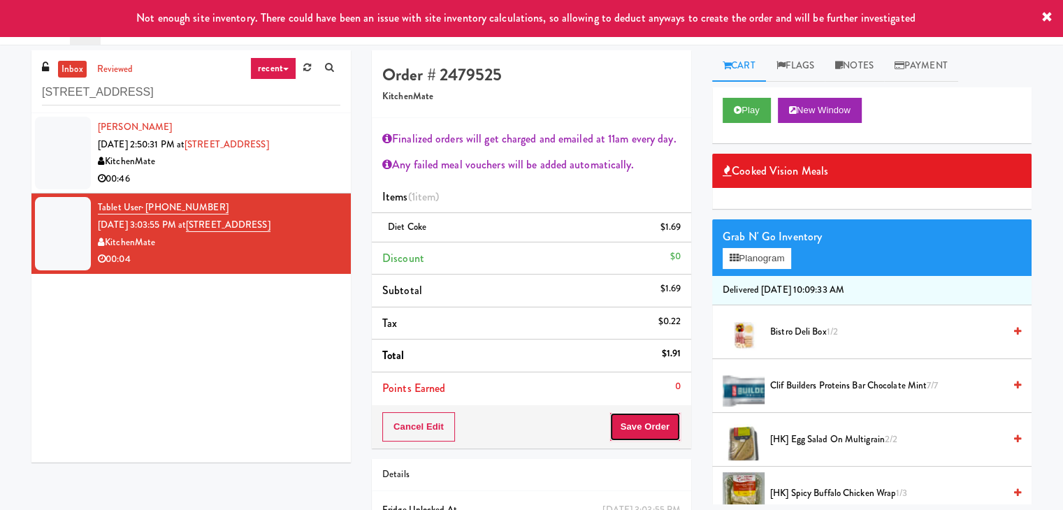
click at [622, 414] on button "Save Order" at bounding box center [645, 426] width 71 height 29
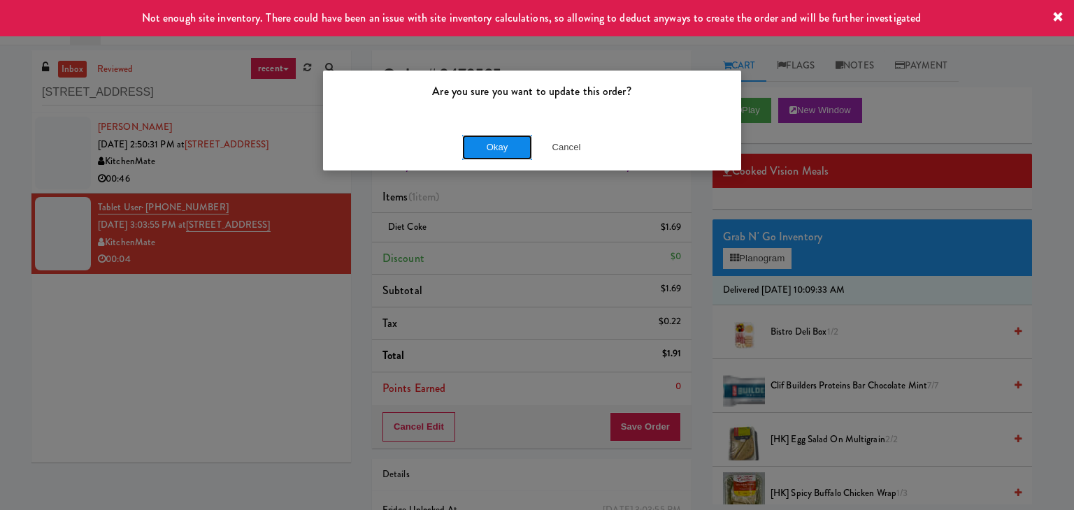
click at [509, 143] on button "Okay" at bounding box center [497, 147] width 70 height 25
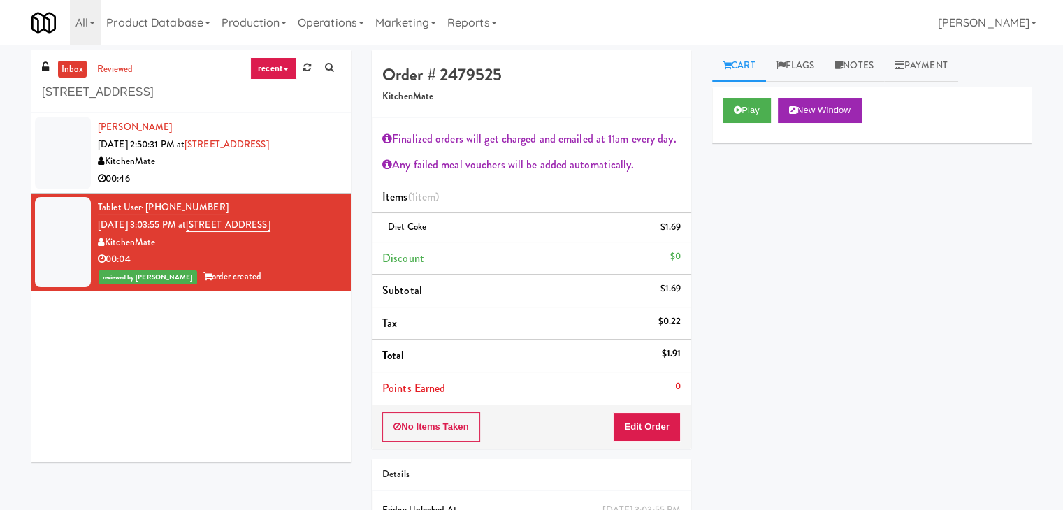
click at [313, 171] on div "00:46" at bounding box center [219, 179] width 243 height 17
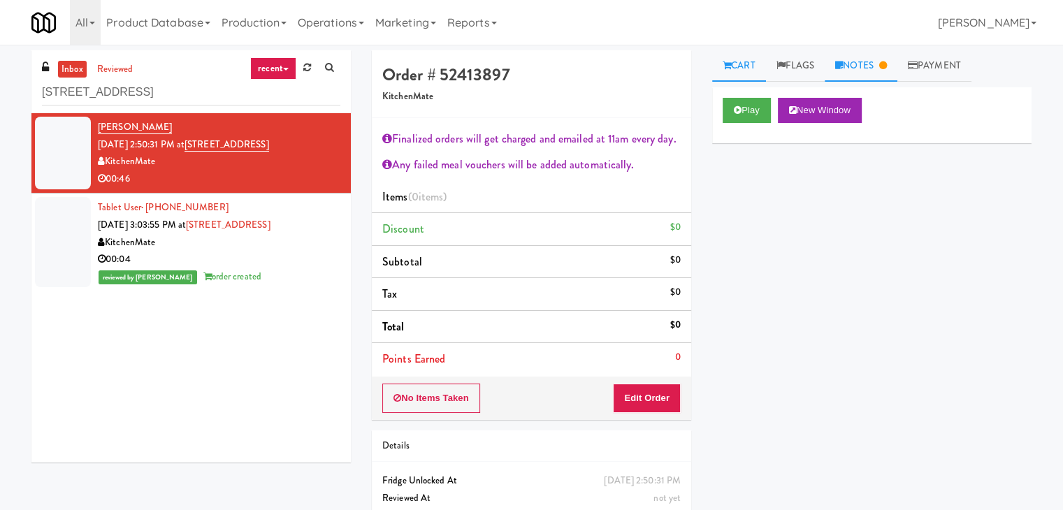
click at [866, 70] on link "Notes" at bounding box center [861, 65] width 73 height 31
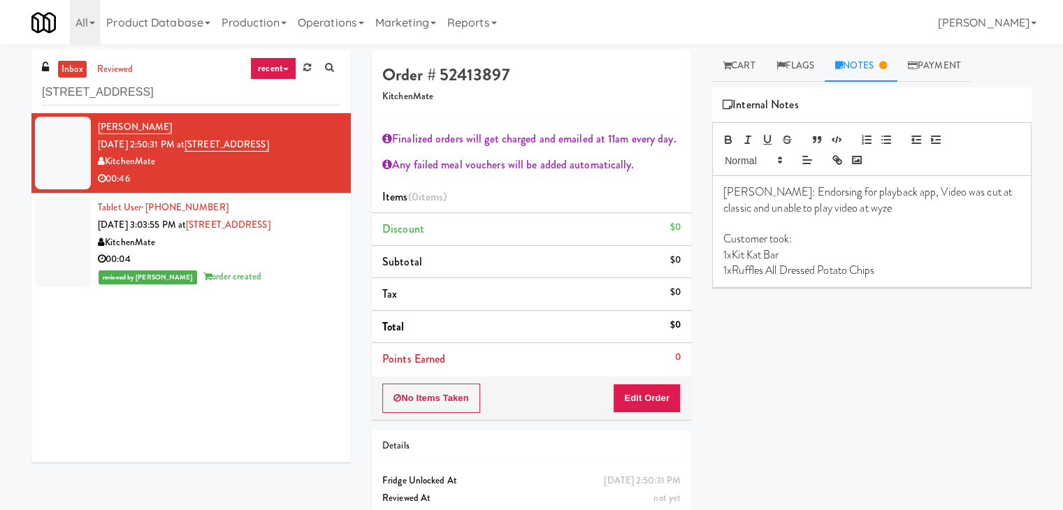
drag, startPoint x: 315, startPoint y: 257, endPoint x: 354, endPoint y: 213, distance: 58.4
click at [315, 256] on div "00:04" at bounding box center [219, 259] width 243 height 17
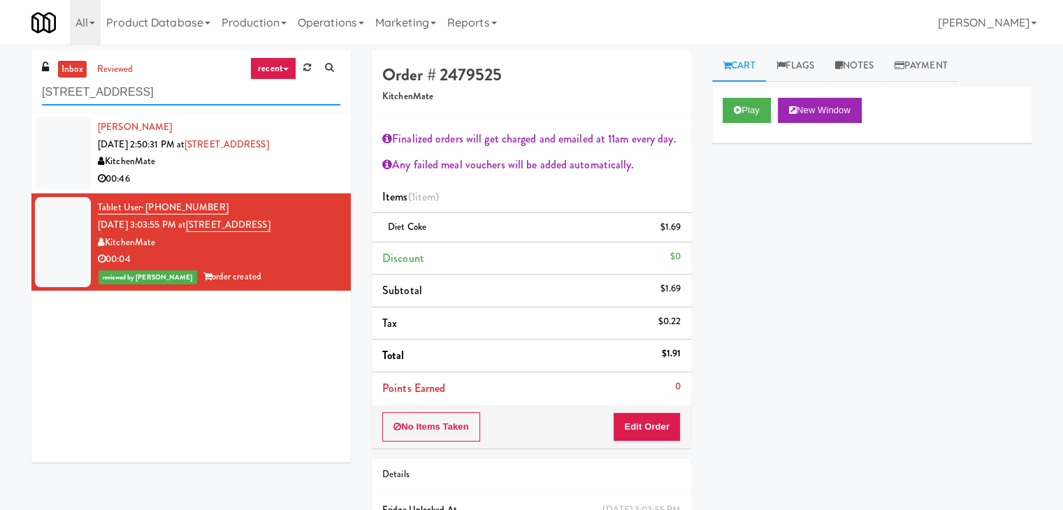
click at [154, 102] on input "[STREET_ADDRESS]" at bounding box center [191, 93] width 298 height 26
paste input "Couture Pantry"
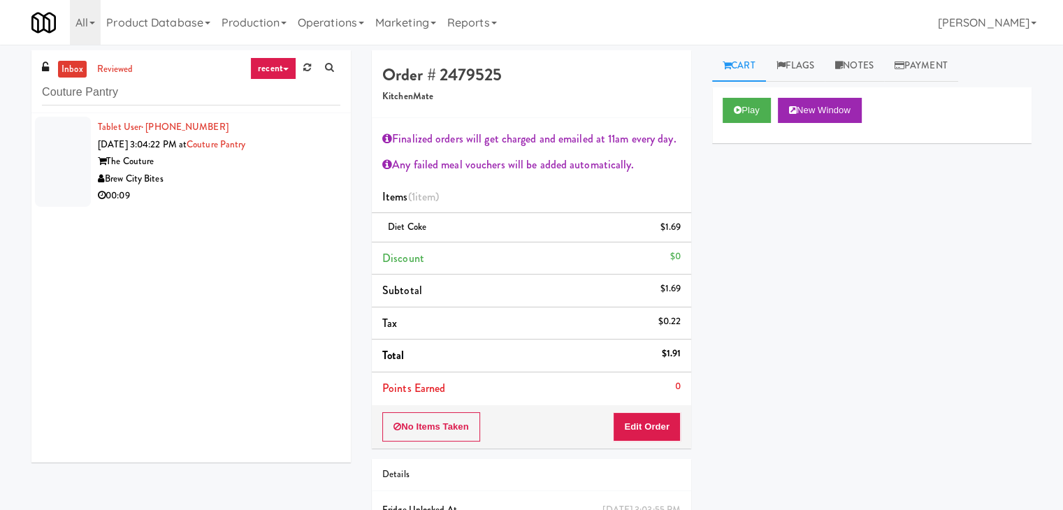
click at [282, 191] on div "00:09" at bounding box center [219, 195] width 243 height 17
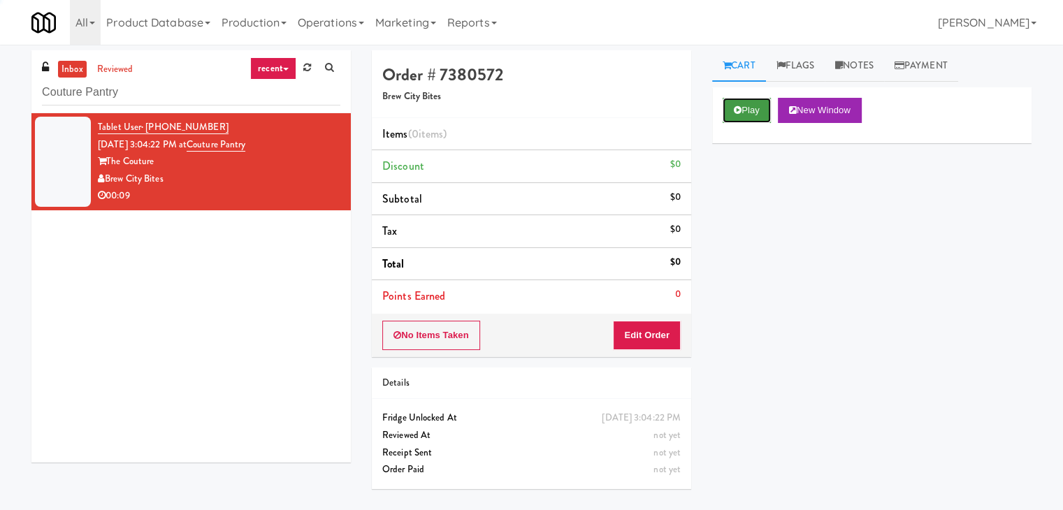
click at [751, 105] on button "Play" at bounding box center [747, 110] width 48 height 25
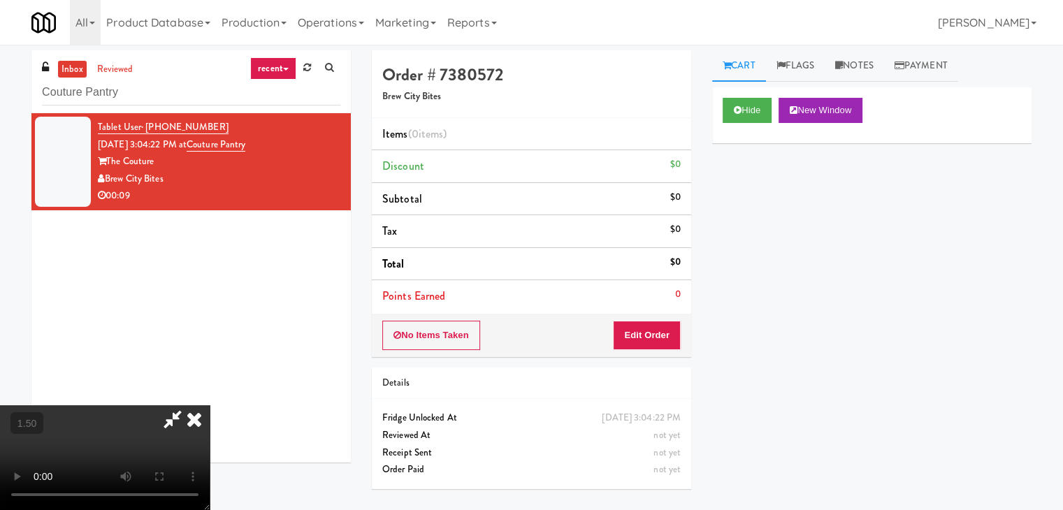
click at [210, 405] on video at bounding box center [105, 457] width 210 height 105
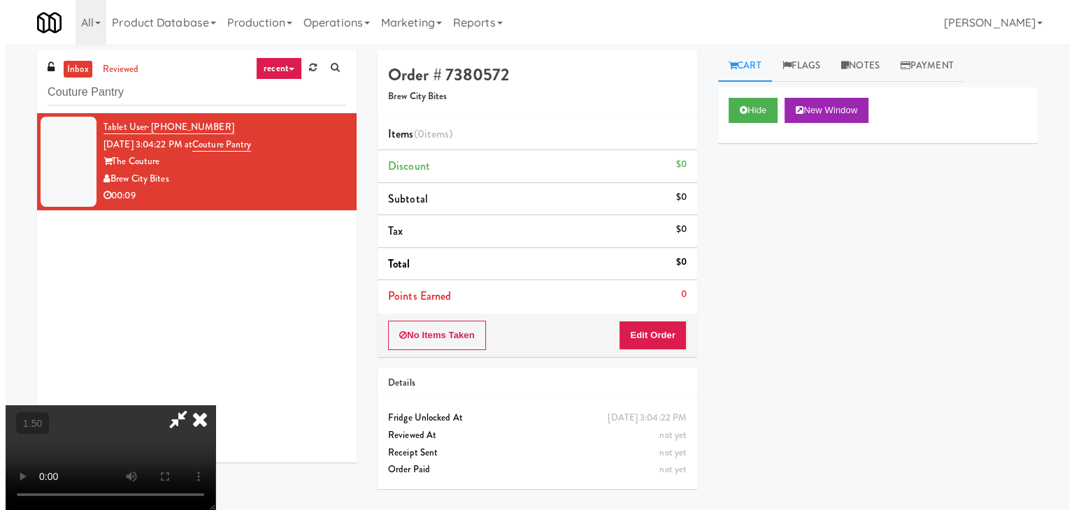
scroll to position [0, 0]
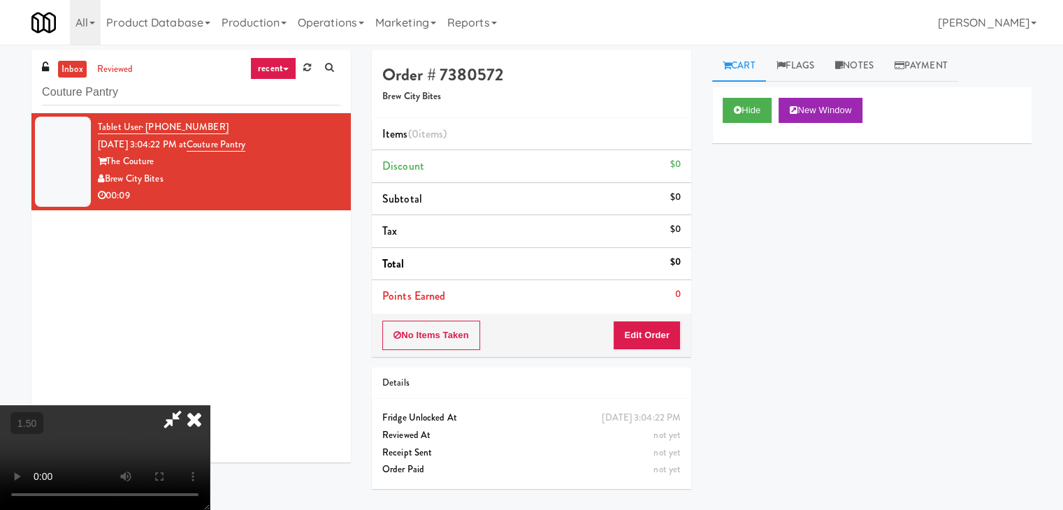
click at [210, 405] on icon at bounding box center [194, 419] width 31 height 28
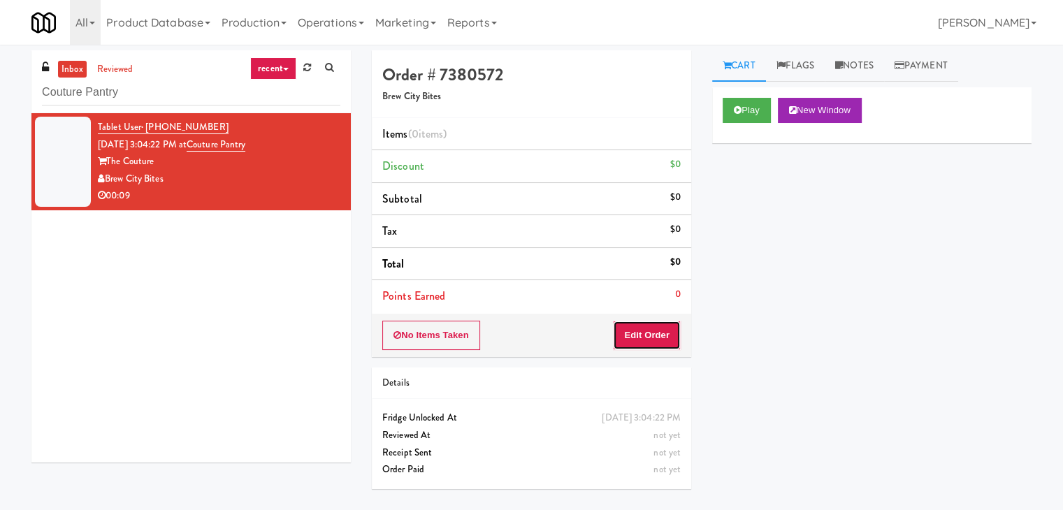
click at [662, 333] on button "Edit Order" at bounding box center [647, 335] width 68 height 29
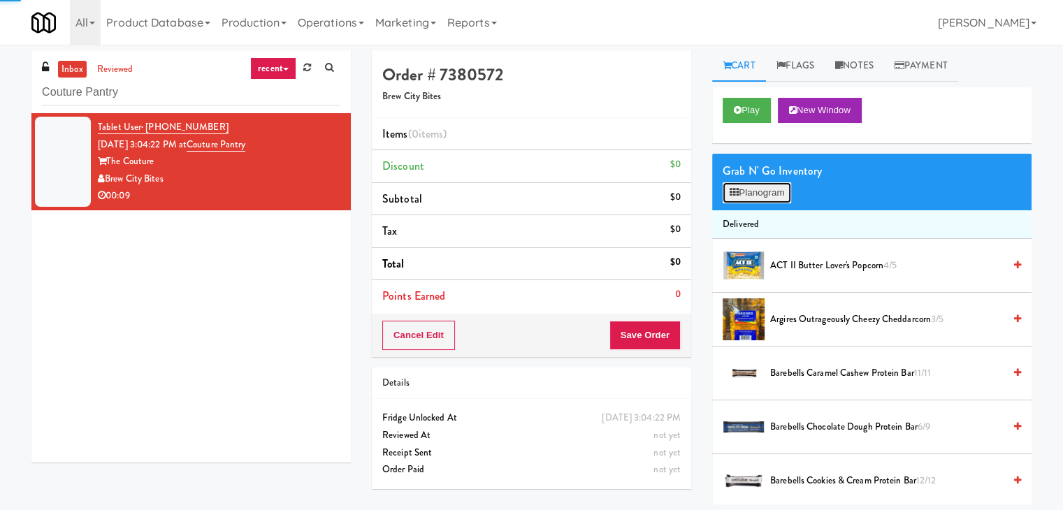
click at [760, 196] on button "Planogram" at bounding box center [757, 192] width 69 height 21
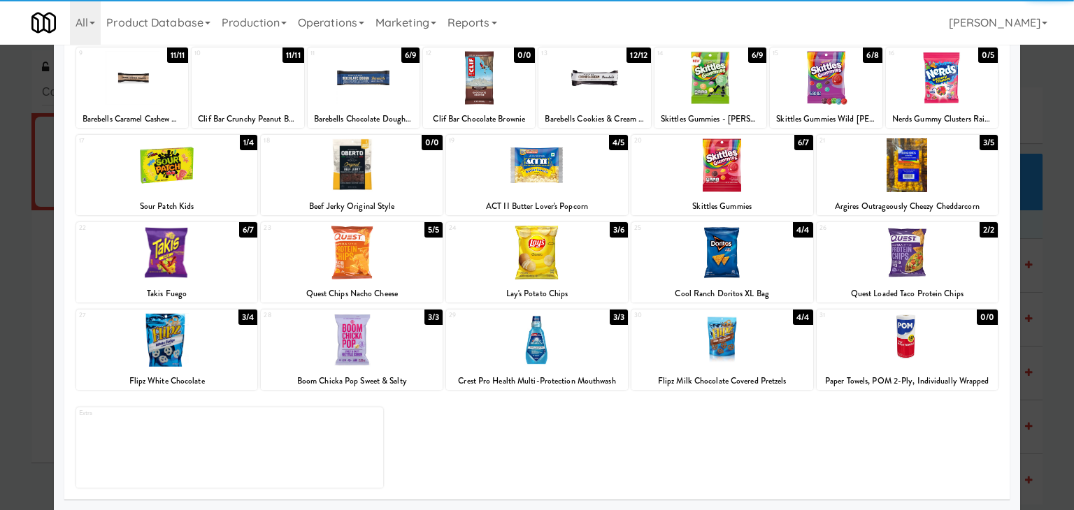
click at [372, 325] on div at bounding box center [352, 340] width 182 height 54
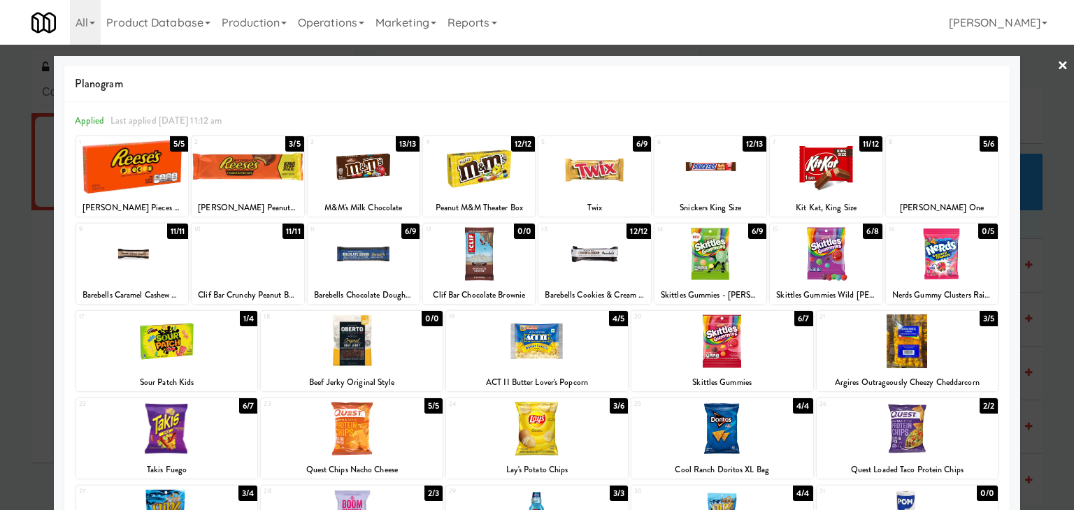
drag, startPoint x: 1048, startPoint y: 64, endPoint x: 923, endPoint y: 143, distance: 148.2
click at [1057, 64] on link "×" at bounding box center [1062, 66] width 11 height 43
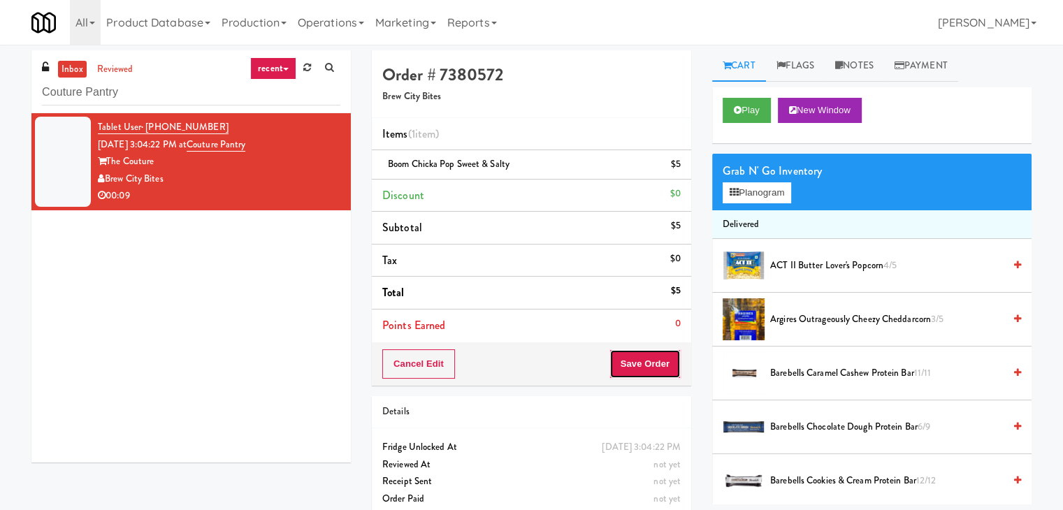
click at [633, 363] on button "Save Order" at bounding box center [645, 363] width 71 height 29
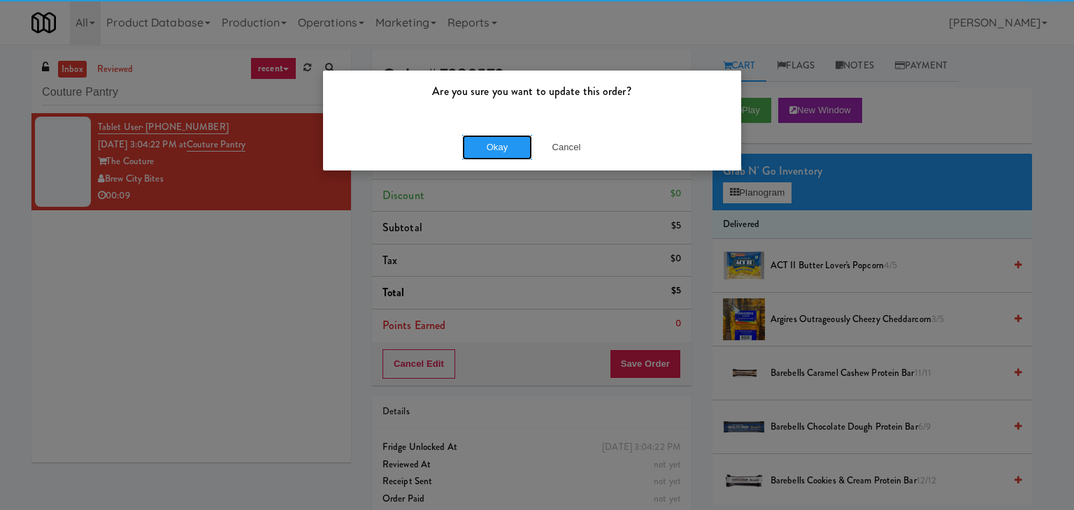
drag, startPoint x: 485, startPoint y: 140, endPoint x: 468, endPoint y: 122, distance: 25.3
click at [484, 140] on button "Okay" at bounding box center [497, 147] width 70 height 25
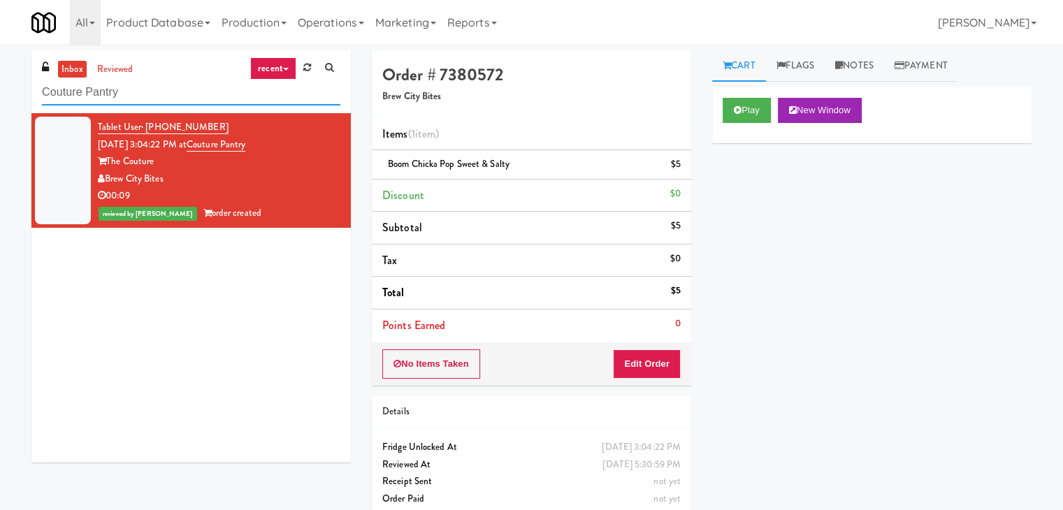
click at [168, 96] on input "Couture Pantry" at bounding box center [191, 93] width 298 height 26
paste input "Eleven10 Cooler - Left"
type input "Eleven10 Cooler - Left"
